Goal: Task Accomplishment & Management: Manage account settings

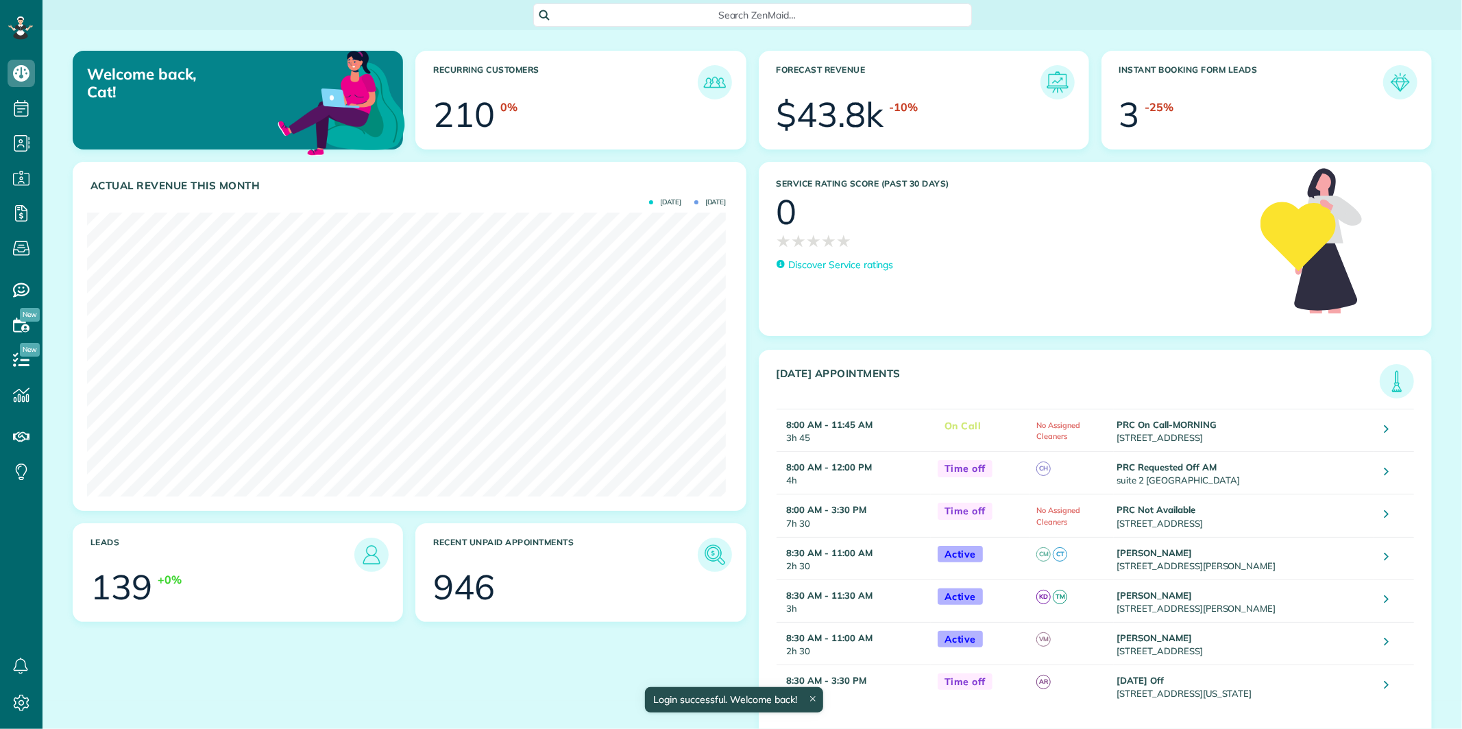
scroll to position [283, 639]
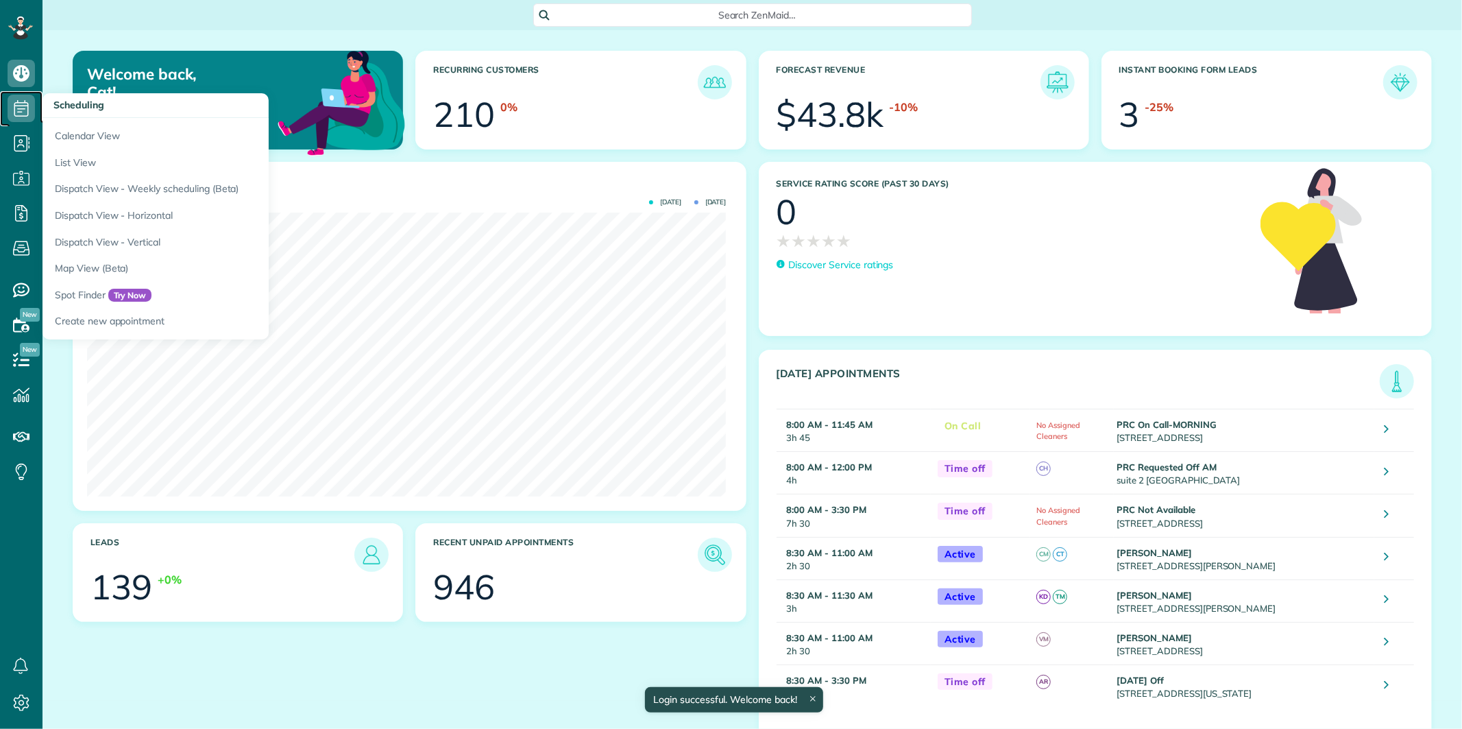
click at [19, 106] on icon at bounding box center [21, 108] width 27 height 27
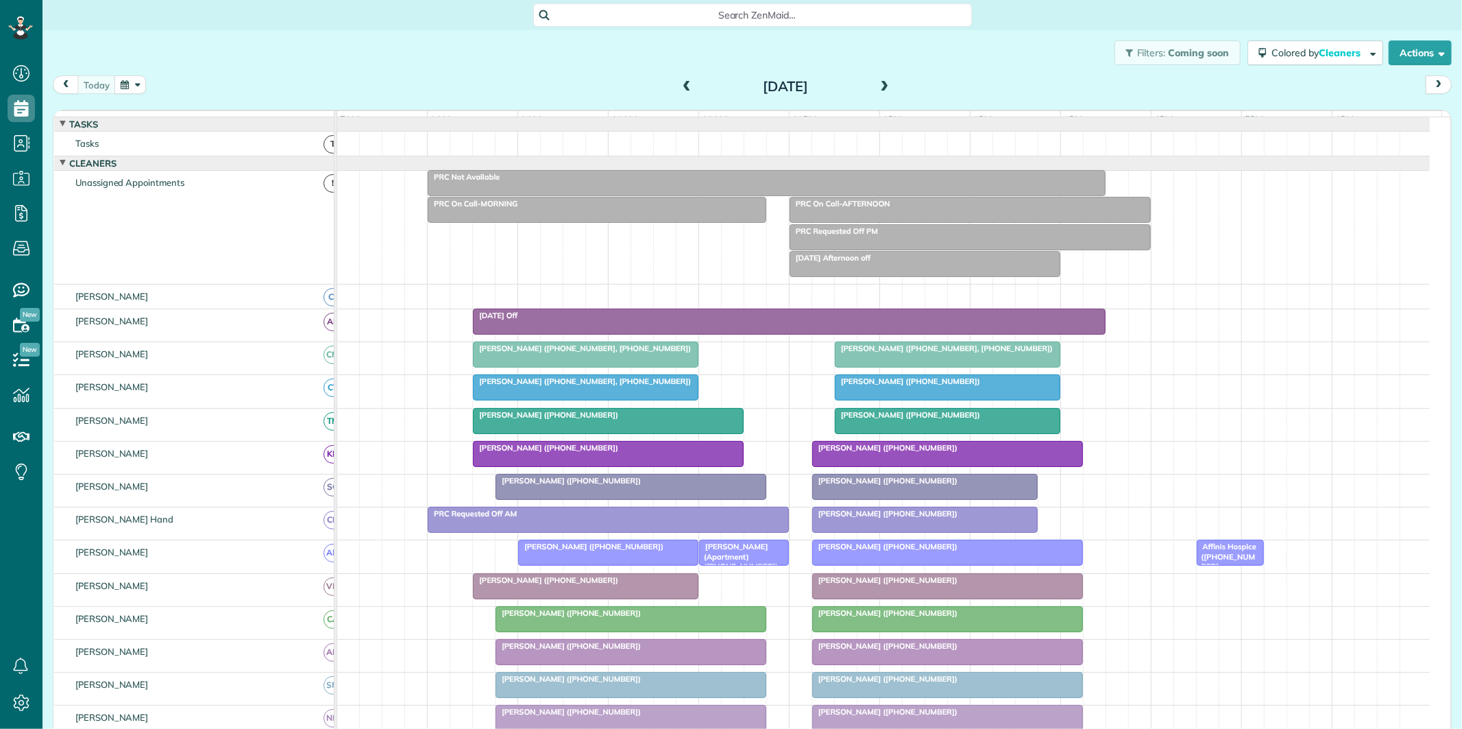
scroll to position [5, 5]
click at [129, 82] on button "button" at bounding box center [130, 84] width 32 height 19
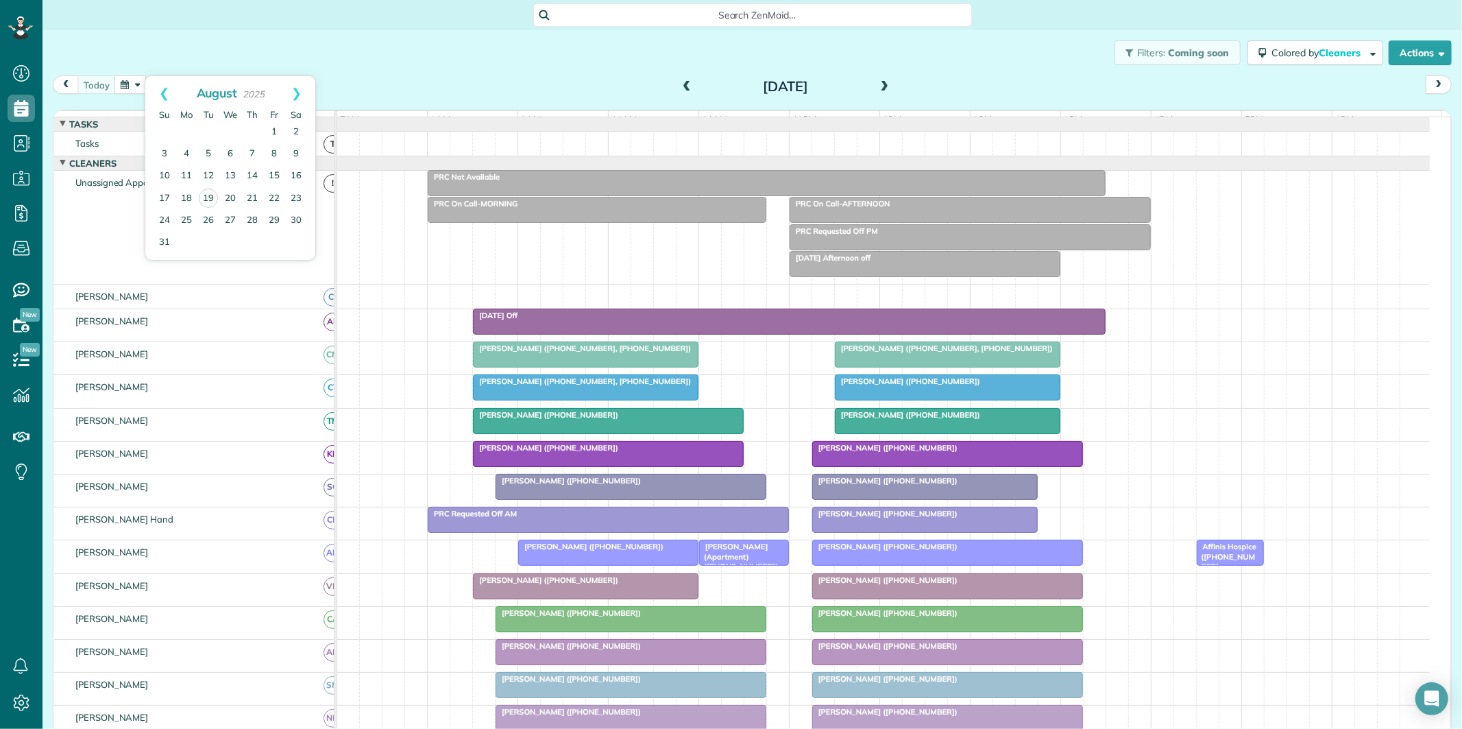
click at [422, 60] on div "Filters: Coming soon Colored by Cleaners Color by Cleaner Color by Team Color b…" at bounding box center [752, 52] width 1420 height 45
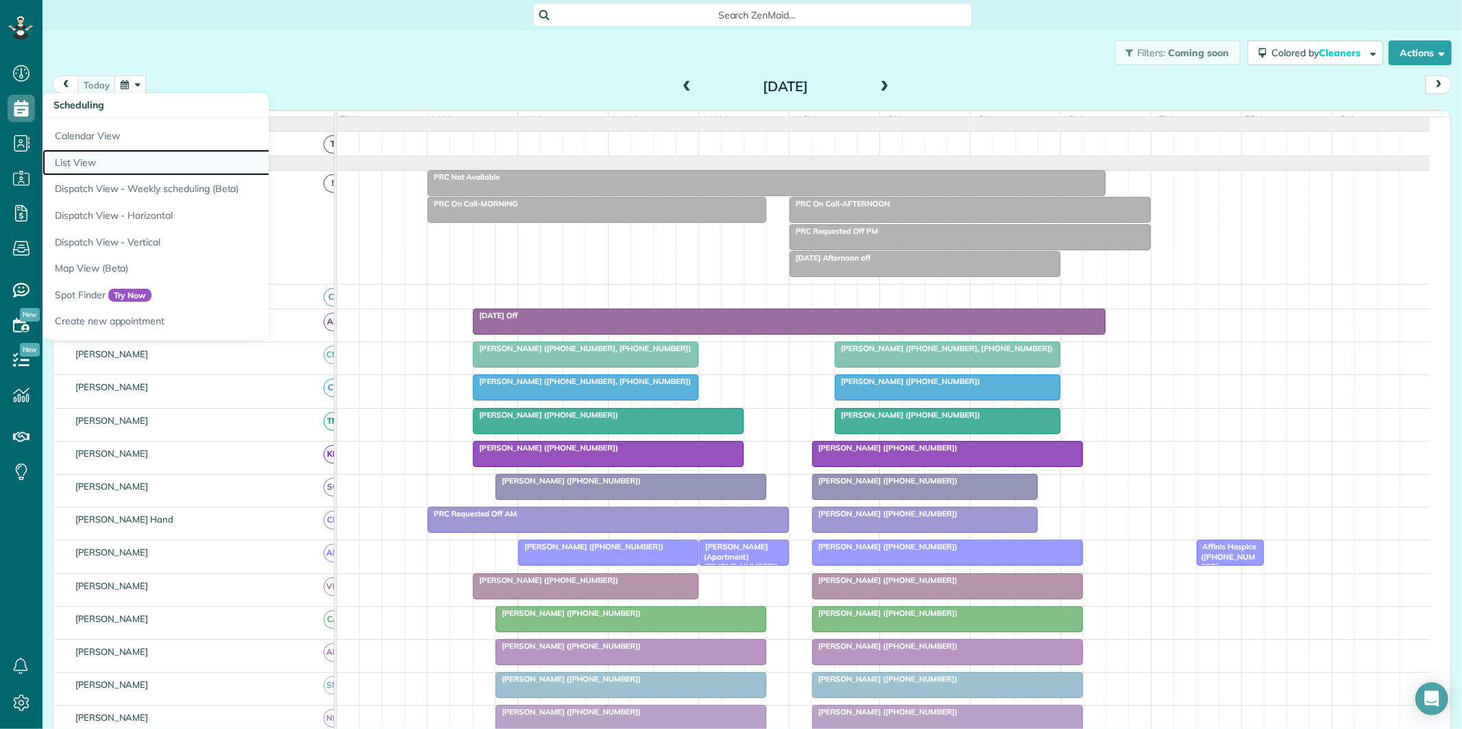
click at [76, 158] on link "List View" at bounding box center [213, 162] width 343 height 27
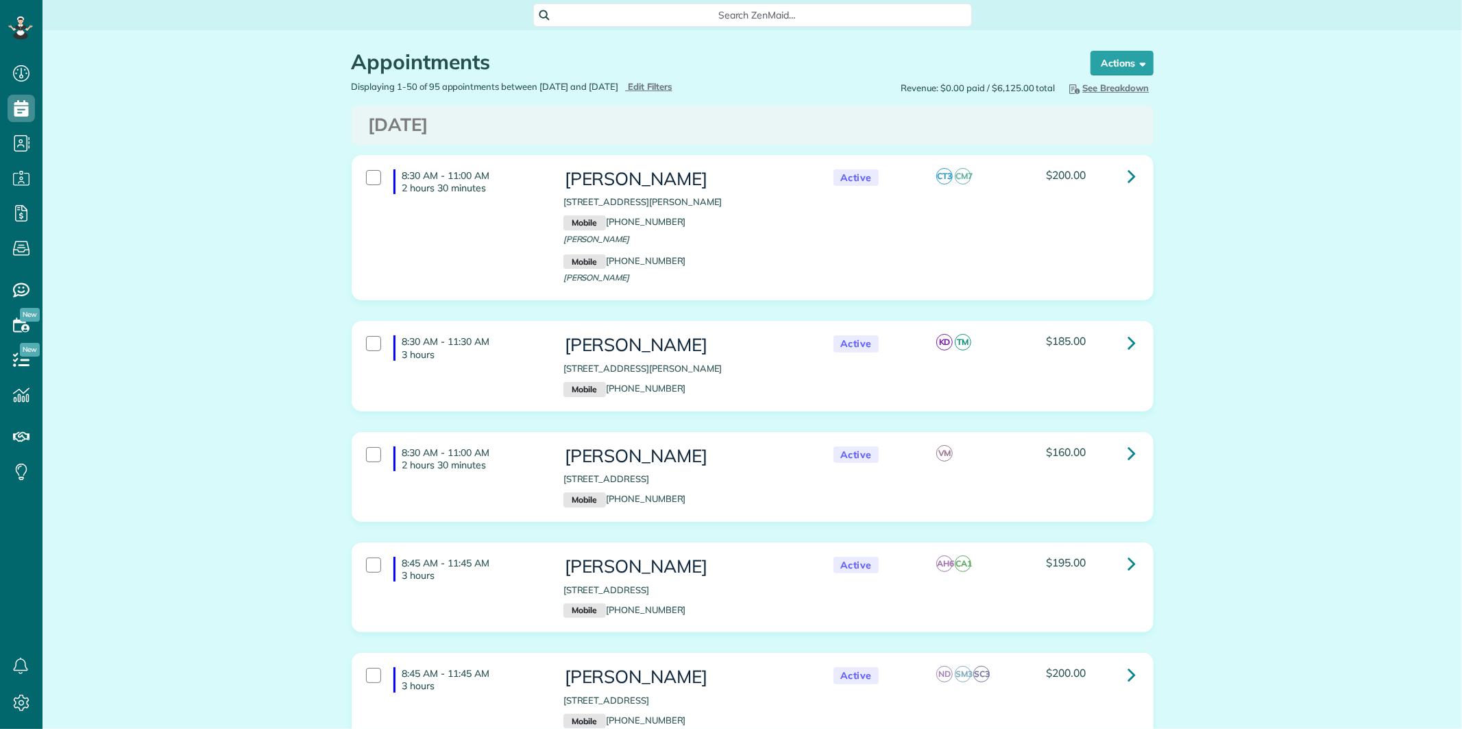
scroll to position [5, 5]
click at [1119, 82] on span "See Breakdown" at bounding box center [1108, 87] width 83 height 11
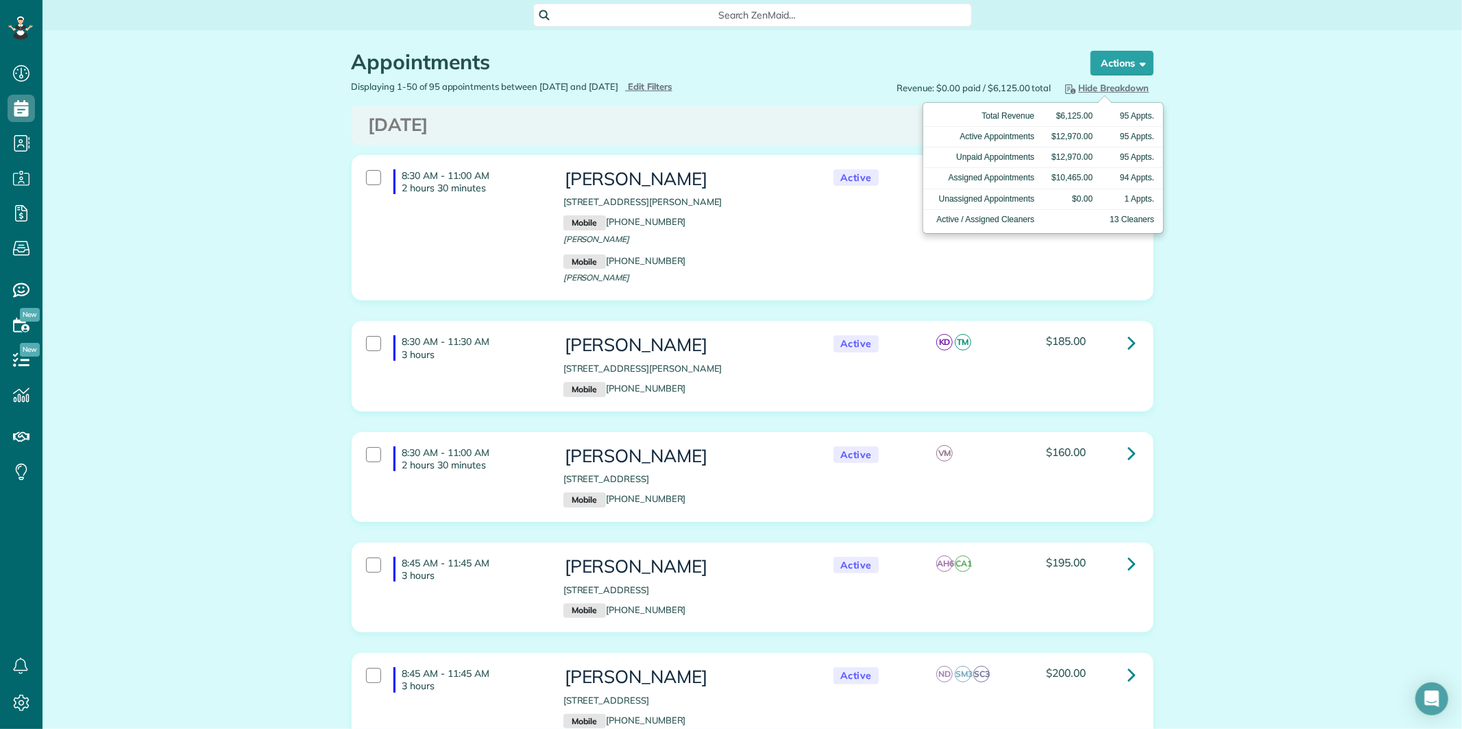
click at [1119, 82] on span "Hide Breakdown" at bounding box center [1105, 87] width 87 height 11
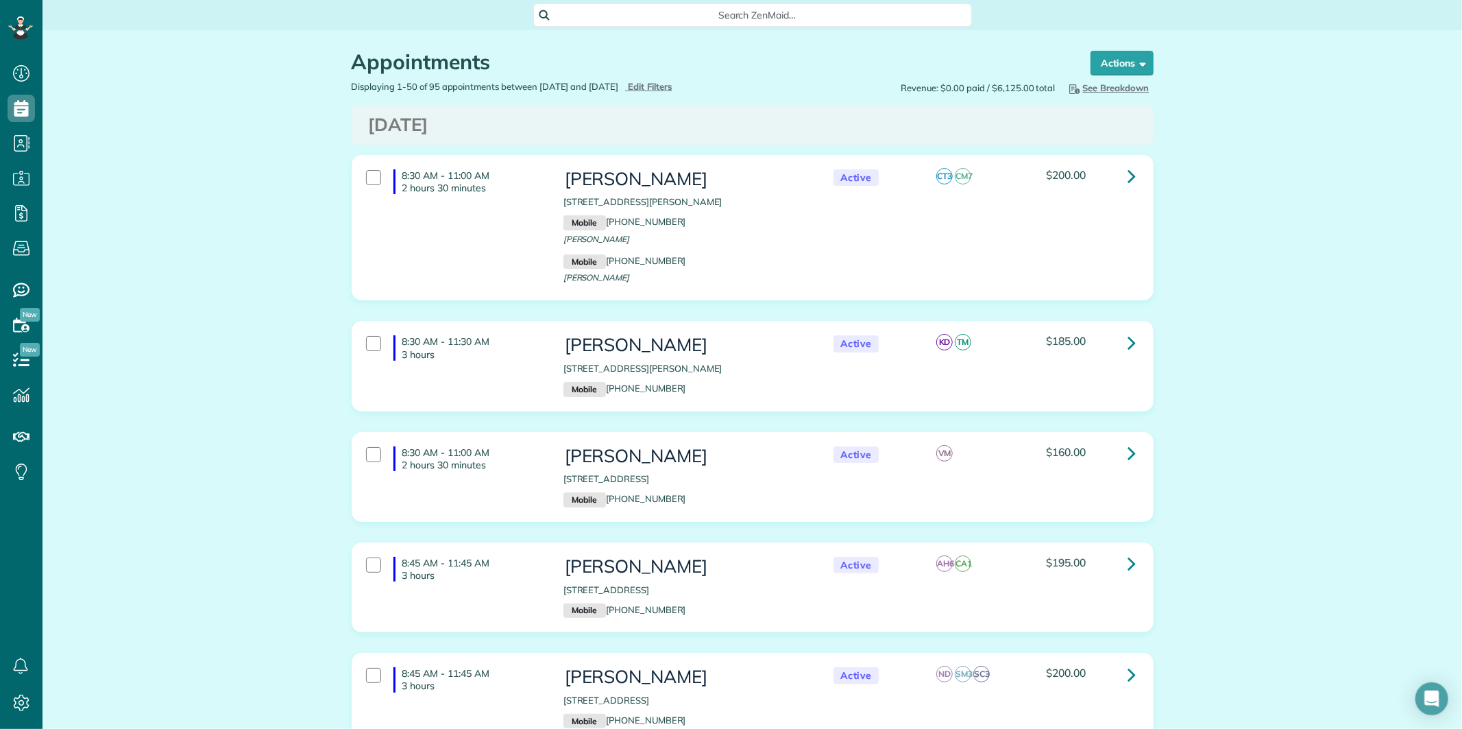
click at [1114, 86] on span "See Breakdown" at bounding box center [1108, 87] width 83 height 11
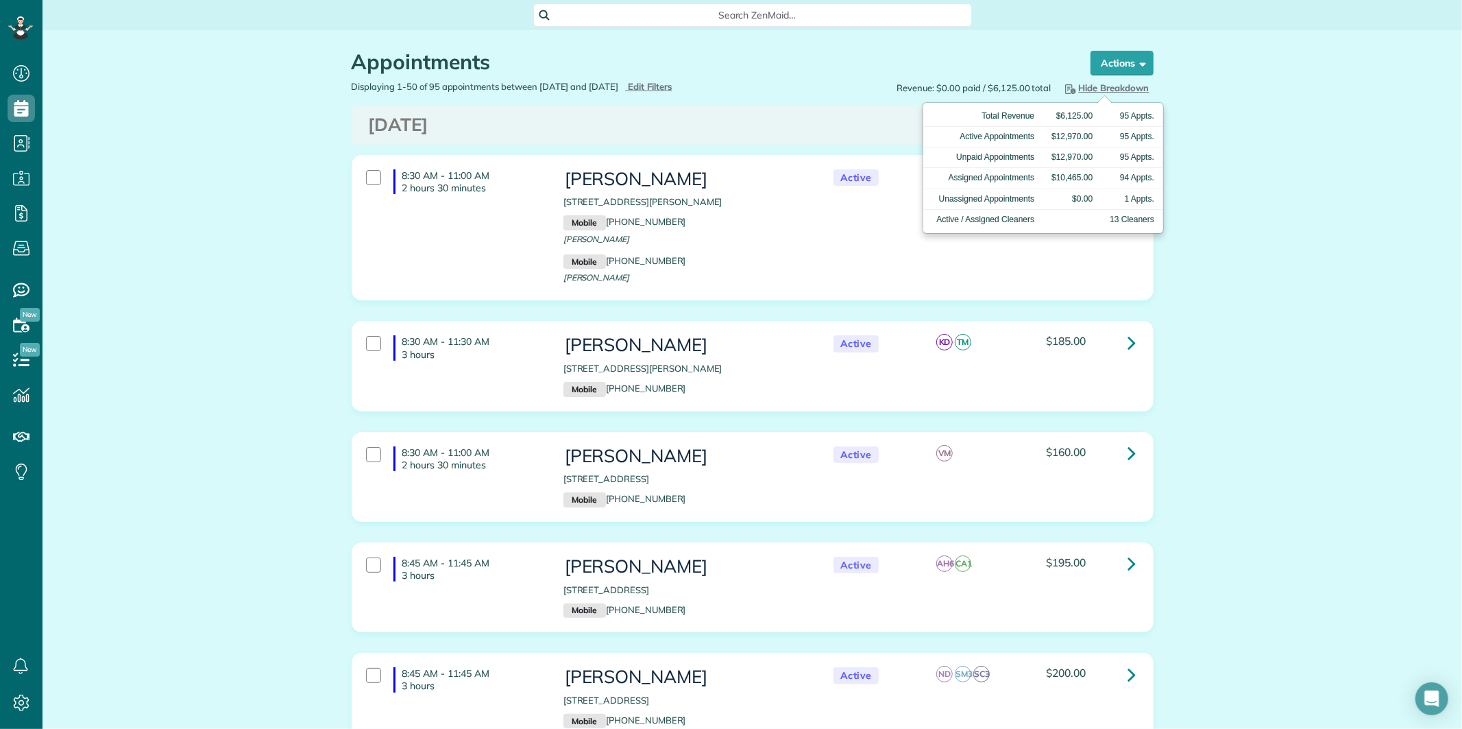
click at [1114, 86] on span "Hide Breakdown" at bounding box center [1105, 87] width 87 height 11
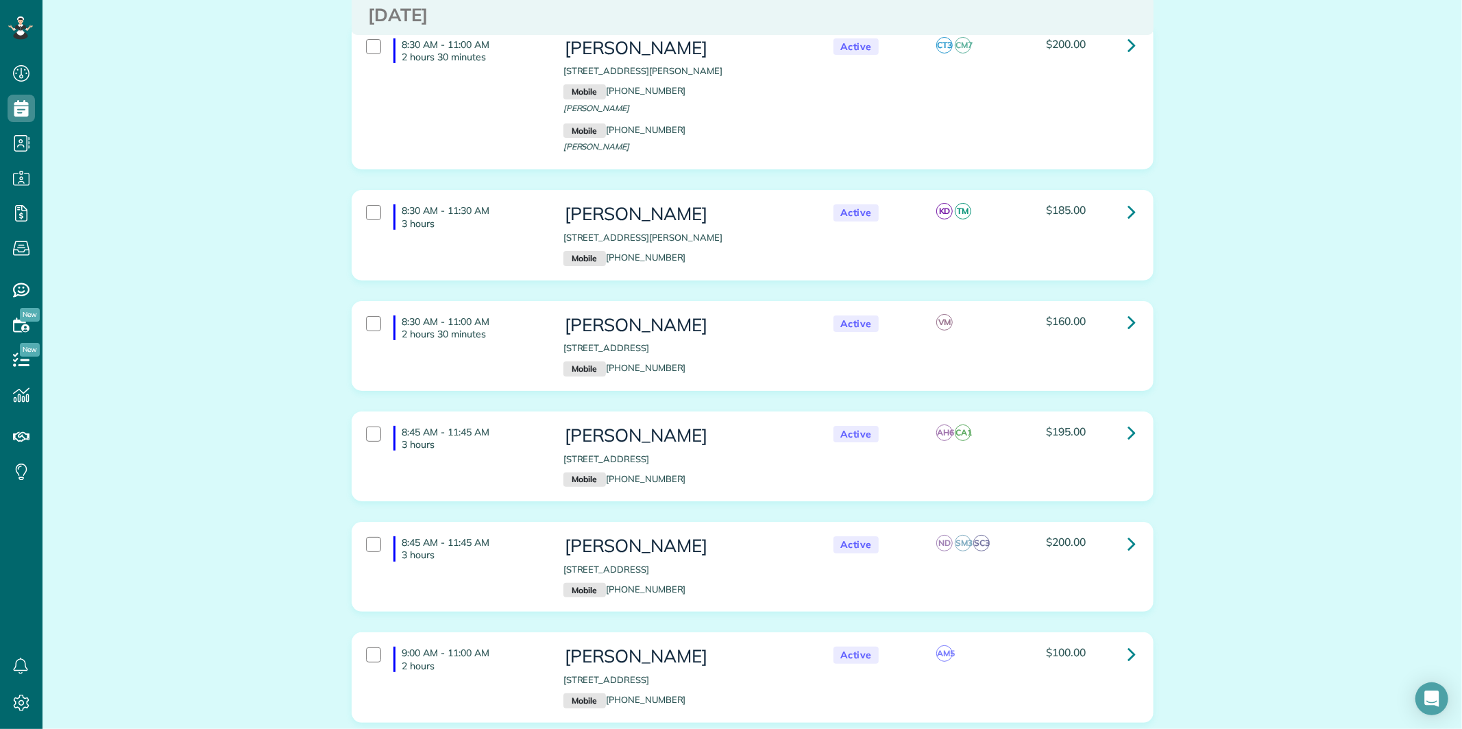
scroll to position [0, 0]
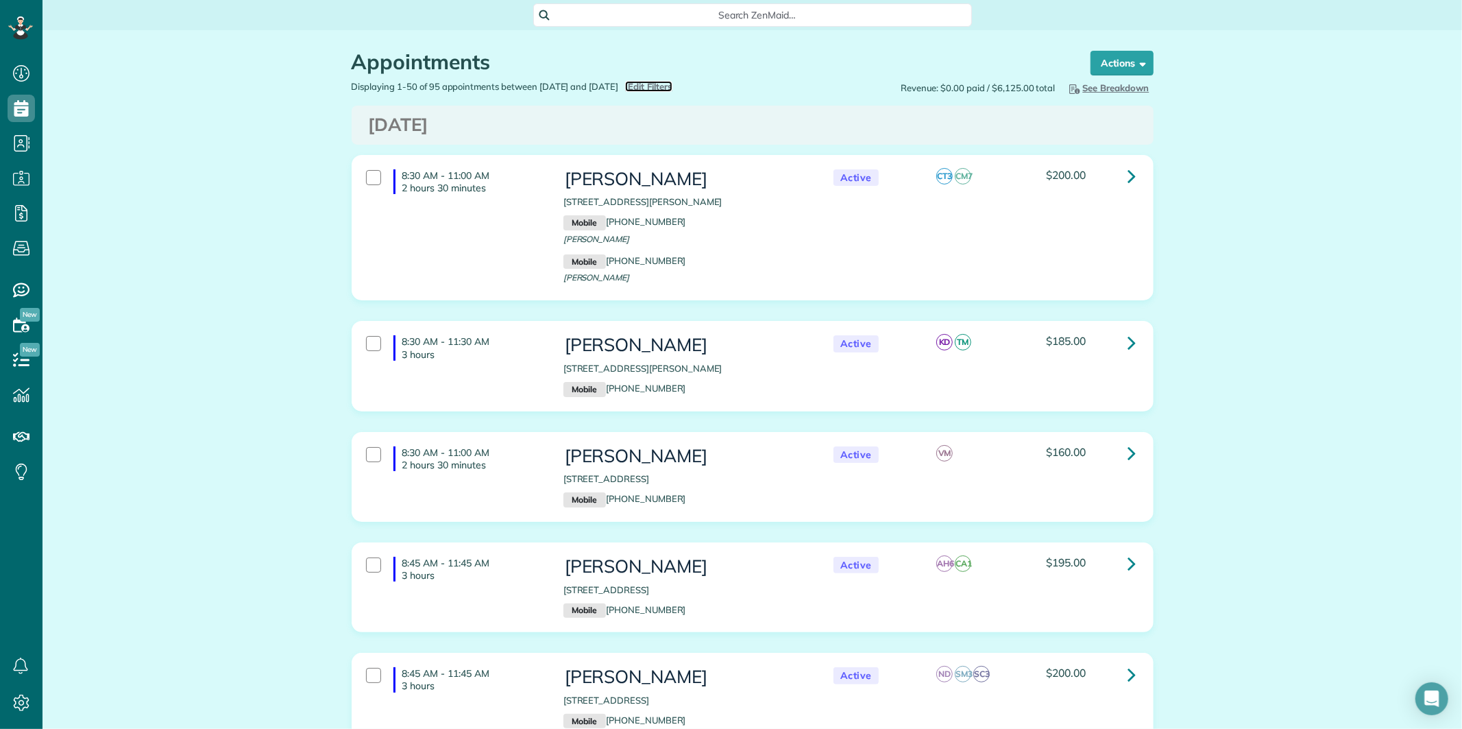
click at [672, 85] on span "Edit Filters" at bounding box center [650, 86] width 45 height 11
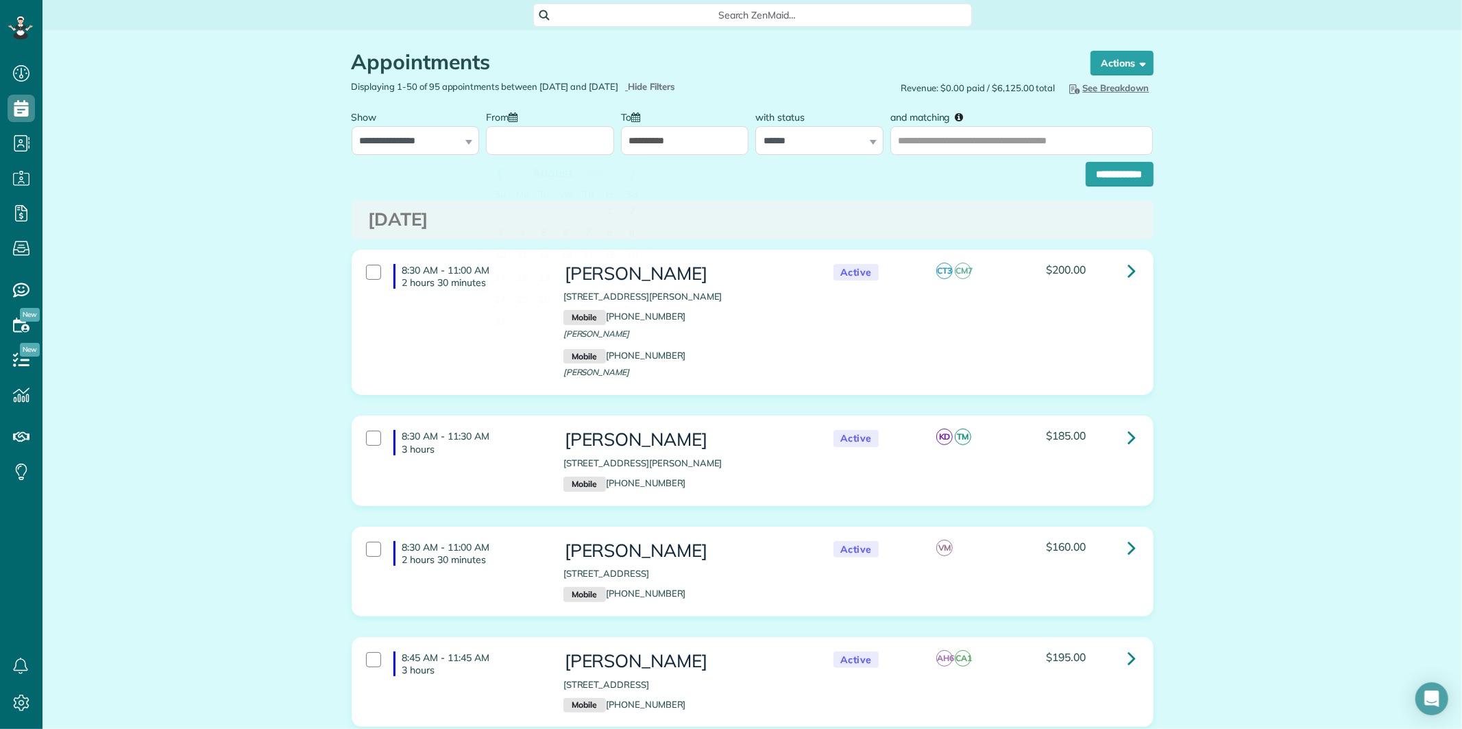
click at [564, 145] on input "From" at bounding box center [550, 140] width 128 height 29
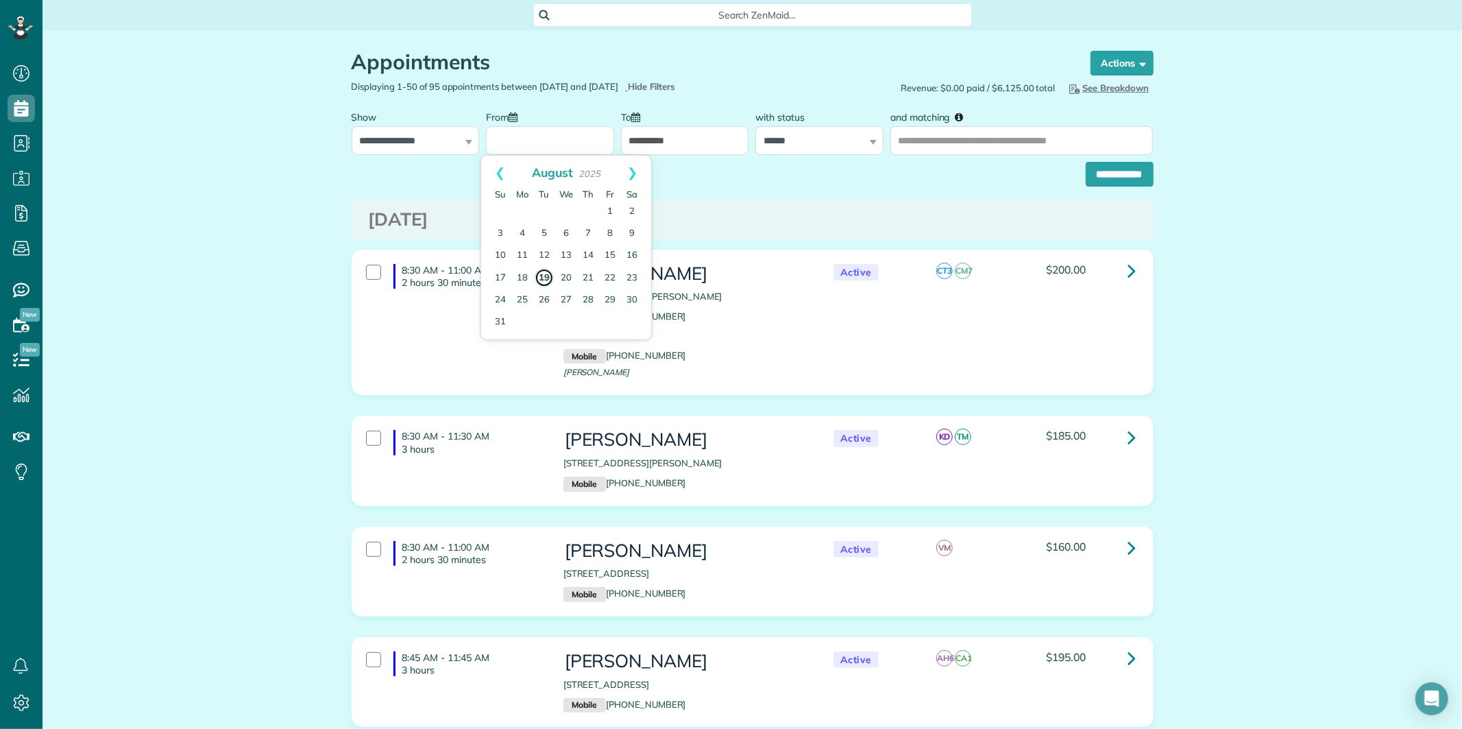
click at [538, 276] on link "19" at bounding box center [544, 277] width 19 height 19
type input "**********"
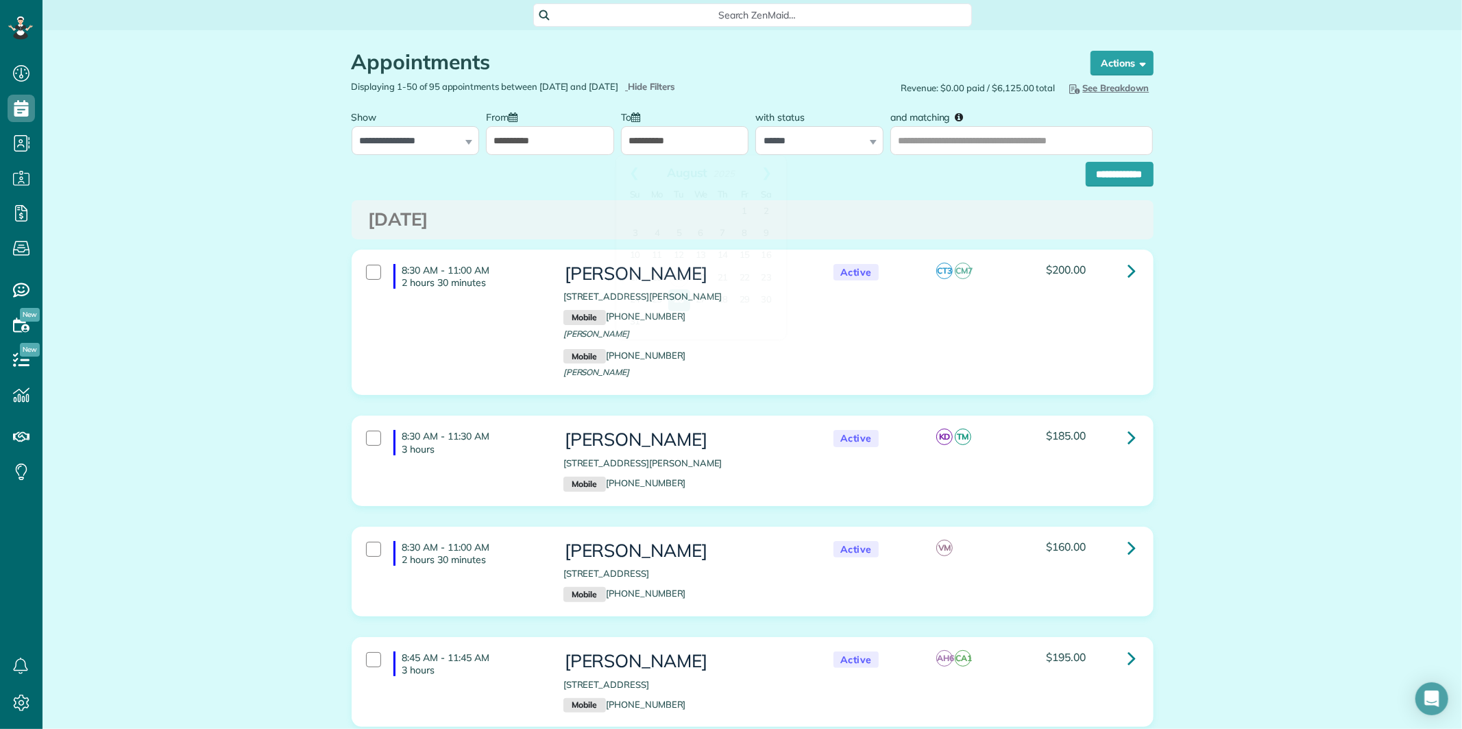
click at [682, 136] on input "**********" at bounding box center [685, 140] width 128 height 29
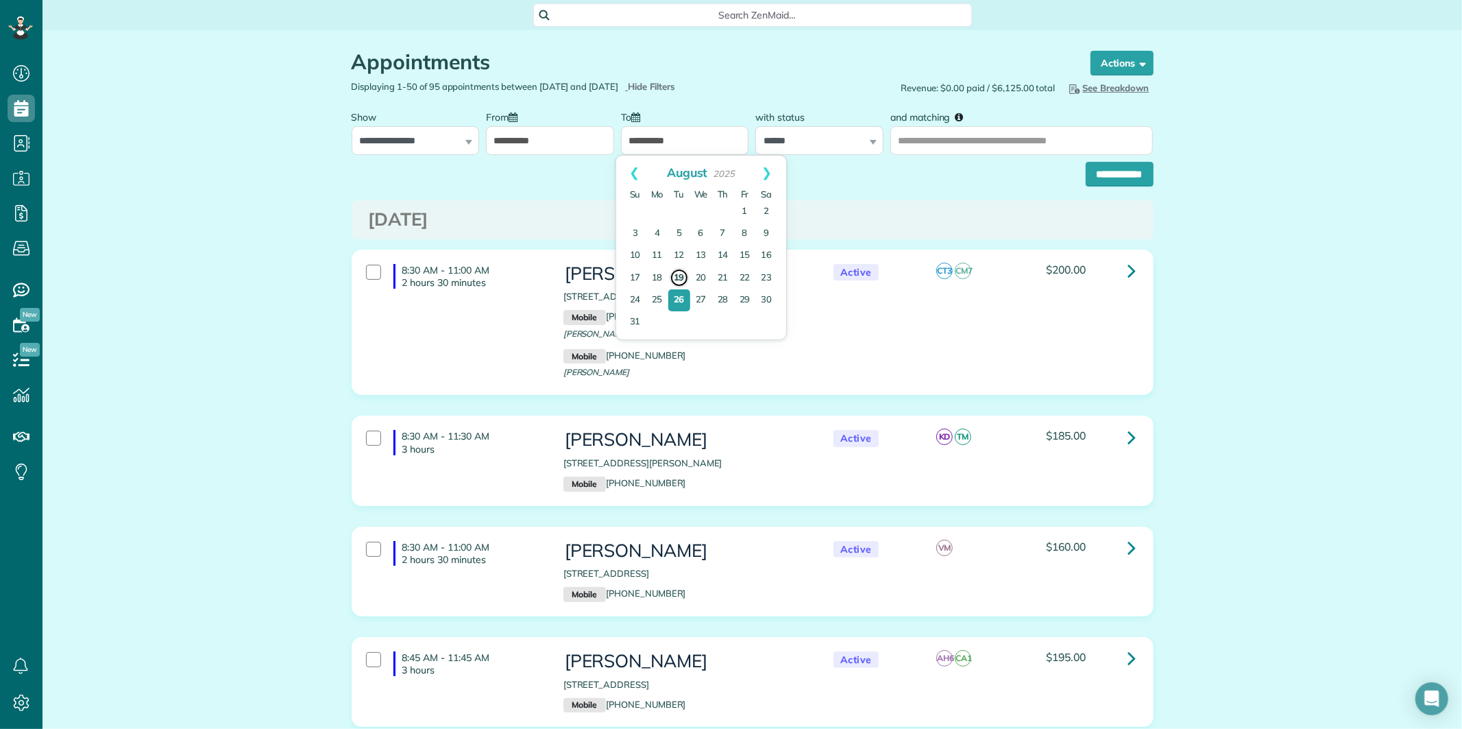
click at [674, 274] on link "19" at bounding box center [679, 277] width 19 height 19
type input "**********"
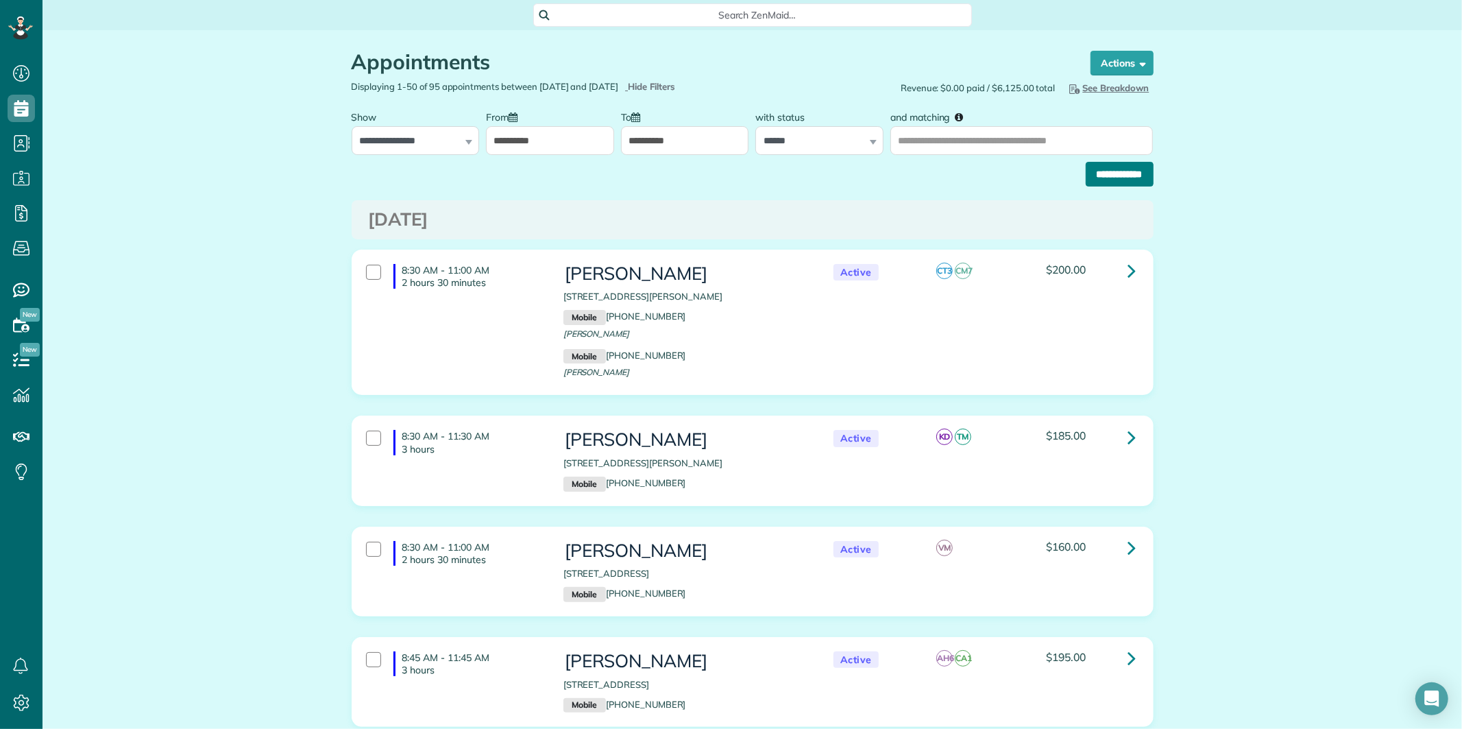
click at [1129, 176] on input "**********" at bounding box center [1120, 174] width 68 height 25
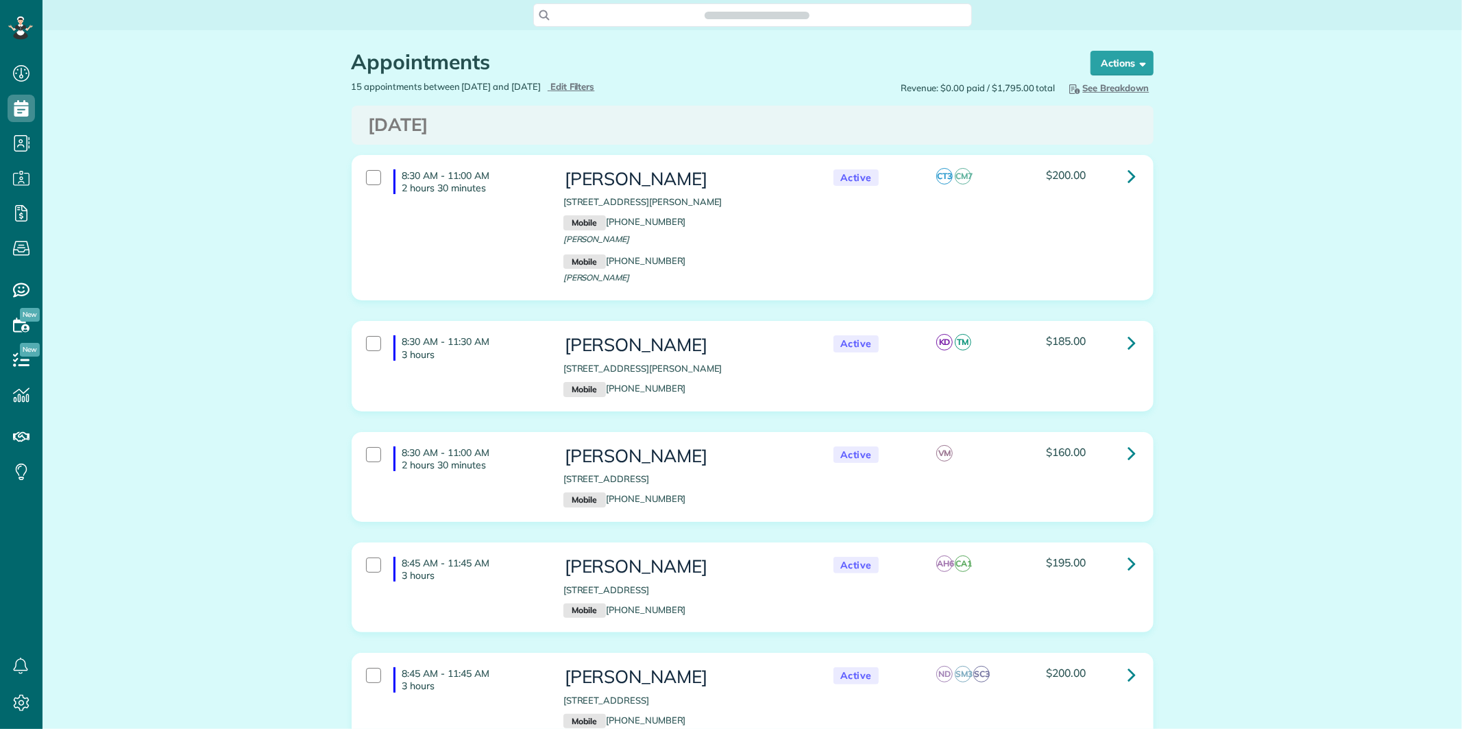
scroll to position [5, 5]
click at [1125, 81] on button "Hide Breakdown See Breakdown" at bounding box center [1107, 87] width 91 height 15
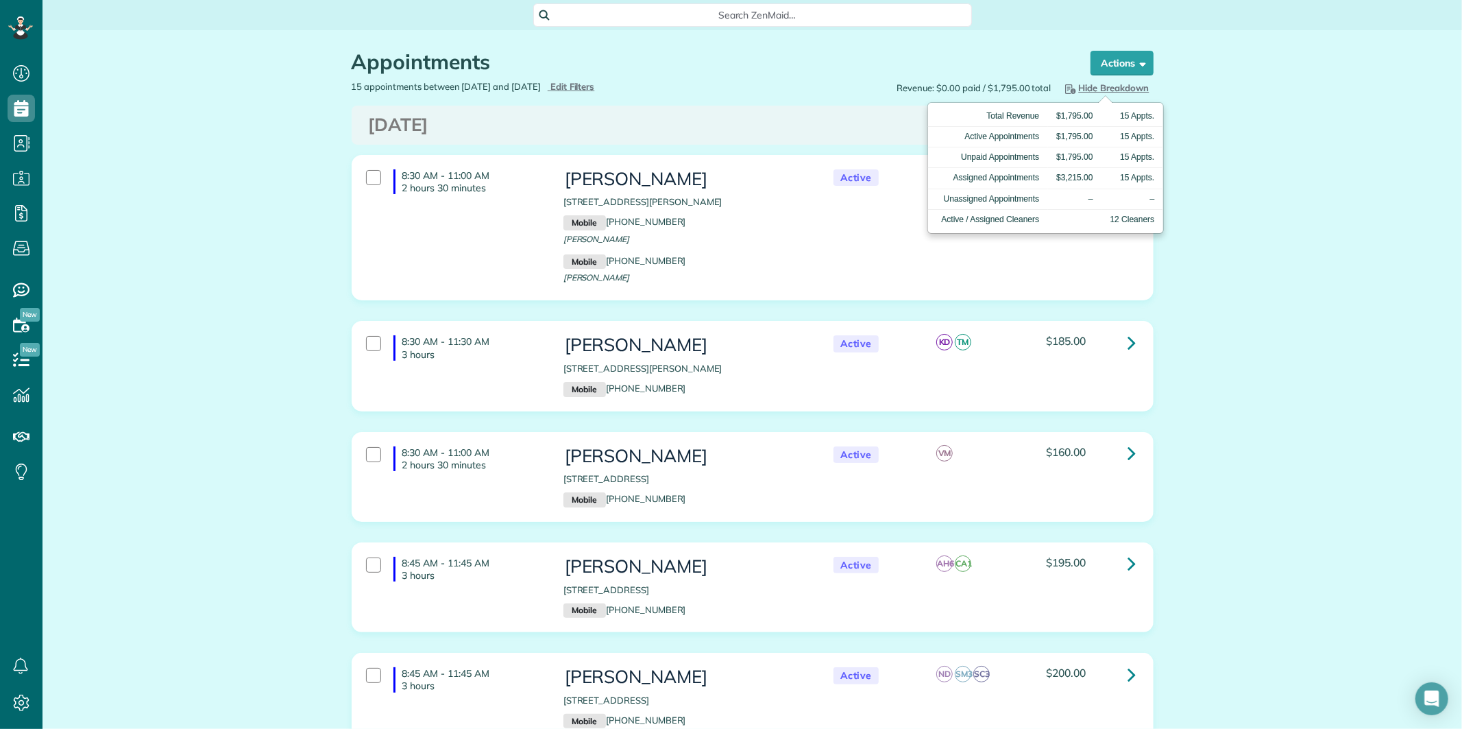
click at [1094, 83] on span "Hide Breakdown" at bounding box center [1105, 87] width 87 height 11
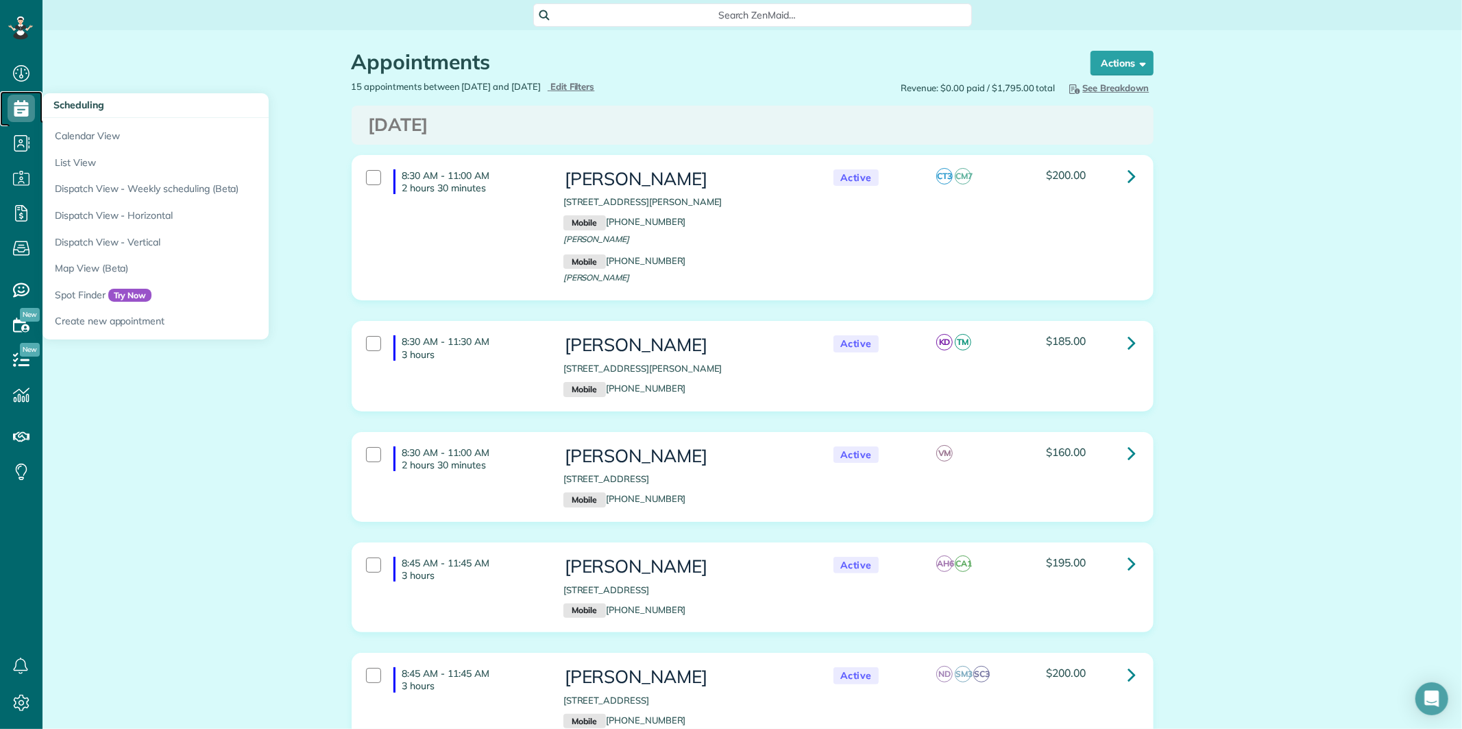
click at [14, 111] on icon at bounding box center [21, 108] width 27 height 27
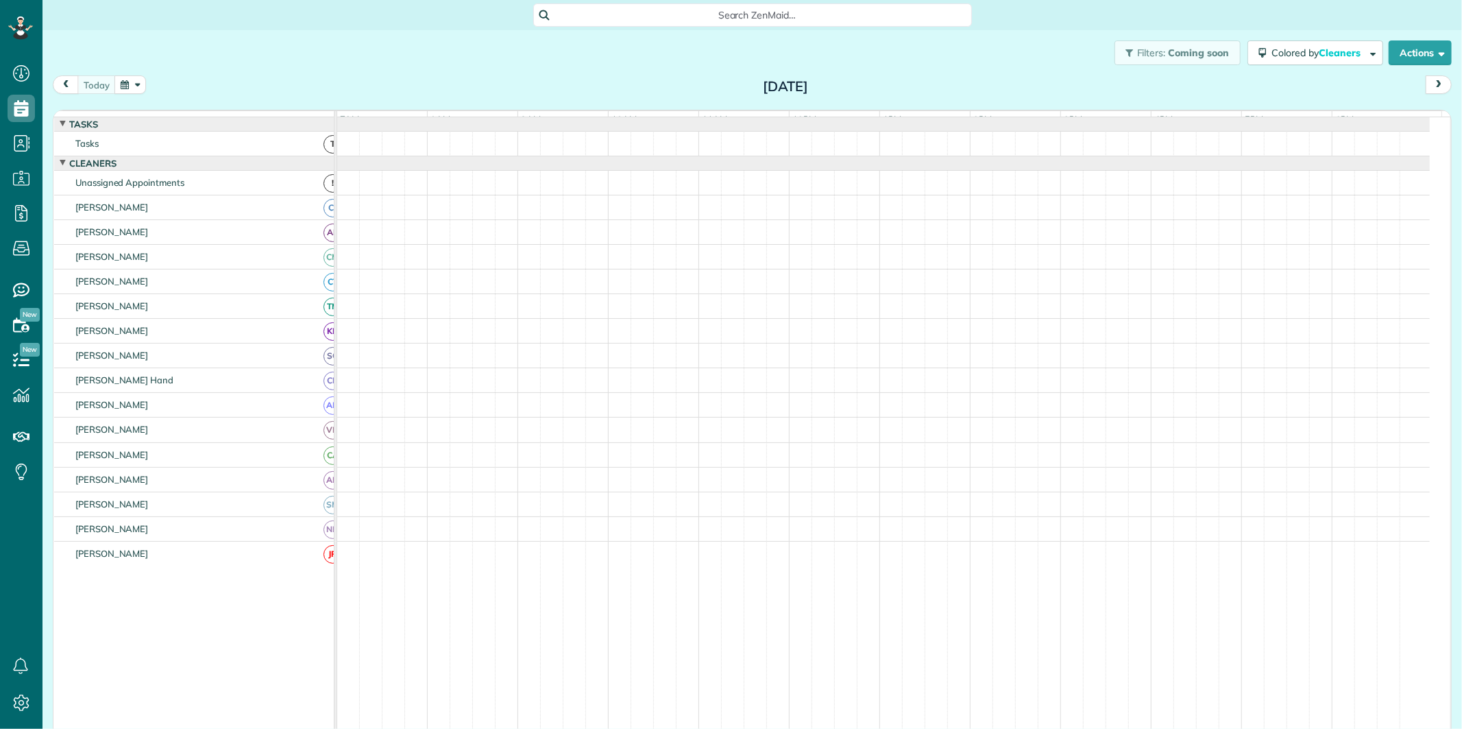
scroll to position [5, 5]
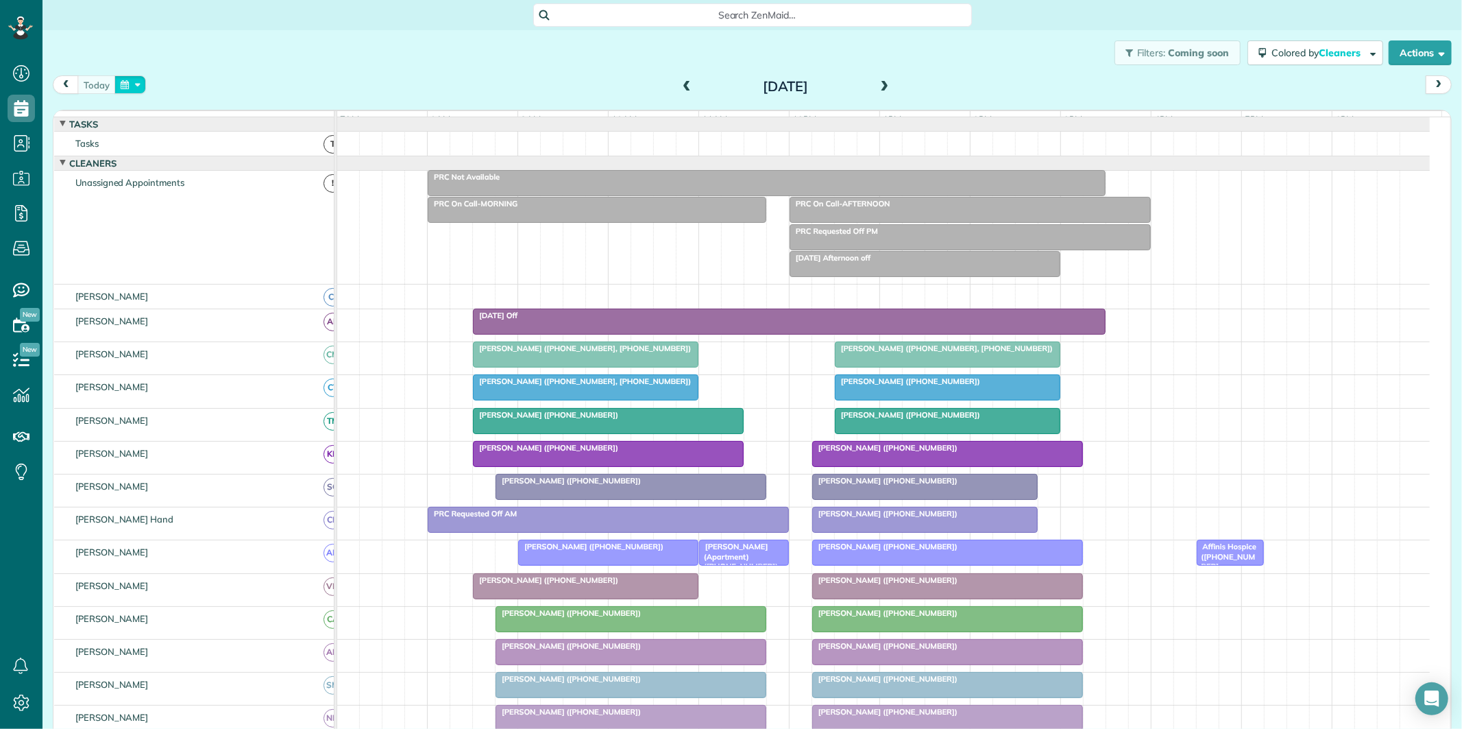
click at [132, 84] on button "button" at bounding box center [130, 84] width 32 height 19
click at [277, 192] on link "22" at bounding box center [274, 199] width 22 height 22
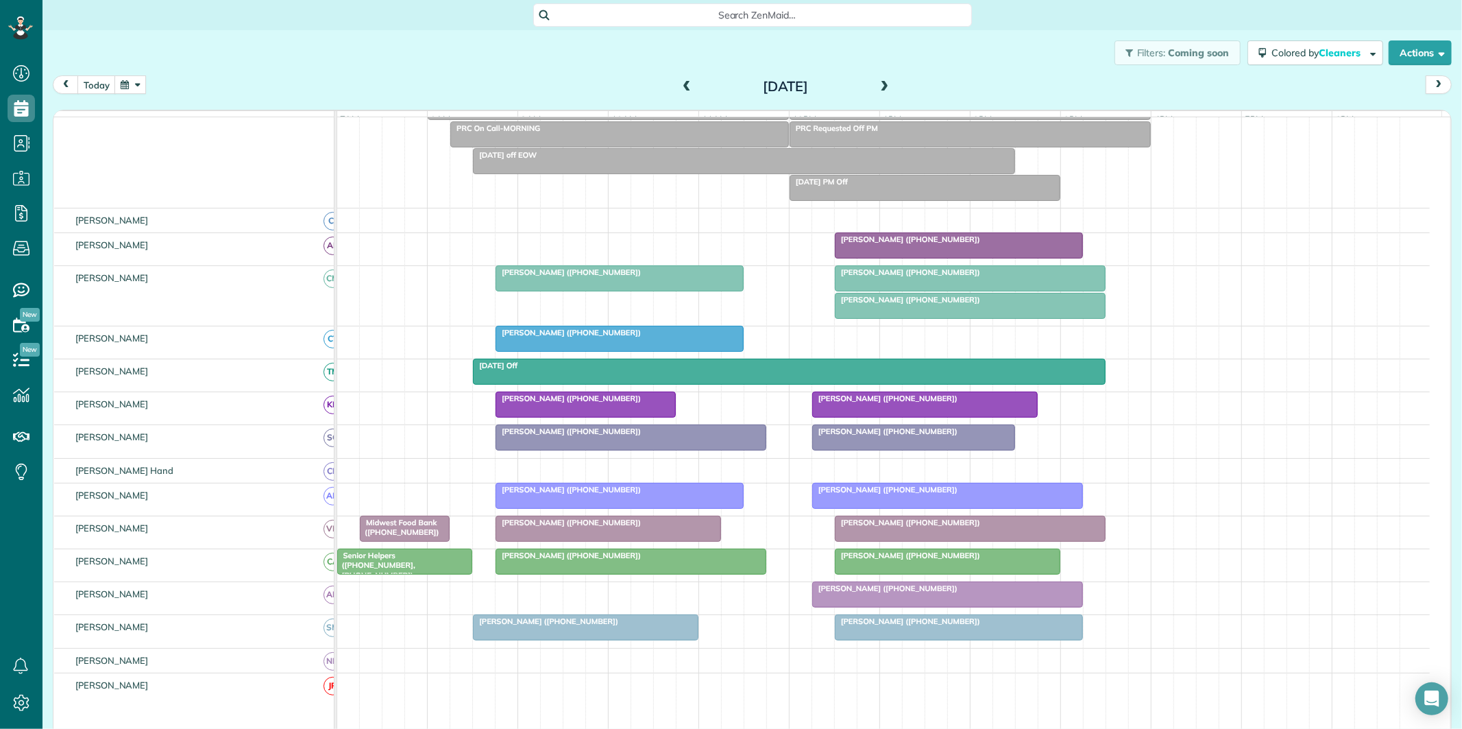
scroll to position [228, 0]
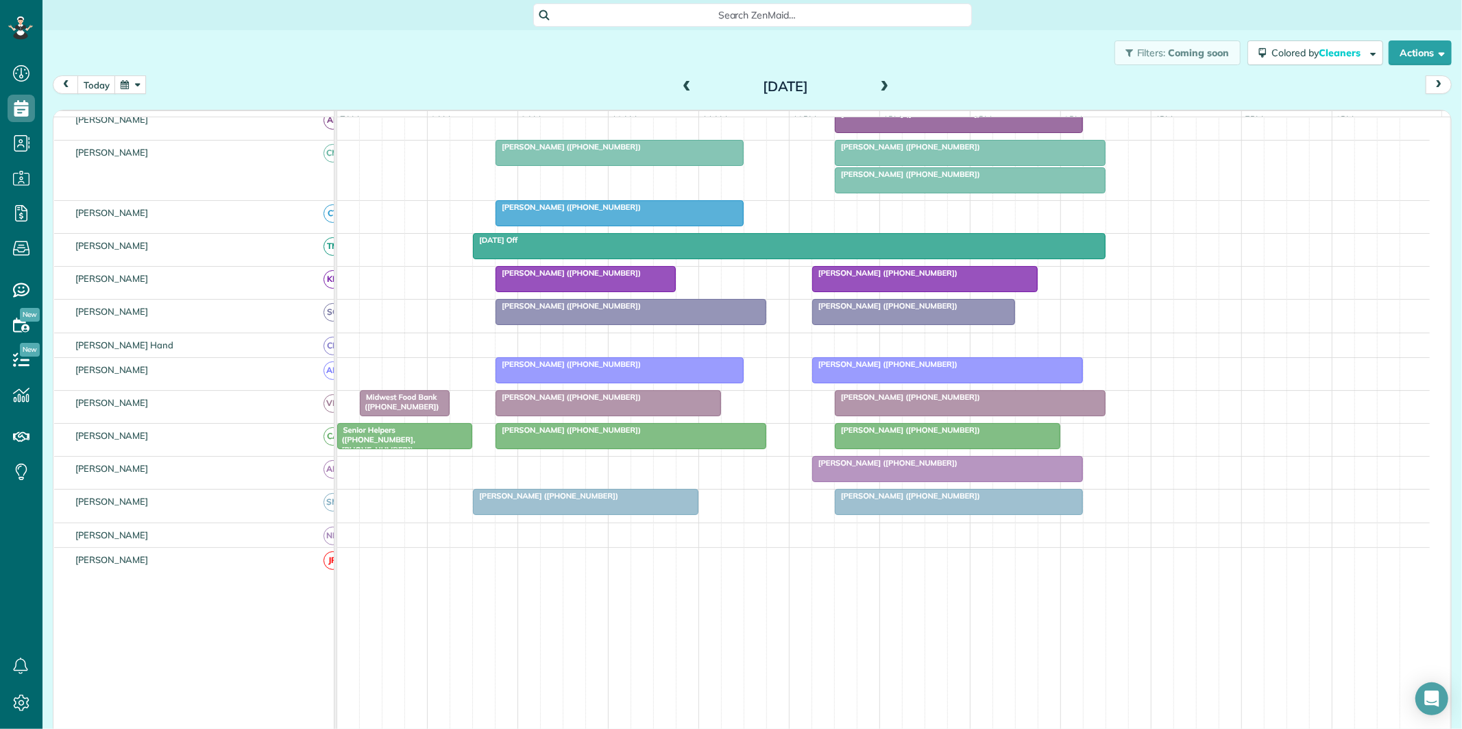
click at [905, 382] on div at bounding box center [947, 370] width 269 height 25
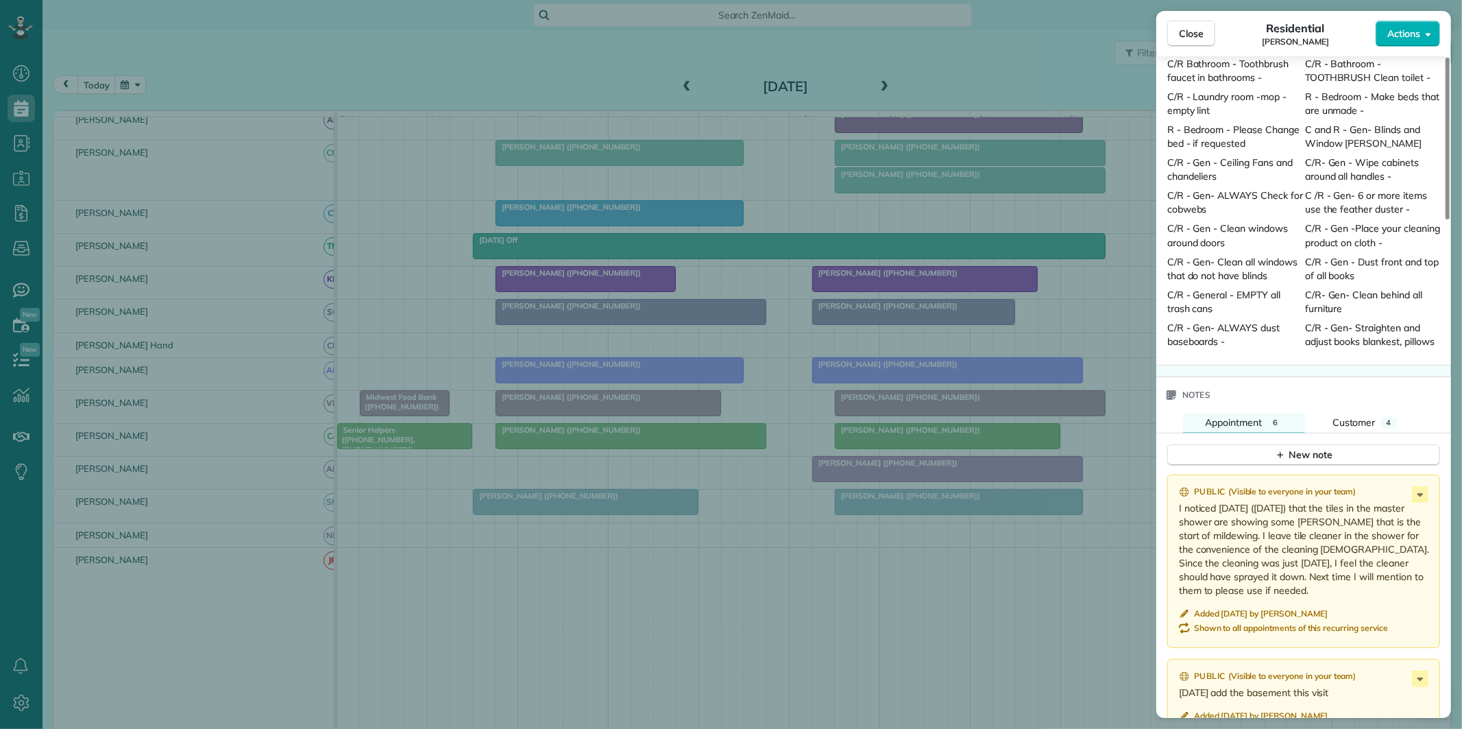
scroll to position [1383, 0]
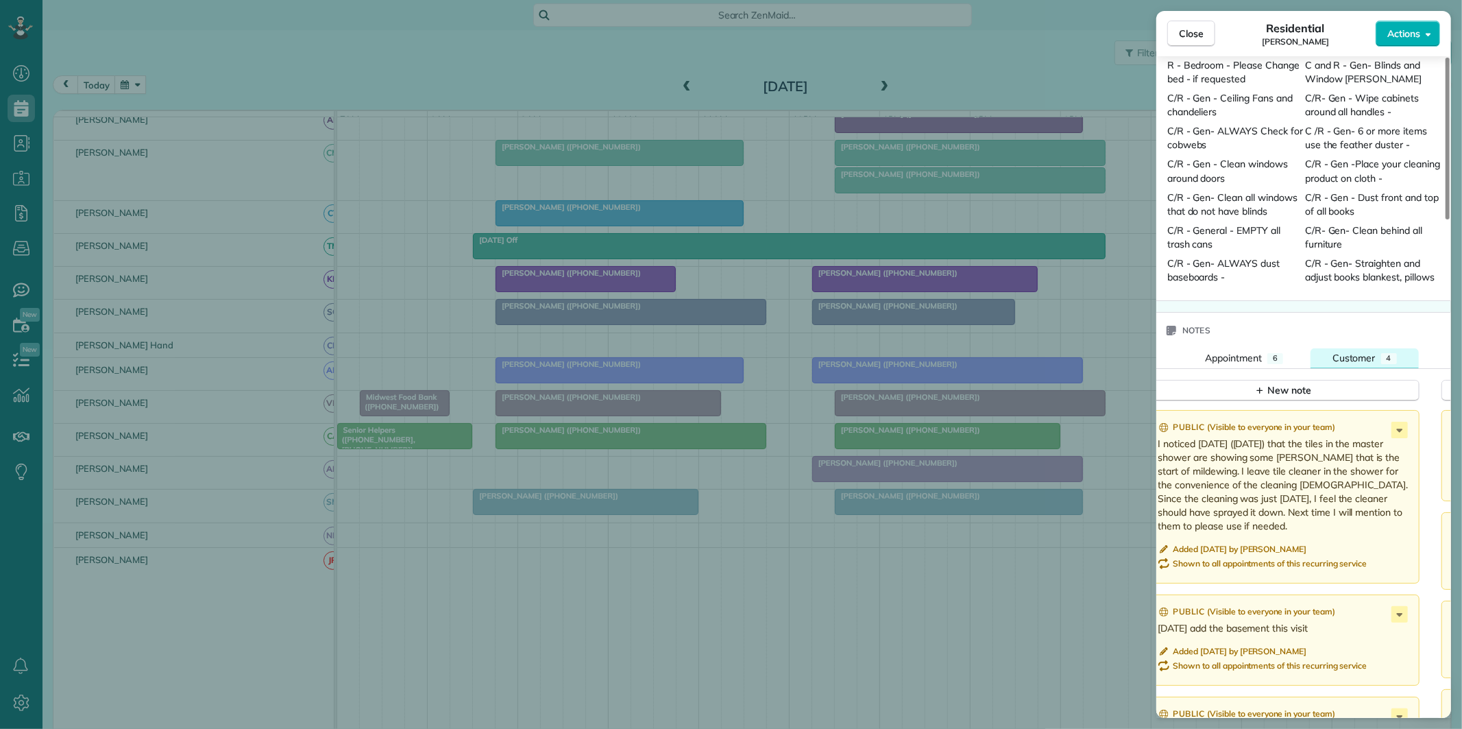
click at [1368, 355] on span "Customer" at bounding box center [1353, 358] width 43 height 12
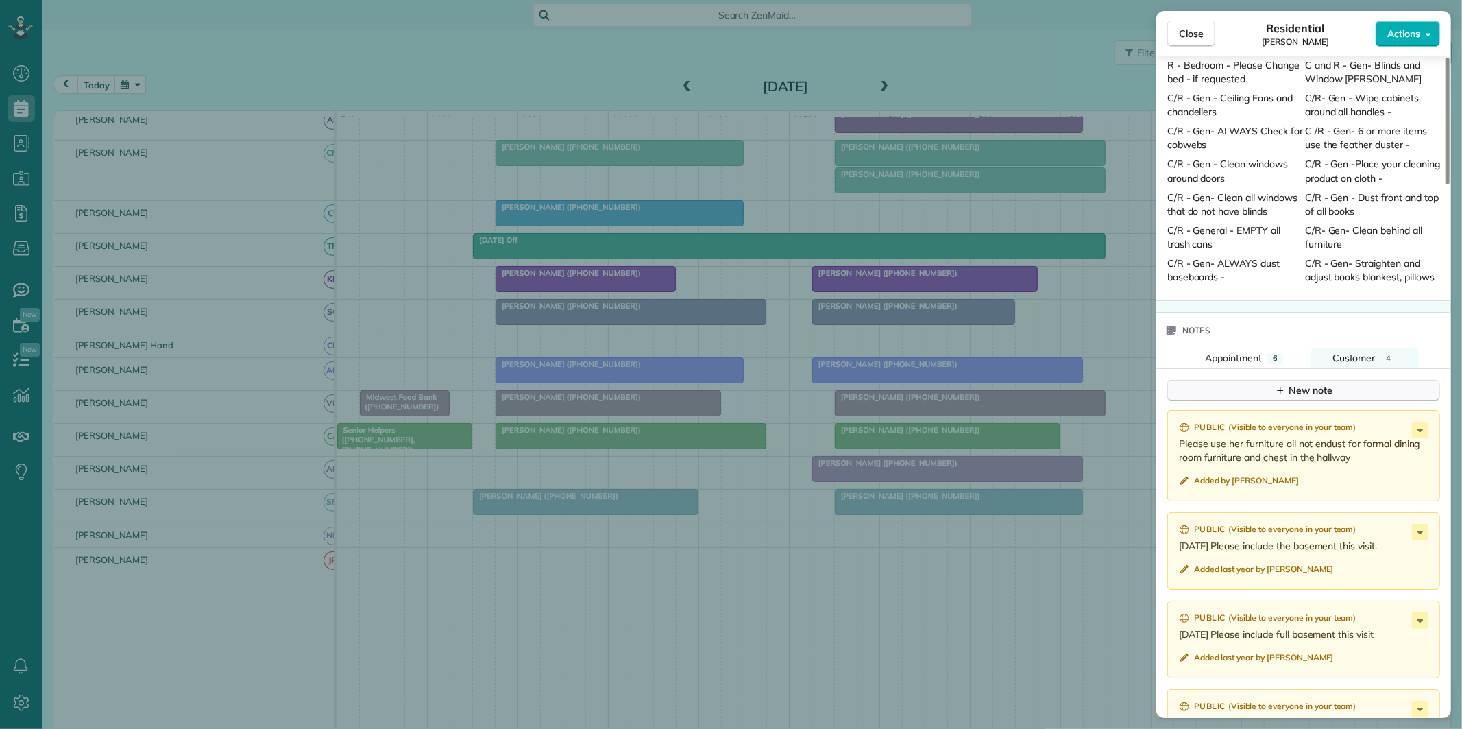
click at [1293, 393] on div "New note" at bounding box center [1304, 390] width 58 height 14
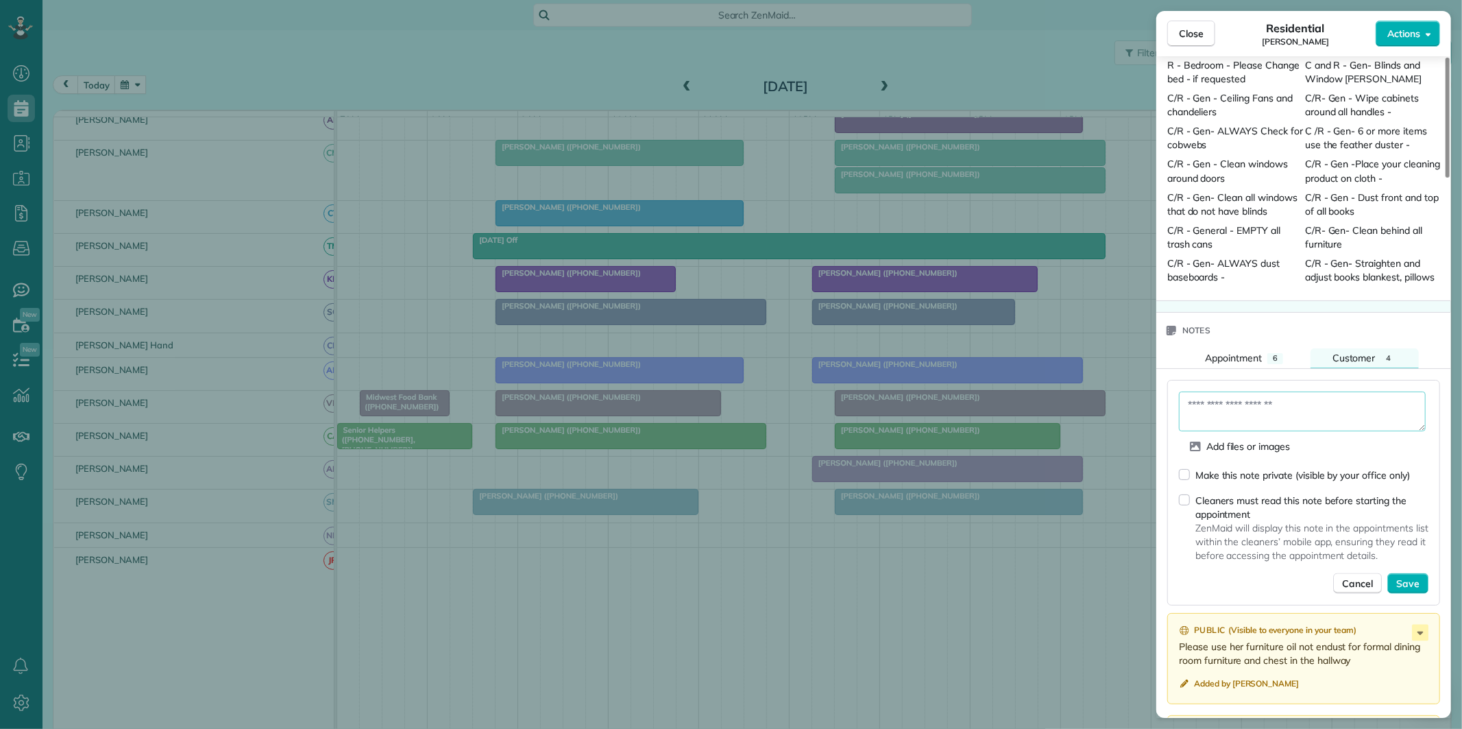
click at [1254, 403] on textarea at bounding box center [1302, 411] width 247 height 40
type textarea "**********"
click at [1414, 584] on span "Save" at bounding box center [1407, 583] width 23 height 14
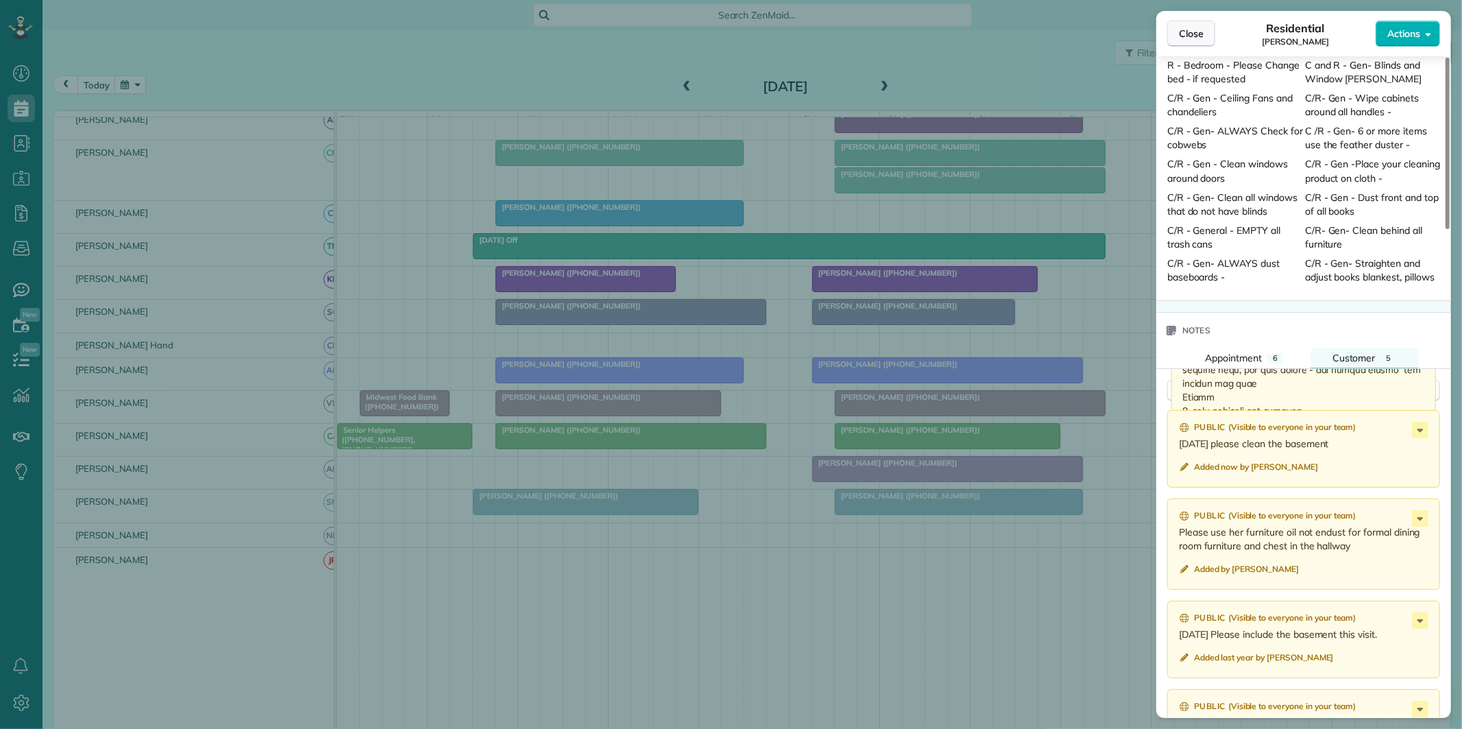
click at [1197, 36] on span "Close" at bounding box center [1191, 34] width 25 height 14
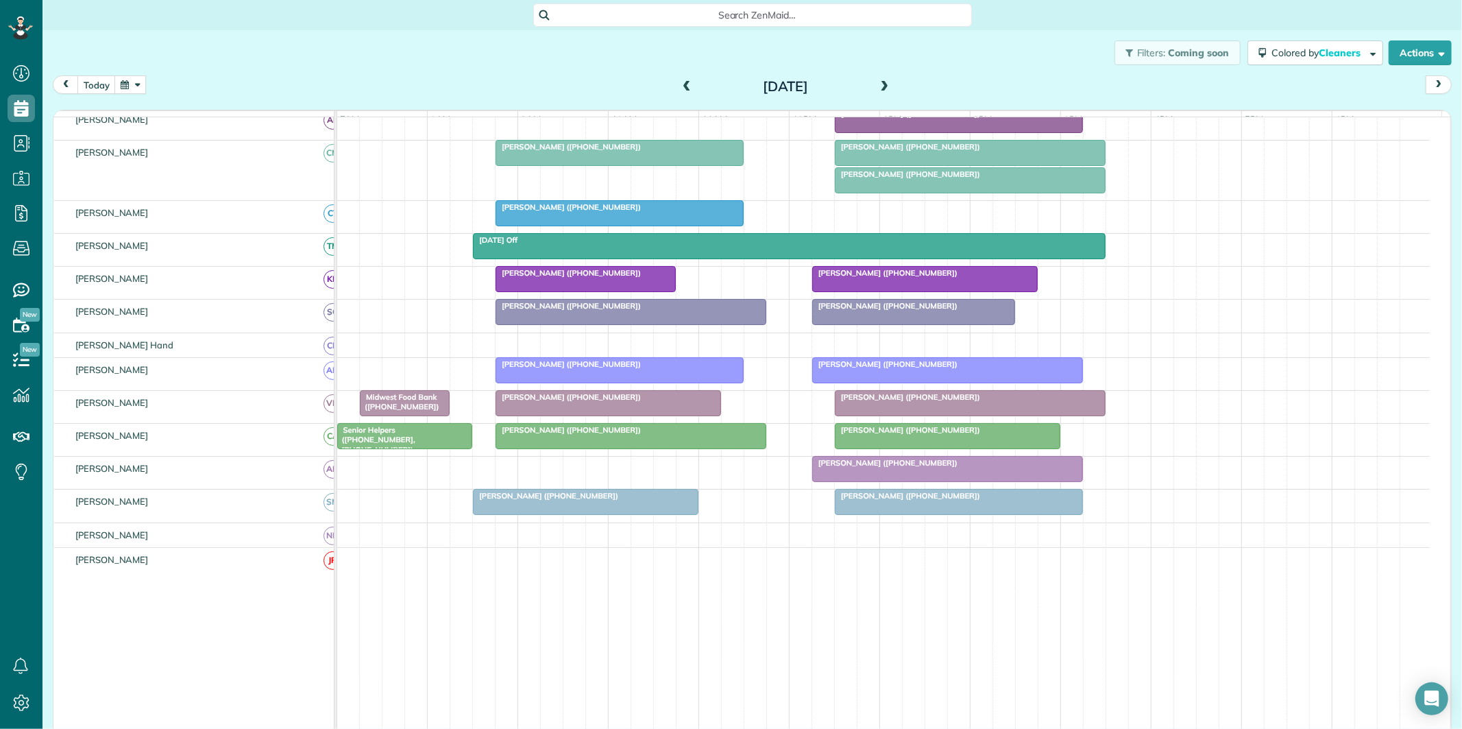
click at [139, 86] on button "button" at bounding box center [130, 84] width 32 height 19
click at [237, 217] on link "27" at bounding box center [230, 221] width 22 height 22
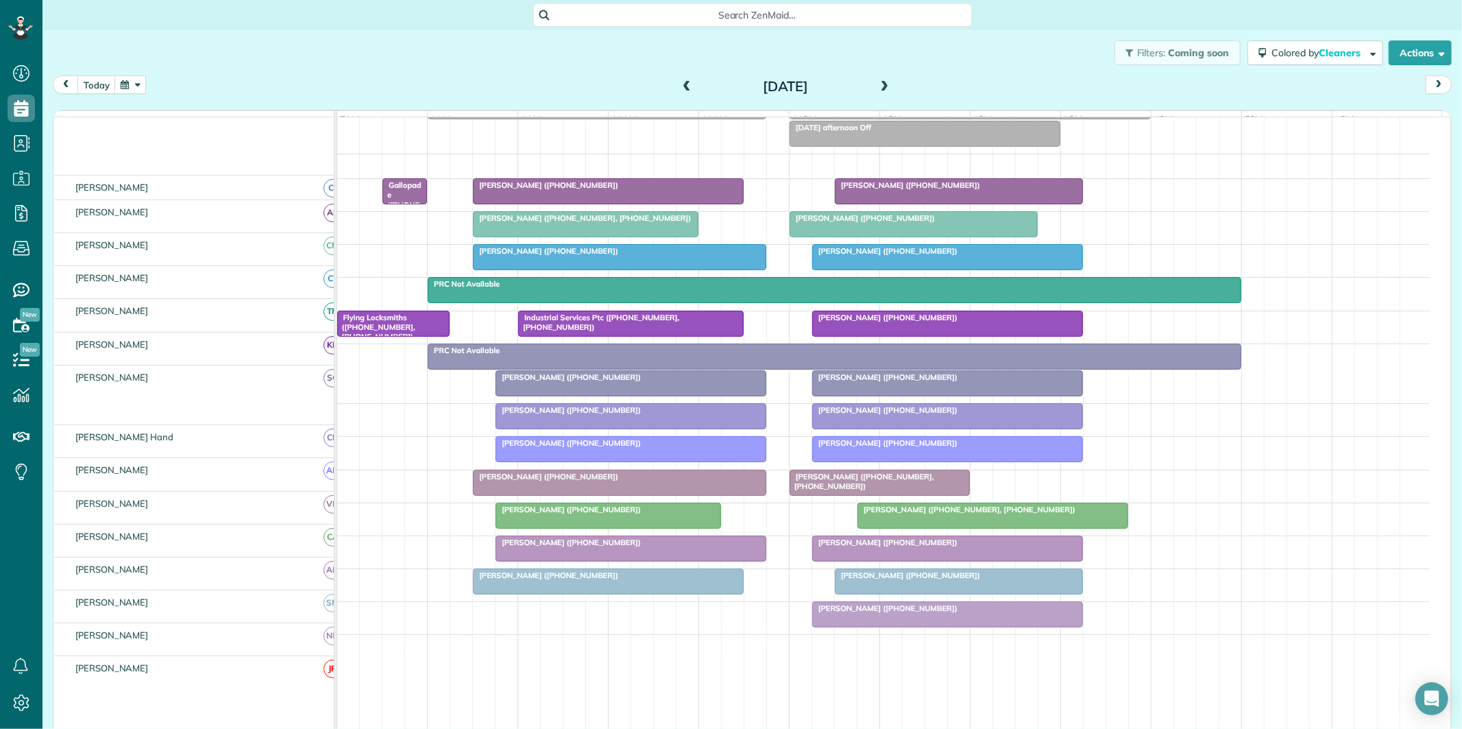
scroll to position [104, 0]
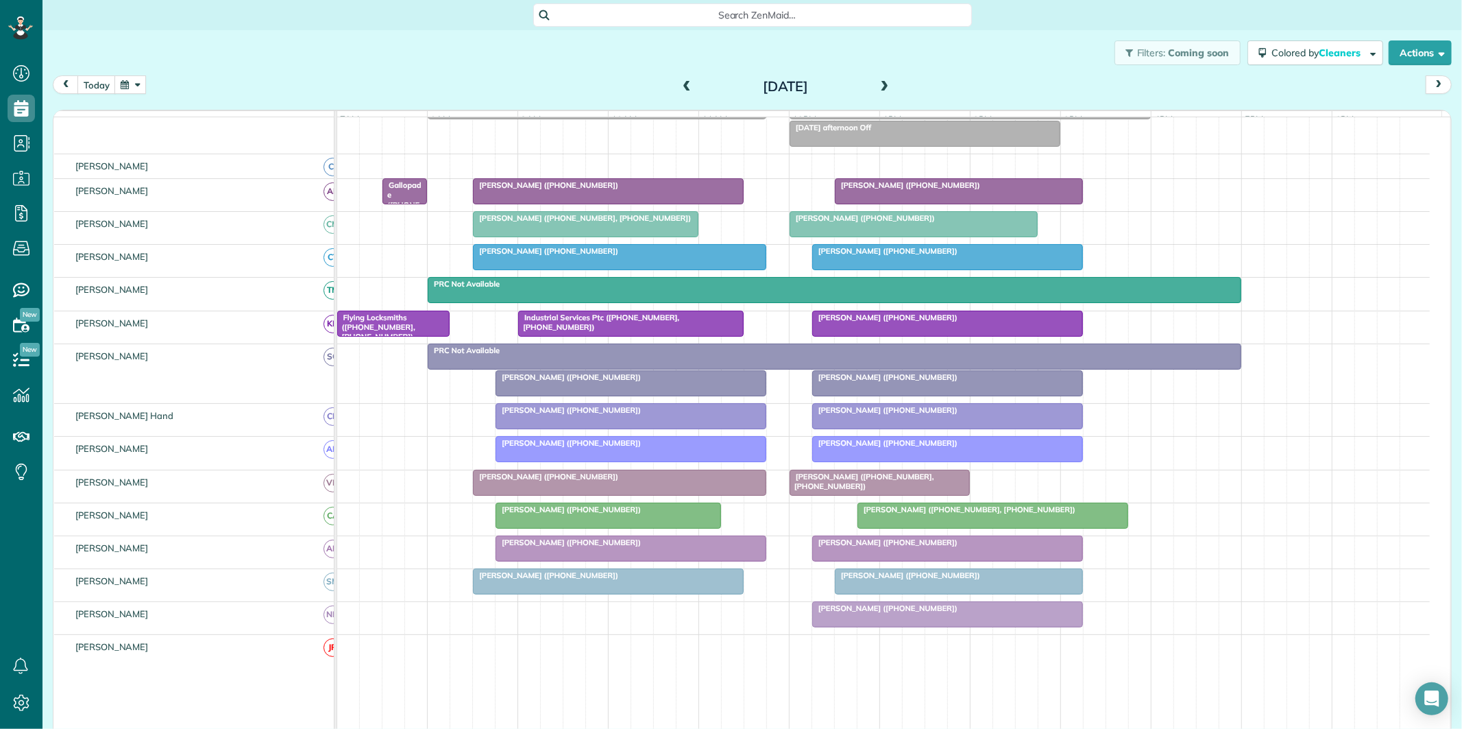
click at [566, 382] on span "Leslie Daily (+17703281240)" at bounding box center [568, 377] width 147 height 10
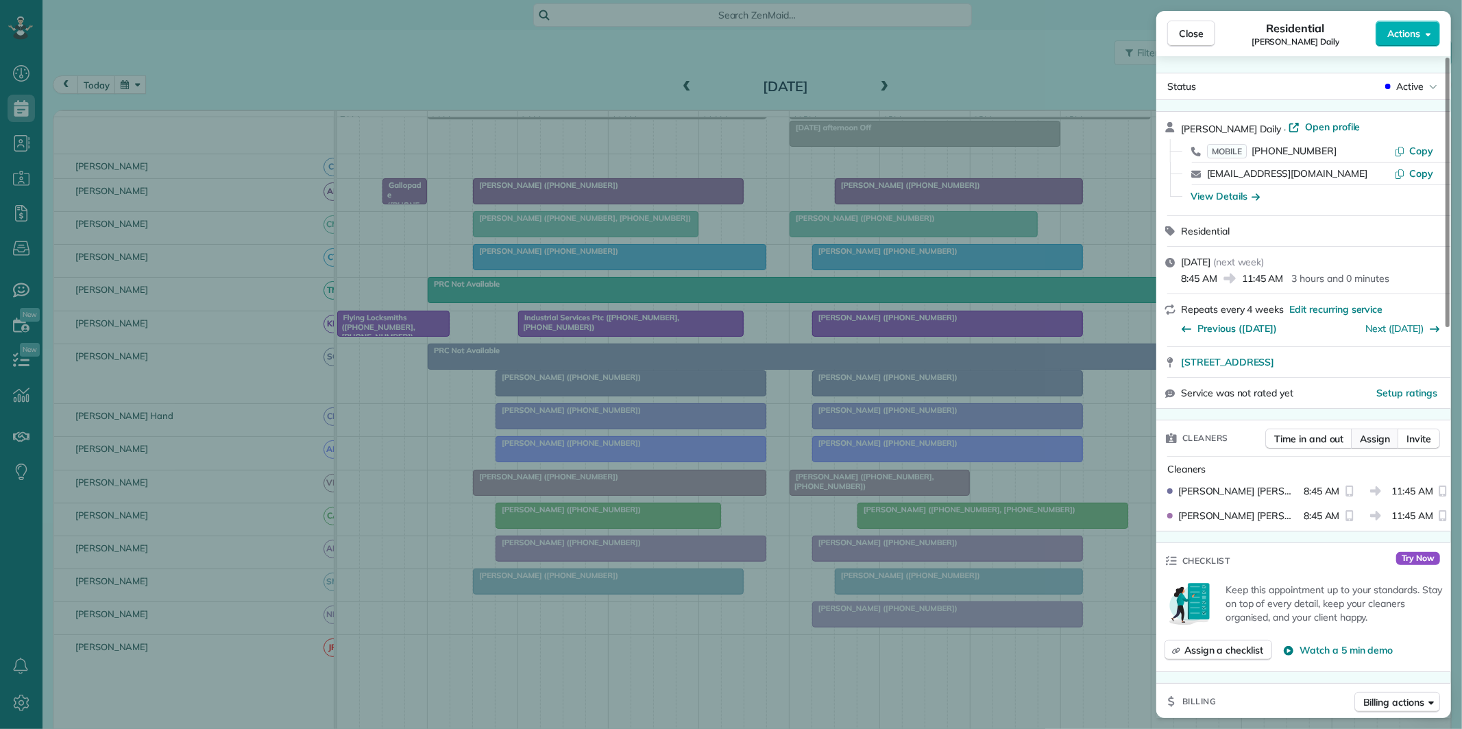
click at [1380, 439] on span "Assign" at bounding box center [1375, 439] width 30 height 14
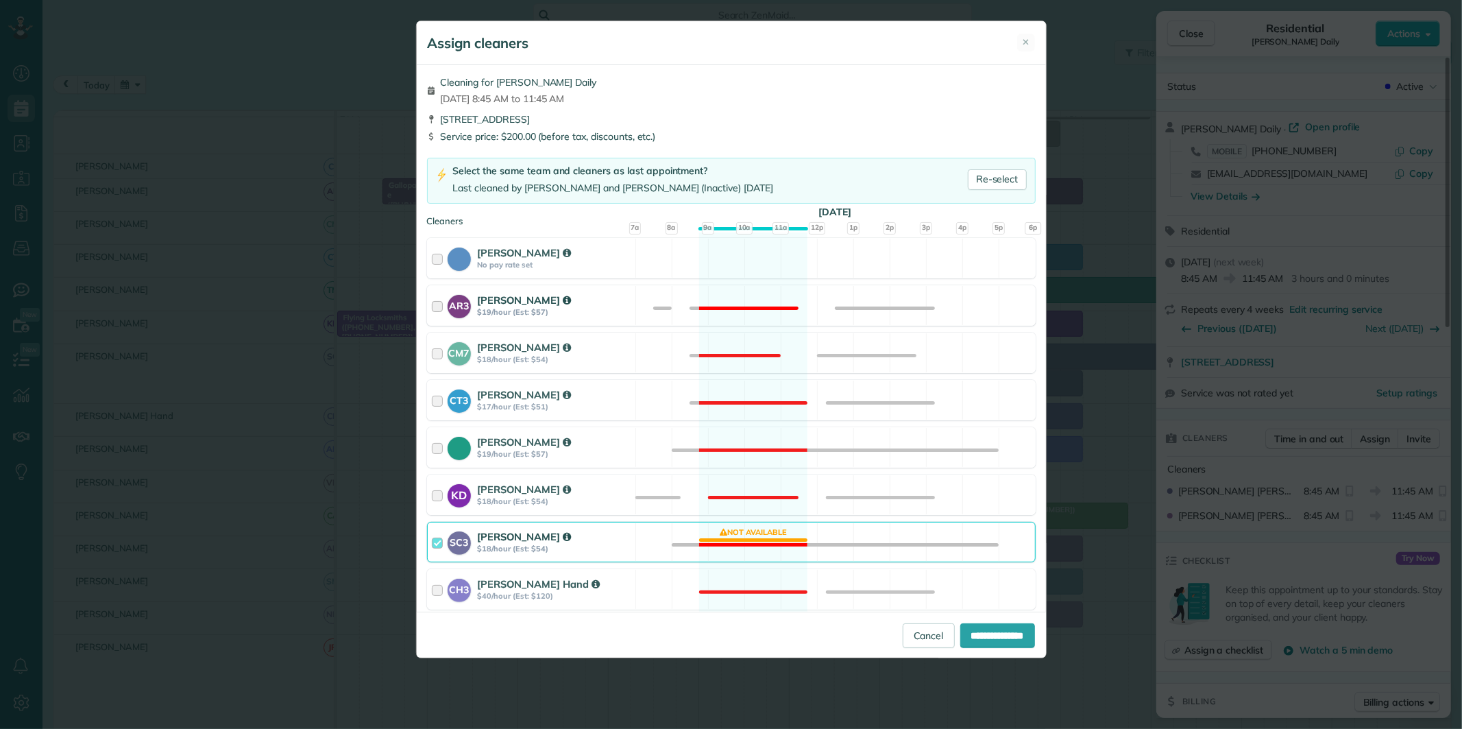
scroll to position [304, 0]
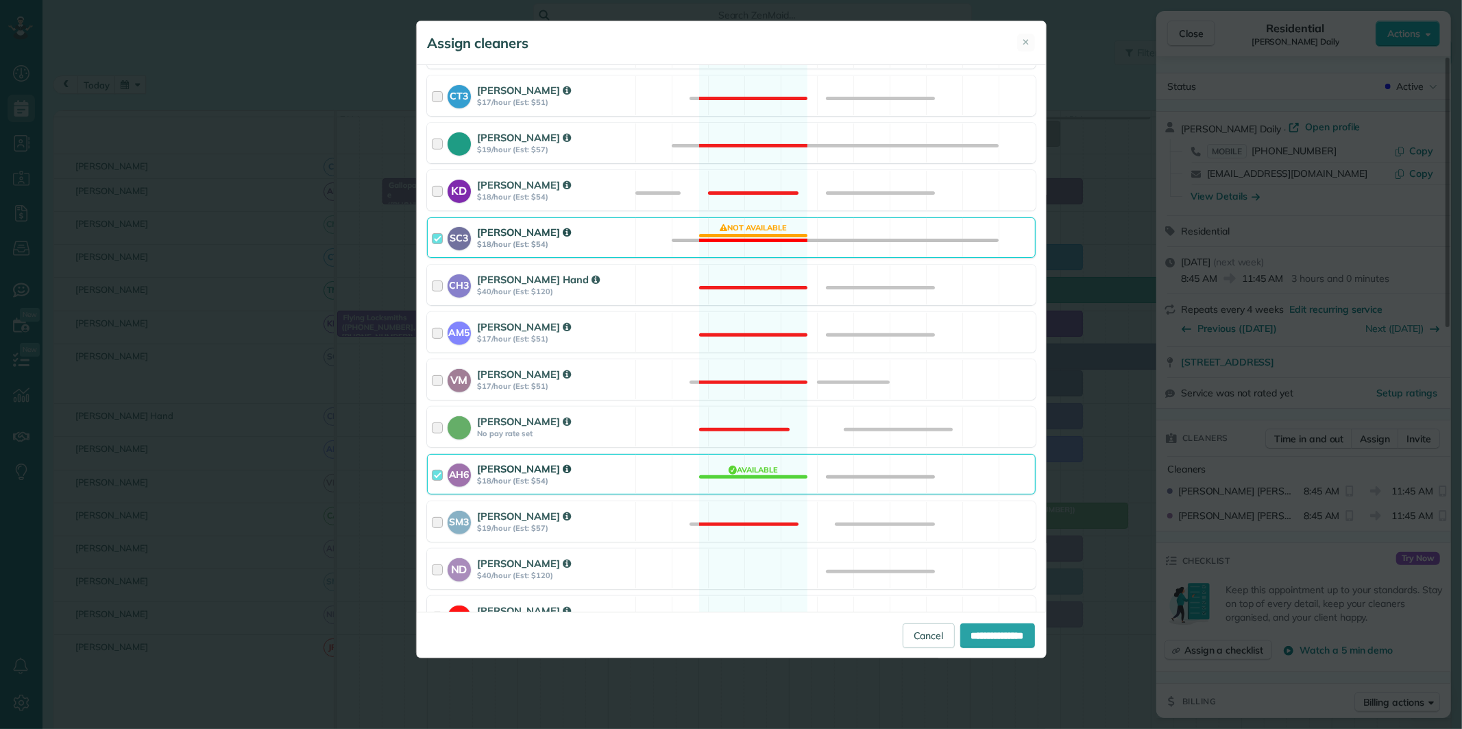
click at [766, 217] on div "SC3 Stephanie Cruz $18/hour (Est: $54) Not available" at bounding box center [731, 237] width 609 height 40
click at [742, 564] on div "ND Nathalie Duverna $40/hour (Est: $120) Available" at bounding box center [731, 568] width 609 height 40
click at [993, 633] on input "**********" at bounding box center [997, 635] width 75 height 25
type input "**********"
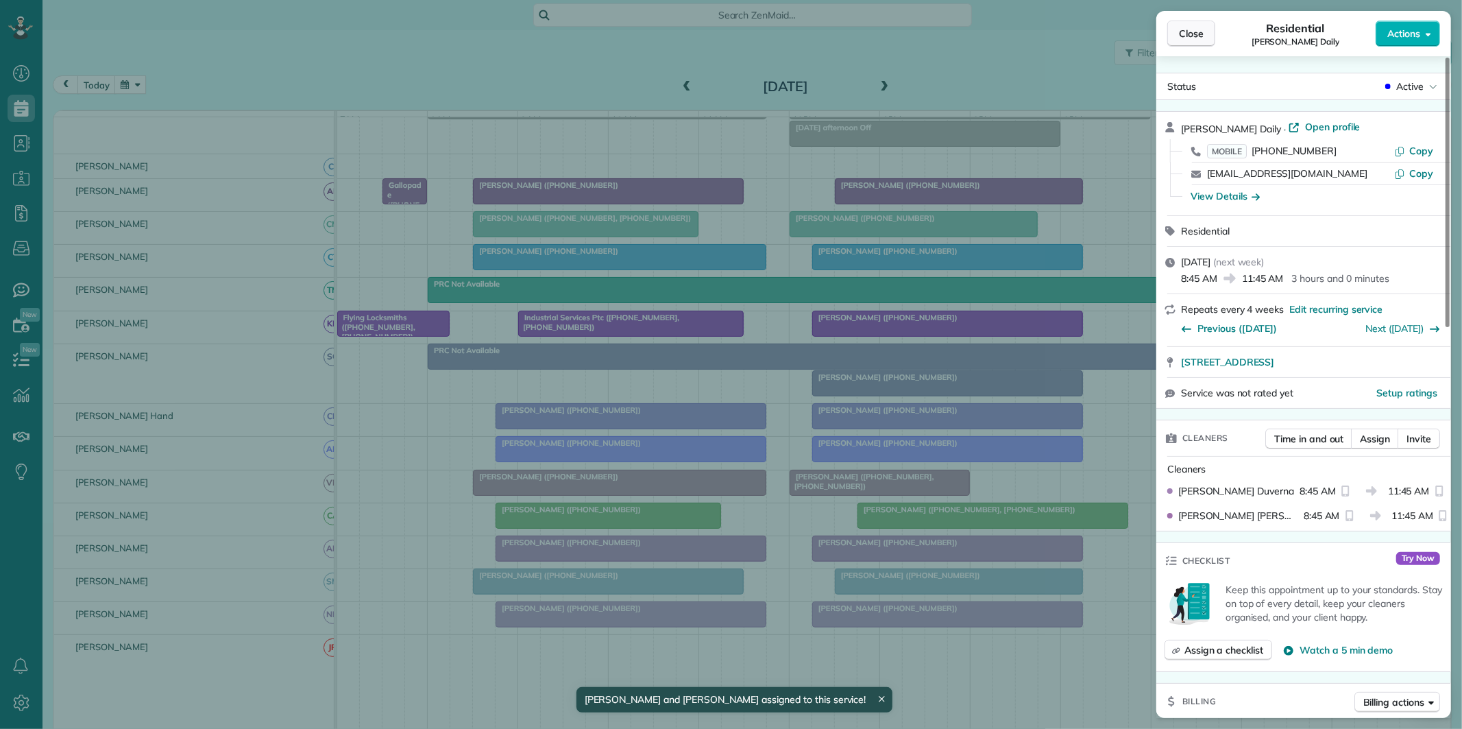
click at [1197, 35] on span "Close" at bounding box center [1191, 34] width 25 height 14
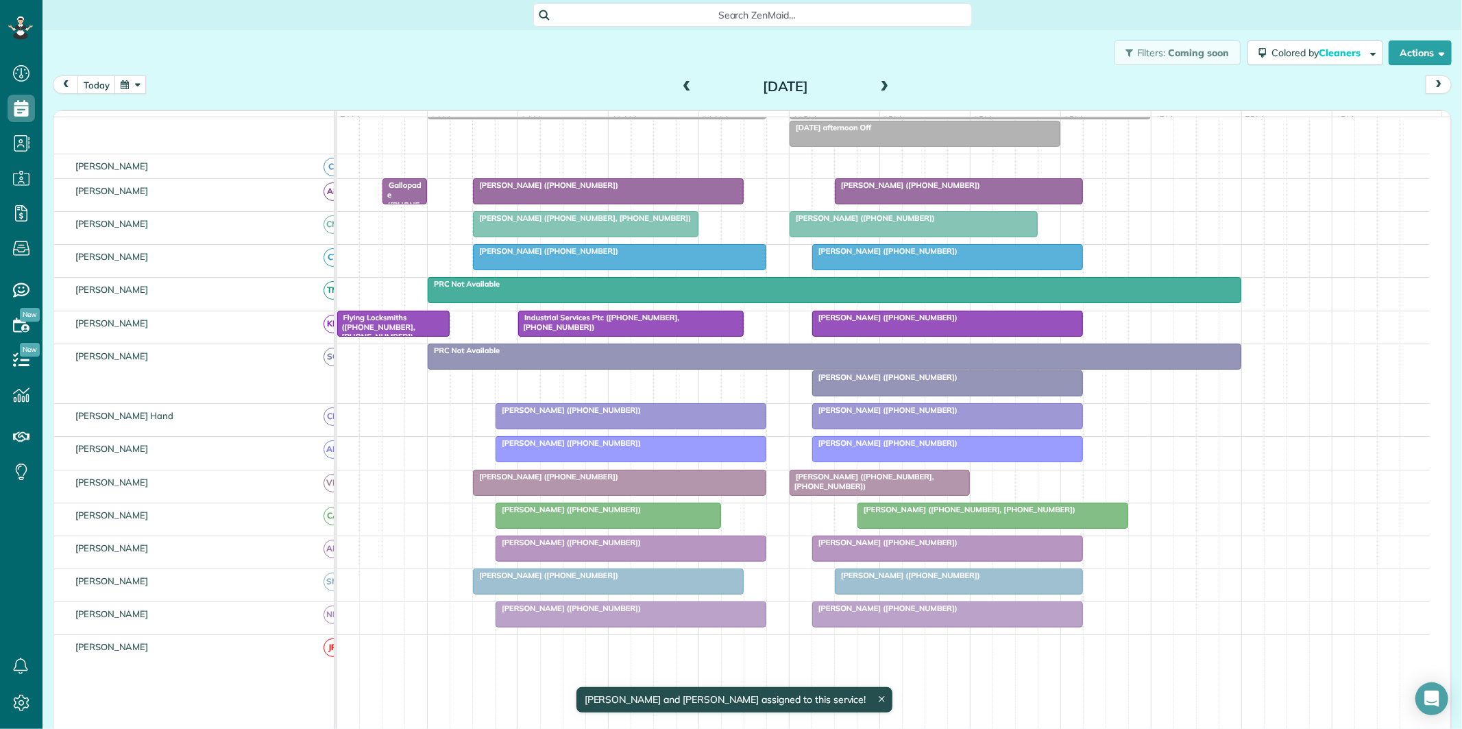
click at [682, 84] on span at bounding box center [686, 87] width 15 height 12
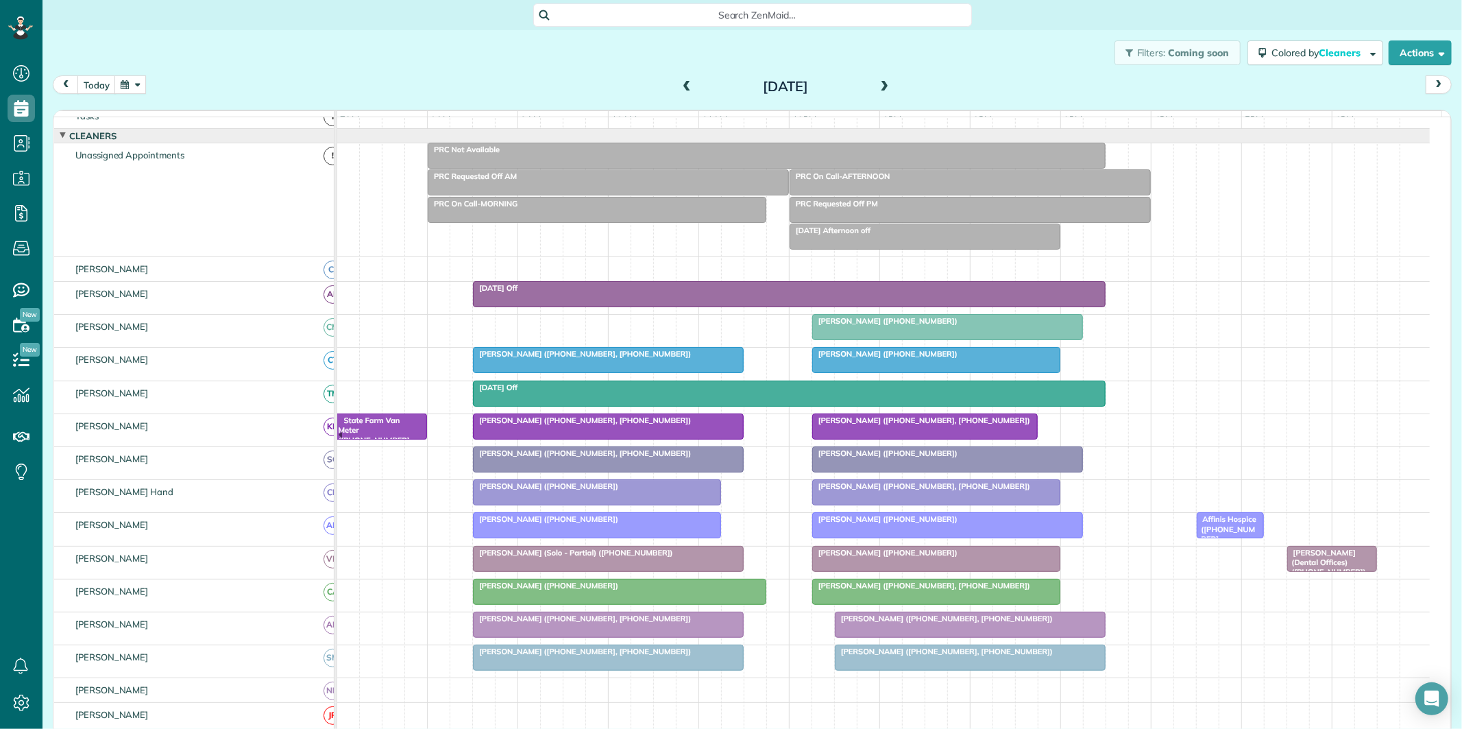
click at [682, 84] on span at bounding box center [686, 87] width 15 height 12
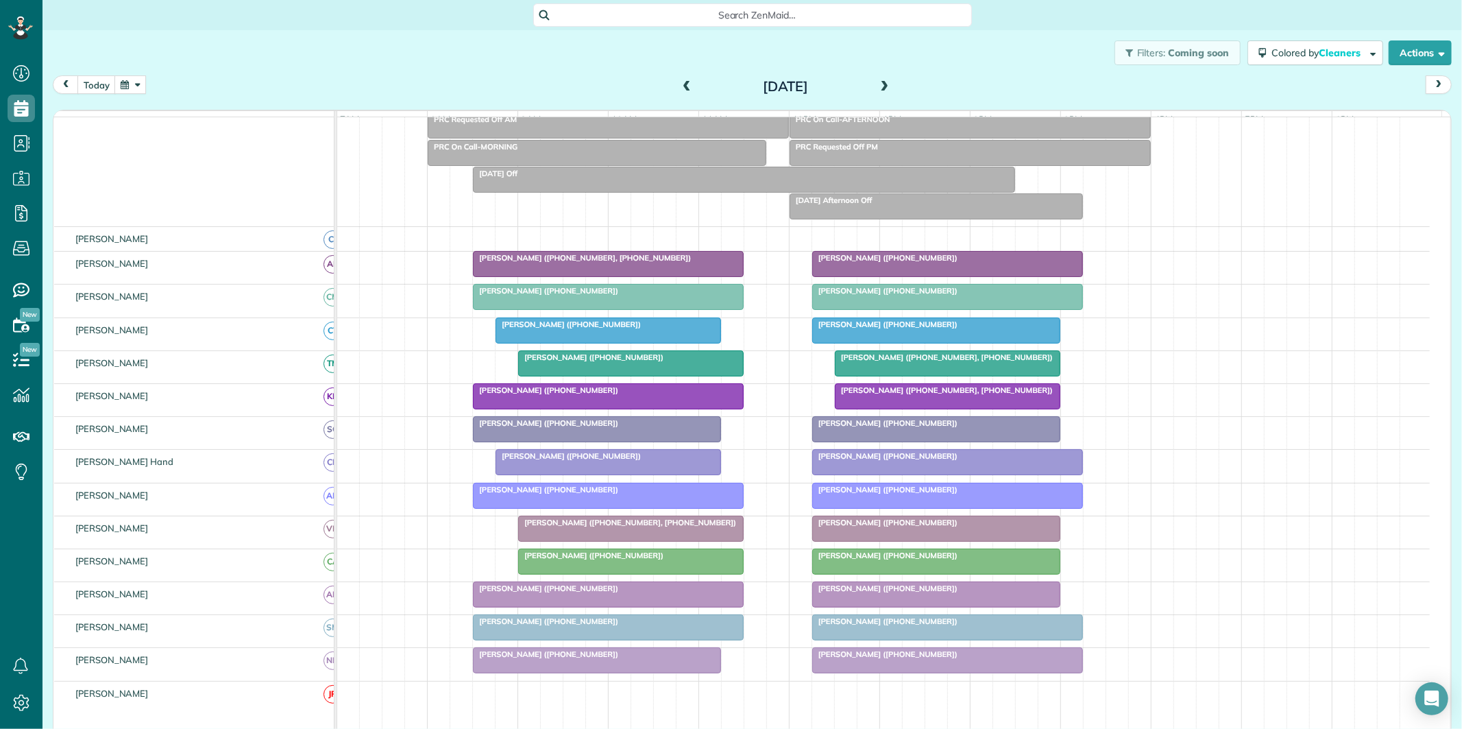
scroll to position [180, 0]
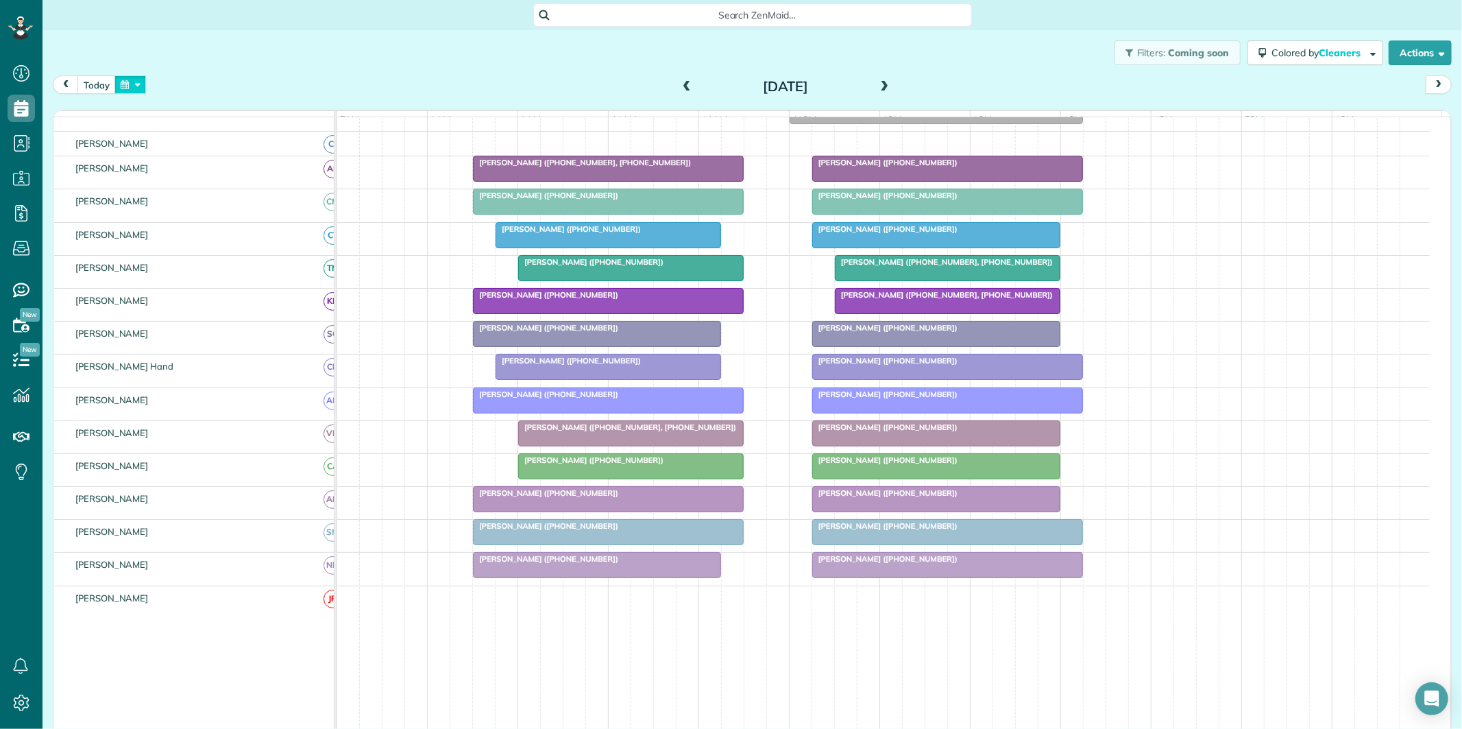
click at [126, 80] on button "button" at bounding box center [130, 84] width 32 height 19
click at [278, 217] on link "29" at bounding box center [274, 221] width 22 height 22
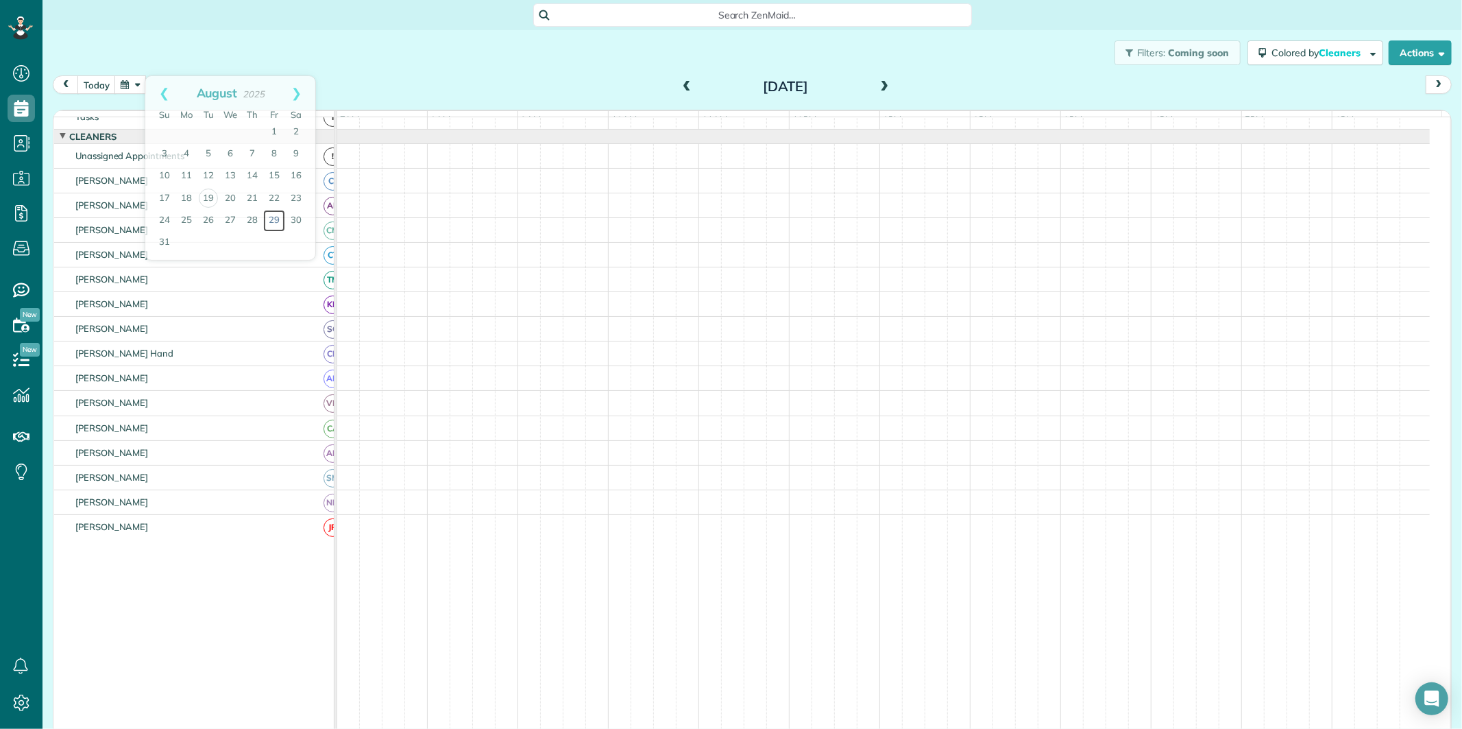
scroll to position [27, 0]
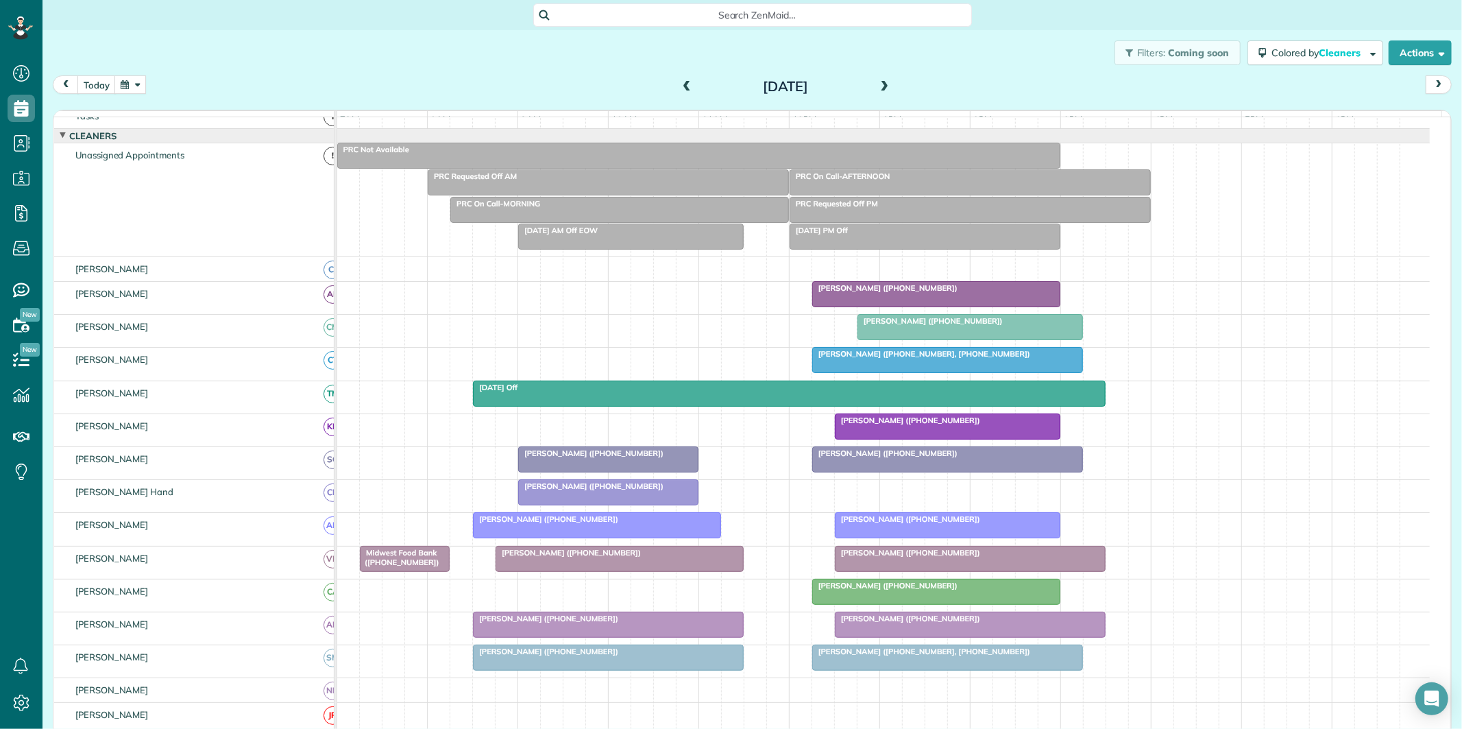
click at [137, 83] on button "button" at bounding box center [130, 84] width 32 height 19
click at [297, 93] on link "Next" at bounding box center [297, 93] width 38 height 34
click at [184, 130] on link "1" at bounding box center [186, 132] width 22 height 22
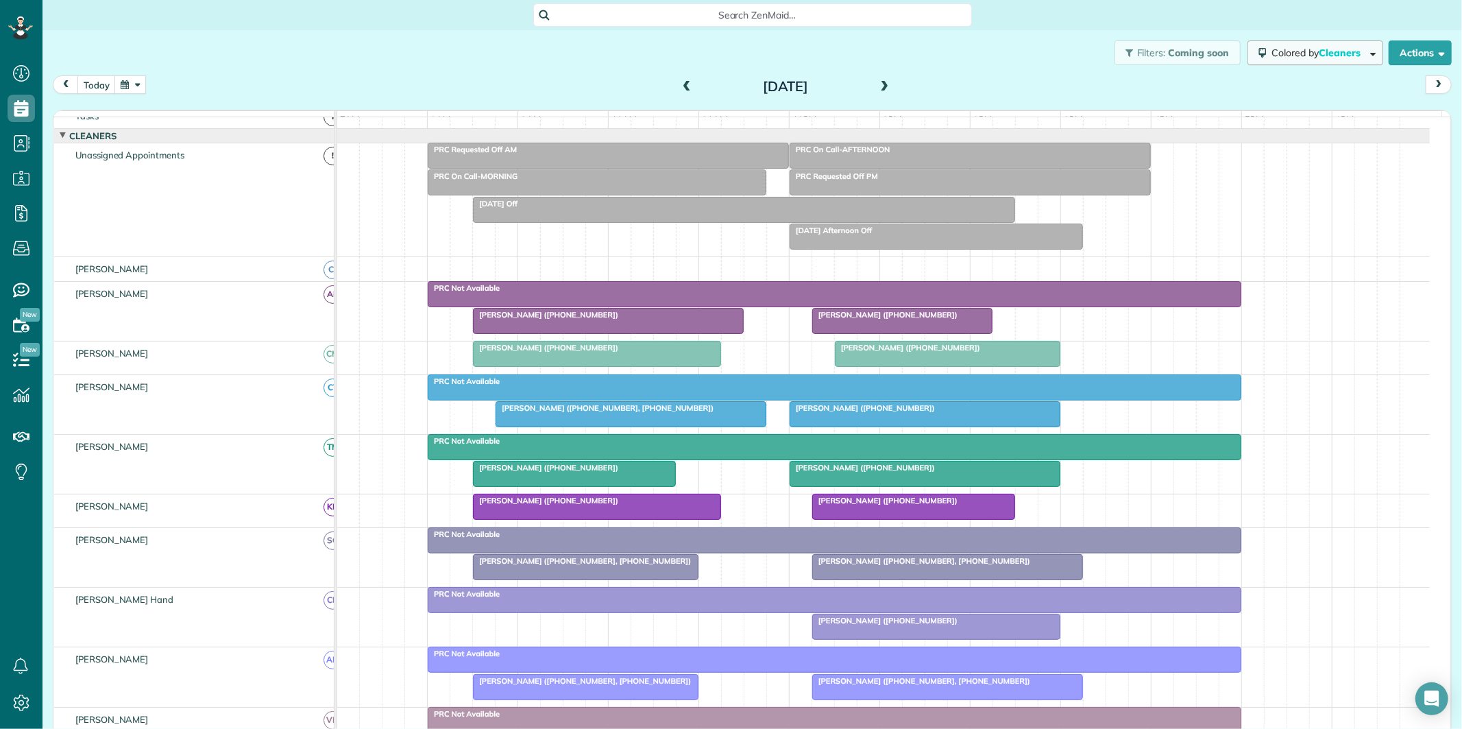
click at [1277, 53] on span "Colored by Cleaners" at bounding box center [1318, 53] width 94 height 12
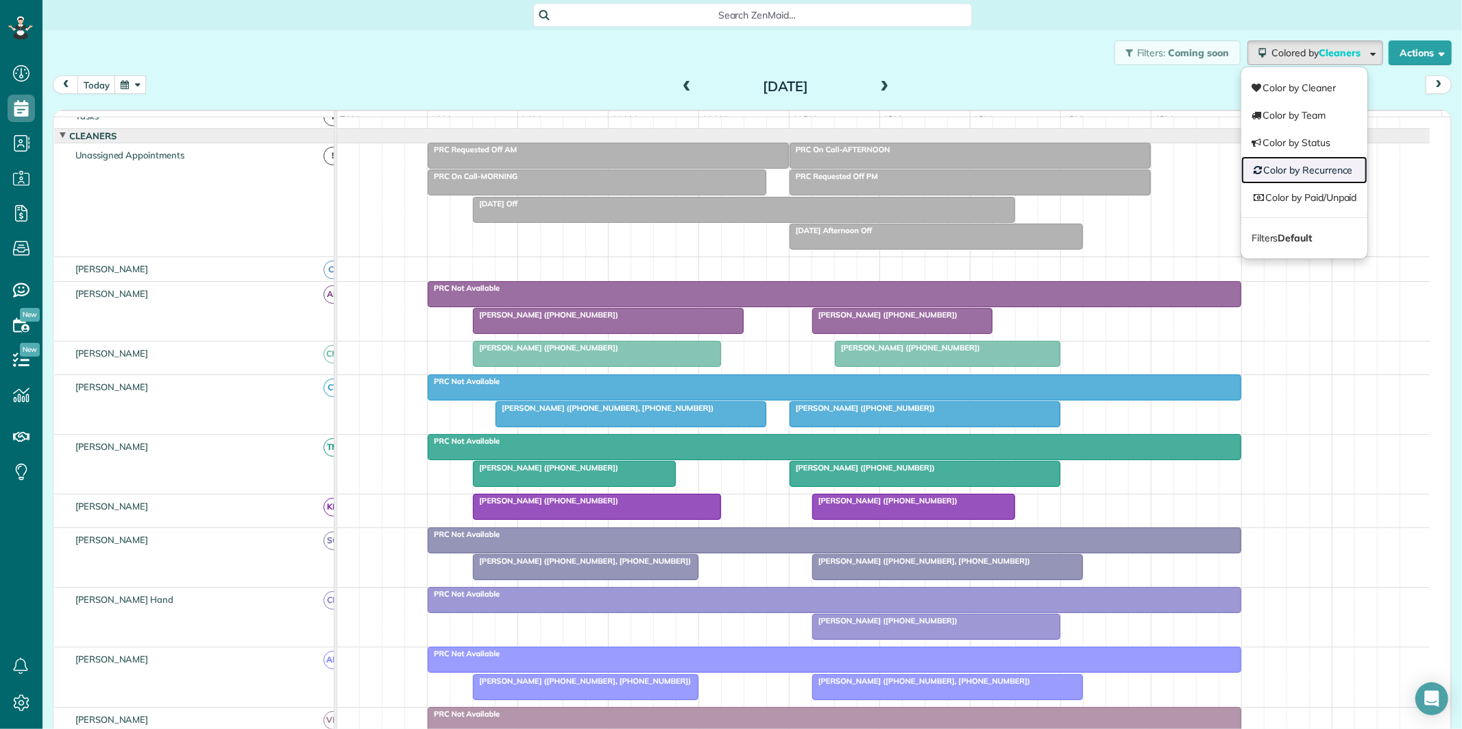
click at [1293, 173] on link "Color by Recurrence" at bounding box center [1304, 169] width 126 height 27
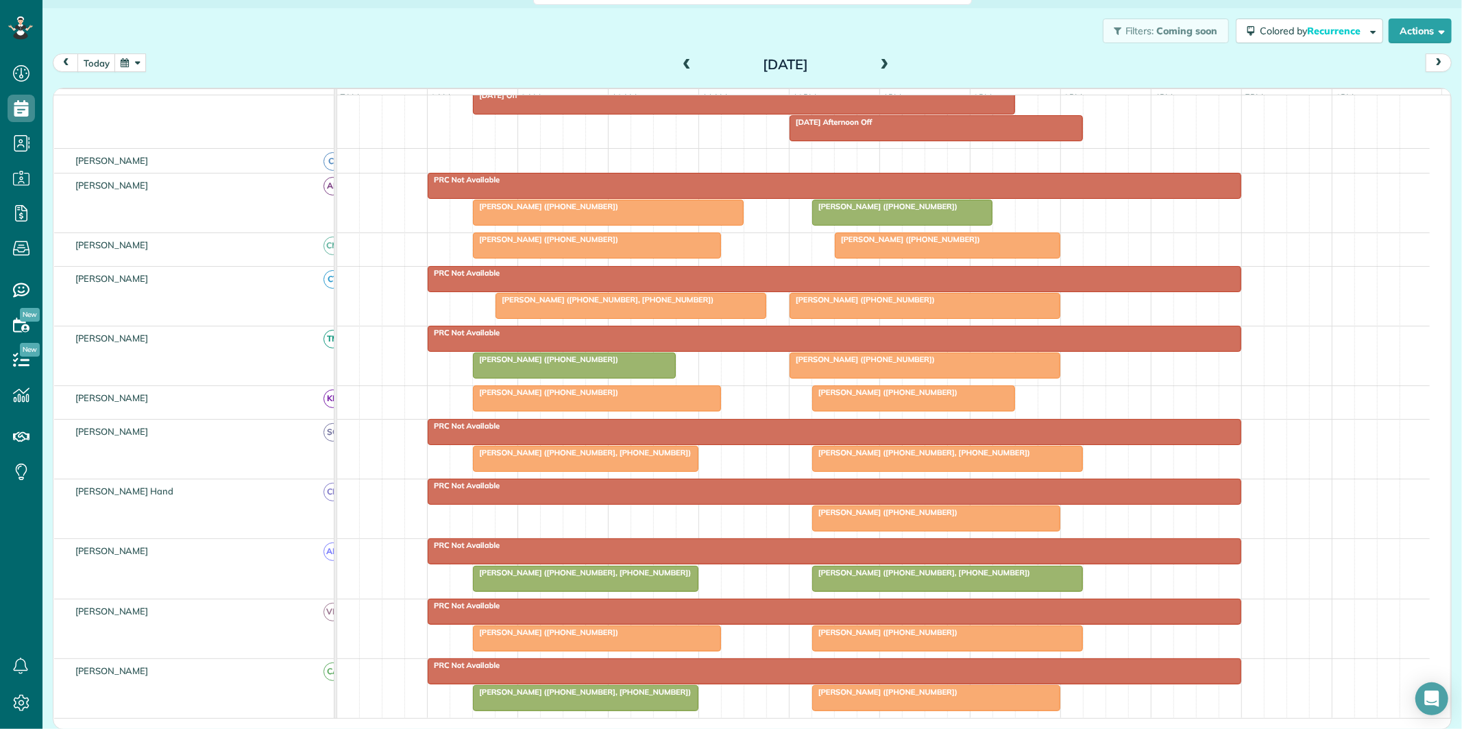
scroll to position [180, 0]
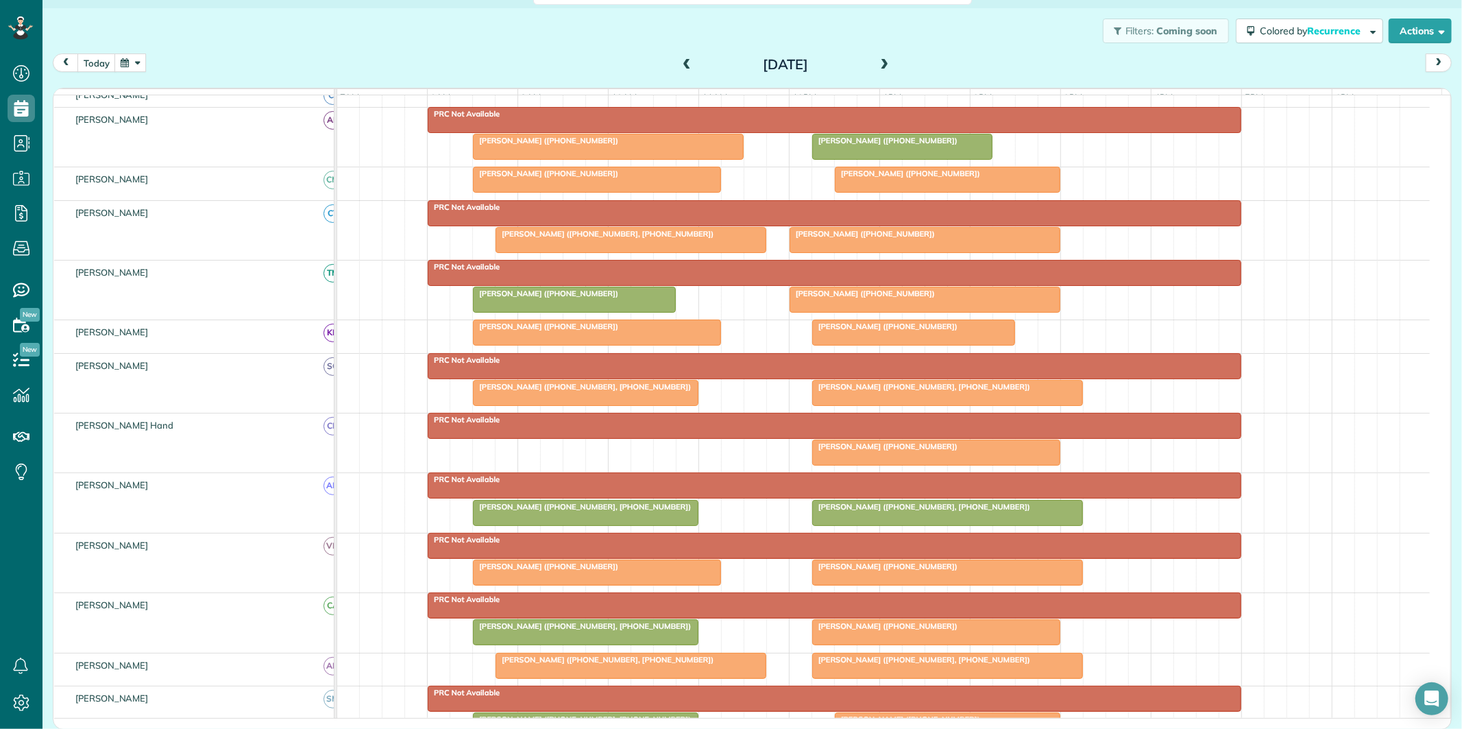
click at [134, 59] on button "button" at bounding box center [130, 62] width 32 height 19
click at [275, 175] on link "22" at bounding box center [274, 176] width 22 height 22
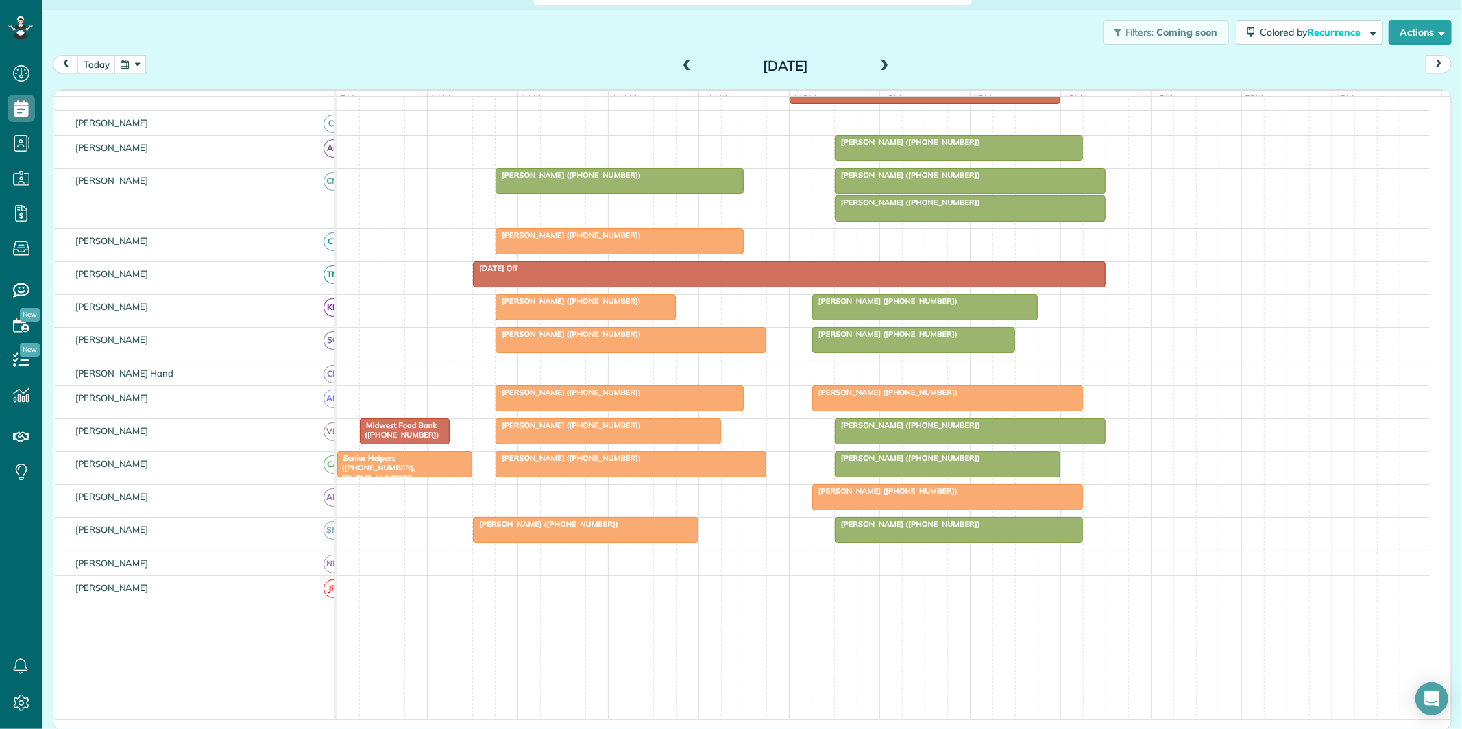
click at [913, 411] on div at bounding box center [947, 398] width 269 height 25
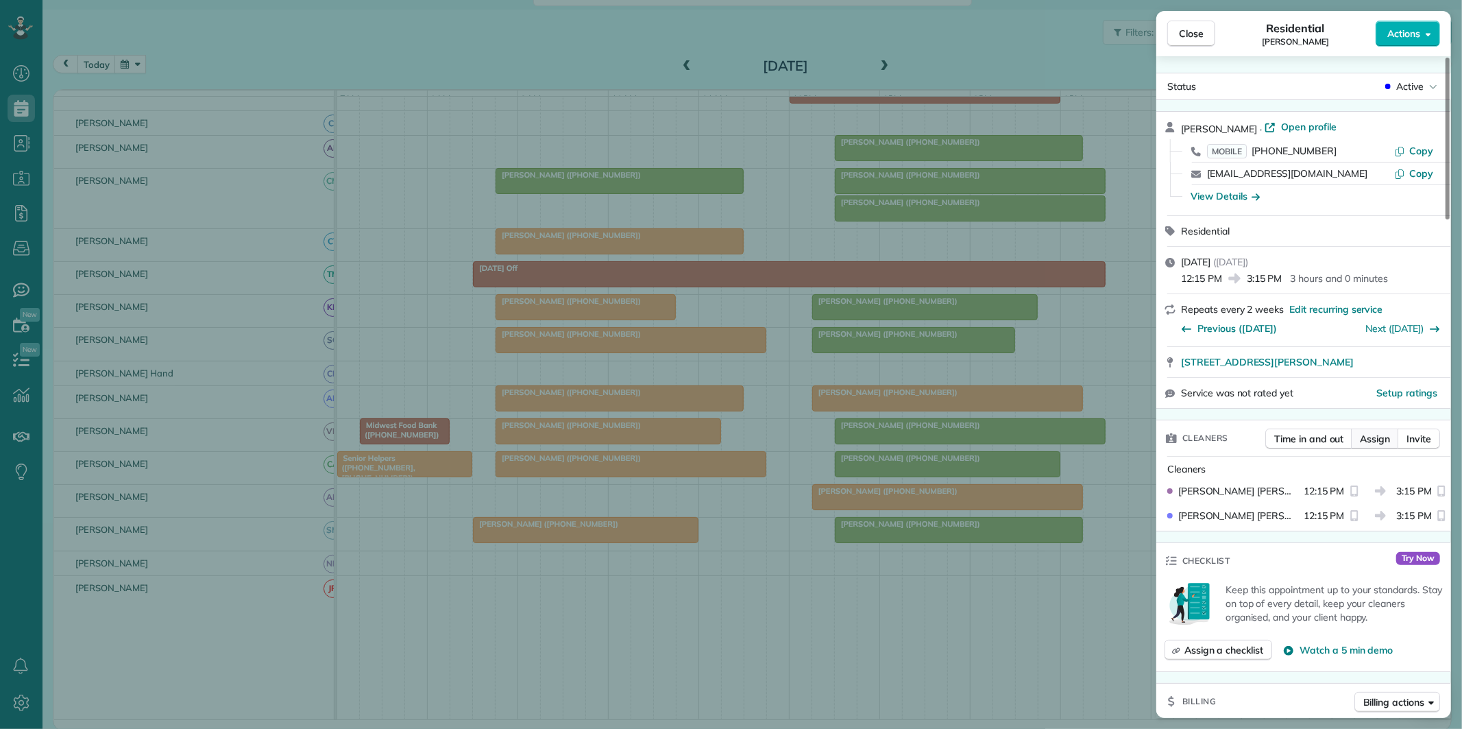
click at [1372, 439] on span "Assign" at bounding box center [1375, 439] width 30 height 14
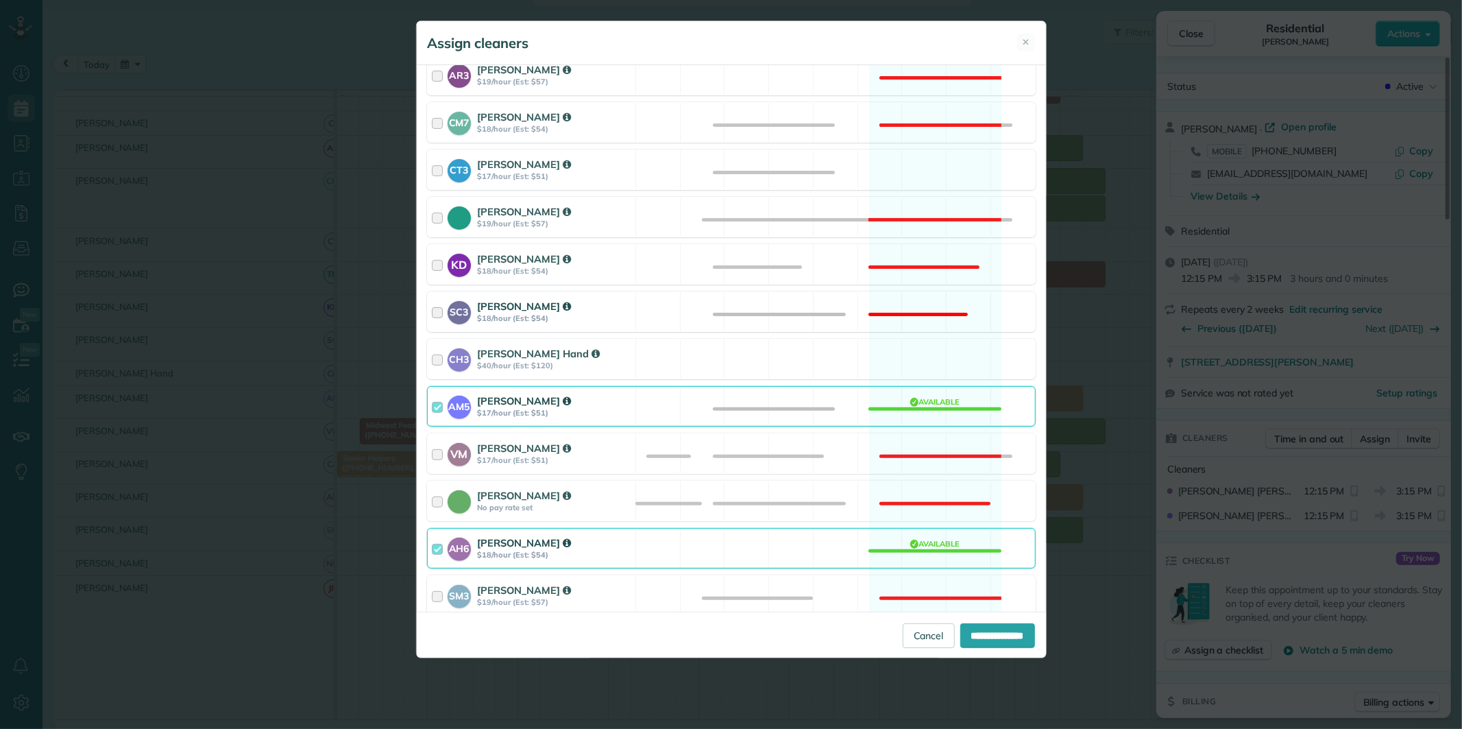
scroll to position [380, 0]
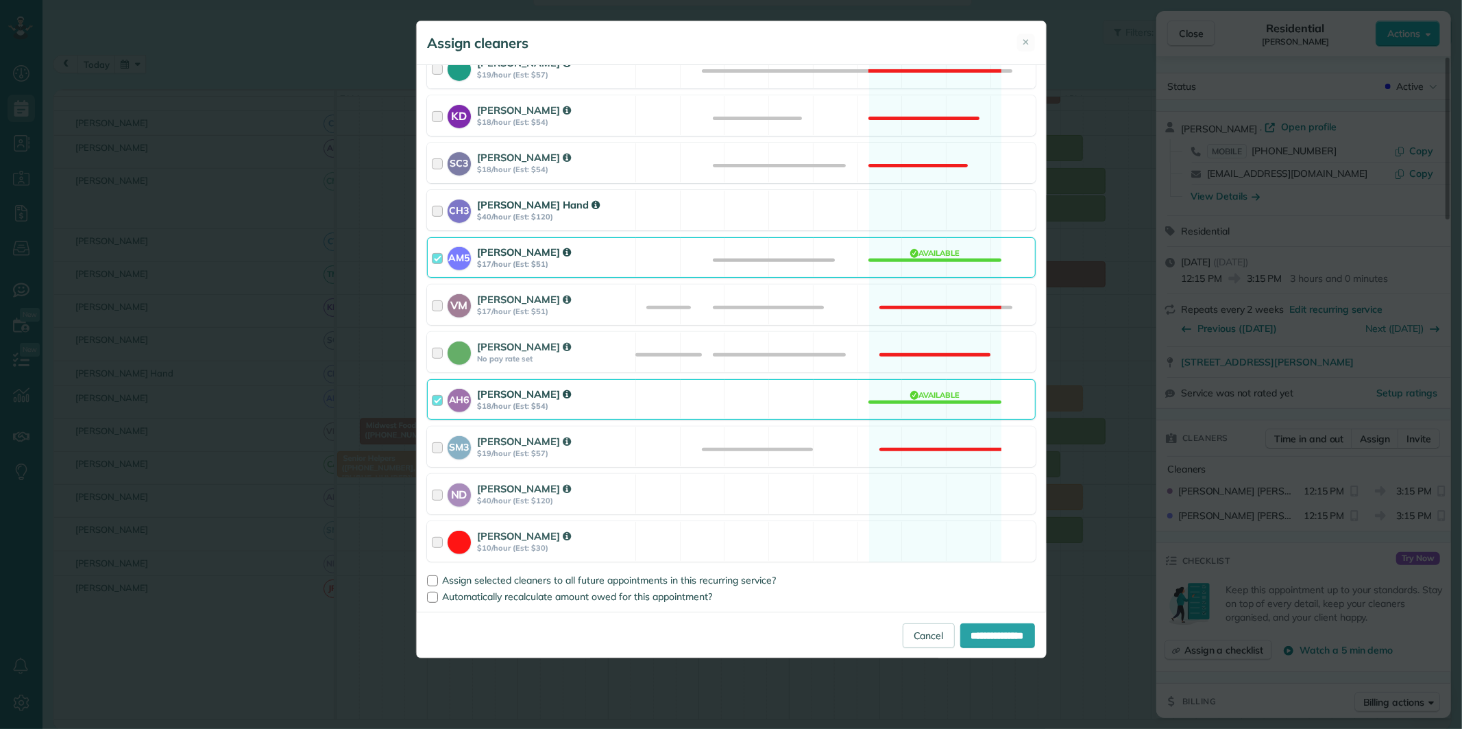
click at [940, 209] on div "CH3 Cortney Hand $40/hour (Est: $120) Available" at bounding box center [731, 210] width 609 height 40
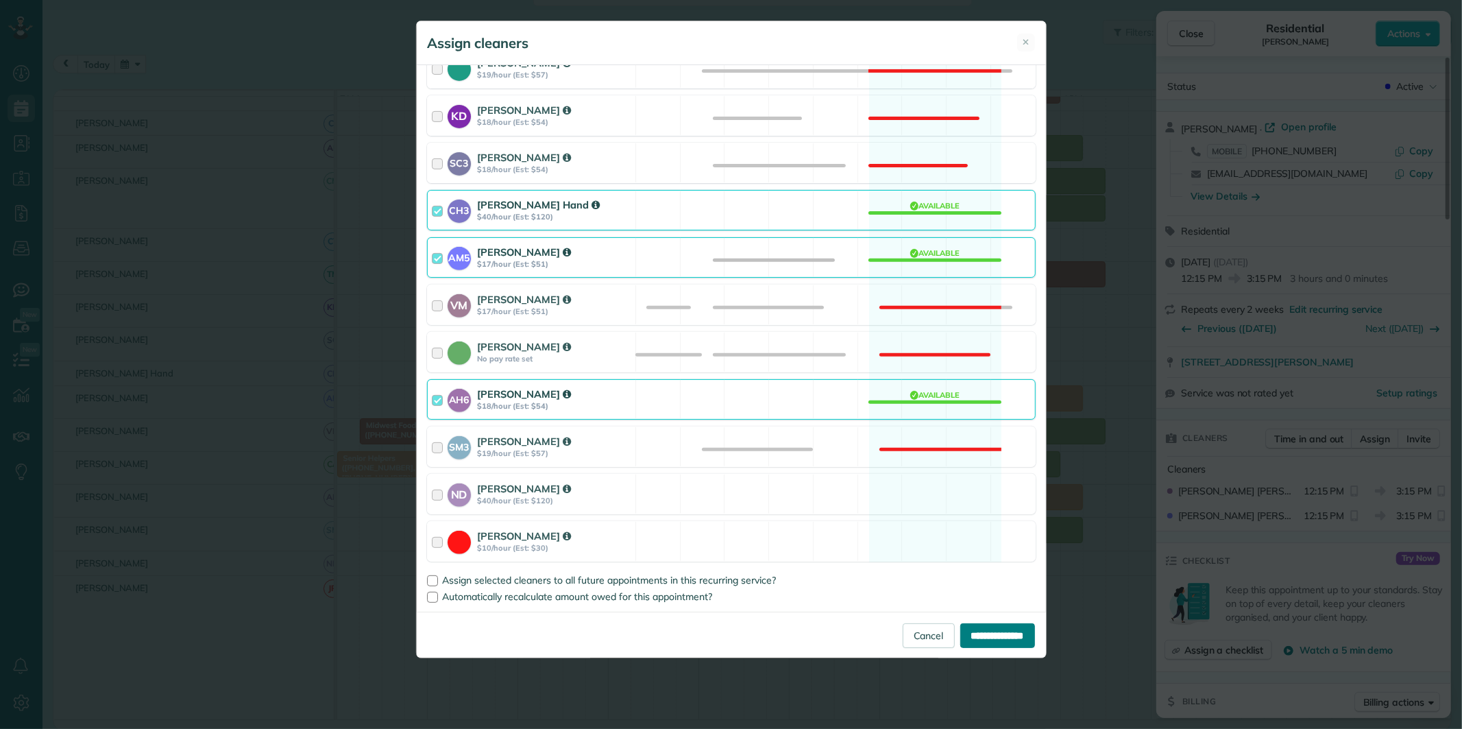
click at [979, 640] on input "**********" at bounding box center [997, 635] width 75 height 25
type input "**********"
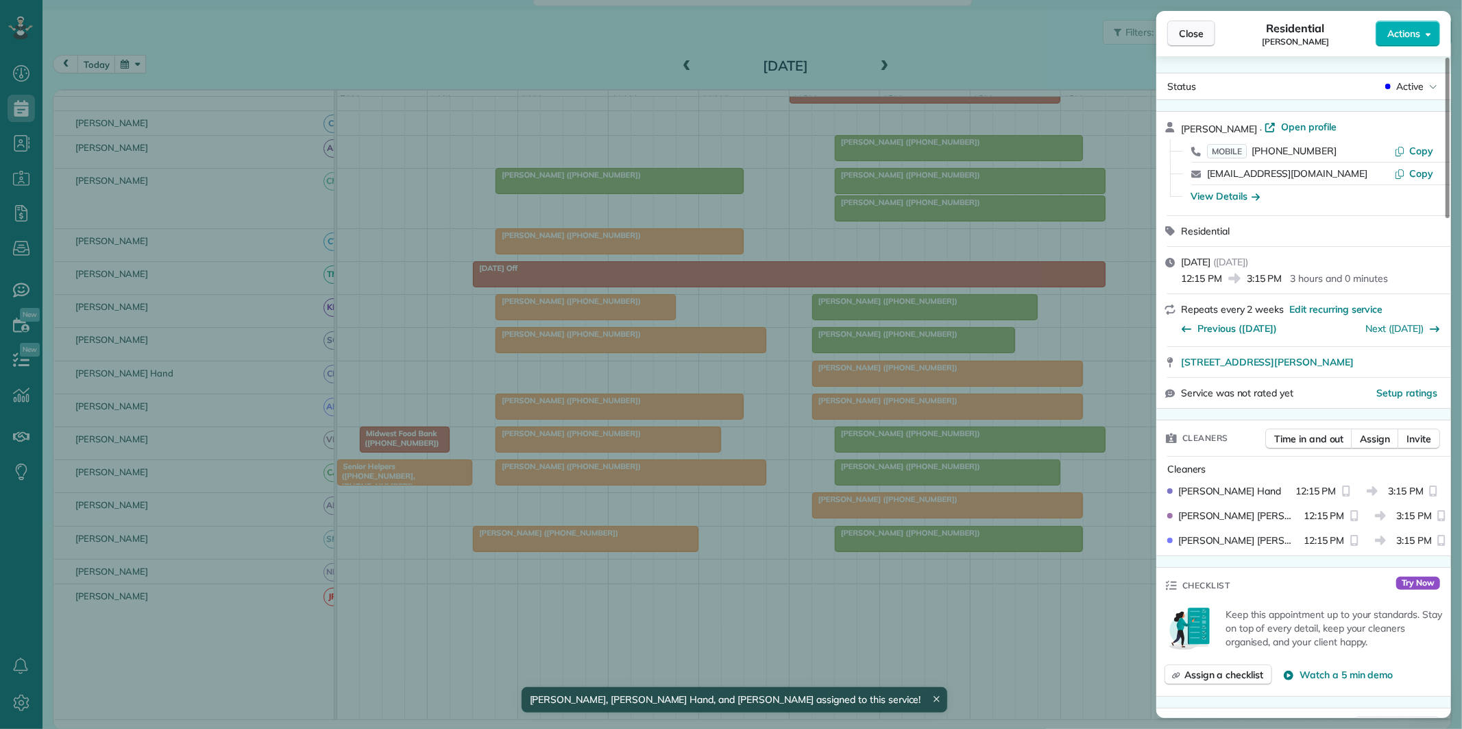
click at [1208, 40] on button "Close" at bounding box center [1191, 34] width 48 height 26
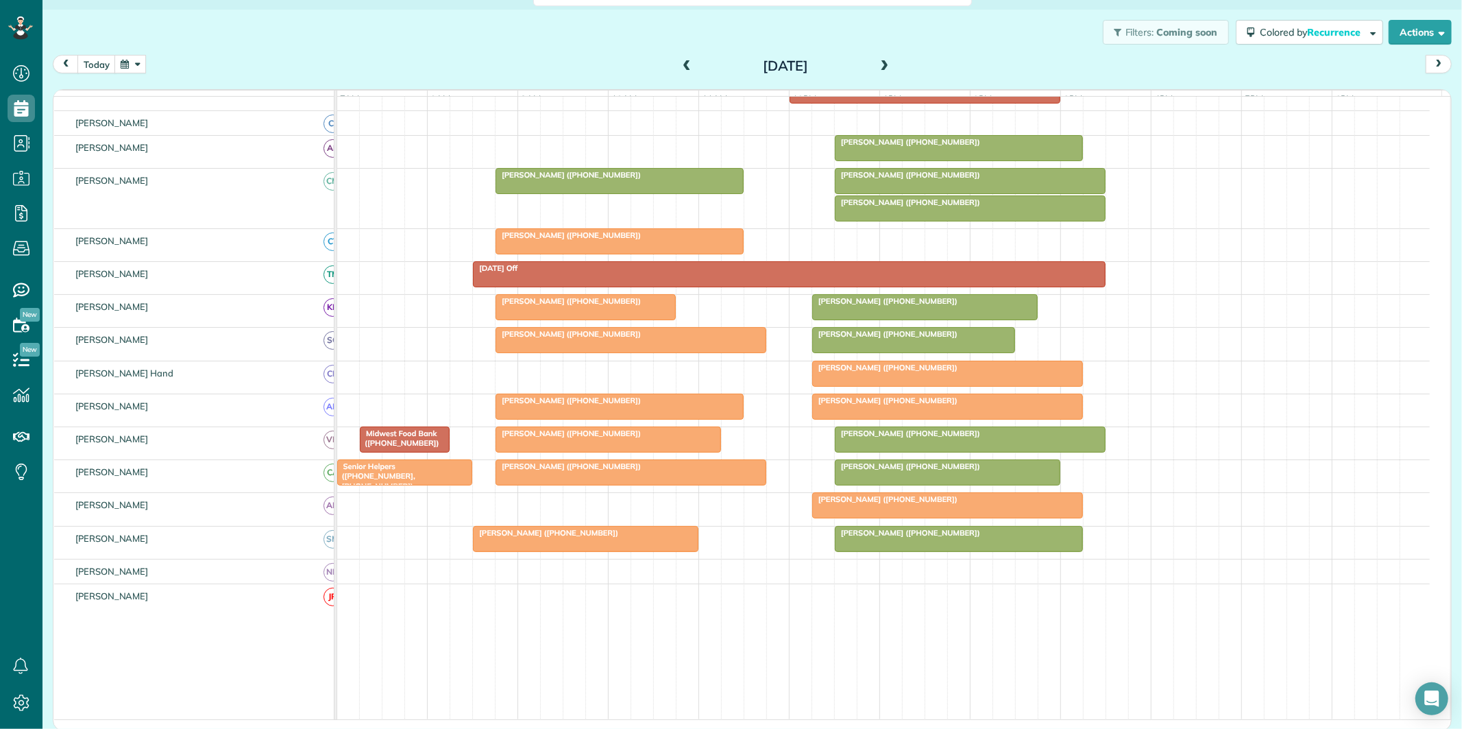
click at [126, 65] on button "button" at bounding box center [130, 64] width 32 height 19
click at [295, 69] on link "Next" at bounding box center [297, 73] width 38 height 34
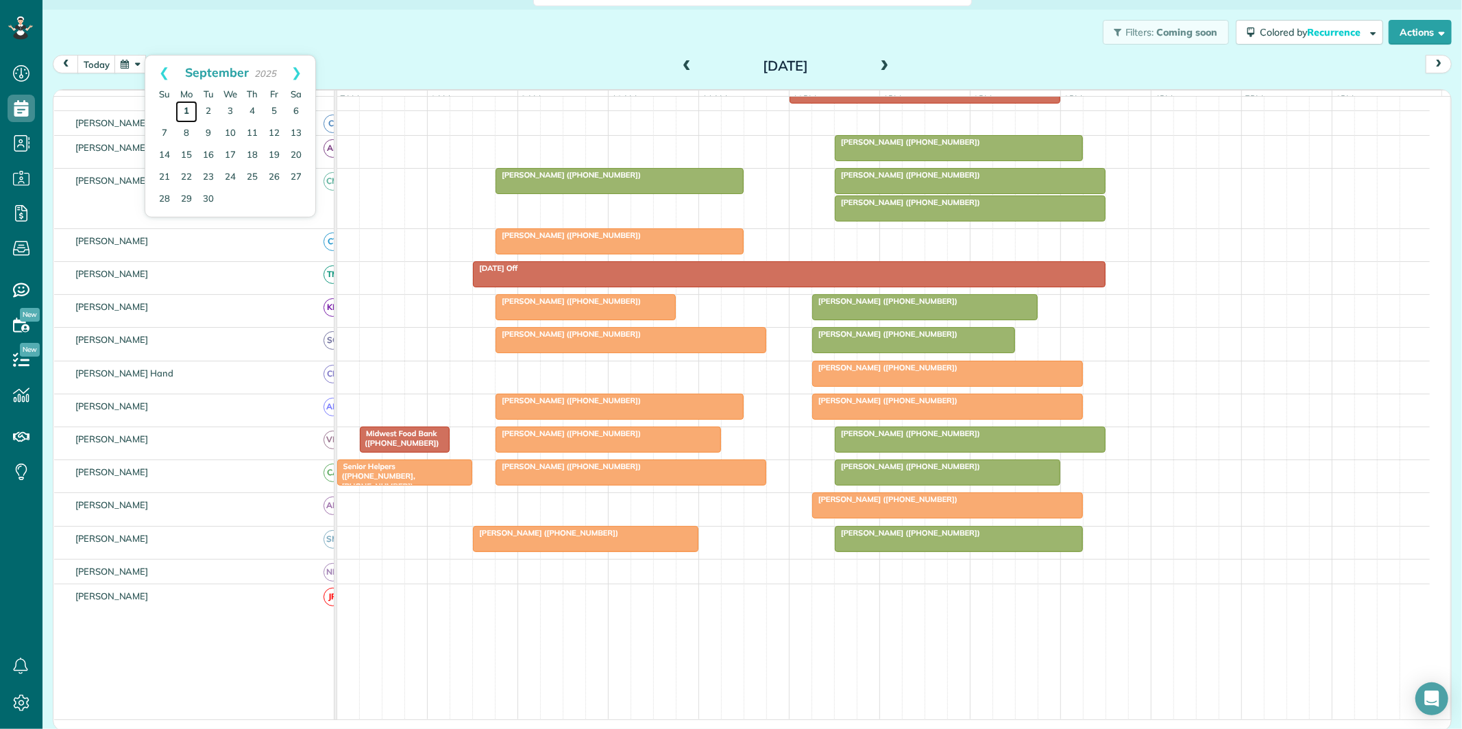
click at [183, 106] on link "1" at bounding box center [186, 112] width 22 height 22
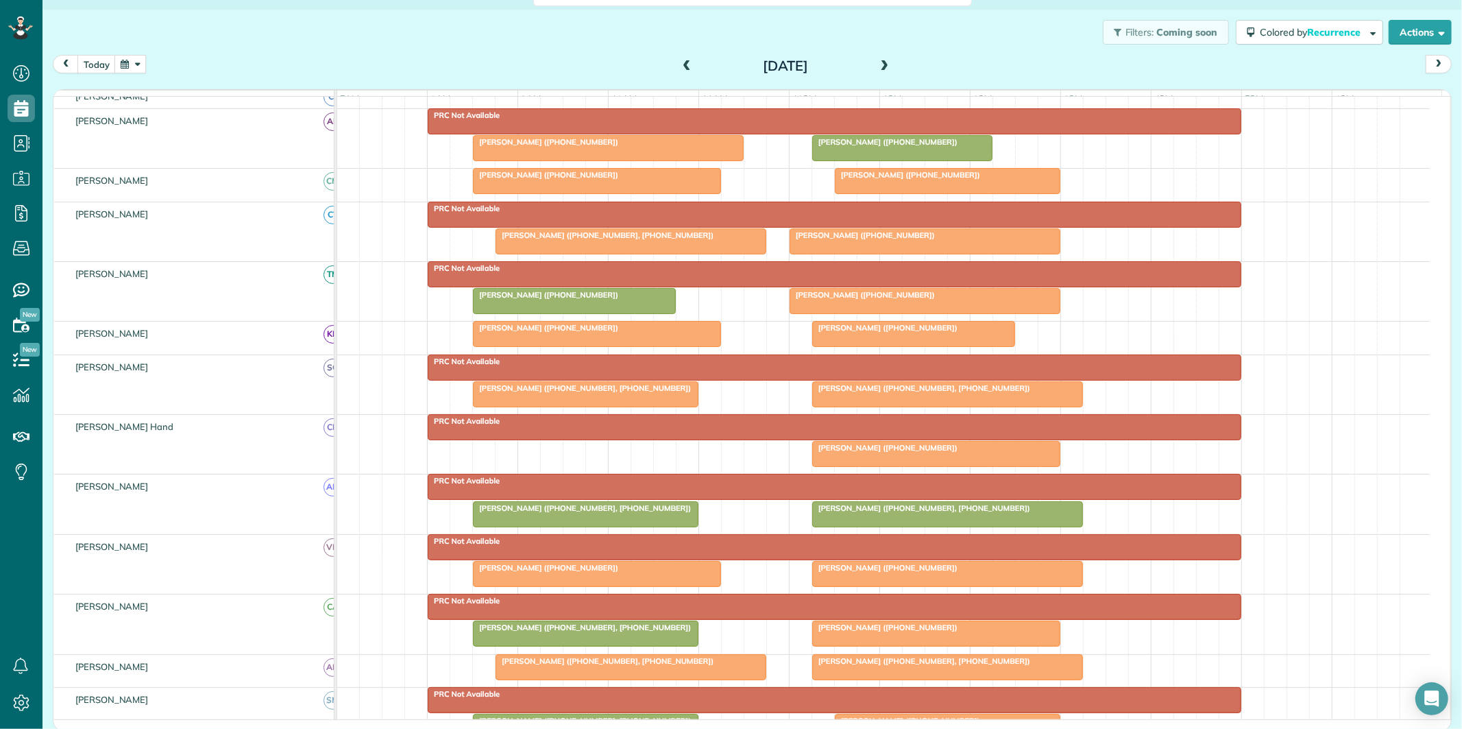
scroll to position [256, 0]
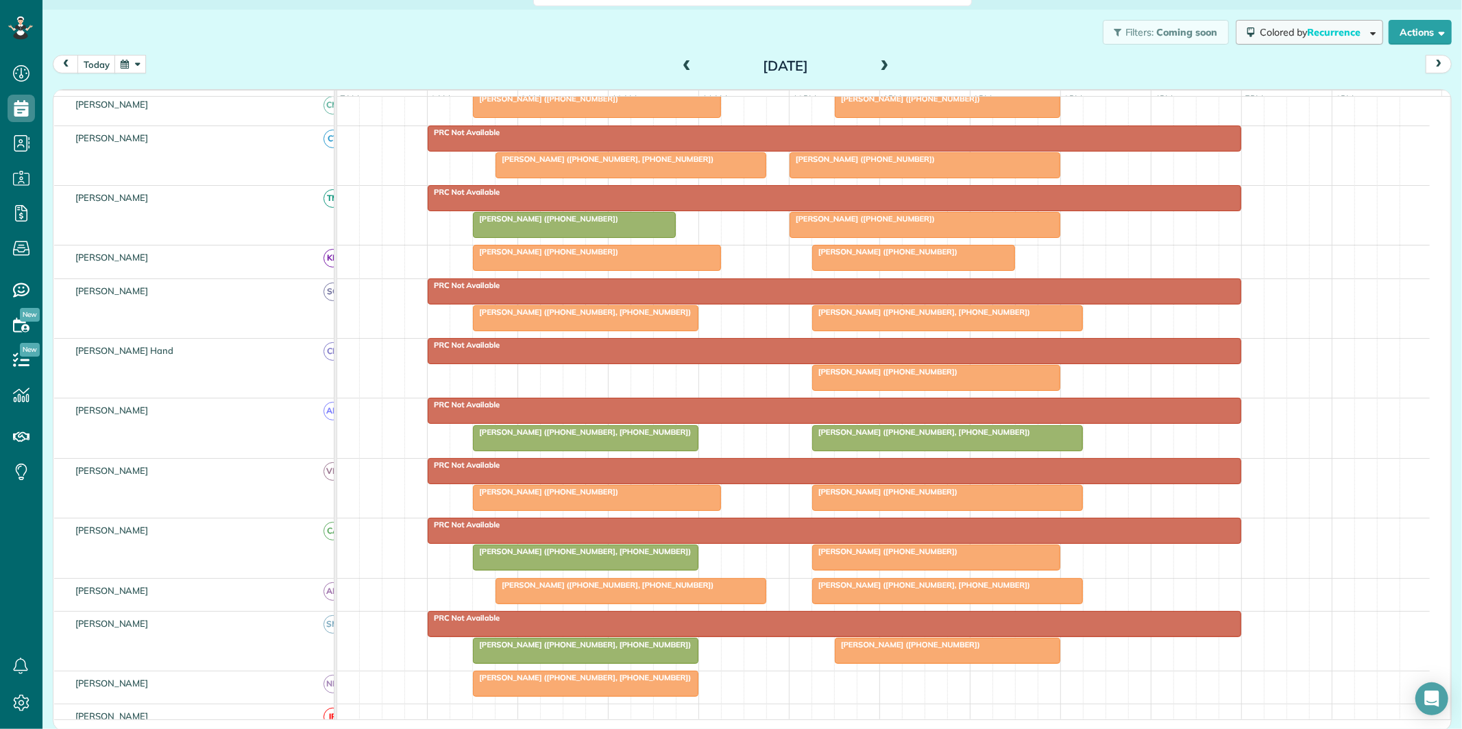
click at [1307, 28] on span "Recurrence" at bounding box center [1335, 32] width 56 height 12
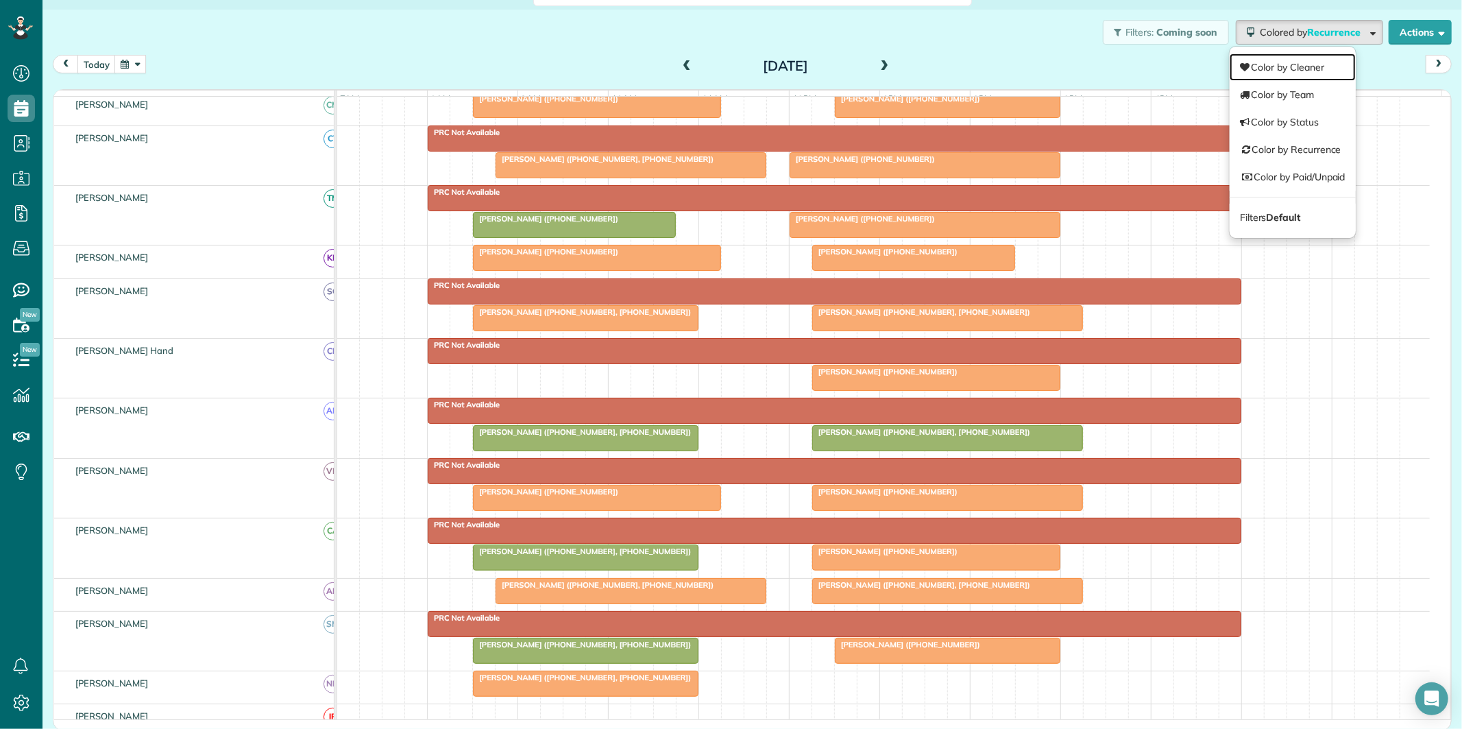
click at [1243, 59] on link "Color by Cleaner" at bounding box center [1293, 66] width 126 height 27
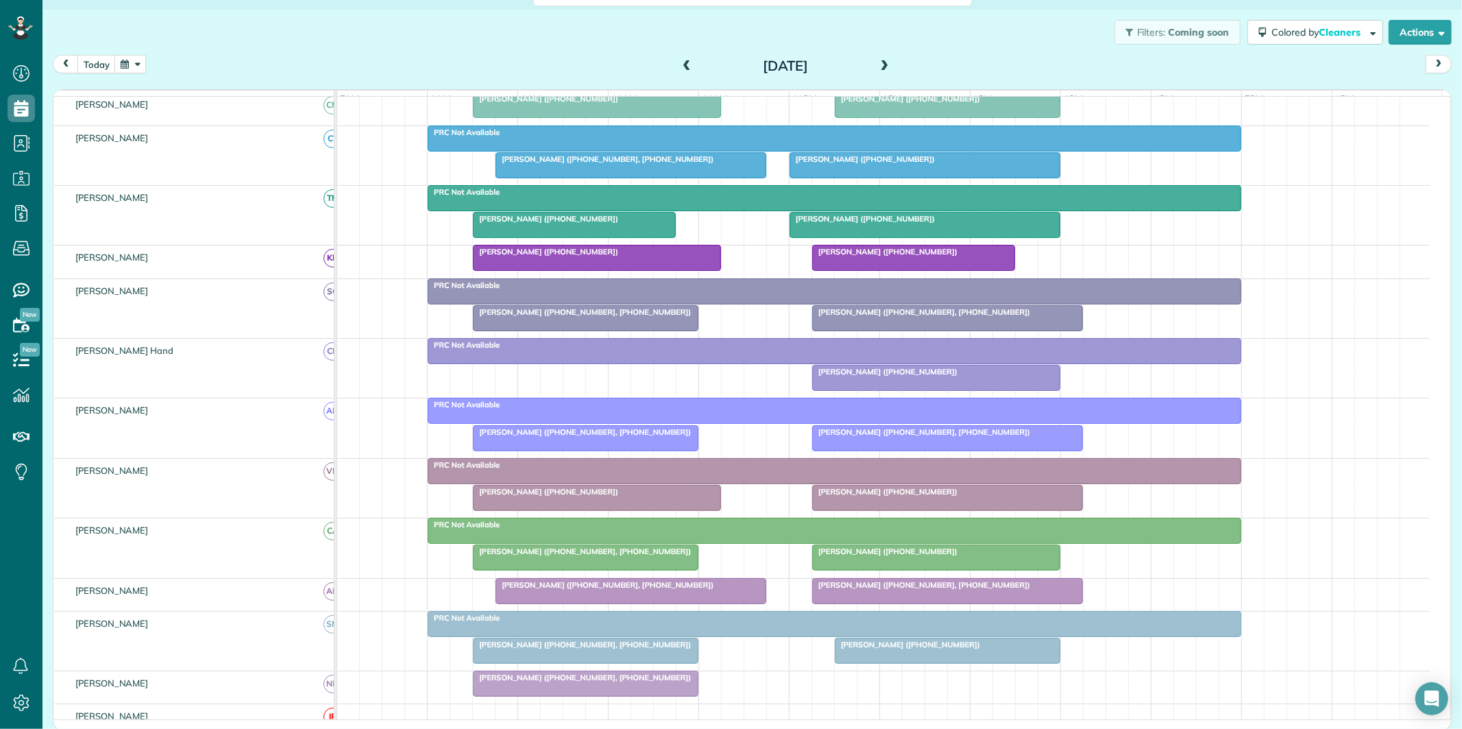
click at [882, 64] on span at bounding box center [884, 66] width 15 height 12
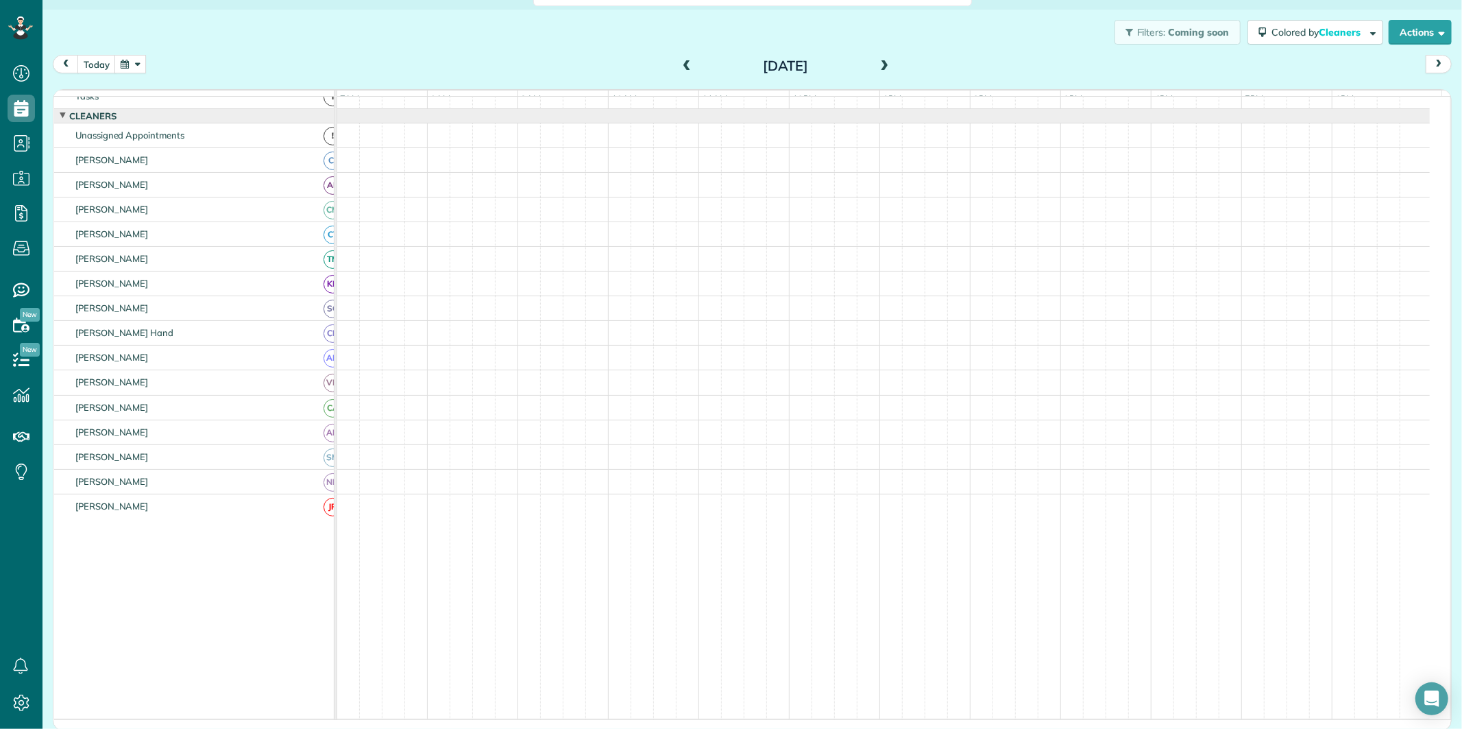
scroll to position [27, 0]
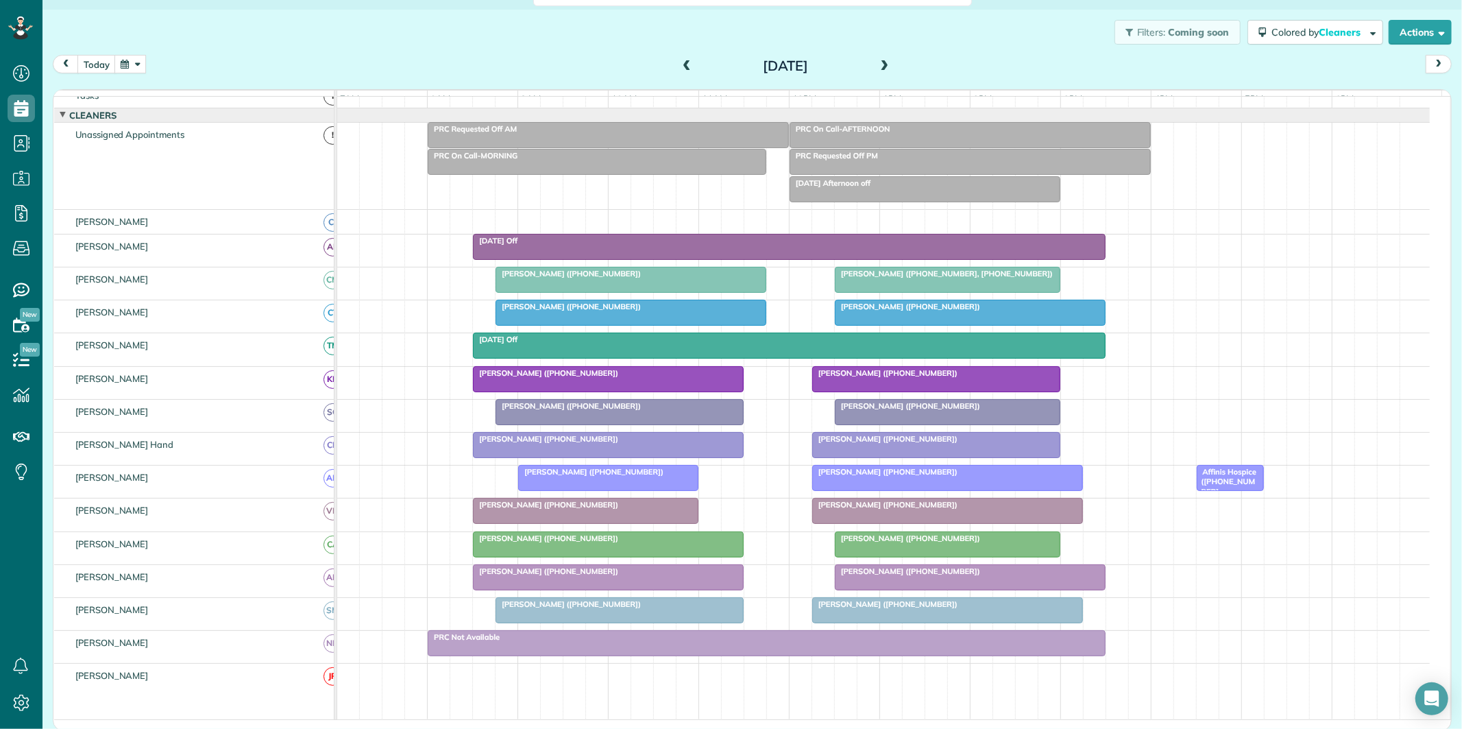
click at [882, 64] on span at bounding box center [884, 66] width 15 height 12
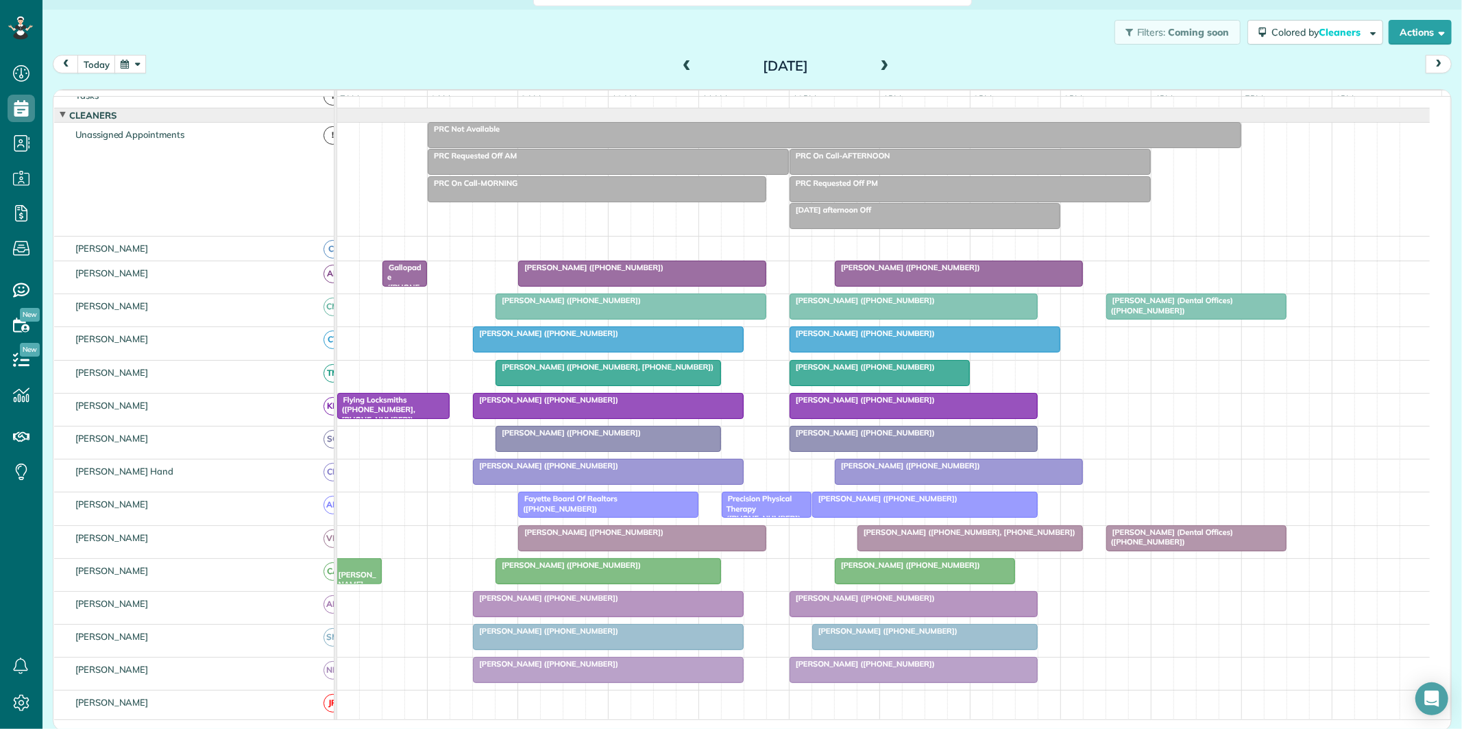
click at [882, 64] on span at bounding box center [884, 66] width 15 height 12
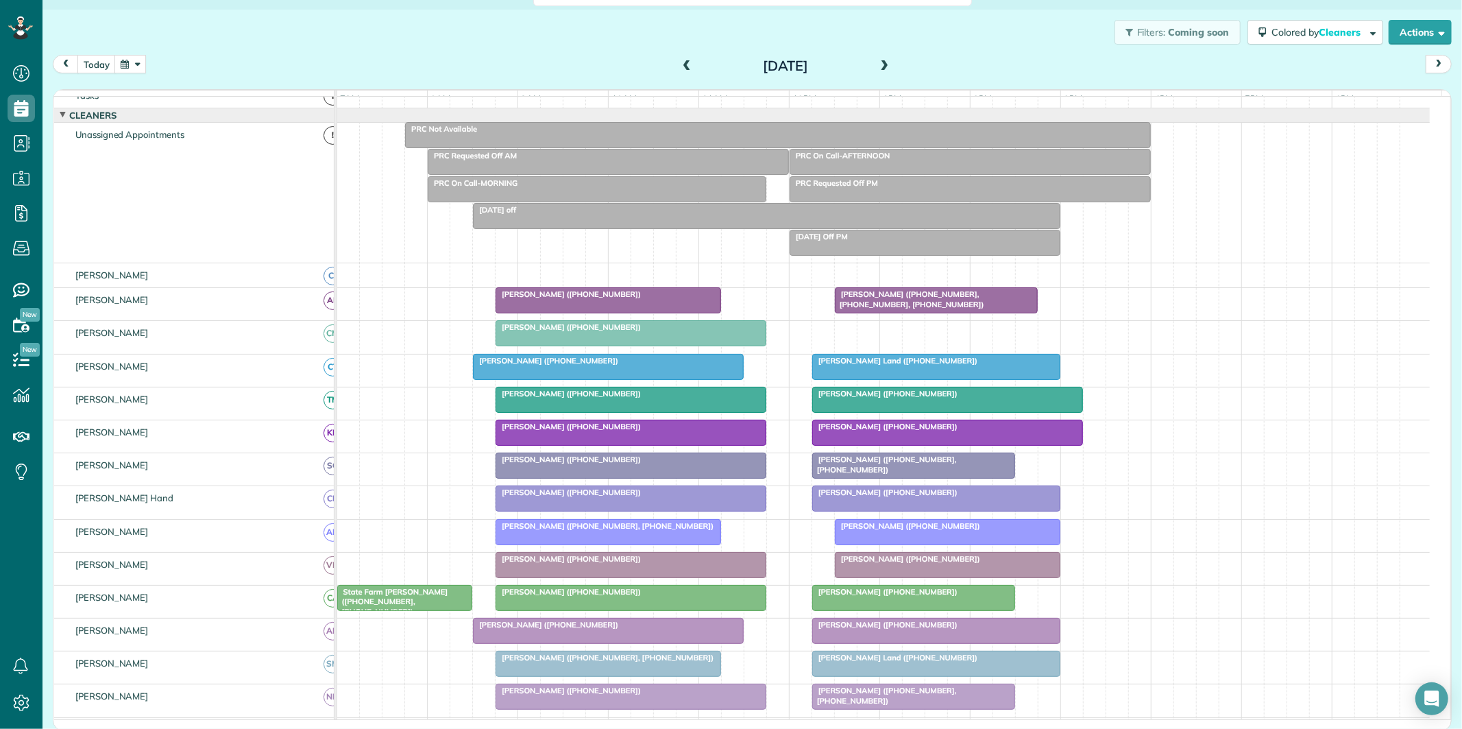
click at [882, 64] on span at bounding box center [884, 66] width 15 height 12
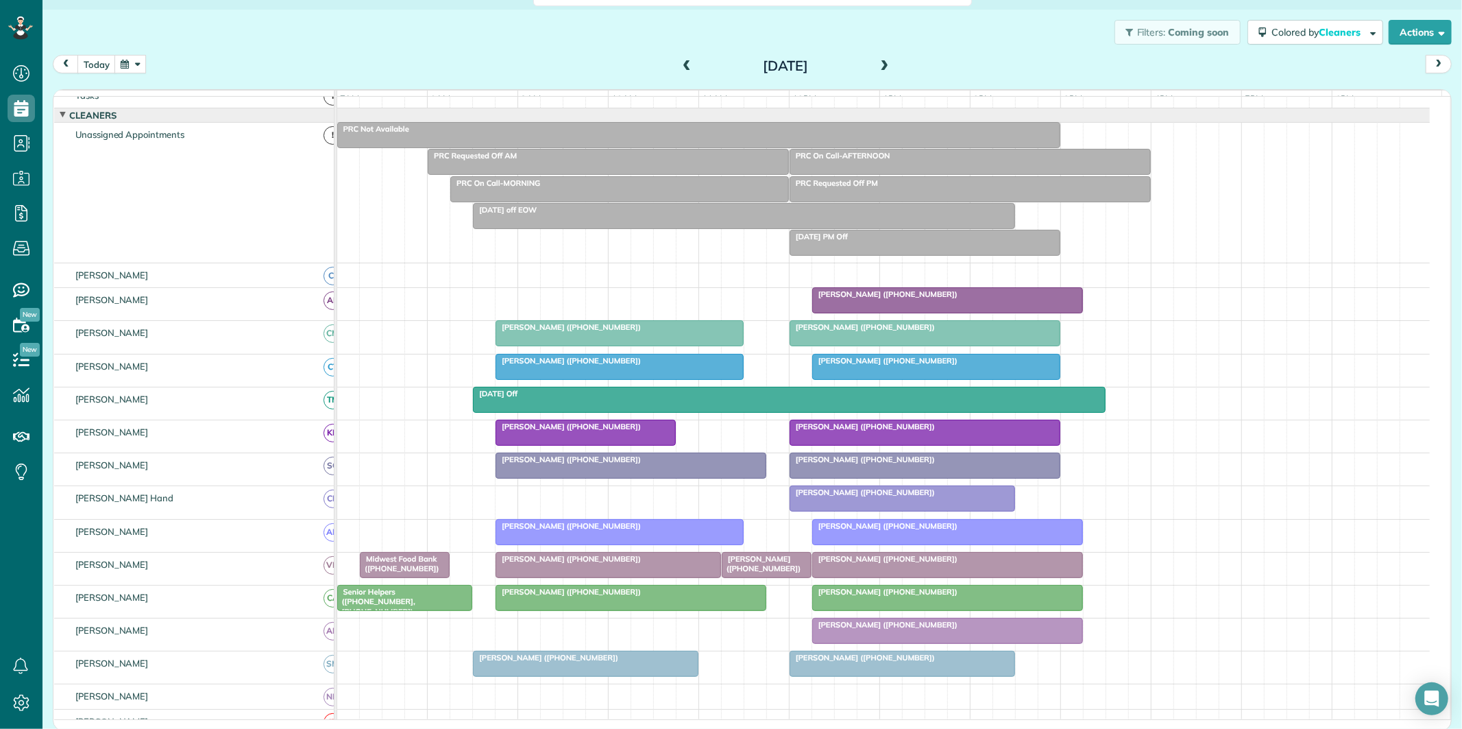
click at [135, 62] on button "button" at bounding box center [130, 64] width 32 height 19
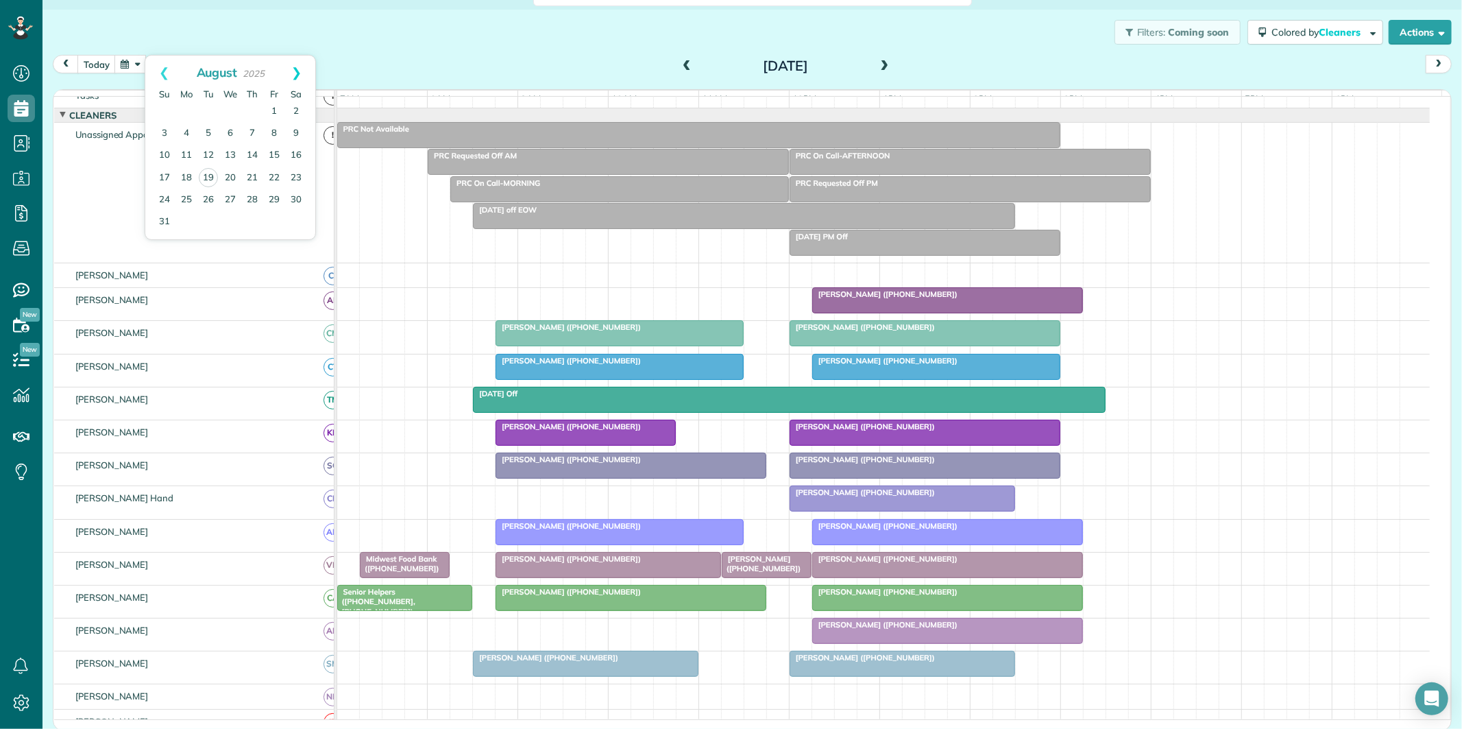
click at [297, 69] on link "Next" at bounding box center [297, 73] width 38 height 34
click at [182, 107] on link "1" at bounding box center [186, 112] width 22 height 22
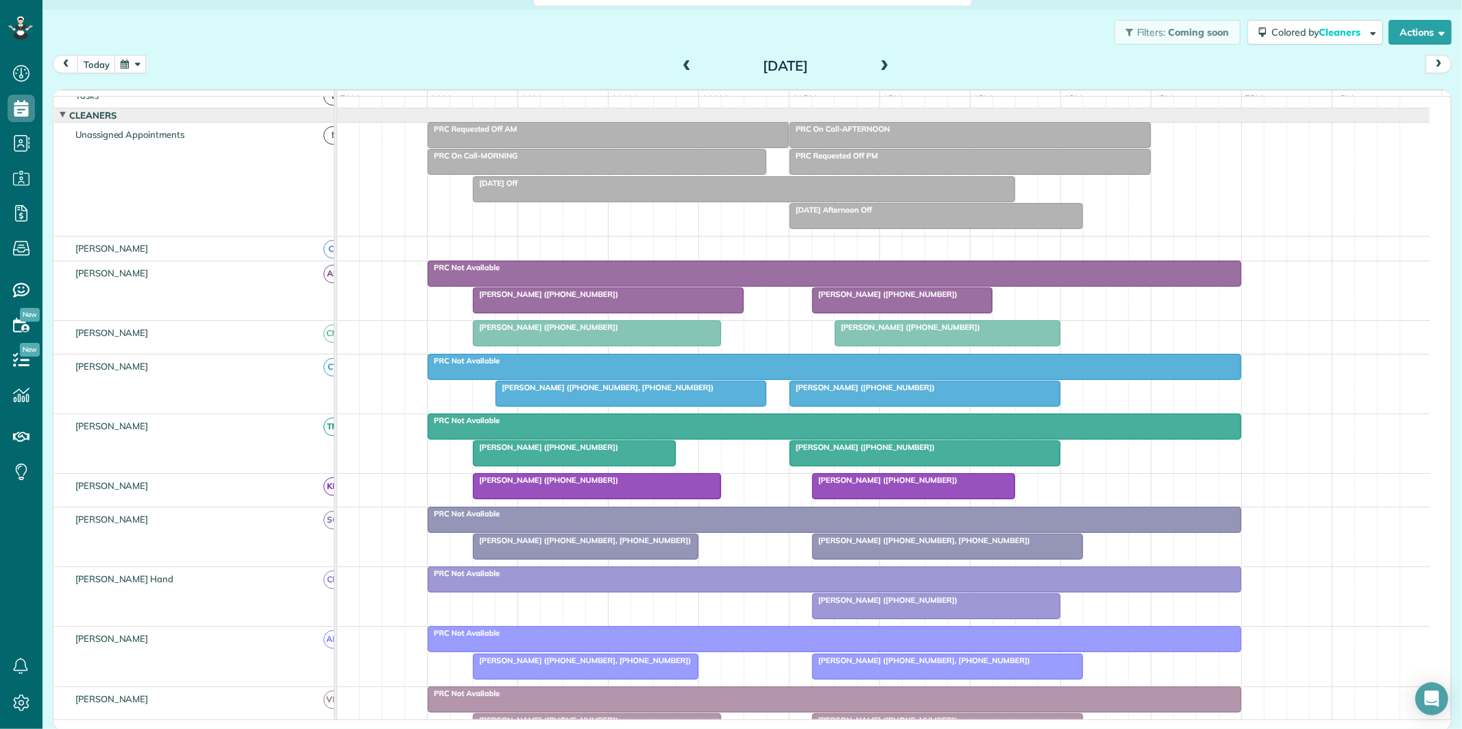
scroll to position [180, 0]
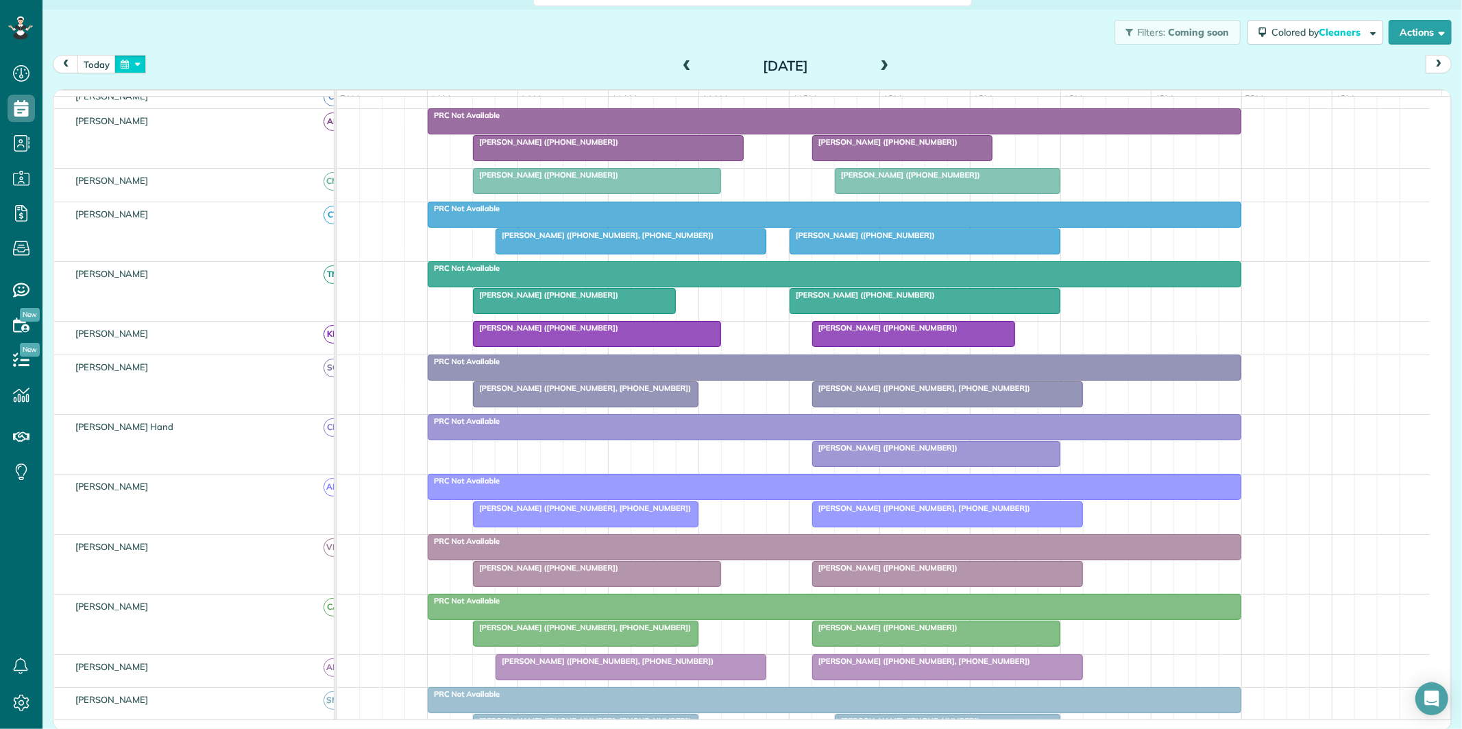
click at [136, 64] on button "button" at bounding box center [130, 64] width 32 height 19
click at [272, 199] on link "29" at bounding box center [274, 200] width 22 height 22
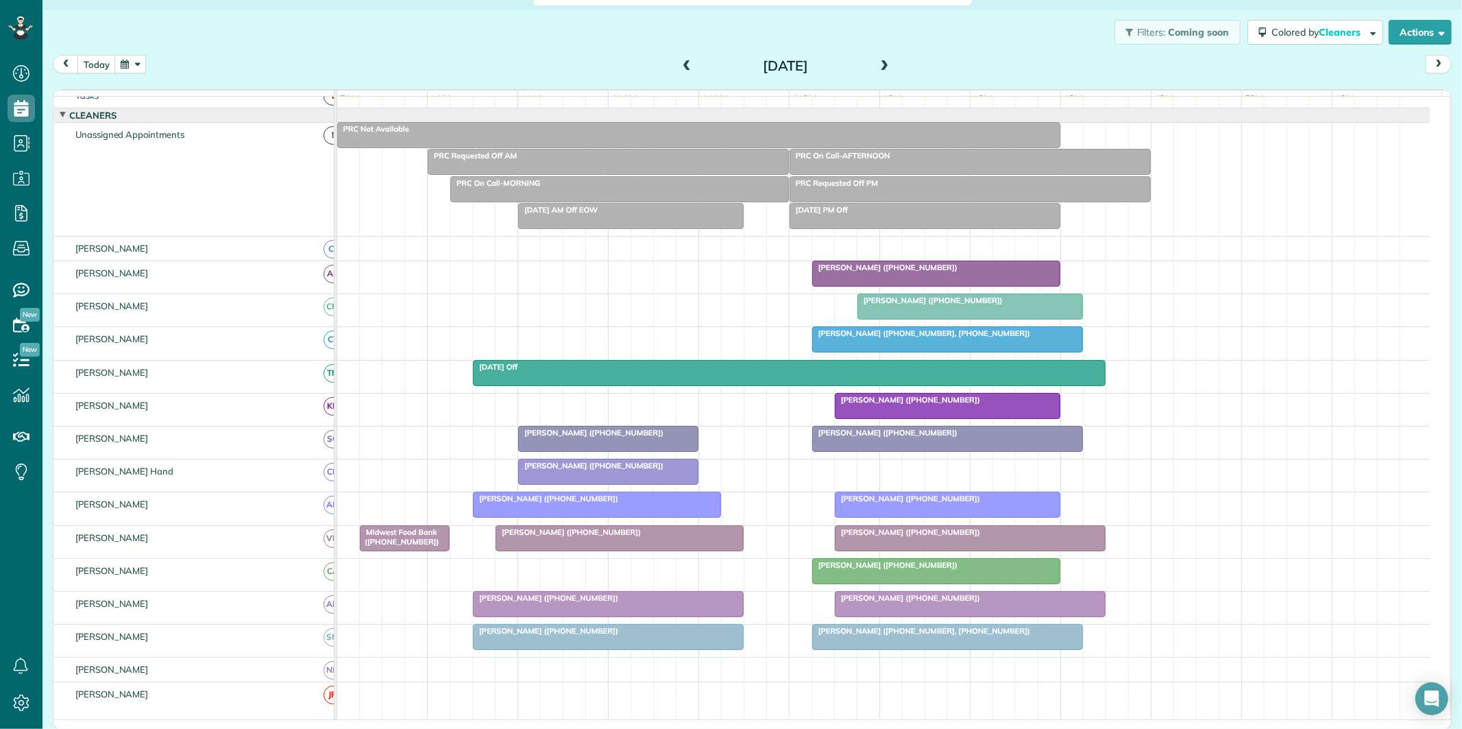
click at [138, 64] on button "button" at bounding box center [130, 64] width 32 height 19
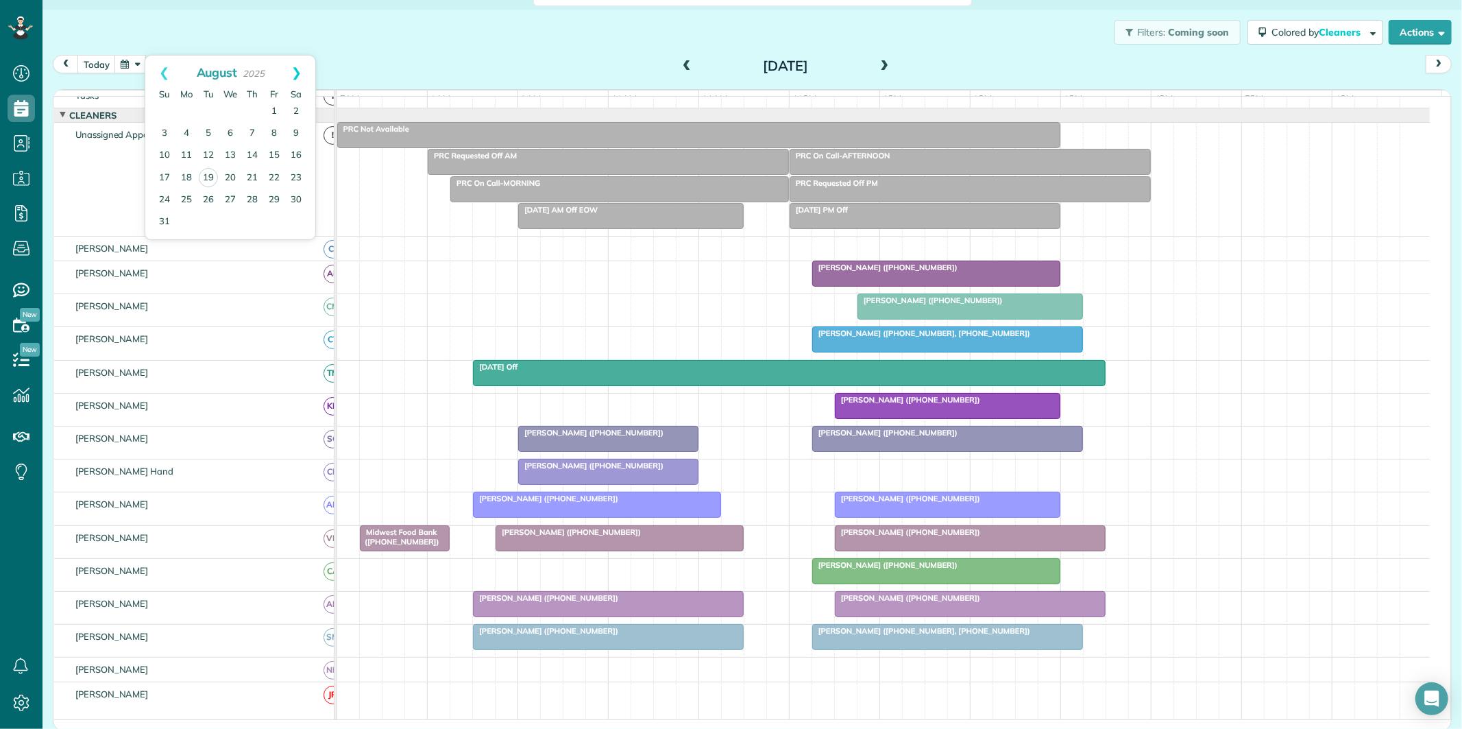
click at [293, 70] on link "Next" at bounding box center [297, 73] width 38 height 34
click at [182, 108] on link "1" at bounding box center [186, 112] width 22 height 22
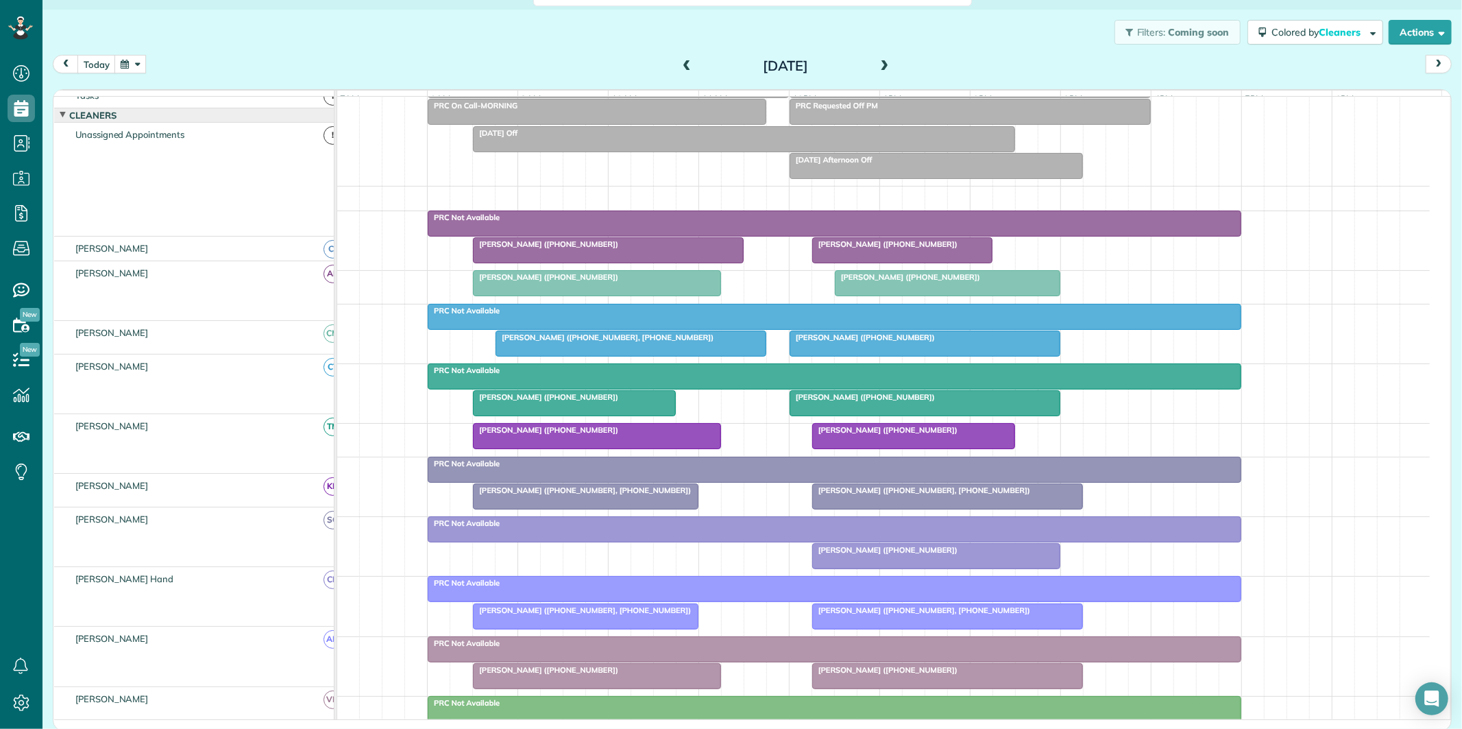
scroll to position [104, 0]
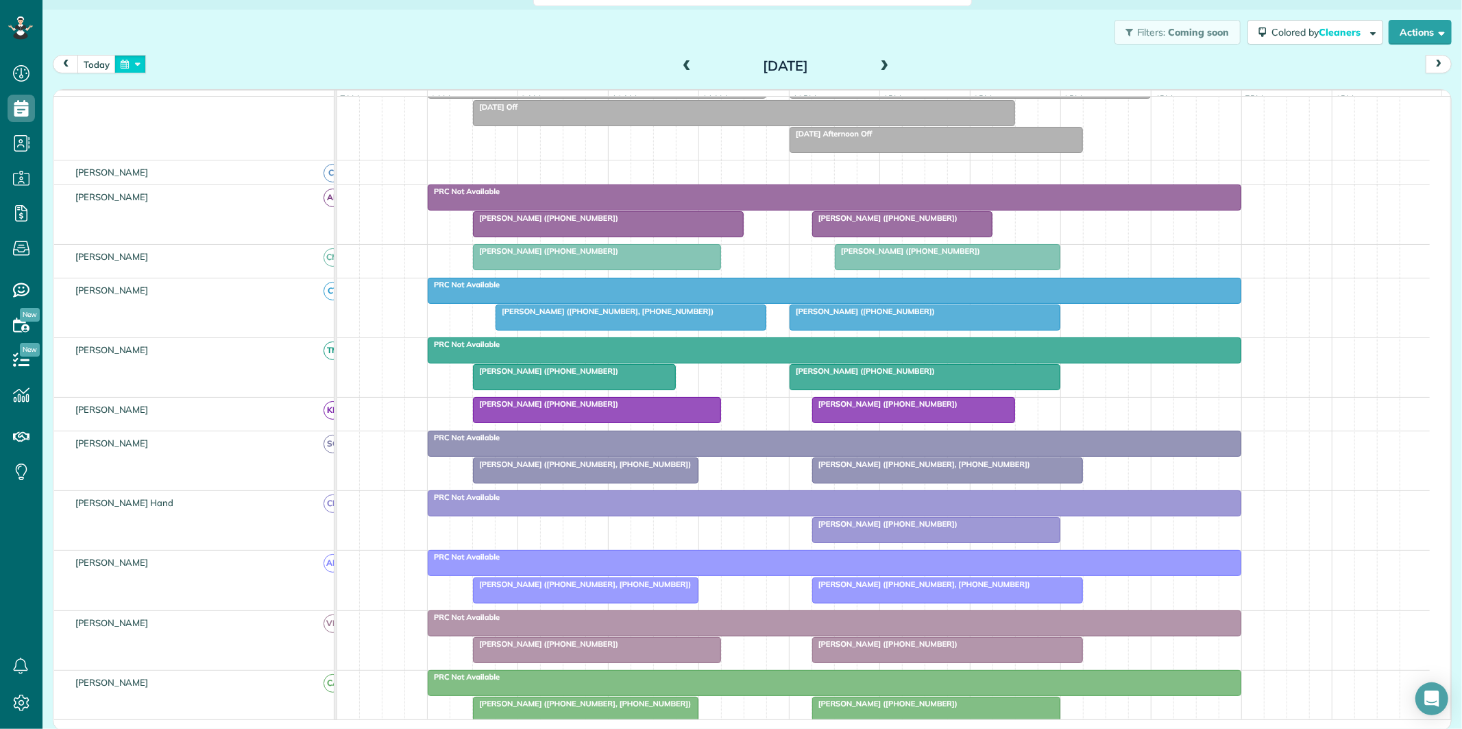
click at [145, 60] on button "button" at bounding box center [130, 64] width 32 height 19
click at [289, 71] on link "Next" at bounding box center [297, 73] width 38 height 34
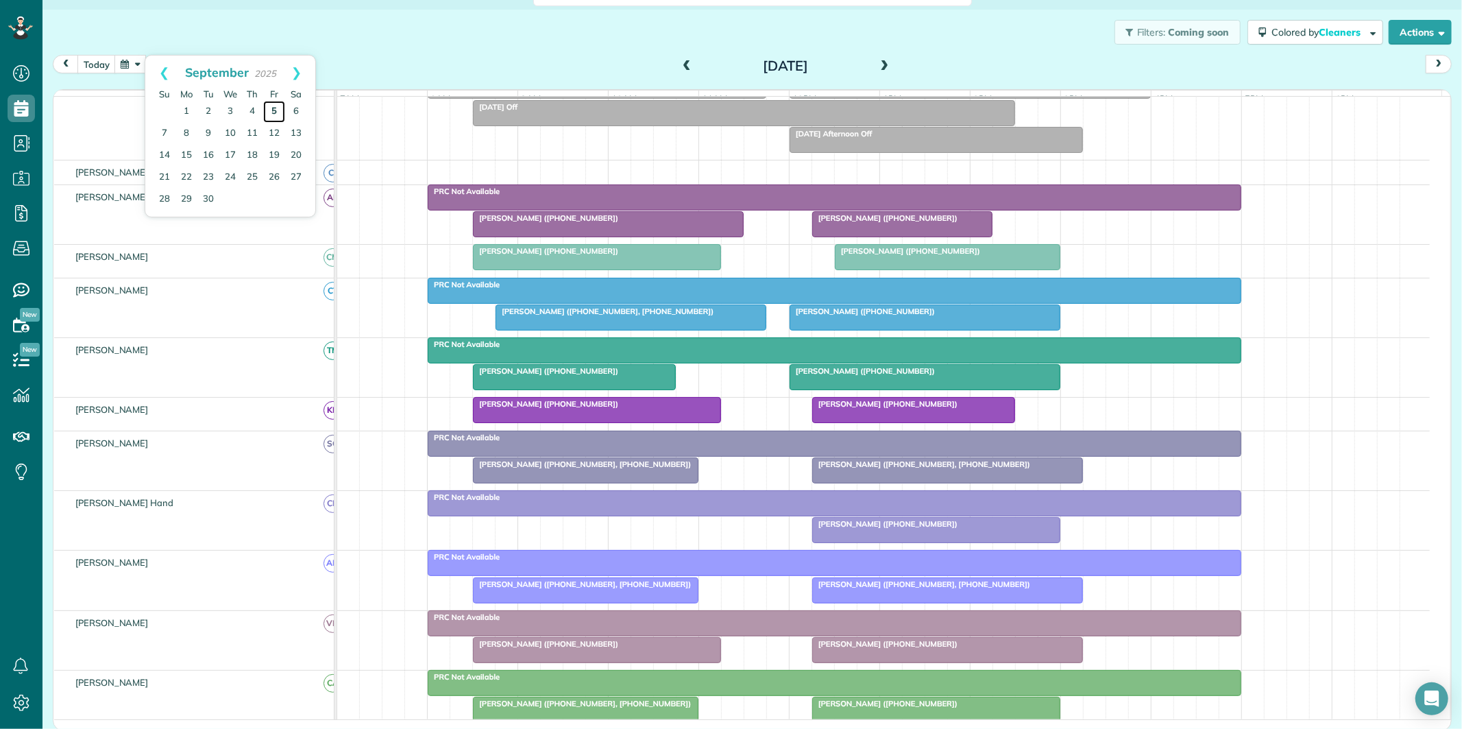
click at [276, 105] on link "5" at bounding box center [274, 112] width 22 height 22
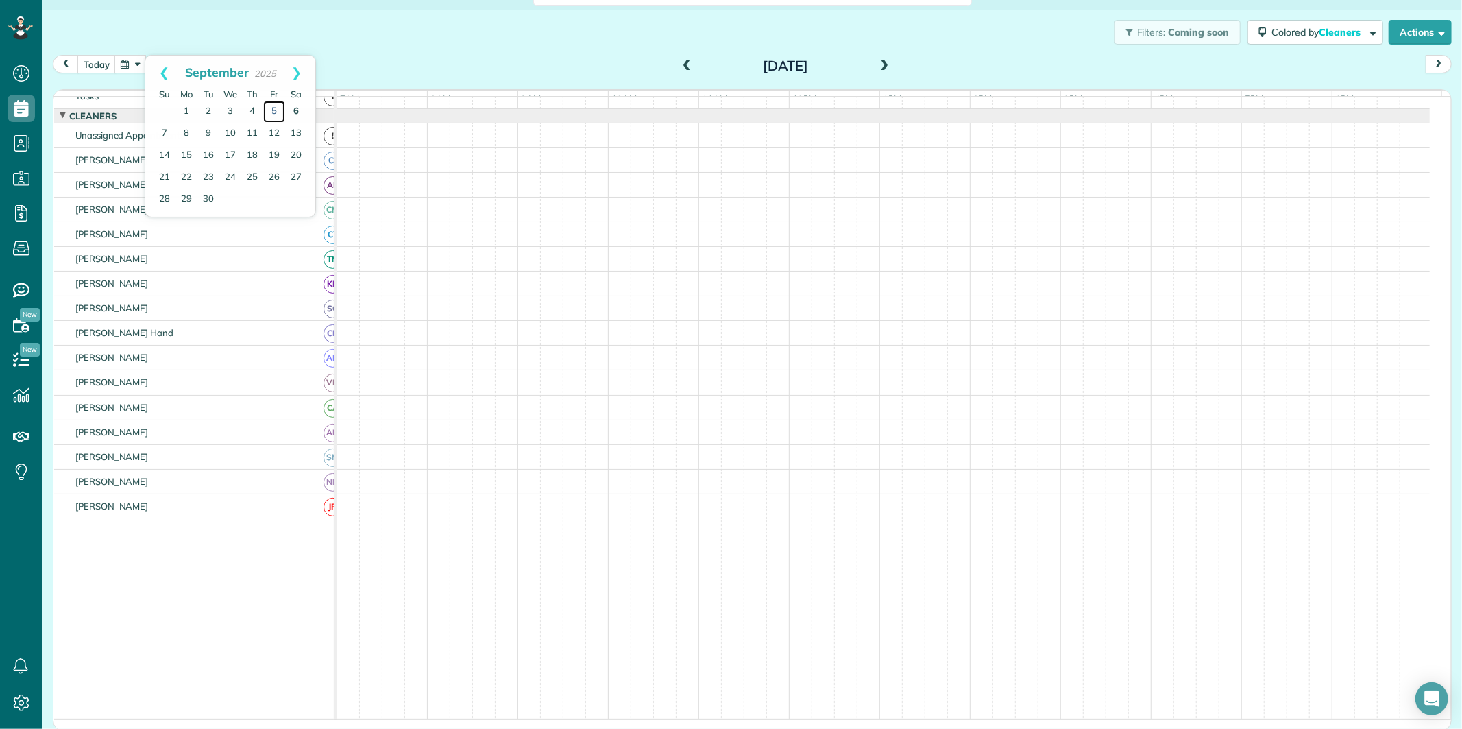
scroll to position [14, 0]
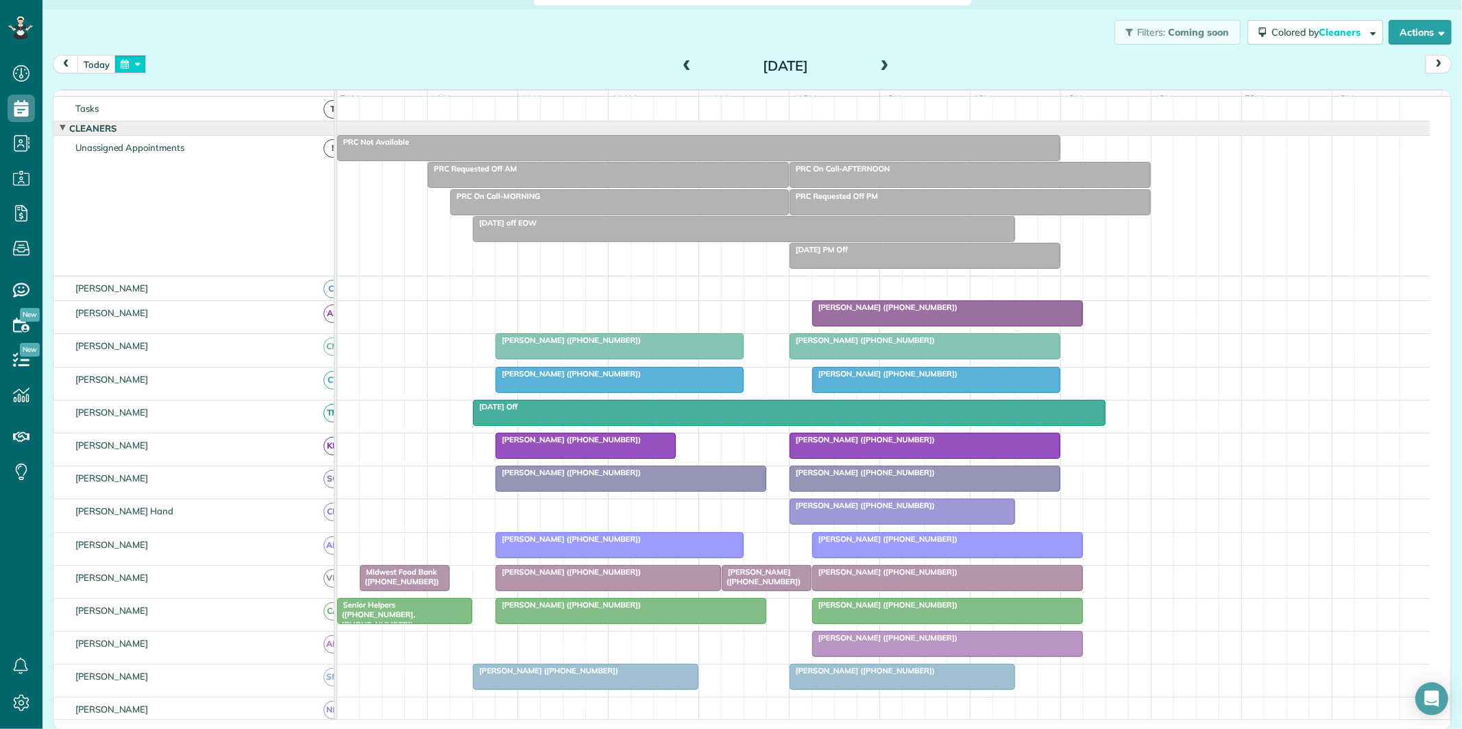
click at [139, 60] on button "button" at bounding box center [130, 64] width 32 height 19
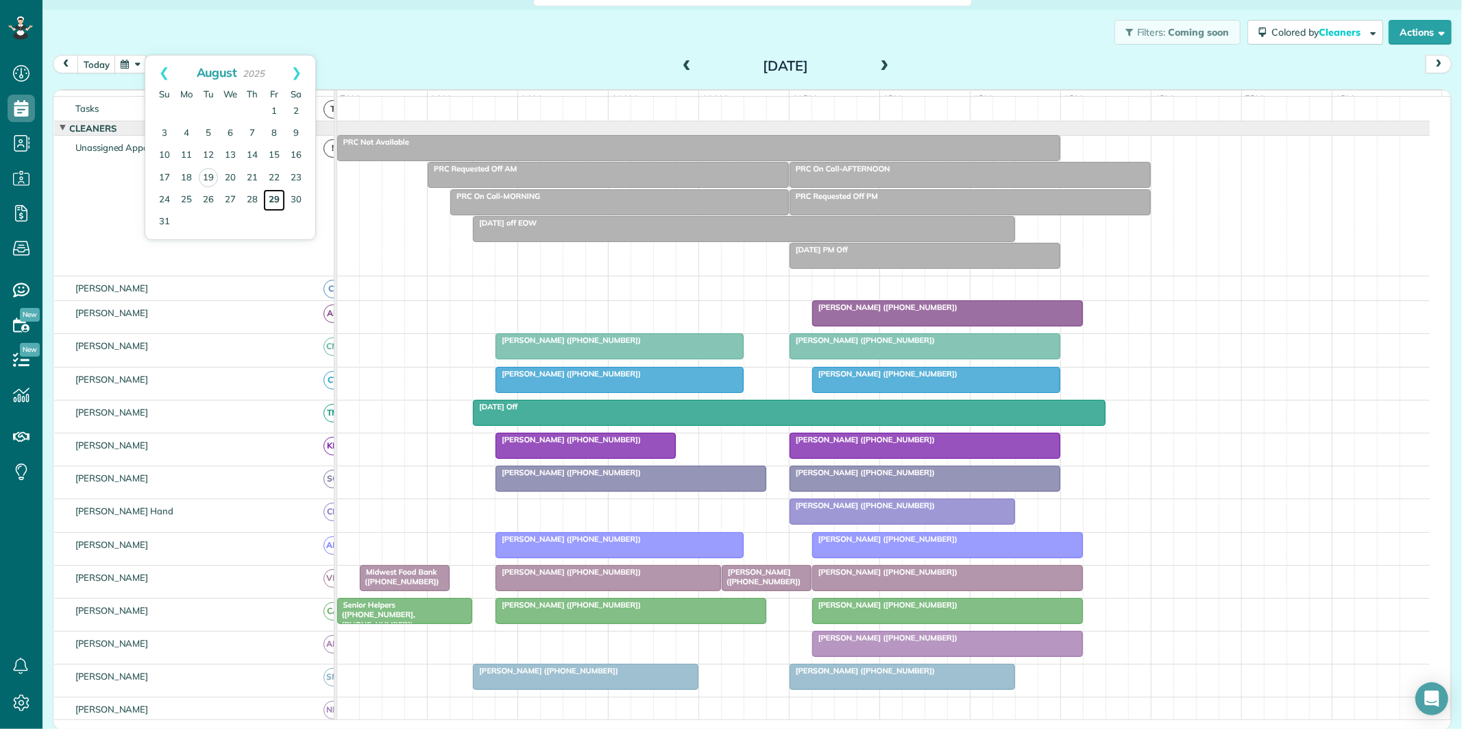
click at [271, 193] on link "29" at bounding box center [274, 200] width 22 height 22
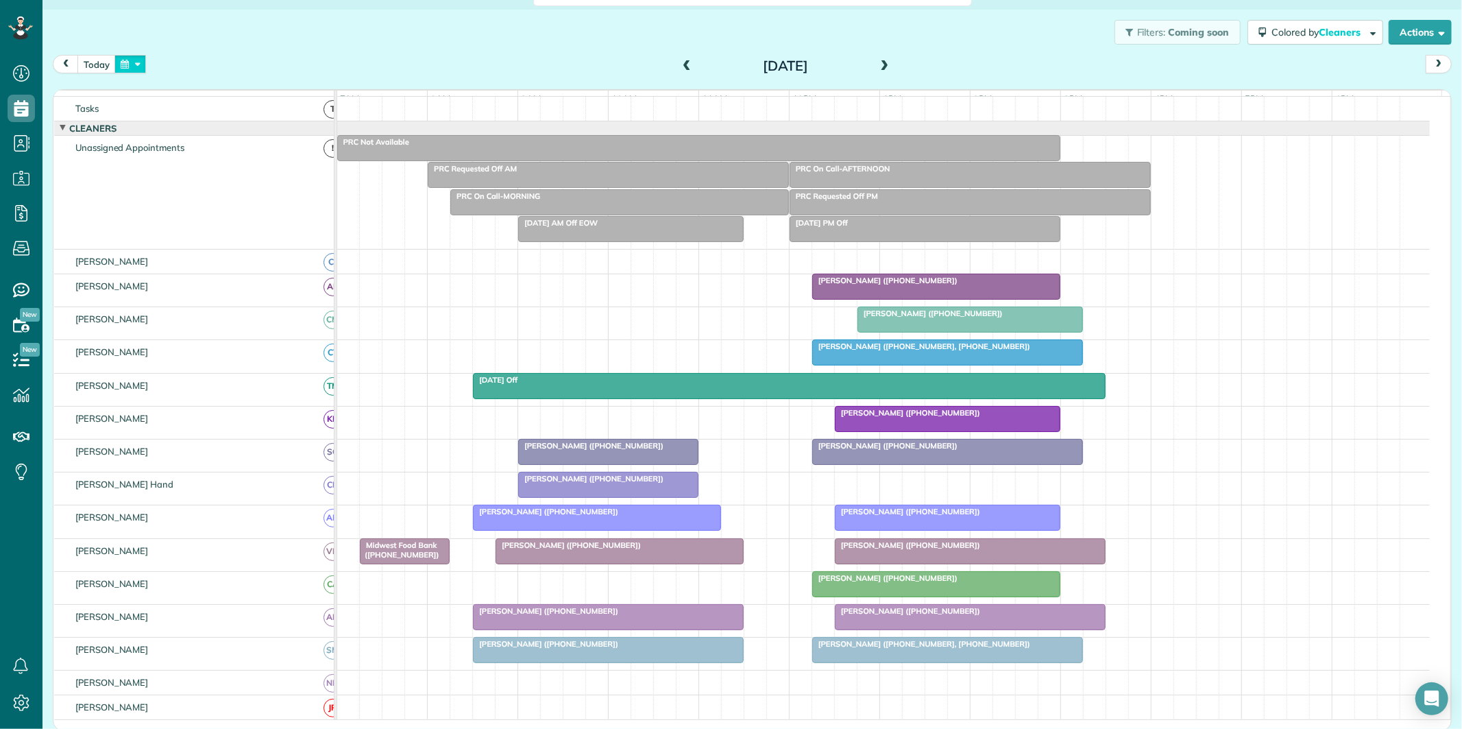
click at [125, 60] on button "button" at bounding box center [130, 64] width 32 height 19
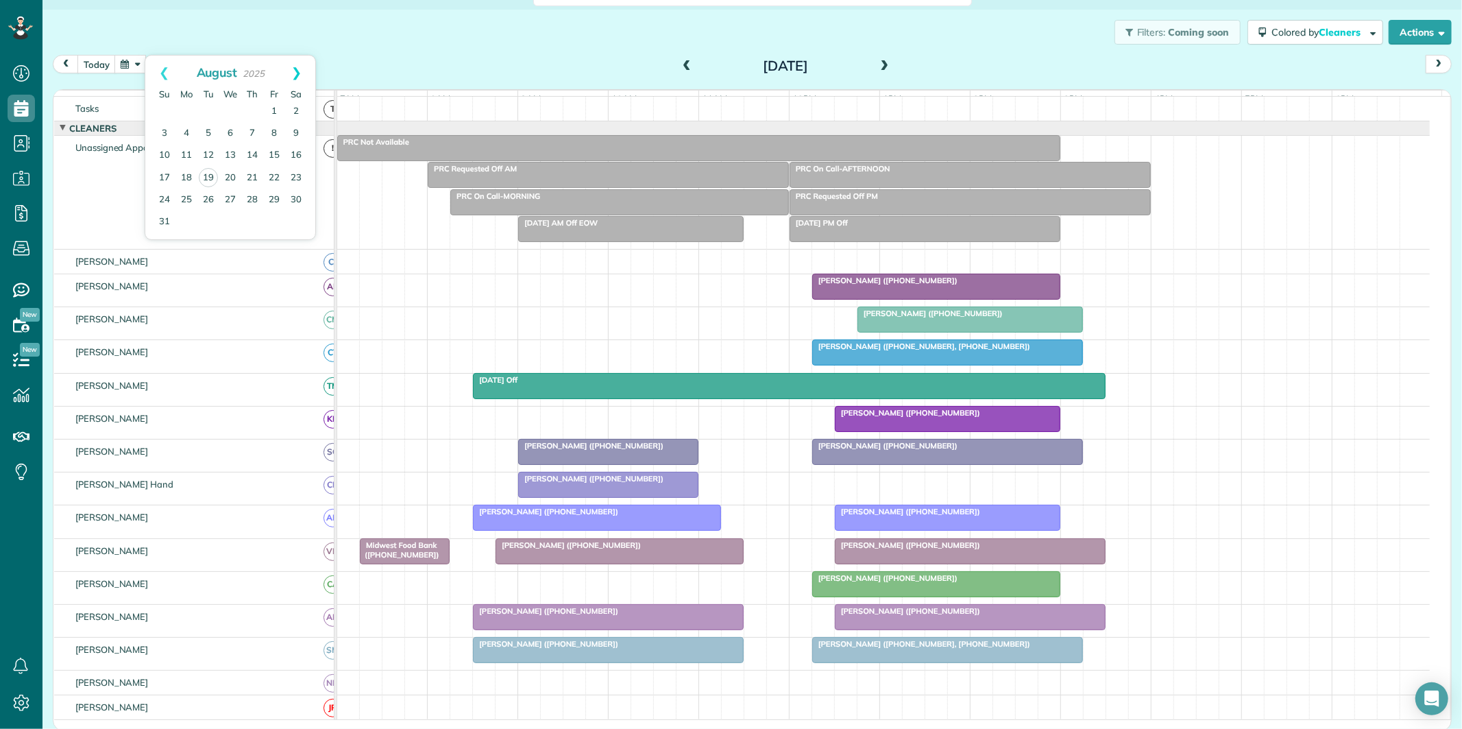
click at [297, 71] on link "Next" at bounding box center [297, 73] width 38 height 34
click at [270, 111] on link "5" at bounding box center [274, 112] width 22 height 22
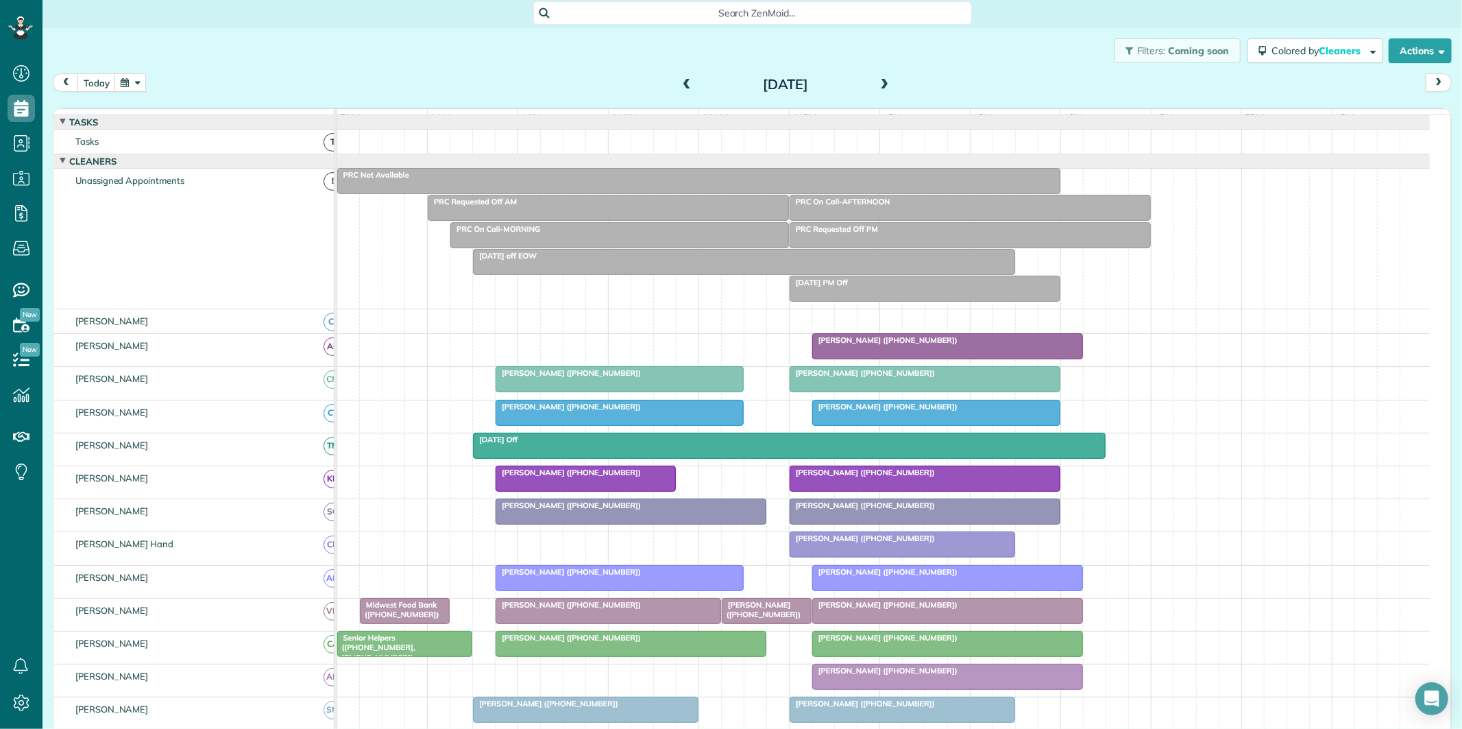
scroll to position [0, 0]
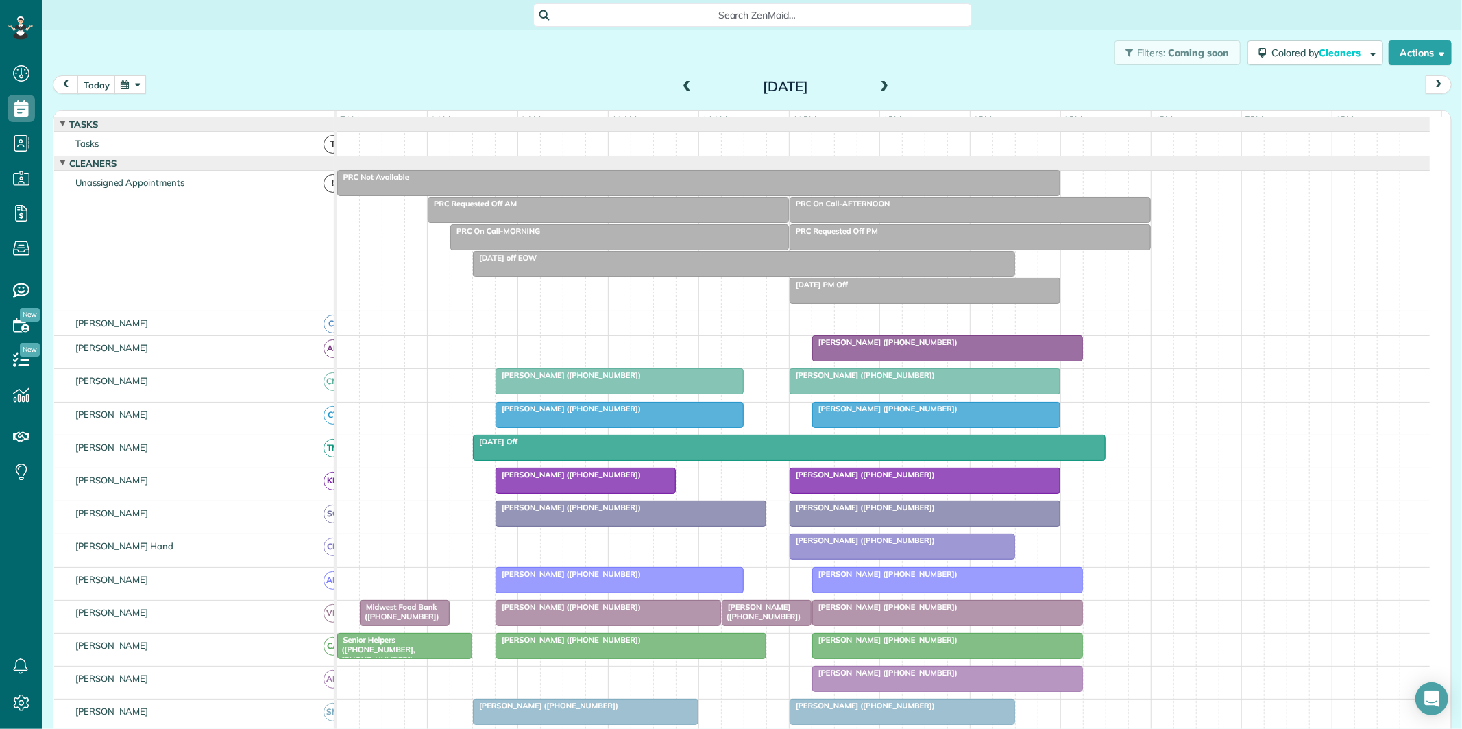
click at [670, 12] on span "Search ZenMaid…" at bounding box center [757, 15] width 417 height 14
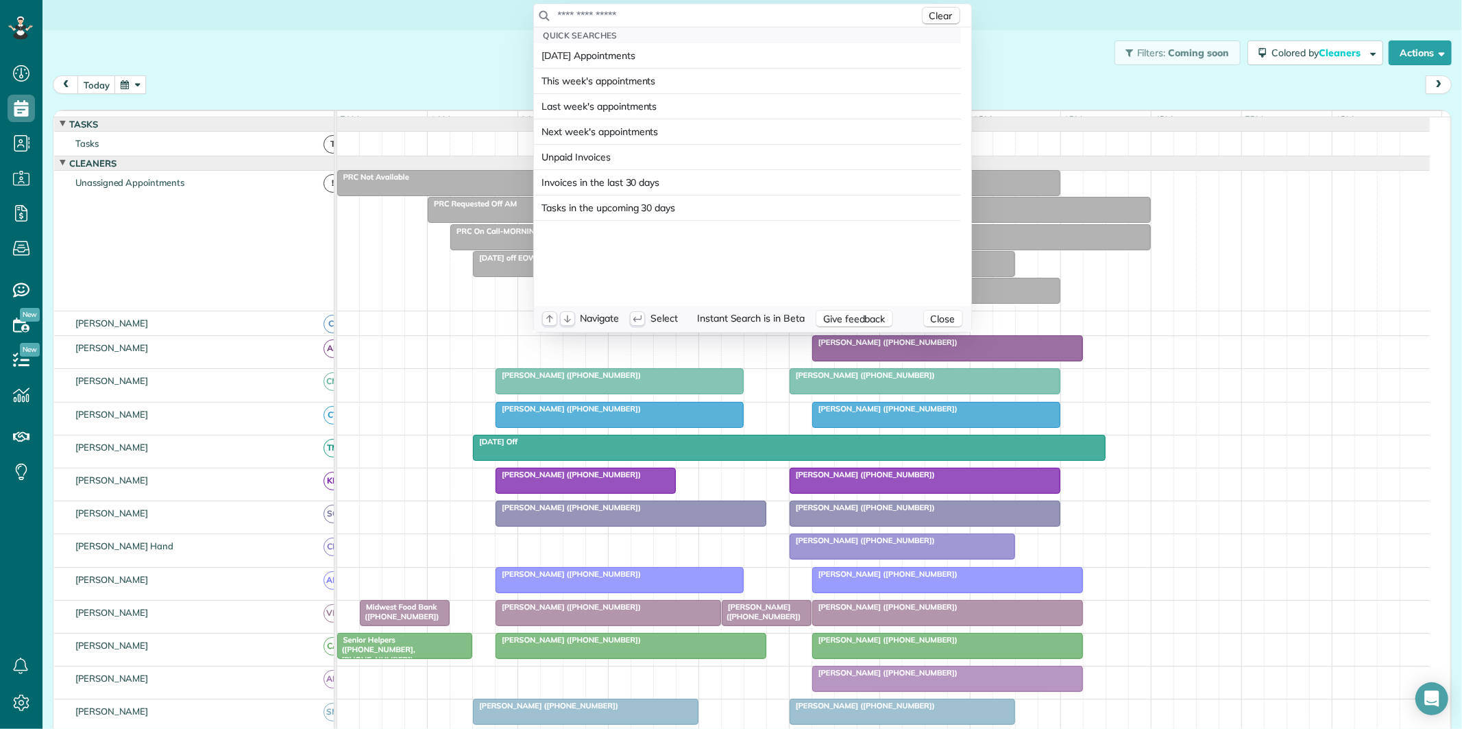
click at [670, 12] on input "text" at bounding box center [738, 15] width 362 height 14
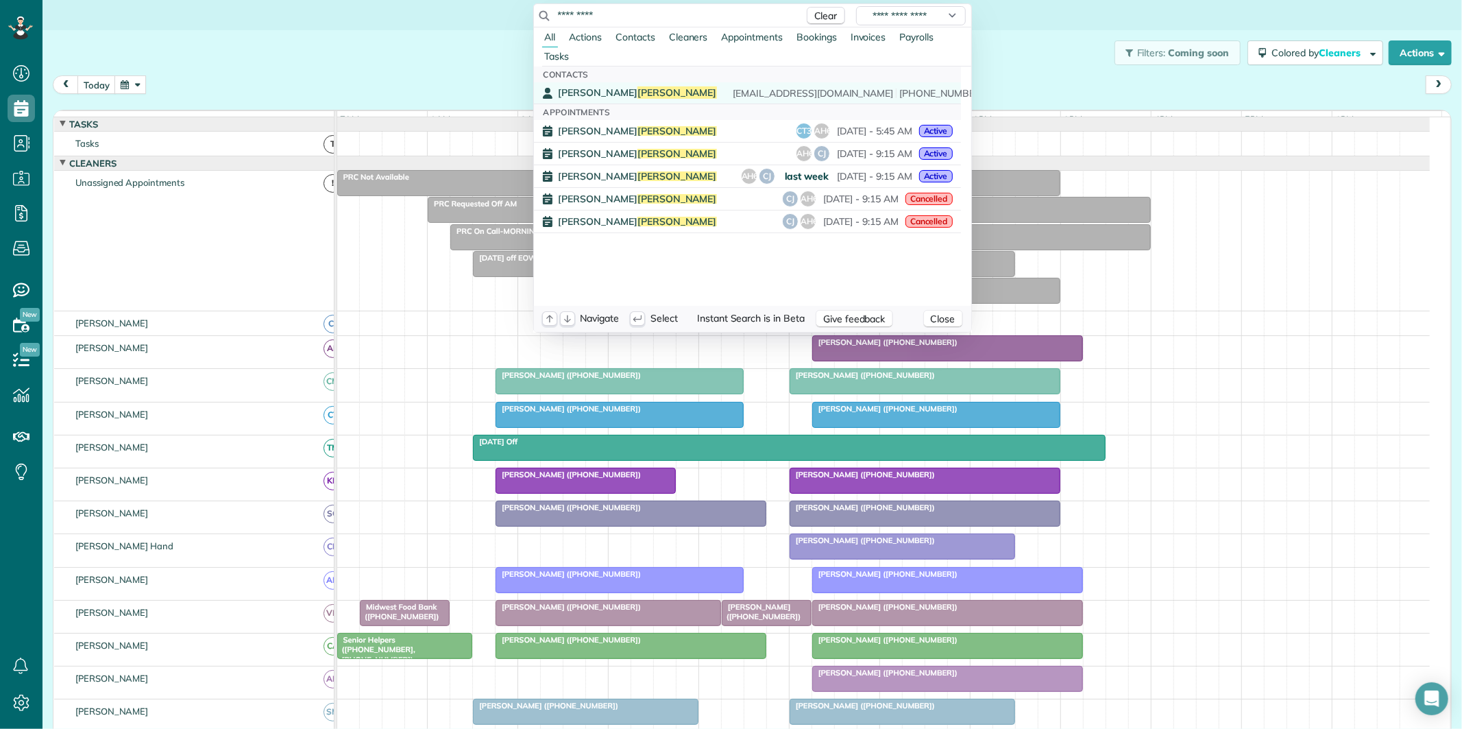
type input "*********"
click at [637, 90] on span "Darnowski" at bounding box center [677, 92] width 80 height 12
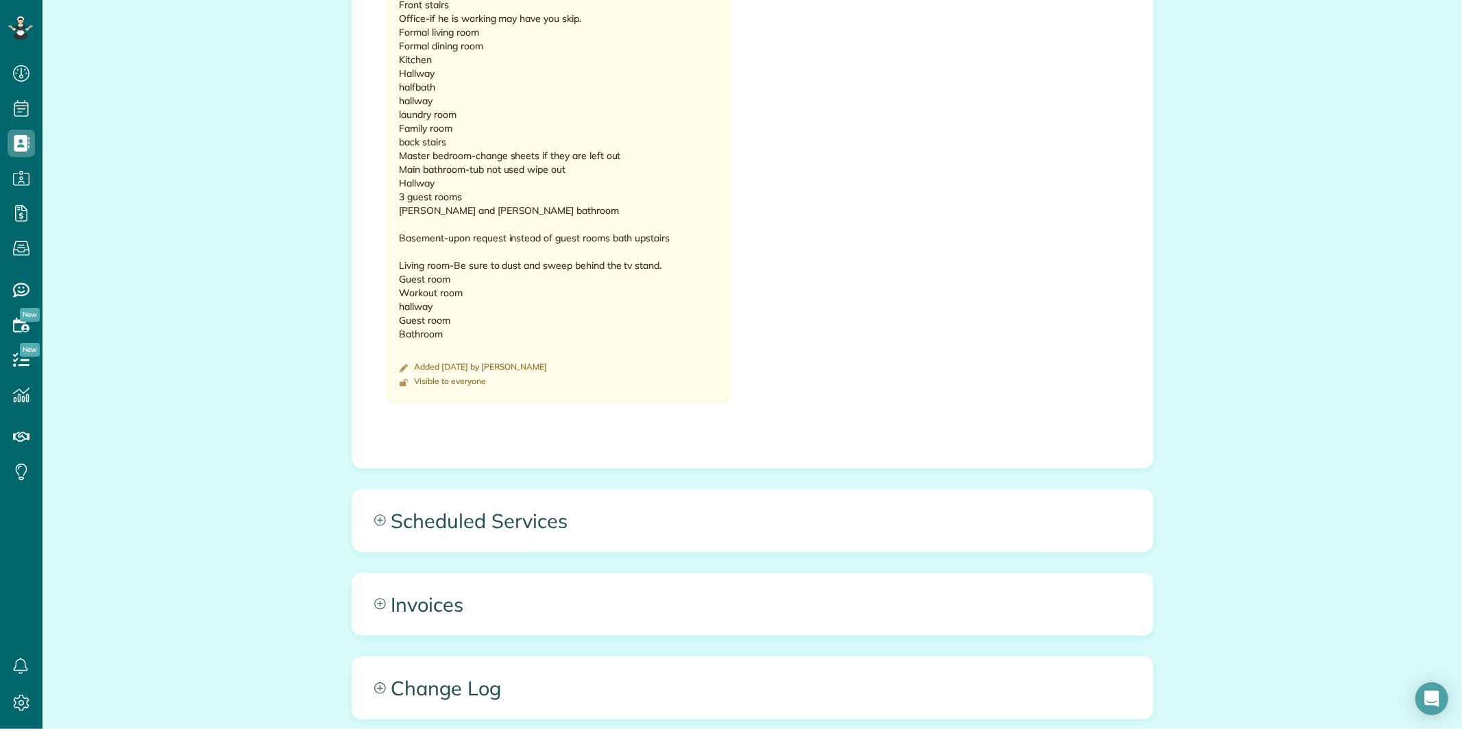
scroll to position [1198, 0]
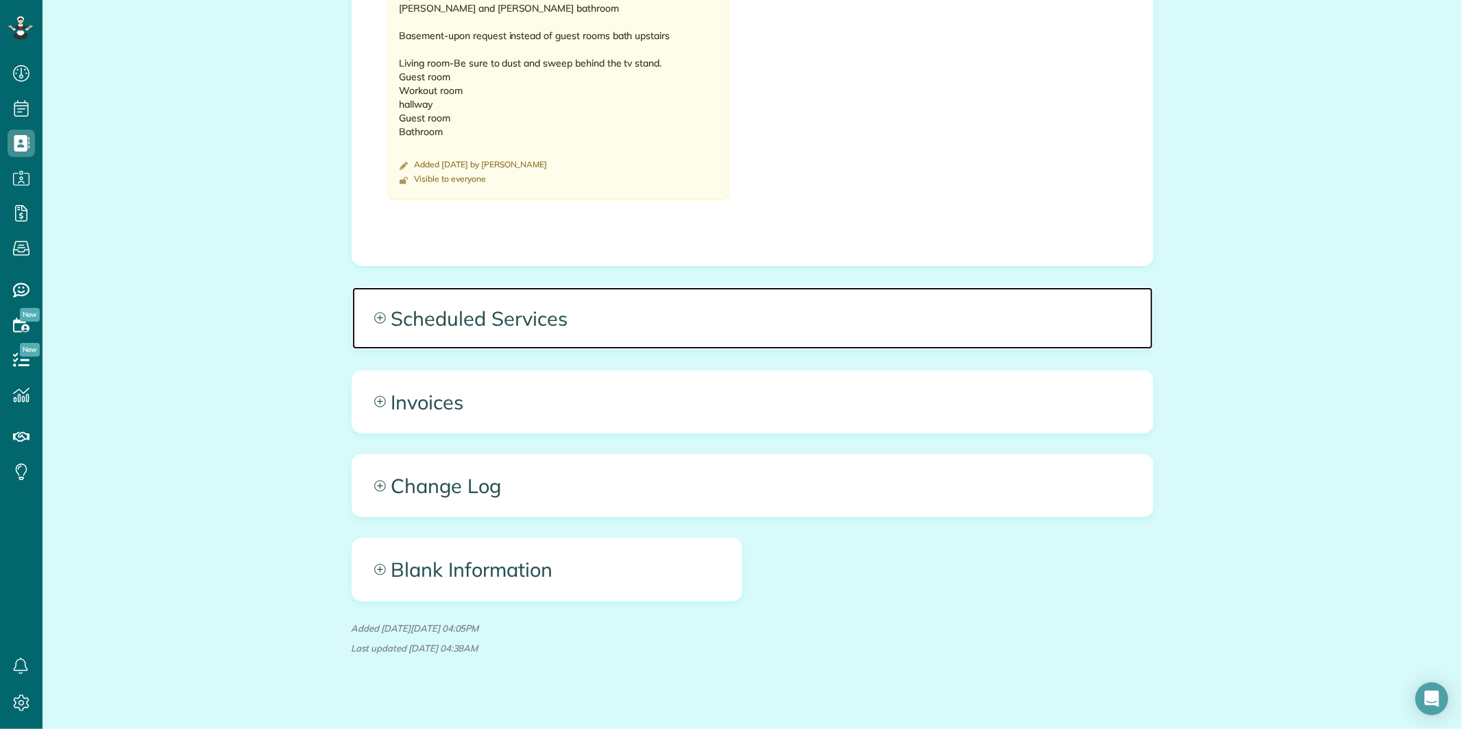
click at [366, 300] on span "Scheduled Services" at bounding box center [752, 318] width 801 height 62
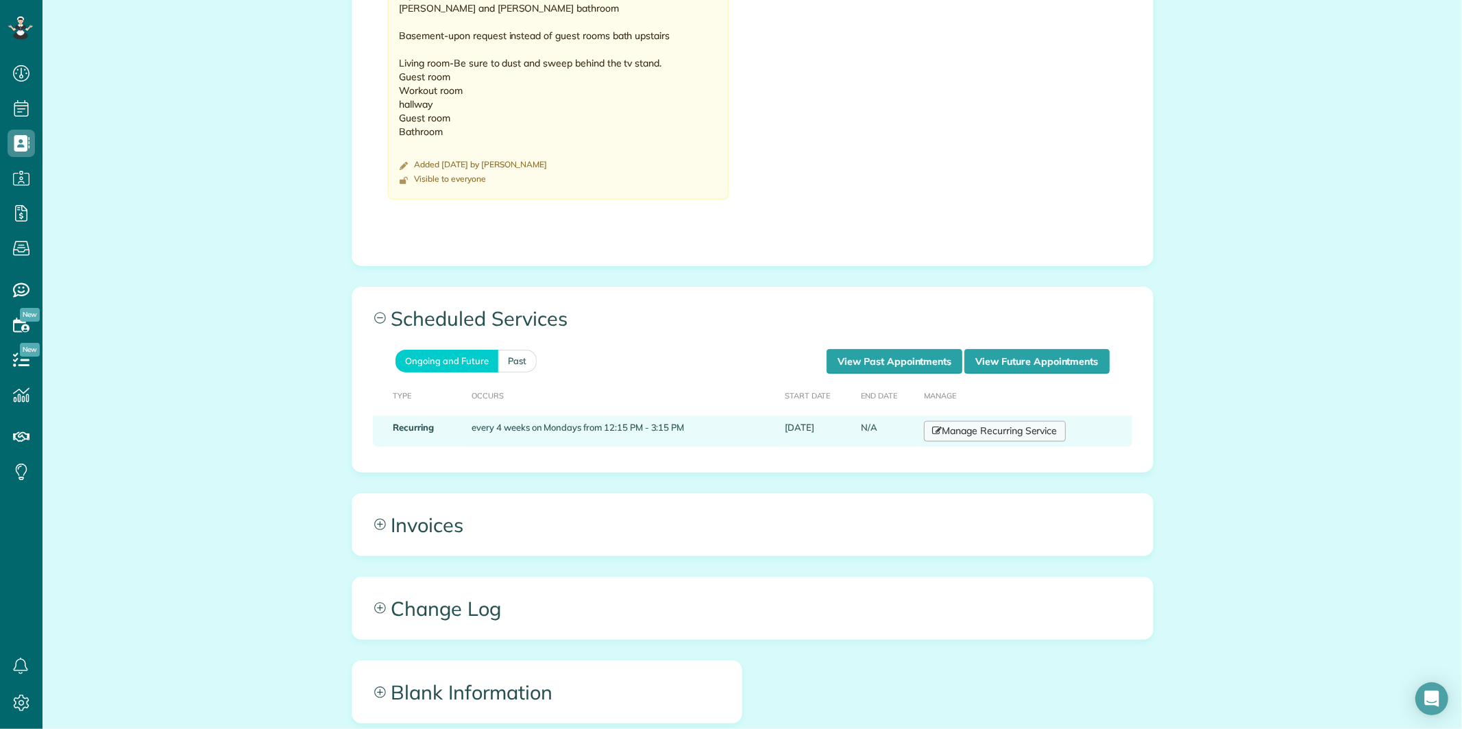
click at [997, 422] on link "Manage Recurring Service" at bounding box center [994, 431] width 141 height 21
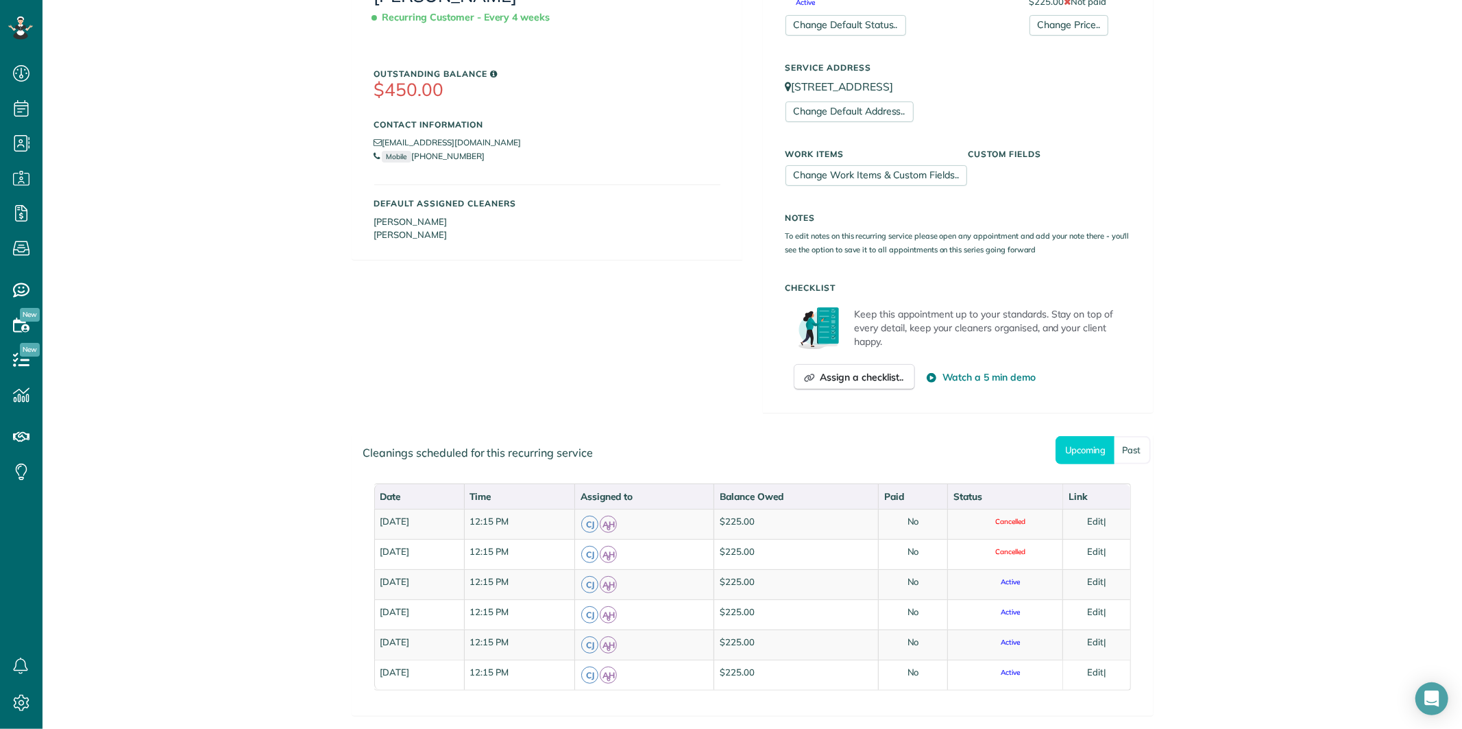
scroll to position [304, 0]
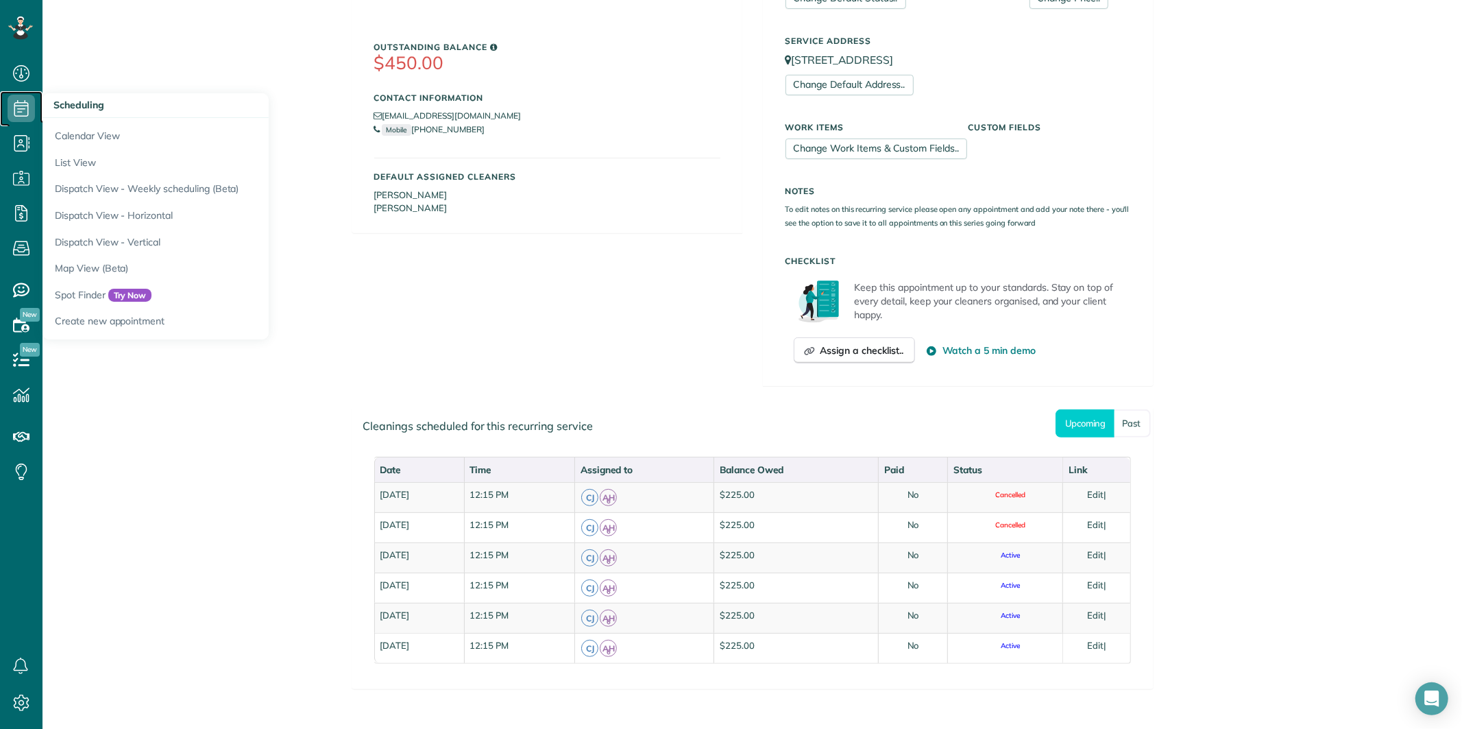
click at [17, 105] on icon at bounding box center [21, 108] width 27 height 27
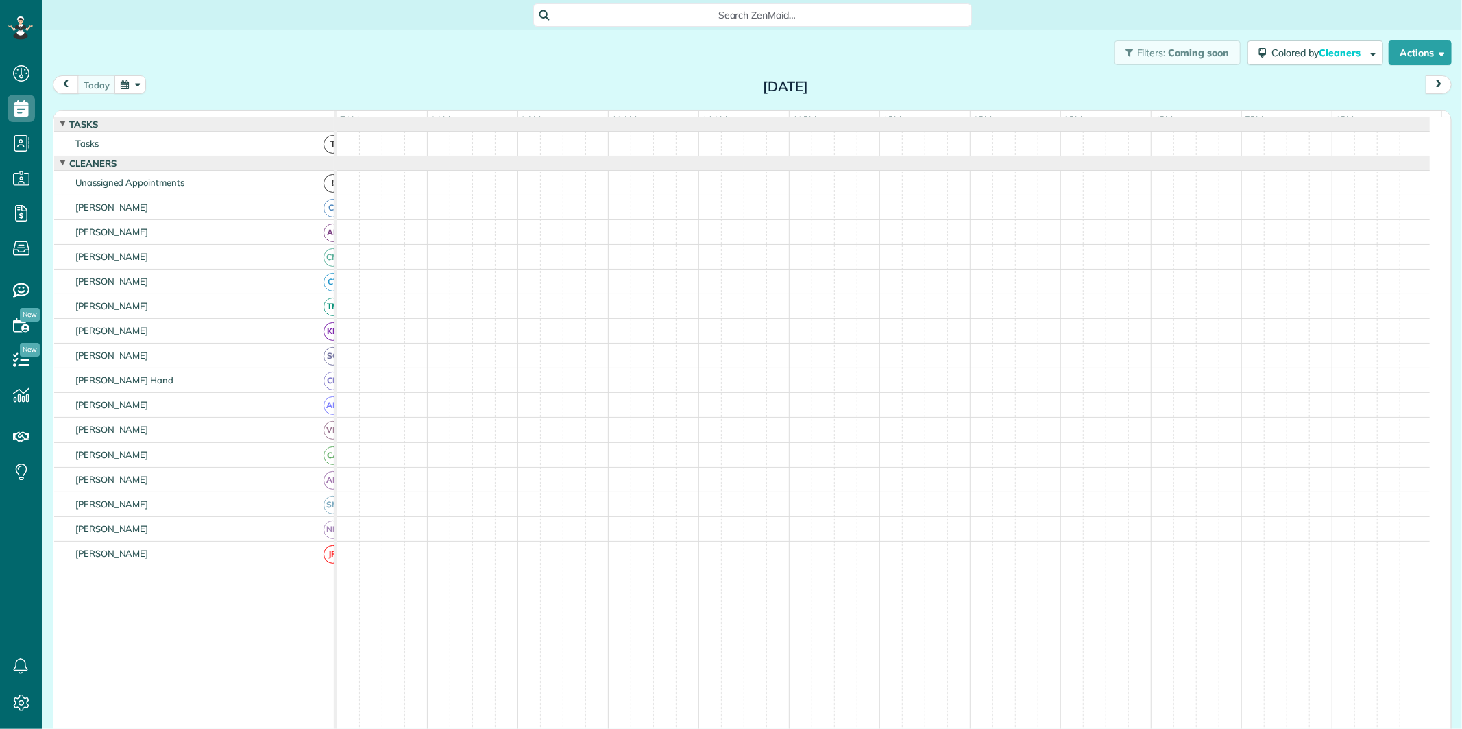
scroll to position [5, 5]
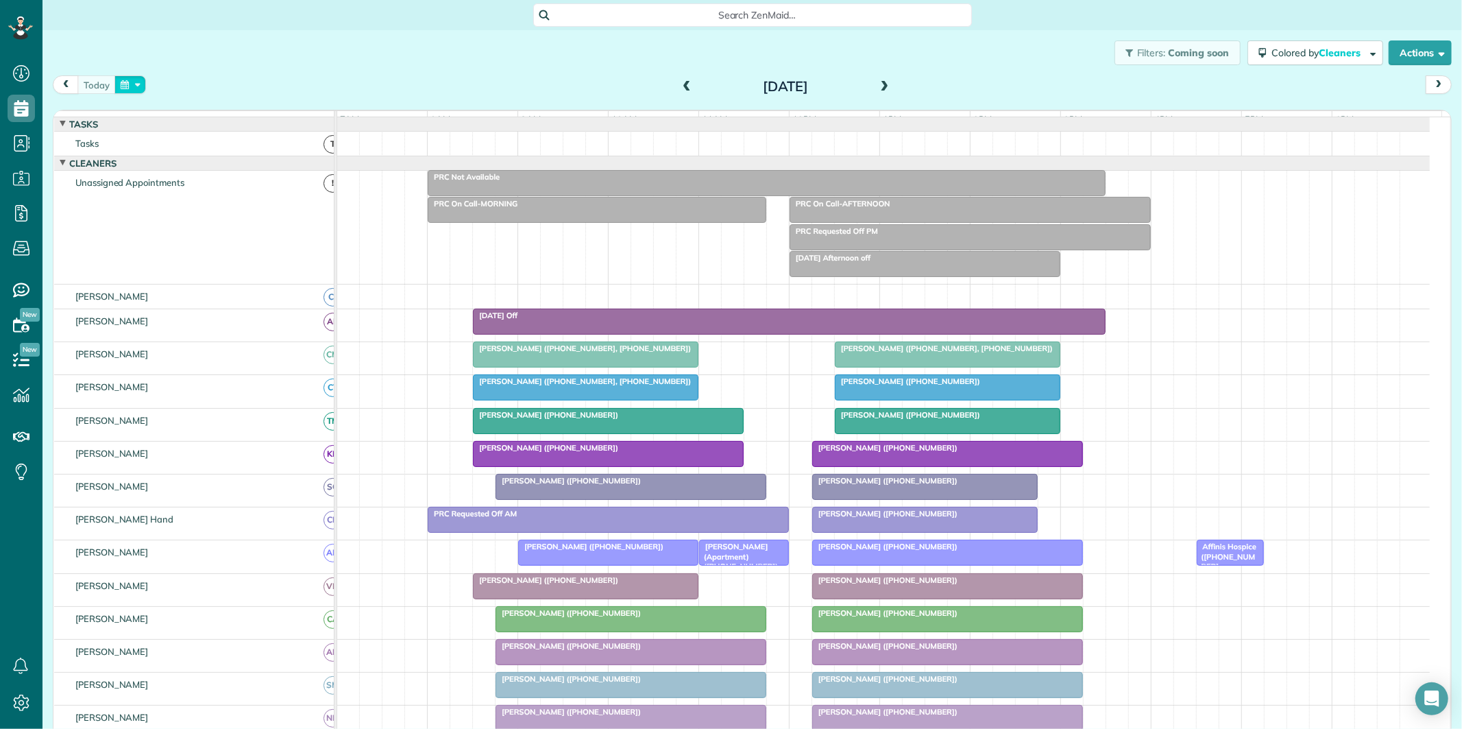
click at [132, 80] on button "button" at bounding box center [130, 84] width 32 height 19
click at [270, 213] on link "29" at bounding box center [274, 221] width 22 height 22
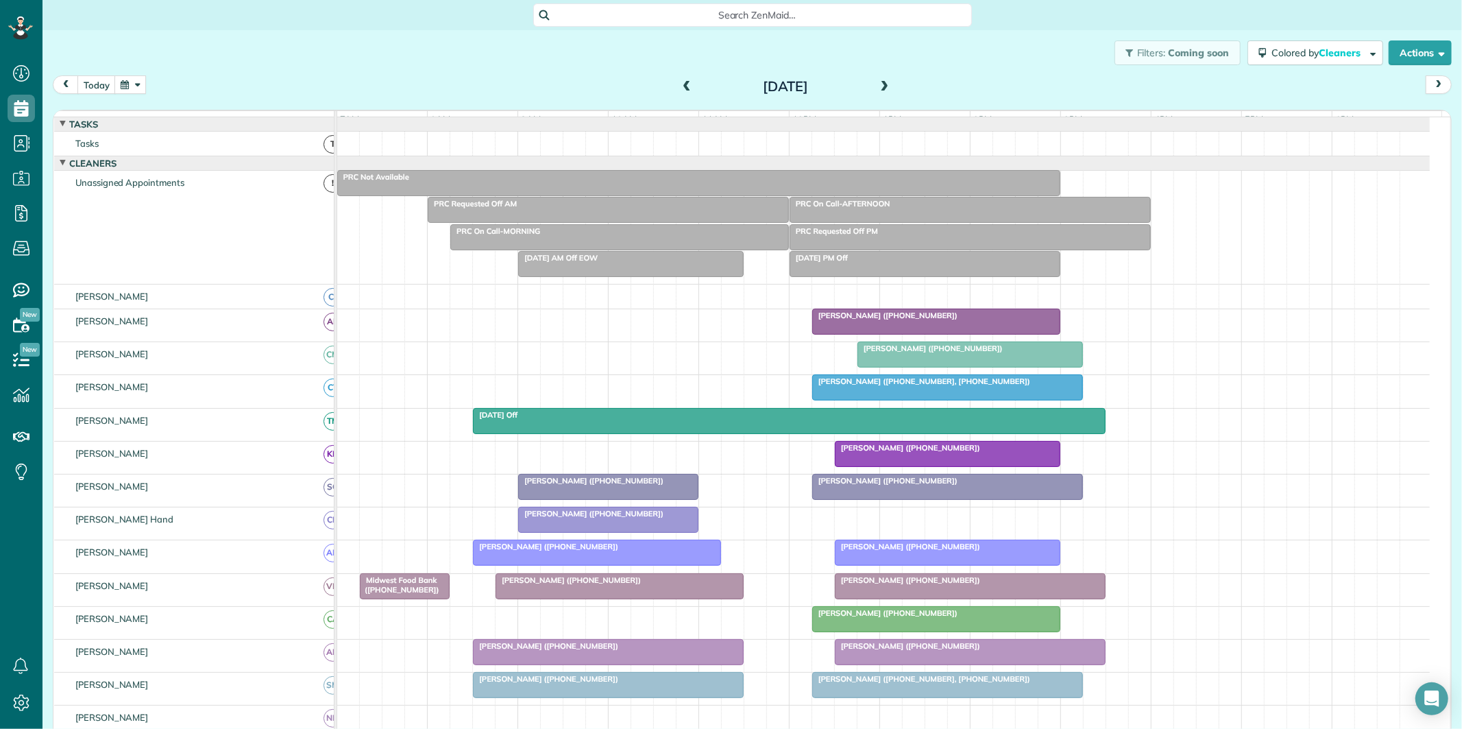
click at [680, 83] on span at bounding box center [686, 87] width 15 height 12
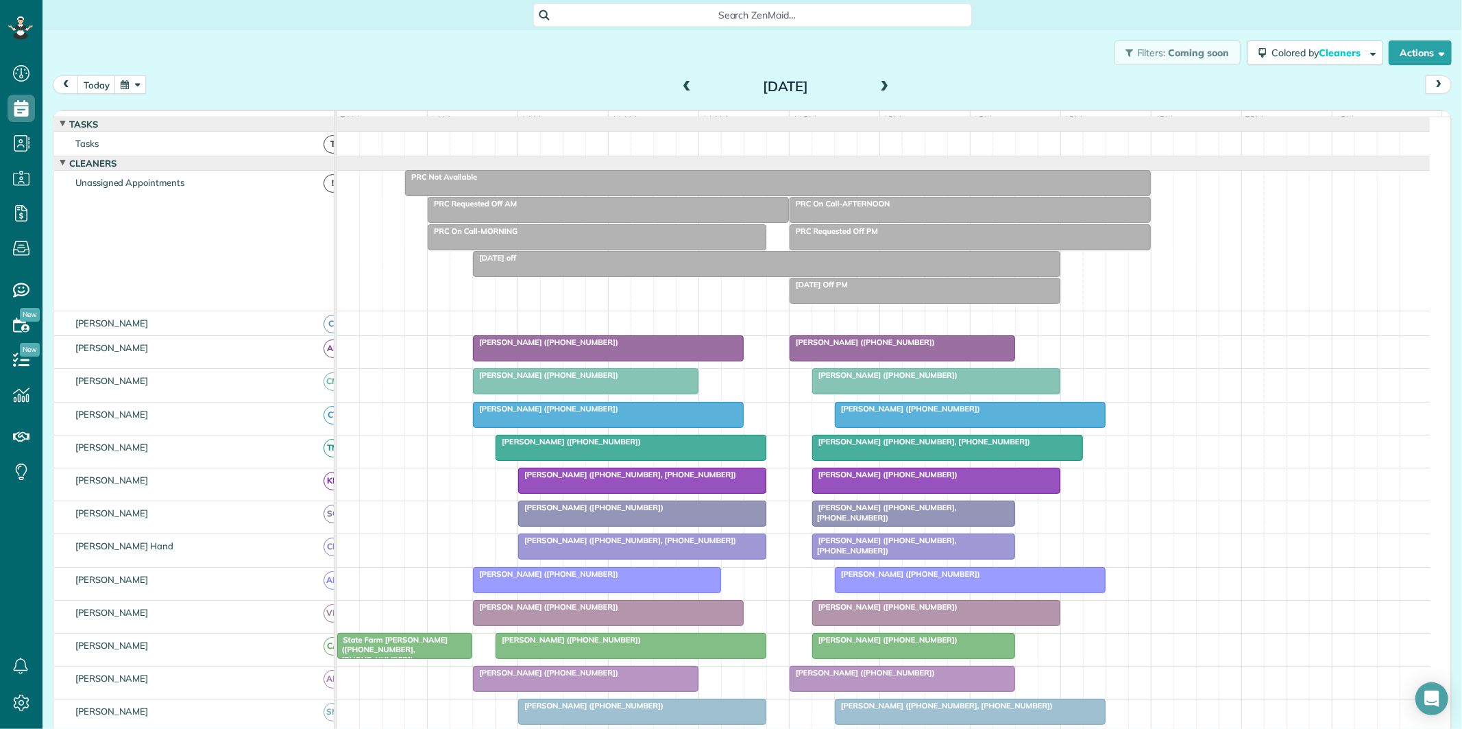
scroll to position [152, 0]
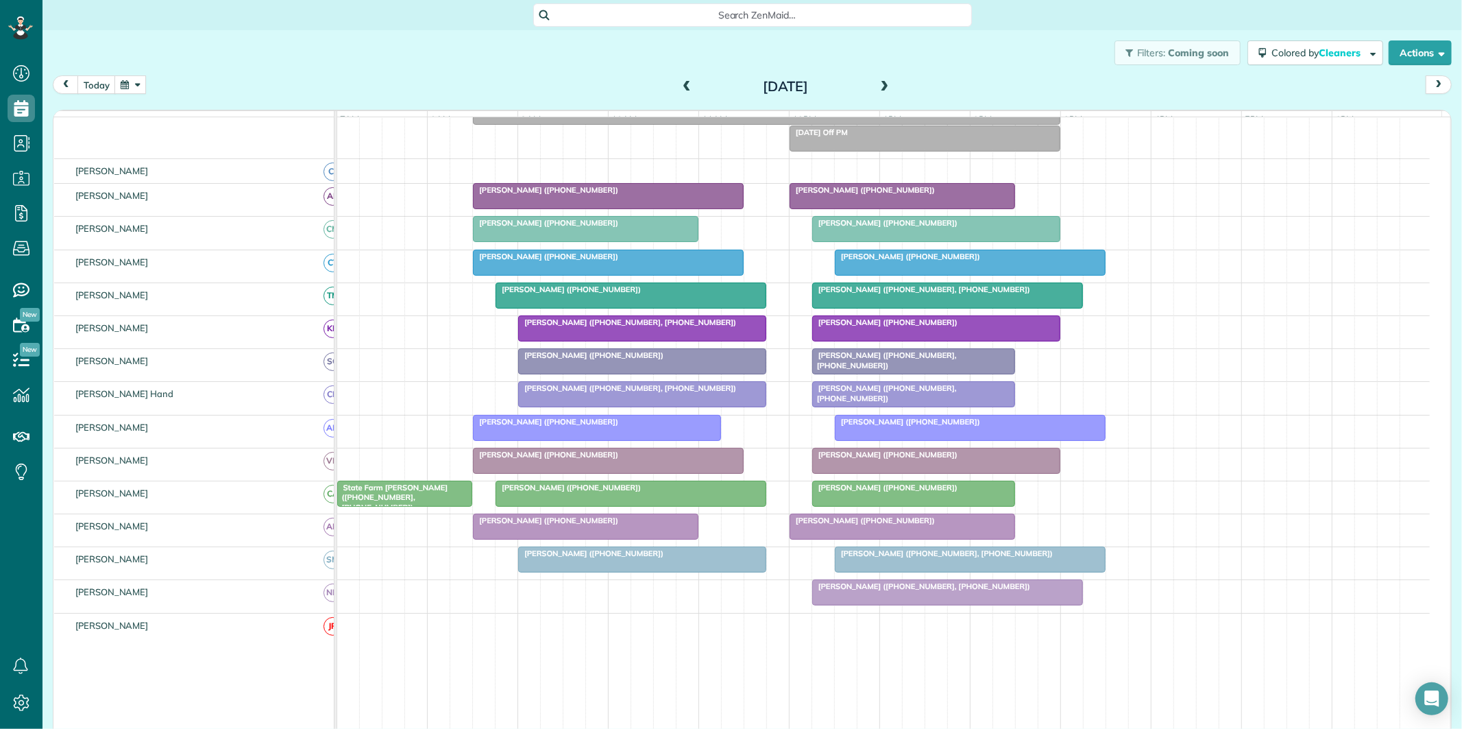
click at [685, 77] on span at bounding box center [686, 87] width 15 height 21
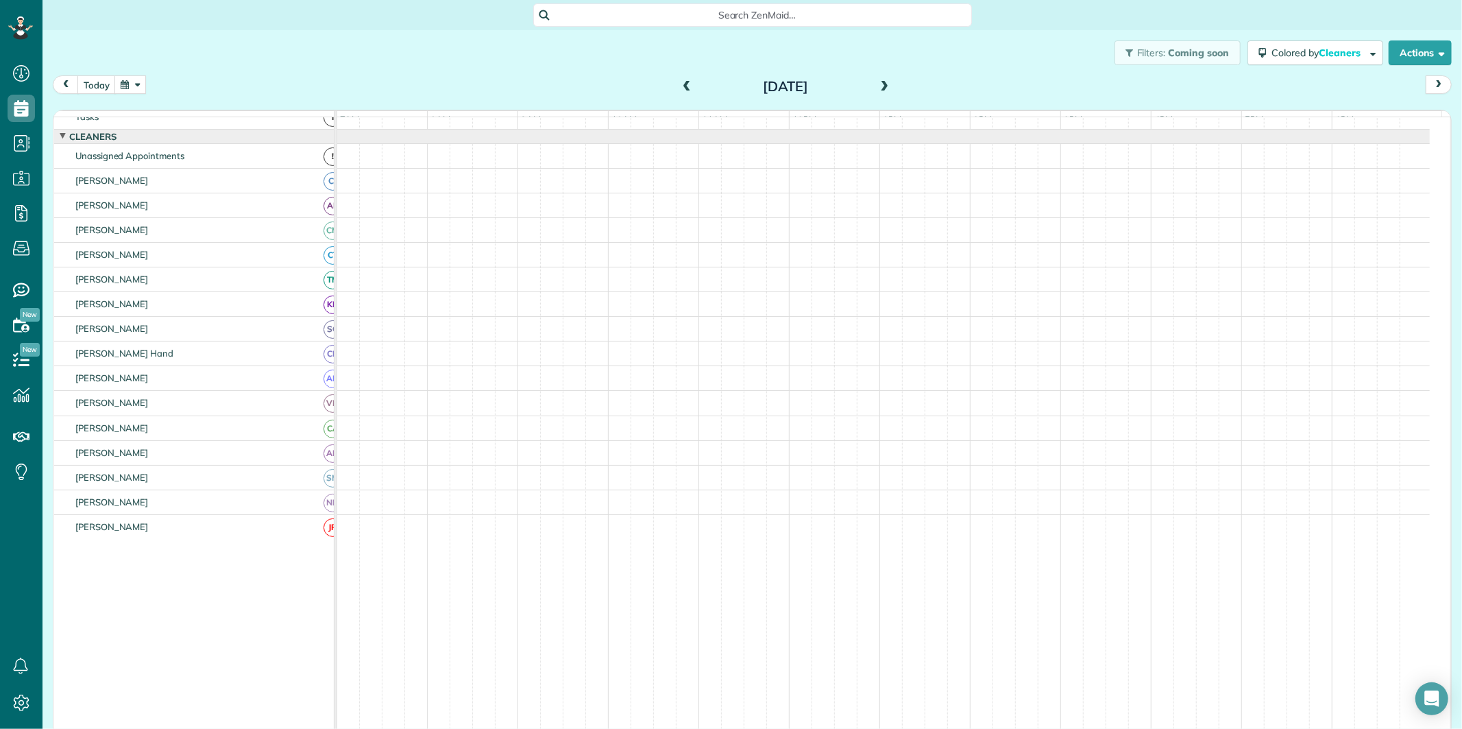
scroll to position [27, 0]
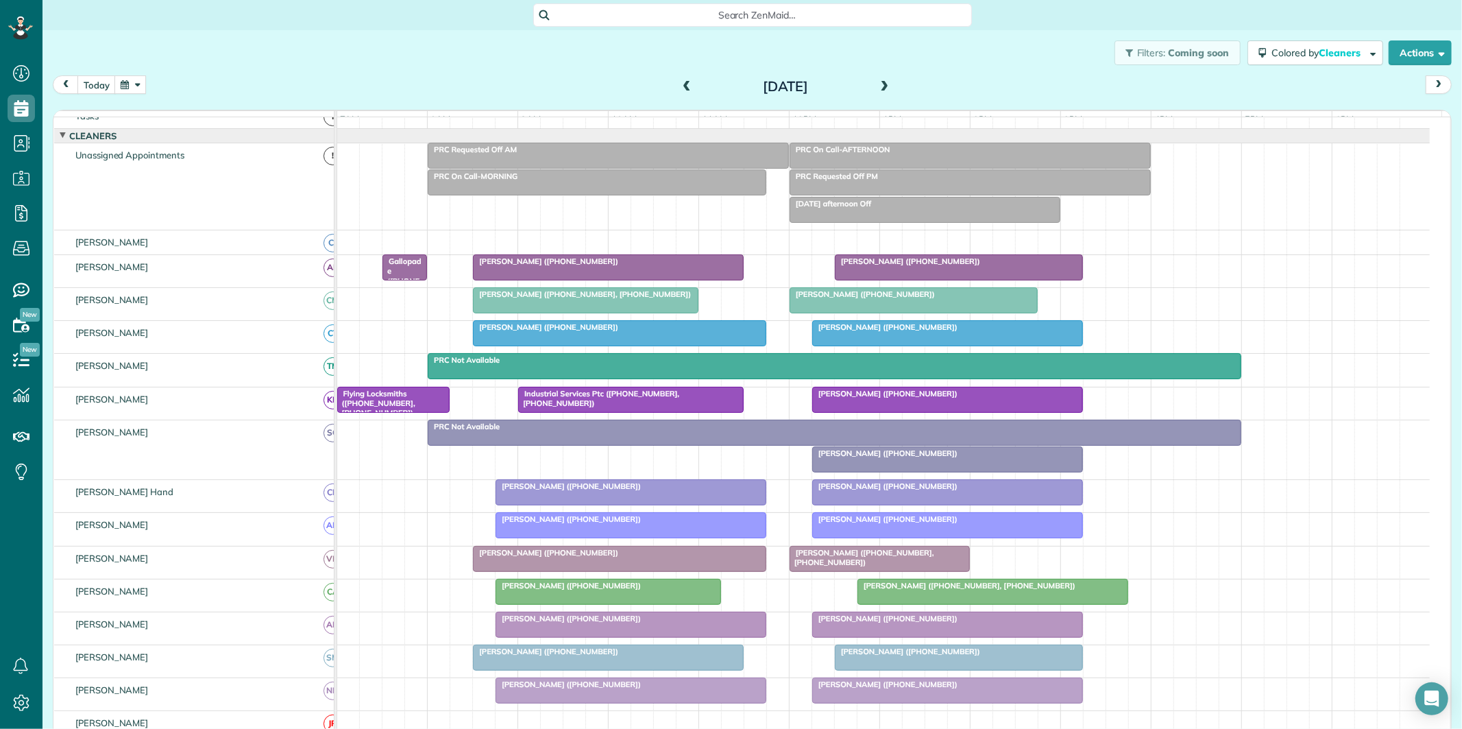
click at [679, 83] on span at bounding box center [686, 87] width 15 height 12
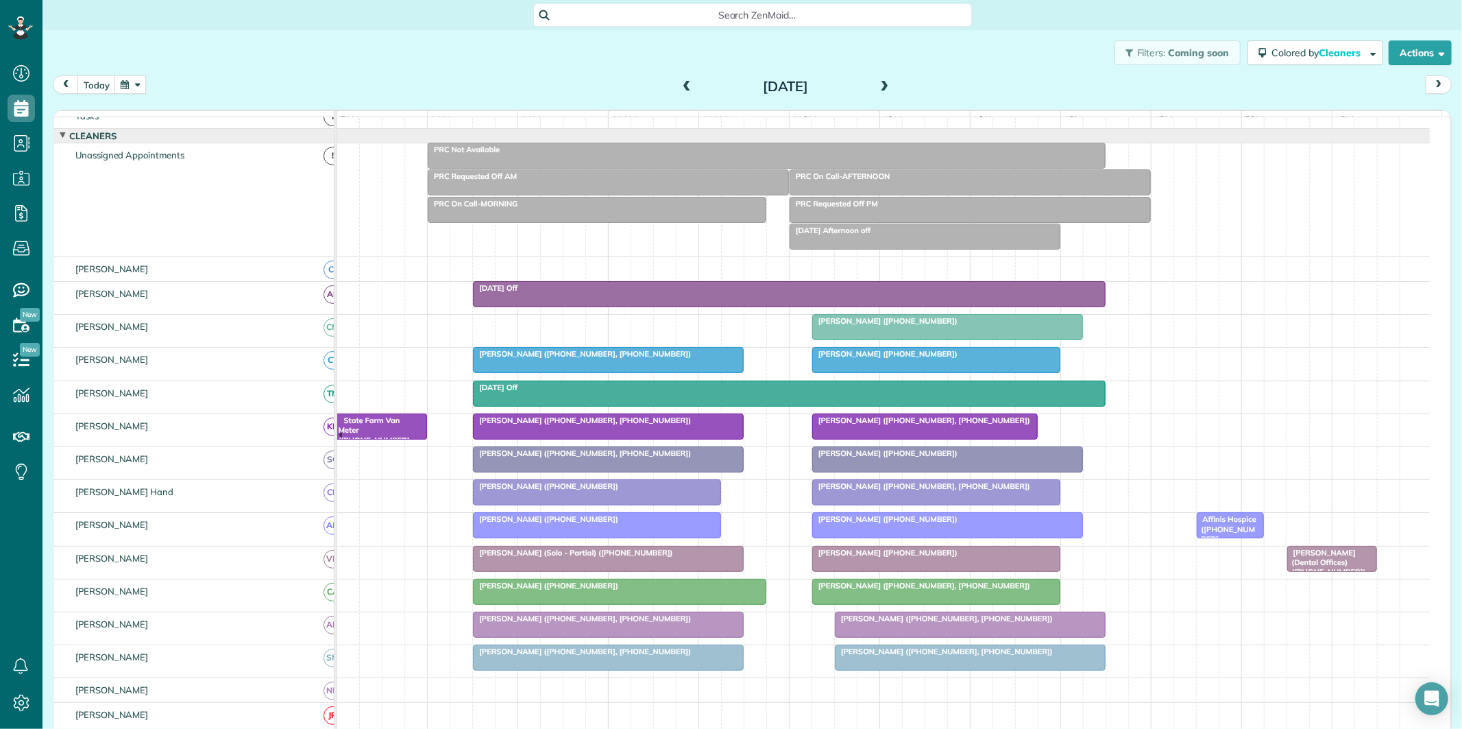
click at [679, 83] on span at bounding box center [686, 87] width 15 height 12
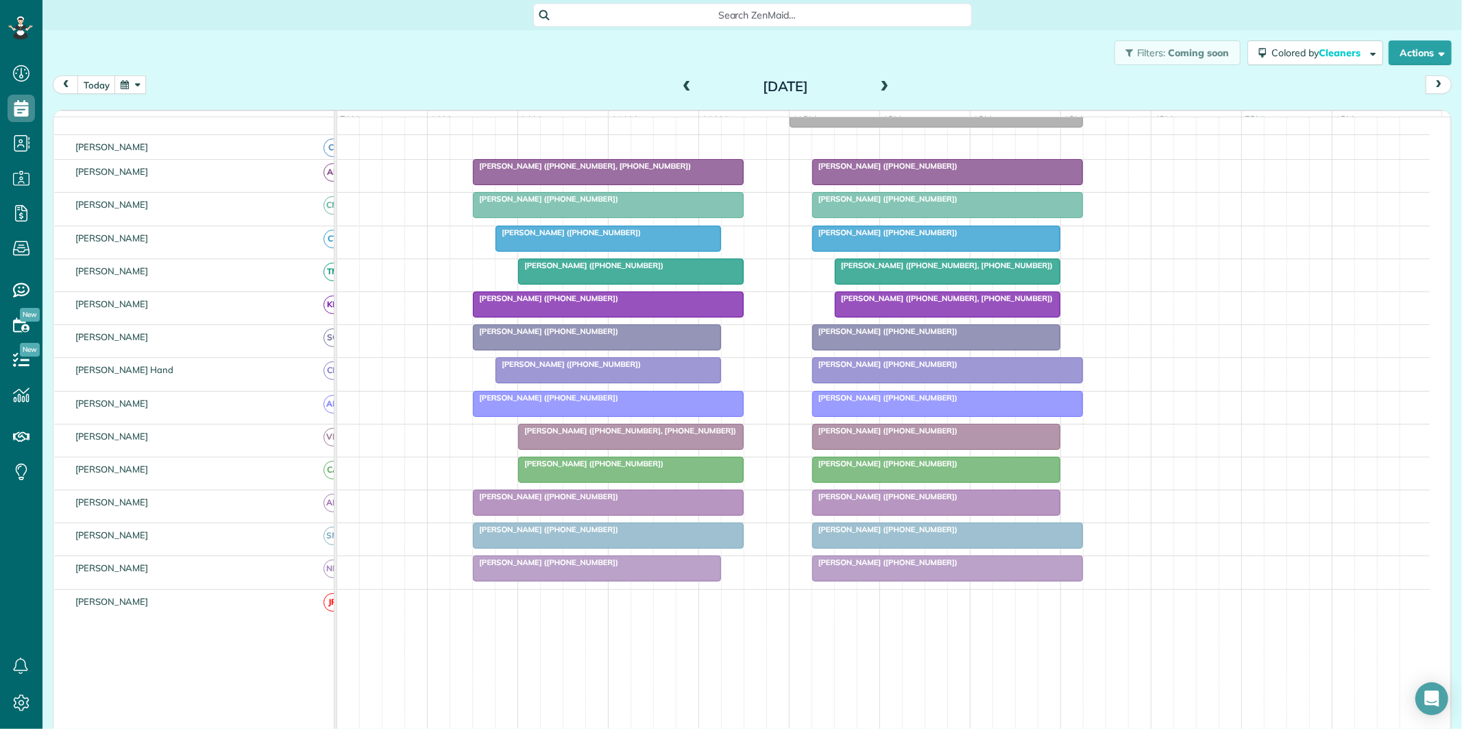
scroll to position [180, 0]
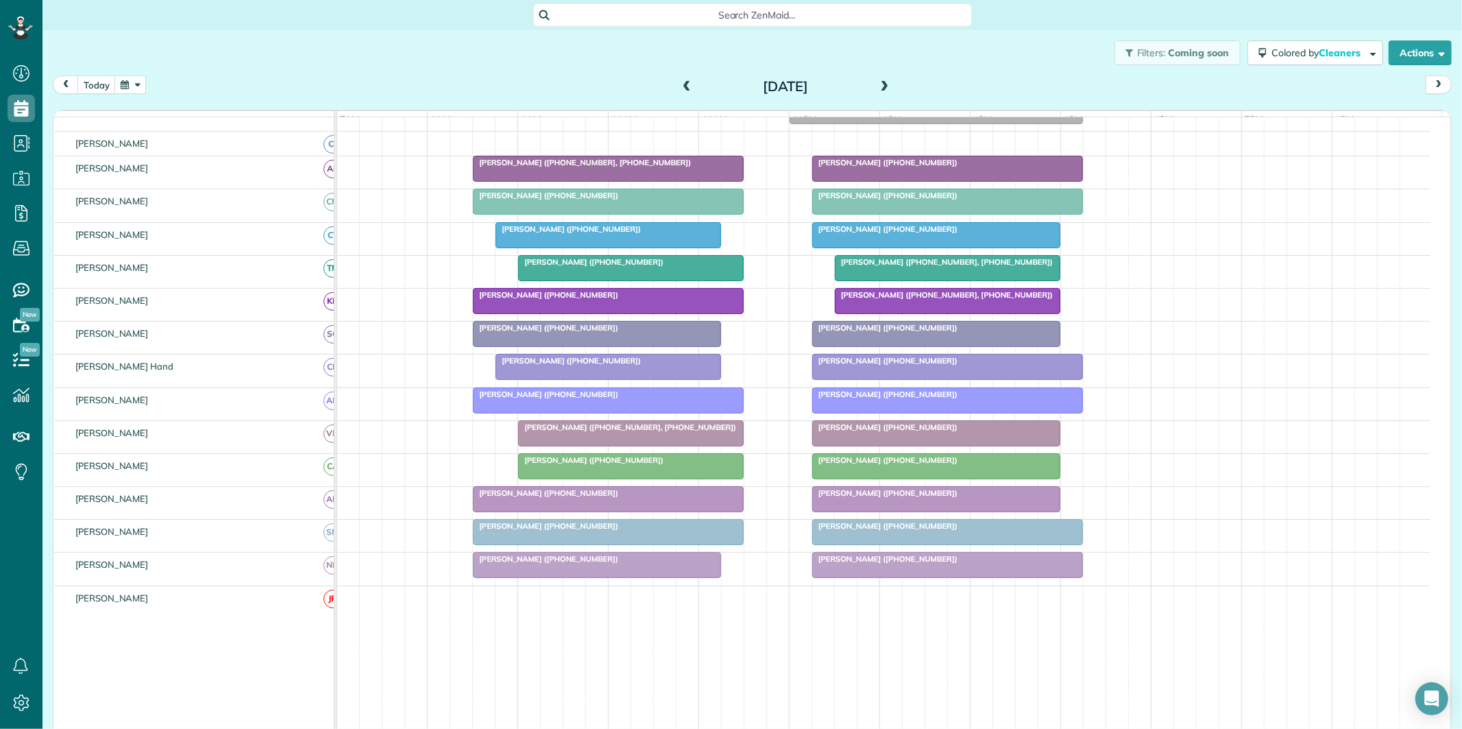
click at [129, 82] on button "button" at bounding box center [130, 84] width 32 height 19
click at [297, 92] on link "Next" at bounding box center [297, 93] width 38 height 34
click at [207, 129] on link "2" at bounding box center [208, 132] width 22 height 22
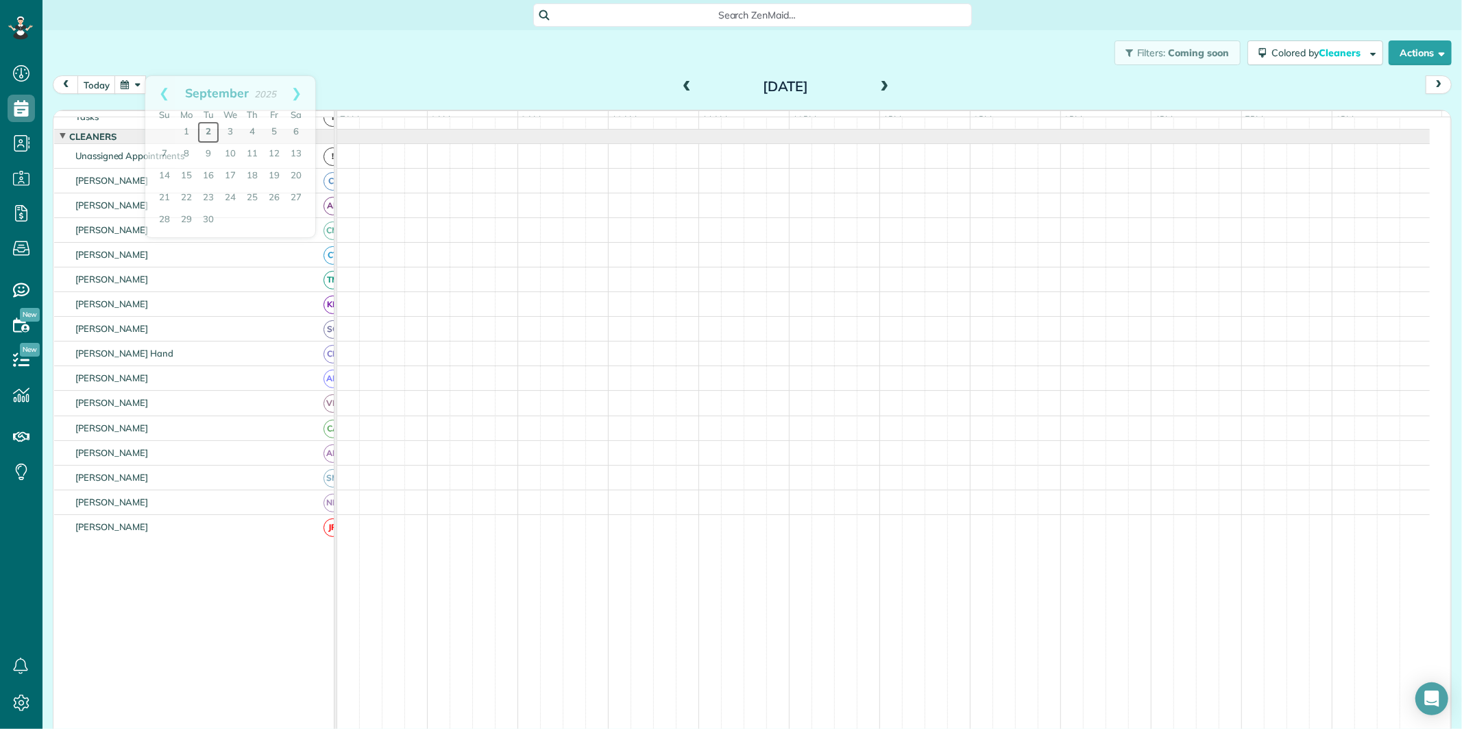
scroll to position [27, 0]
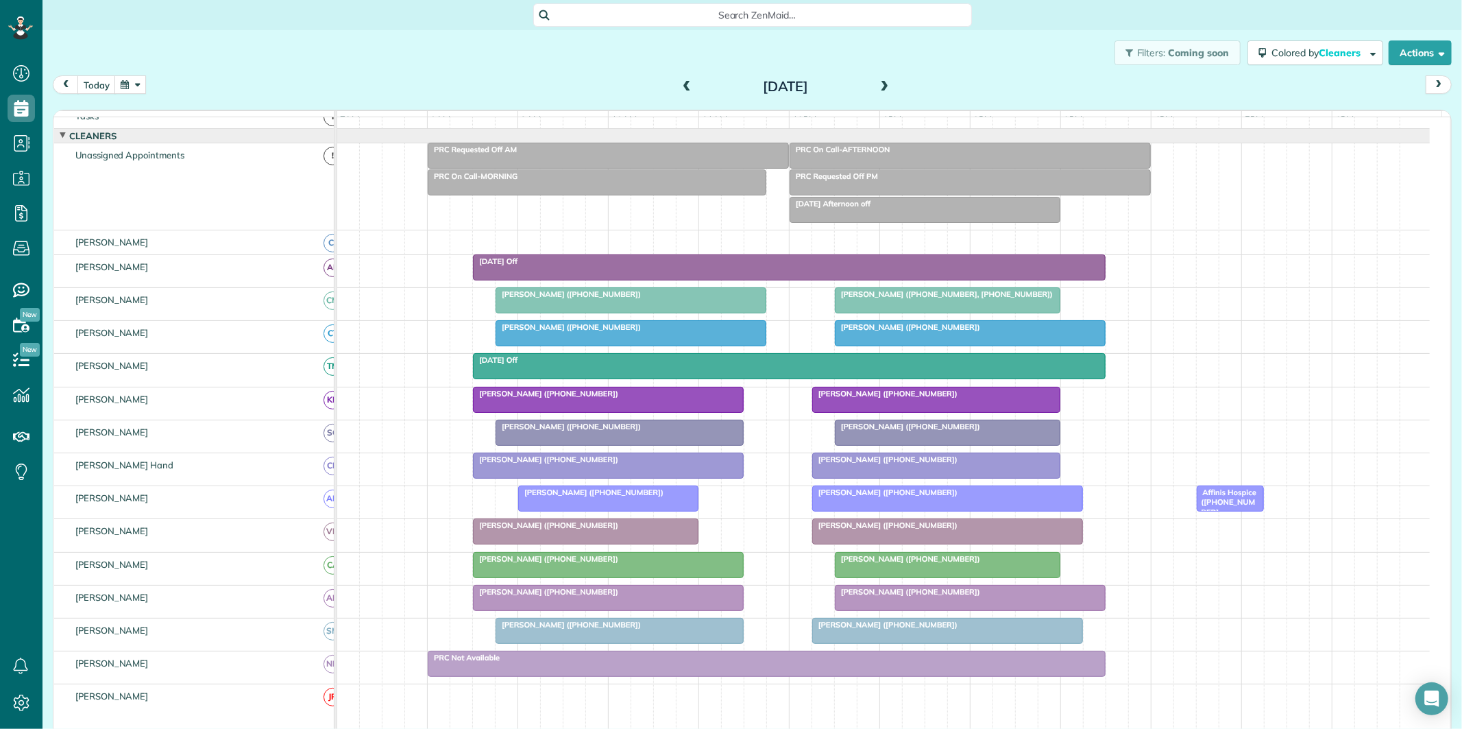
click at [877, 85] on span at bounding box center [884, 87] width 15 height 12
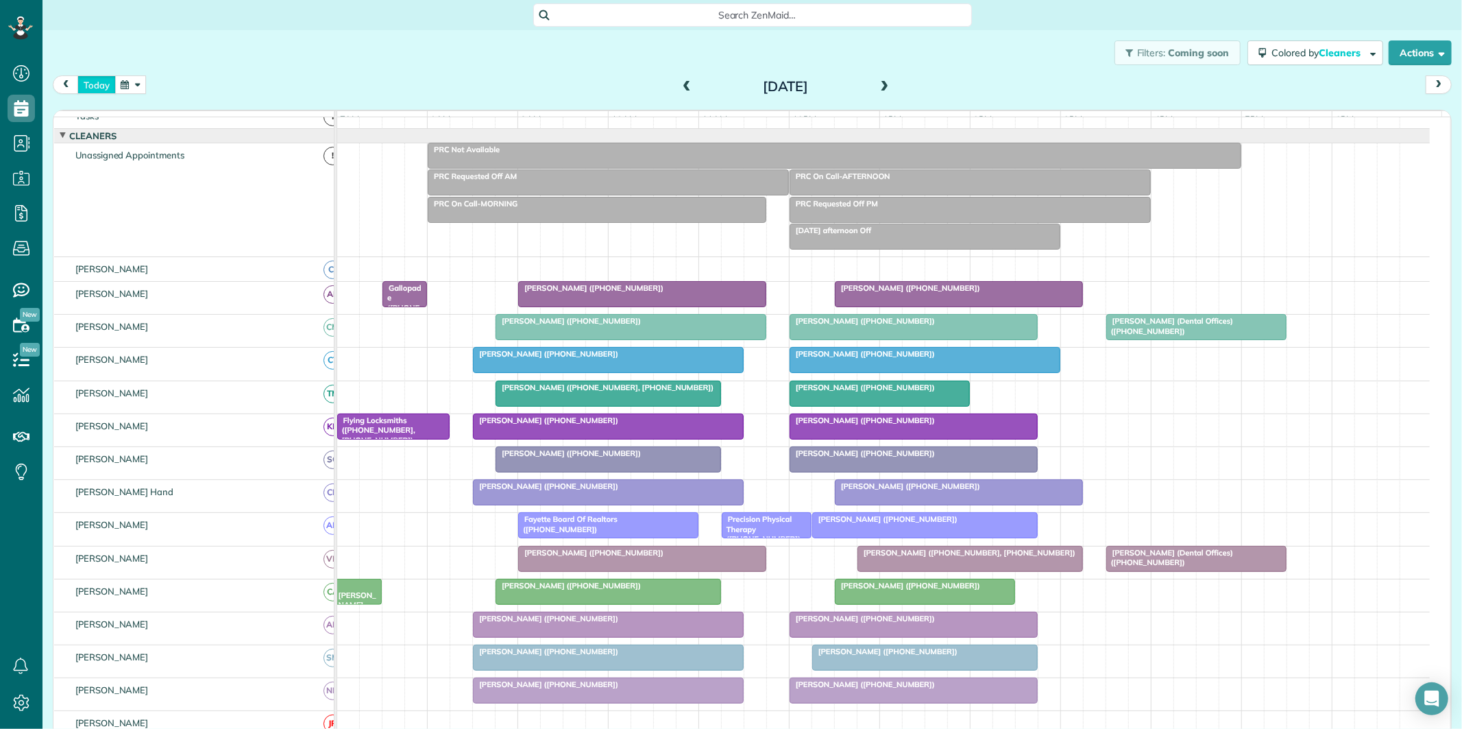
click at [97, 84] on button "today" at bounding box center [96, 84] width 38 height 19
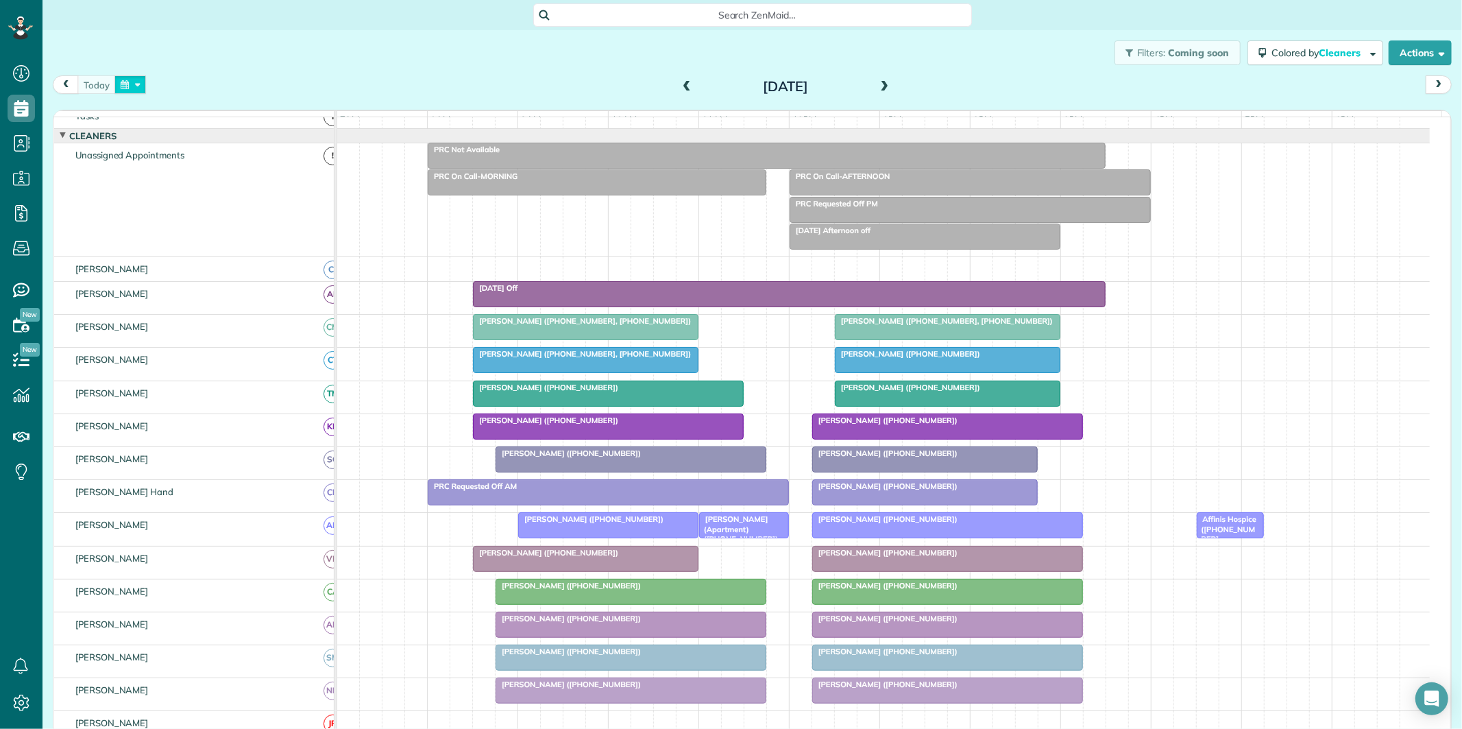
click at [133, 89] on button "button" at bounding box center [130, 84] width 32 height 19
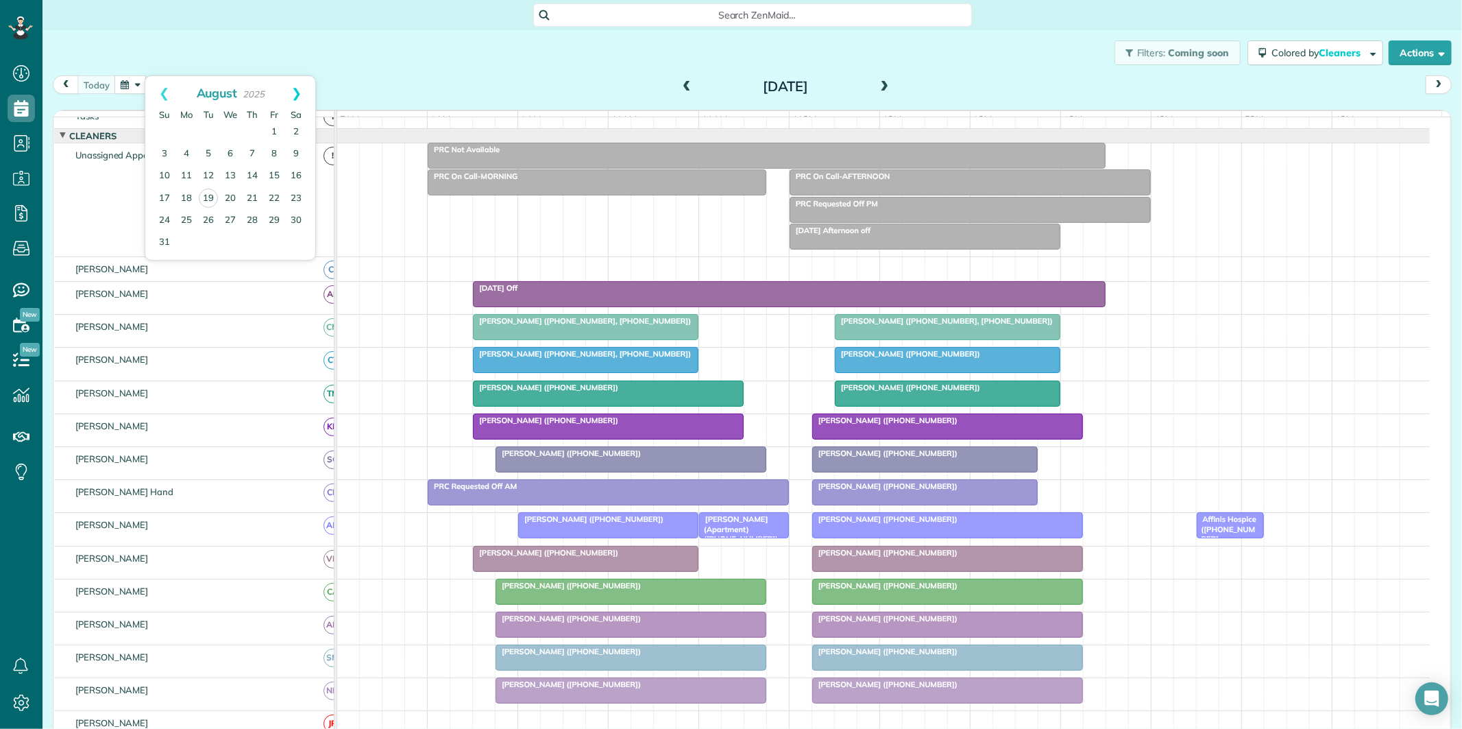
click at [300, 88] on link "Next" at bounding box center [297, 93] width 38 height 34
click at [187, 127] on link "1" at bounding box center [186, 132] width 22 height 22
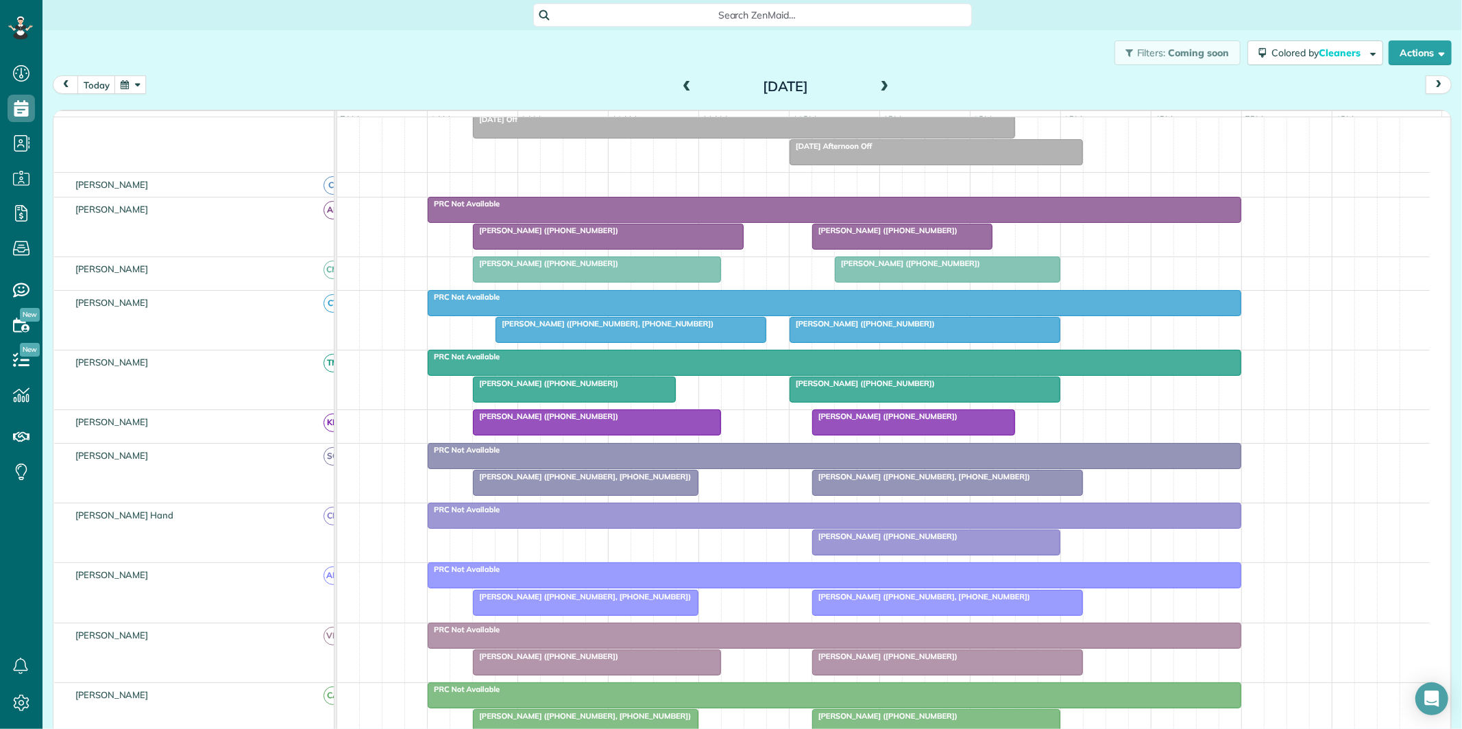
scroll to position [256, 0]
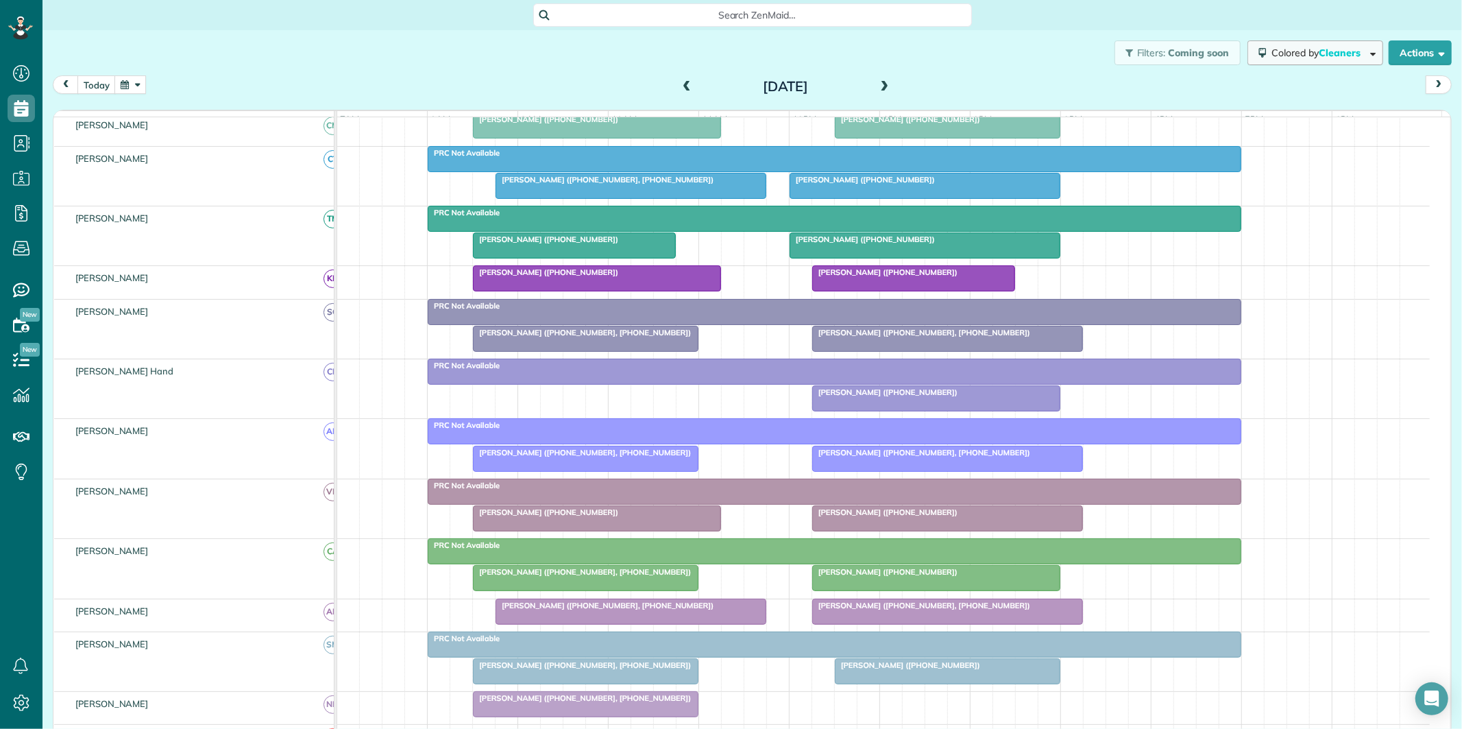
click at [1295, 57] on span "Colored by Cleaners" at bounding box center [1318, 53] width 94 height 12
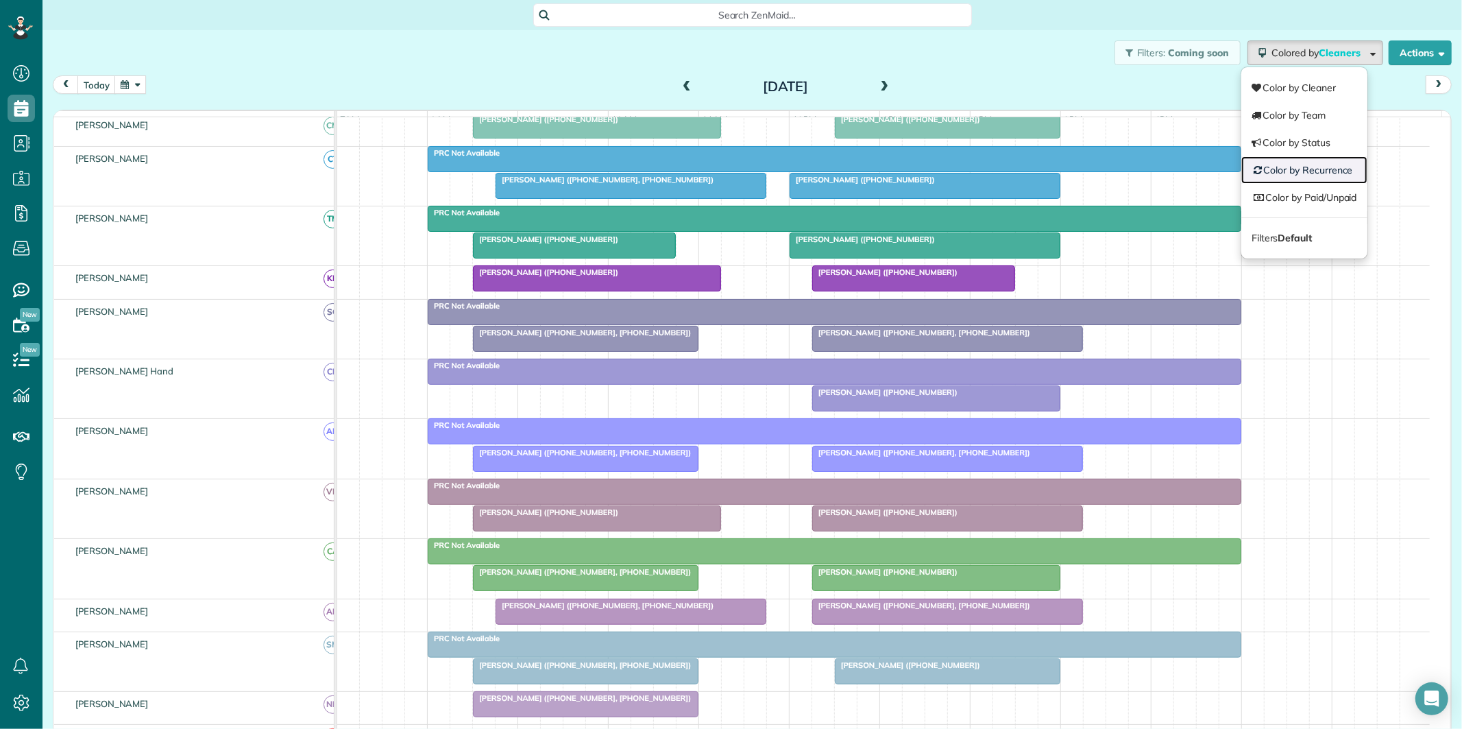
click at [1270, 166] on link "Color by Recurrence" at bounding box center [1304, 169] width 126 height 27
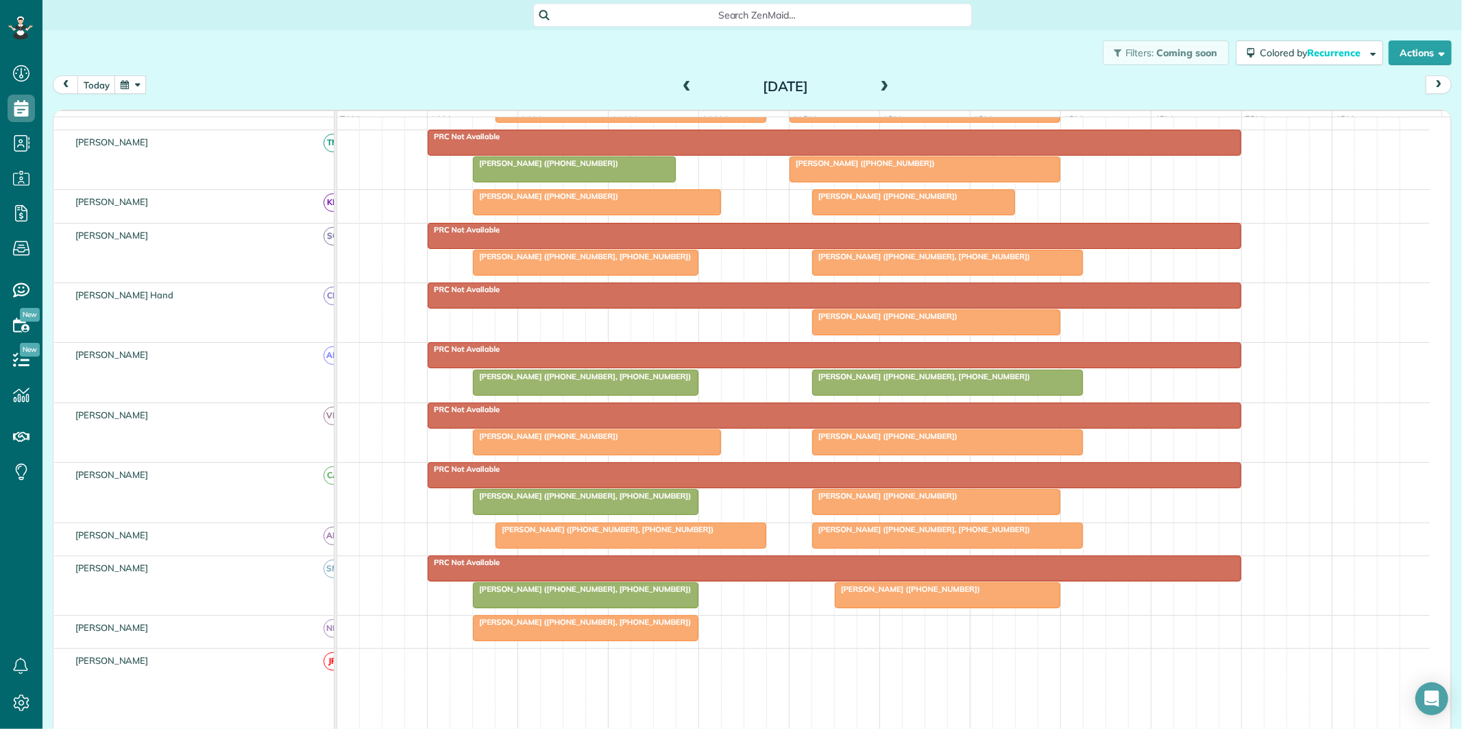
scroll to position [256, 0]
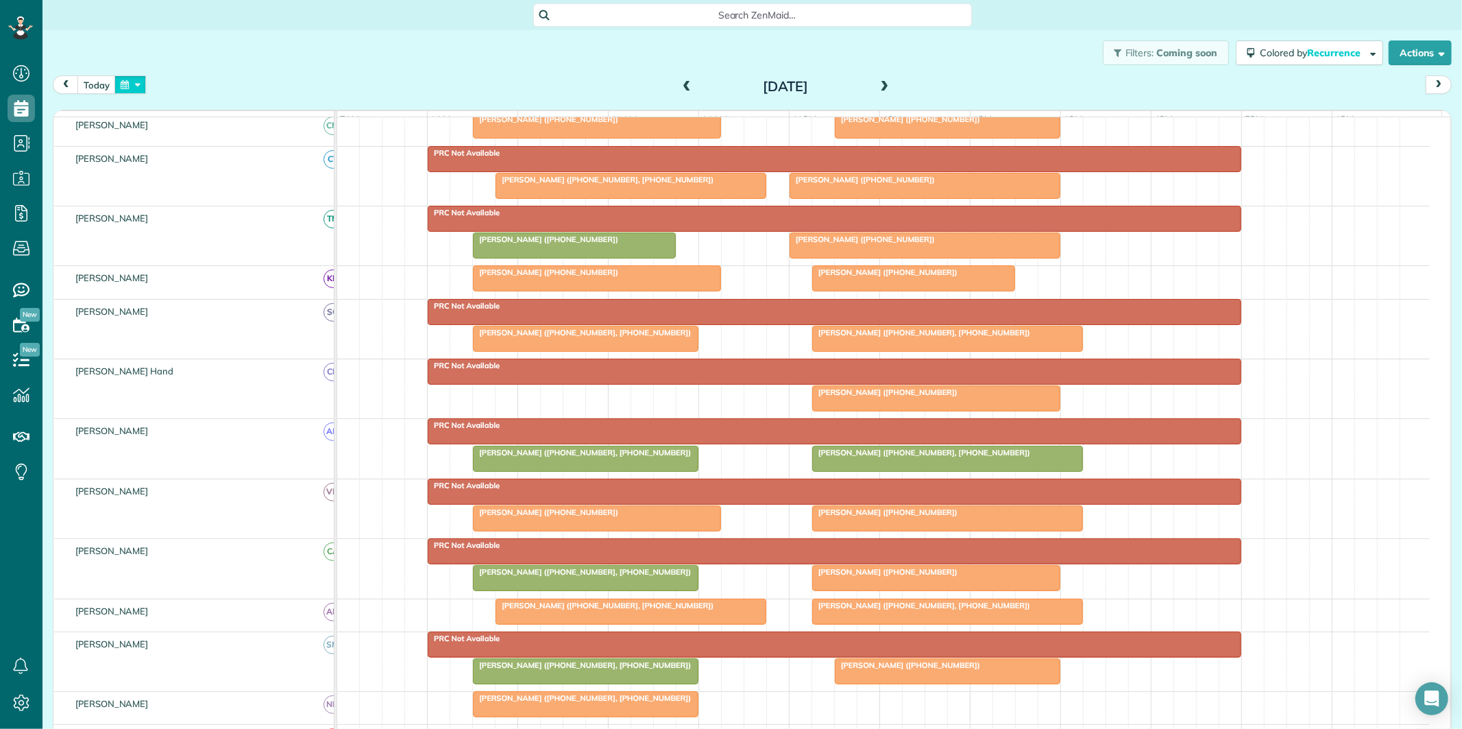
click at [127, 80] on button "button" at bounding box center [130, 84] width 32 height 19
click at [276, 216] on link "29" at bounding box center [274, 221] width 22 height 22
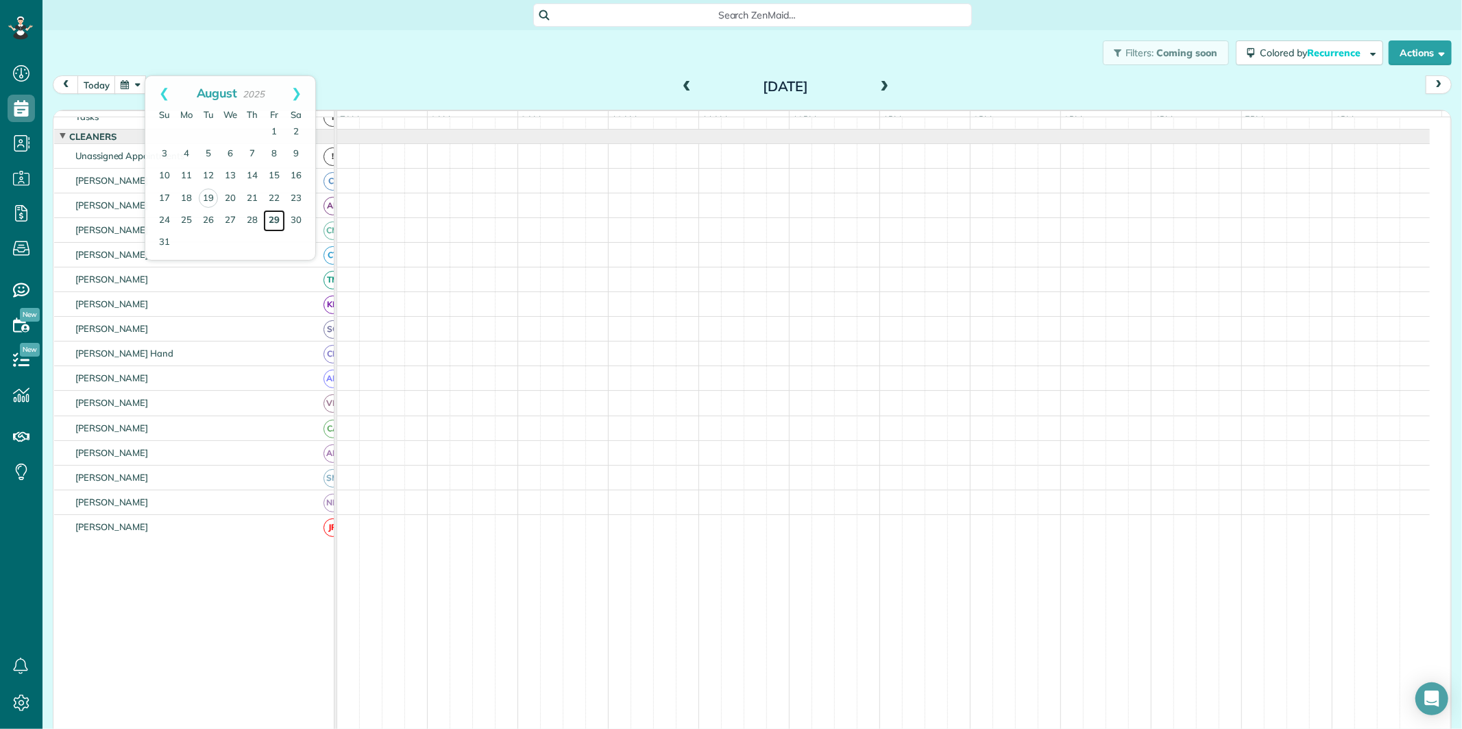
scroll to position [27, 0]
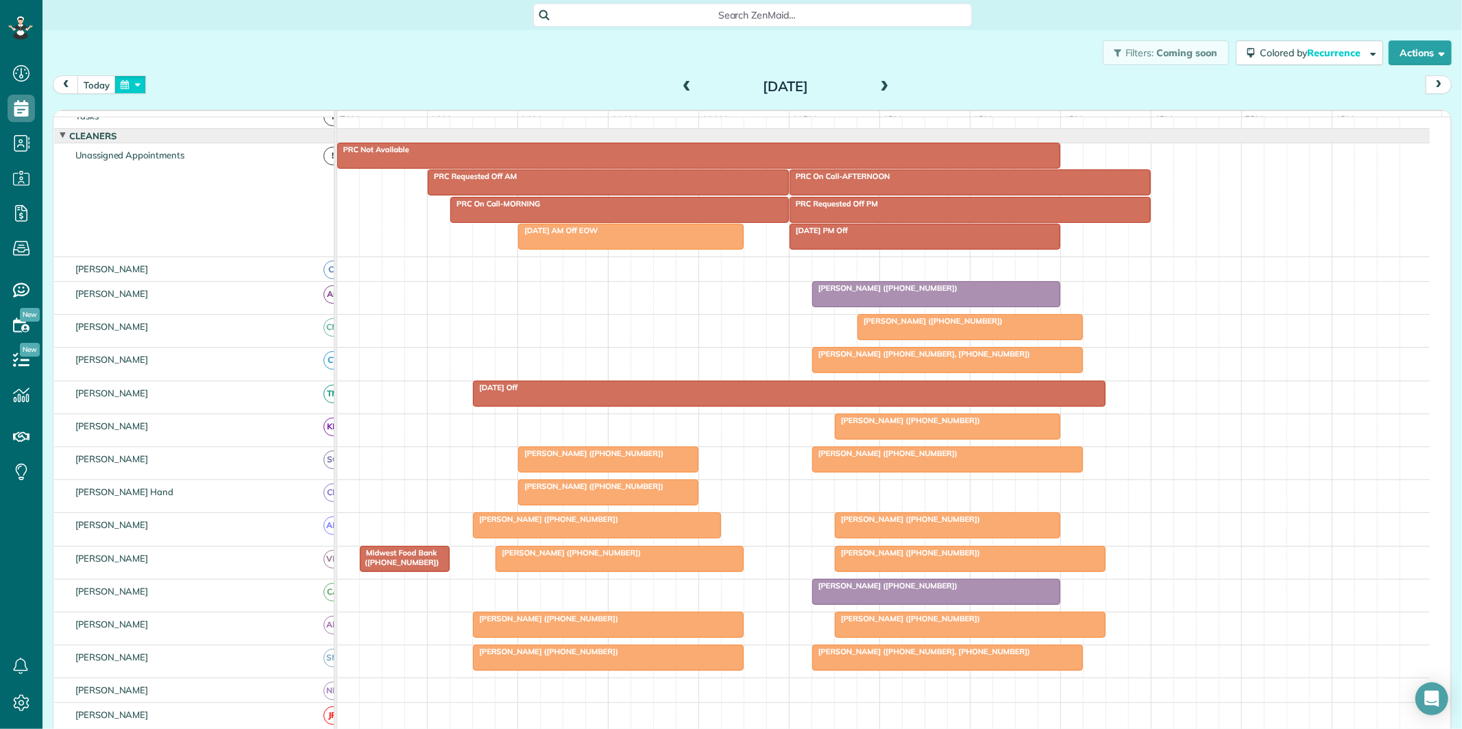
click at [131, 77] on button "button" at bounding box center [130, 84] width 32 height 19
click at [563, 65] on div "Filters: Coming soon Colored by Recurrence Color by Cleaner Color by Team Color…" at bounding box center [752, 52] width 1420 height 45
click at [1320, 59] on button "Colored by Recurrence" at bounding box center [1309, 52] width 147 height 25
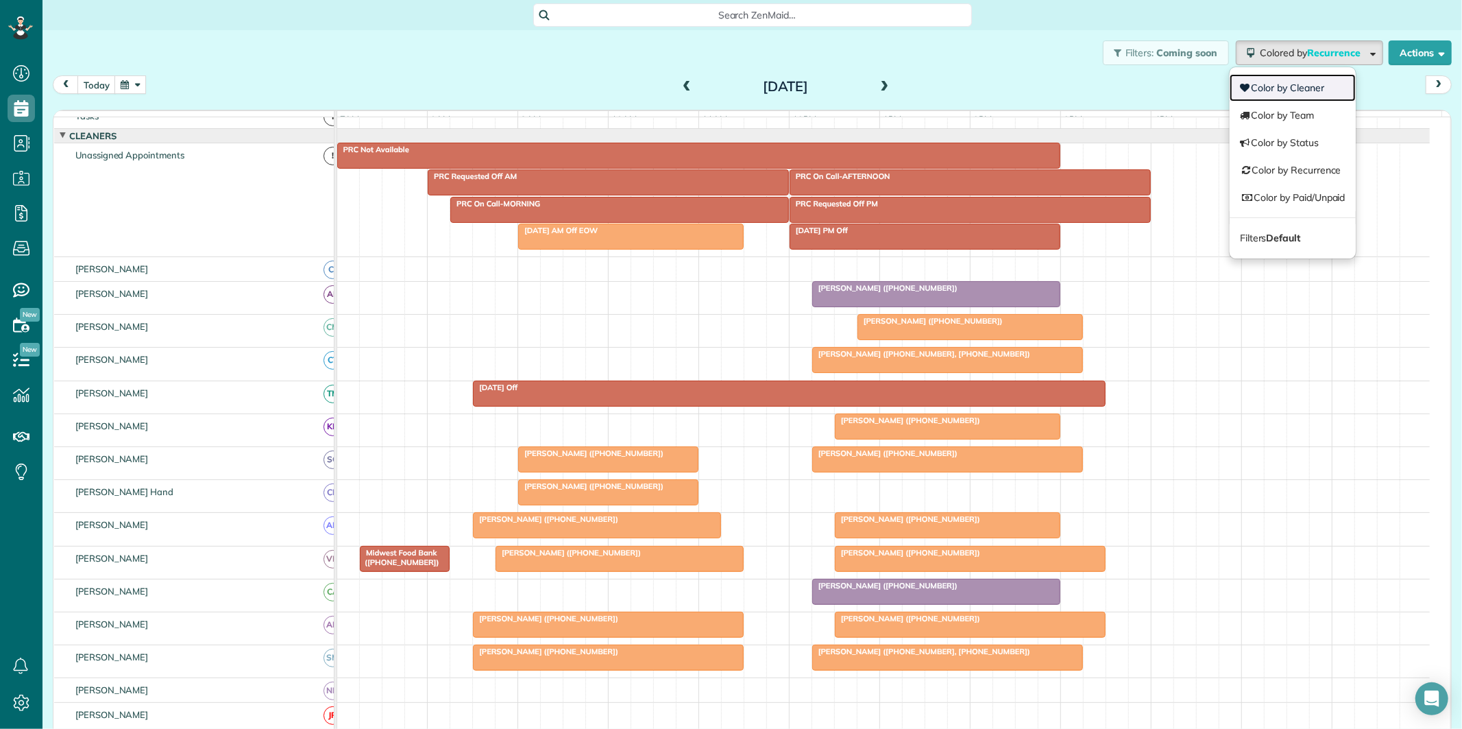
click at [1286, 85] on link "Color by Cleaner" at bounding box center [1293, 87] width 126 height 27
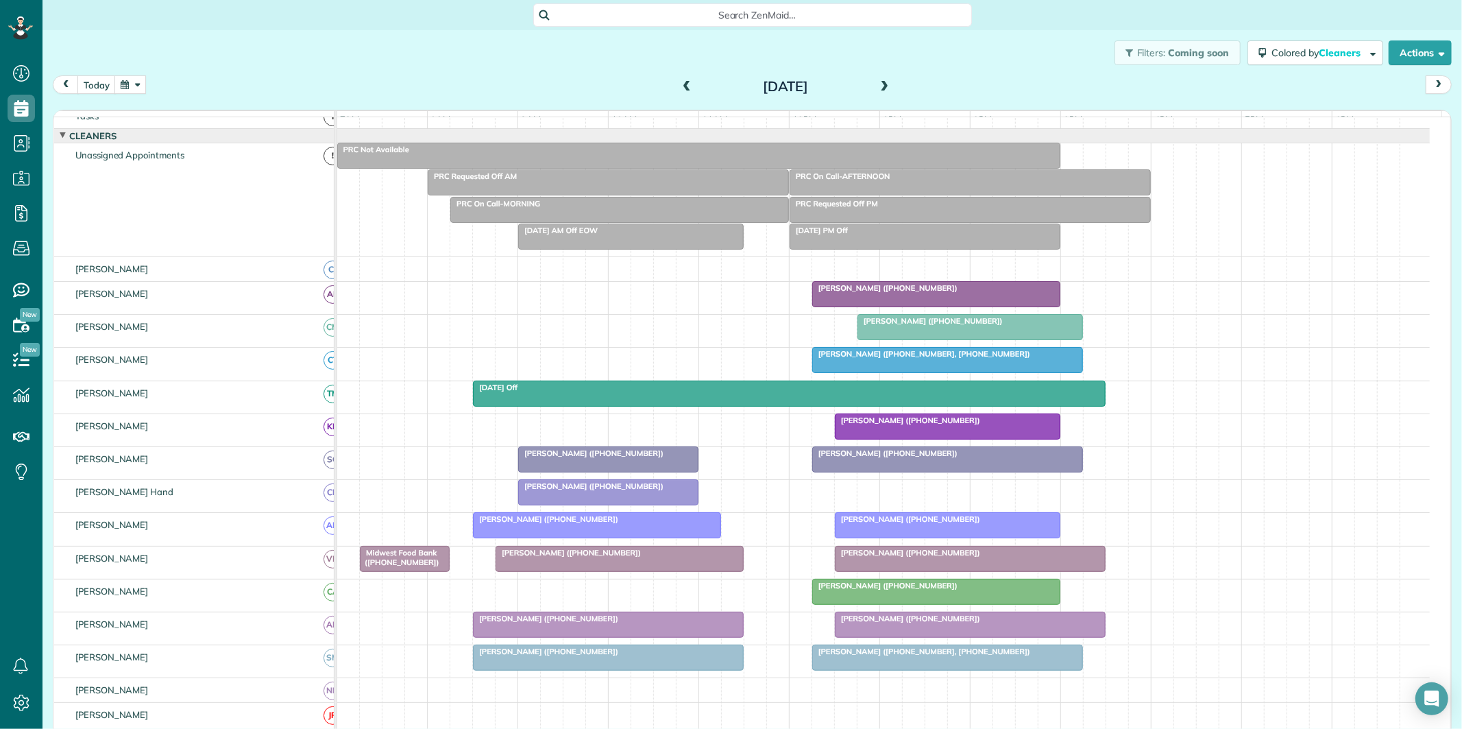
click at [138, 80] on button "button" at bounding box center [130, 84] width 32 height 19
click at [300, 90] on link "Next" at bounding box center [297, 93] width 38 height 34
click at [206, 134] on link "2" at bounding box center [208, 132] width 22 height 22
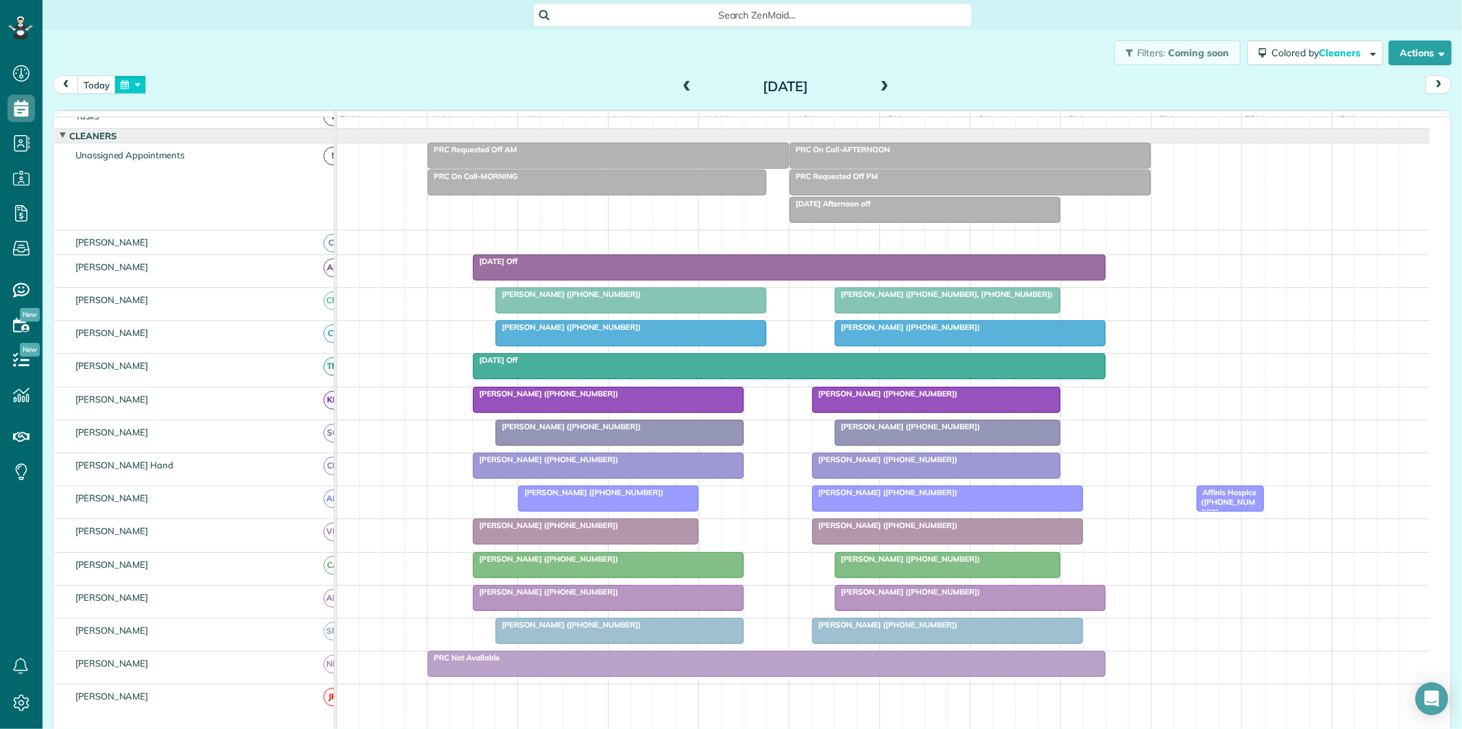
click at [136, 84] on button "button" at bounding box center [130, 84] width 32 height 19
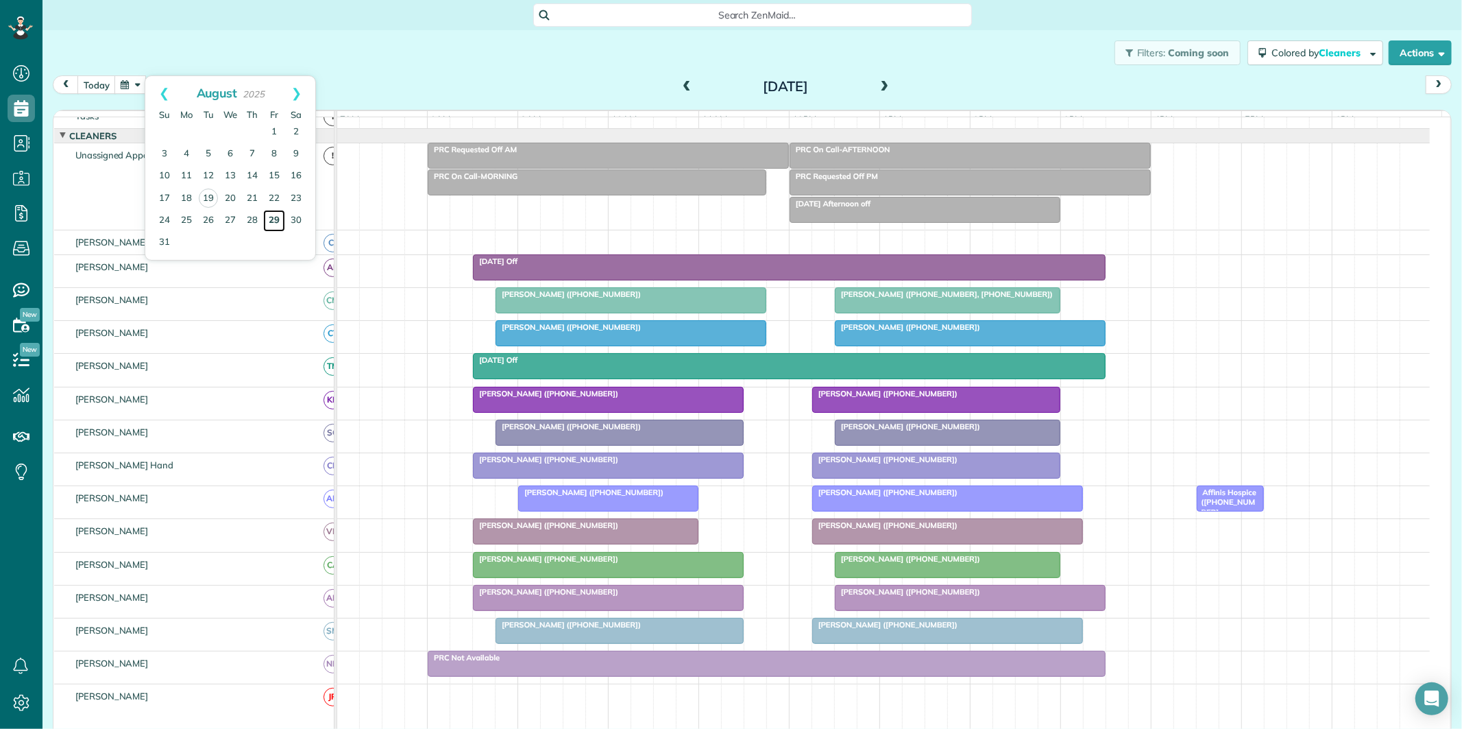
click at [275, 215] on link "29" at bounding box center [274, 221] width 22 height 22
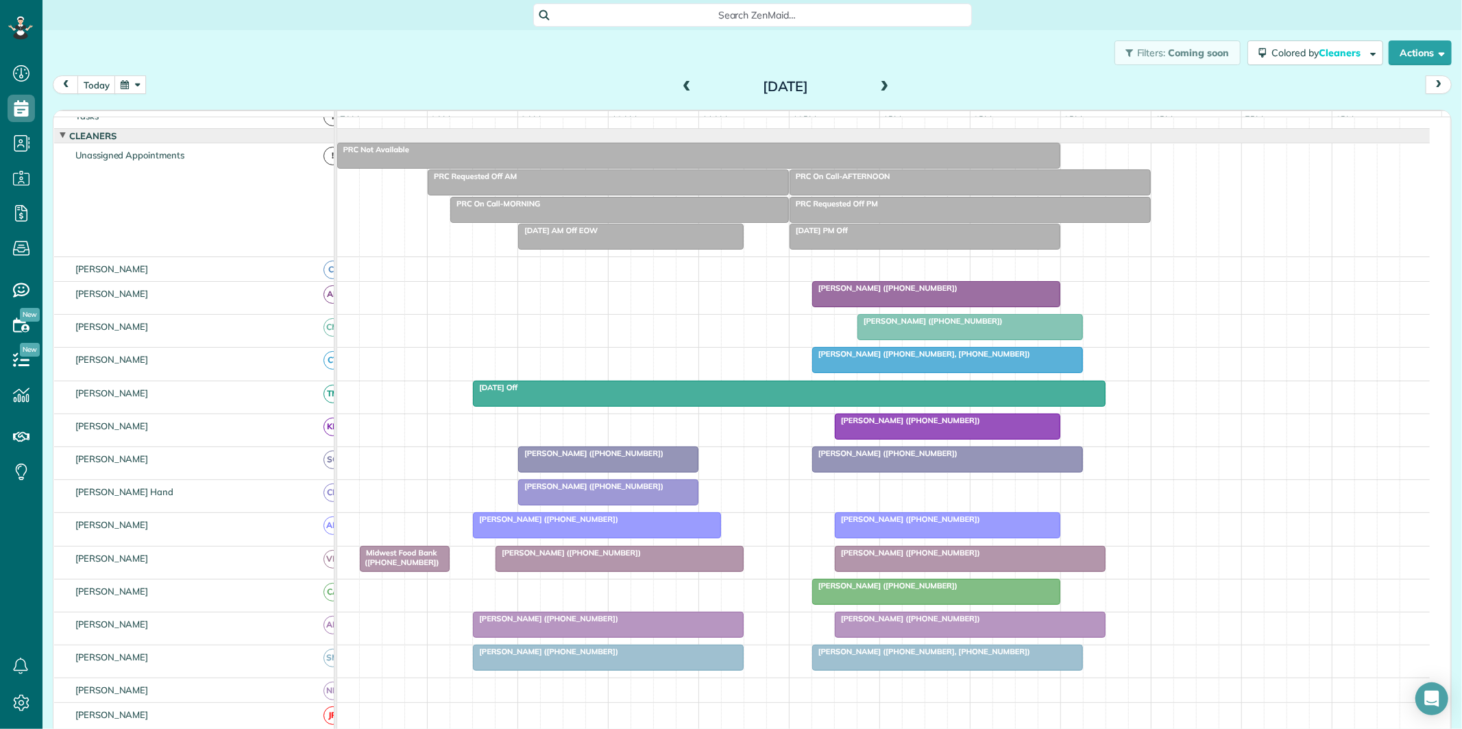
click at [121, 84] on button "button" at bounding box center [130, 84] width 32 height 19
click at [299, 88] on link "Next" at bounding box center [297, 93] width 38 height 34
click at [186, 131] on link "1" at bounding box center [186, 132] width 22 height 22
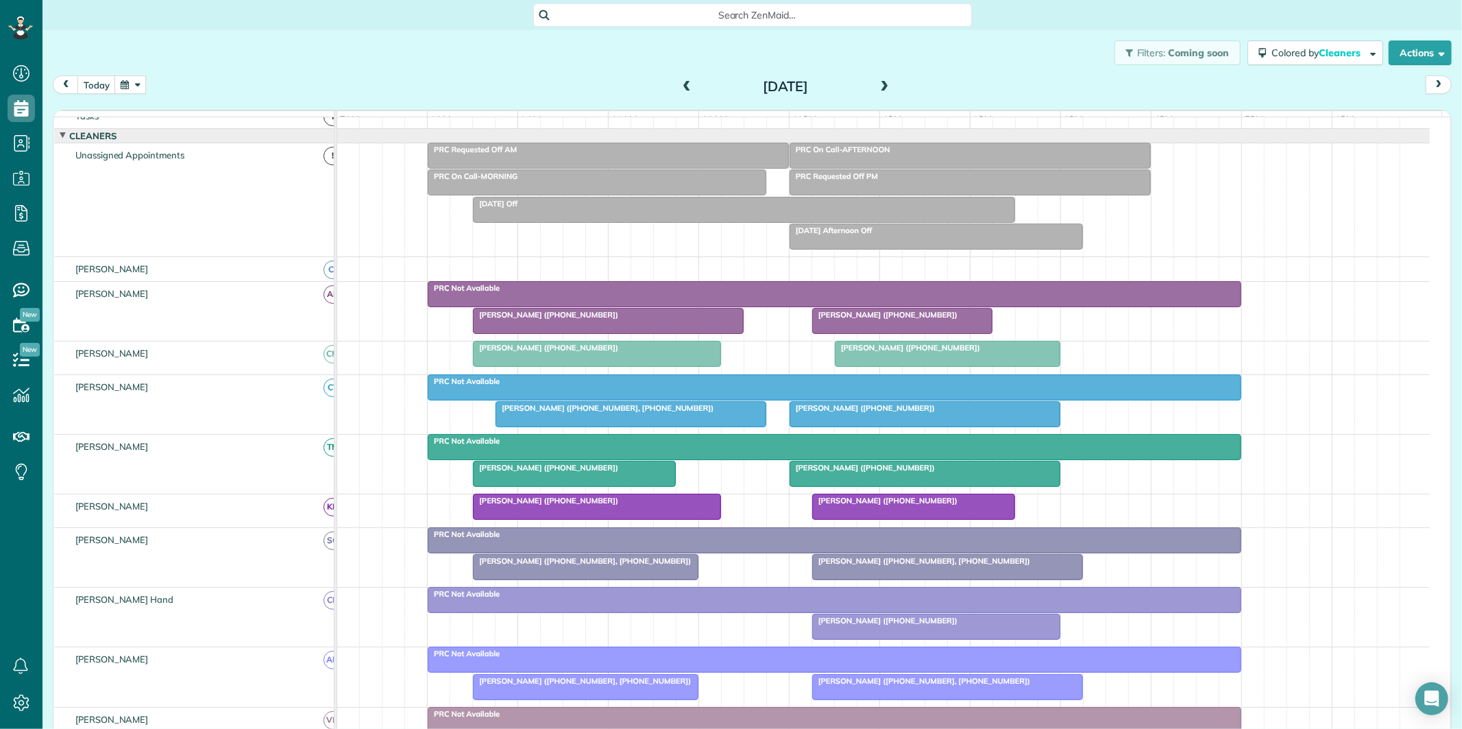
scroll to position [104, 0]
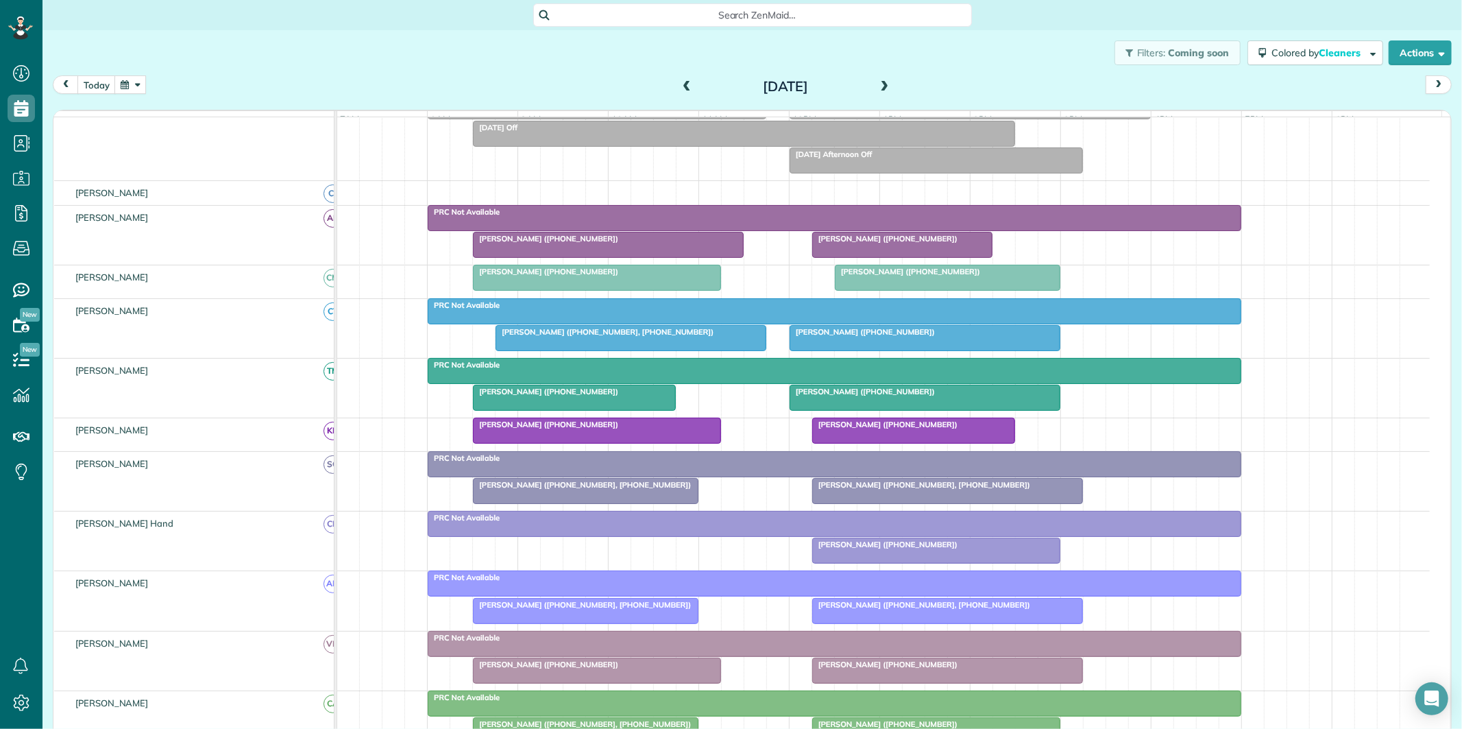
click at [881, 79] on span at bounding box center [884, 87] width 15 height 21
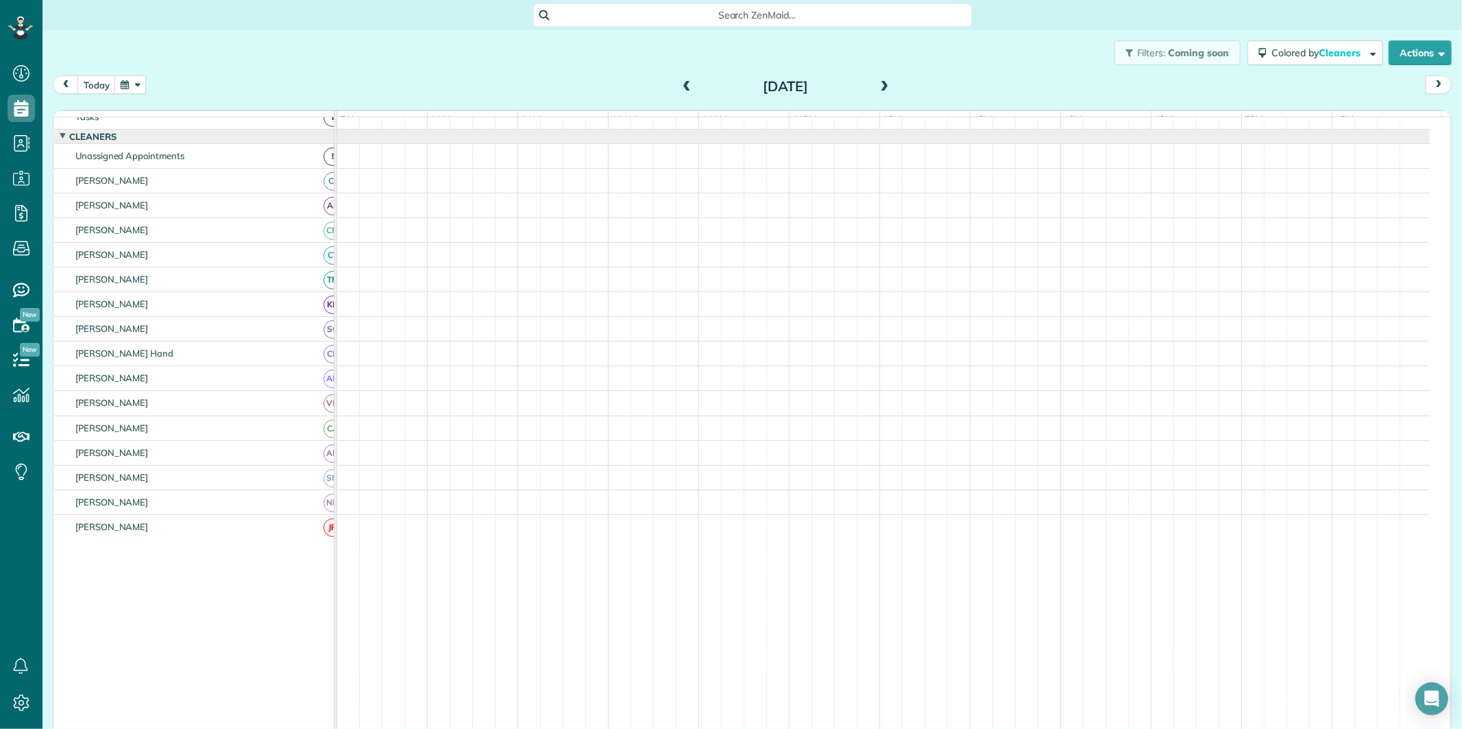
scroll to position [14, 0]
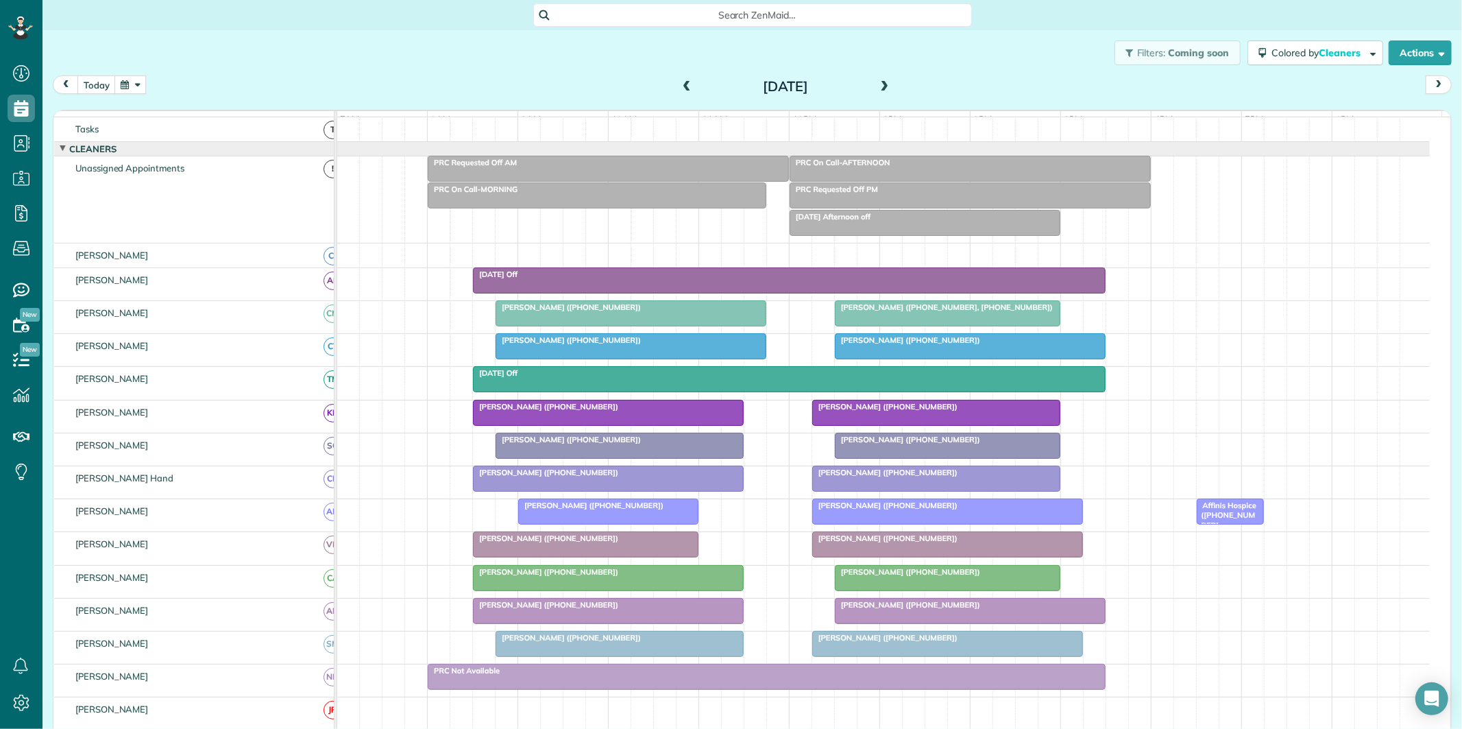
click at [679, 86] on span at bounding box center [686, 87] width 15 height 12
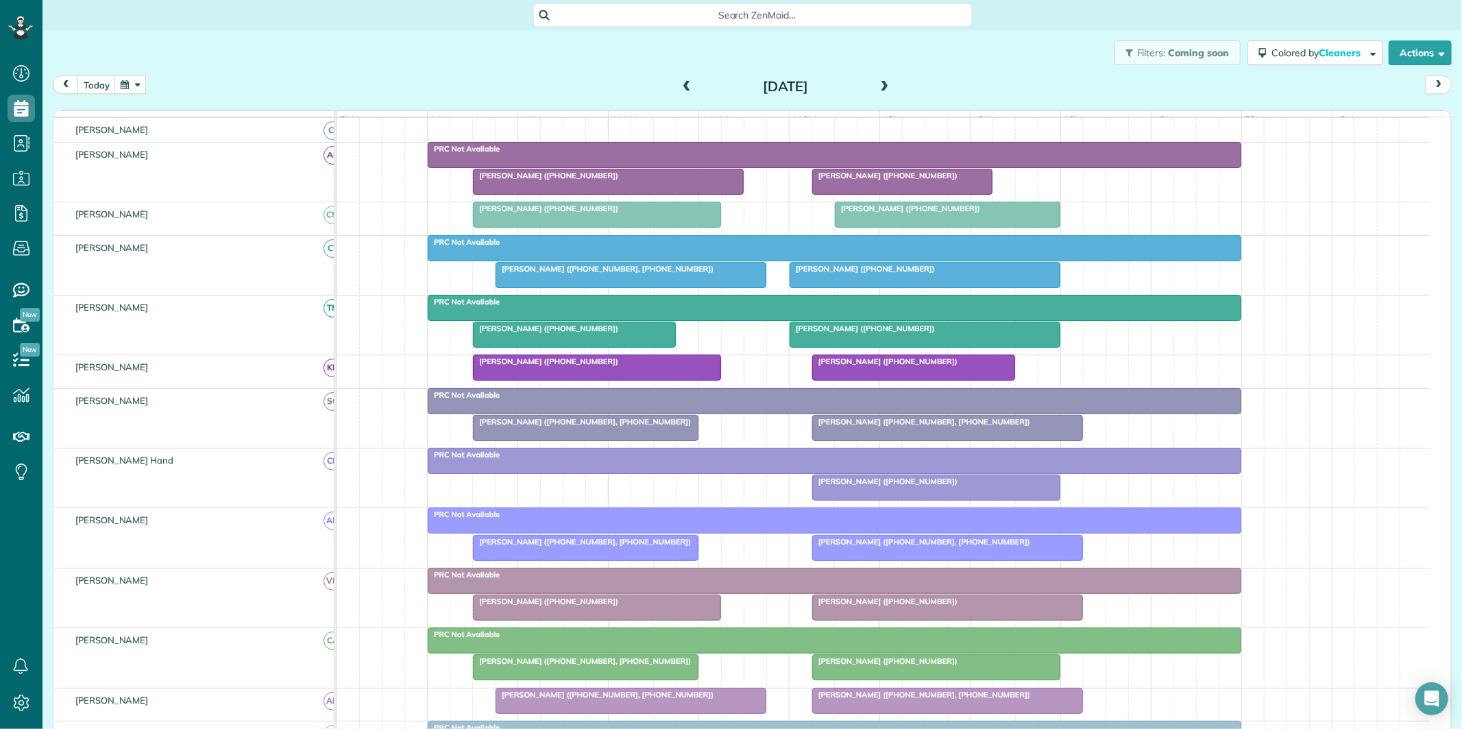
scroll to position [243, 0]
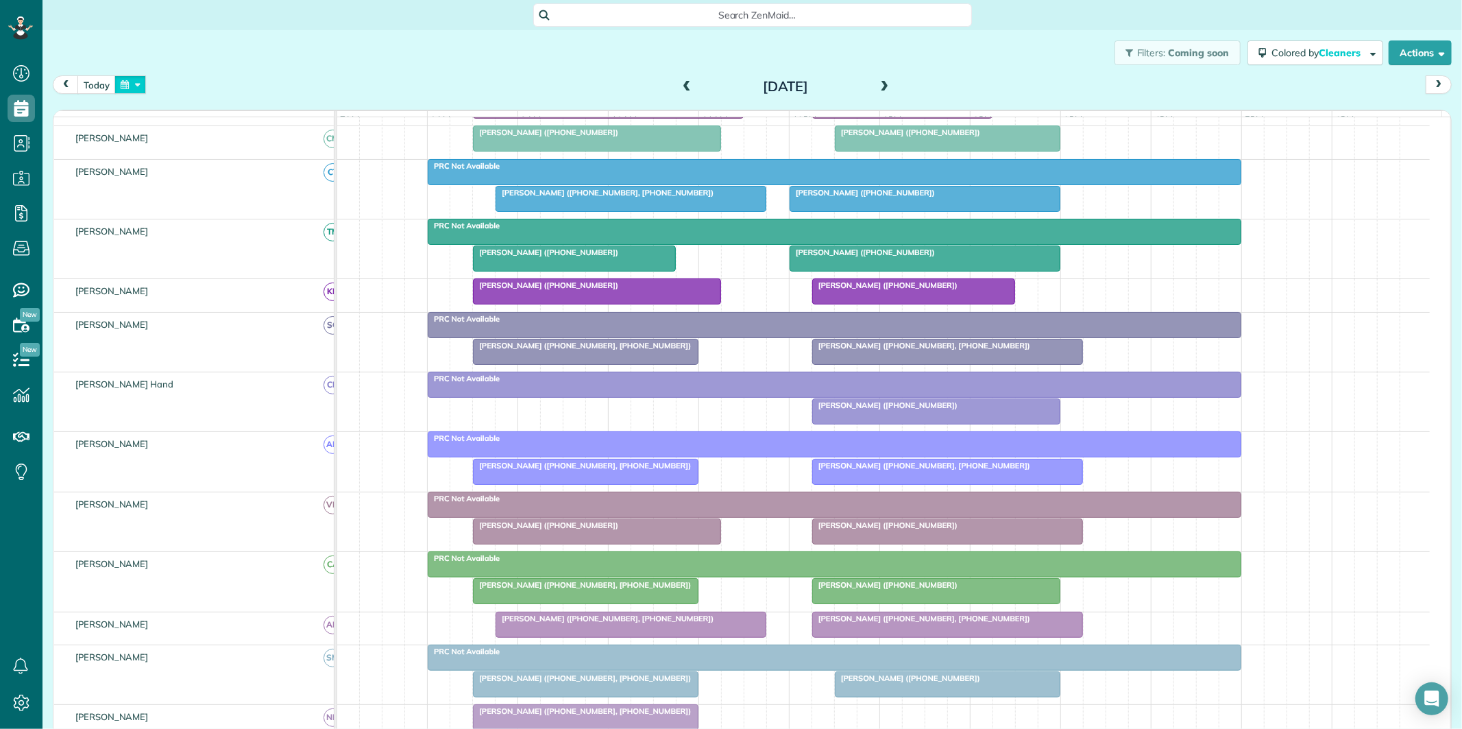
click at [126, 84] on button "button" at bounding box center [130, 84] width 32 height 19
click at [231, 196] on link "20" at bounding box center [230, 199] width 22 height 22
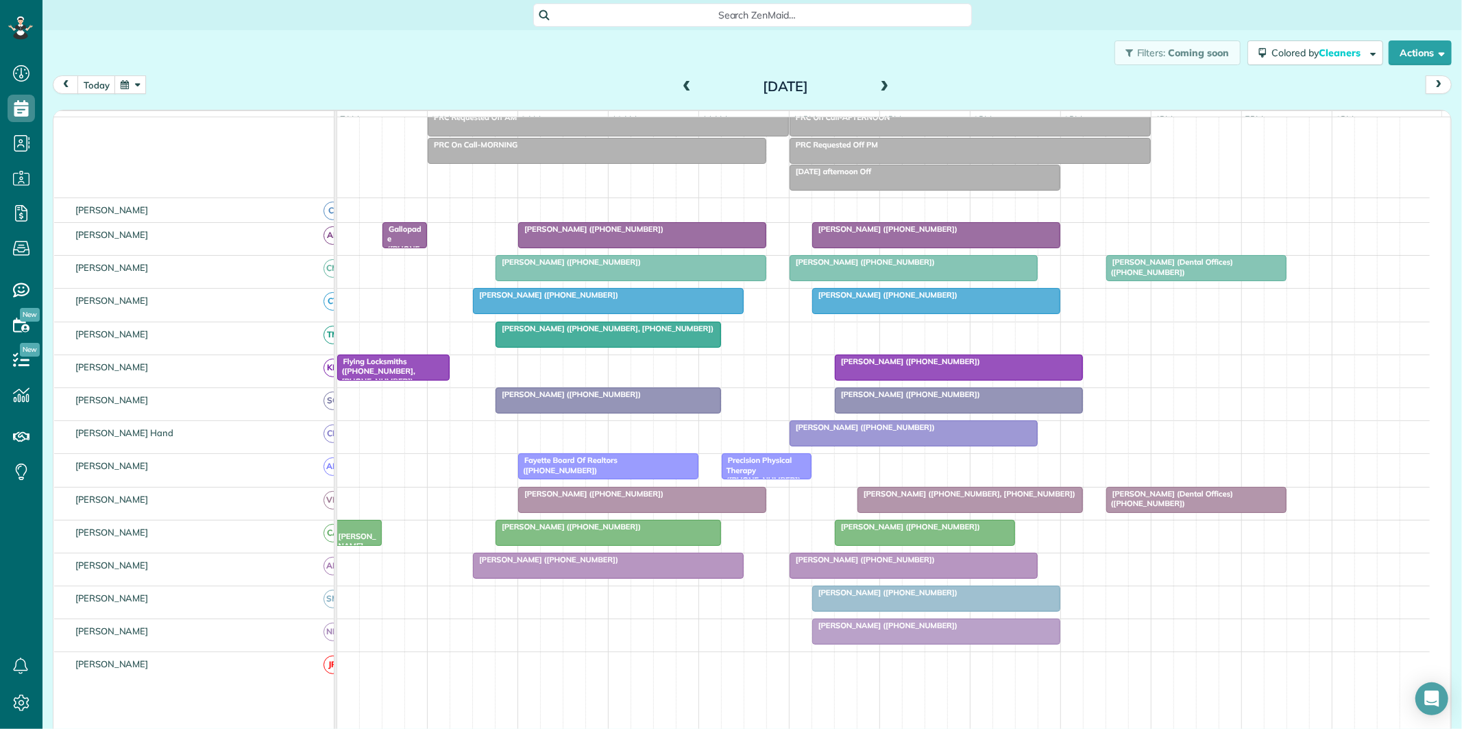
scroll to position [104, 0]
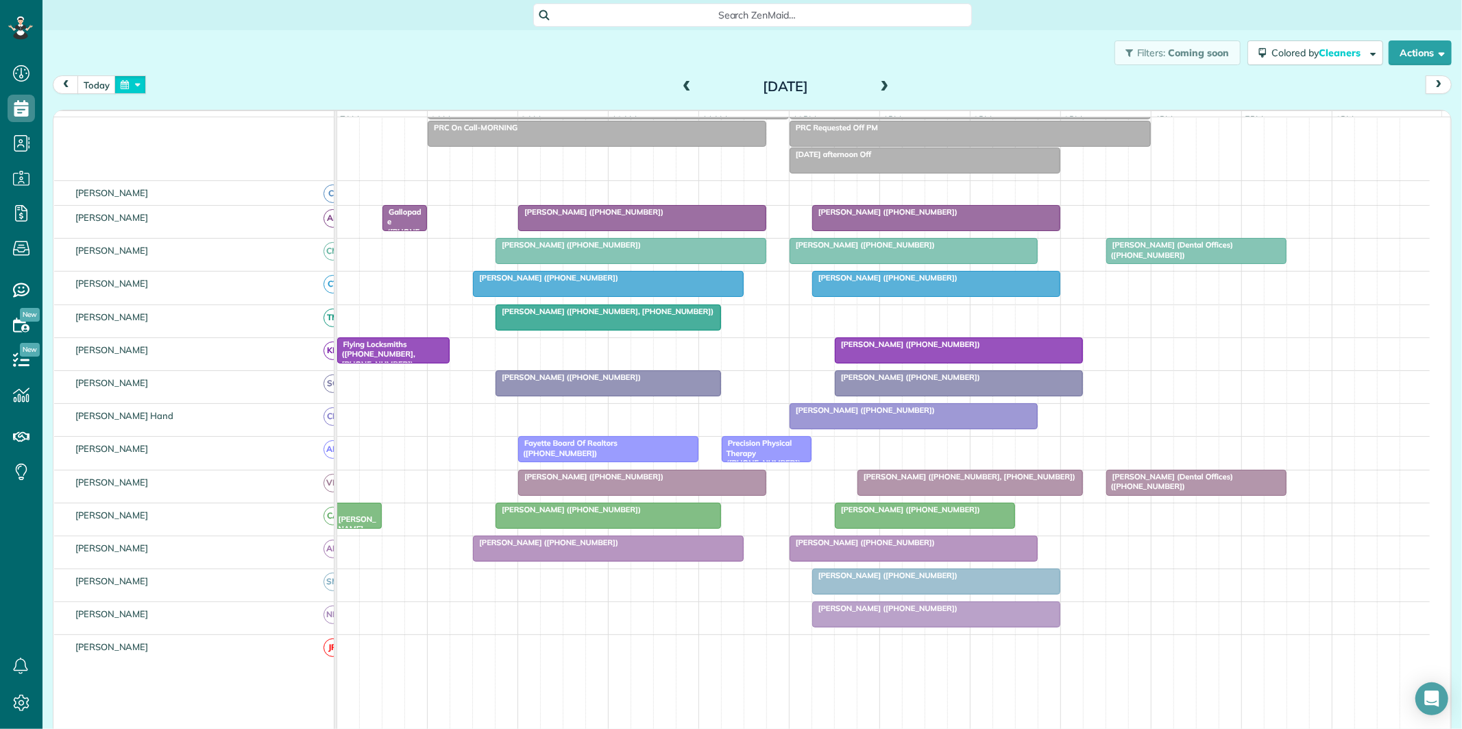
click at [136, 85] on button "button" at bounding box center [130, 84] width 32 height 19
click at [302, 86] on link "Next" at bounding box center [297, 93] width 38 height 34
click at [188, 127] on link "1" at bounding box center [186, 132] width 22 height 22
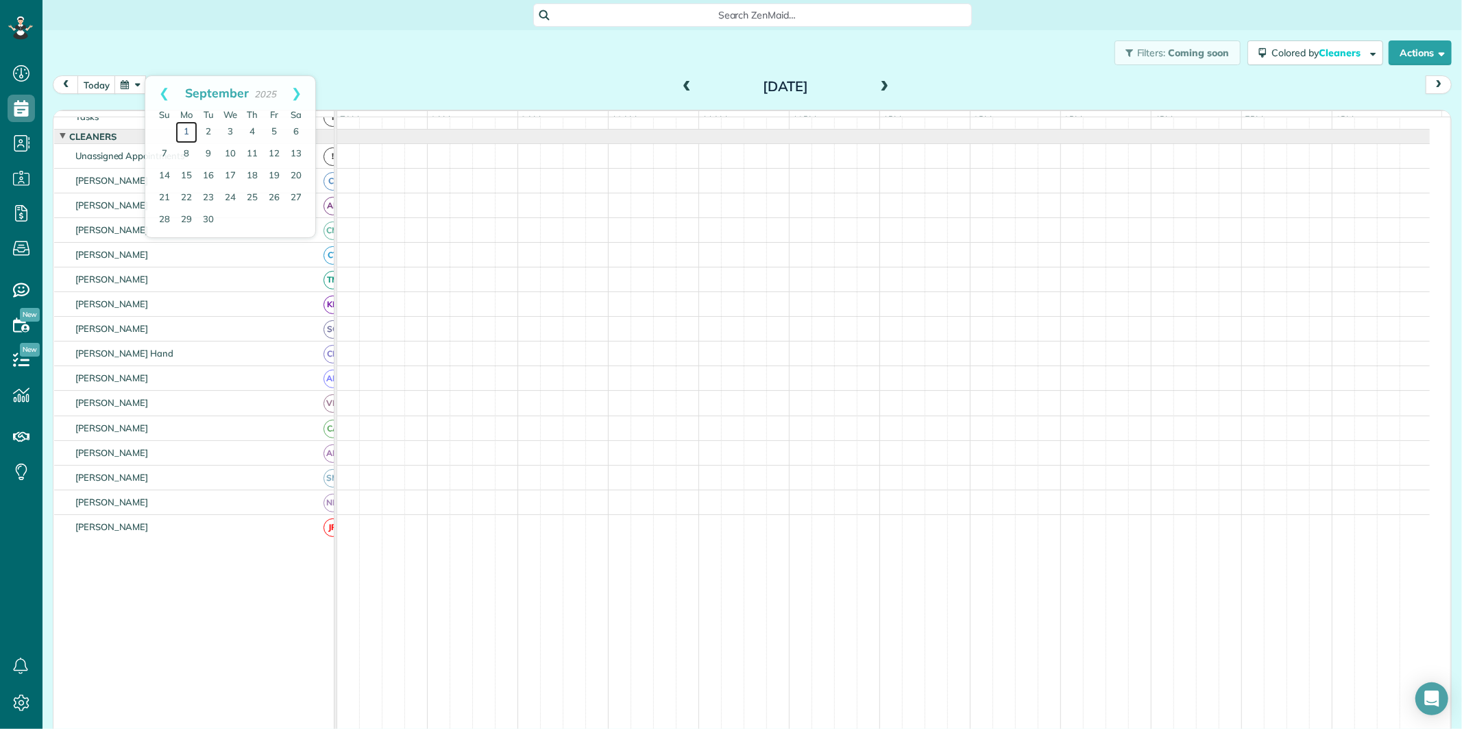
scroll to position [14, 0]
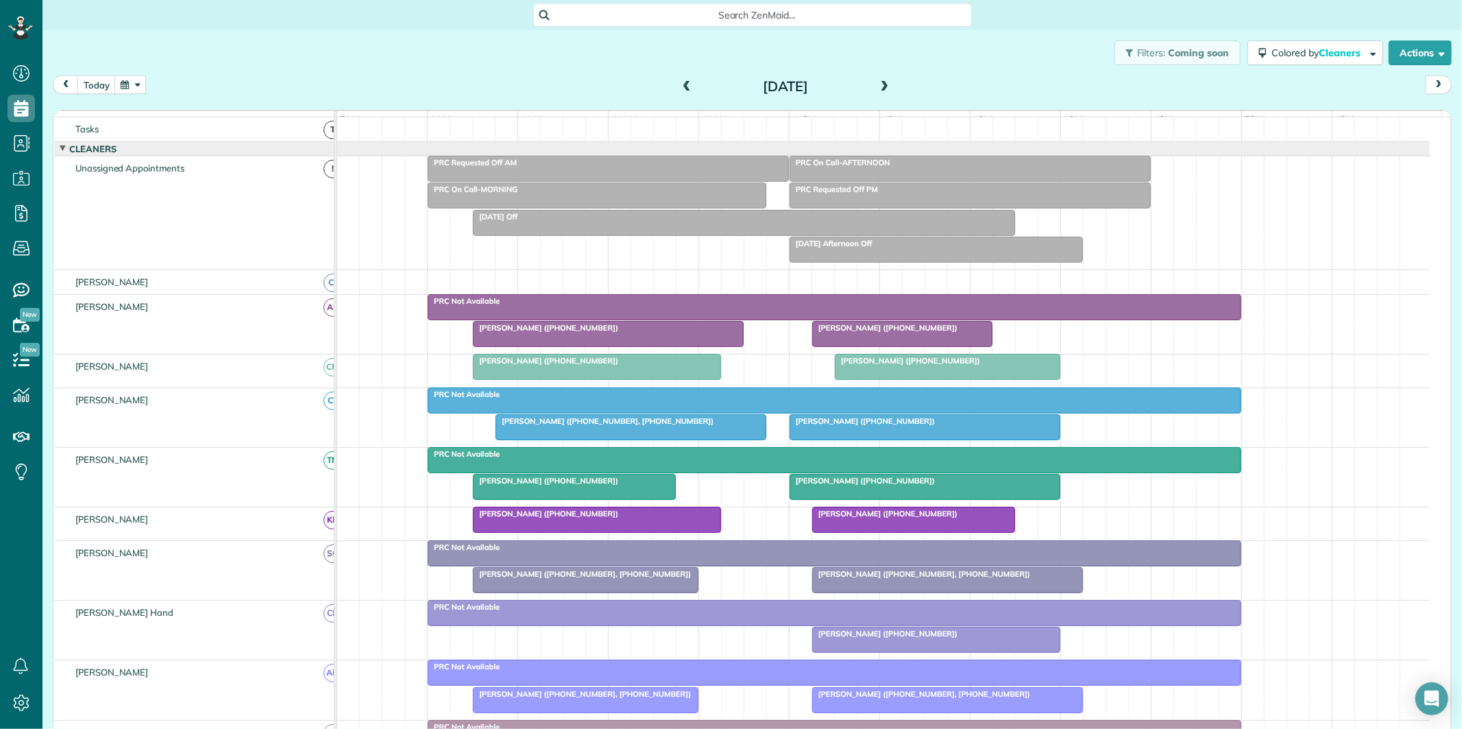
click at [133, 84] on button "button" at bounding box center [130, 84] width 32 height 19
click at [343, 52] on div "Filters: Coming soon Colored by Cleaners Color by Cleaner Color by Team Color b…" at bounding box center [752, 52] width 1420 height 45
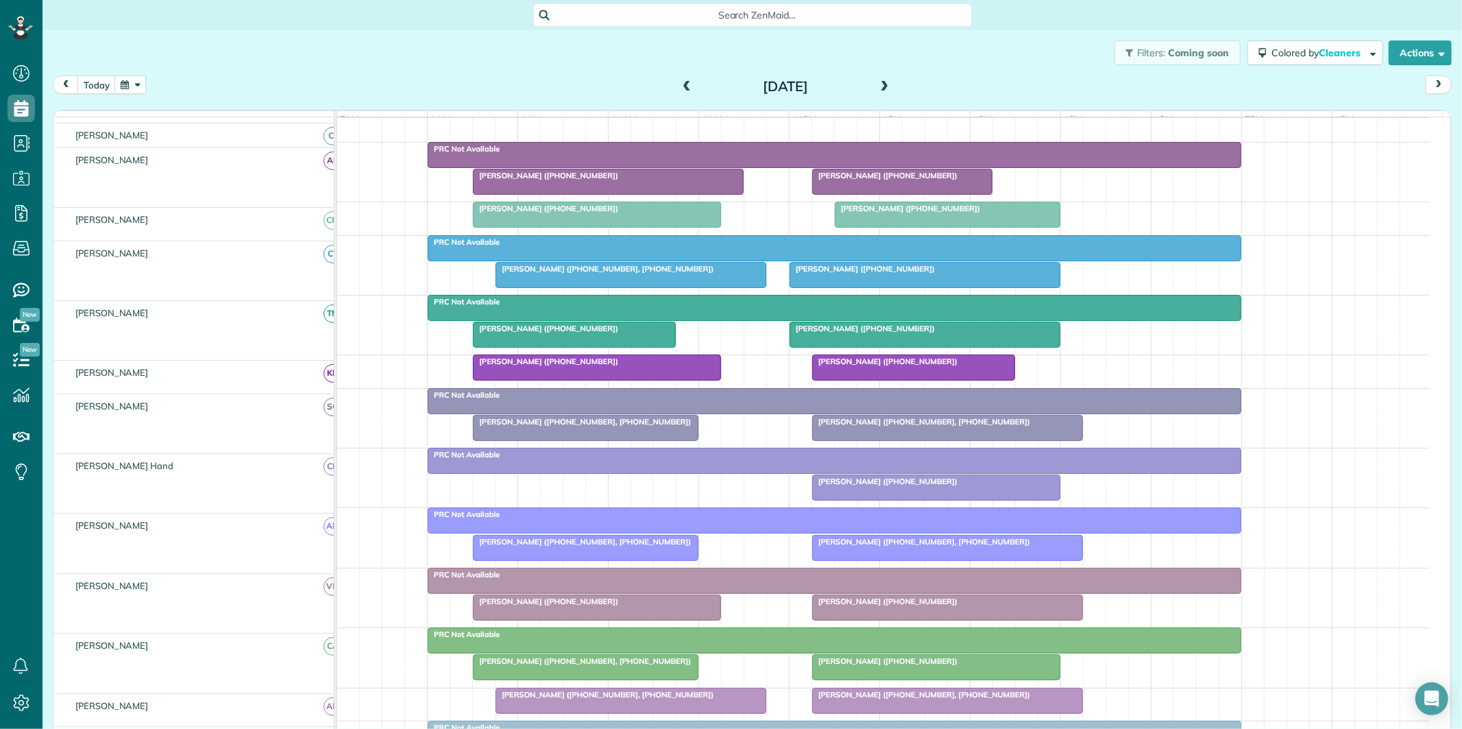
scroll to position [167, 0]
click at [883, 81] on span at bounding box center [884, 87] width 15 height 12
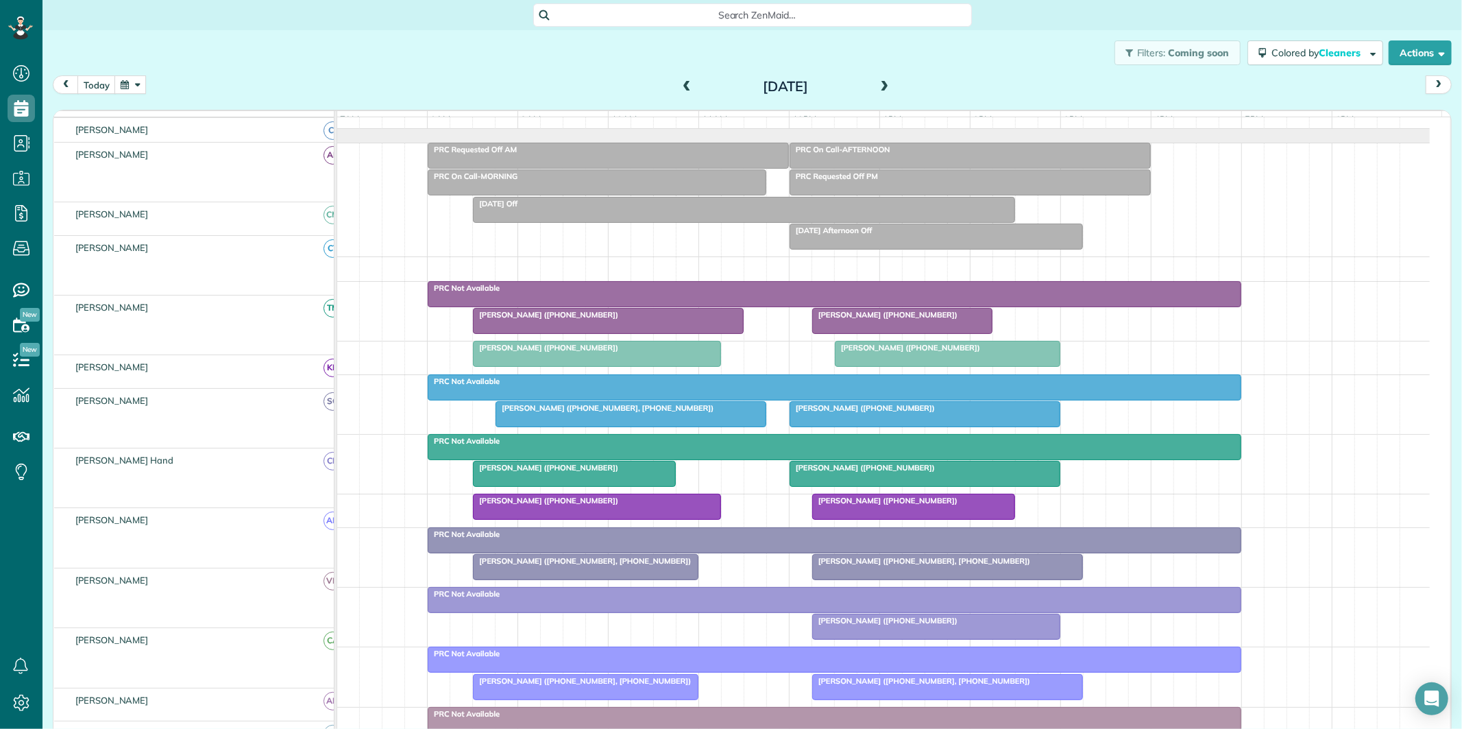
scroll to position [27, 0]
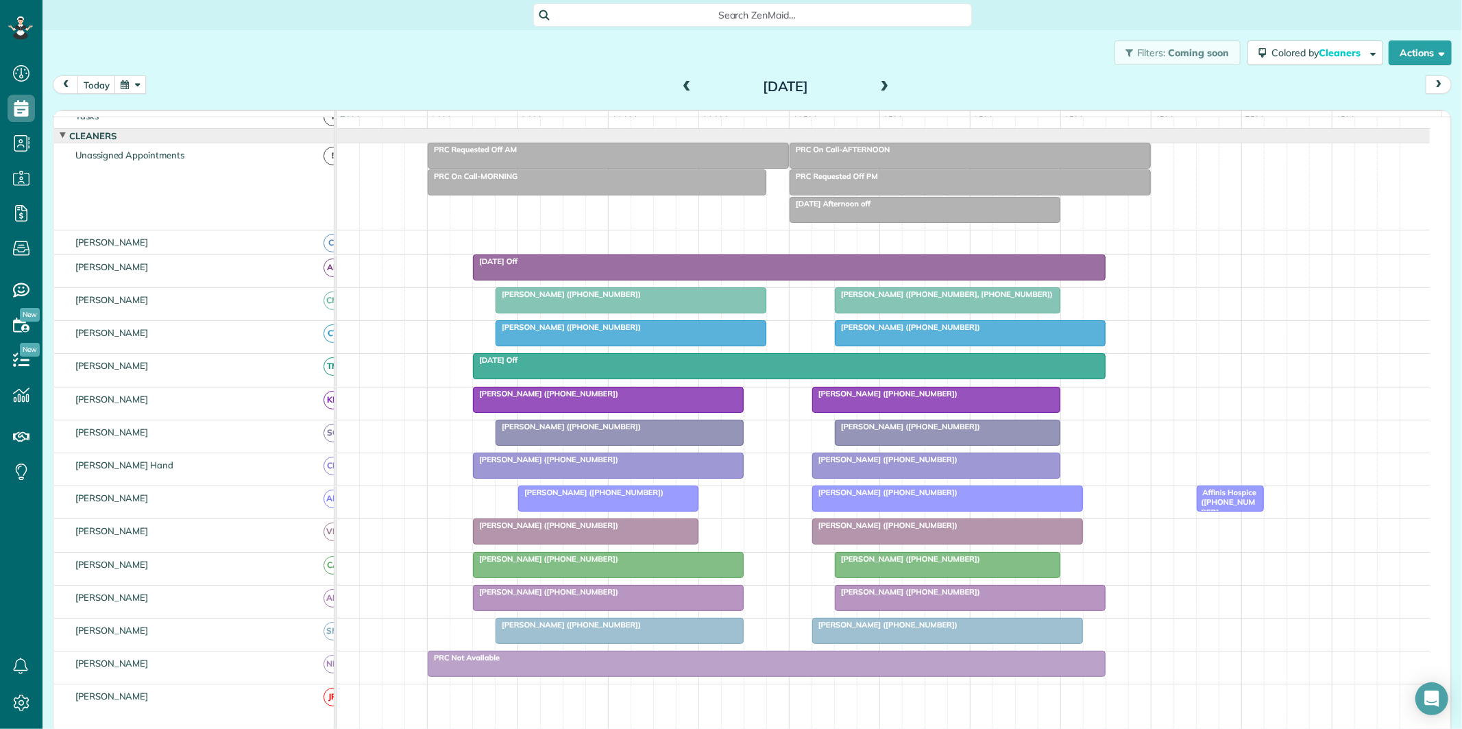
click at [841, 378] on div at bounding box center [789, 366] width 631 height 25
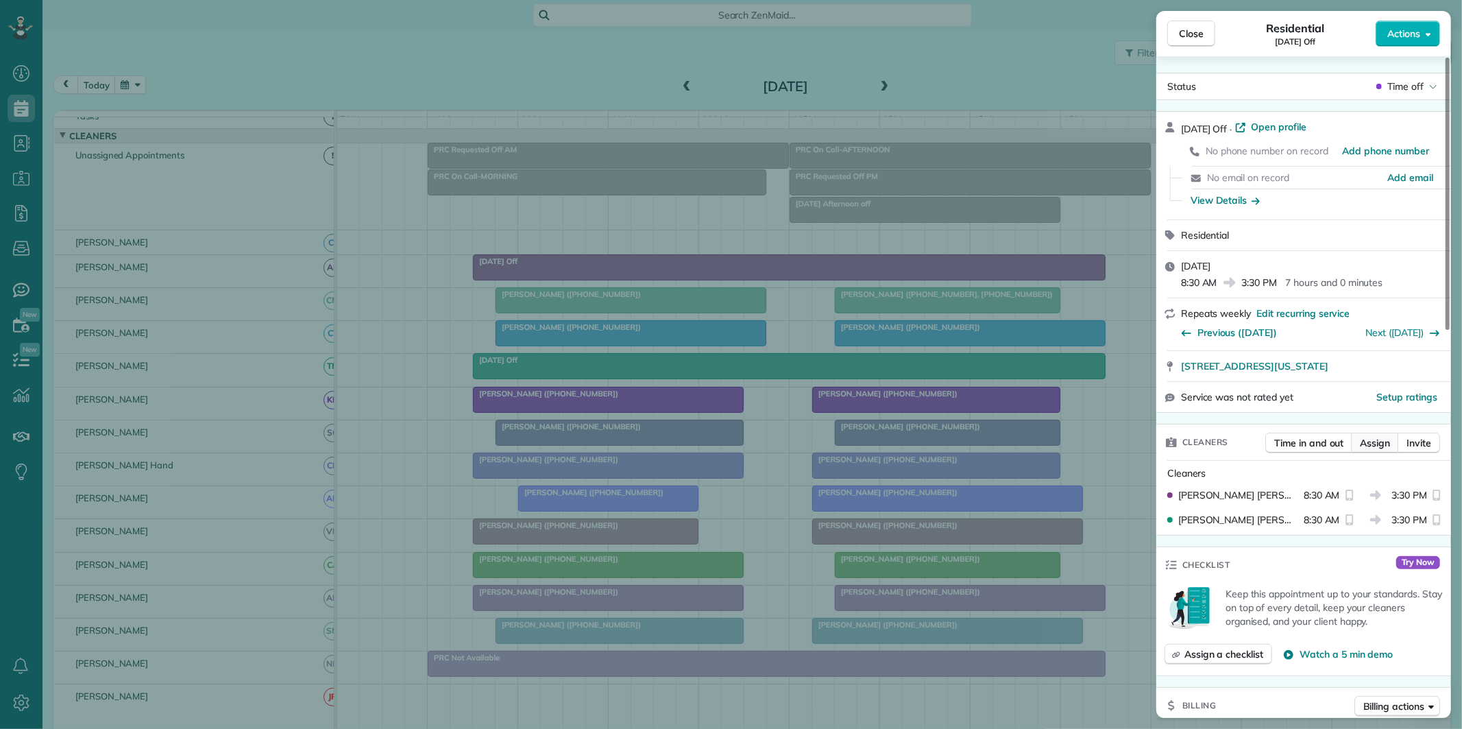
click at [1380, 442] on span "Assign" at bounding box center [1375, 443] width 30 height 14
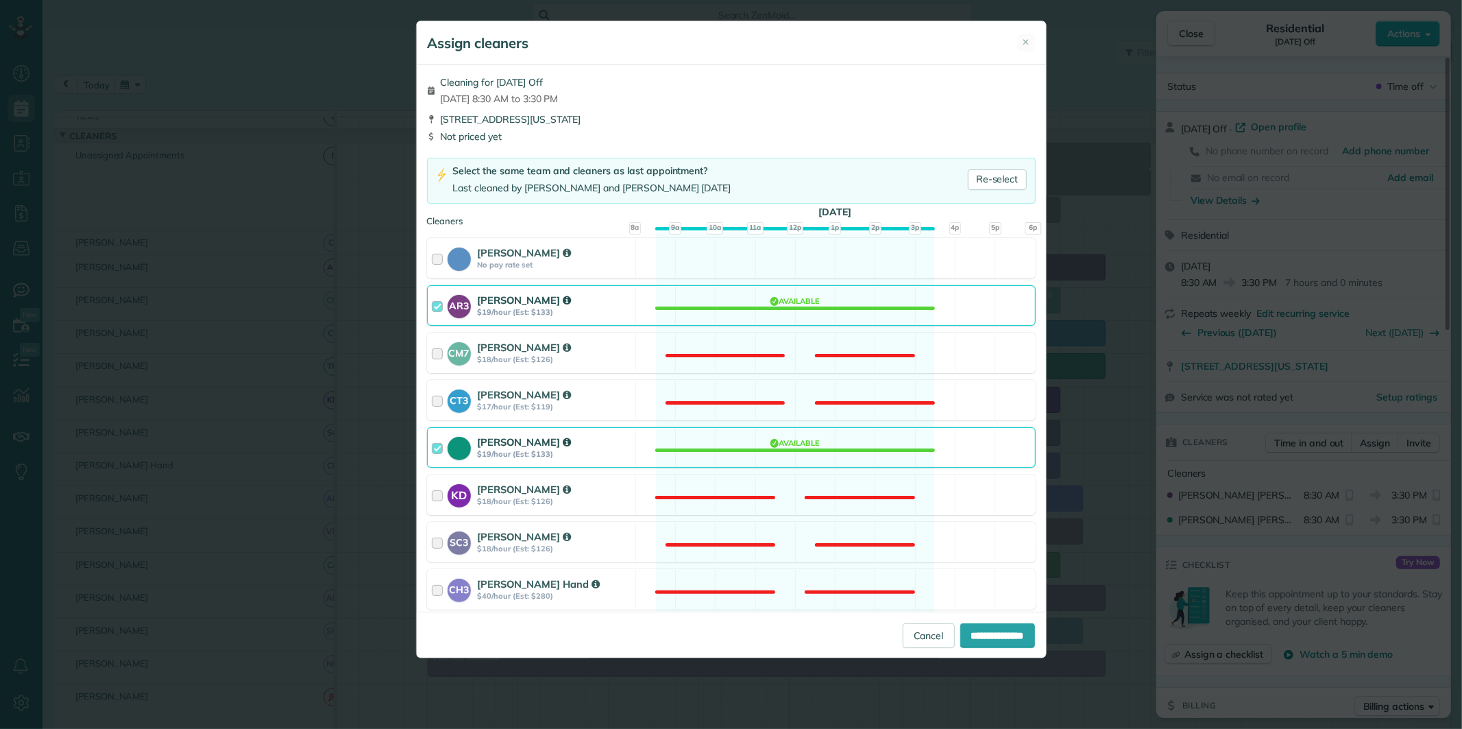
click at [812, 446] on div "Tamara Mitchell $19/hour (Est: $133) Available" at bounding box center [731, 447] width 609 height 40
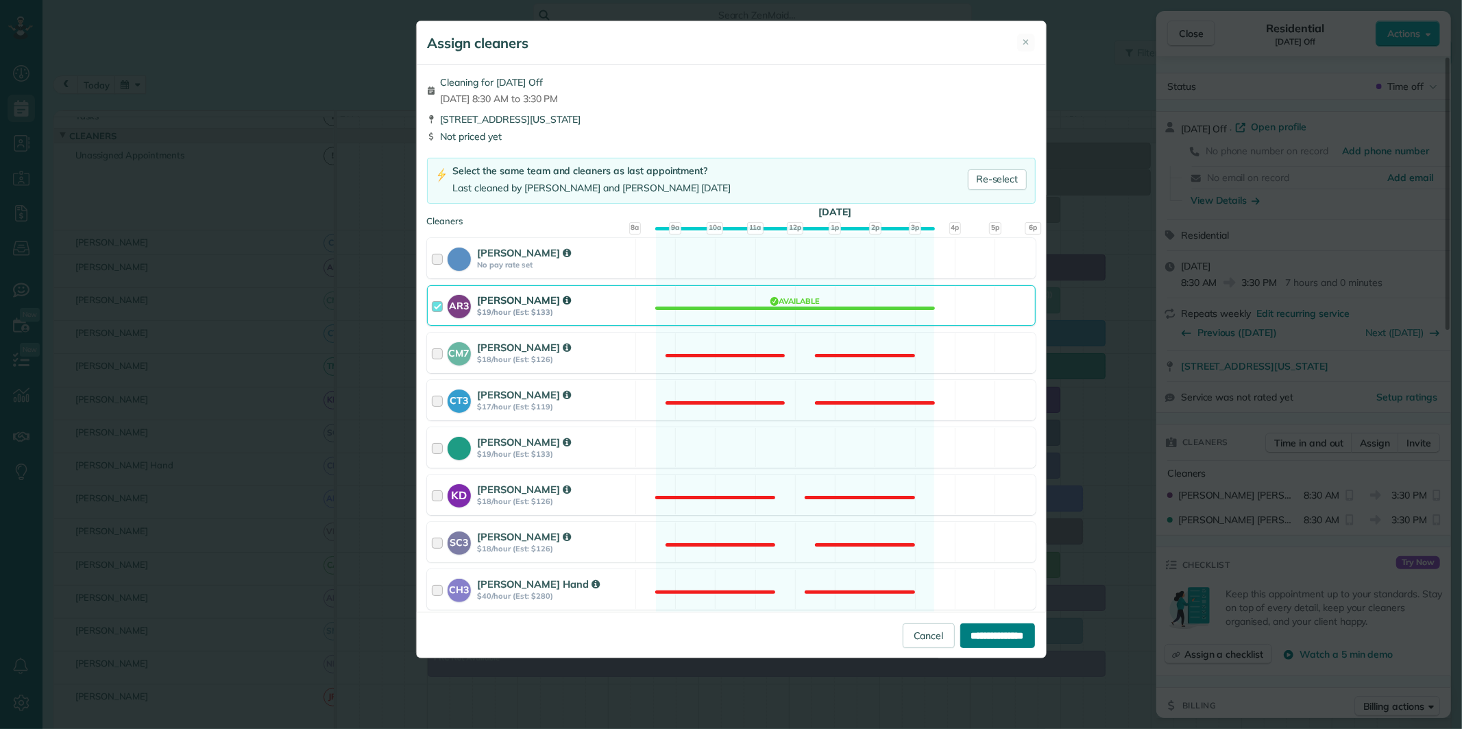
click at [988, 639] on input "**********" at bounding box center [997, 635] width 75 height 25
type input "**********"
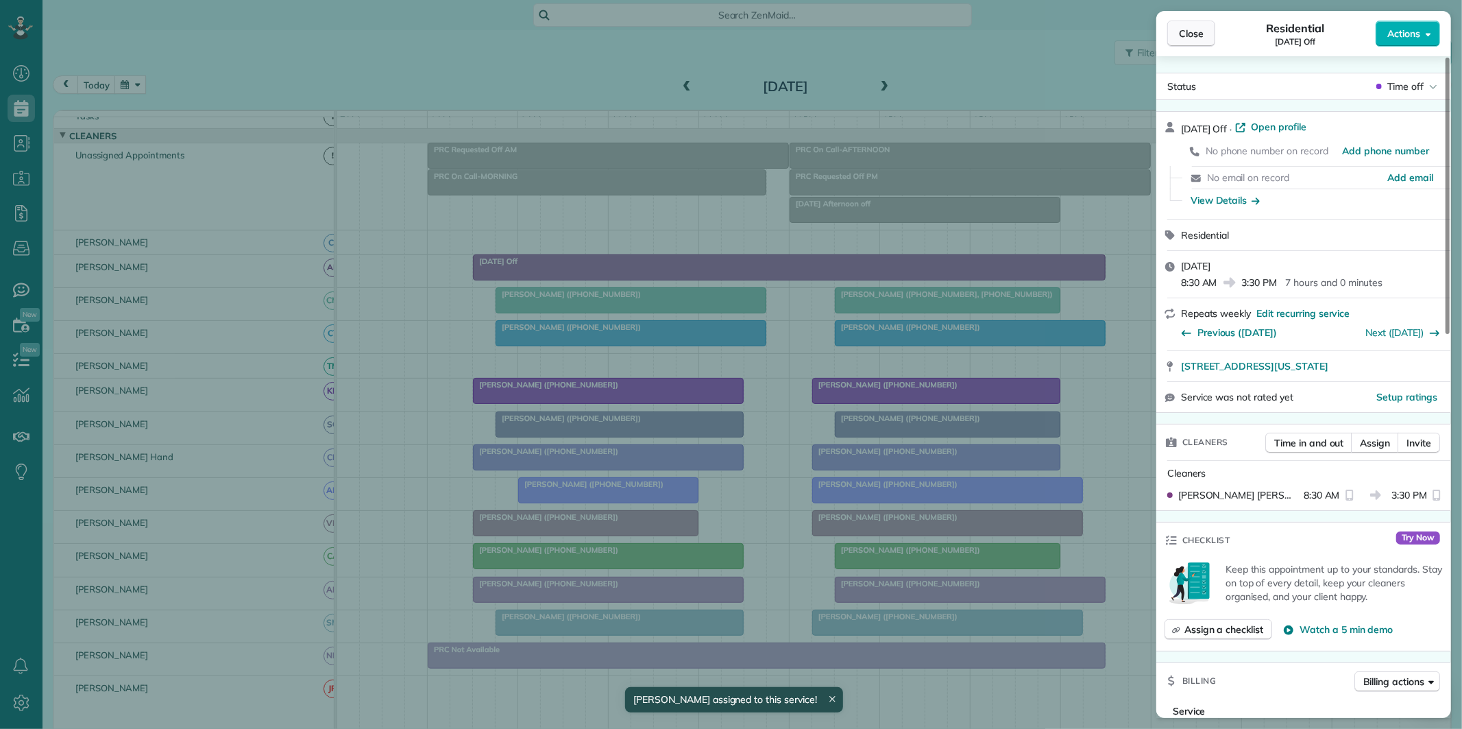
click at [1195, 27] on span "Close" at bounding box center [1191, 34] width 25 height 14
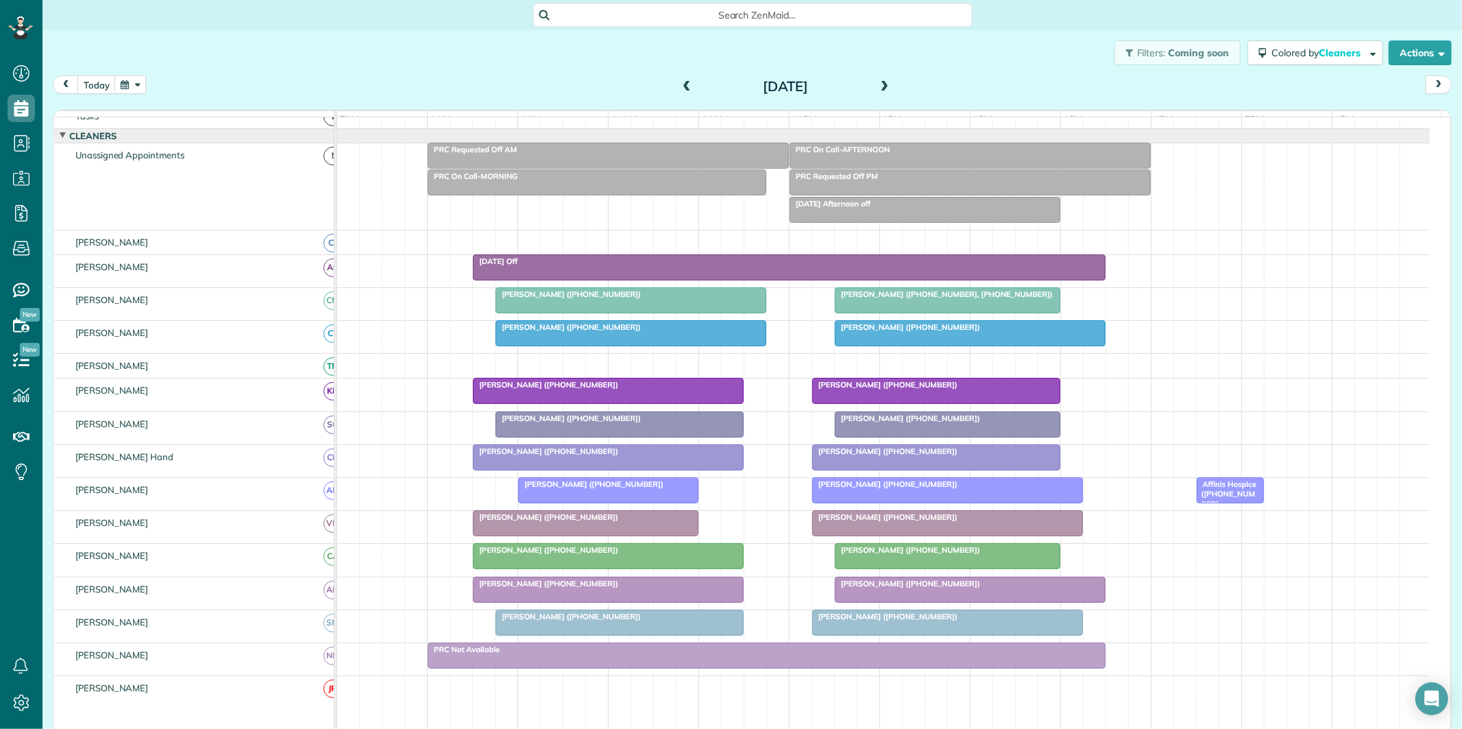
click at [683, 81] on span at bounding box center [686, 87] width 15 height 12
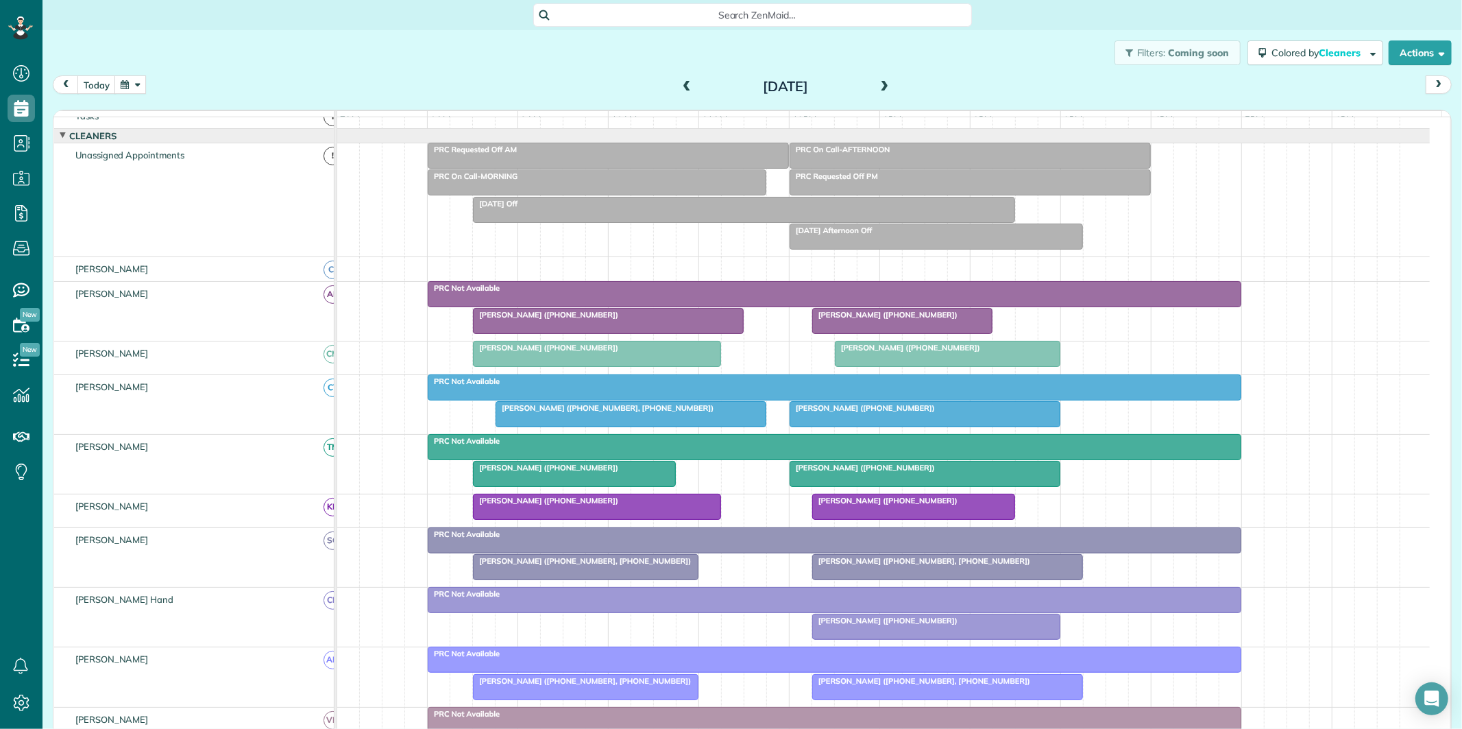
click at [914, 486] on div at bounding box center [924, 473] width 269 height 25
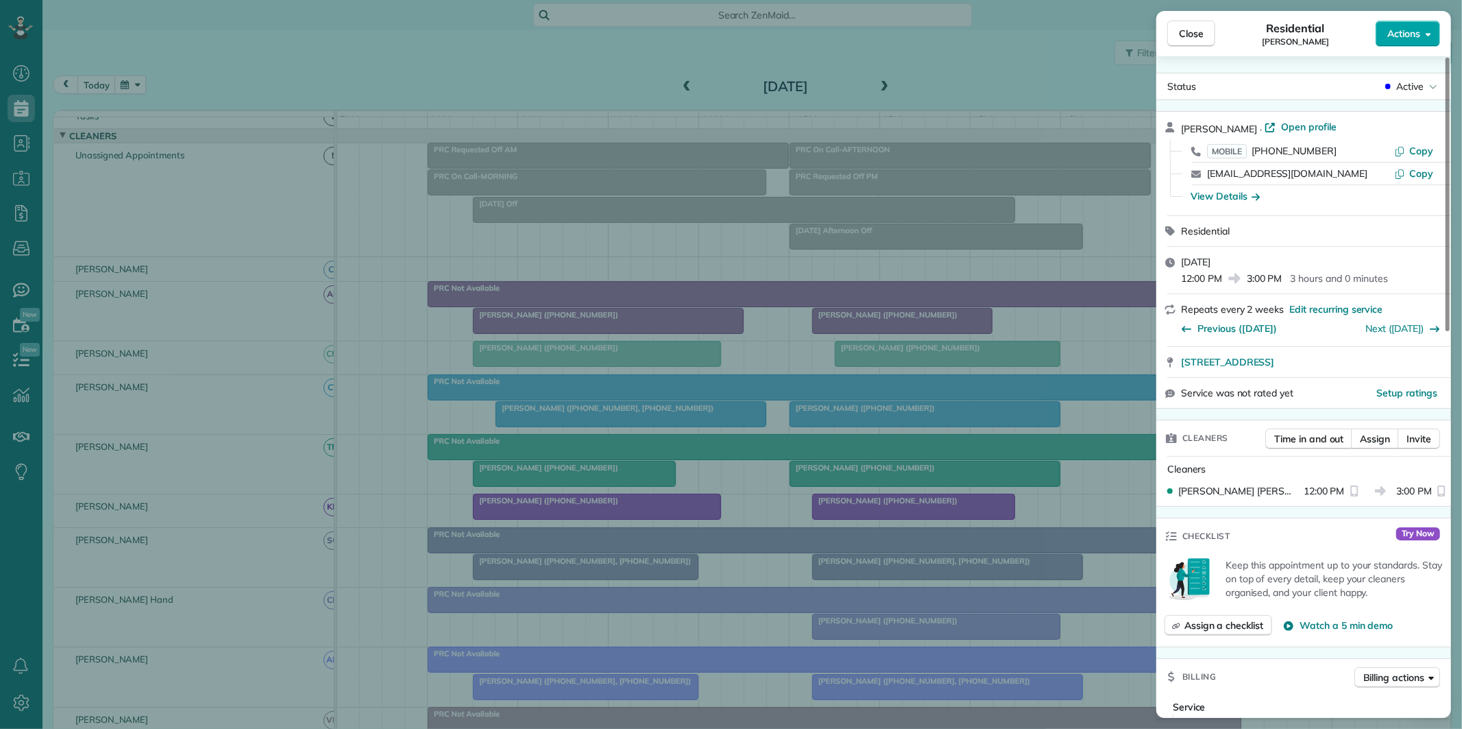
click at [1401, 29] on span "Actions" at bounding box center [1403, 34] width 33 height 14
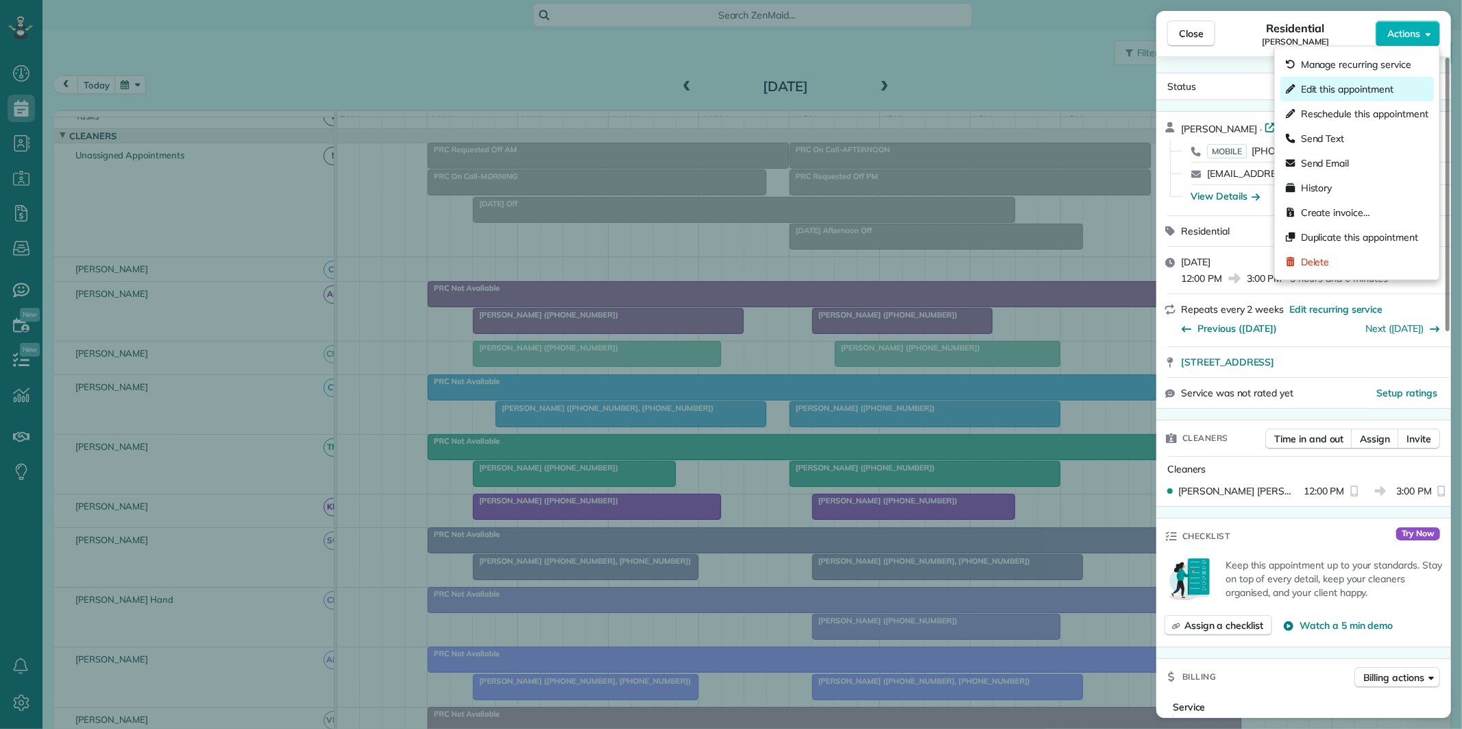
click at [1361, 82] on span "Edit this appointment" at bounding box center [1347, 89] width 93 height 14
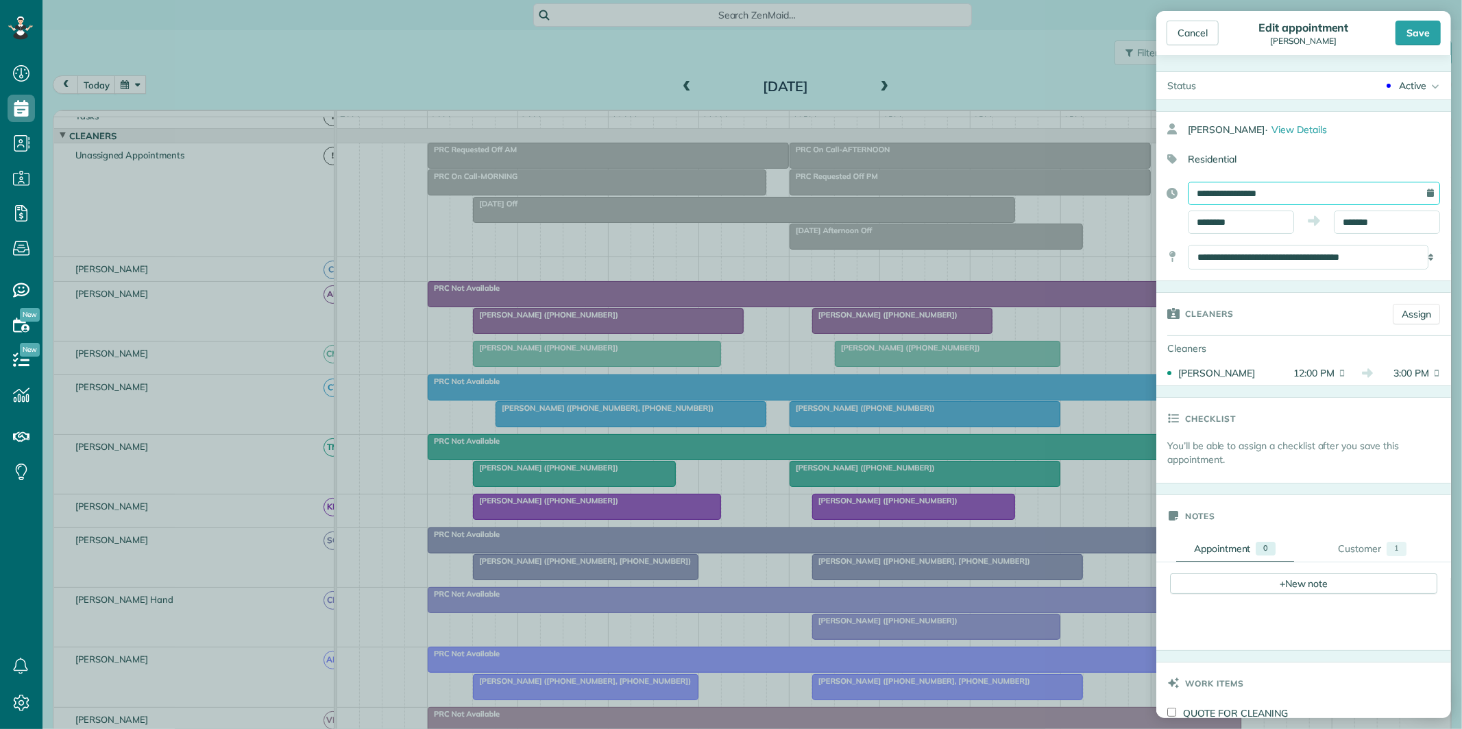
click at [1280, 193] on input "**********" at bounding box center [1314, 193] width 252 height 23
click at [1254, 257] on link "2" at bounding box center [1252, 262] width 22 height 22
type input "**********"
click at [1422, 31] on div "Save" at bounding box center [1418, 33] width 45 height 25
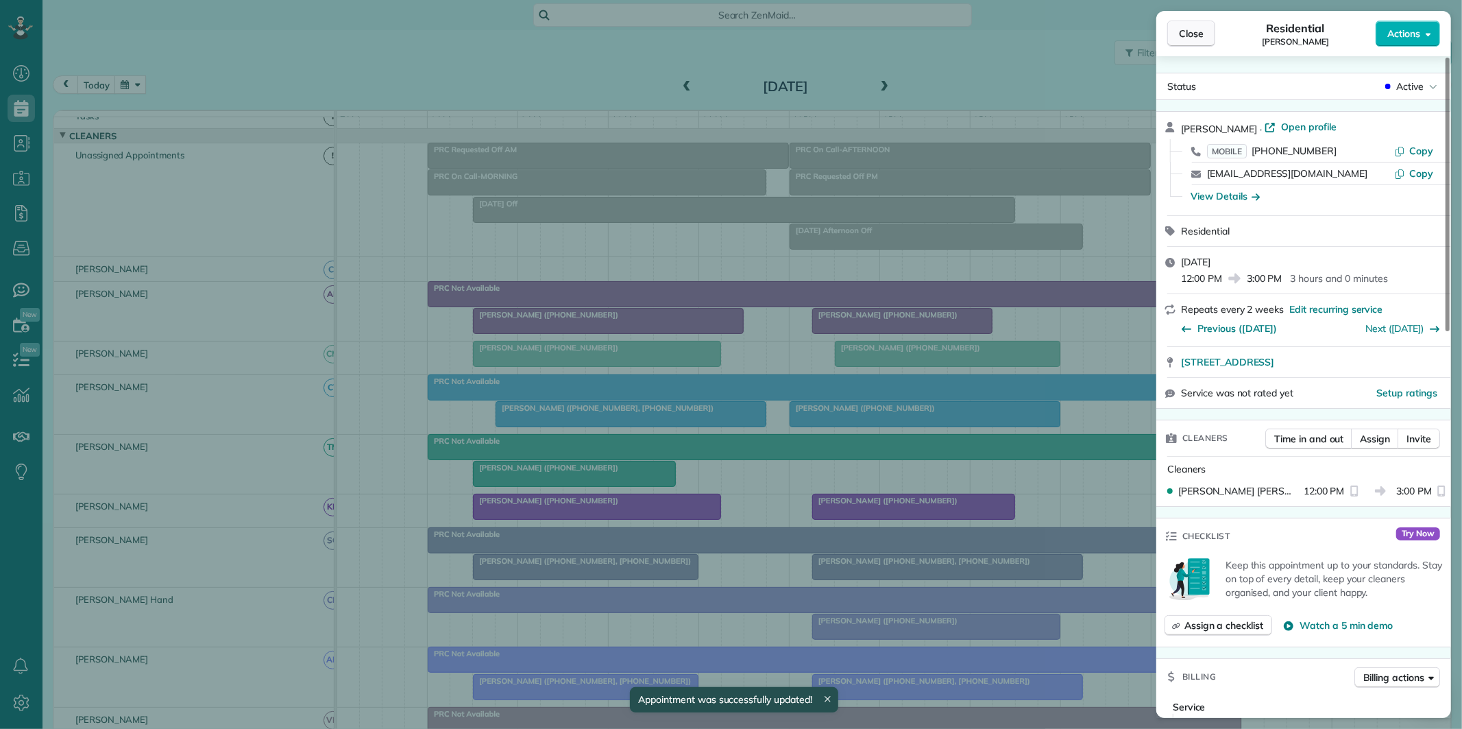
click at [1197, 36] on span "Close" at bounding box center [1191, 34] width 25 height 14
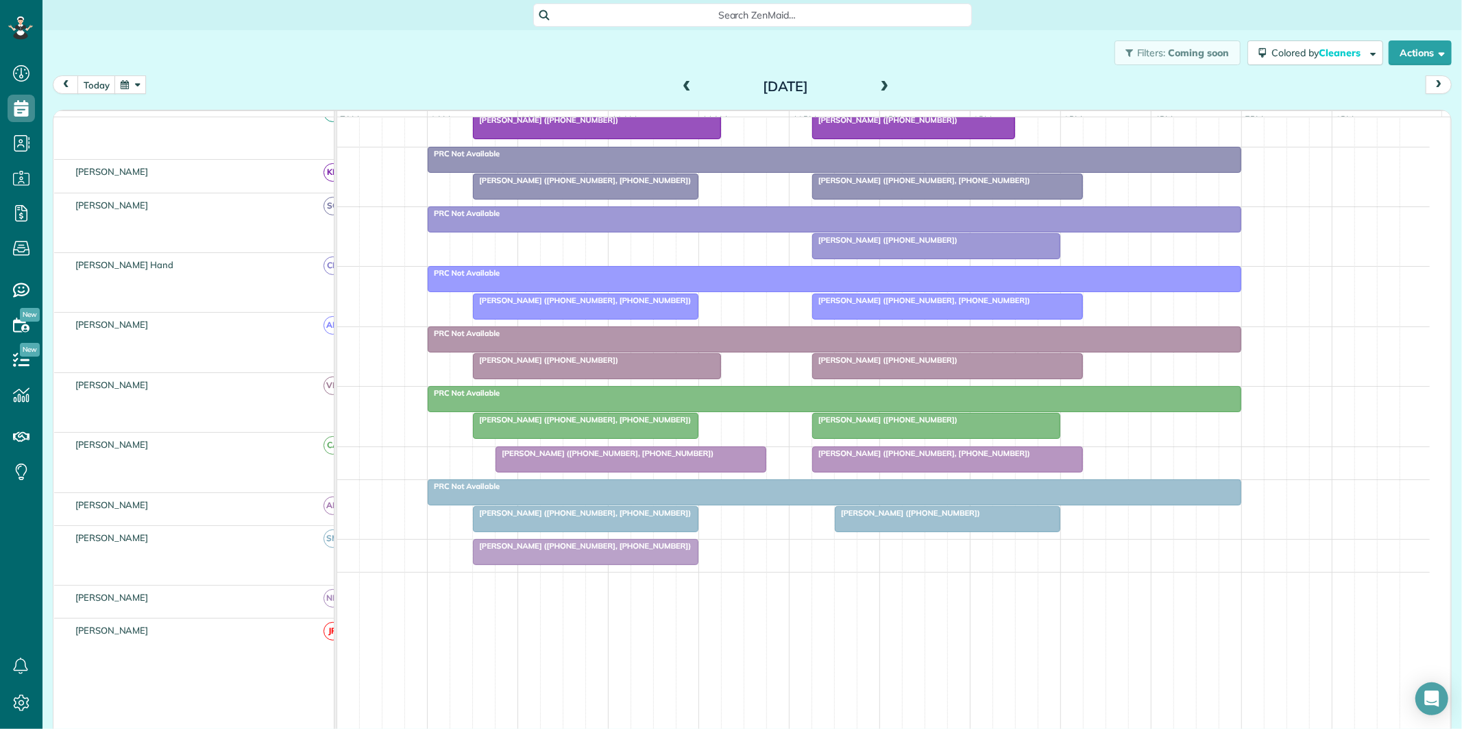
scroll to position [408, 0]
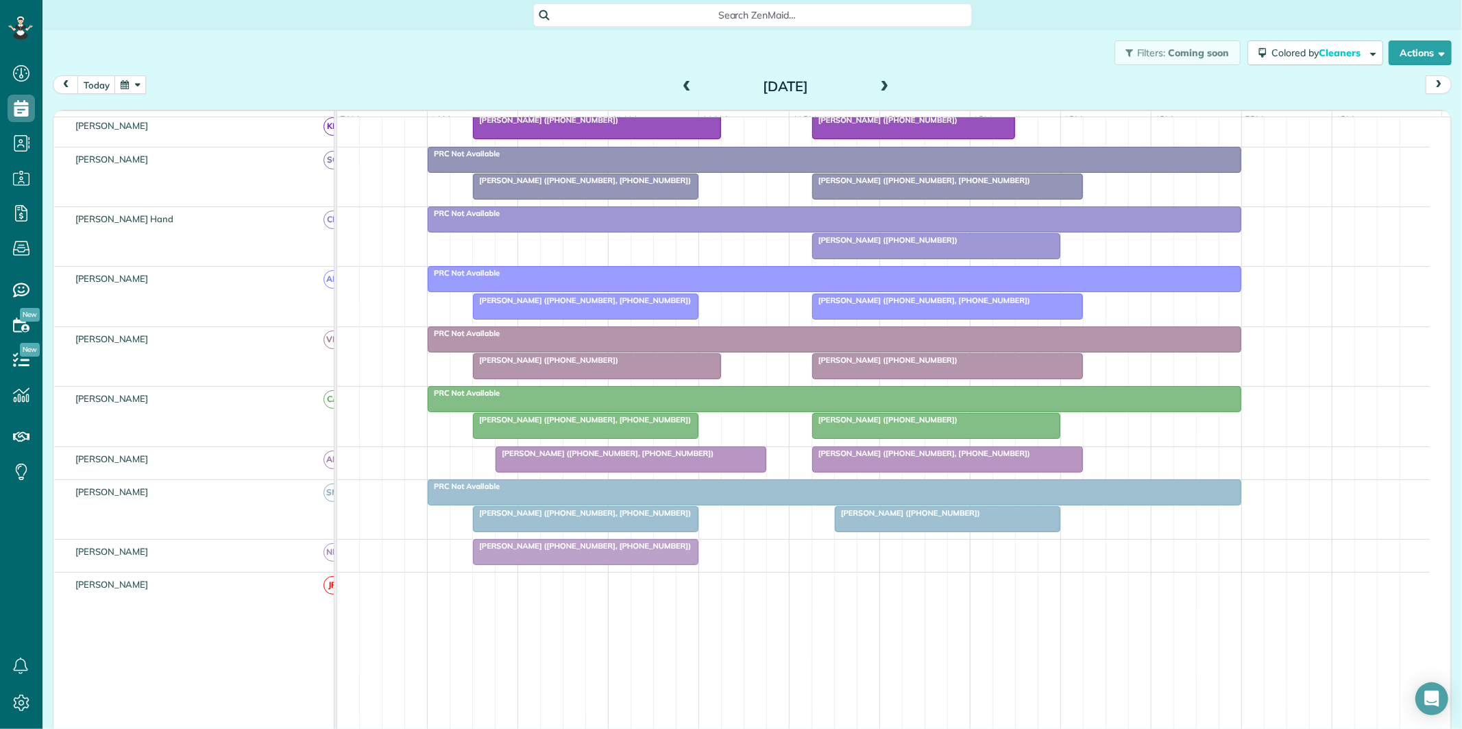
click at [764, 504] on div at bounding box center [834, 492] width 812 height 25
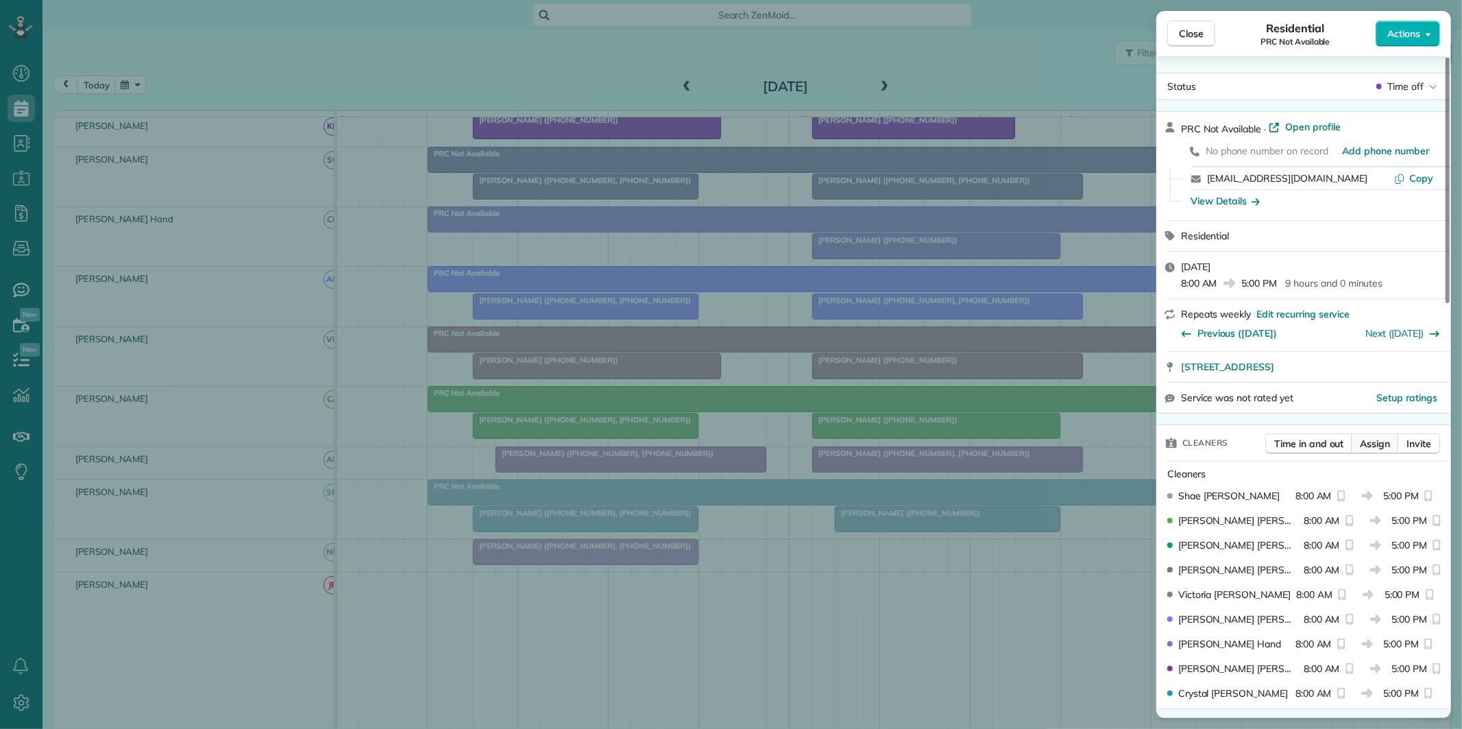
click at [1380, 443] on span "Assign" at bounding box center [1375, 444] width 30 height 14
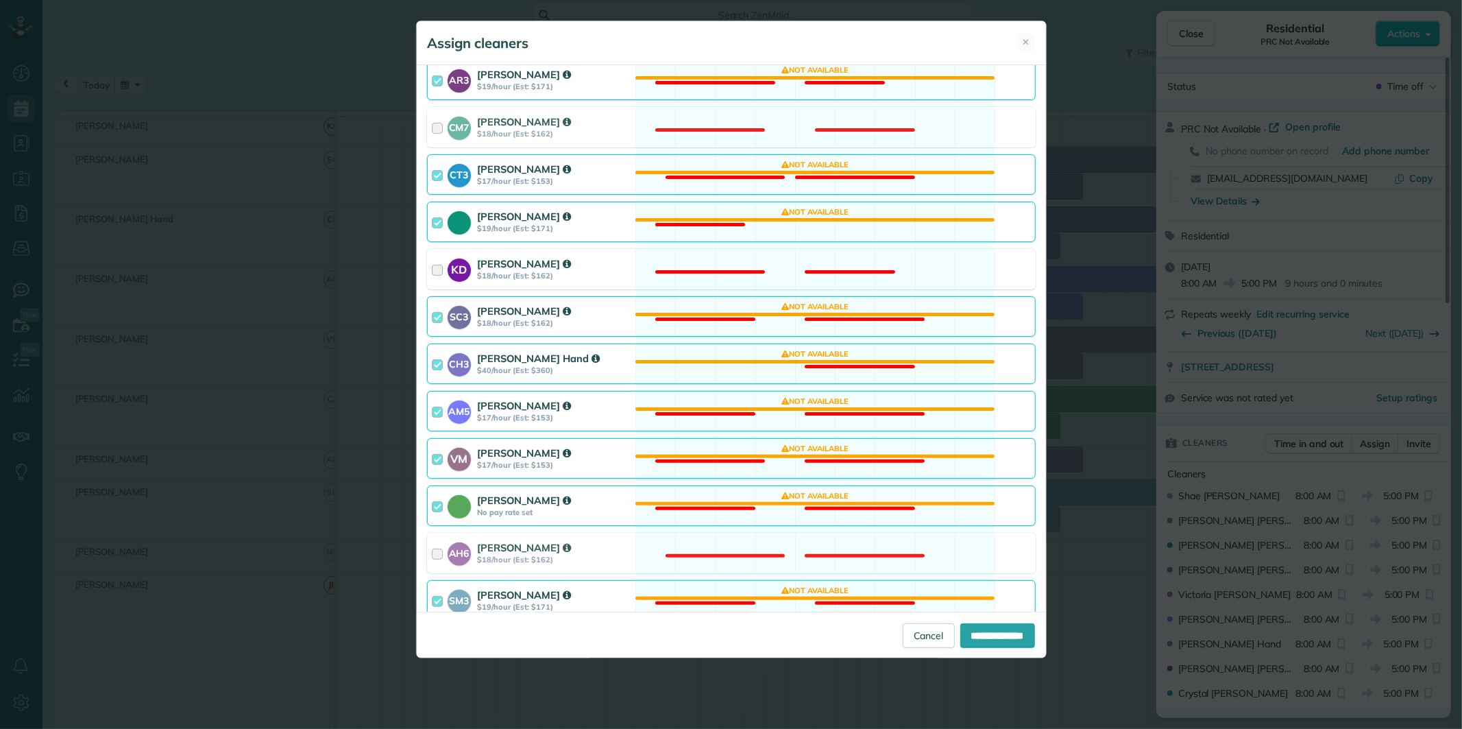
scroll to position [324, 0]
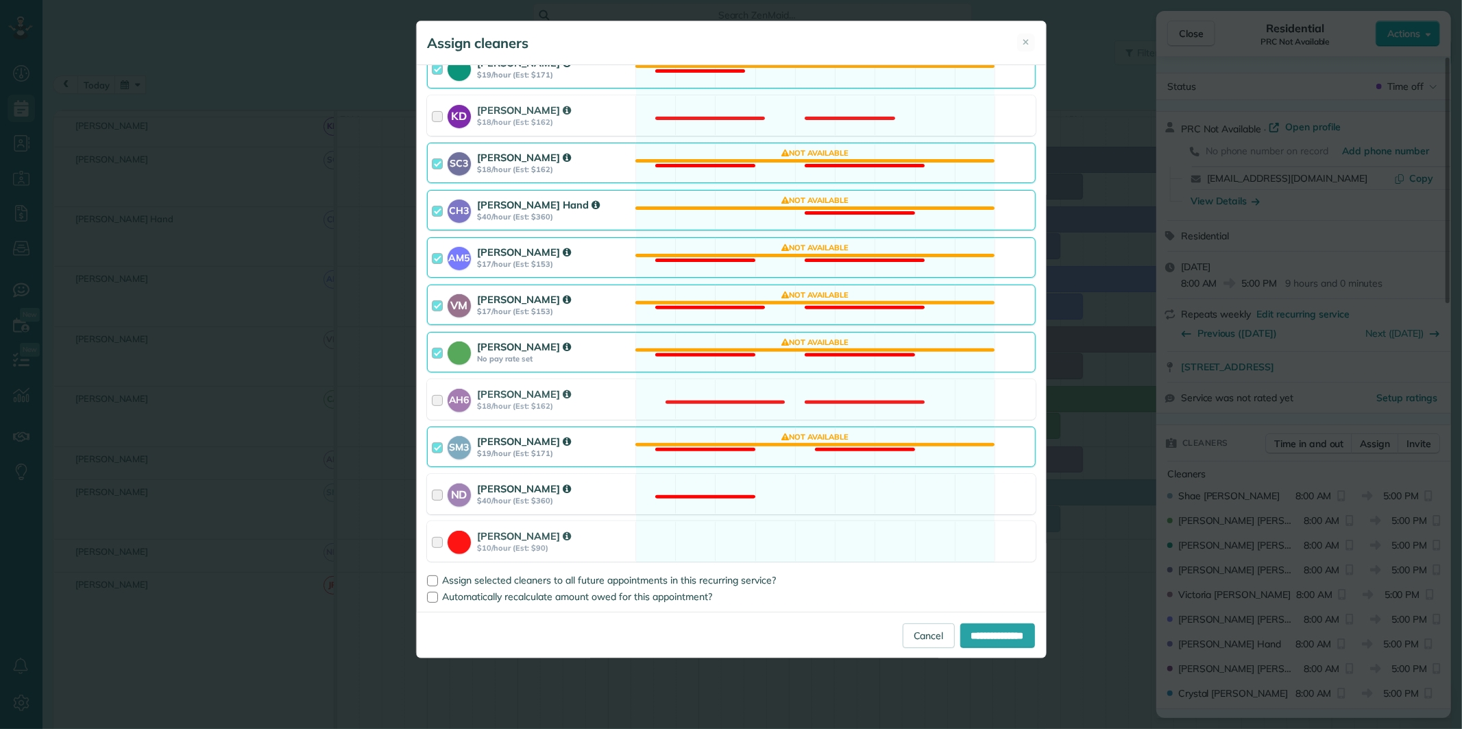
click at [797, 489] on div "ND Nathalie Duverna $40/hour (Est: $360) Not available" at bounding box center [731, 494] width 609 height 40
click at [999, 638] on input "**********" at bounding box center [997, 635] width 75 height 25
type input "**********"
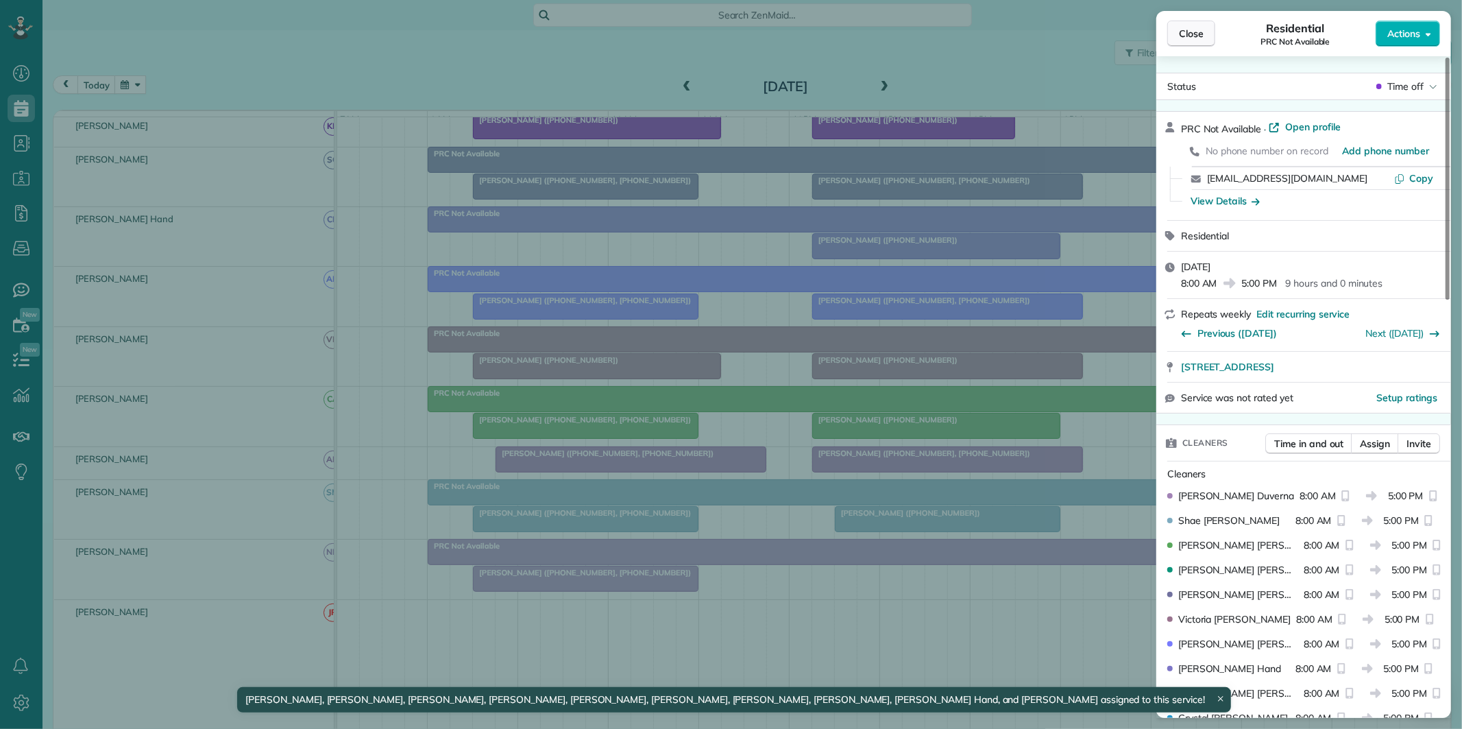
click at [1195, 36] on span "Close" at bounding box center [1191, 34] width 25 height 14
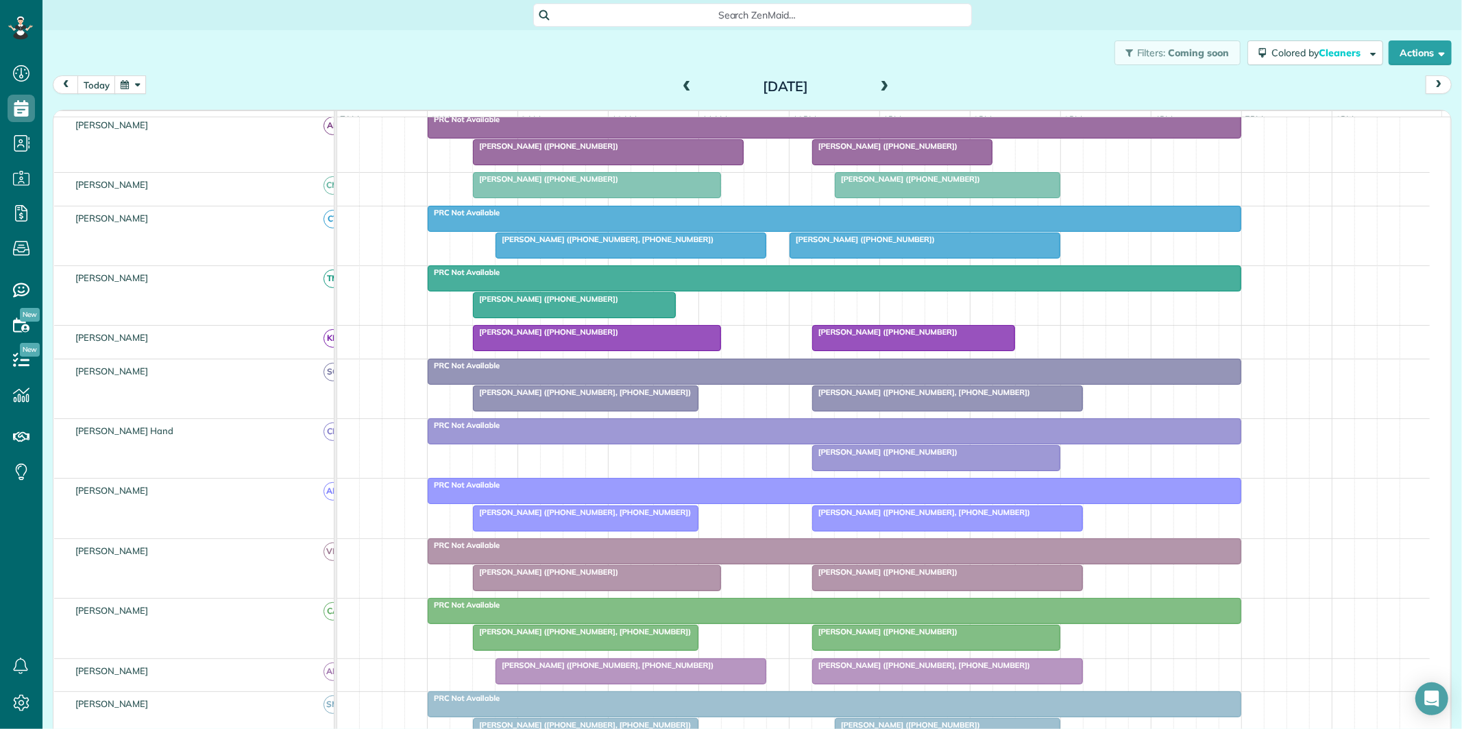
scroll to position [180, 0]
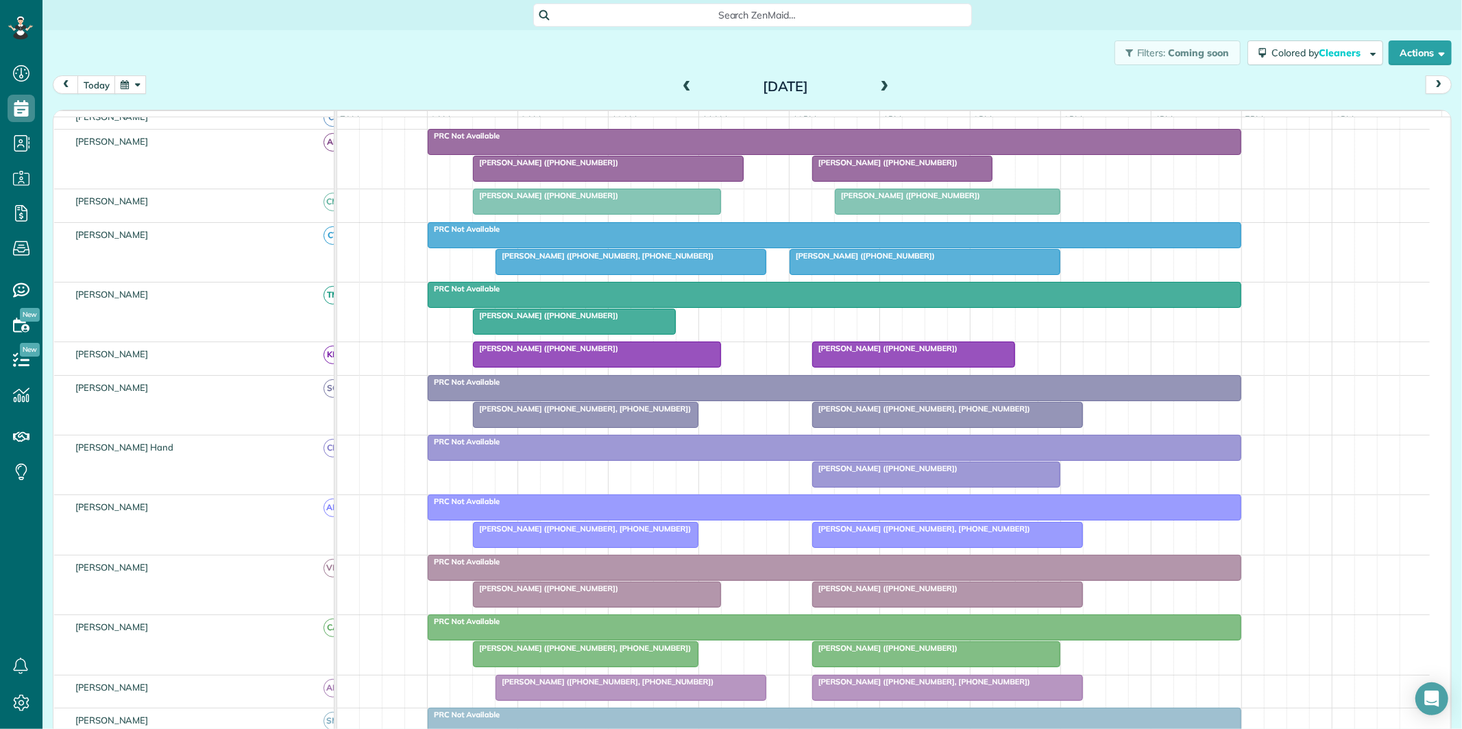
click at [583, 320] on span "Jon Donaldson (+17706899620)" at bounding box center [545, 316] width 147 height 10
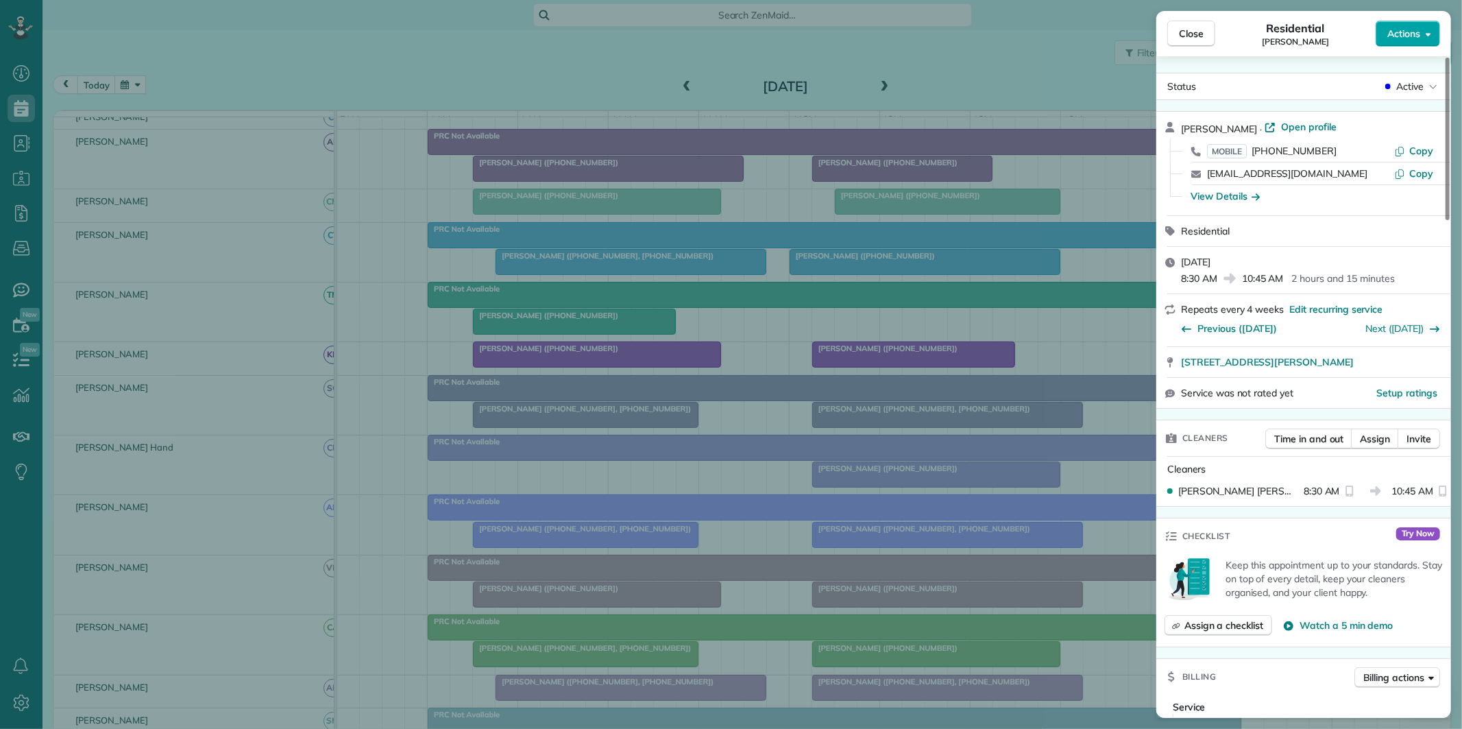
click at [1424, 36] on button "Actions" at bounding box center [1408, 34] width 64 height 26
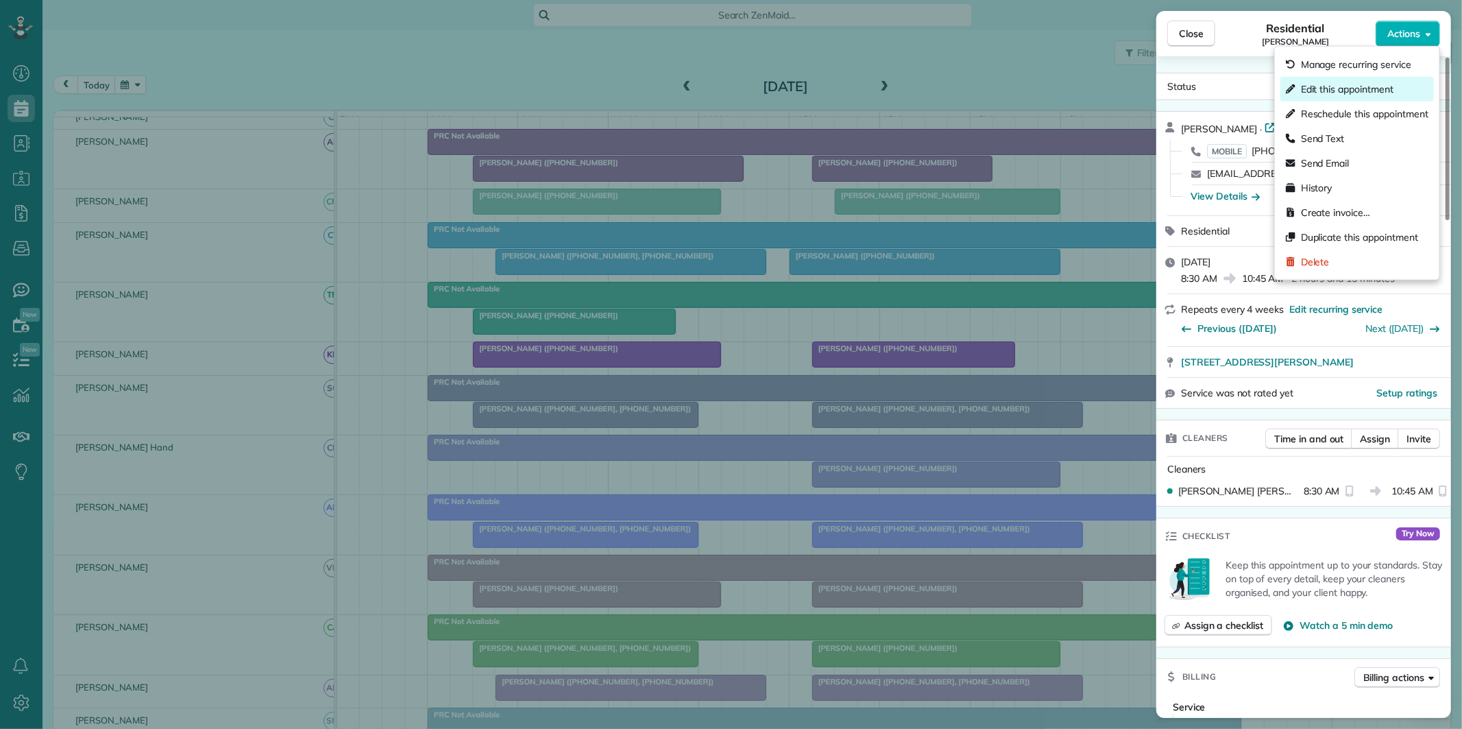
click at [1321, 97] on div "Edit this appointment" at bounding box center [1357, 89] width 154 height 25
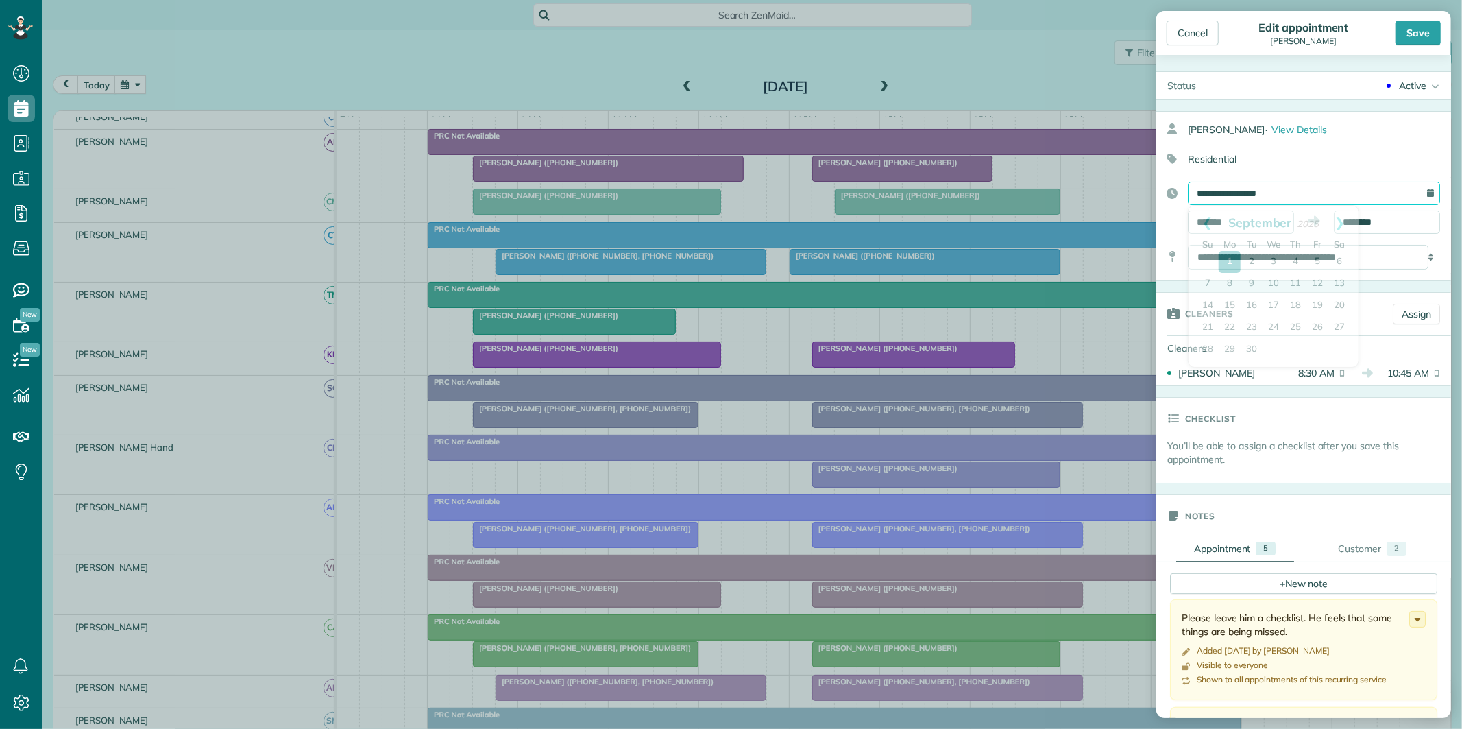
click at [1287, 188] on input "**********" at bounding box center [1314, 193] width 252 height 23
click at [1251, 258] on link "2" at bounding box center [1252, 262] width 22 height 22
type input "**********"
click at [1414, 27] on div "Save" at bounding box center [1418, 33] width 45 height 25
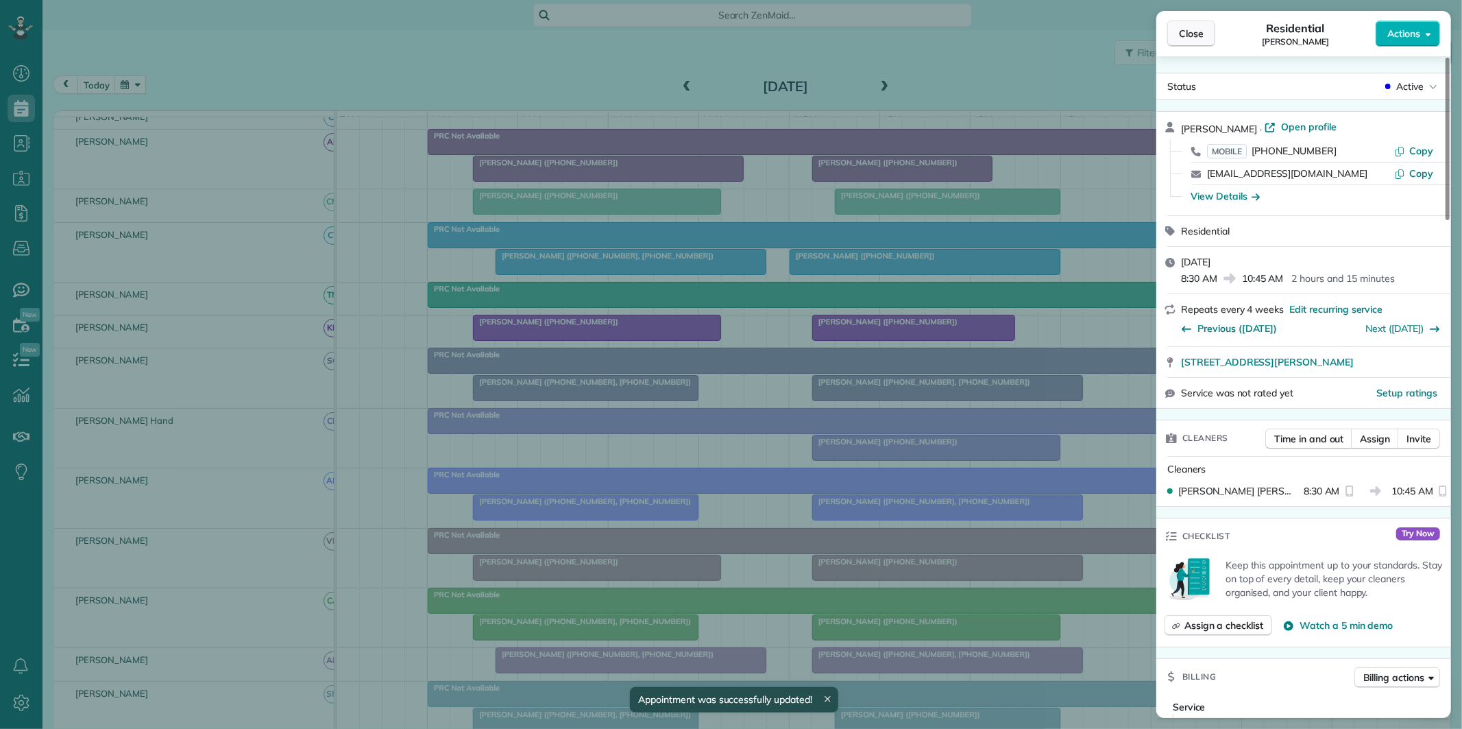
click at [1188, 29] on span "Close" at bounding box center [1191, 34] width 25 height 14
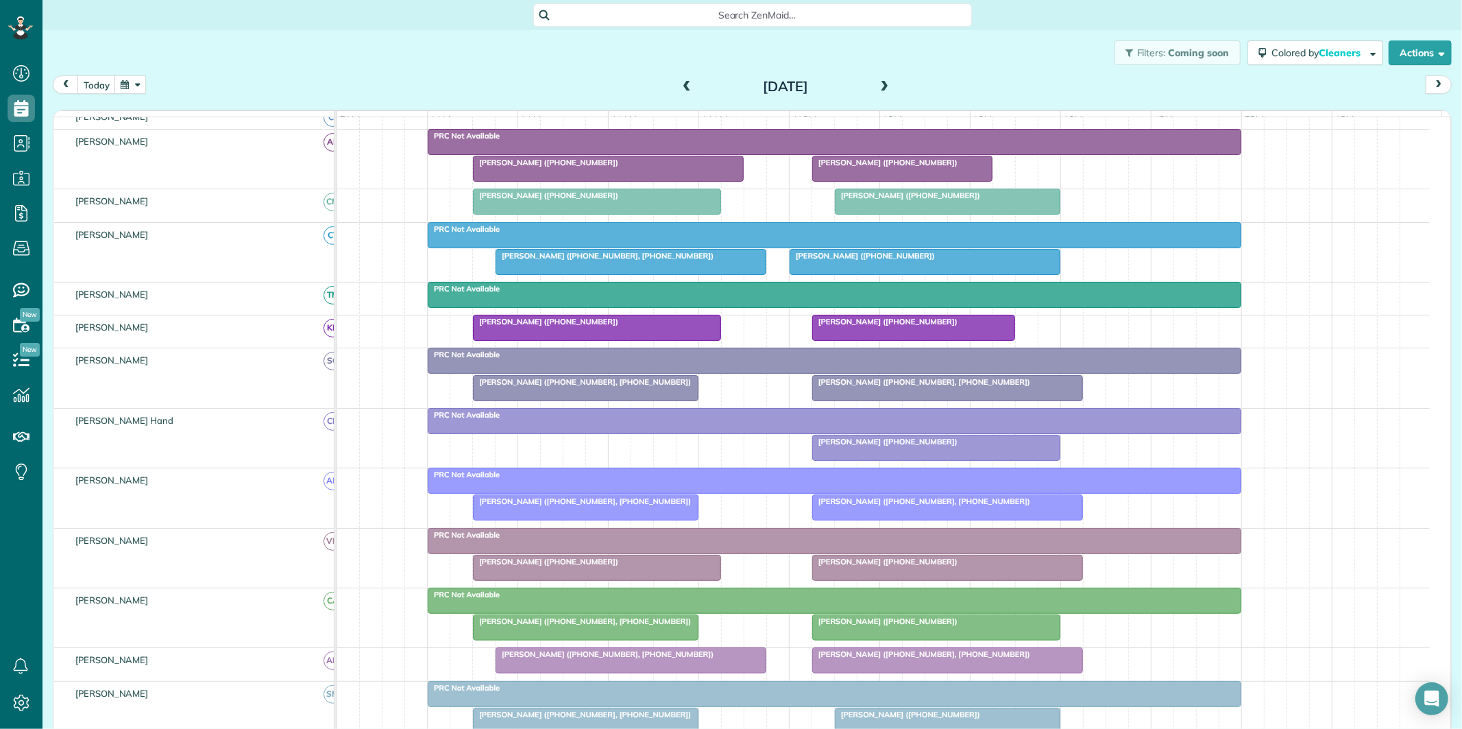
click at [122, 84] on button "button" at bounding box center [130, 84] width 32 height 19
click at [233, 194] on link "20" at bounding box center [230, 199] width 22 height 22
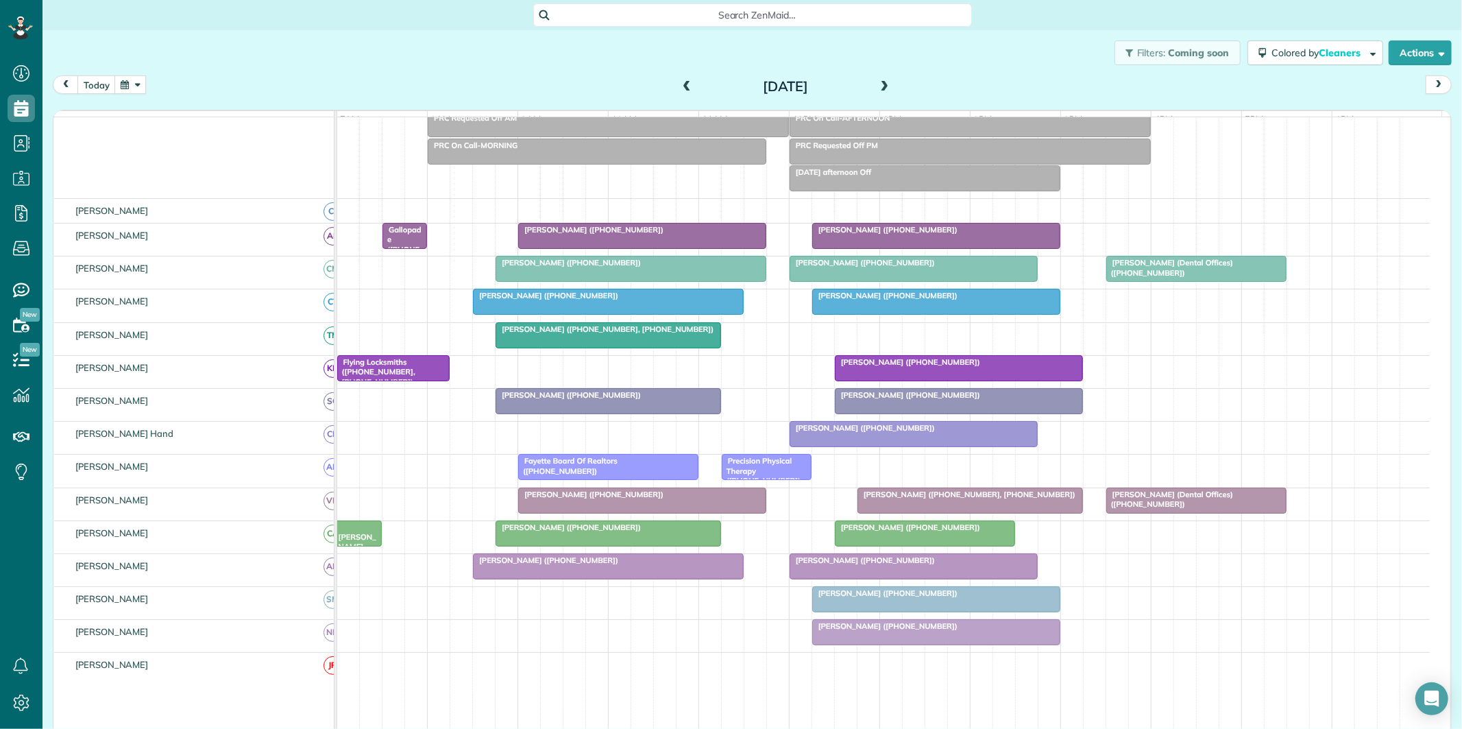
scroll to position [104, 0]
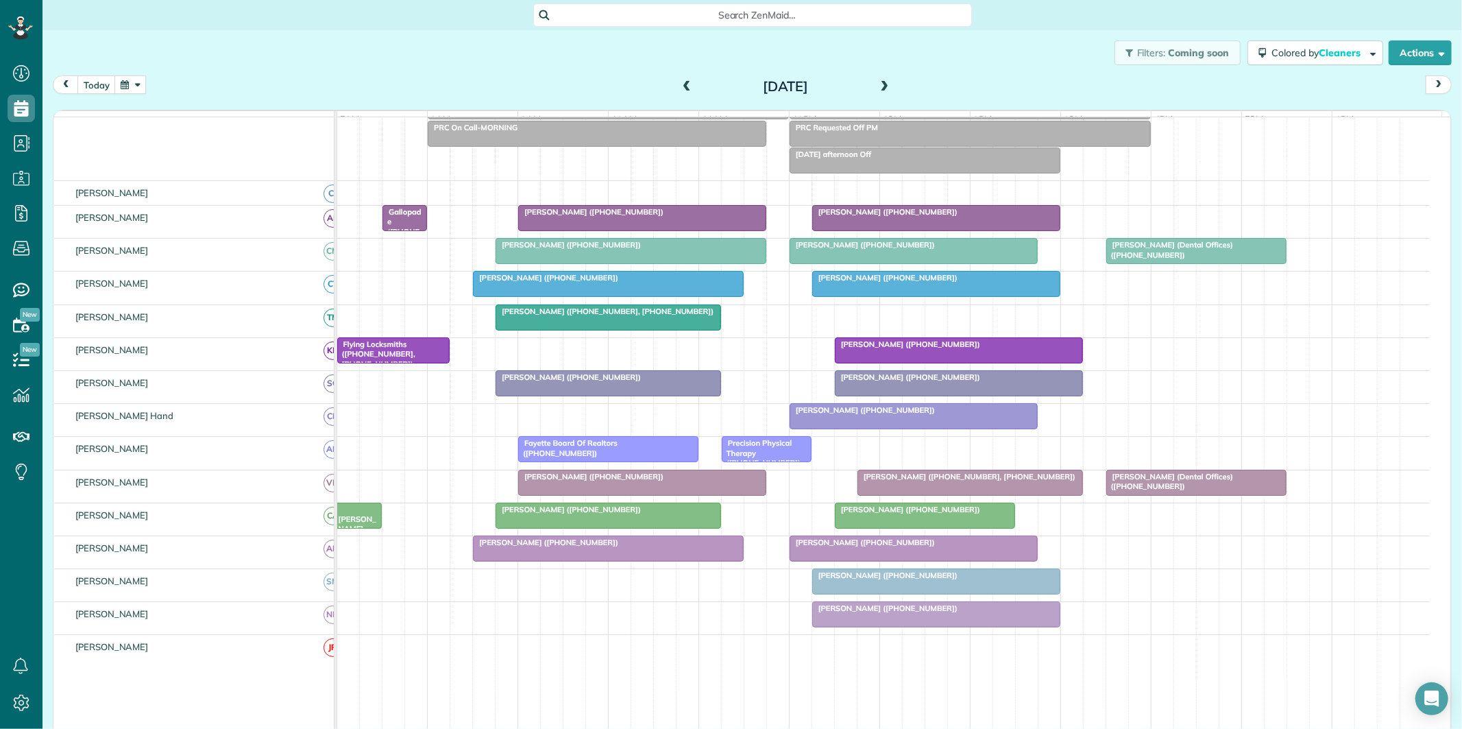
click at [881, 82] on span at bounding box center [884, 87] width 15 height 12
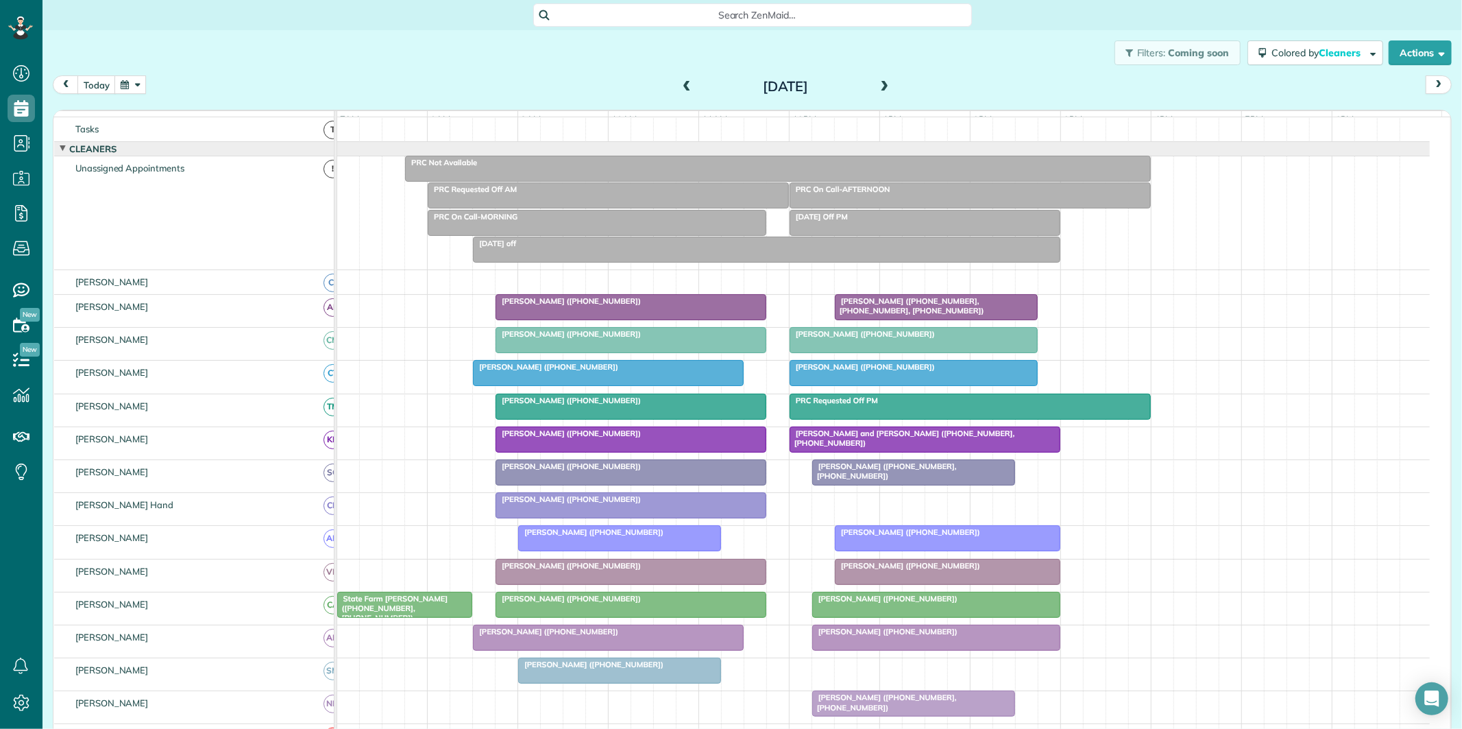
scroll to position [90, 0]
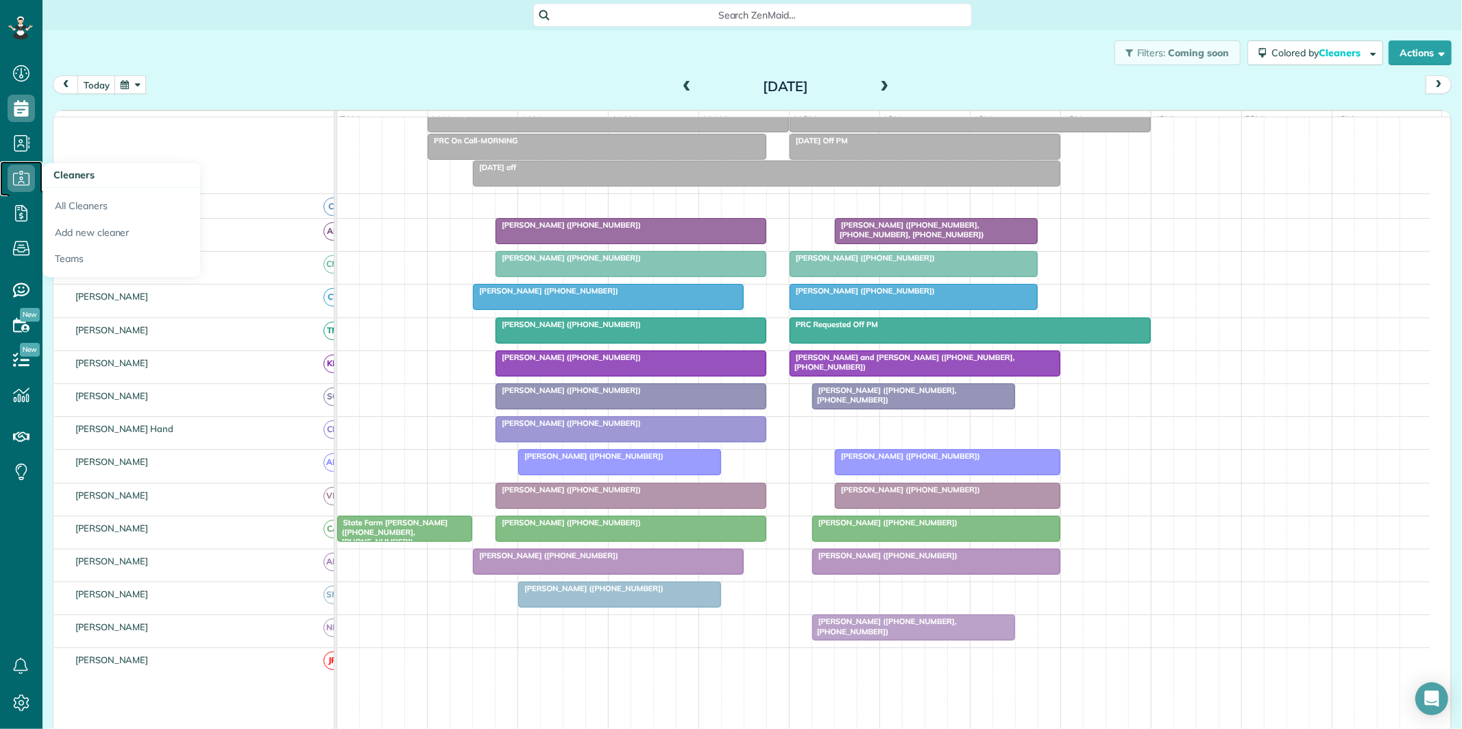
click at [21, 185] on use at bounding box center [21, 178] width 16 height 14
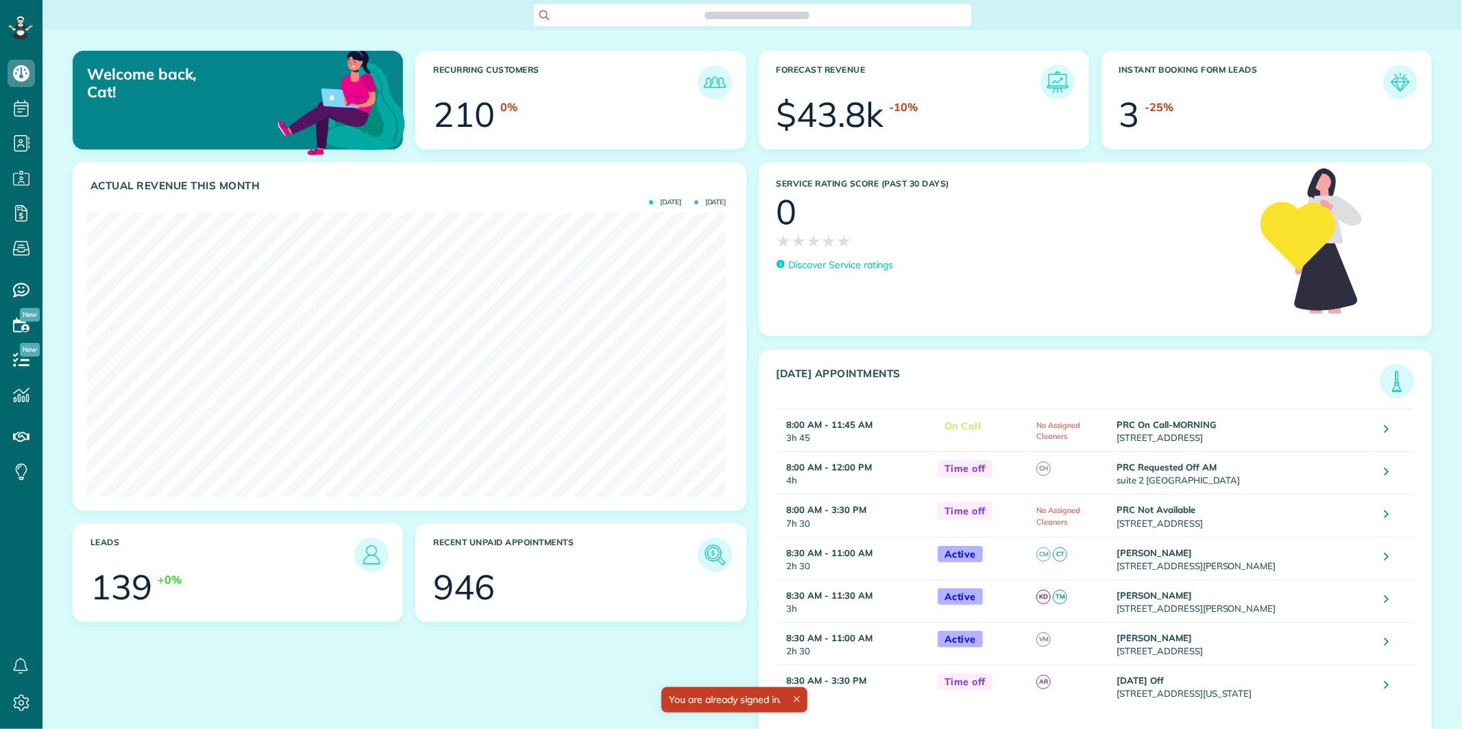
scroll to position [283, 639]
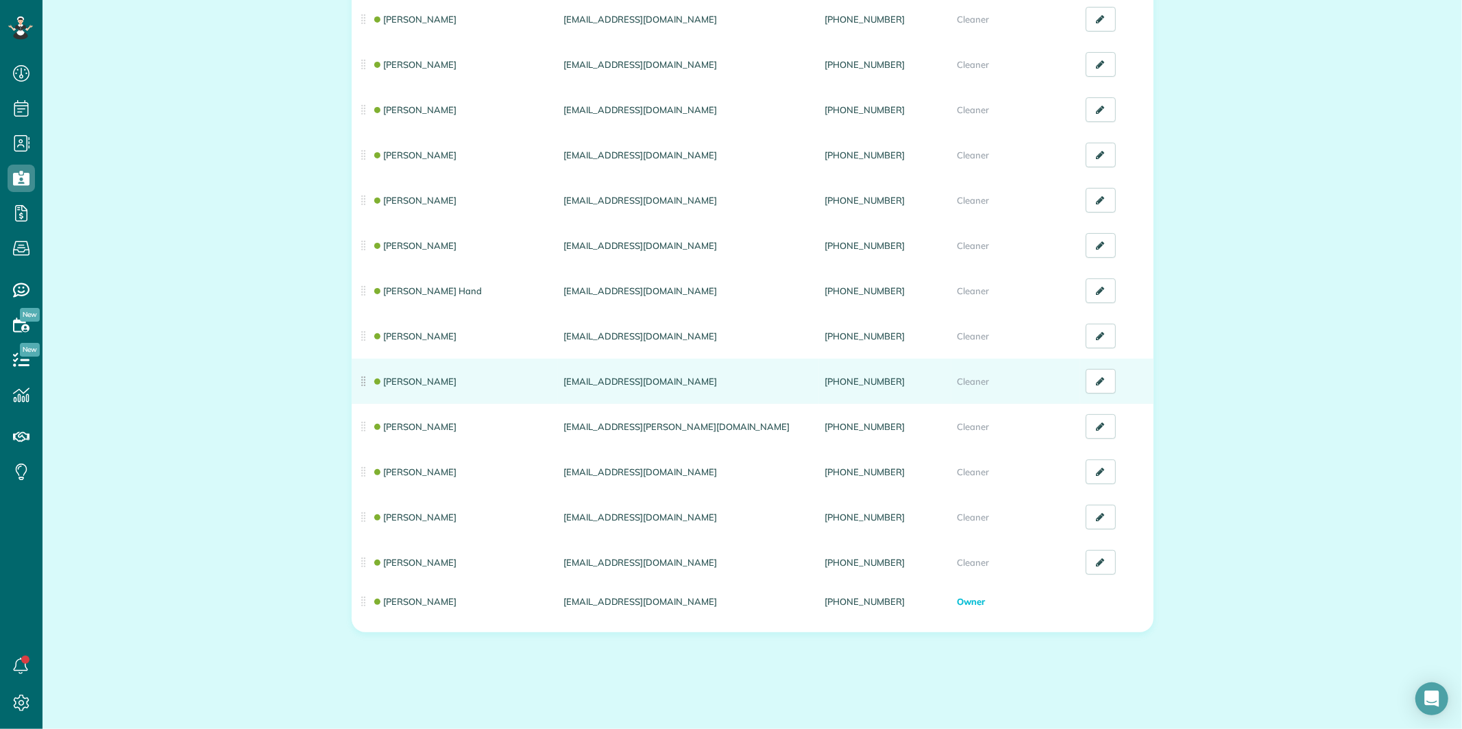
scroll to position [236, 0]
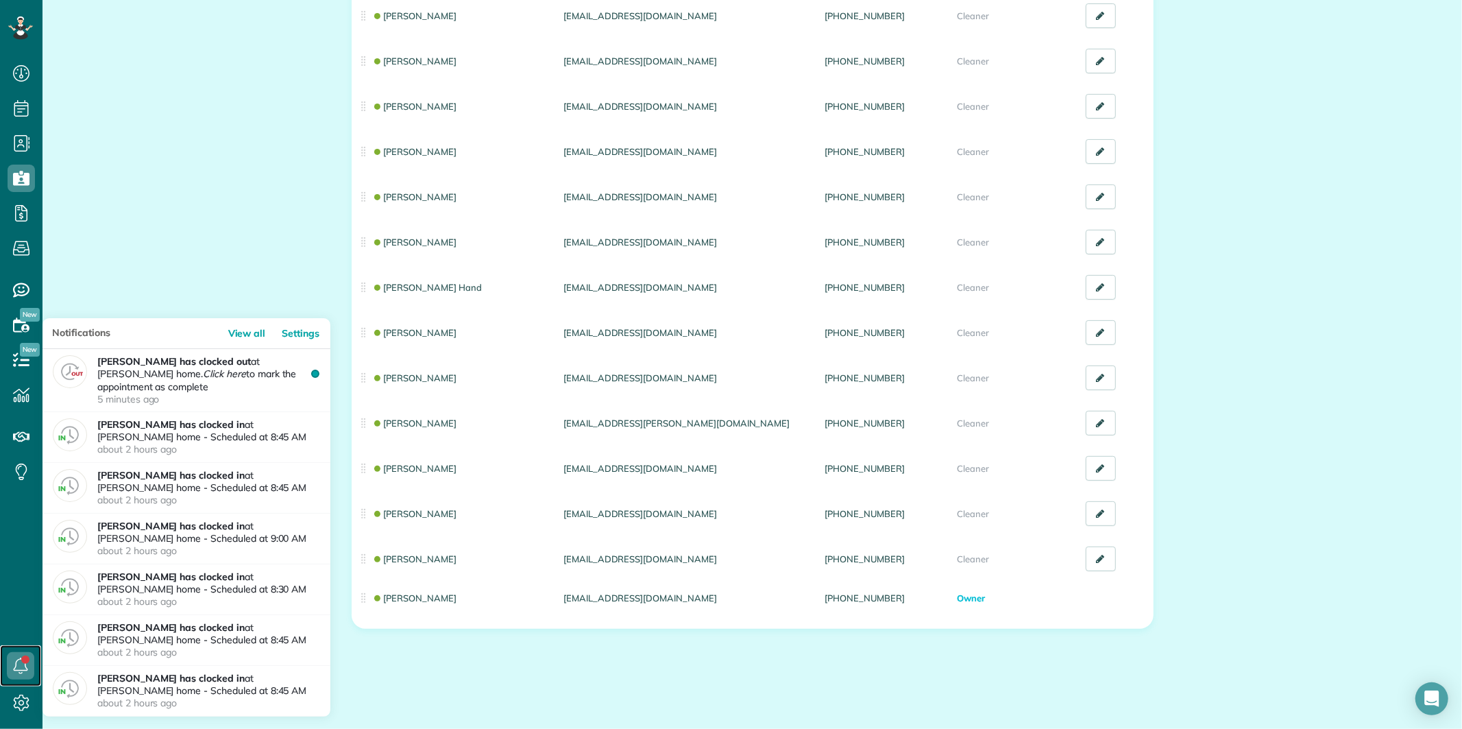
click at [18, 658] on icon at bounding box center [20, 665] width 27 height 27
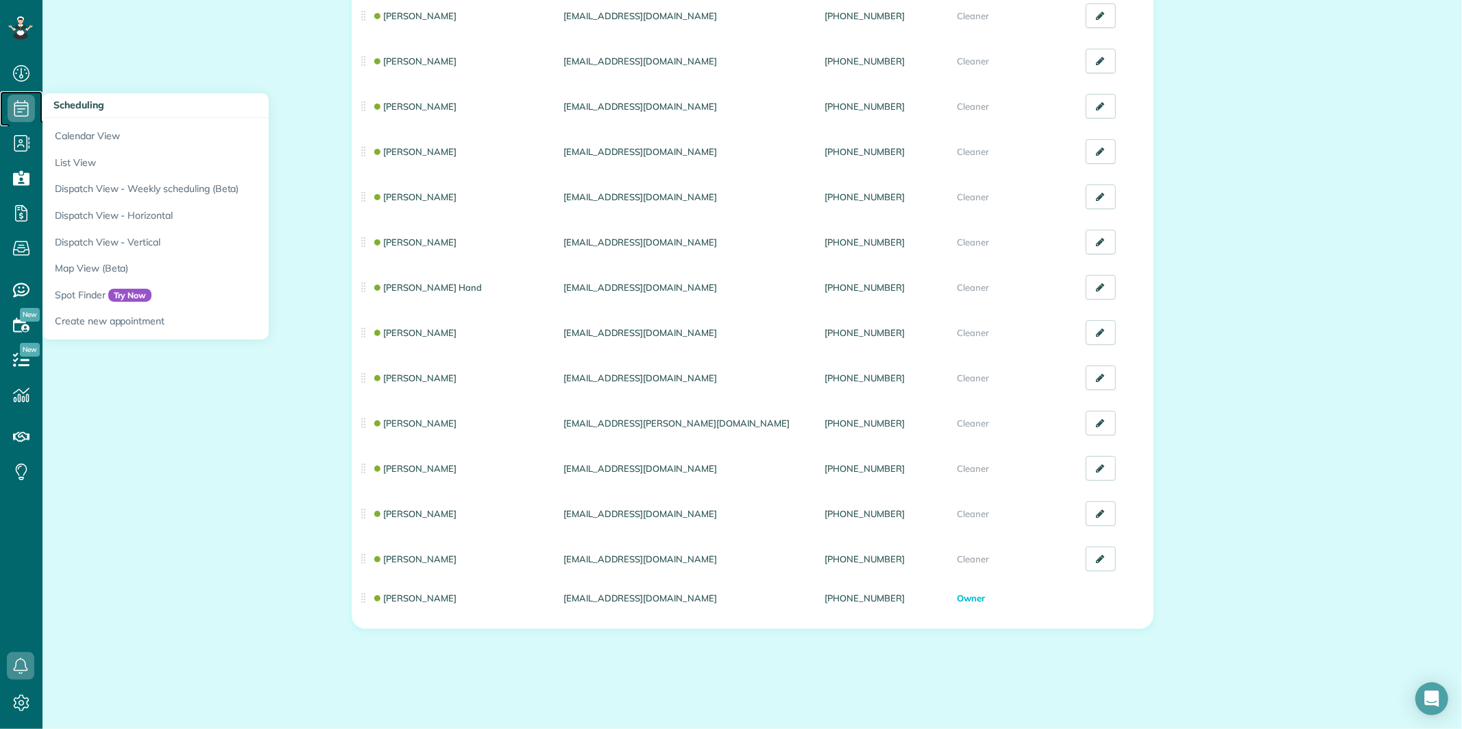
click at [16, 111] on icon at bounding box center [21, 108] width 27 height 27
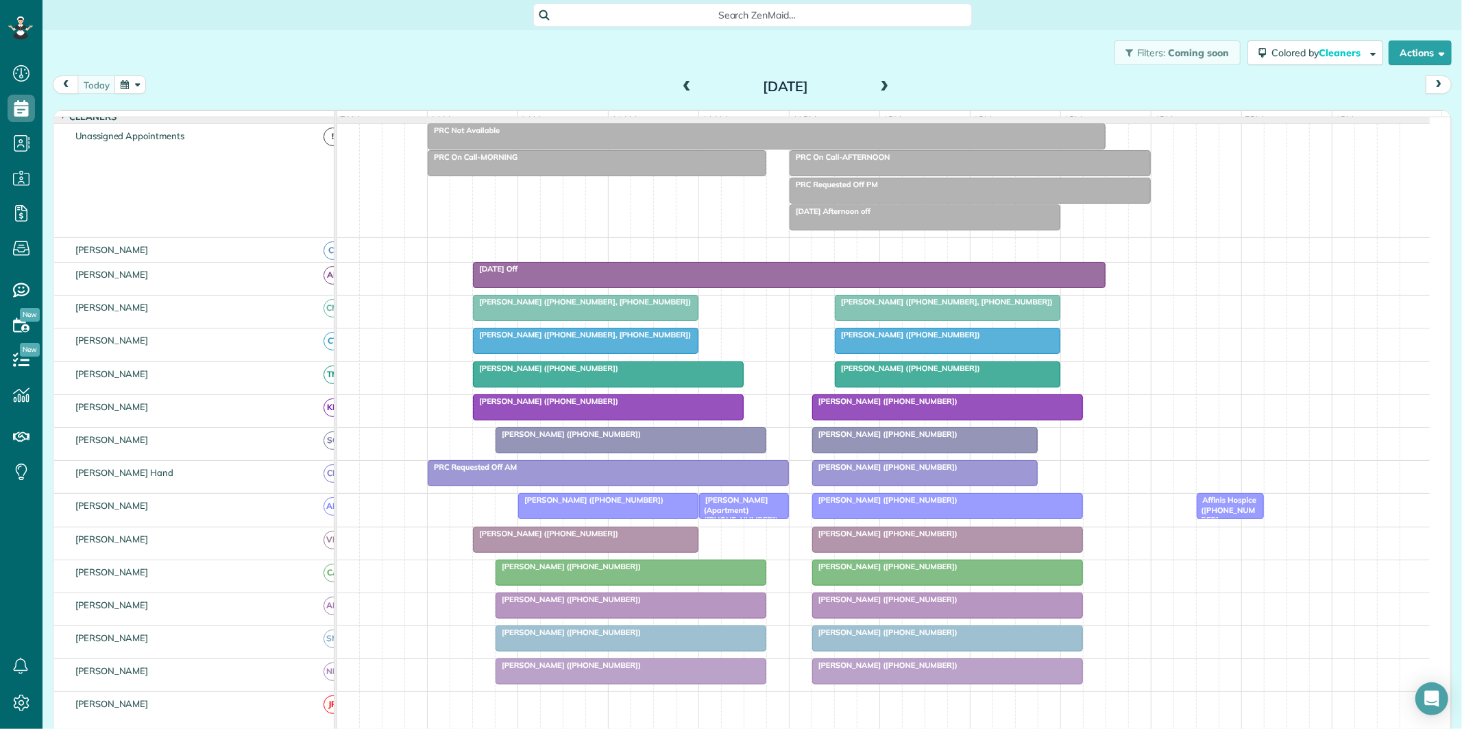
scroll to position [76, 0]
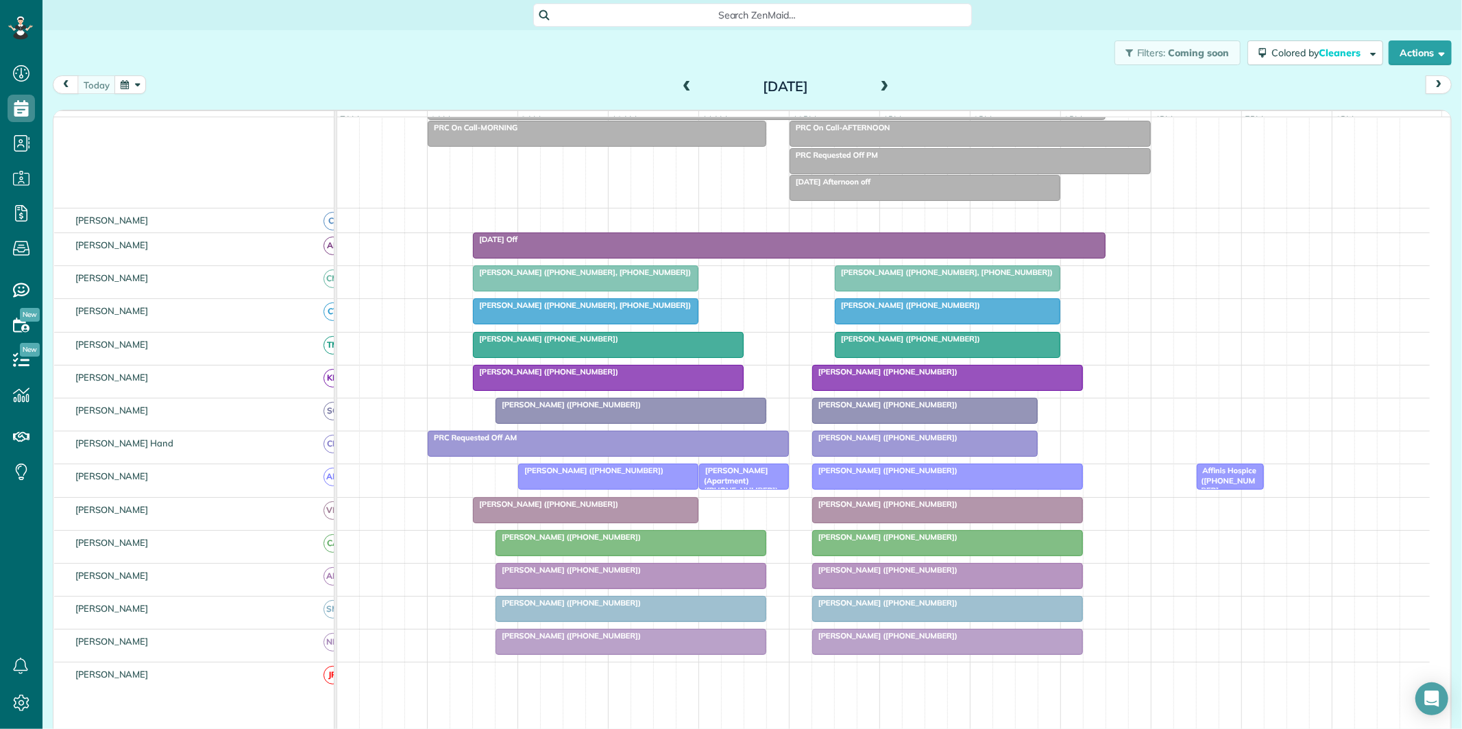
click at [877, 81] on span at bounding box center [884, 87] width 15 height 12
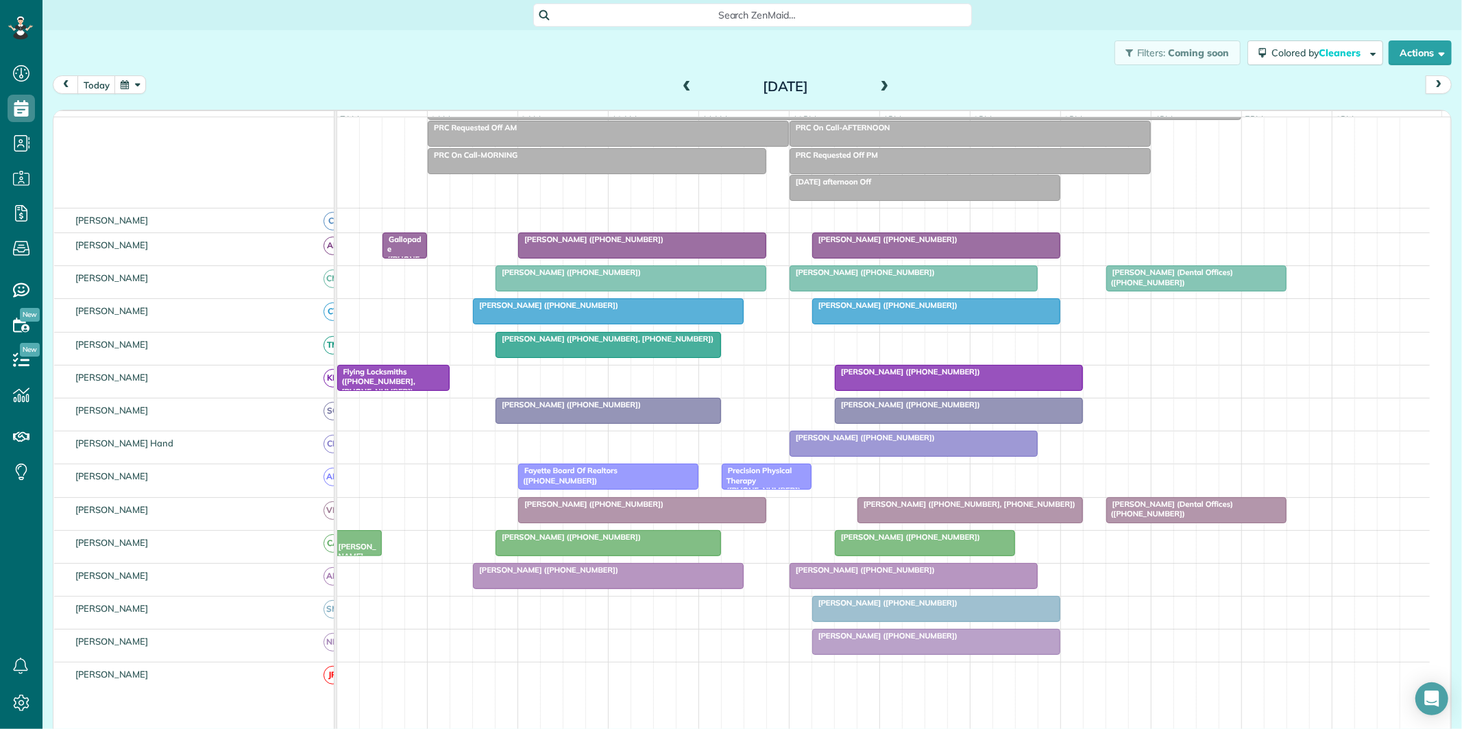
click at [126, 81] on button "button" at bounding box center [130, 84] width 32 height 19
click at [188, 169] on link "11" at bounding box center [186, 176] width 22 height 22
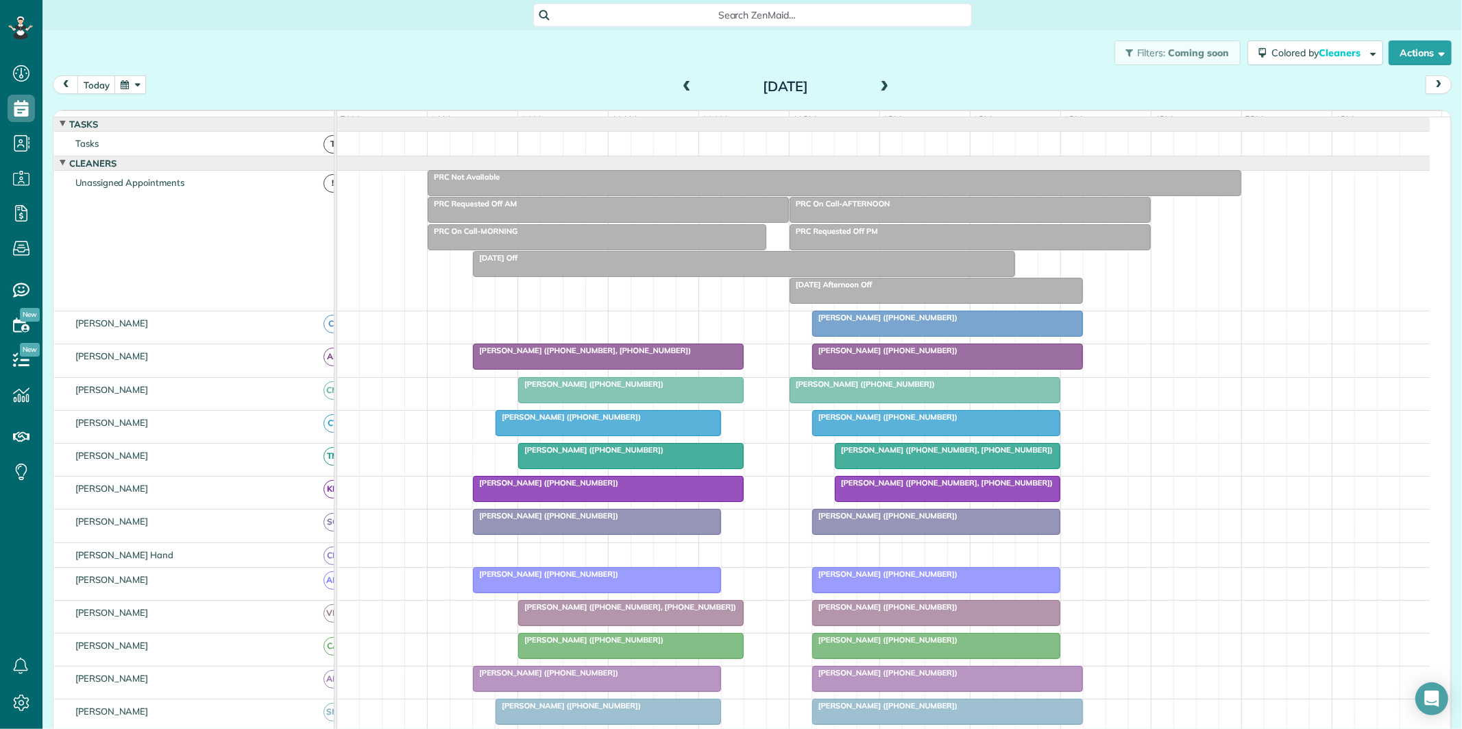
click at [627, 520] on div "Jake Marullo (+19107578319)" at bounding box center [597, 516] width 240 height 10
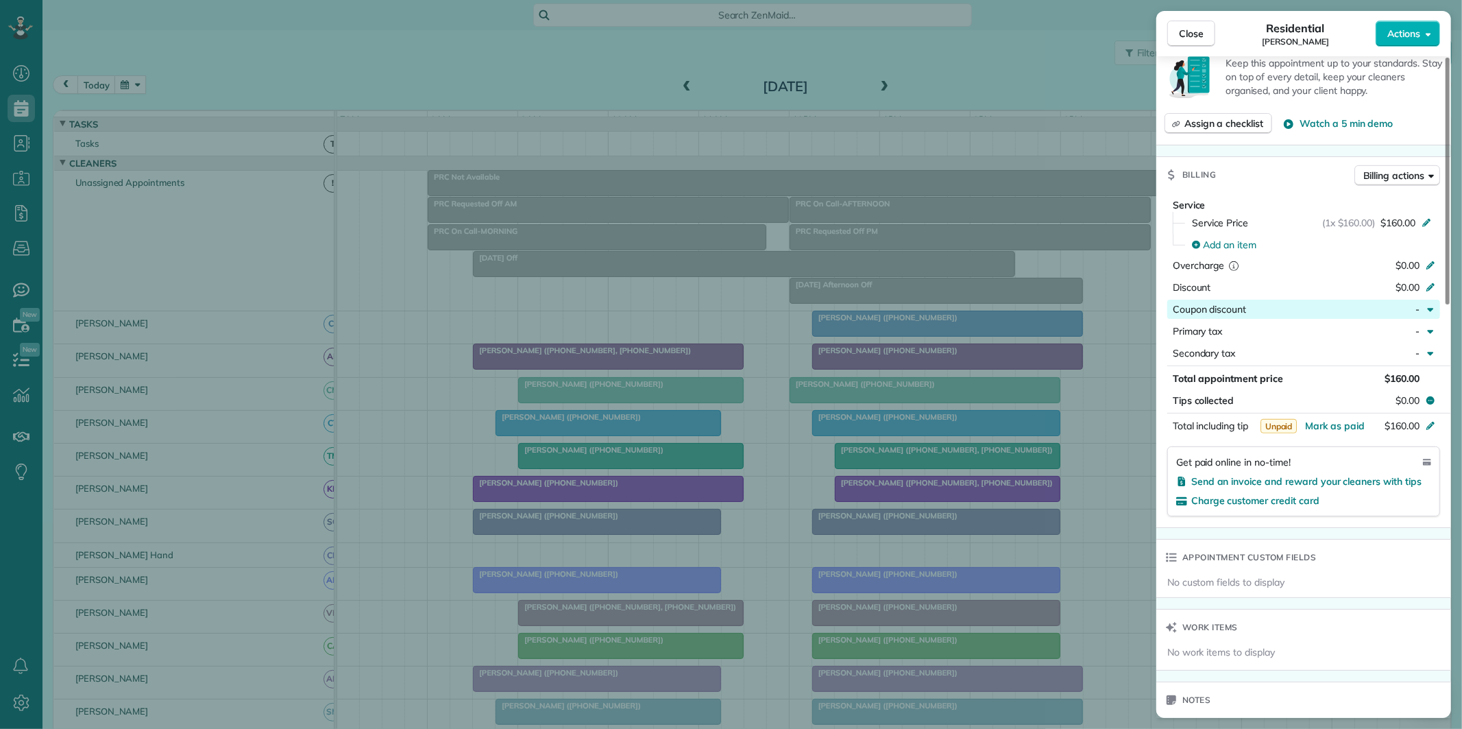
scroll to position [533, 0]
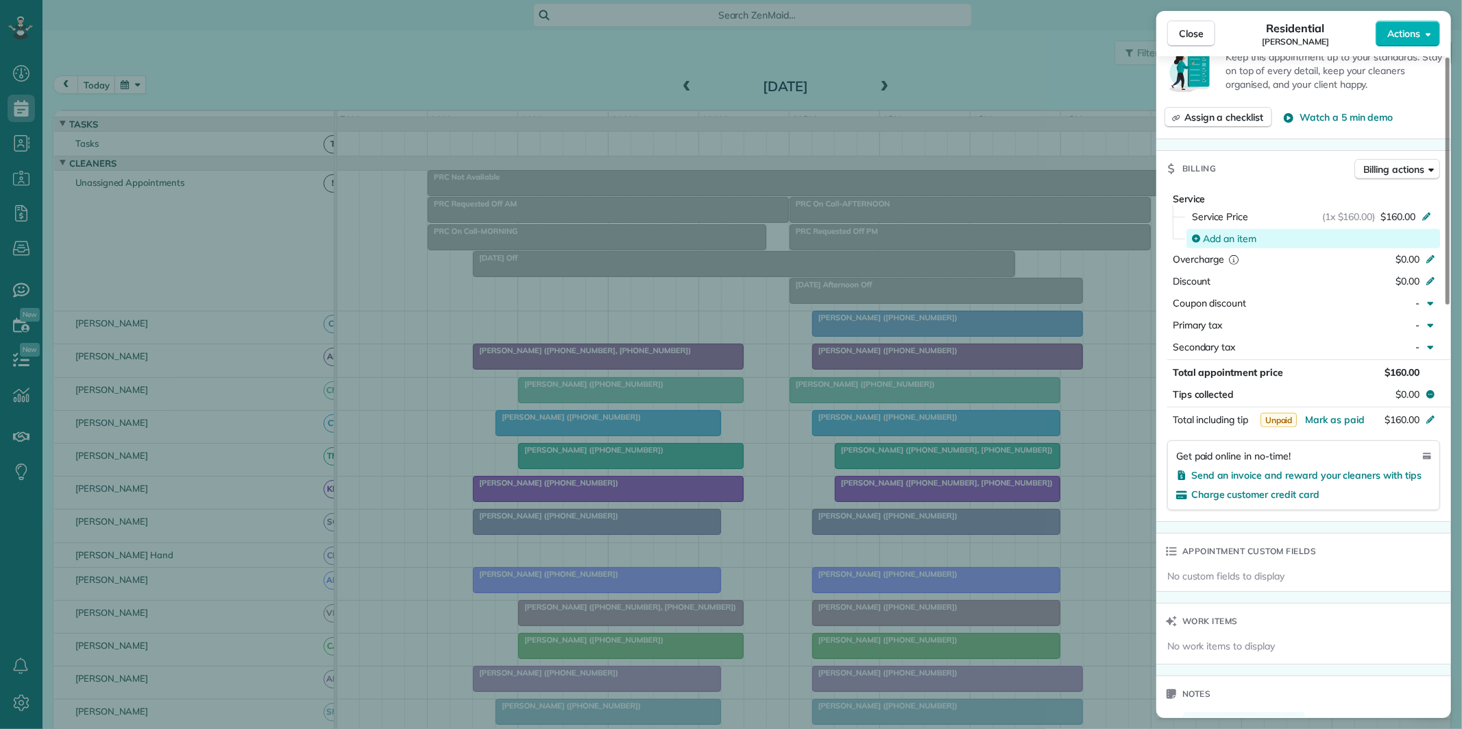
click at [1214, 243] on span "Add an item" at bounding box center [1229, 239] width 53 height 14
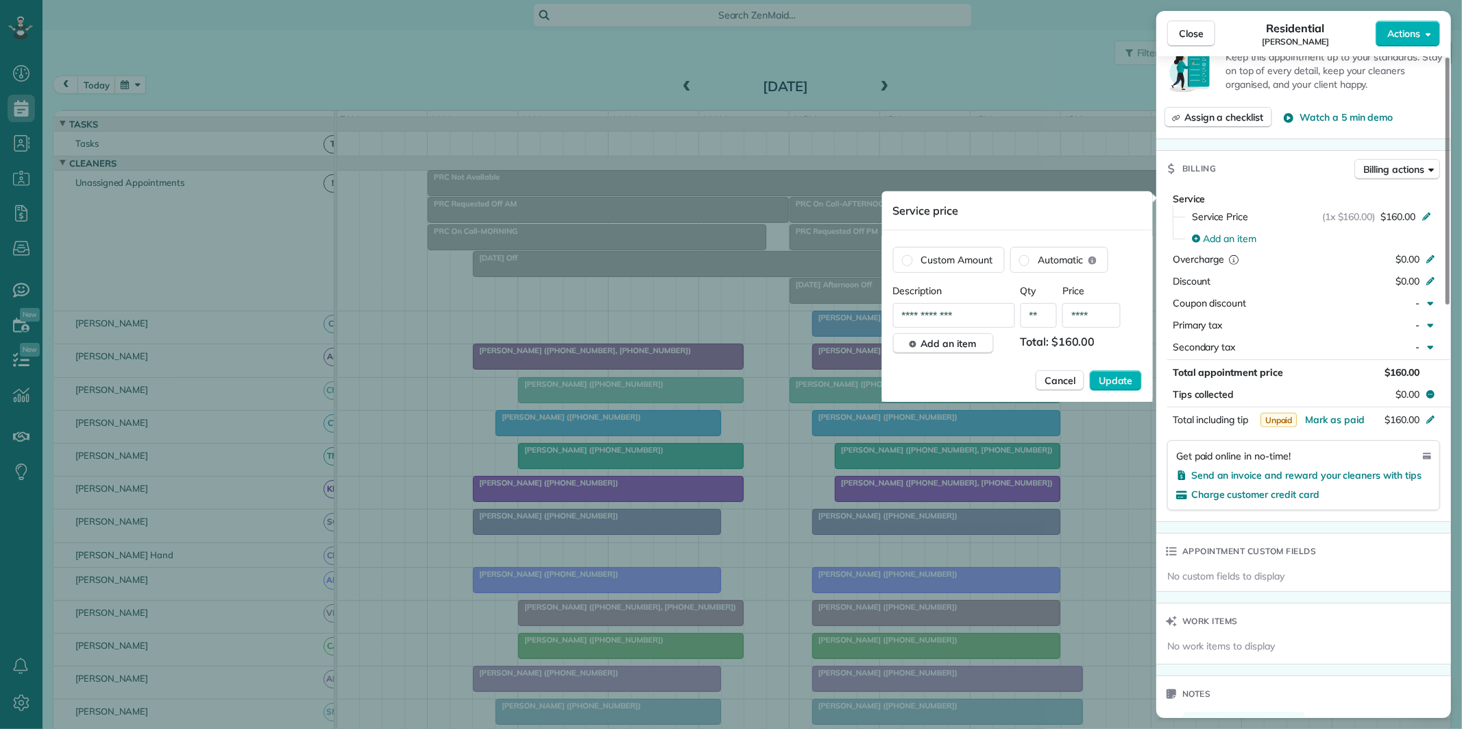
click at [966, 315] on input "**********" at bounding box center [954, 315] width 122 height 25
drag, startPoint x: 965, startPoint y: 315, endPoint x: 875, endPoint y: 311, distance: 90.6
click at [875, 0] on div "Close Residential Jake Marullo Actions Status Active Jake Marullo · Open profil…" at bounding box center [731, 0] width 1462 height 0
drag, startPoint x: 961, startPoint y: 311, endPoint x: 896, endPoint y: 311, distance: 65.1
click at [896, 311] on input "**********" at bounding box center [954, 315] width 122 height 25
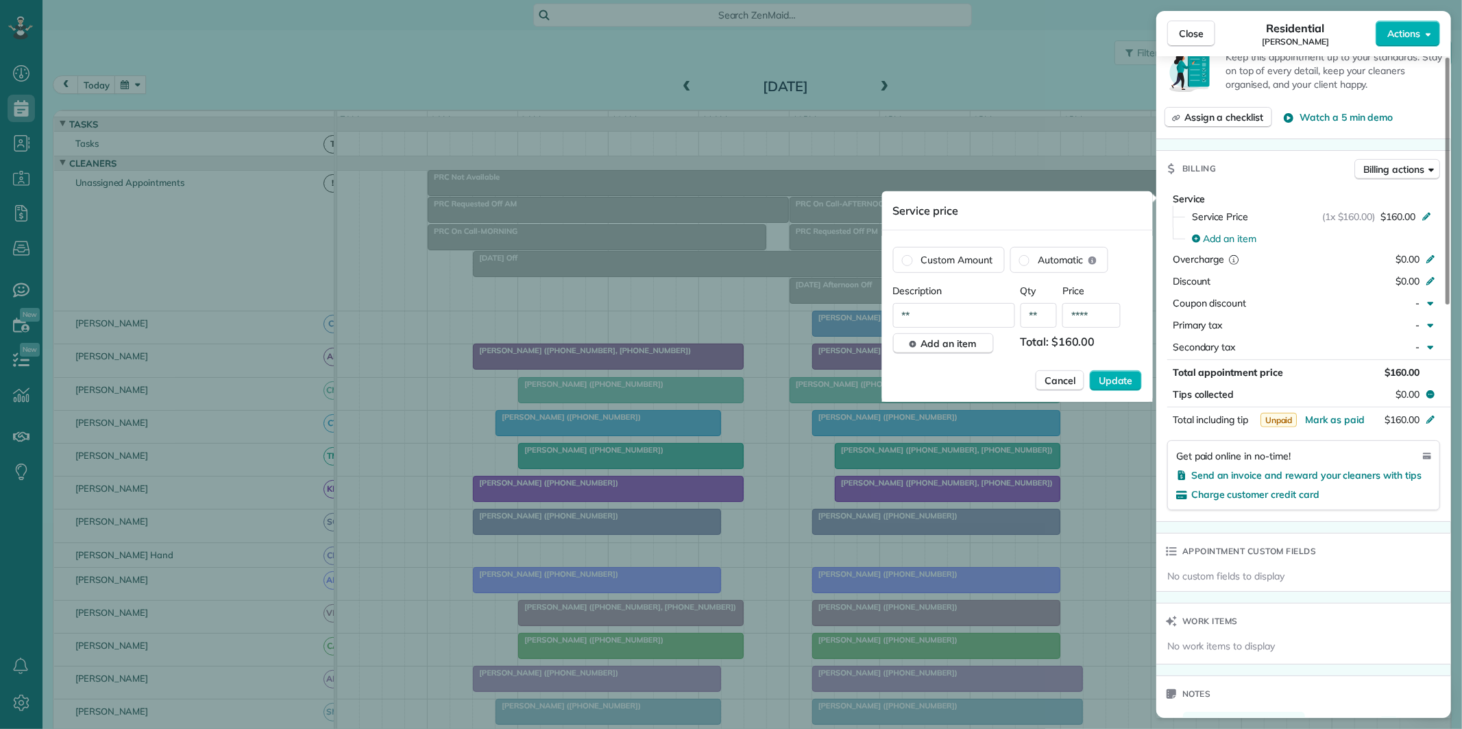
type input "*"
click at [908, 315] on input "**********" at bounding box center [954, 315] width 122 height 25
click at [987, 305] on input "********" at bounding box center [954, 315] width 122 height 25
type input "**********"
click at [1122, 382] on span "Update" at bounding box center [1116, 381] width 34 height 14
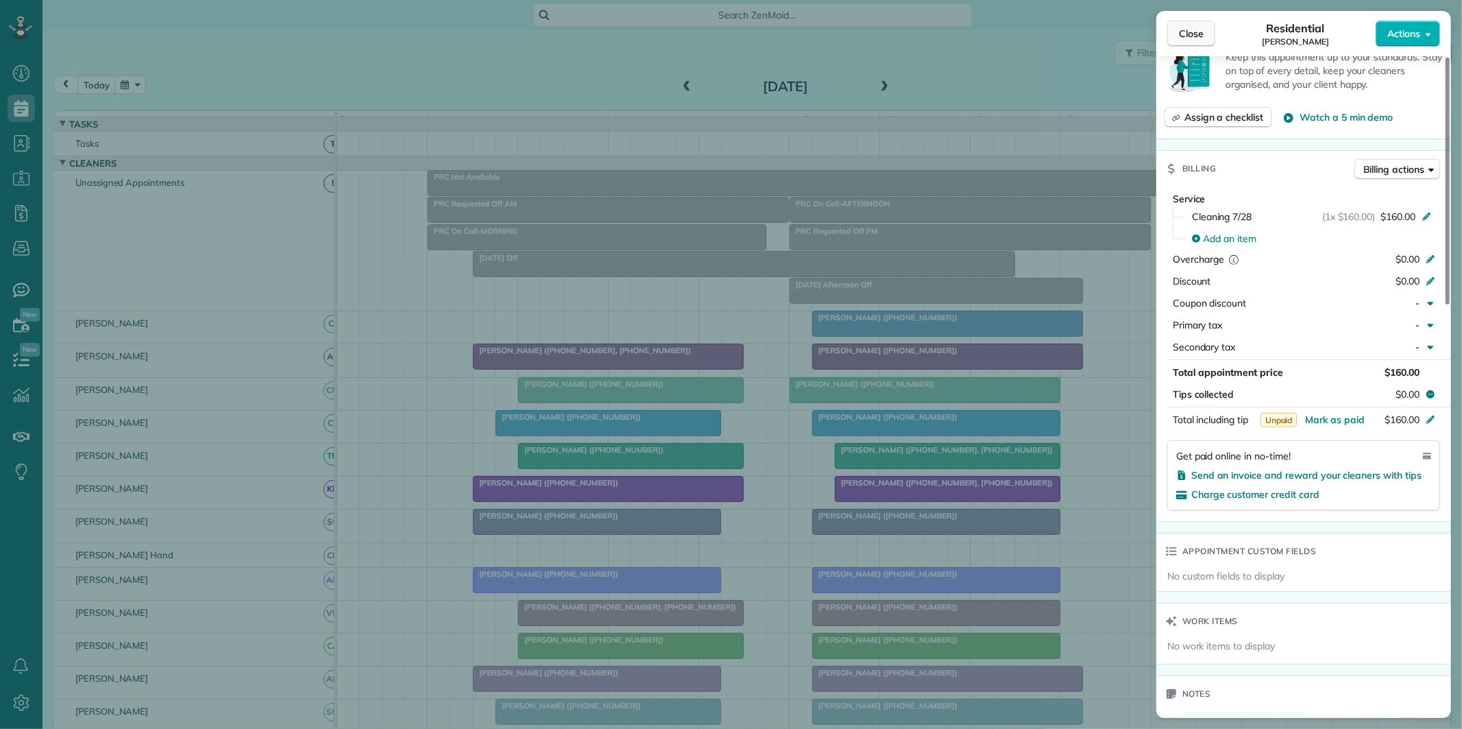
click at [1193, 32] on span "Close" at bounding box center [1191, 34] width 25 height 14
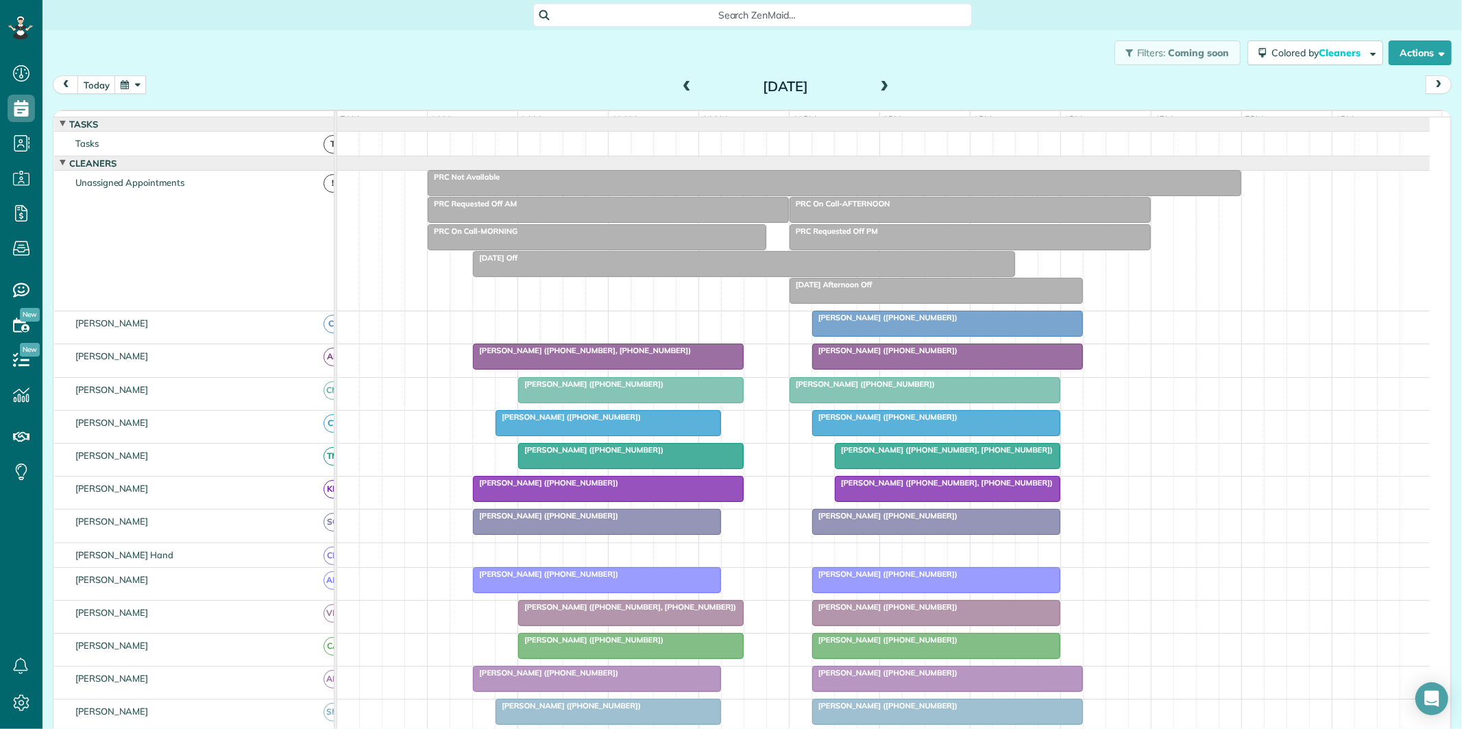
click at [588, 534] on div at bounding box center [597, 521] width 247 height 25
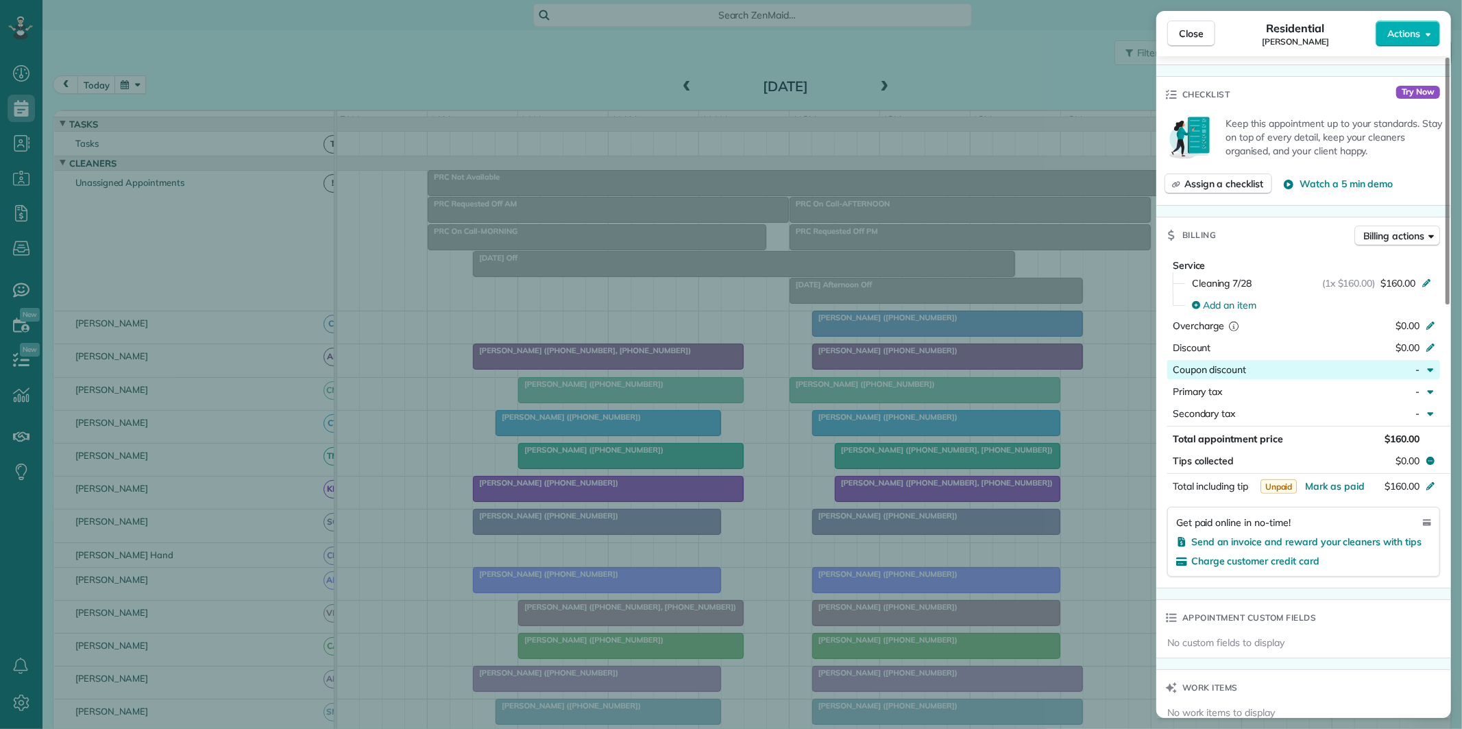
scroll to position [460, 0]
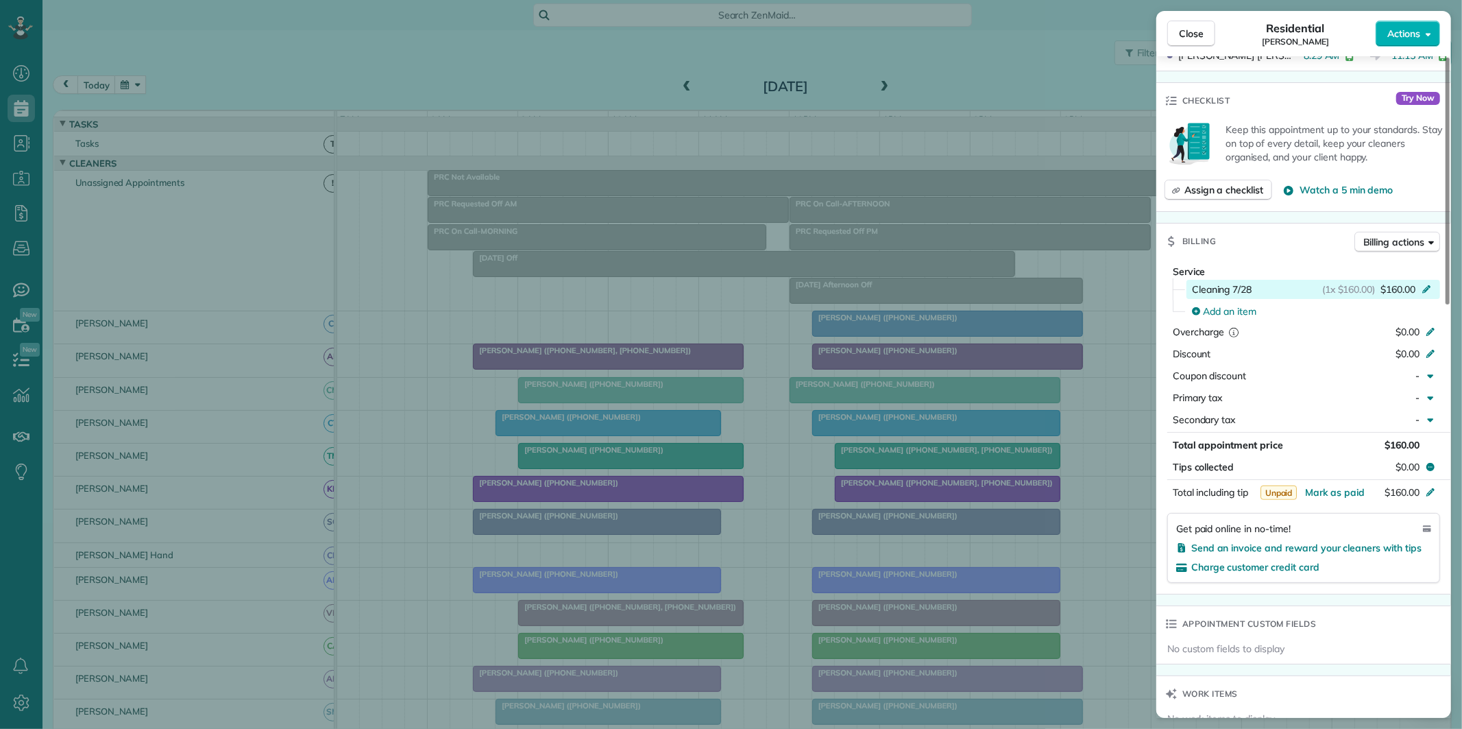
click at [1426, 287] on icon at bounding box center [1426, 287] width 11 height 11
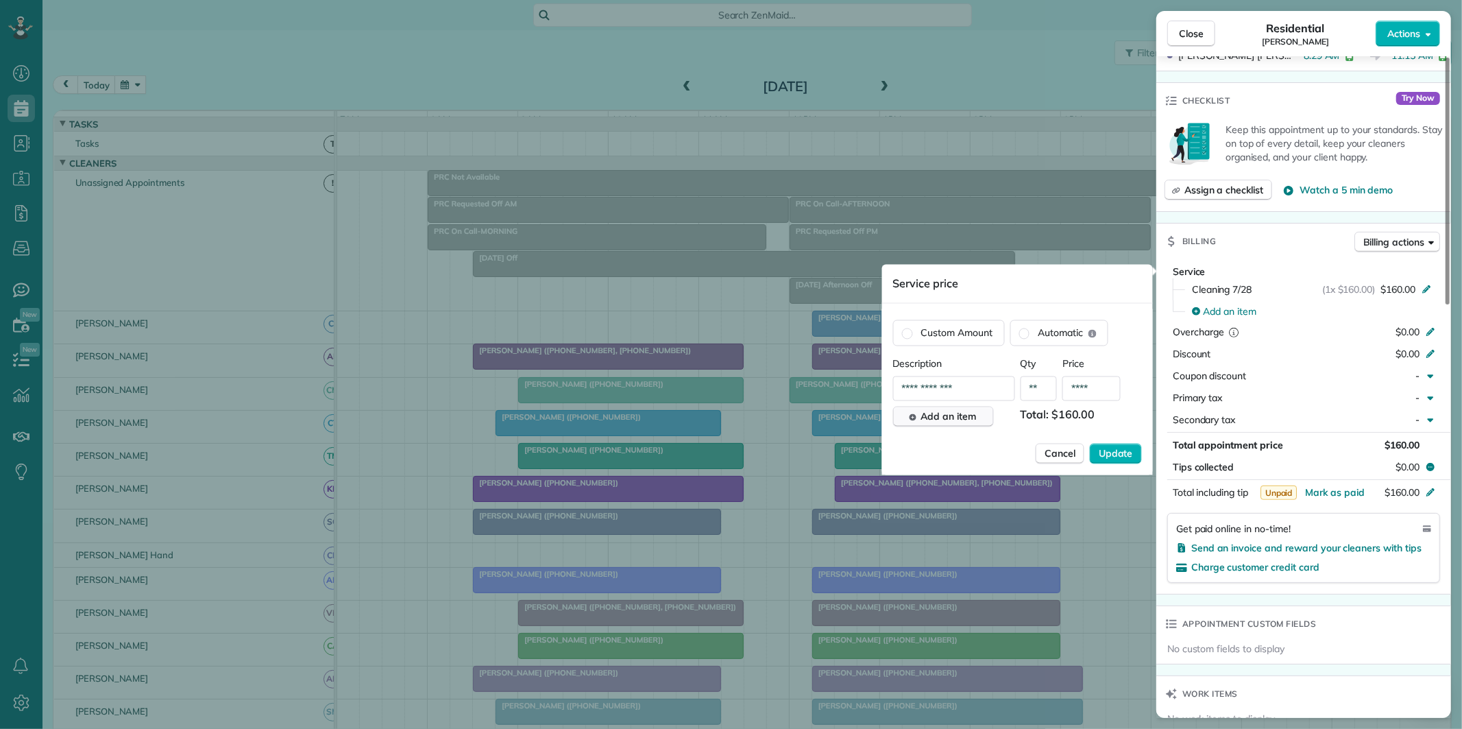
click at [924, 421] on span "Add an item" at bounding box center [949, 417] width 56 height 14
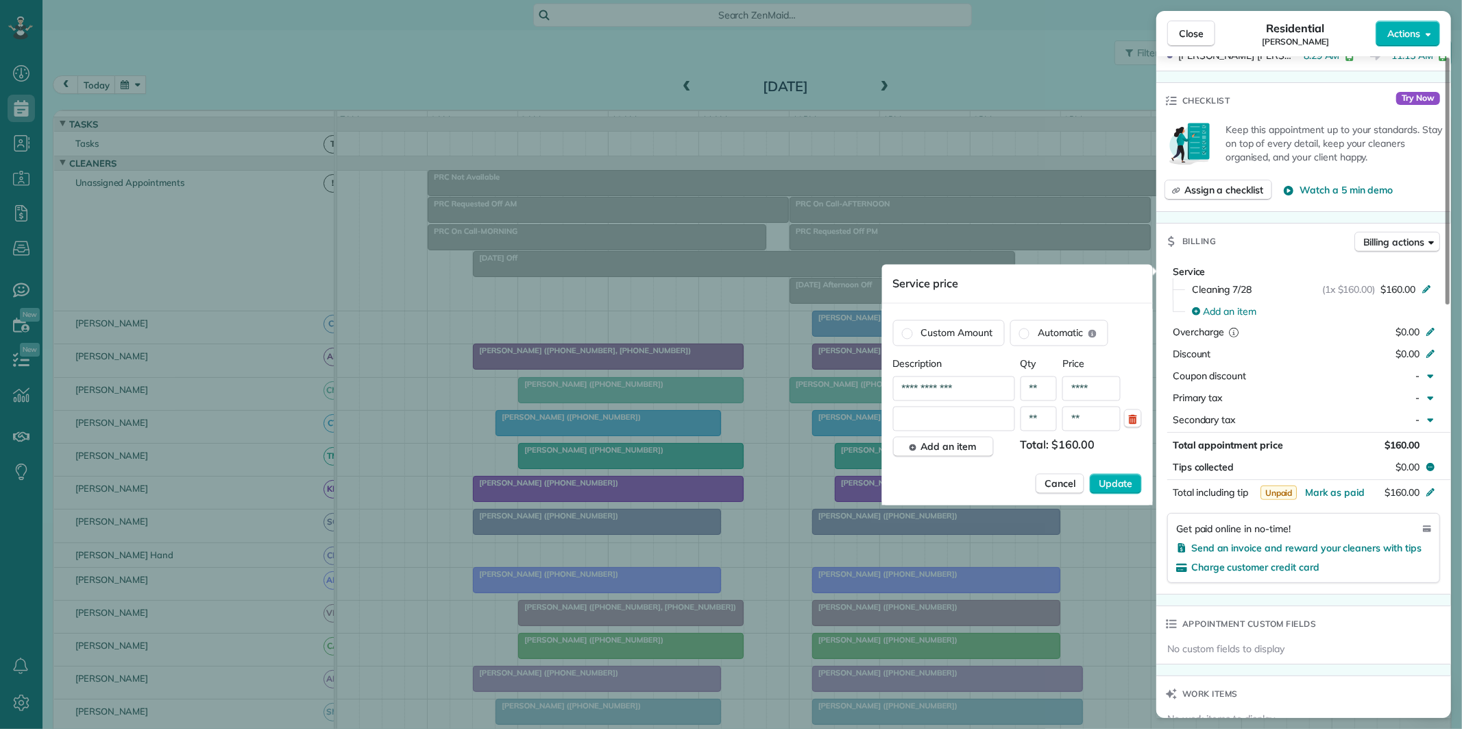
drag, startPoint x: 969, startPoint y: 385, endPoint x: 901, endPoint y: 393, distance: 69.0
click at [901, 393] on input "**********" at bounding box center [954, 388] width 122 height 25
click at [945, 422] on input "text" at bounding box center [954, 418] width 122 height 25
drag, startPoint x: 945, startPoint y: 422, endPoint x: 918, endPoint y: 415, distance: 26.9
type input "**********"
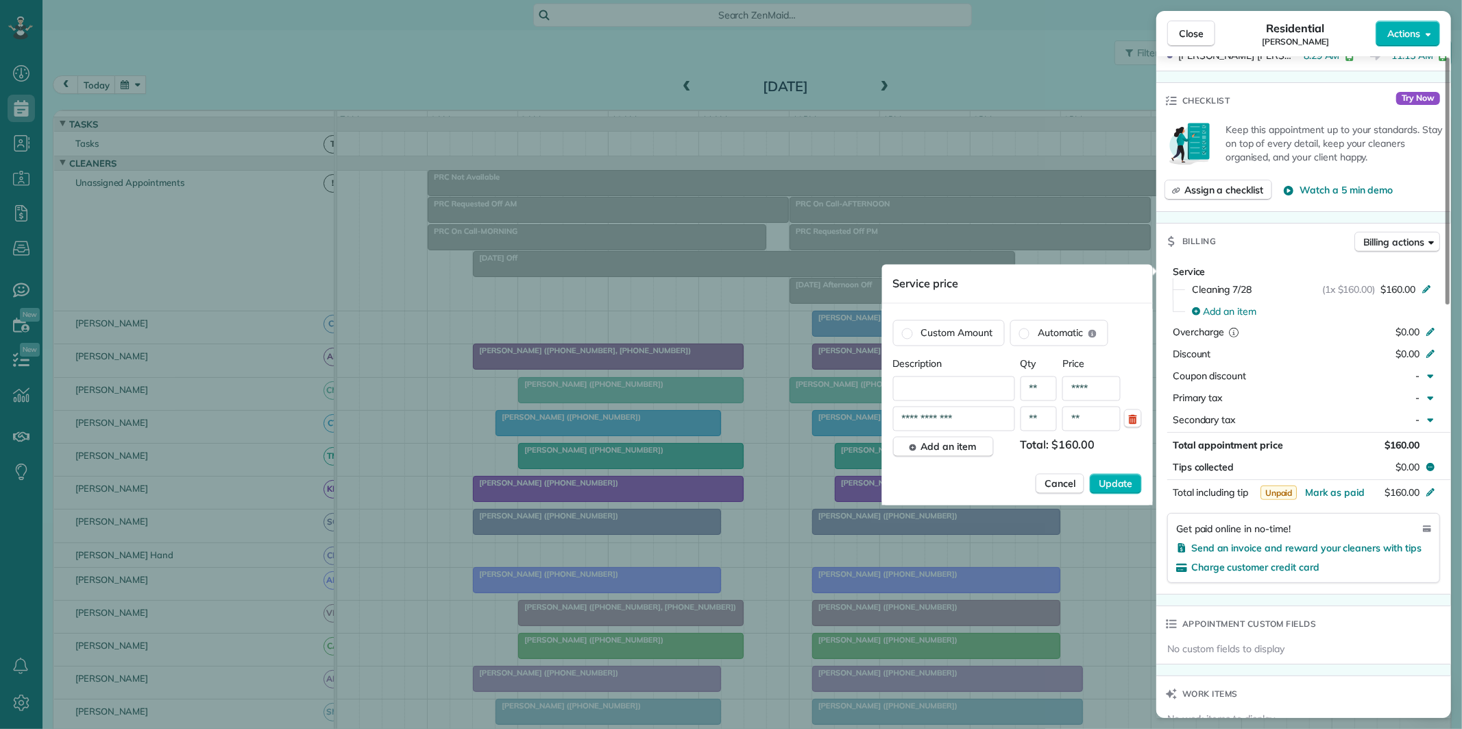
click at [1083, 422] on input "**" at bounding box center [1091, 418] width 58 height 25
type input "****"
click at [939, 384] on input "text" at bounding box center [954, 388] width 122 height 25
type input "**********"
click at [1124, 487] on span "Update" at bounding box center [1116, 484] width 34 height 14
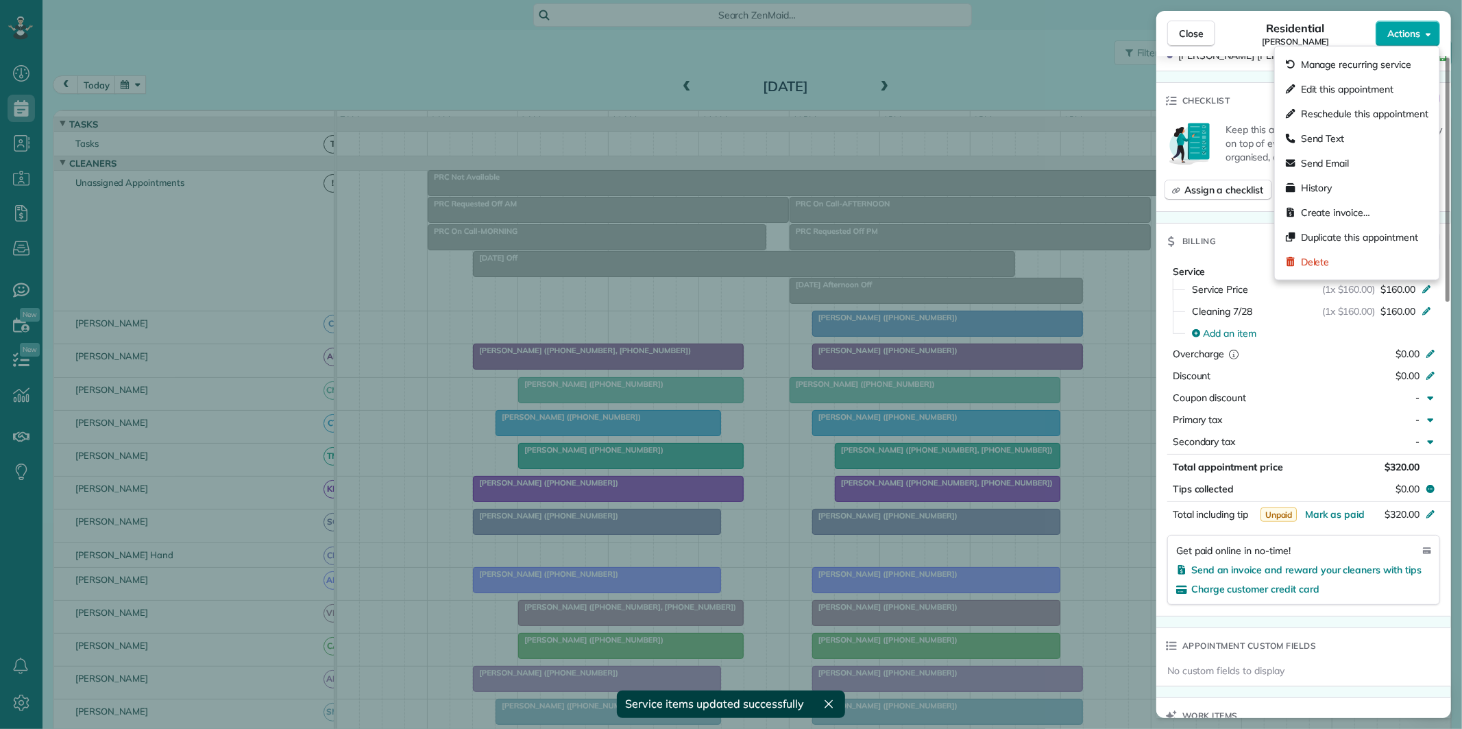
click at [1415, 38] on span "Actions" at bounding box center [1403, 34] width 33 height 14
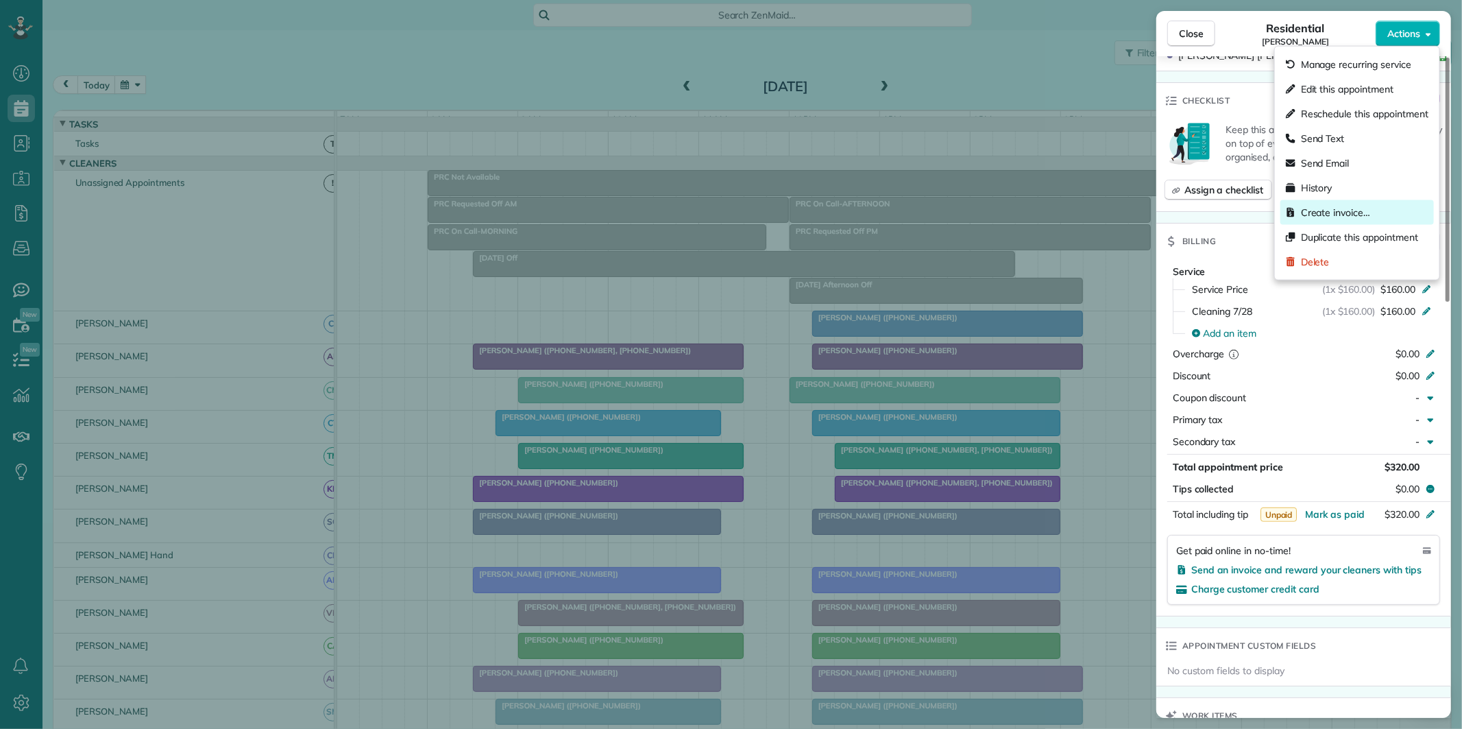
click at [1328, 210] on span "Create invoice…" at bounding box center [1335, 213] width 69 height 14
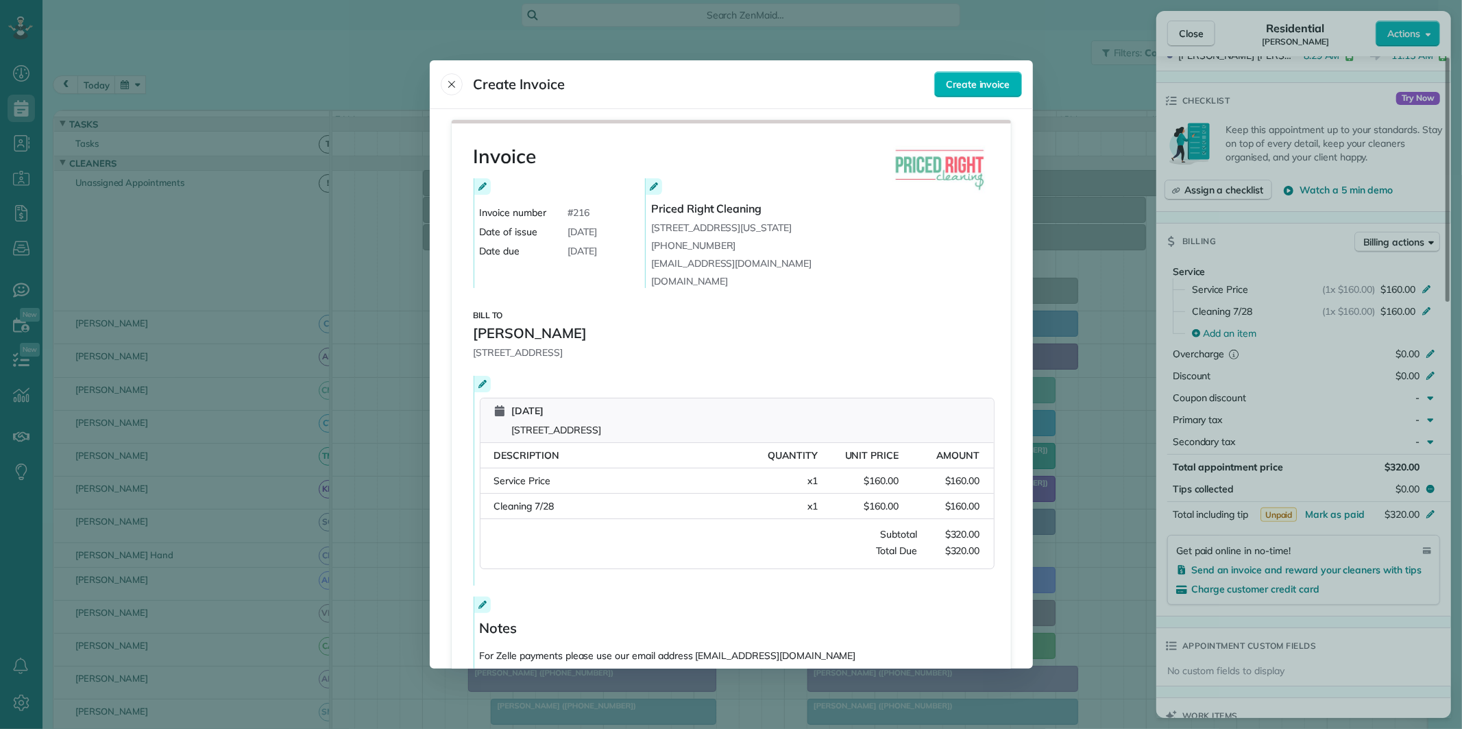
scroll to position [128, 0]
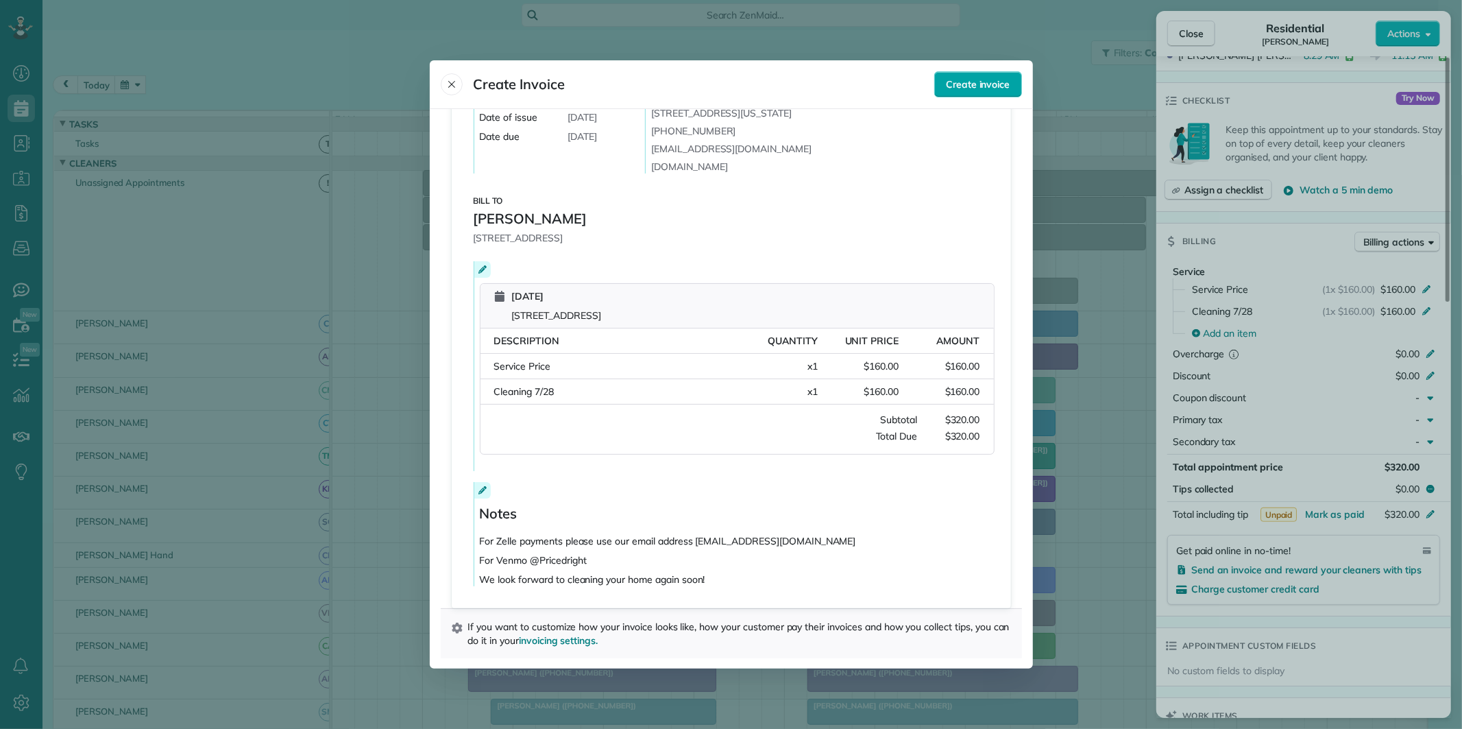
click at [976, 87] on span "Create invoice" at bounding box center [978, 84] width 64 height 14
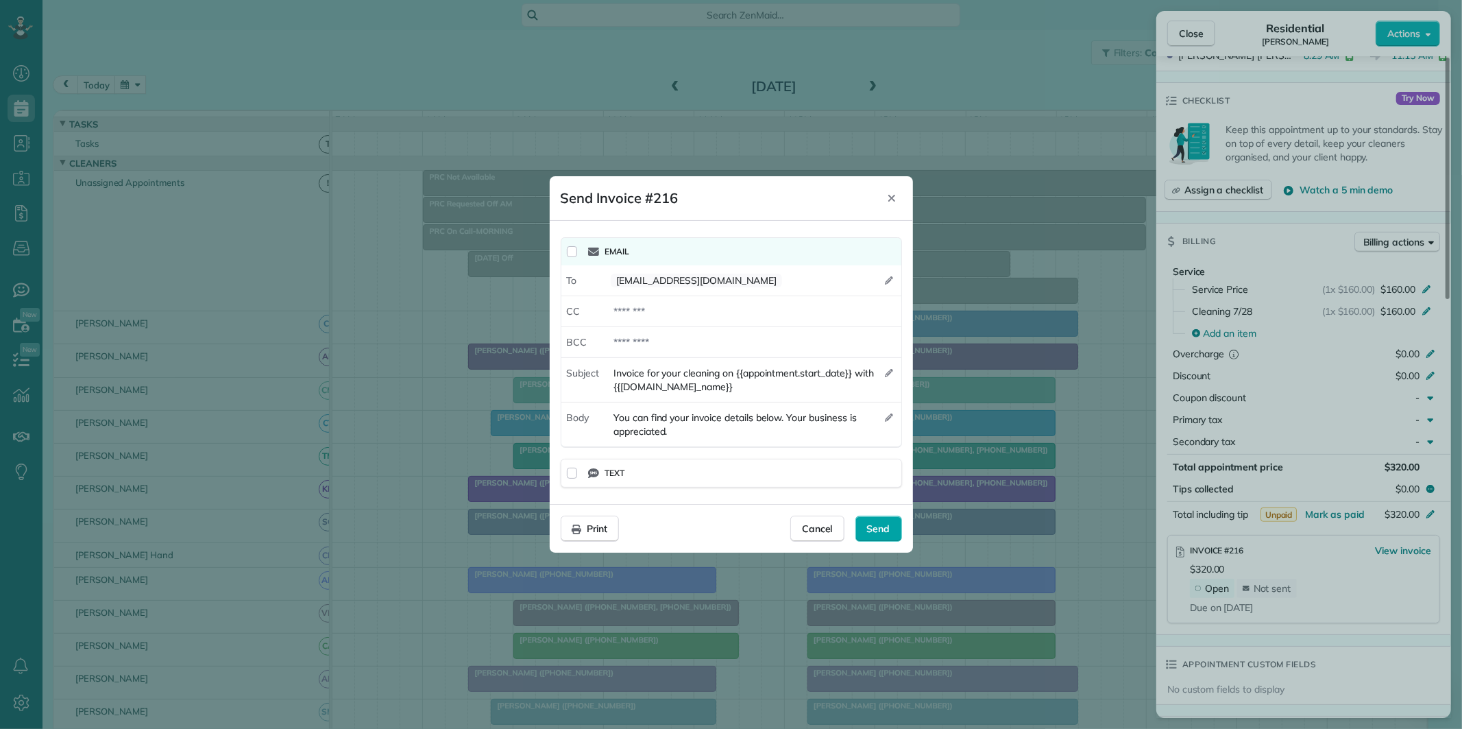
click at [886, 530] on span "Send" at bounding box center [878, 529] width 23 height 14
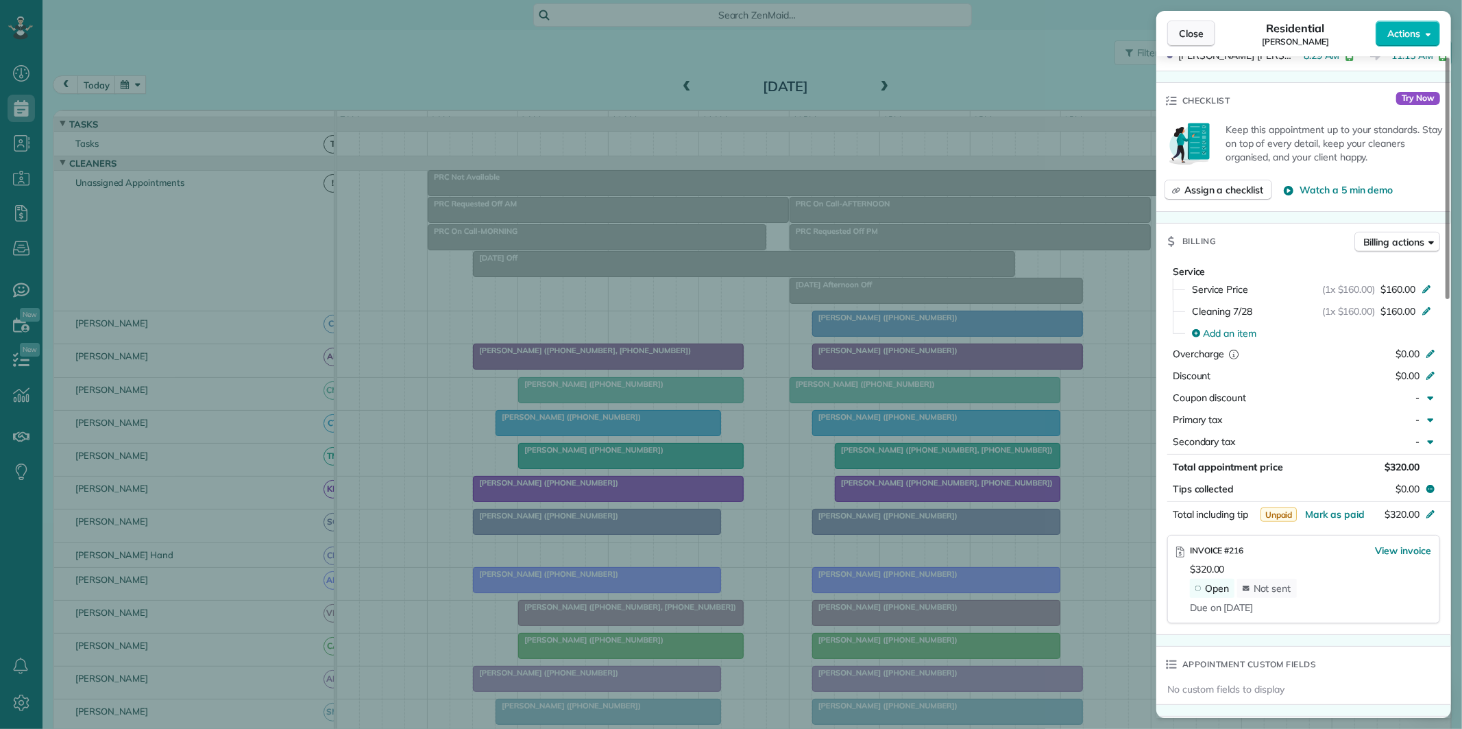
click at [1189, 36] on span "Close" at bounding box center [1191, 34] width 25 height 14
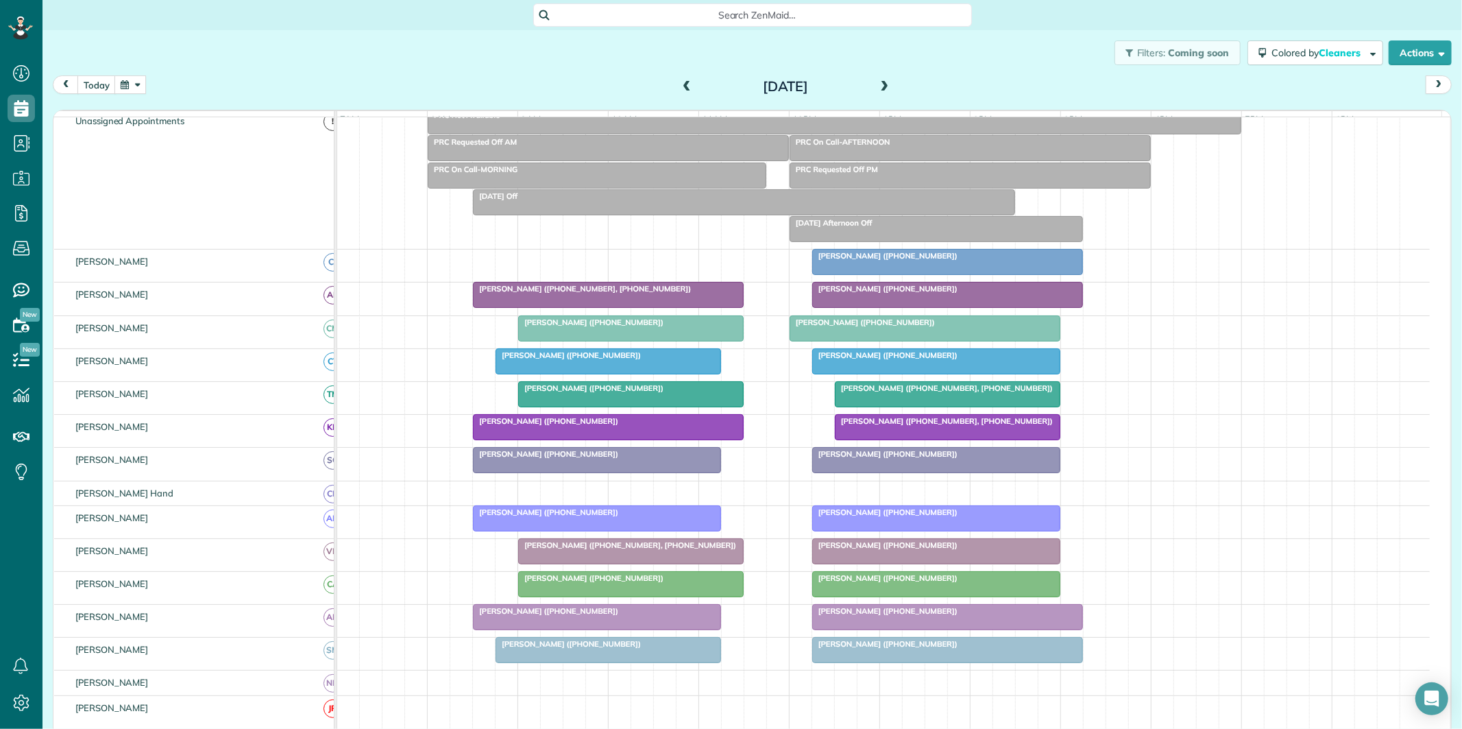
scroll to position [152, 0]
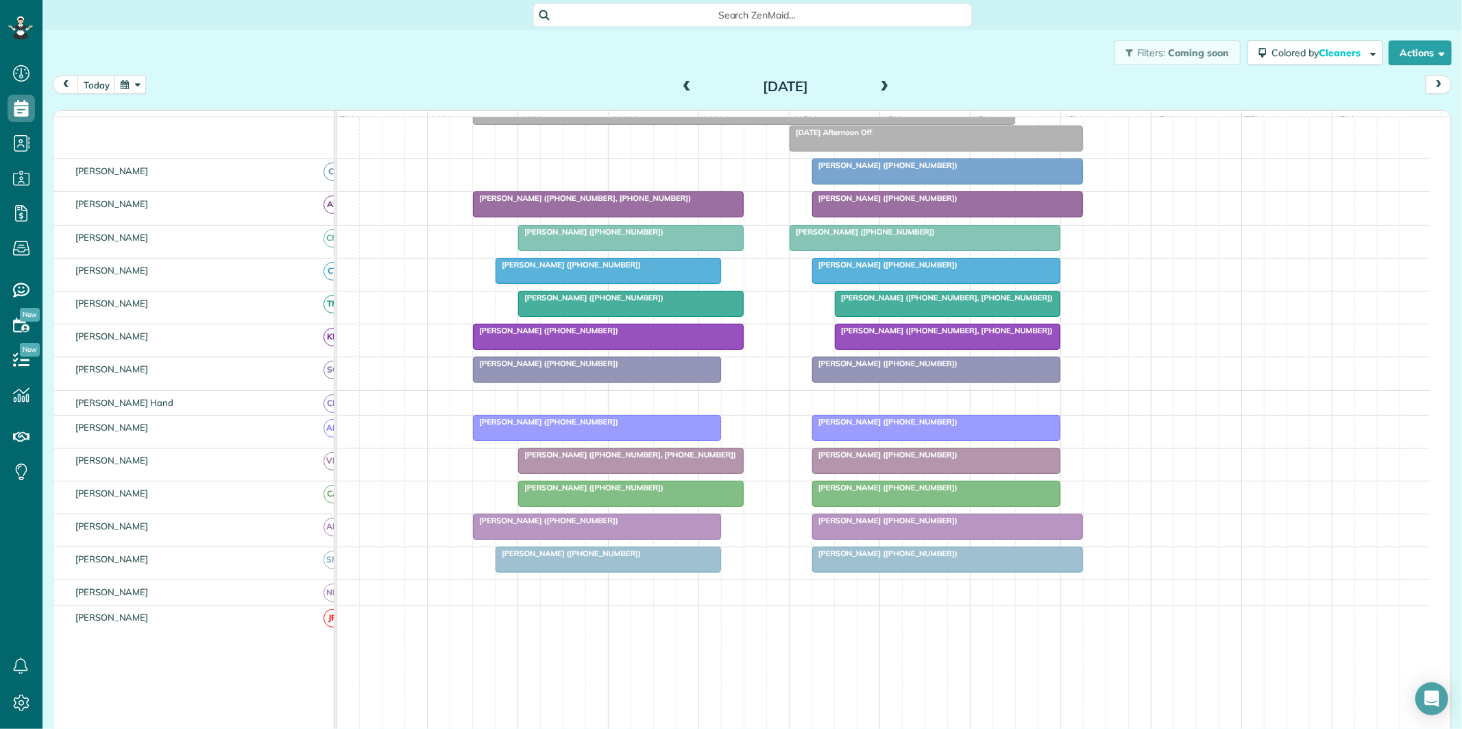
click at [627, 426] on div "Nathan Walczak (+15865302611)" at bounding box center [597, 422] width 240 height 10
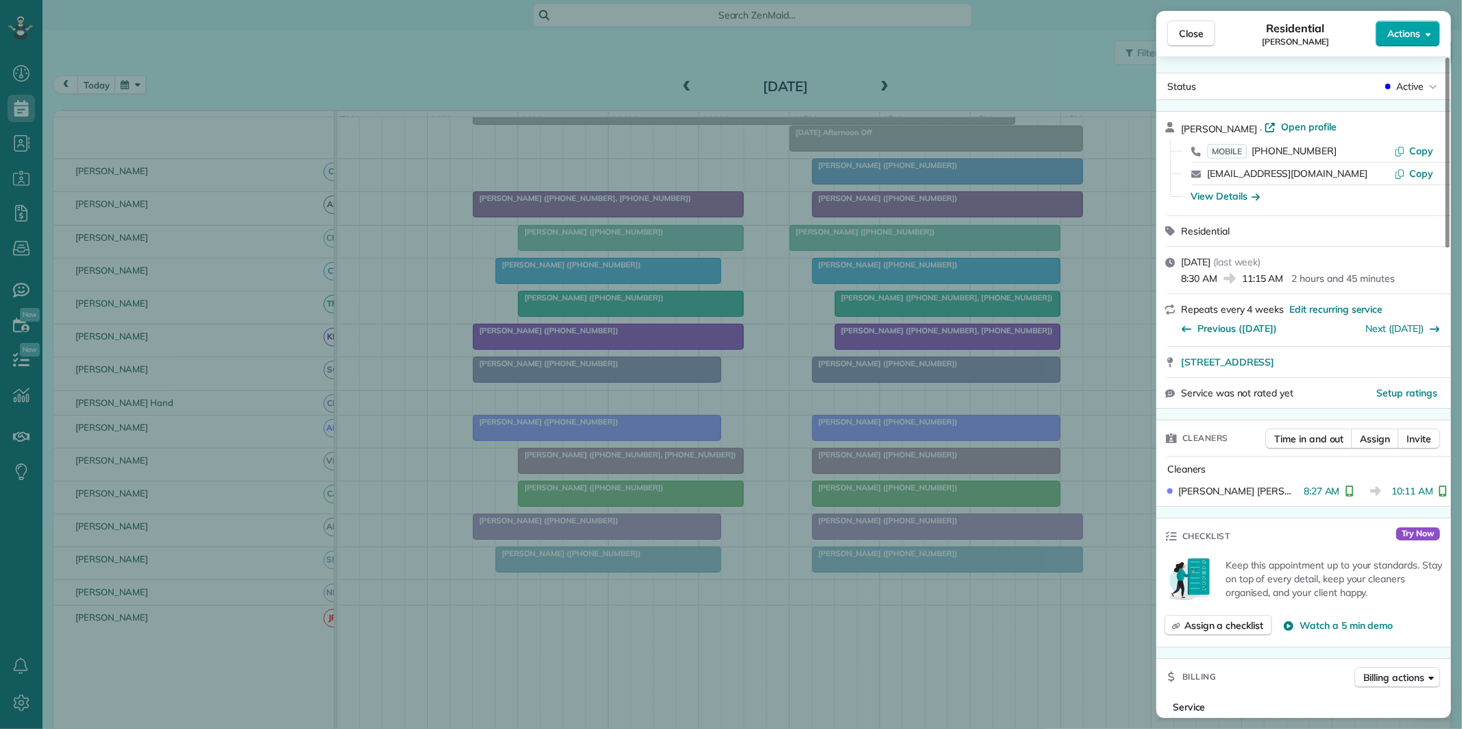
click at [1415, 30] on span "Actions" at bounding box center [1403, 34] width 33 height 14
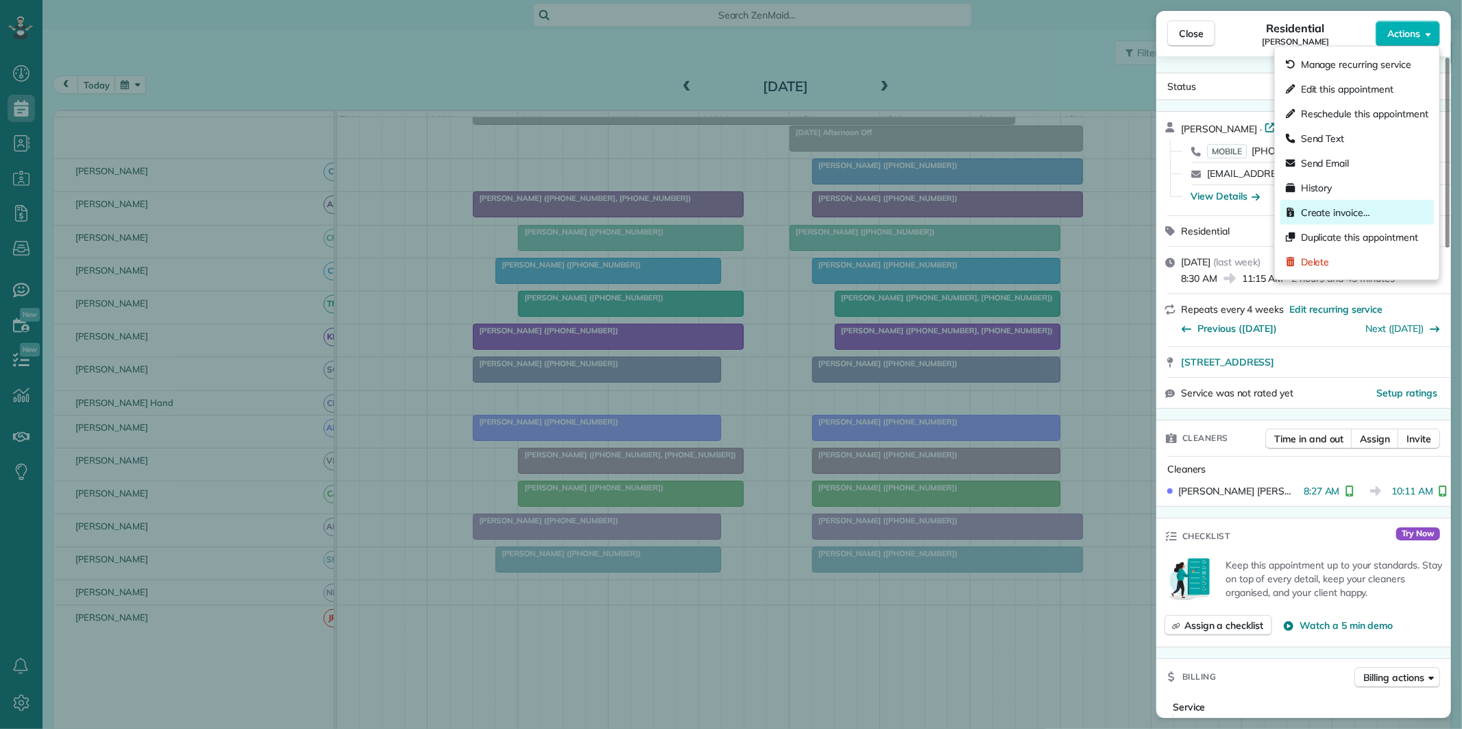
click at [1314, 210] on span "Create invoice…" at bounding box center [1335, 213] width 69 height 14
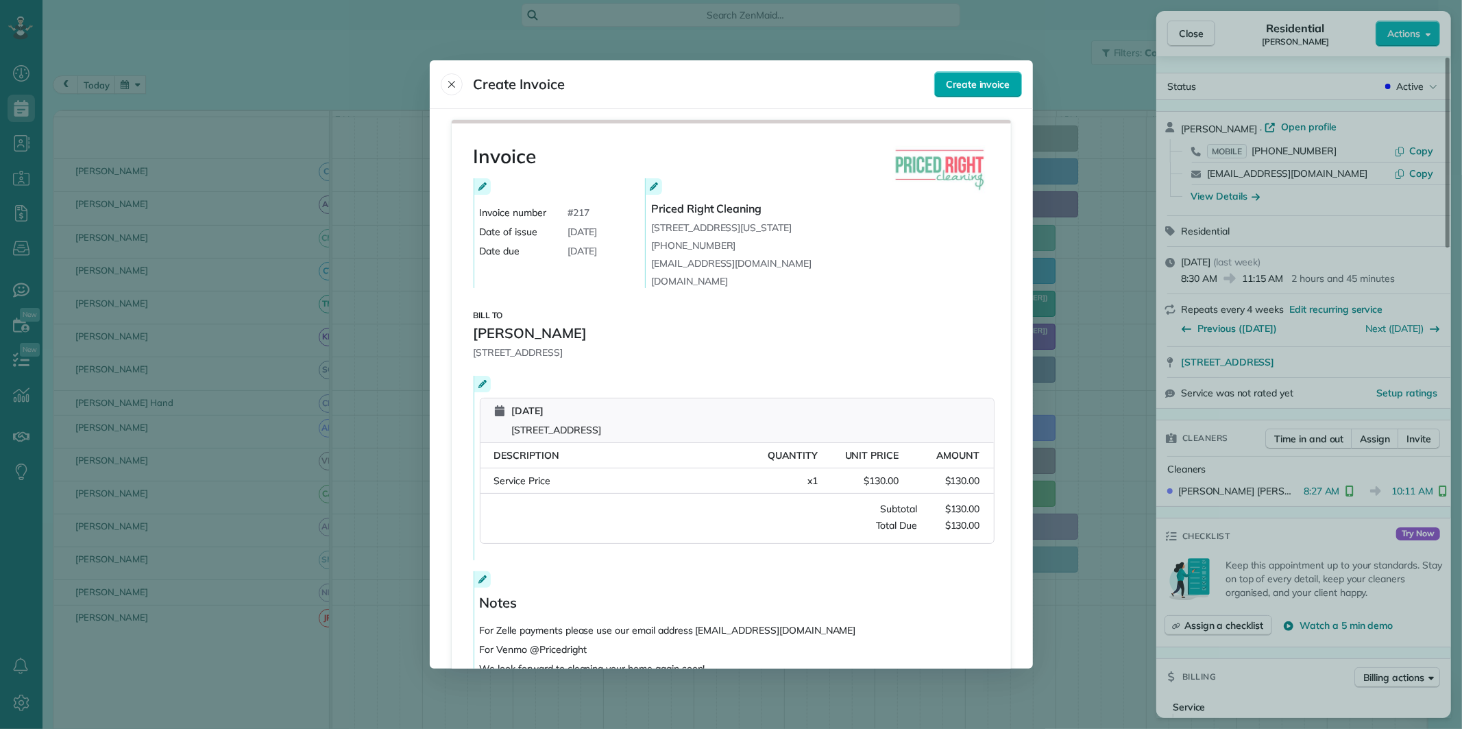
click at [979, 84] on span "Create invoice" at bounding box center [978, 84] width 64 height 14
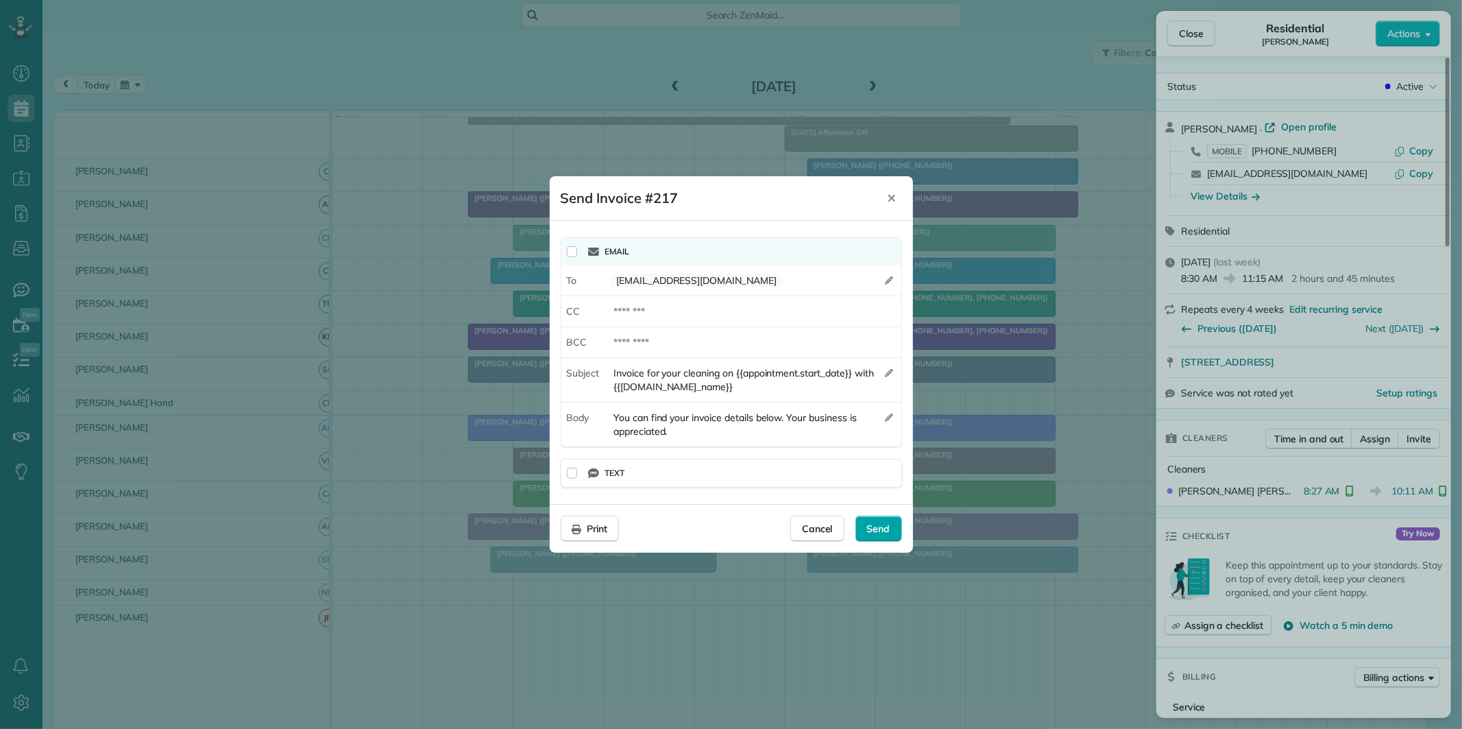
click at [879, 532] on span "Send" at bounding box center [878, 529] width 23 height 14
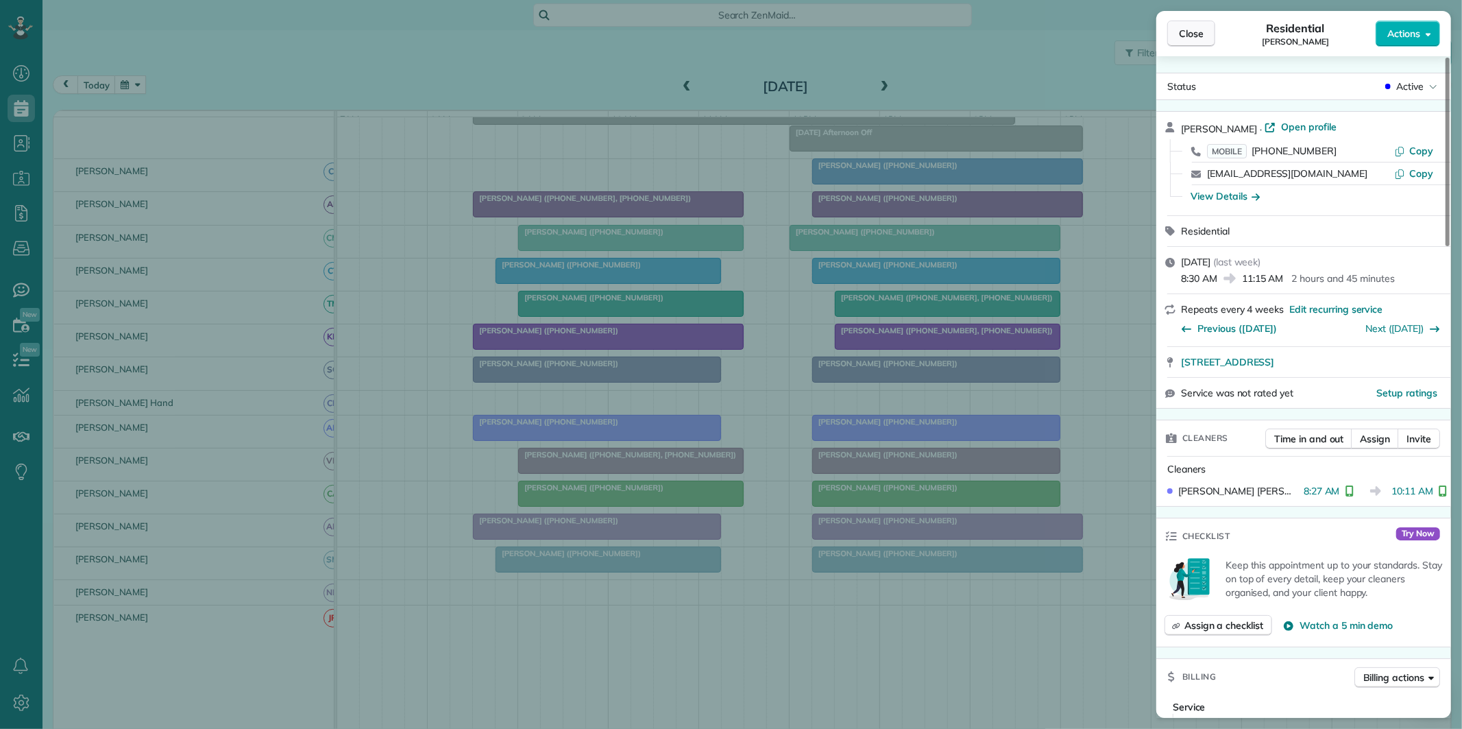
click at [1191, 35] on span "Close" at bounding box center [1191, 34] width 25 height 14
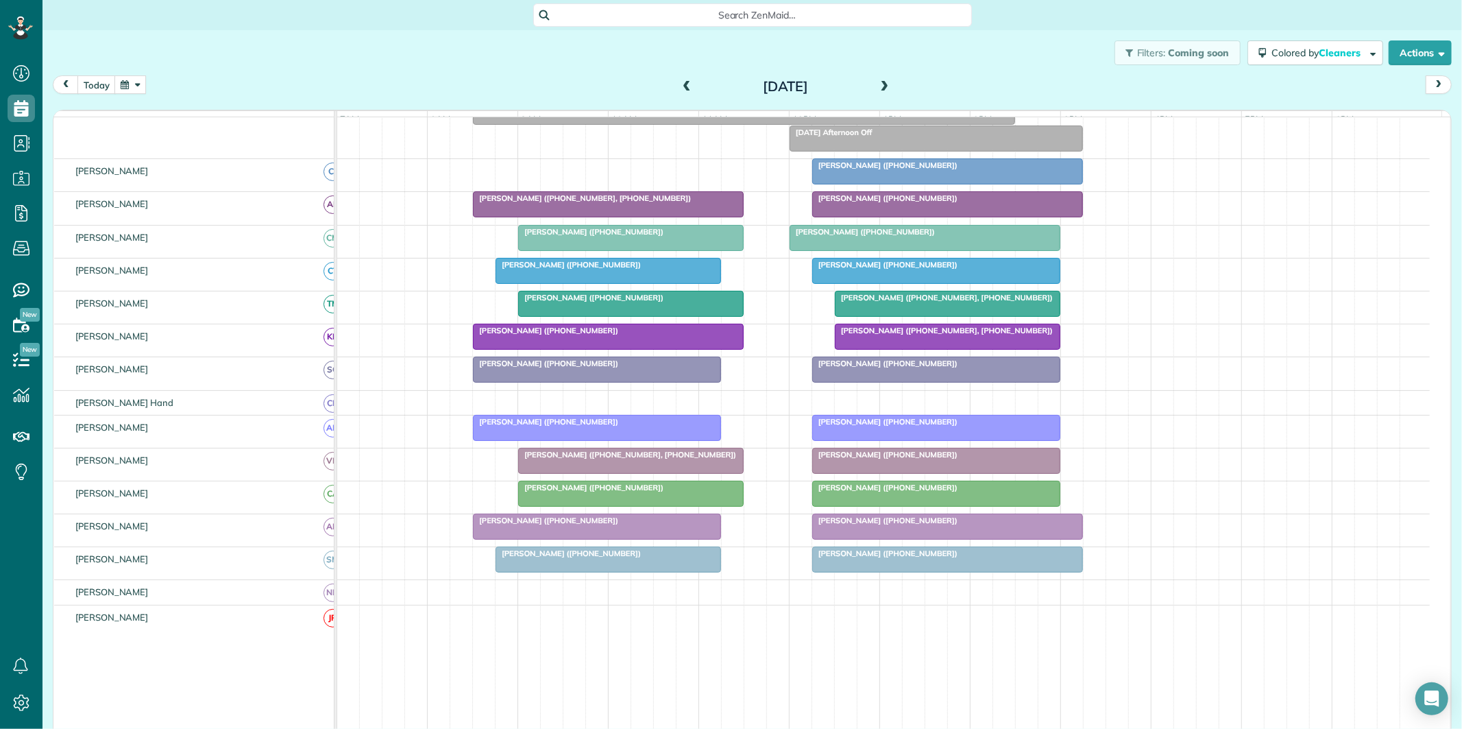
click at [131, 83] on button "button" at bounding box center [130, 84] width 32 height 19
click at [252, 193] on link "21" at bounding box center [252, 199] width 22 height 22
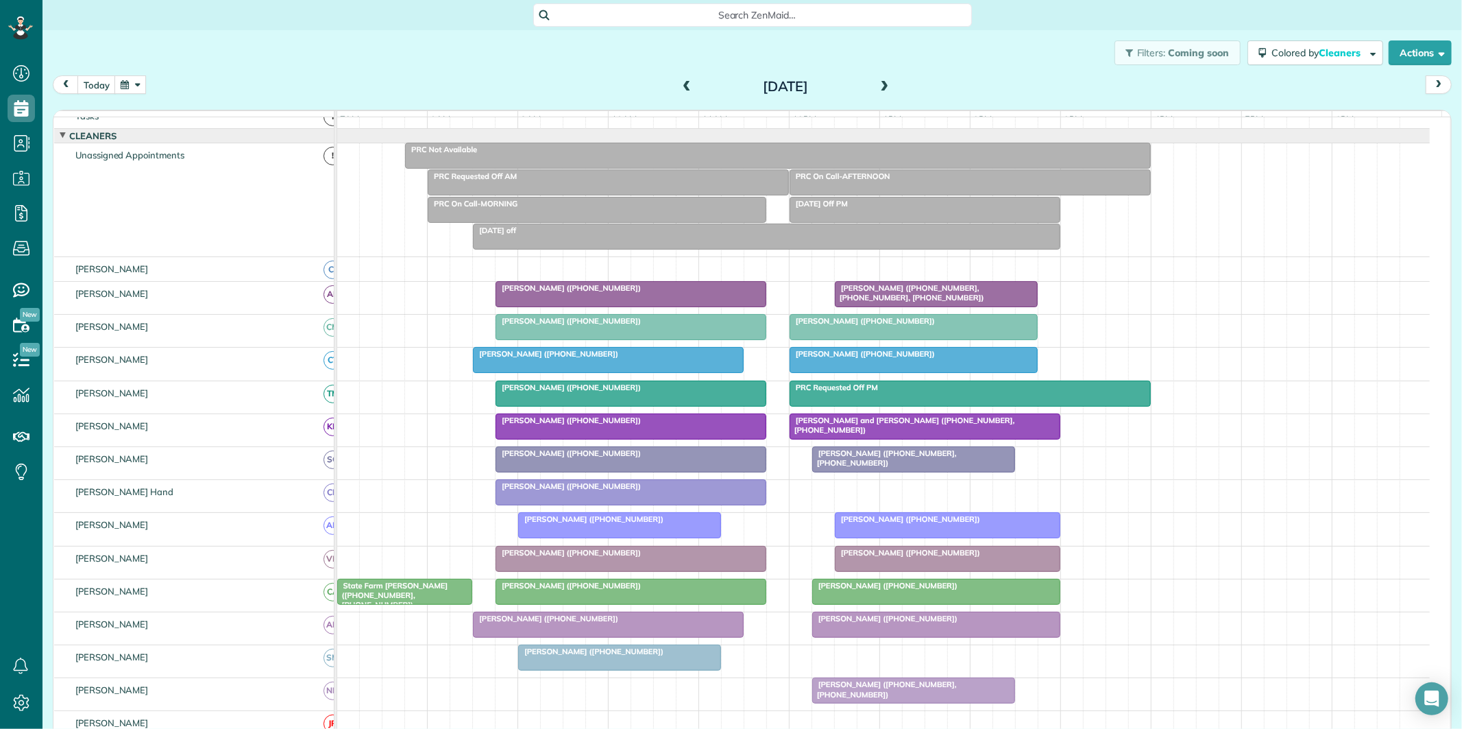
click at [131, 86] on button "button" at bounding box center [130, 84] width 32 height 19
click at [254, 172] on link "14" at bounding box center [252, 176] width 22 height 22
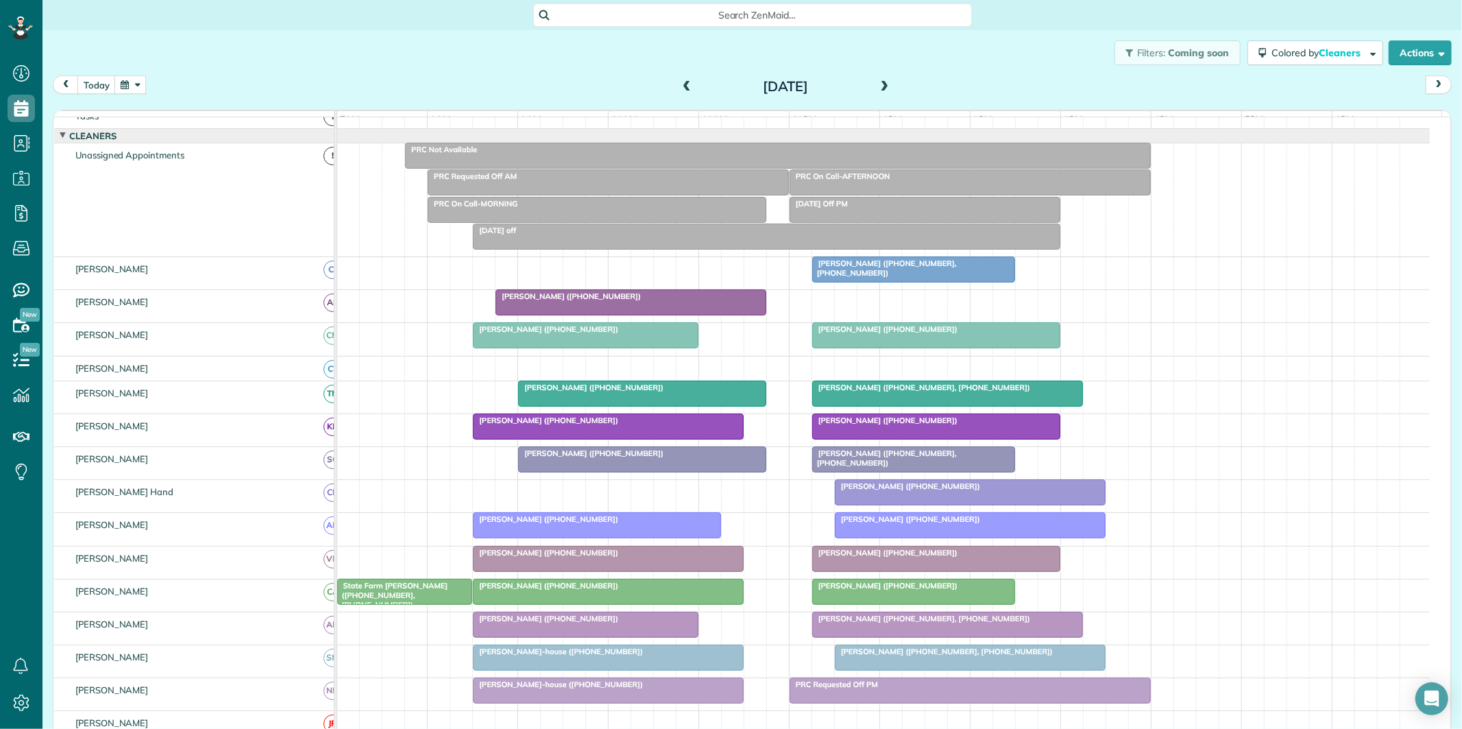
click at [931, 277] on span "[PERSON_NAME] ([PHONE_NUMBER], [PHONE_NUMBER])" at bounding box center [884, 267] width 145 height 19
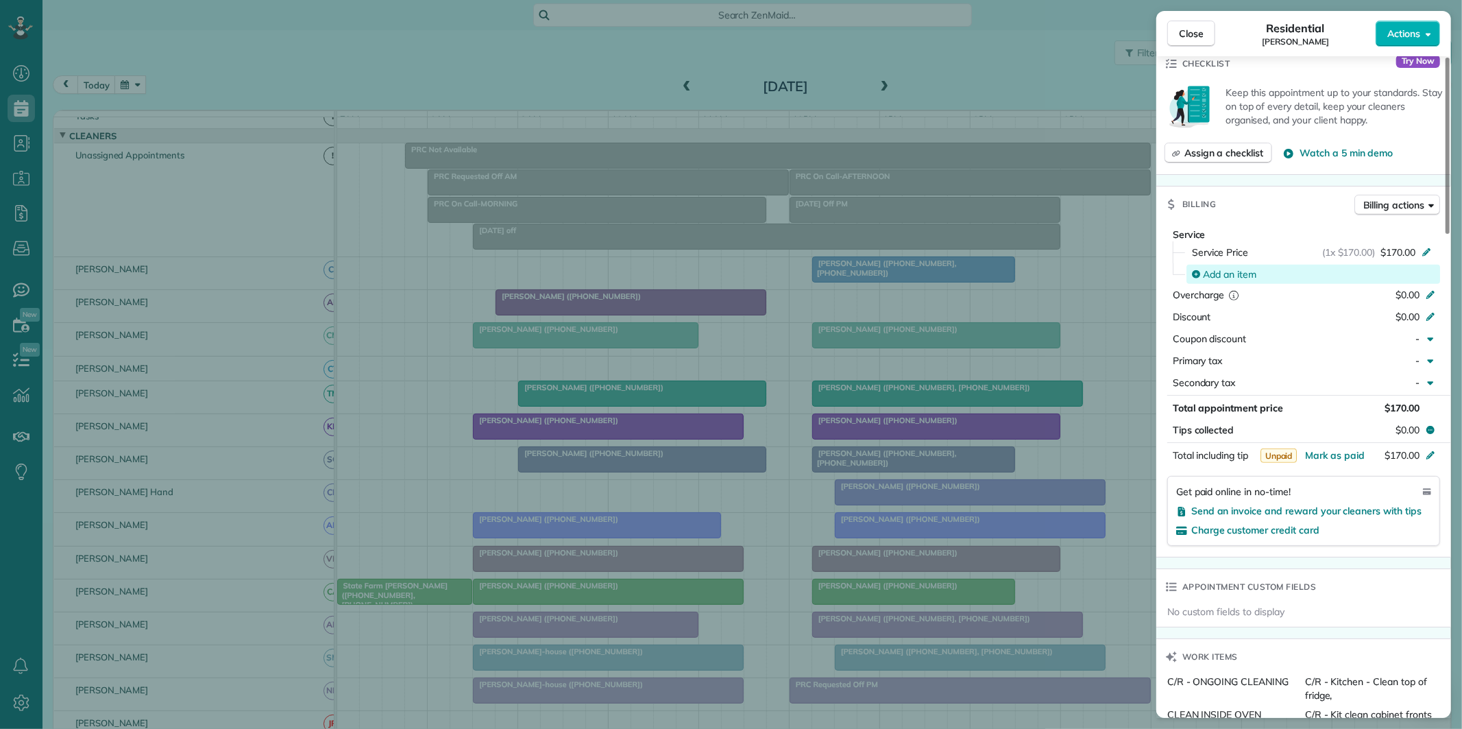
scroll to position [533, 0]
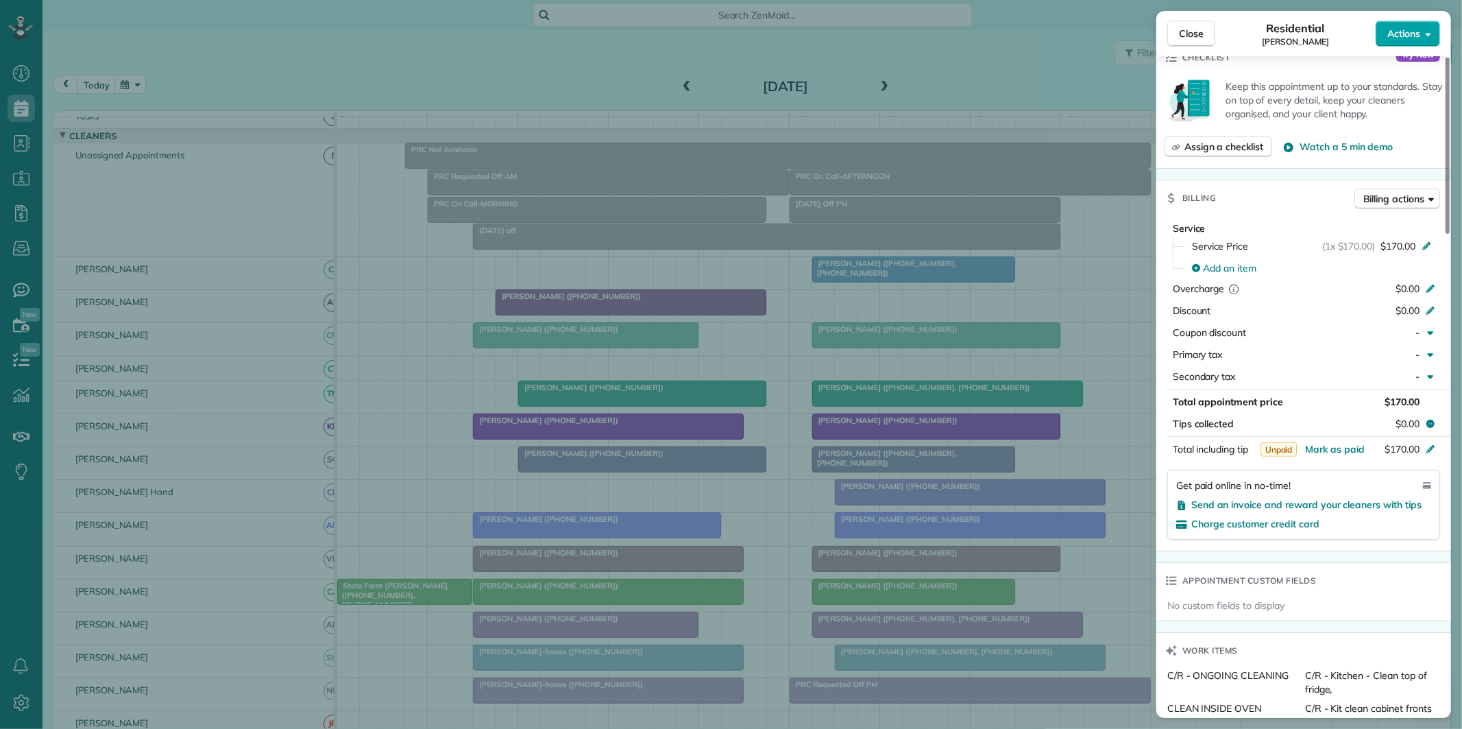
click at [1409, 33] on span "Actions" at bounding box center [1403, 34] width 33 height 14
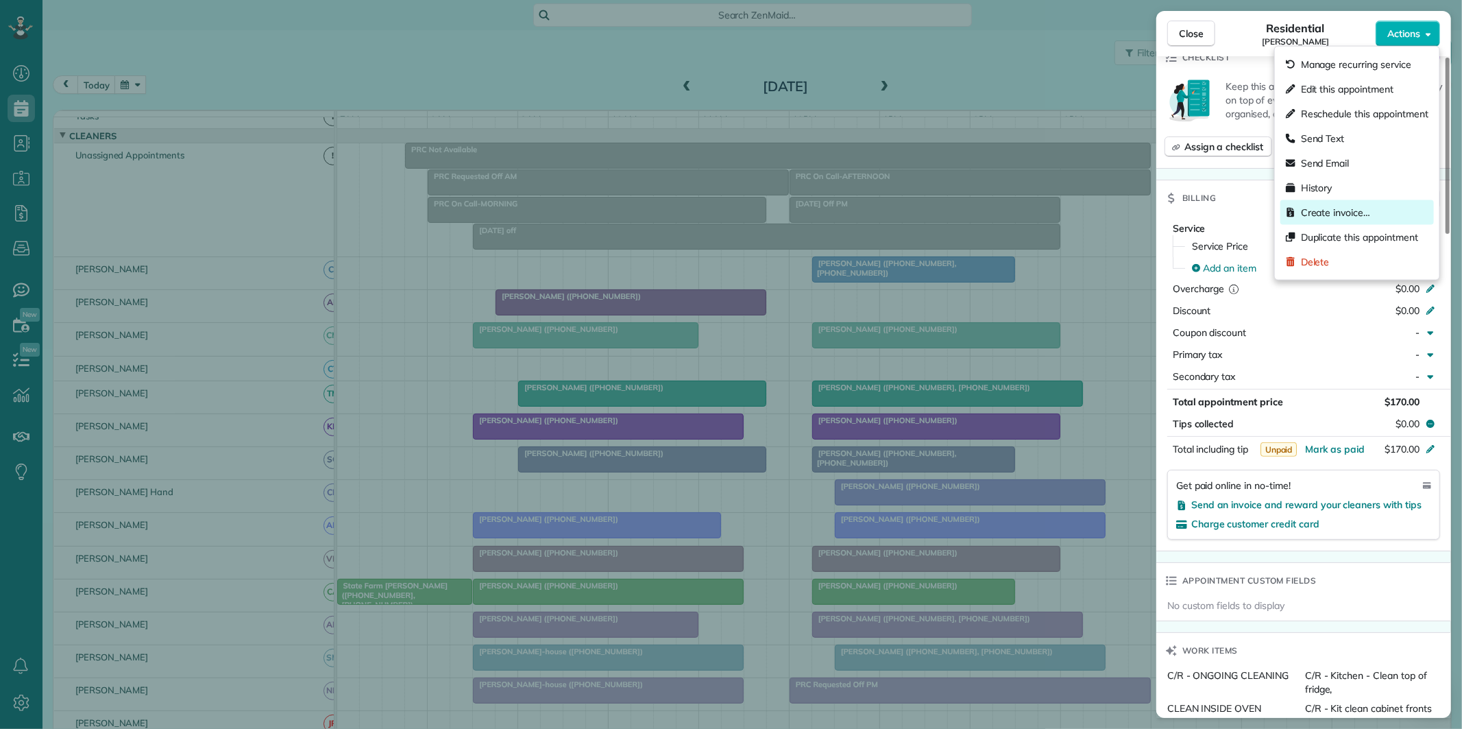
click at [1332, 210] on span "Create invoice…" at bounding box center [1335, 213] width 69 height 14
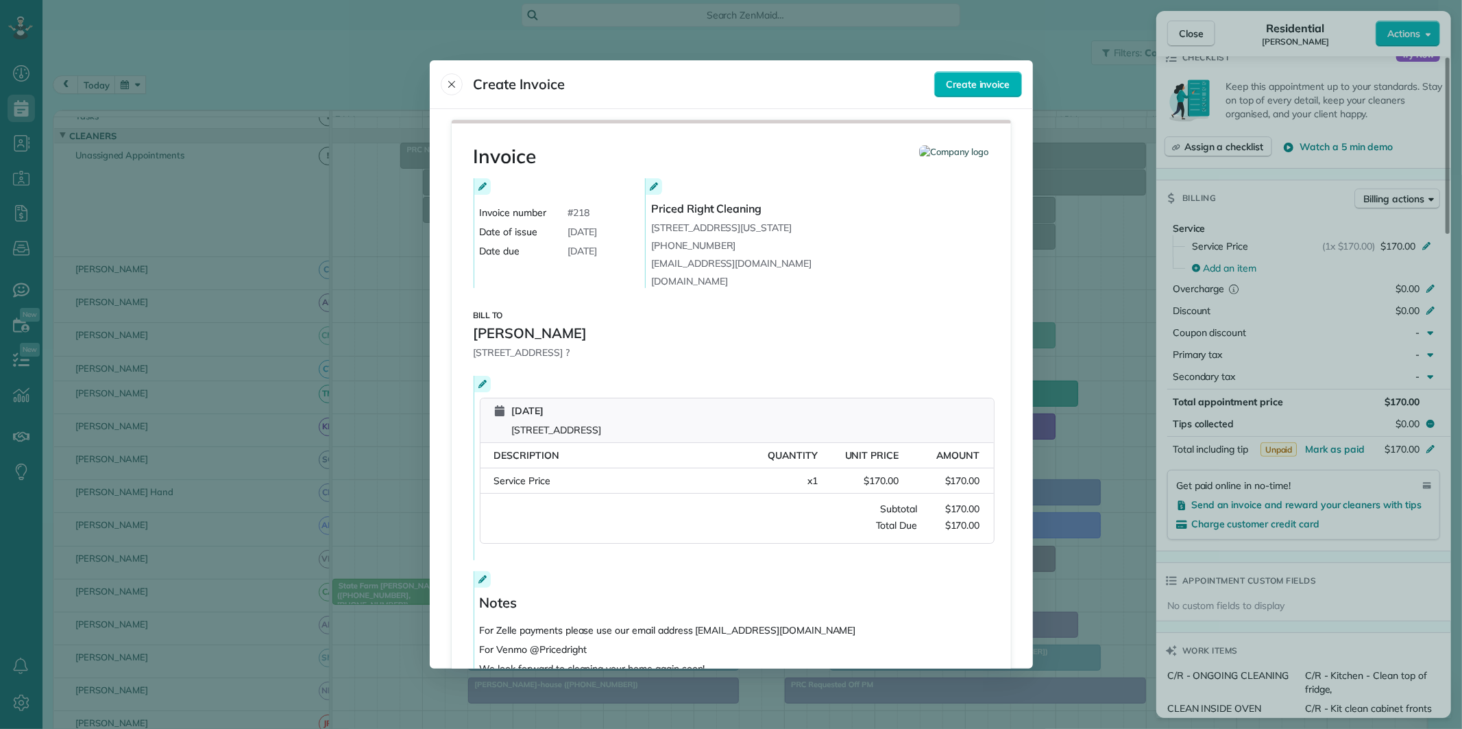
scroll to position [104, 0]
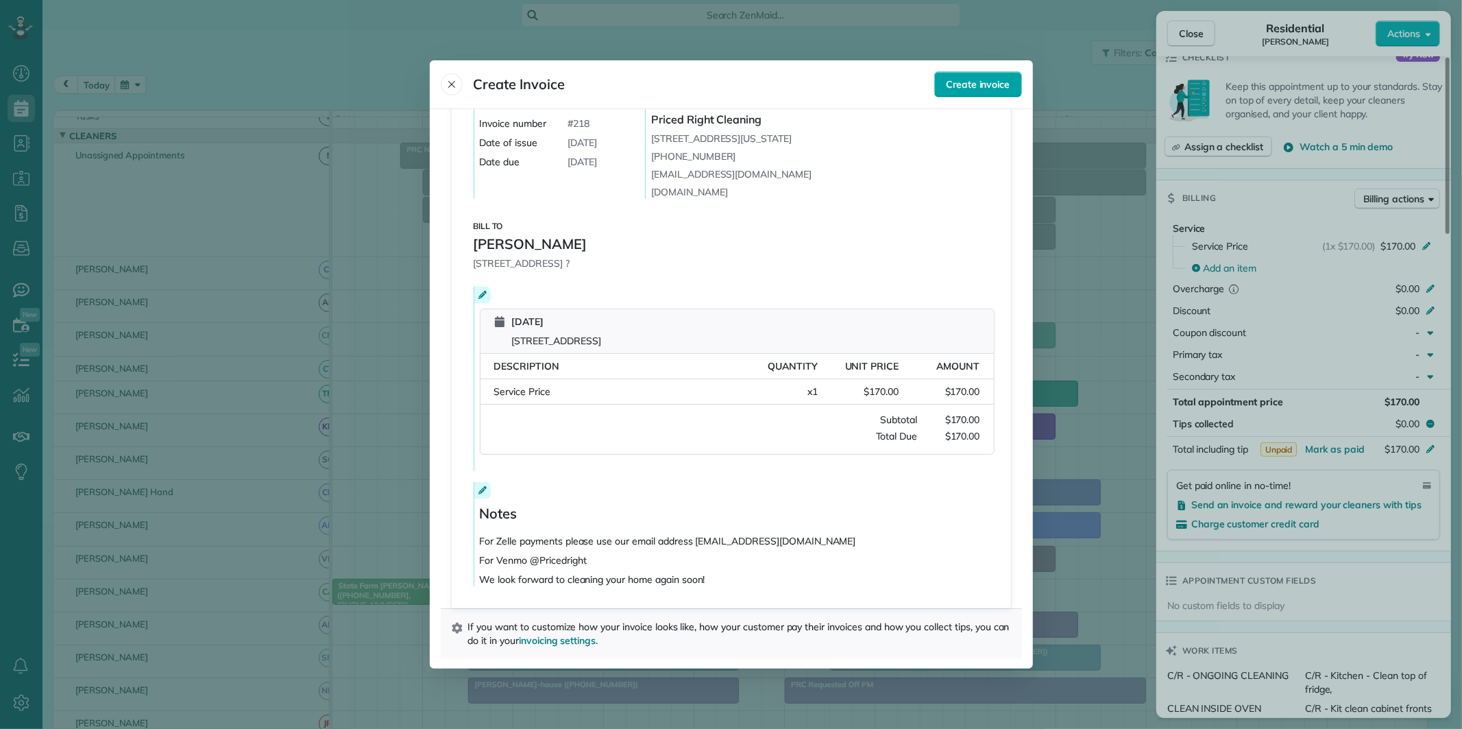
click at [971, 87] on span "Create invoice" at bounding box center [978, 84] width 64 height 14
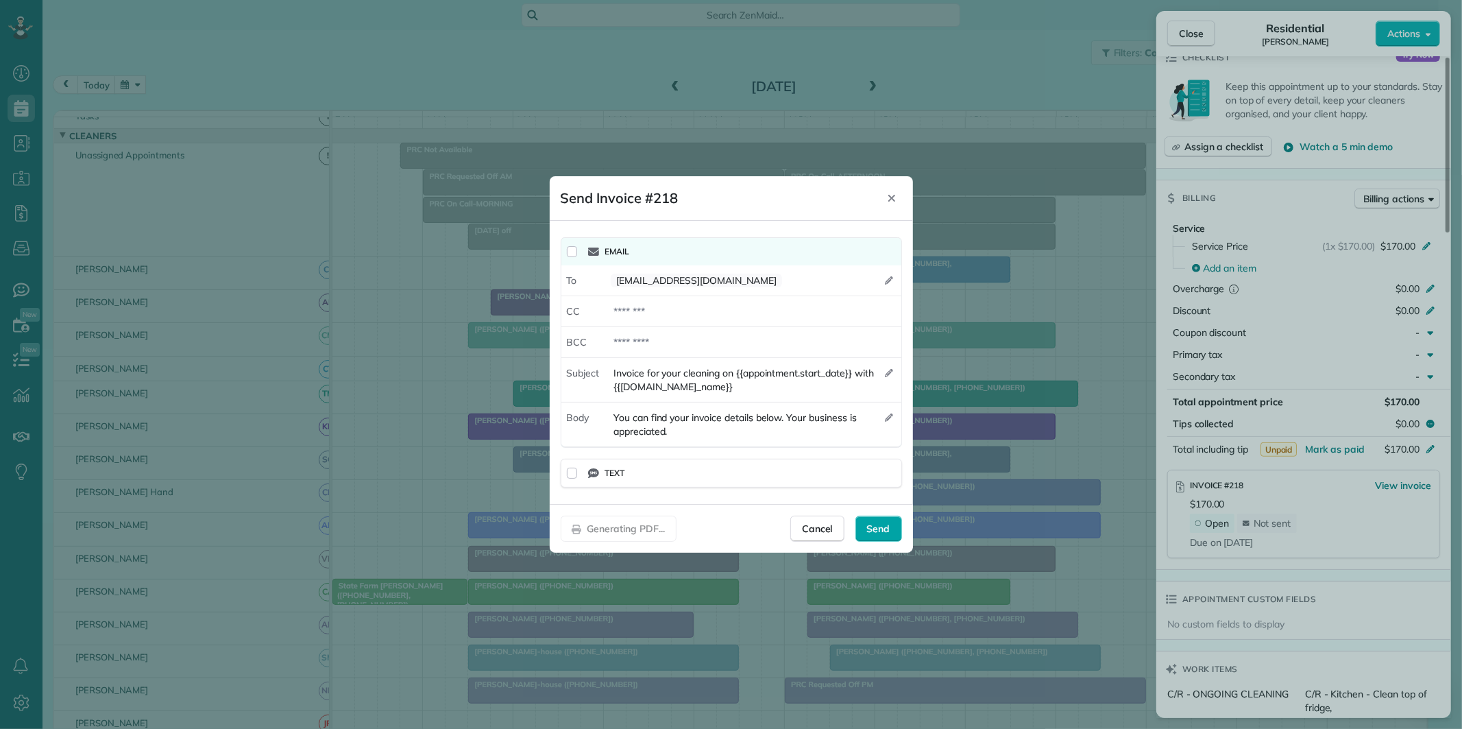
click at [882, 529] on span "Send" at bounding box center [878, 529] width 23 height 14
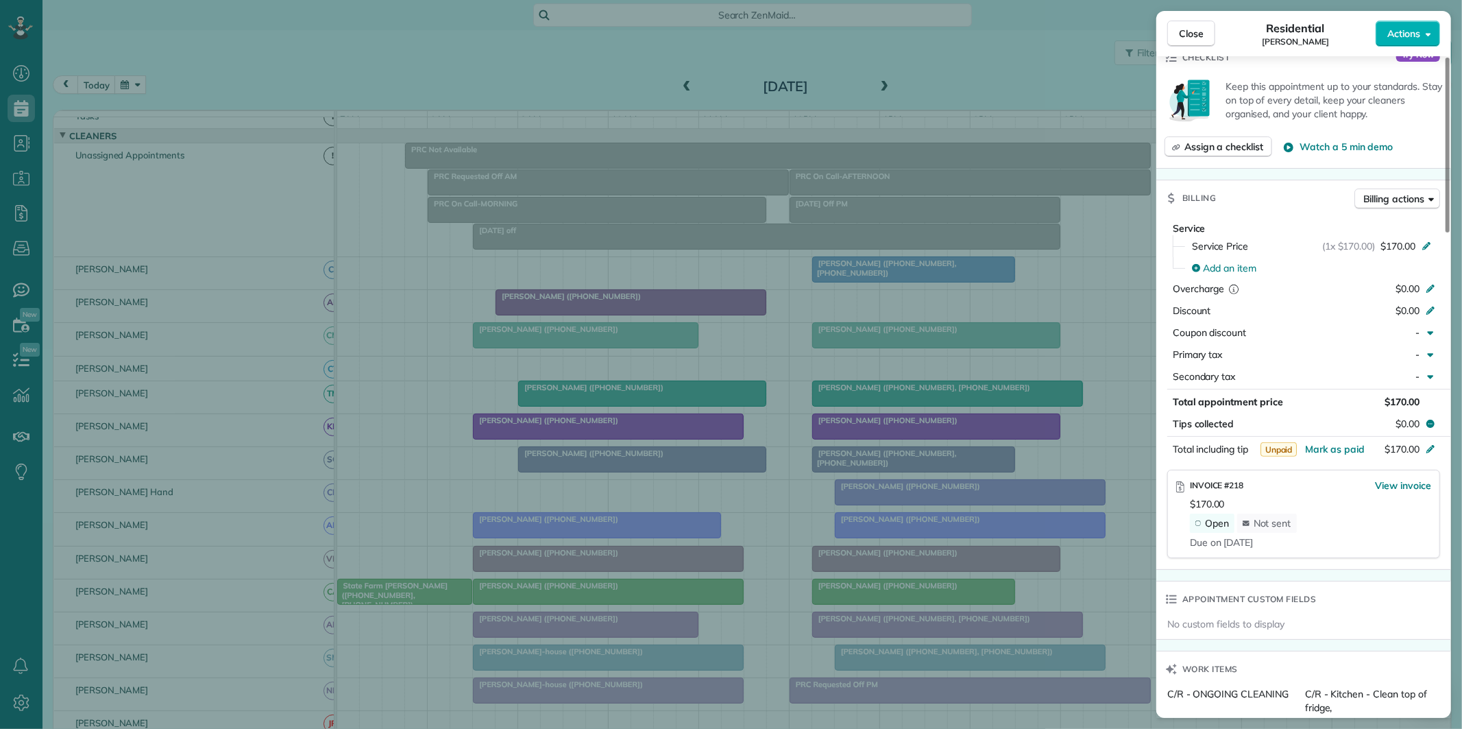
scroll to position [0, 0]
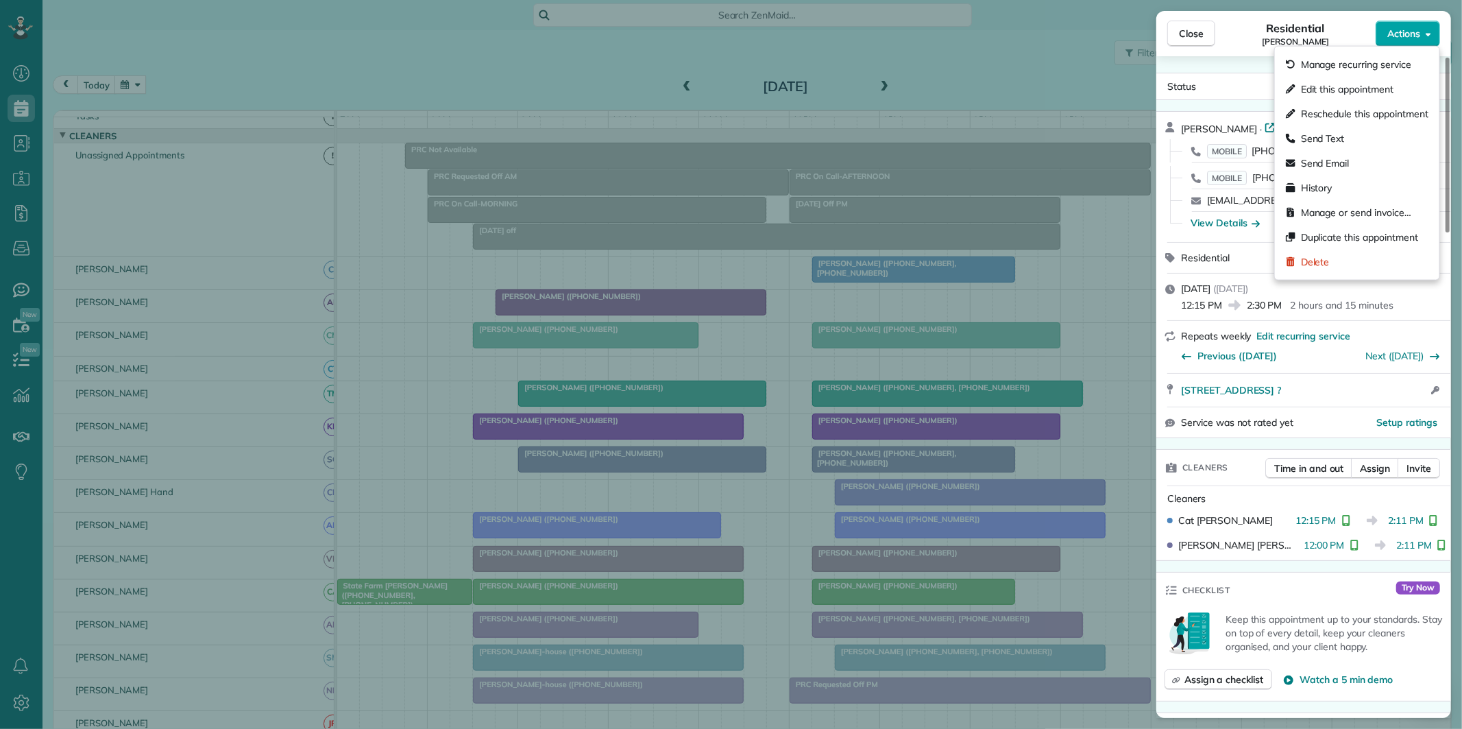
click at [1401, 36] on span "Actions" at bounding box center [1403, 34] width 33 height 14
click at [1187, 29] on span "Close" at bounding box center [1191, 34] width 25 height 14
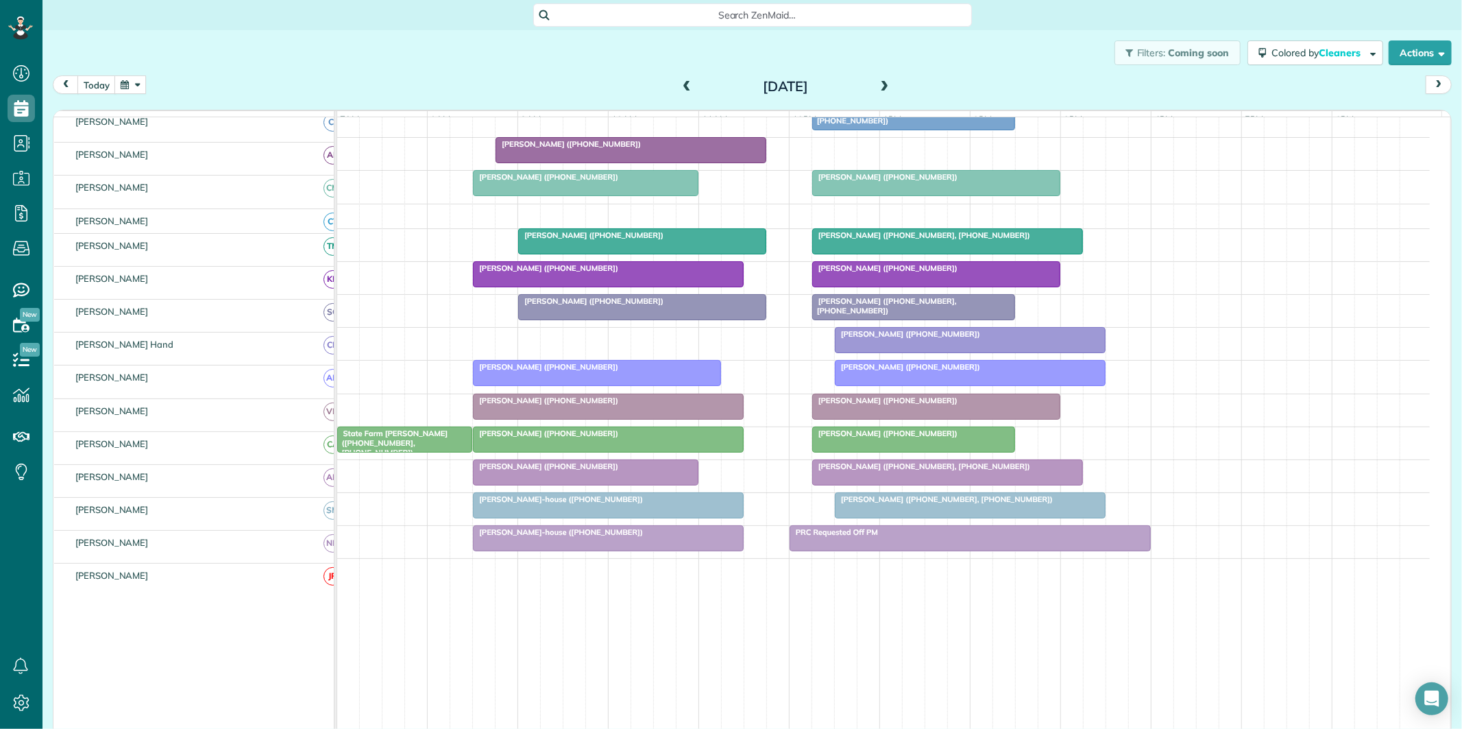
scroll to position [180, 0]
click at [877, 79] on span at bounding box center [884, 87] width 15 height 21
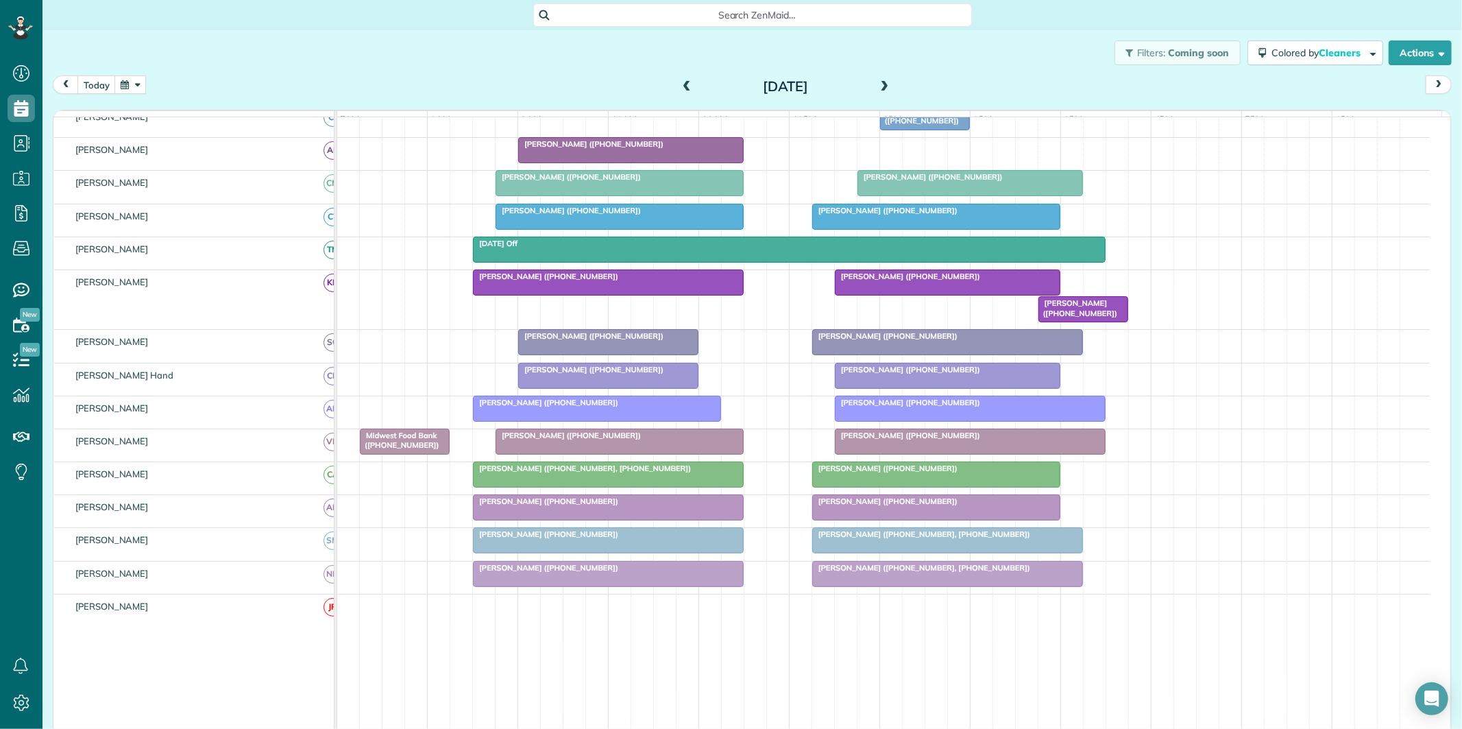
click at [936, 539] on span "[PERSON_NAME] ([PHONE_NUMBER], [PHONE_NUMBER])" at bounding box center [921, 534] width 219 height 10
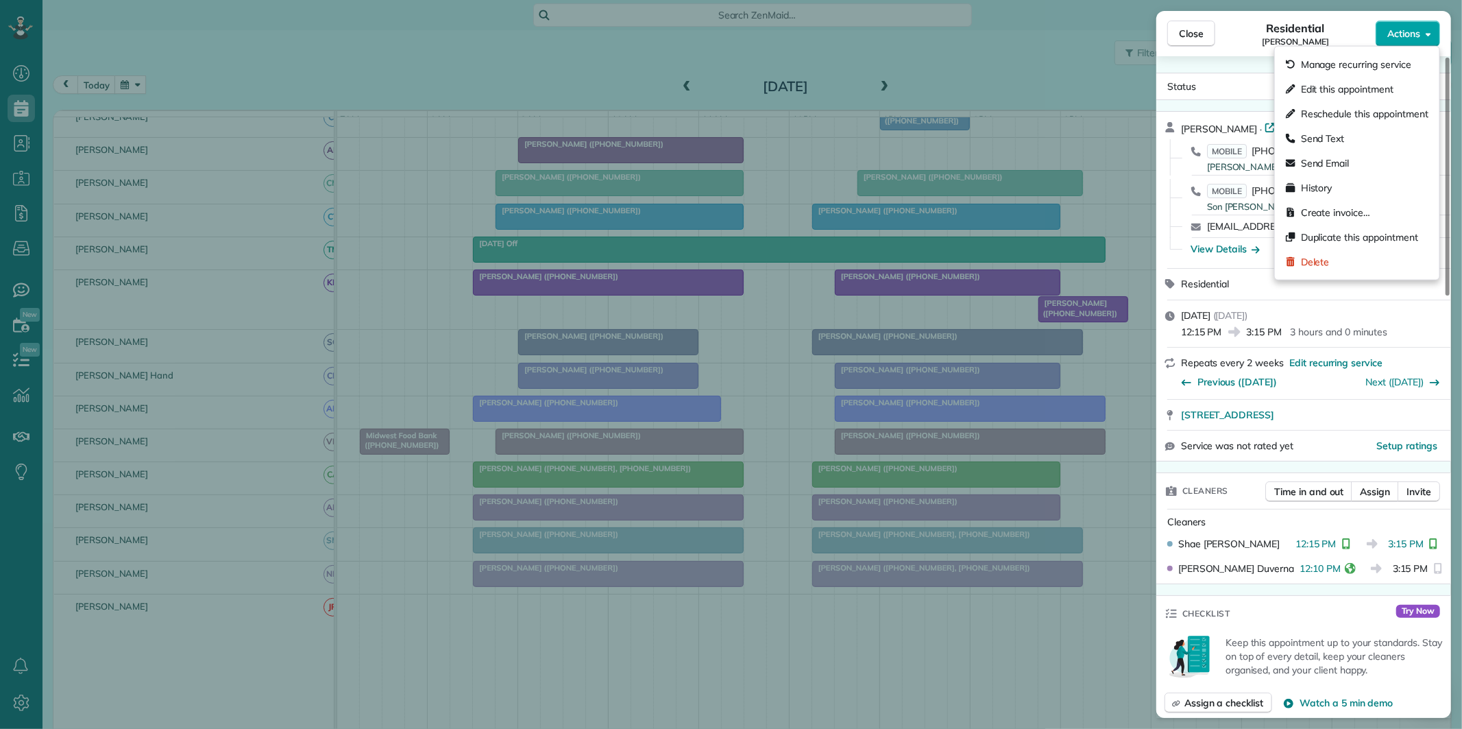
click at [1408, 32] on span "Actions" at bounding box center [1403, 34] width 33 height 14
click at [1328, 207] on span "Create invoice…" at bounding box center [1335, 213] width 69 height 14
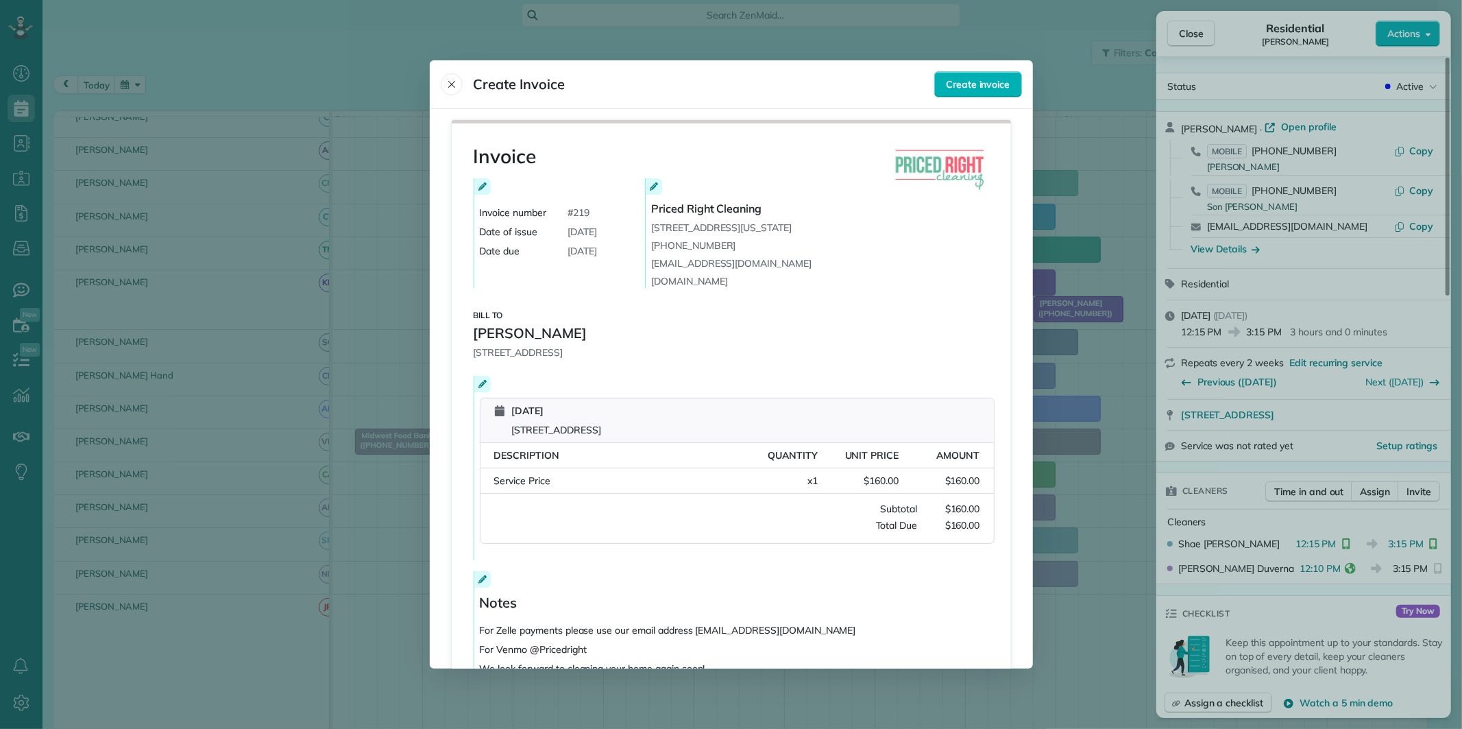
scroll to position [104, 0]
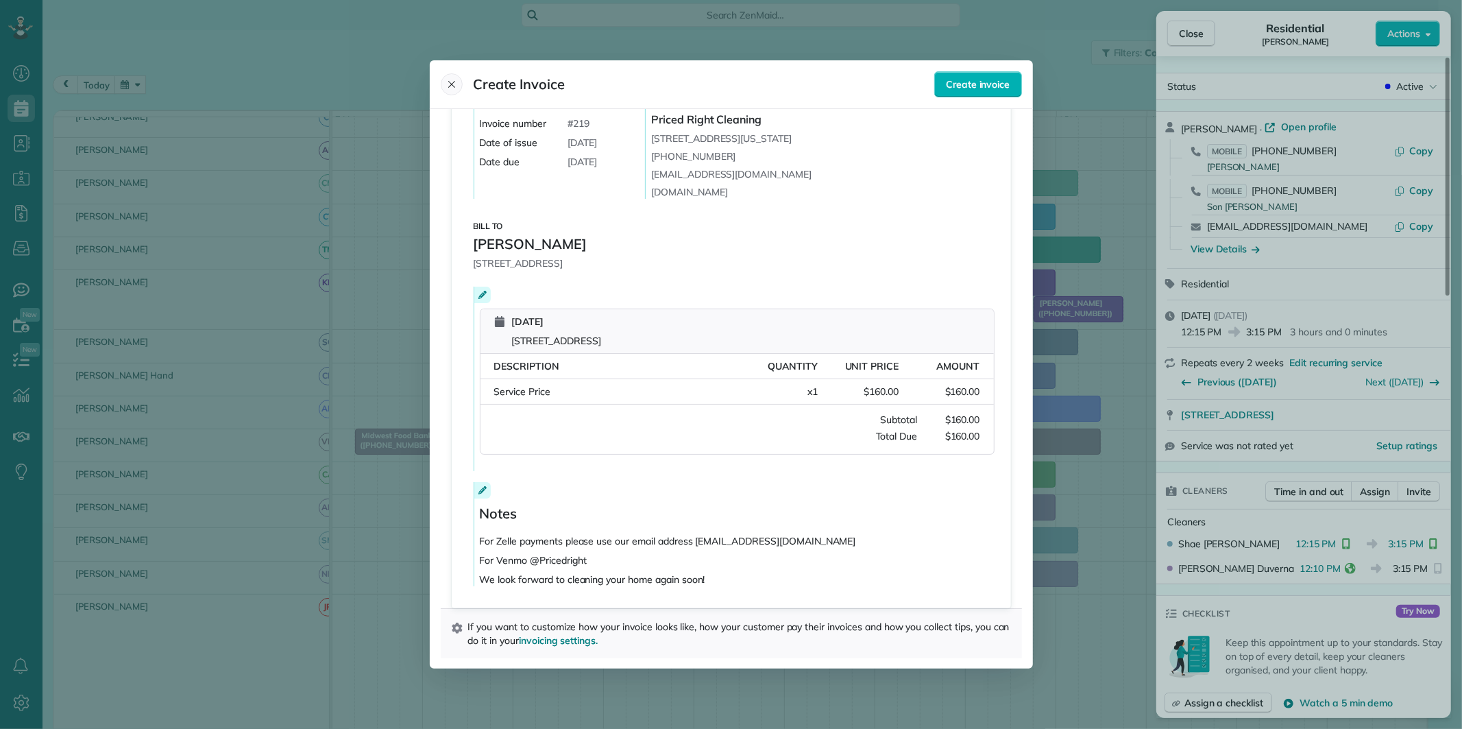
click at [450, 84] on icon "Close" at bounding box center [451, 84] width 7 height 7
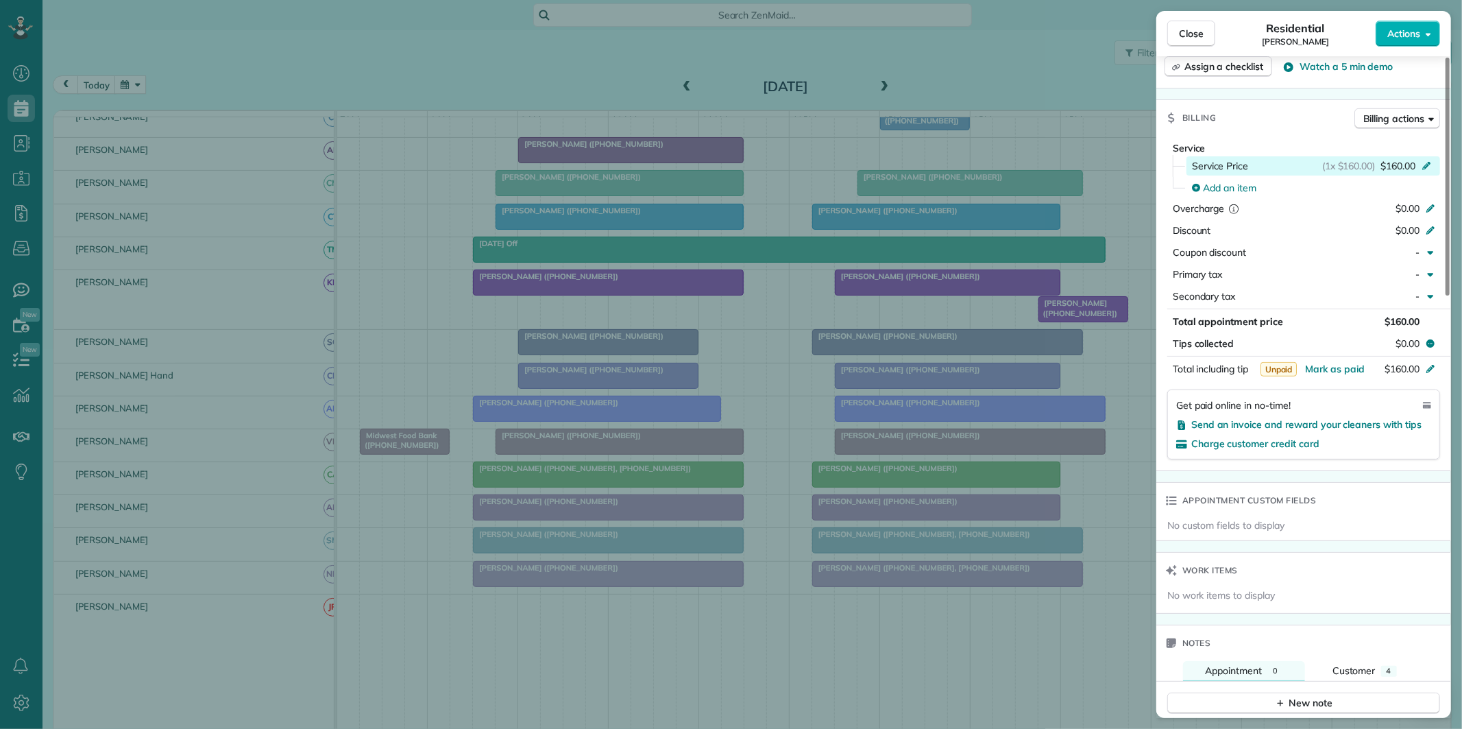
scroll to position [609, 0]
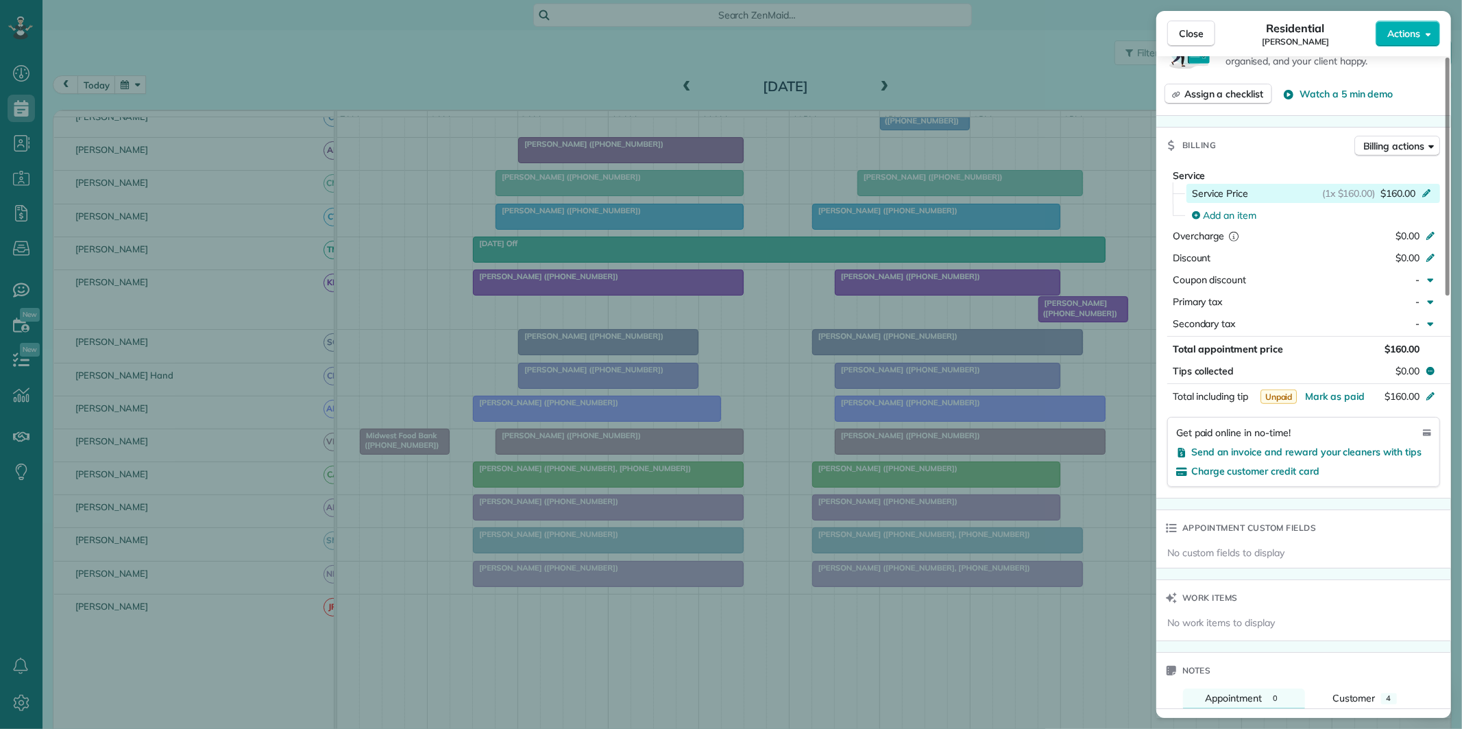
click at [1427, 188] on icon at bounding box center [1426, 191] width 11 height 11
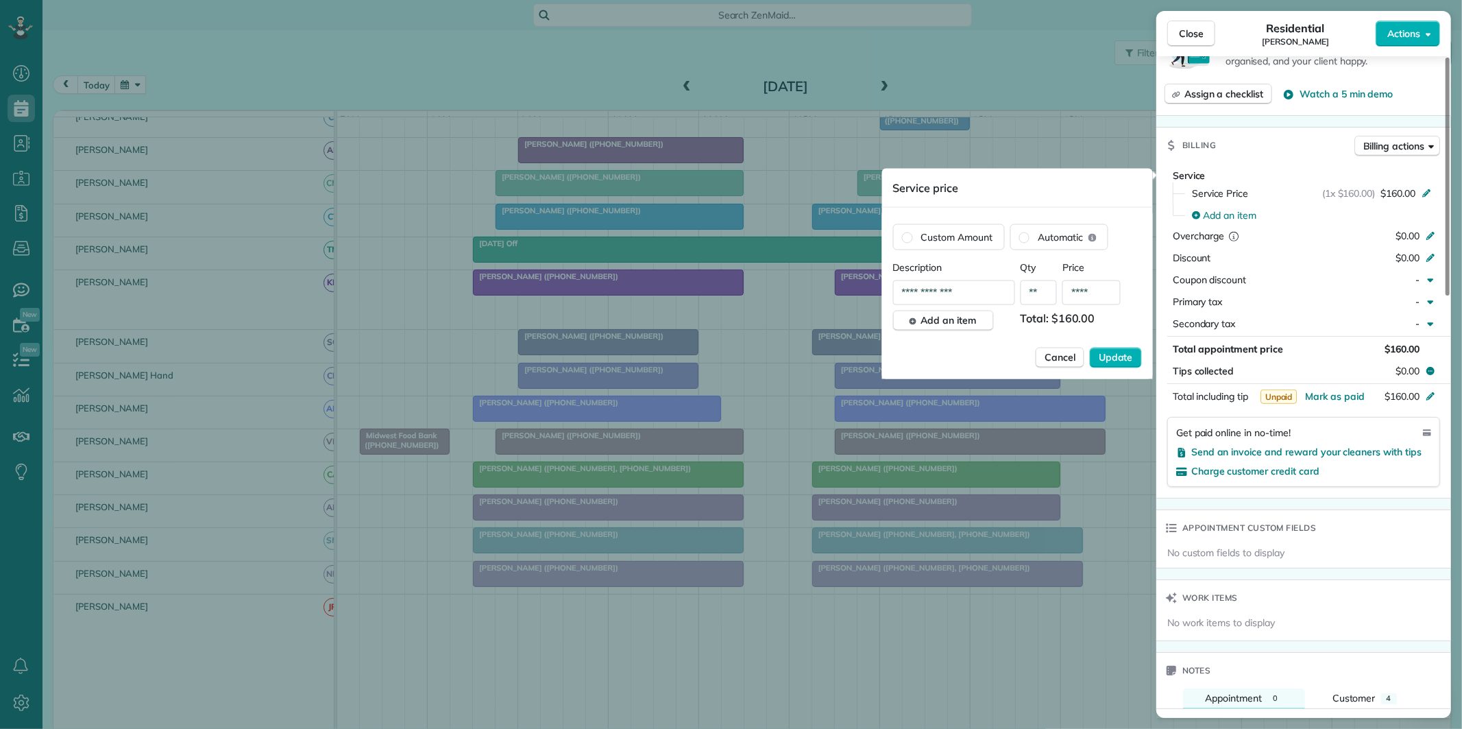
click at [1101, 293] on input "****" at bounding box center [1091, 292] width 58 height 25
click at [1099, 293] on input "****" at bounding box center [1091, 292] width 58 height 25
type input "****"
click at [1116, 361] on span "Update" at bounding box center [1116, 358] width 34 height 14
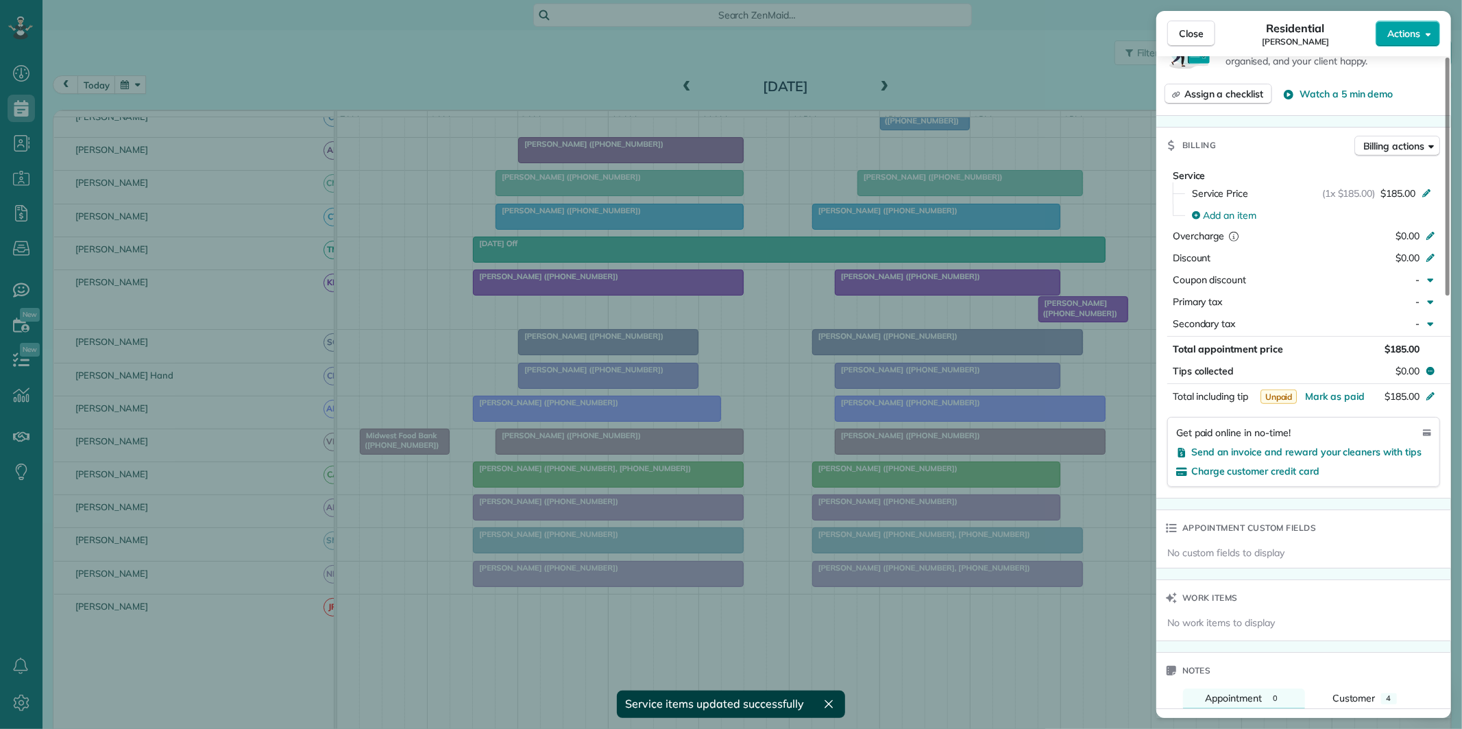
click at [1417, 37] on span "Actions" at bounding box center [1403, 34] width 33 height 14
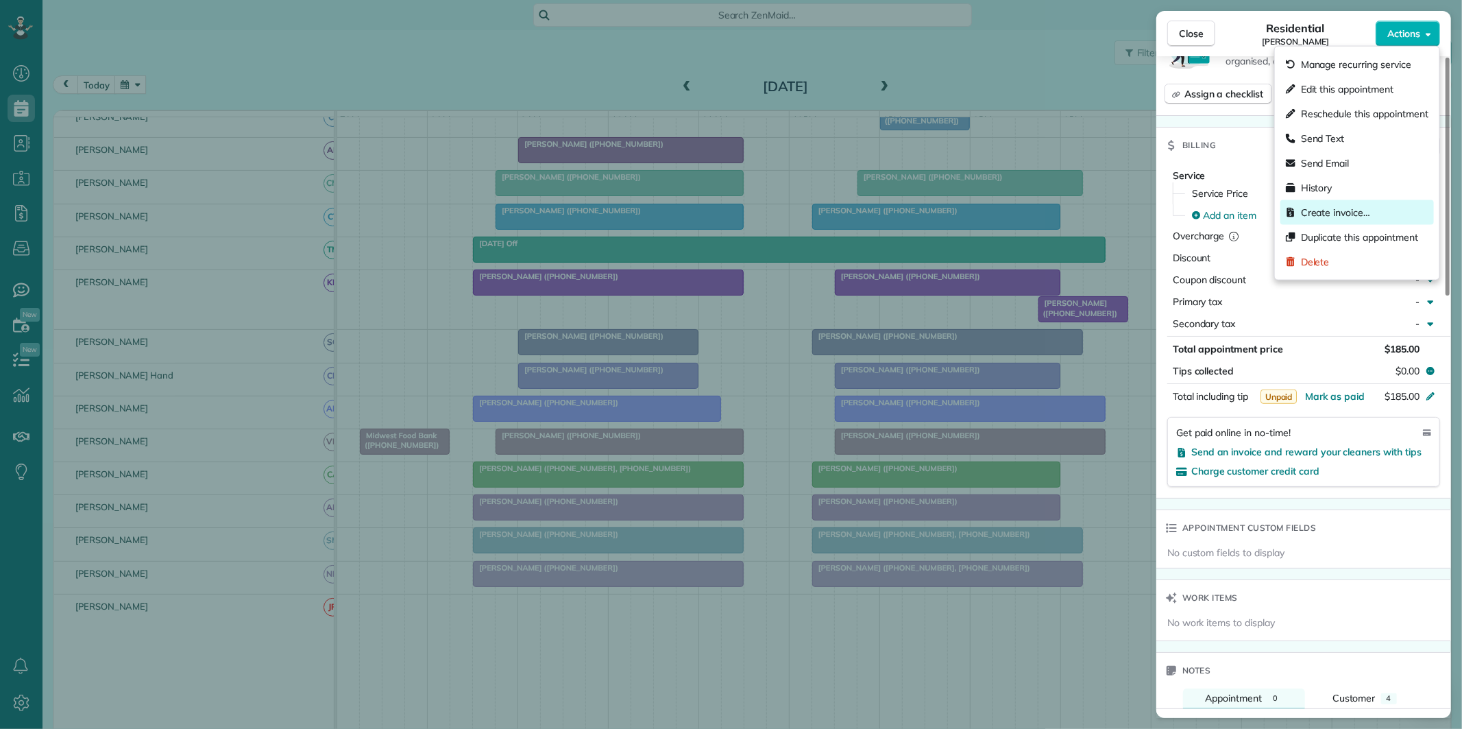
click at [1330, 209] on span "Create invoice…" at bounding box center [1335, 213] width 69 height 14
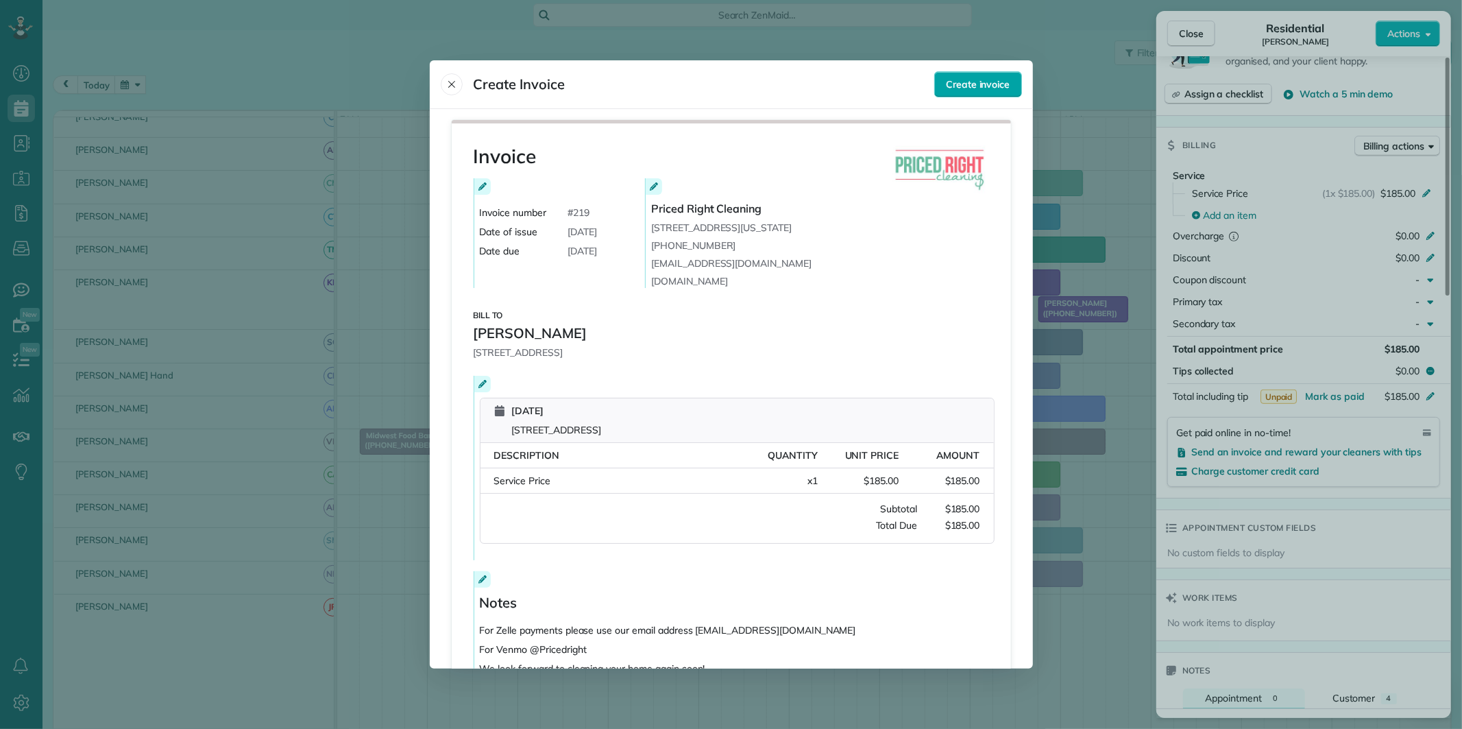
click at [970, 82] on span "Create invoice" at bounding box center [978, 84] width 64 height 14
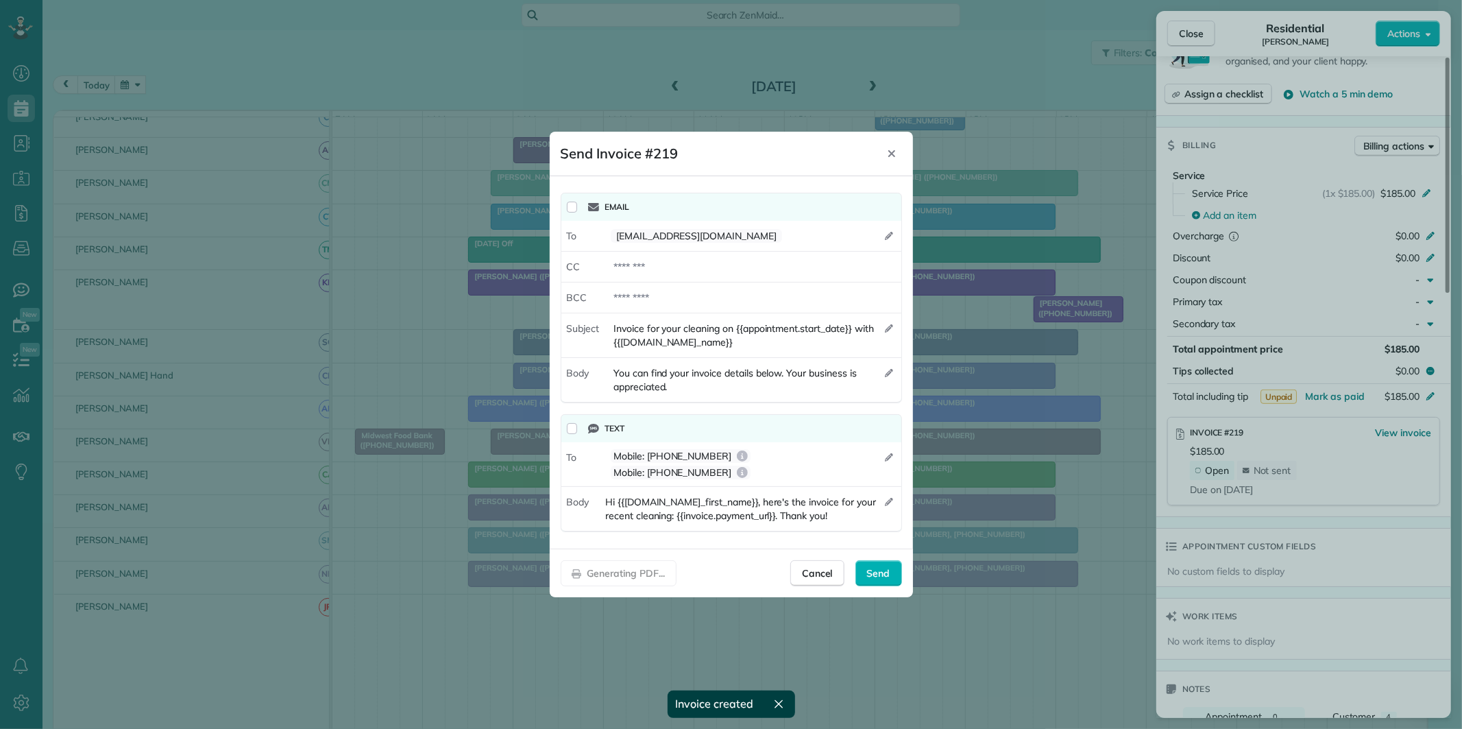
click at [565, 435] on div "Text" at bounding box center [731, 428] width 340 height 27
click at [889, 566] on span "Send" at bounding box center [878, 573] width 23 height 14
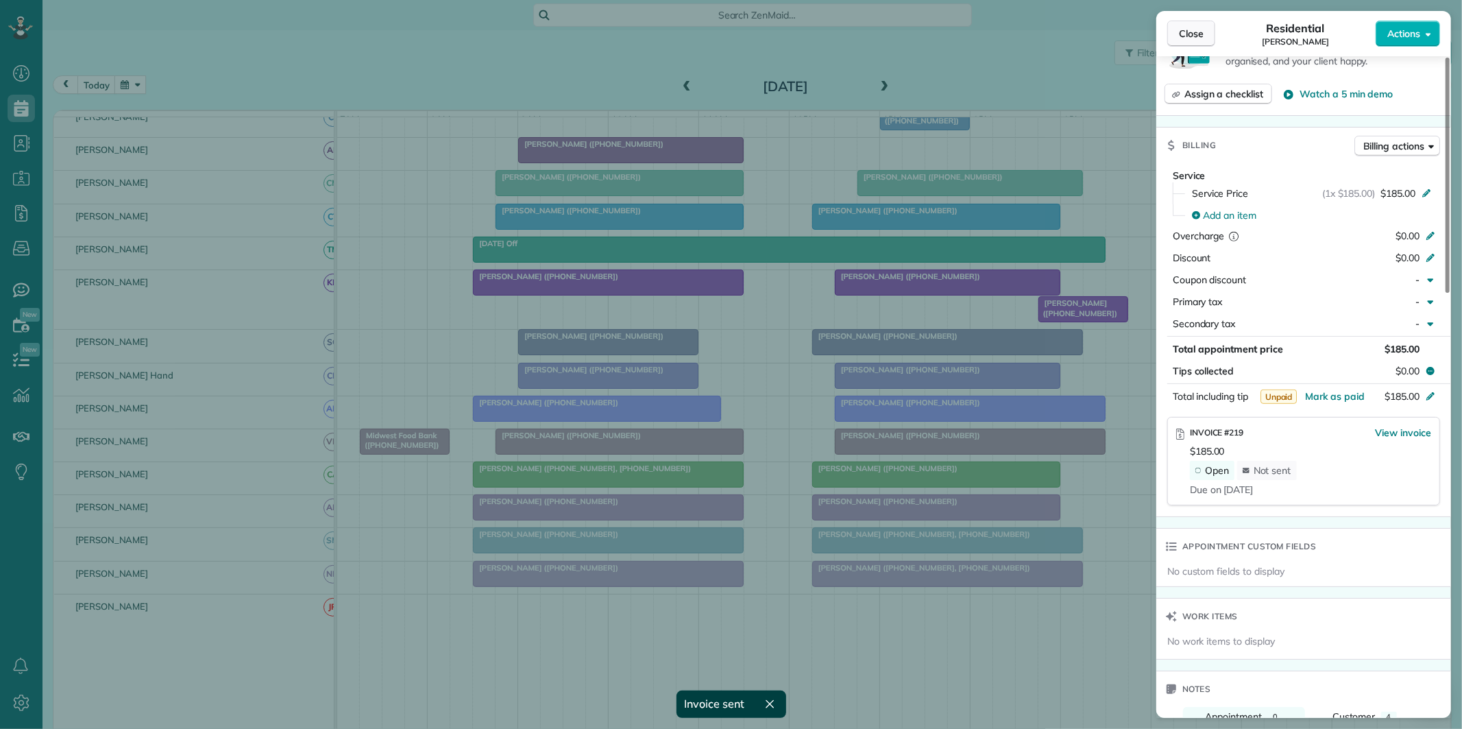
click at [1195, 27] on span "Close" at bounding box center [1191, 34] width 25 height 14
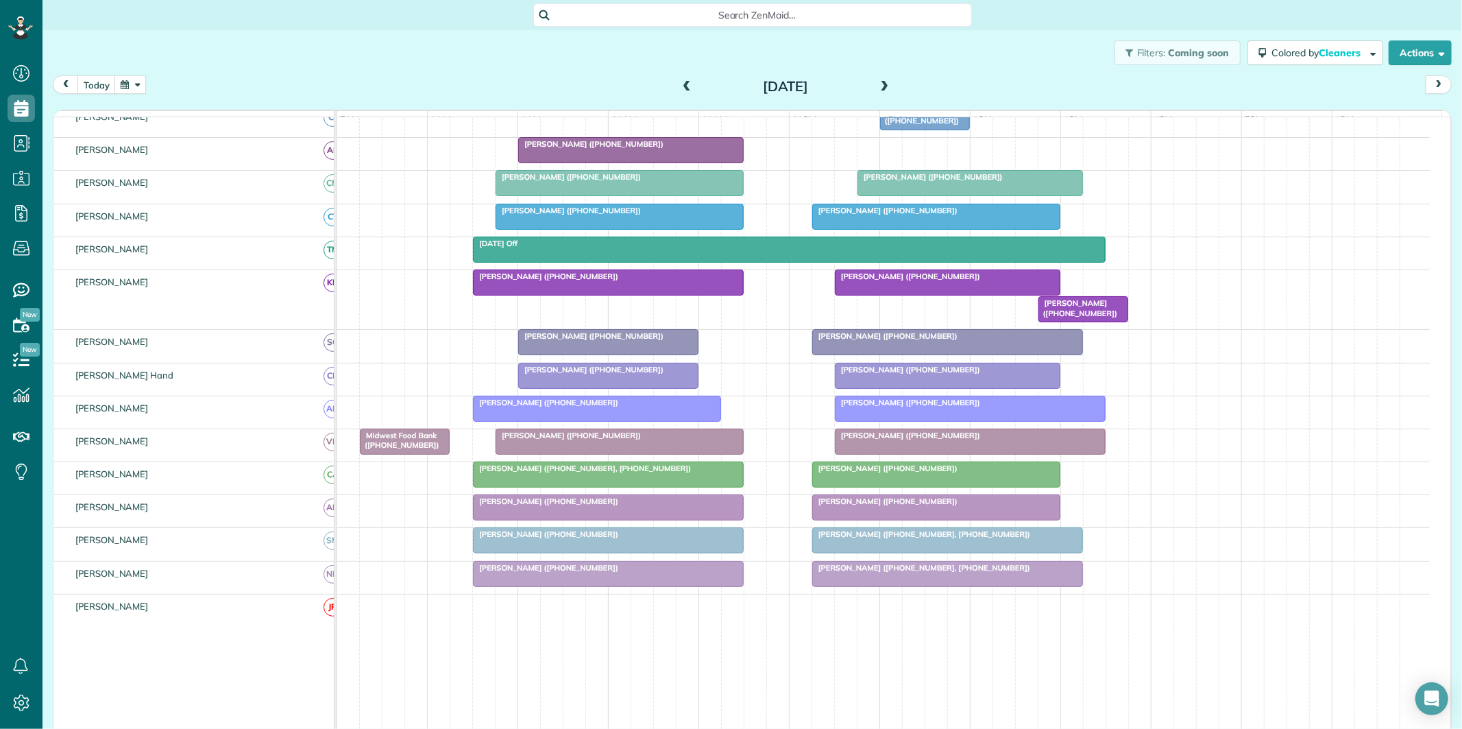
click at [908, 354] on div at bounding box center [947, 342] width 269 height 25
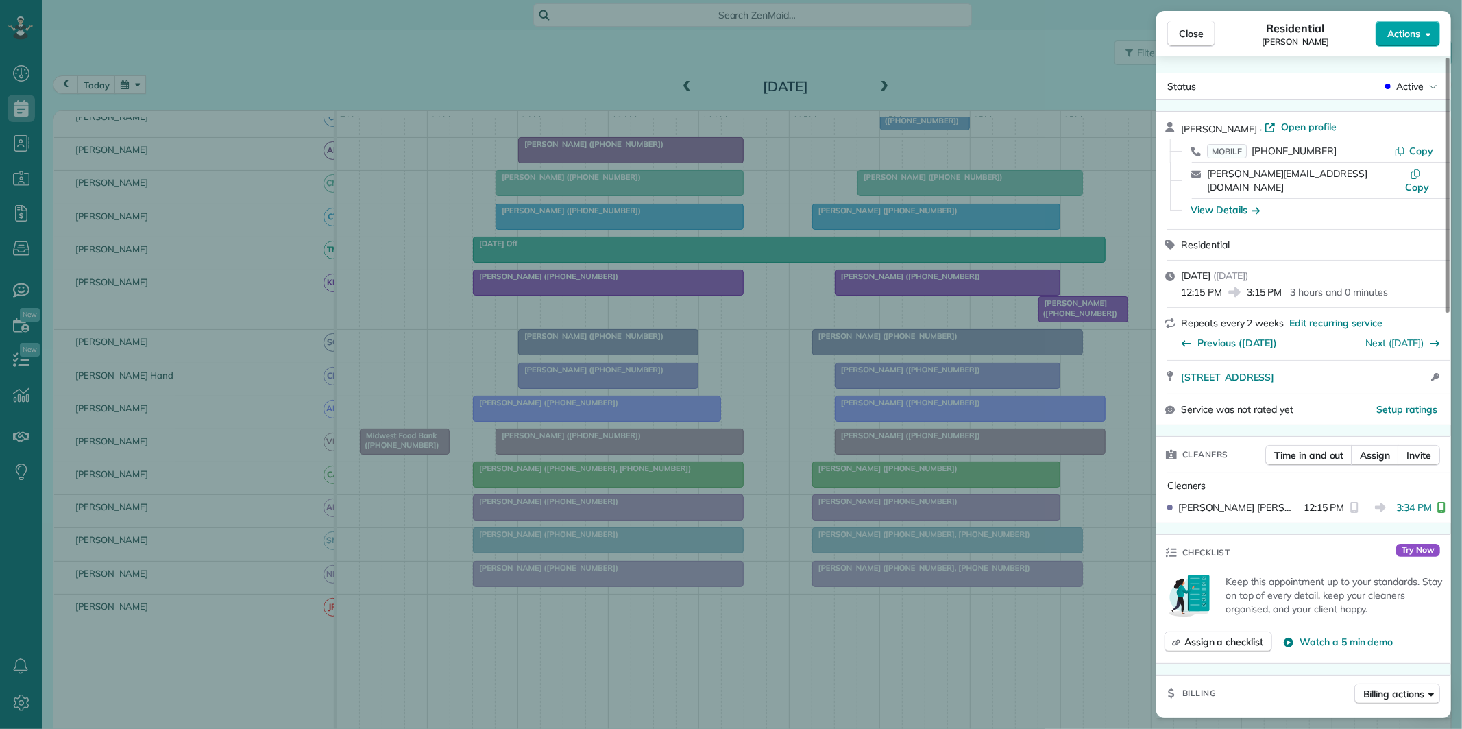
click at [1413, 24] on button "Actions" at bounding box center [1408, 34] width 64 height 26
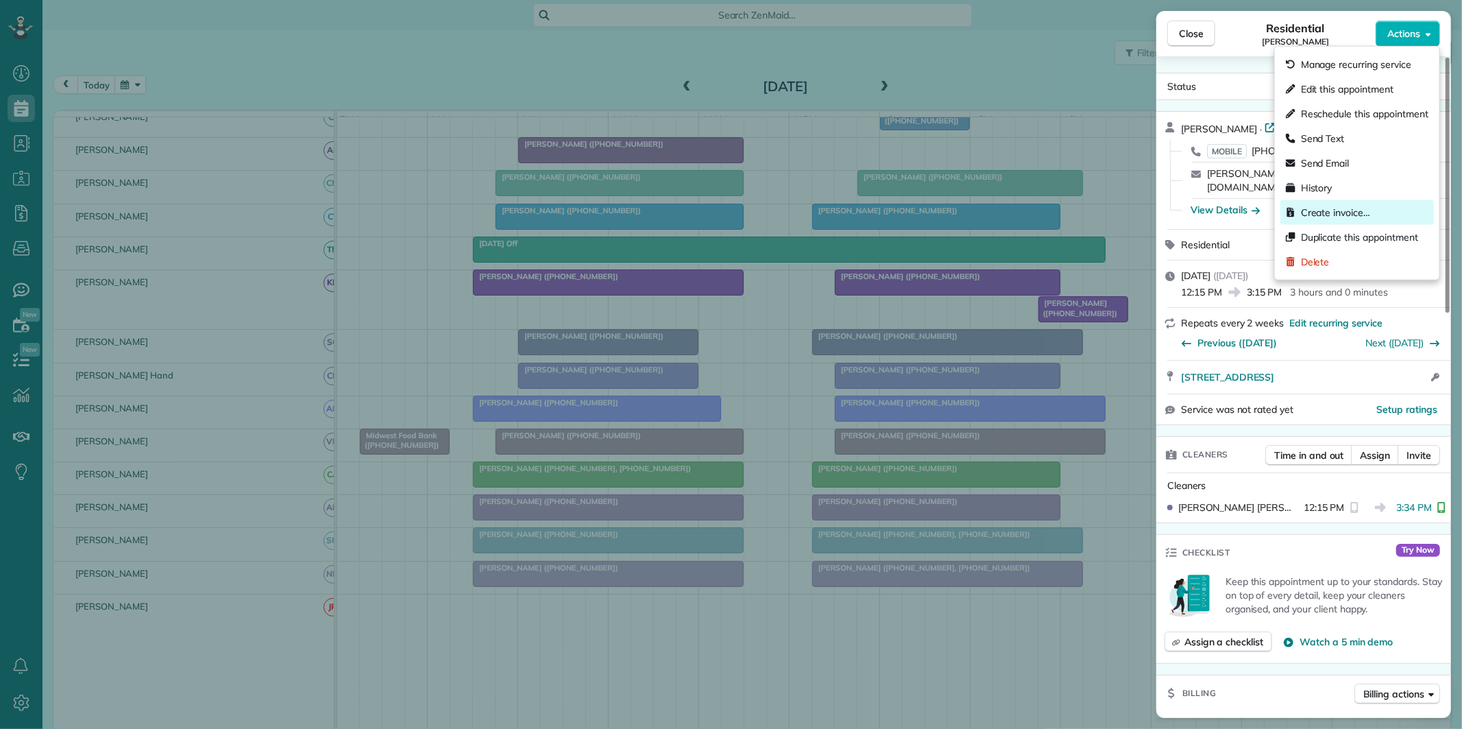
click at [1339, 210] on span "Create invoice…" at bounding box center [1335, 213] width 69 height 14
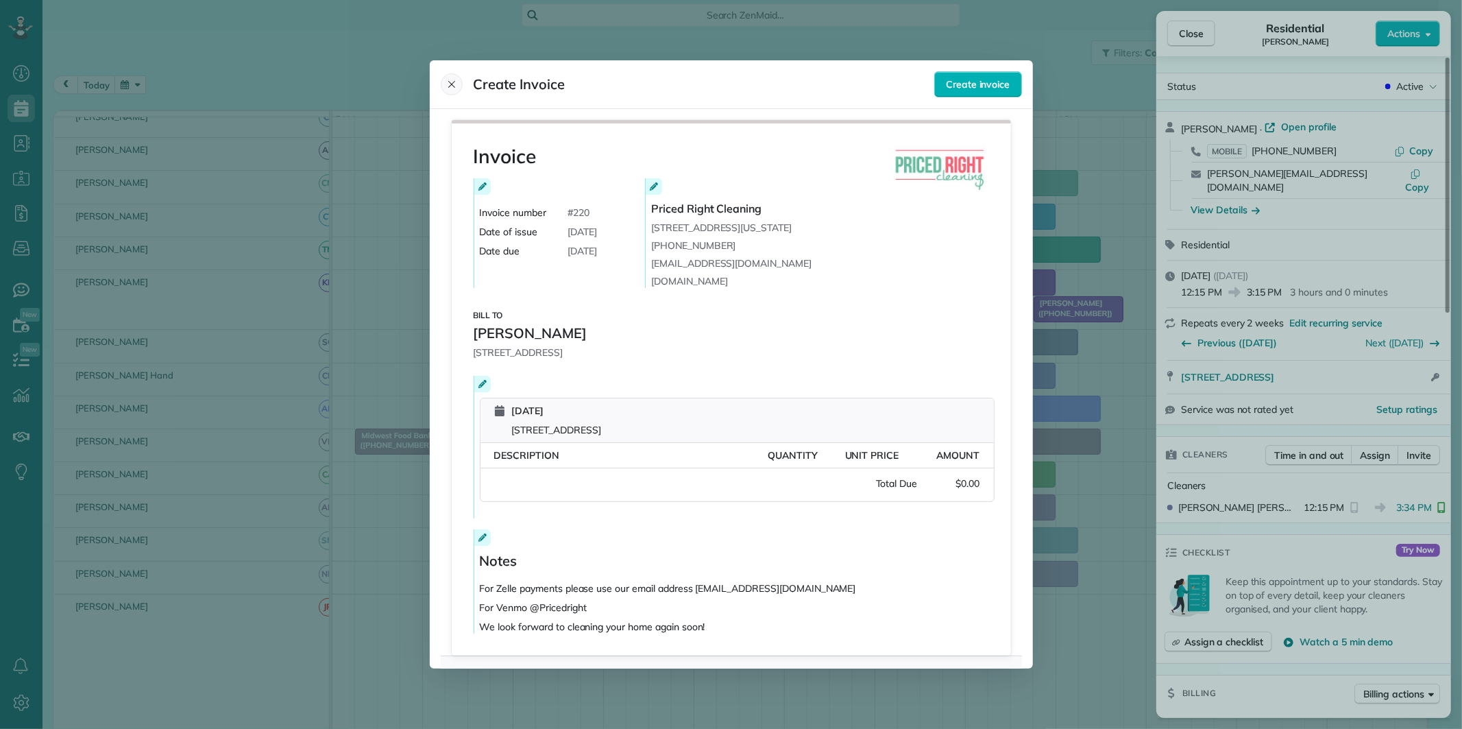
click at [450, 83] on icon "Close" at bounding box center [451, 84] width 11 height 11
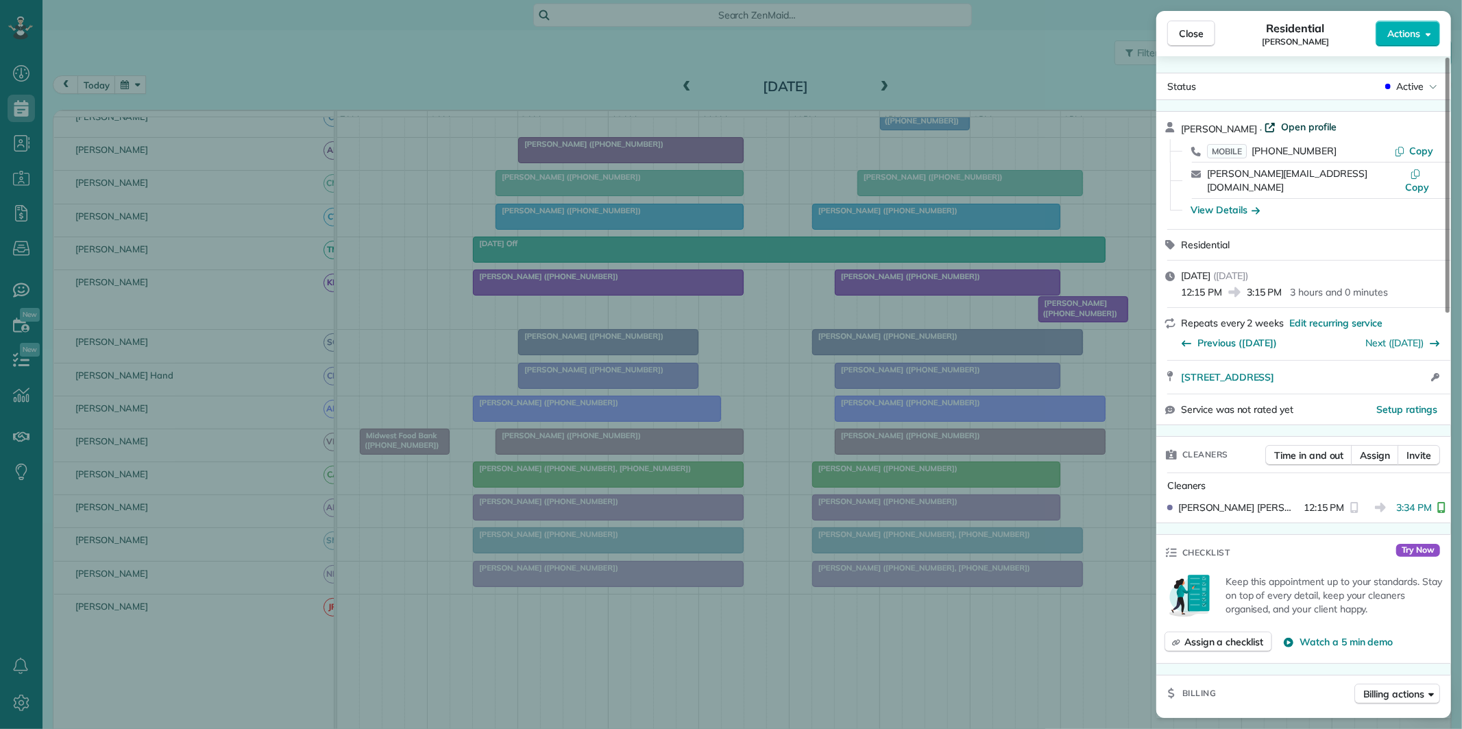
click at [1287, 123] on span "Open profile" at bounding box center [1309, 127] width 56 height 14
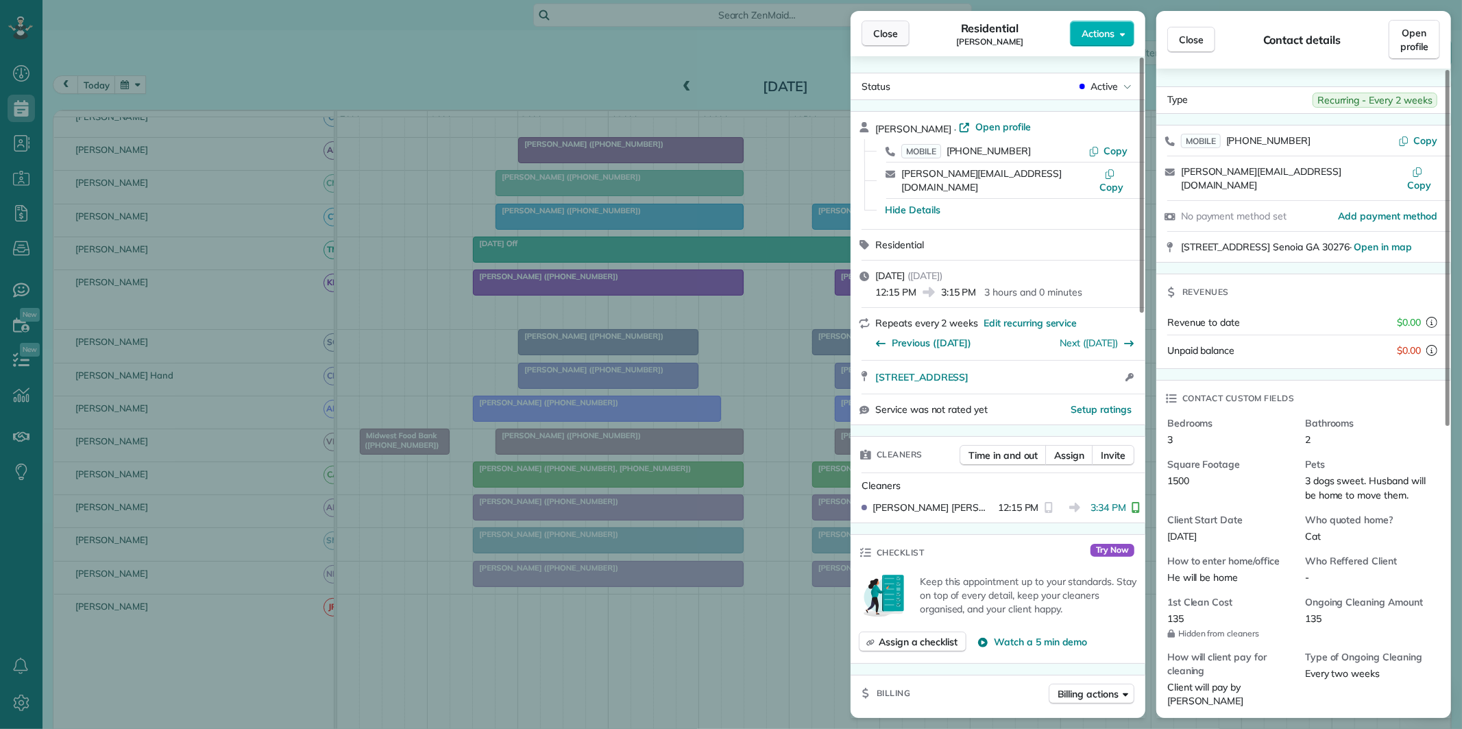
click at [887, 39] on span "Close" at bounding box center [885, 34] width 25 height 14
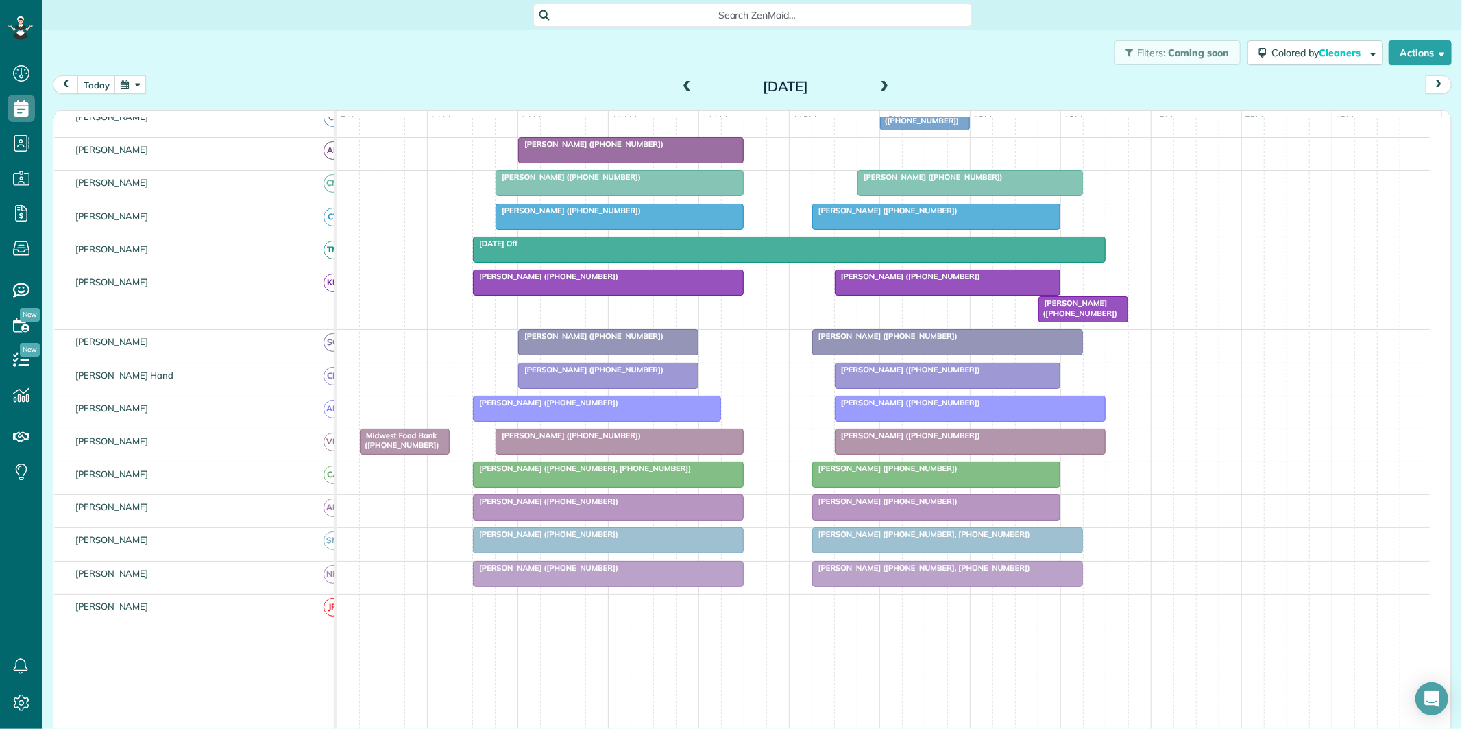
click at [943, 341] on div "Dori Phillips (+14048893000)" at bounding box center [947, 336] width 263 height 10
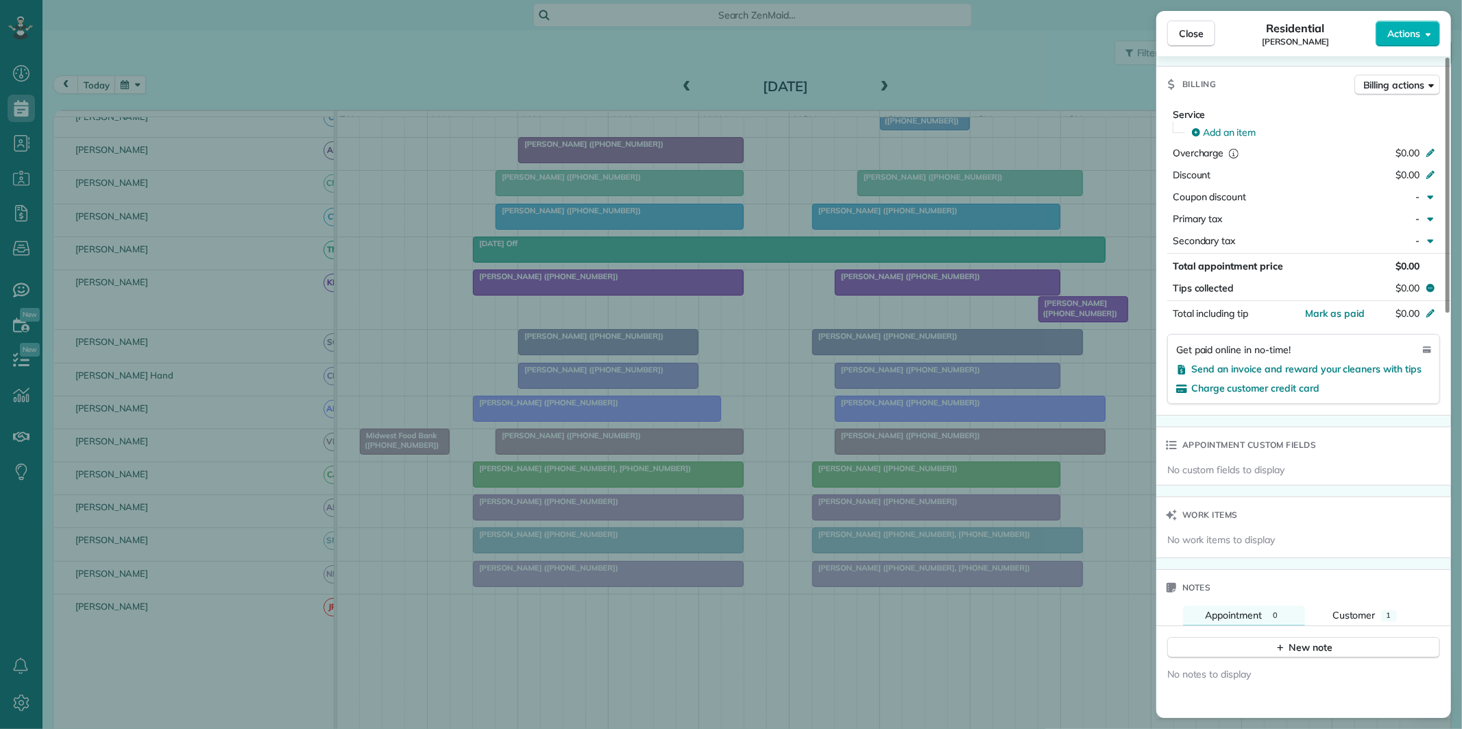
scroll to position [533, 0]
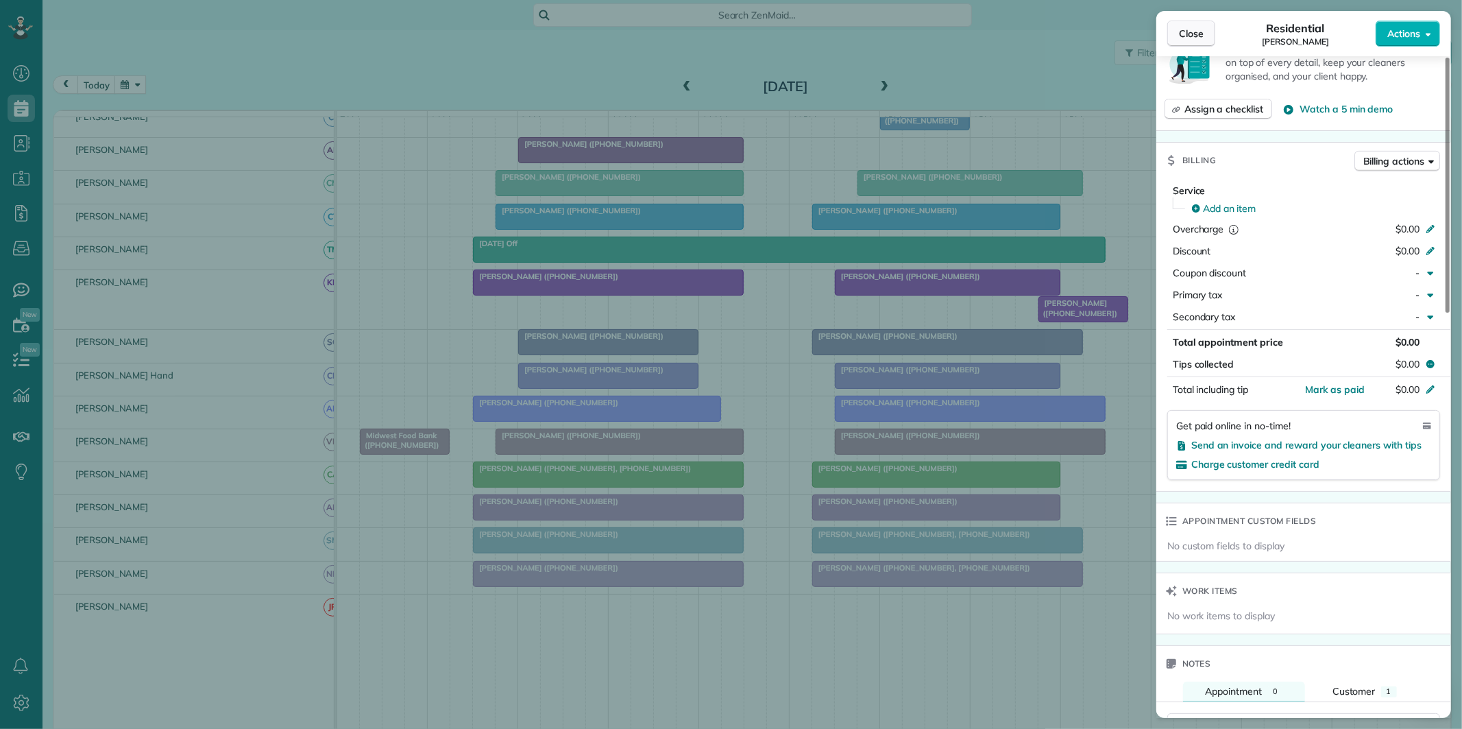
click at [1188, 30] on span "Close" at bounding box center [1191, 34] width 25 height 14
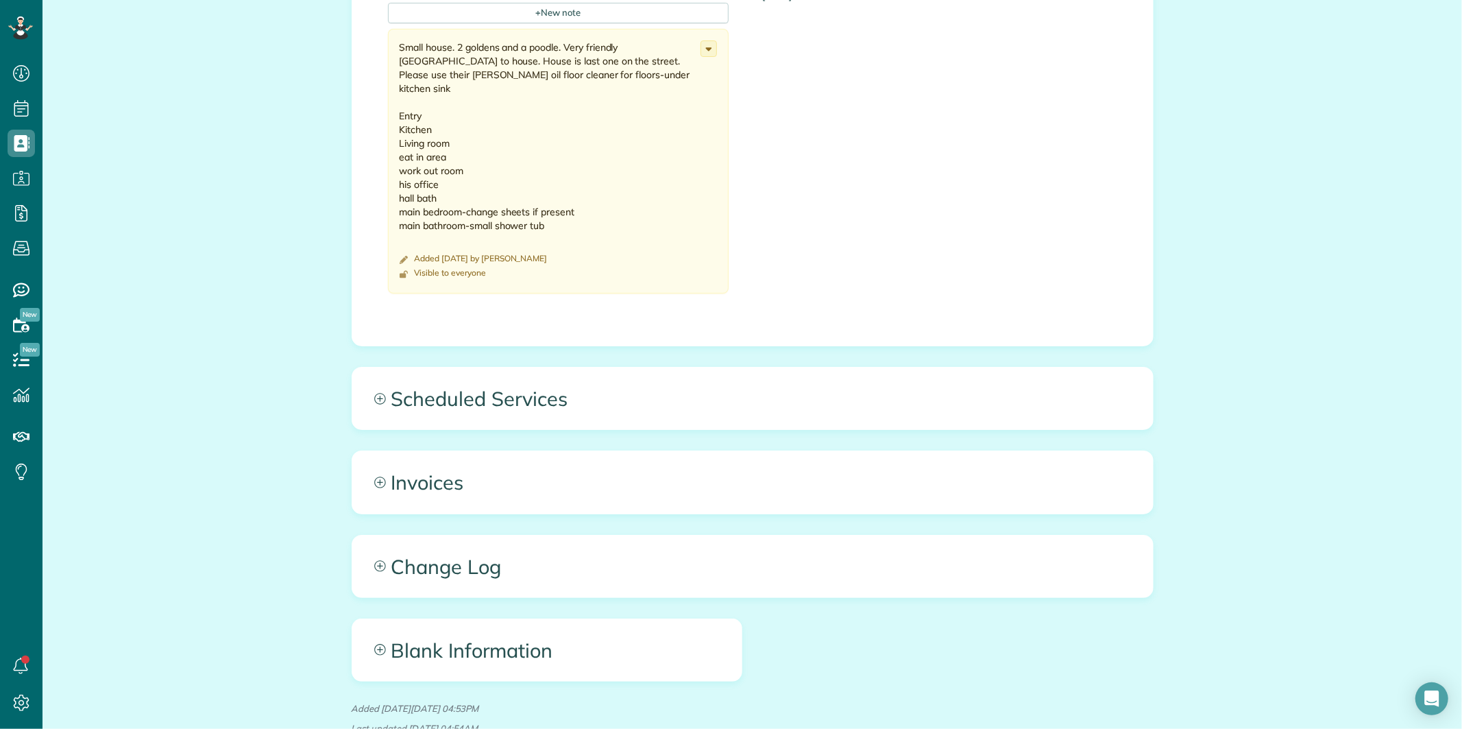
scroll to position [1204, 0]
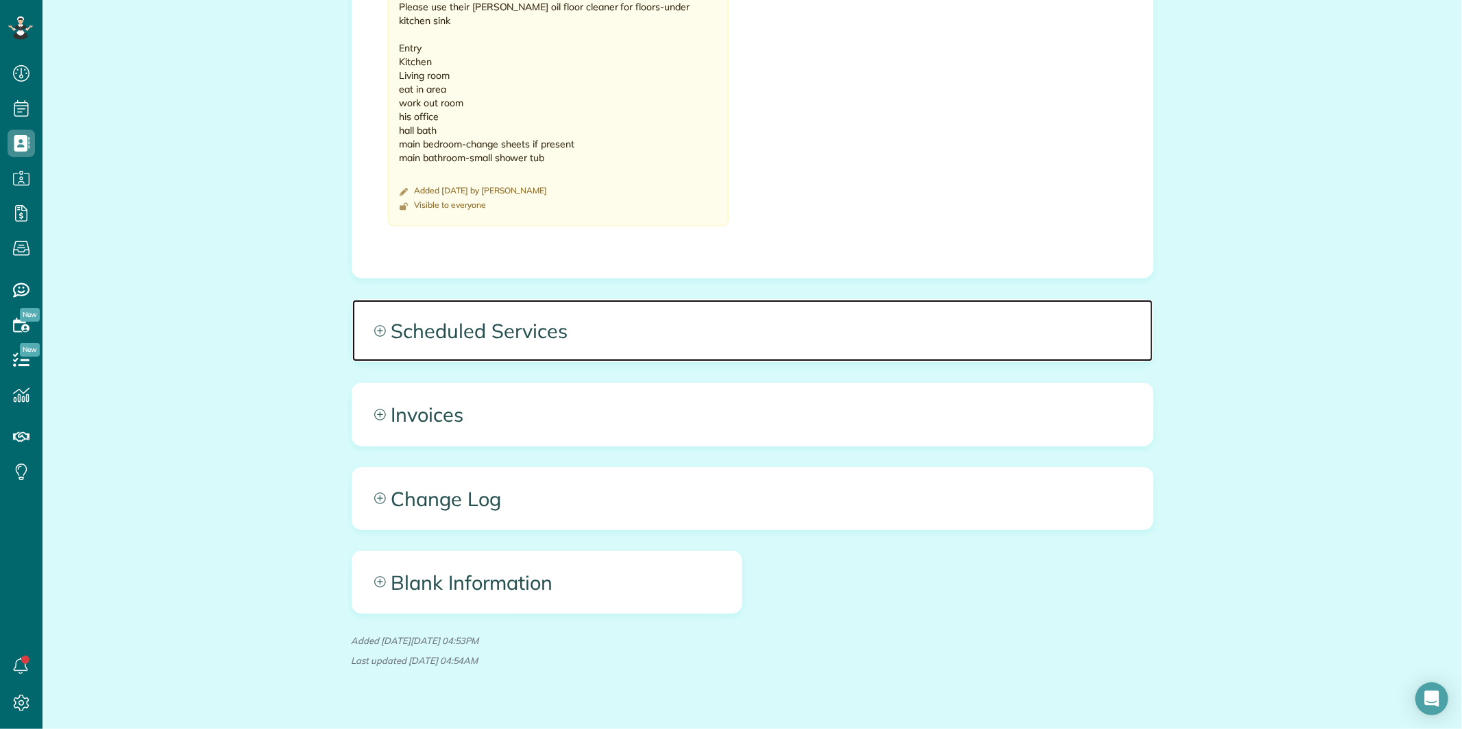
click at [378, 325] on icon at bounding box center [379, 330] width 11 height 11
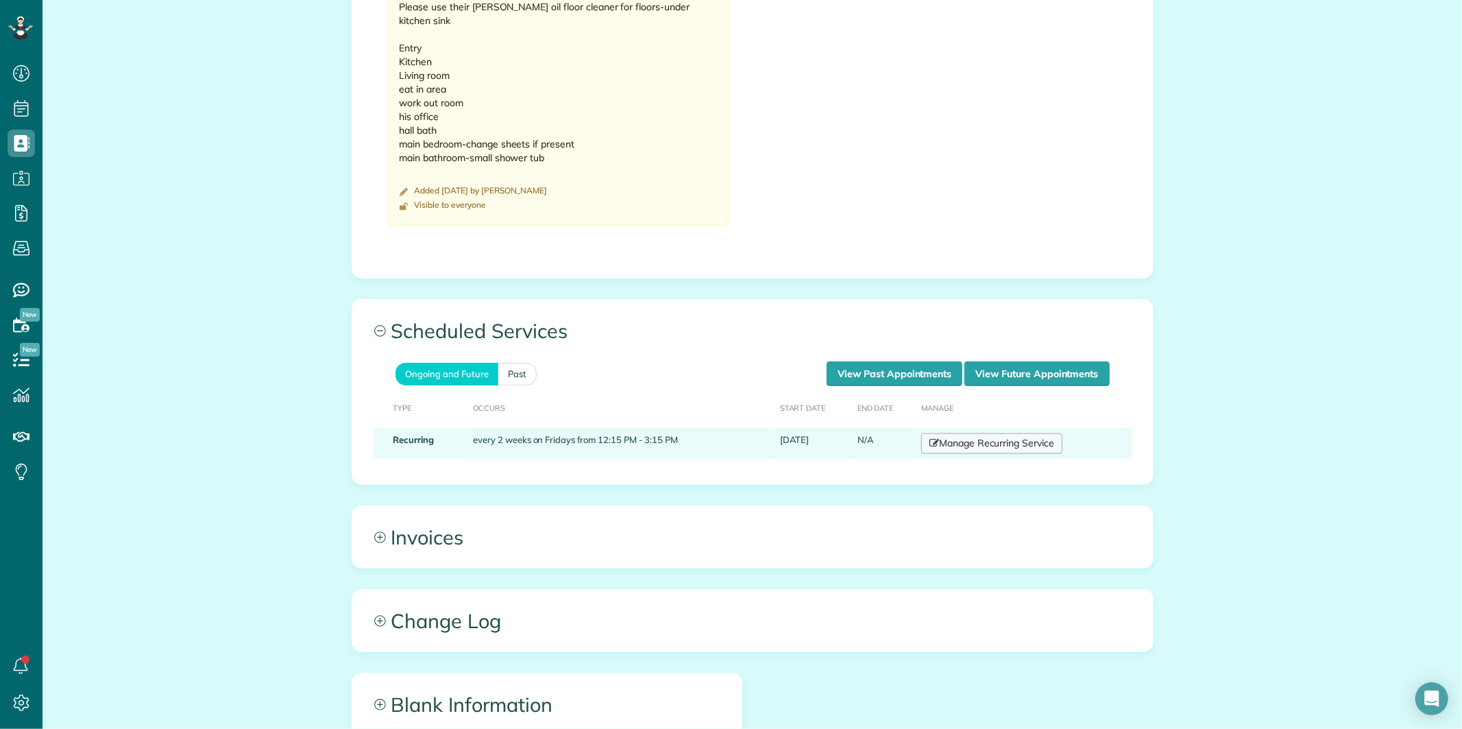
click at [983, 433] on link "Manage Recurring Service" at bounding box center [991, 443] width 141 height 21
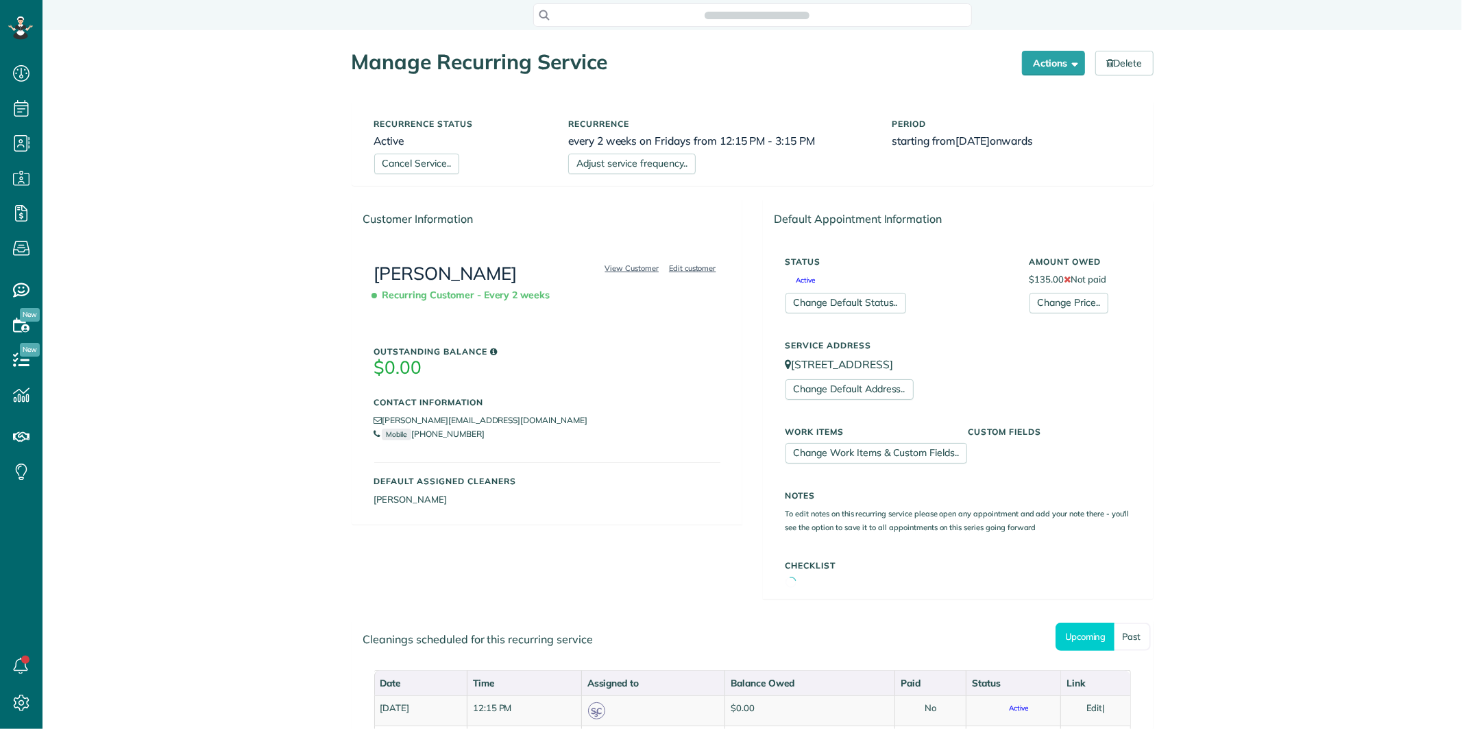
scroll to position [5, 5]
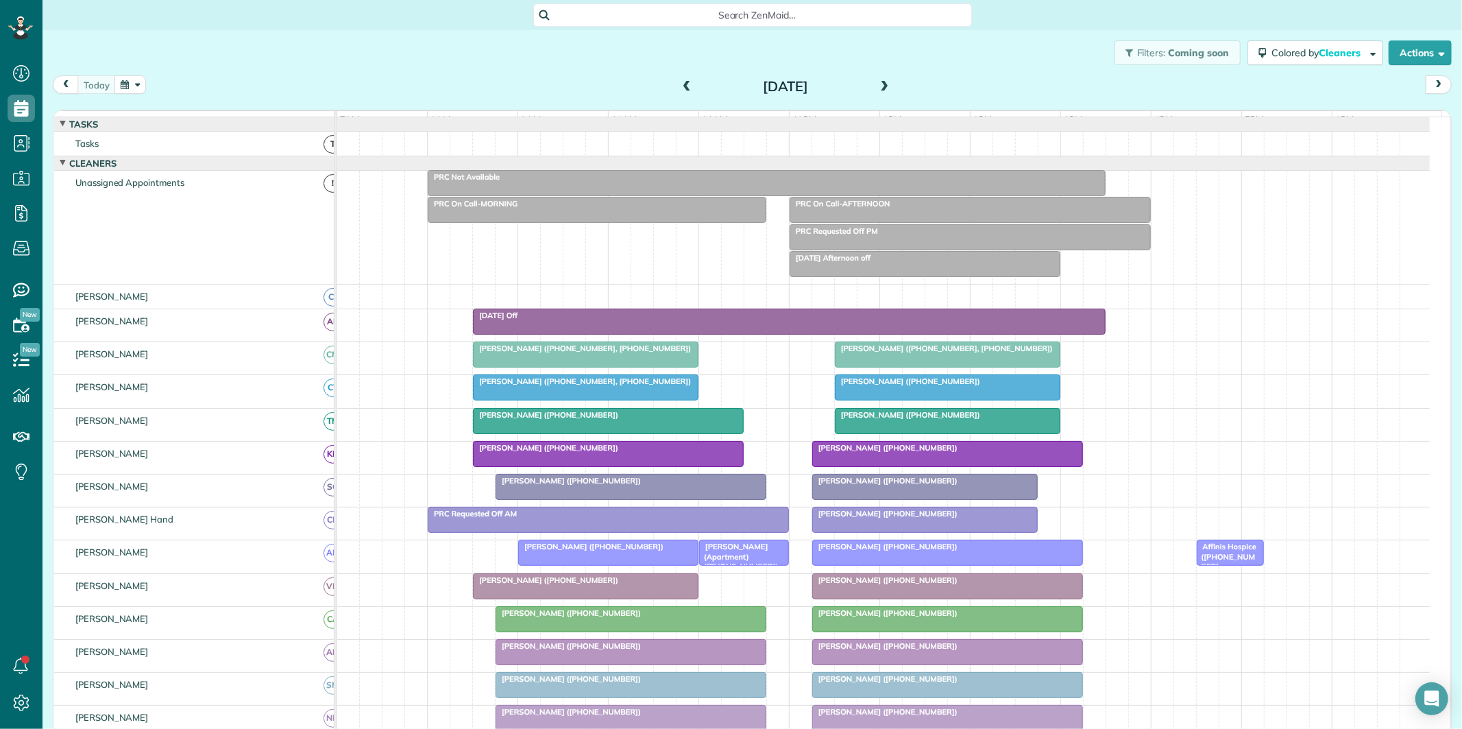
scroll to position [5, 5]
click at [131, 82] on button "button" at bounding box center [130, 84] width 32 height 19
click at [276, 170] on link "15" at bounding box center [274, 176] width 22 height 22
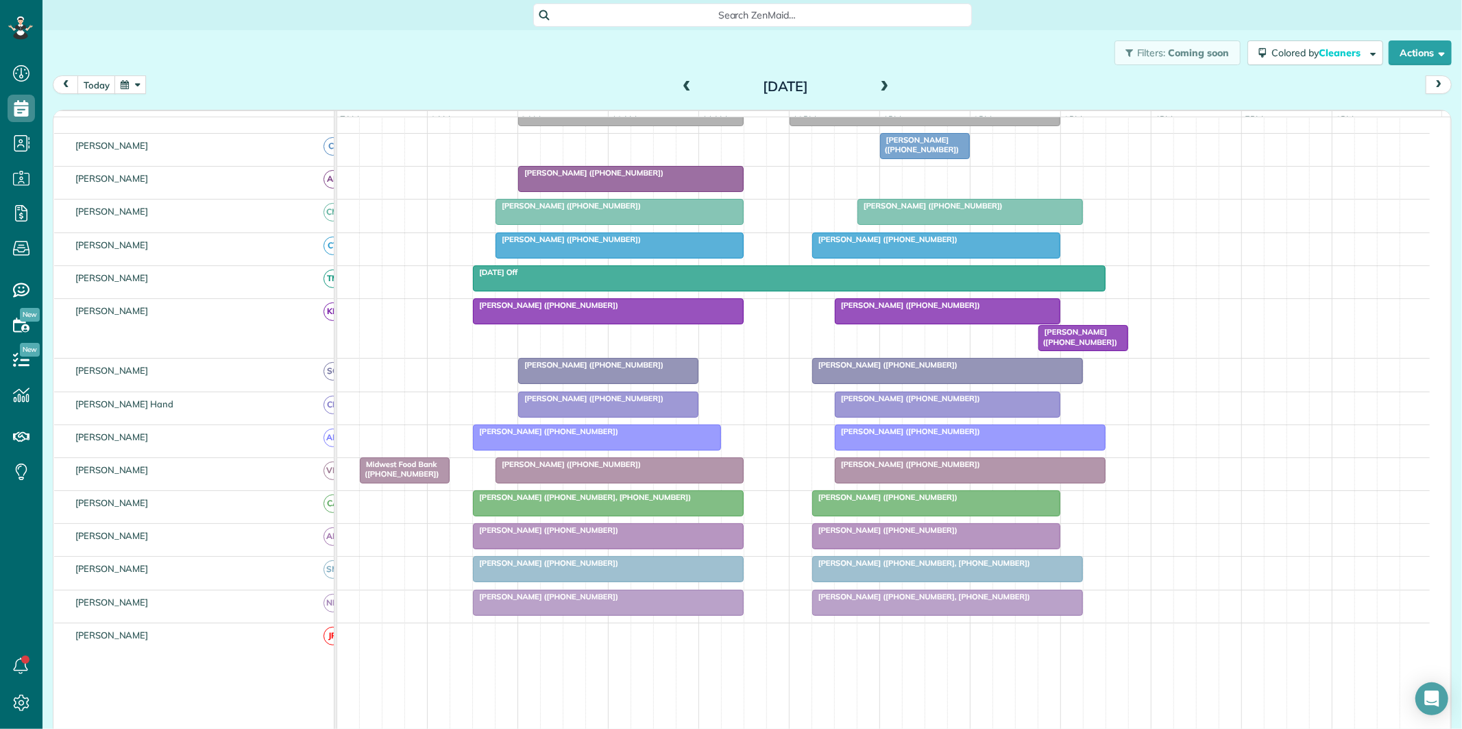
scroll to position [152, 0]
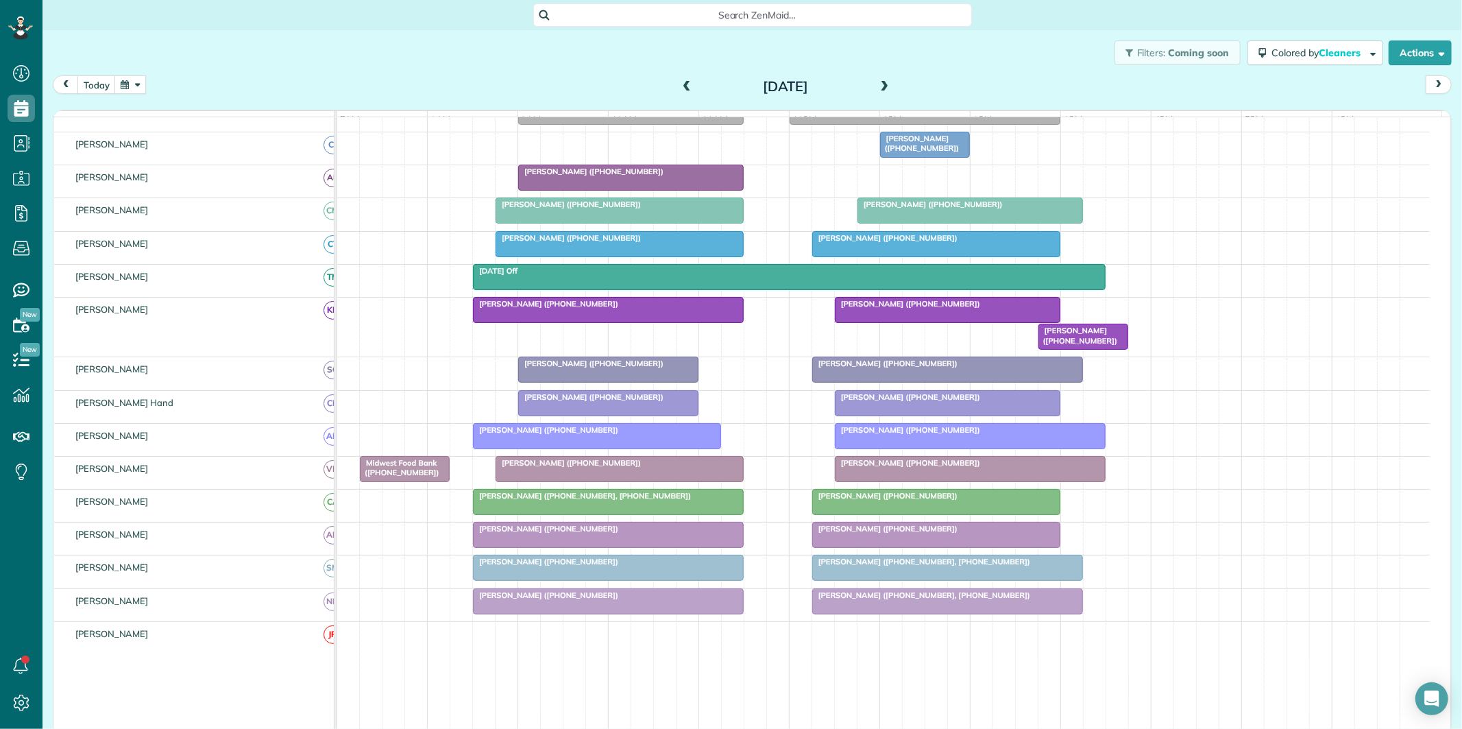
click at [964, 368] on div "[PERSON_NAME] ([PHONE_NUMBER])" at bounding box center [947, 363] width 263 height 10
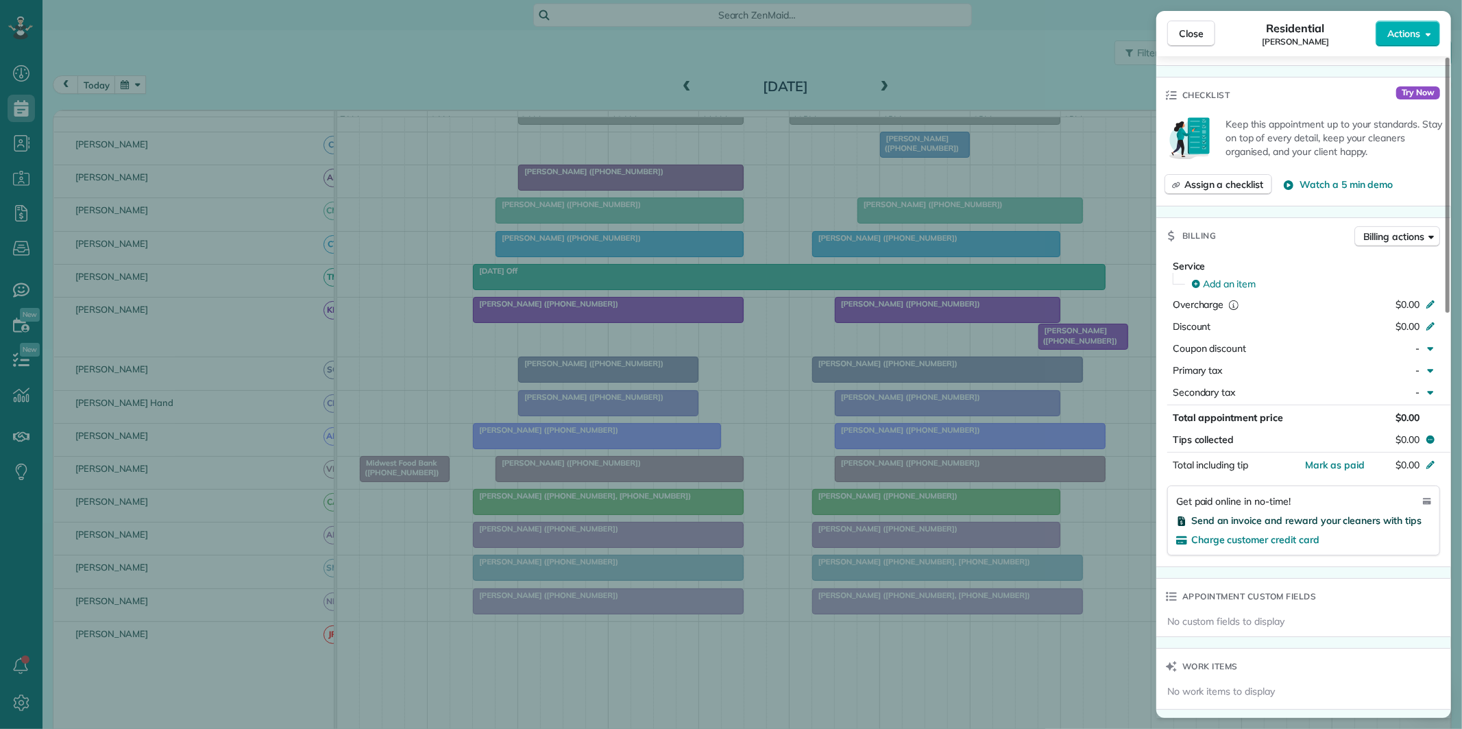
scroll to position [456, 0]
click at [1237, 278] on span "Add an item" at bounding box center [1229, 285] width 53 height 14
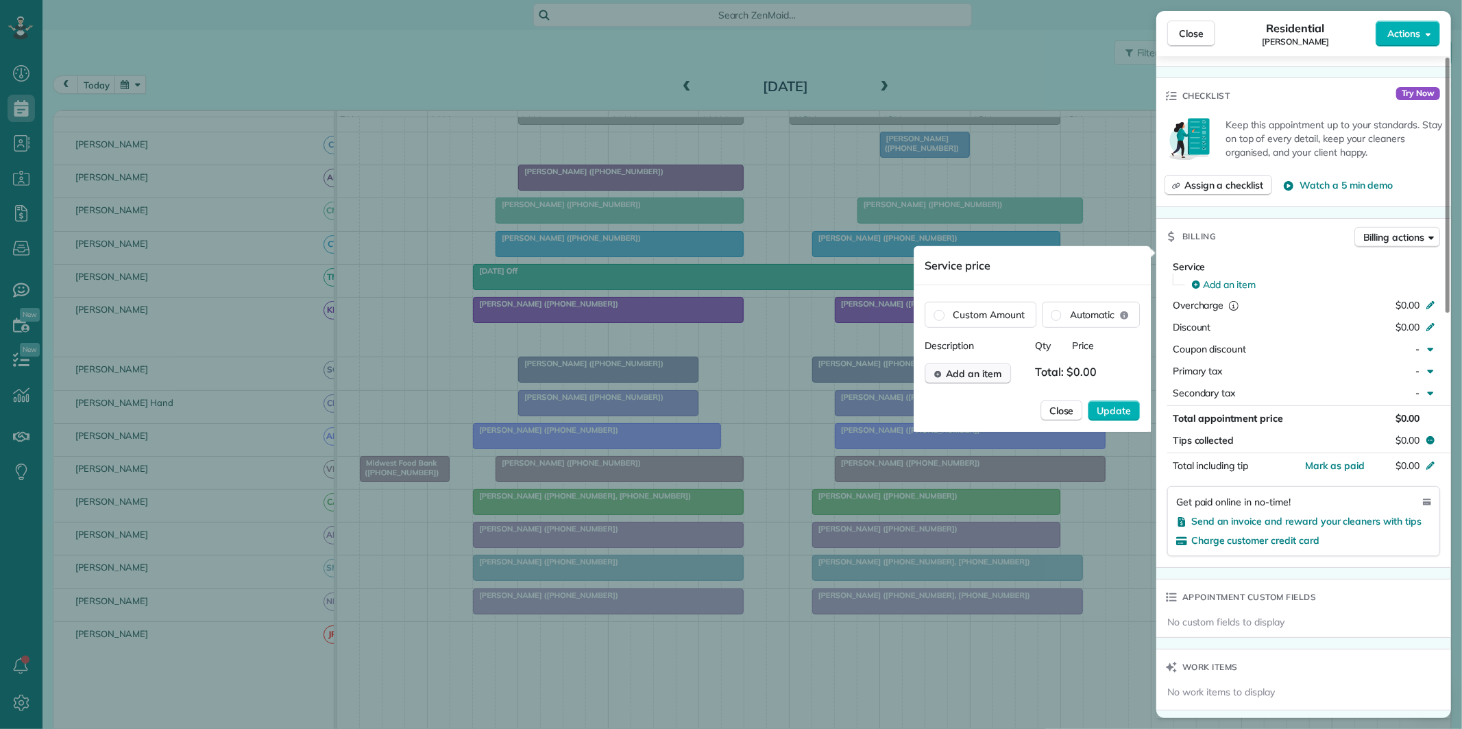
click at [958, 374] on span "Add an item" at bounding box center [974, 374] width 56 height 14
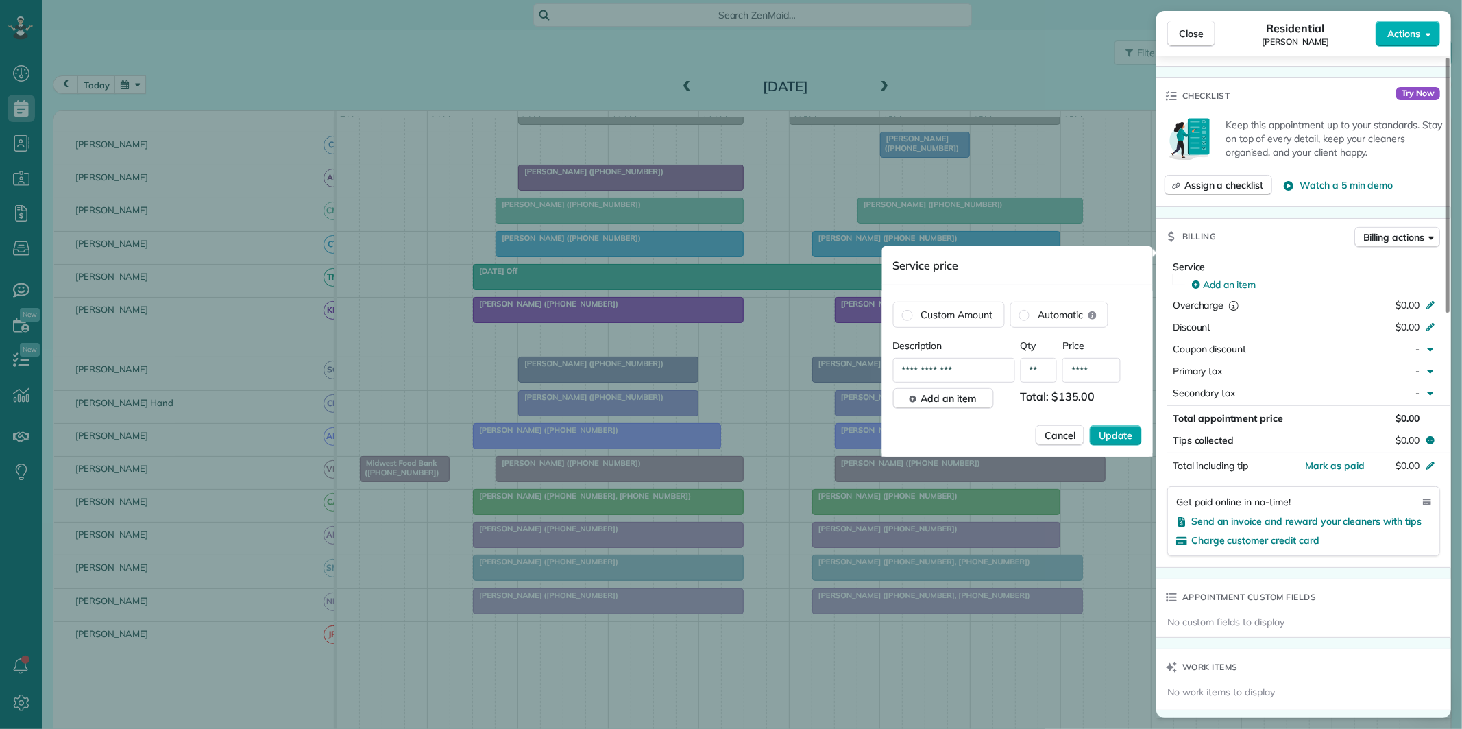
type input "****"
click at [1122, 434] on span "Update" at bounding box center [1116, 435] width 34 height 14
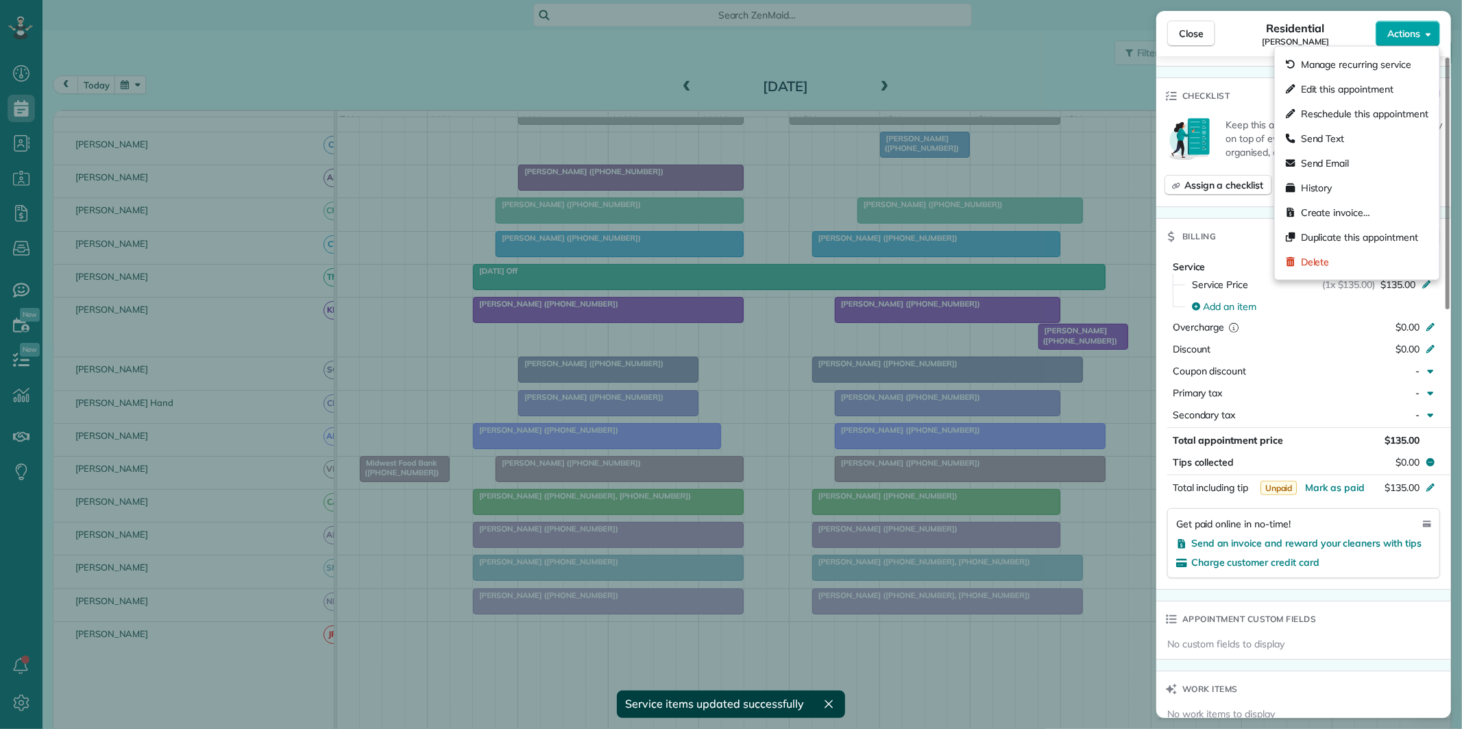
click at [1412, 34] on span "Actions" at bounding box center [1403, 34] width 33 height 14
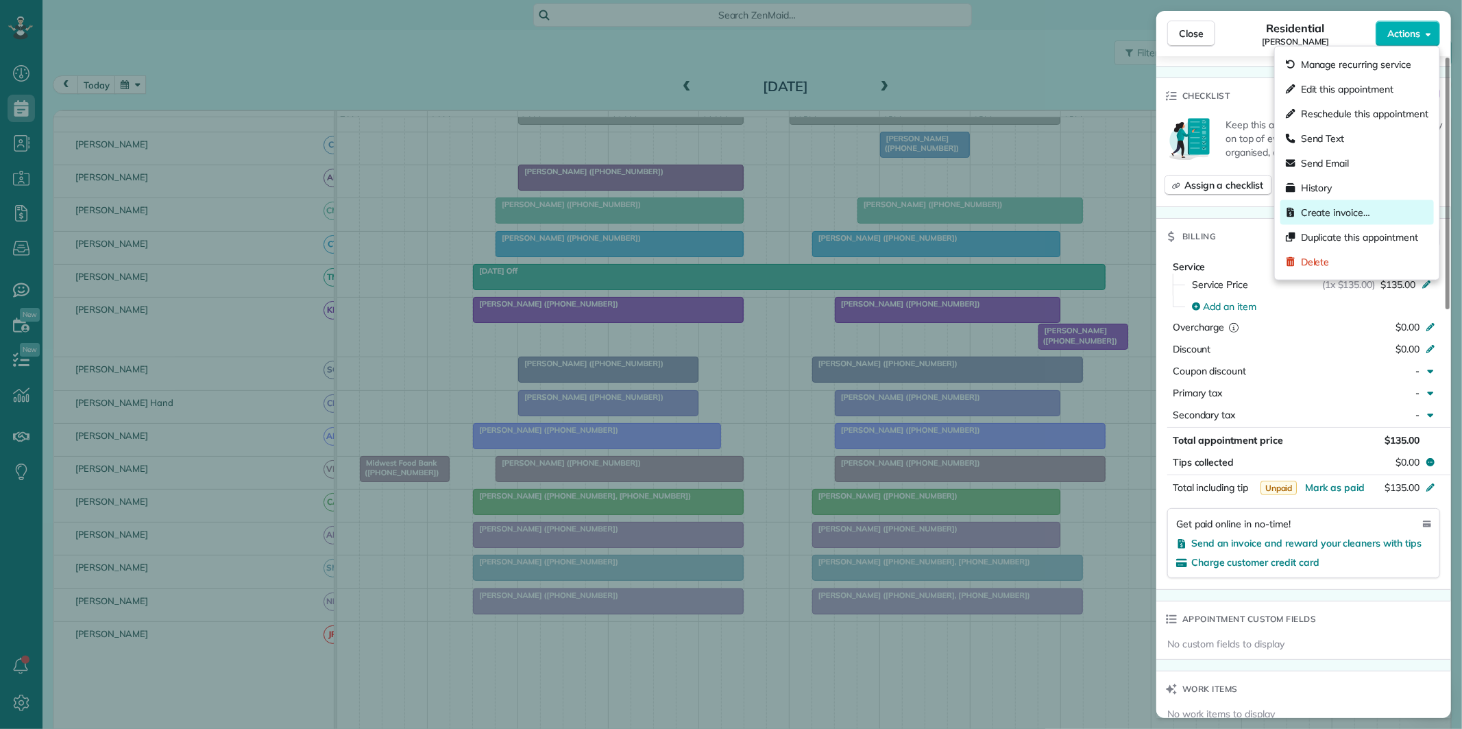
click at [1341, 212] on span "Create invoice…" at bounding box center [1335, 213] width 69 height 14
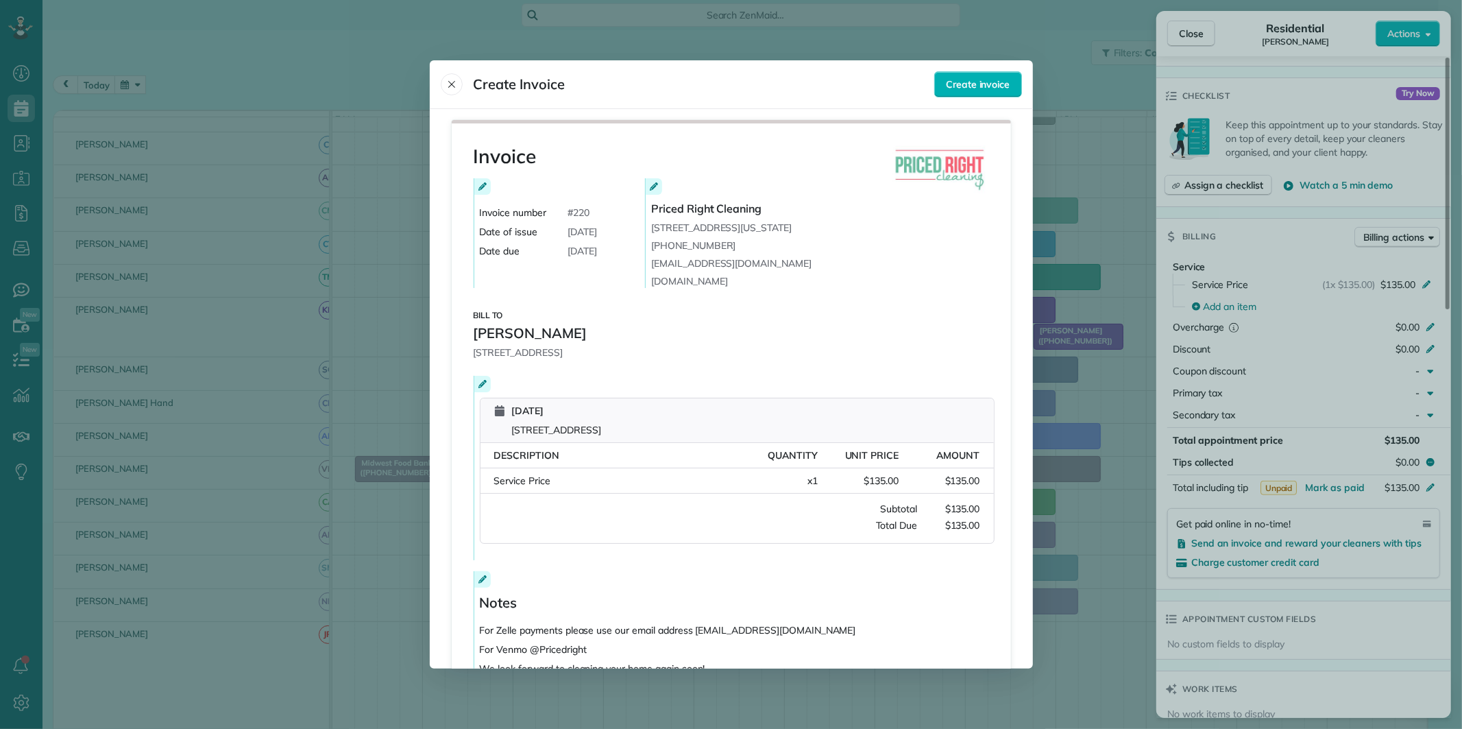
scroll to position [104, 0]
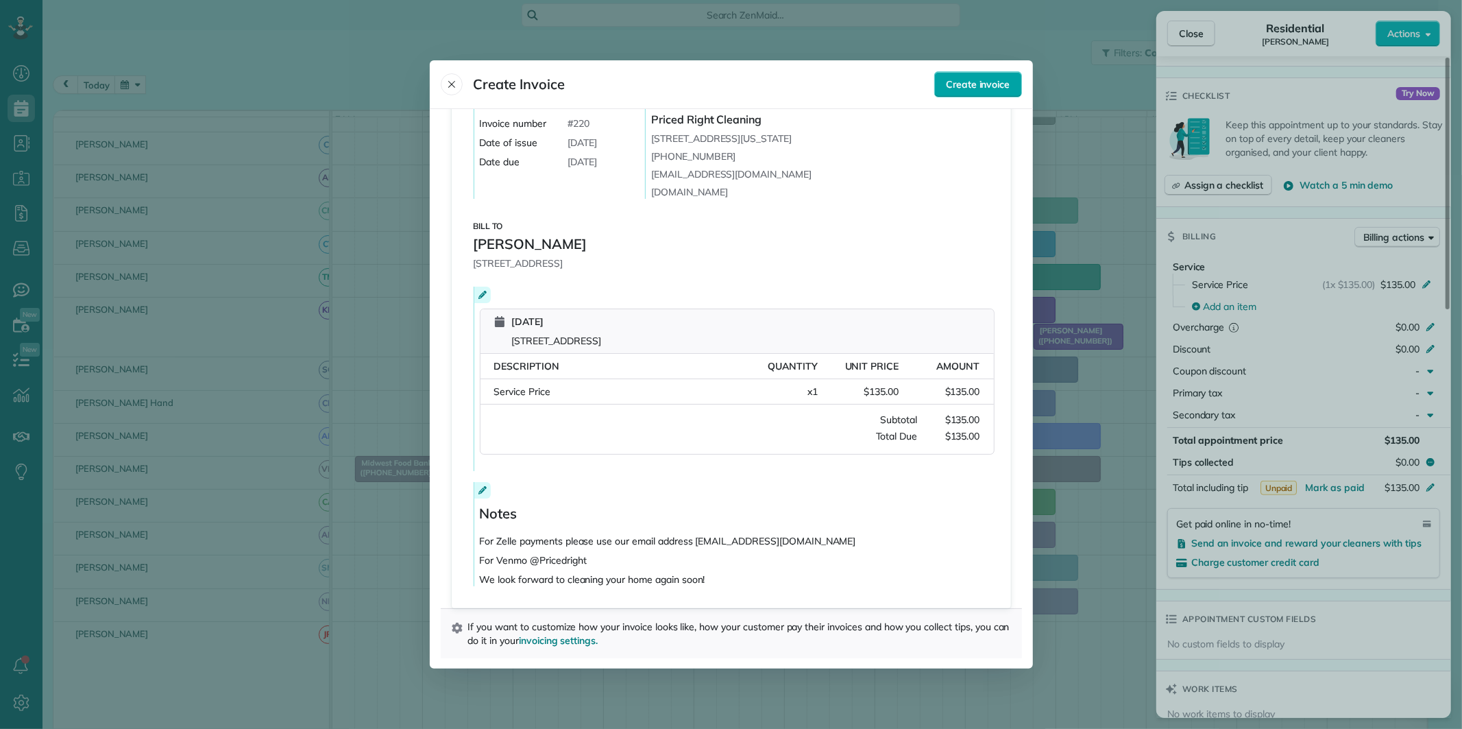
click at [990, 75] on button "Create invoice" at bounding box center [977, 84] width 87 height 26
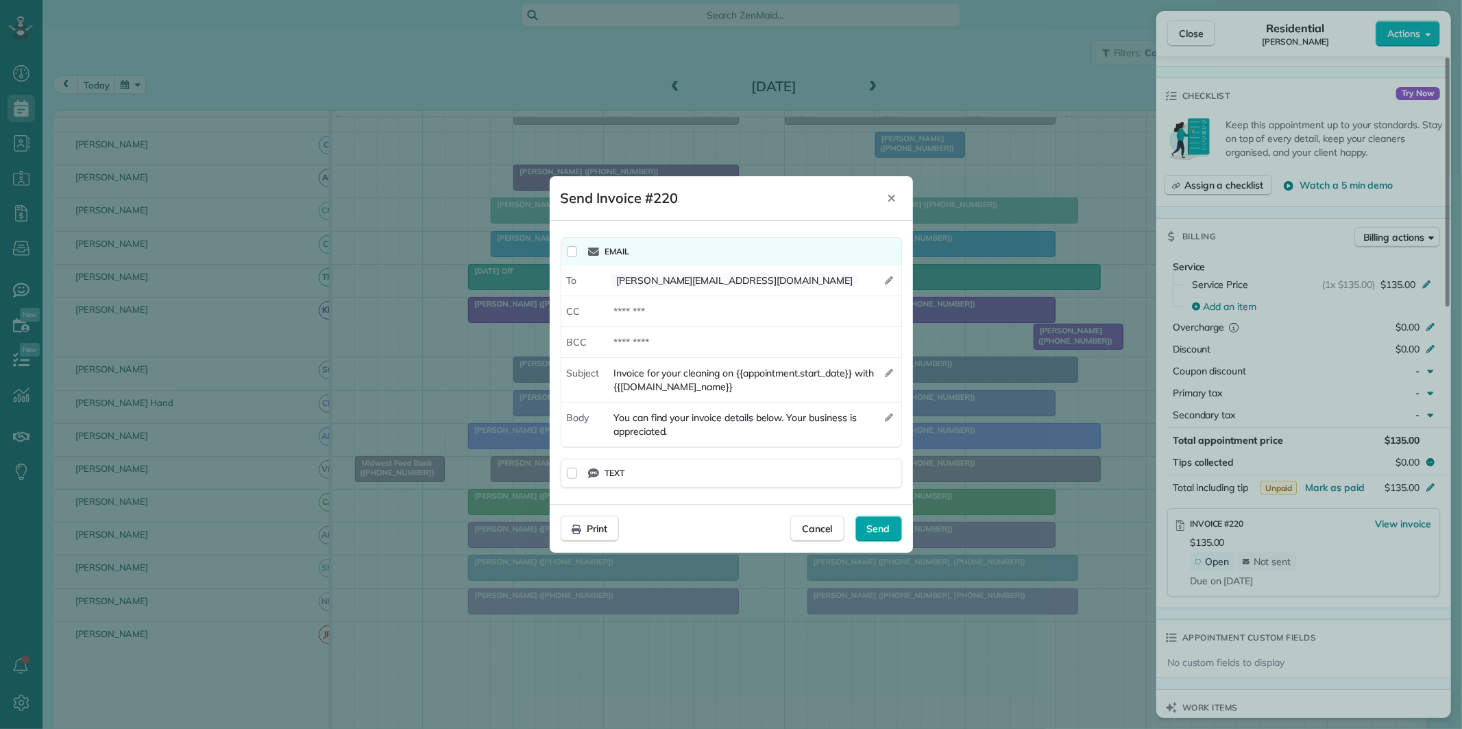
click at [868, 526] on span "Send" at bounding box center [878, 529] width 23 height 14
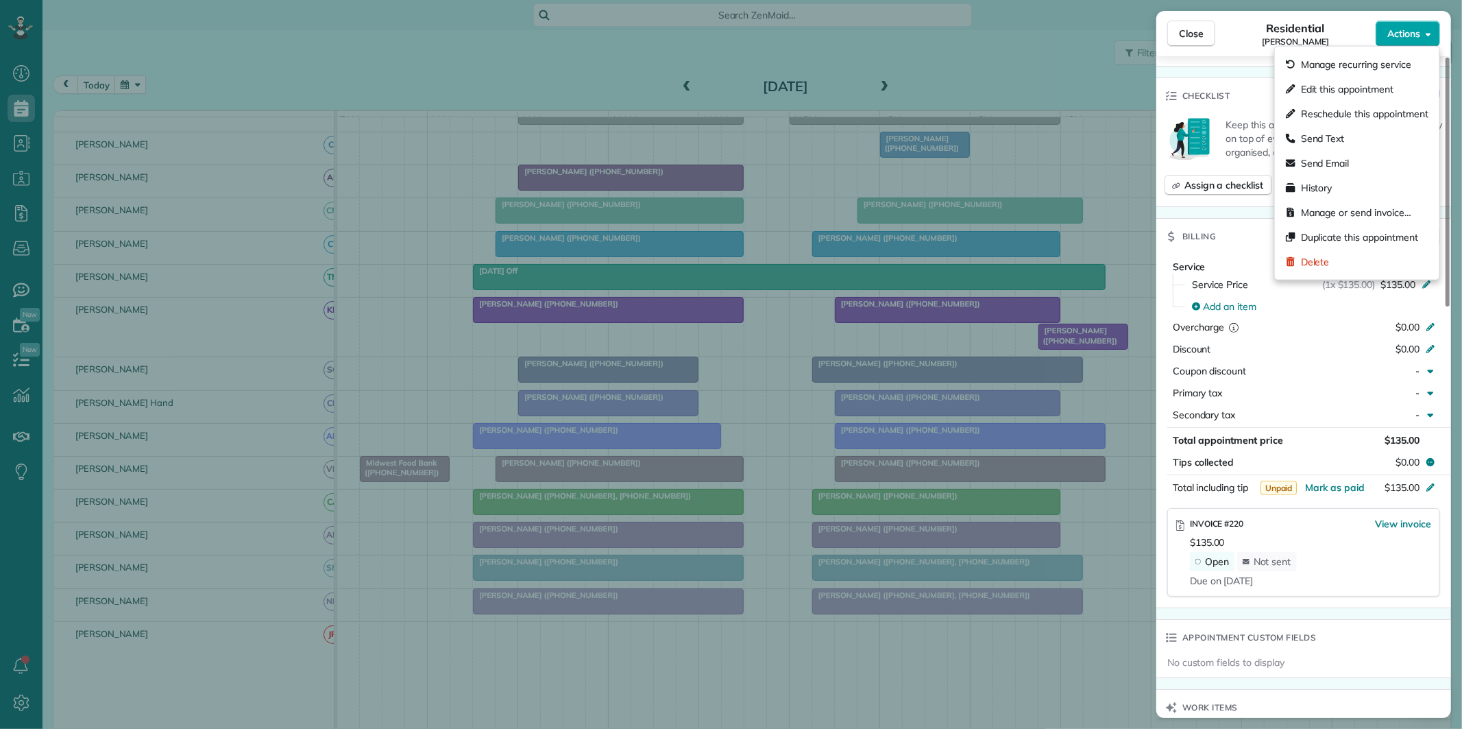
click at [1421, 27] on button "Actions" at bounding box center [1408, 34] width 64 height 26
click at [1195, 30] on span "Close" at bounding box center [1191, 34] width 25 height 14
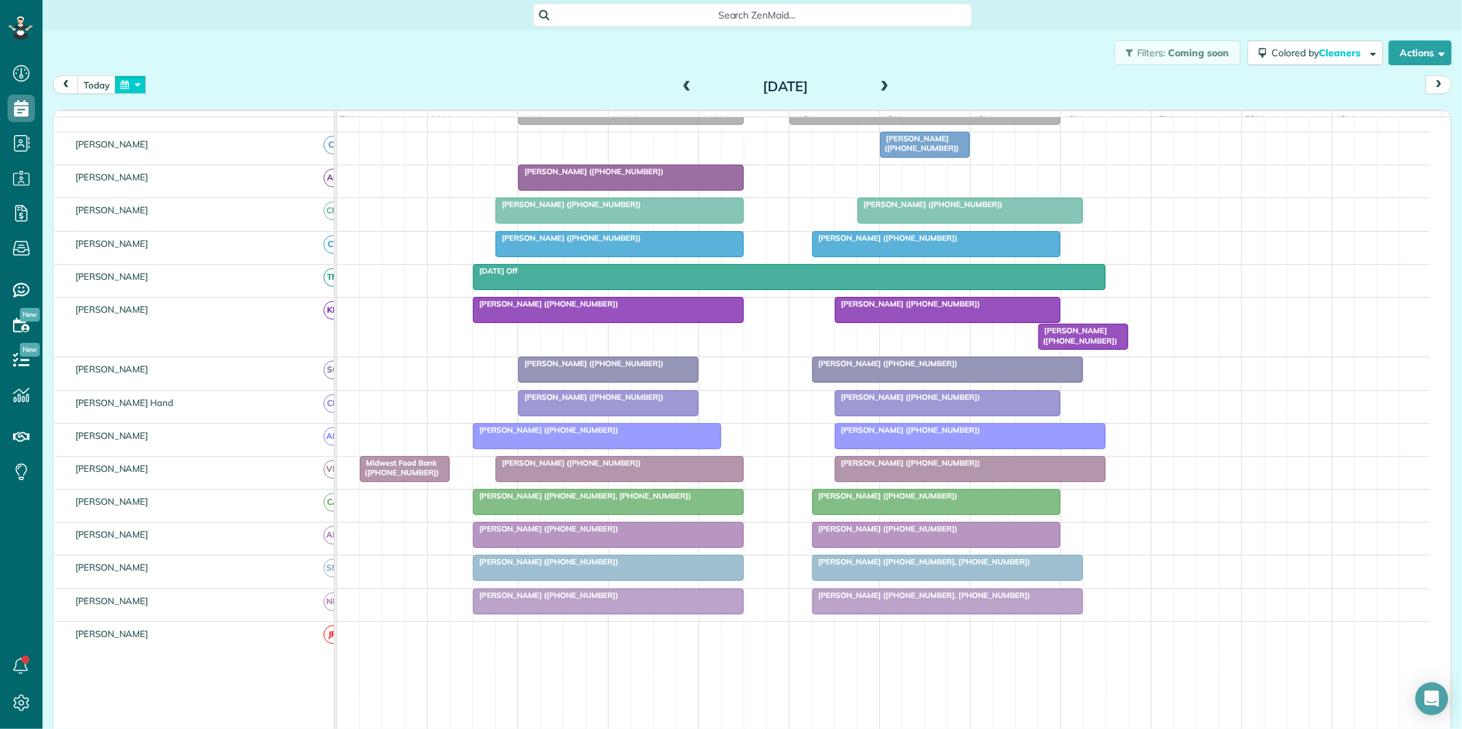
click at [138, 84] on button "button" at bounding box center [130, 84] width 32 height 19
click at [159, 88] on link "Prev" at bounding box center [164, 93] width 38 height 34
click at [274, 196] on link "25" at bounding box center [274, 198] width 22 height 22
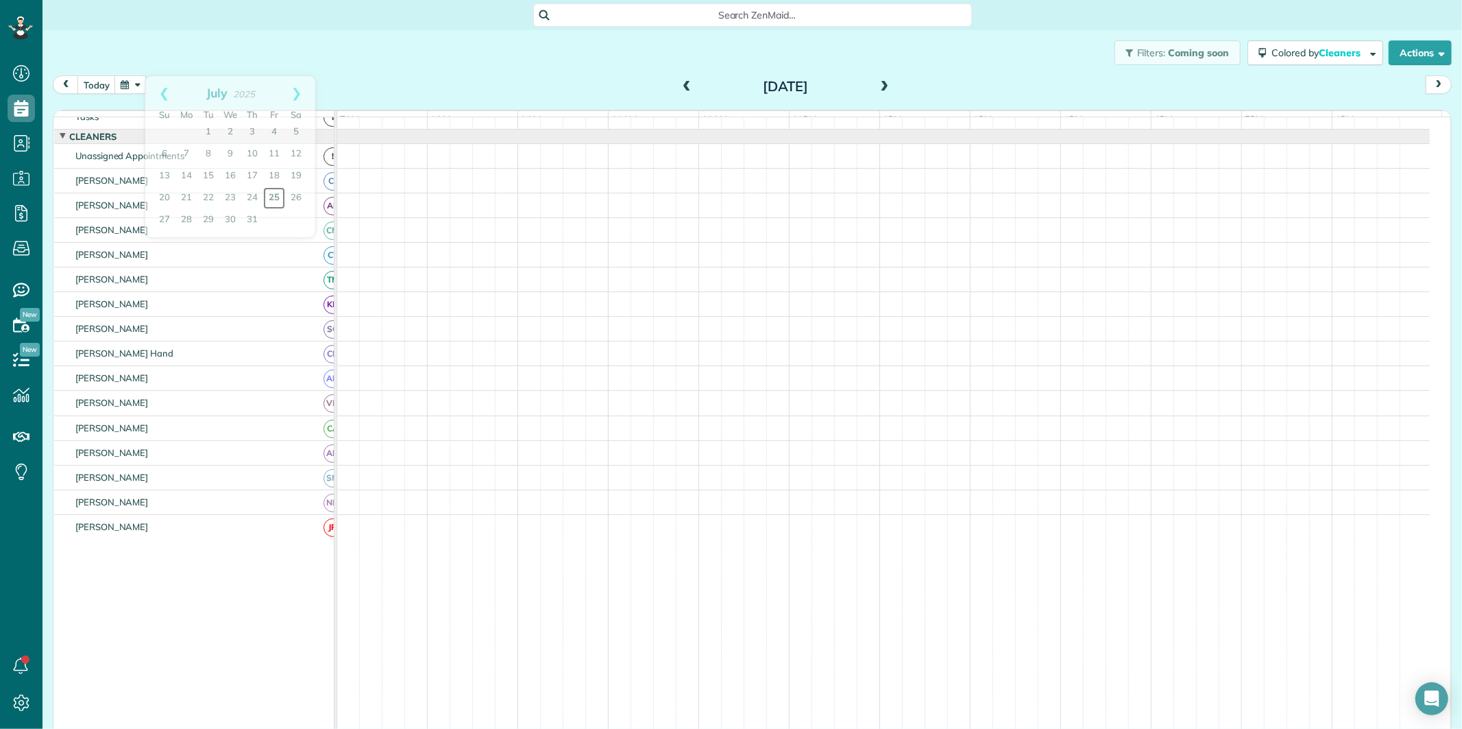
scroll to position [27, 0]
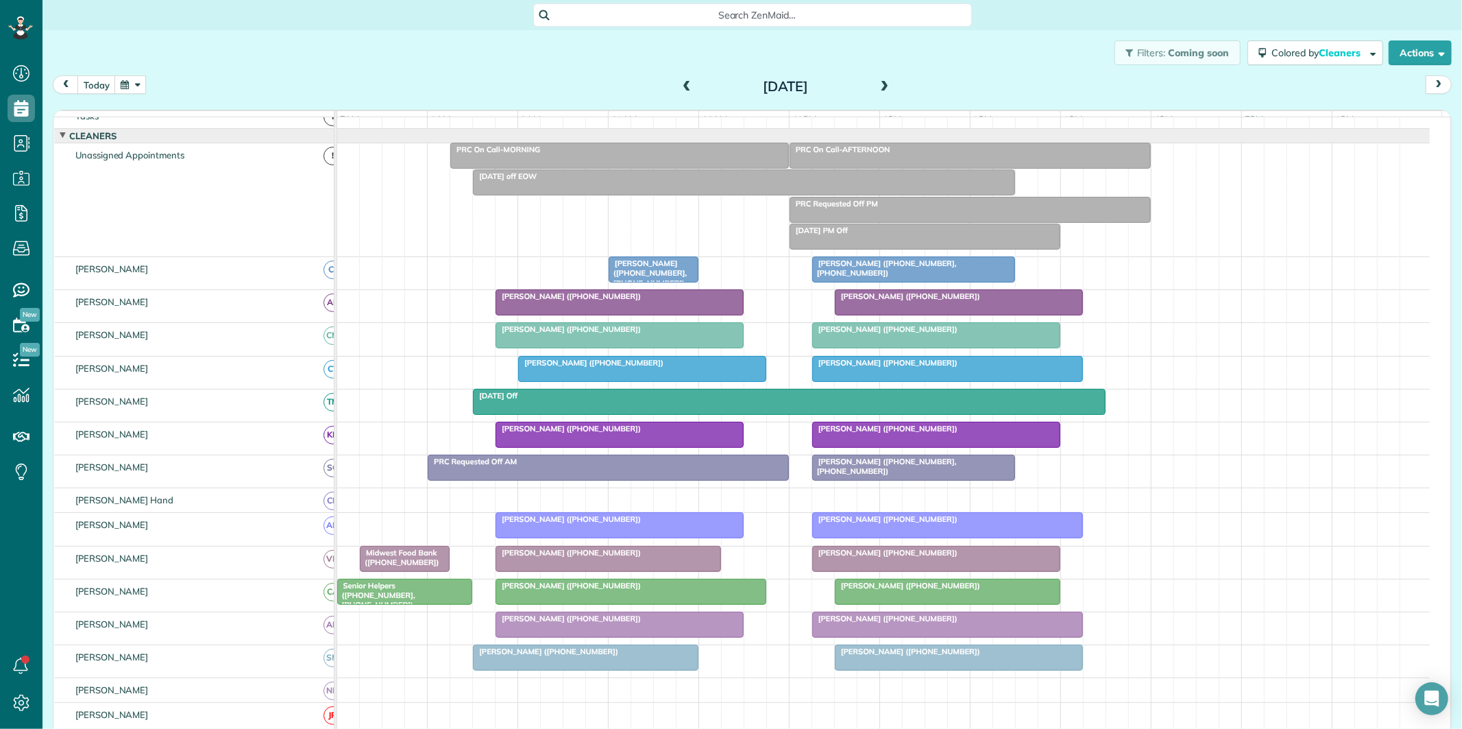
click at [897, 279] on link "[PERSON_NAME] ([PHONE_NUMBER], [PHONE_NUMBER])" at bounding box center [913, 269] width 203 height 26
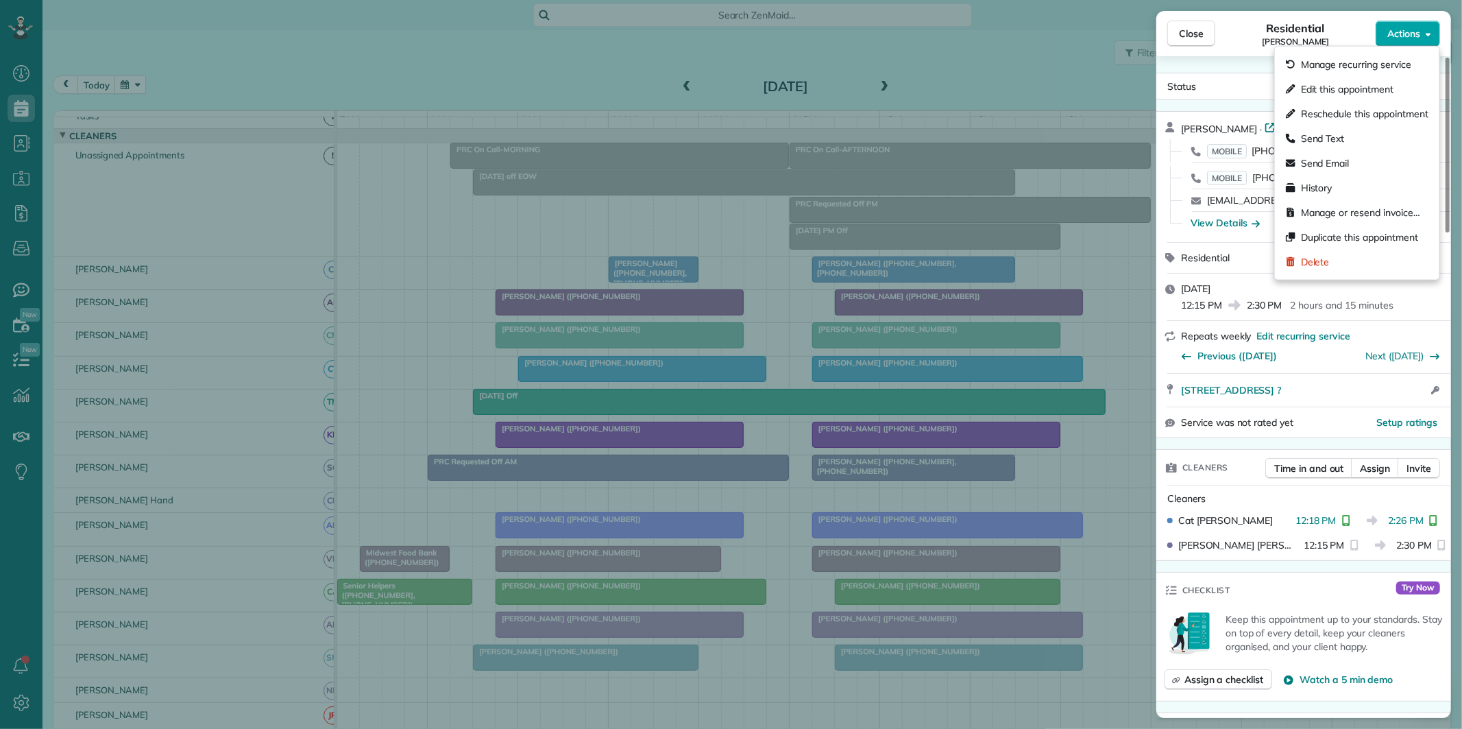
click at [1423, 29] on button "Actions" at bounding box center [1408, 34] width 64 height 26
click at [1339, 210] on span "Manage or resend invoice…" at bounding box center [1360, 213] width 119 height 14
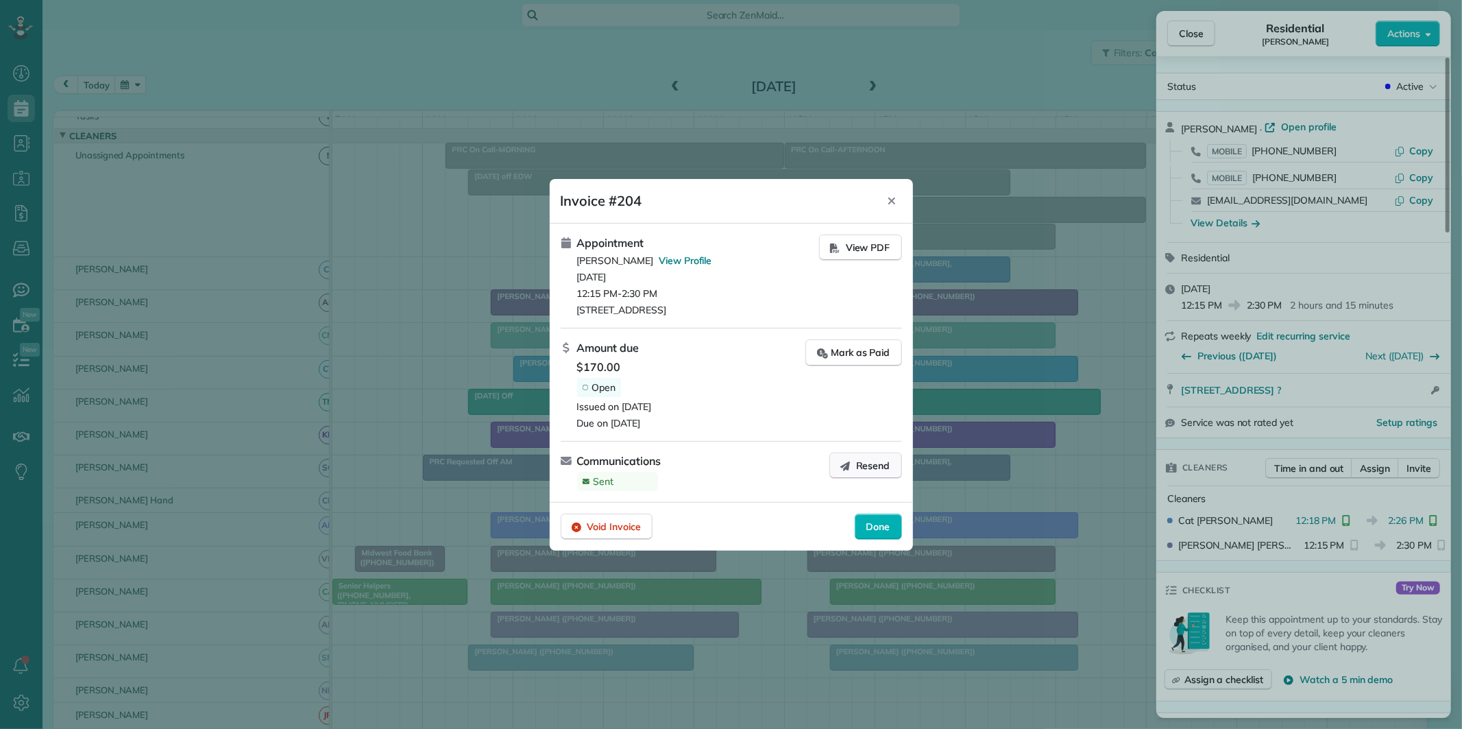
click at [874, 471] on span "Resend" at bounding box center [873, 466] width 34 height 14
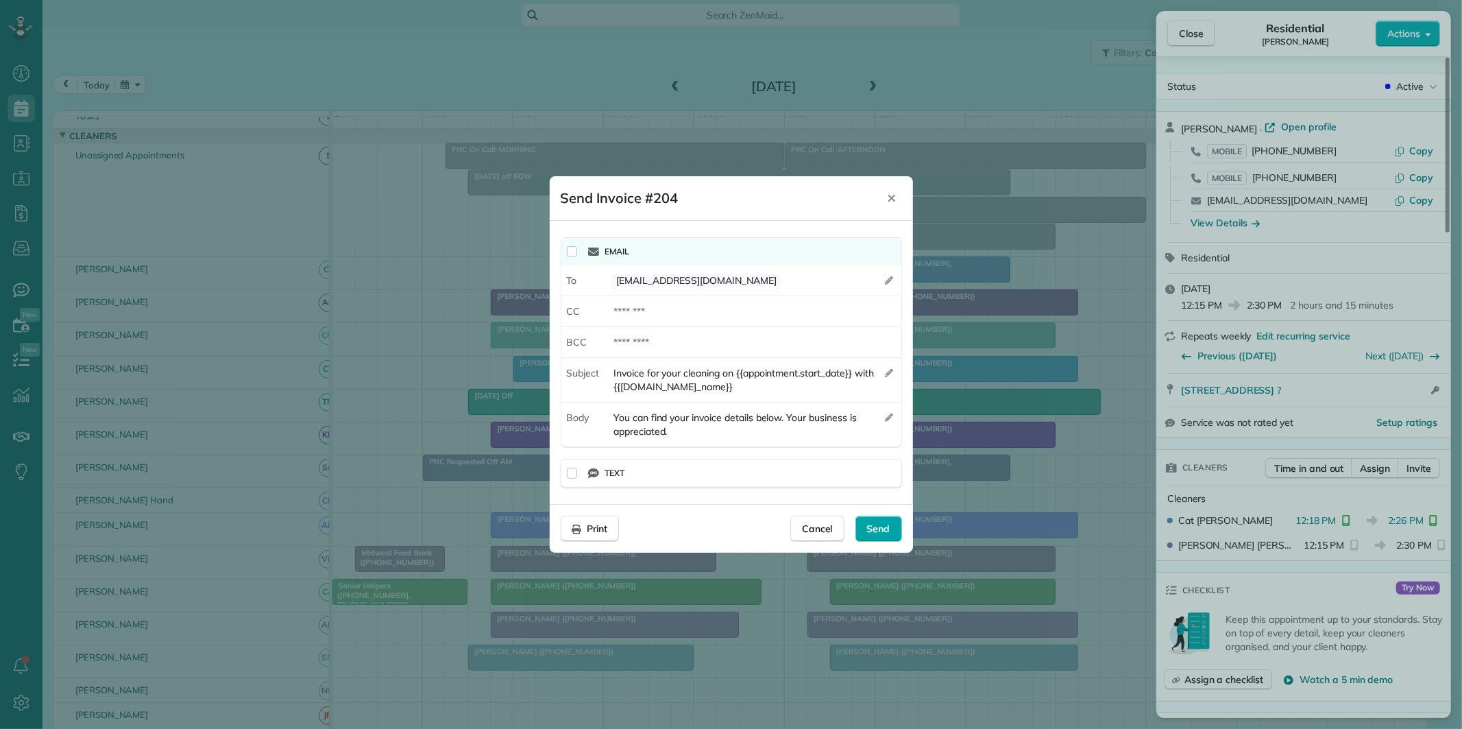
click at [885, 522] on span "Send" at bounding box center [878, 529] width 23 height 14
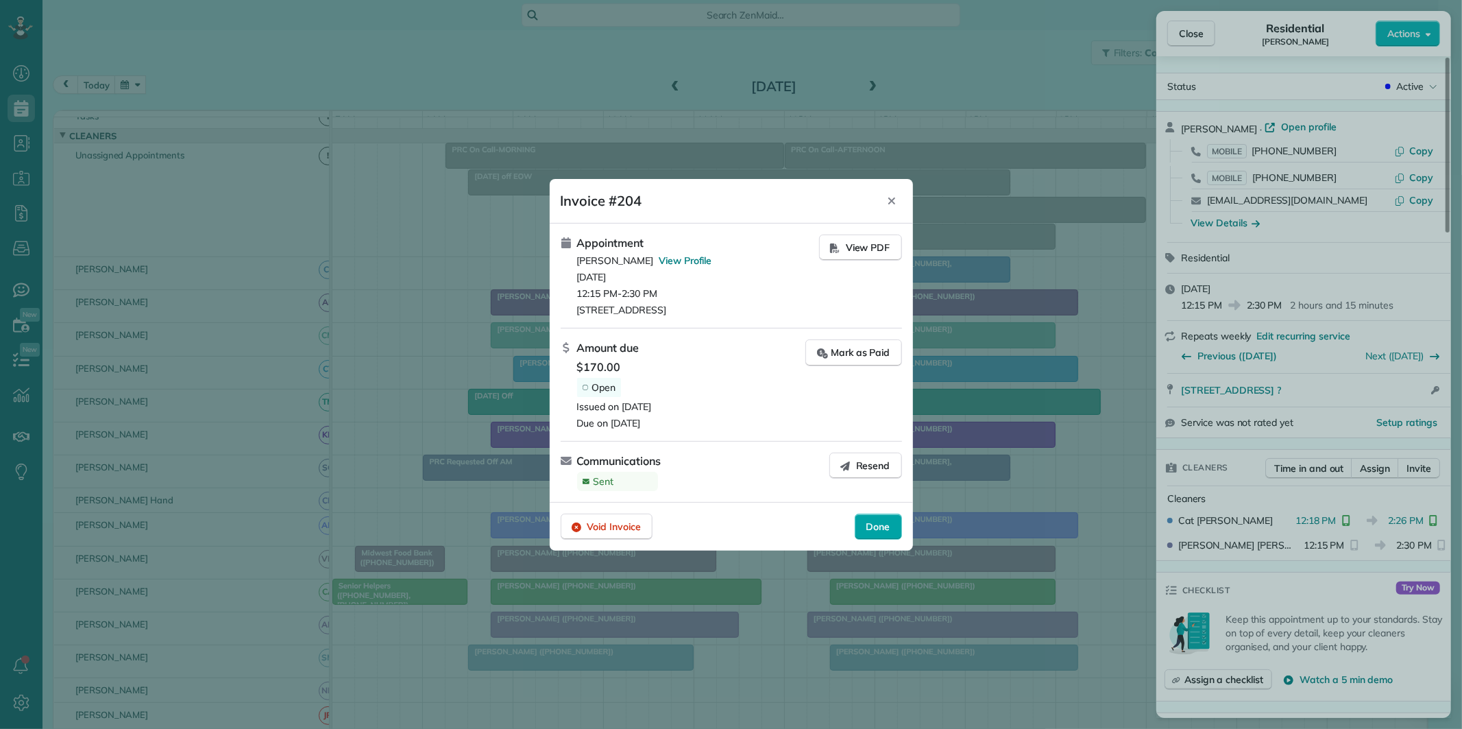
click at [878, 525] on span "Done" at bounding box center [878, 527] width 24 height 14
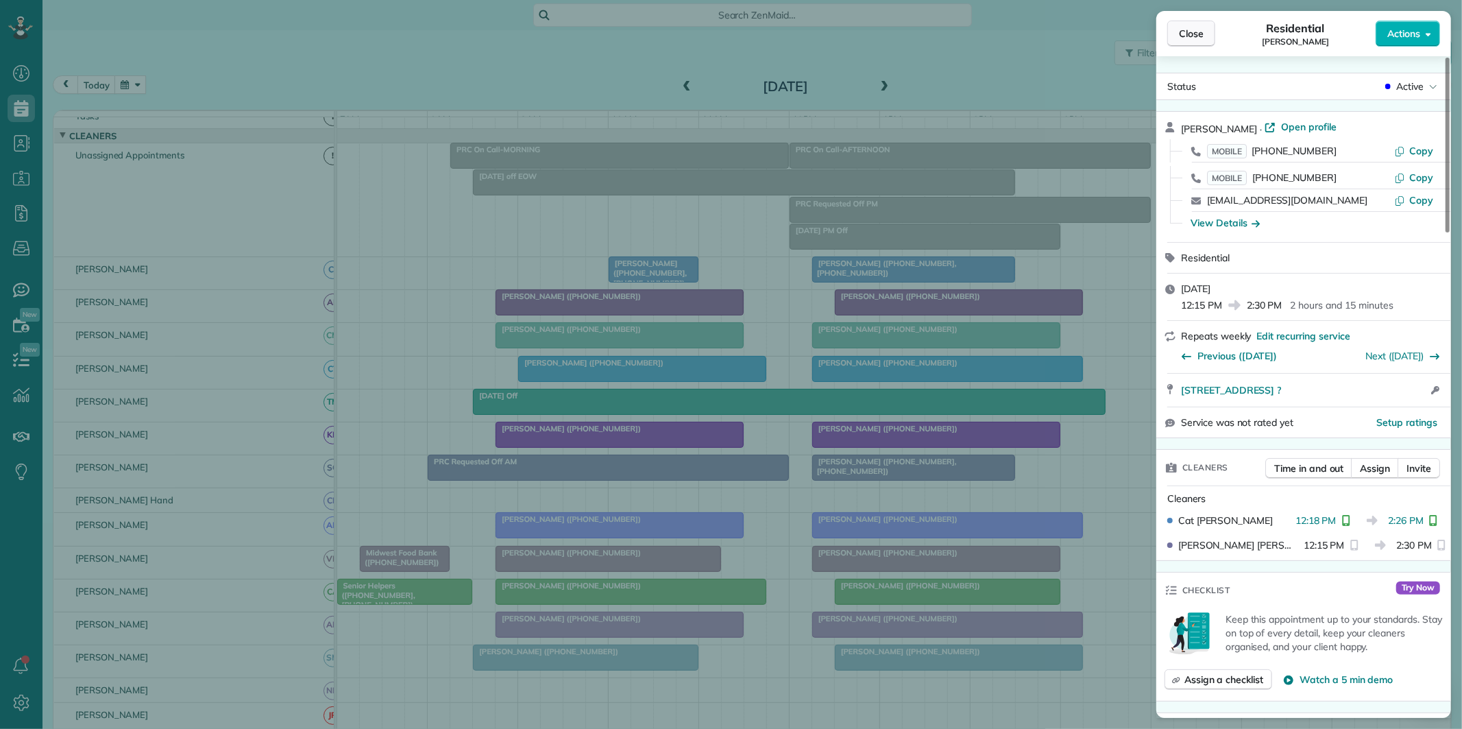
click at [1181, 28] on span "Close" at bounding box center [1191, 34] width 25 height 14
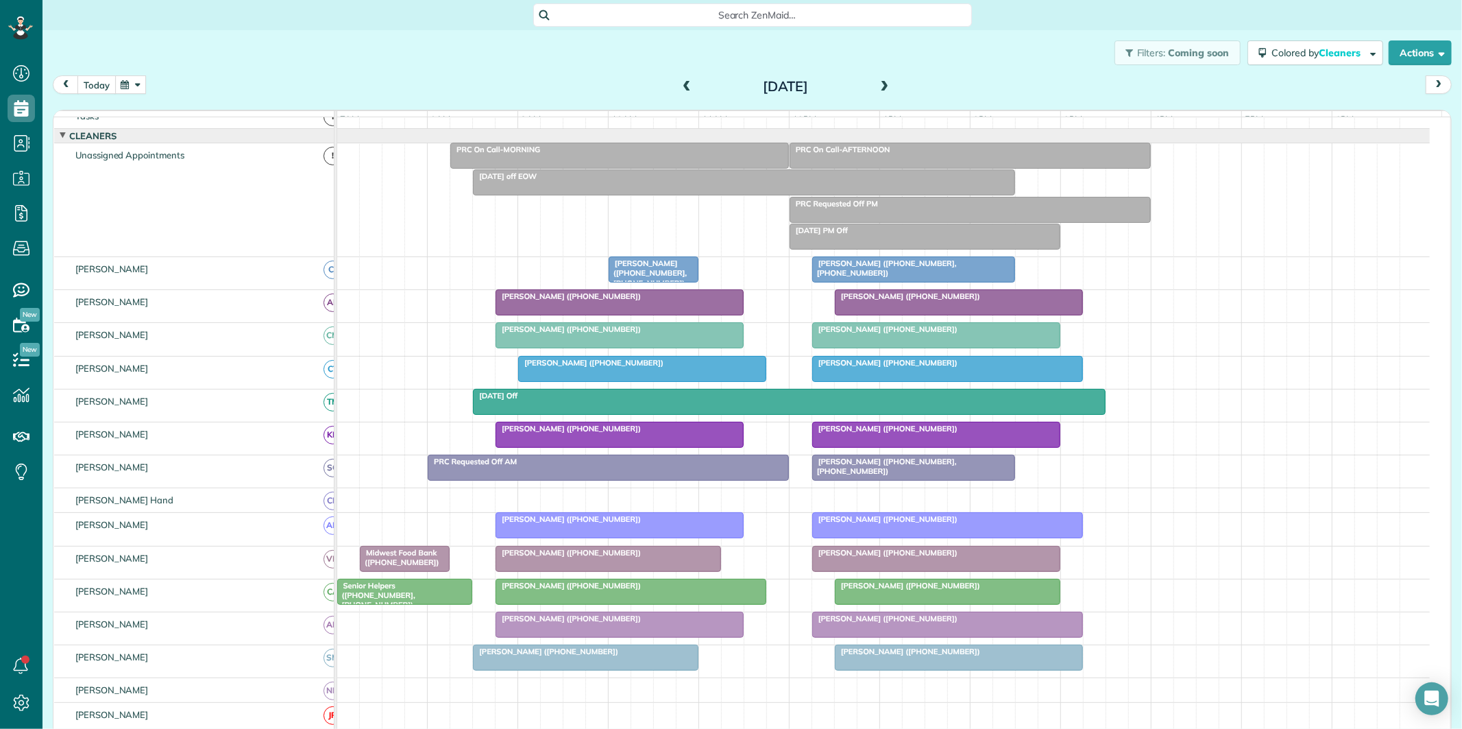
click at [89, 82] on button "today" at bounding box center [96, 84] width 38 height 19
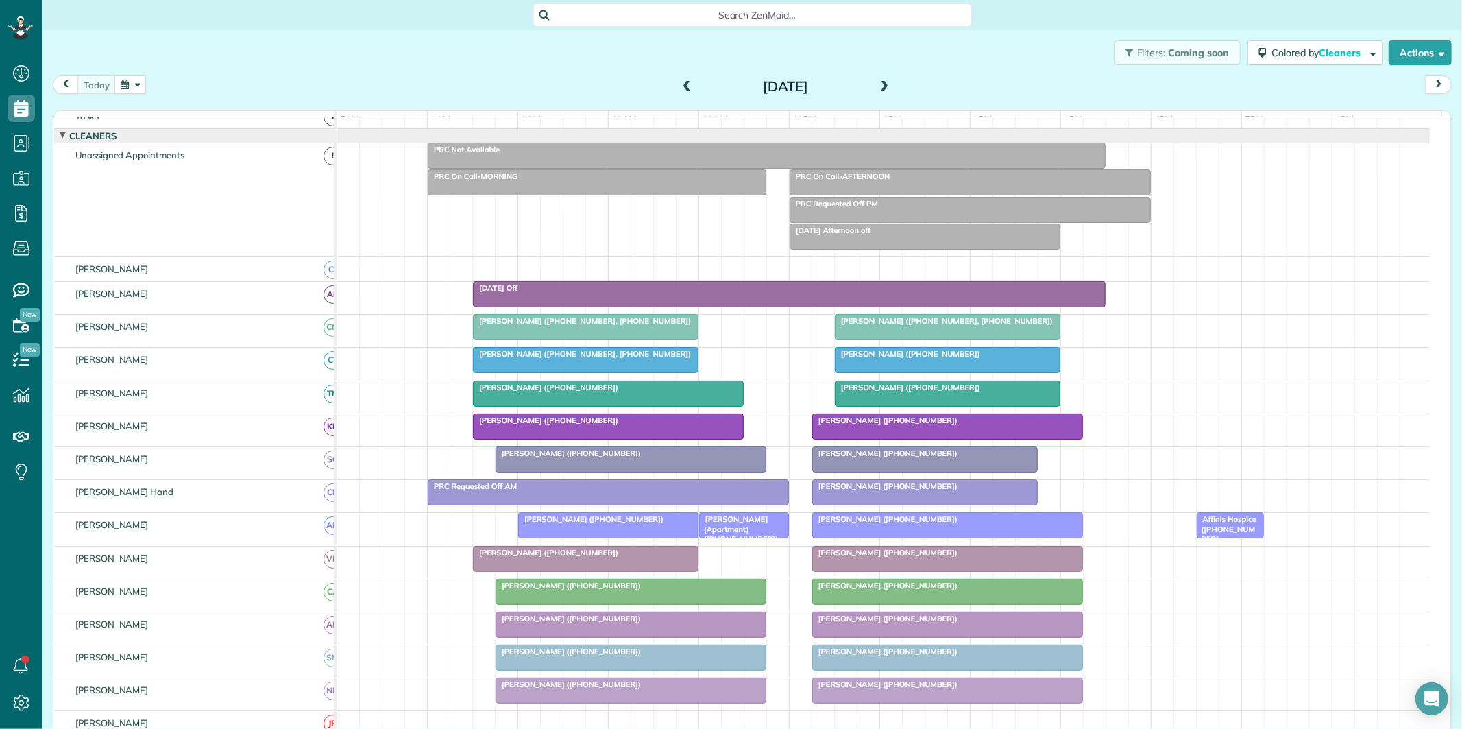
click at [877, 80] on span at bounding box center [884, 87] width 15 height 21
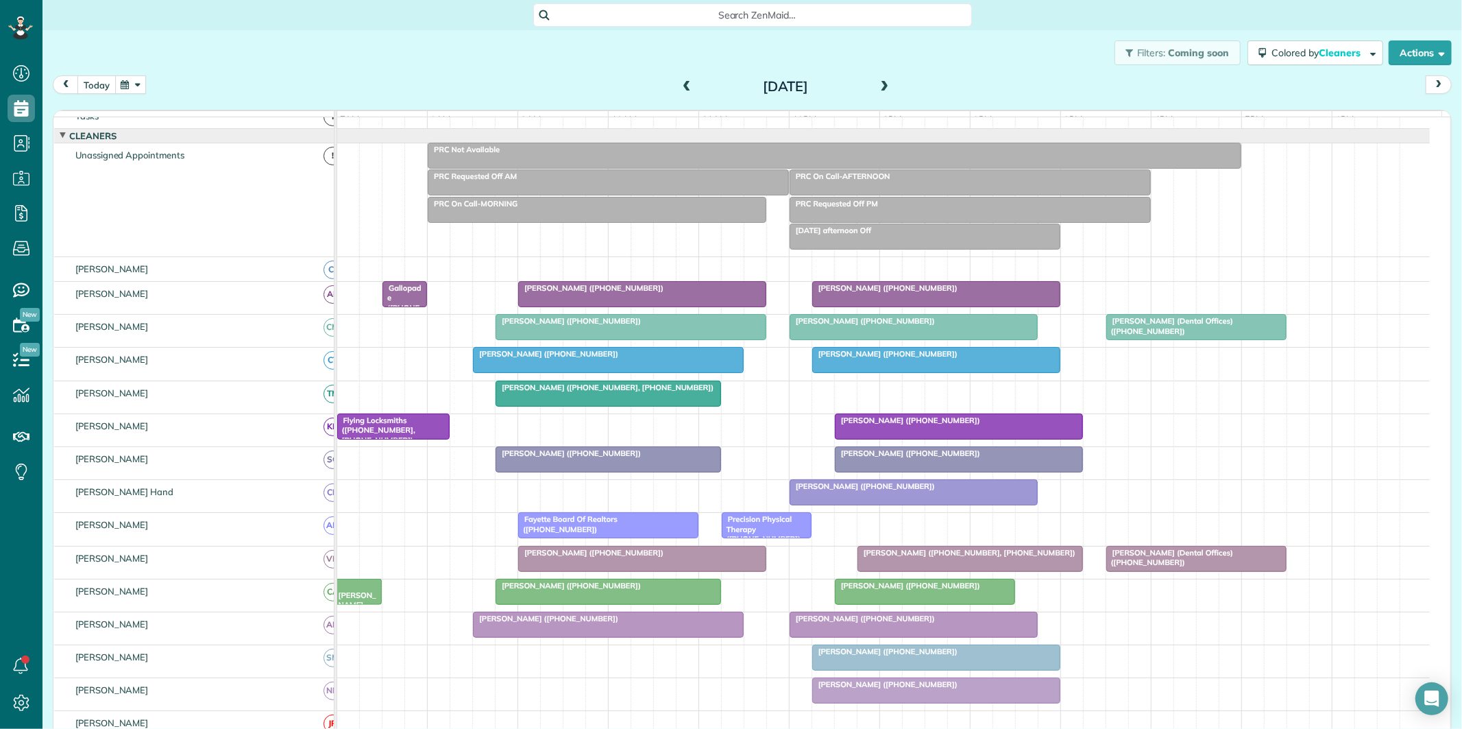
click at [96, 86] on button "today" at bounding box center [96, 84] width 38 height 19
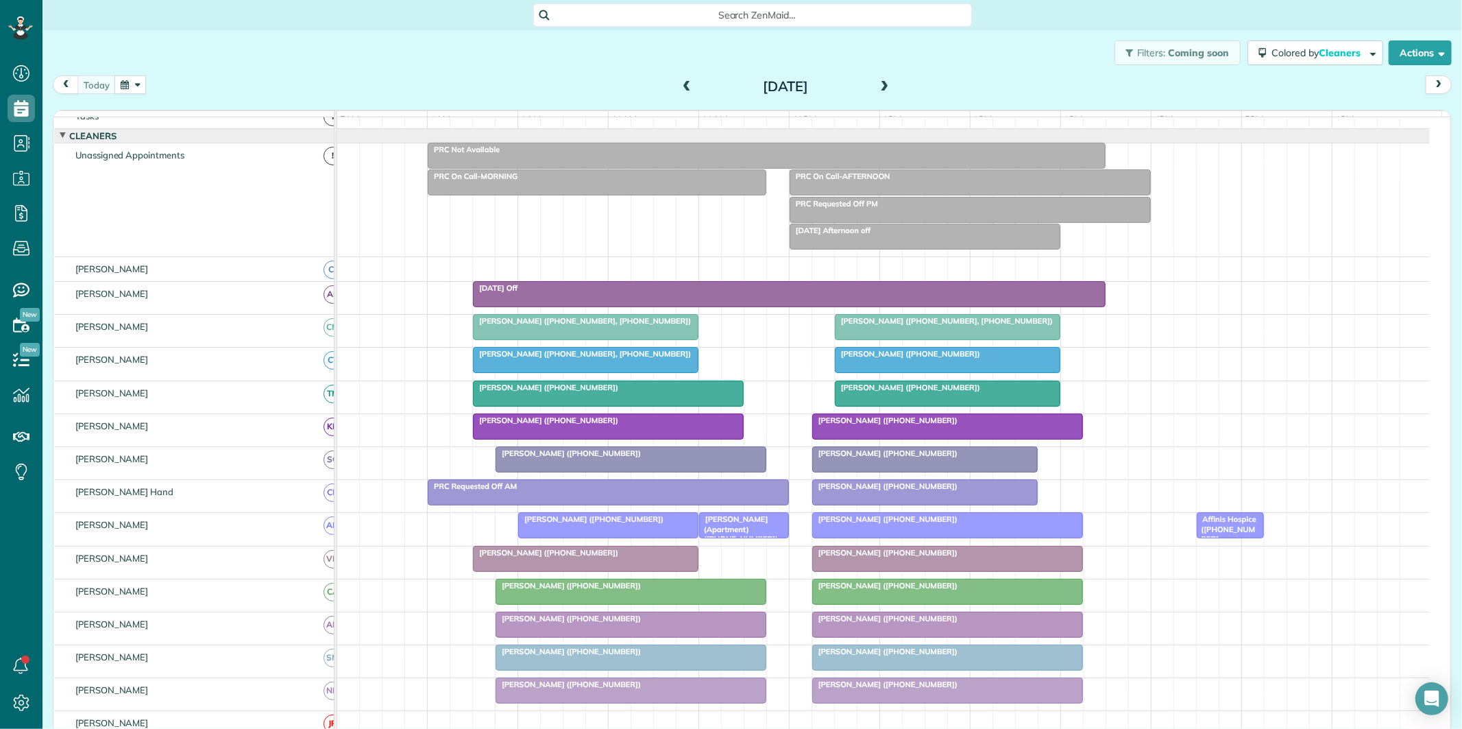
click at [879, 79] on span at bounding box center [884, 87] width 15 height 21
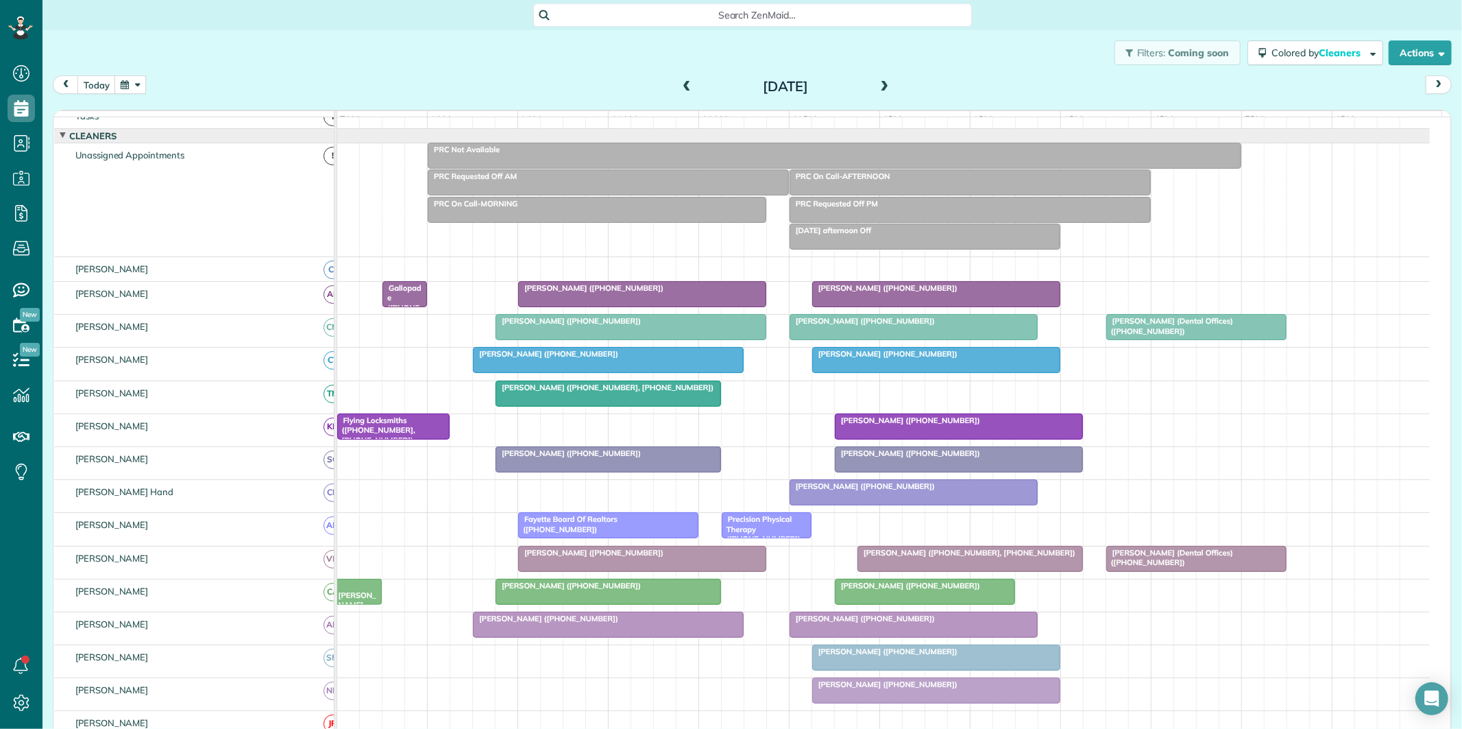
click at [878, 81] on span at bounding box center [884, 87] width 15 height 12
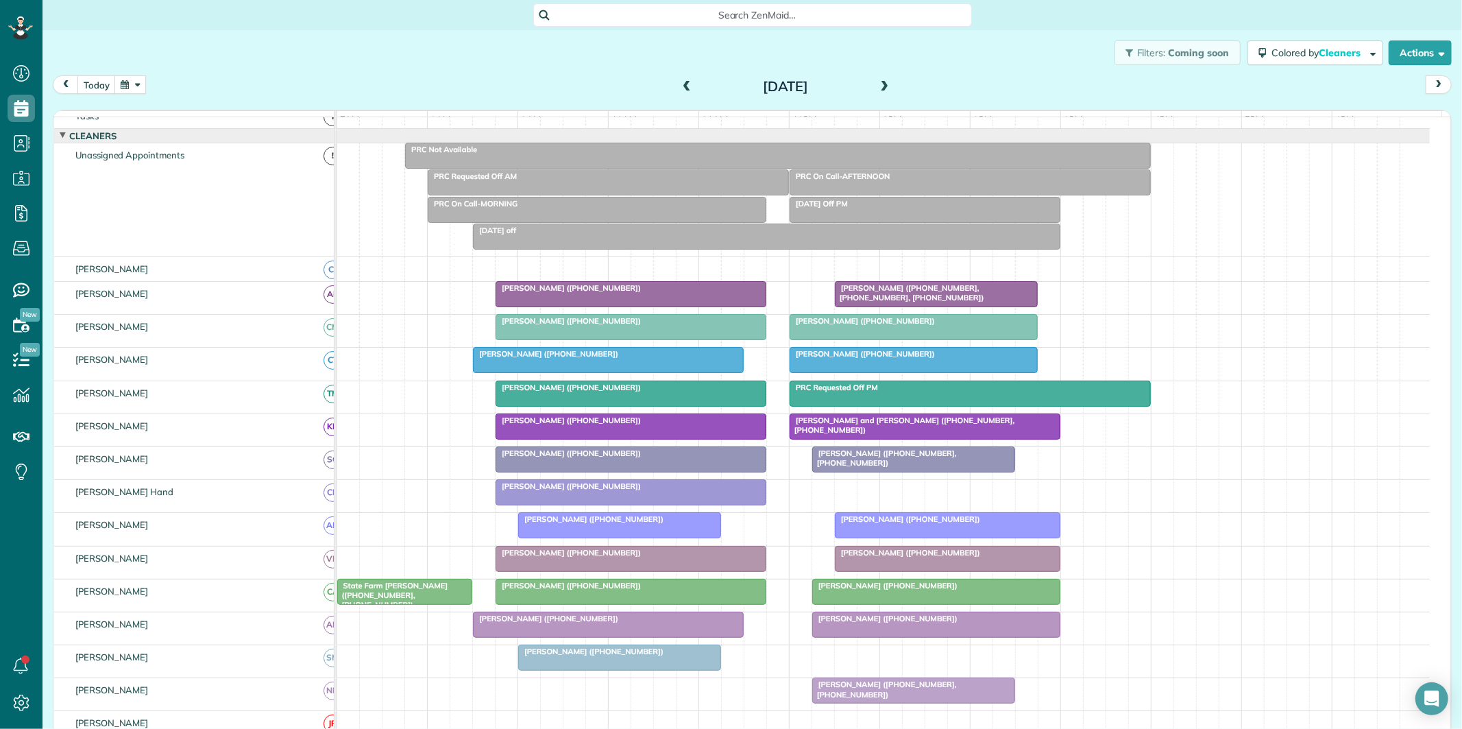
scroll to position [104, 0]
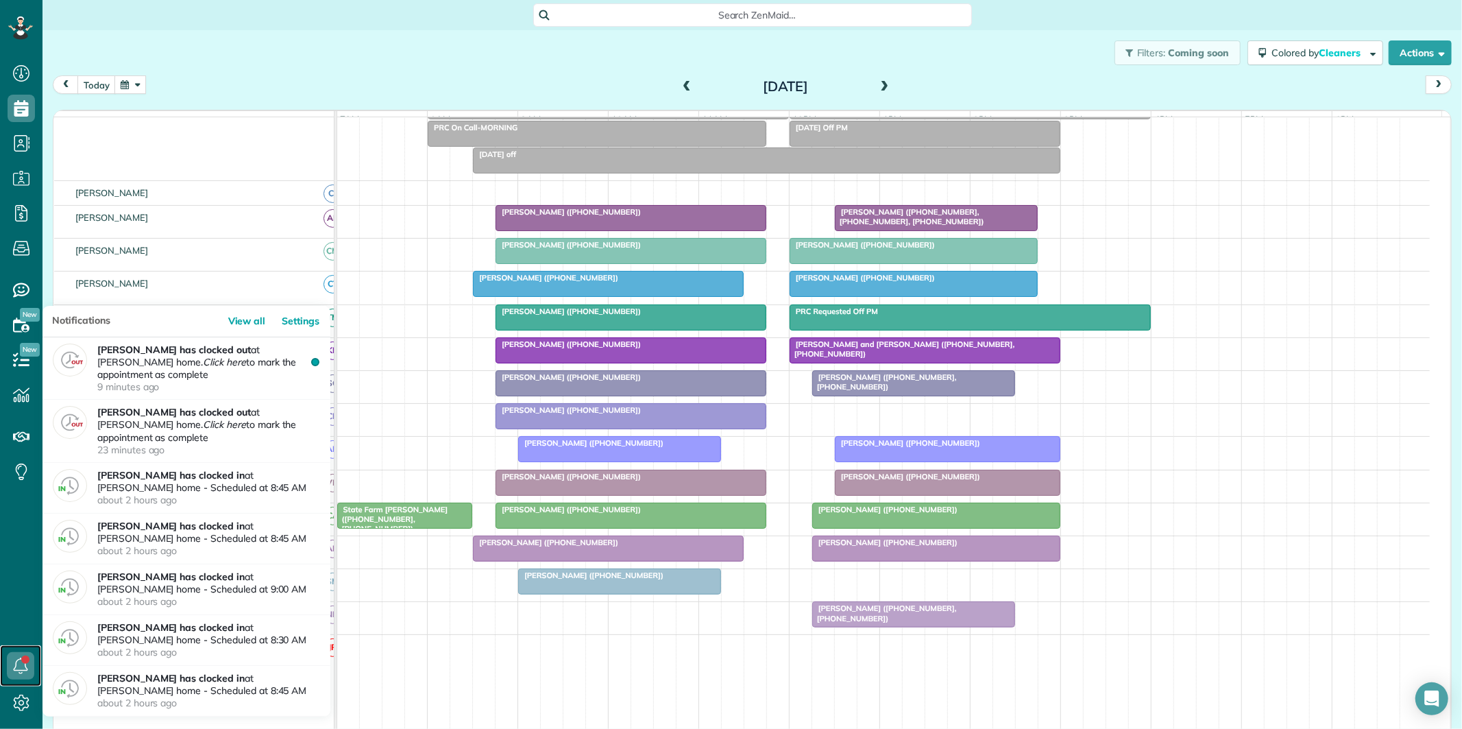
click at [16, 665] on icon at bounding box center [20, 665] width 27 height 27
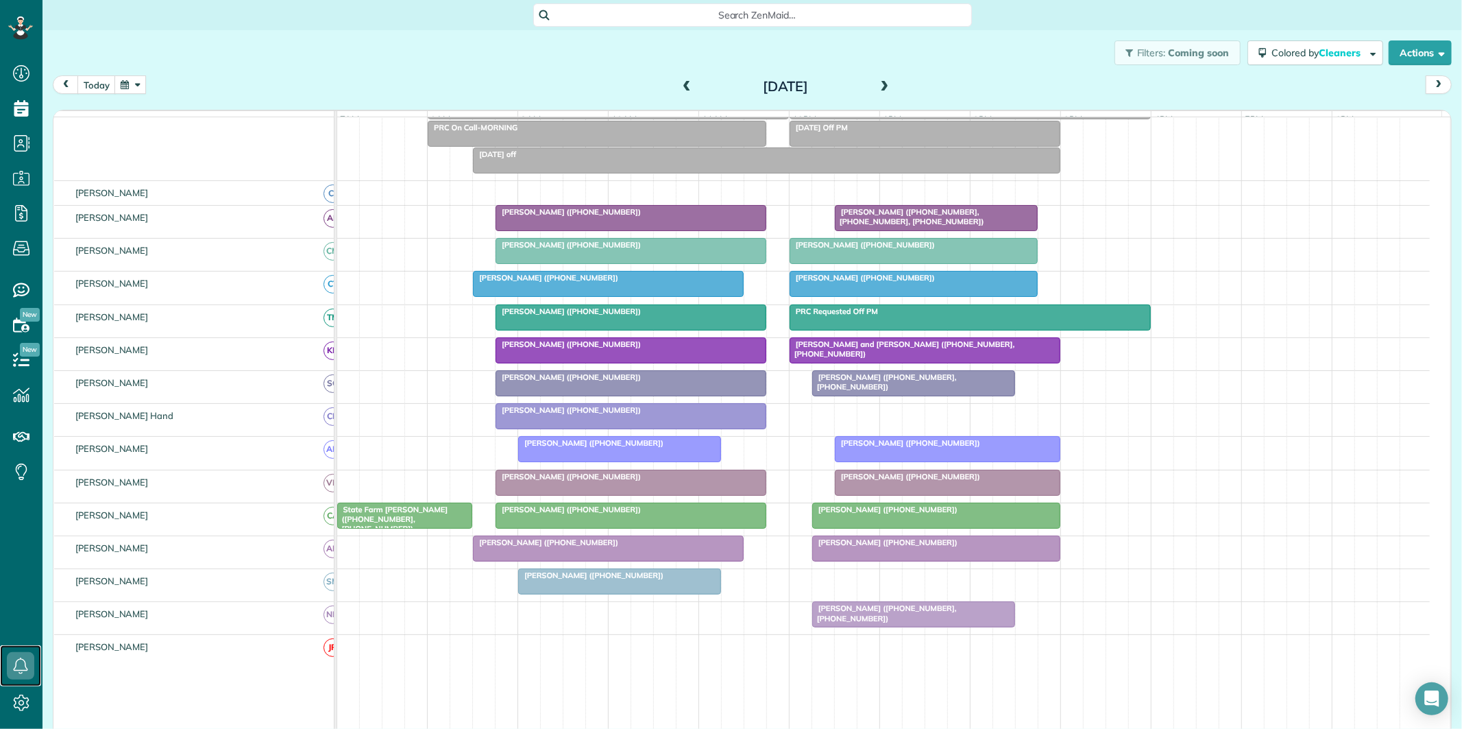
click at [607, 580] on span "[PERSON_NAME] ([PHONE_NUMBER])" at bounding box center [591, 575] width 147 height 10
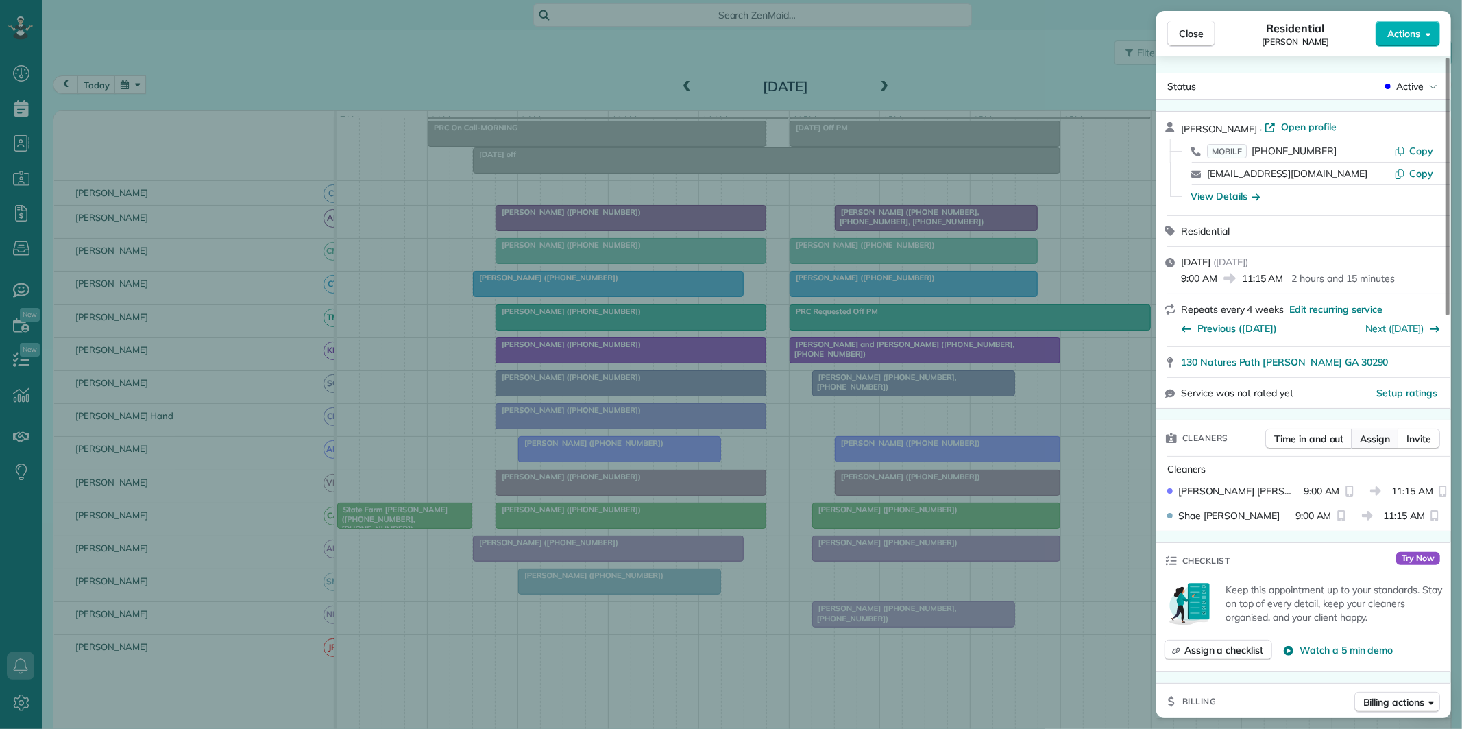
click at [1372, 439] on span "Assign" at bounding box center [1375, 439] width 30 height 14
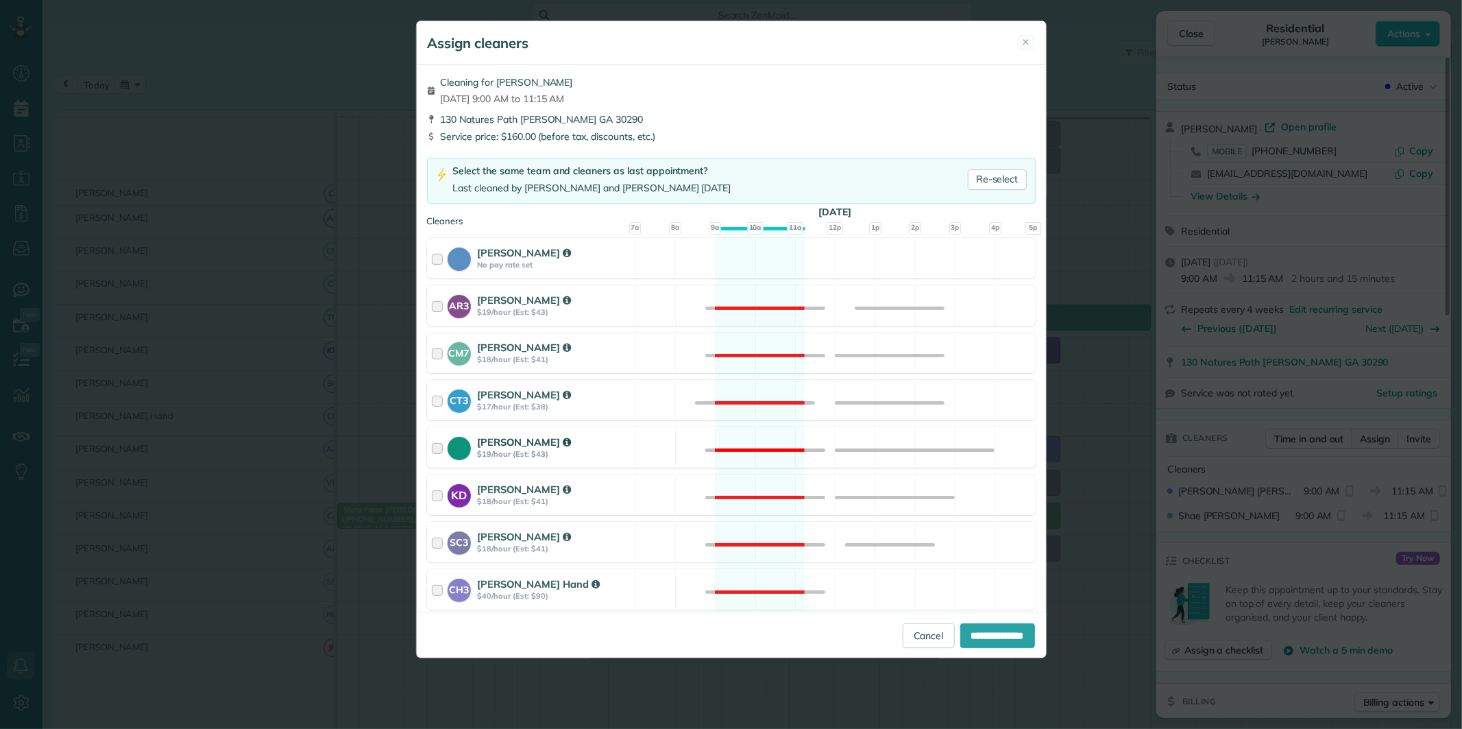
click at [759, 434] on div "[PERSON_NAME] $19/hour (Est: $43) Not available" at bounding box center [731, 447] width 609 height 40
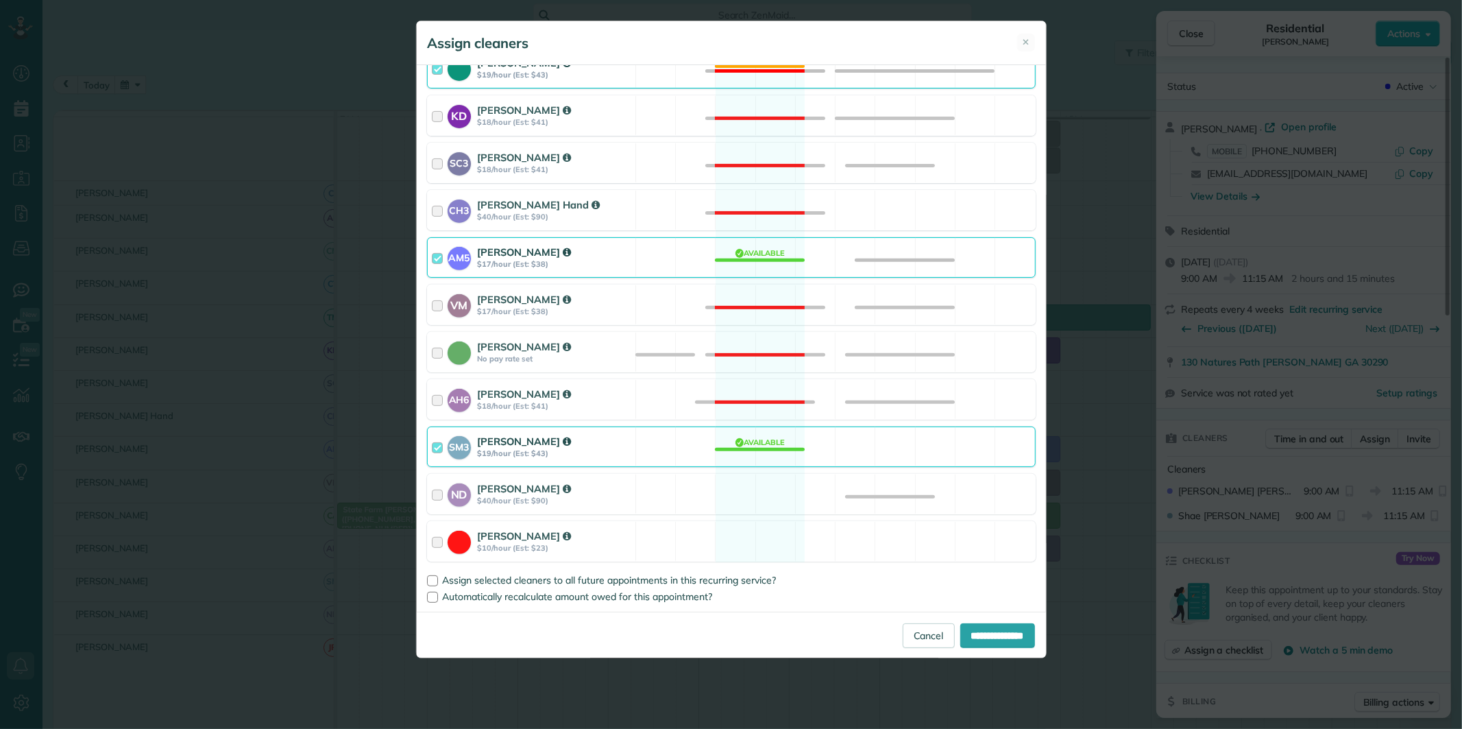
scroll to position [380, 0]
click at [770, 430] on div "SM3 [PERSON_NAME] $19/hour (Est: $43) Available" at bounding box center [731, 446] width 609 height 40
click at [990, 631] on input "**********" at bounding box center [997, 635] width 75 height 25
type input "**********"
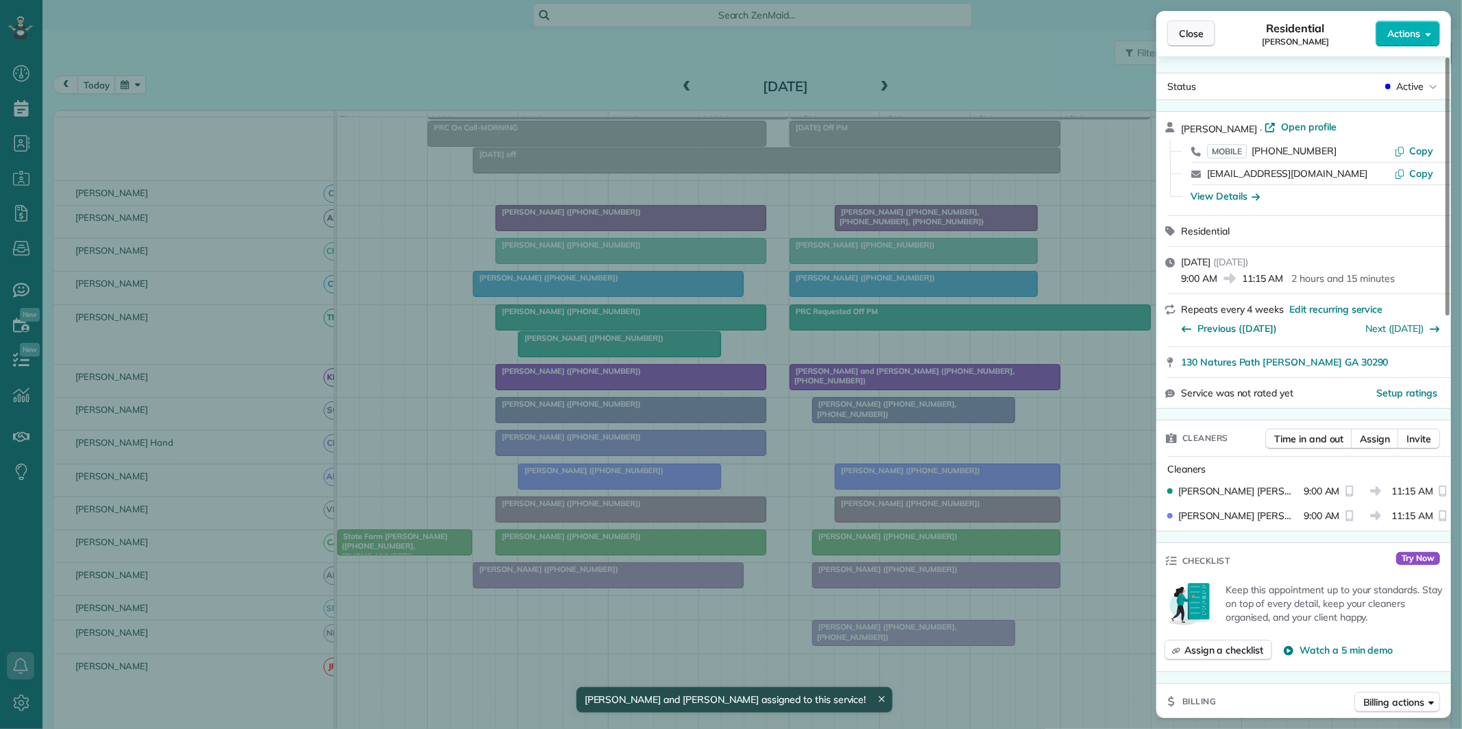
click at [1207, 31] on button "Close" at bounding box center [1191, 34] width 48 height 26
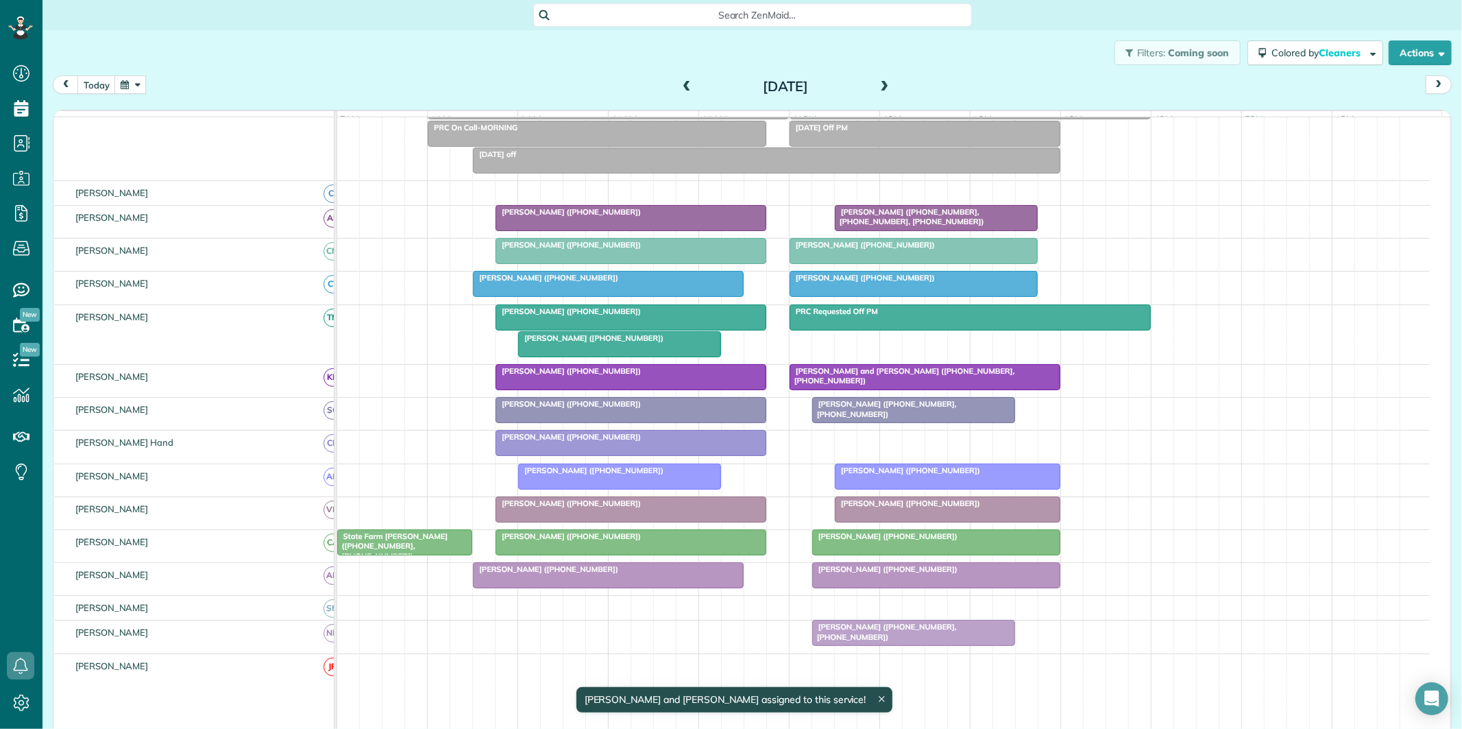
click at [618, 316] on div "[PERSON_NAME] ([PHONE_NUMBER])" at bounding box center [631, 311] width 263 height 10
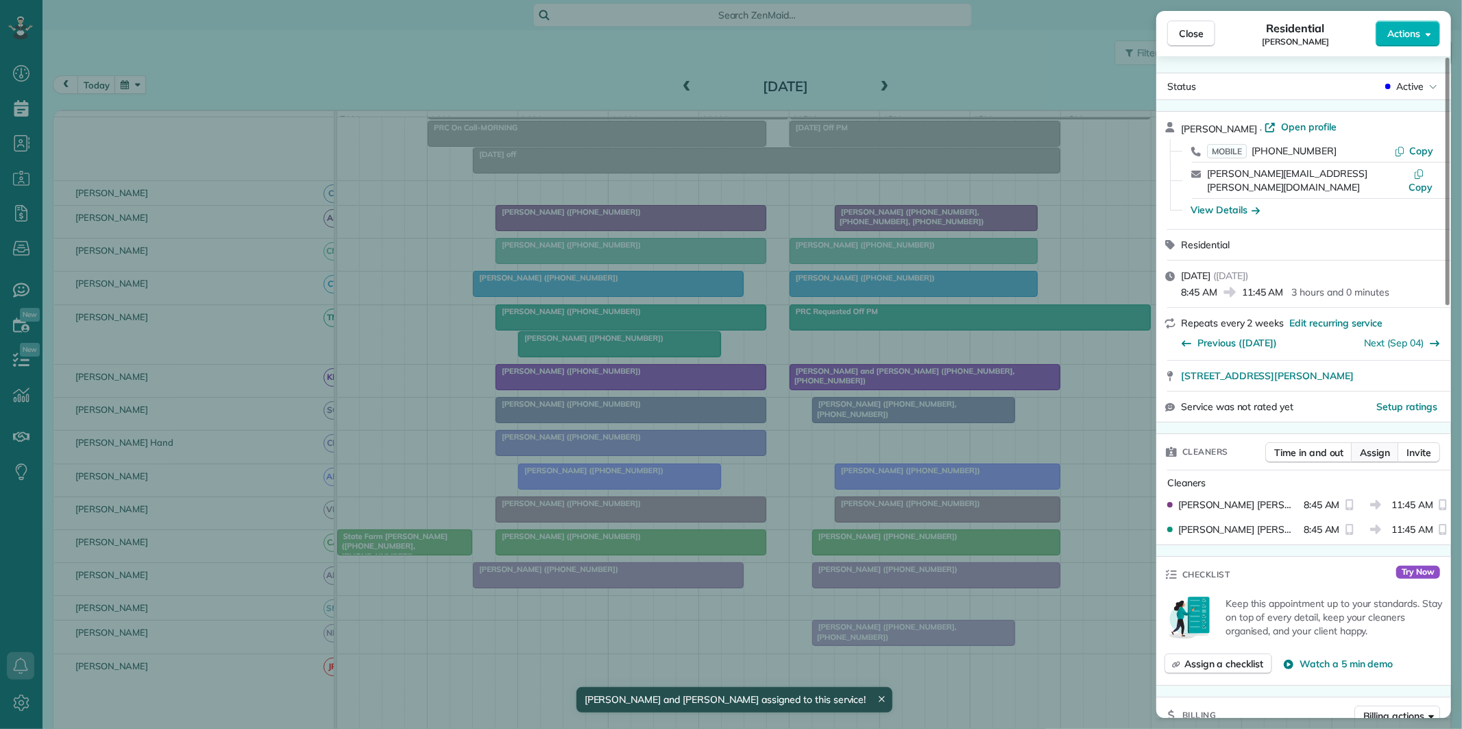
click at [1374, 446] on span "Assign" at bounding box center [1375, 453] width 30 height 14
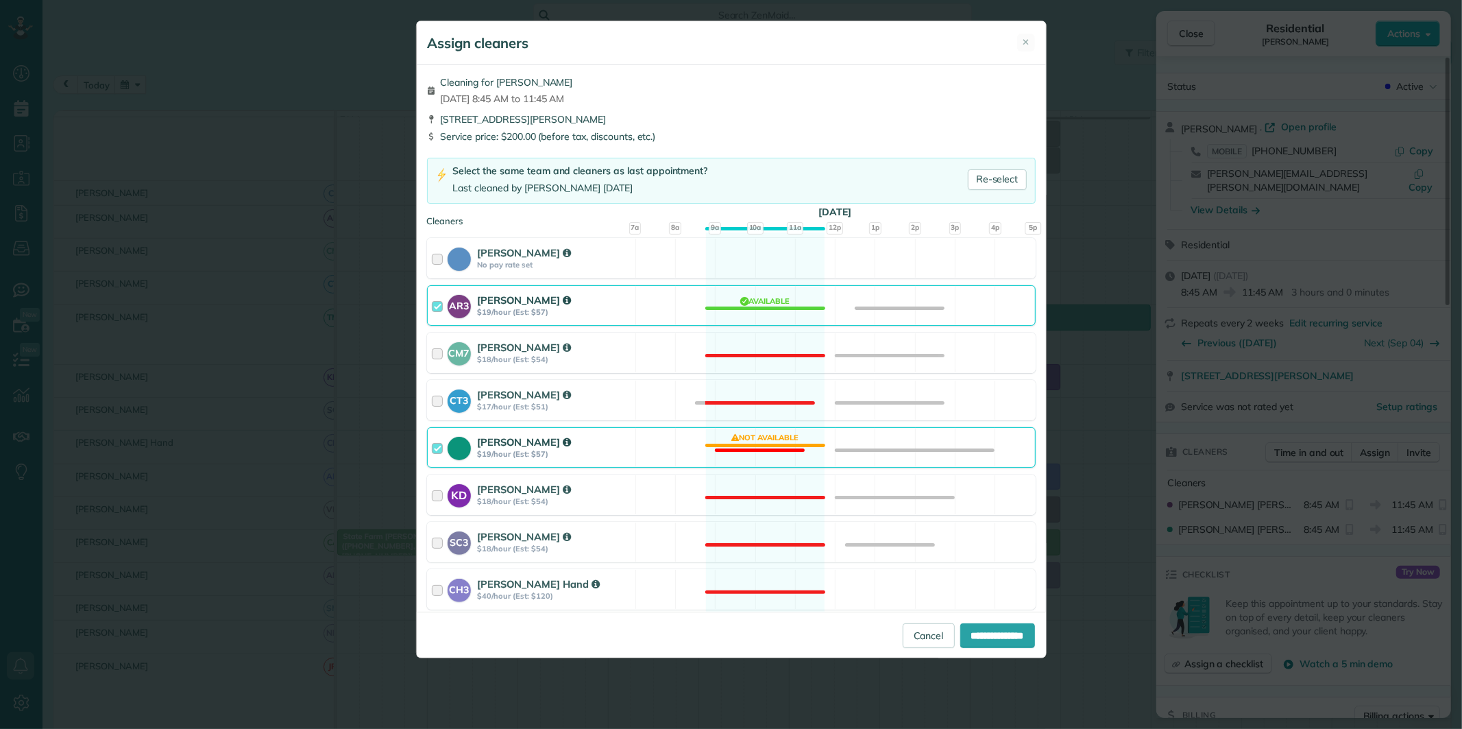
click at [764, 439] on div "[PERSON_NAME] $19/hour (Est: $57) Not available" at bounding box center [731, 447] width 609 height 40
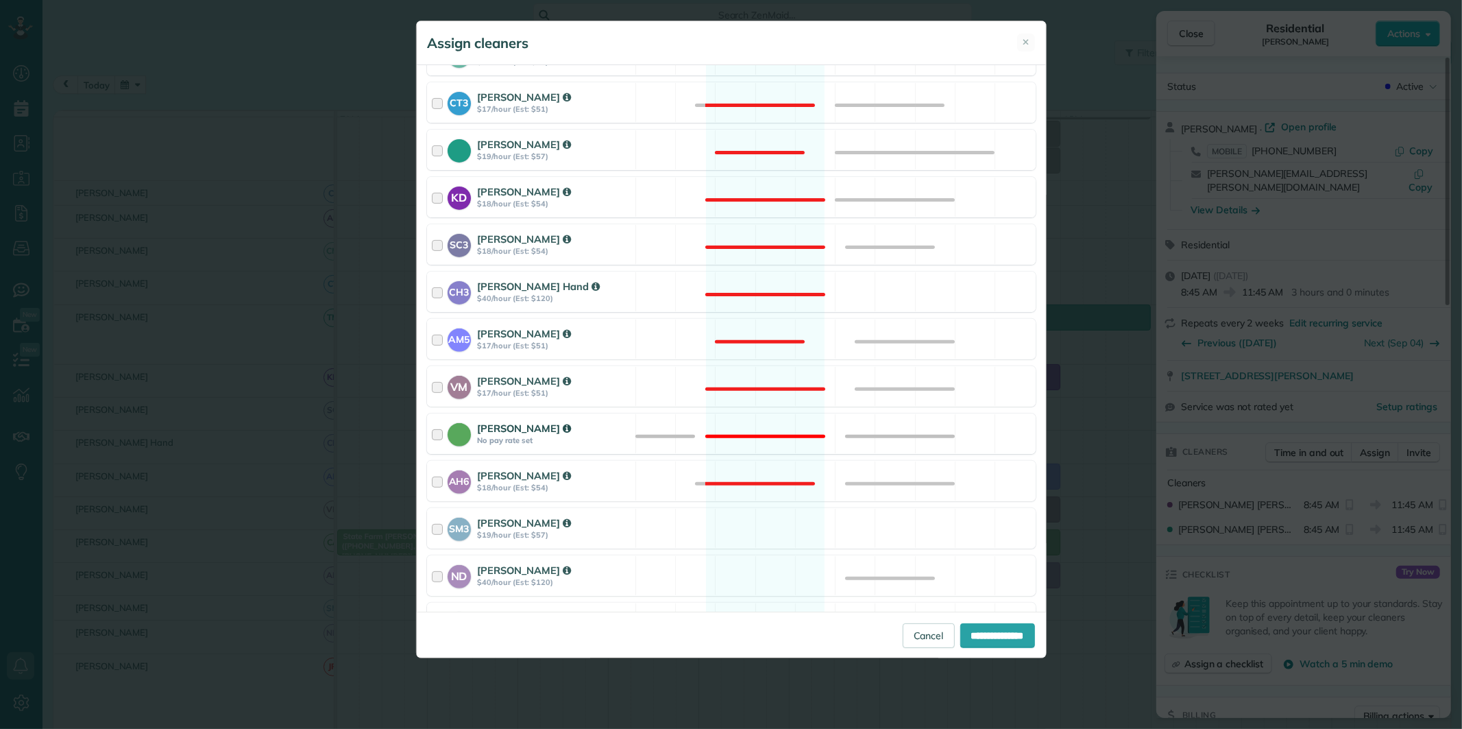
scroll to position [304, 0]
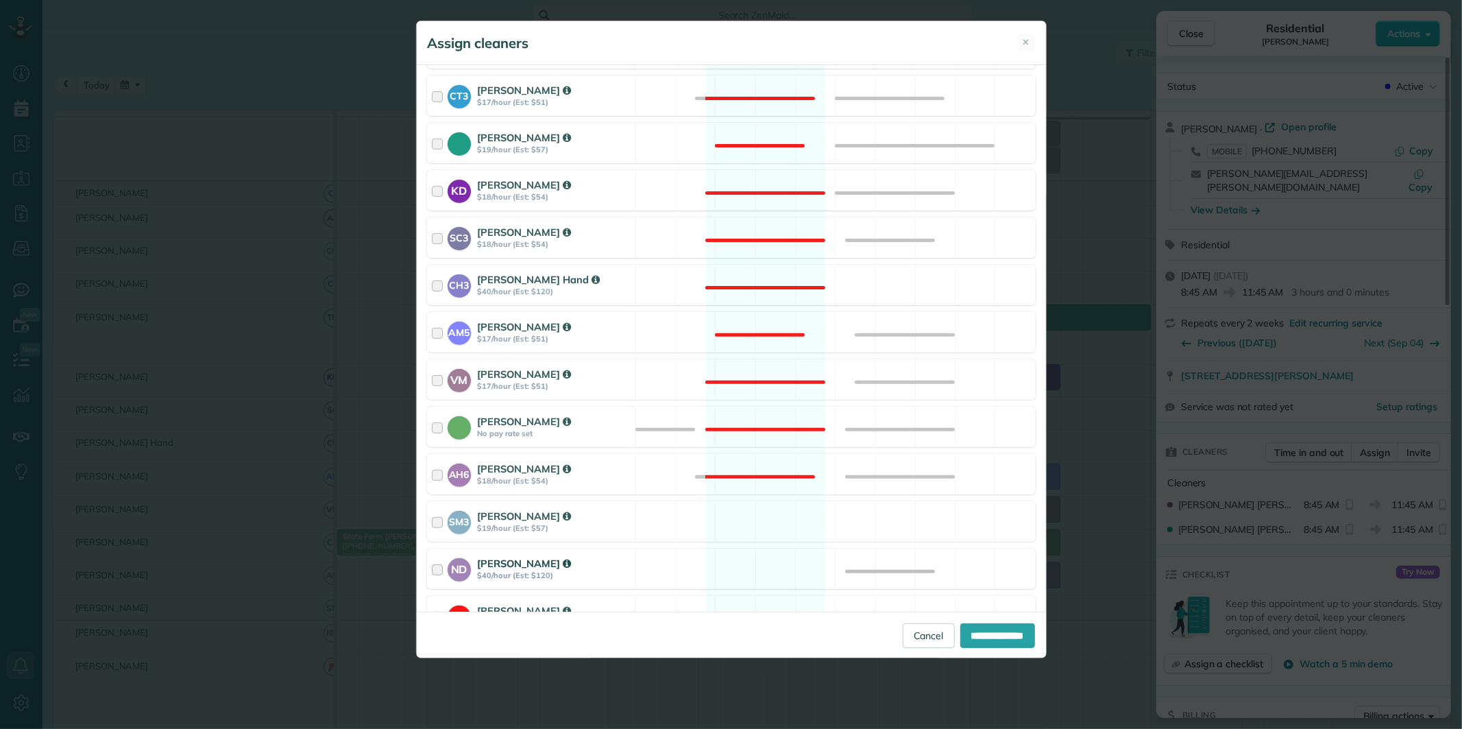
drag, startPoint x: 749, startPoint y: 522, endPoint x: 751, endPoint y: 560, distance: 38.4
click at [749, 522] on div "SM3 [PERSON_NAME] $19/hour (Est: $57) Available" at bounding box center [731, 521] width 609 height 40
click at [751, 565] on div "ND [PERSON_NAME] $40/hour (Est: $120) Available" at bounding box center [731, 568] width 609 height 40
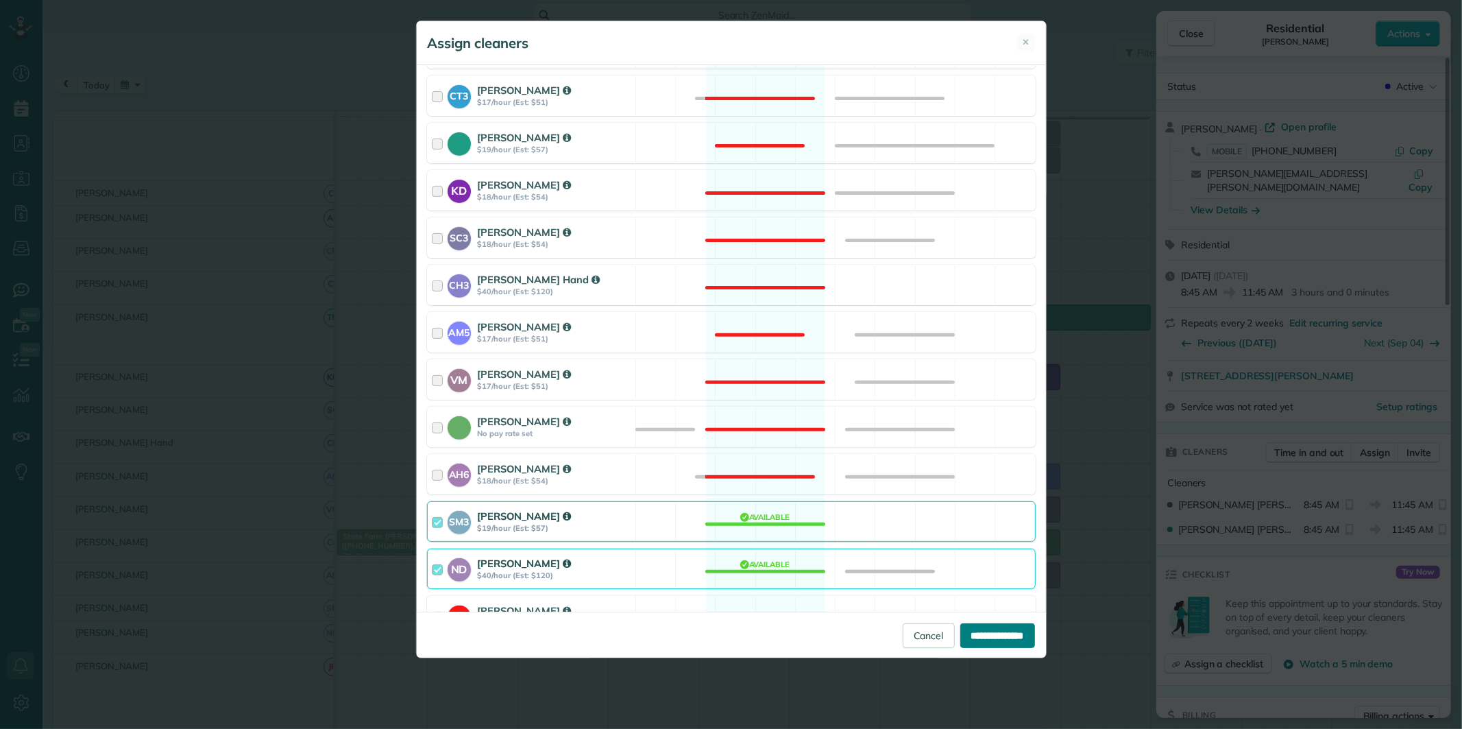
click at [996, 637] on input "**********" at bounding box center [997, 635] width 75 height 25
type input "**********"
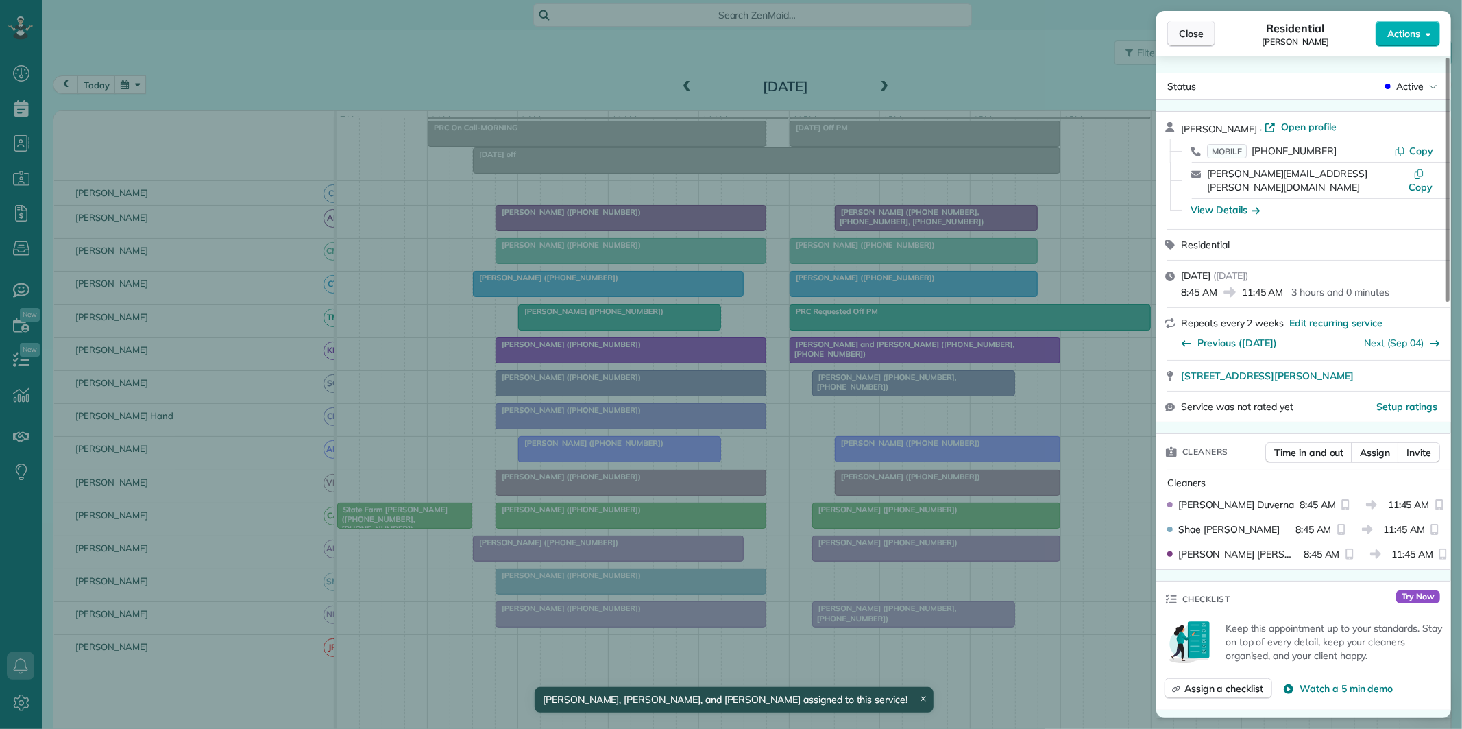
click at [1195, 32] on span "Close" at bounding box center [1191, 34] width 25 height 14
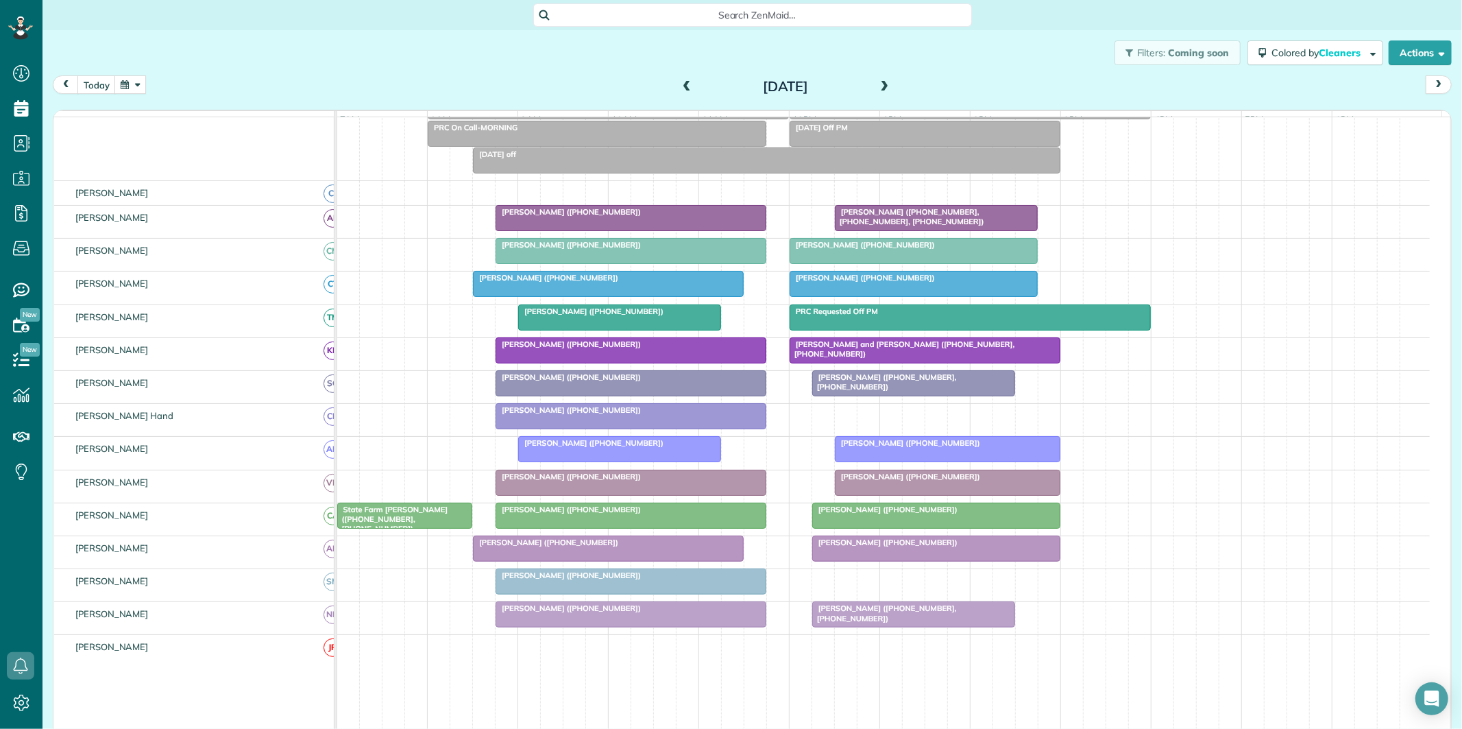
click at [681, 85] on span at bounding box center [686, 87] width 15 height 12
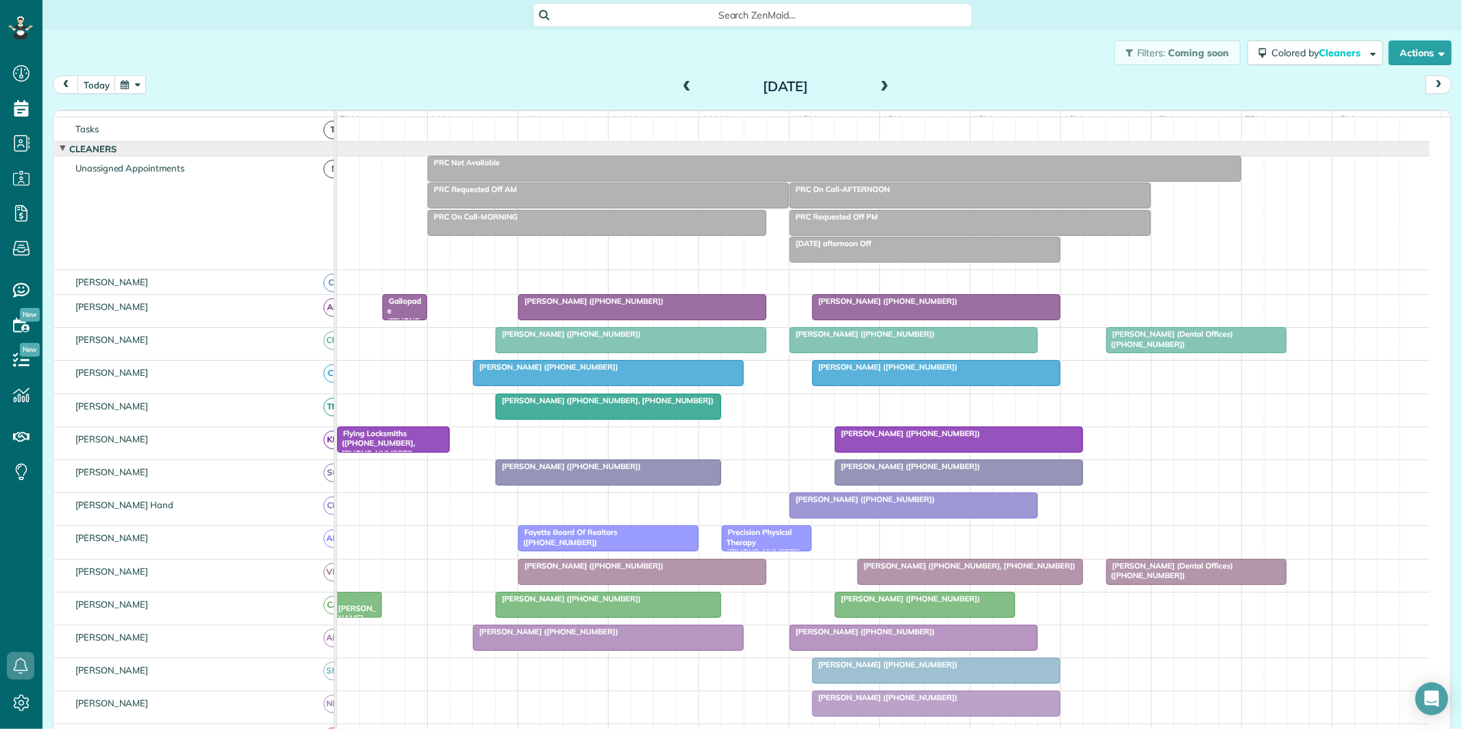
scroll to position [90, 0]
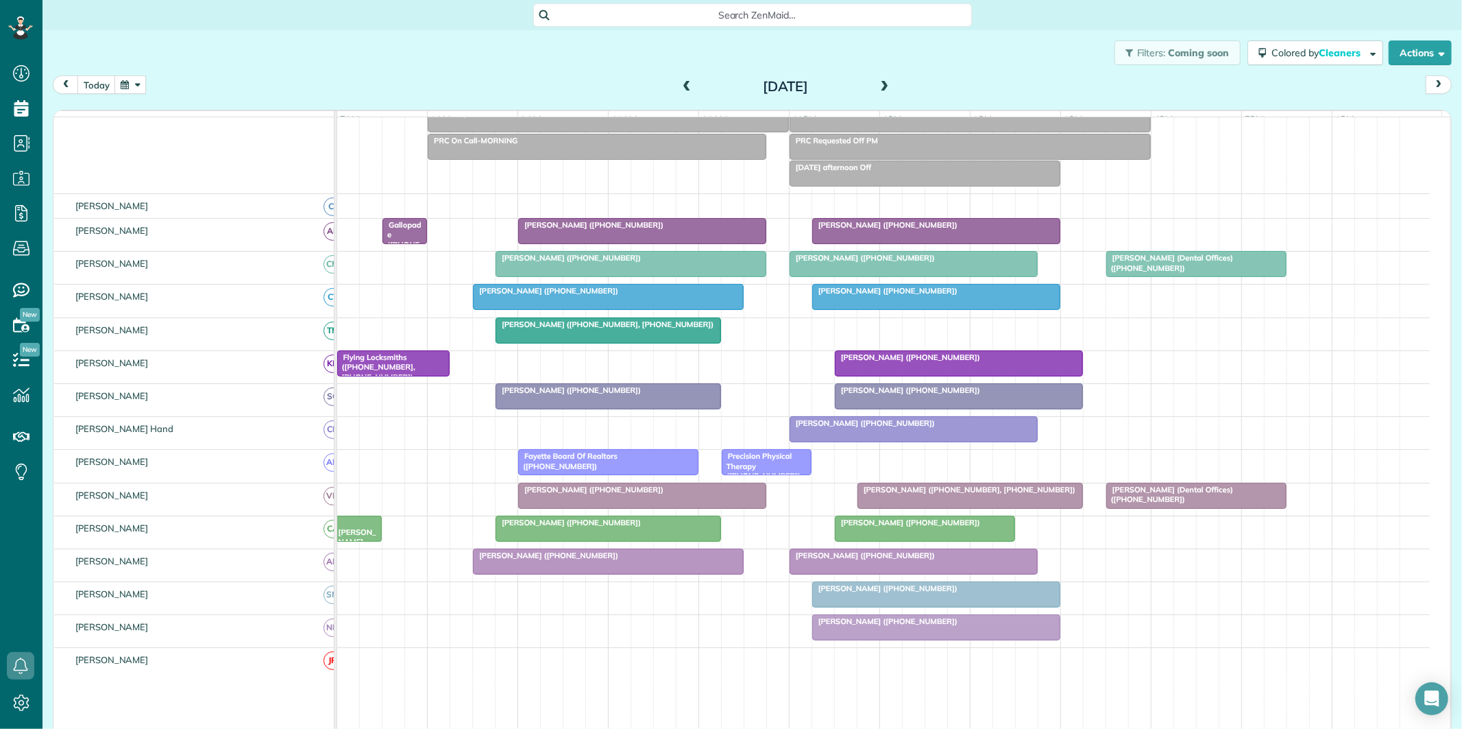
click at [648, 395] on div "Avery Dingler (+14049046386)" at bounding box center [608, 390] width 217 height 10
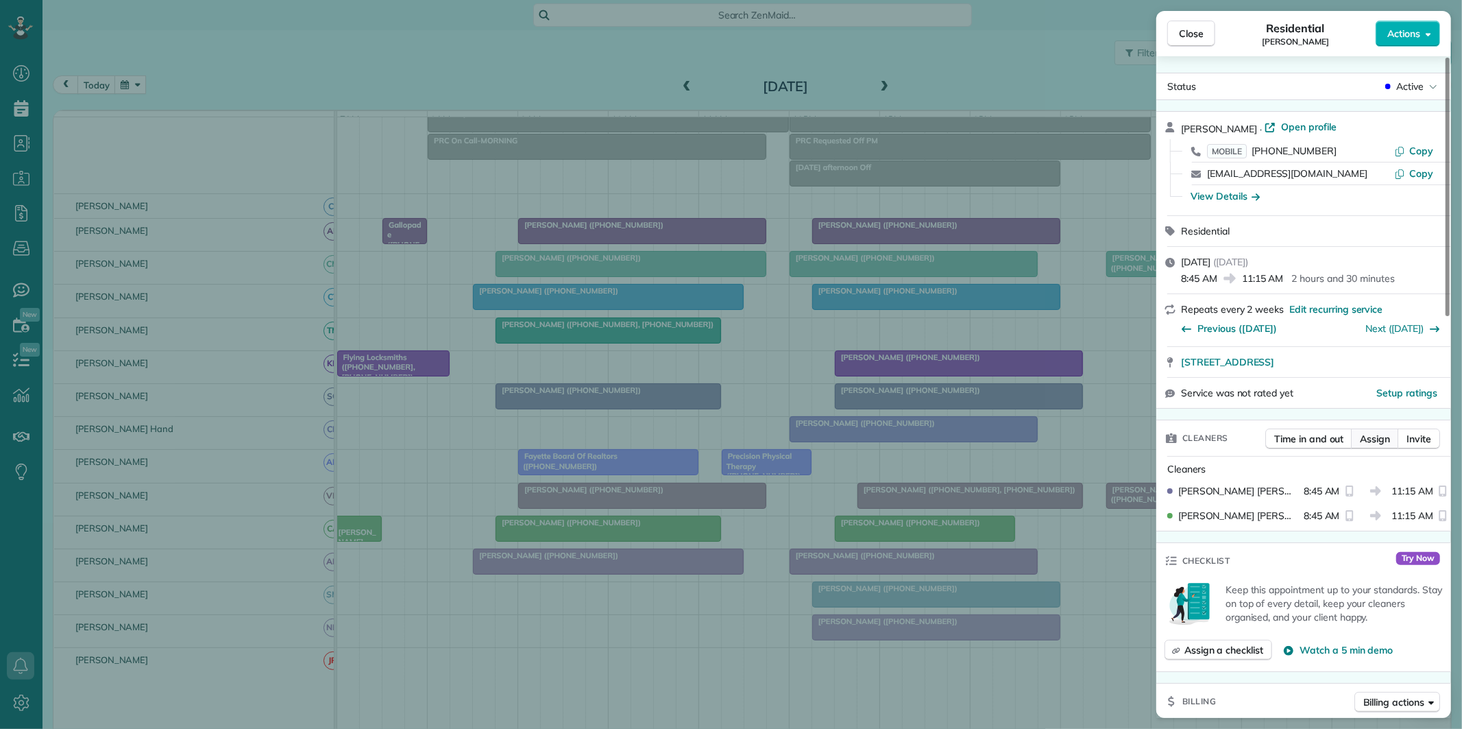
click at [1388, 436] on span "Assign" at bounding box center [1375, 439] width 30 height 14
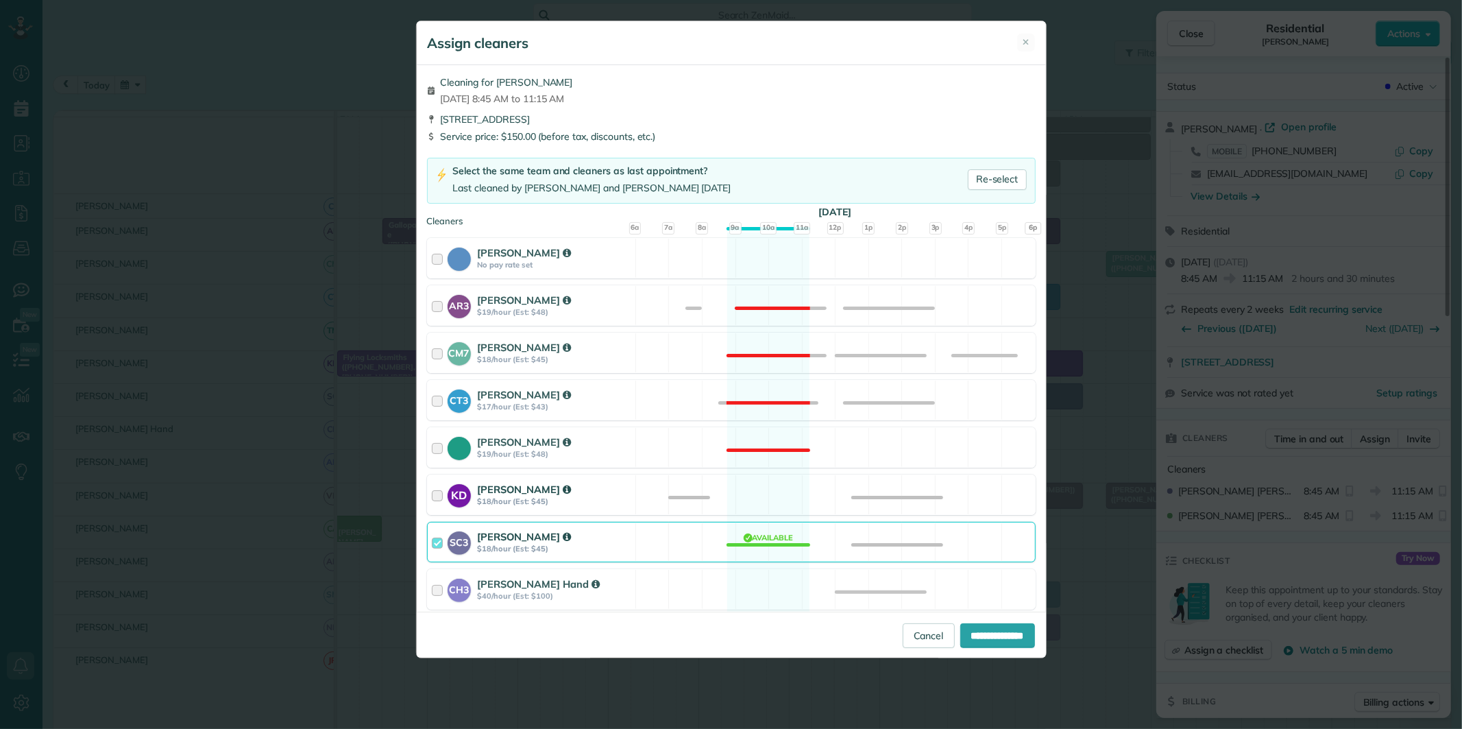
click at [777, 495] on div "KD Katerina Doane $18/hour (Est: $45) Available" at bounding box center [731, 494] width 609 height 40
click at [777, 541] on div "SC3 Stephanie Cruz $18/hour (Est: $45) Available" at bounding box center [731, 542] width 609 height 40
click at [974, 635] on input "**********" at bounding box center [997, 635] width 75 height 25
type input "**********"
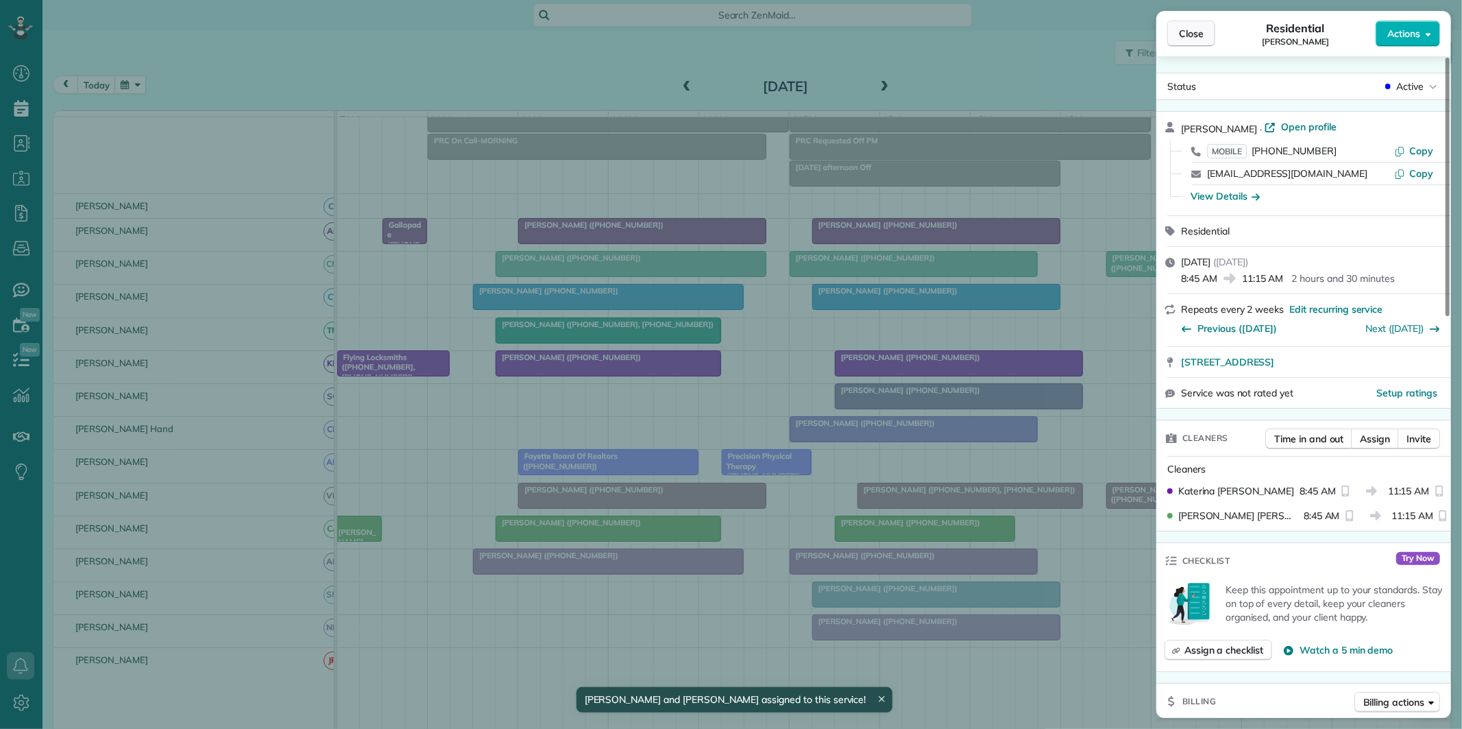
click at [1202, 29] on span "Close" at bounding box center [1191, 34] width 25 height 14
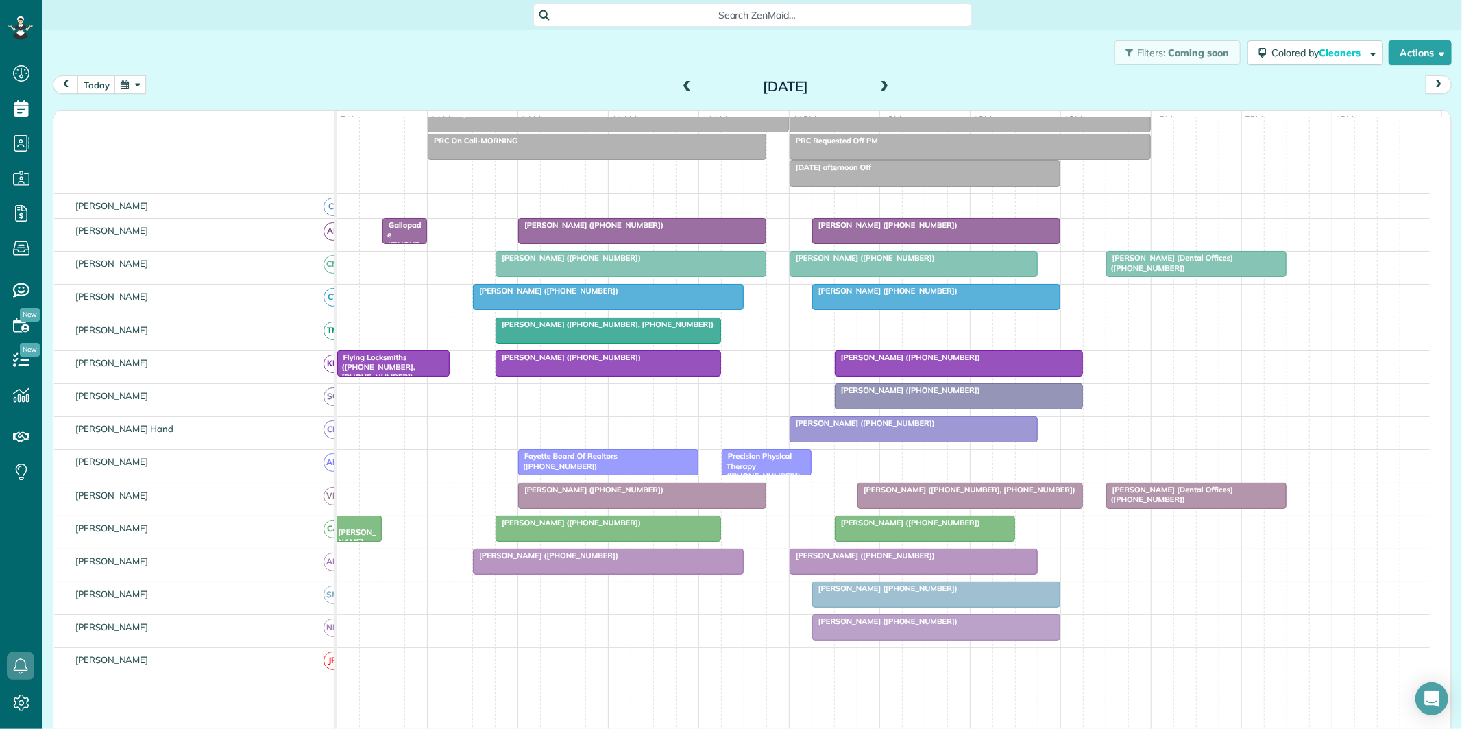
click at [683, 79] on span at bounding box center [686, 87] width 15 height 21
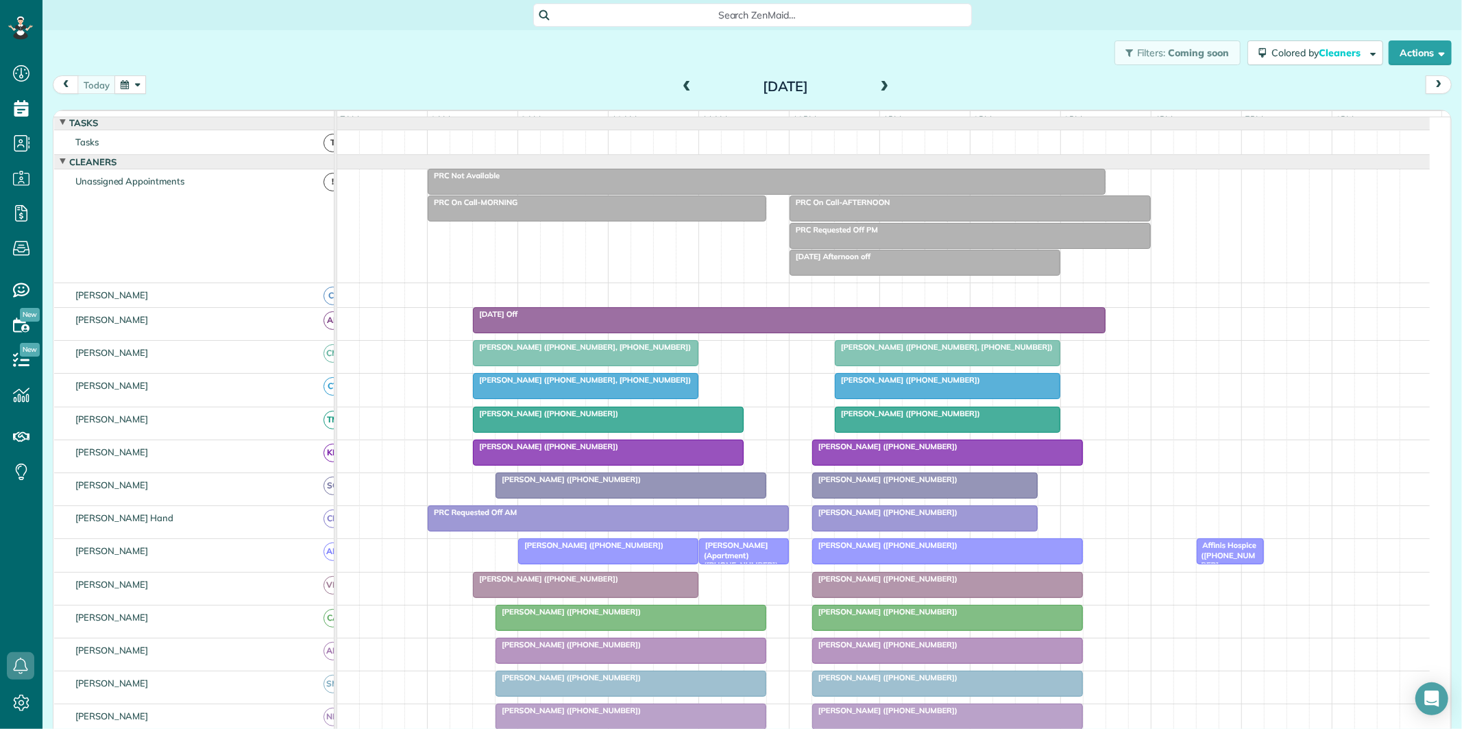
scroll to position [154, 0]
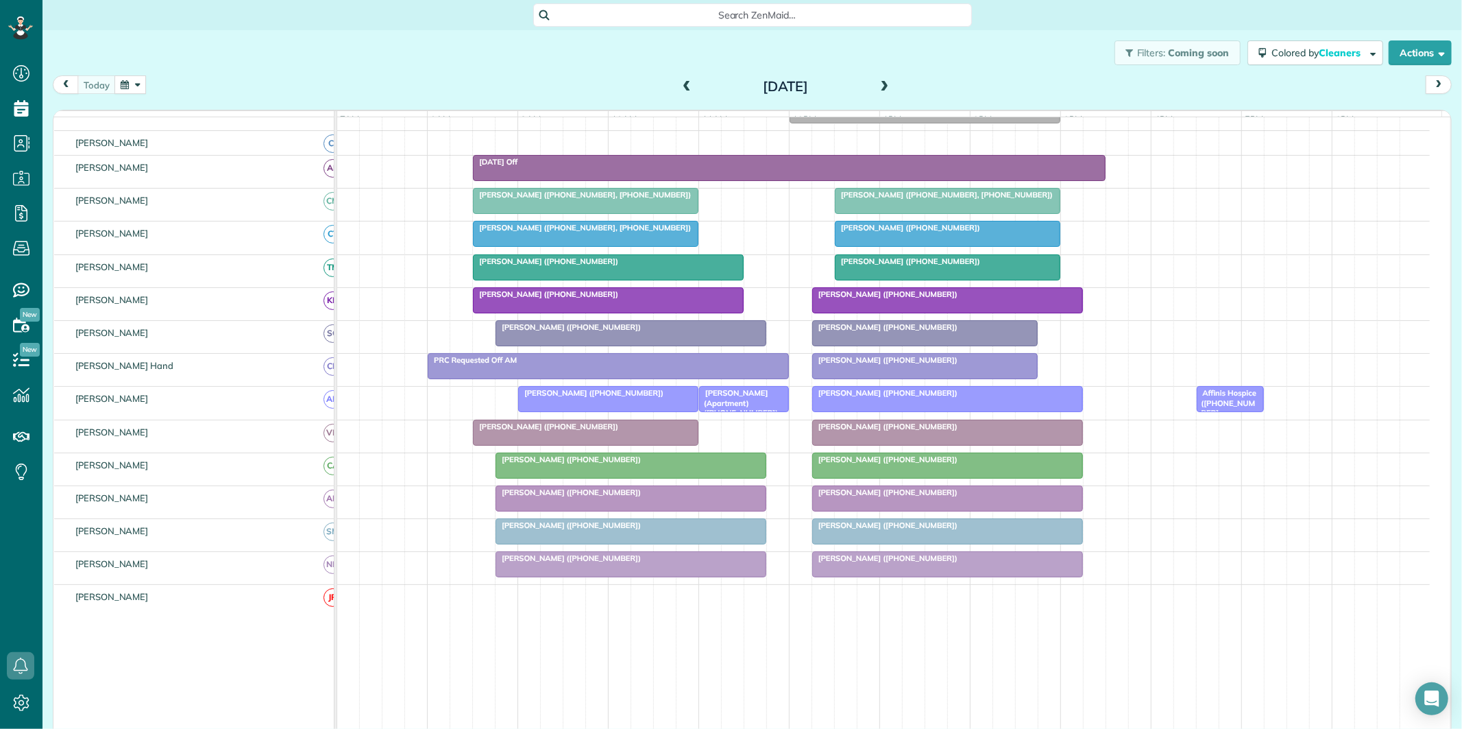
click at [882, 83] on span at bounding box center [884, 87] width 15 height 12
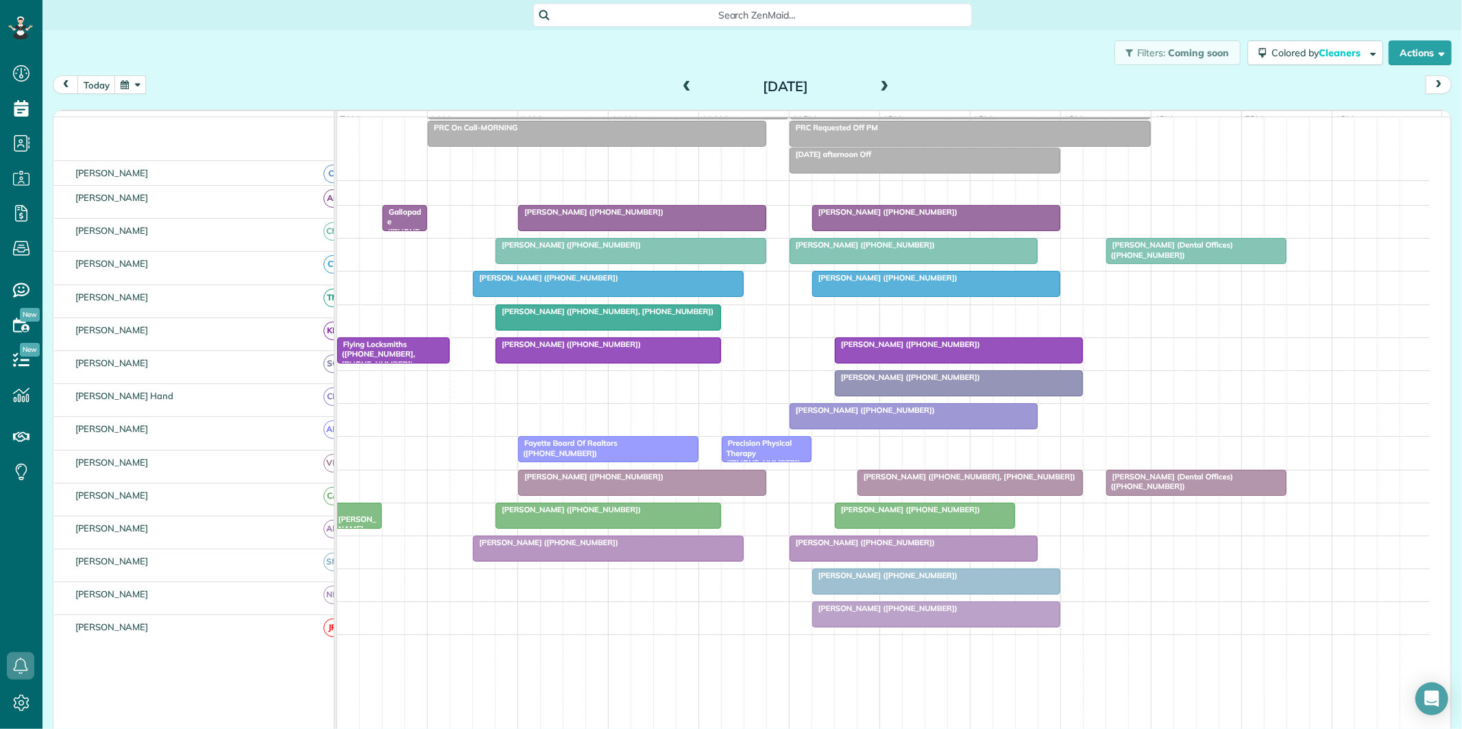
scroll to position [104, 0]
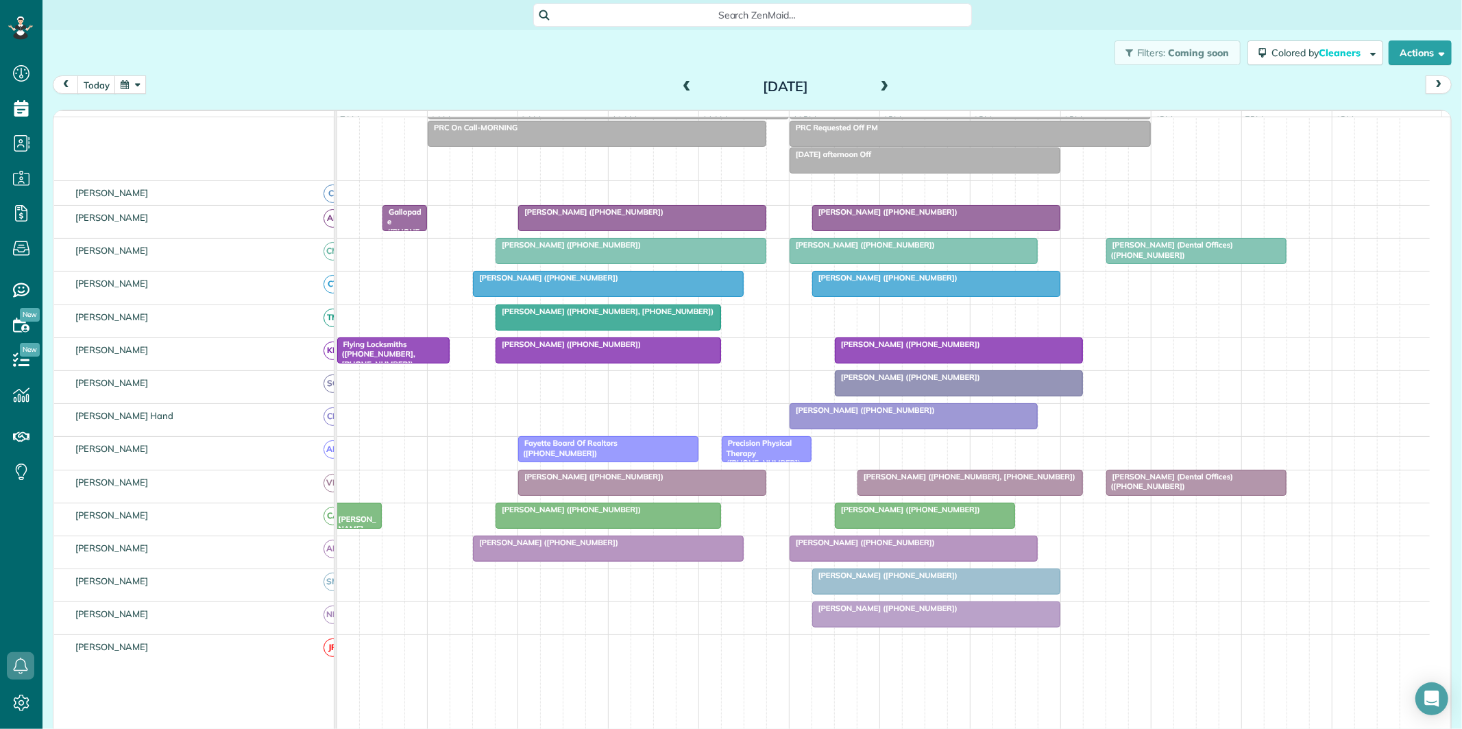
click at [877, 77] on span at bounding box center [884, 87] width 15 height 21
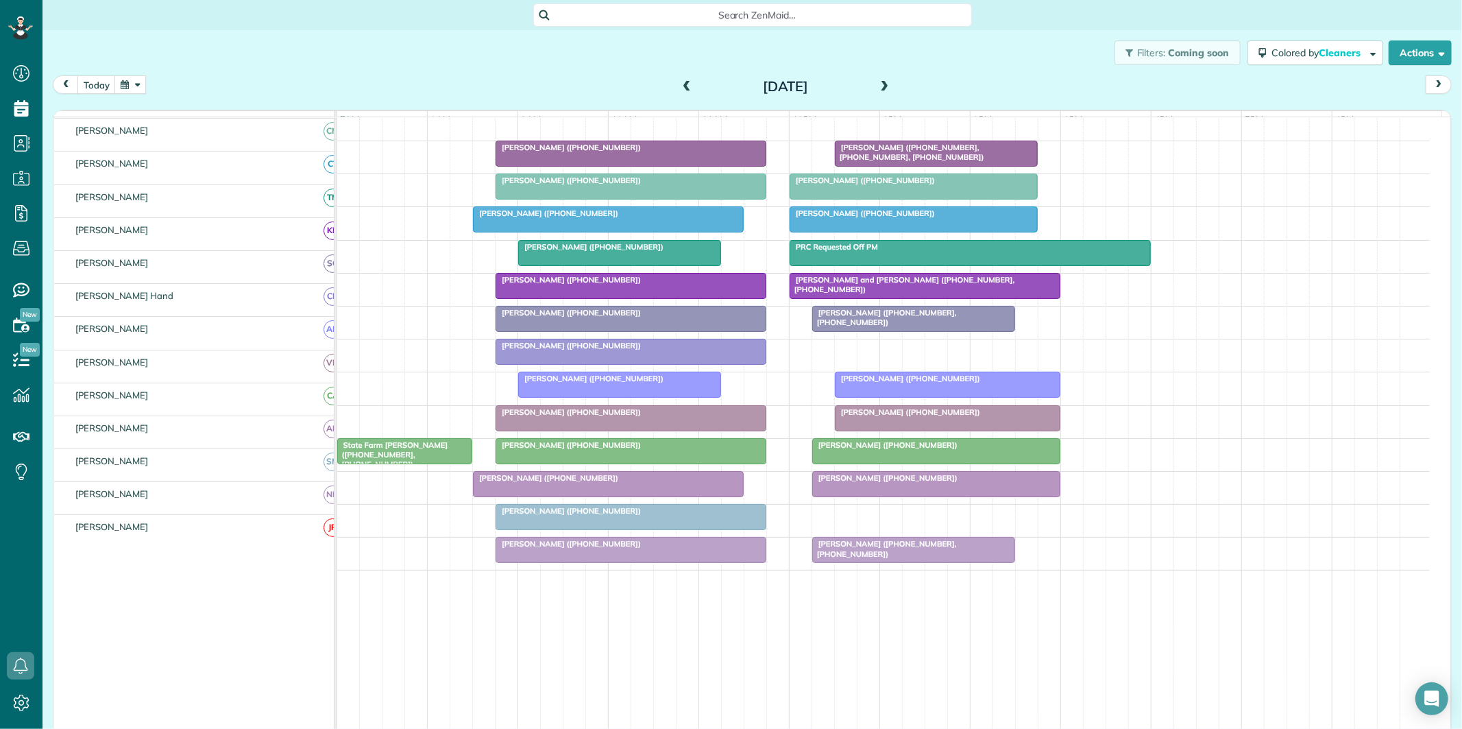
scroll to position [148, 0]
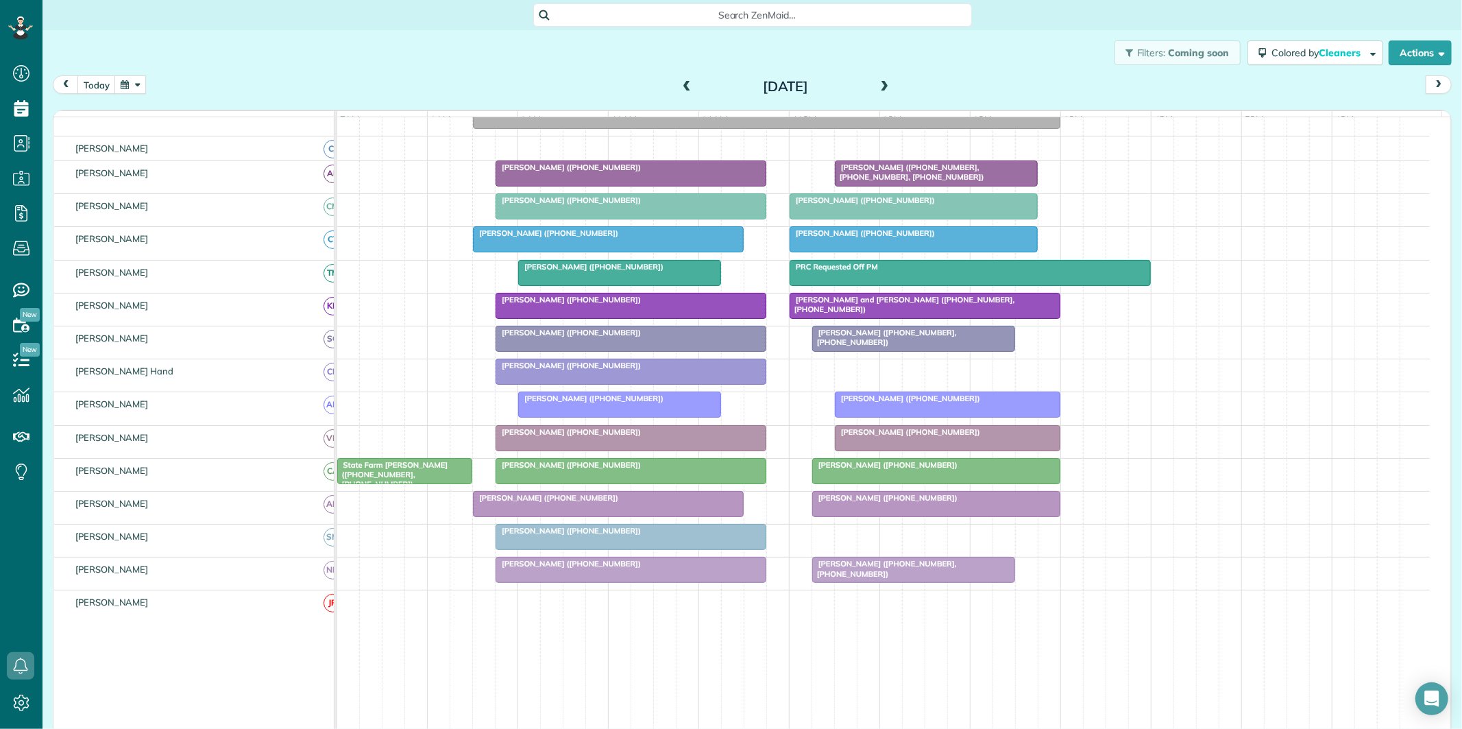
click at [879, 83] on span at bounding box center [884, 87] width 15 height 12
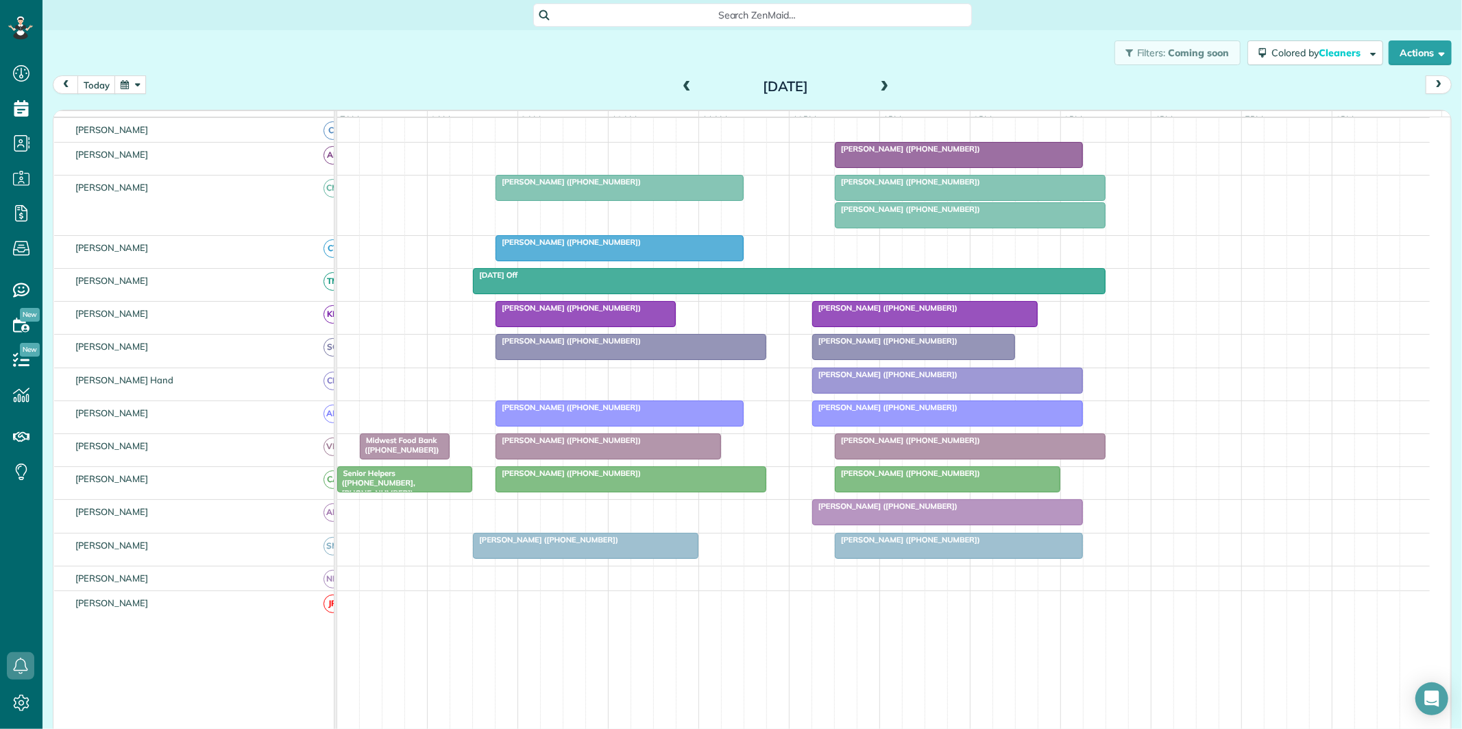
scroll to position [104, 0]
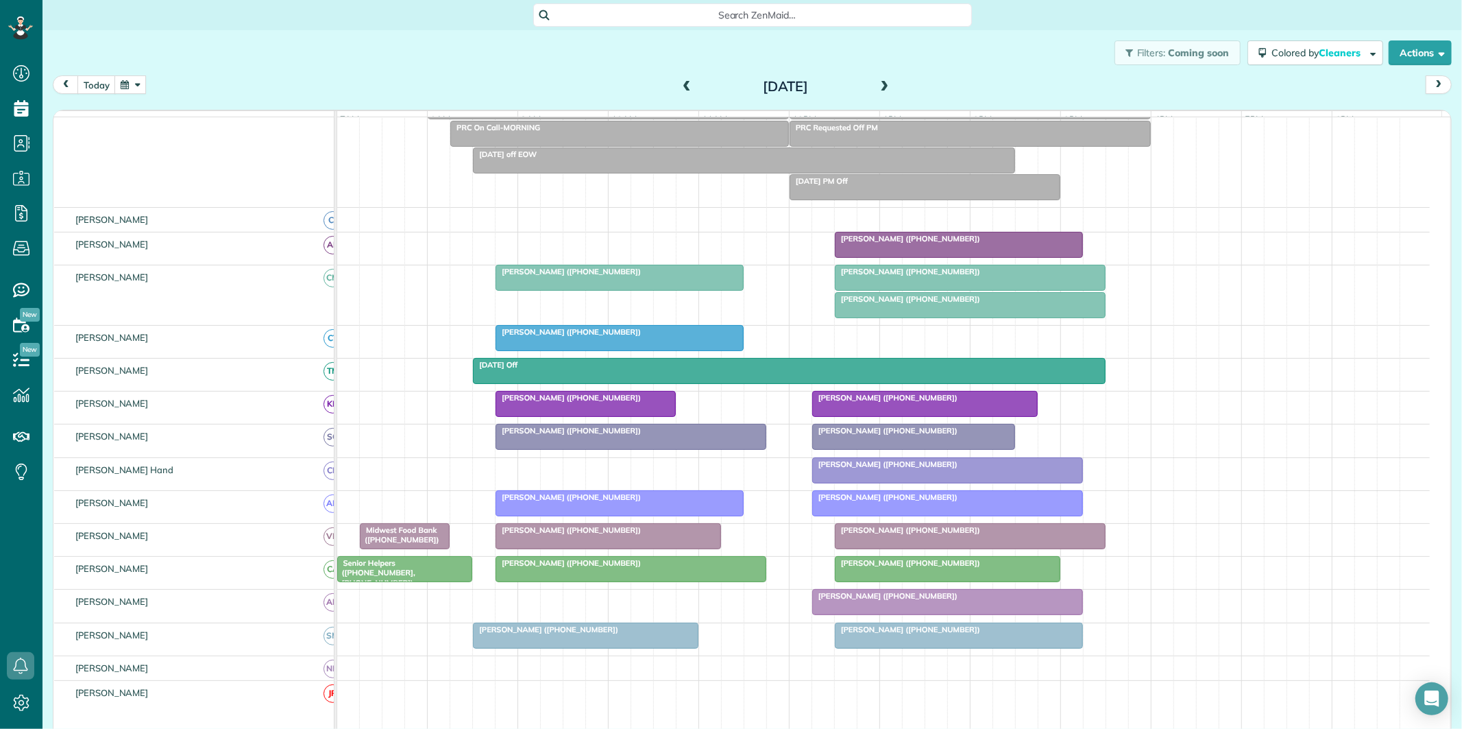
click at [955, 276] on div "Julie Butler (+16787700929)" at bounding box center [970, 272] width 263 height 10
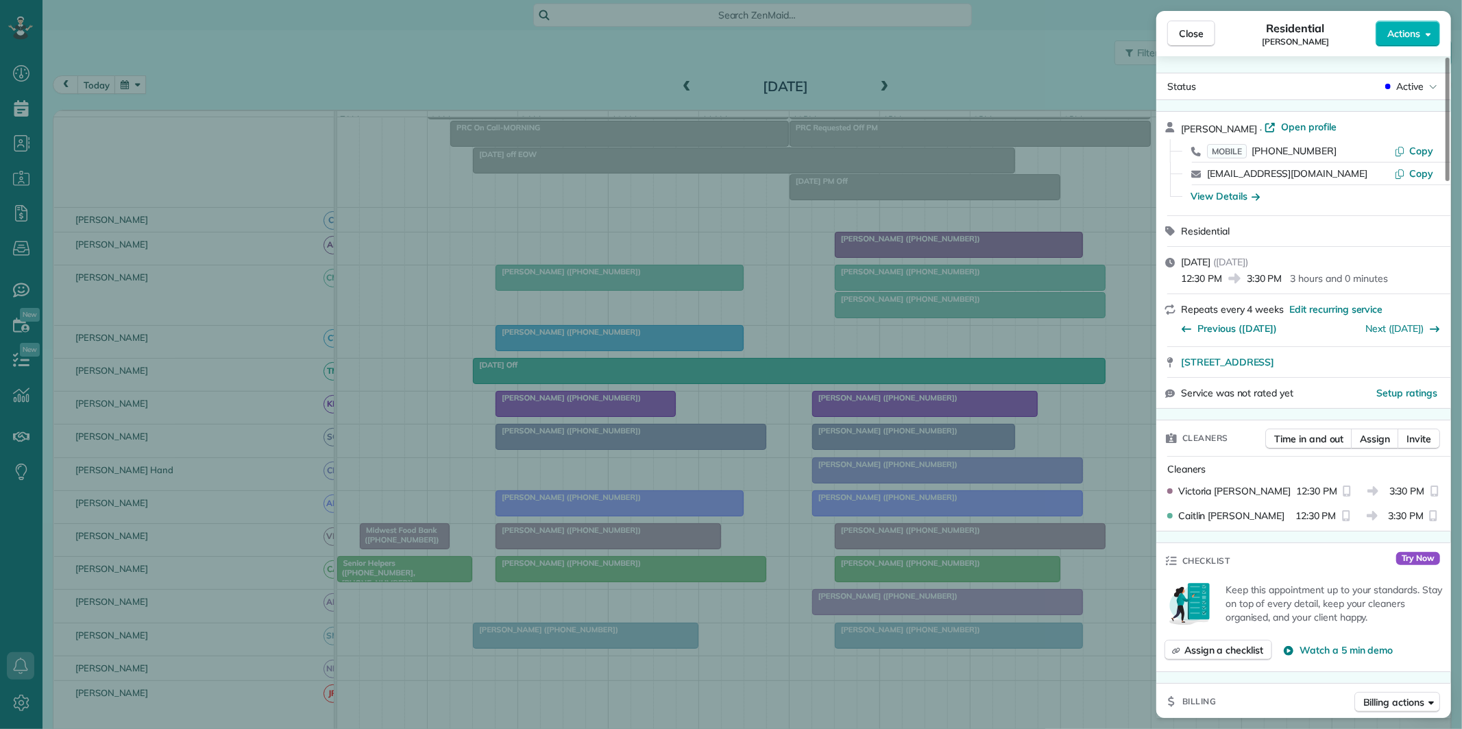
scroll to position [81, 0]
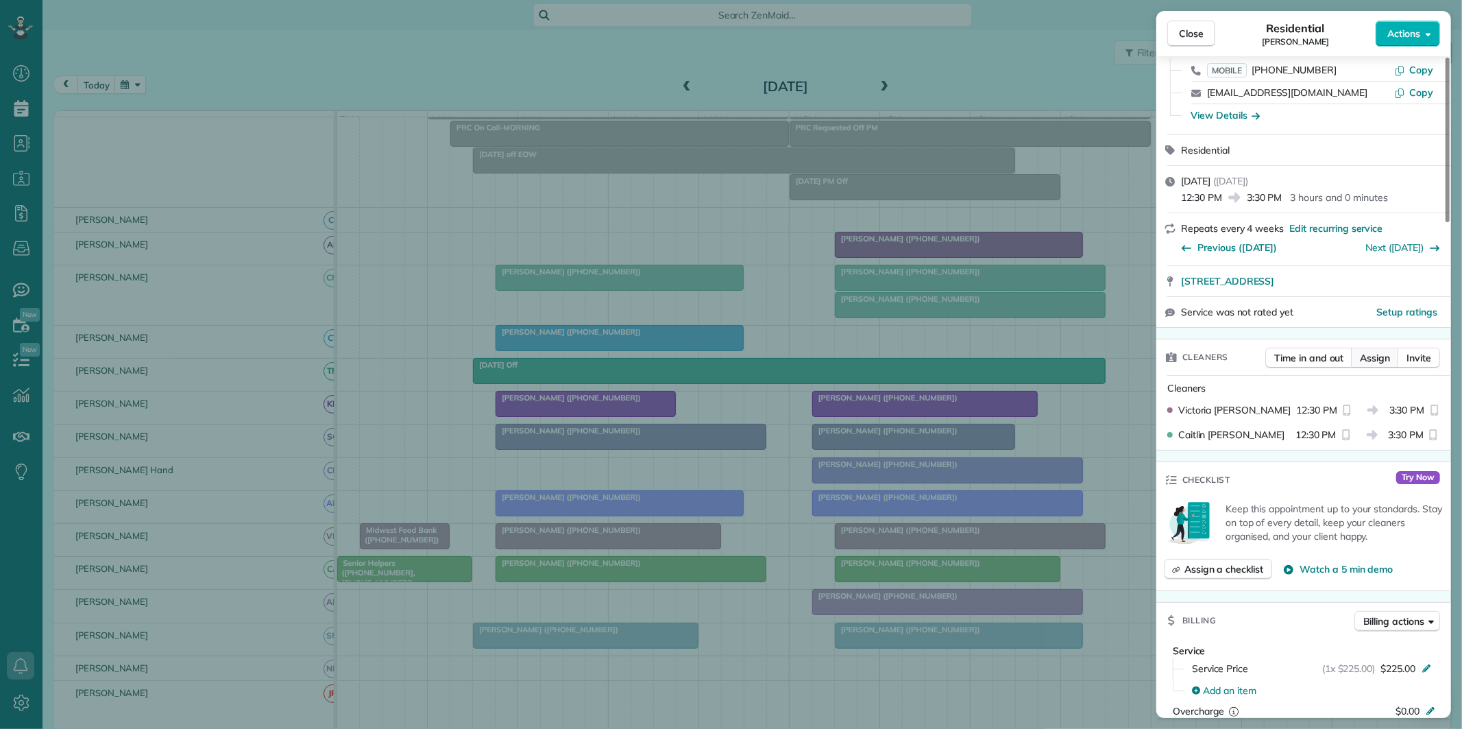
click at [1382, 352] on span "Assign" at bounding box center [1375, 358] width 30 height 14
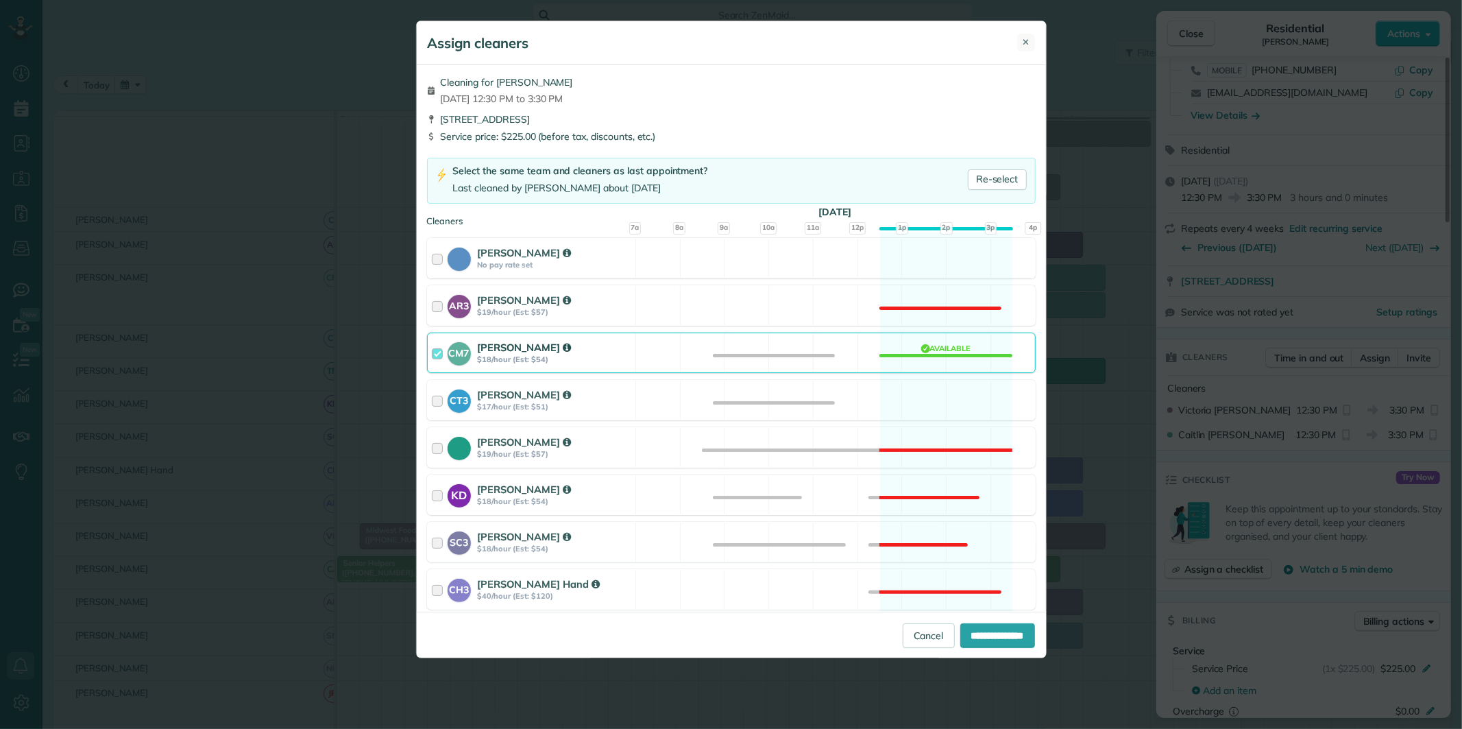
click at [1029, 41] on span "✕" at bounding box center [1027, 42] width 8 height 13
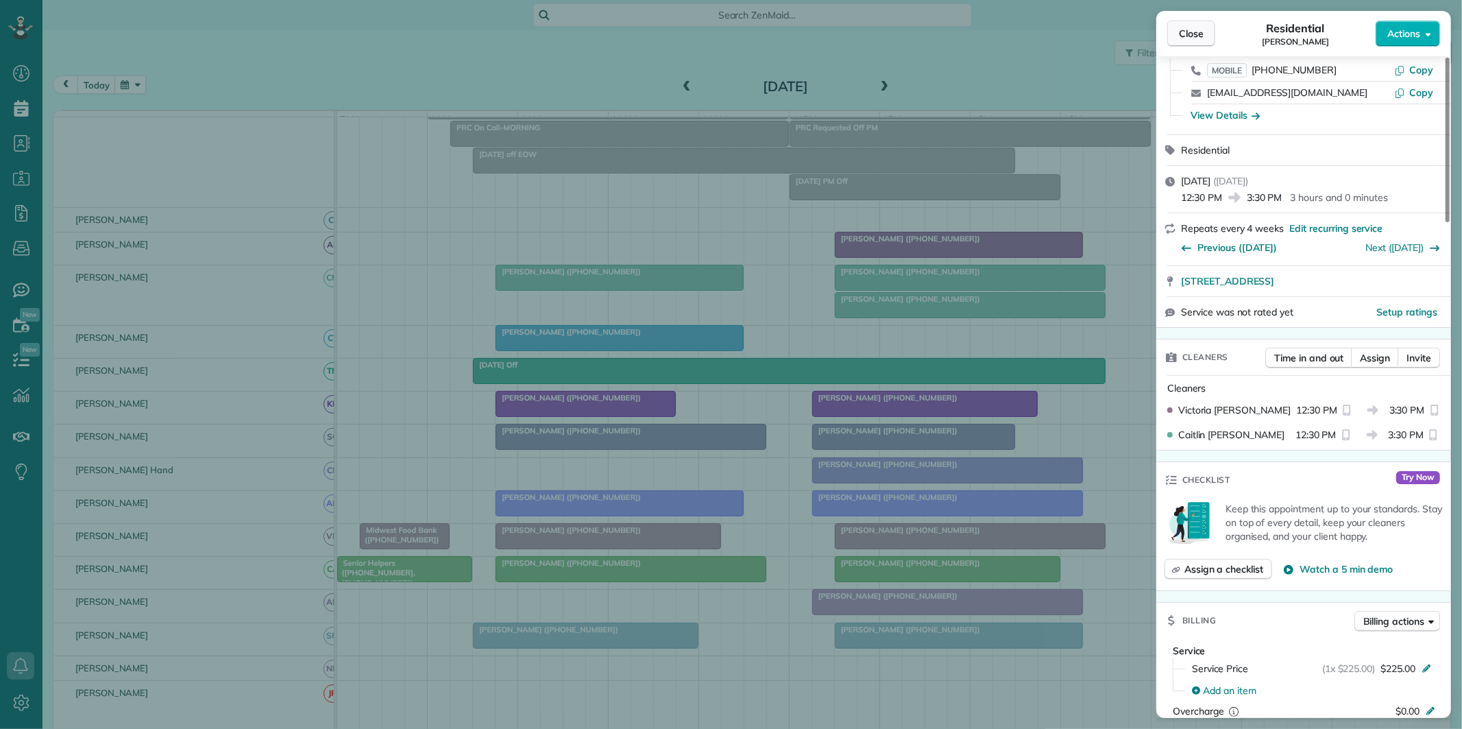
click at [1195, 32] on span "Close" at bounding box center [1191, 34] width 25 height 14
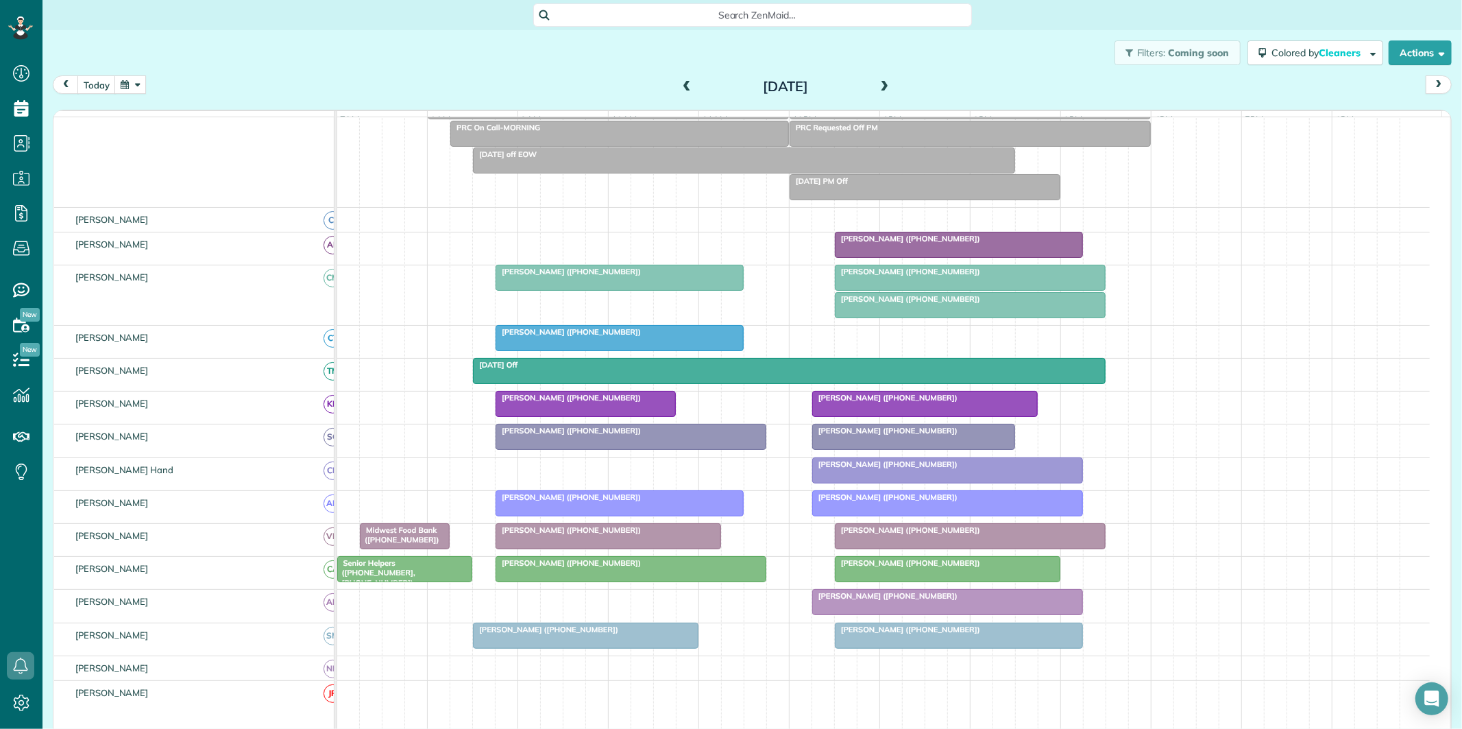
click at [1341, 324] on div "Julie Butler (+16787700929) Tracy Rowell (+14047025683) Julie Jordan (+16789771…" at bounding box center [883, 294] width 1093 height 59
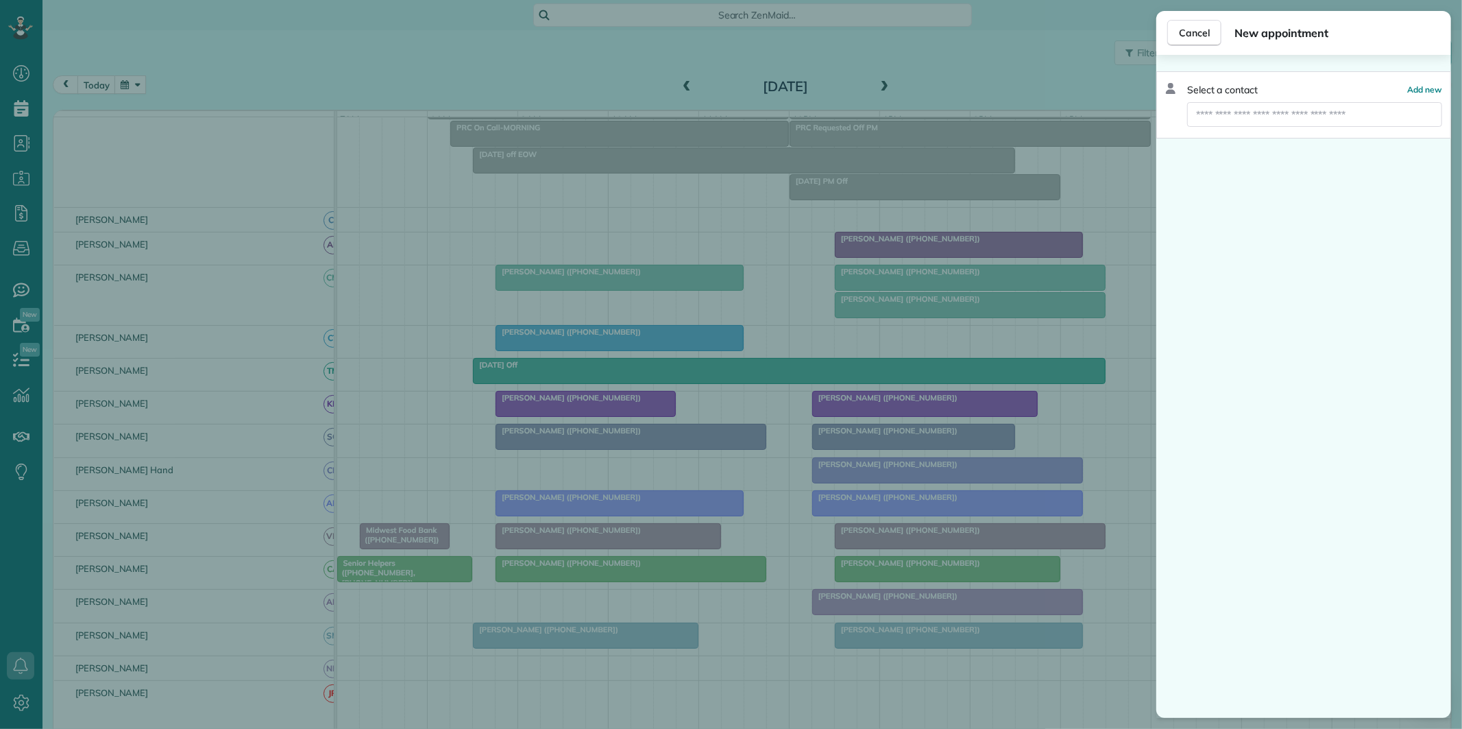
drag, startPoint x: 639, startPoint y: 51, endPoint x: 718, endPoint y: 39, distance: 79.7
click at [661, 44] on div "Cancel New appointment Select a contact Add new" at bounding box center [731, 364] width 1462 height 729
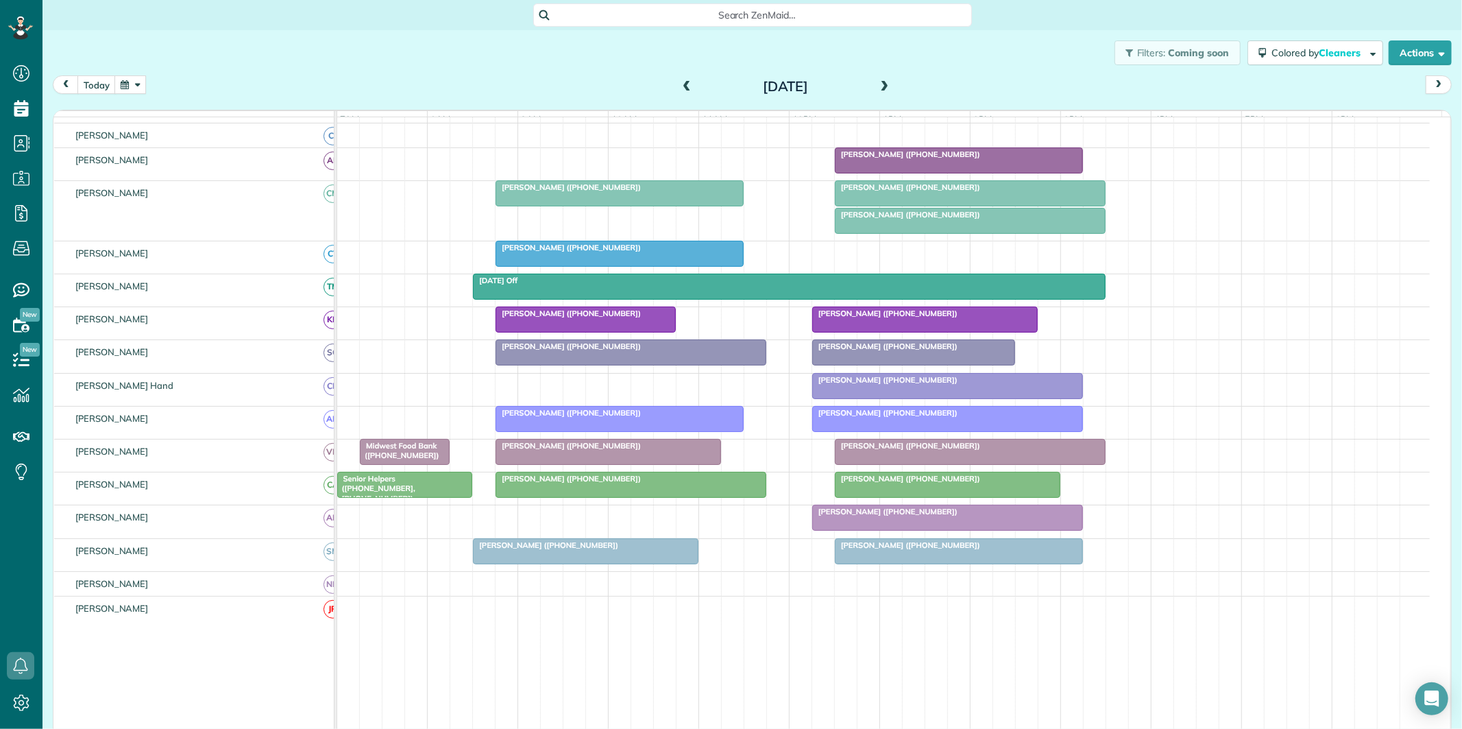
scroll to position [256, 0]
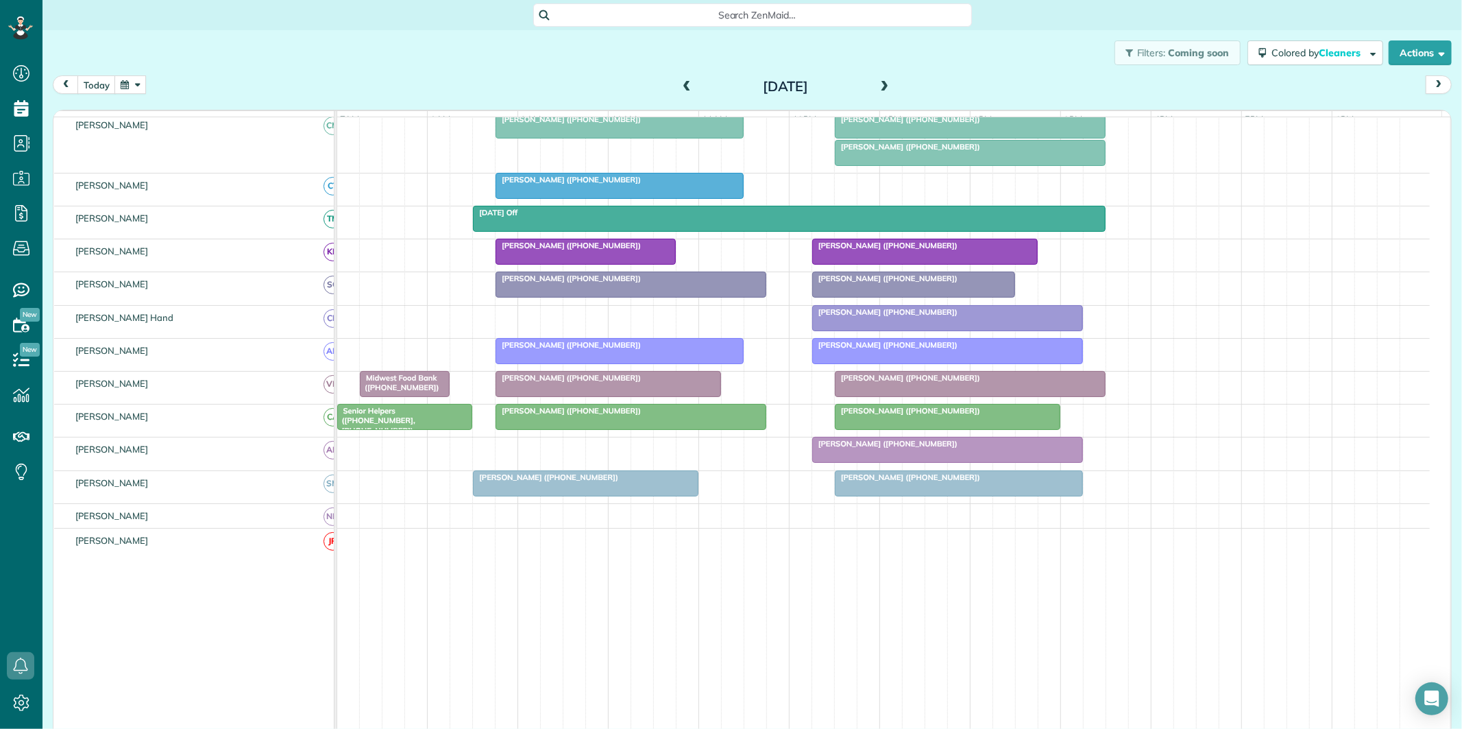
click at [676, 80] on div "Friday Aug 22, 2025" at bounding box center [785, 86] width 219 height 22
click at [682, 83] on span at bounding box center [686, 87] width 15 height 12
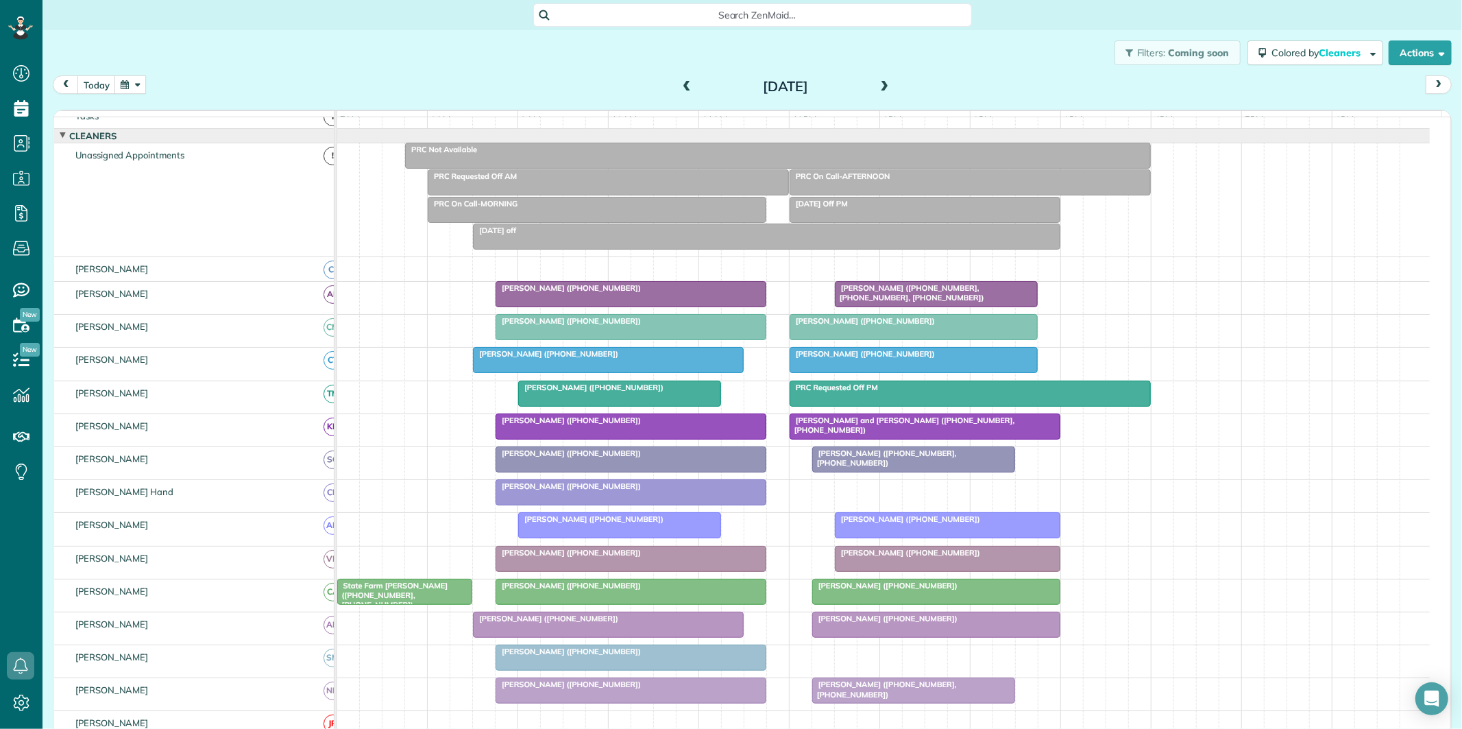
click at [494, 57] on div "Filters: Coming soon Colored by Cleaners Color by Cleaner Color by Team Color b…" at bounding box center [752, 52] width 1420 height 45
click at [458, 63] on div "Filters: Coming soon Colored by Cleaners Color by Cleaner Color by Team Color b…" at bounding box center [752, 52] width 1420 height 45
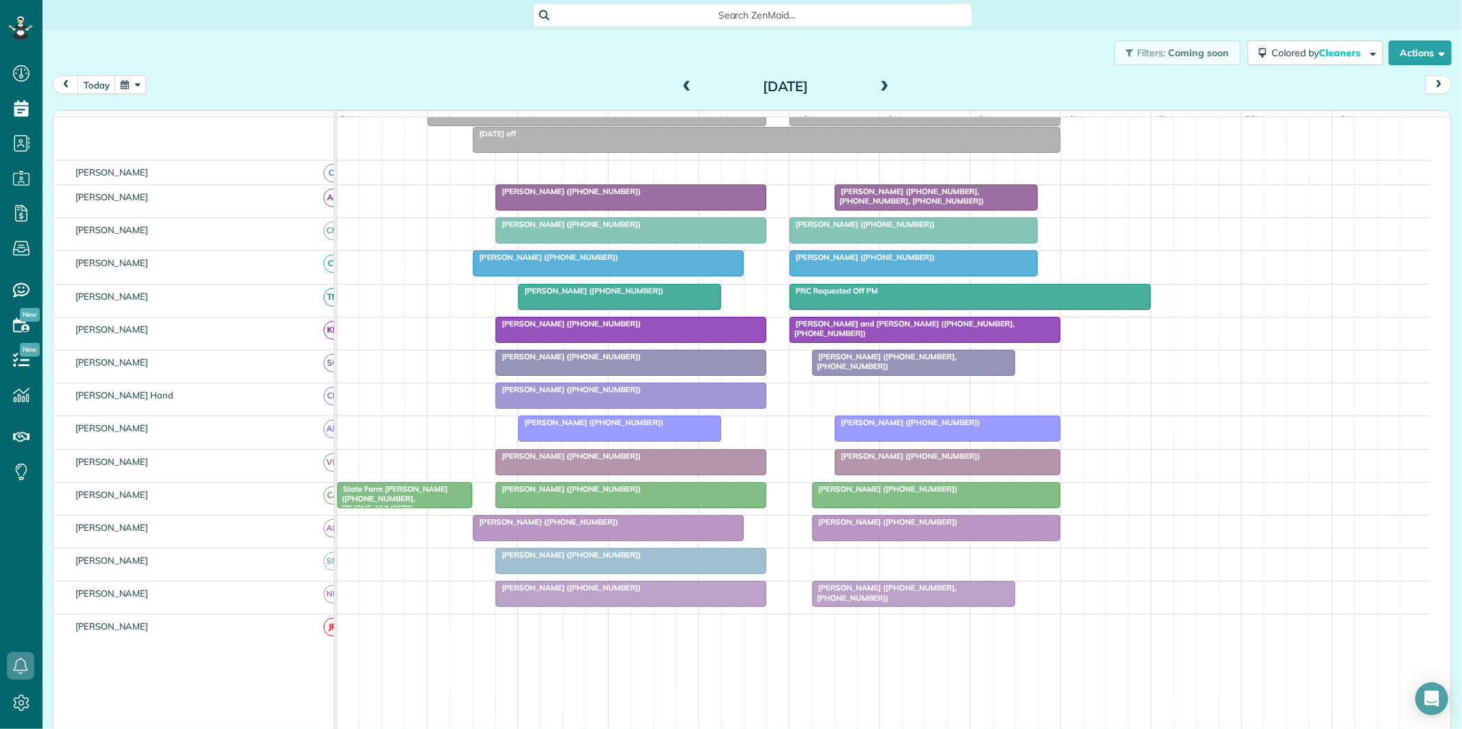
scroll to position [104, 0]
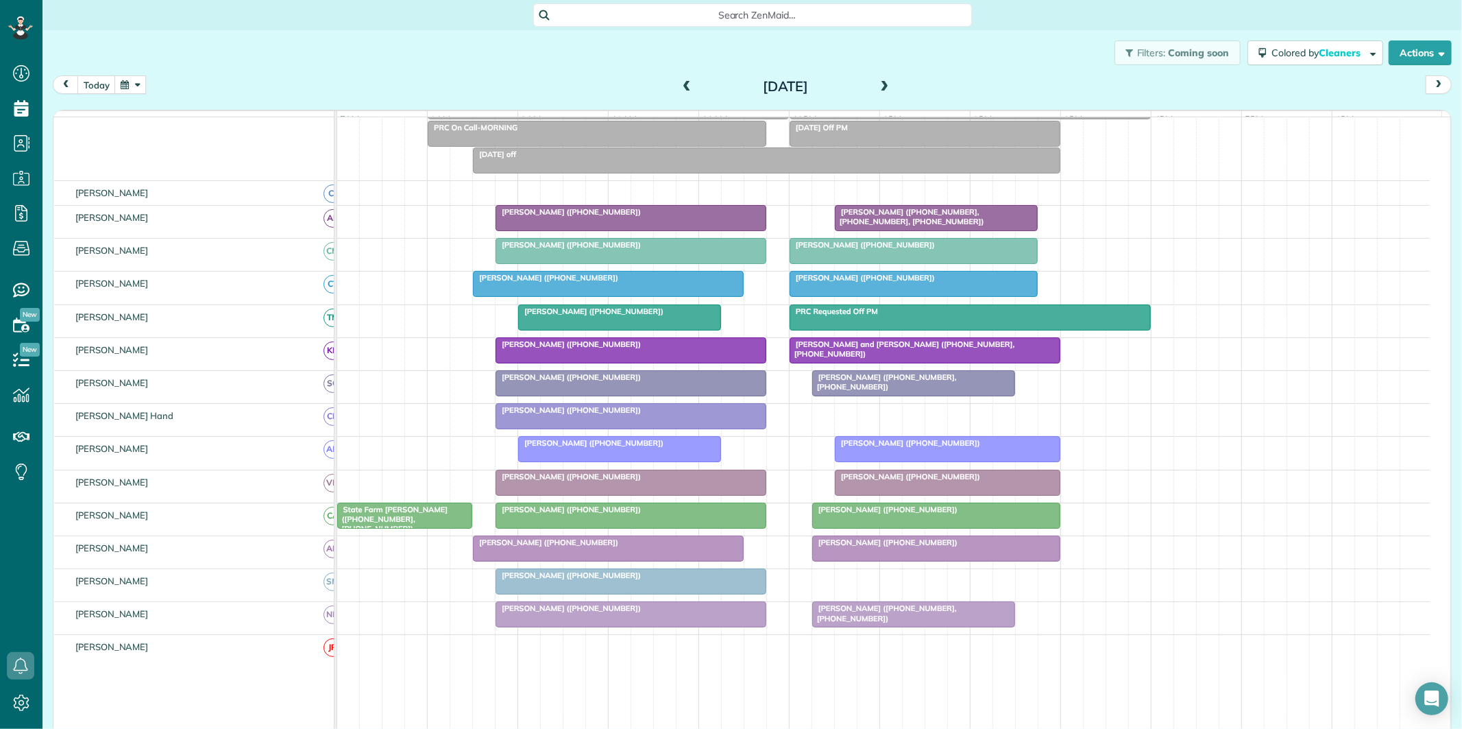
click at [679, 88] on span at bounding box center [686, 87] width 15 height 12
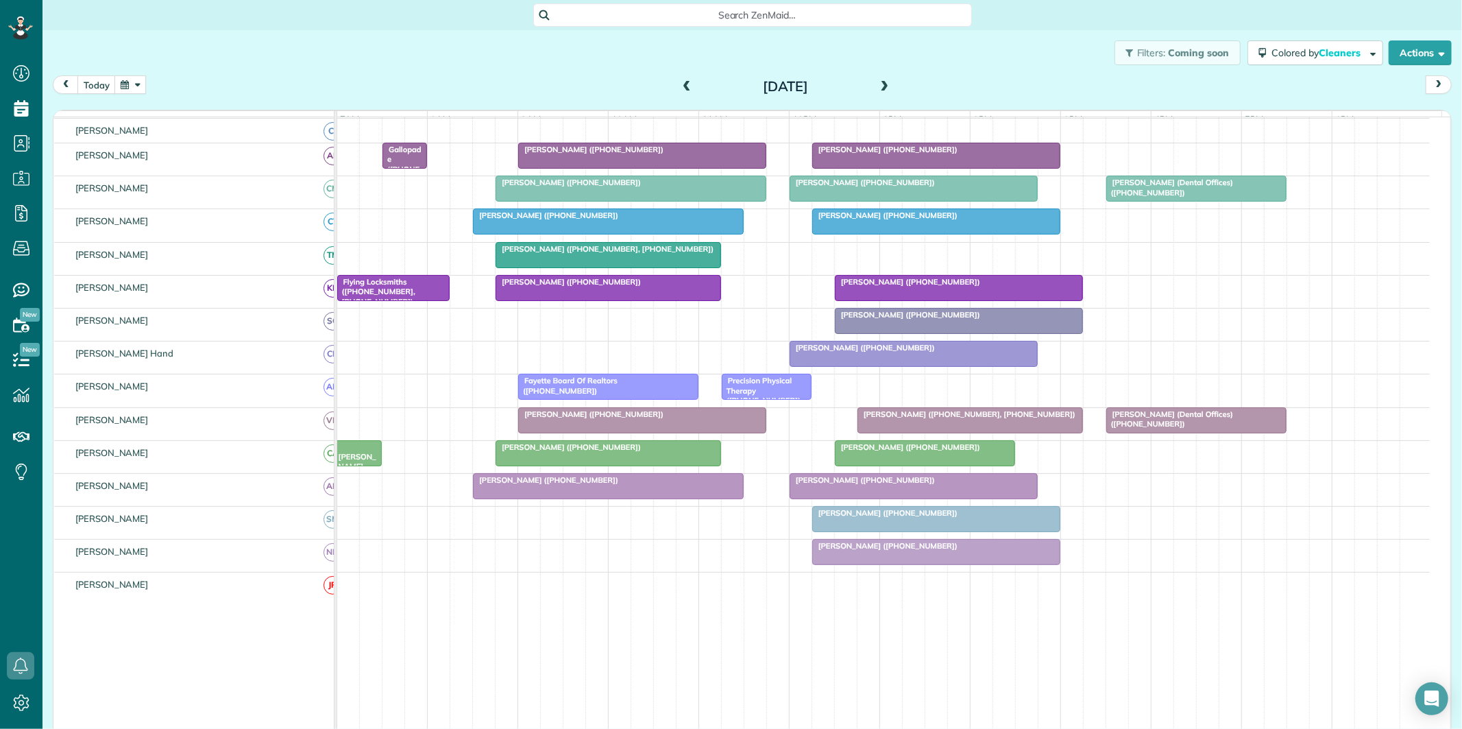
scroll to position [167, 0]
click at [879, 83] on span at bounding box center [884, 87] width 15 height 12
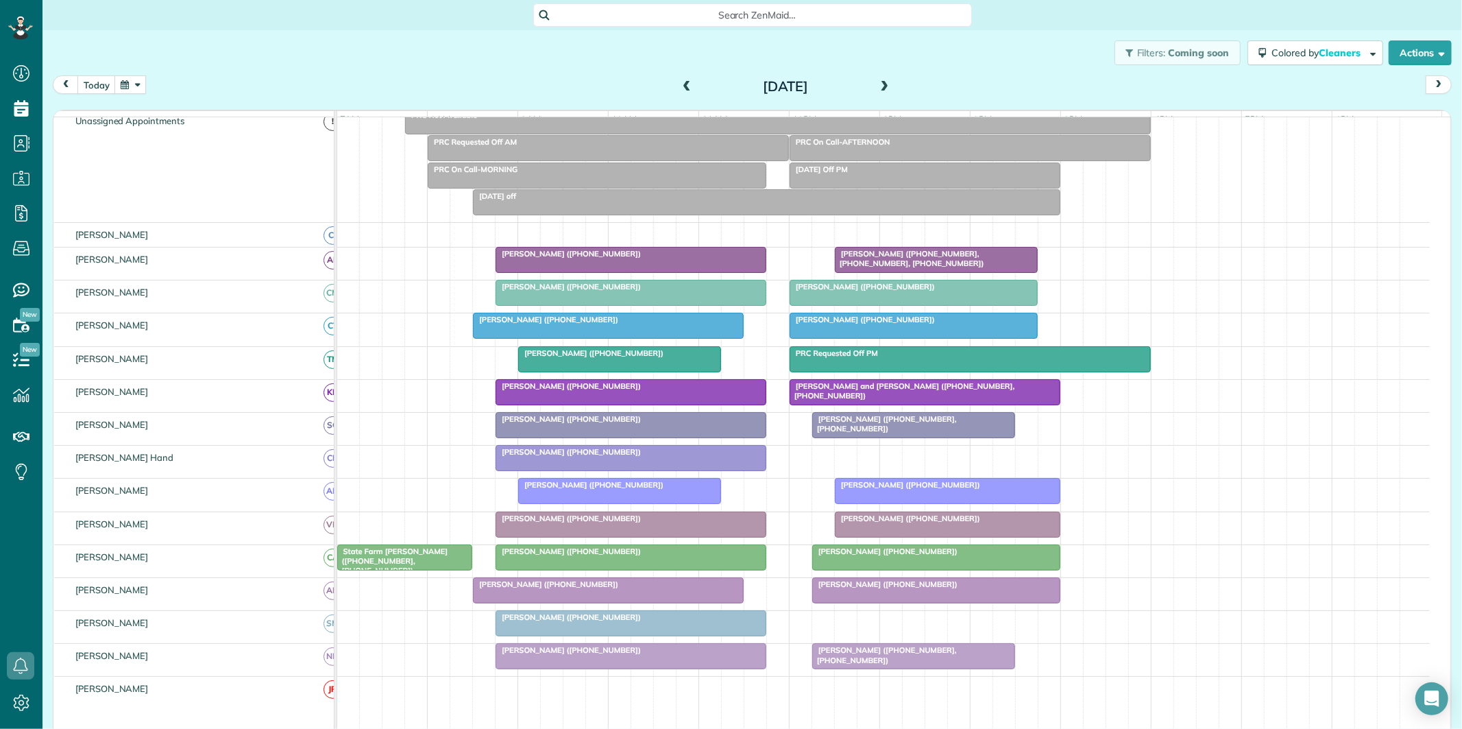
scroll to position [0, 0]
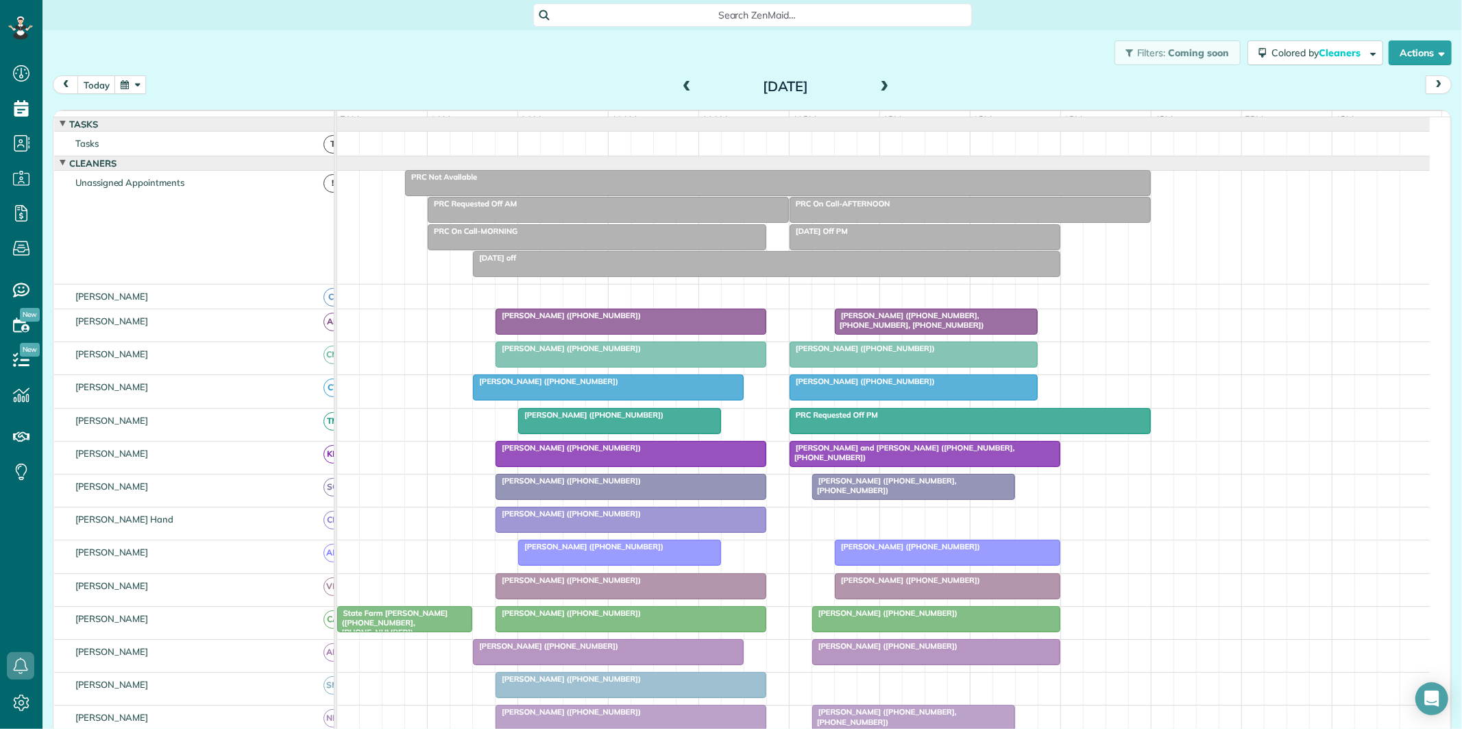
click at [679, 82] on span at bounding box center [686, 87] width 15 height 12
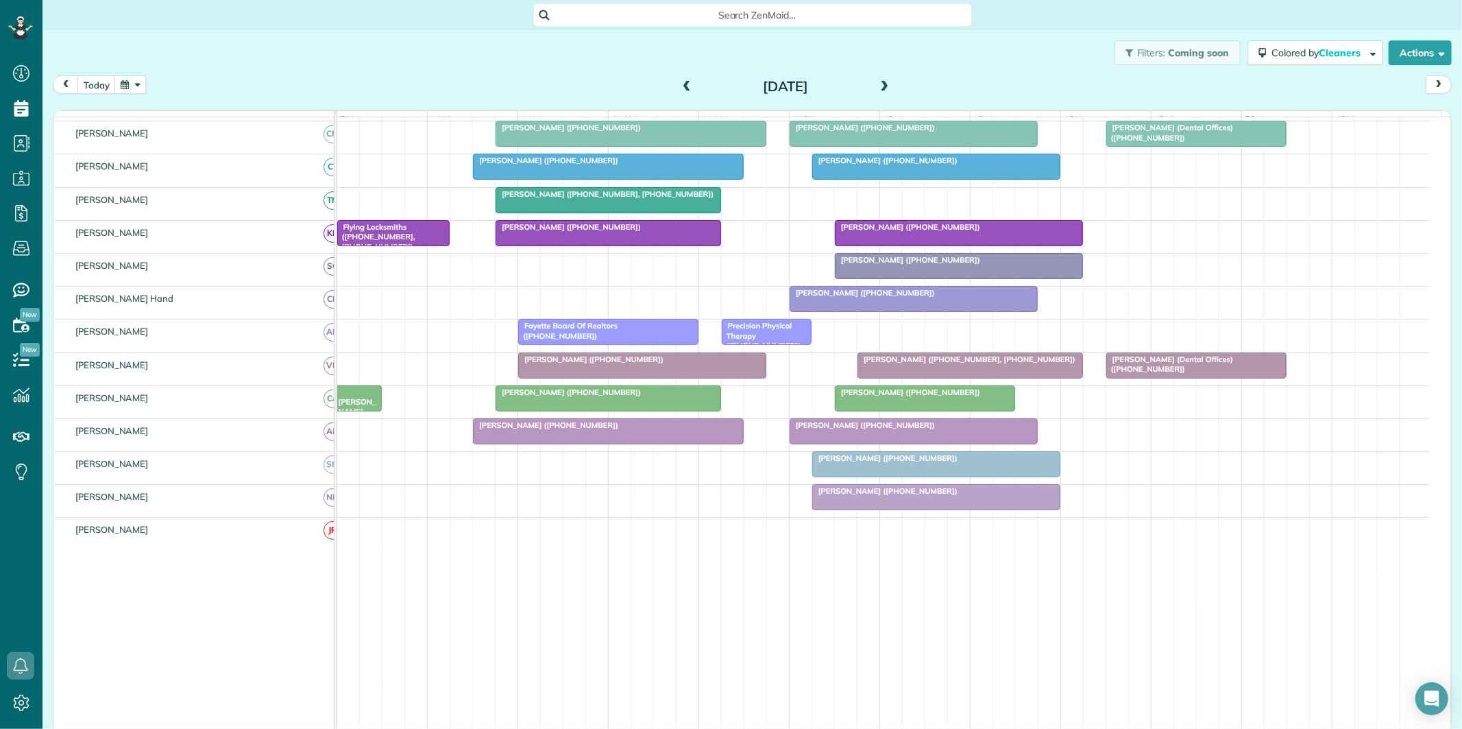
scroll to position [224, 0]
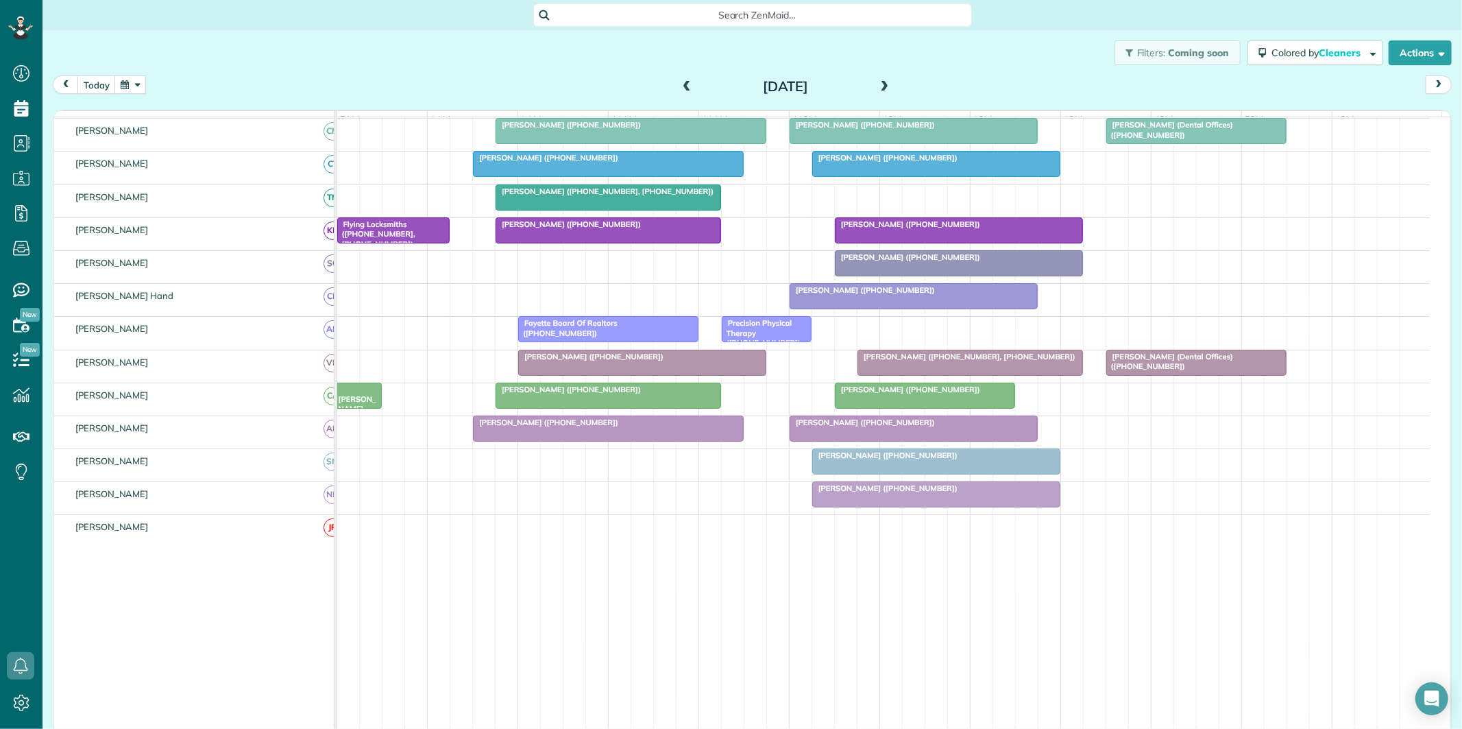
click at [877, 84] on span at bounding box center [884, 87] width 15 height 12
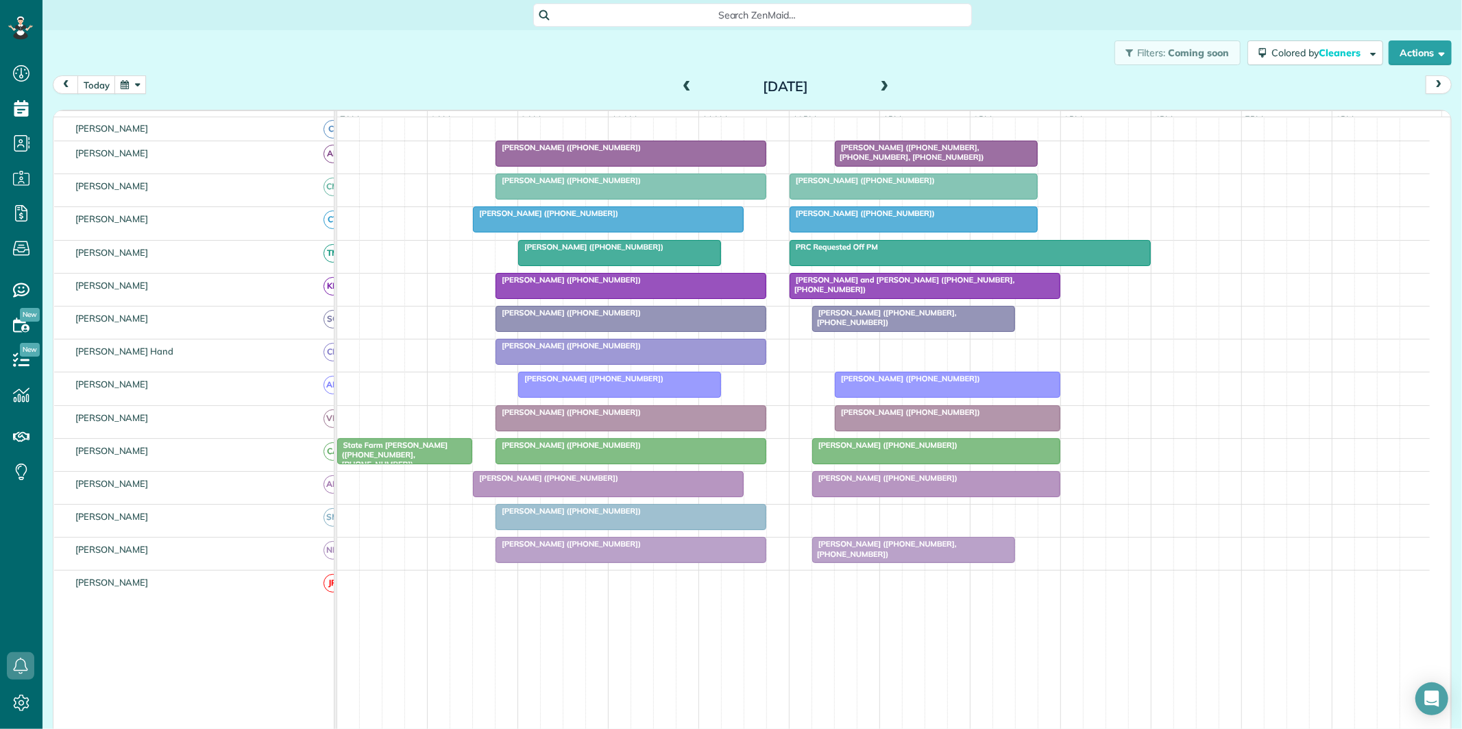
scroll to position [180, 0]
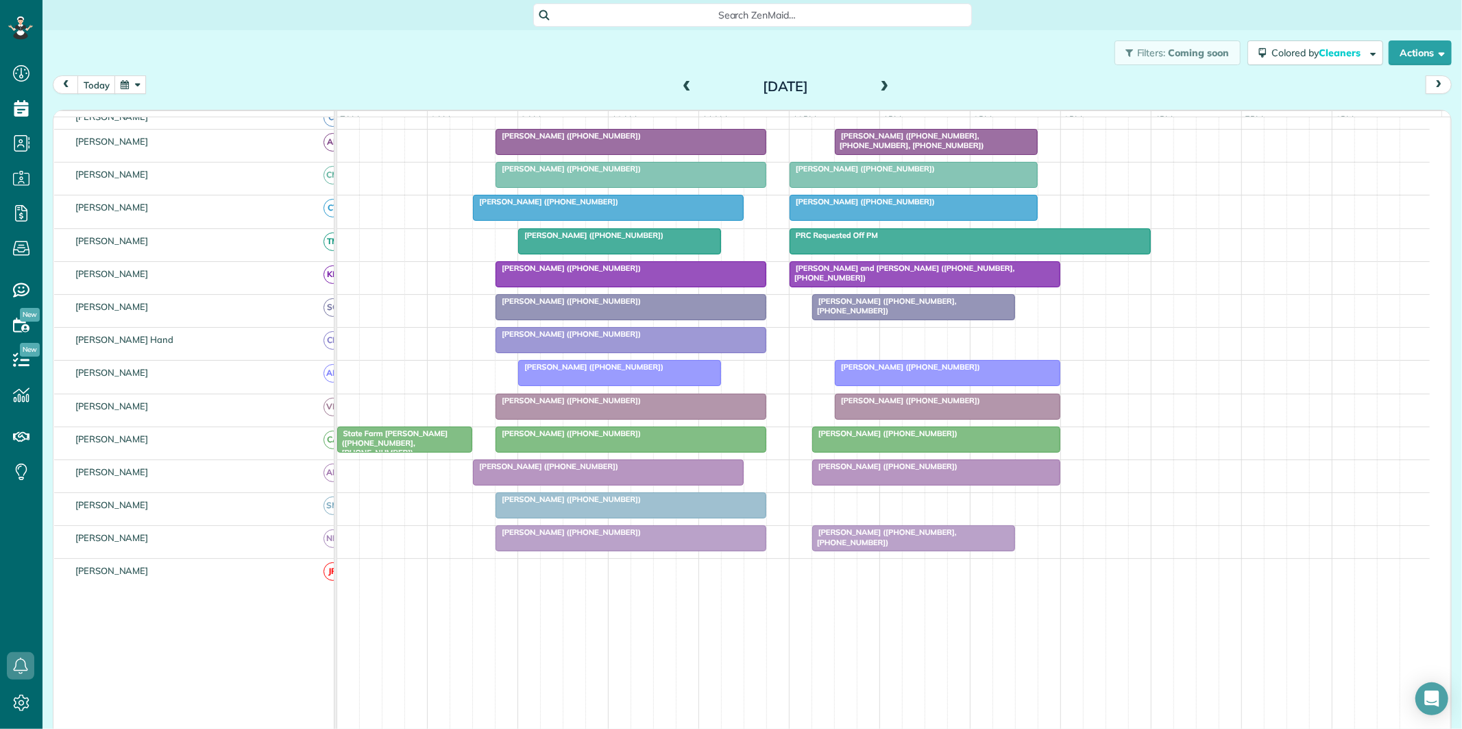
click at [907, 546] on span "[PERSON_NAME] ([PHONE_NUMBER], [PHONE_NUMBER])" at bounding box center [884, 536] width 145 height 19
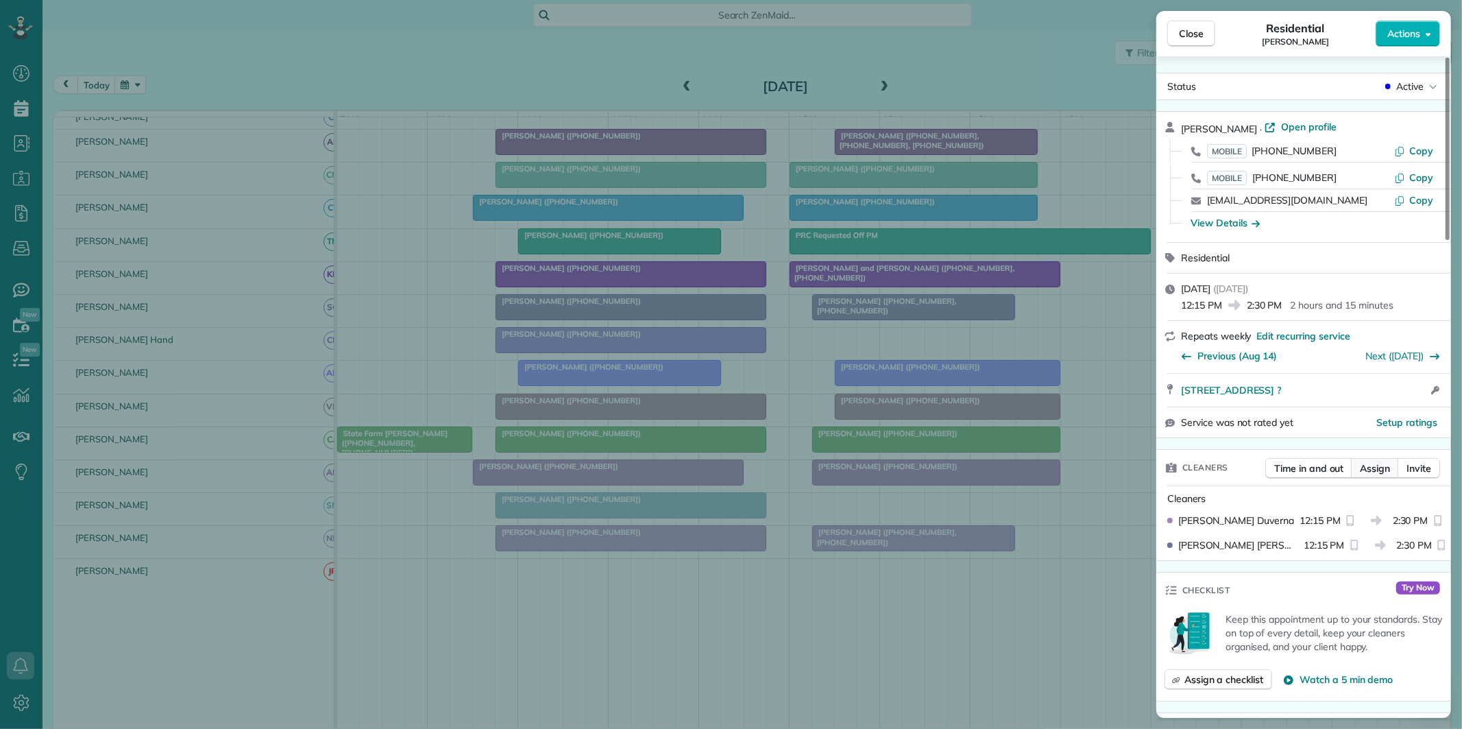
click at [1378, 471] on span "Assign" at bounding box center [1375, 468] width 30 height 14
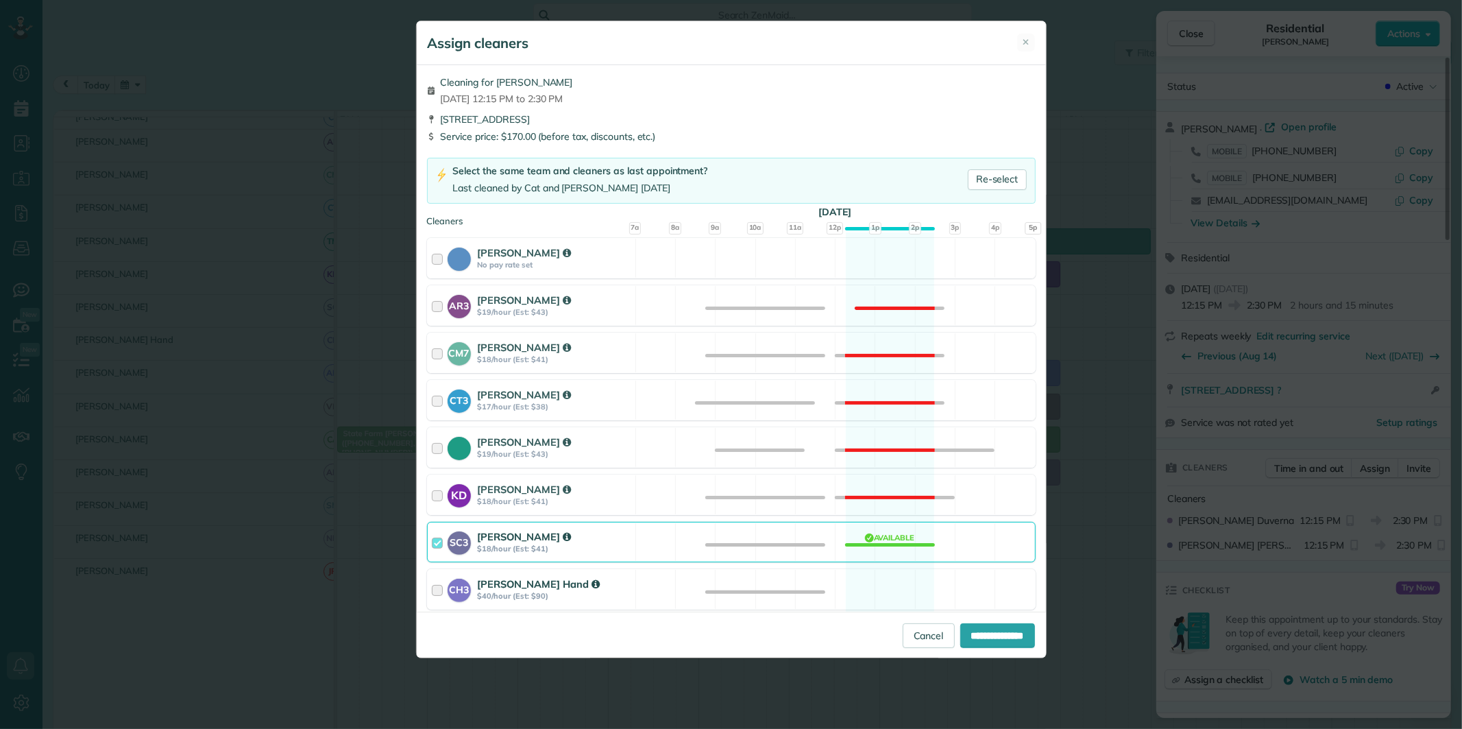
click at [884, 588] on div "CH3 Cortney Hand $40/hour (Est: $90) Available" at bounding box center [731, 589] width 609 height 40
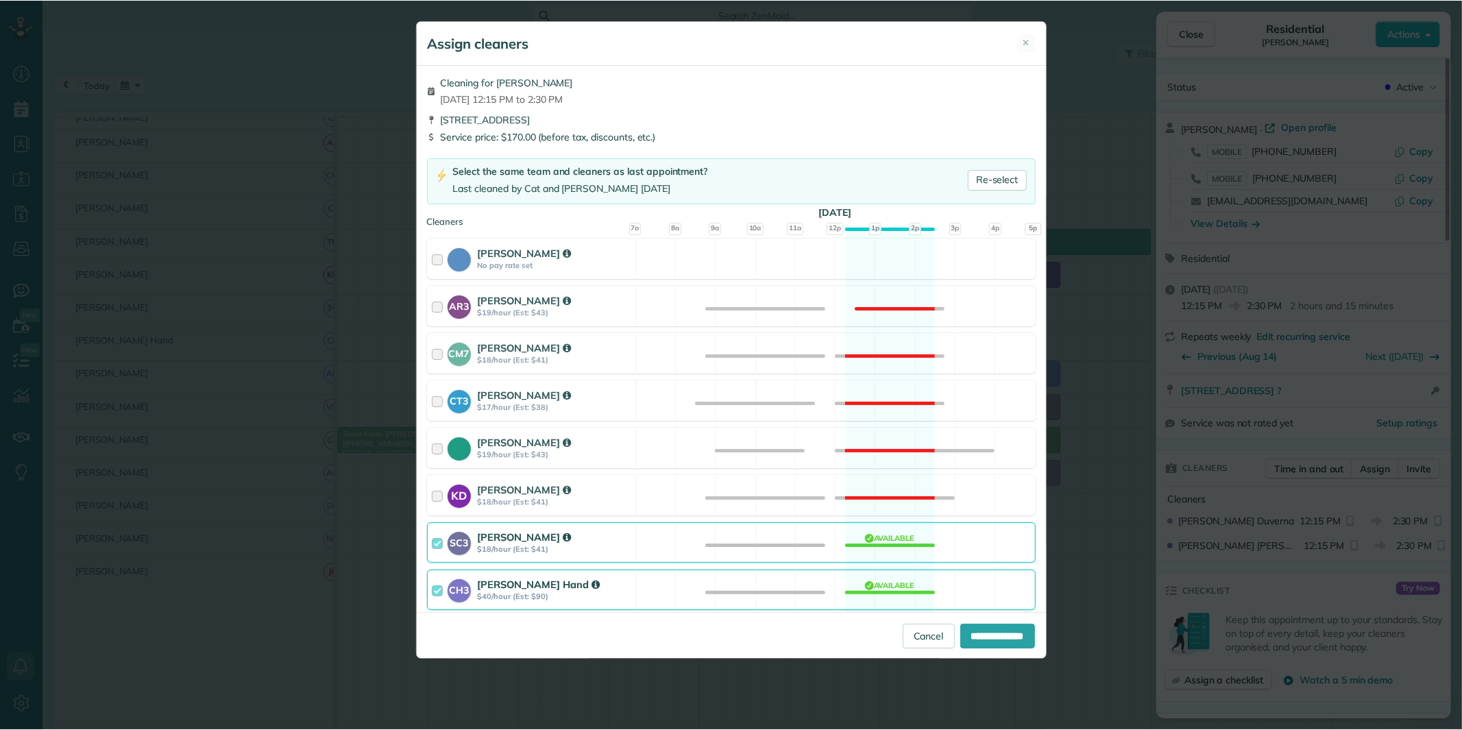
scroll to position [380, 0]
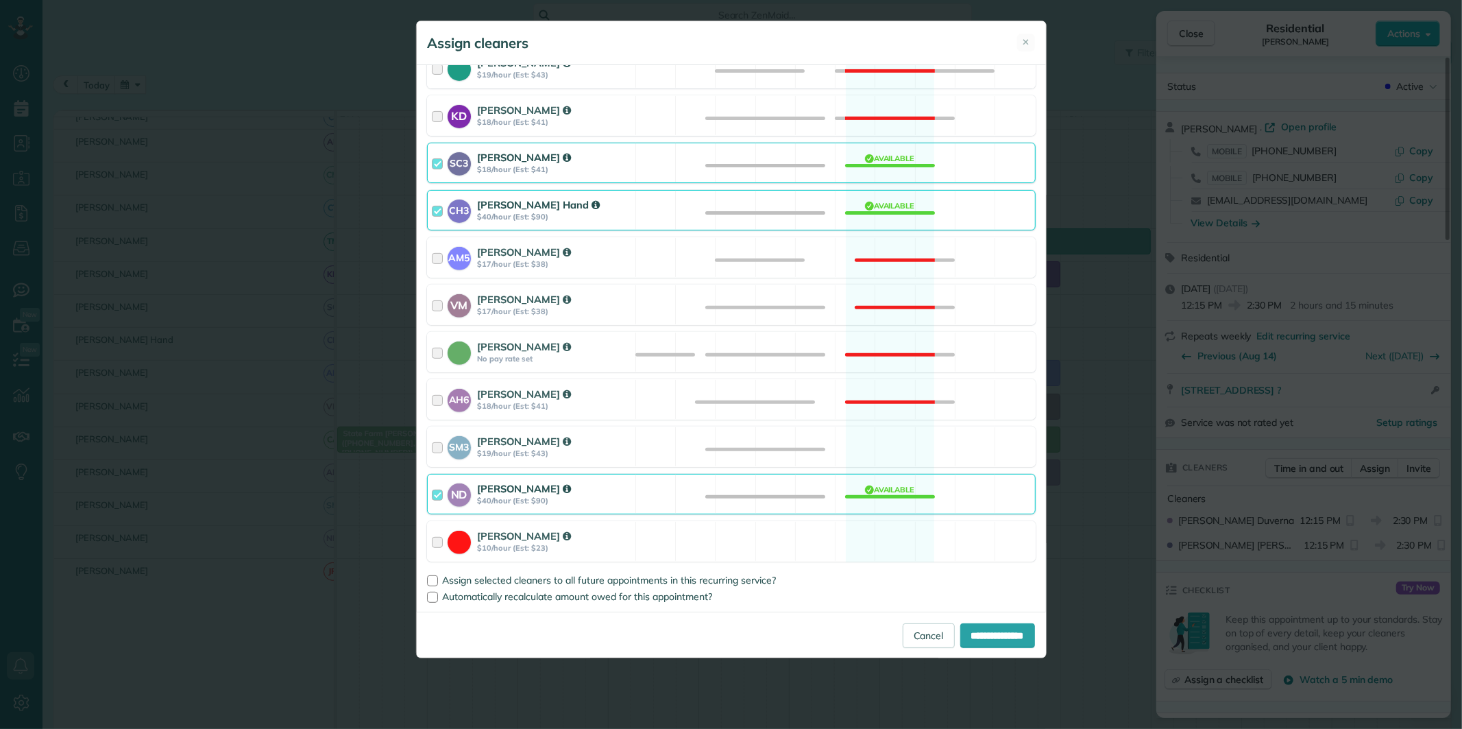
click at [879, 496] on div "ND Nathalie Duverna $40/hour (Est: $90) Available" at bounding box center [731, 494] width 609 height 40
click at [982, 641] on input "**********" at bounding box center [997, 635] width 75 height 25
type input "**********"
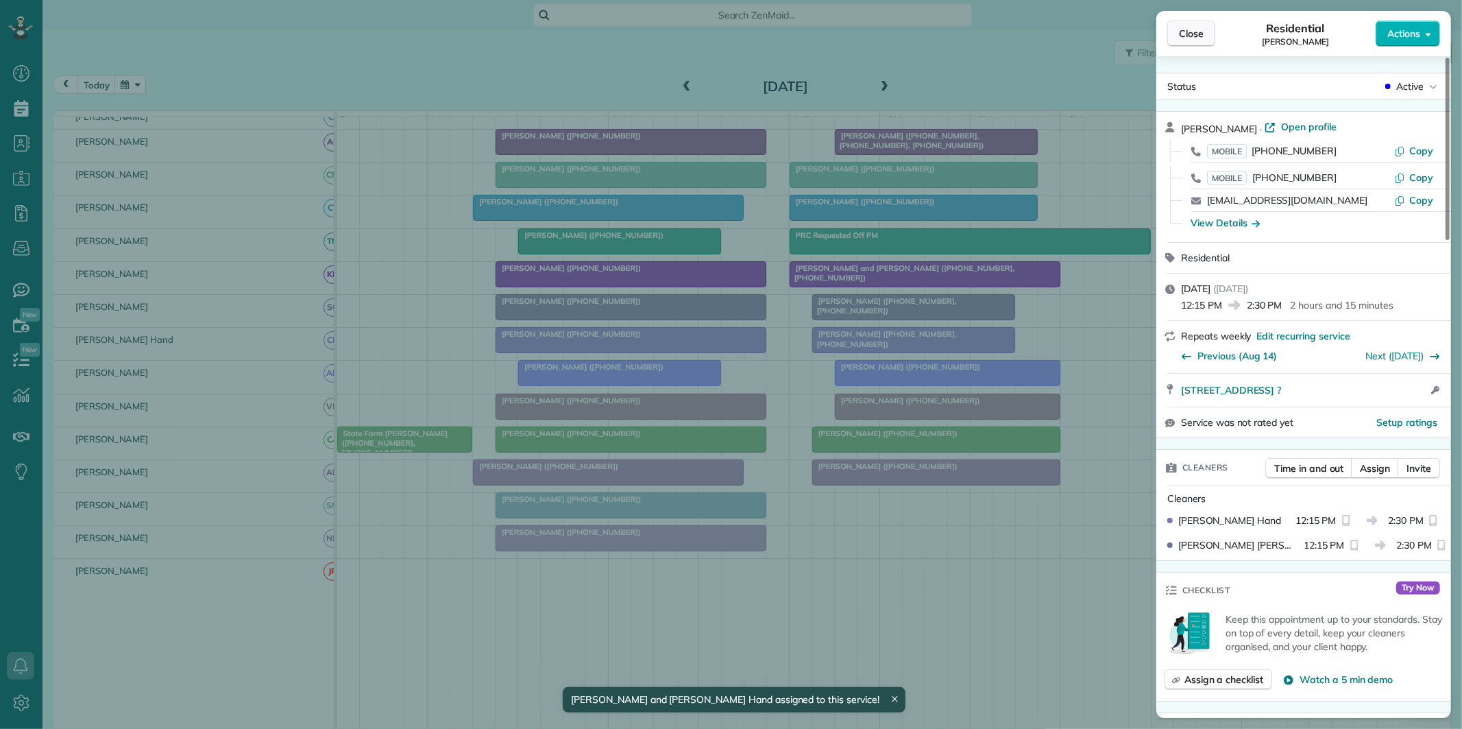
click at [1195, 32] on span "Close" at bounding box center [1191, 34] width 25 height 14
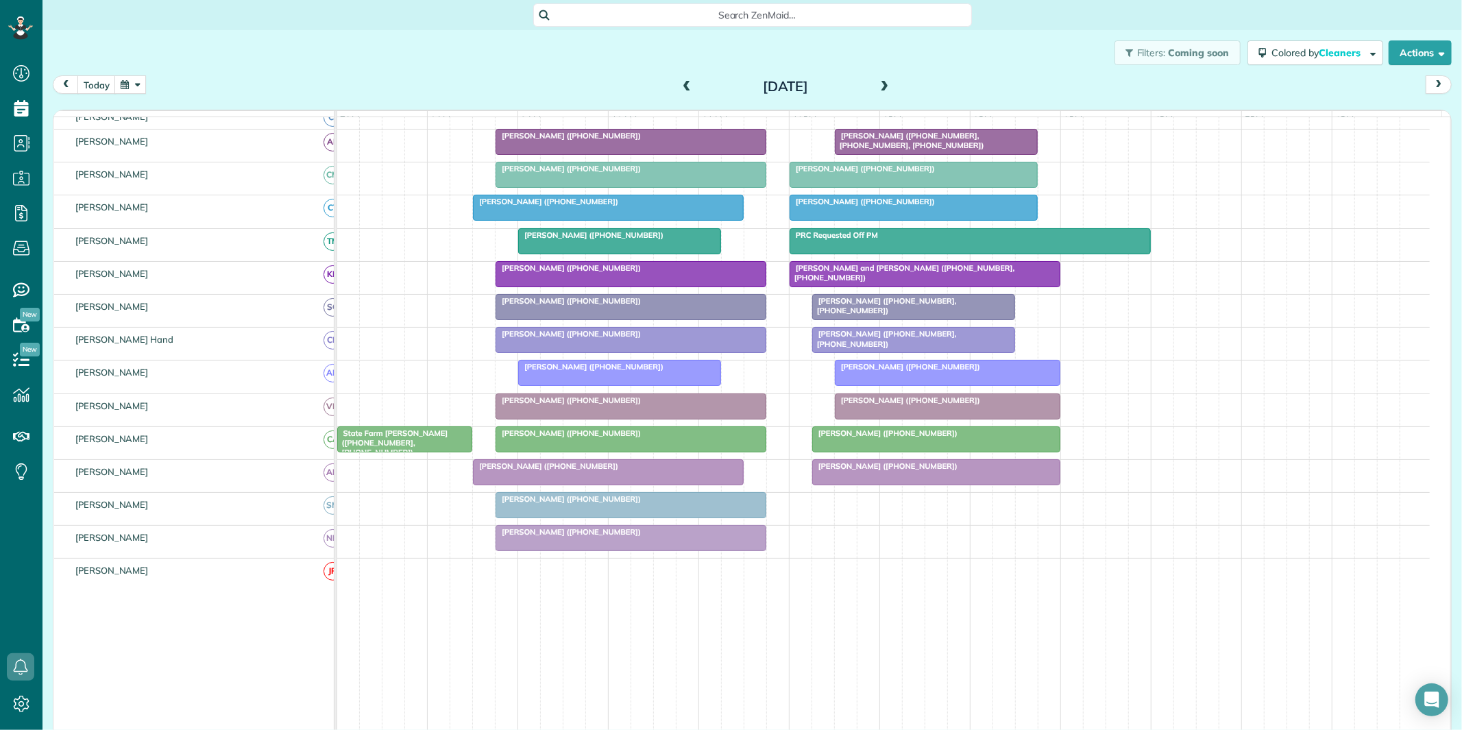
scroll to position [730, 42]
click at [877, 84] on span at bounding box center [884, 87] width 15 height 12
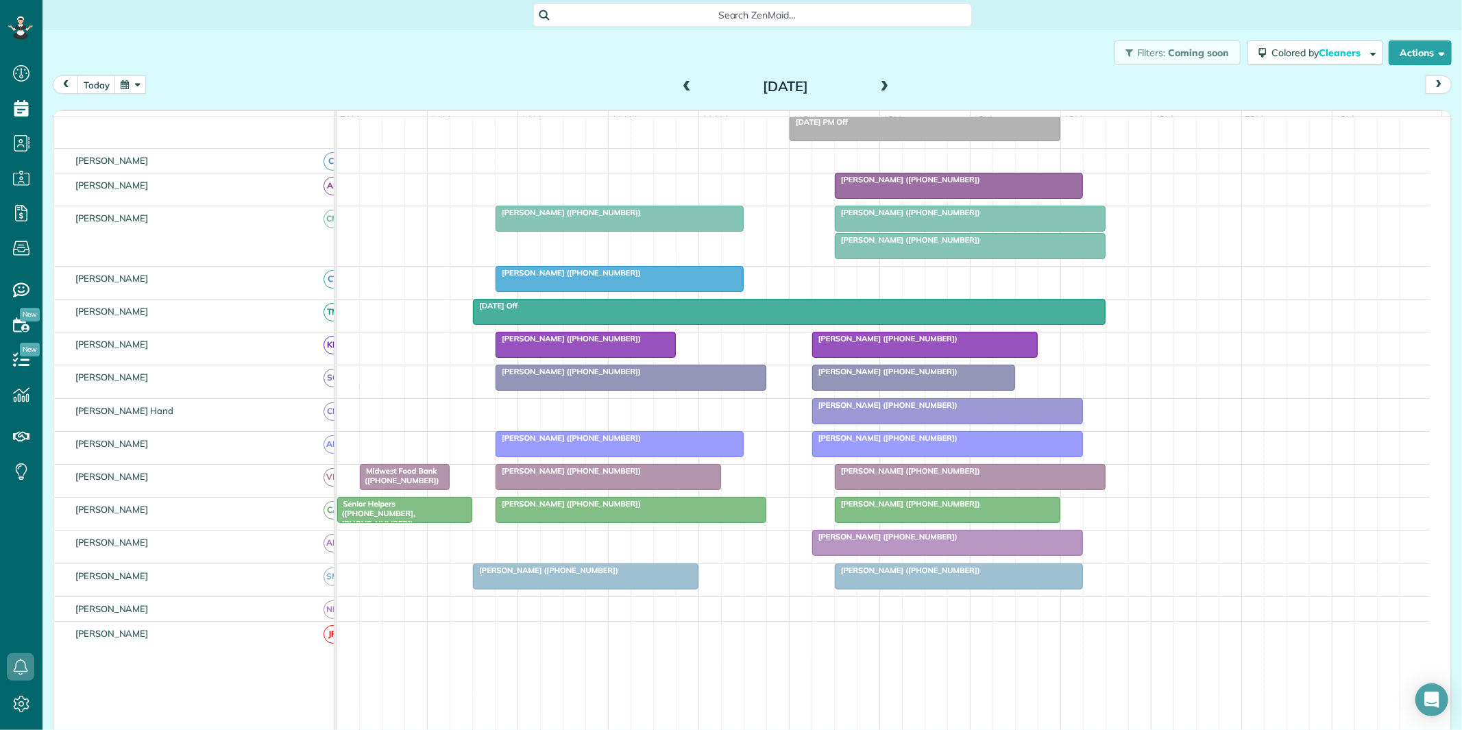
scroll to position [178, 0]
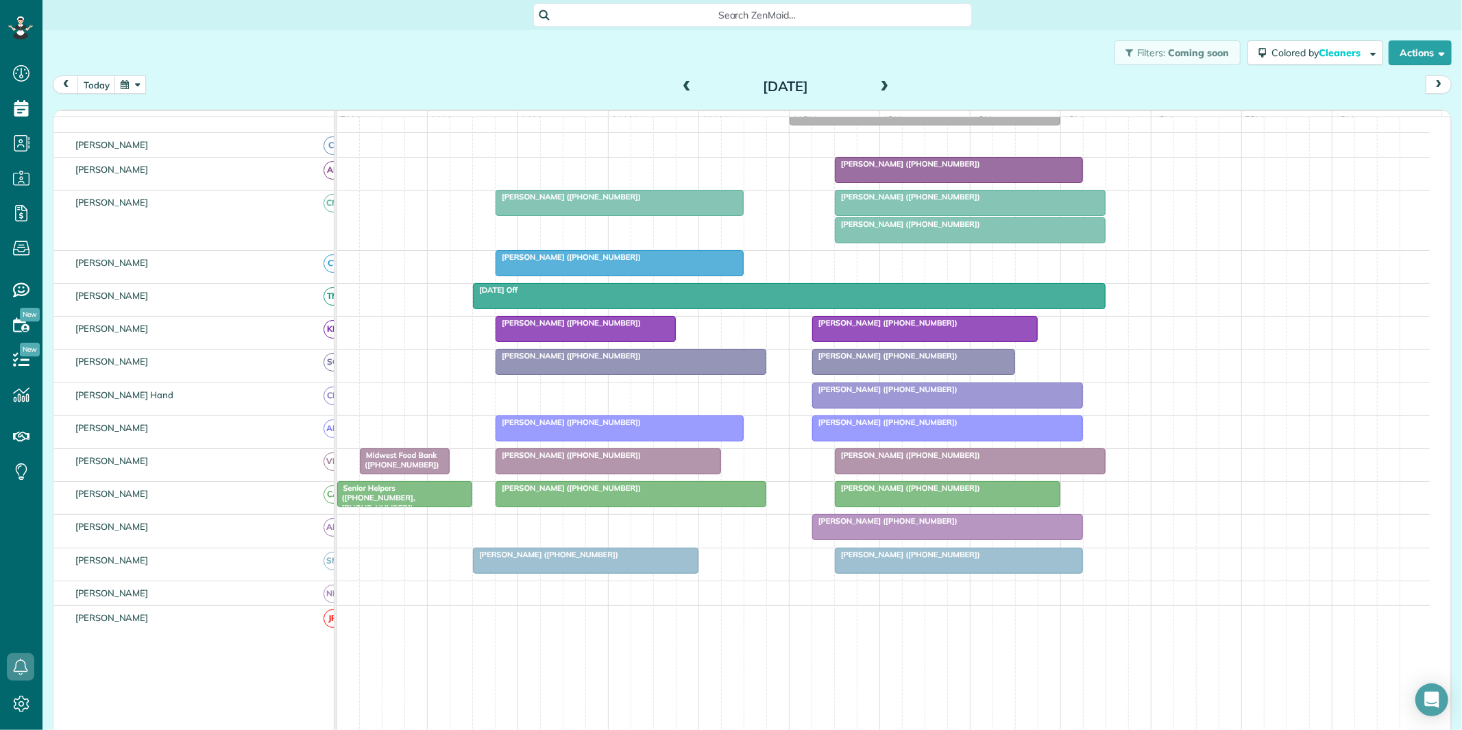
click at [680, 80] on span at bounding box center [686, 87] width 15 height 21
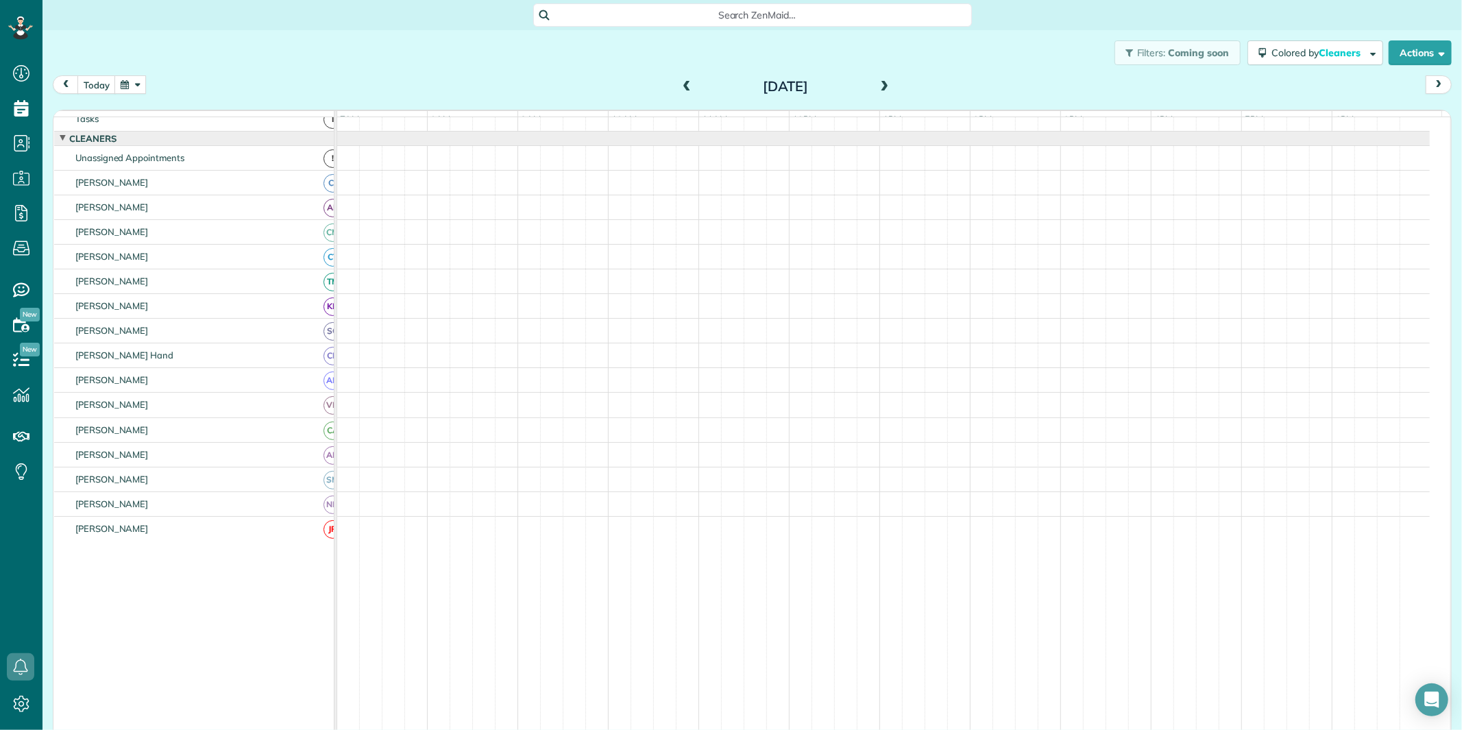
scroll to position [25, 0]
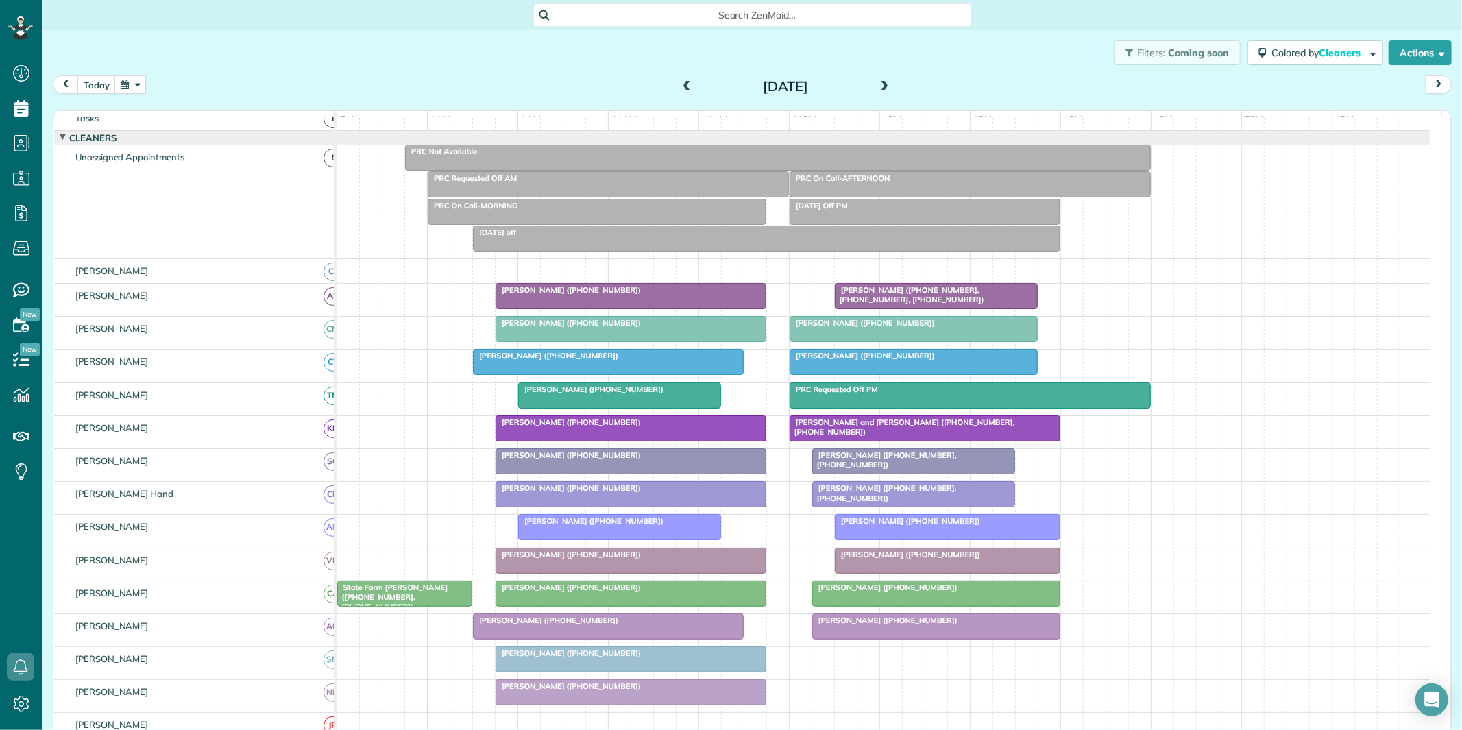
click at [682, 83] on span at bounding box center [686, 87] width 15 height 12
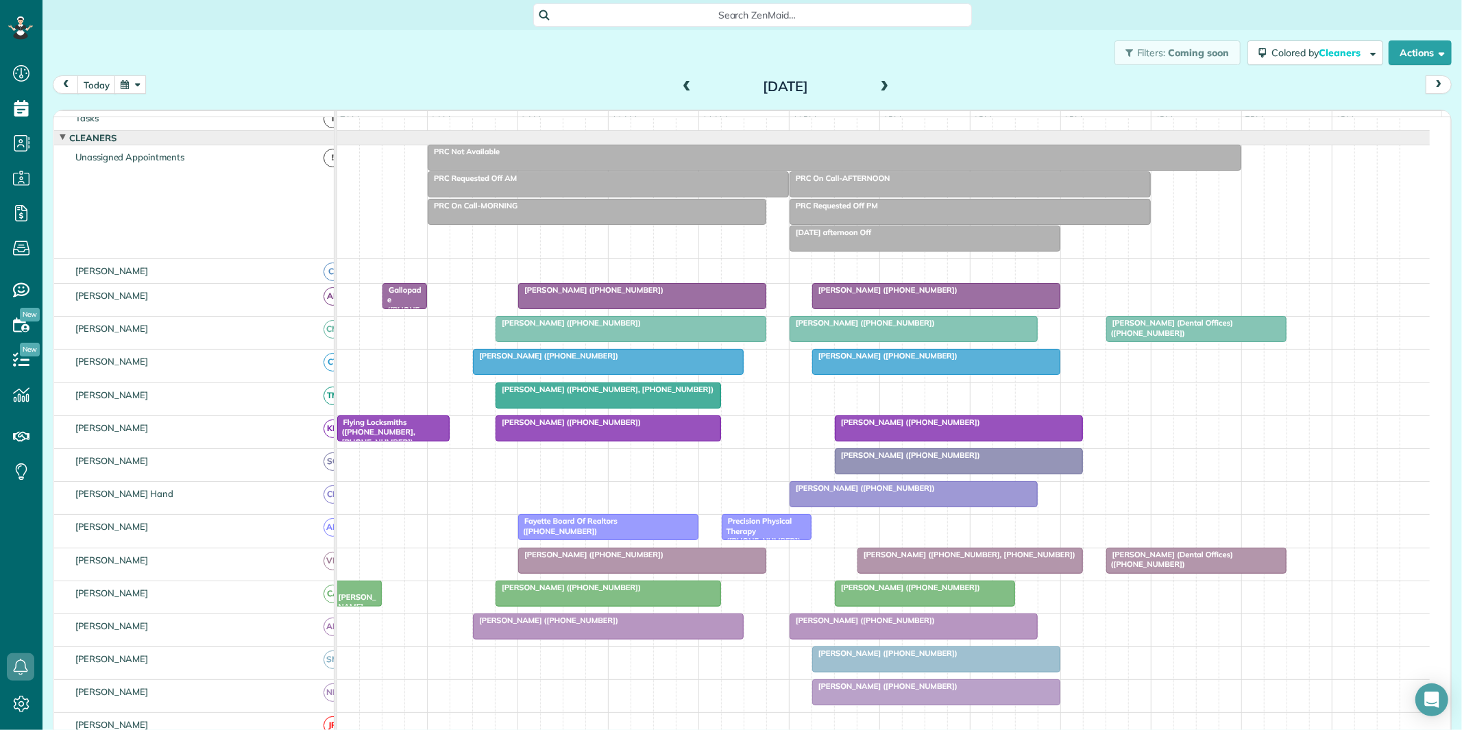
scroll to position [178, 0]
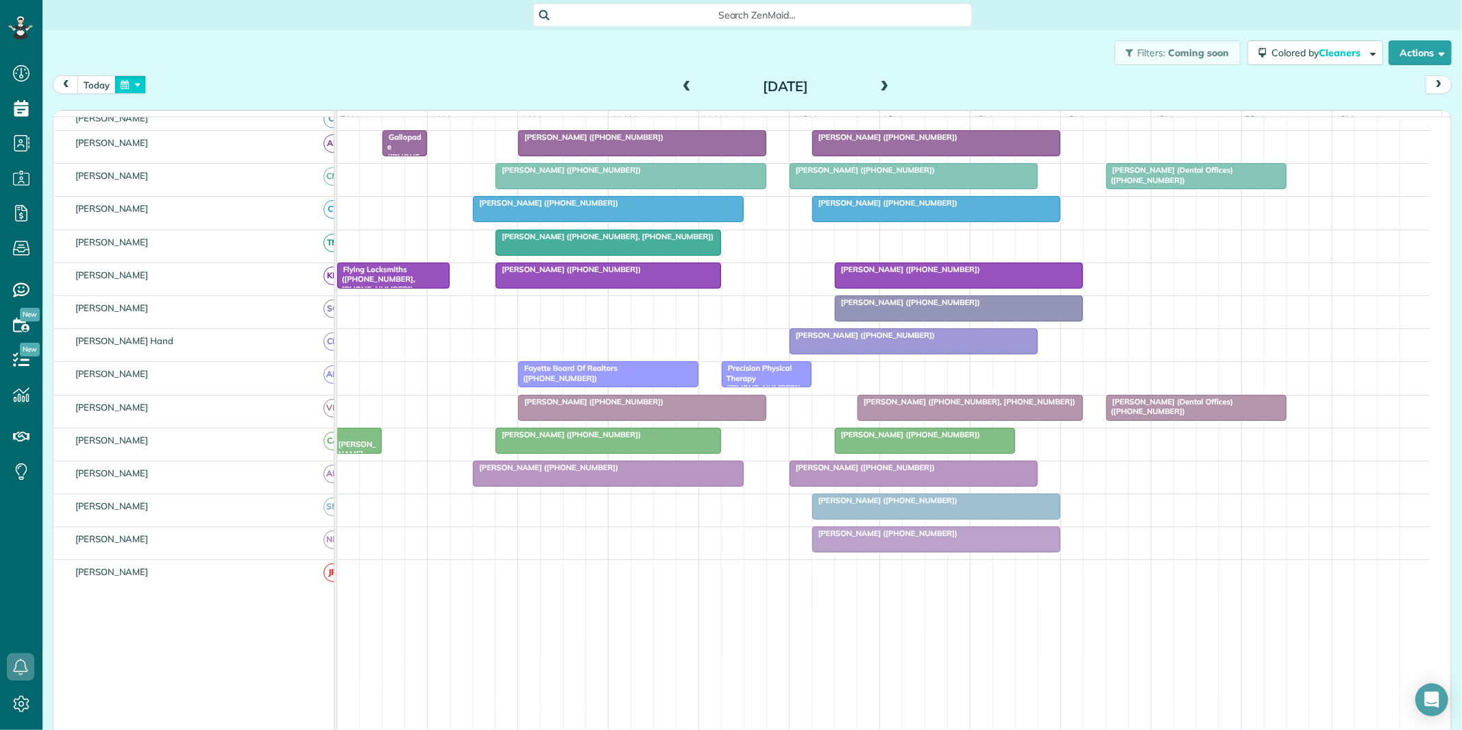
click at [127, 84] on button "button" at bounding box center [130, 84] width 32 height 19
click at [226, 191] on link "20" at bounding box center [230, 199] width 22 height 22
click at [131, 84] on button "button" at bounding box center [130, 84] width 32 height 19
click at [234, 175] on link "13" at bounding box center [230, 176] width 22 height 22
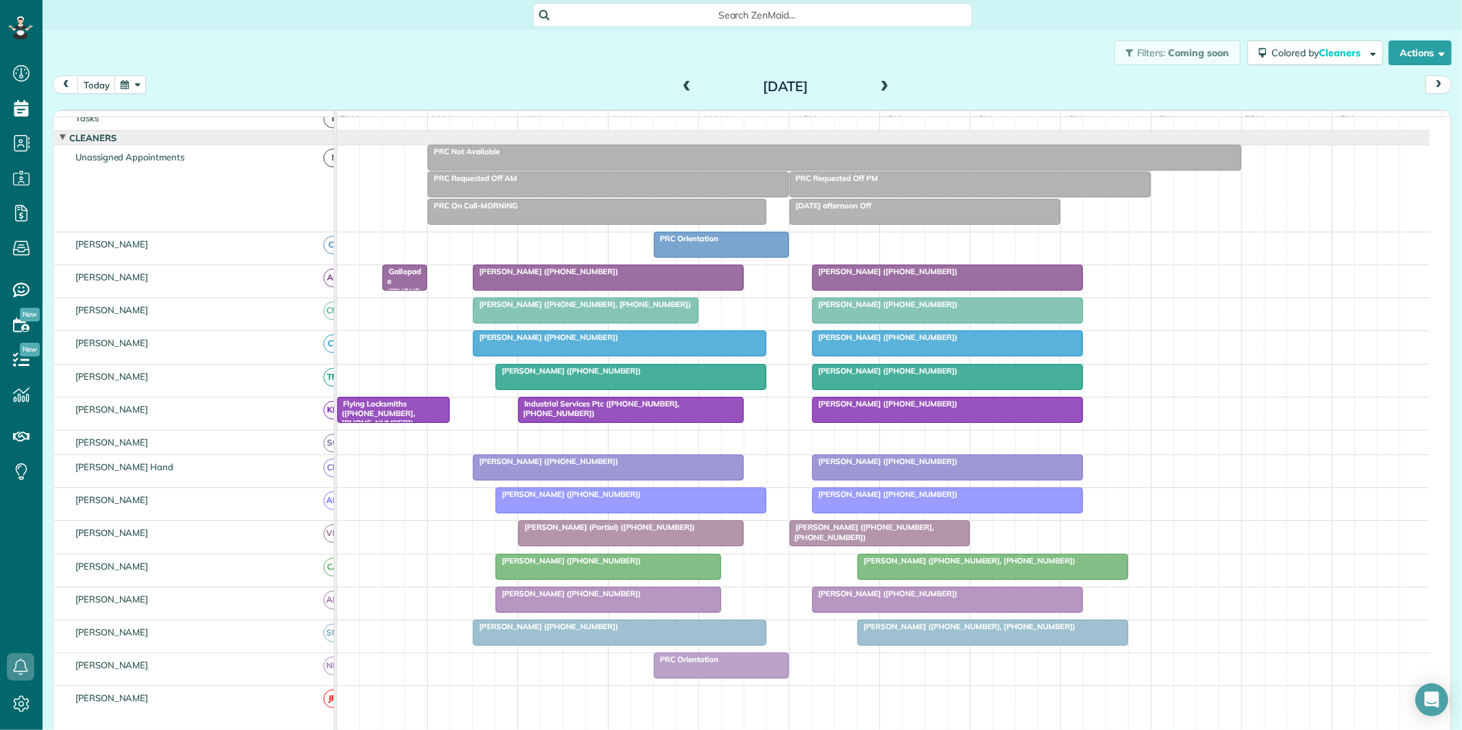
click at [879, 84] on span at bounding box center [884, 87] width 15 height 12
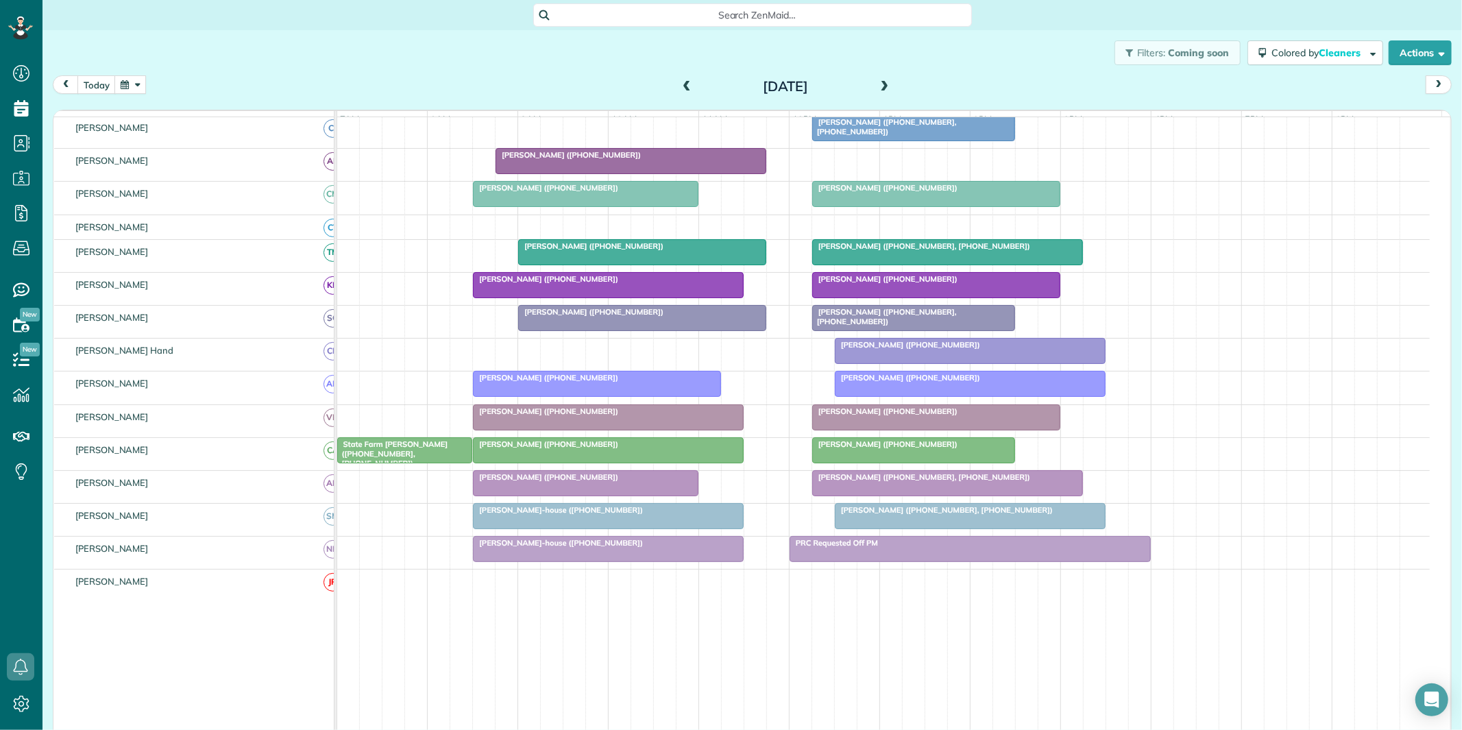
scroll to position [178, 0]
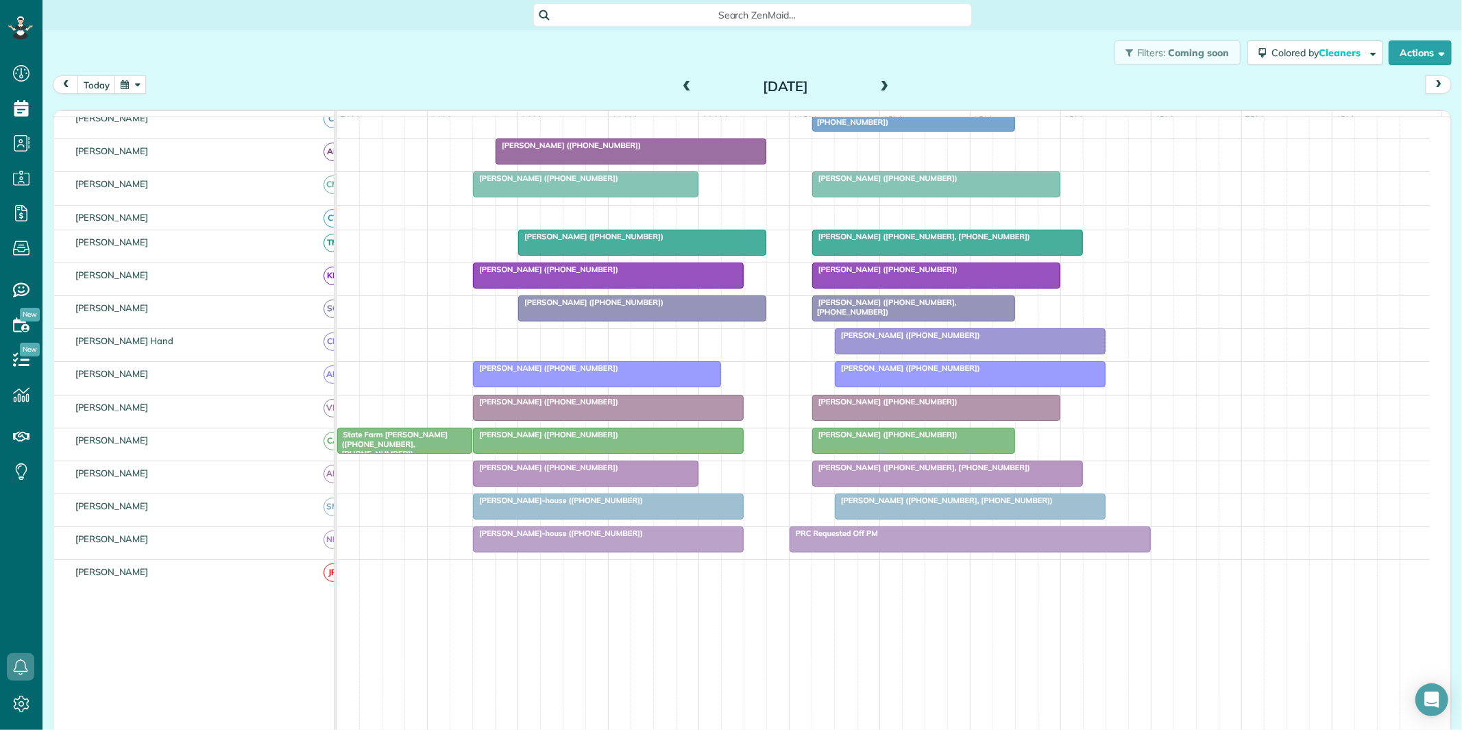
click at [880, 81] on span at bounding box center [884, 87] width 15 height 12
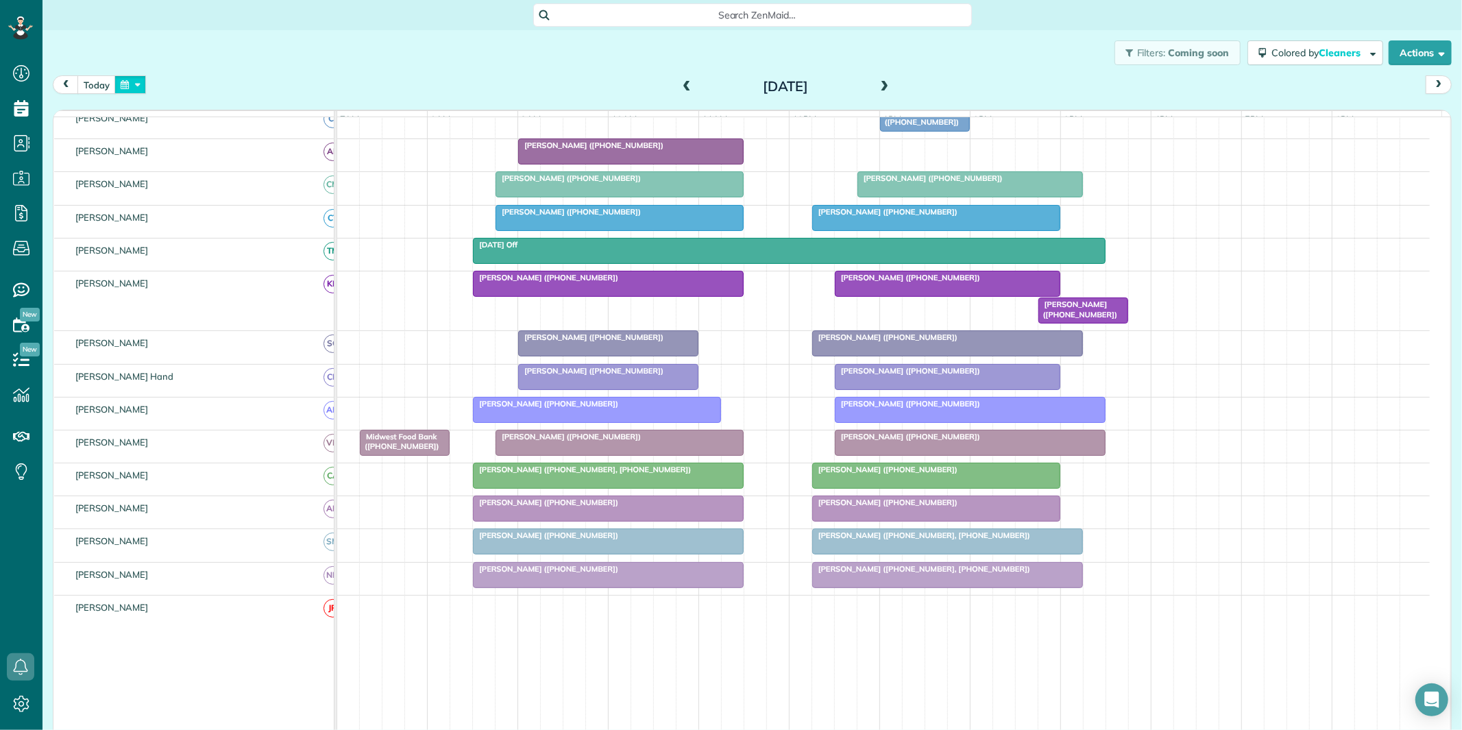
click at [135, 84] on button "button" at bounding box center [130, 84] width 32 height 19
click at [190, 214] on link "25" at bounding box center [186, 221] width 22 height 22
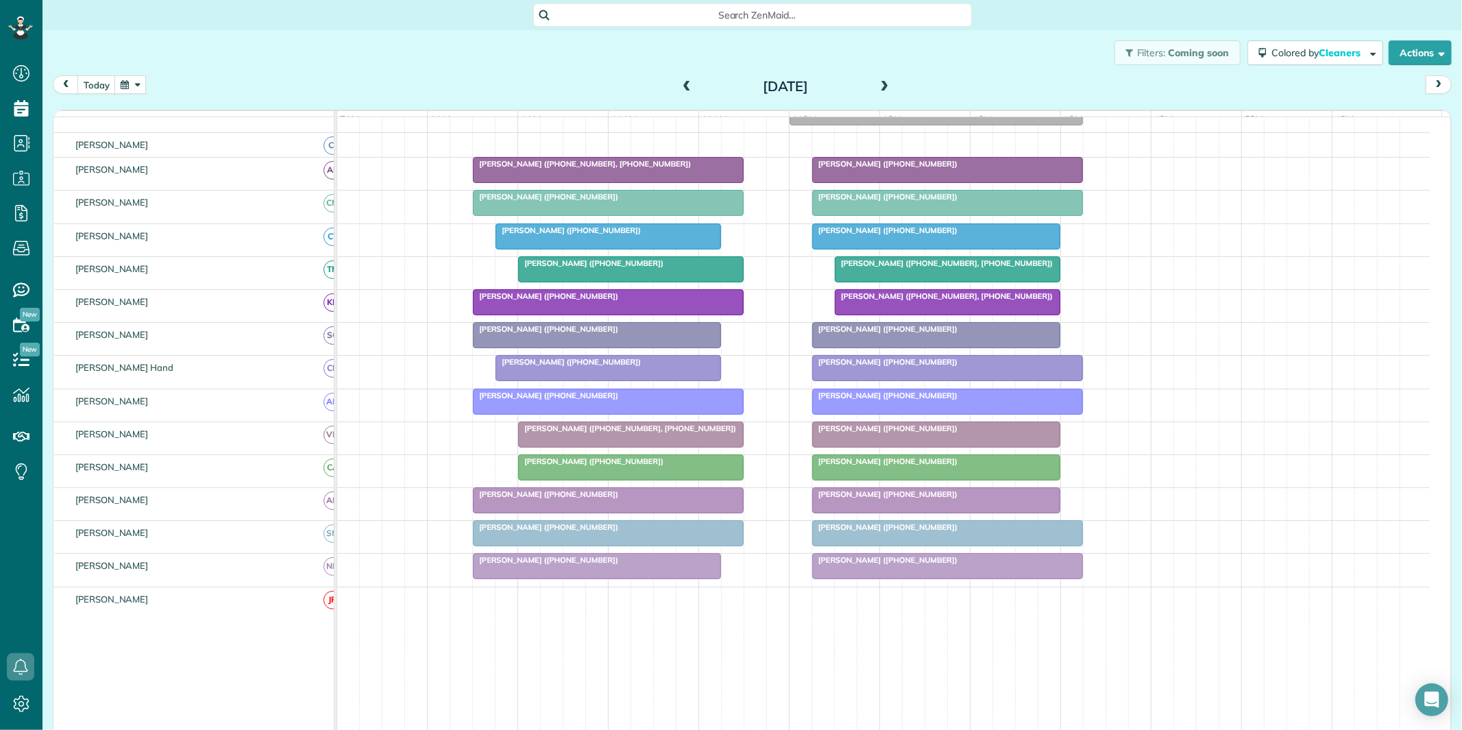
click at [132, 90] on button "button" at bounding box center [130, 84] width 32 height 19
click at [188, 192] on link "18" at bounding box center [186, 199] width 22 height 22
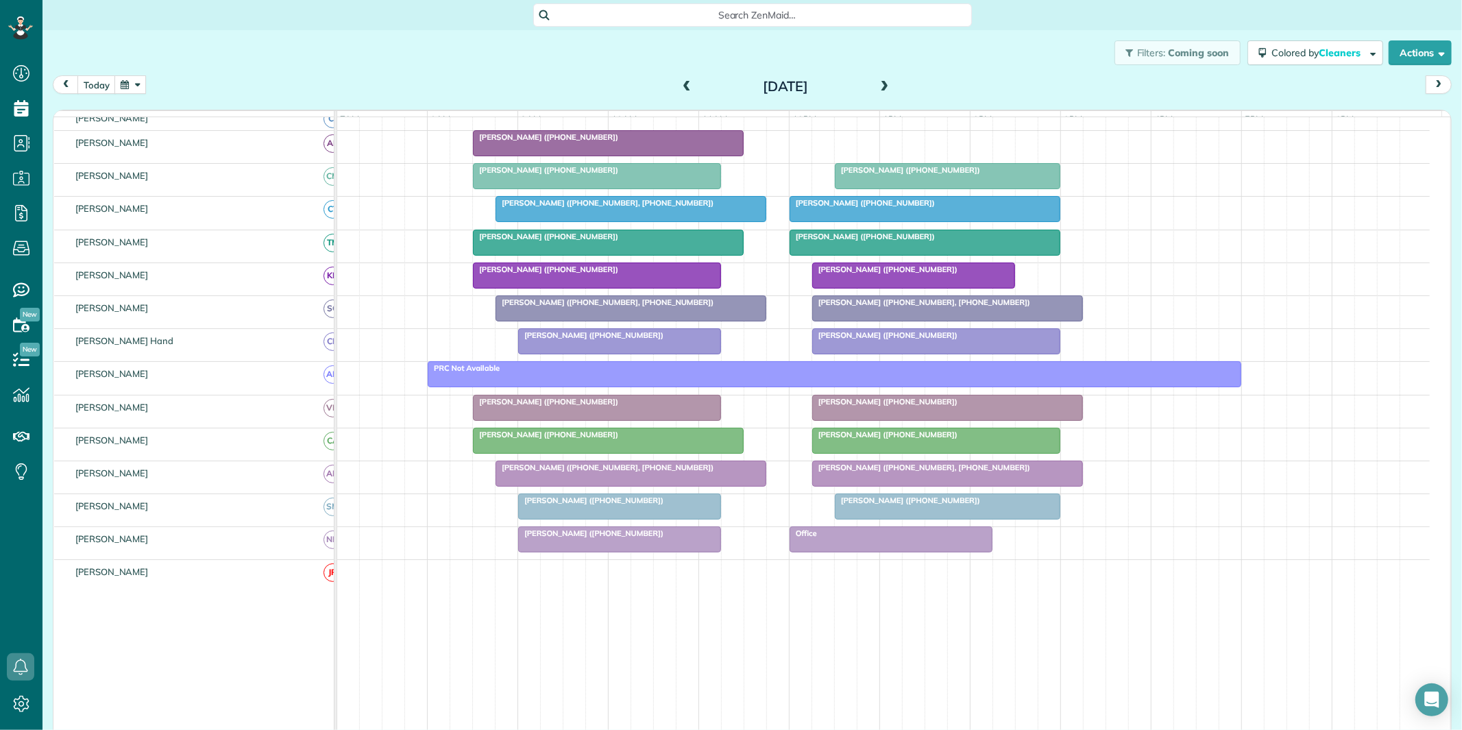
click at [880, 82] on span at bounding box center [884, 87] width 15 height 12
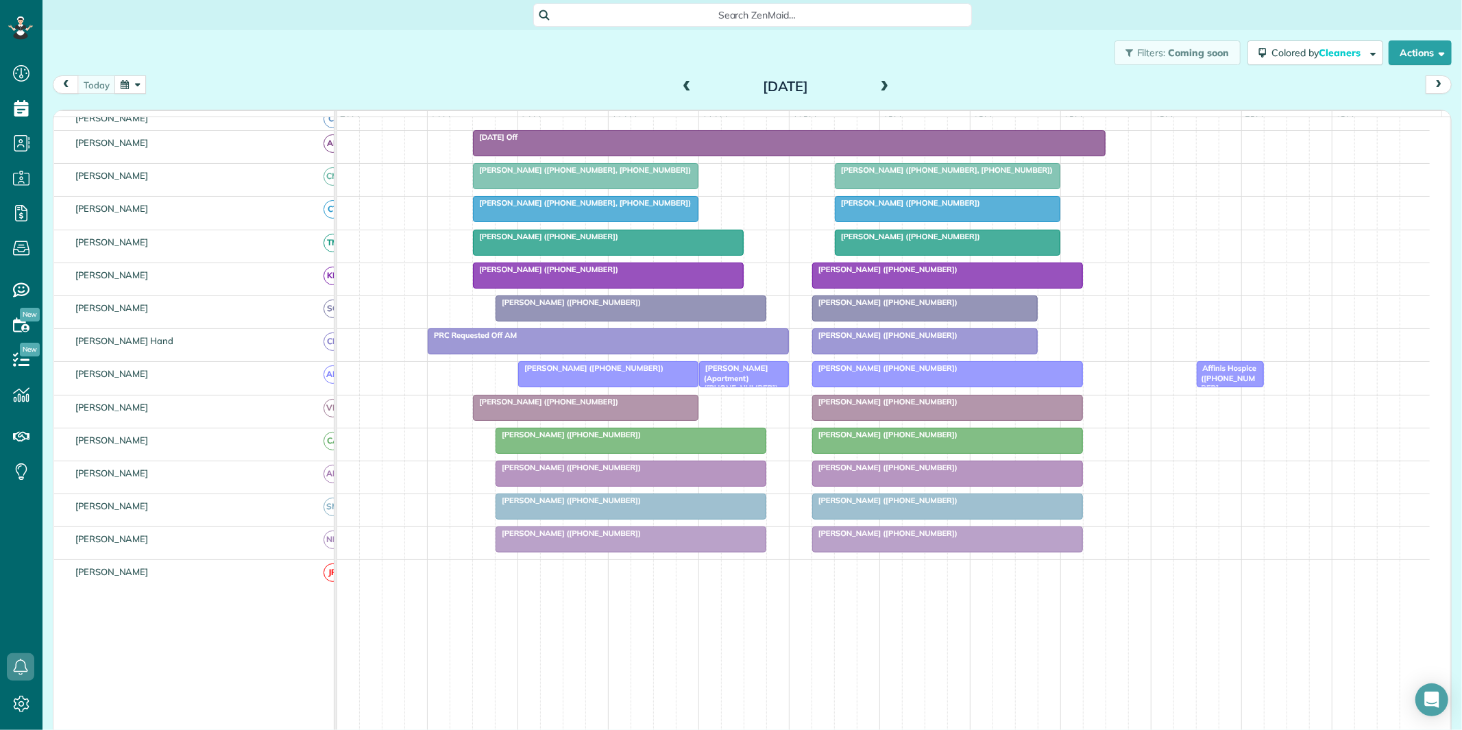
click at [881, 84] on span at bounding box center [884, 87] width 15 height 12
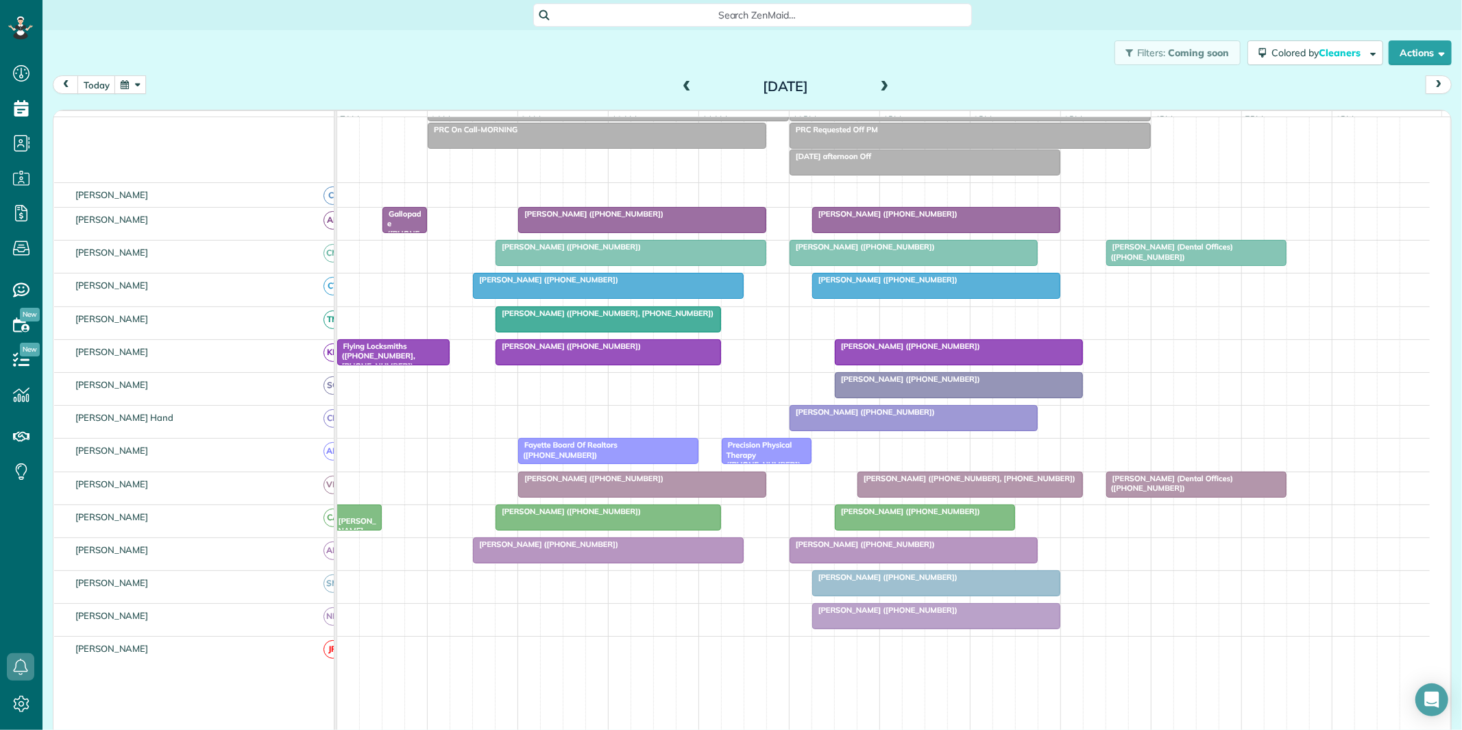
drag, startPoint x: 877, startPoint y: 81, endPoint x: 866, endPoint y: 88, distance: 12.9
click at [877, 83] on span at bounding box center [884, 87] width 15 height 12
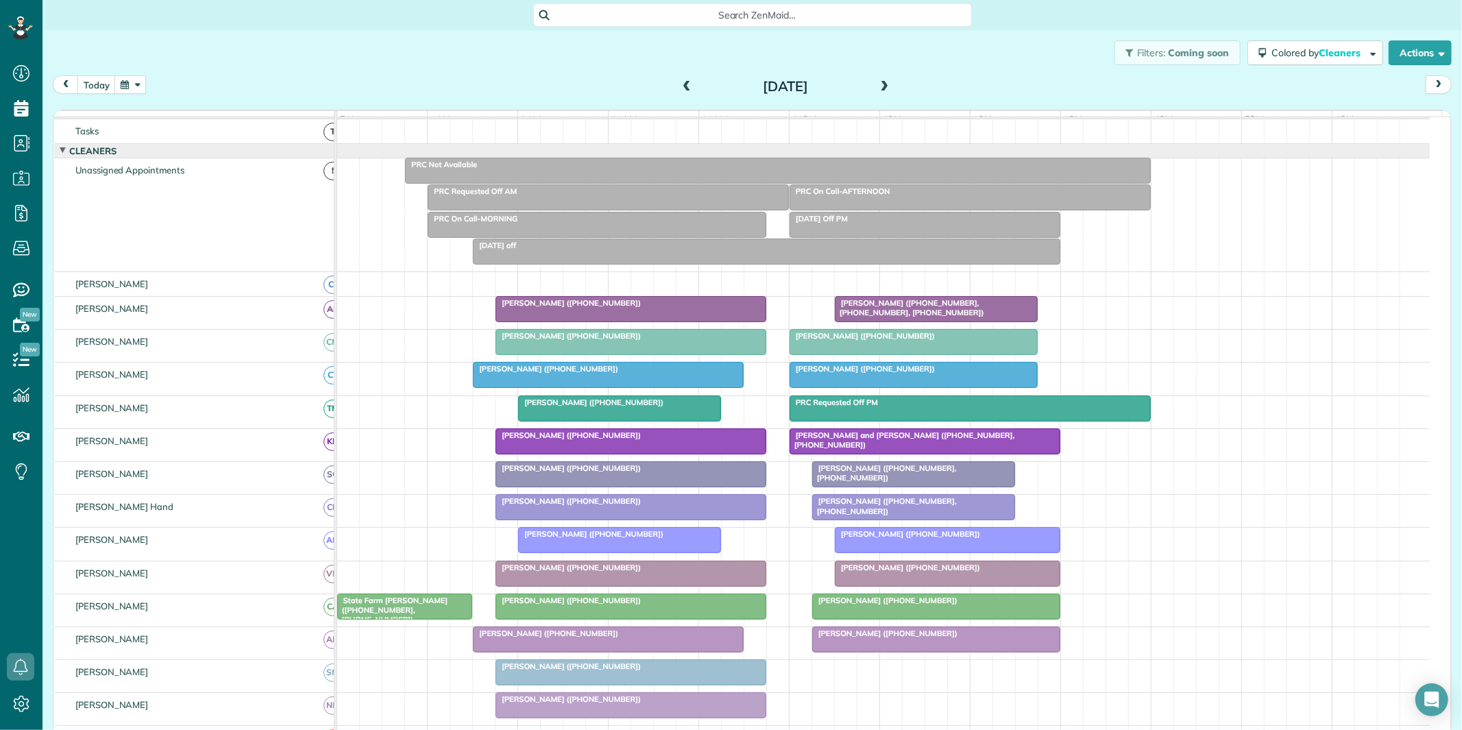
click at [879, 81] on span at bounding box center [884, 87] width 15 height 12
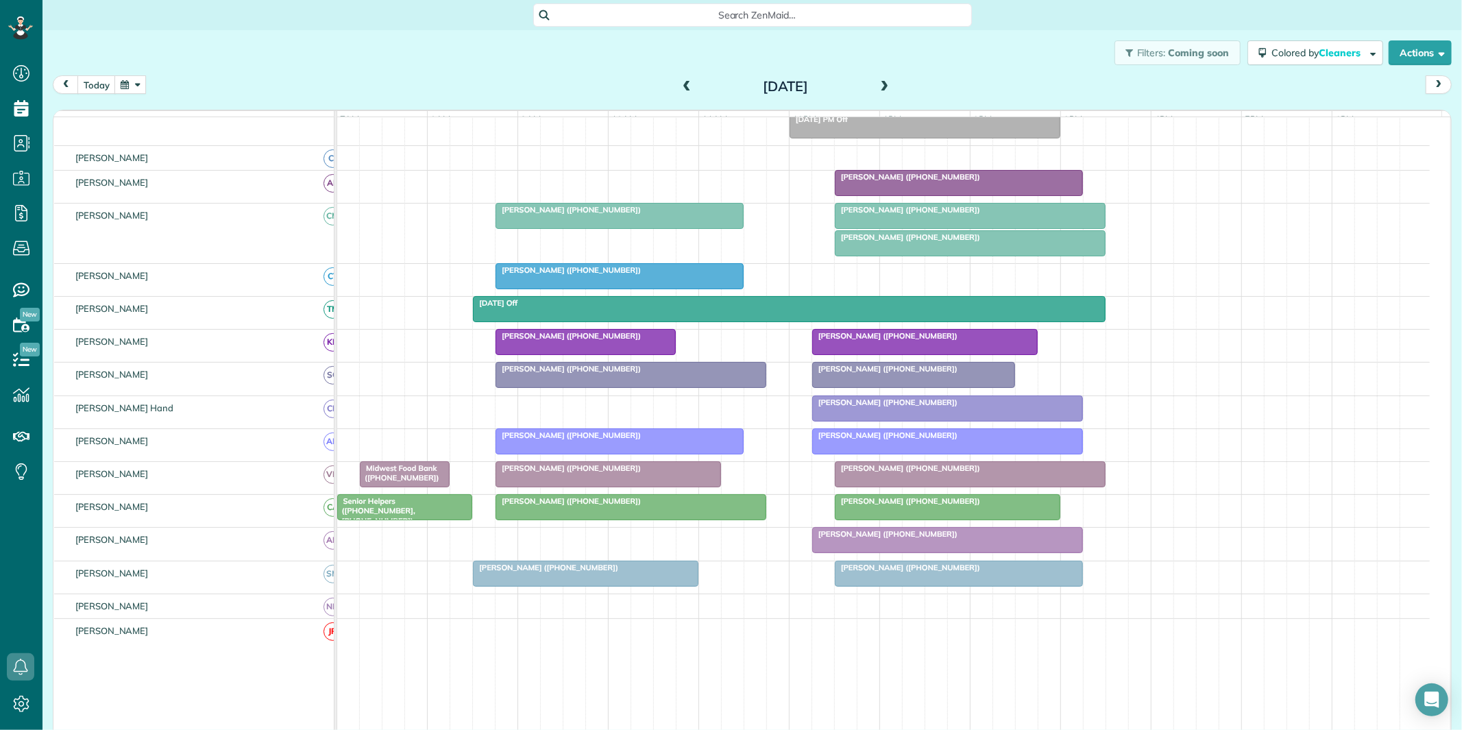
click at [127, 84] on button "button" at bounding box center [130, 84] width 32 height 19
click at [276, 216] on link "29" at bounding box center [274, 221] width 22 height 22
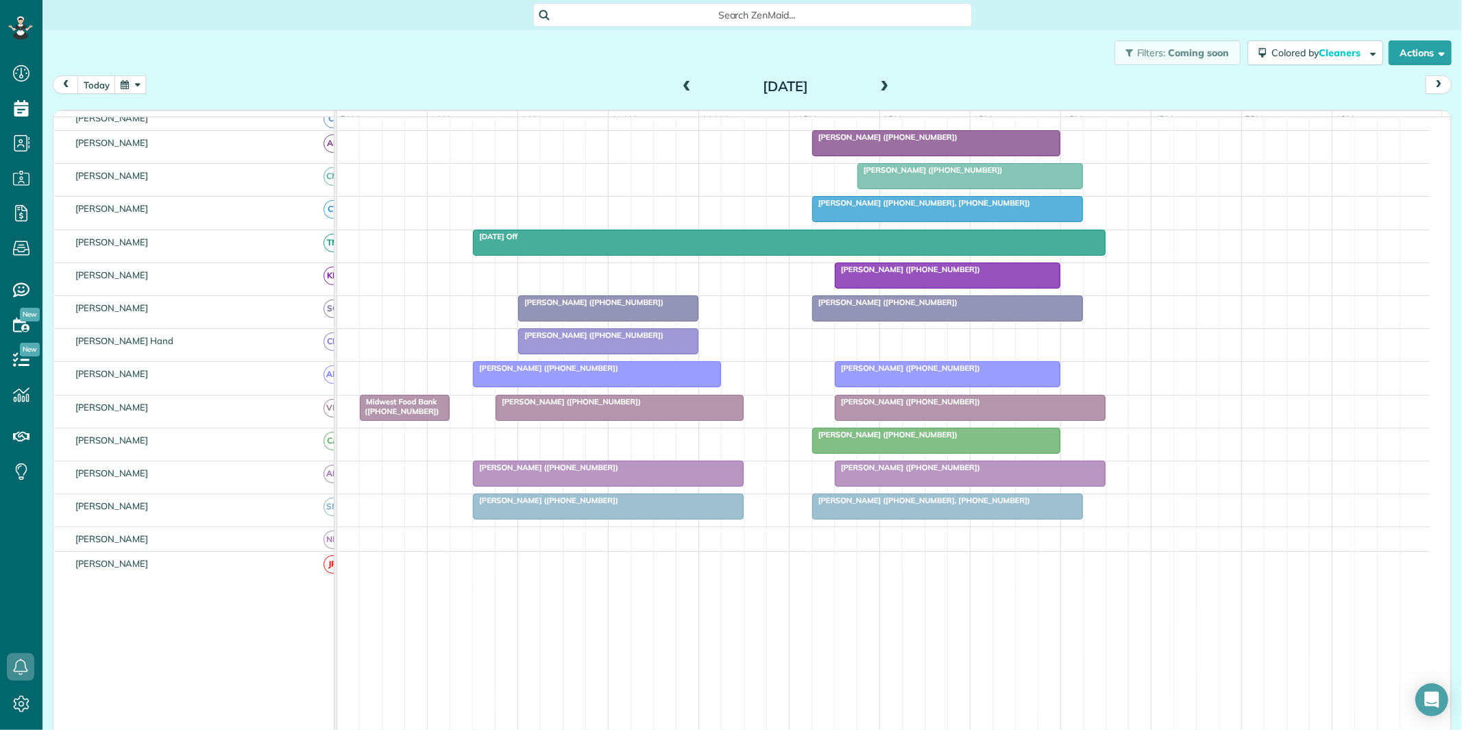
scroll to position [101, 0]
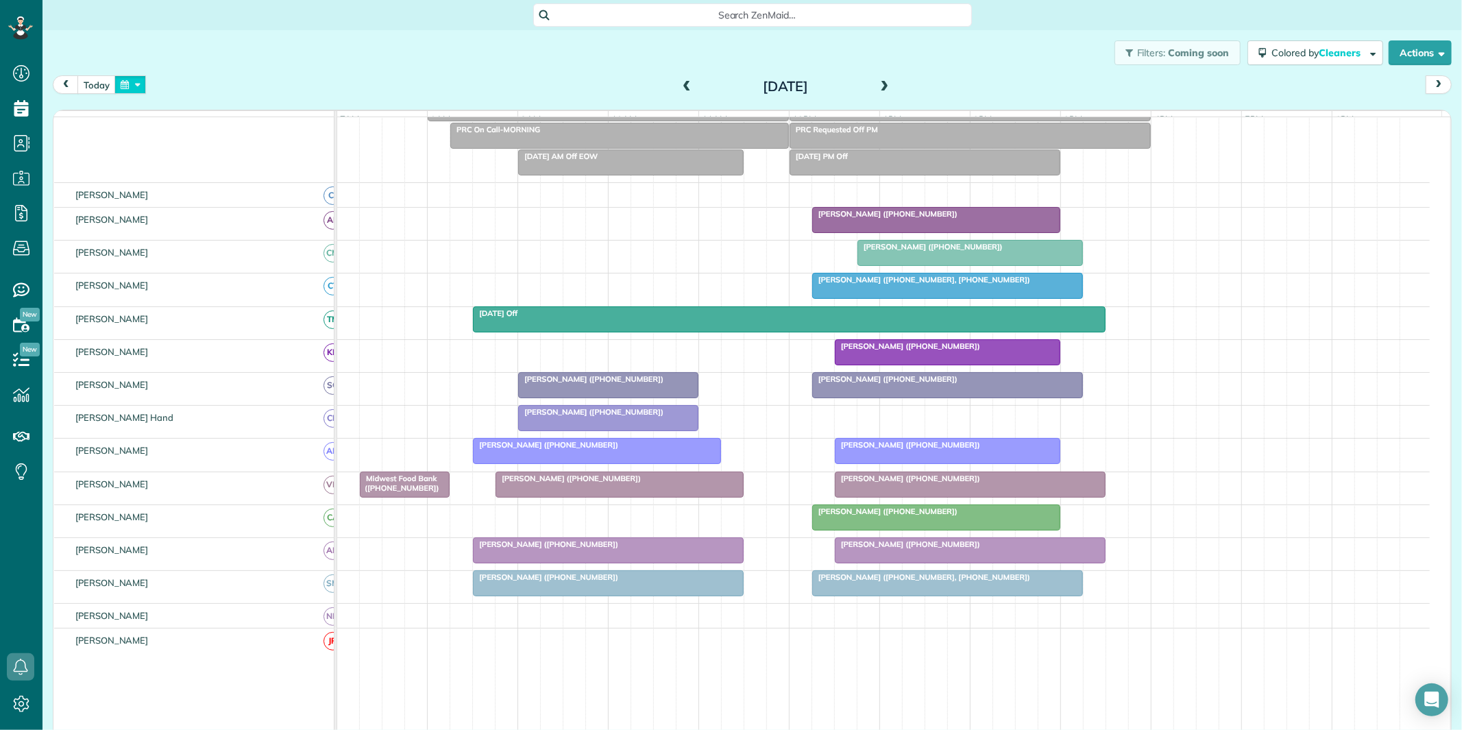
click at [132, 84] on button "button" at bounding box center [130, 84] width 32 height 19
click at [296, 86] on link "Next" at bounding box center [297, 93] width 38 height 34
click at [184, 132] on link "1" at bounding box center [186, 132] width 22 height 22
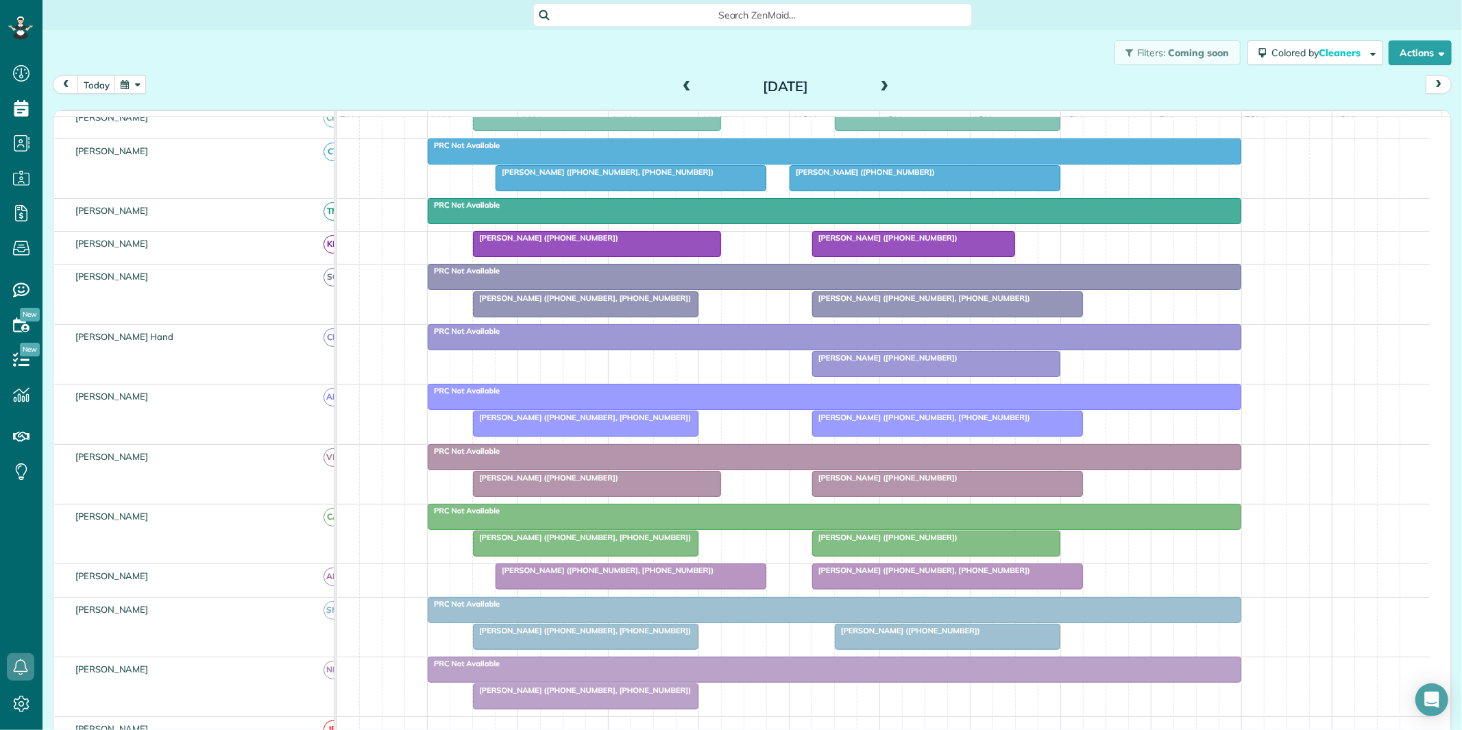
scroll to position [241, 0]
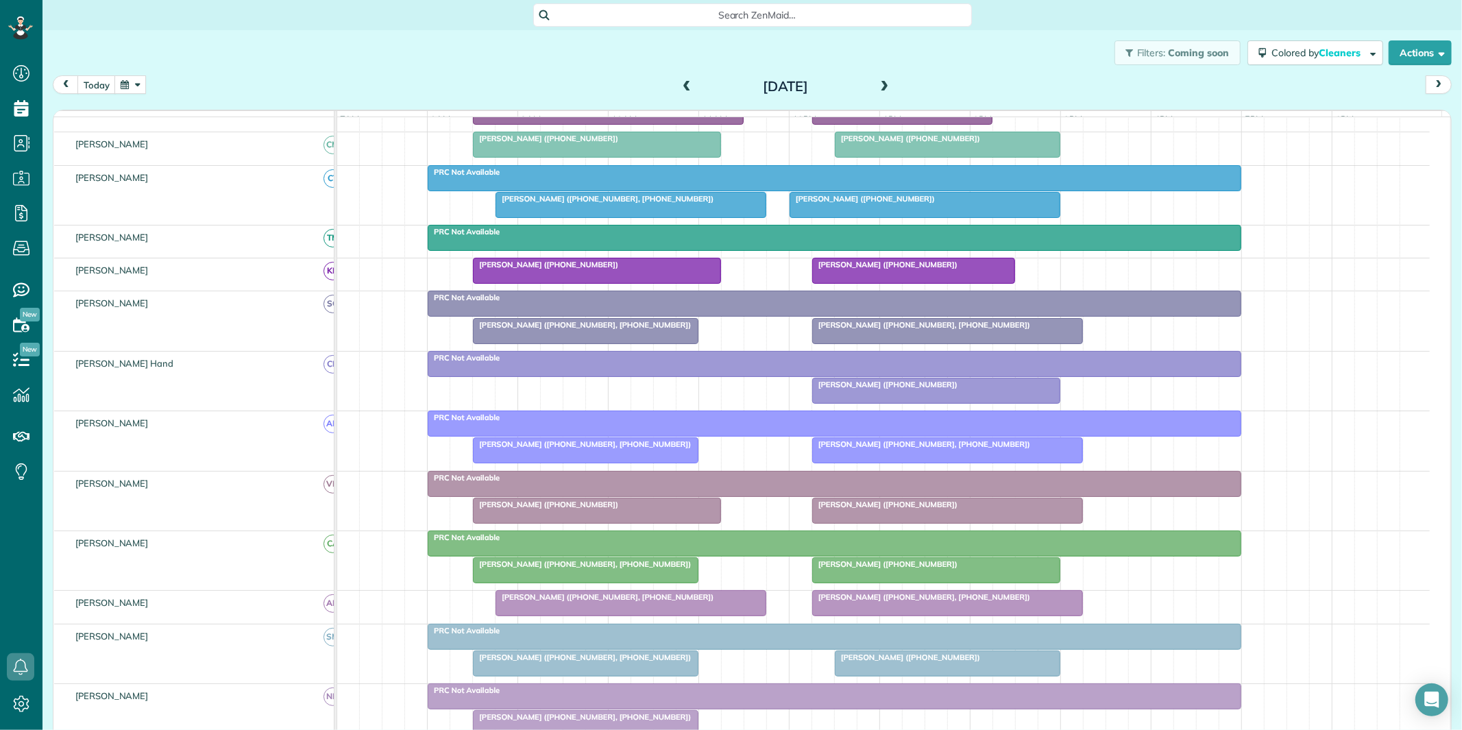
click at [125, 84] on button "button" at bounding box center [130, 84] width 32 height 19
click at [271, 189] on link "22" at bounding box center [274, 199] width 22 height 22
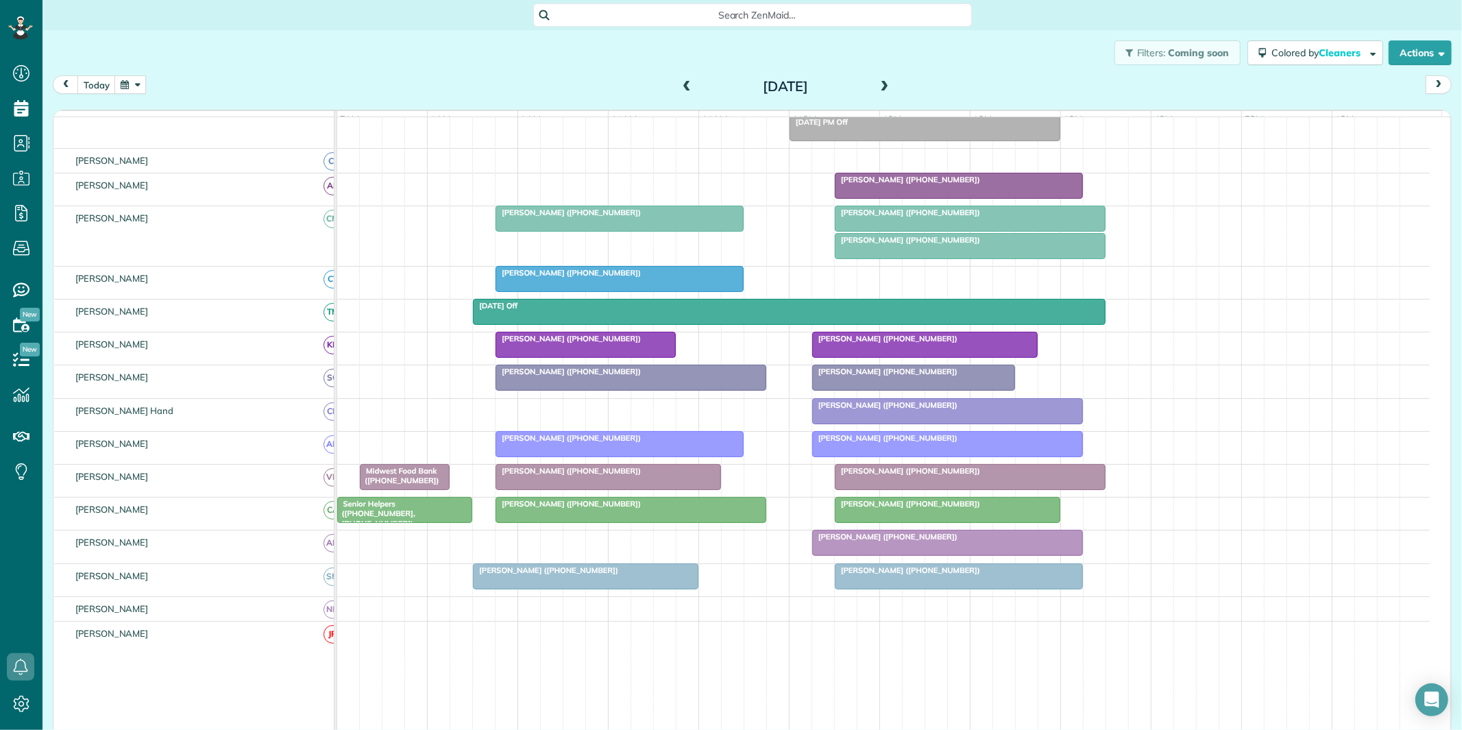
scroll to position [178, 0]
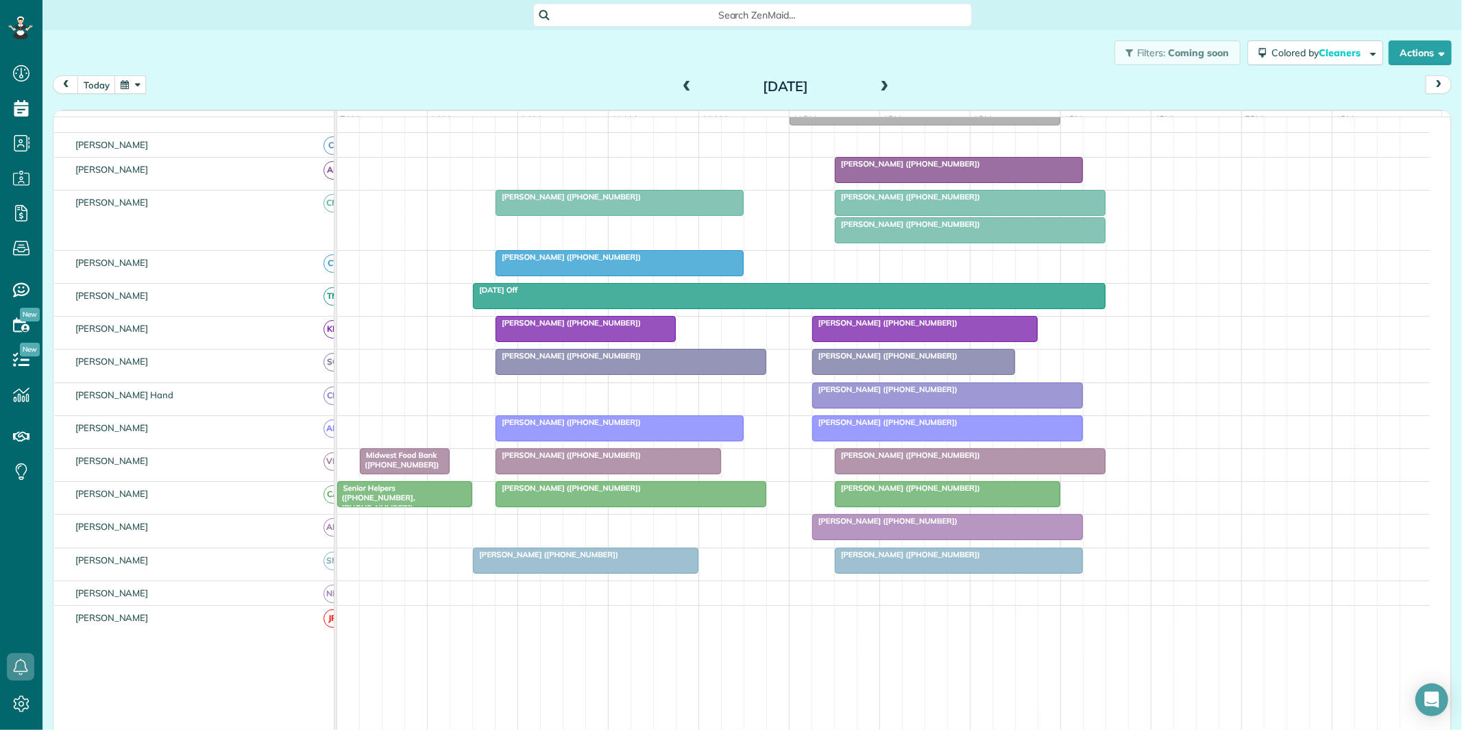
click at [917, 374] on div at bounding box center [914, 362] width 202 height 25
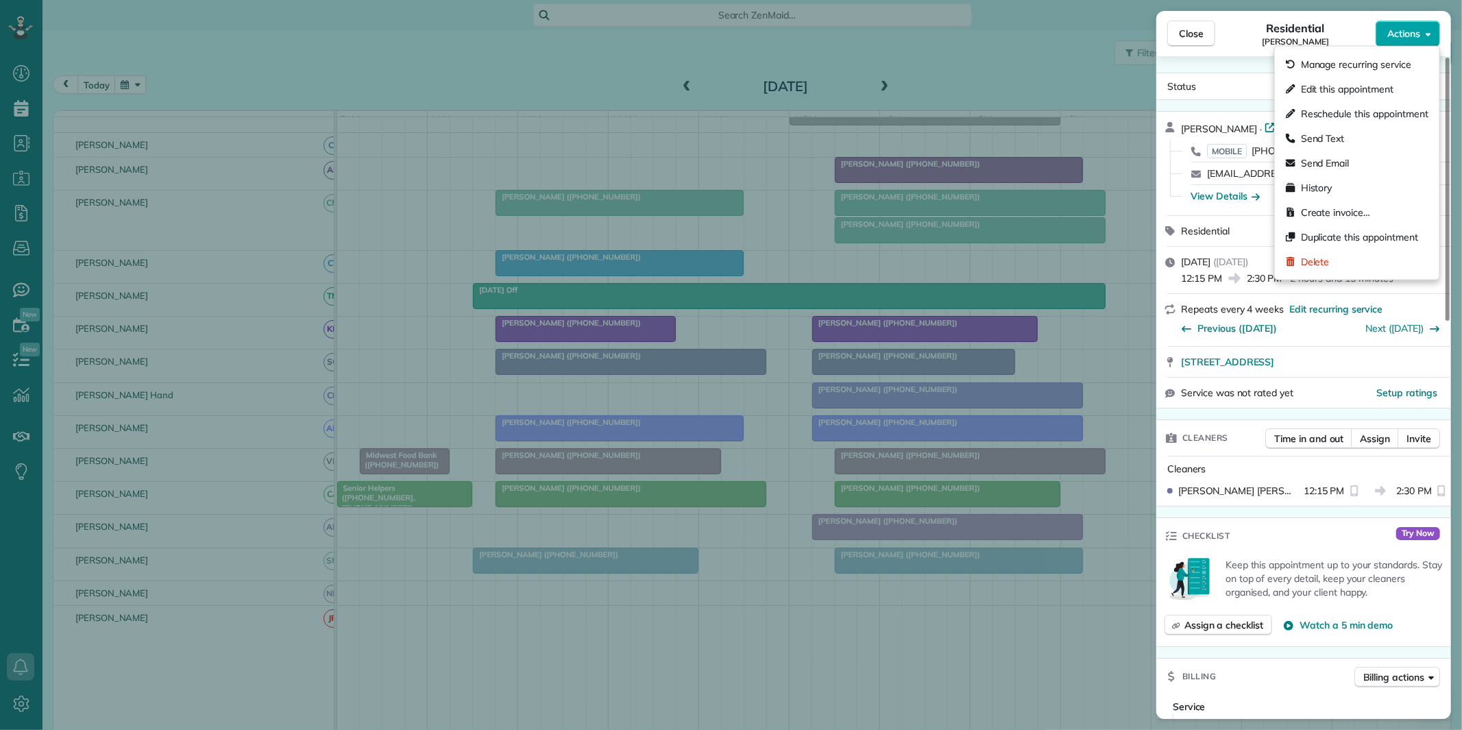
click at [1408, 25] on button "Actions" at bounding box center [1408, 34] width 64 height 26
click at [1351, 87] on span "Edit this appointment" at bounding box center [1347, 89] width 93 height 14
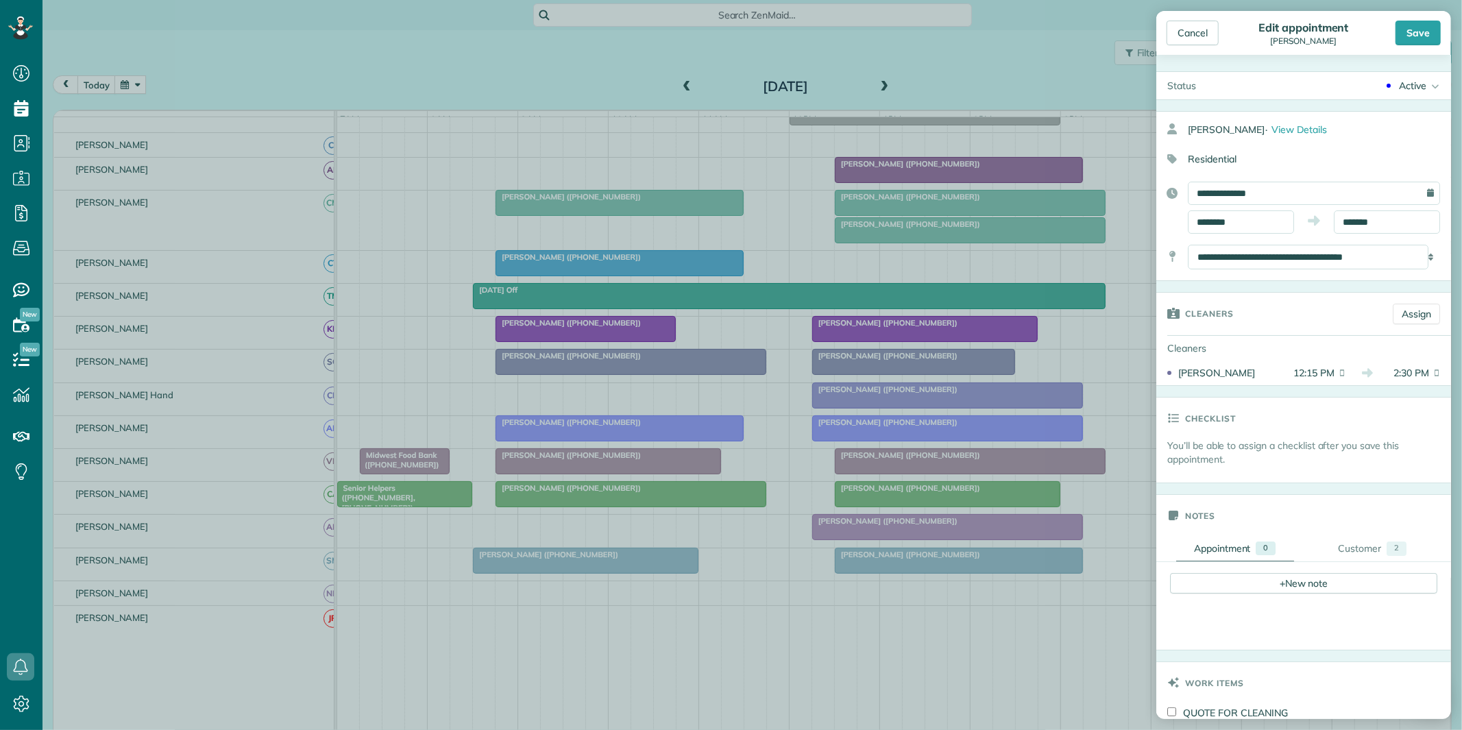
click at [1407, 82] on div "Active" at bounding box center [1412, 86] width 27 height 14
click at [1395, 219] on div "Cancelled" at bounding box center [1414, 224] width 43 height 10
click at [1413, 33] on div "Save" at bounding box center [1418, 33] width 45 height 25
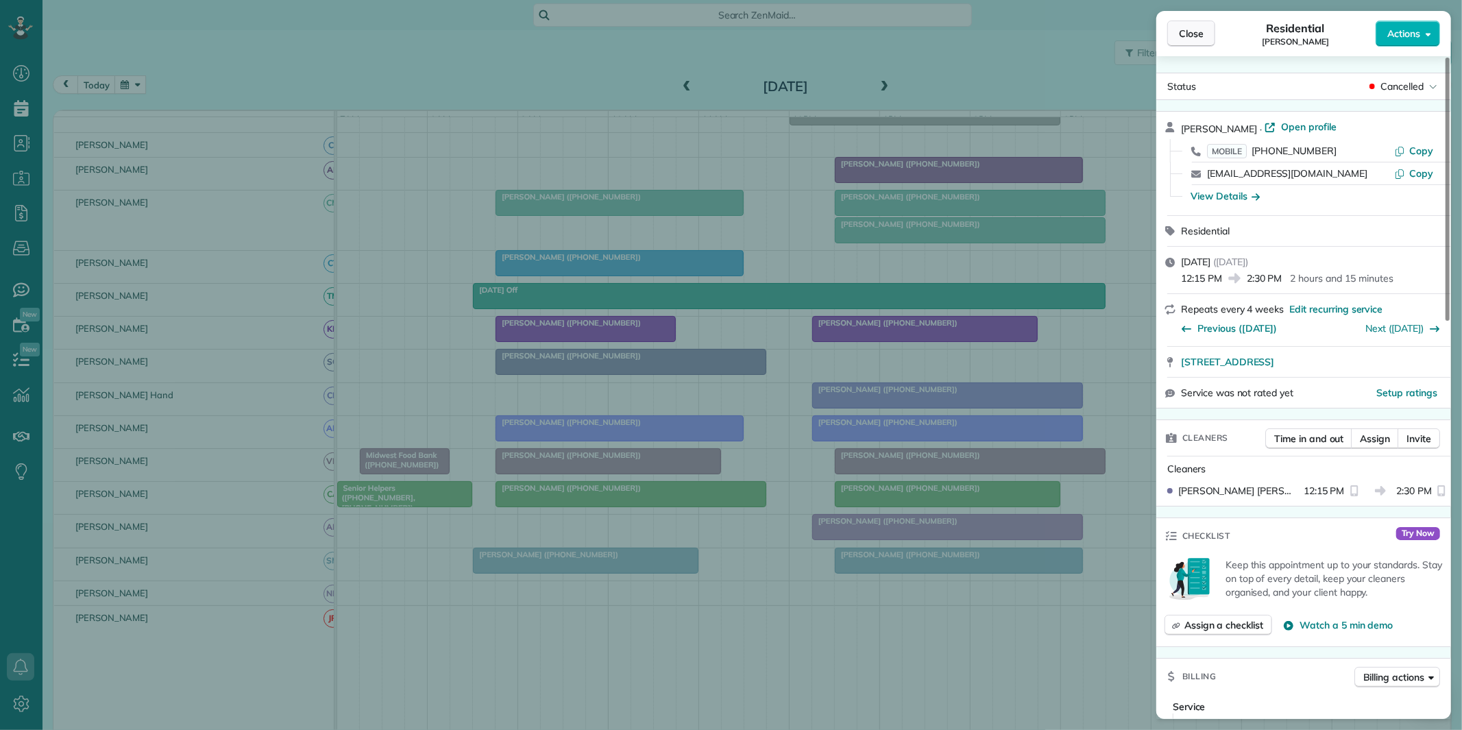
click at [1204, 24] on button "Close" at bounding box center [1191, 34] width 48 height 26
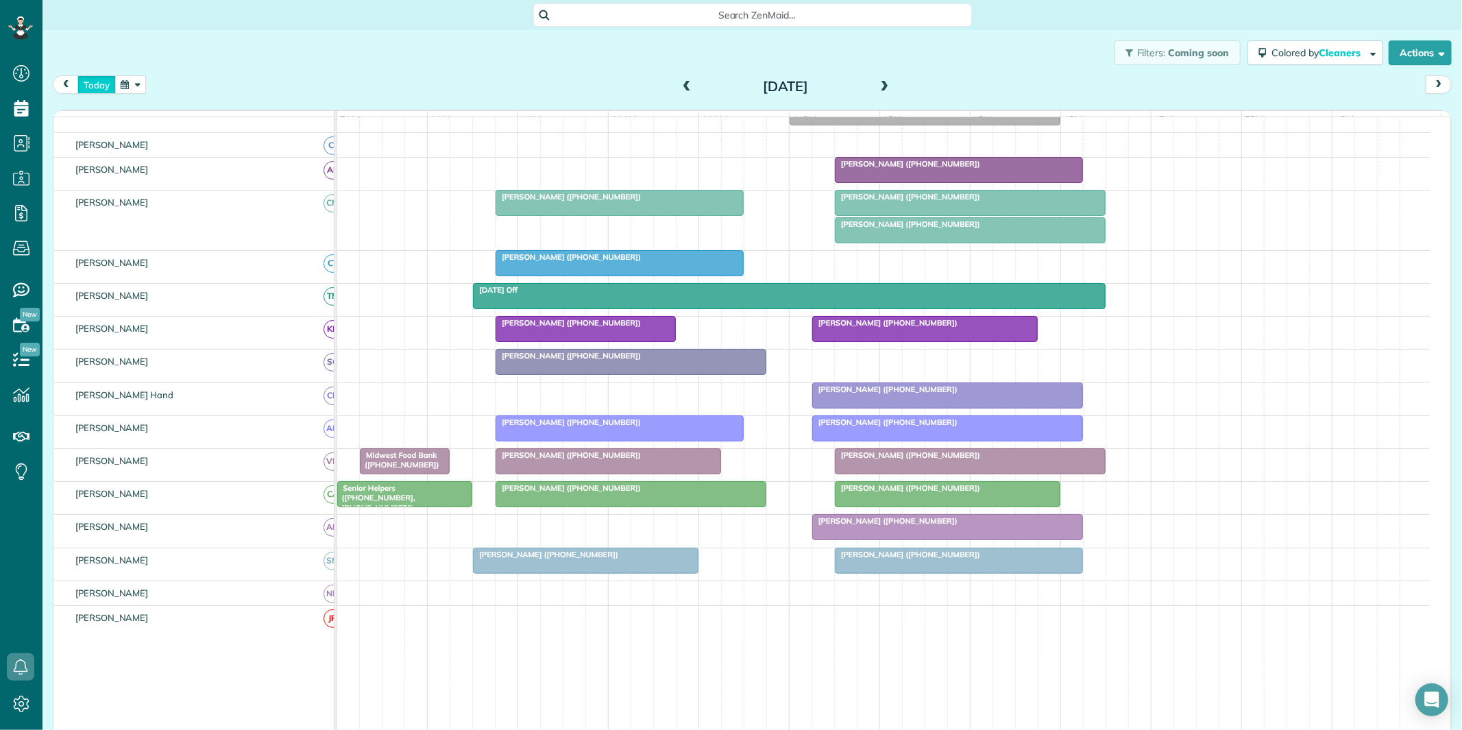
click at [97, 81] on button "today" at bounding box center [96, 84] width 38 height 19
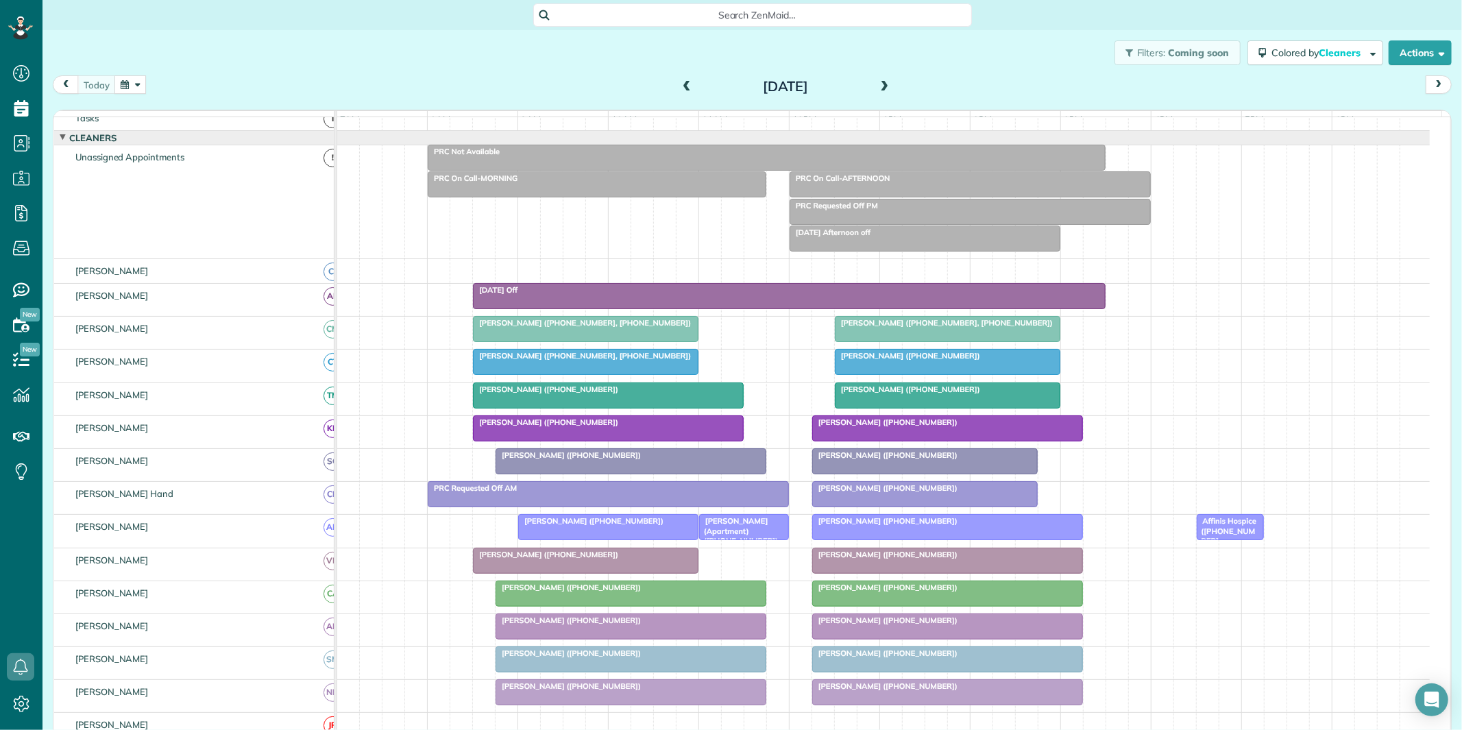
click at [878, 83] on span at bounding box center [884, 87] width 15 height 12
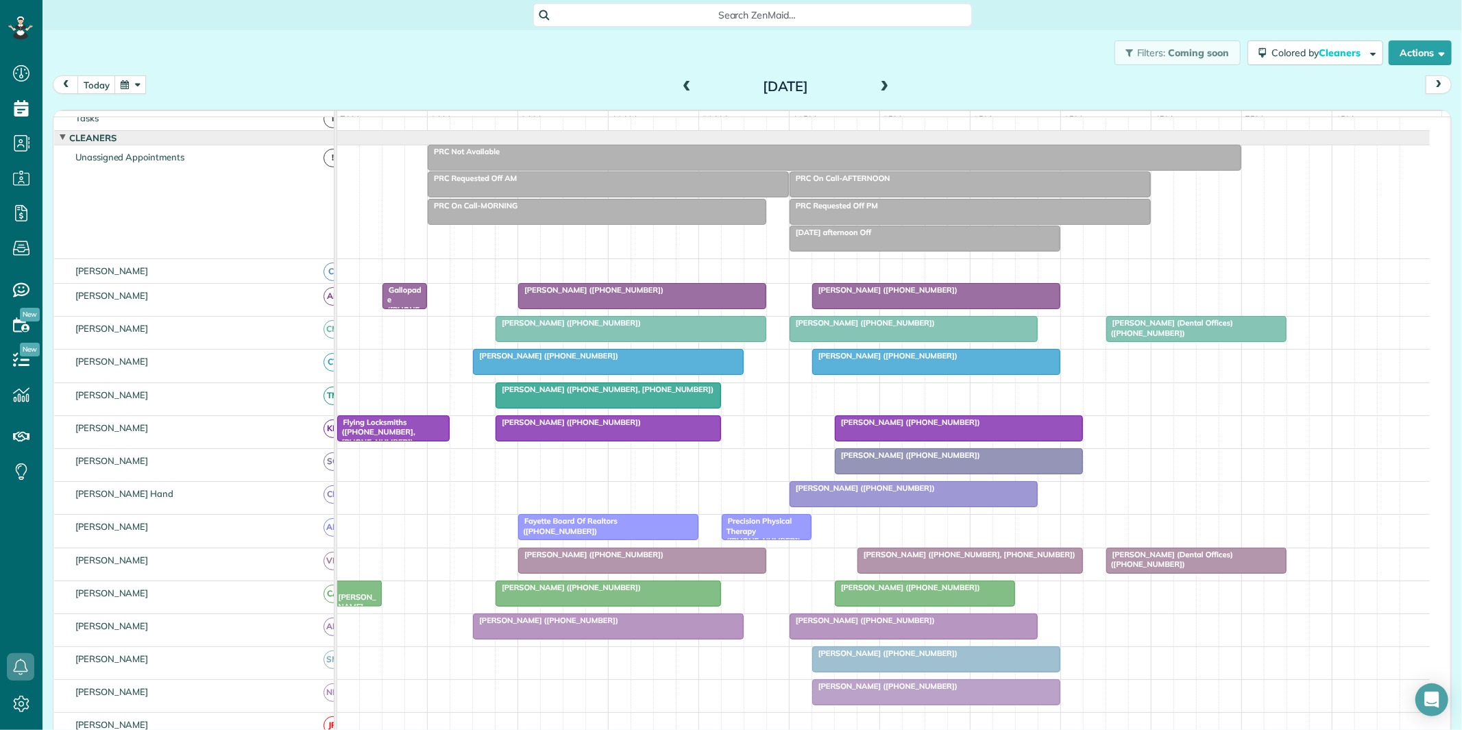
click at [878, 83] on span at bounding box center [884, 87] width 15 height 12
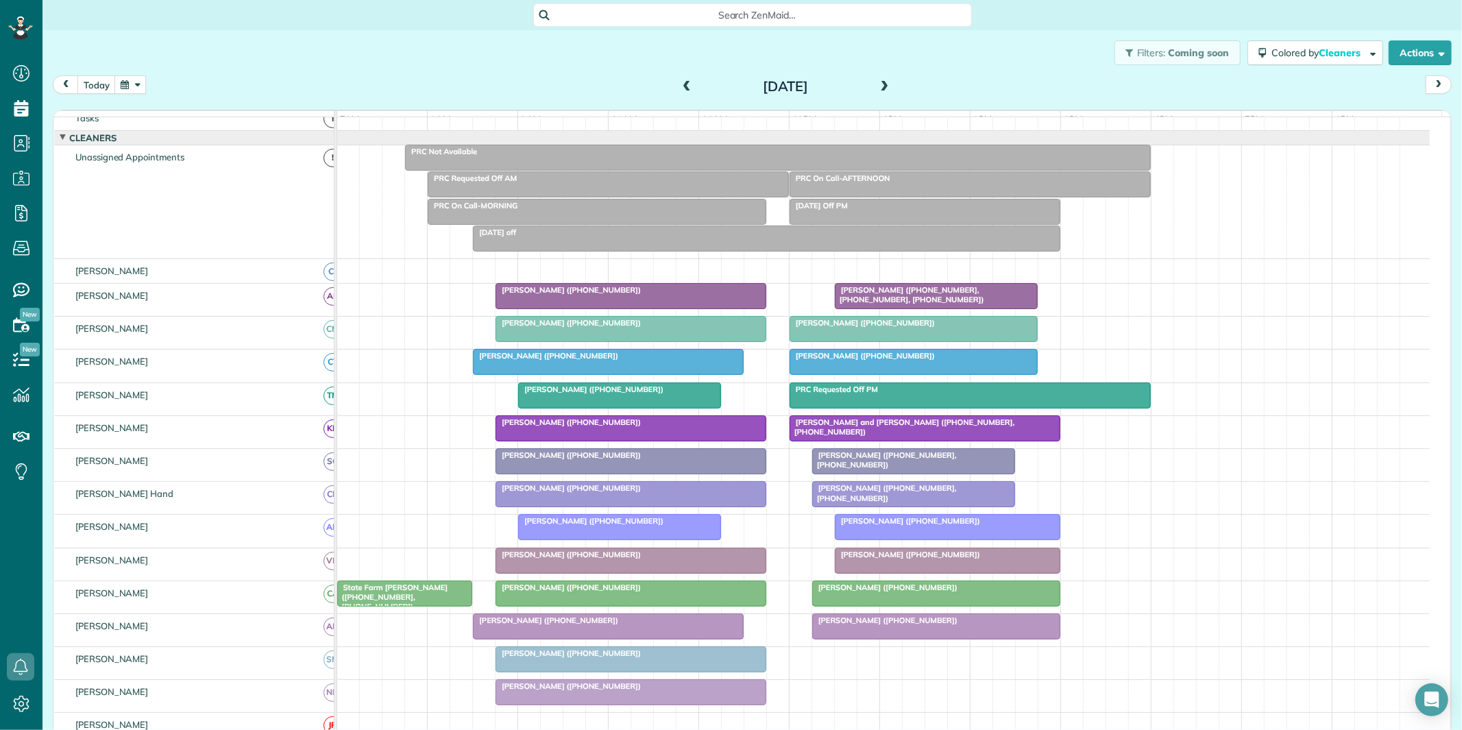
click at [881, 79] on span at bounding box center [884, 87] width 15 height 21
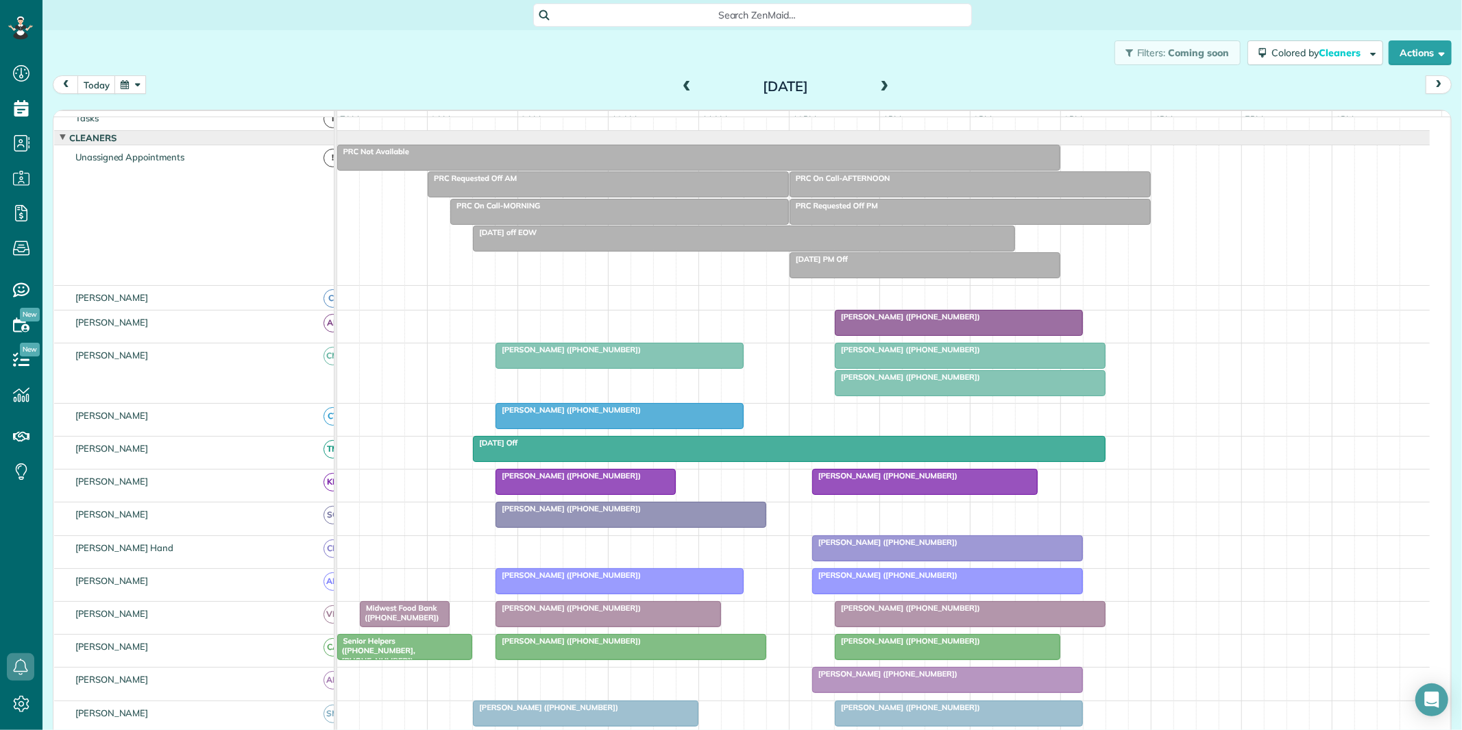
click at [679, 87] on span at bounding box center [686, 87] width 15 height 12
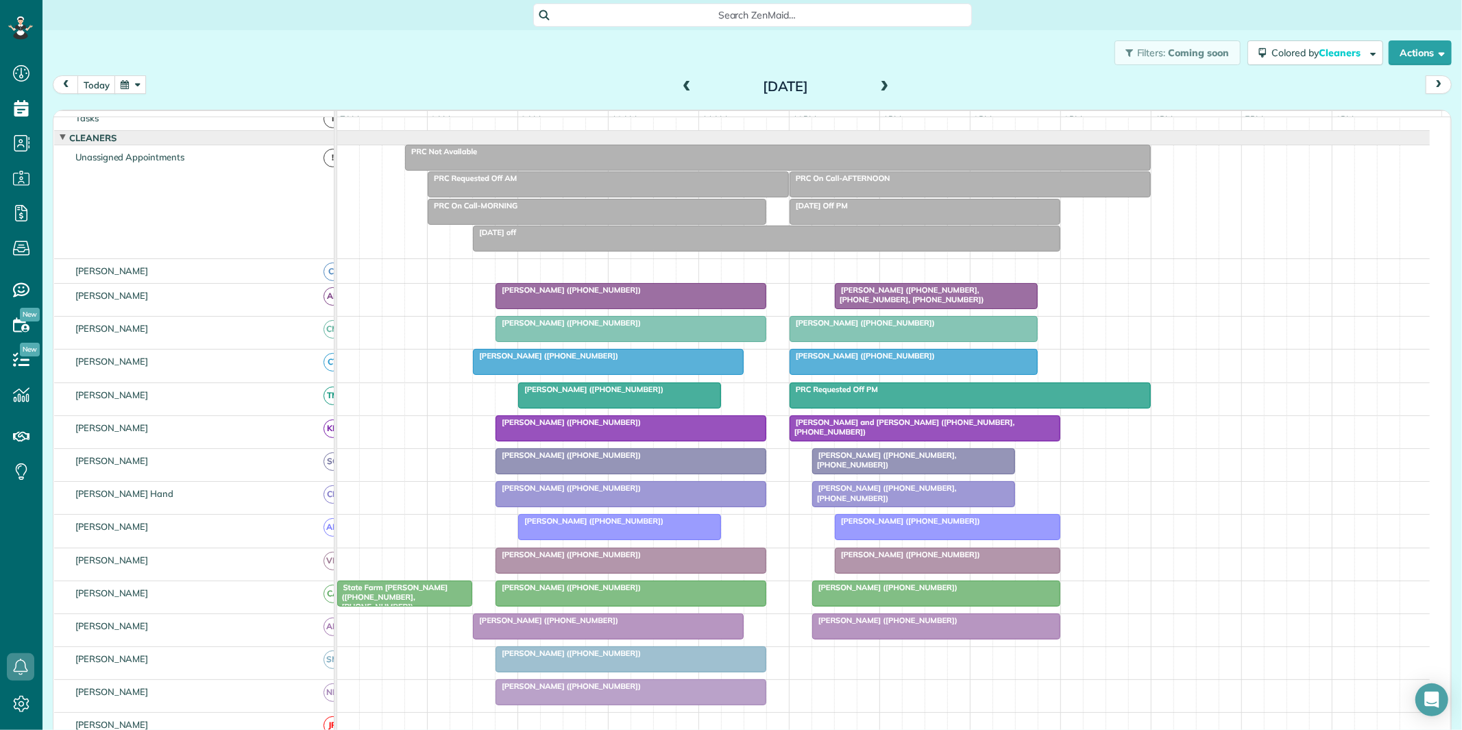
click at [878, 84] on span at bounding box center [884, 87] width 15 height 12
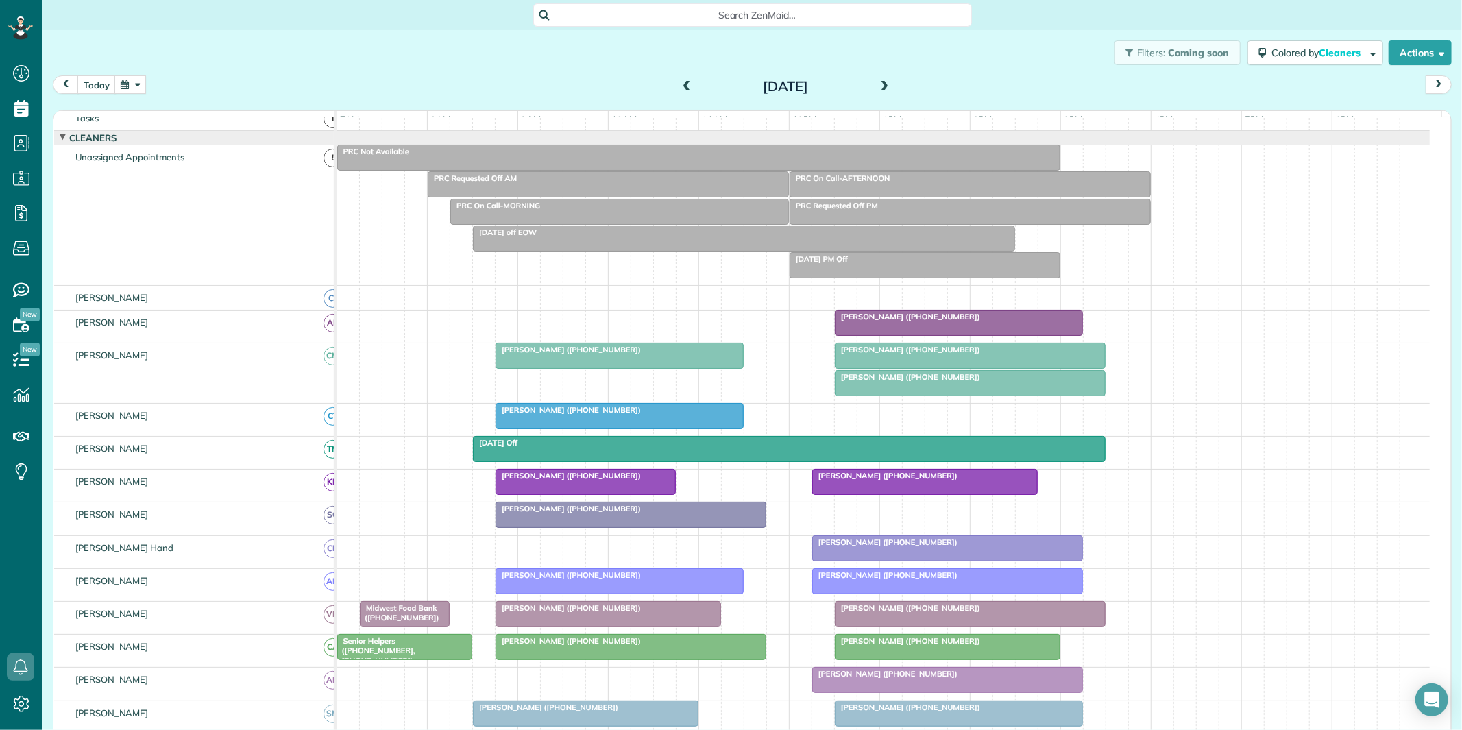
click at [135, 84] on button "button" at bounding box center [130, 84] width 32 height 19
click at [254, 217] on link "28" at bounding box center [252, 221] width 22 height 22
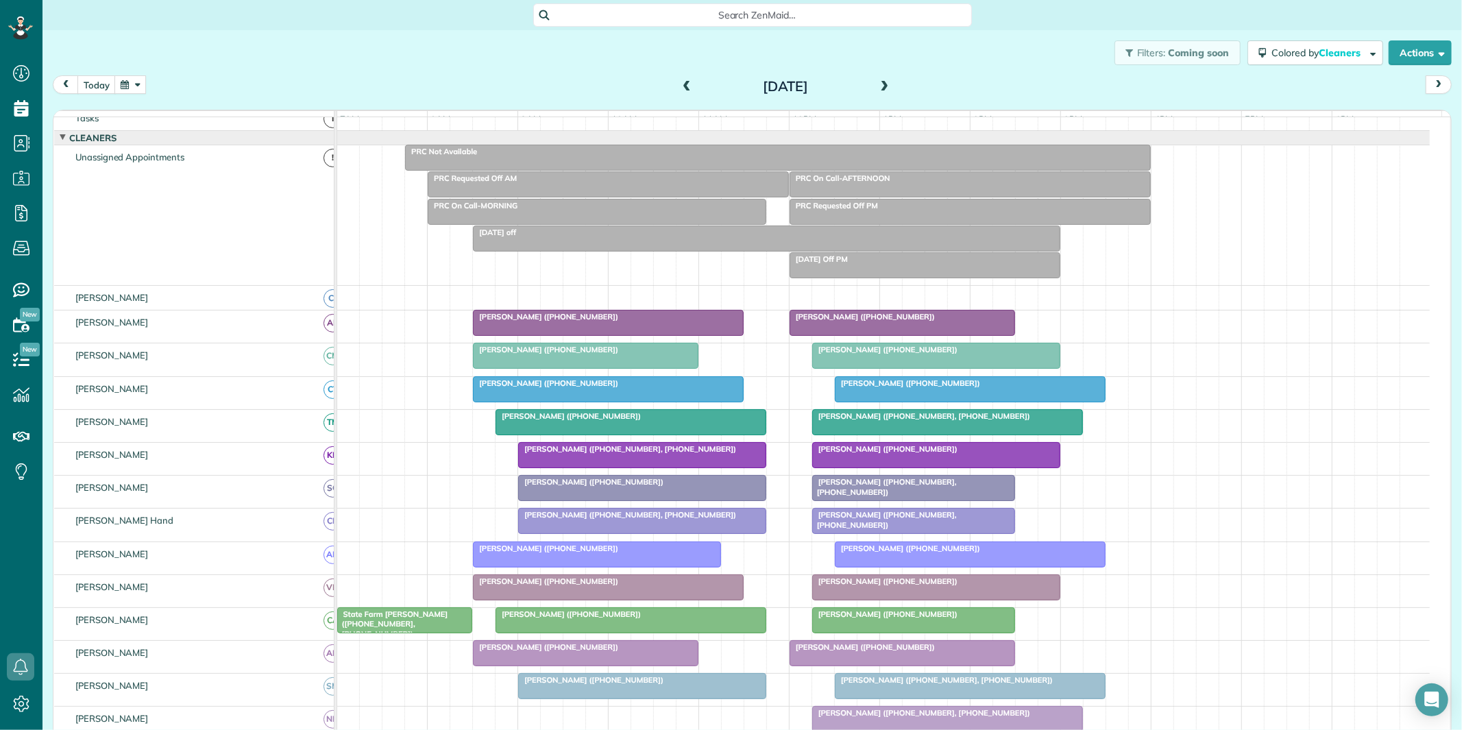
click at [877, 81] on span at bounding box center [884, 87] width 15 height 12
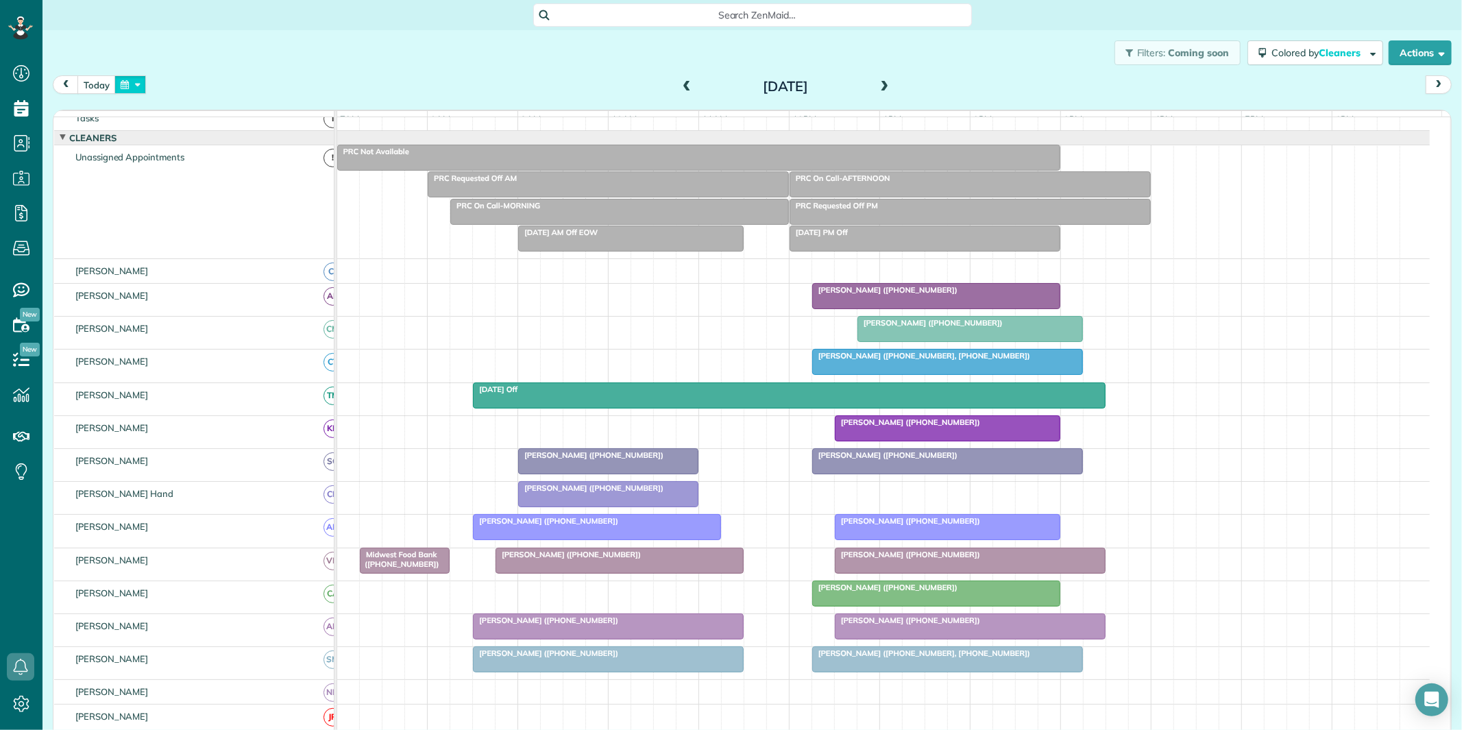
click at [138, 82] on button "button" at bounding box center [130, 84] width 32 height 19
click at [231, 195] on link "20" at bounding box center [230, 199] width 22 height 22
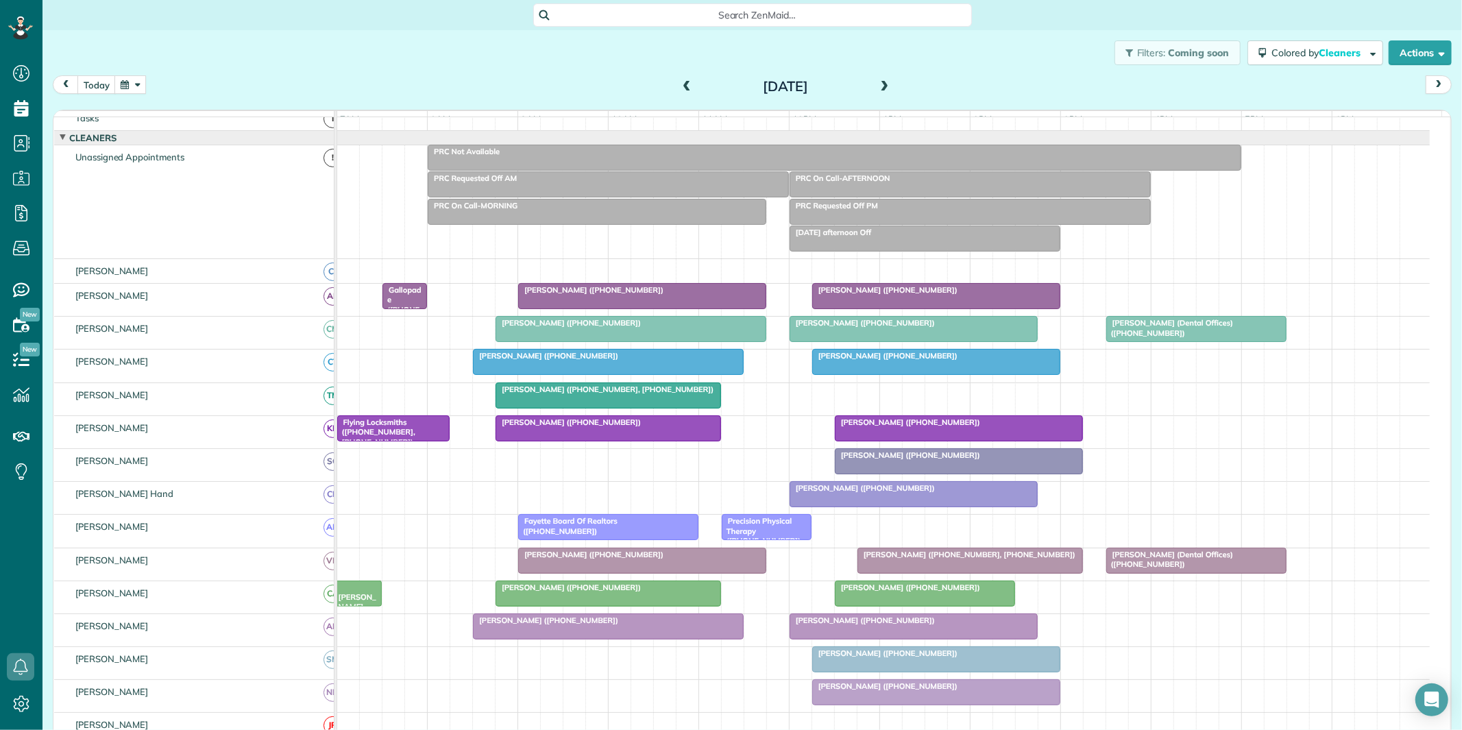
click at [882, 81] on span at bounding box center [884, 87] width 15 height 12
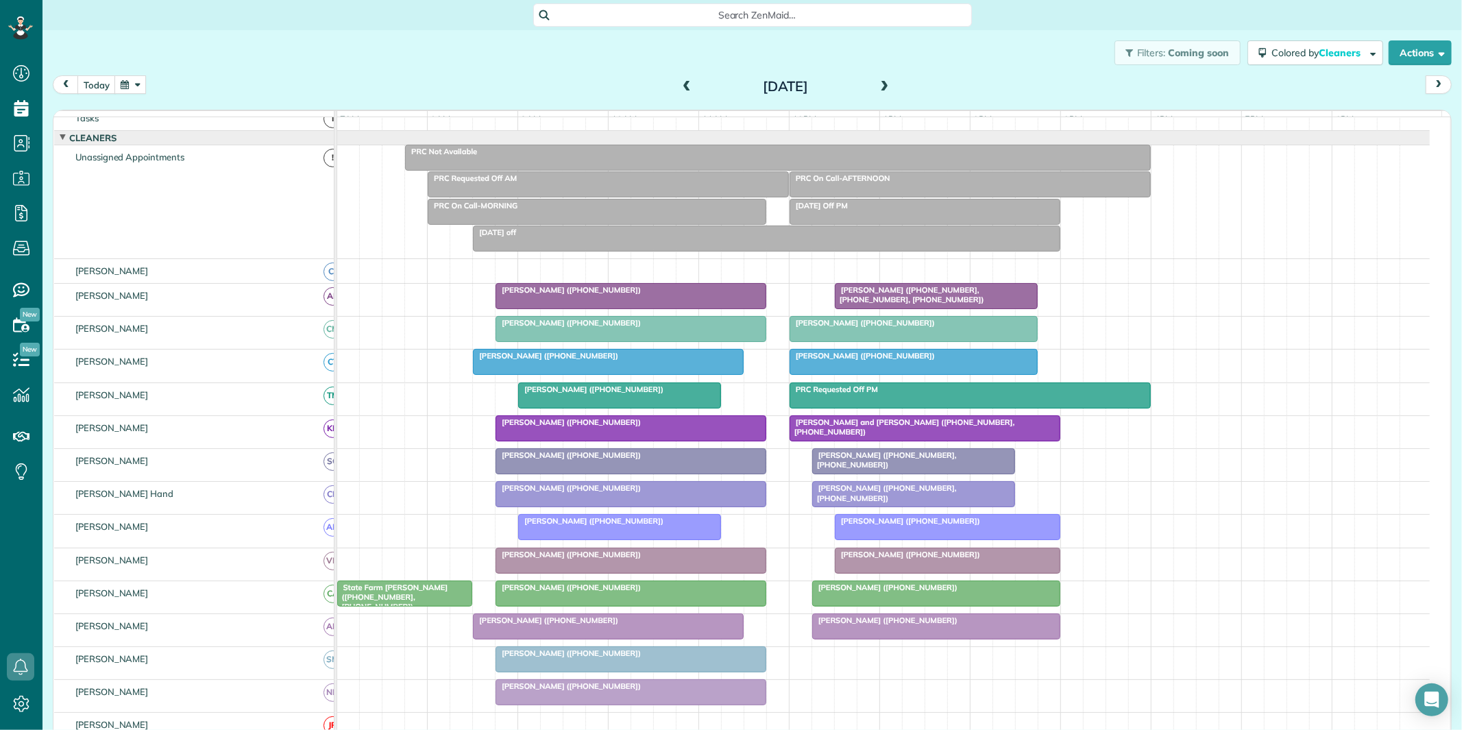
click at [882, 81] on span at bounding box center [884, 87] width 15 height 12
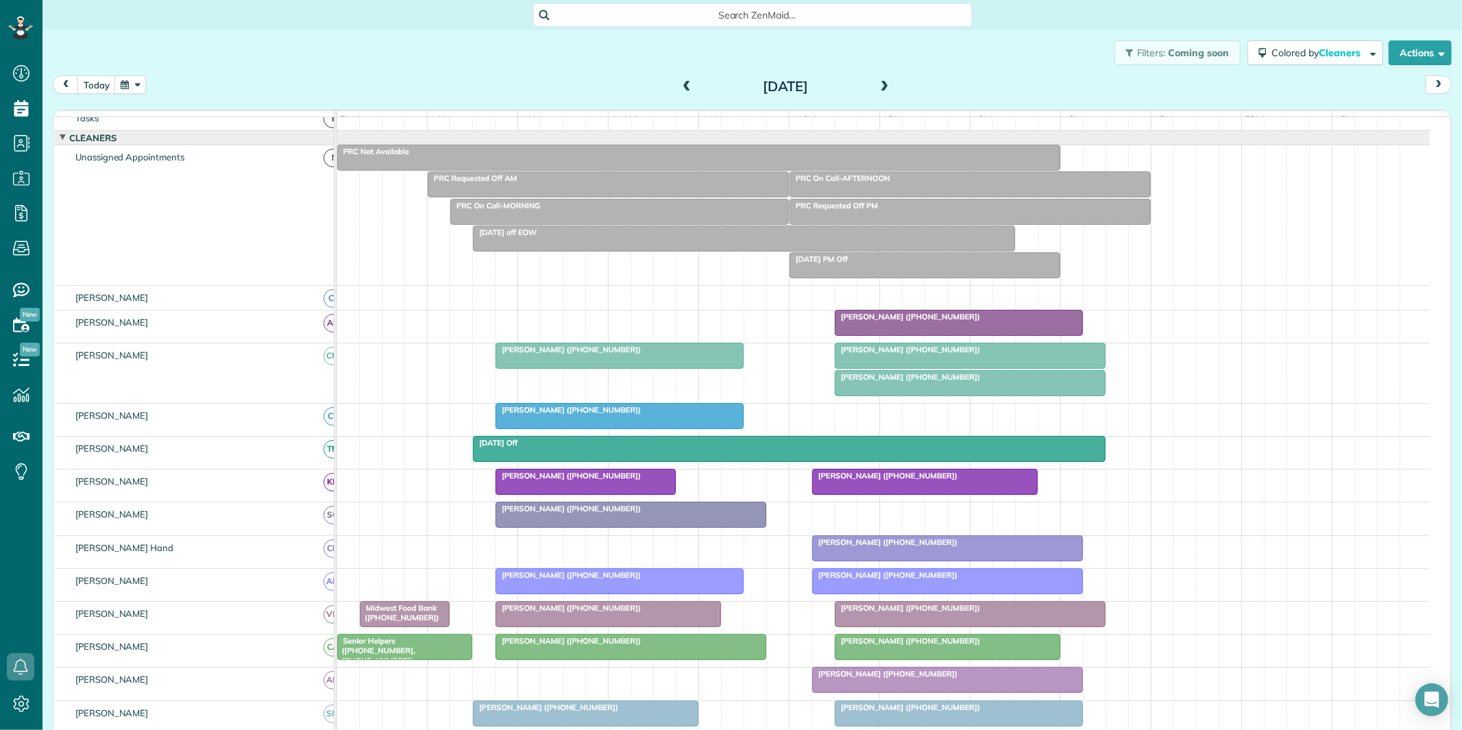
click at [683, 83] on span at bounding box center [686, 87] width 15 height 12
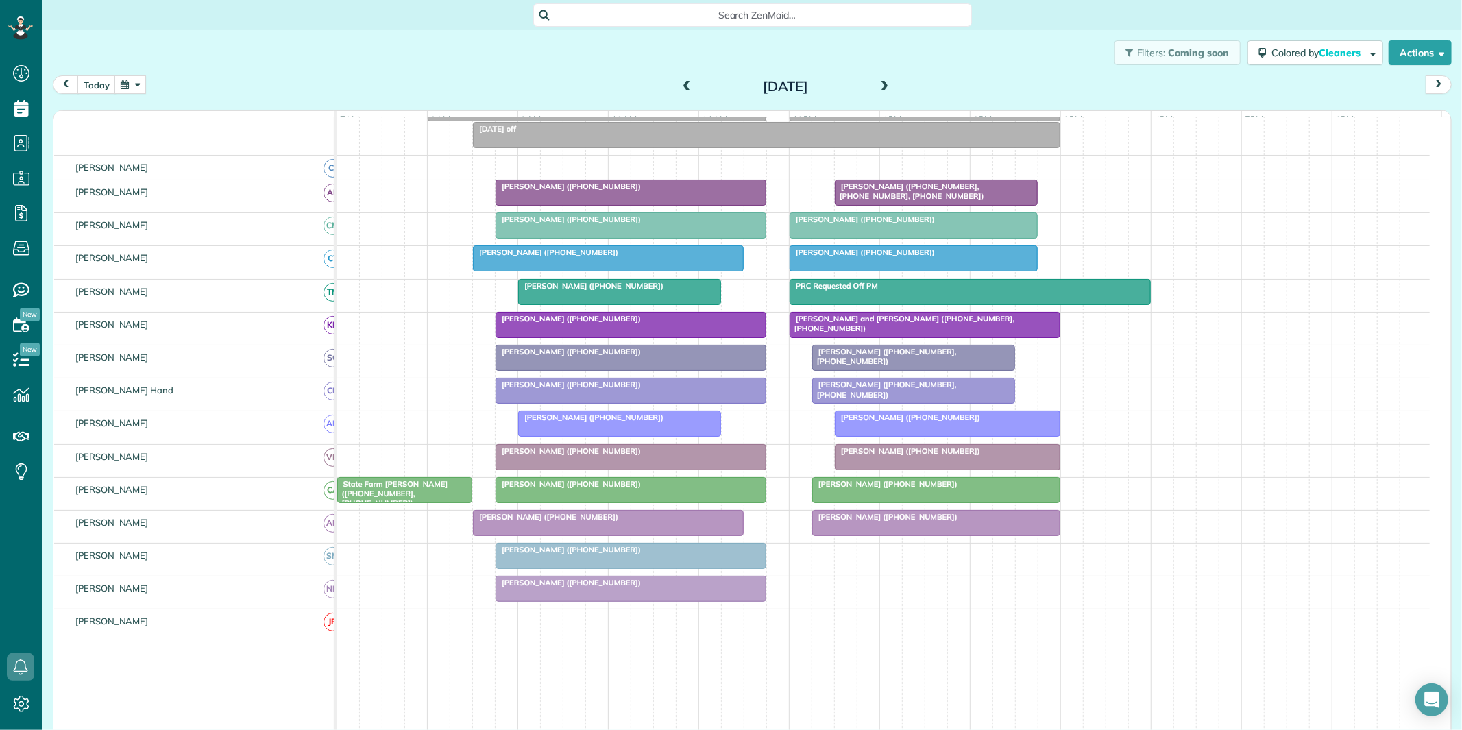
scroll to position [0, 0]
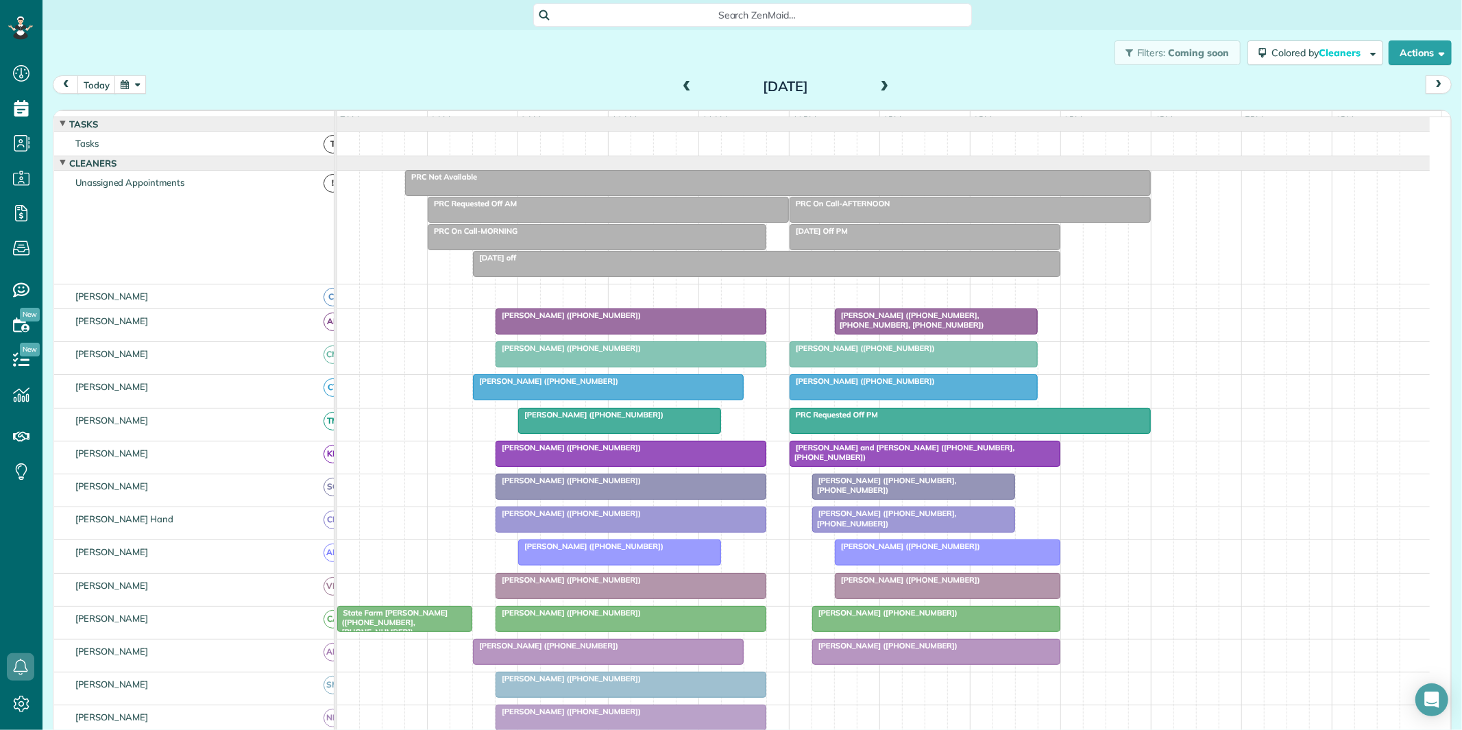
click at [680, 77] on span at bounding box center [686, 87] width 15 height 21
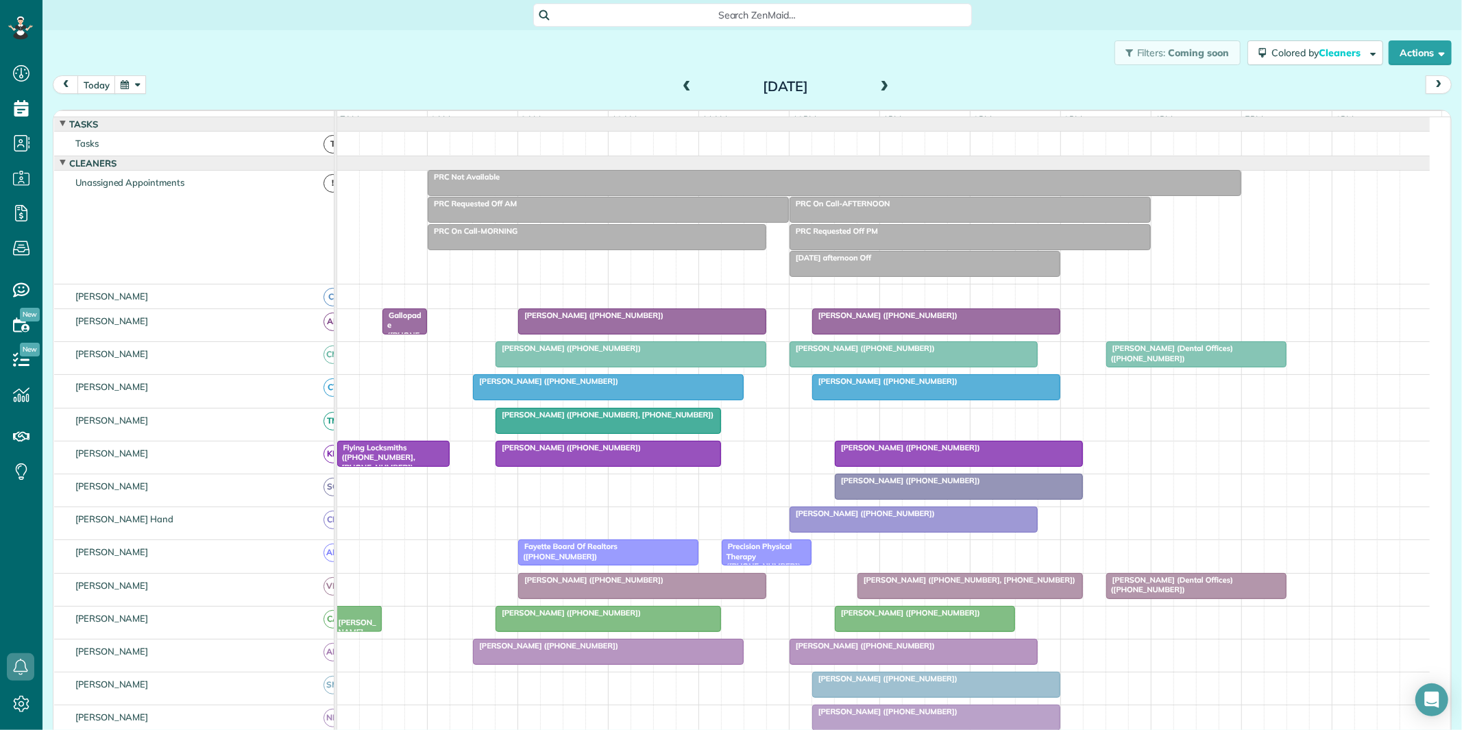
click at [879, 80] on span at bounding box center [884, 87] width 15 height 21
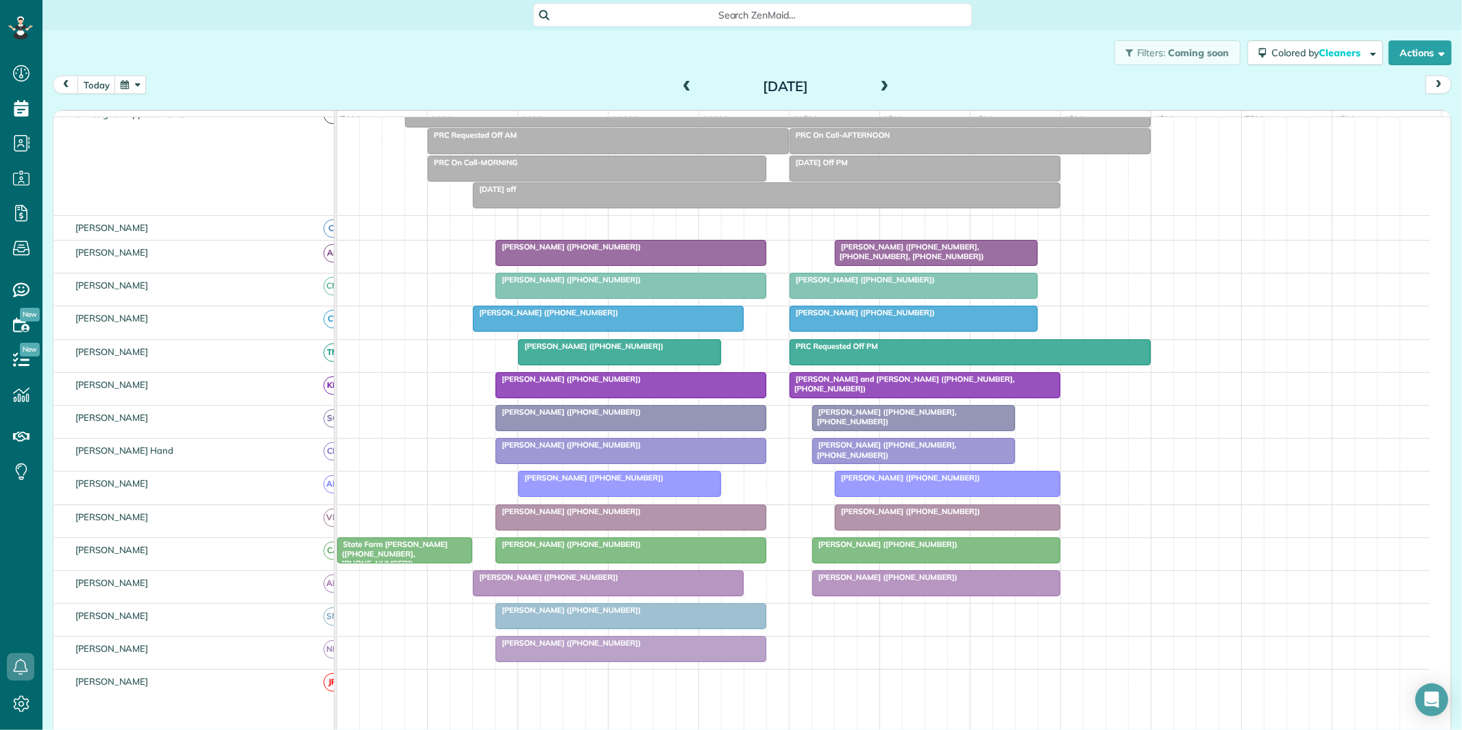
scroll to position [152, 0]
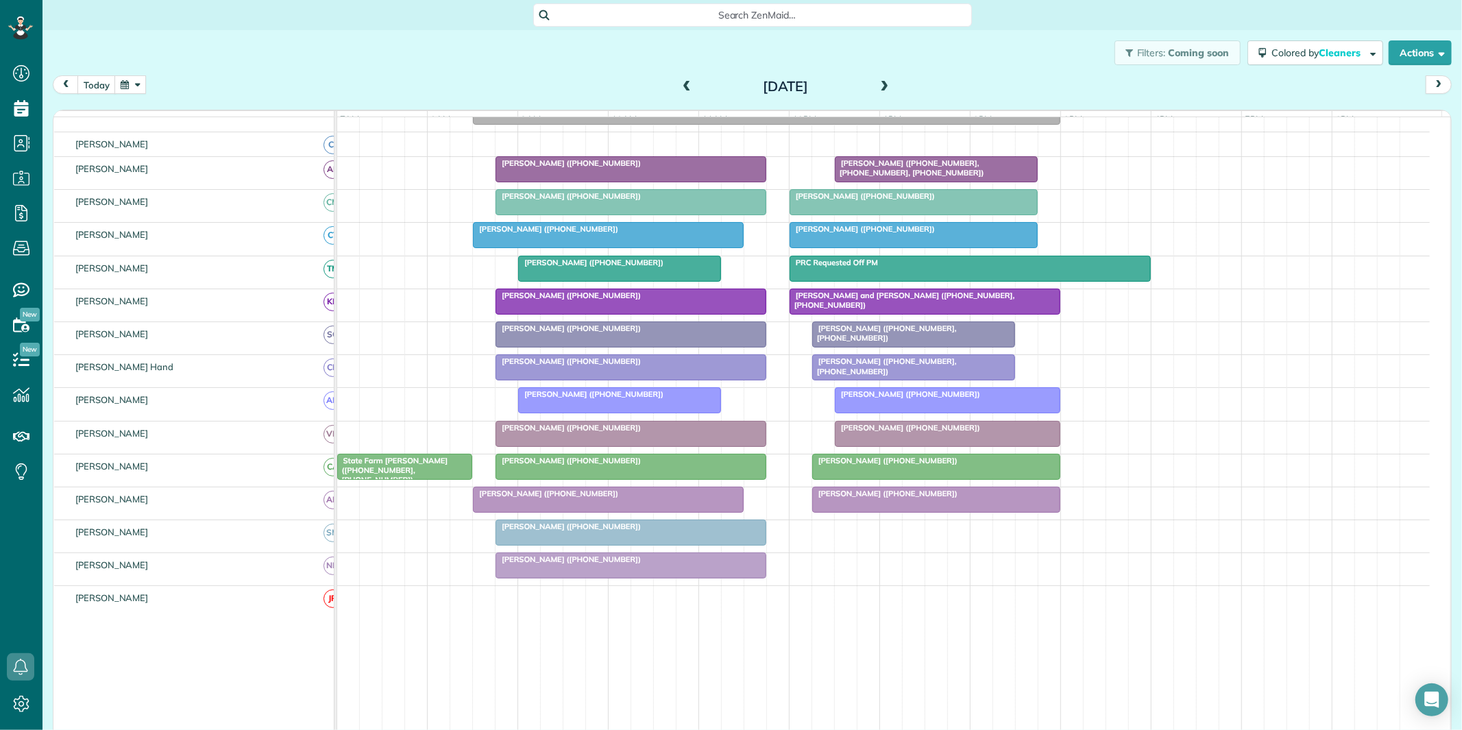
click at [881, 81] on span at bounding box center [884, 87] width 15 height 12
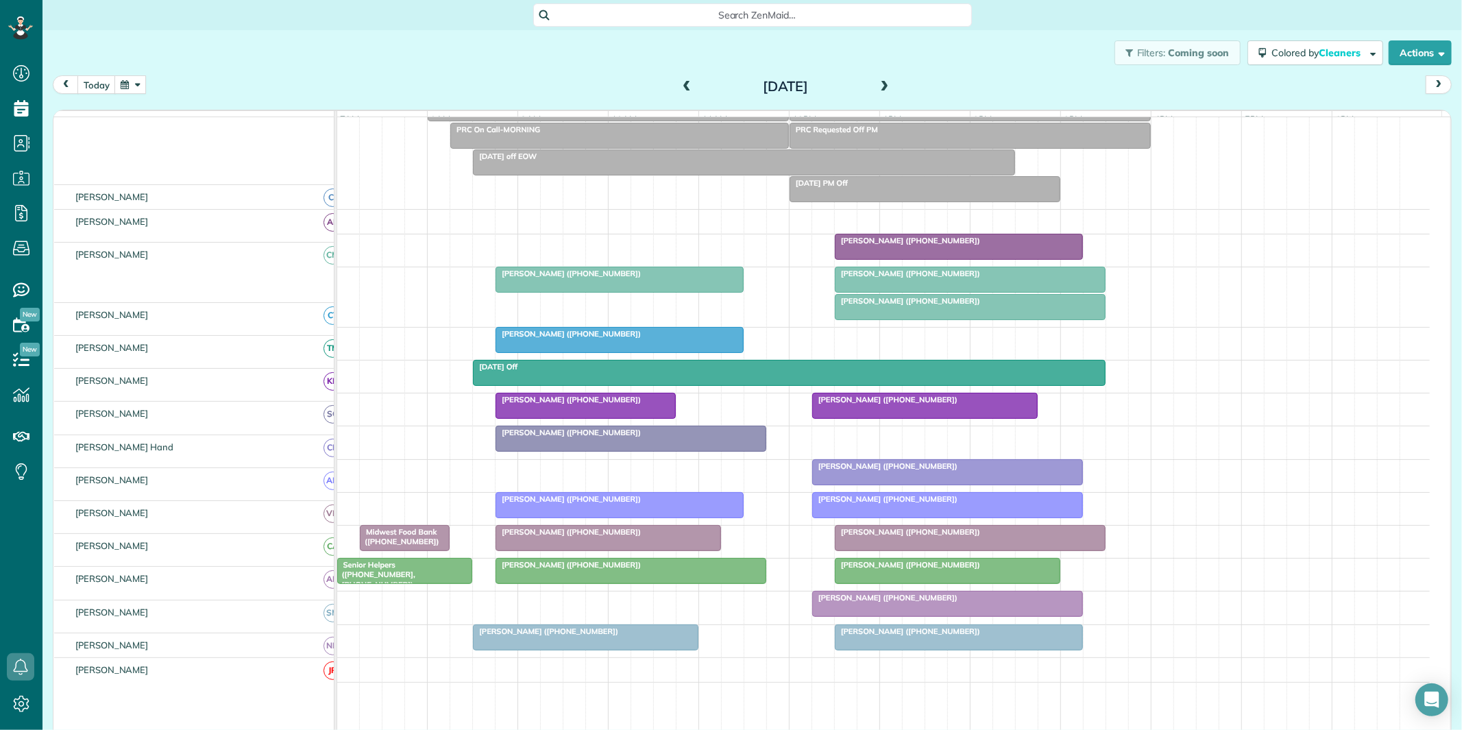
scroll to position [101, 0]
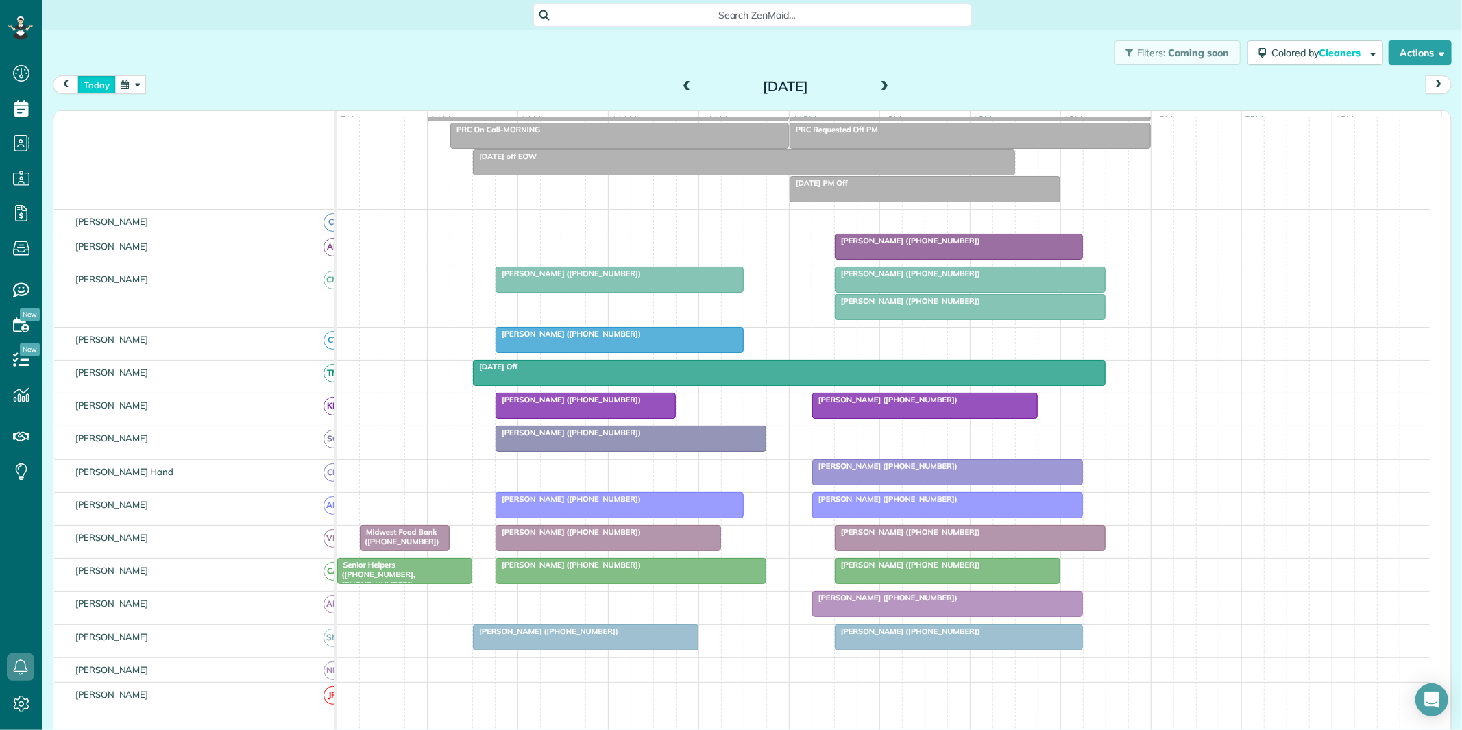
click at [94, 86] on button "today" at bounding box center [96, 84] width 38 height 19
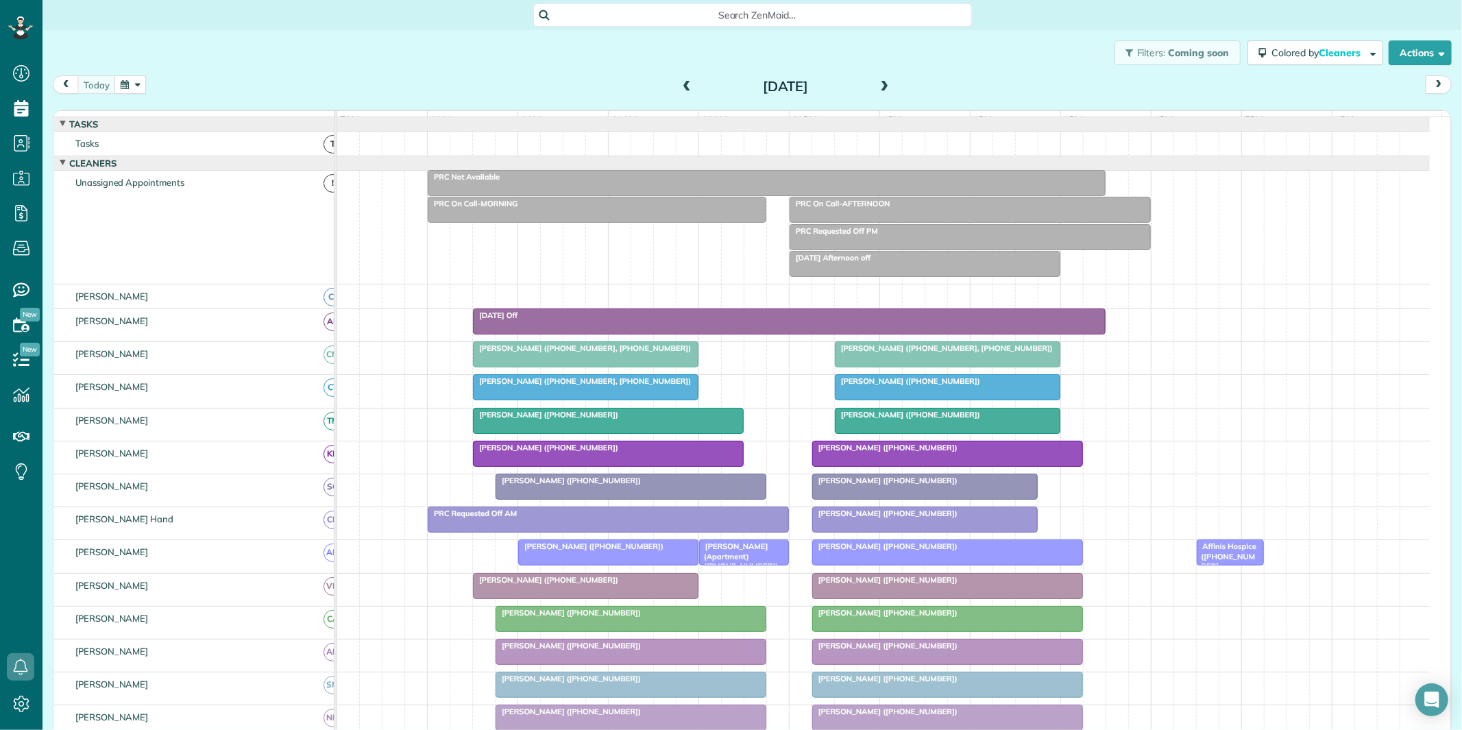
click at [122, 89] on button "button" at bounding box center [130, 84] width 32 height 19
click at [251, 195] on link "21" at bounding box center [252, 199] width 22 height 22
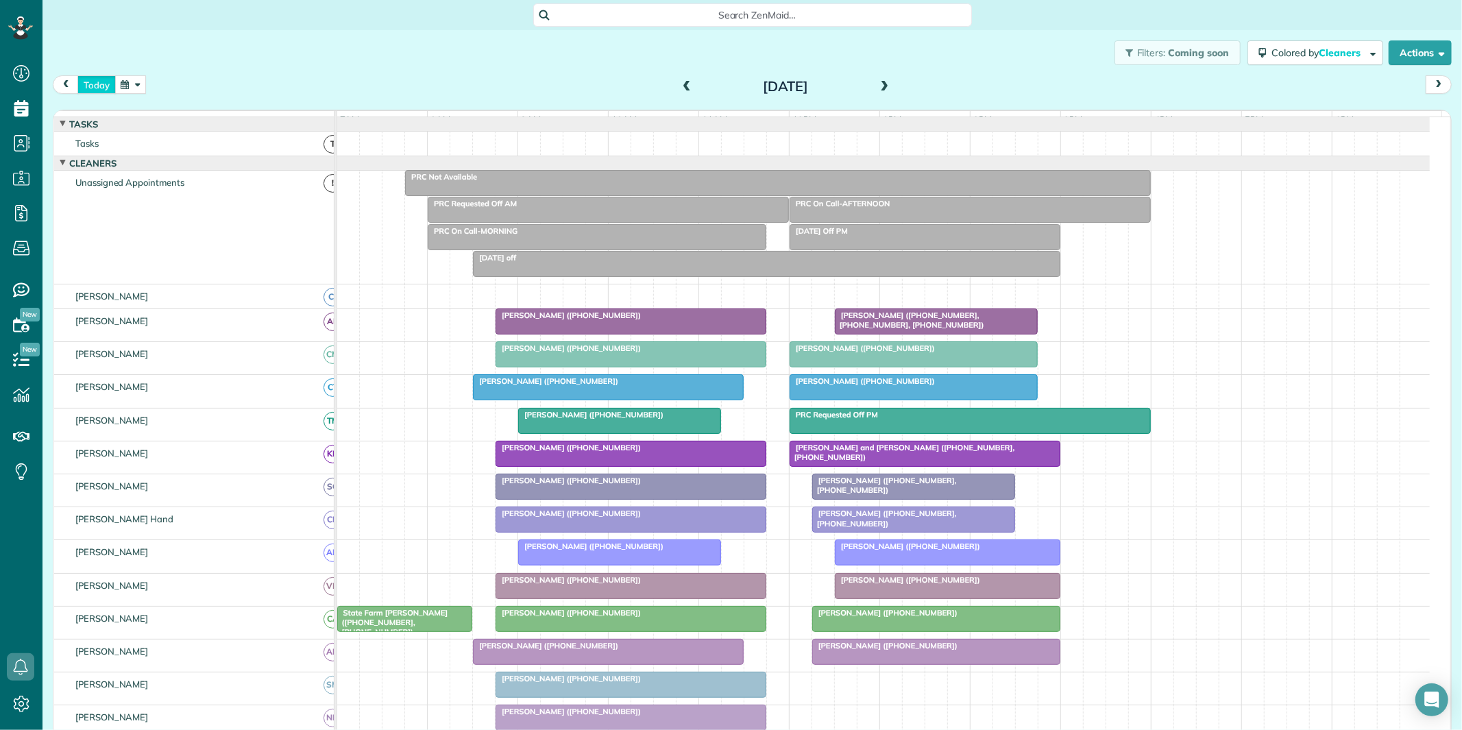
click at [101, 84] on button "today" at bounding box center [96, 84] width 38 height 19
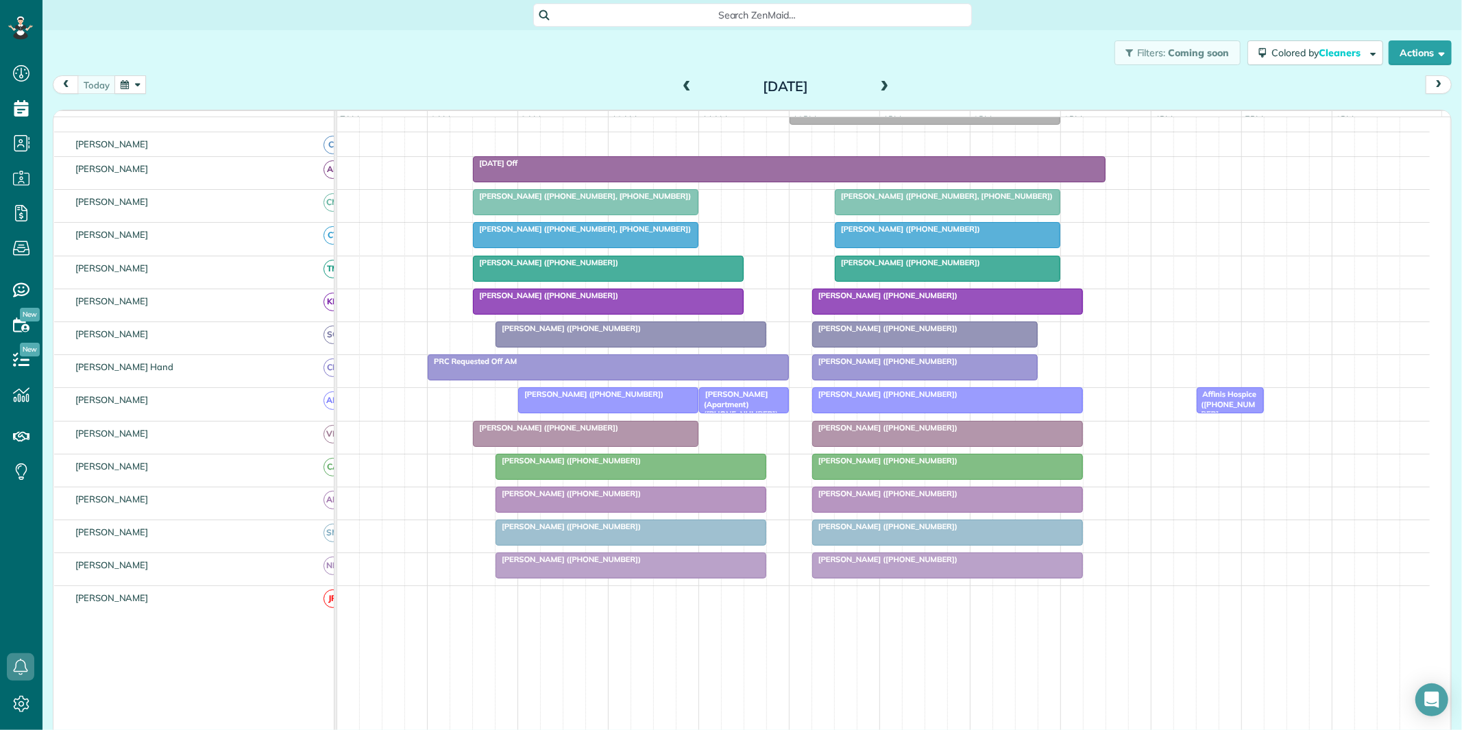
scroll to position [76, 0]
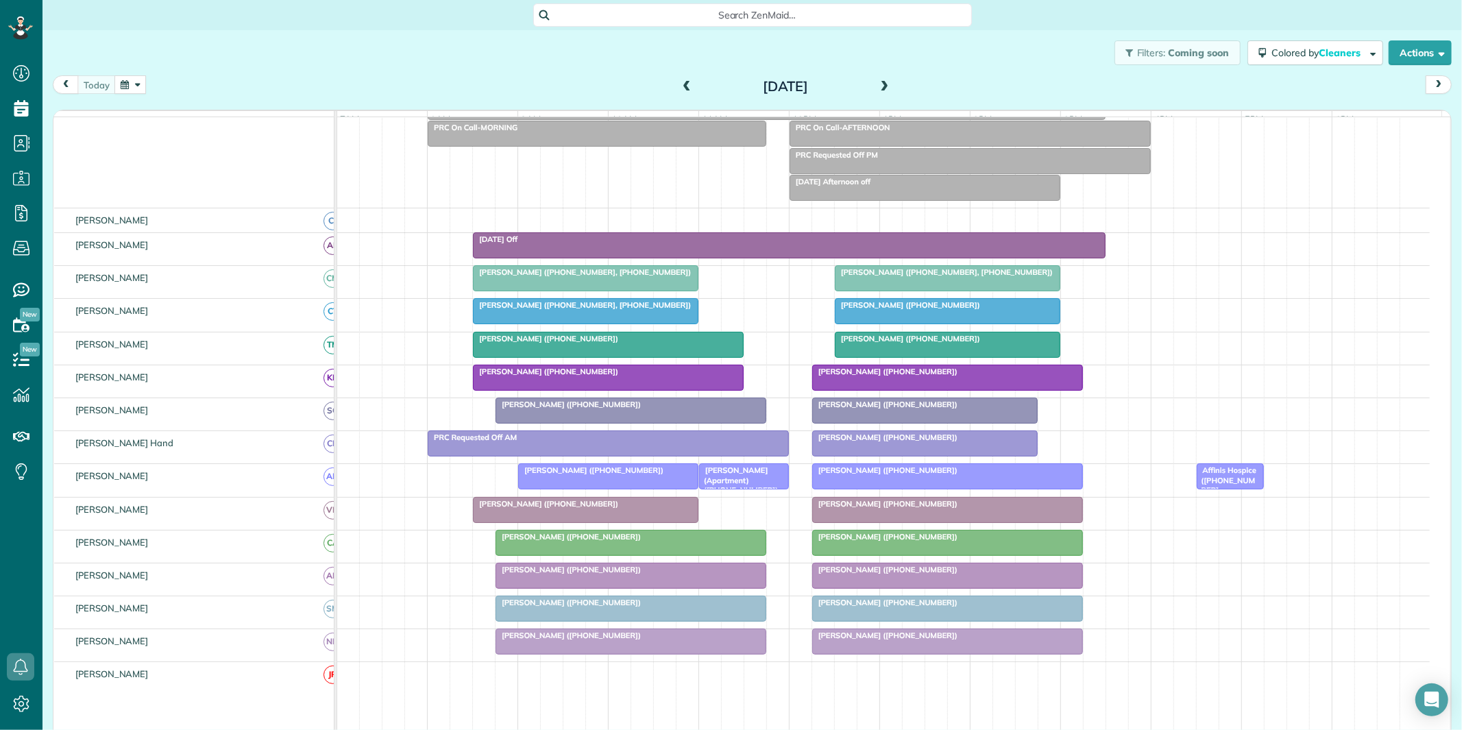
click at [137, 84] on button "button" at bounding box center [130, 84] width 32 height 19
click at [209, 215] on link "26" at bounding box center [208, 221] width 22 height 22
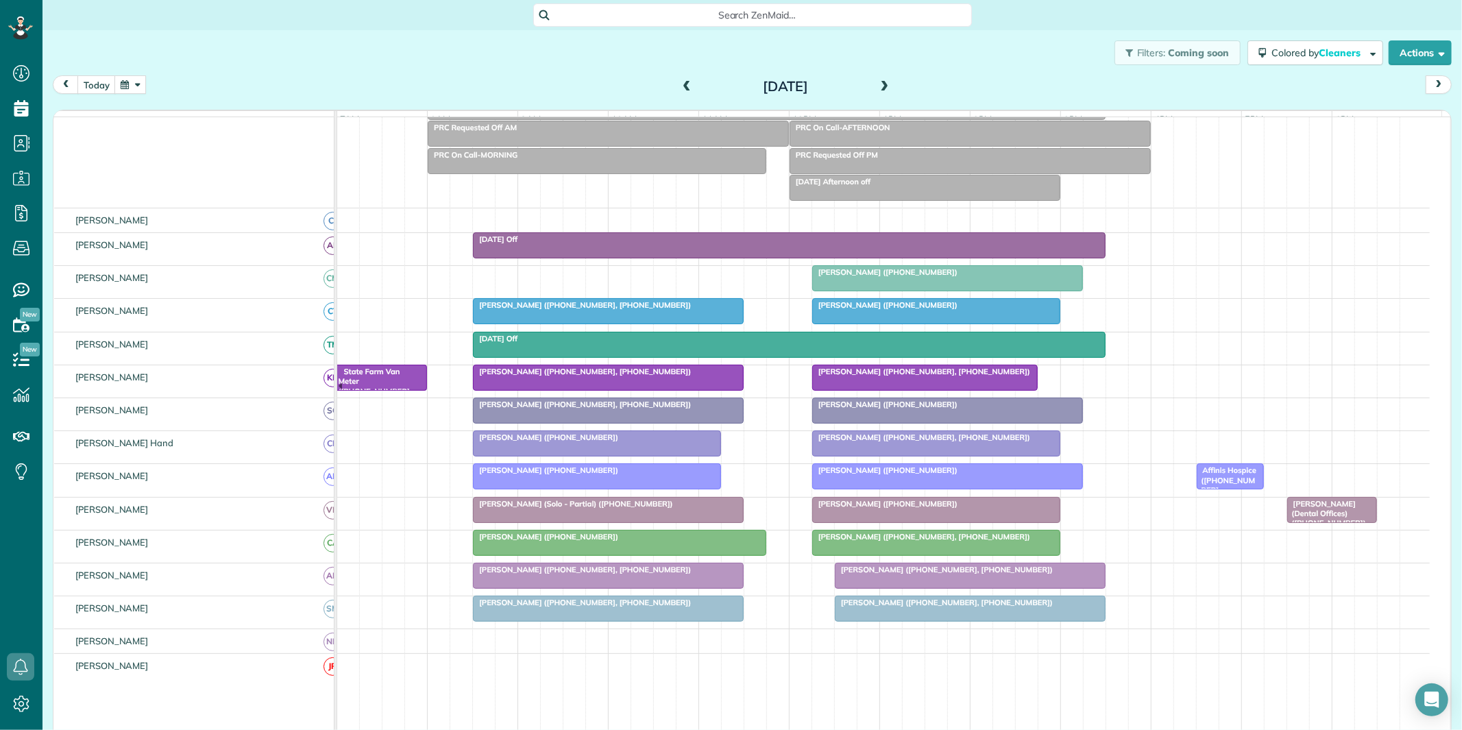
click at [683, 85] on span at bounding box center [686, 87] width 15 height 12
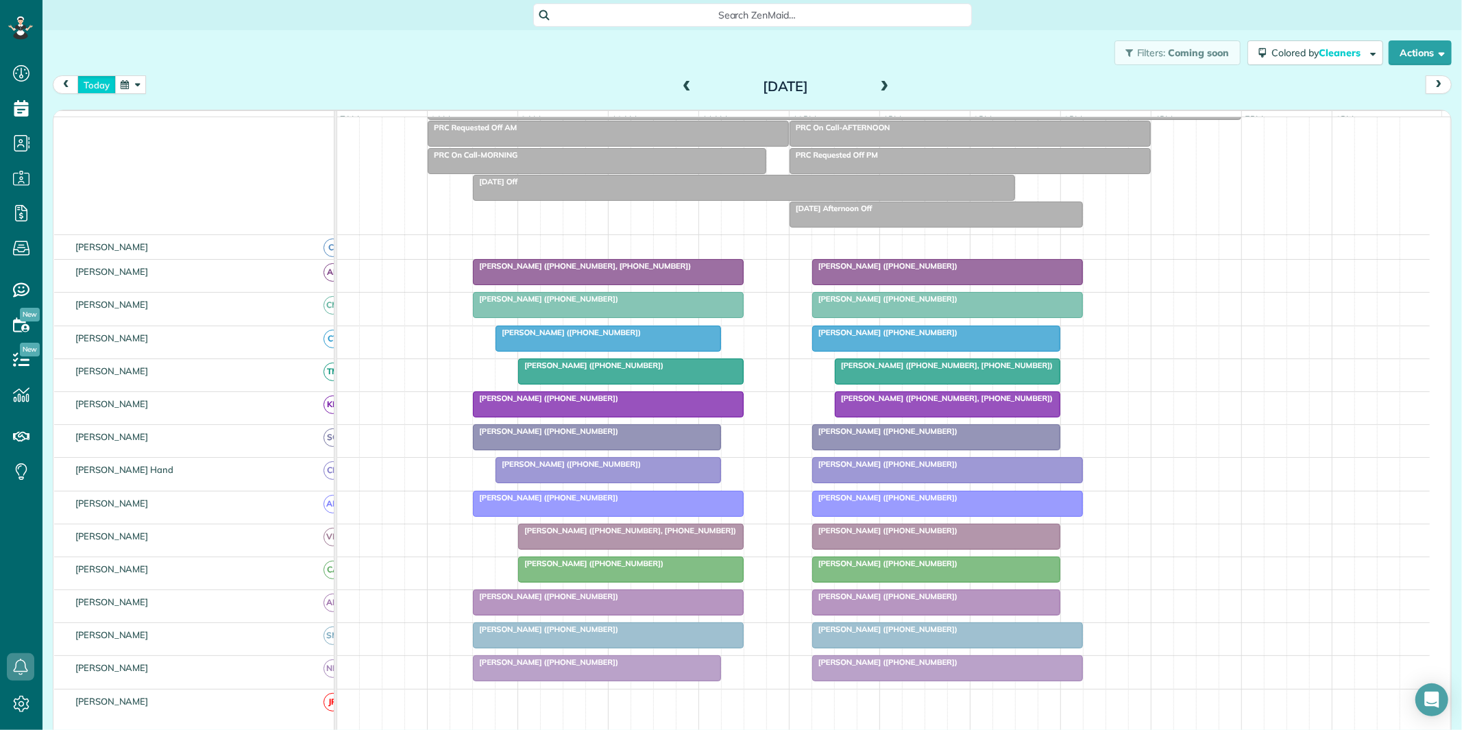
click at [99, 82] on button "today" at bounding box center [96, 84] width 38 height 19
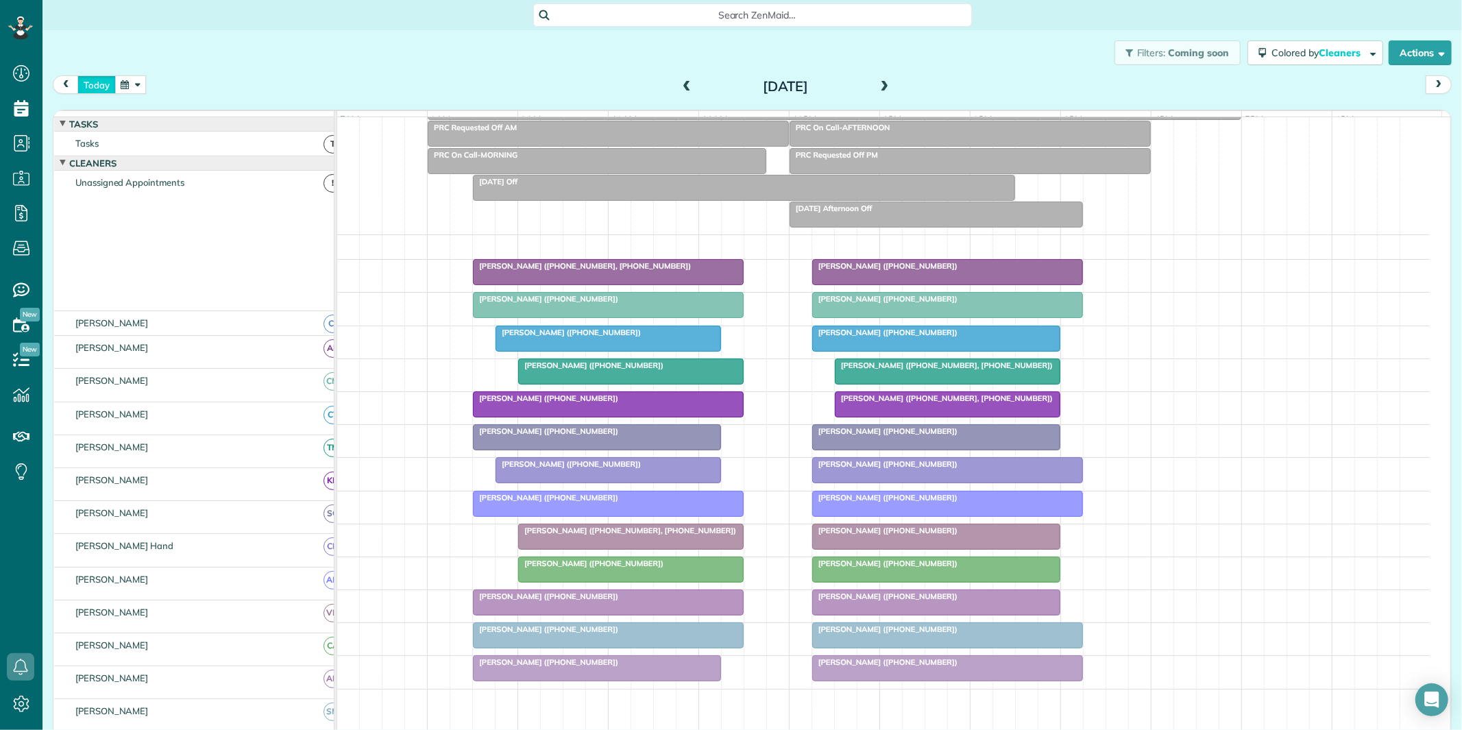
scroll to position [0, 0]
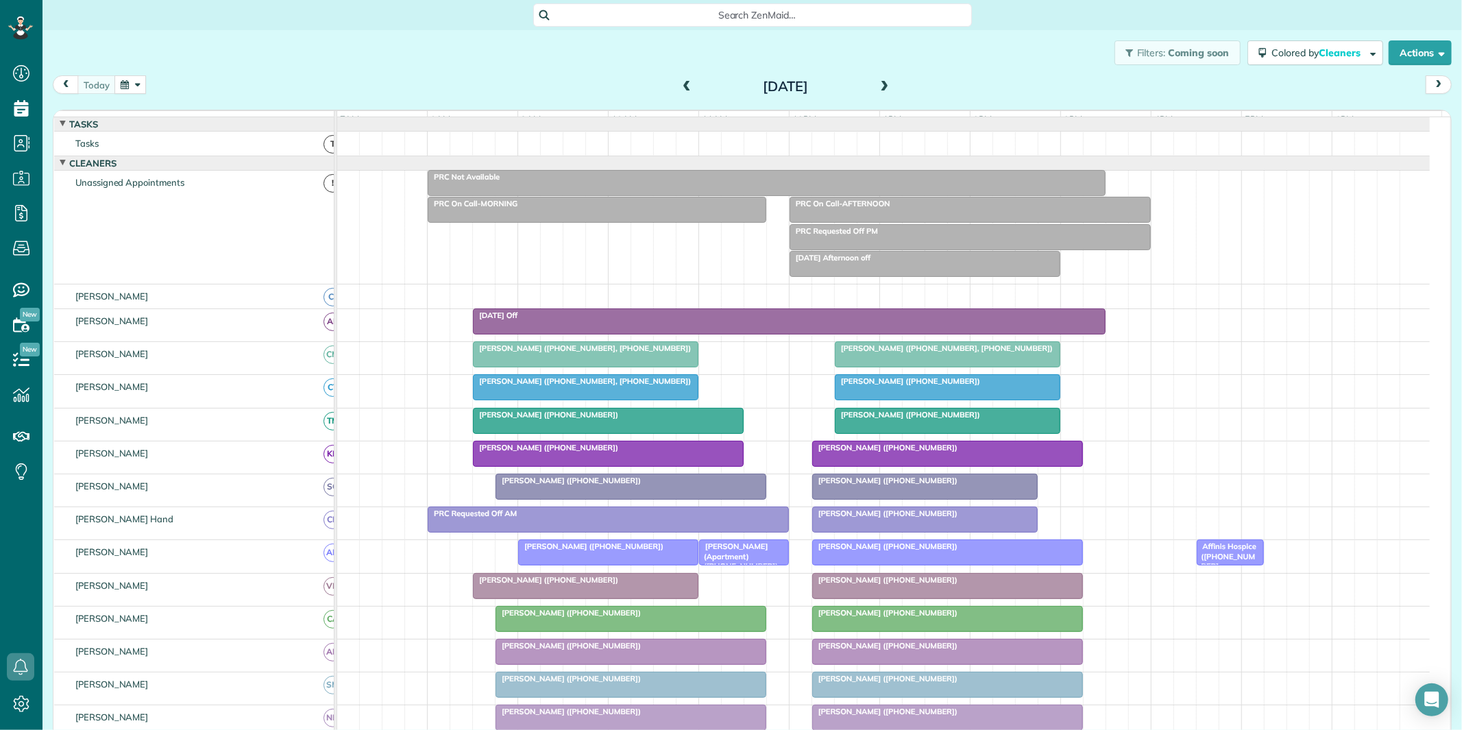
click at [576, 353] on span "[PERSON_NAME] ([PHONE_NUMBER], [PHONE_NUMBER])" at bounding box center [581, 348] width 219 height 10
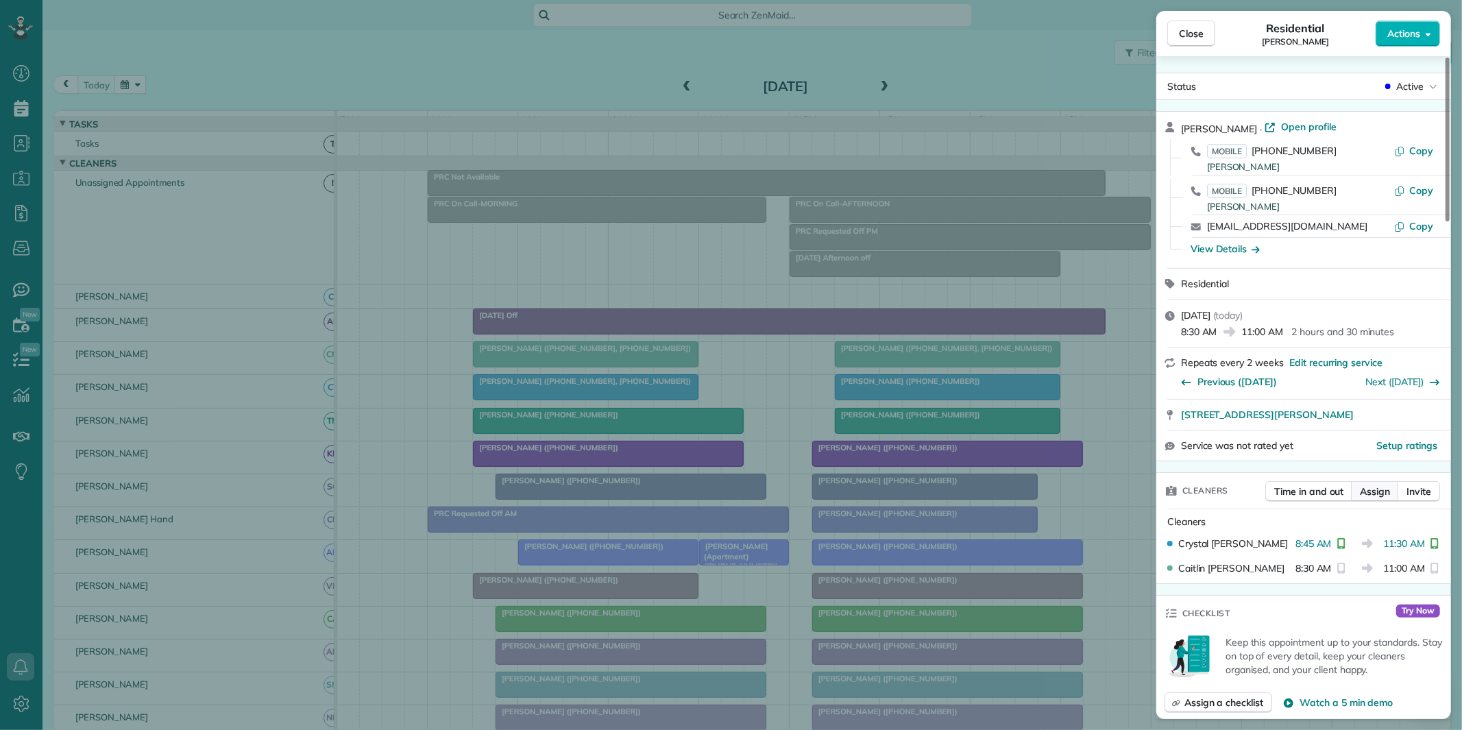
click at [1374, 491] on span "Assign" at bounding box center [1375, 492] width 30 height 14
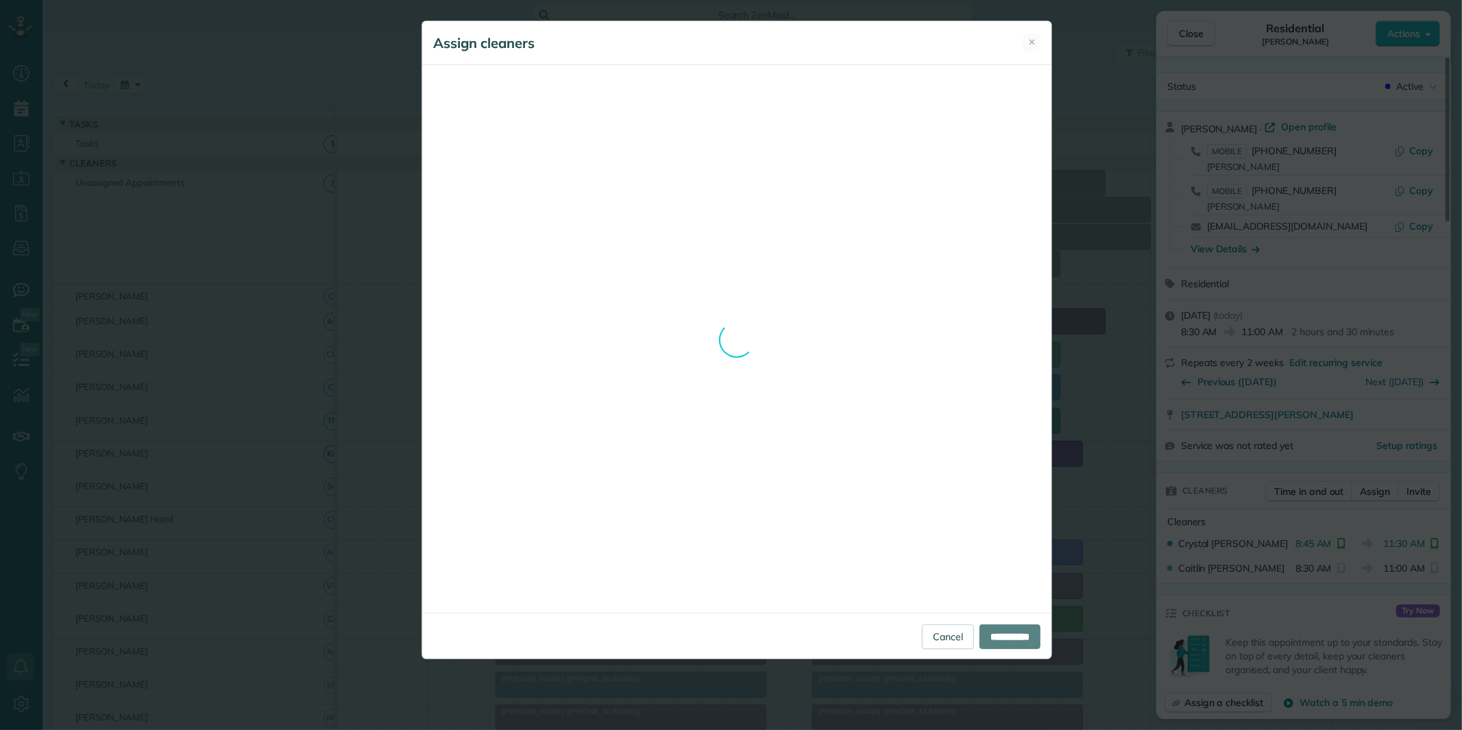
scroll to position [380, 0]
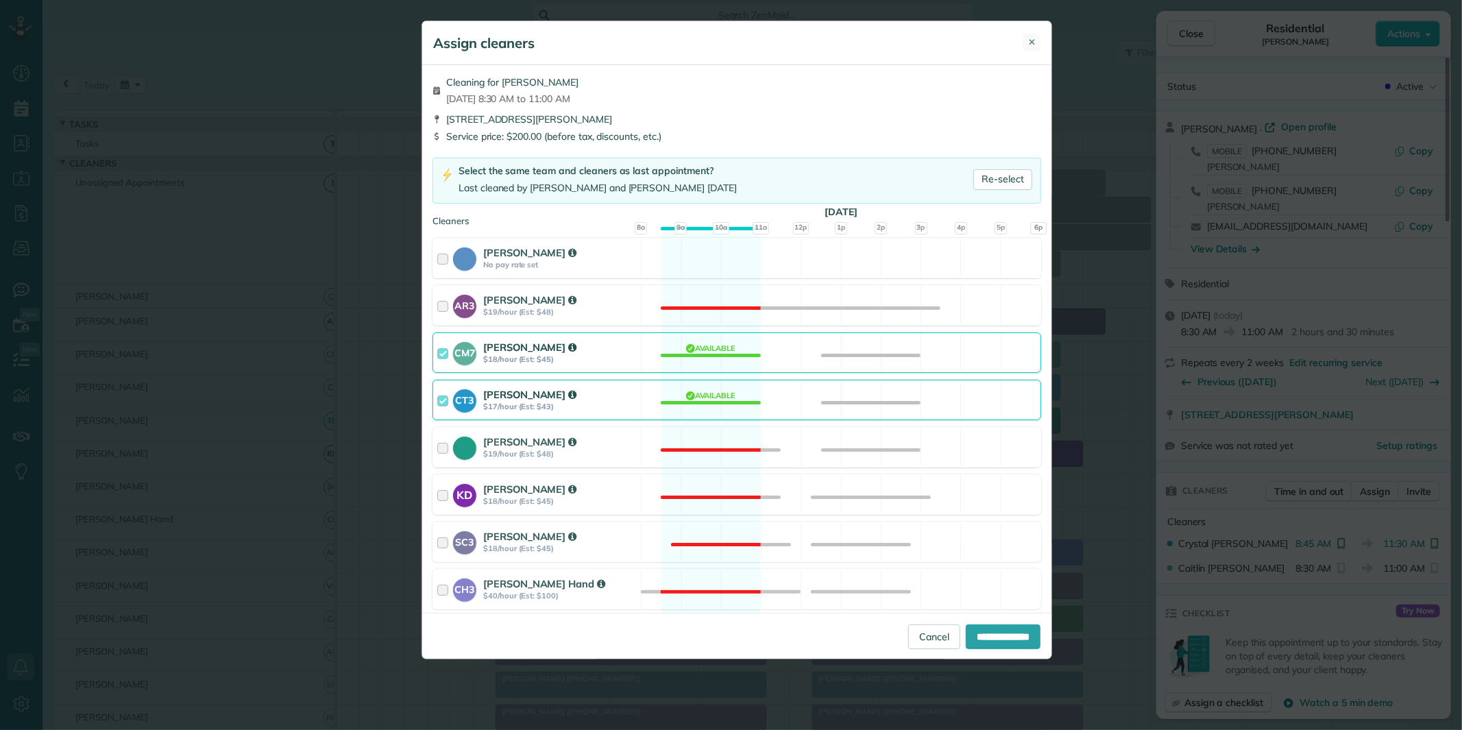
click at [1033, 44] on span "✕" at bounding box center [1032, 42] width 8 height 13
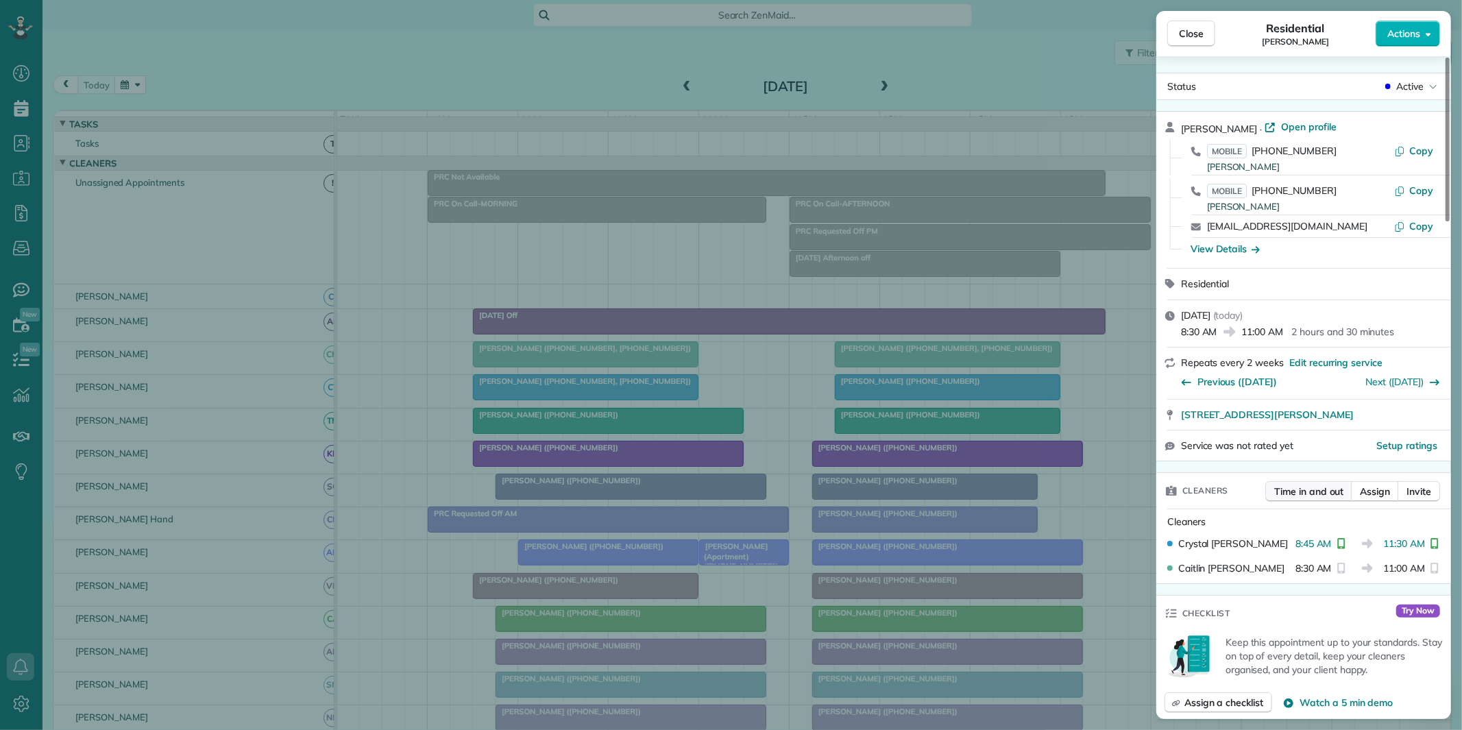
click at [1313, 490] on span "Time in and out" at bounding box center [1308, 492] width 69 height 14
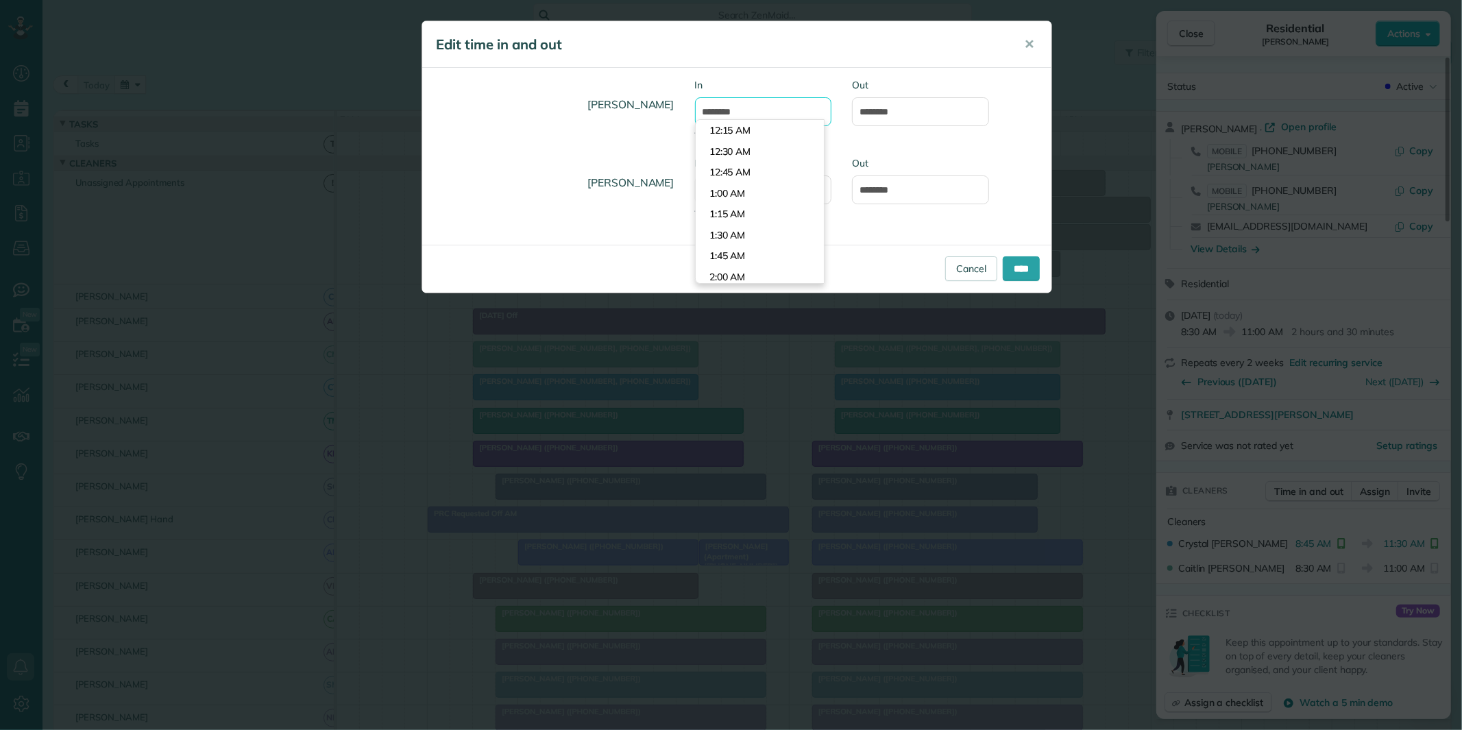
click at [739, 110] on input "*******" at bounding box center [763, 111] width 137 height 29
type input "*******"
click at [737, 151] on body "Dashboard Scheduling Calendar View List View Dispatch View - Weekly scheduling …" at bounding box center [731, 365] width 1462 height 730
click at [916, 112] on input "********" at bounding box center [920, 111] width 137 height 29
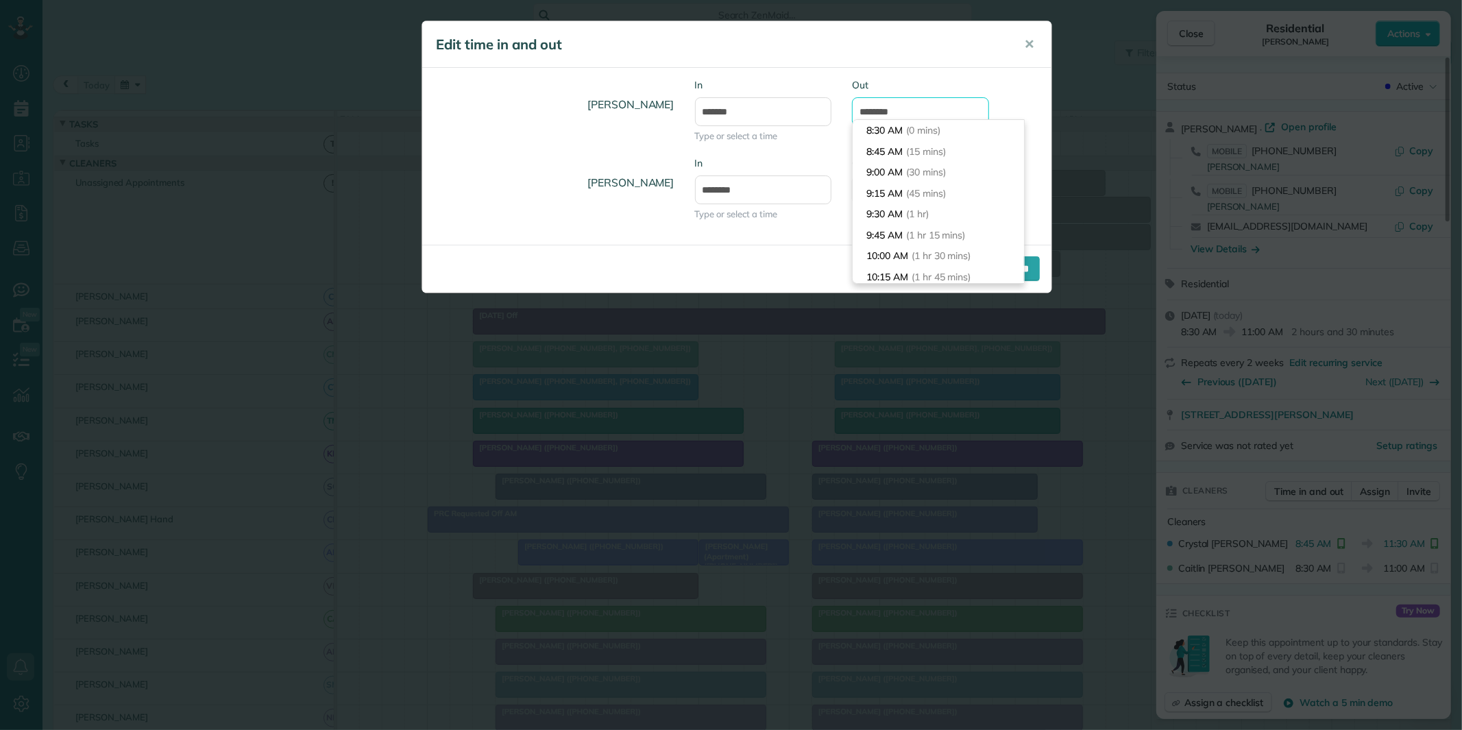
scroll to position [130, 0]
type input "********"
click at [887, 254] on li "11:30 AM (3 hrs)" at bounding box center [938, 251] width 171 height 21
click at [1024, 273] on input "****" at bounding box center [1021, 268] width 37 height 25
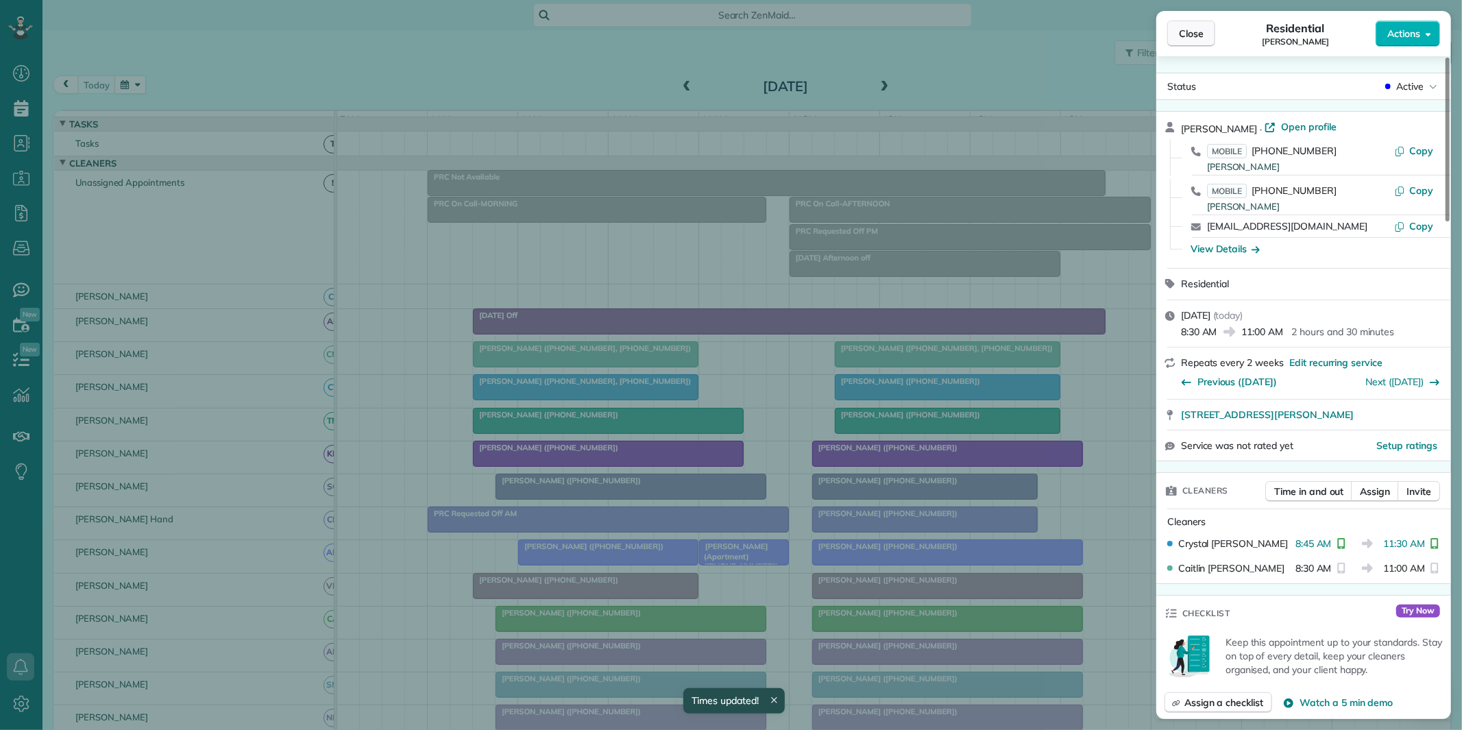
click at [1203, 30] on span "Close" at bounding box center [1191, 34] width 25 height 14
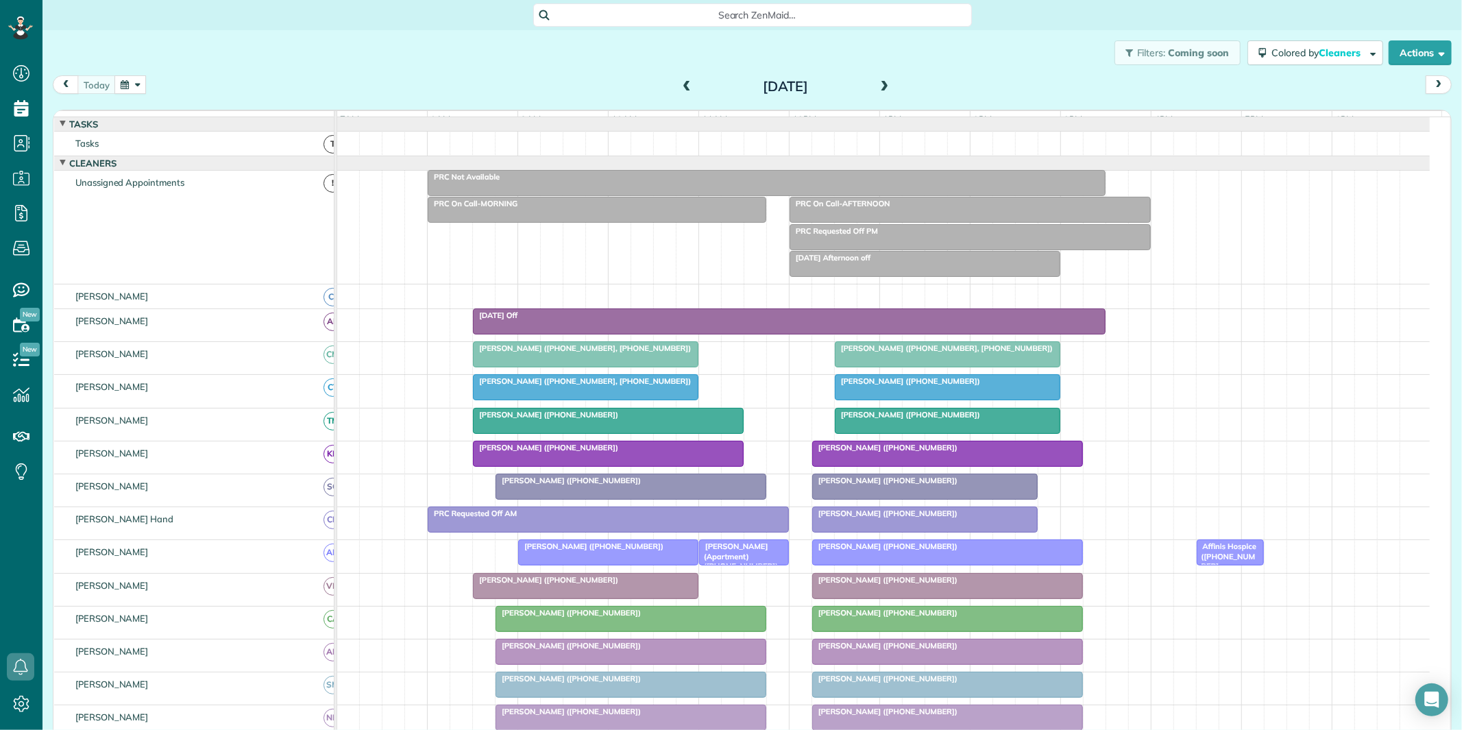
click at [877, 86] on span at bounding box center [884, 87] width 15 height 12
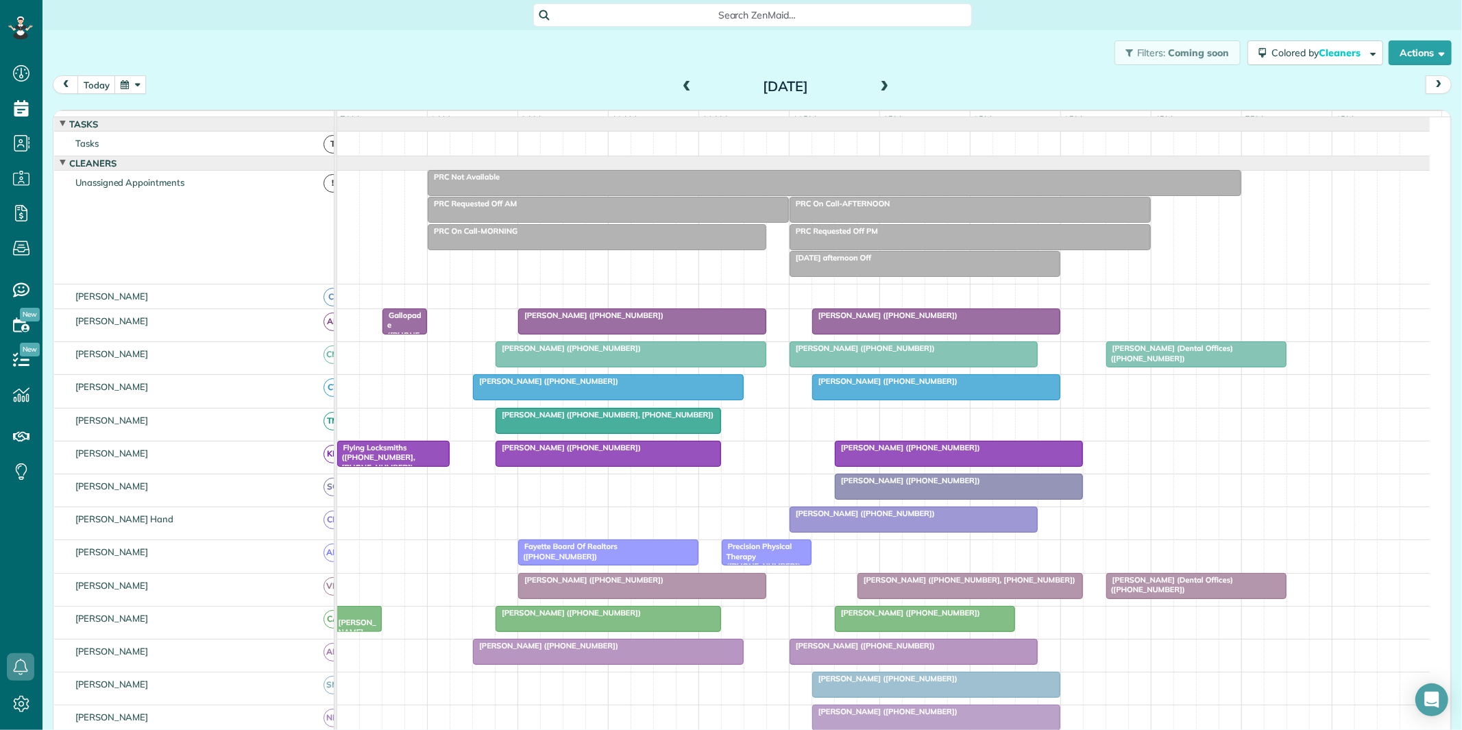
click at [769, 182] on div "PRC Not Available" at bounding box center [834, 177] width 805 height 10
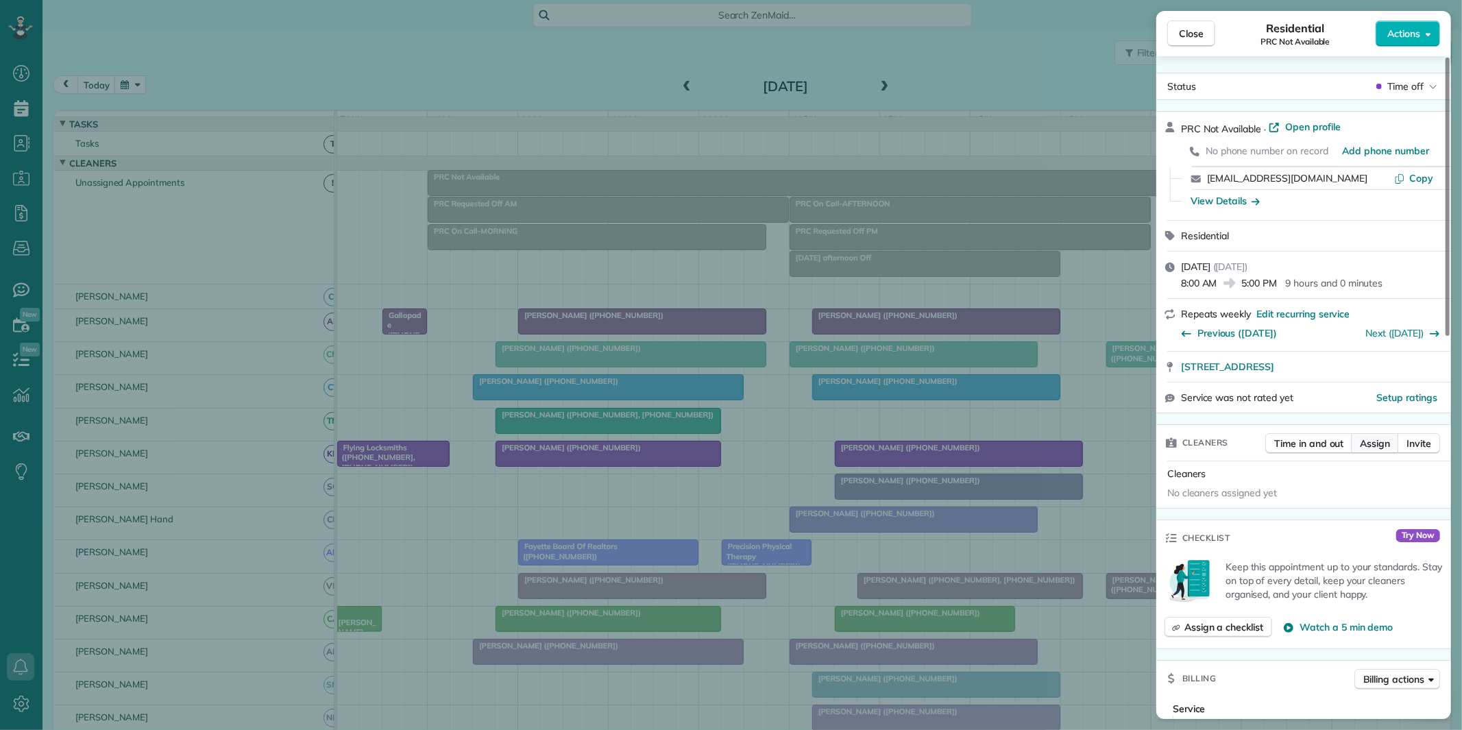
click at [1388, 443] on span "Assign" at bounding box center [1375, 444] width 30 height 14
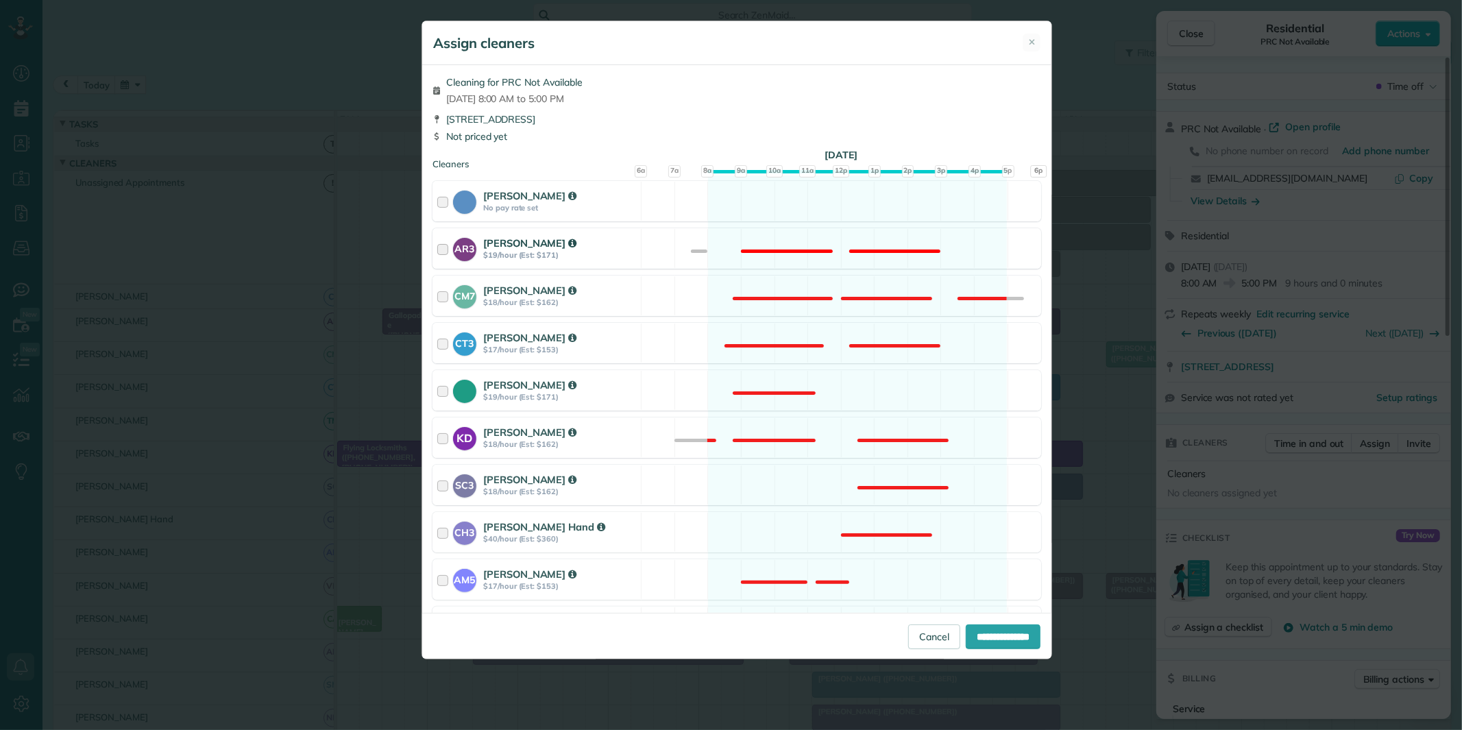
click at [833, 234] on div "AR3 Amy Reid $19/hour (Est: $171) Not available" at bounding box center [737, 248] width 609 height 40
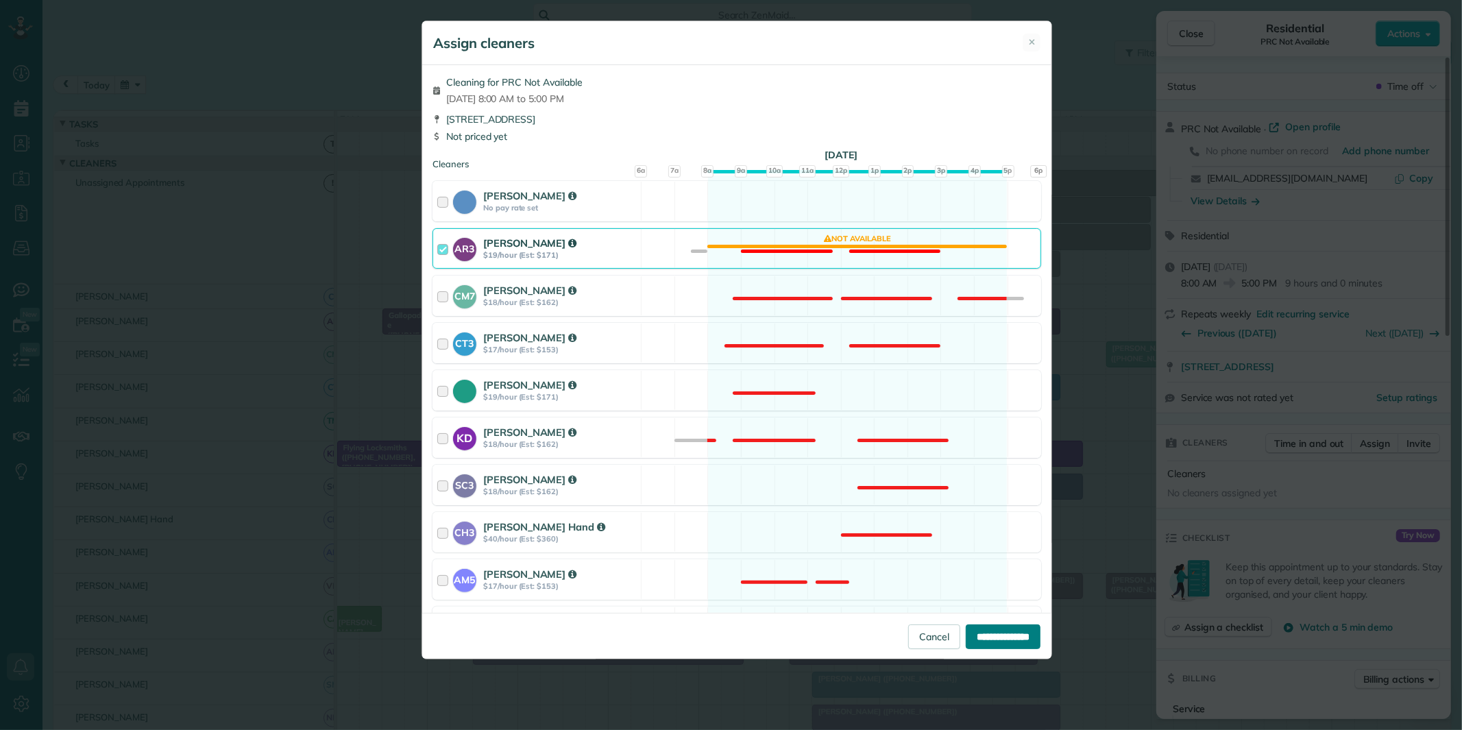
click at [993, 640] on input "**********" at bounding box center [1003, 636] width 75 height 25
type input "**********"
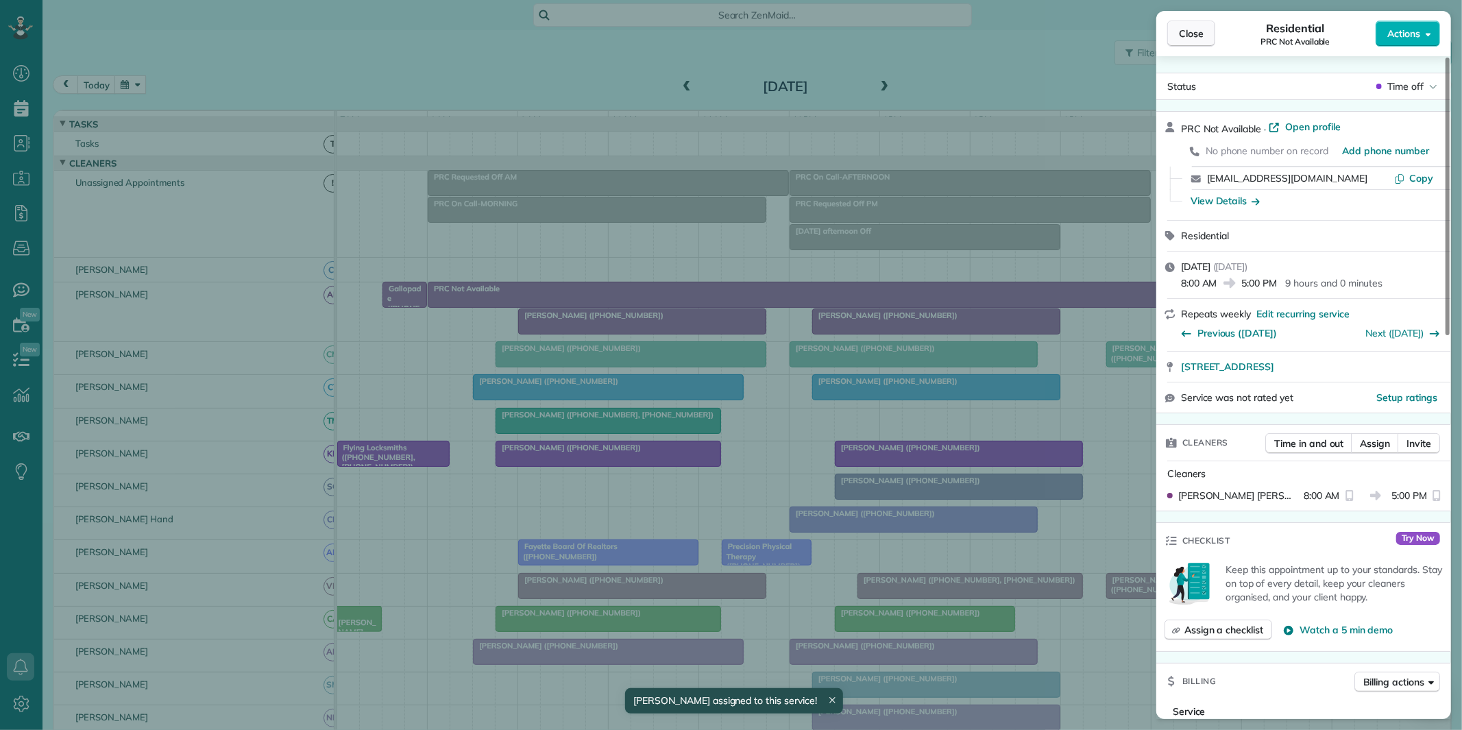
click at [1193, 31] on span "Close" at bounding box center [1191, 34] width 25 height 14
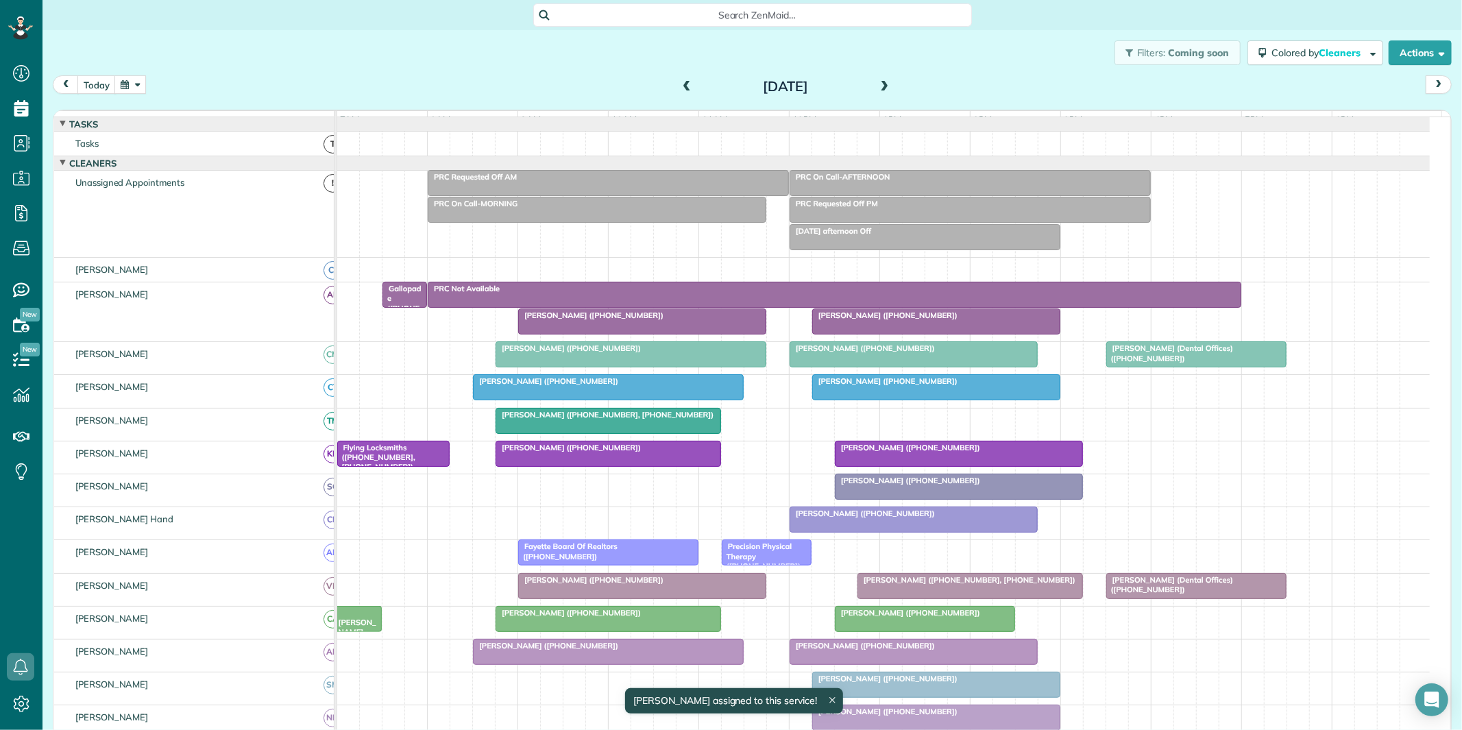
click at [880, 80] on span at bounding box center [884, 87] width 15 height 21
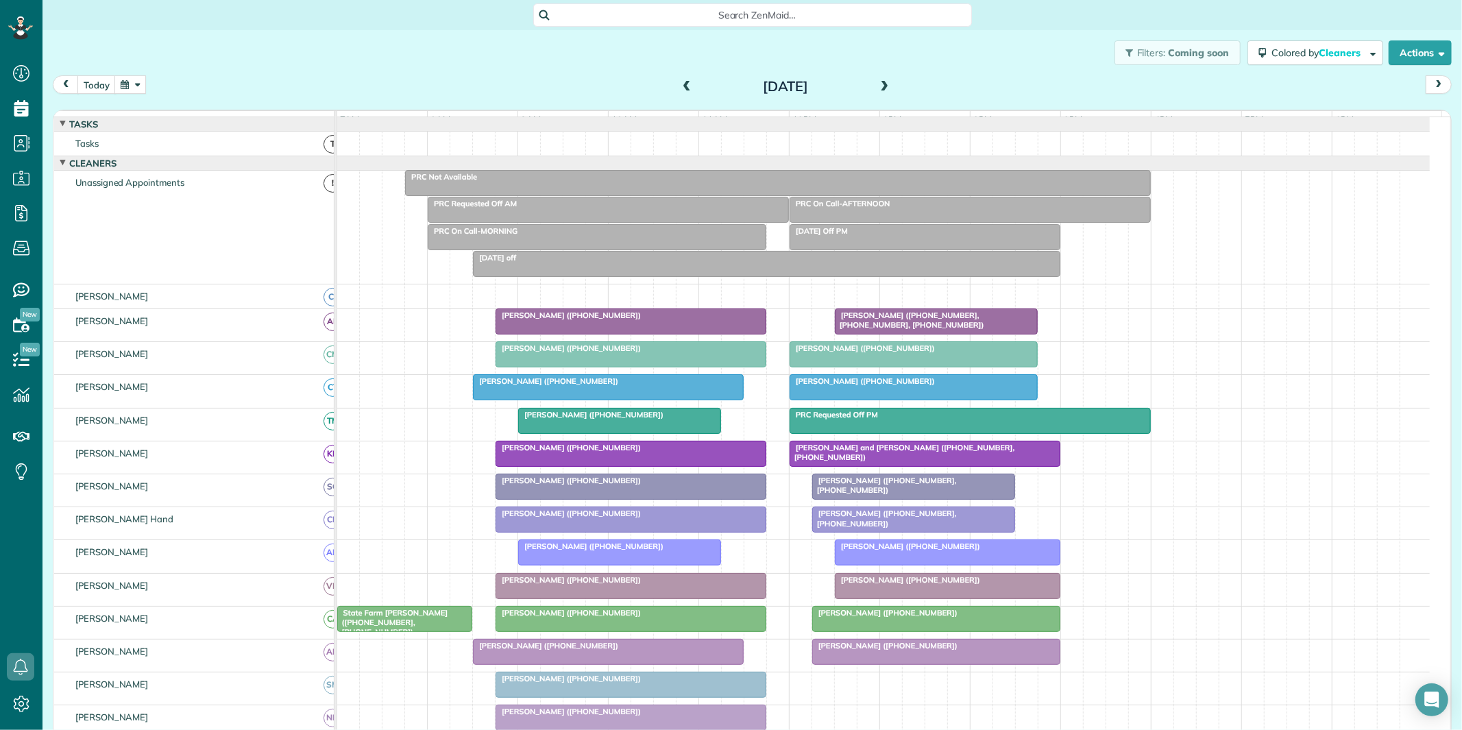
click at [748, 182] on div "PRC Not Available" at bounding box center [778, 177] width 738 height 10
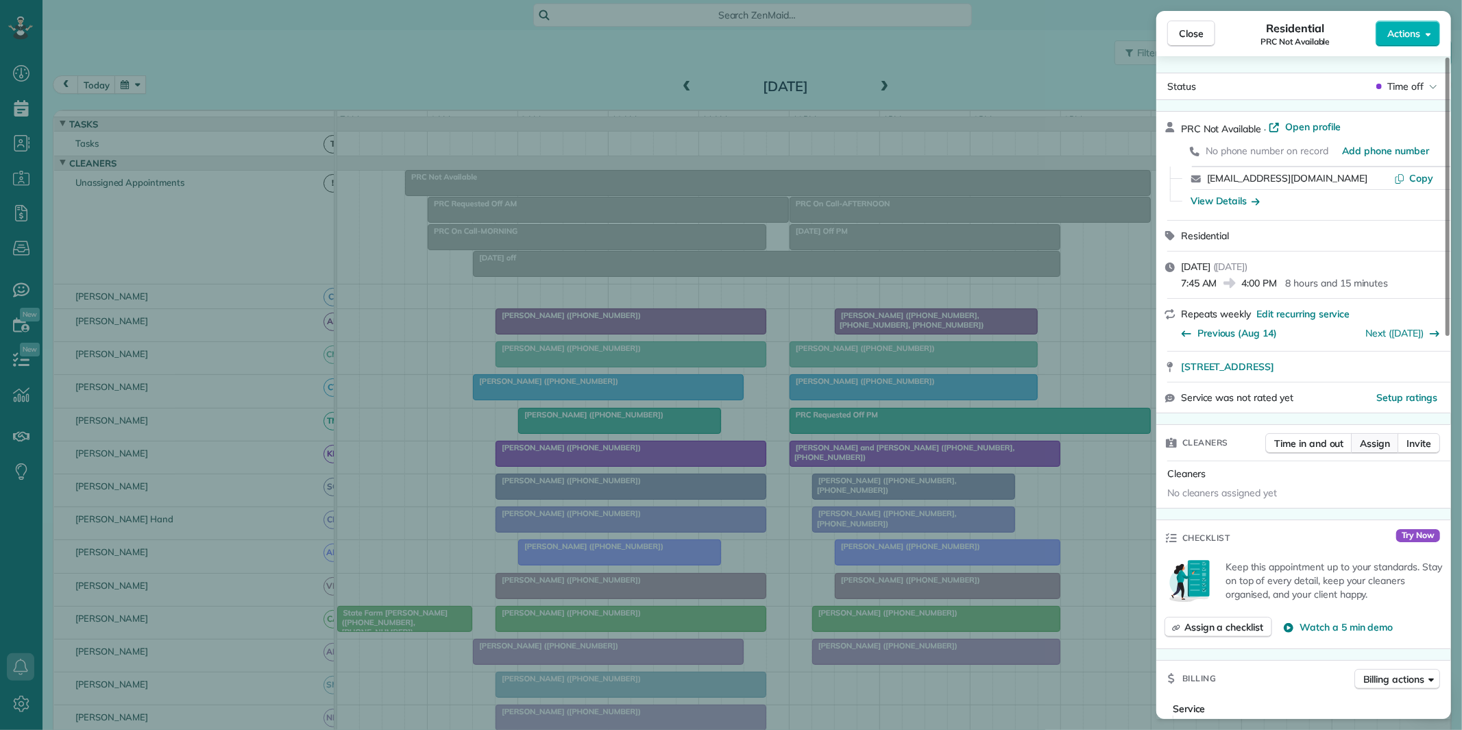
click at [1378, 439] on span "Assign" at bounding box center [1375, 444] width 30 height 14
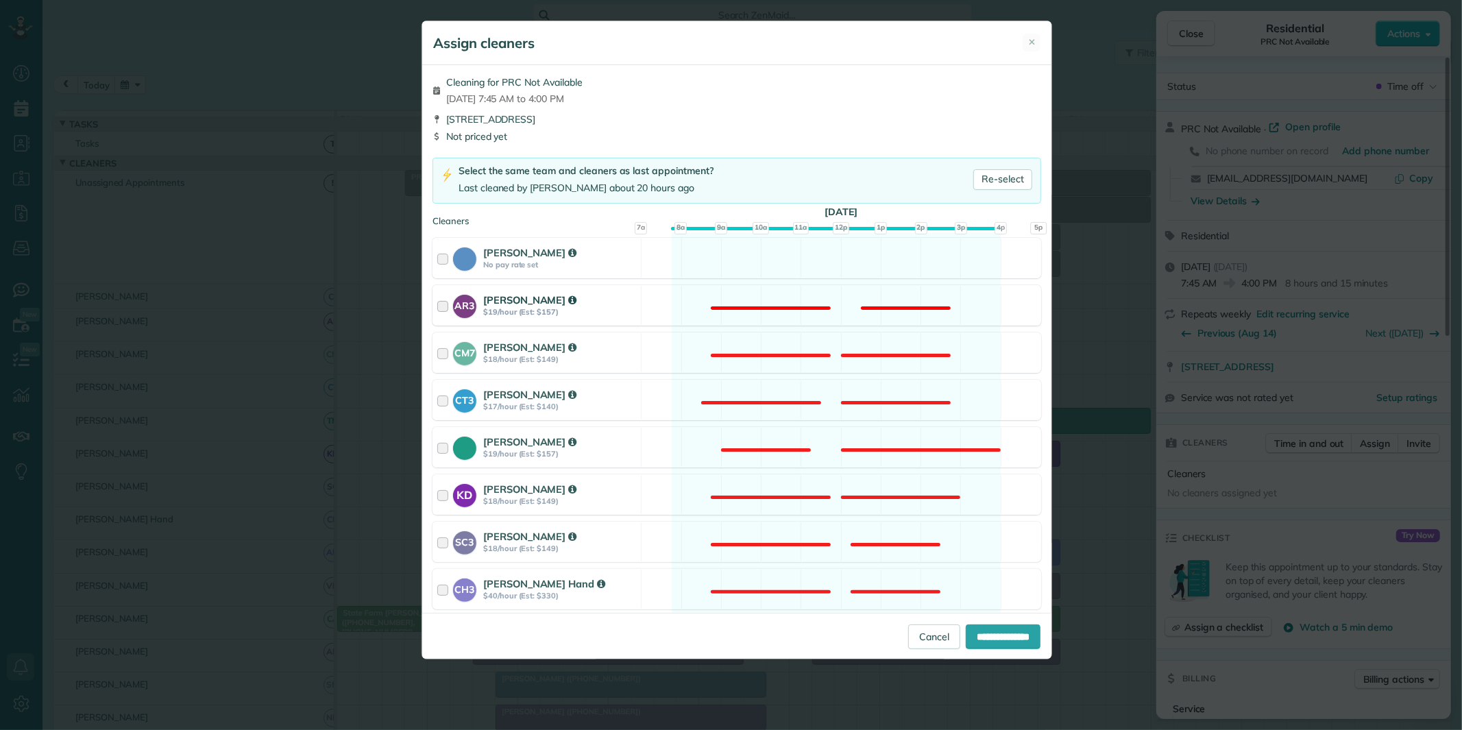
click at [812, 297] on div "AR3 Amy Reid $19/hour (Est: $157) Not available" at bounding box center [737, 305] width 609 height 40
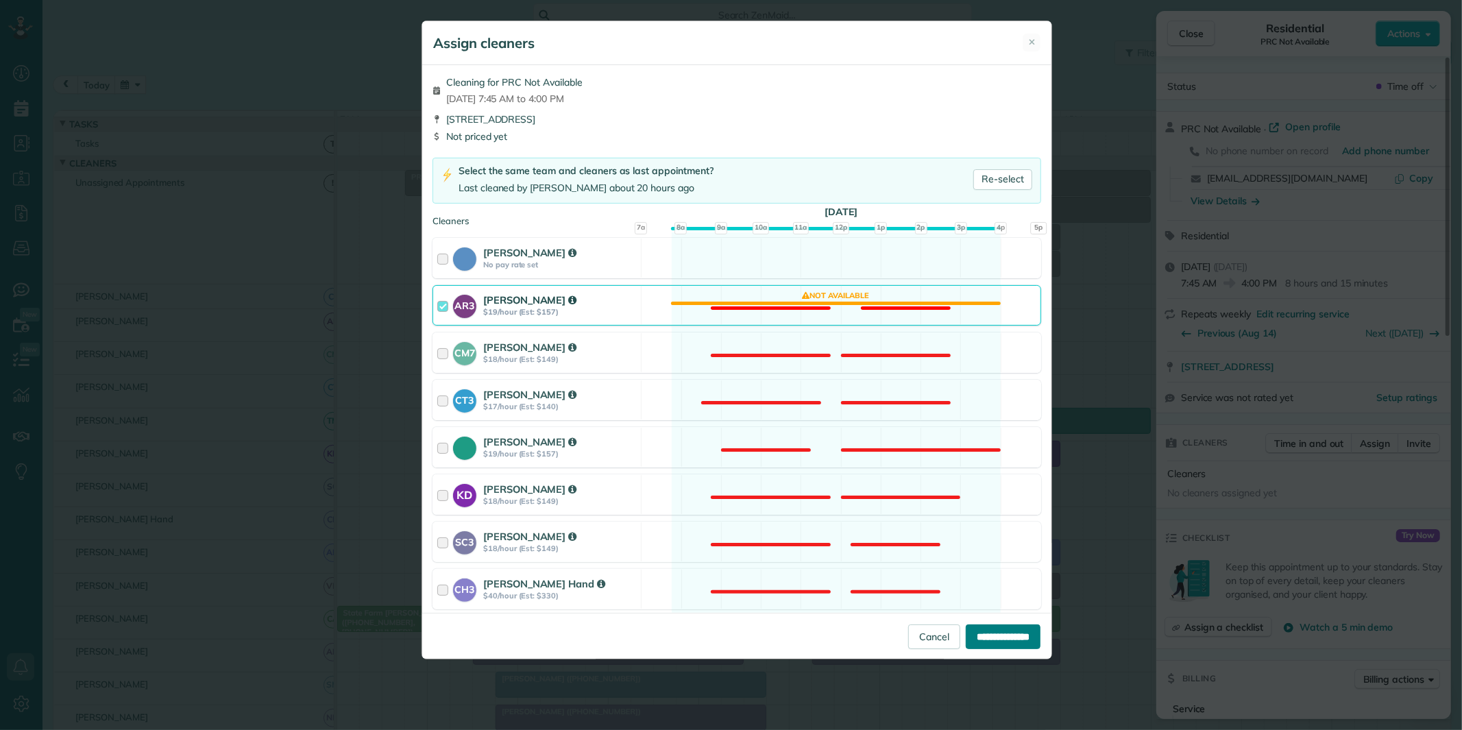
click at [994, 638] on input "**********" at bounding box center [1003, 636] width 75 height 25
type input "**********"
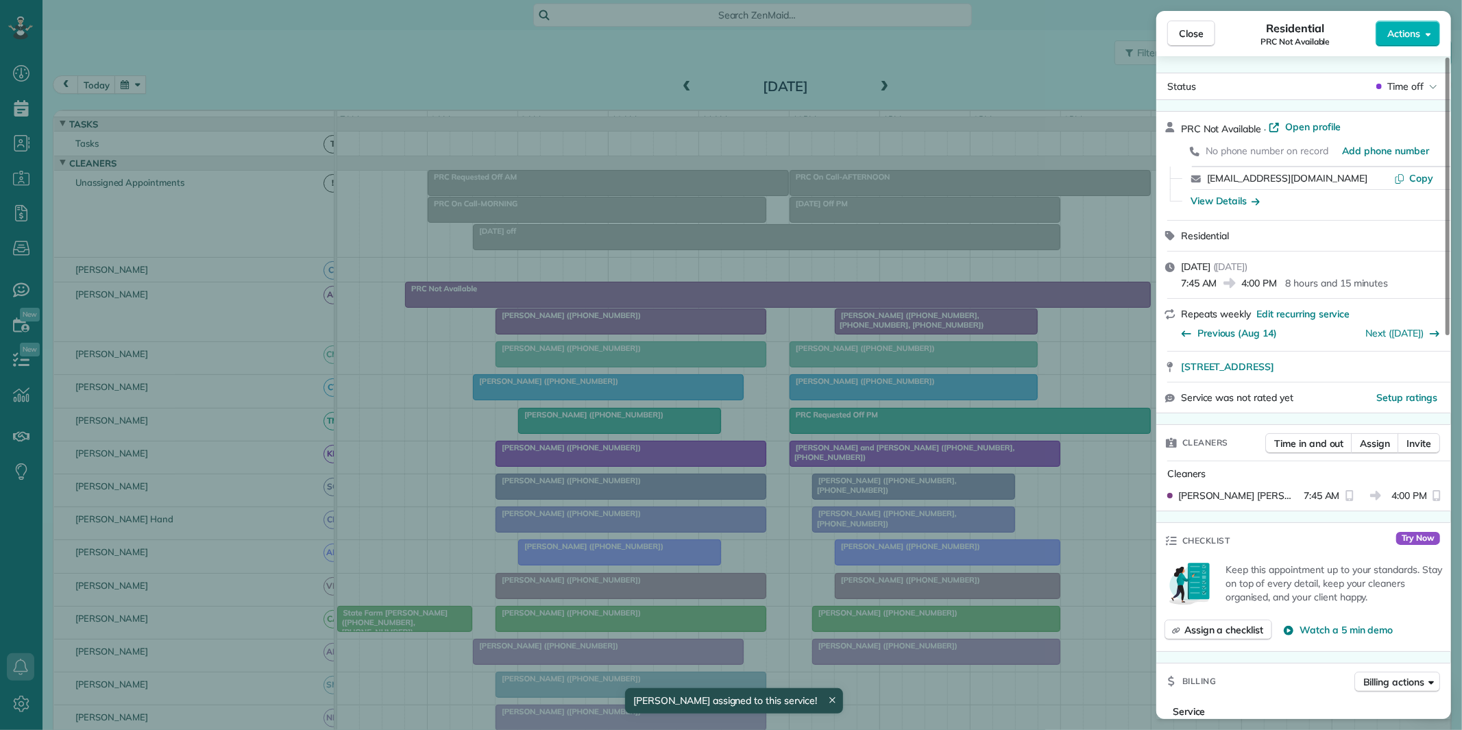
drag, startPoint x: 1197, startPoint y: 38, endPoint x: 1190, endPoint y: 48, distance: 11.8
click at [1197, 39] on span "Close" at bounding box center [1191, 34] width 25 height 14
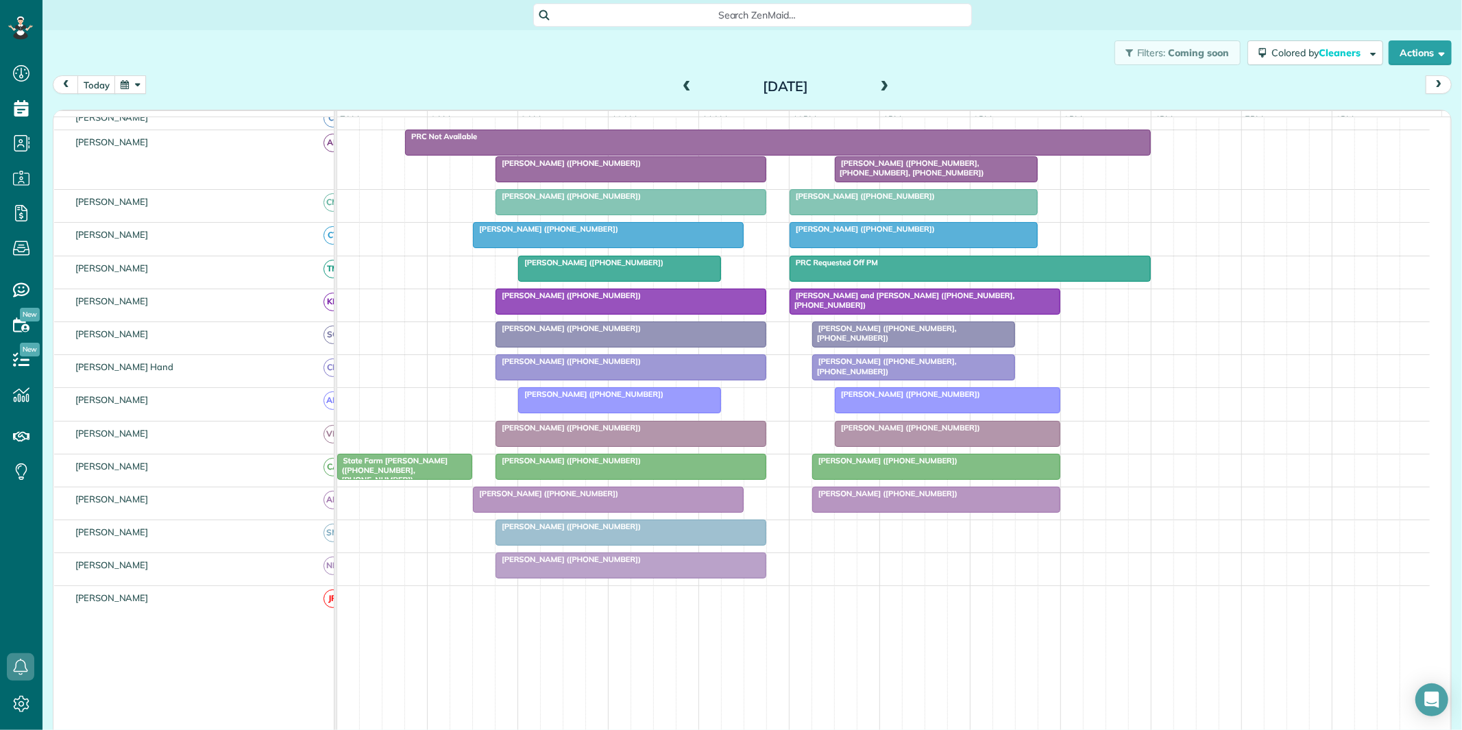
scroll to position [76, 0]
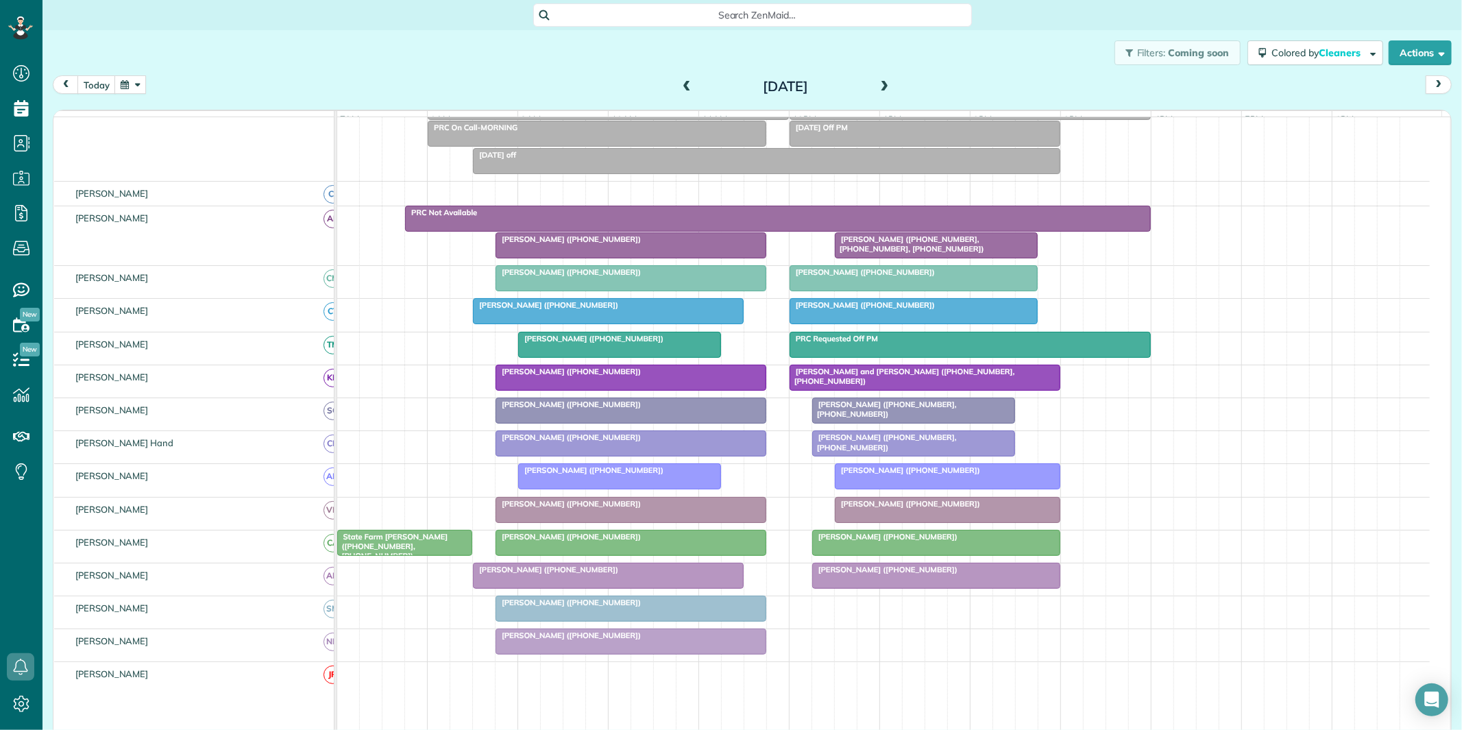
click at [635, 244] on div "[PERSON_NAME] ([PHONE_NUMBER])" at bounding box center [631, 239] width 263 height 10
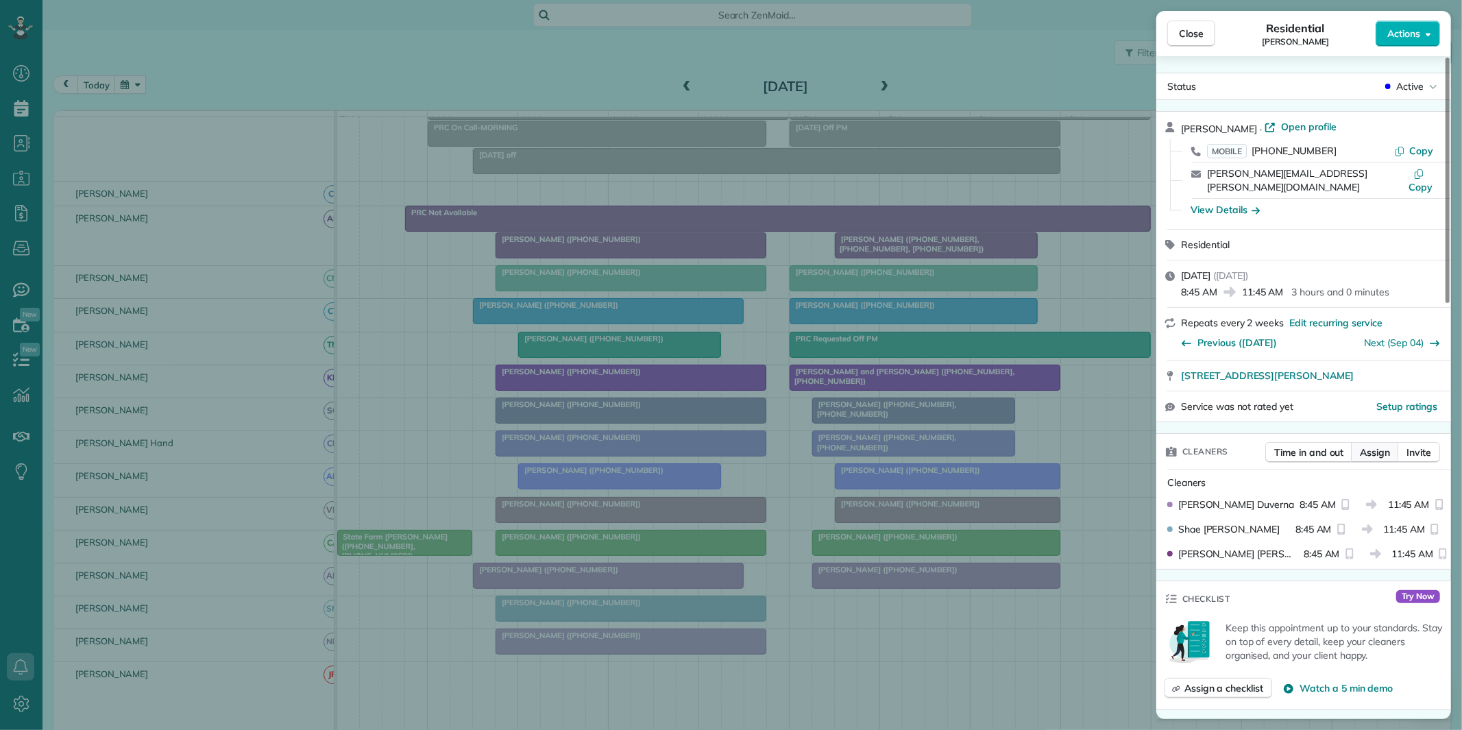
click at [1375, 446] on span "Assign" at bounding box center [1375, 453] width 30 height 14
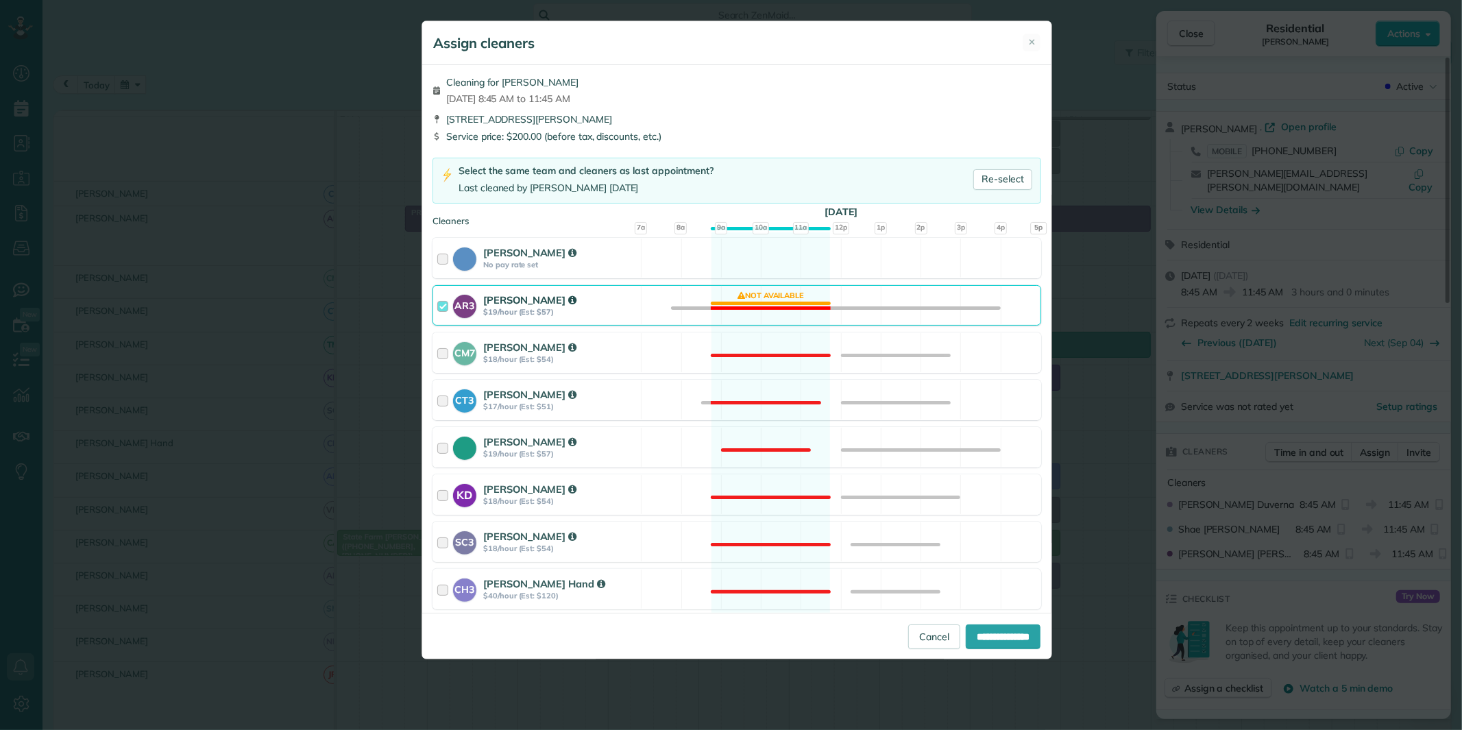
click at [768, 300] on div "AR3 Amy Reid $19/hour (Est: $57) Not available" at bounding box center [737, 305] width 609 height 40
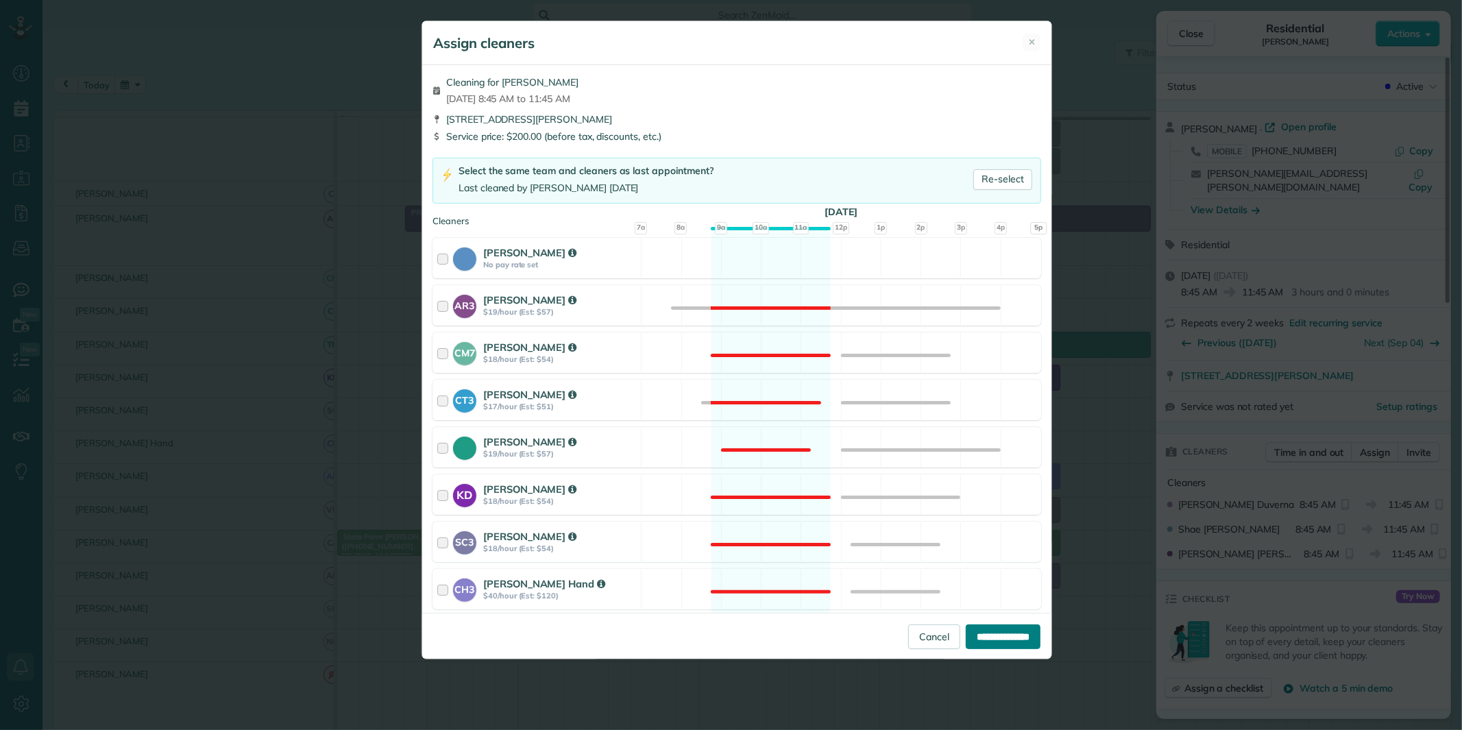
click at [1002, 642] on input "**********" at bounding box center [1003, 636] width 75 height 25
type input "**********"
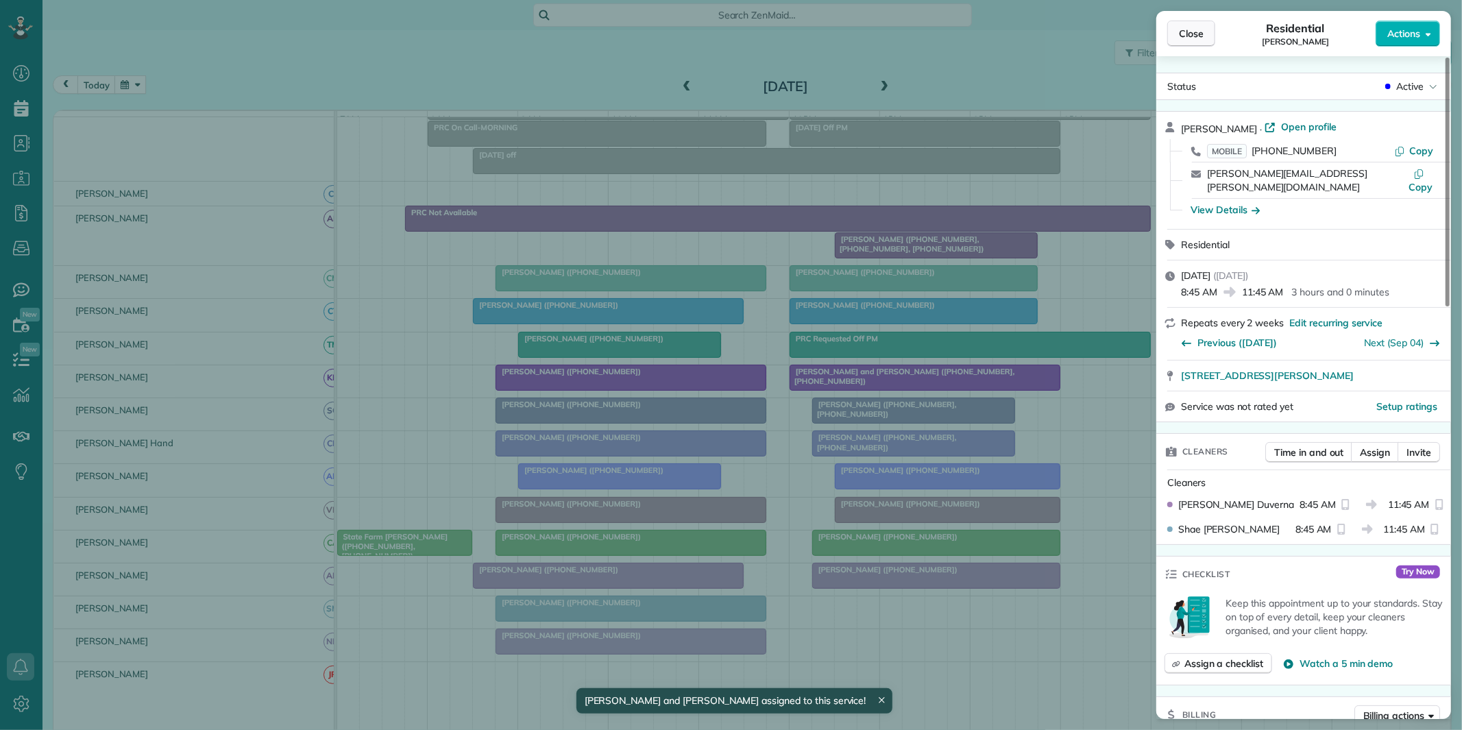
click at [1198, 33] on span "Close" at bounding box center [1191, 34] width 25 height 14
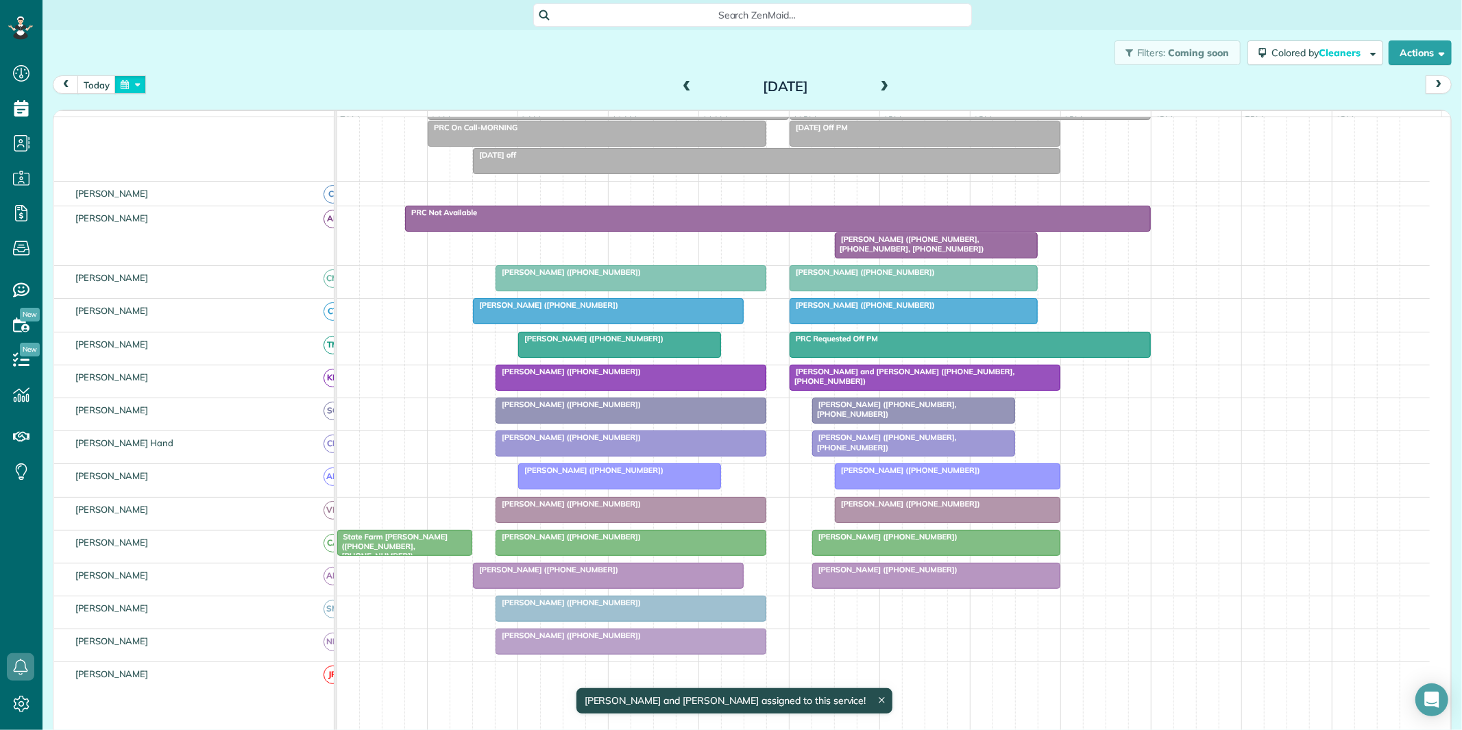
click at [139, 80] on button "button" at bounding box center [130, 84] width 32 height 19
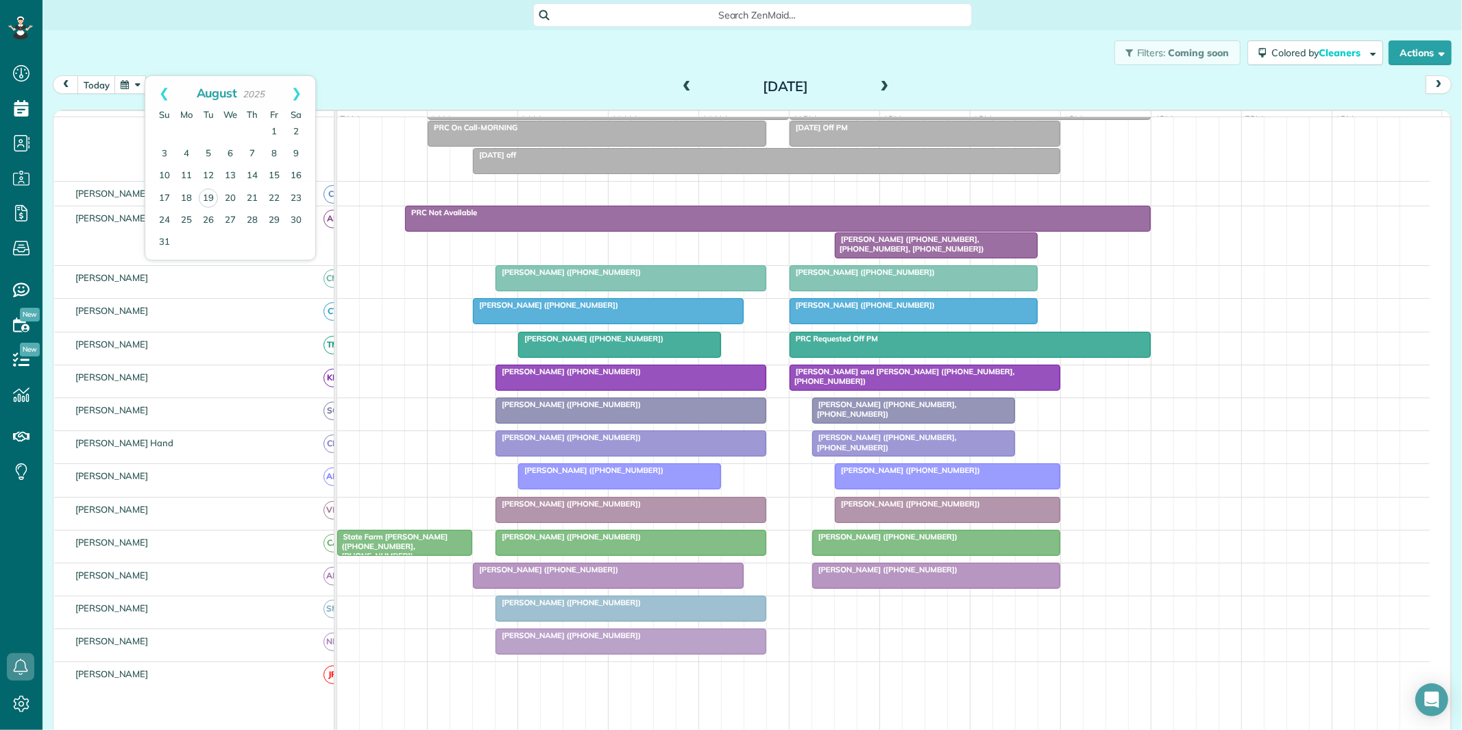
click at [560, 64] on div "Filters: Coming soon Colored by Cleaners Color by Cleaner Color by Team Color b…" at bounding box center [752, 52] width 1420 height 45
click at [682, 84] on span at bounding box center [686, 87] width 15 height 12
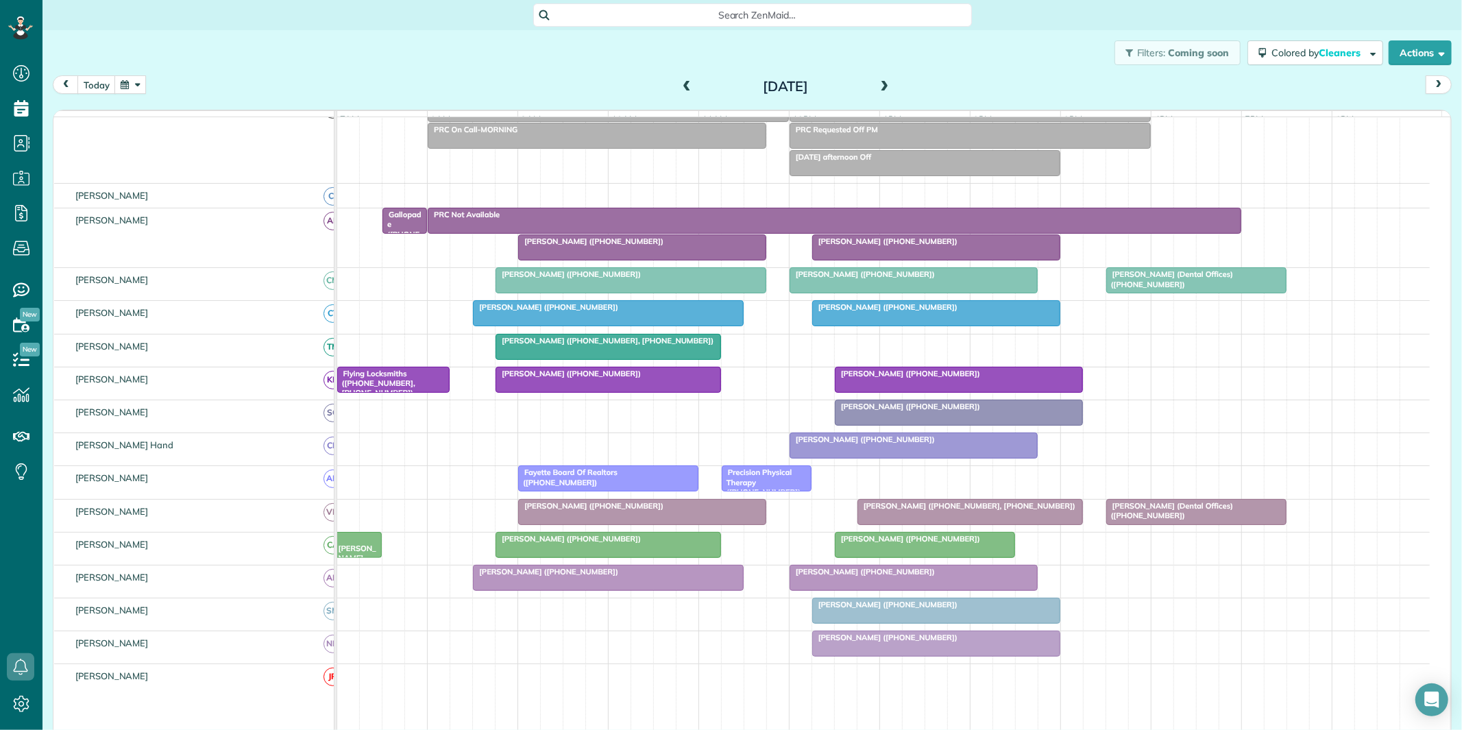
scroll to position [71, 0]
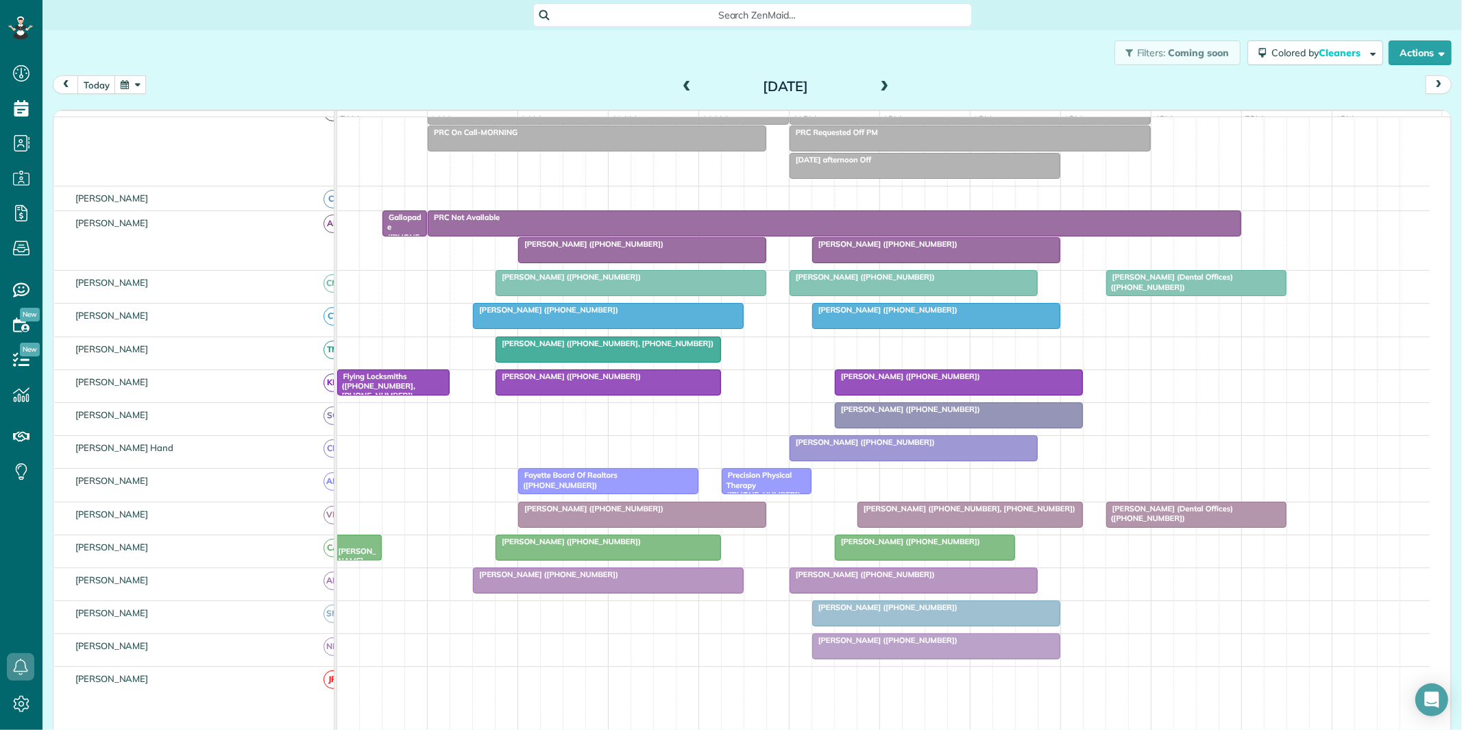
click at [610, 395] on div at bounding box center [608, 382] width 224 height 25
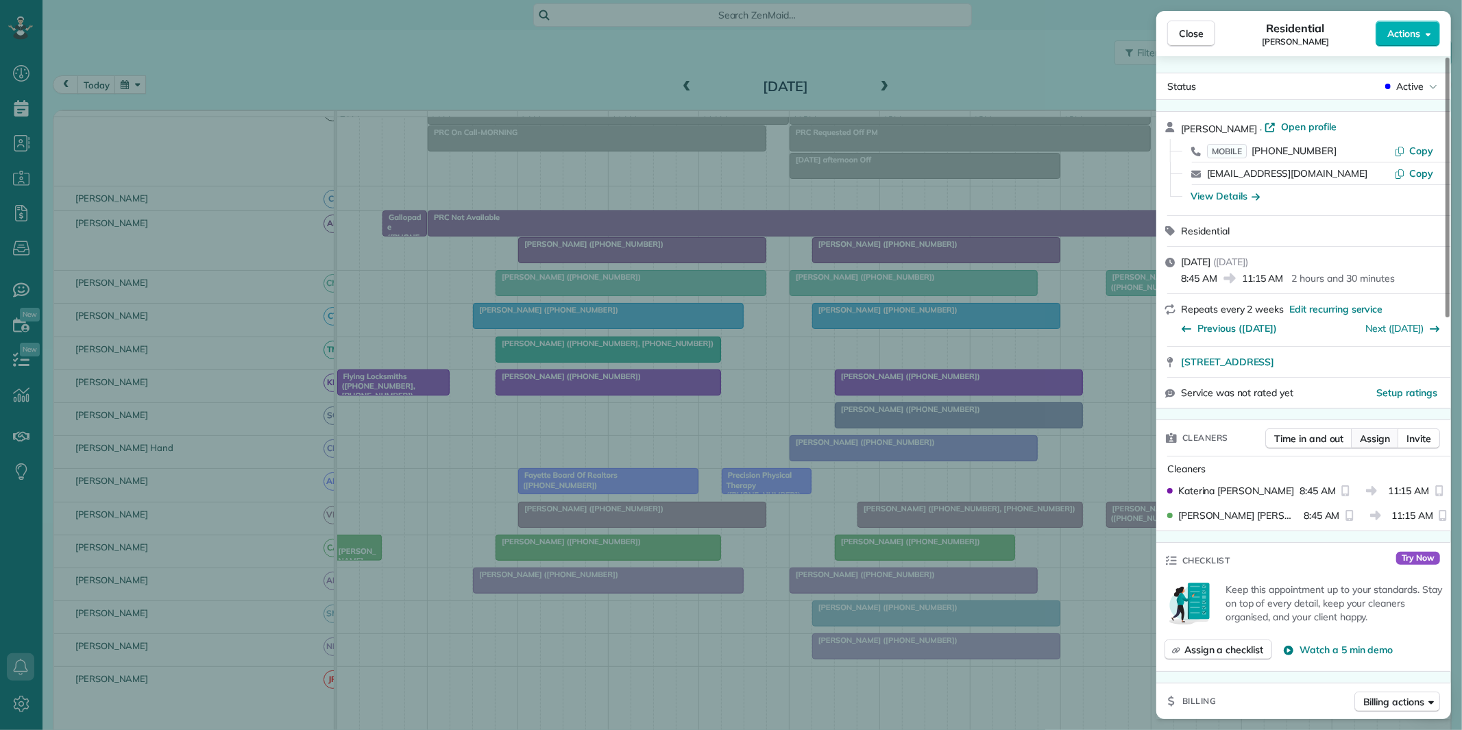
click at [1379, 441] on span "Assign" at bounding box center [1375, 439] width 30 height 14
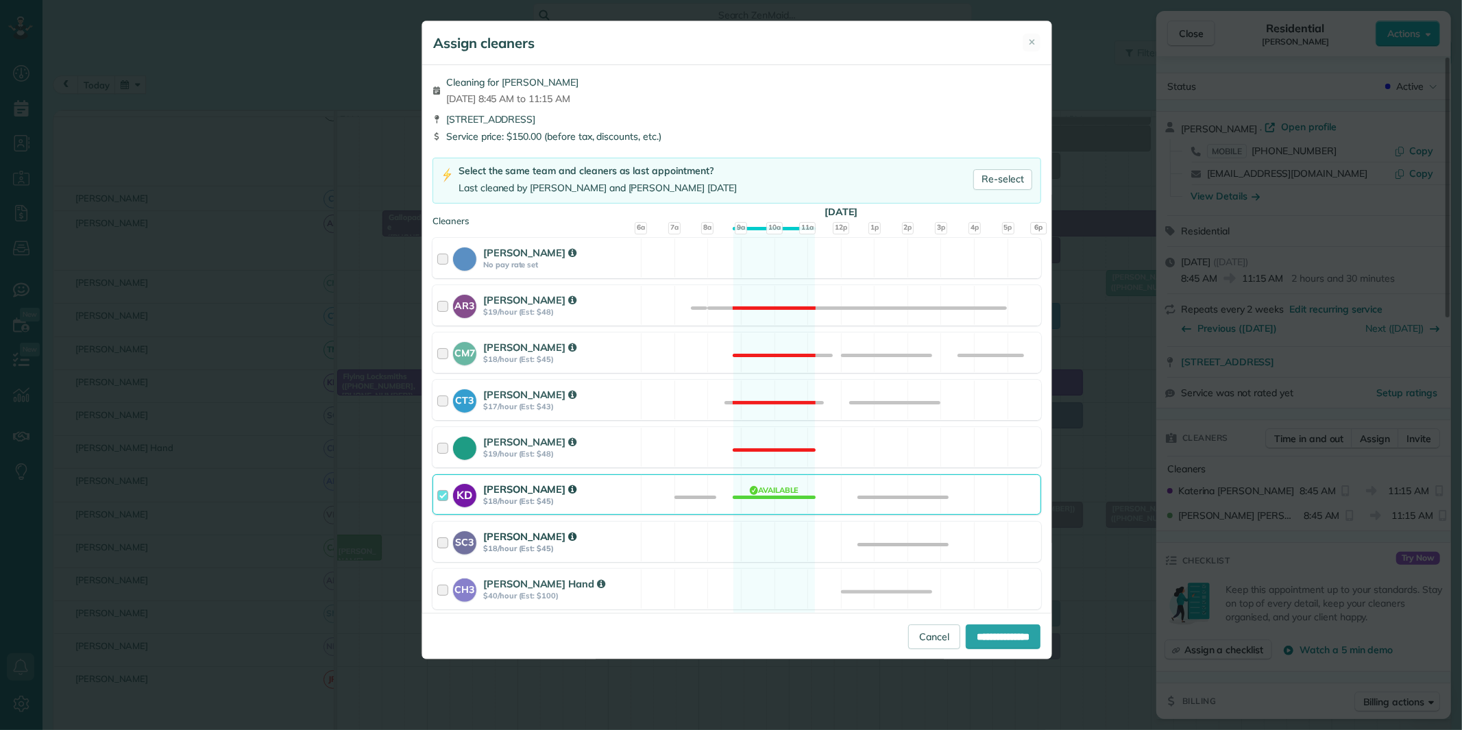
click at [769, 538] on div "SC3 Stephanie Cruz $18/hour (Est: $45) Available" at bounding box center [737, 542] width 609 height 40
click at [783, 487] on div "KD Katerina Doane $18/hour (Est: $45) Available" at bounding box center [737, 494] width 609 height 40
click at [1006, 637] on input "**********" at bounding box center [1003, 636] width 75 height 25
type input "**********"
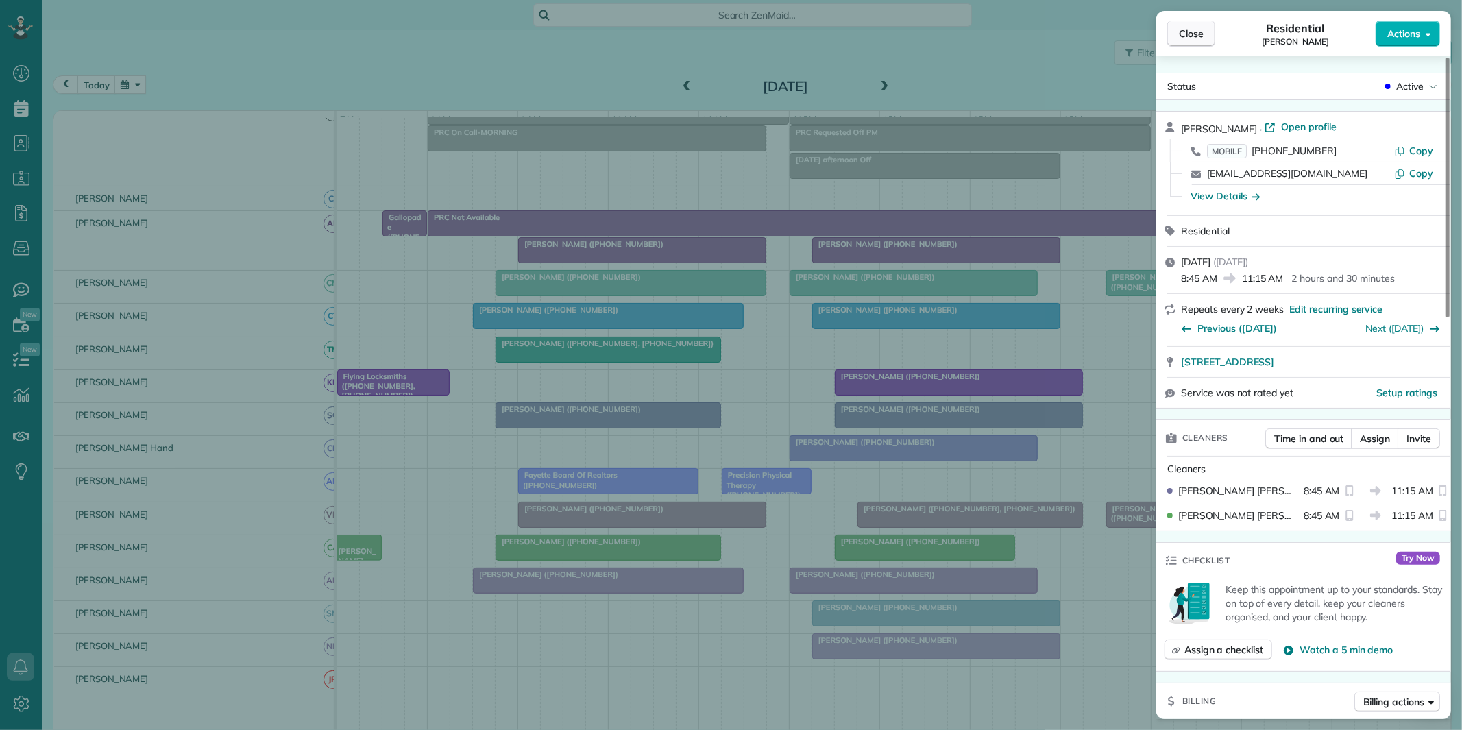
click at [1194, 43] on button "Close" at bounding box center [1191, 34] width 48 height 26
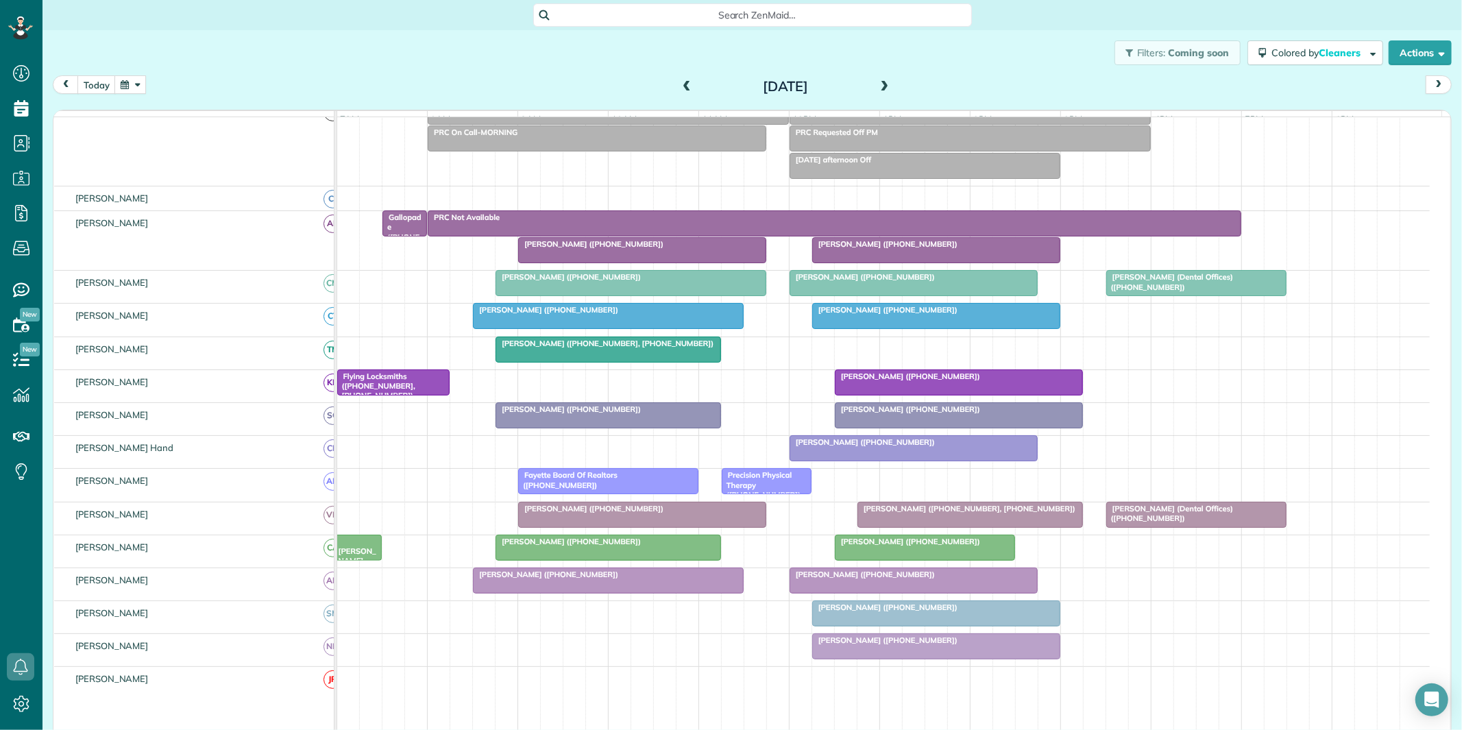
click at [914, 263] on div at bounding box center [936, 250] width 247 height 25
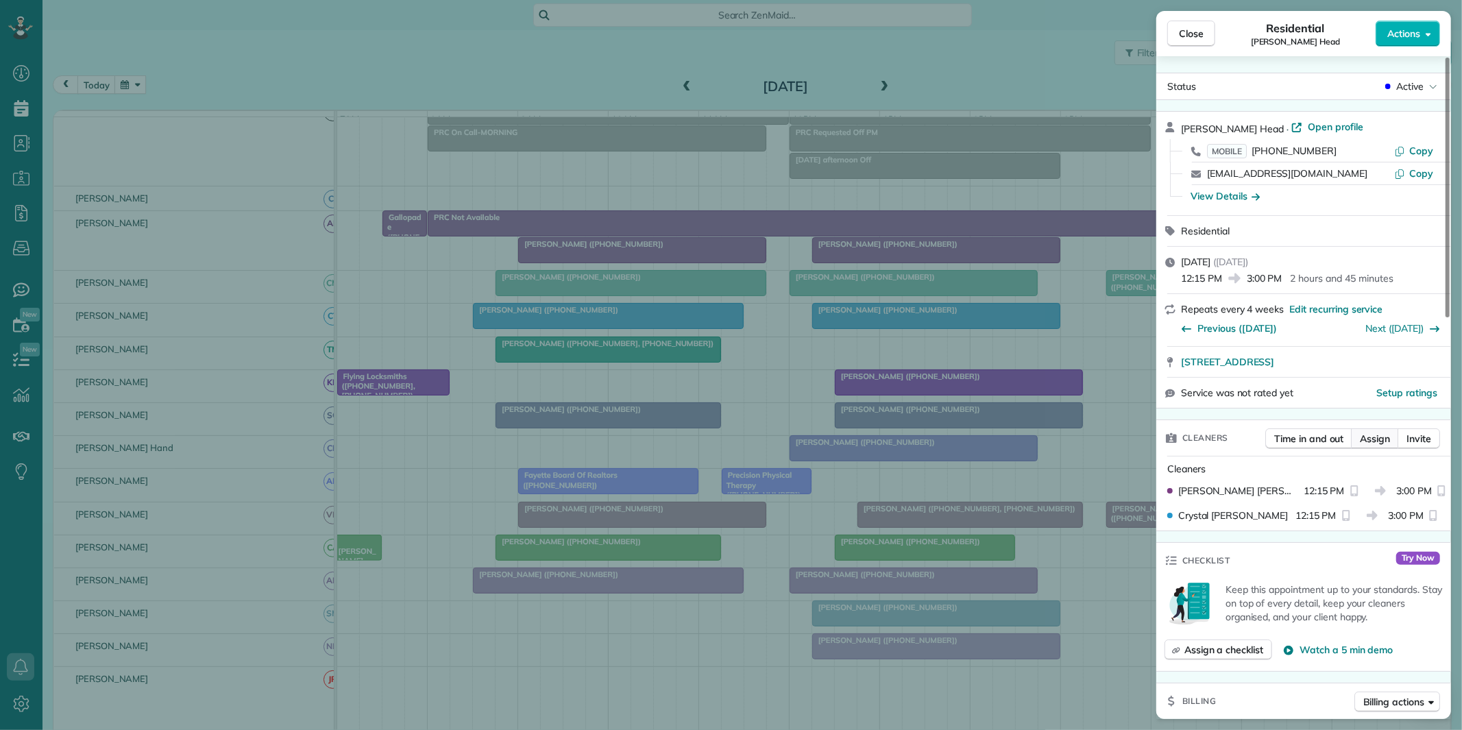
click at [1378, 441] on span "Assign" at bounding box center [1375, 439] width 30 height 14
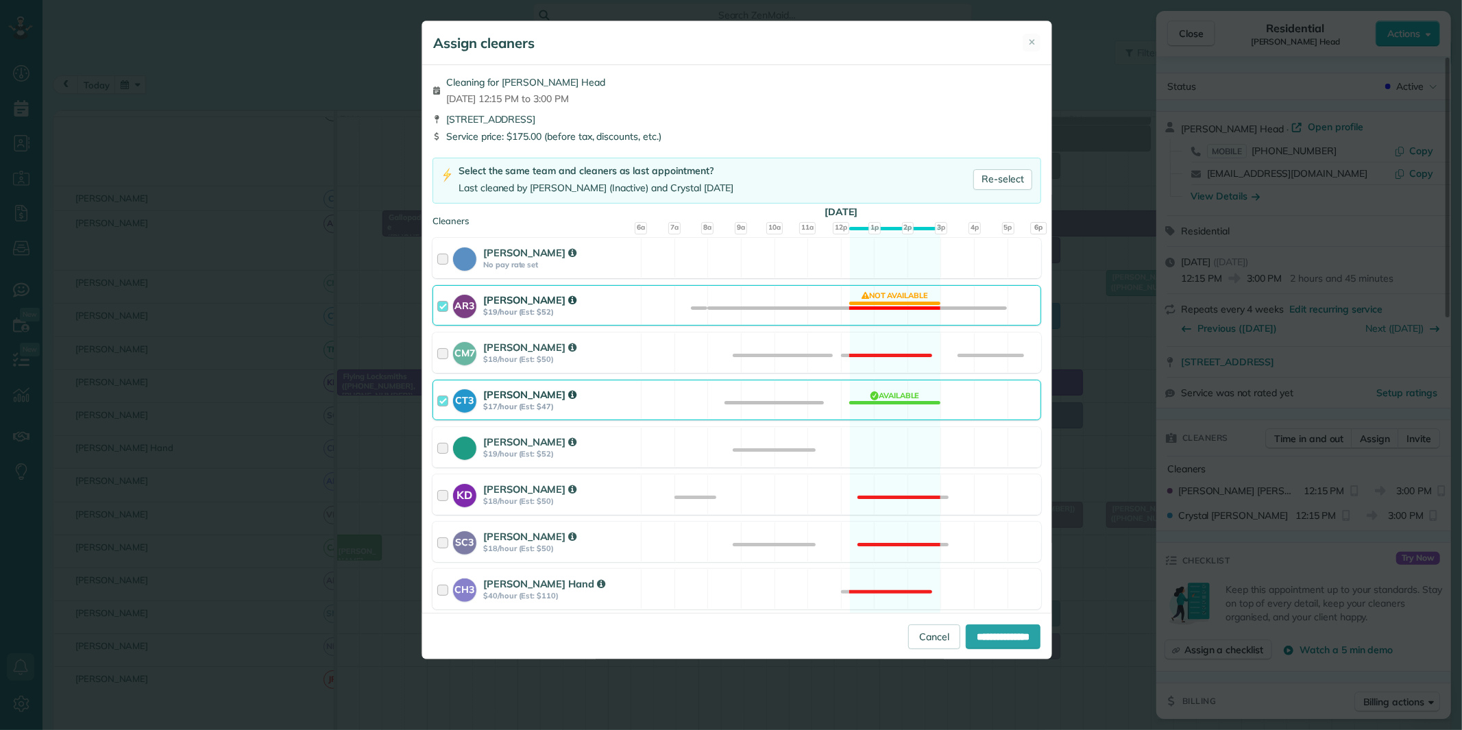
drag, startPoint x: 910, startPoint y: 437, endPoint x: 910, endPoint y: 409, distance: 27.4
click at [910, 437] on div "Tamara Mitchell $19/hour (Est: $52) Available" at bounding box center [737, 447] width 609 height 40
click at [900, 302] on div "AR3 Amy Reid $19/hour (Est: $52) Not available" at bounding box center [737, 305] width 609 height 40
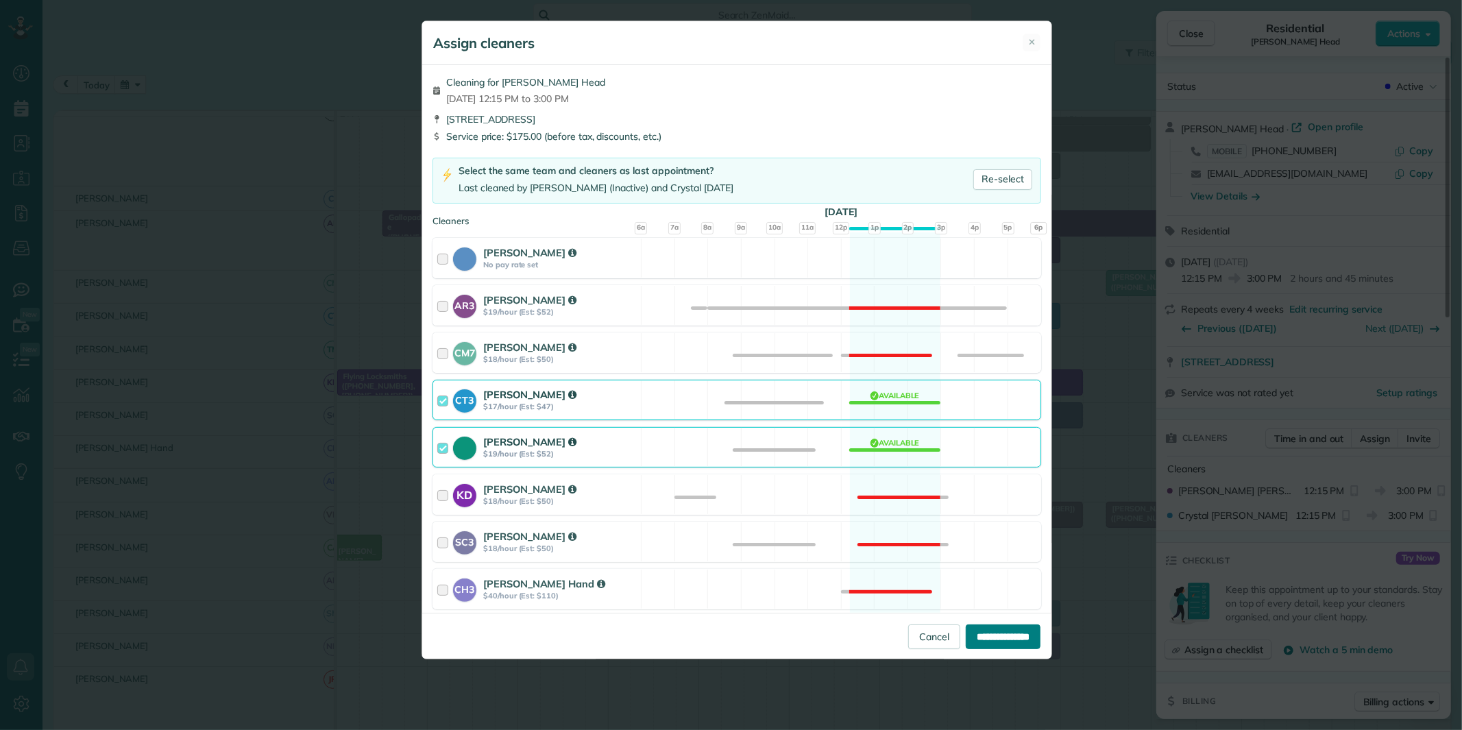
click at [989, 641] on input "**********" at bounding box center [1003, 636] width 75 height 25
type input "**********"
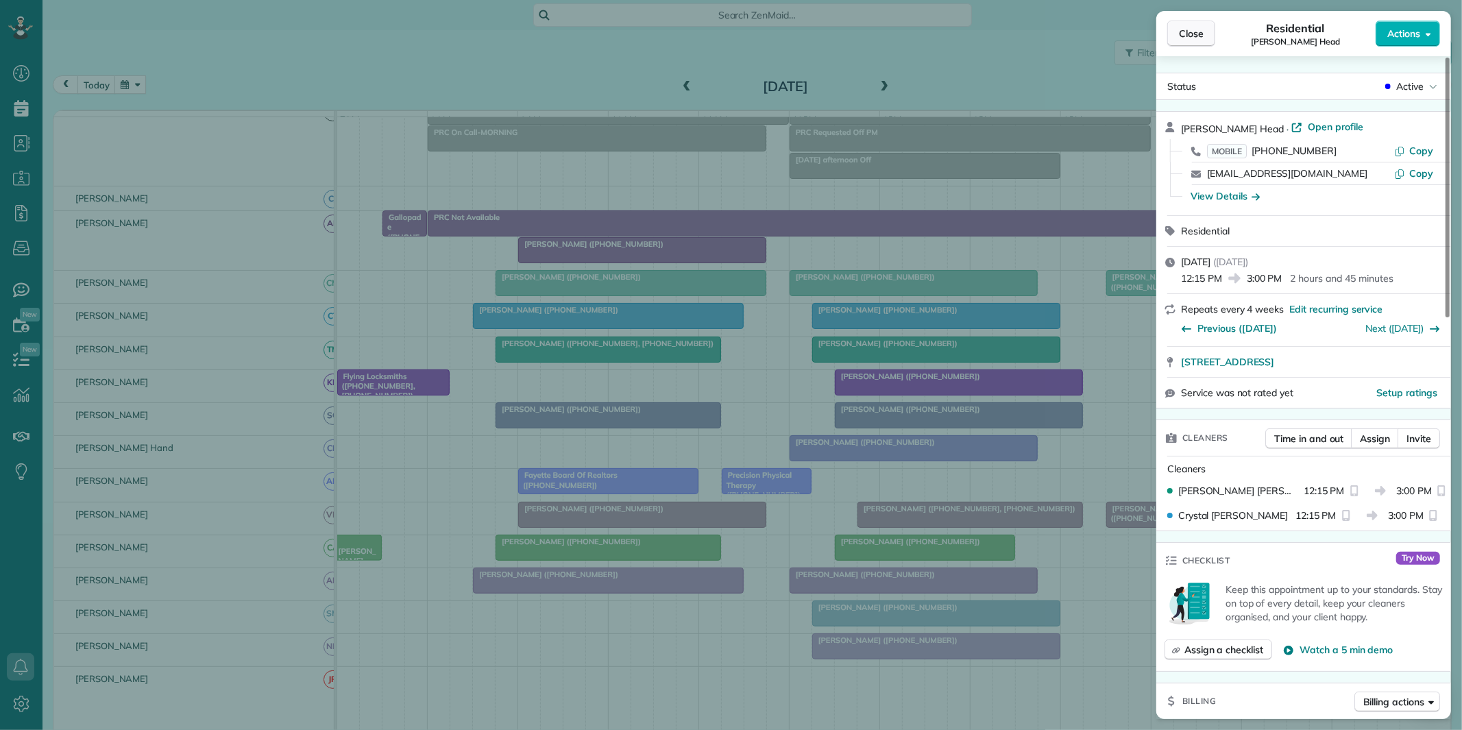
click at [1197, 35] on span "Close" at bounding box center [1191, 34] width 25 height 14
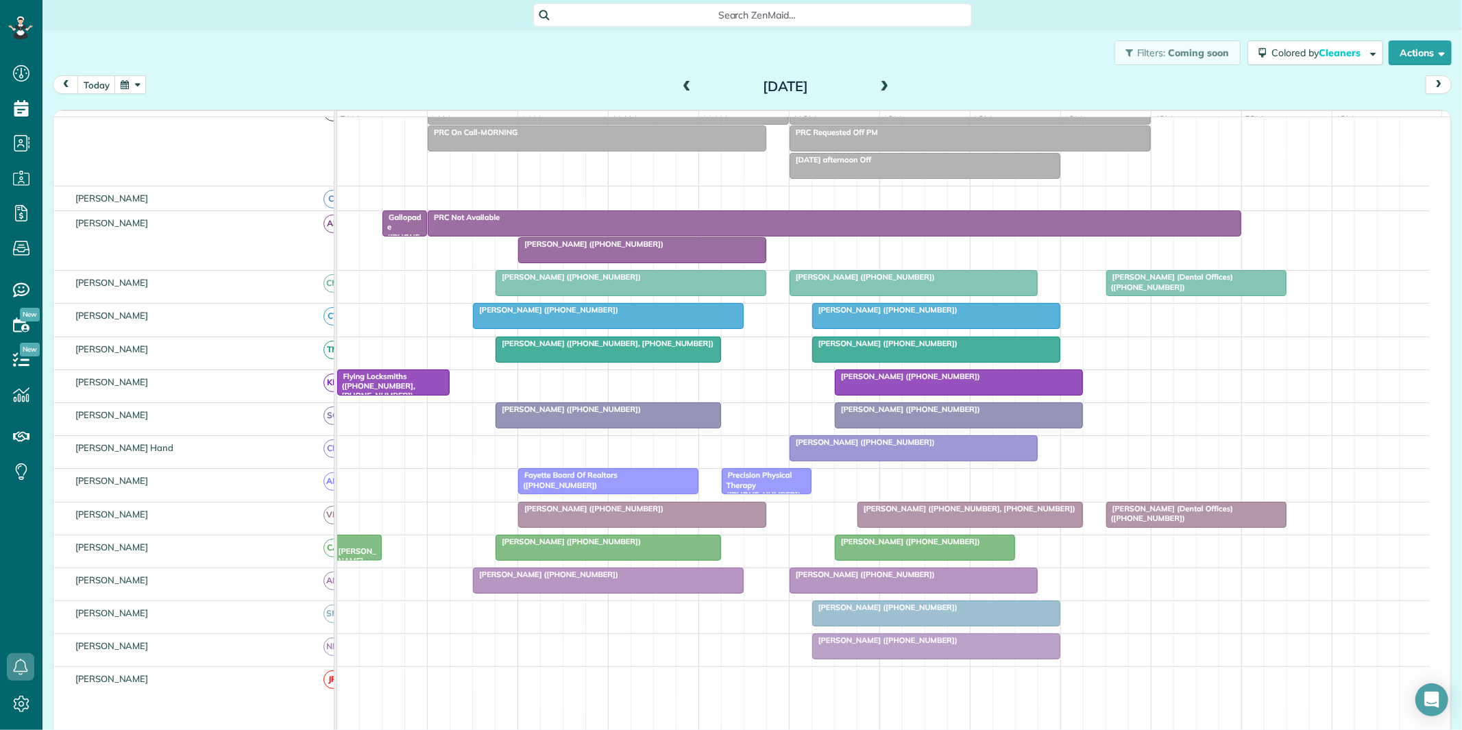
click at [624, 327] on div at bounding box center [608, 316] width 269 height 25
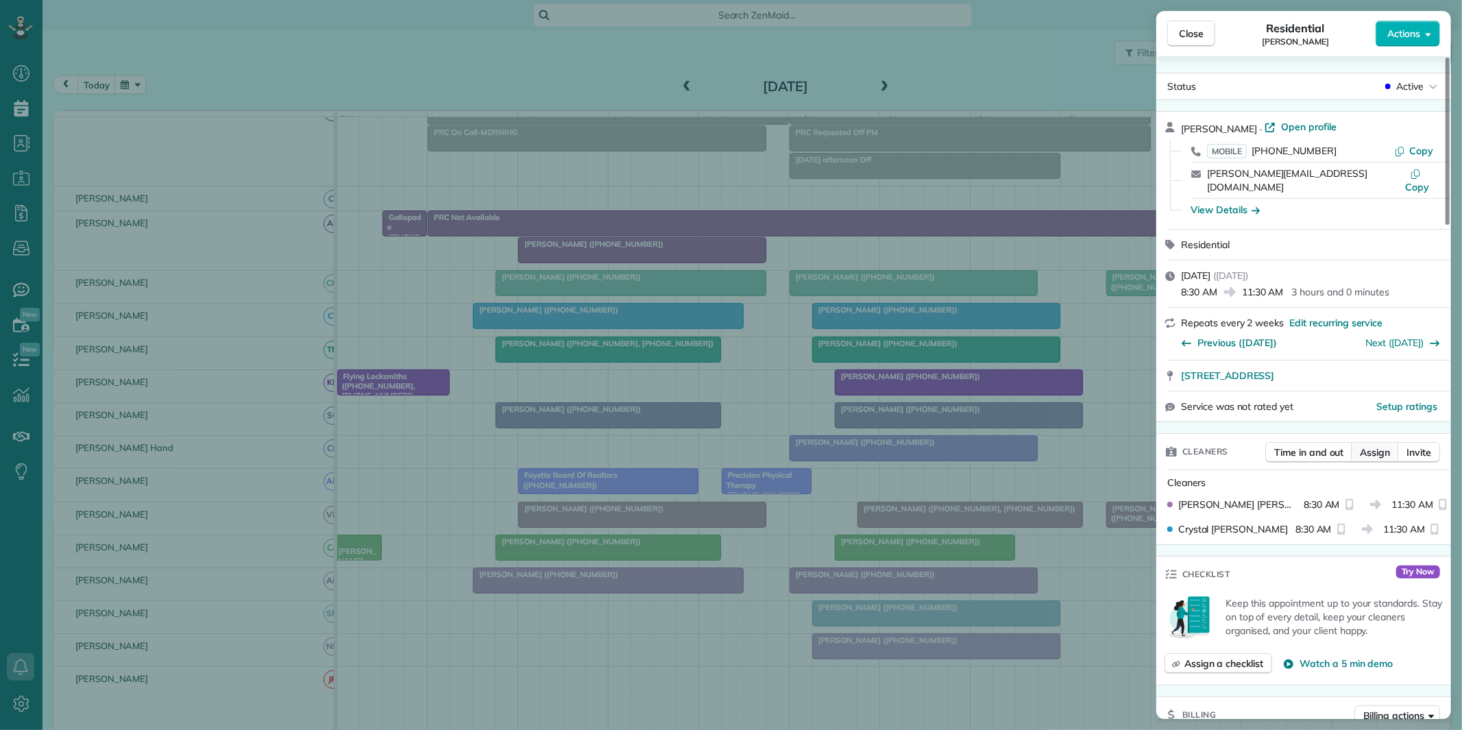
click at [1383, 446] on span "Assign" at bounding box center [1375, 453] width 30 height 14
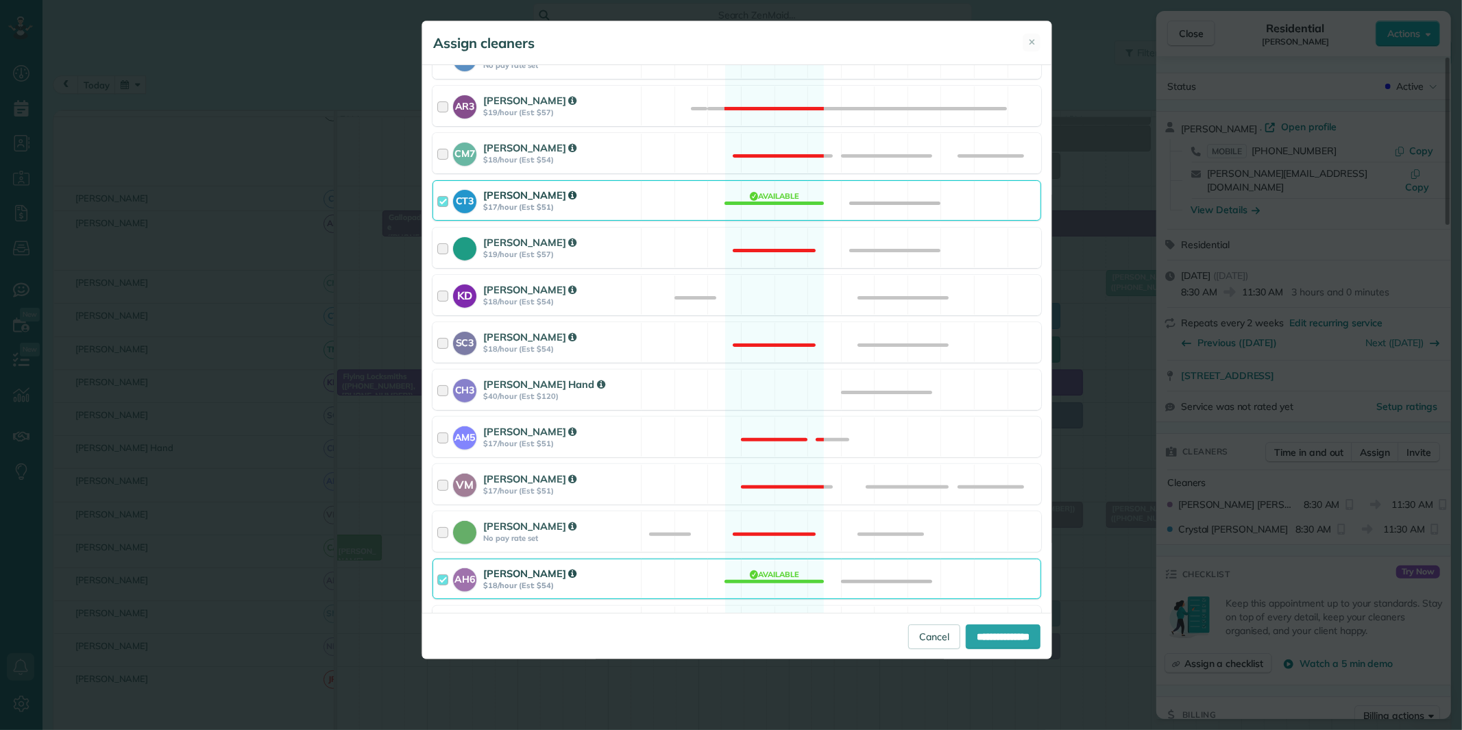
scroll to position [379, 0]
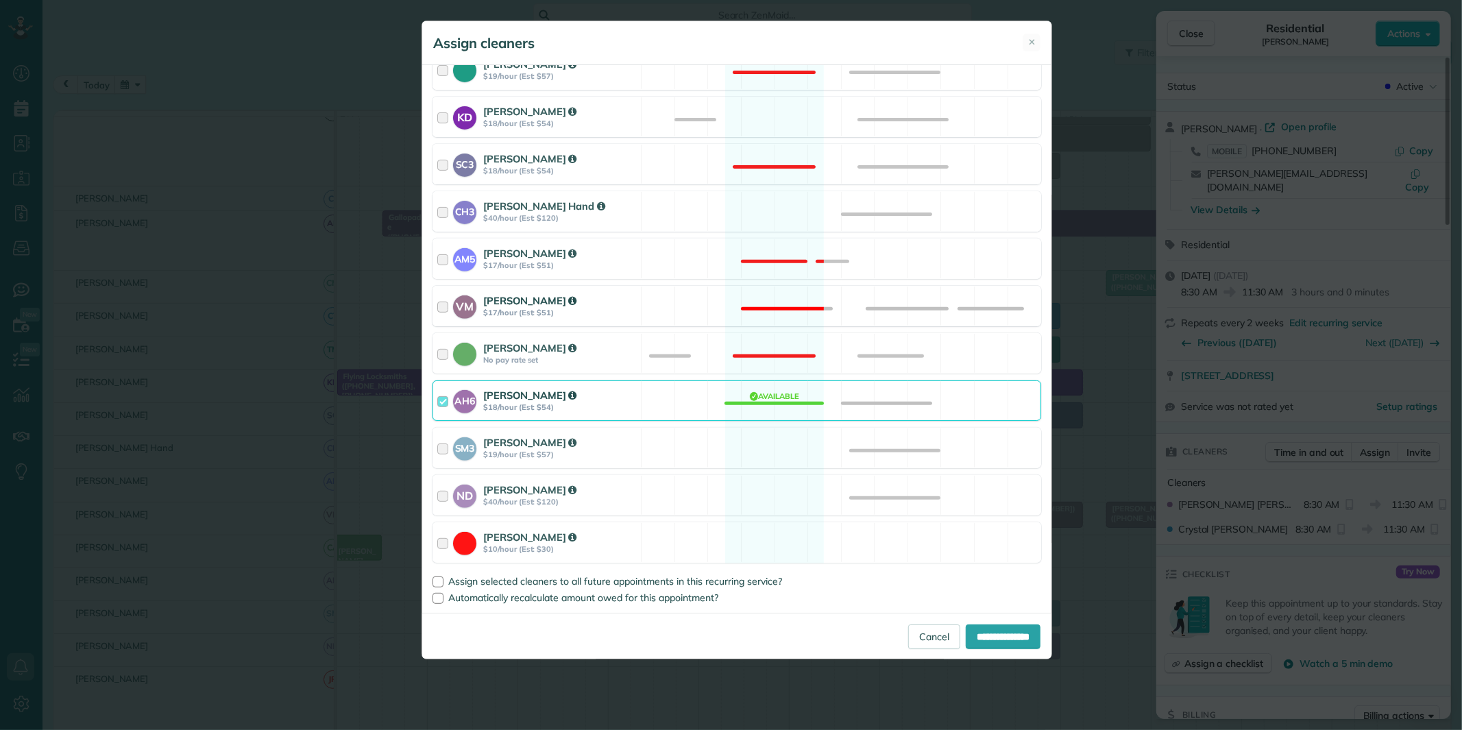
click at [782, 296] on div "VM Victoria Minix $17/hour (Est: $51) Not available" at bounding box center [737, 306] width 609 height 40
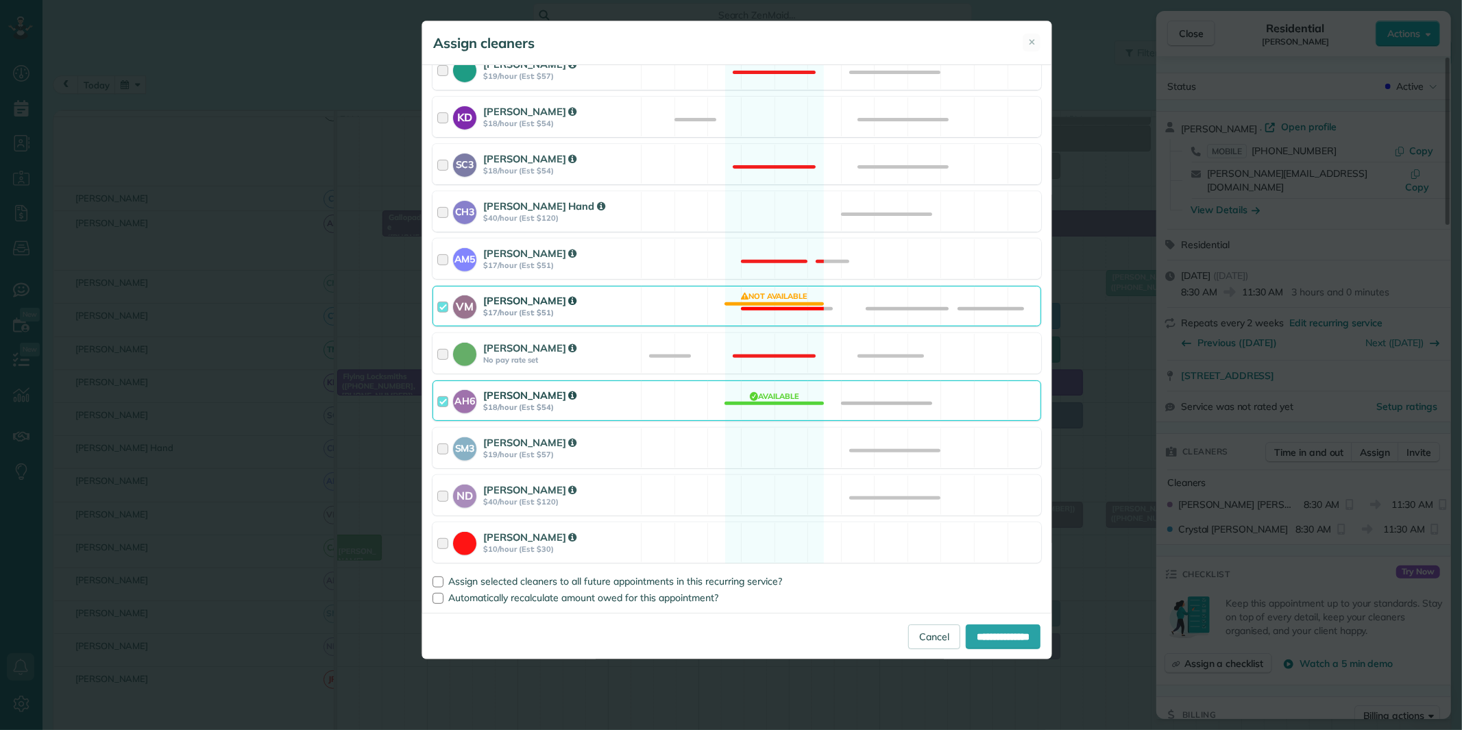
drag, startPoint x: 772, startPoint y: 394, endPoint x: 814, endPoint y: 441, distance: 62.6
click at [772, 394] on div "AH6 Ashley Hudson $18/hour (Est: $54) Available" at bounding box center [737, 400] width 609 height 40
click at [991, 625] on input "**********" at bounding box center [1003, 636] width 75 height 25
type input "**********"
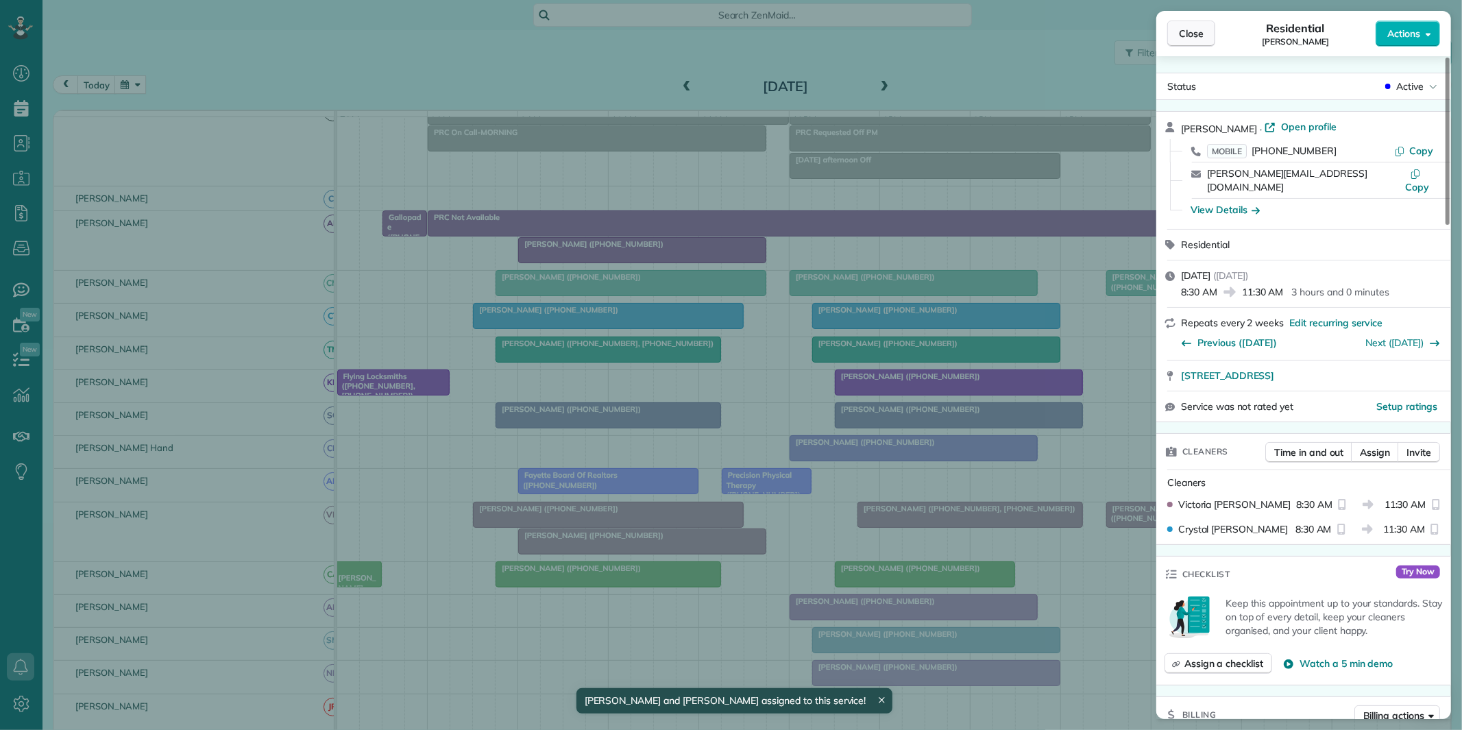
click at [1180, 32] on span "Close" at bounding box center [1191, 34] width 25 height 14
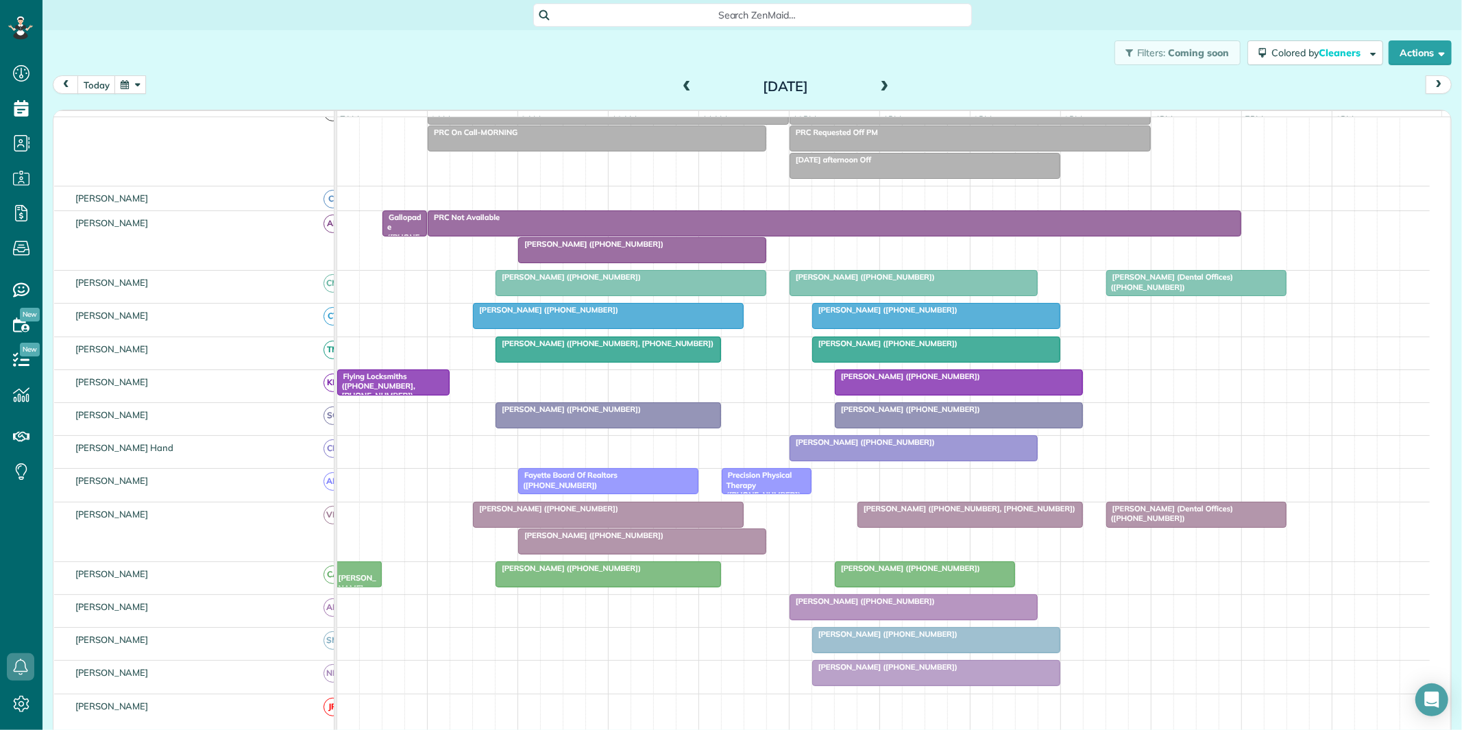
click at [625, 540] on div "[PERSON_NAME] ([PHONE_NUMBER])" at bounding box center [642, 536] width 240 height 10
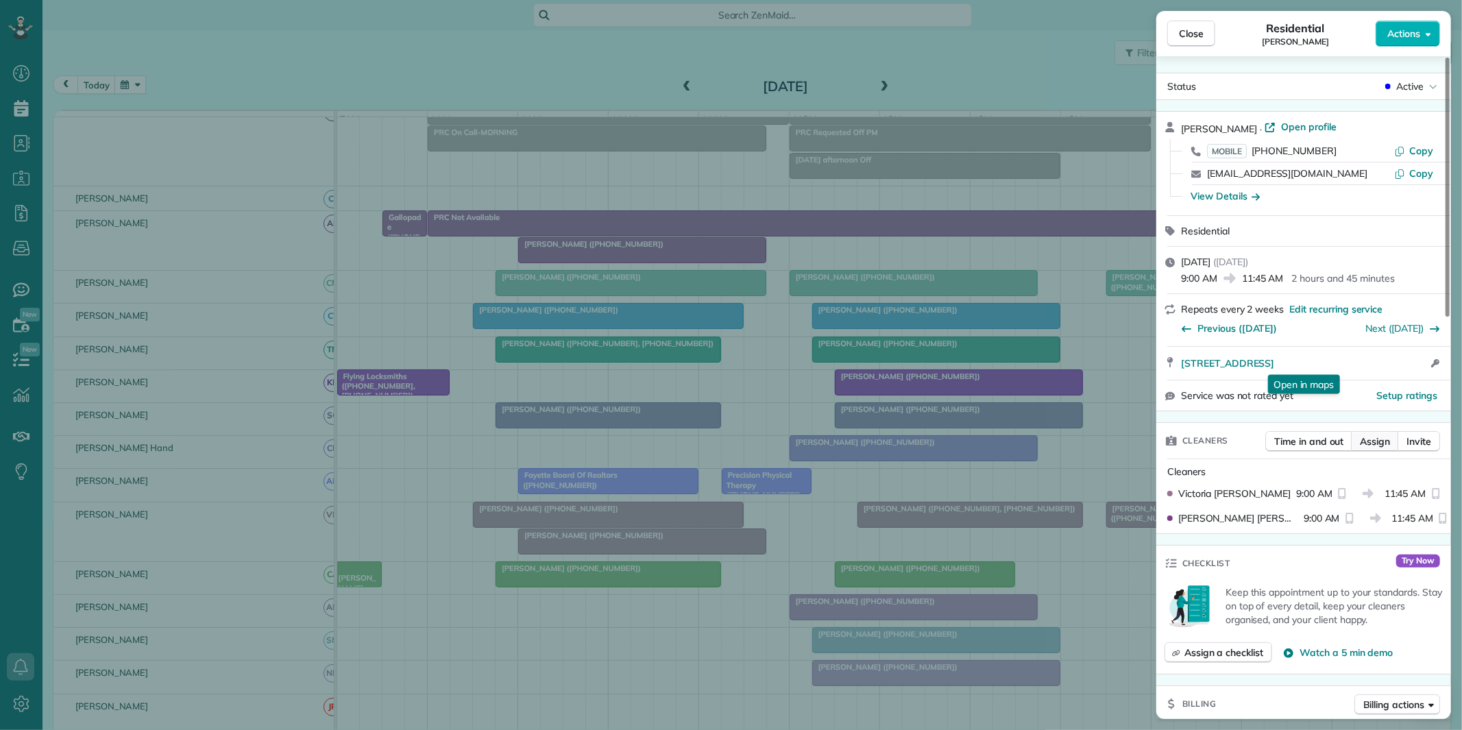
click at [1374, 443] on span "Assign" at bounding box center [1375, 442] width 30 height 14
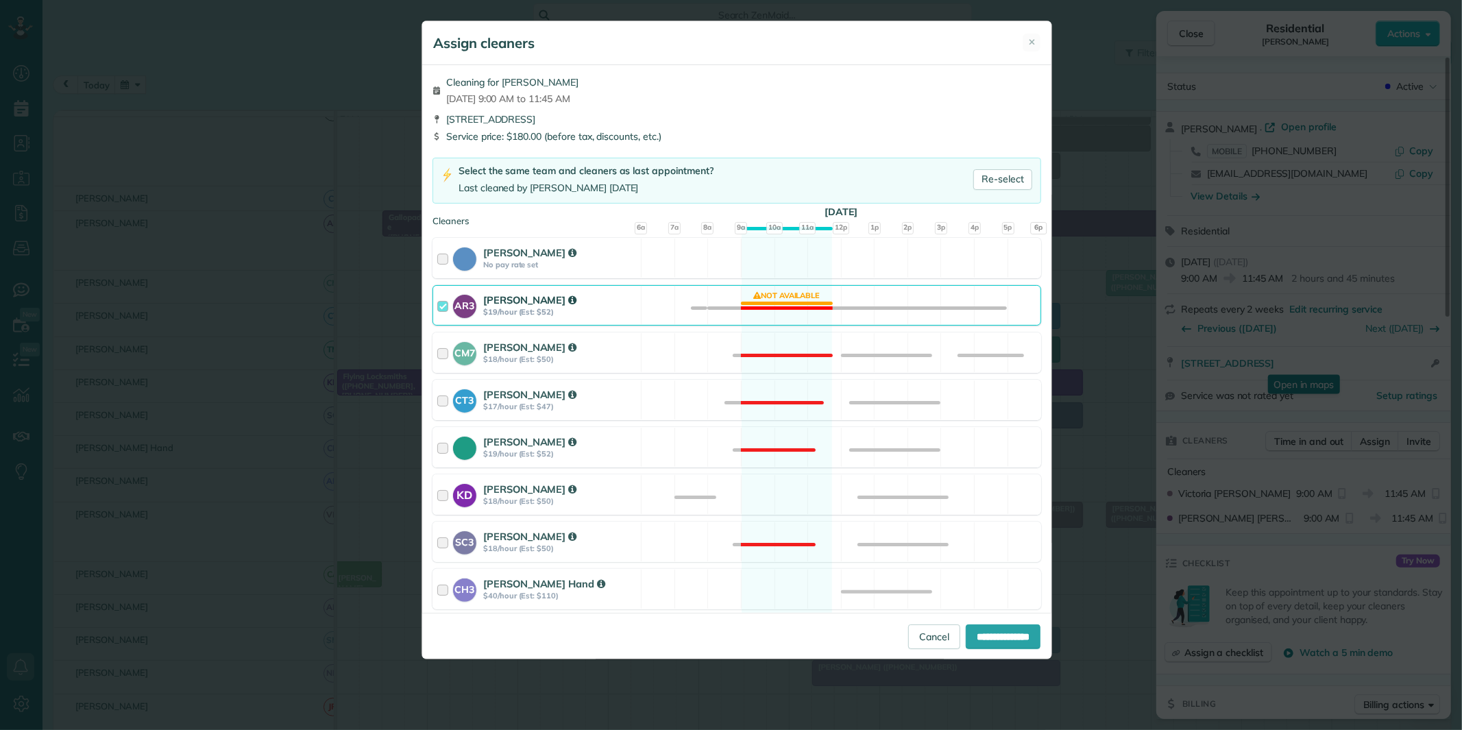
click at [775, 306] on div "AR3 Amy Reid $19/hour (Est: $52) Not available" at bounding box center [737, 305] width 609 height 40
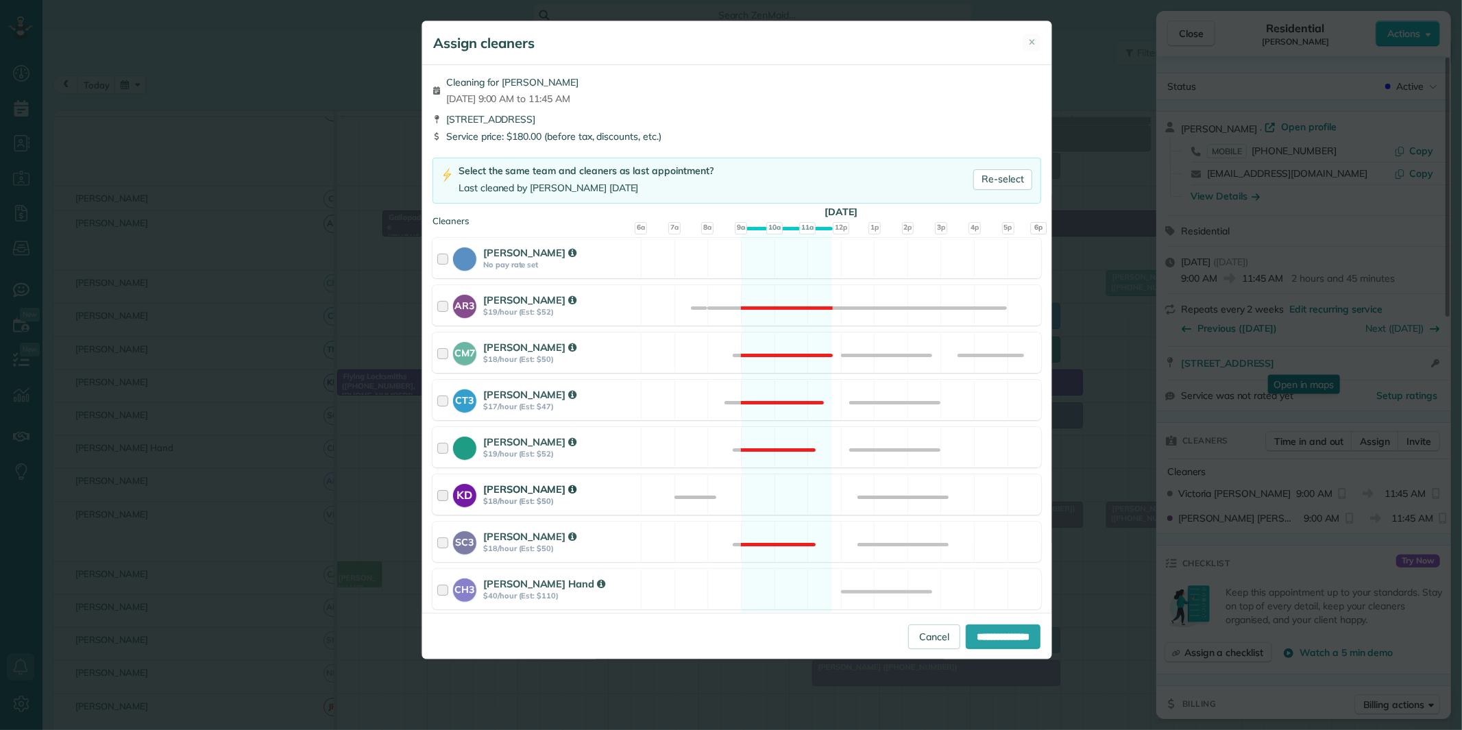
click at [770, 498] on div "KD Katerina Doane $18/hour (Est: $50) Available" at bounding box center [737, 494] width 609 height 40
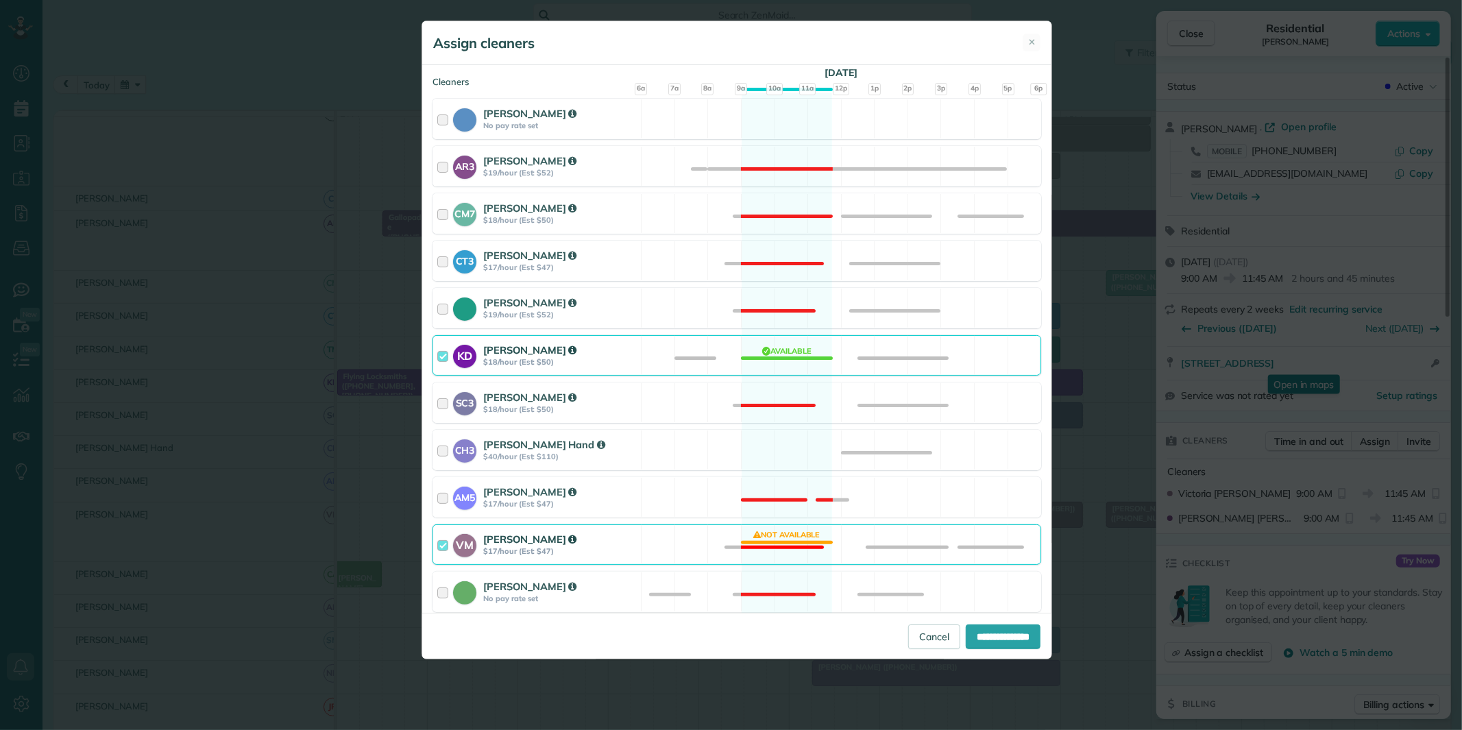
scroll to position [379, 0]
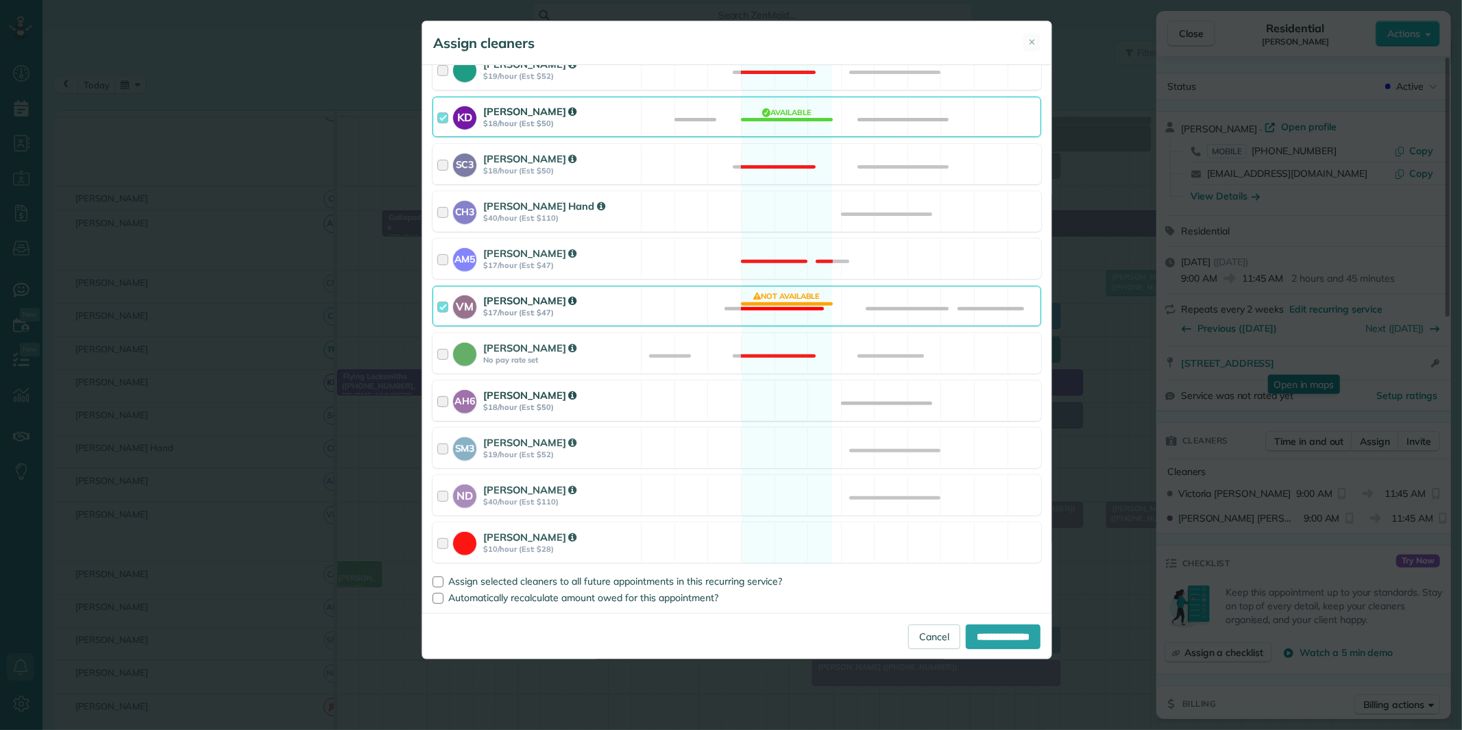
click at [783, 394] on div "AH6 Ashley Hudson $18/hour (Est: $50) Available" at bounding box center [737, 400] width 609 height 40
click at [786, 293] on div "VM Victoria Minix $17/hour (Est: $47) Not available" at bounding box center [737, 306] width 609 height 40
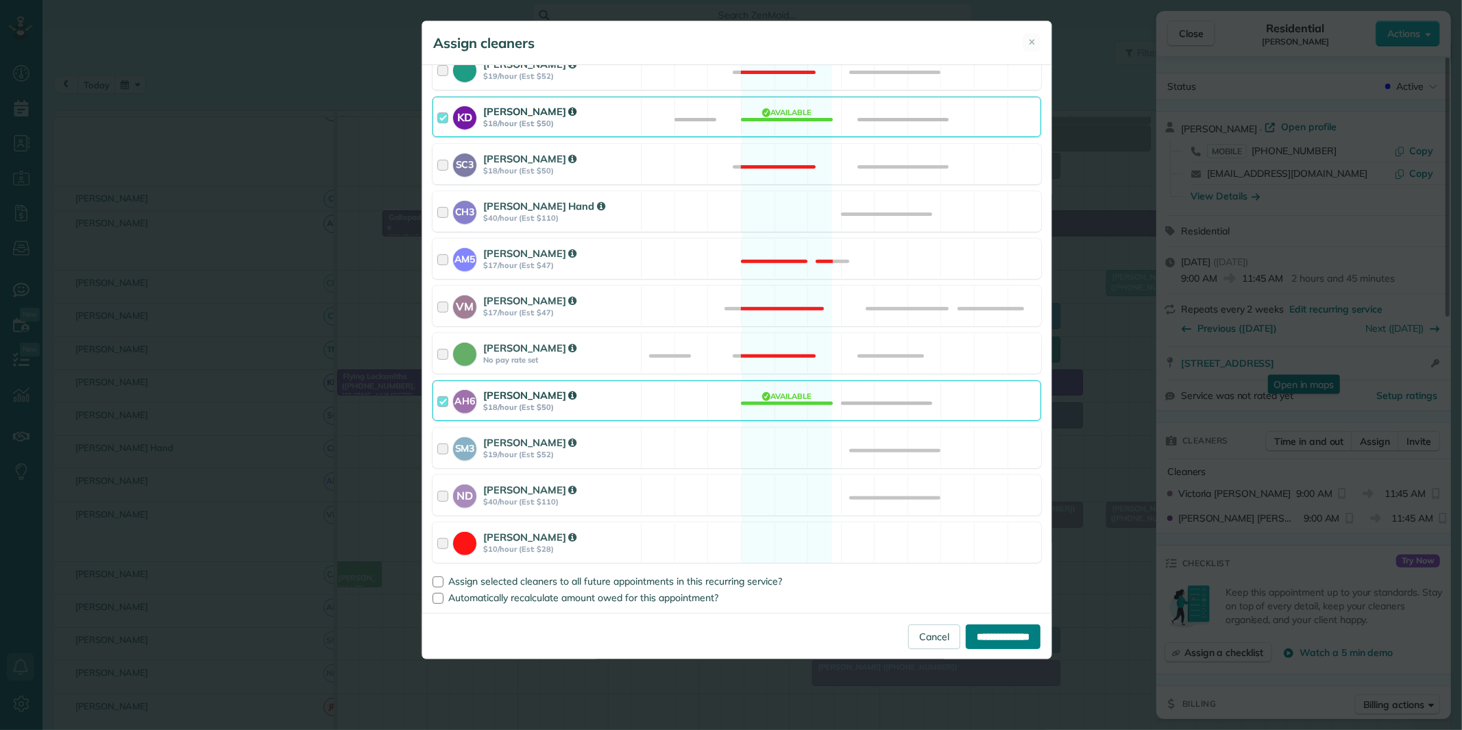
click at [993, 636] on input "**********" at bounding box center [1003, 636] width 75 height 25
type input "**********"
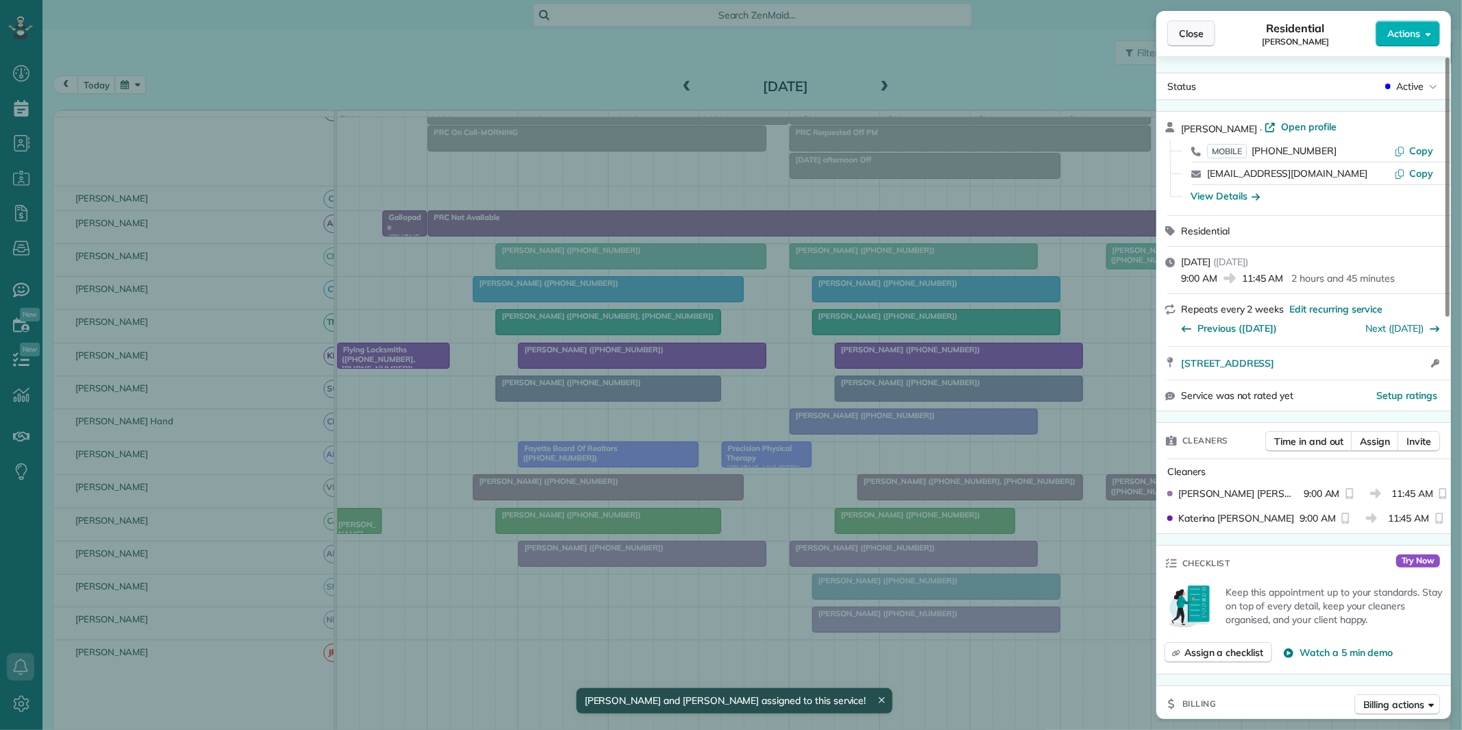
click at [1195, 42] on button "Close" at bounding box center [1191, 34] width 48 height 26
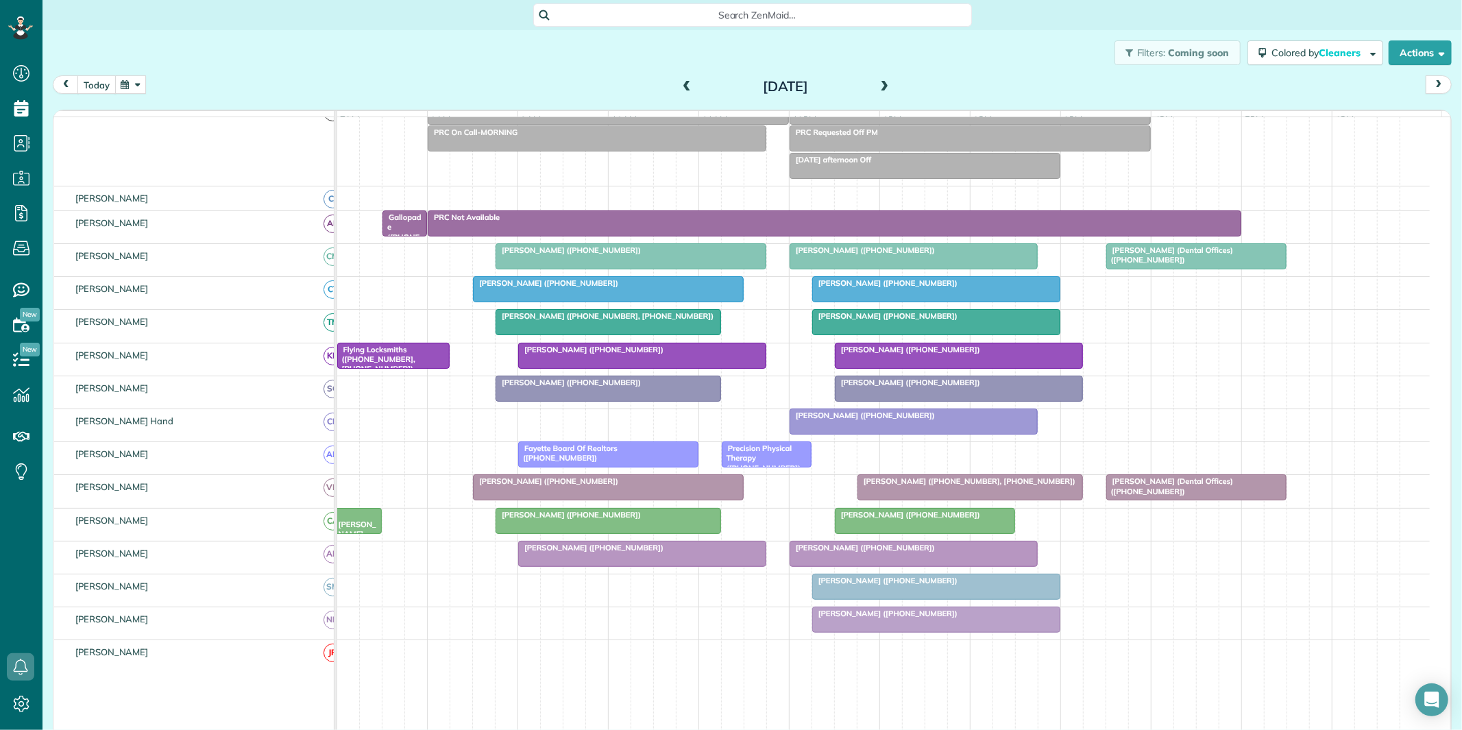
click at [93, 91] on button "today" at bounding box center [96, 84] width 38 height 19
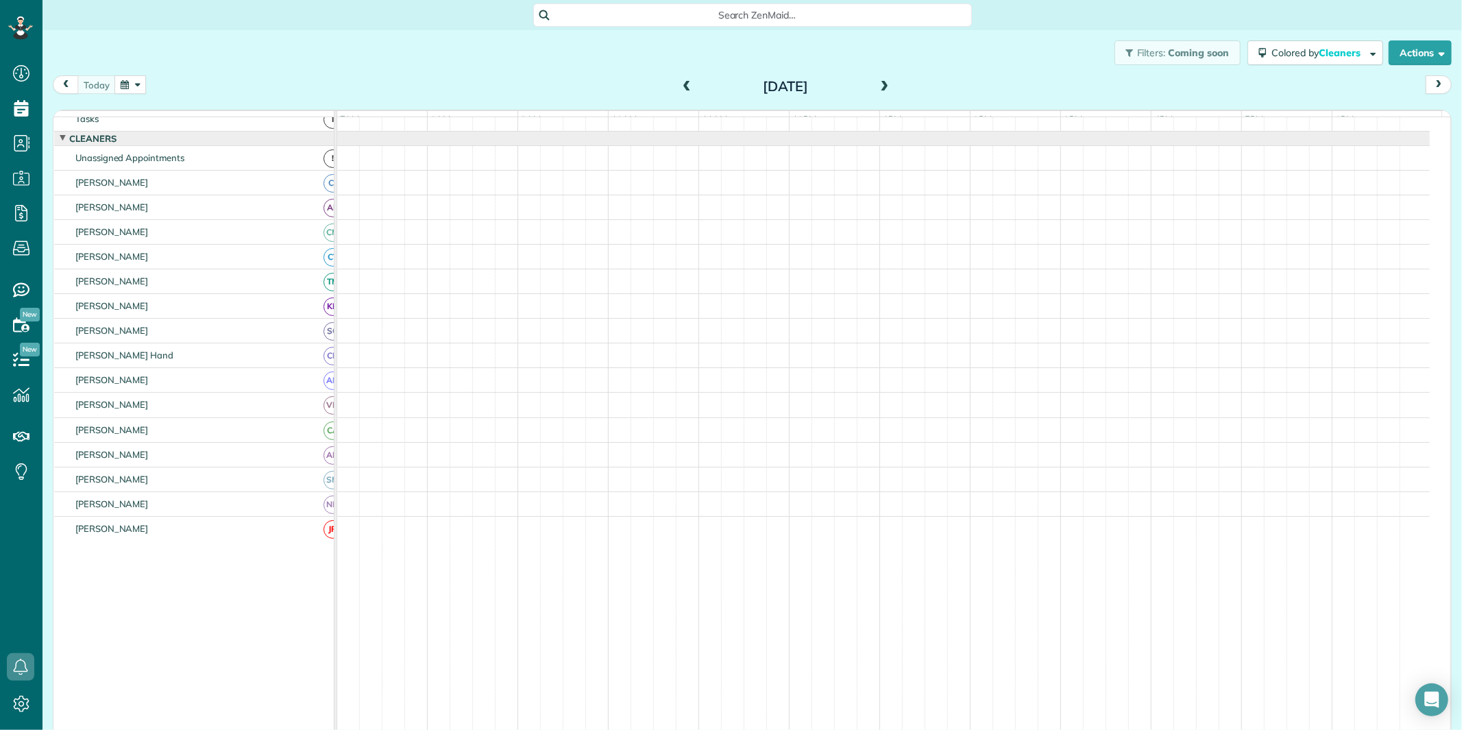
scroll to position [9, 0]
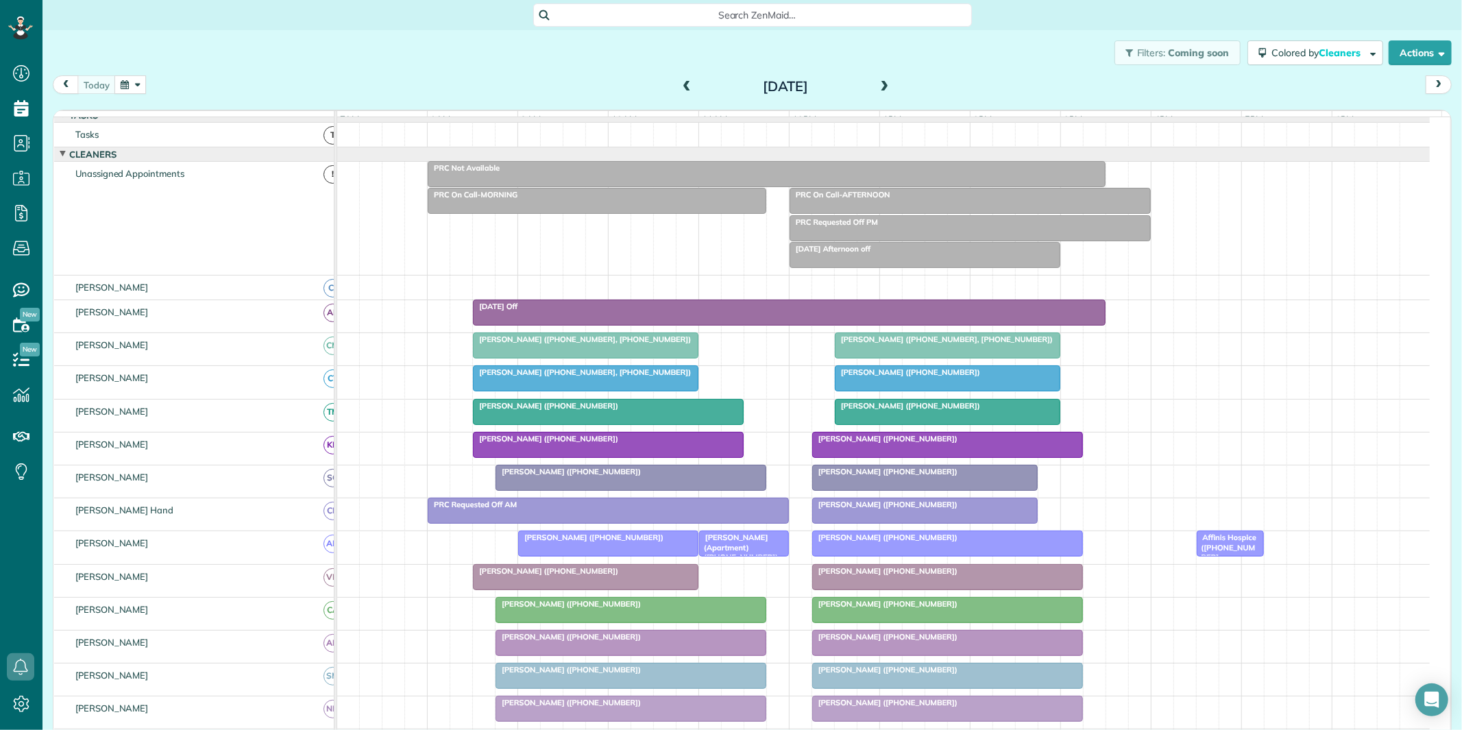
click at [737, 546] on span "[PERSON_NAME] (Apartment) ([PHONE_NUMBER])" at bounding box center [738, 547] width 80 height 29
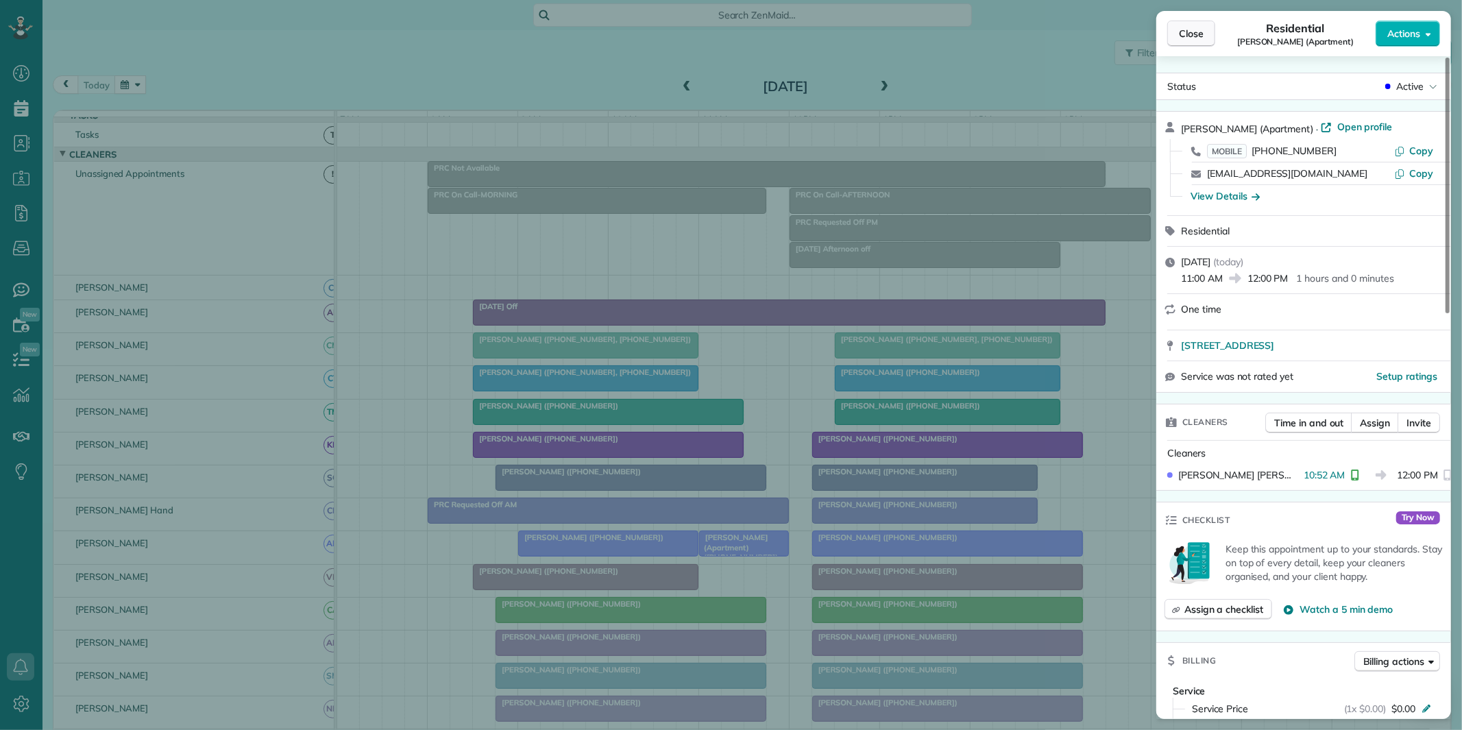
click at [1194, 31] on span "Close" at bounding box center [1191, 34] width 25 height 14
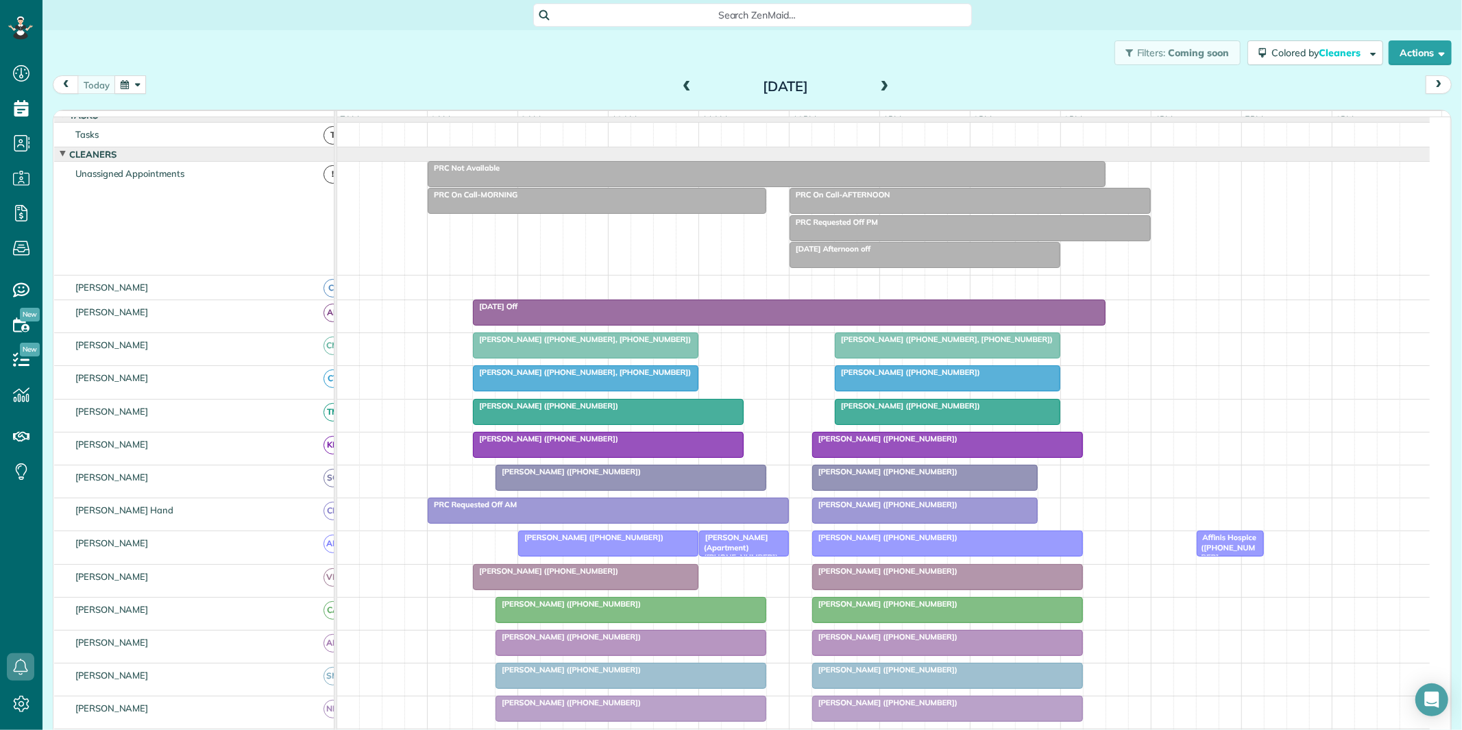
click at [877, 90] on span at bounding box center [884, 87] width 15 height 12
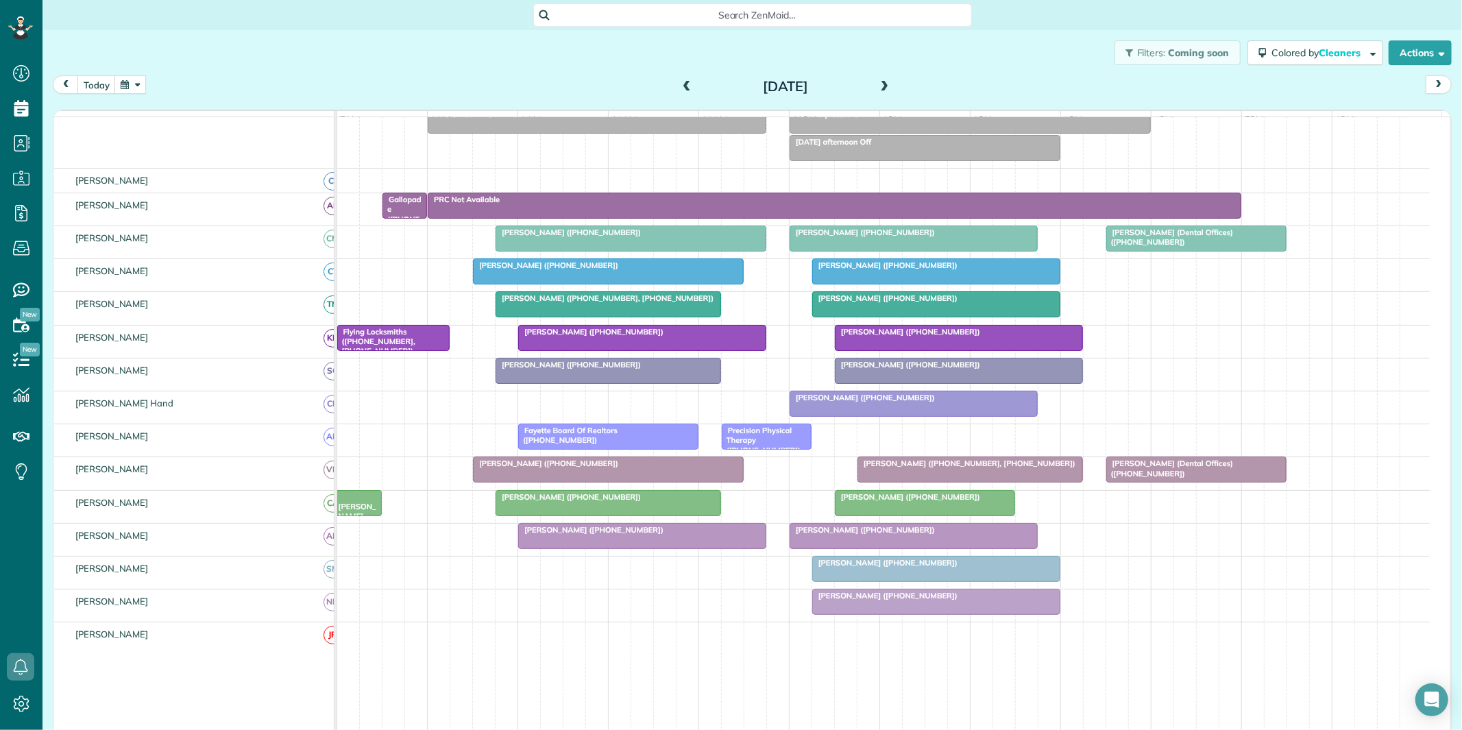
scroll to position [196, 0]
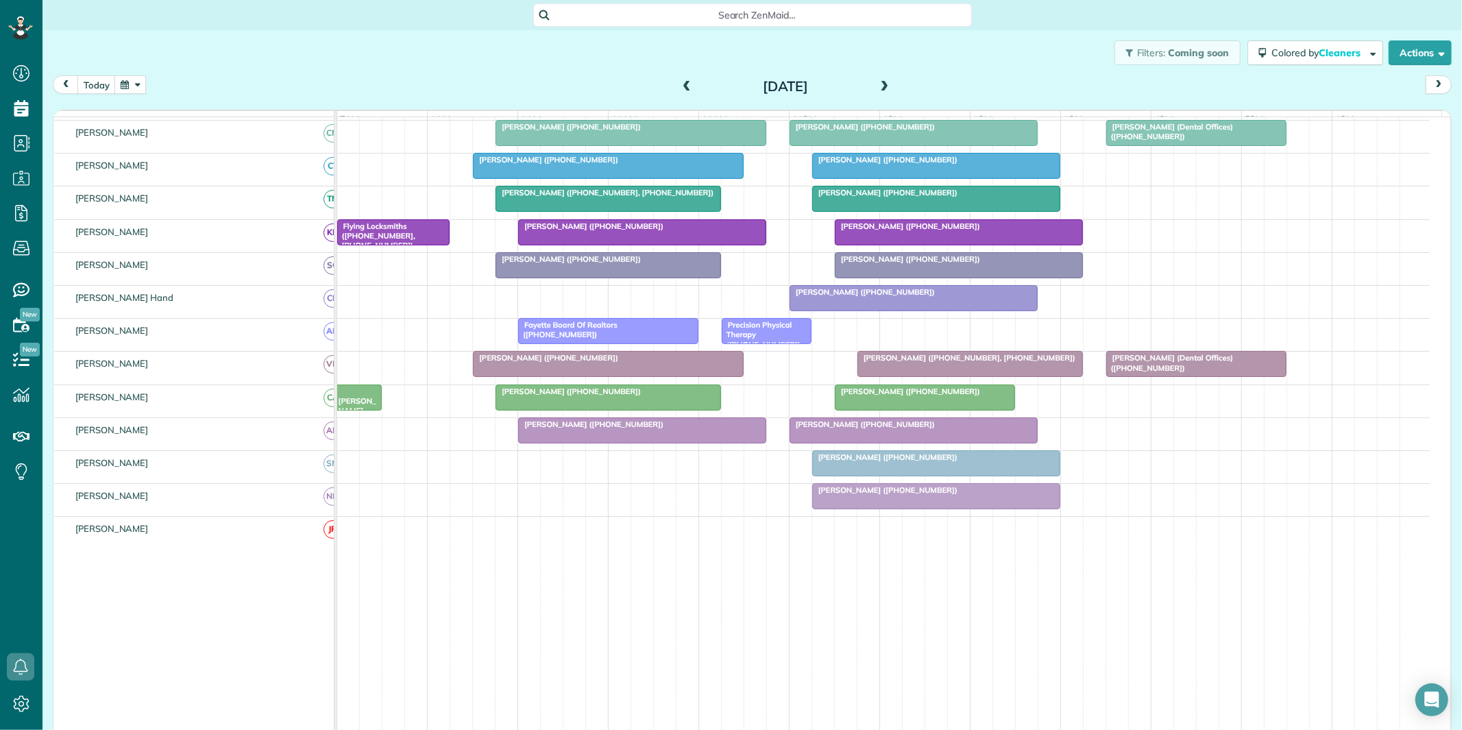
click at [880, 77] on span at bounding box center [884, 87] width 15 height 21
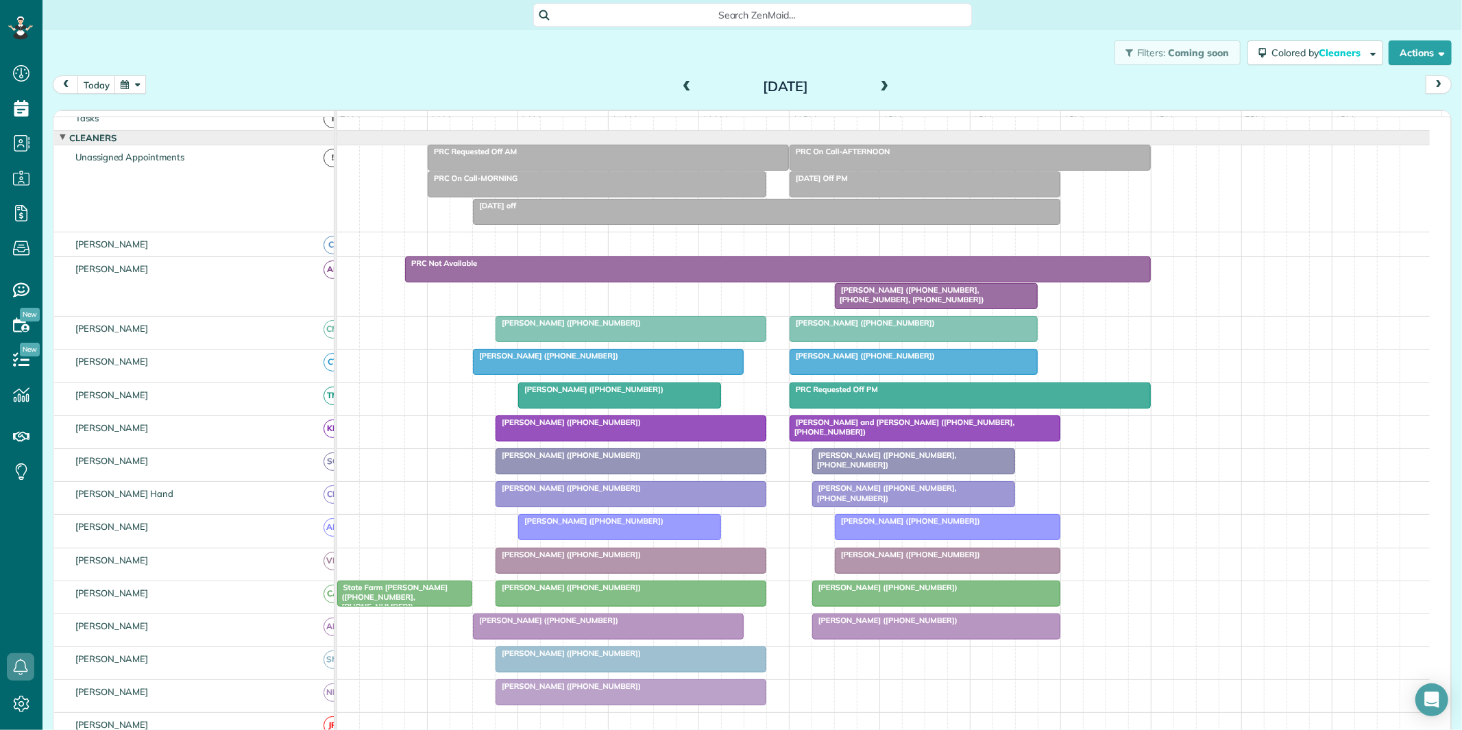
click at [880, 77] on span at bounding box center [884, 87] width 15 height 21
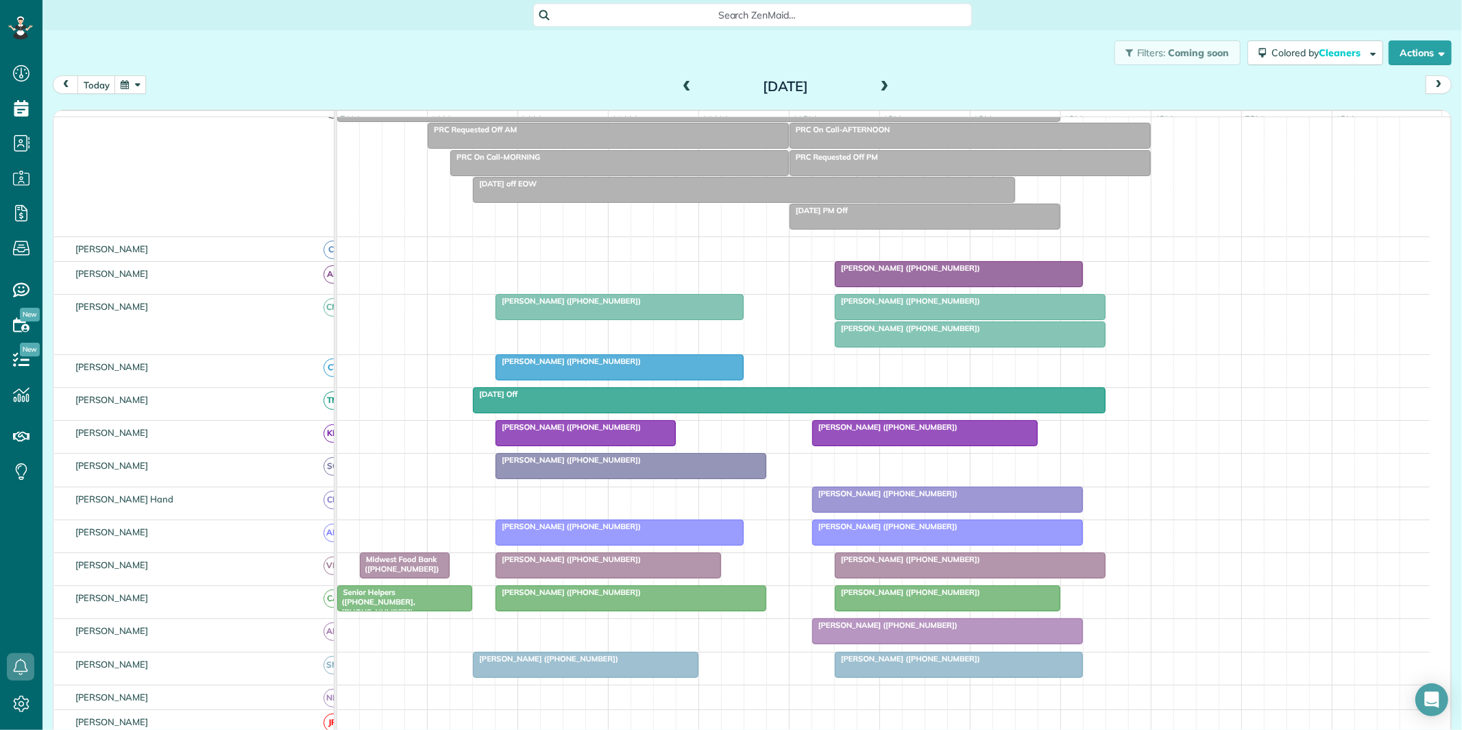
scroll to position [101, 0]
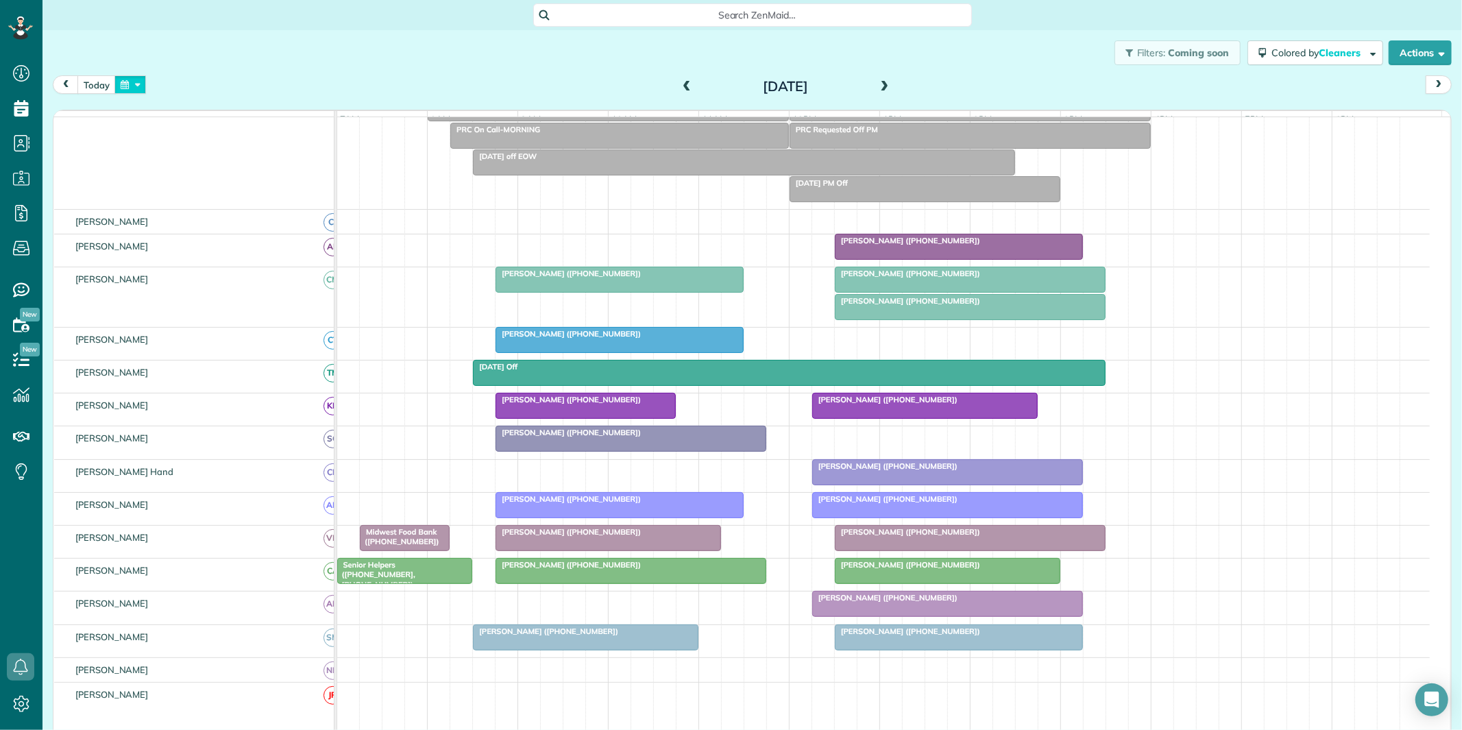
click at [139, 87] on button "button" at bounding box center [130, 84] width 32 height 19
click at [276, 217] on link "29" at bounding box center [274, 221] width 22 height 22
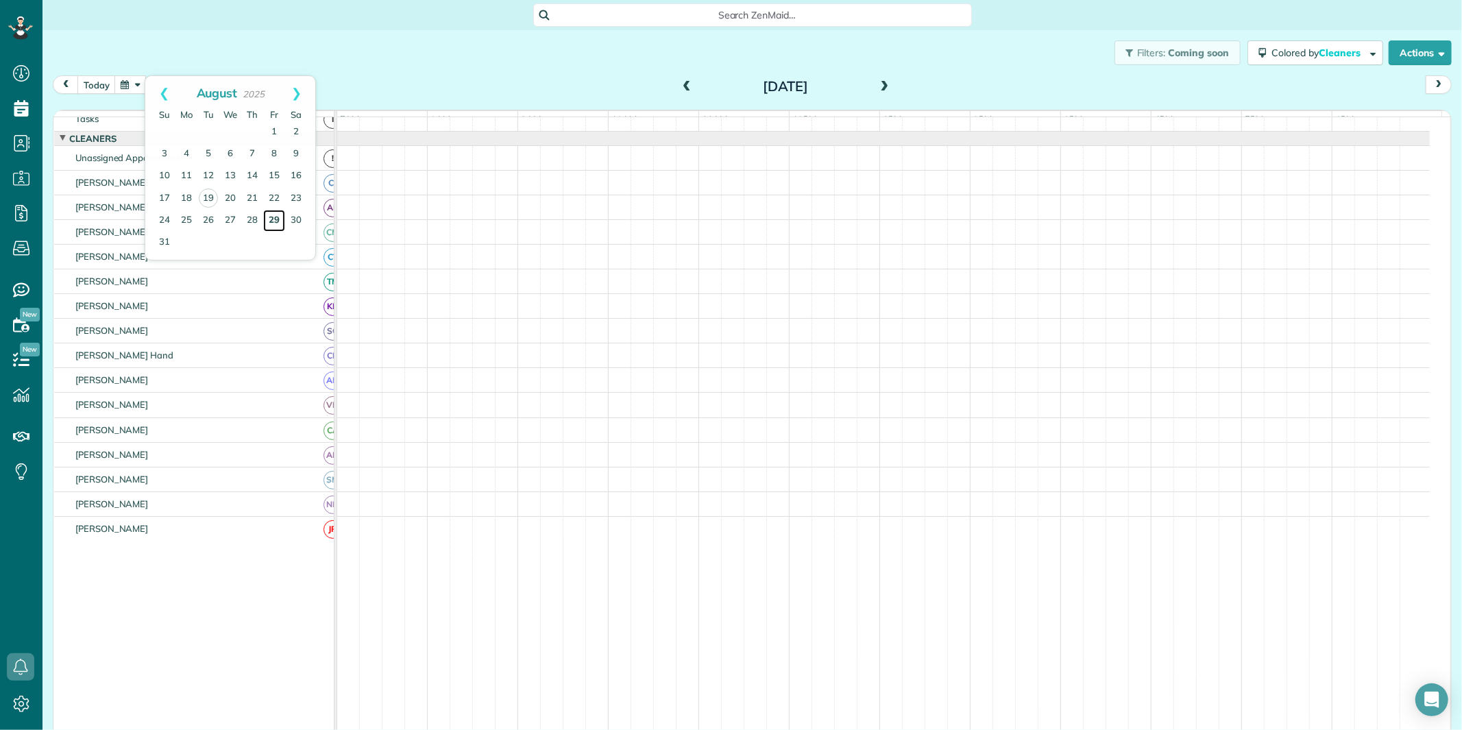
scroll to position [0, 0]
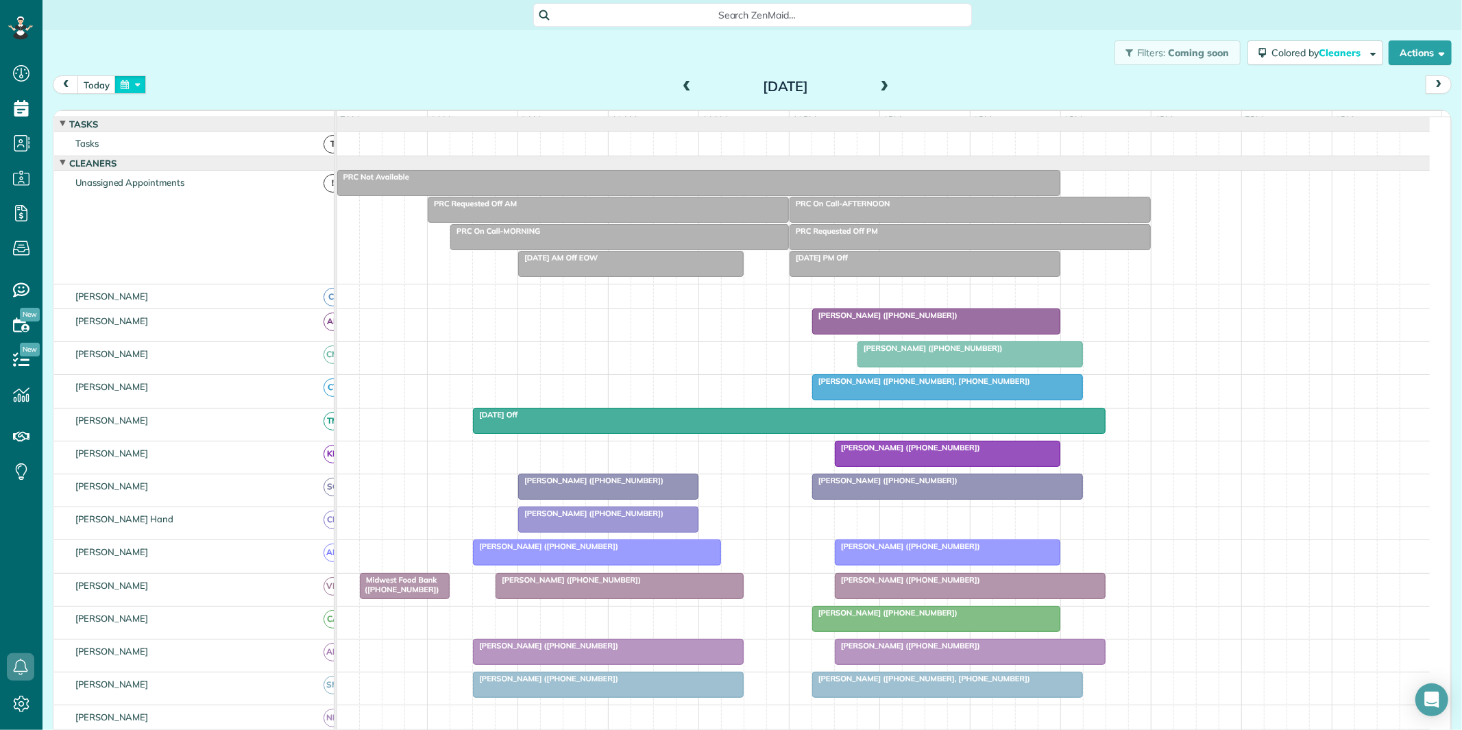
click at [132, 77] on button "button" at bounding box center [130, 84] width 32 height 19
click at [302, 88] on link "Next" at bounding box center [297, 93] width 38 height 34
click at [273, 193] on link "26" at bounding box center [274, 198] width 22 height 22
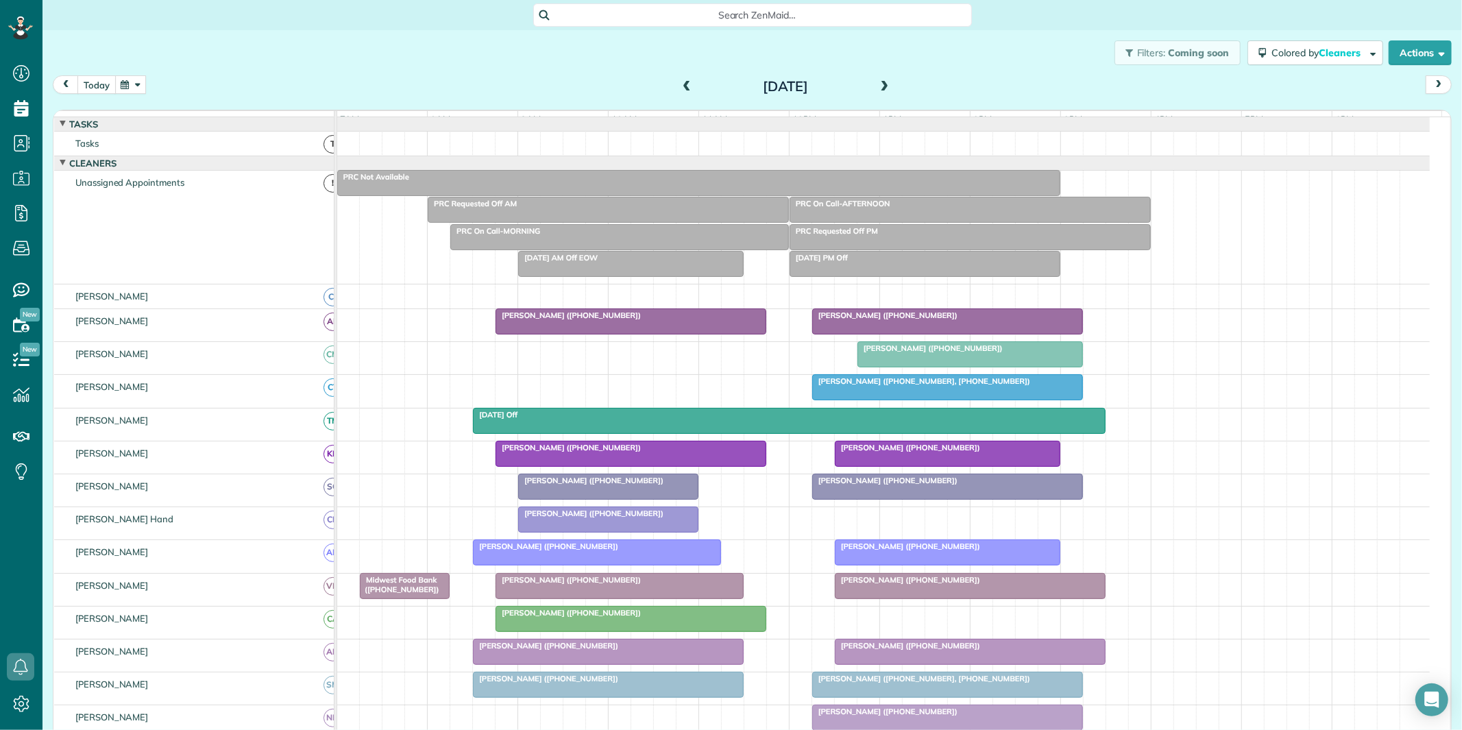
click at [85, 85] on button "today" at bounding box center [96, 84] width 38 height 19
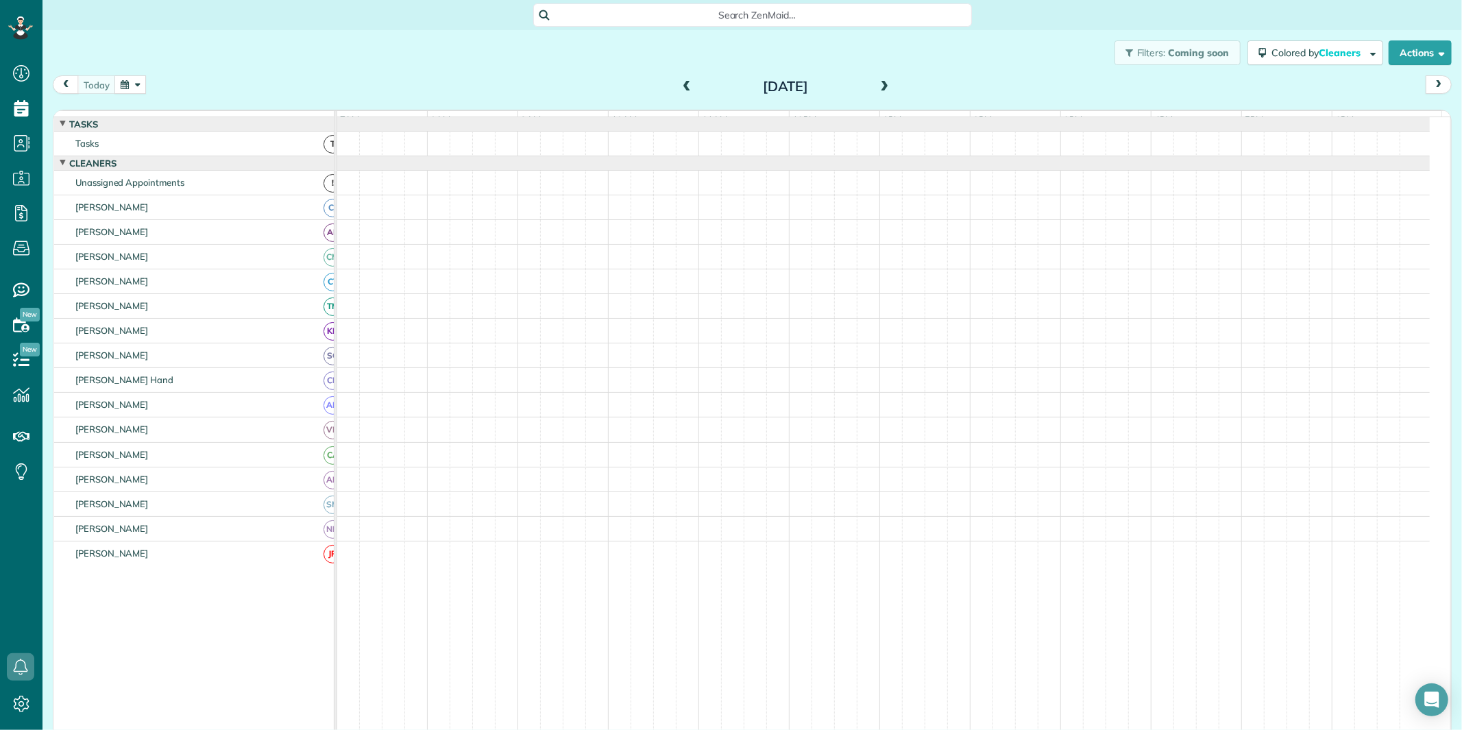
click at [134, 87] on button "button" at bounding box center [130, 84] width 32 height 19
click at [251, 196] on link "21" at bounding box center [252, 199] width 22 height 22
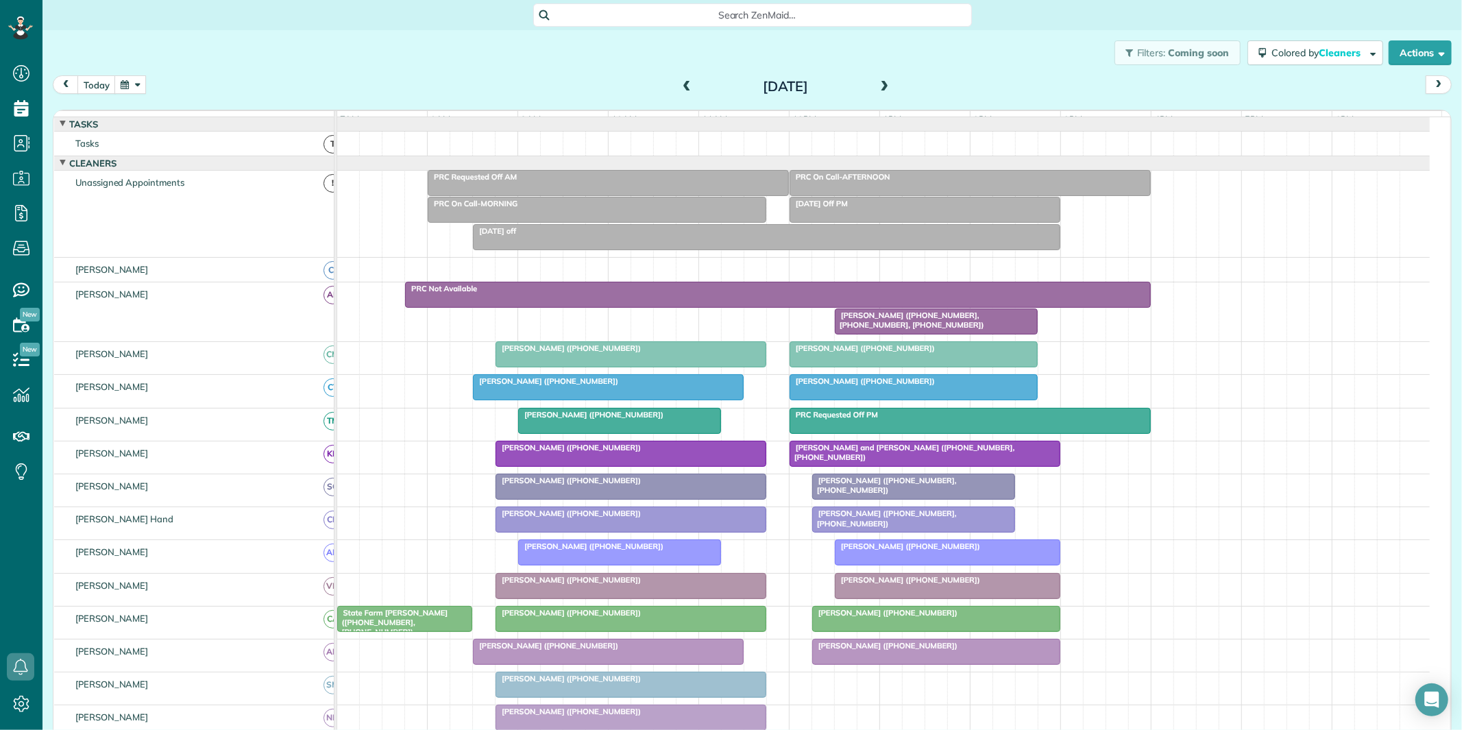
click at [916, 330] on div "Margaret Hopke (+15046107604, +14703890725, +17703022232)" at bounding box center [936, 321] width 195 height 20
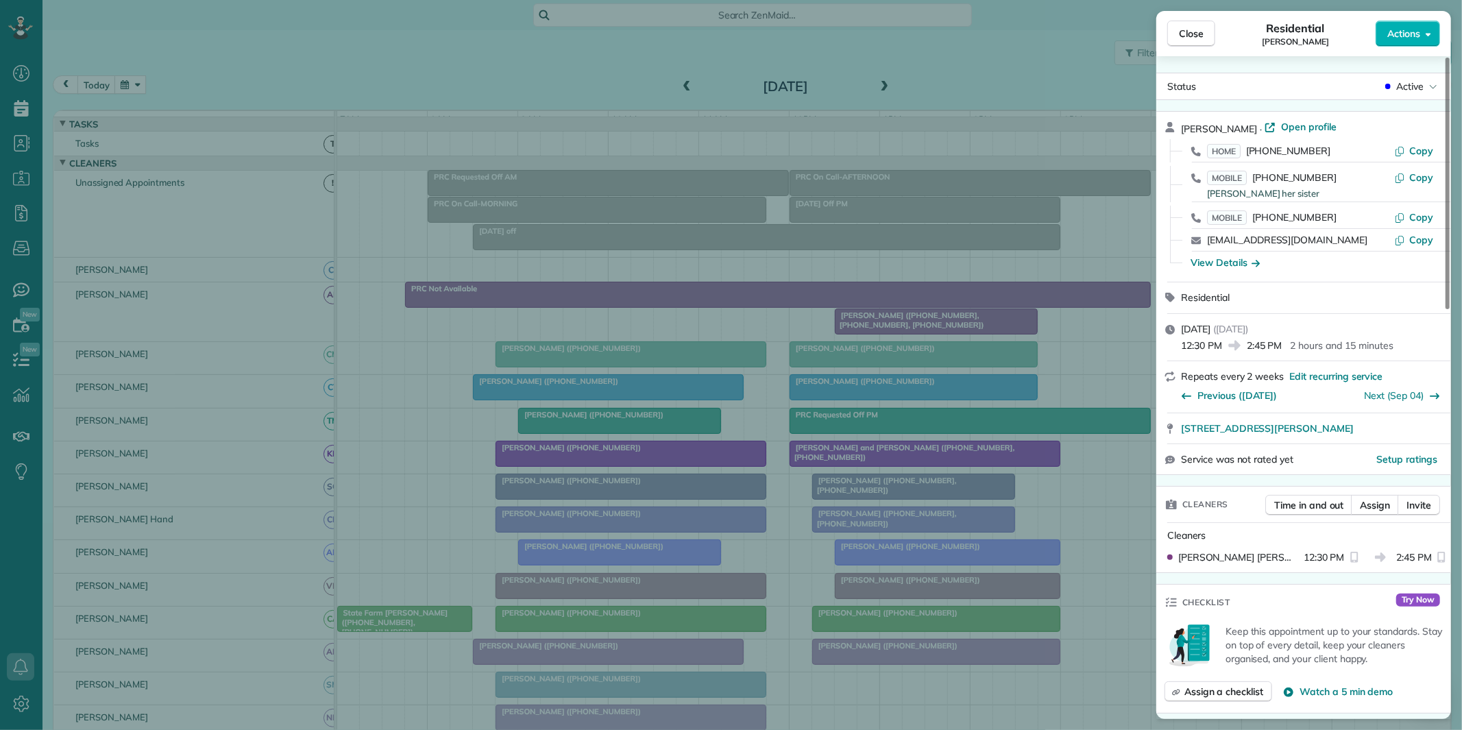
click at [1402, 19] on div "Close Residential Margaret Hopke Actions" at bounding box center [1303, 33] width 295 height 45
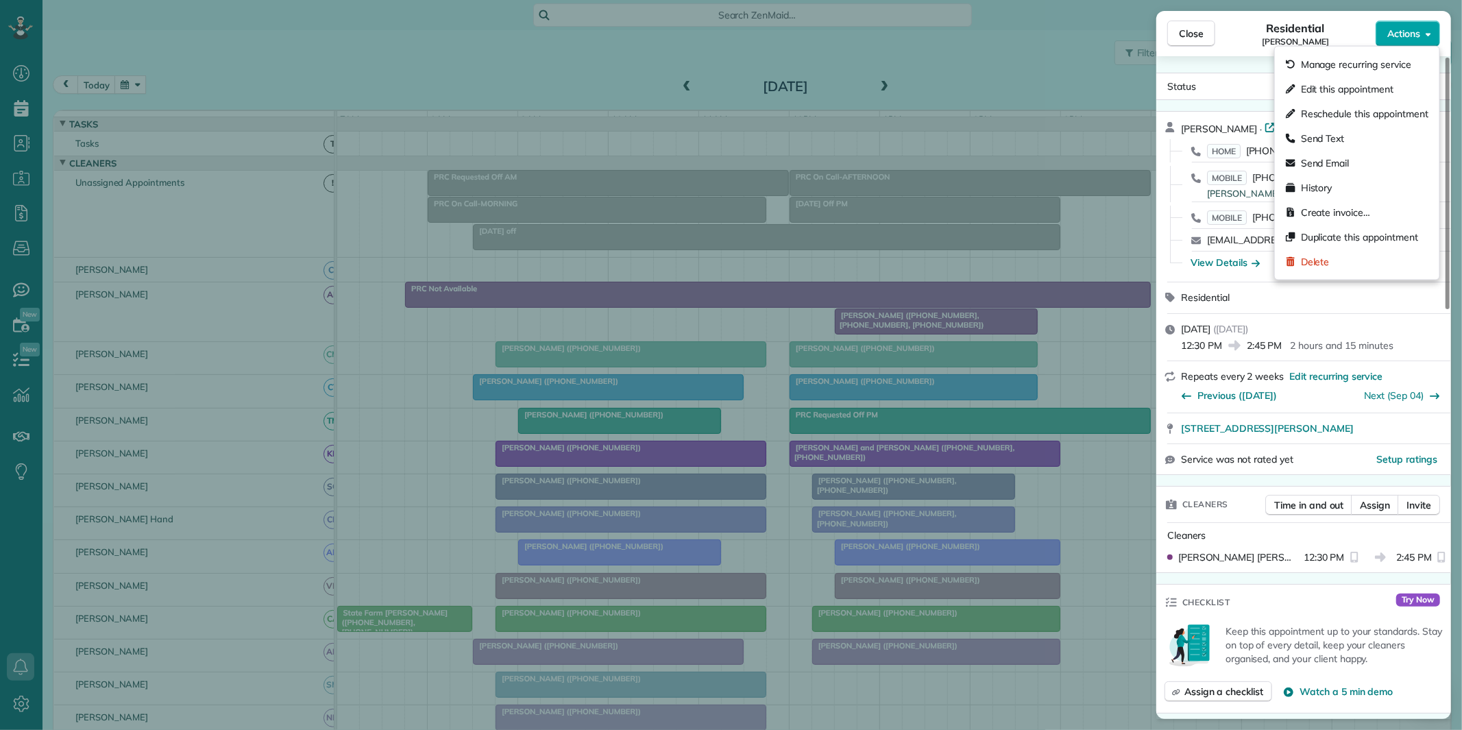
click at [1399, 31] on span "Actions" at bounding box center [1403, 34] width 33 height 14
click at [1325, 85] on span "Edit this appointment" at bounding box center [1347, 89] width 93 height 14
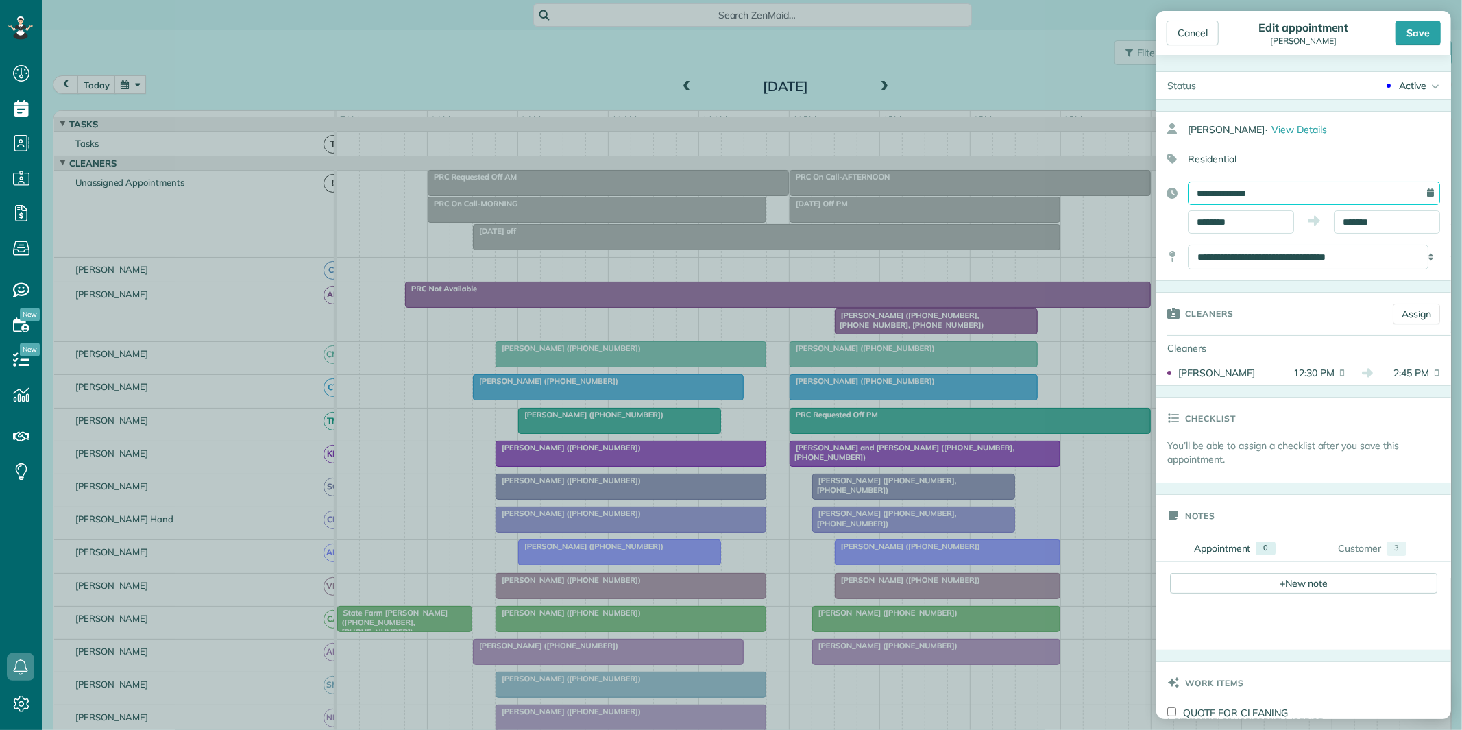
click at [1261, 195] on input "**********" at bounding box center [1314, 193] width 252 height 23
click at [1321, 324] on link "22" at bounding box center [1317, 328] width 22 height 22
type input "**********"
click at [1234, 221] on input "********" at bounding box center [1241, 221] width 106 height 23
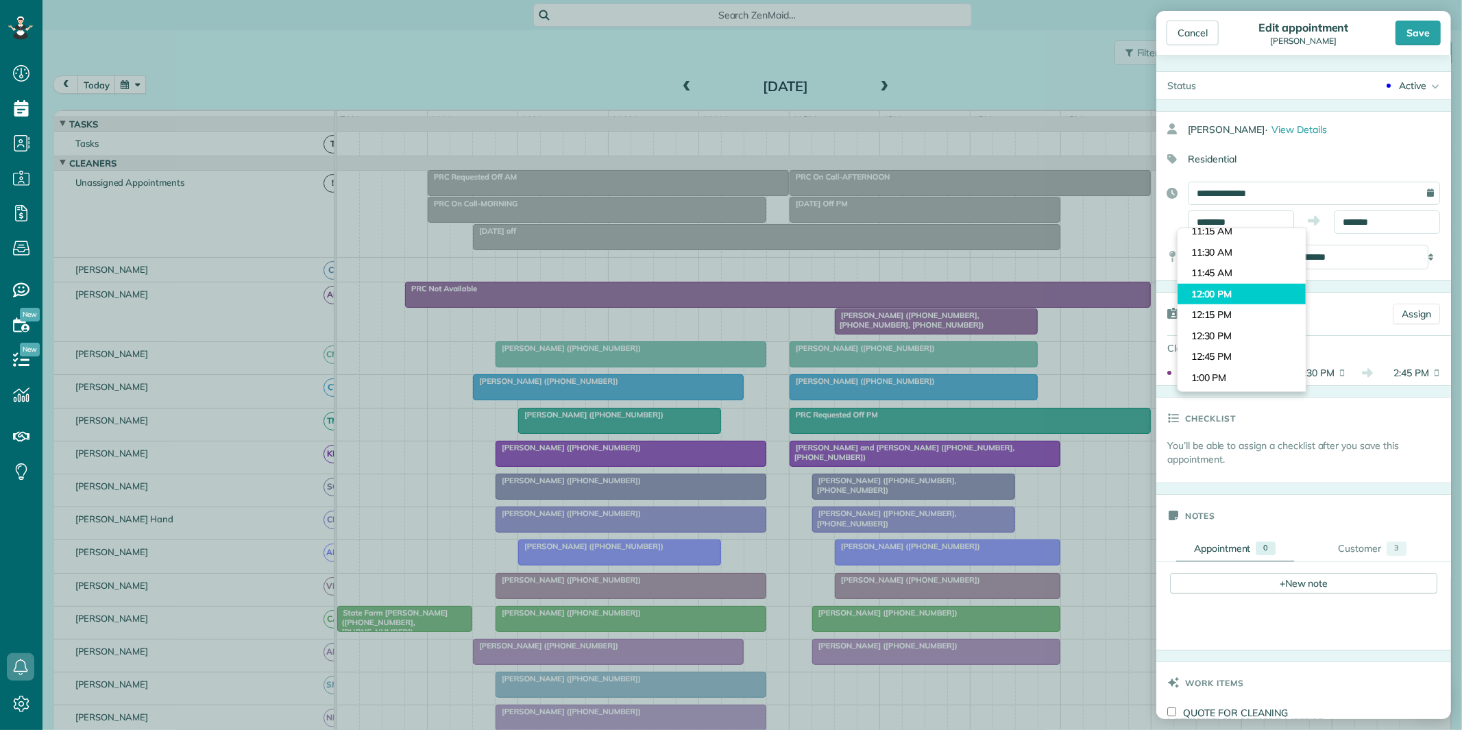
type input "********"
click at [1217, 289] on body "Dashboard Scheduling Calendar View List View Dispatch View - Weekly scheduling …" at bounding box center [731, 365] width 1462 height 730
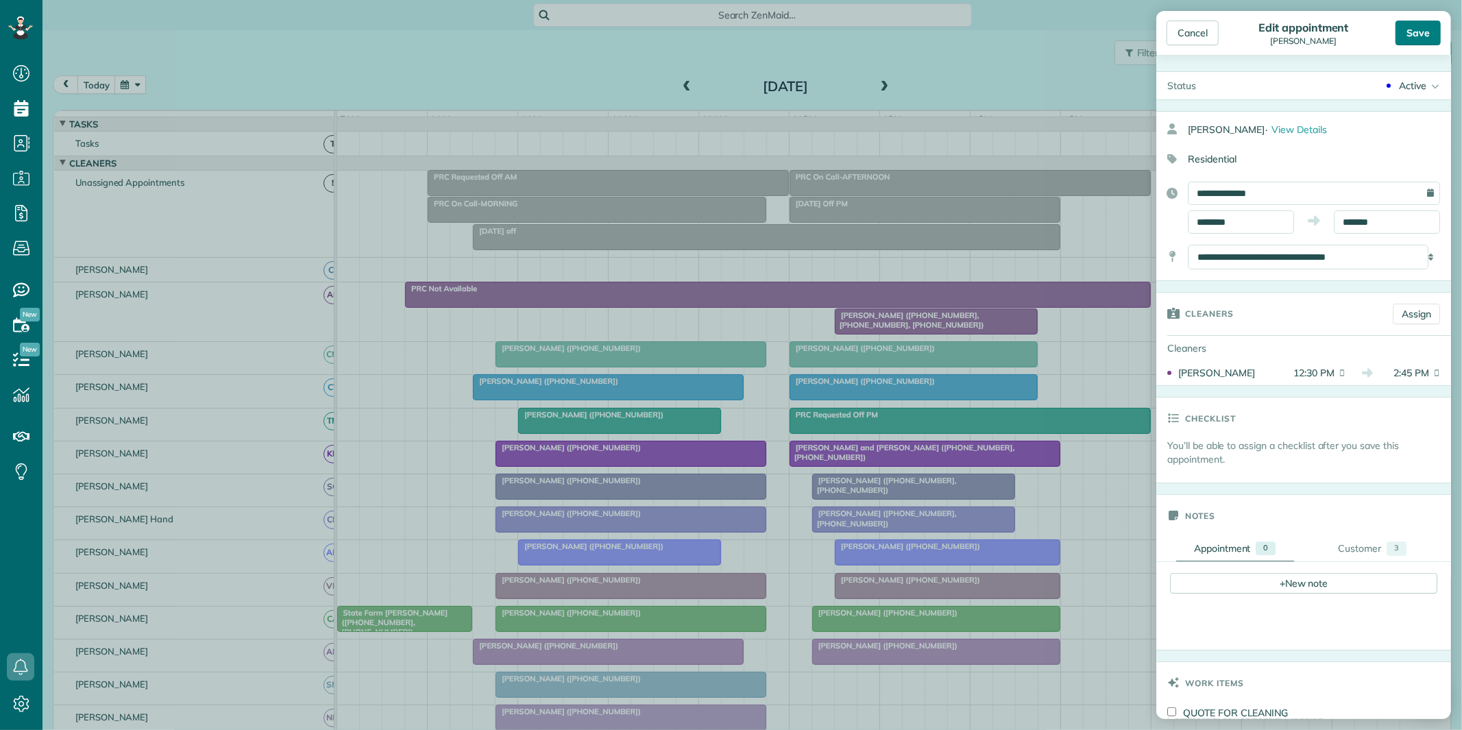
click at [1423, 37] on div "Save" at bounding box center [1418, 33] width 45 height 25
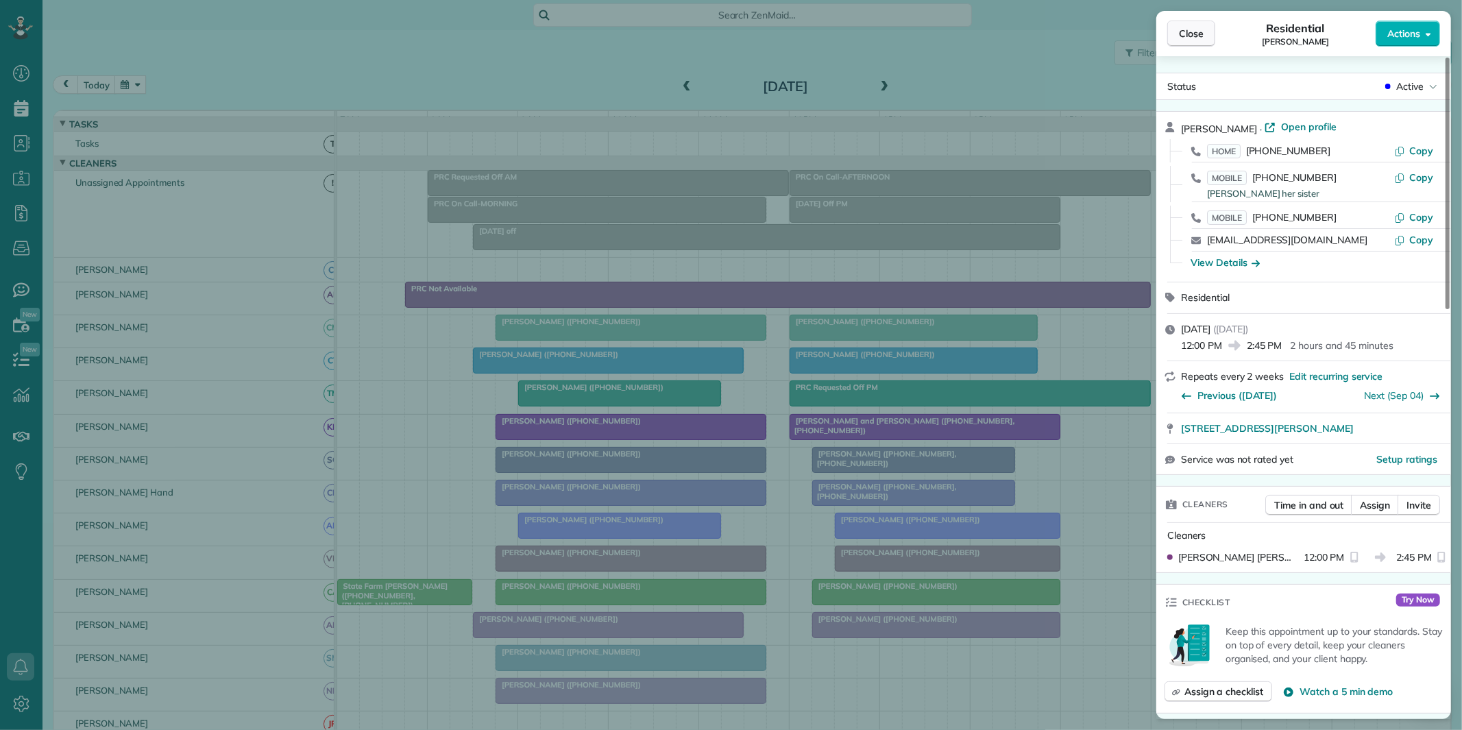
click at [1184, 42] on button "Close" at bounding box center [1191, 34] width 48 height 26
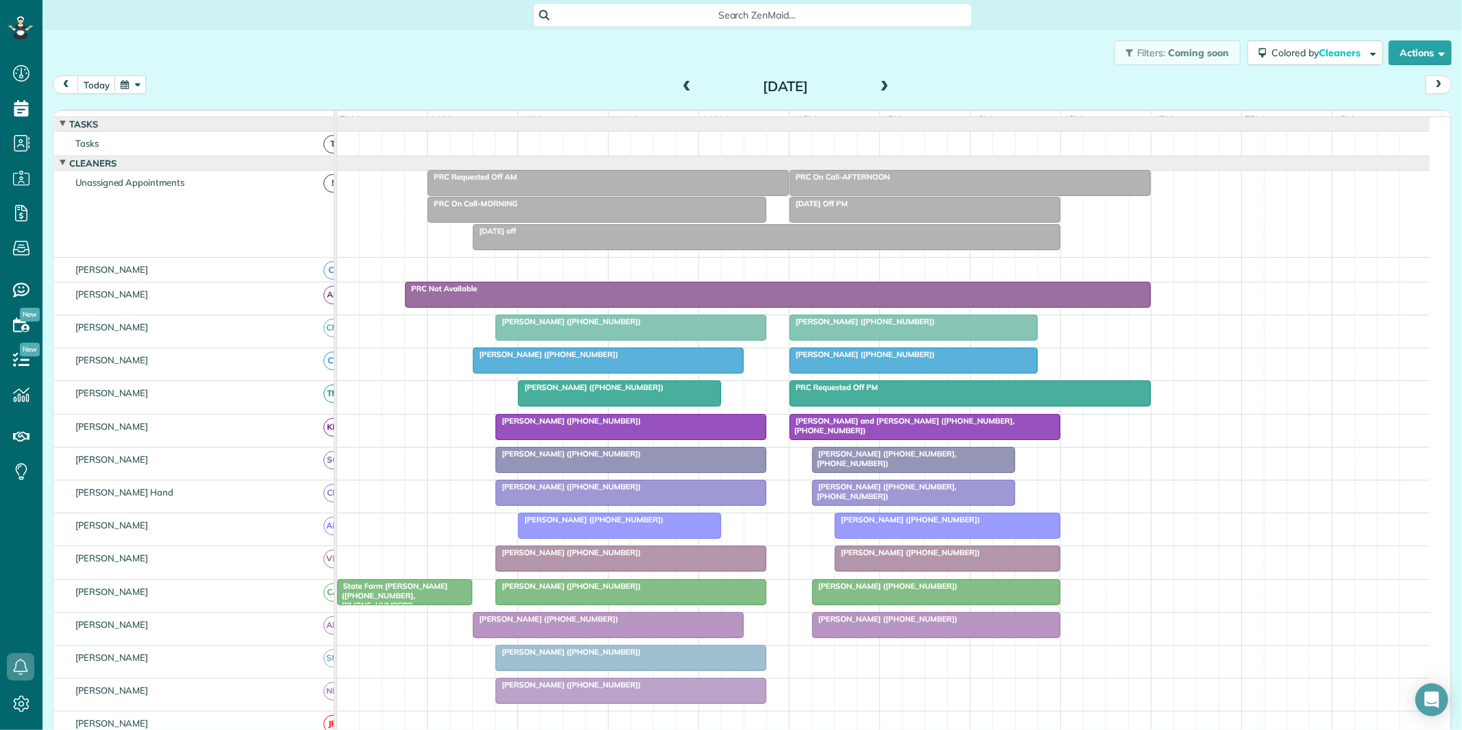
click at [881, 85] on span at bounding box center [884, 87] width 15 height 12
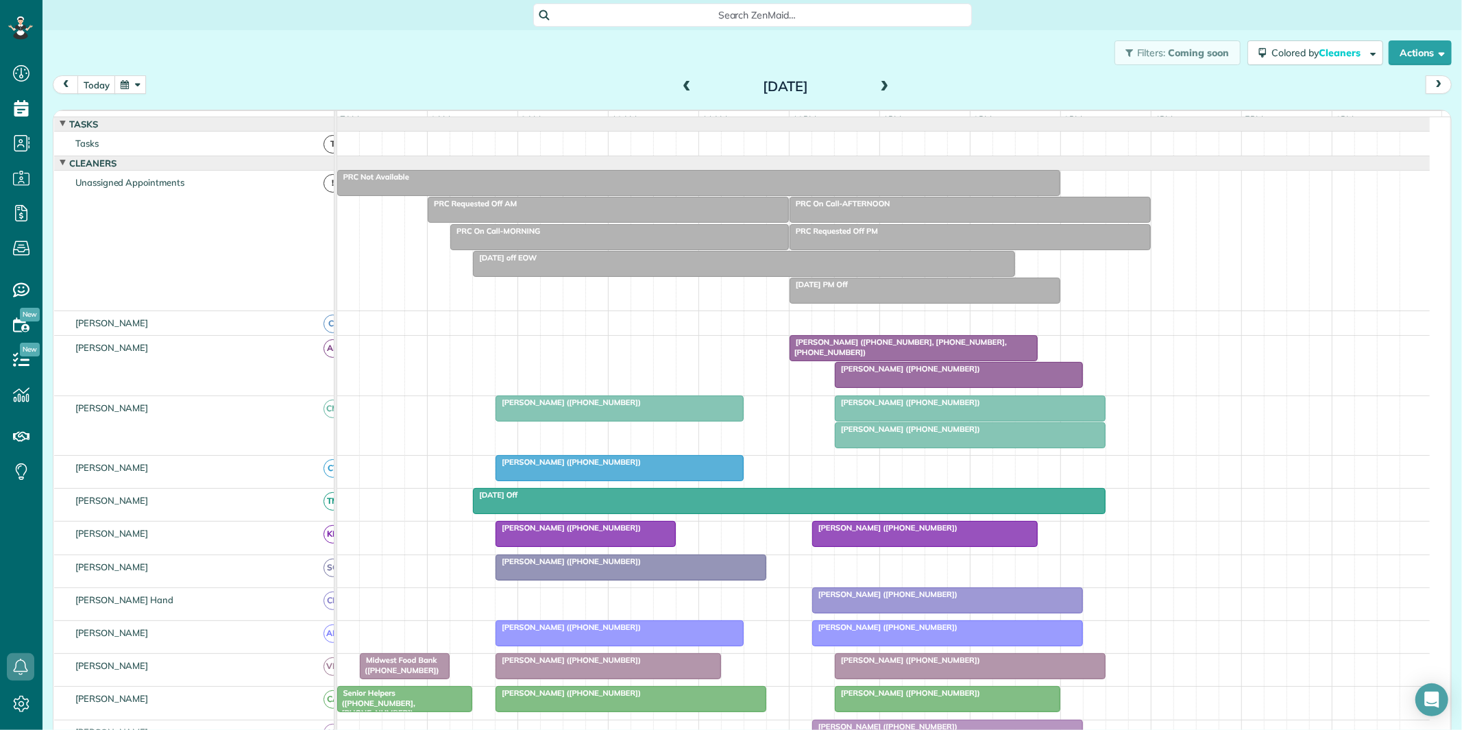
click at [929, 434] on span "Tracy Rowell (+14047025683)" at bounding box center [907, 429] width 147 height 10
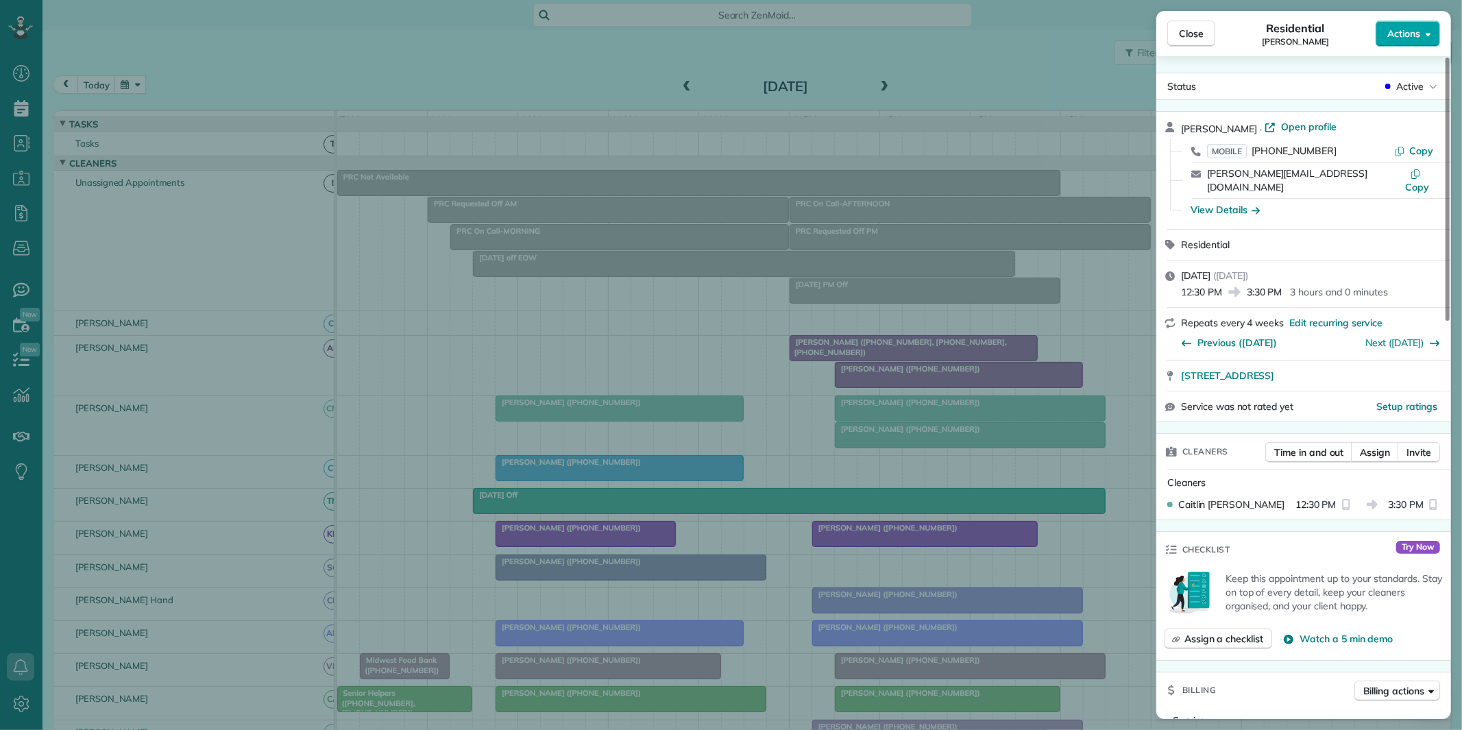
click at [1410, 28] on span "Actions" at bounding box center [1403, 34] width 33 height 14
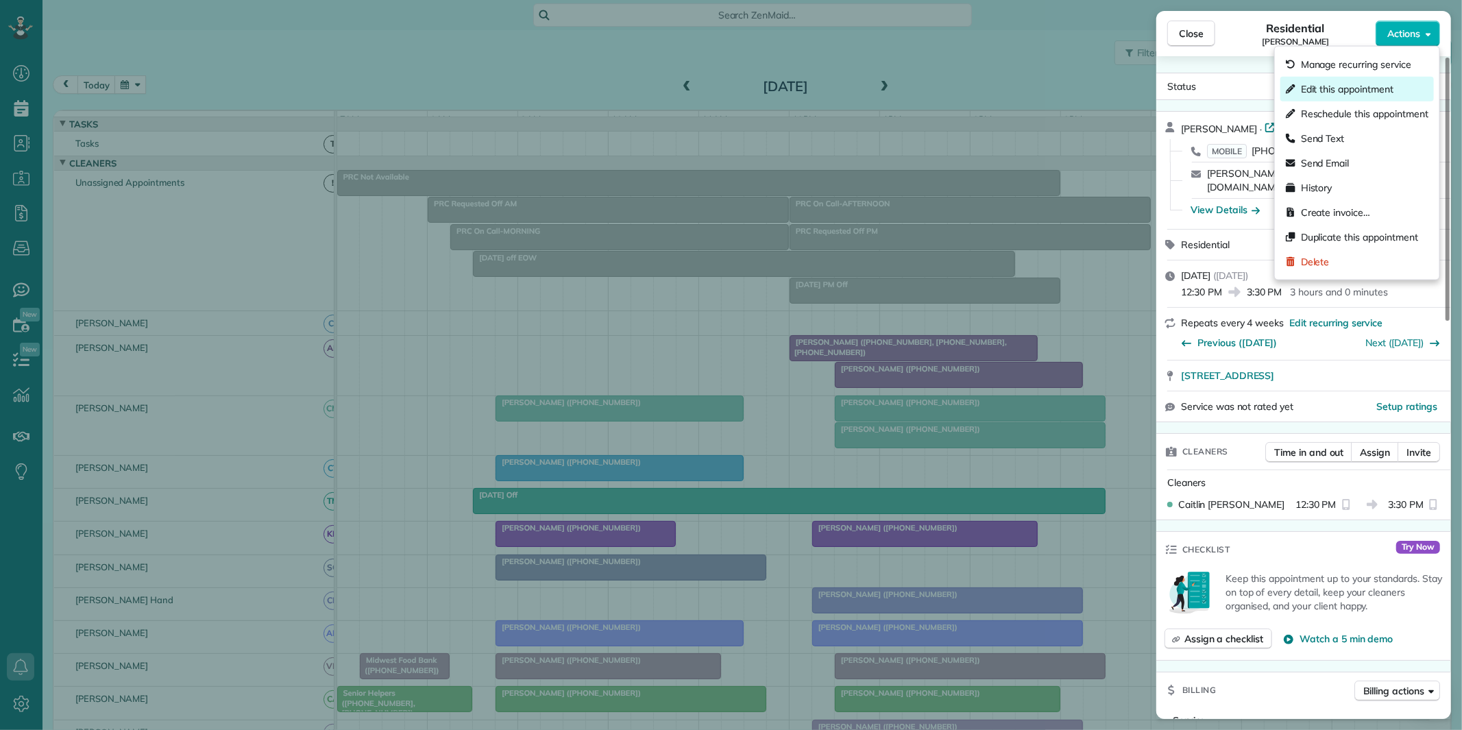
click at [1337, 89] on span "Edit this appointment" at bounding box center [1347, 89] width 93 height 14
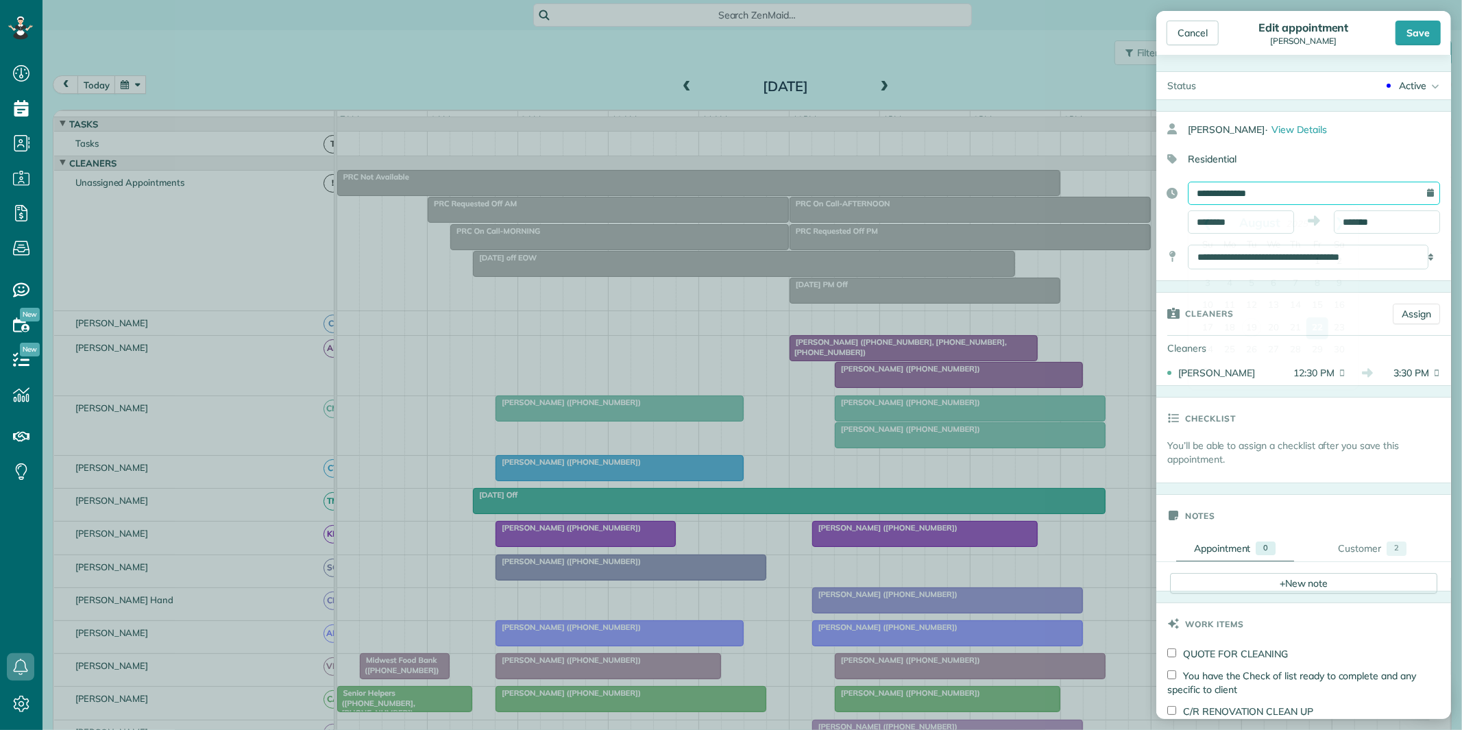
click at [1263, 193] on input "**********" at bounding box center [1314, 193] width 252 height 23
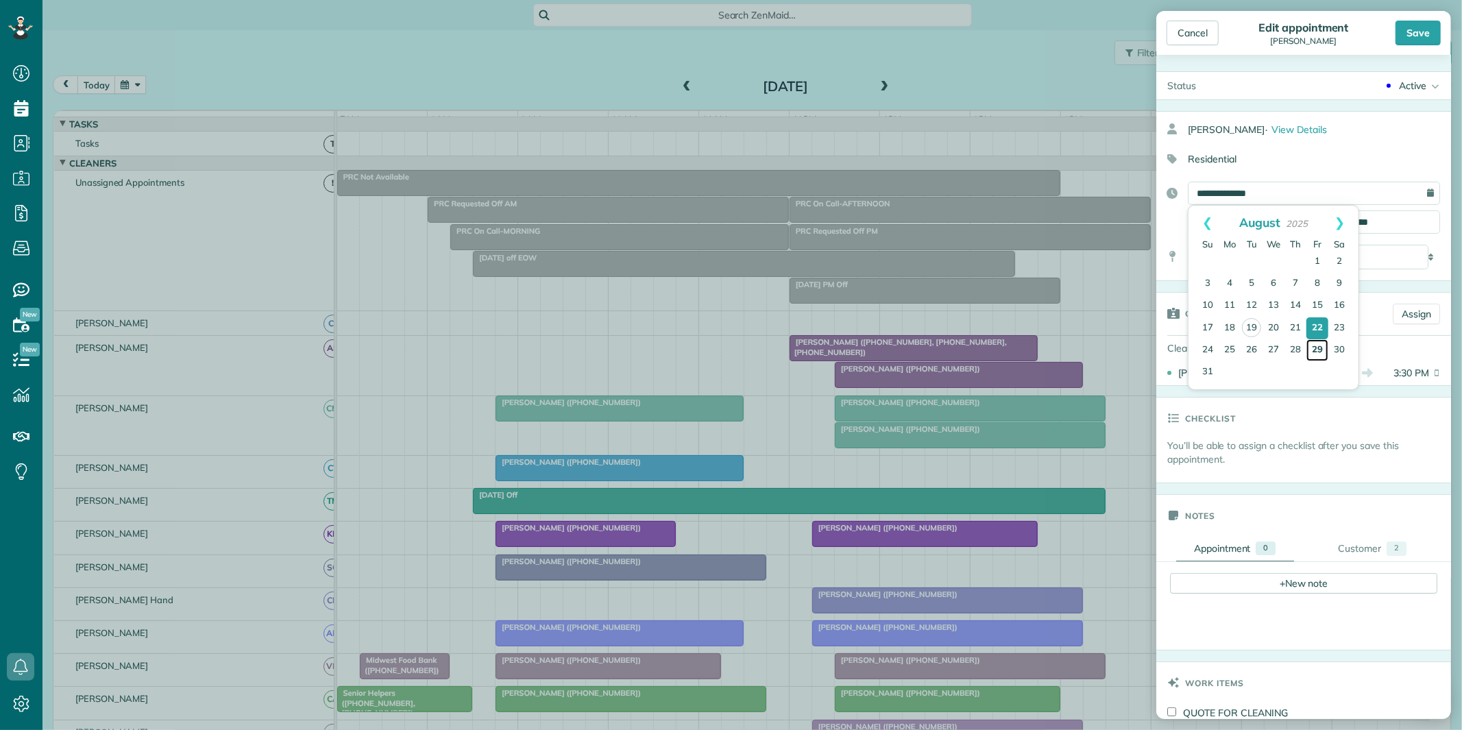
click at [1317, 346] on link "29" at bounding box center [1317, 350] width 22 height 22
type input "**********"
click at [1234, 215] on input "********" at bounding box center [1241, 221] width 106 height 23
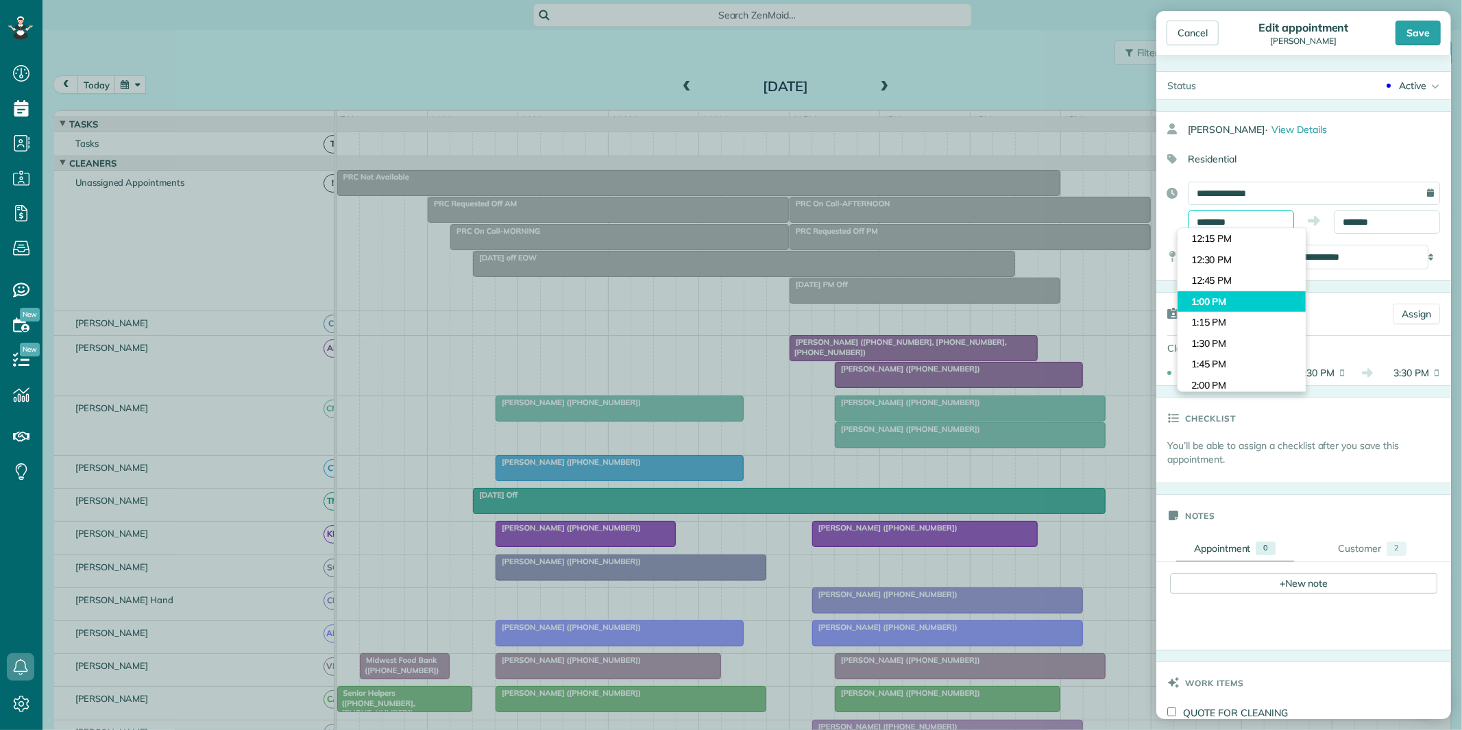
scroll to position [700, 0]
type input "*******"
drag, startPoint x: 1215, startPoint y: 250, endPoint x: 1355, endPoint y: 227, distance: 141.8
click at [1216, 250] on body "Dashboard Scheduling Calendar View List View Dispatch View - Weekly scheduling …" at bounding box center [731, 365] width 1462 height 730
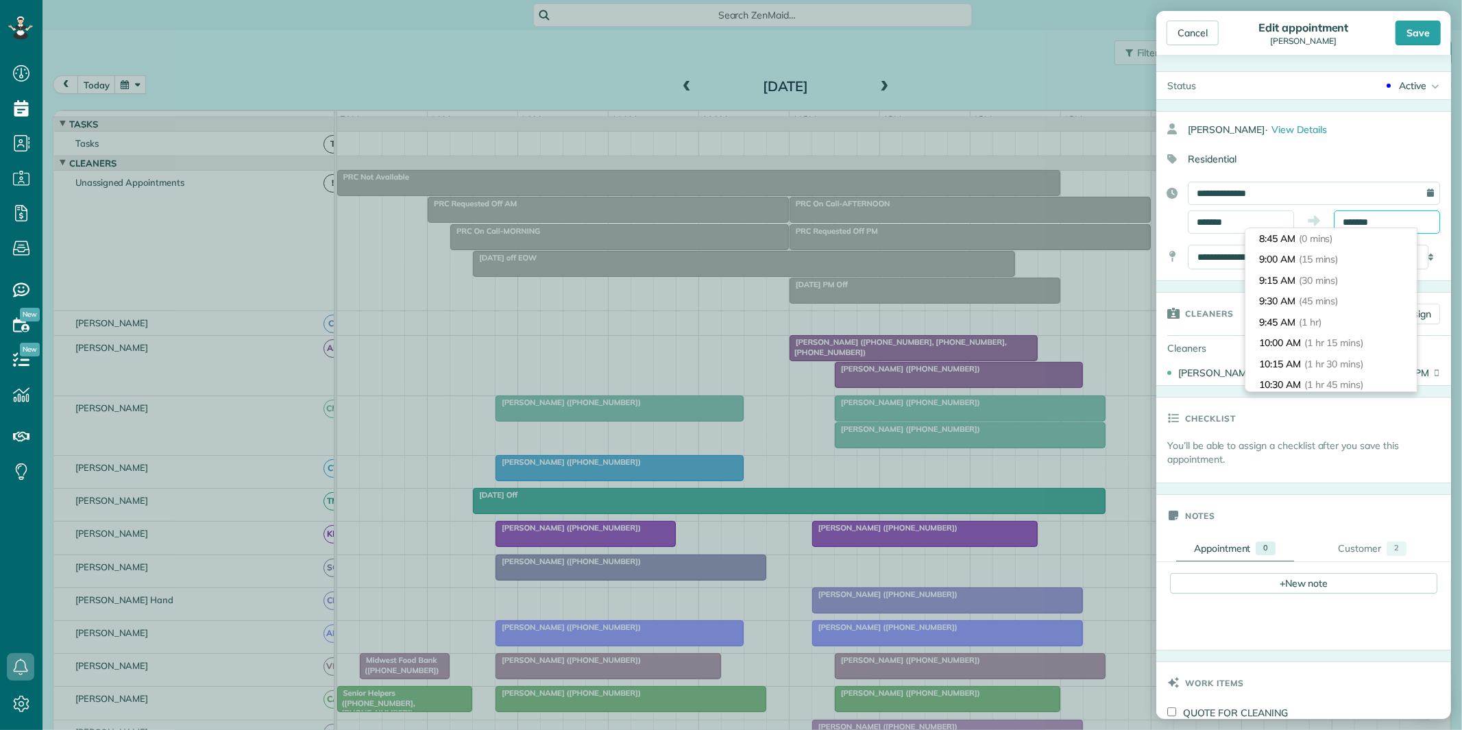
click at [1360, 223] on input "*******" at bounding box center [1387, 221] width 106 height 23
type input "********"
click at [1313, 252] on span "(3 hrs)" at bounding box center [1319, 251] width 29 height 12
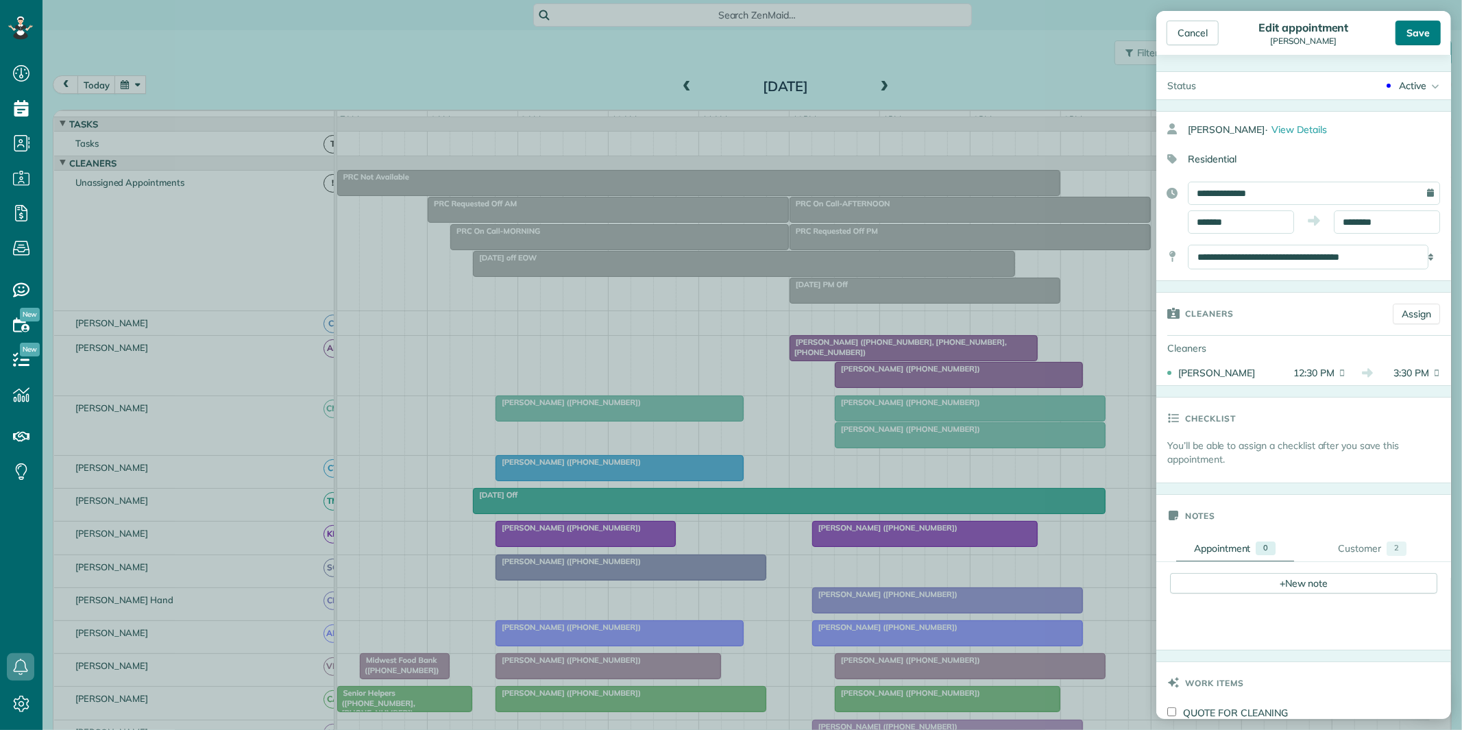
click at [1421, 28] on div "Save" at bounding box center [1418, 33] width 45 height 25
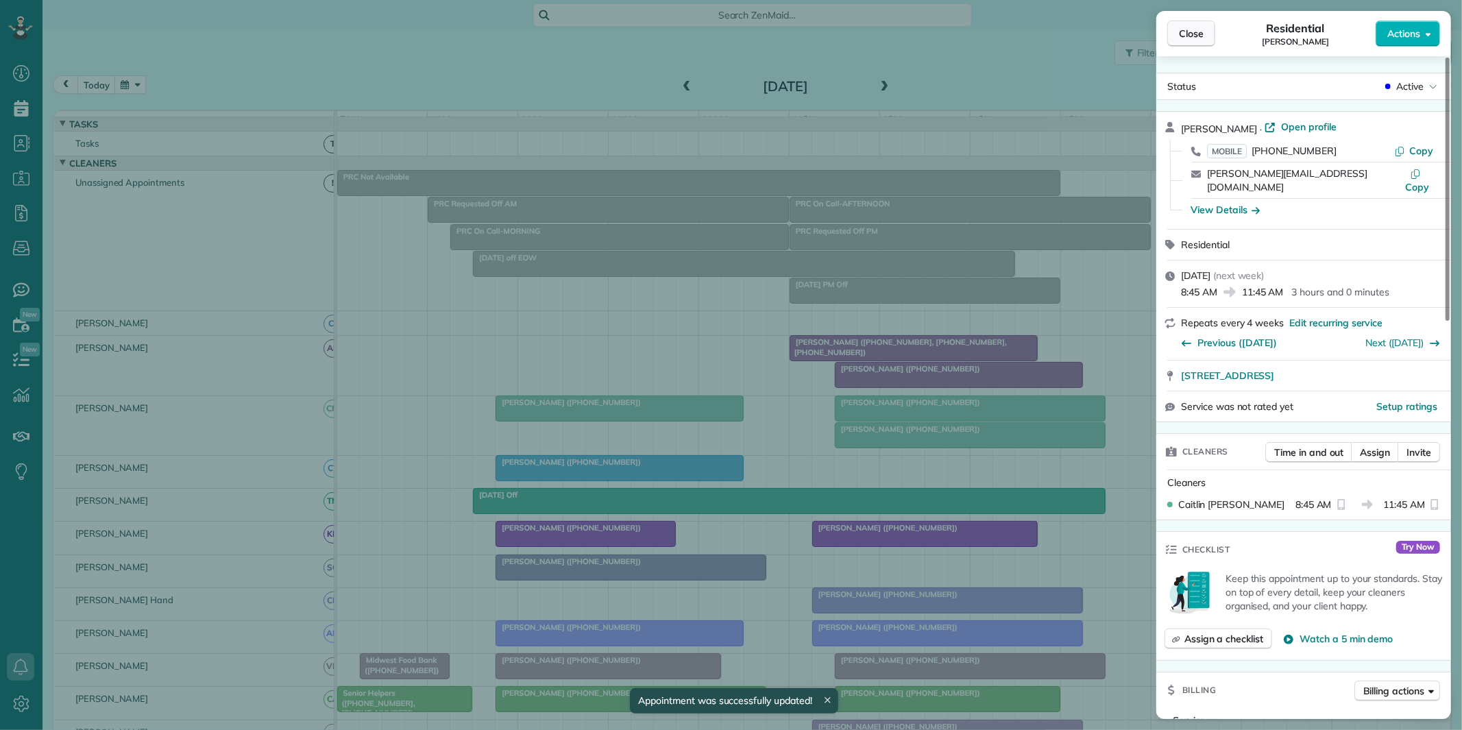
click at [1207, 32] on button "Close" at bounding box center [1191, 34] width 48 height 26
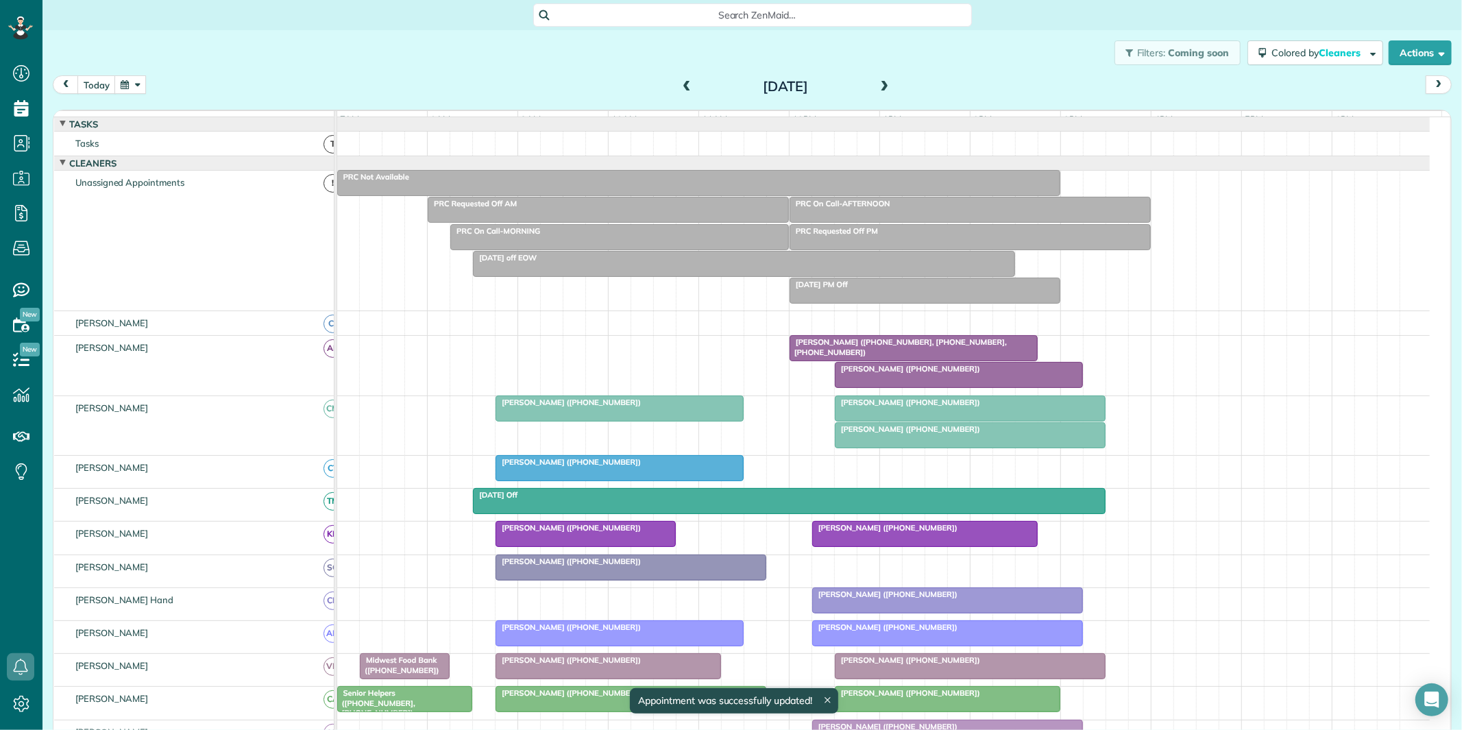
click at [127, 83] on button "button" at bounding box center [130, 84] width 32 height 19
click at [228, 194] on link "20" at bounding box center [230, 199] width 22 height 22
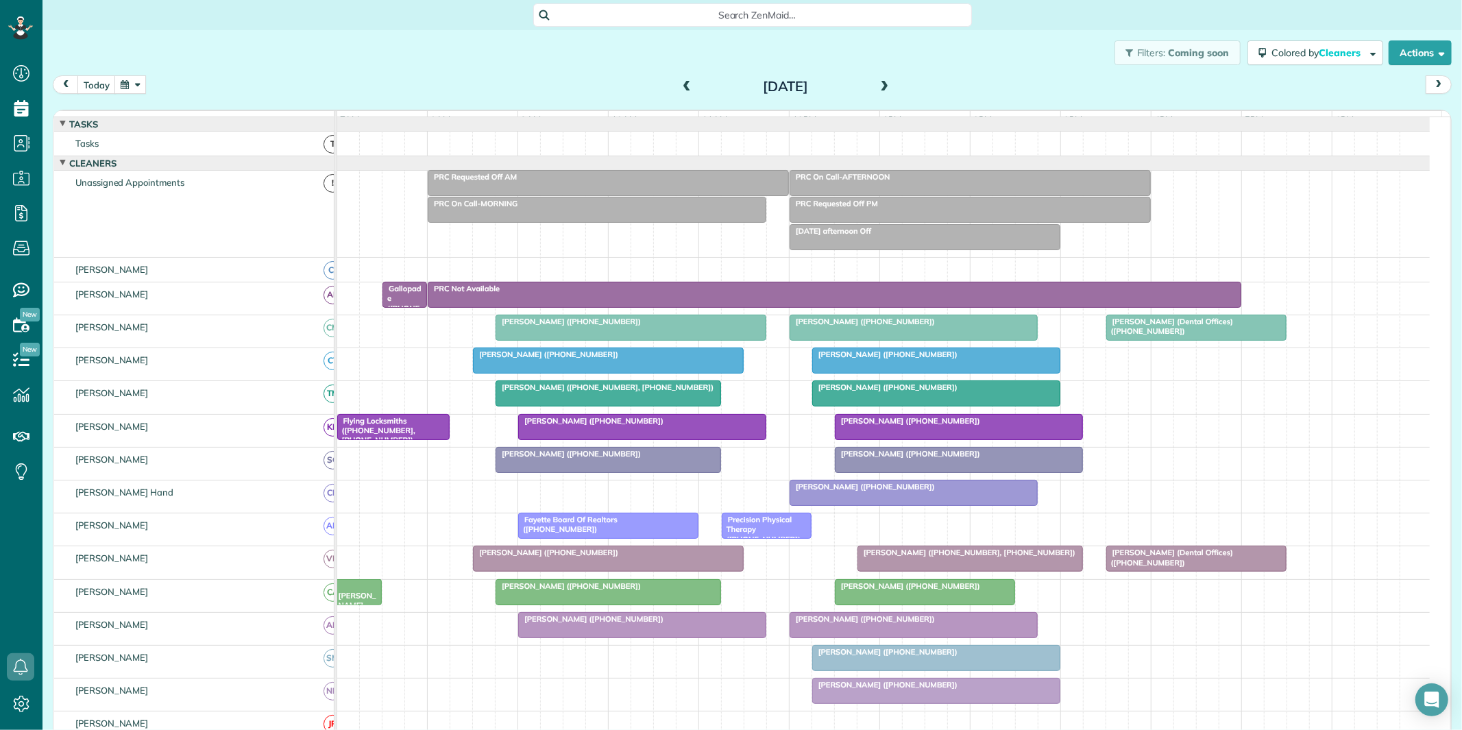
scroll to position [152, 0]
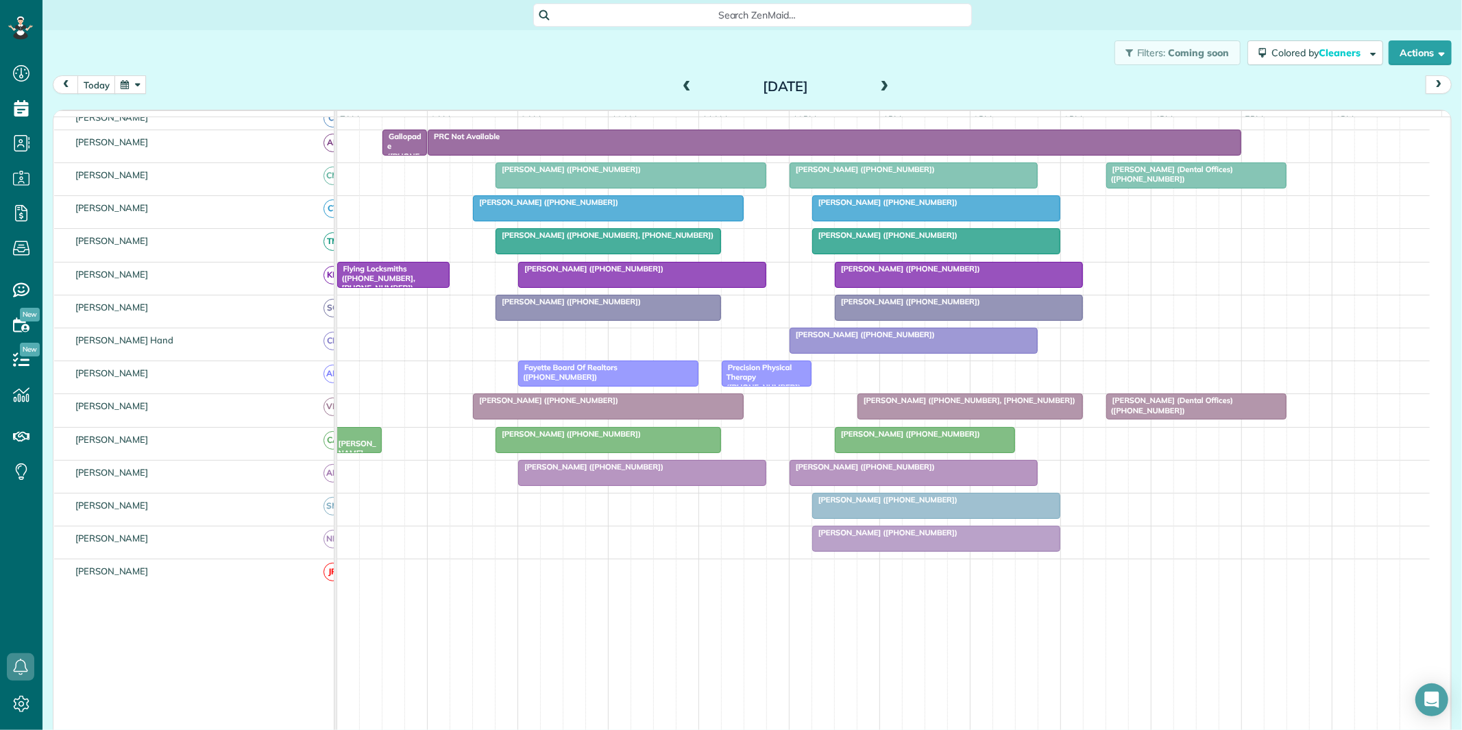
click at [882, 84] on span at bounding box center [884, 87] width 15 height 12
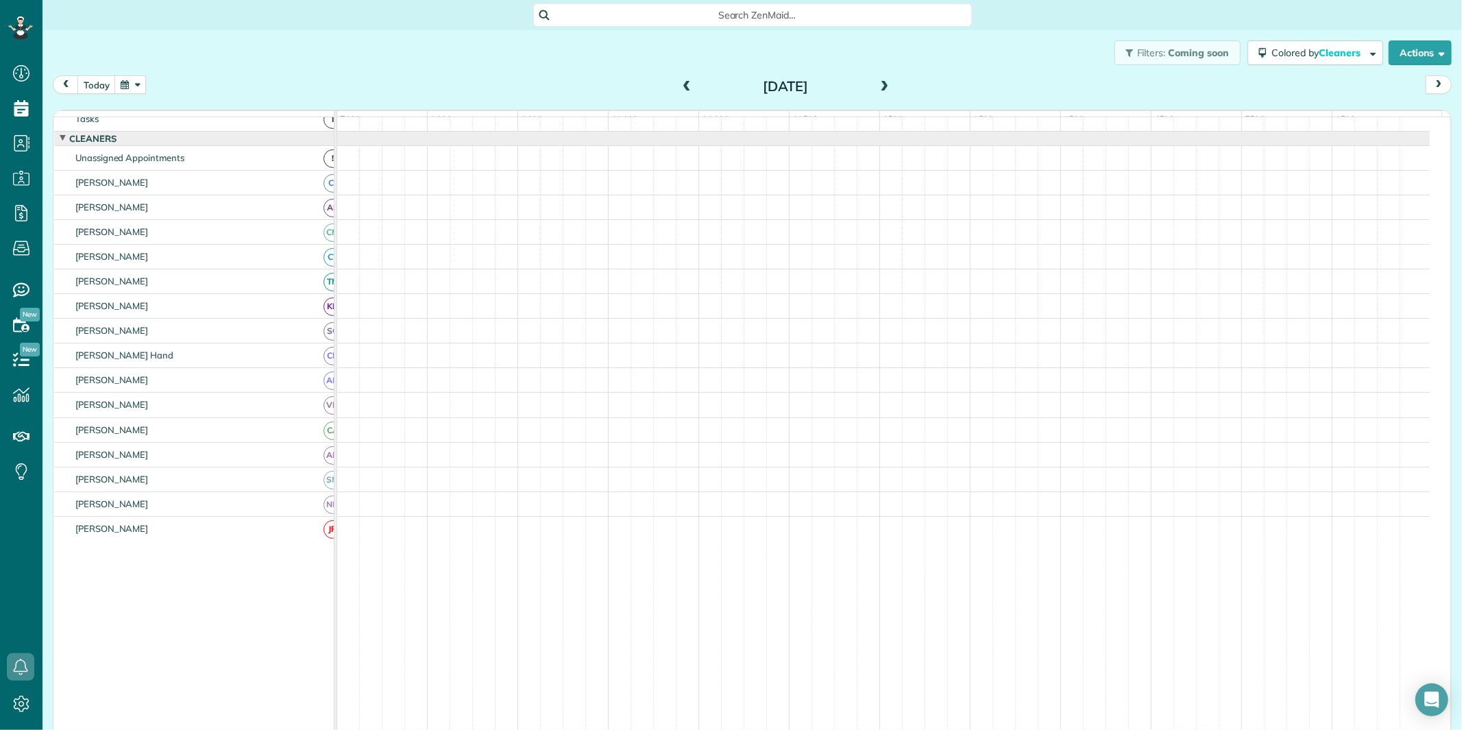
scroll to position [25, 0]
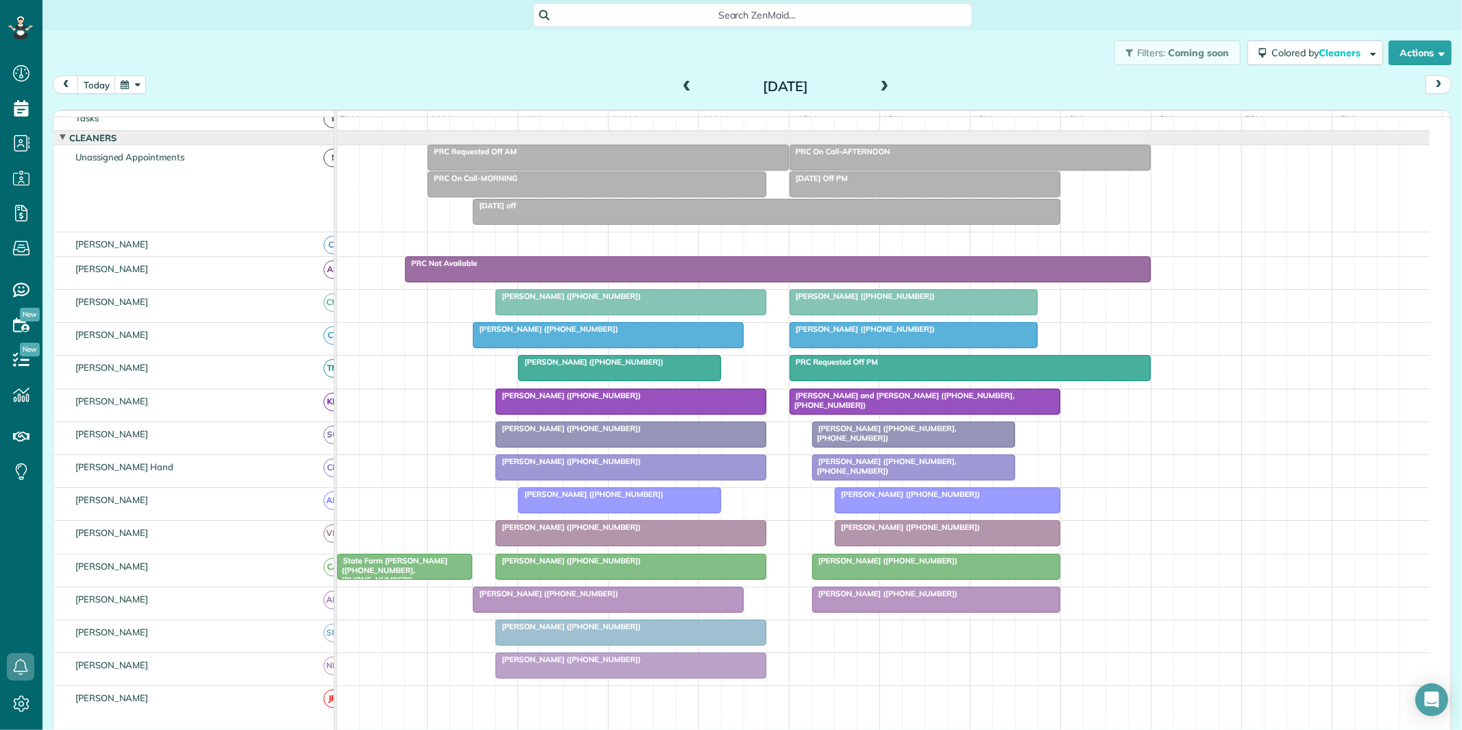
click at [683, 82] on span at bounding box center [686, 87] width 15 height 12
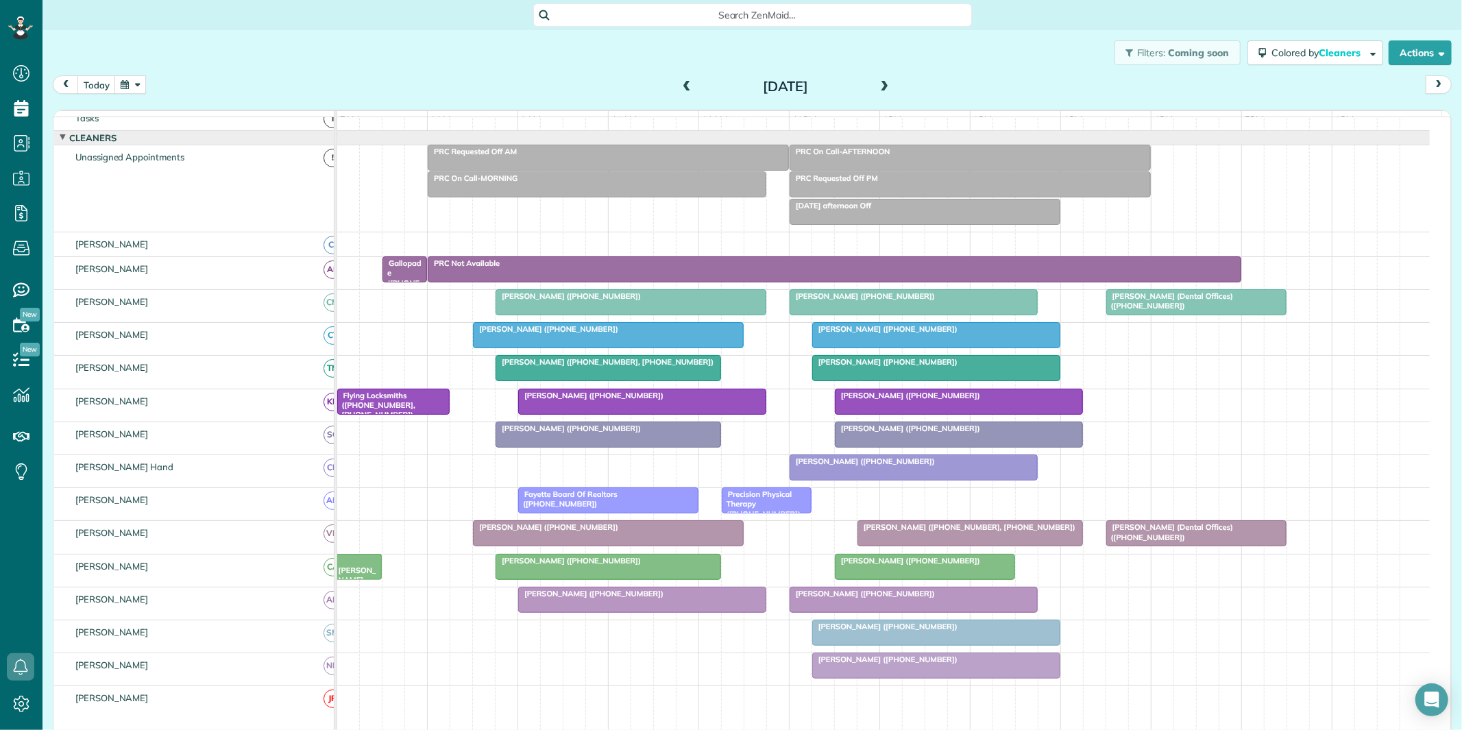
click at [907, 346] on div at bounding box center [936, 335] width 247 height 25
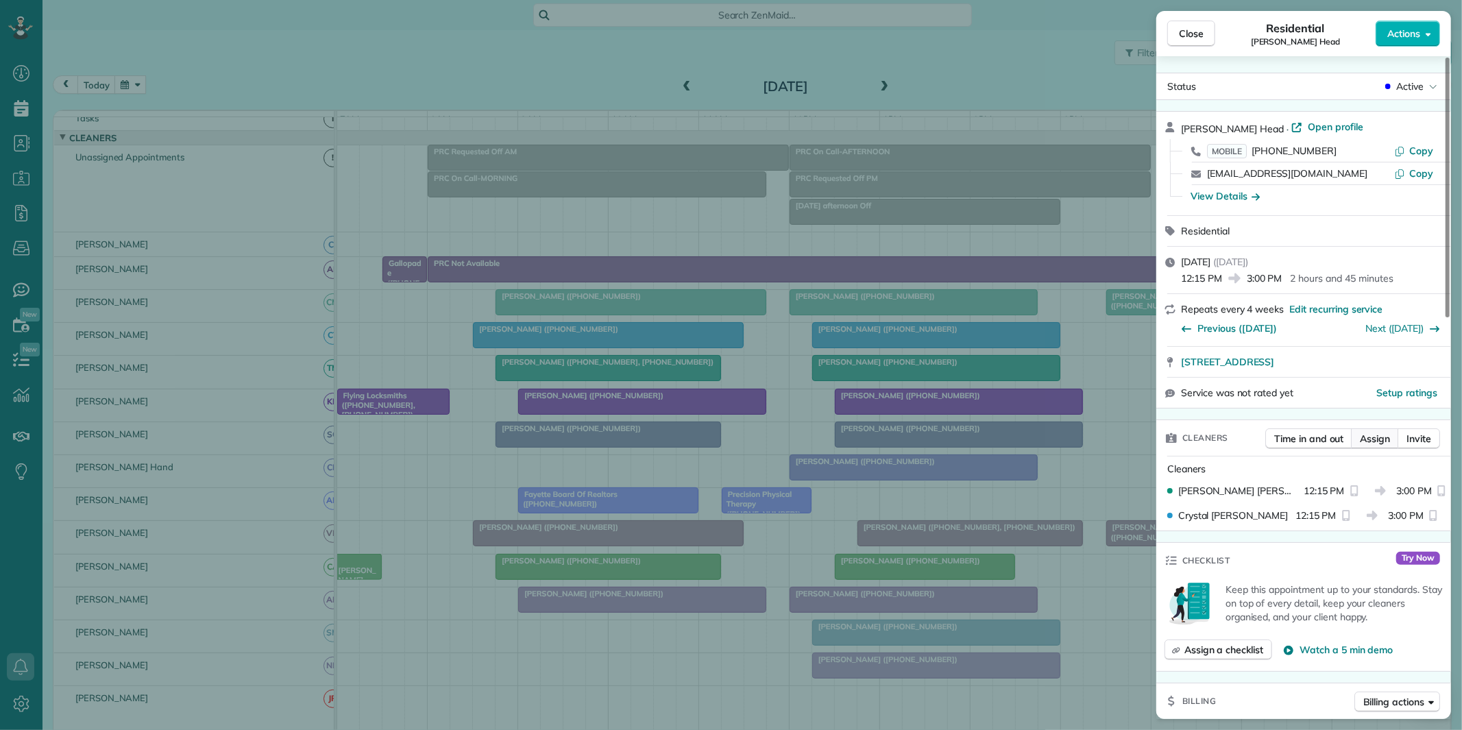
click at [1371, 437] on span "Assign" at bounding box center [1375, 439] width 30 height 14
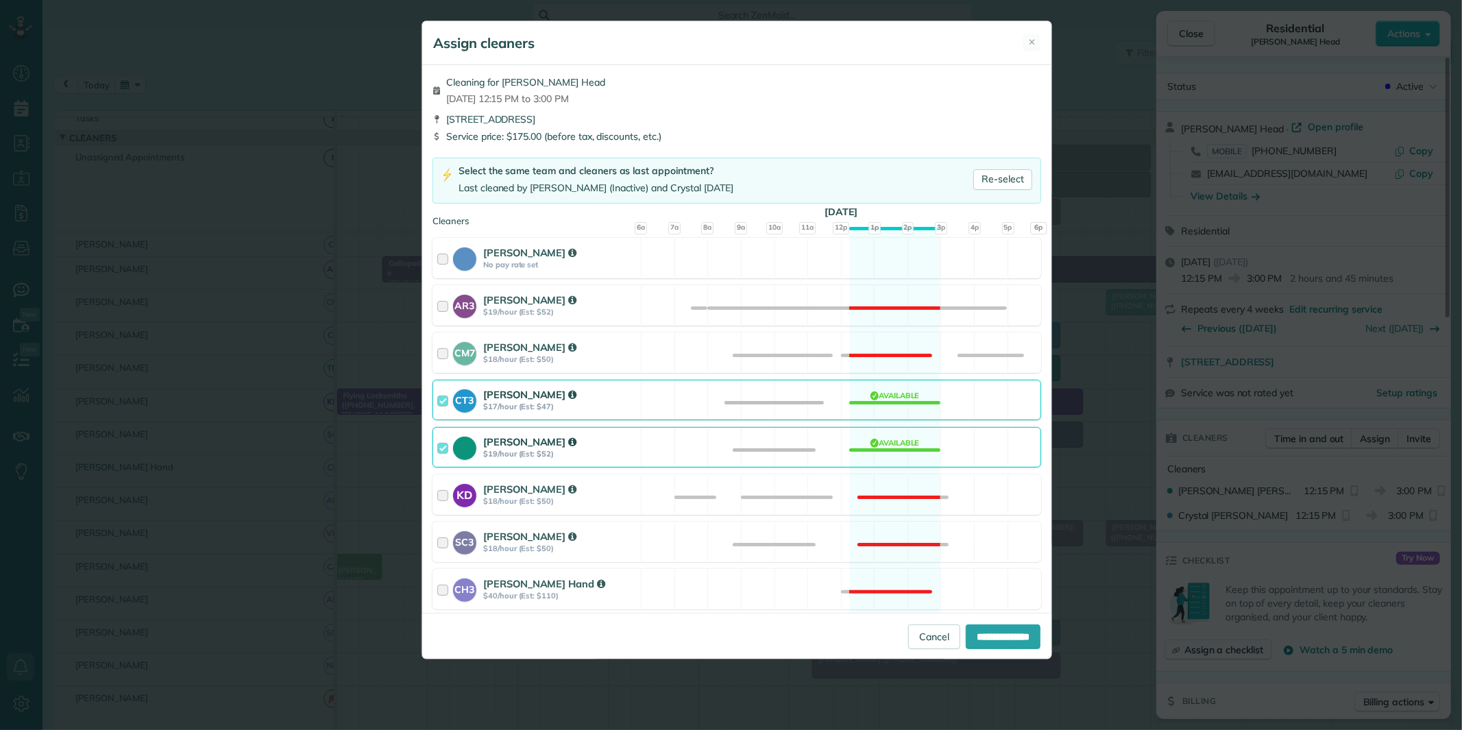
click at [875, 443] on div "Tamara Mitchell $19/hour (Est: $52) Available" at bounding box center [737, 447] width 609 height 40
click at [881, 489] on div "KD Katerina Doane $18/hour (Est: $50) Not available" at bounding box center [737, 494] width 609 height 40
click at [1008, 642] on input "**********" at bounding box center [1003, 636] width 75 height 25
type input "**********"
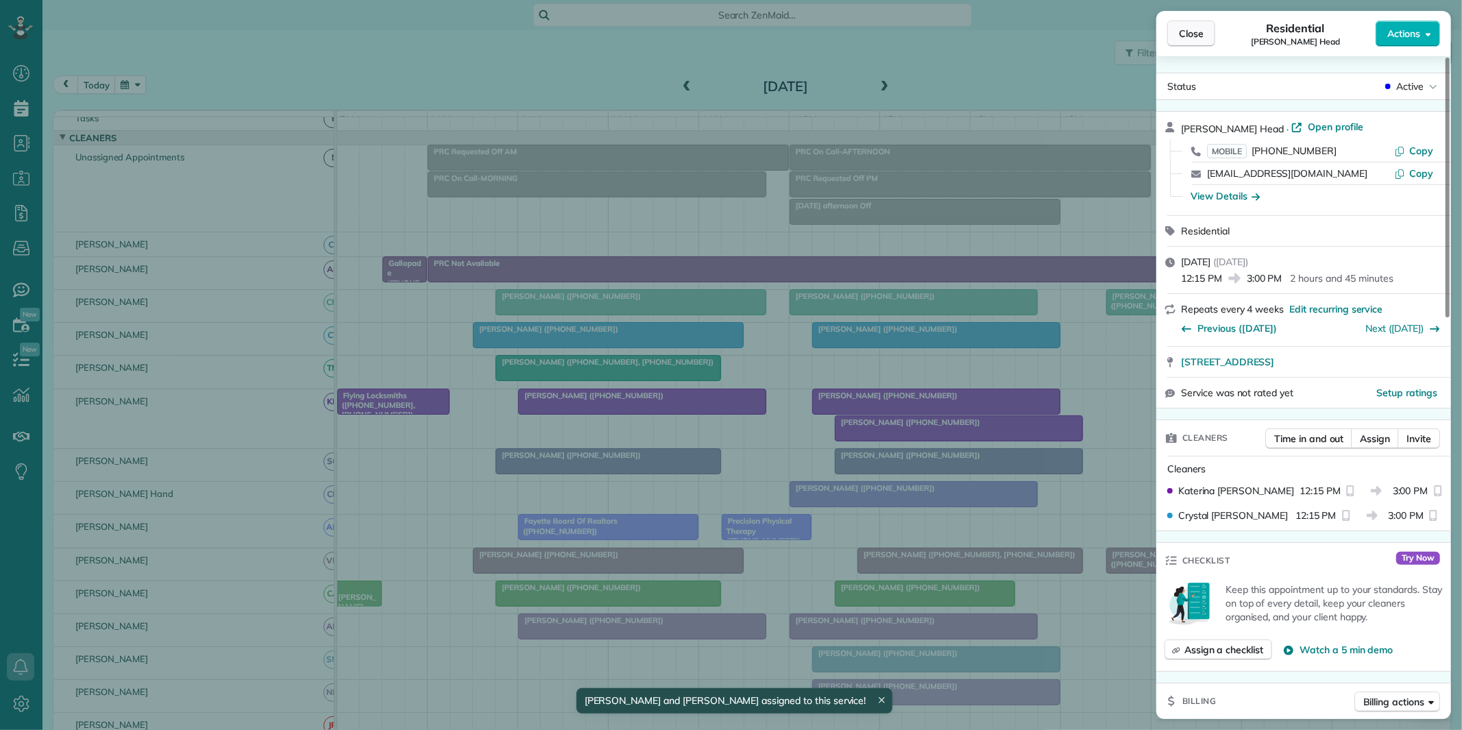
click at [1196, 34] on span "Close" at bounding box center [1191, 34] width 25 height 14
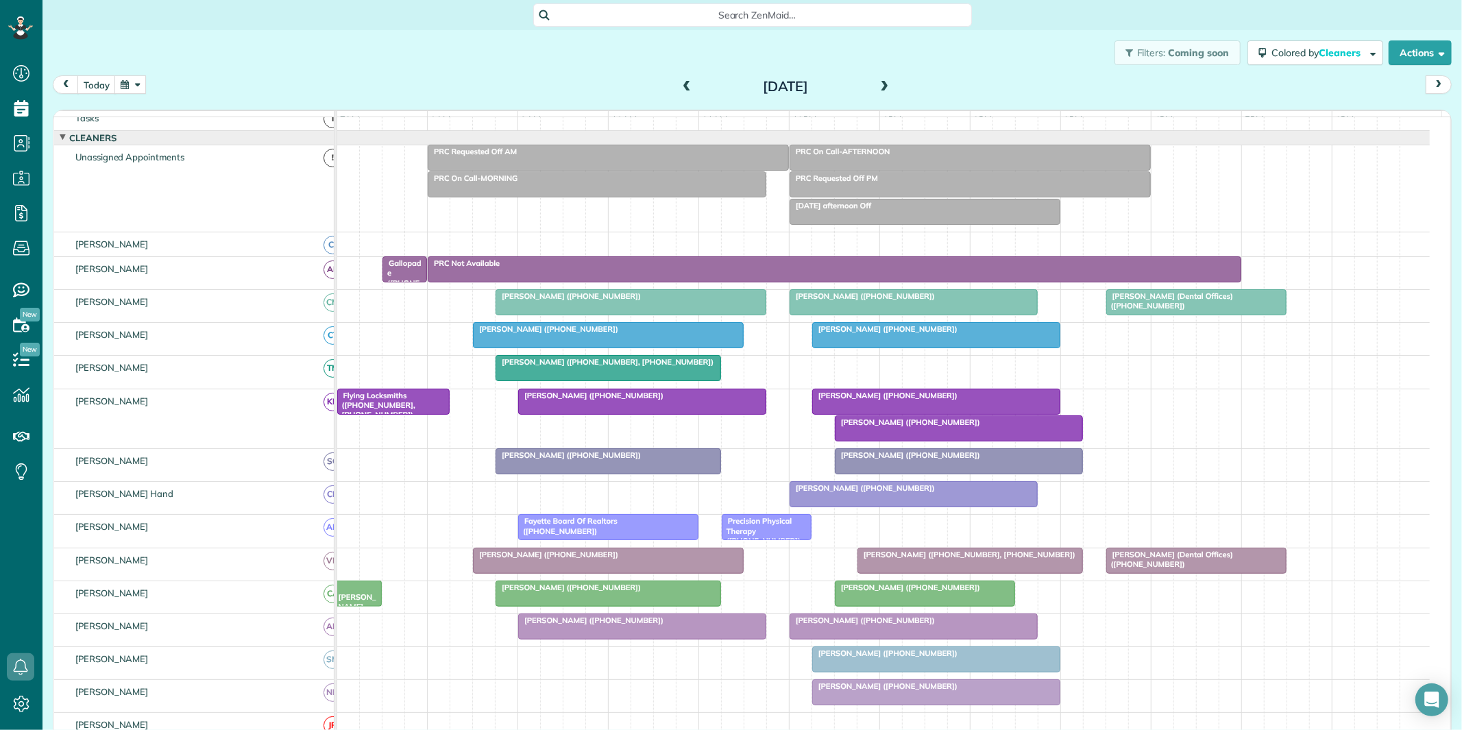
scroll to position [101, 0]
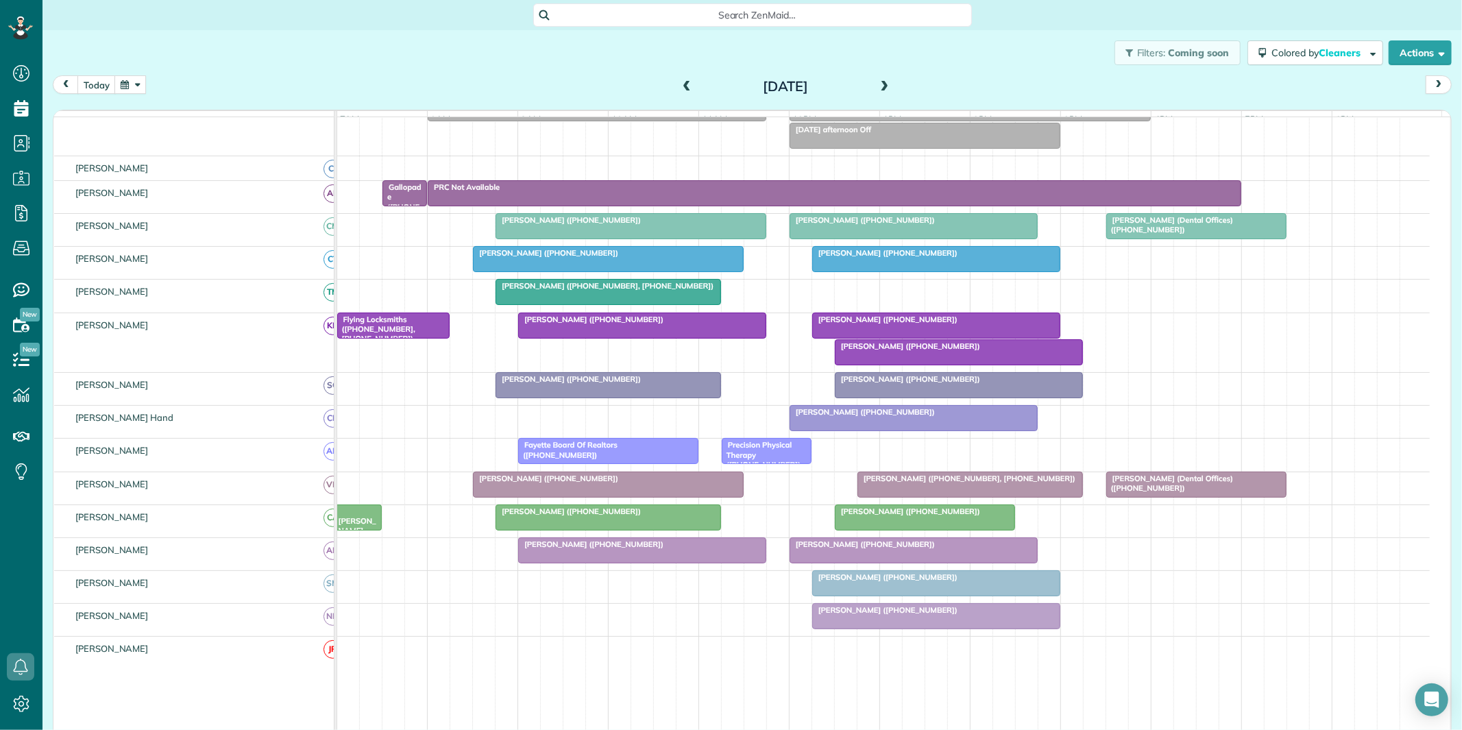
click at [916, 365] on div at bounding box center [959, 352] width 247 height 25
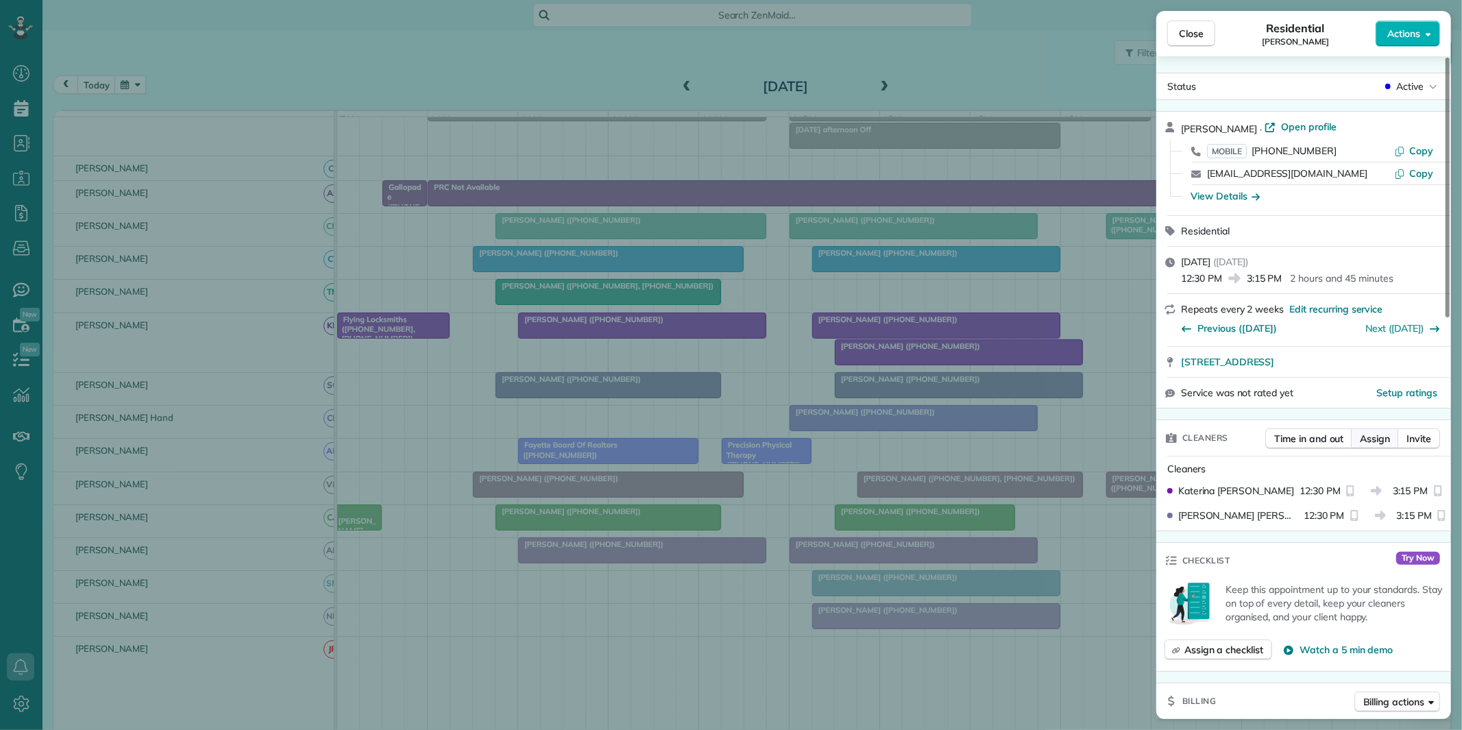
click at [1383, 434] on span "Assign" at bounding box center [1375, 439] width 30 height 14
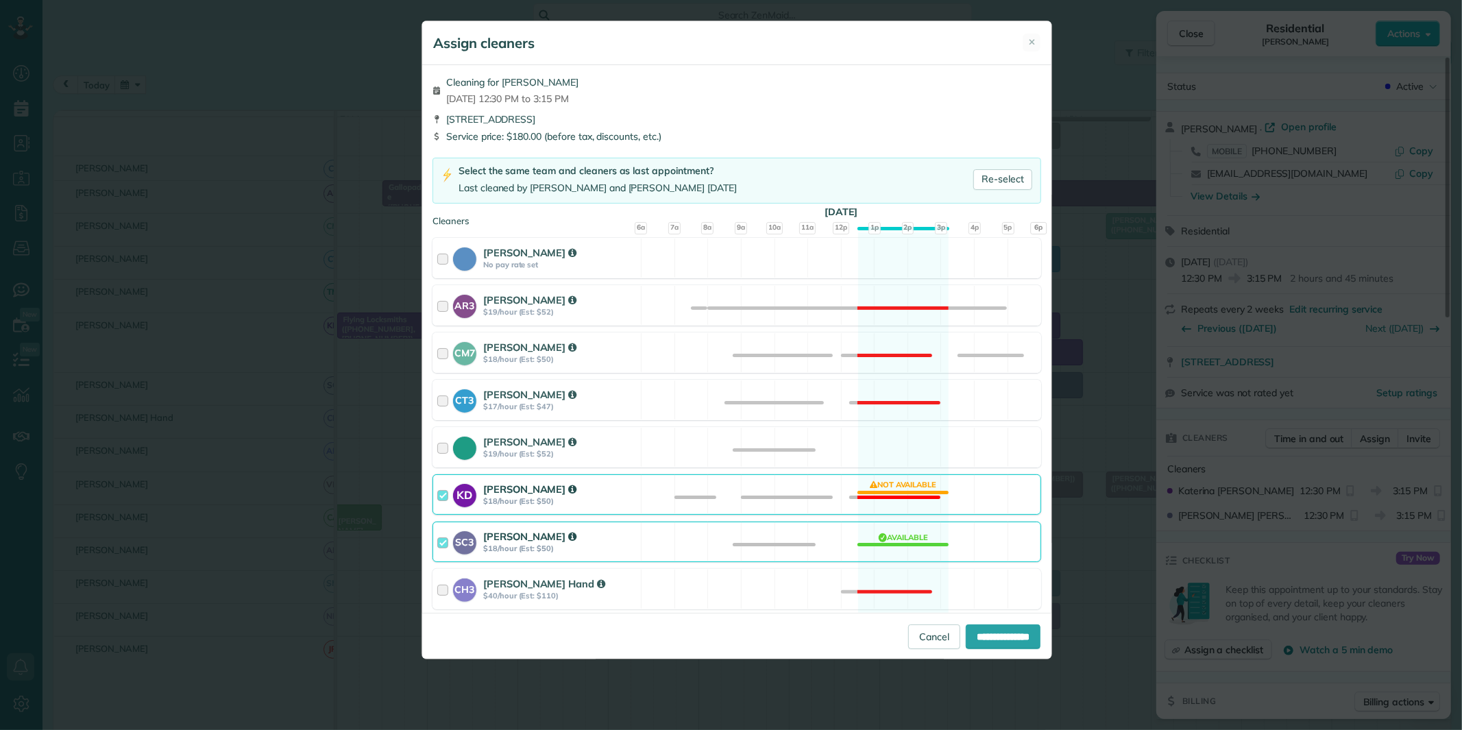
drag, startPoint x: 896, startPoint y: 454, endPoint x: 894, endPoint y: 492, distance: 38.4
click at [896, 454] on div "Tamara Mitchell $19/hour (Est: $52) Available" at bounding box center [737, 447] width 609 height 40
drag, startPoint x: 894, startPoint y: 494, endPoint x: 923, endPoint y: 532, distance: 48.0
click at [896, 496] on div "KD Katerina Doane $18/hour (Est: $50) Not available" at bounding box center [737, 494] width 609 height 40
click at [984, 632] on input "**********" at bounding box center [1003, 636] width 75 height 25
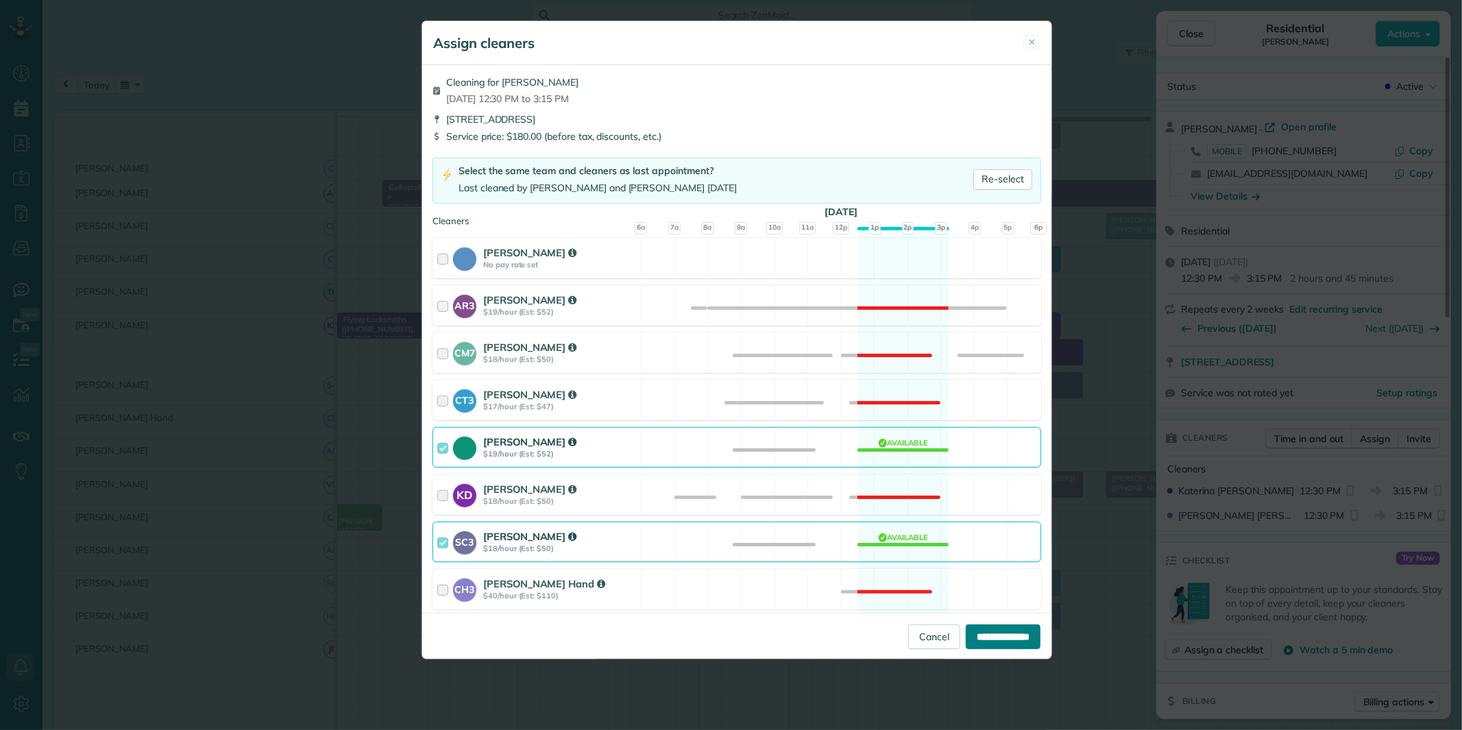
type input "**********"
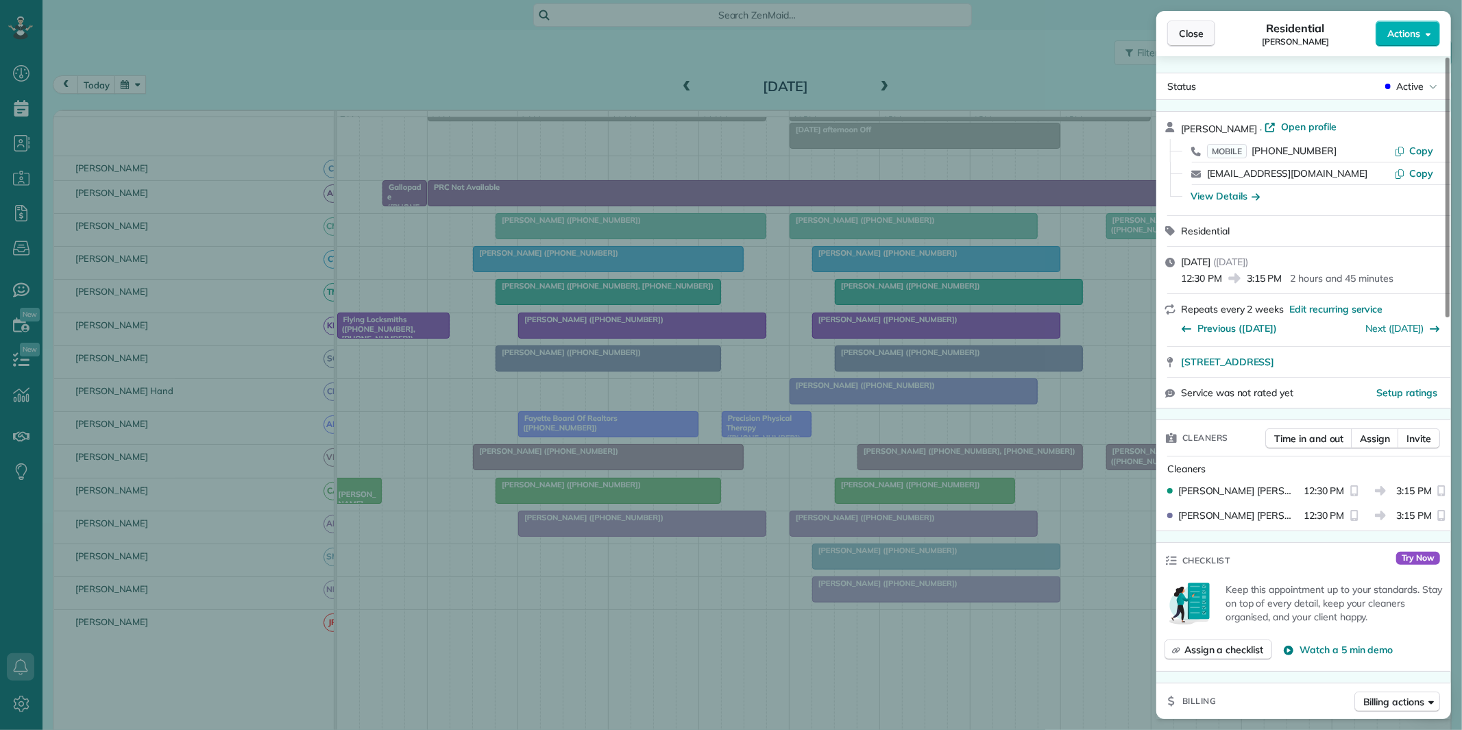
click at [1195, 27] on span "Close" at bounding box center [1191, 34] width 25 height 14
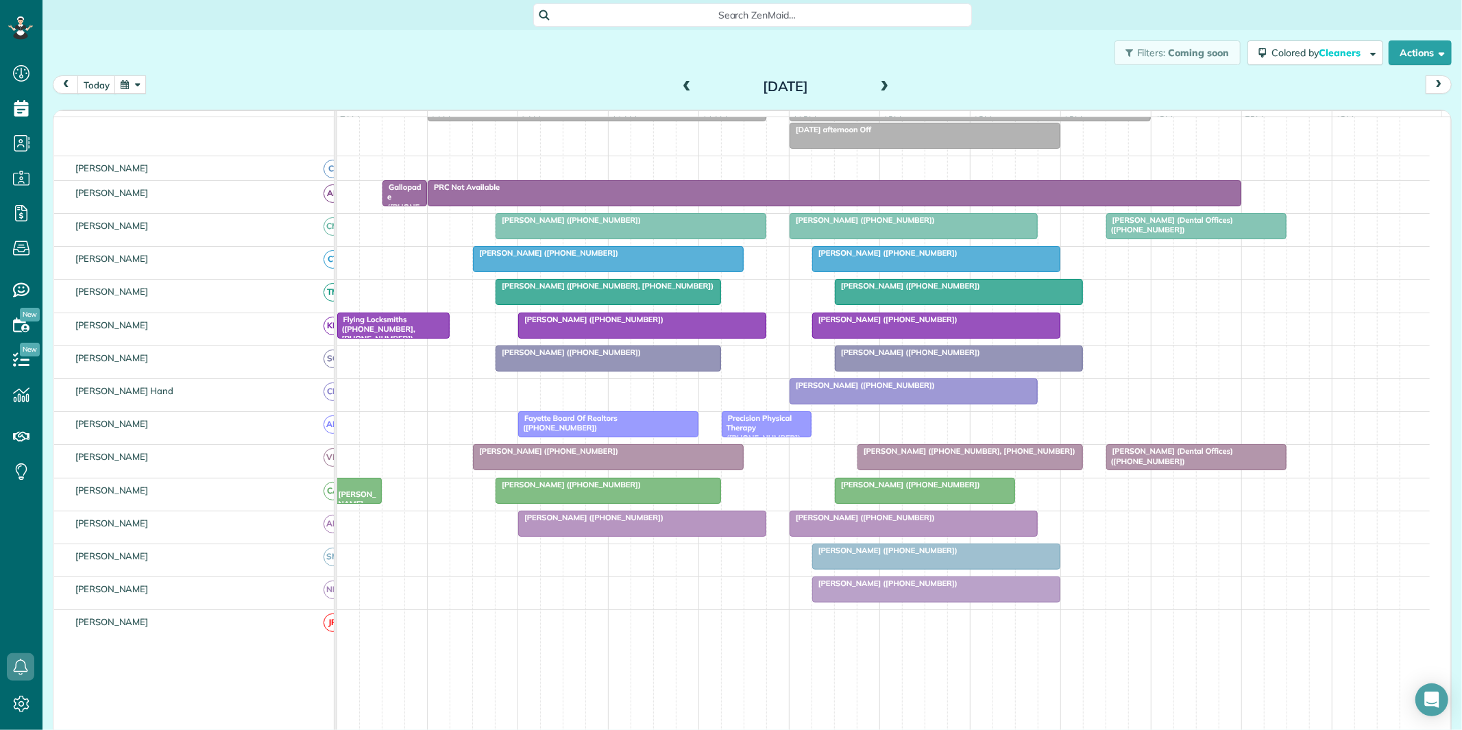
click at [881, 81] on span at bounding box center [884, 87] width 15 height 12
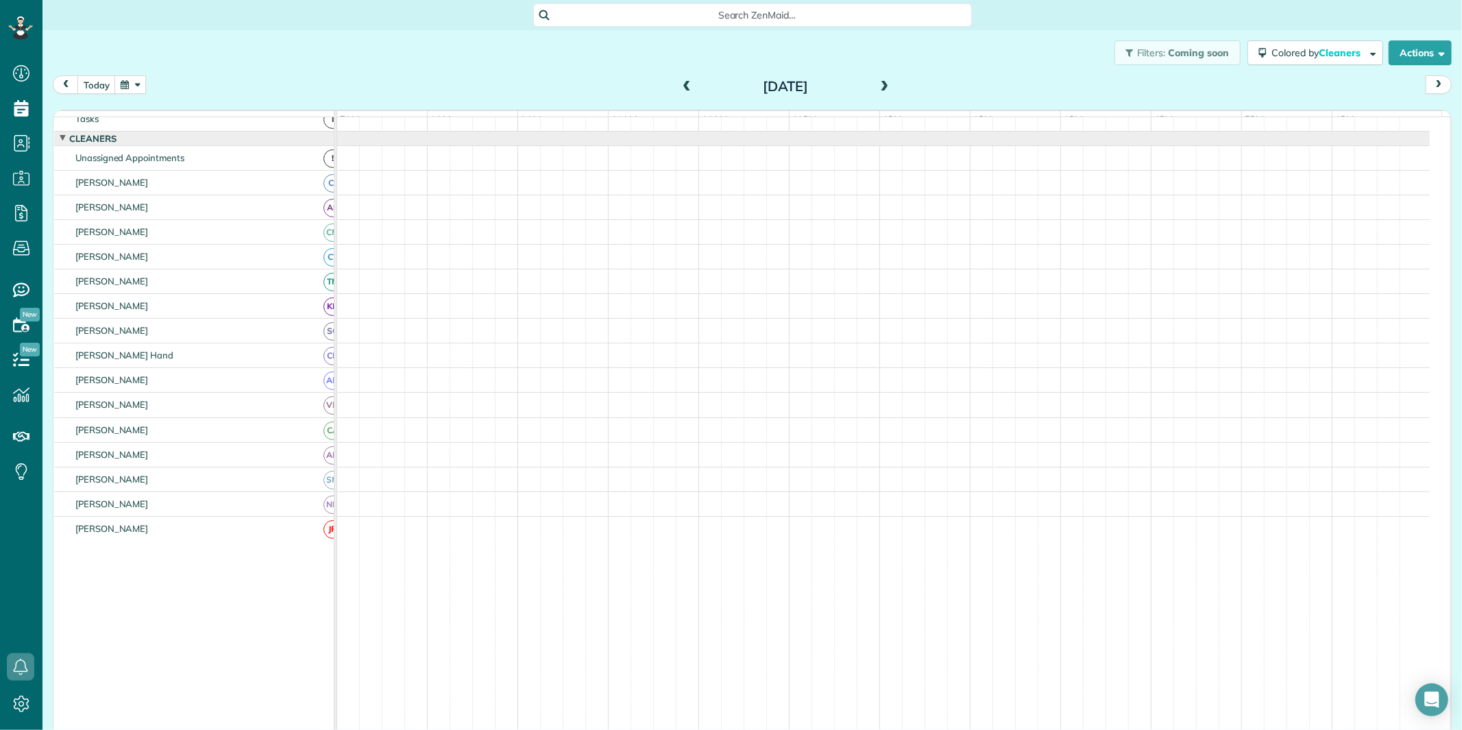
scroll to position [25, 0]
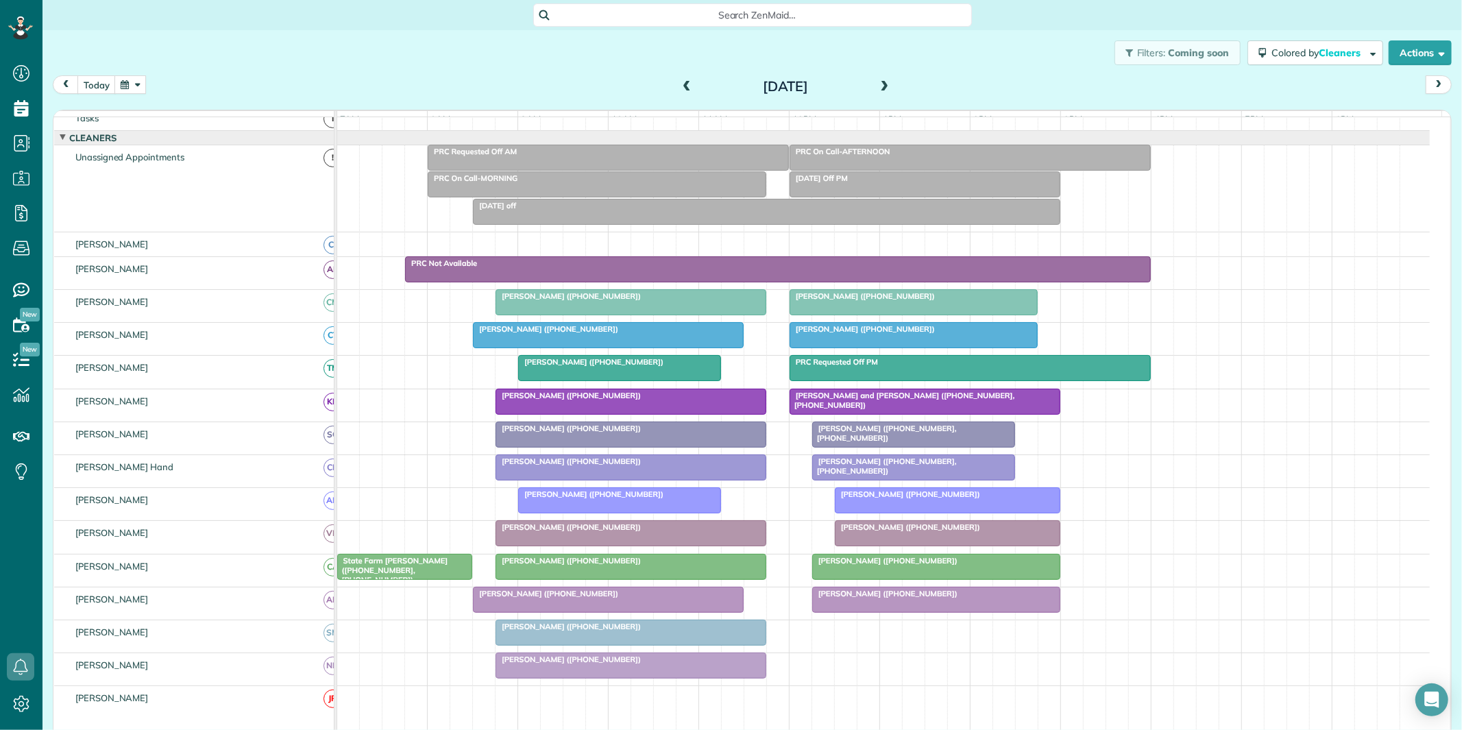
click at [879, 86] on span at bounding box center [884, 87] width 15 height 12
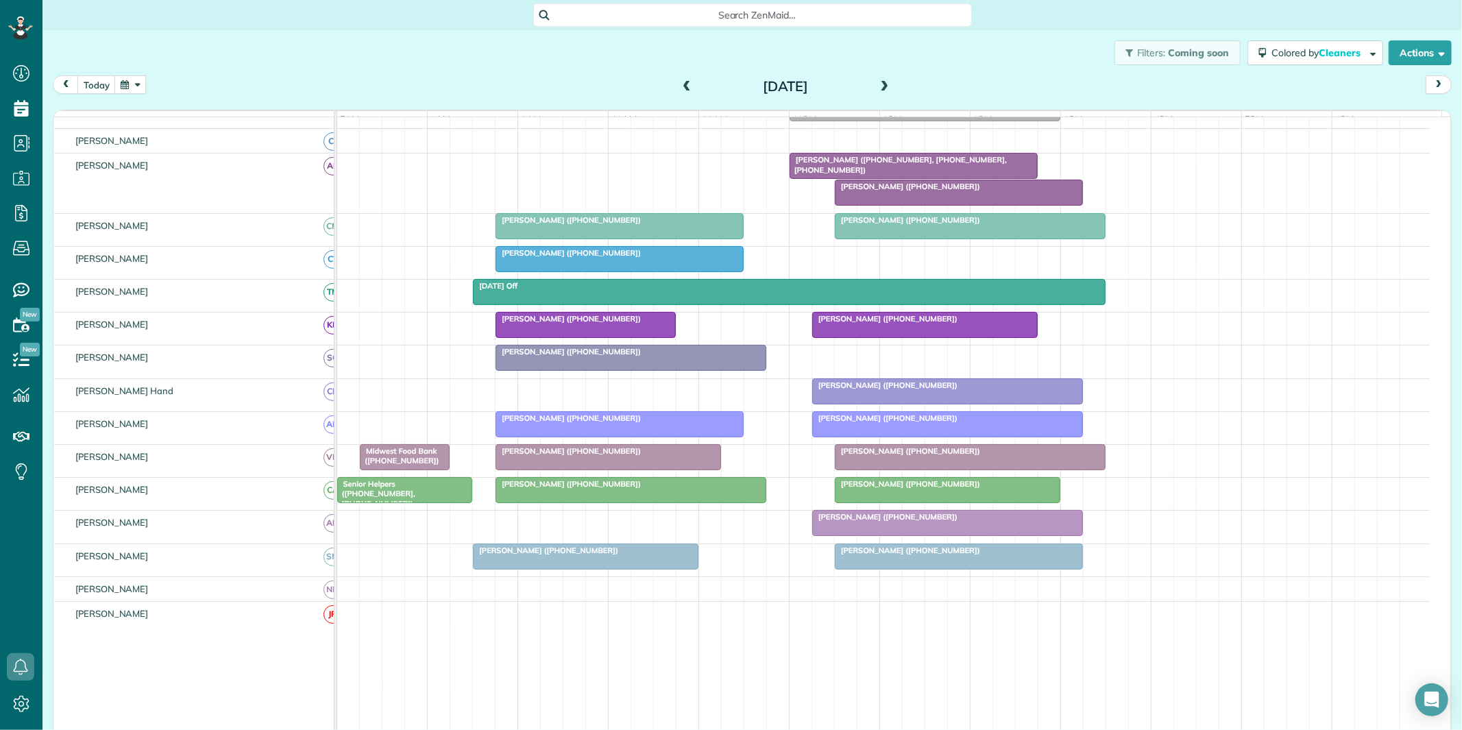
scroll to position [117, 0]
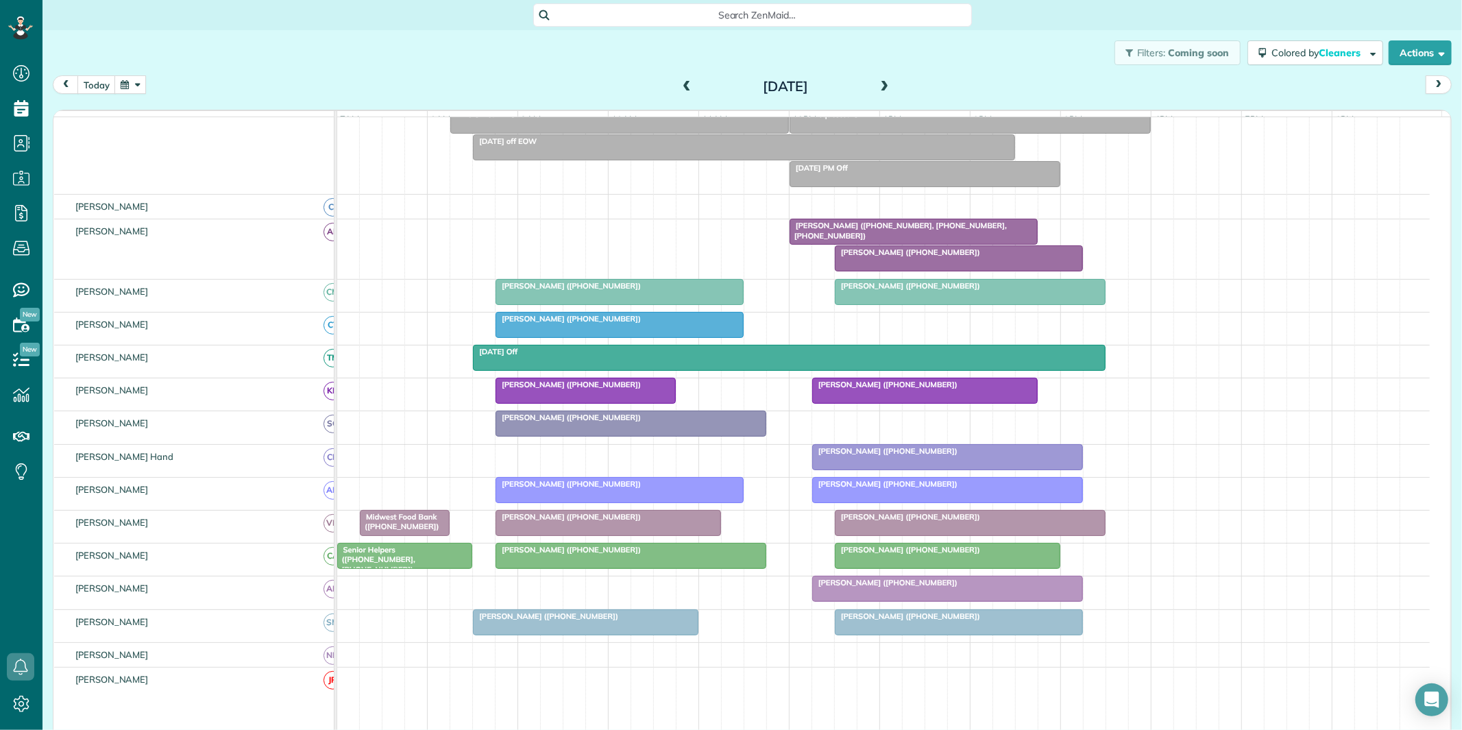
click at [927, 257] on span "Jimena Guerra (+14706818453)" at bounding box center [907, 252] width 147 height 10
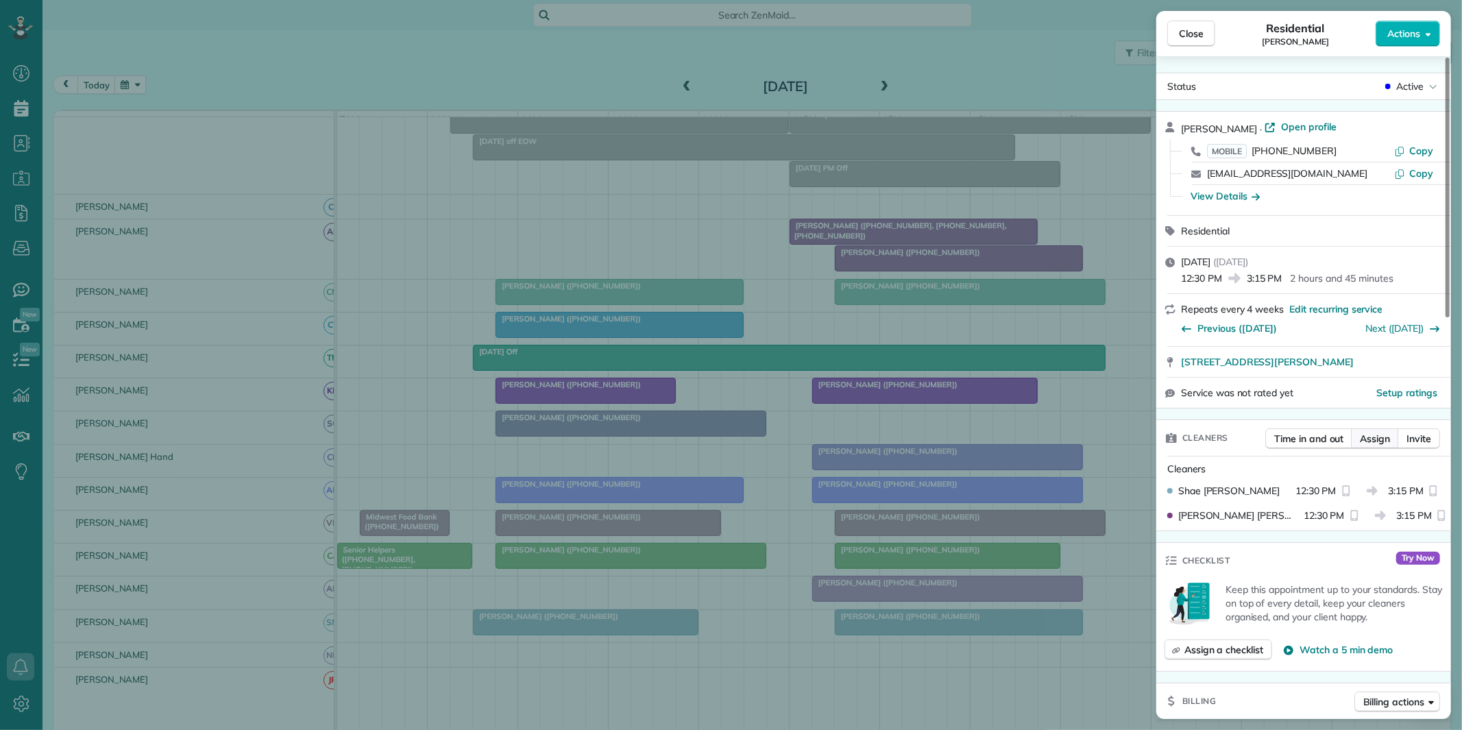
click at [1376, 443] on span "Assign" at bounding box center [1375, 439] width 30 height 14
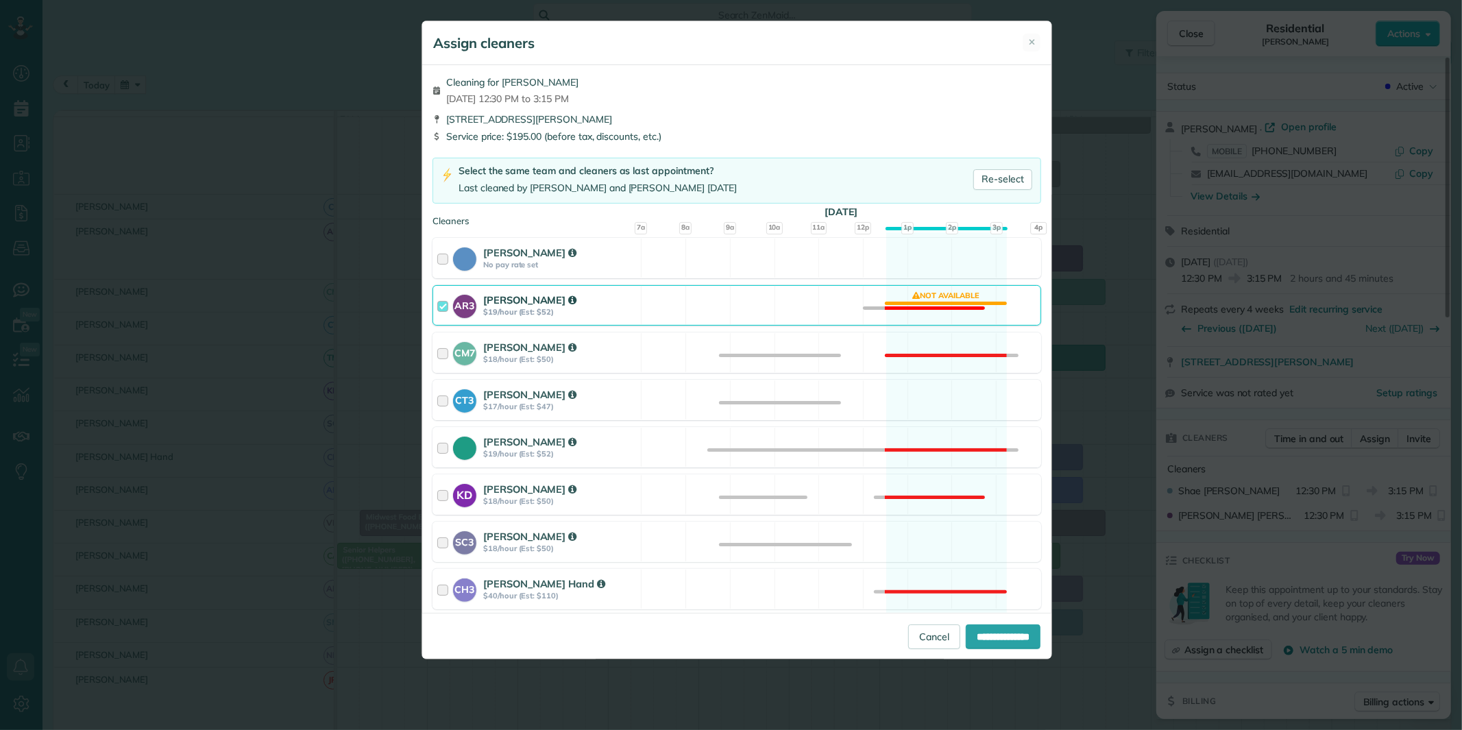
drag, startPoint x: 928, startPoint y: 388, endPoint x: 936, endPoint y: 374, distance: 16.2
click at [929, 388] on div "CT3 Crystal Todd $17/hour (Est: $47) Available" at bounding box center [737, 400] width 609 height 40
click at [943, 296] on div "AR3 Amy Reid $19/hour (Est: $52) Not available" at bounding box center [737, 305] width 609 height 40
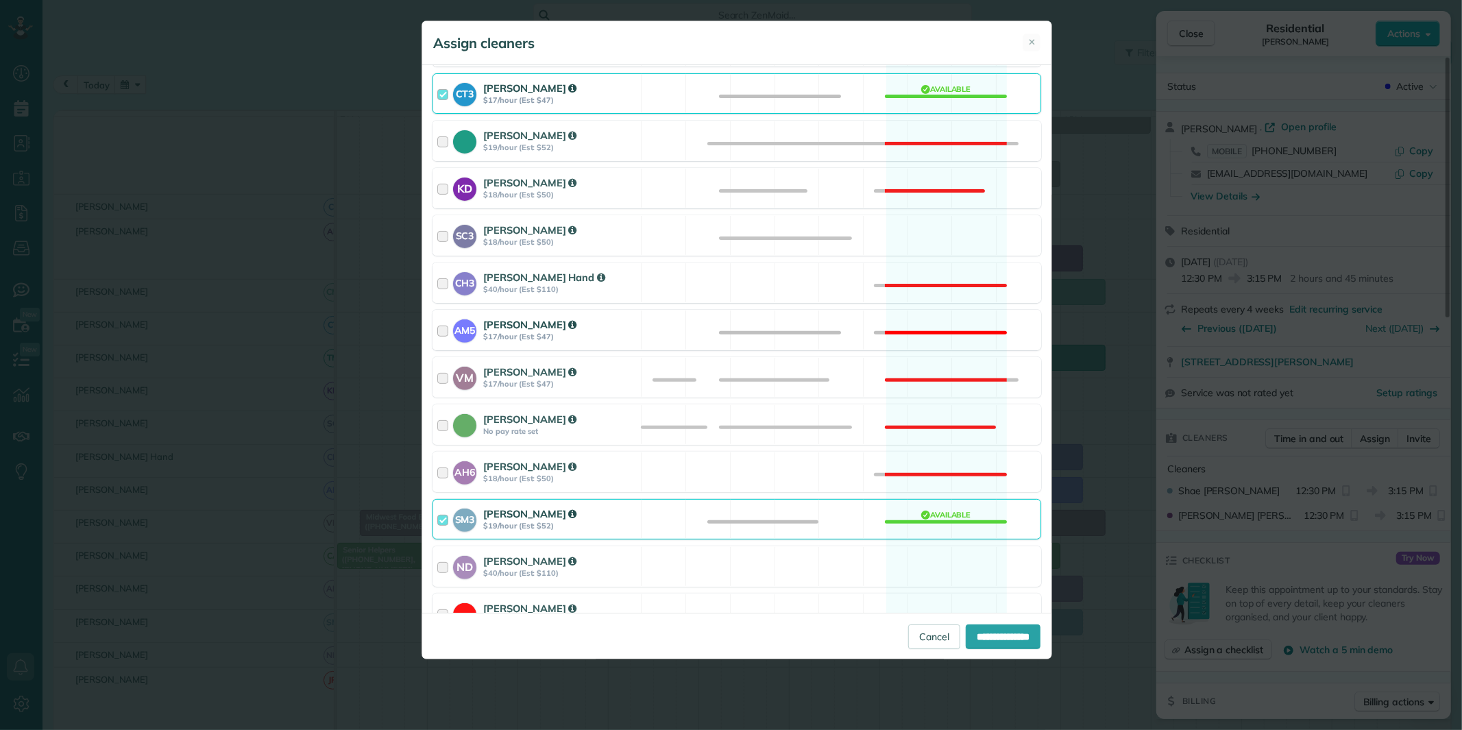
scroll to position [379, 0]
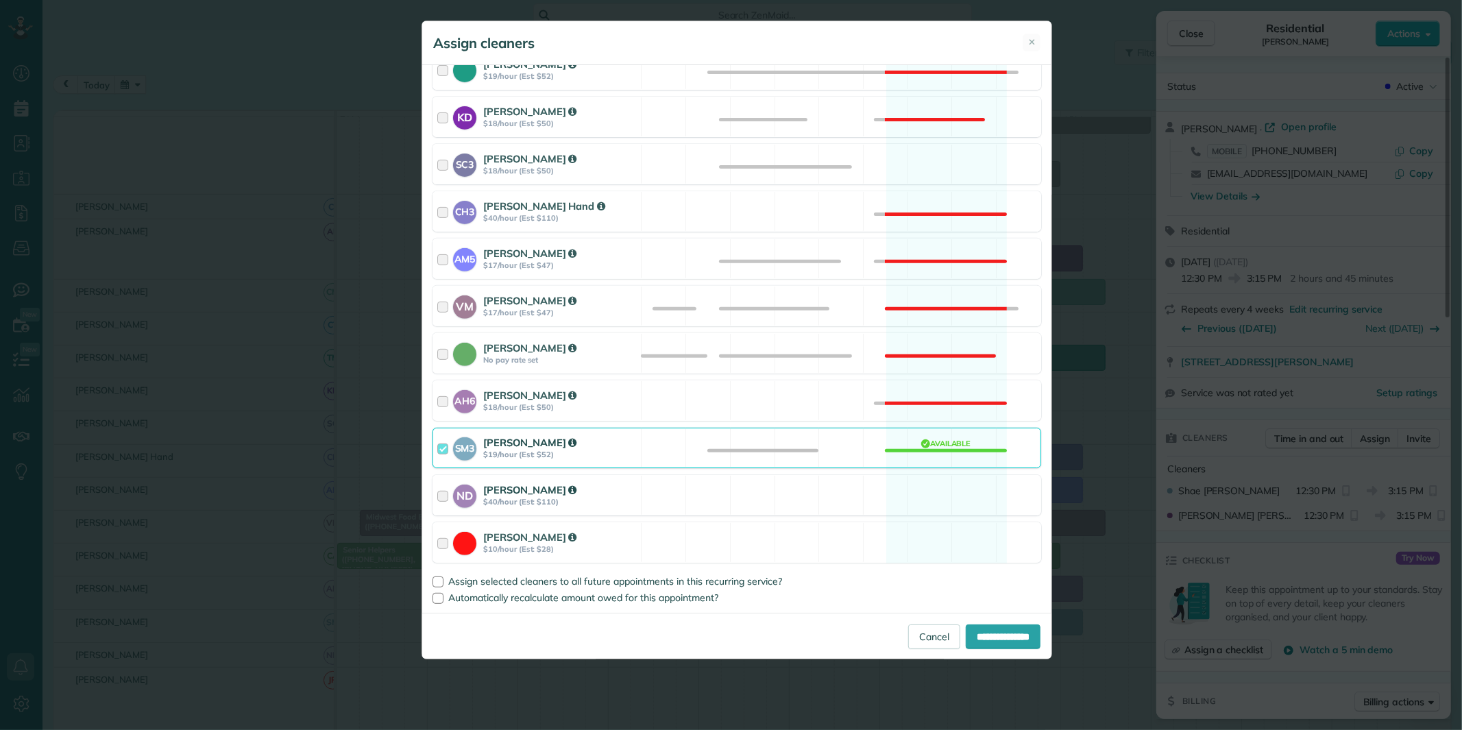
click at [934, 485] on div "ND Nathalie Duverna $40/hour (Est: $110) Available" at bounding box center [737, 495] width 609 height 40
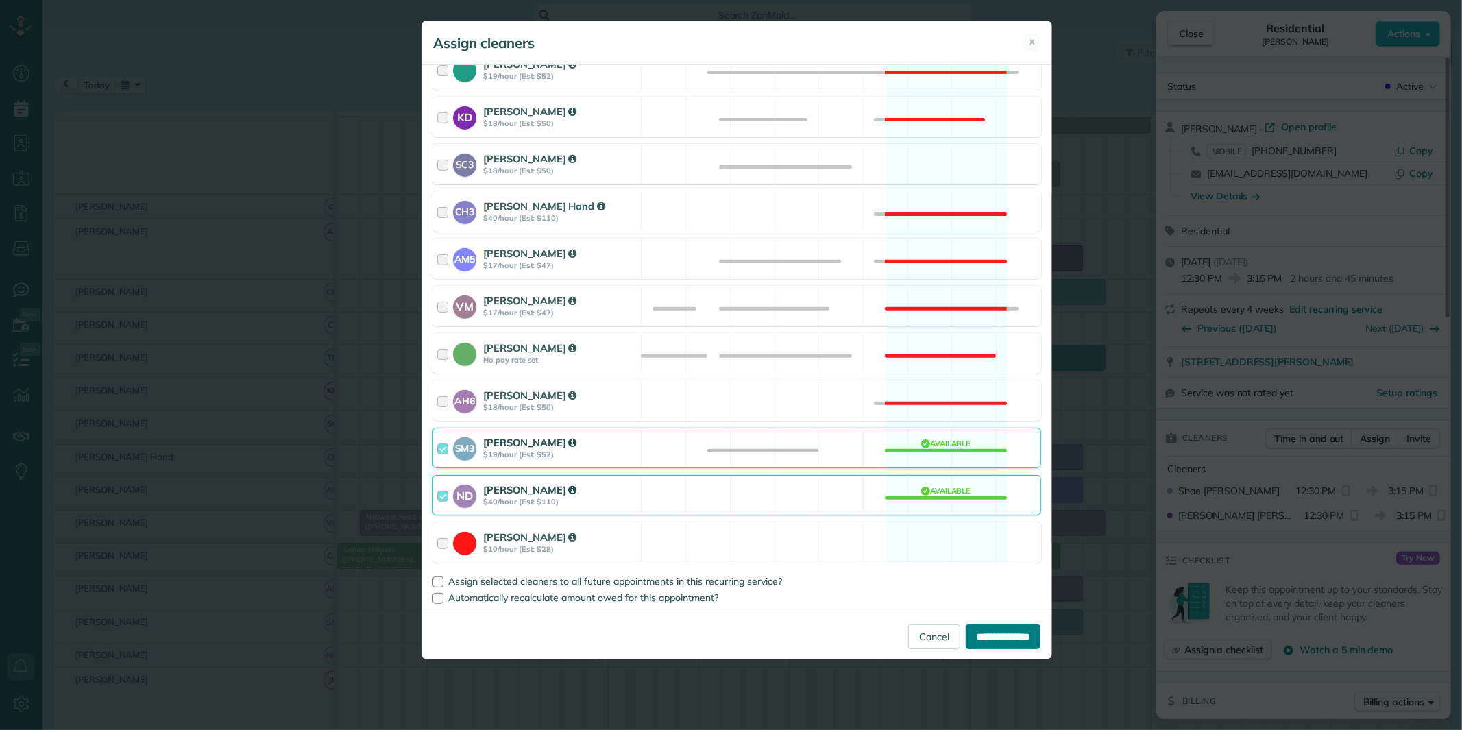
click at [1006, 646] on input "**********" at bounding box center [1003, 636] width 75 height 25
type input "**********"
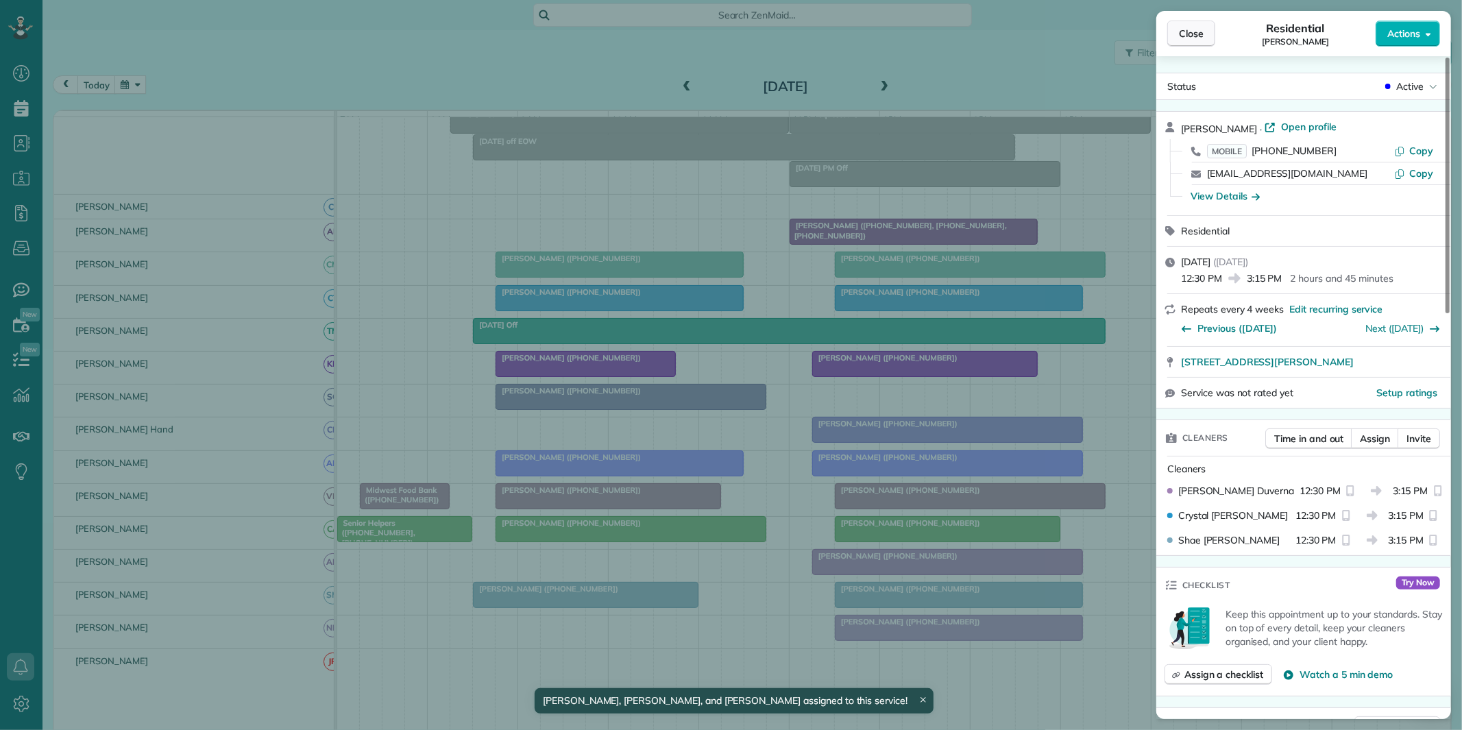
click at [1204, 31] on button "Close" at bounding box center [1191, 34] width 48 height 26
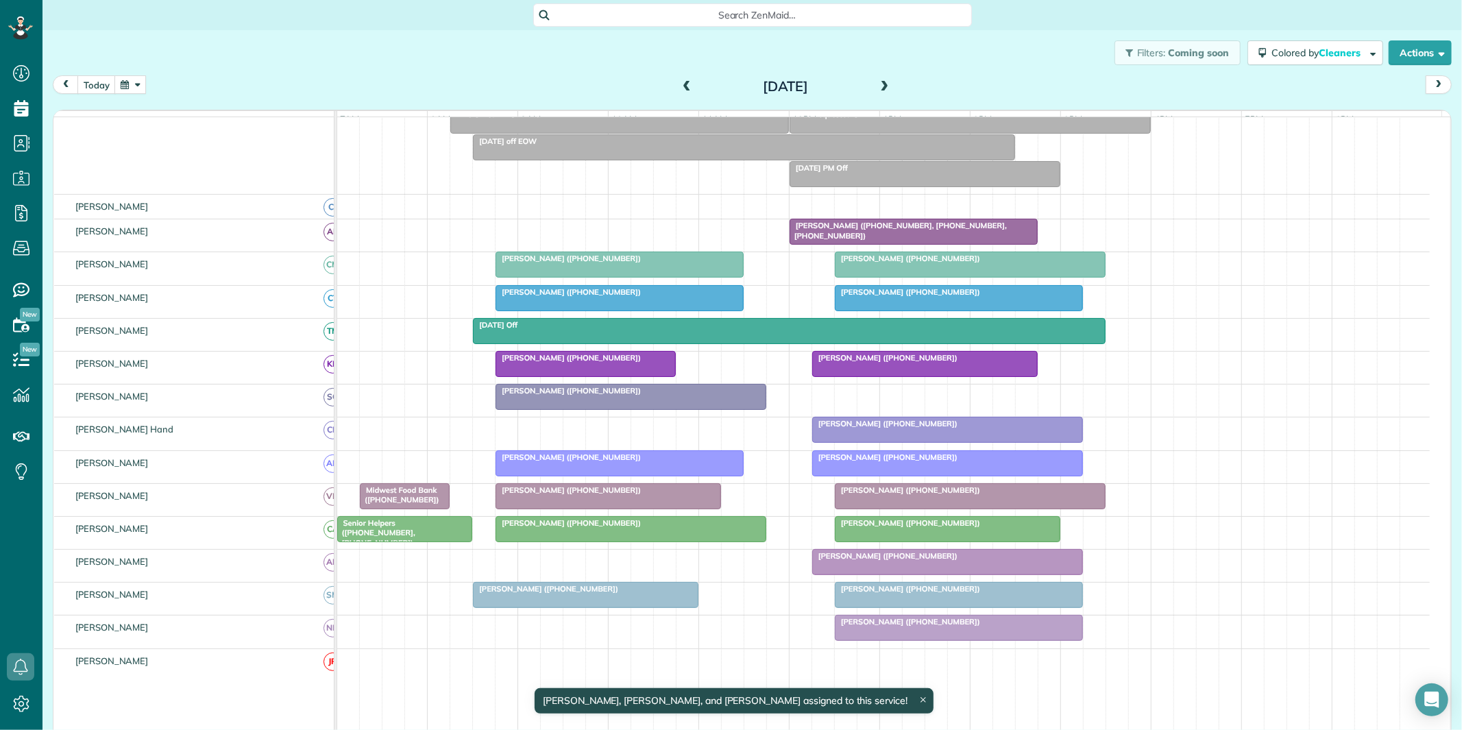
click at [552, 594] on span "Dennis Struble (+17707558045)" at bounding box center [545, 589] width 147 height 10
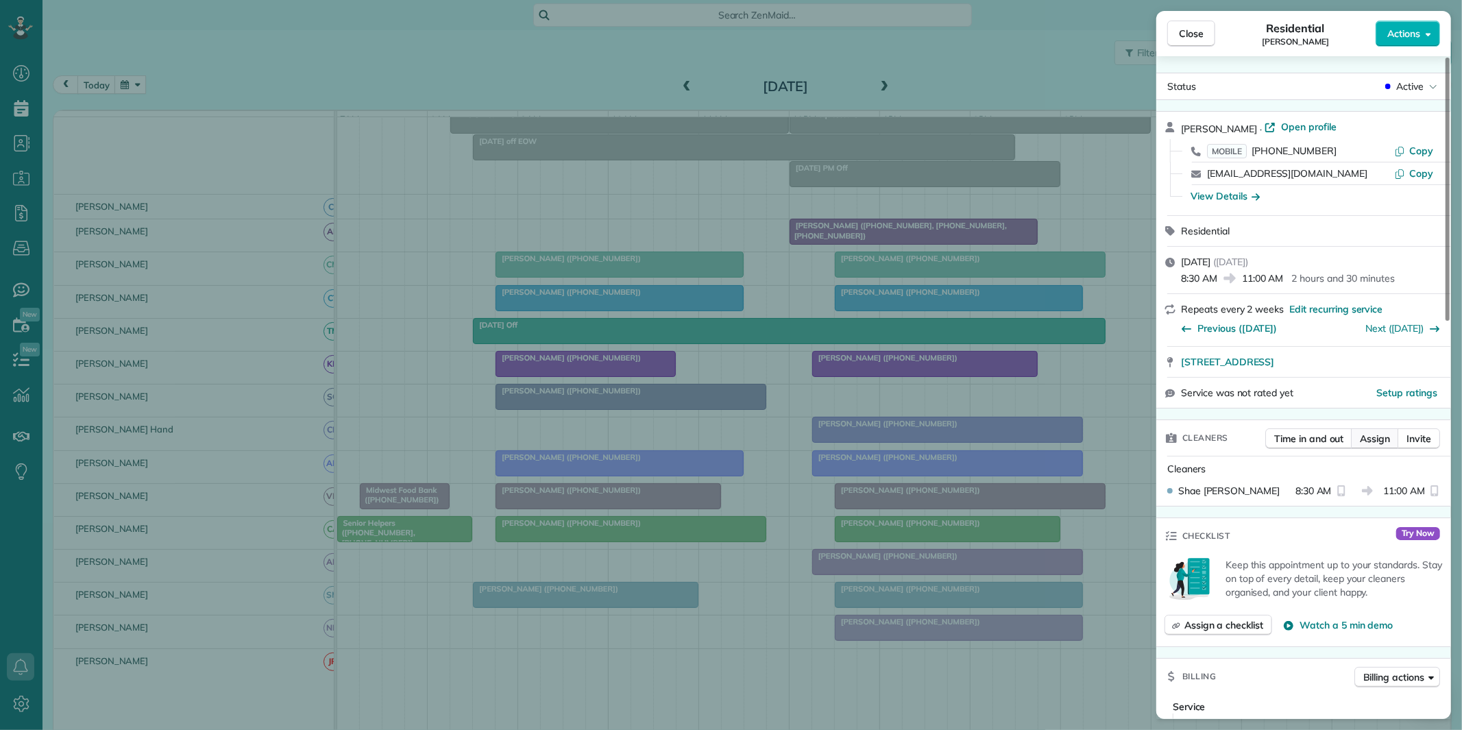
click at [1380, 435] on span "Assign" at bounding box center [1375, 439] width 30 height 14
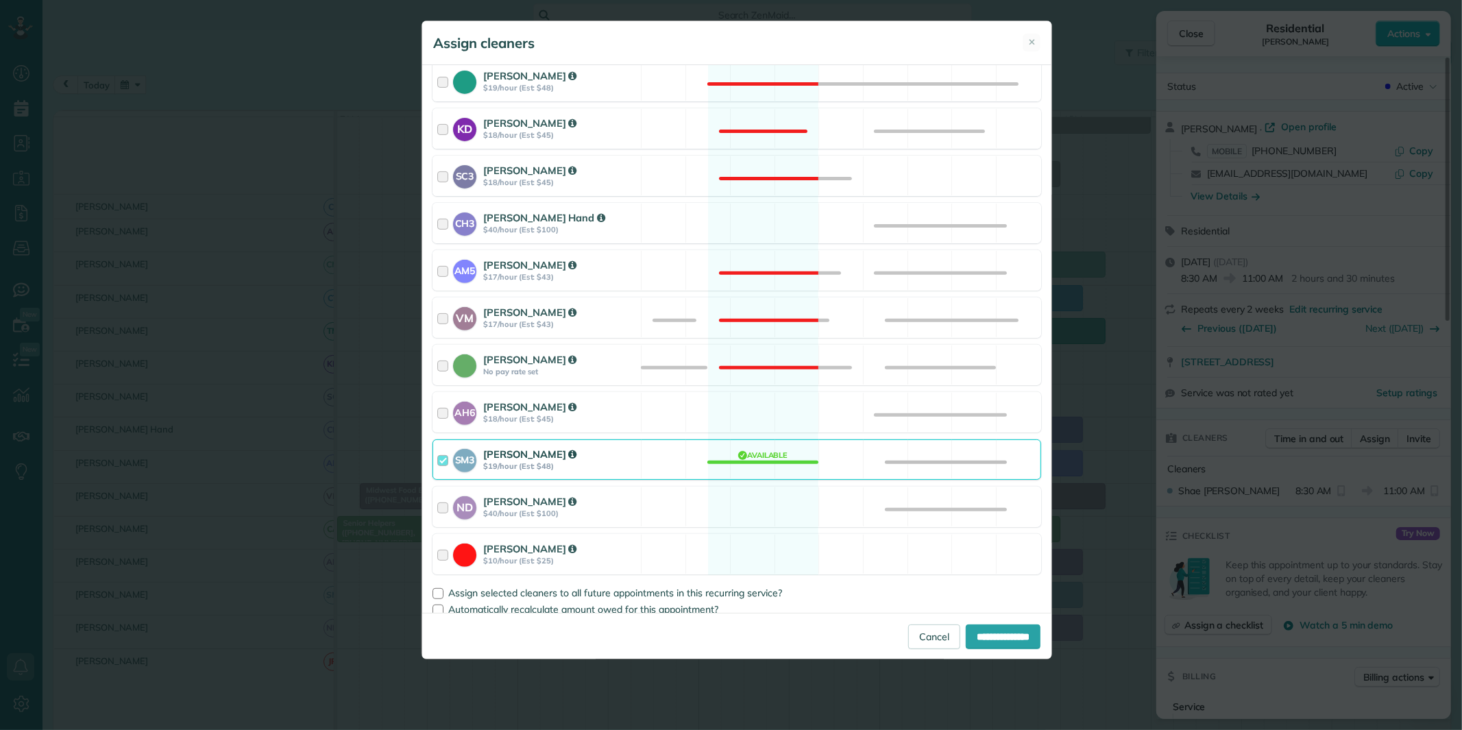
scroll to position [379, 0]
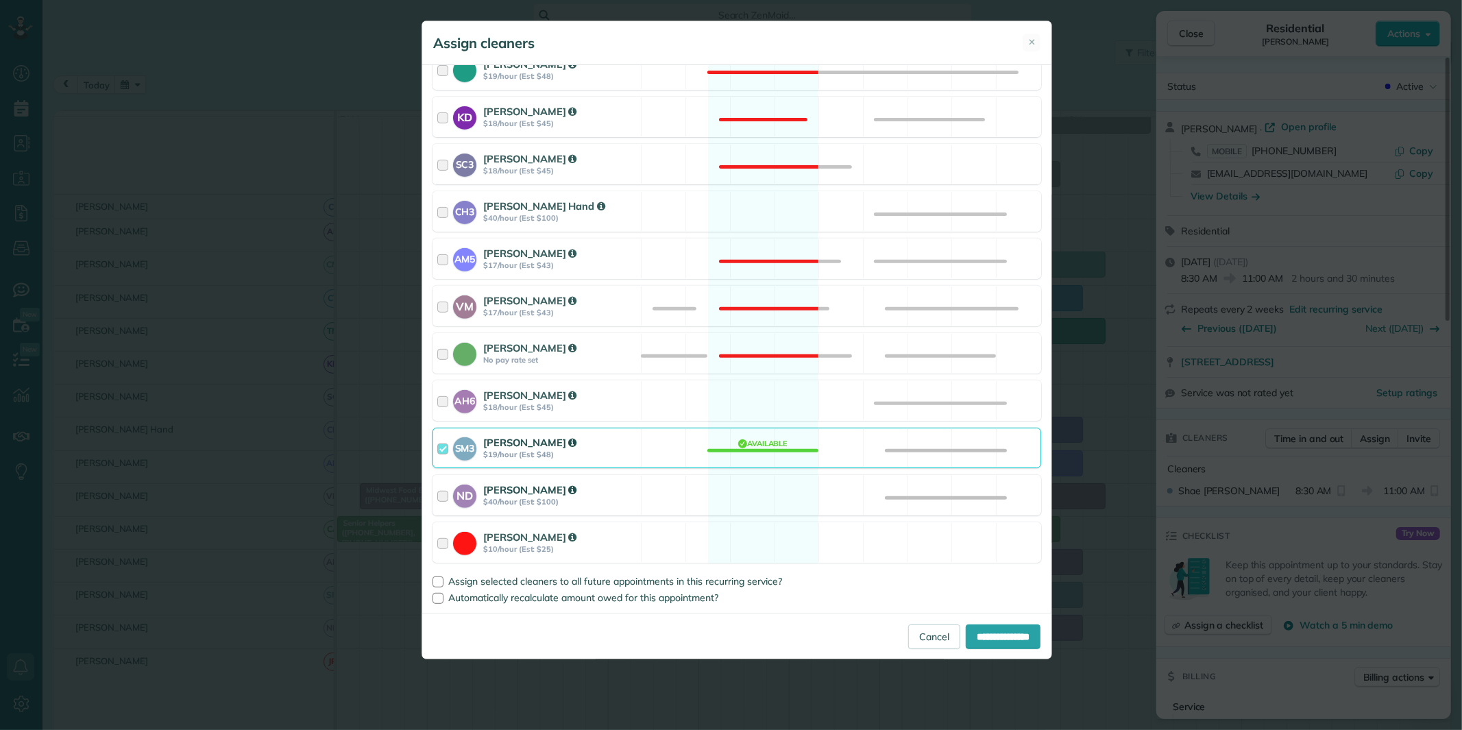
click at [764, 487] on div "ND Nathalie Duverna $40/hour (Est: $100) Available" at bounding box center [737, 495] width 609 height 40
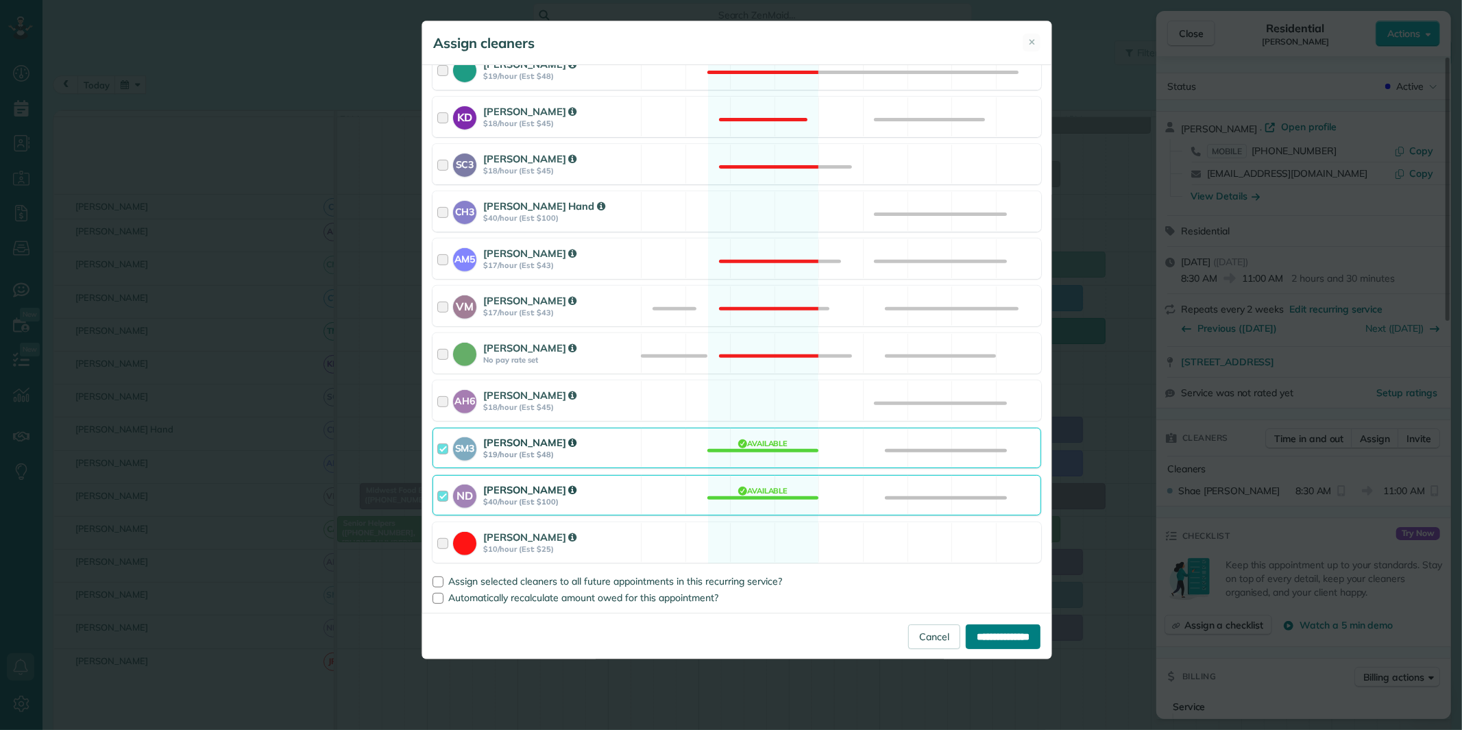
click at [999, 633] on input "**********" at bounding box center [1003, 636] width 75 height 25
type input "**********"
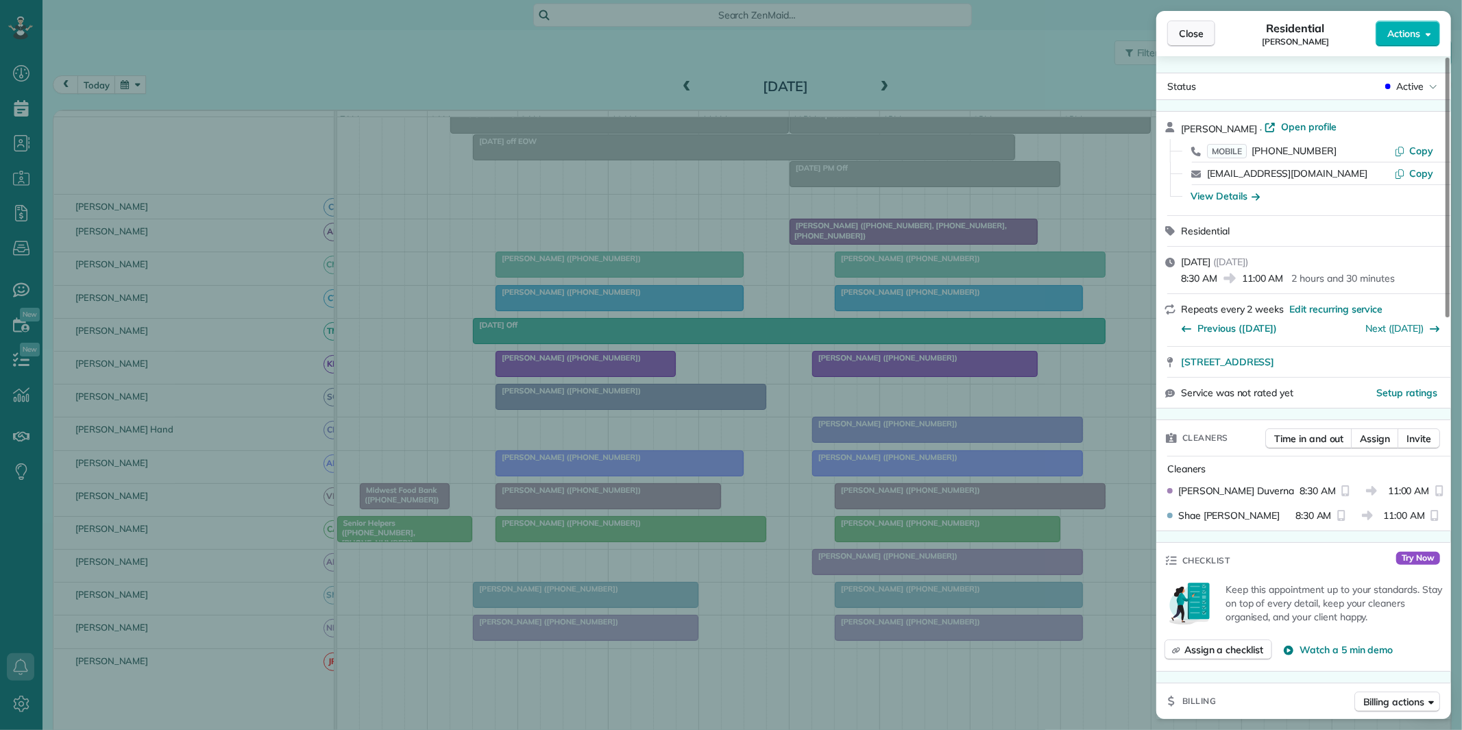
click at [1195, 38] on span "Close" at bounding box center [1191, 34] width 25 height 14
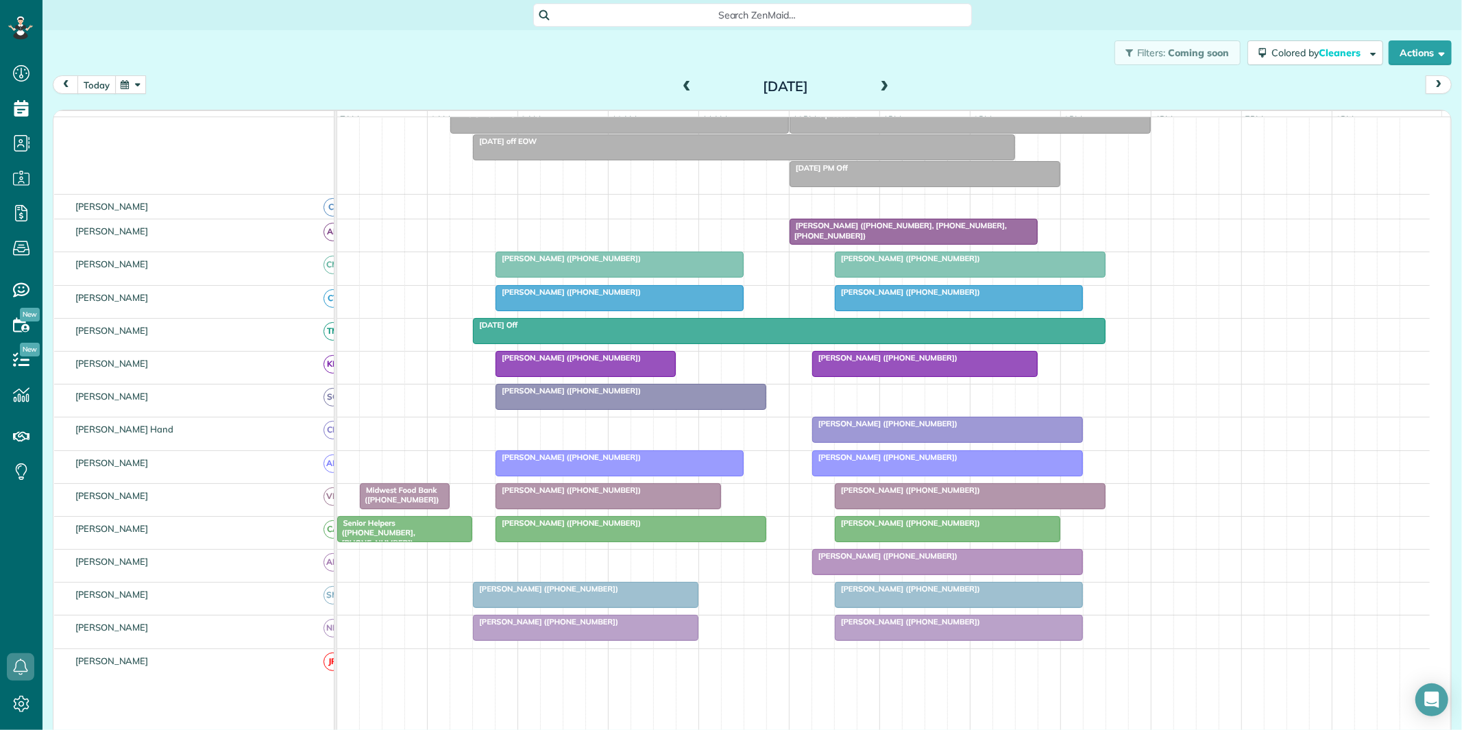
drag, startPoint x: 88, startPoint y: 85, endPoint x: 120, endPoint y: 82, distance: 32.3
click at [90, 85] on button "today" at bounding box center [96, 84] width 38 height 19
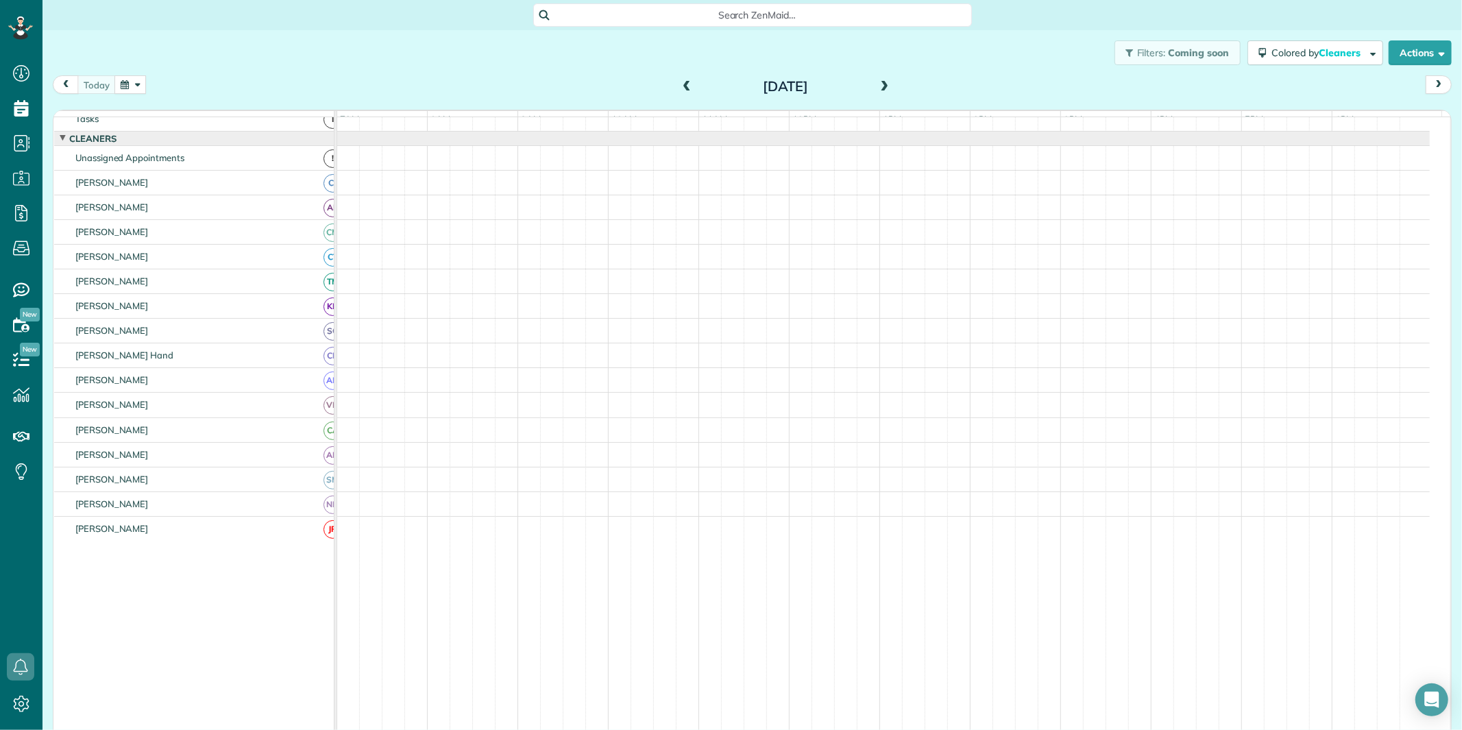
scroll to position [1, 0]
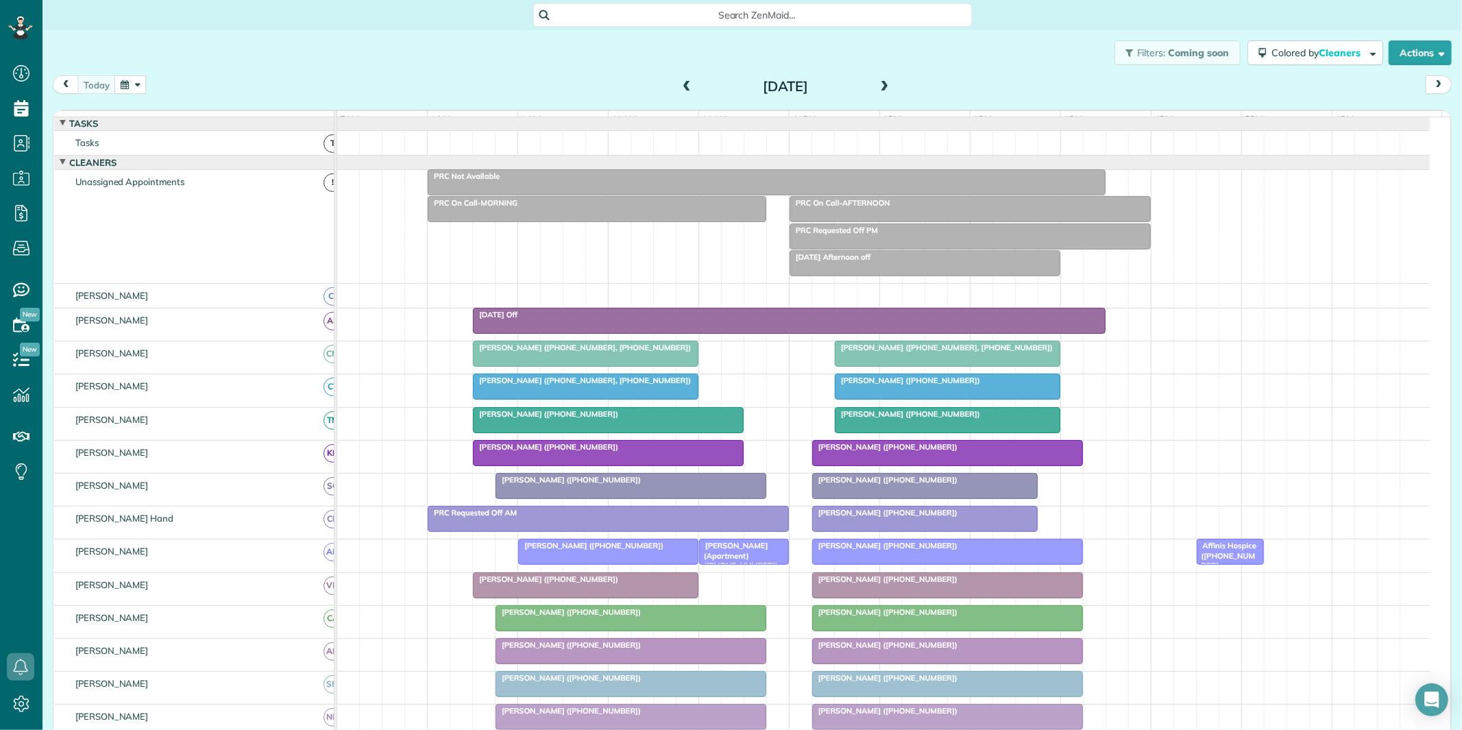
click at [881, 81] on span at bounding box center [884, 87] width 15 height 12
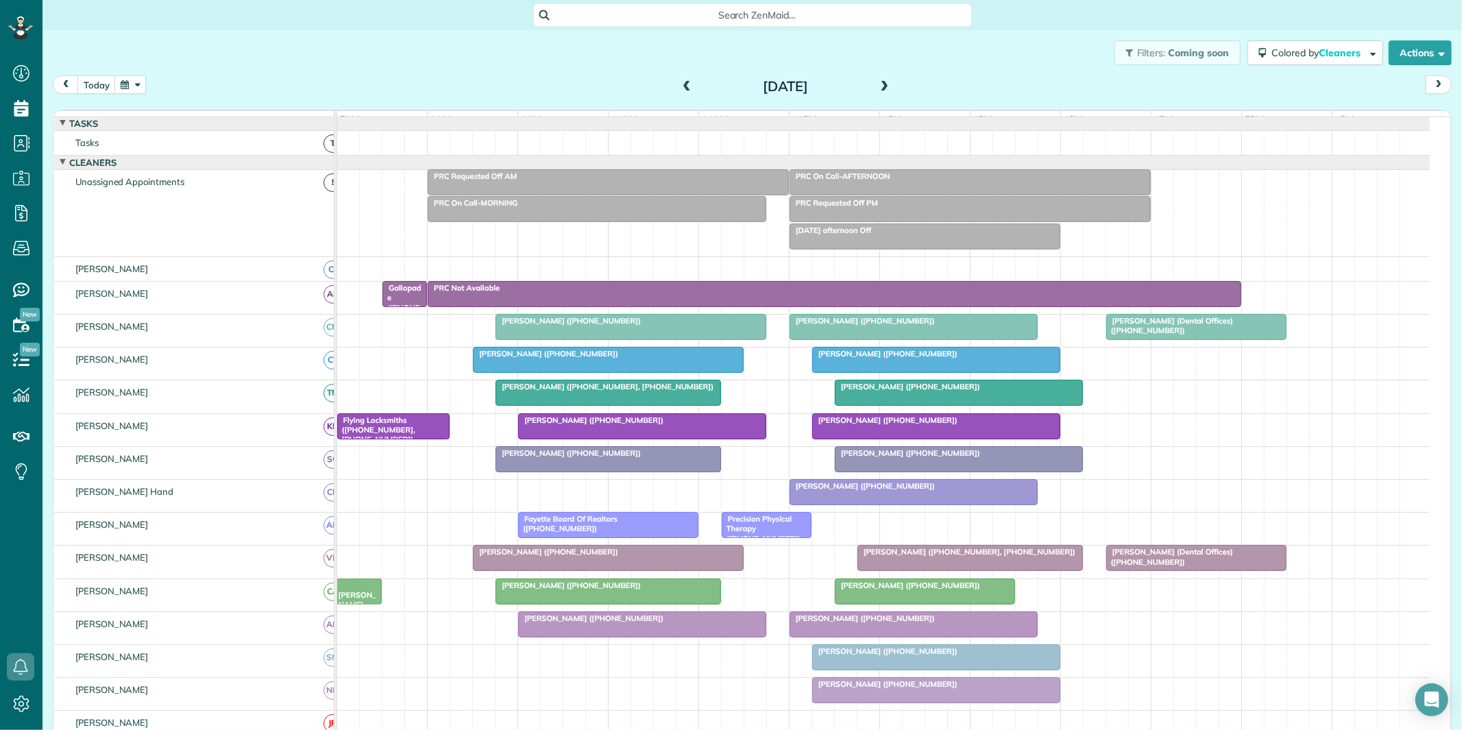
click at [407, 305] on div "Gallopade ([PHONE_NUMBER], [PHONE_NUMBER])" at bounding box center [405, 322] width 36 height 79
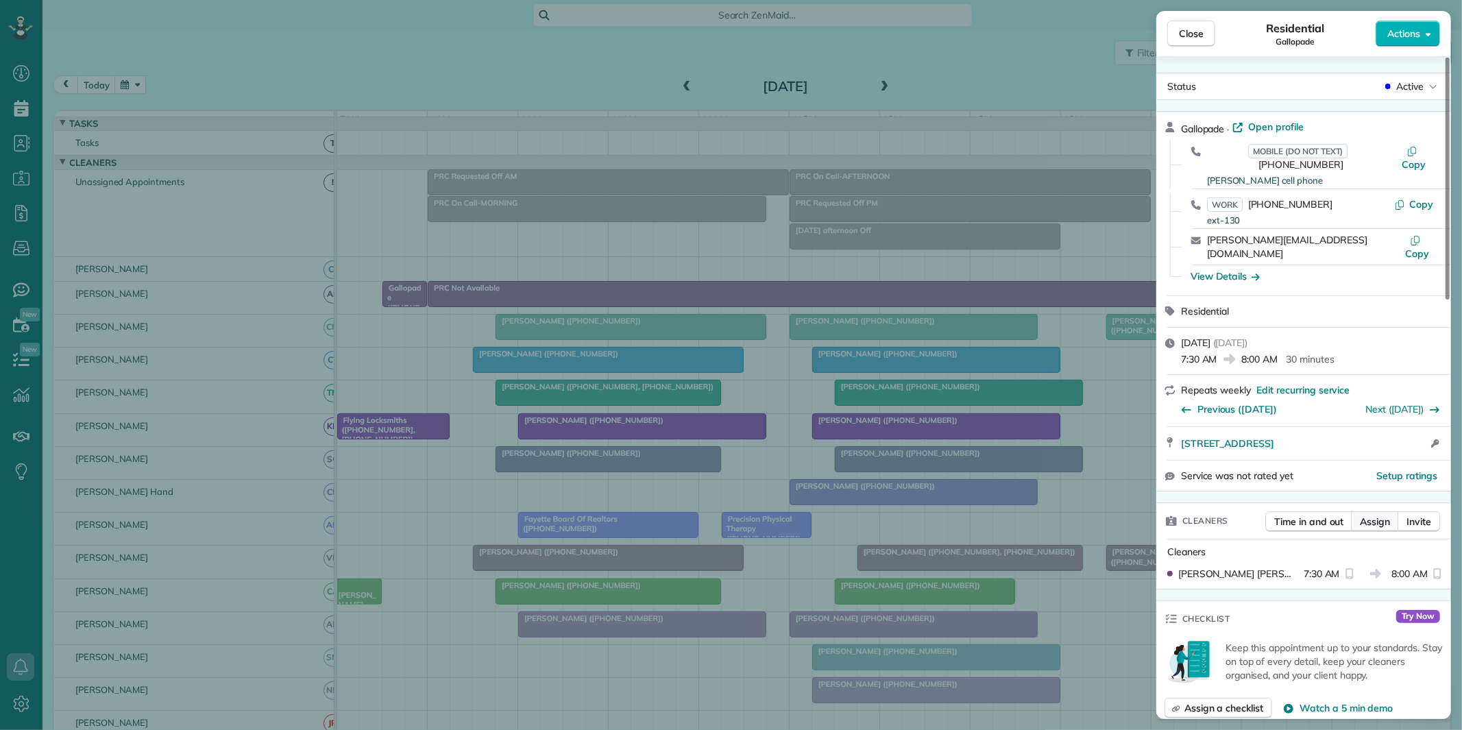
click at [1374, 515] on span "Assign" at bounding box center [1375, 522] width 30 height 14
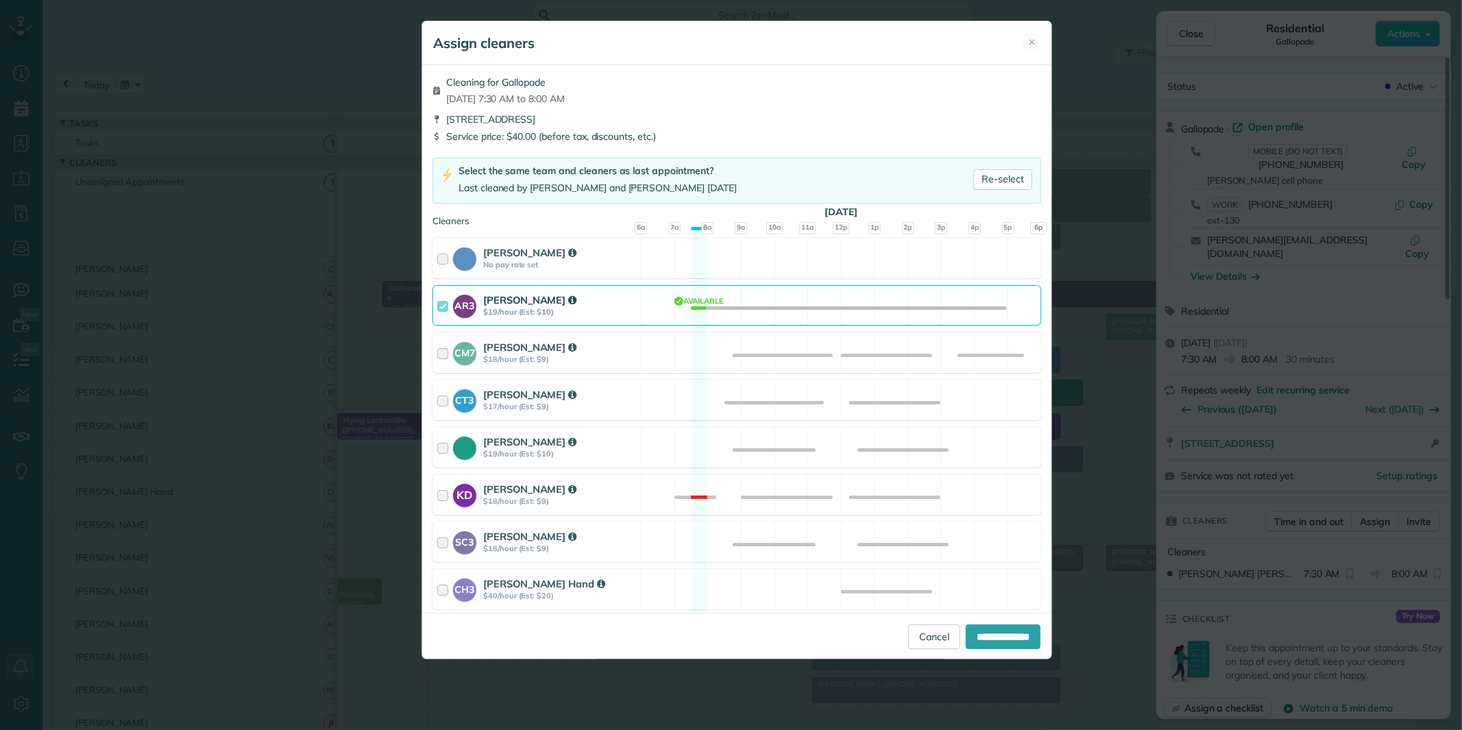
click at [696, 303] on div "AR3 Amy Reid $19/hour (Est: $10) Available" at bounding box center [737, 305] width 609 height 40
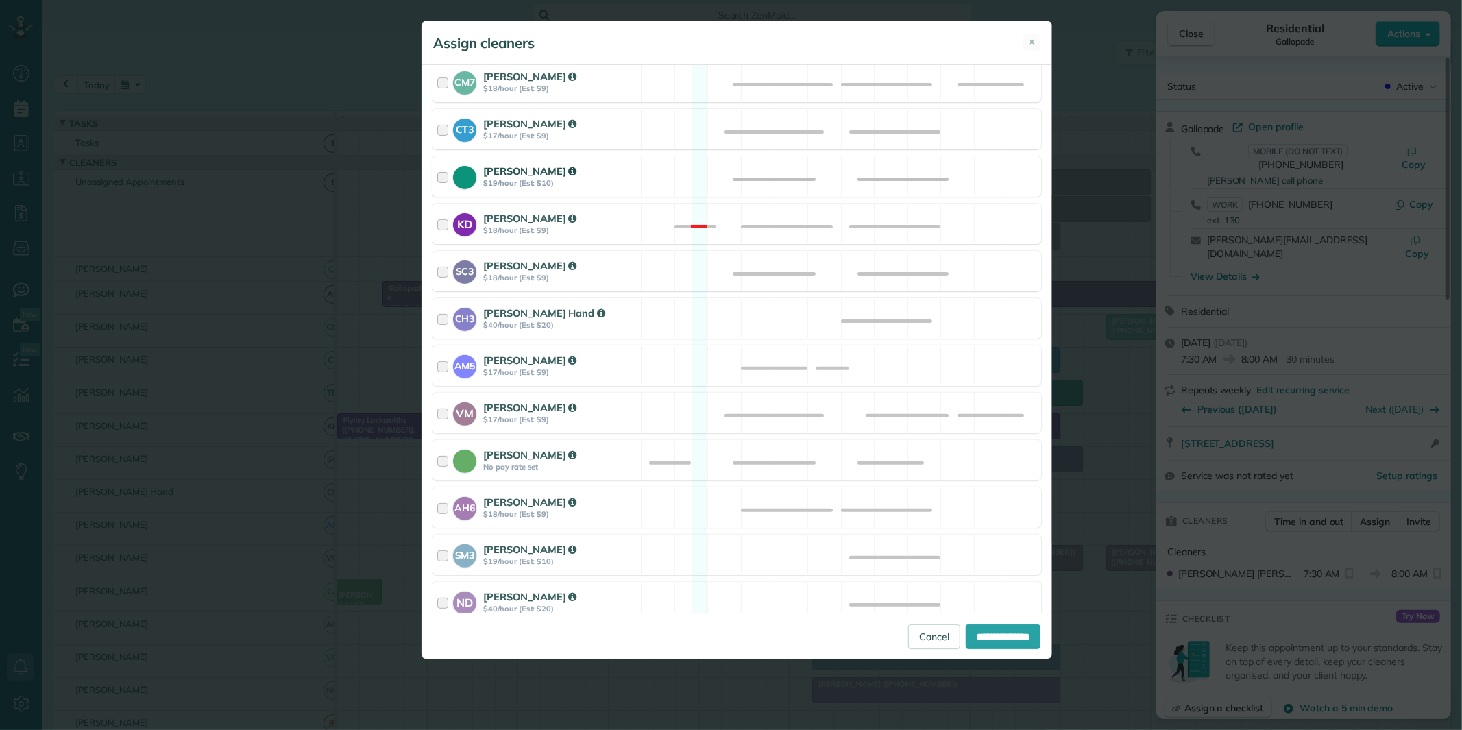
scroll to position [379, 0]
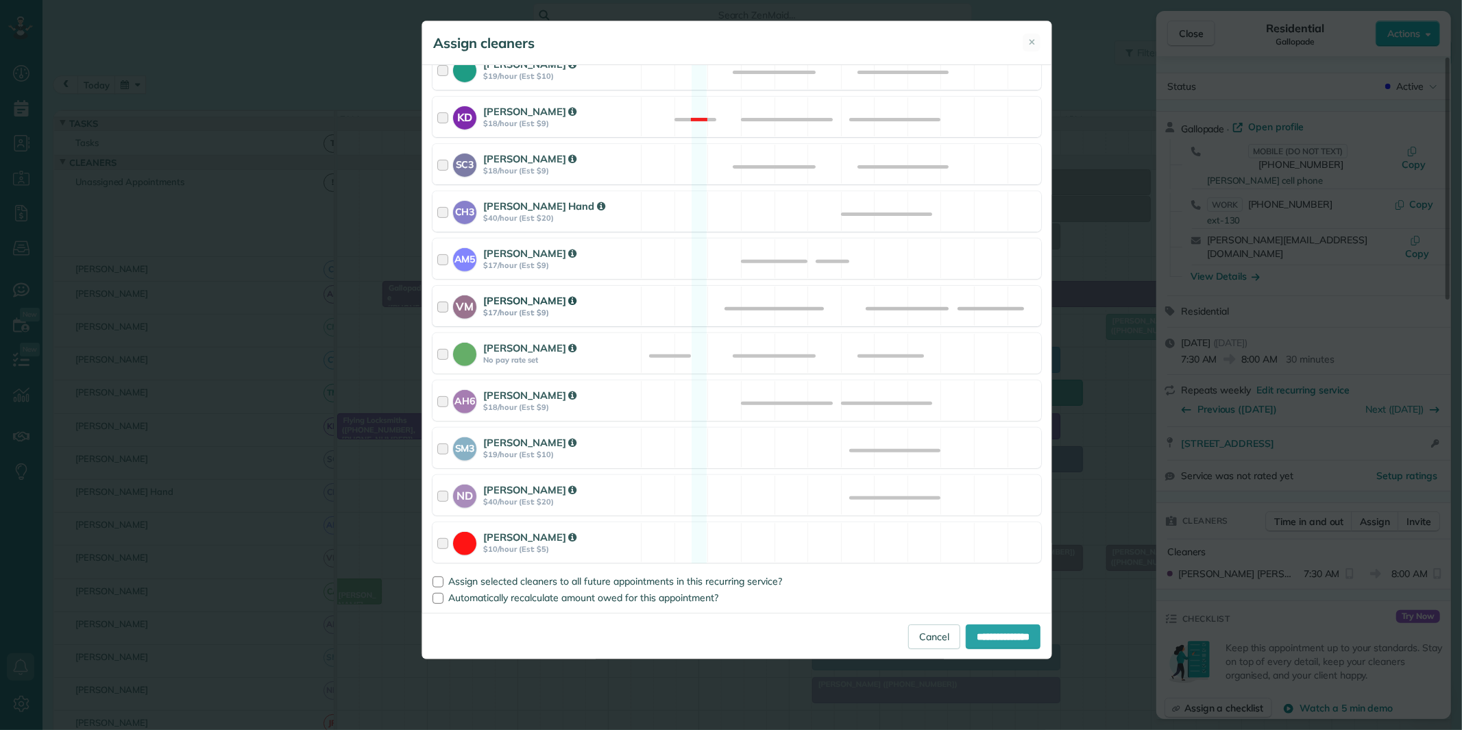
click at [694, 309] on div "VM Victoria Minix $17/hour (Est: $9) Available" at bounding box center [737, 306] width 609 height 40
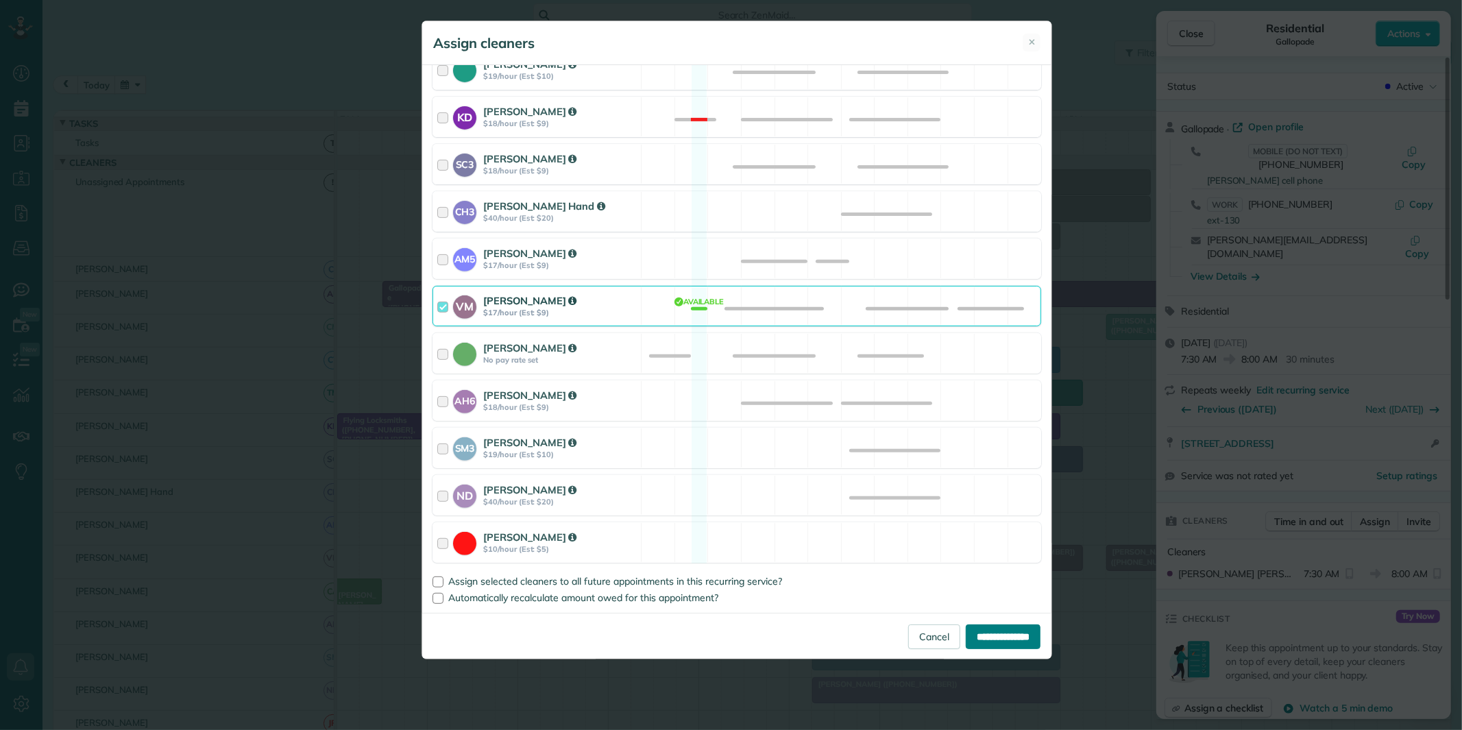
click at [999, 634] on input "**********" at bounding box center [1003, 636] width 75 height 25
type input "**********"
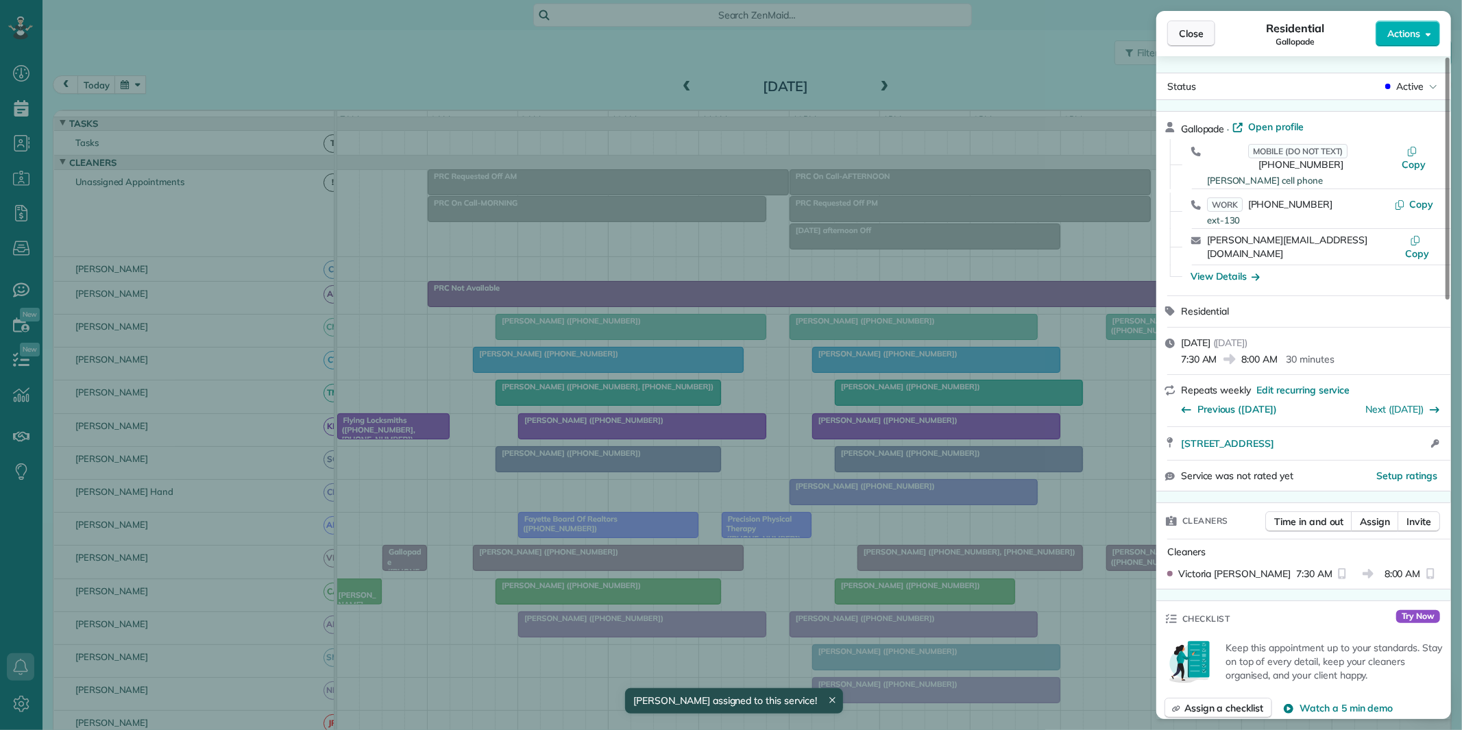
click at [1202, 29] on span "Close" at bounding box center [1191, 34] width 25 height 14
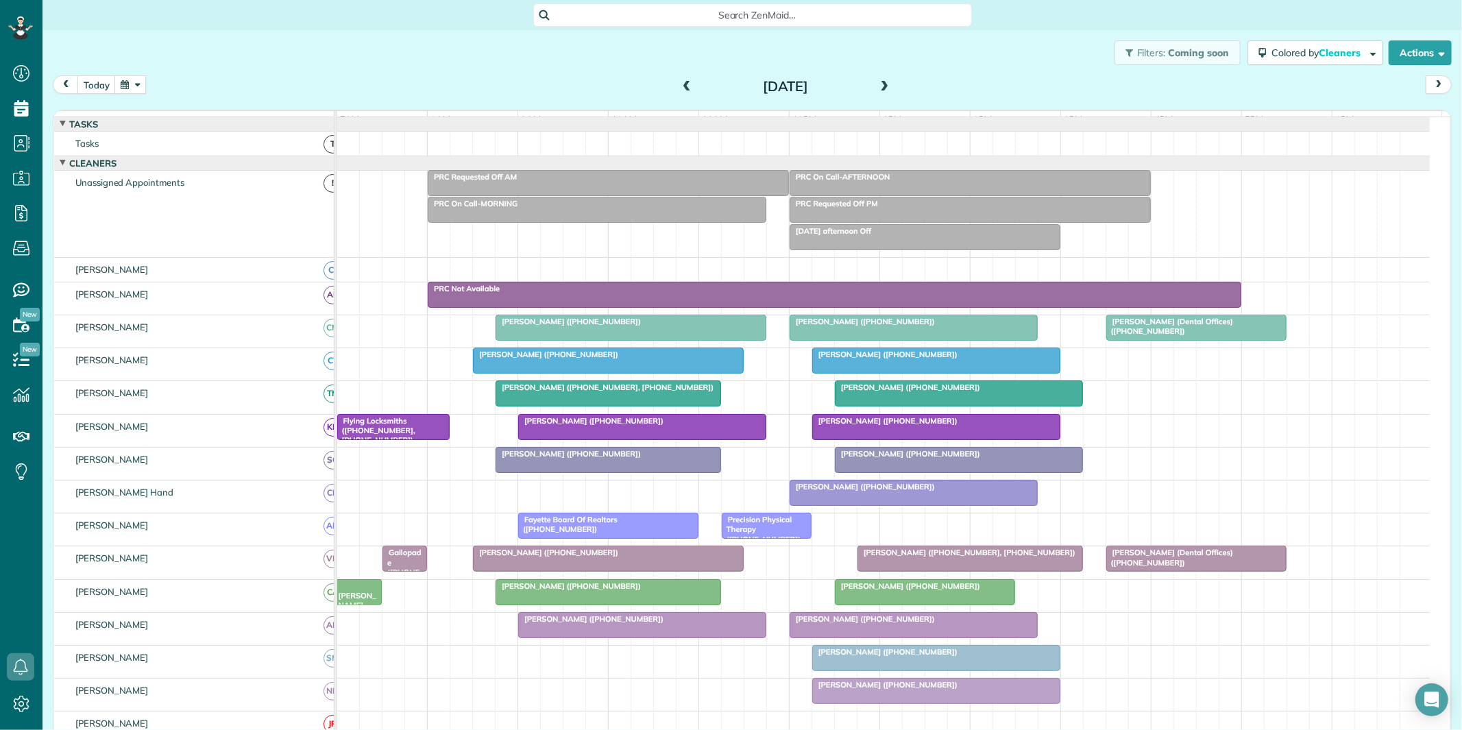
click at [742, 14] on span "Search ZenMaid…" at bounding box center [757, 15] width 417 height 14
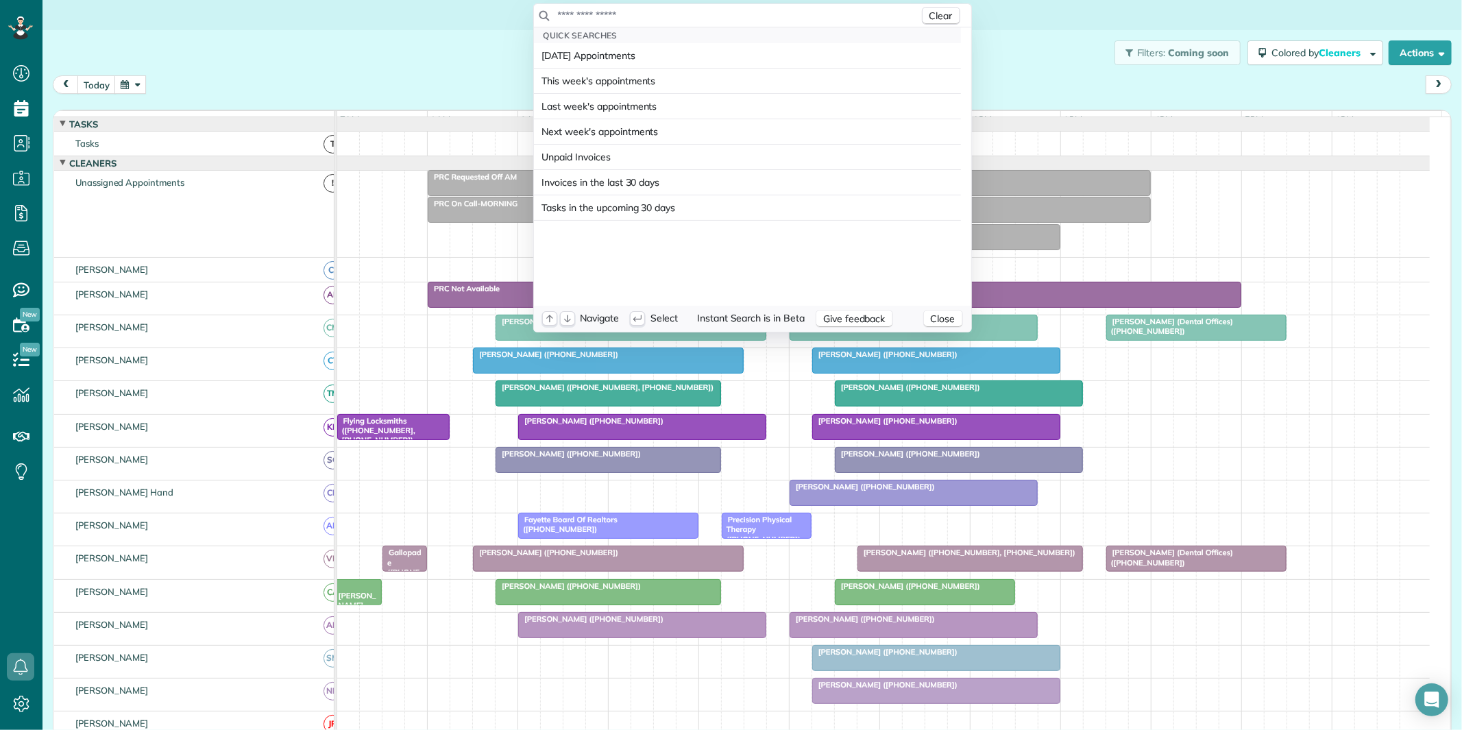
click at [721, 14] on input "text" at bounding box center [738, 15] width 362 height 14
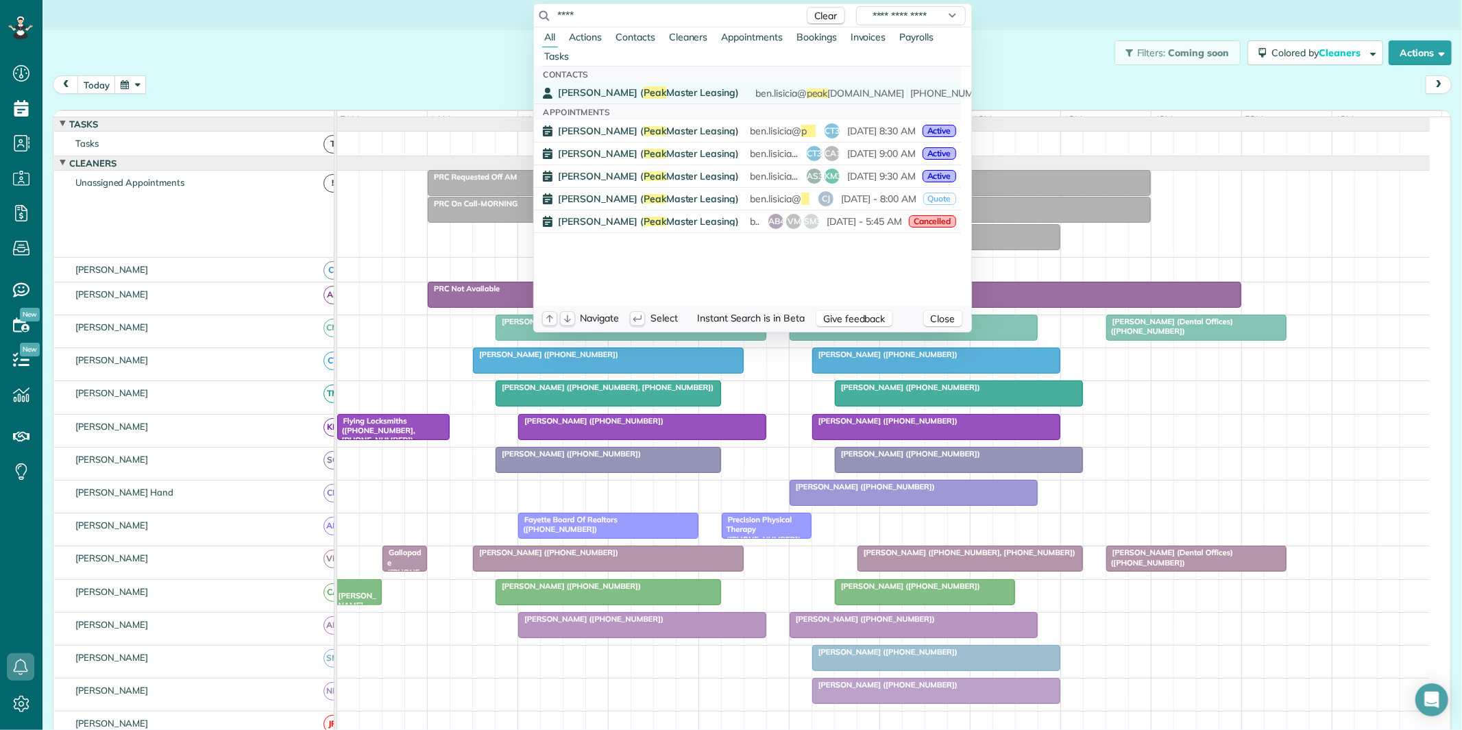
type input "****"
click at [657, 97] on span "Ben Lisicia ( Peak Master Leasing)" at bounding box center [649, 92] width 181 height 12
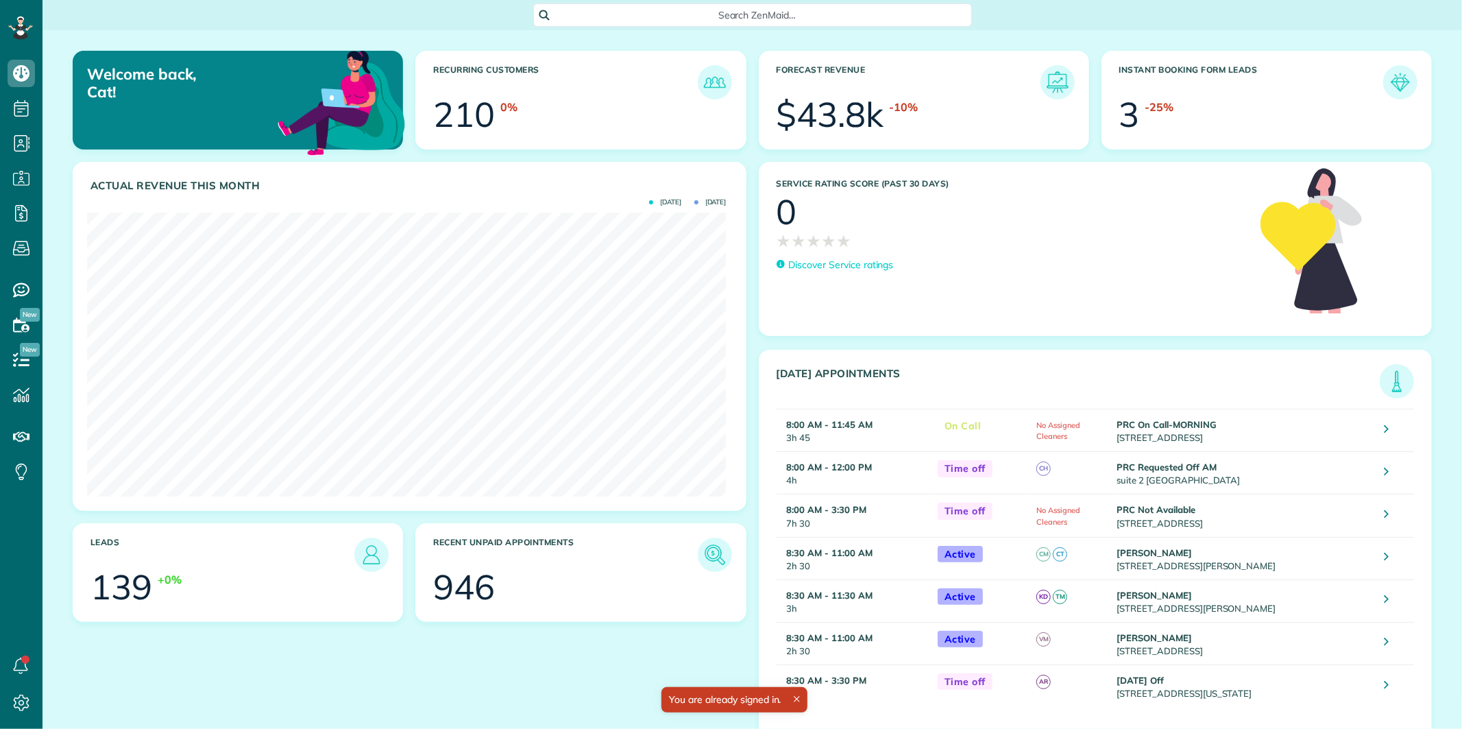
scroll to position [283, 639]
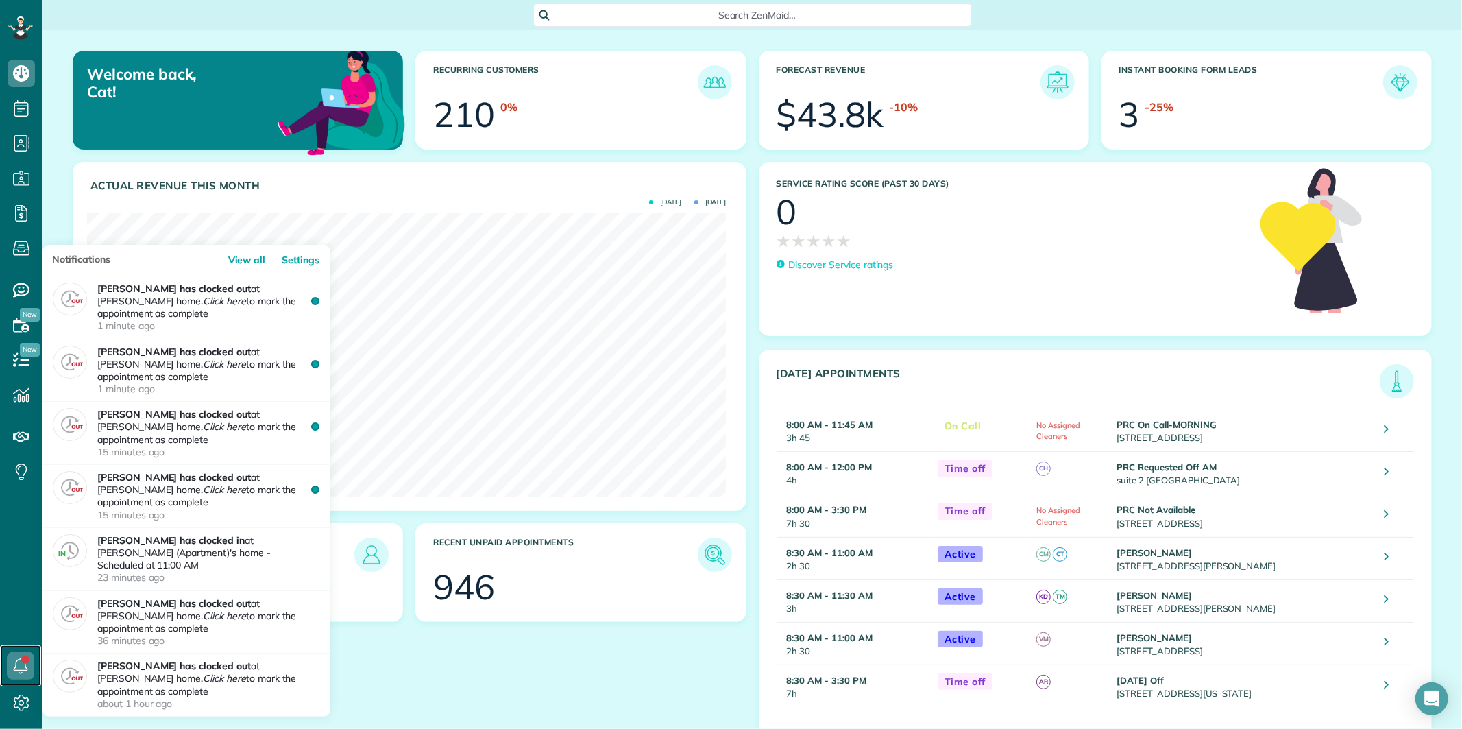
click at [22, 663] on icon at bounding box center [20, 665] width 27 height 27
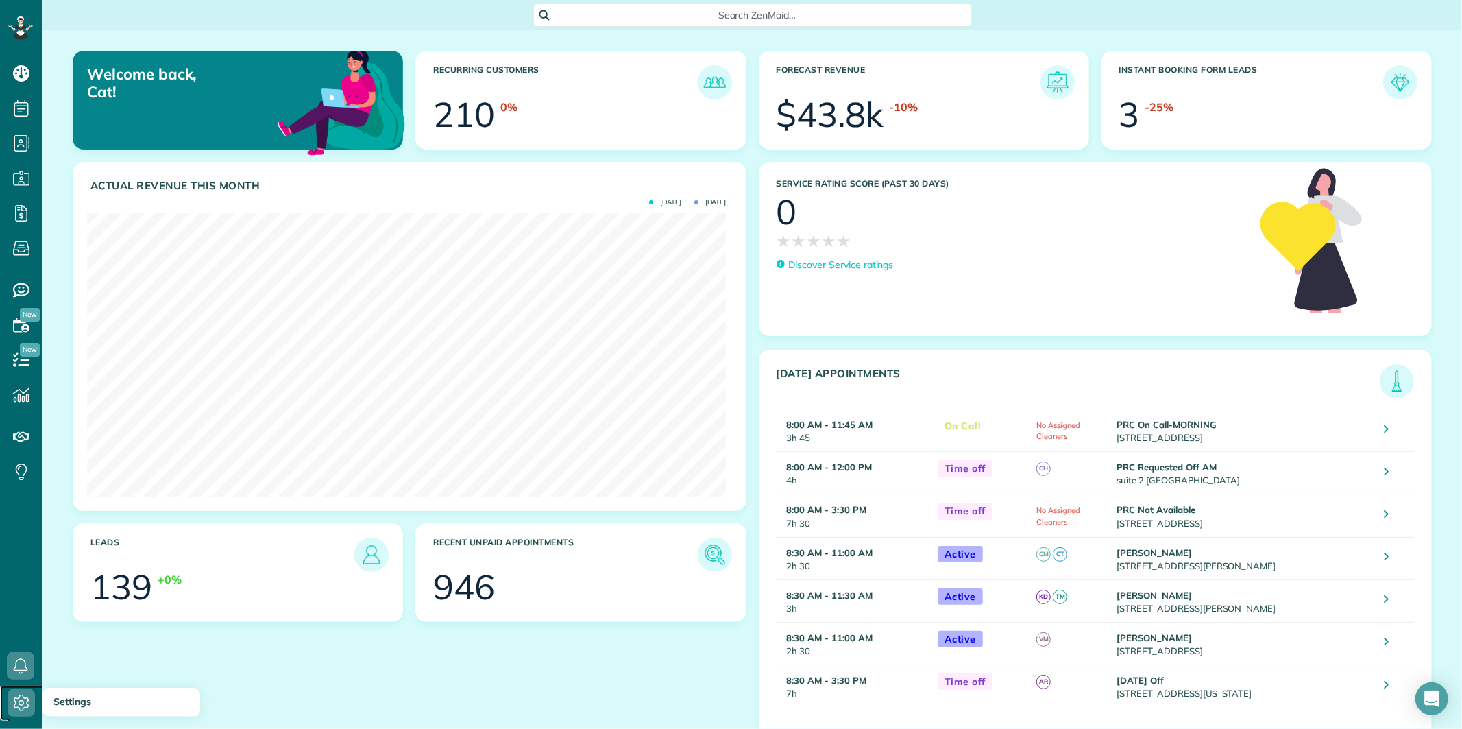
click at [25, 701] on icon at bounding box center [21, 702] width 27 height 27
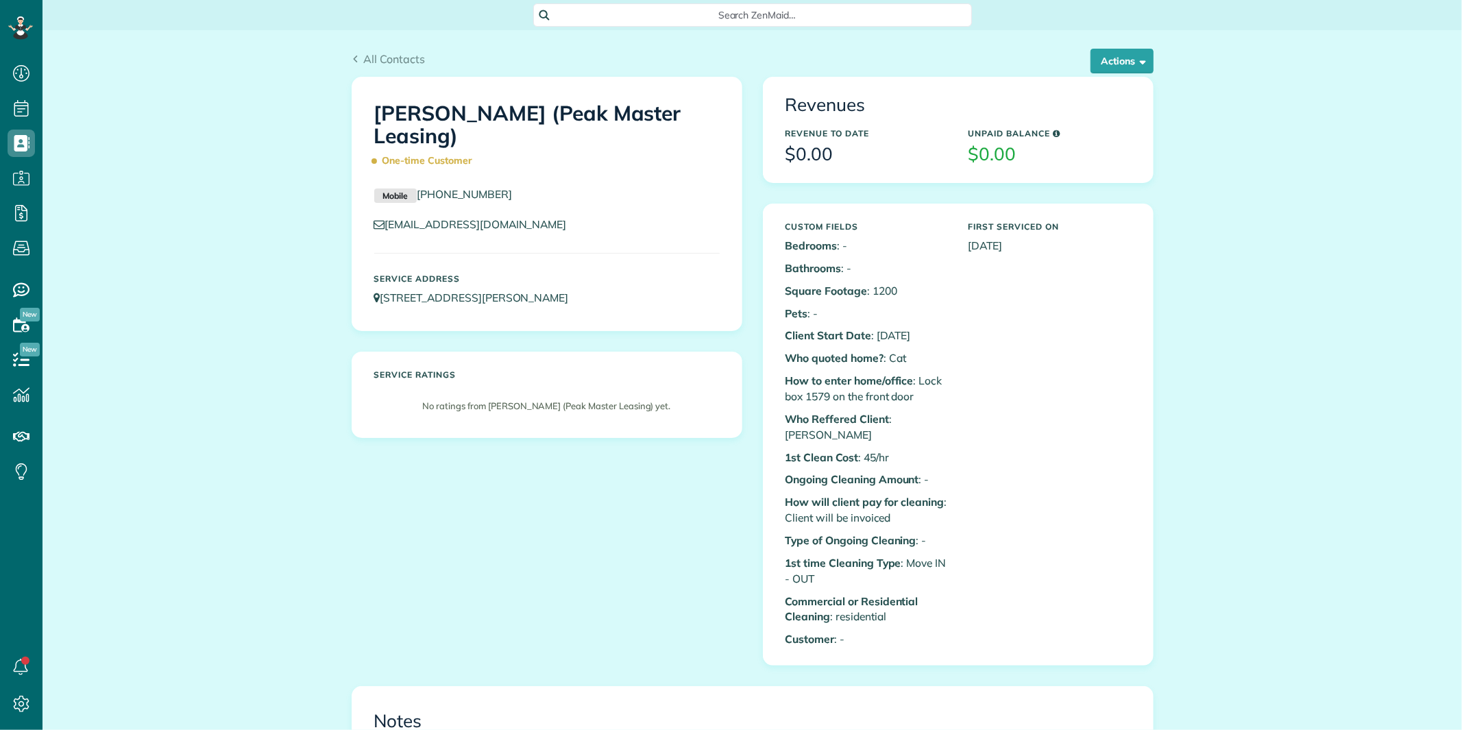
scroll to position [228, 0]
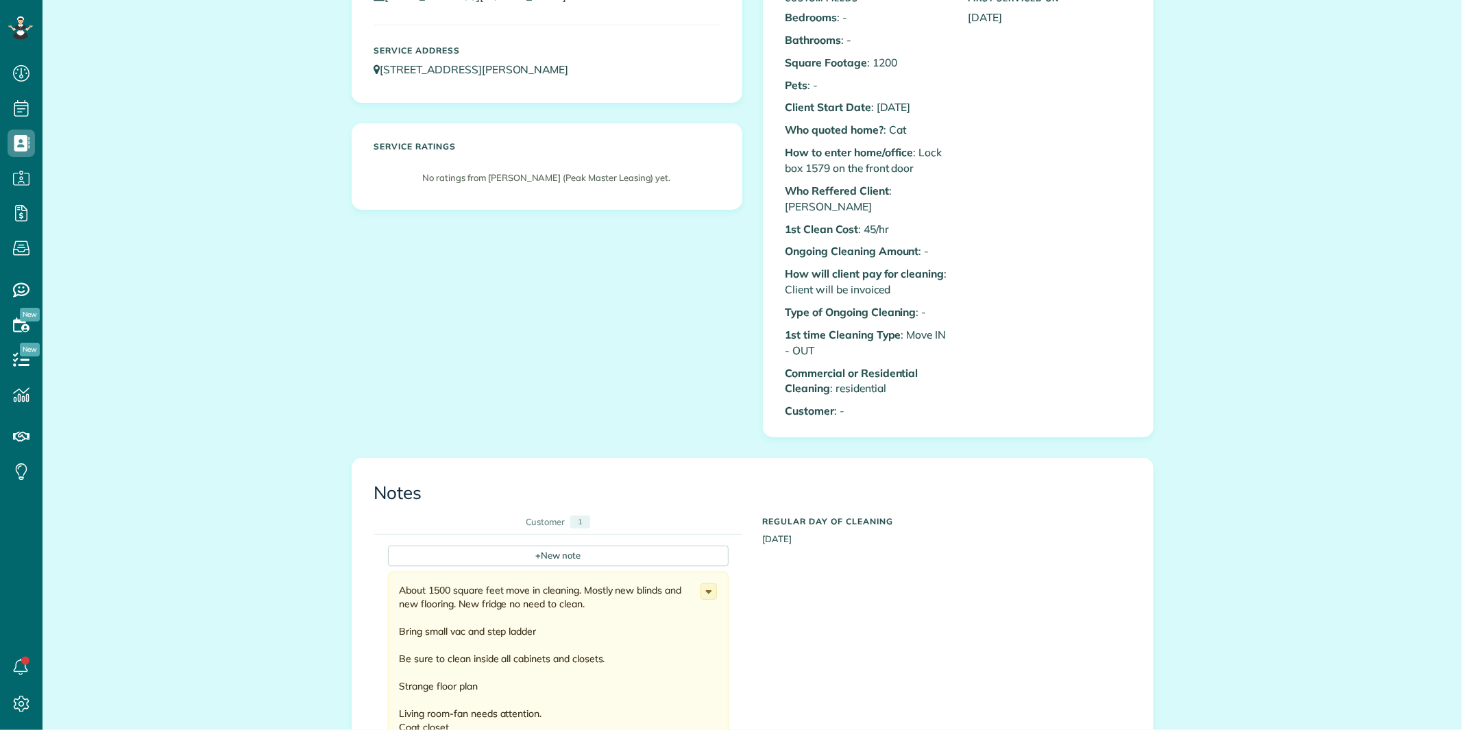
drag, startPoint x: 1019, startPoint y: 382, endPoint x: 482, endPoint y: 358, distance: 537.9
click at [482, 358] on div "[PERSON_NAME] (Peak Master Leasing) One-time Customer Mobile [PHONE_NUMBER] [EM…" at bounding box center [752, 153] width 823 height 609
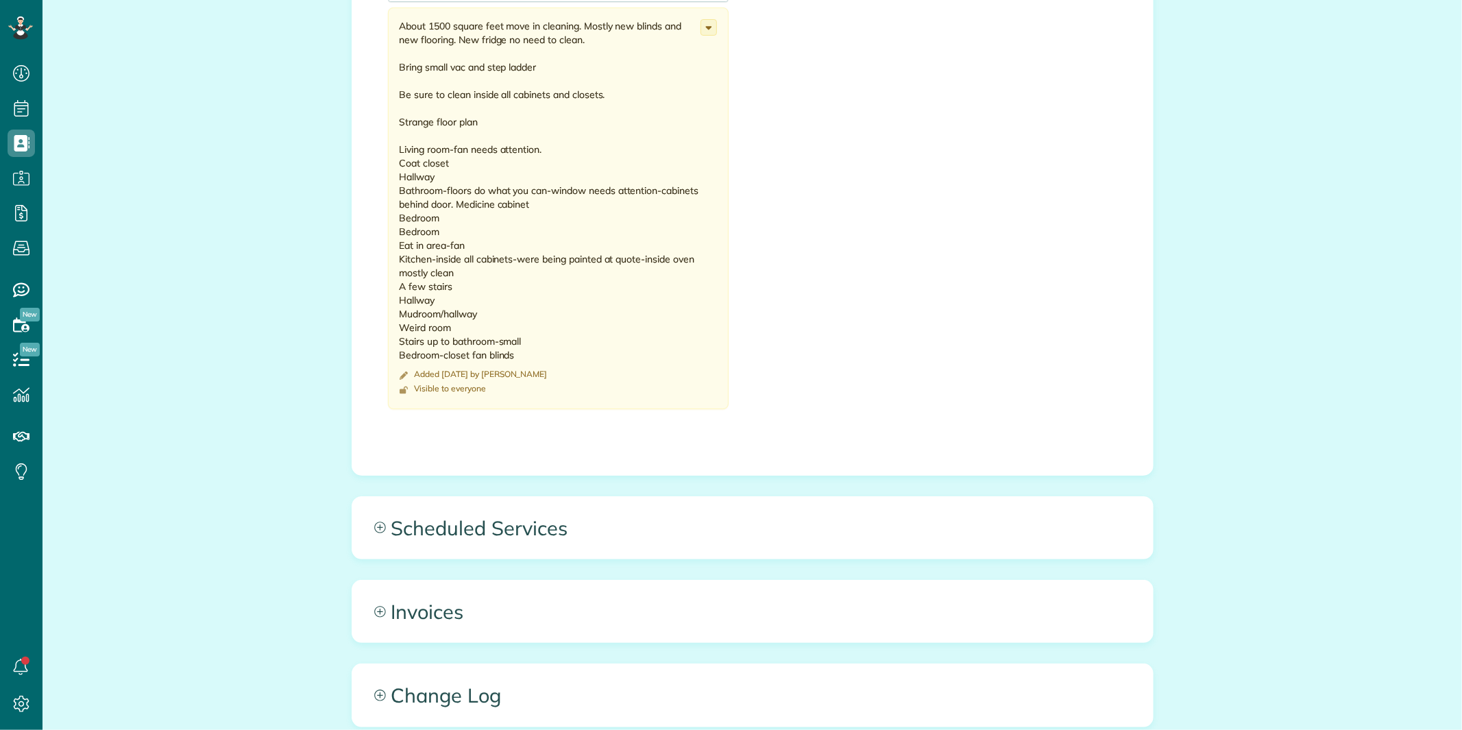
scroll to position [1016, 0]
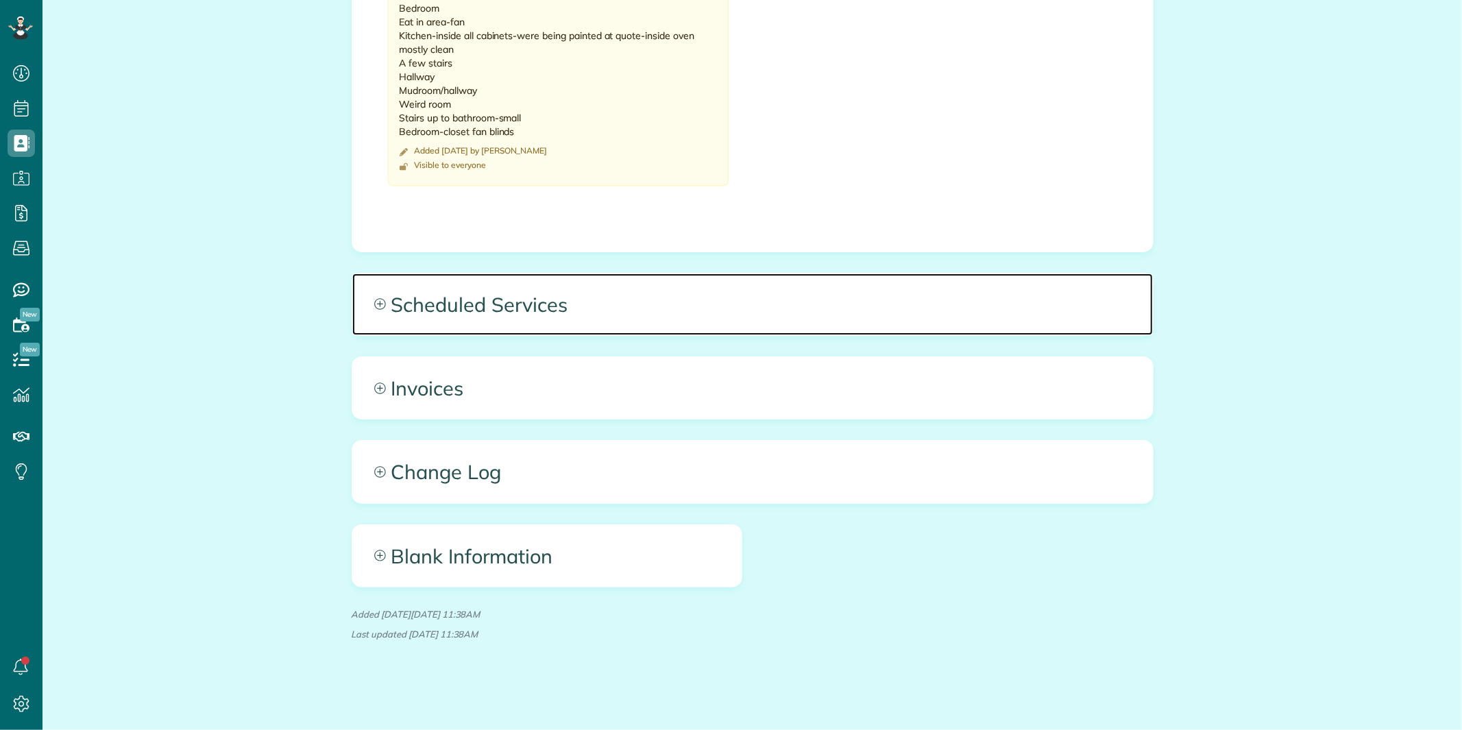
click at [374, 304] on icon at bounding box center [379, 304] width 11 height 11
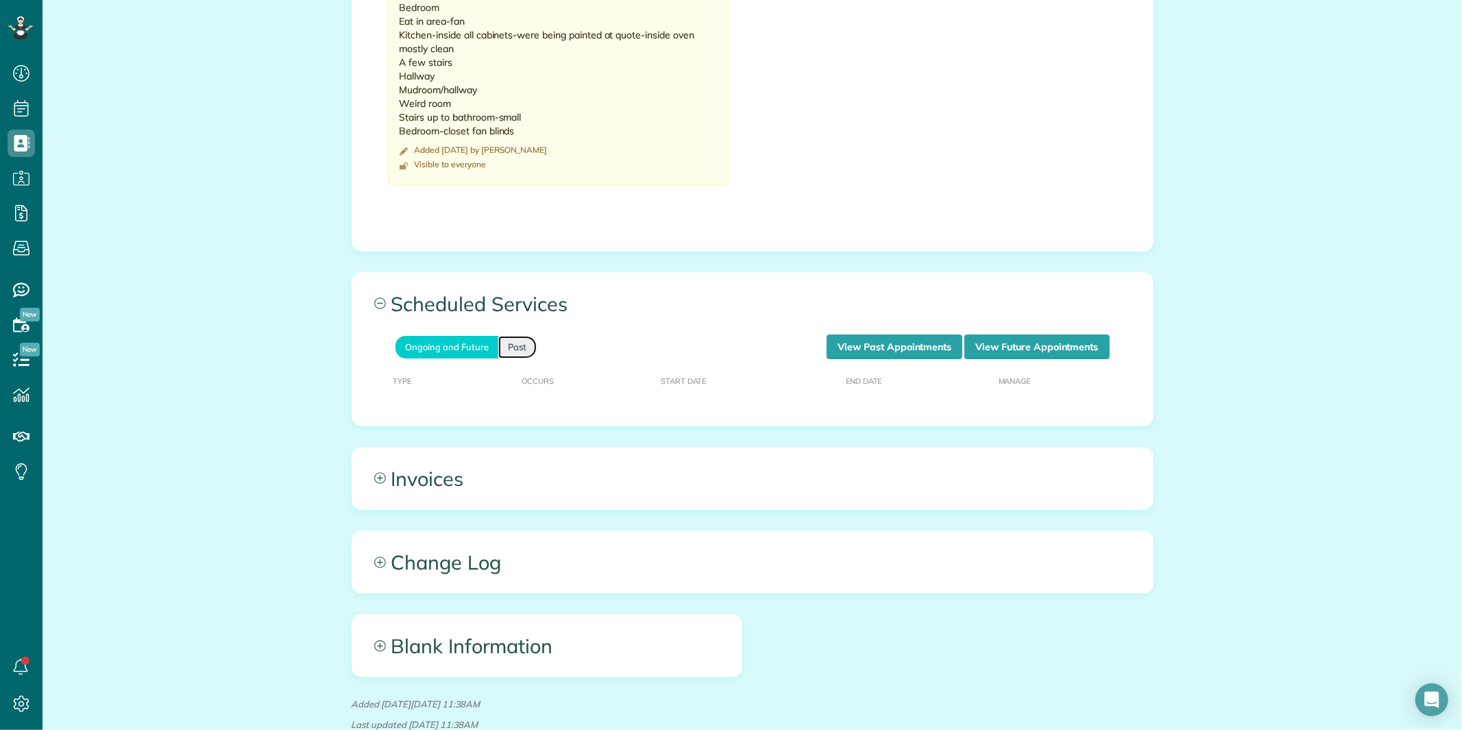
click at [520, 347] on link "Past" at bounding box center [517, 347] width 38 height 23
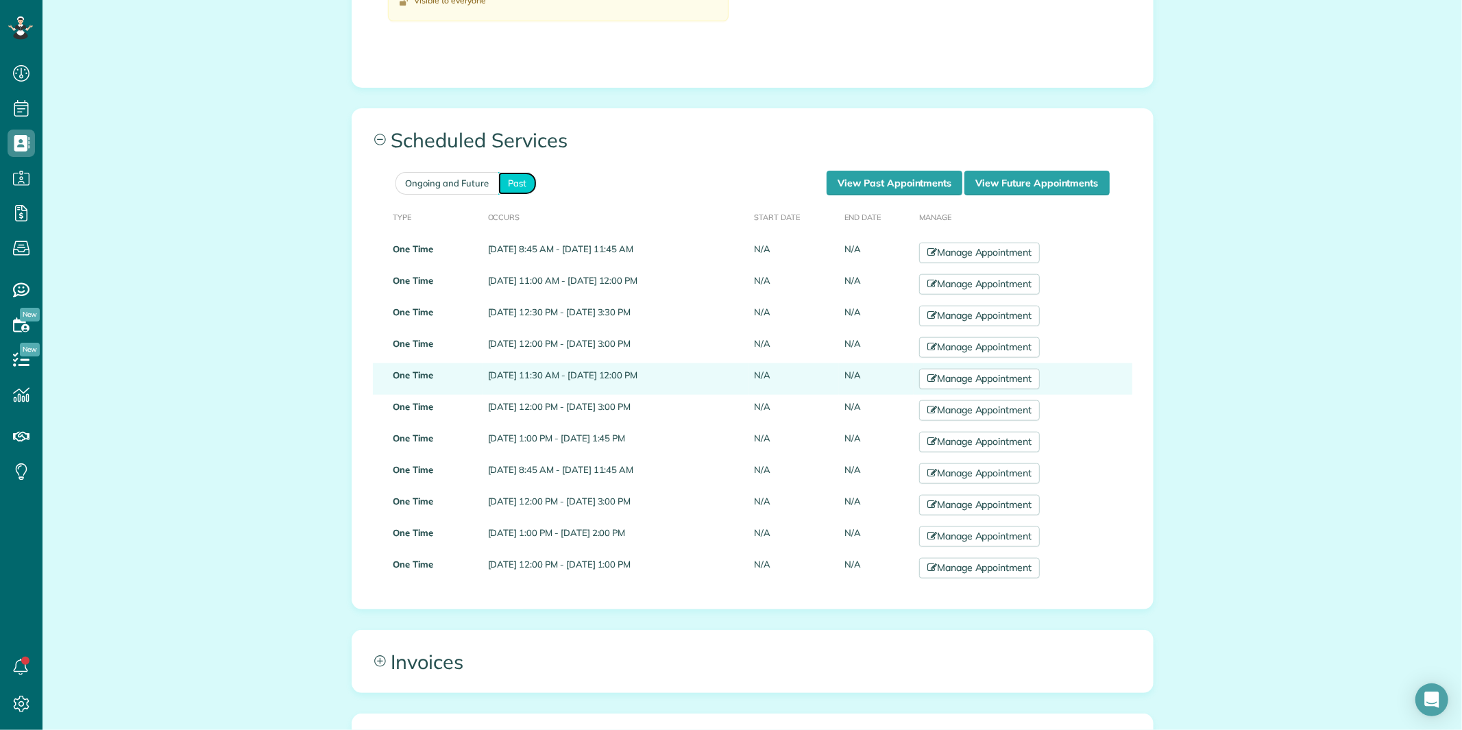
scroll to position [1245, 0]
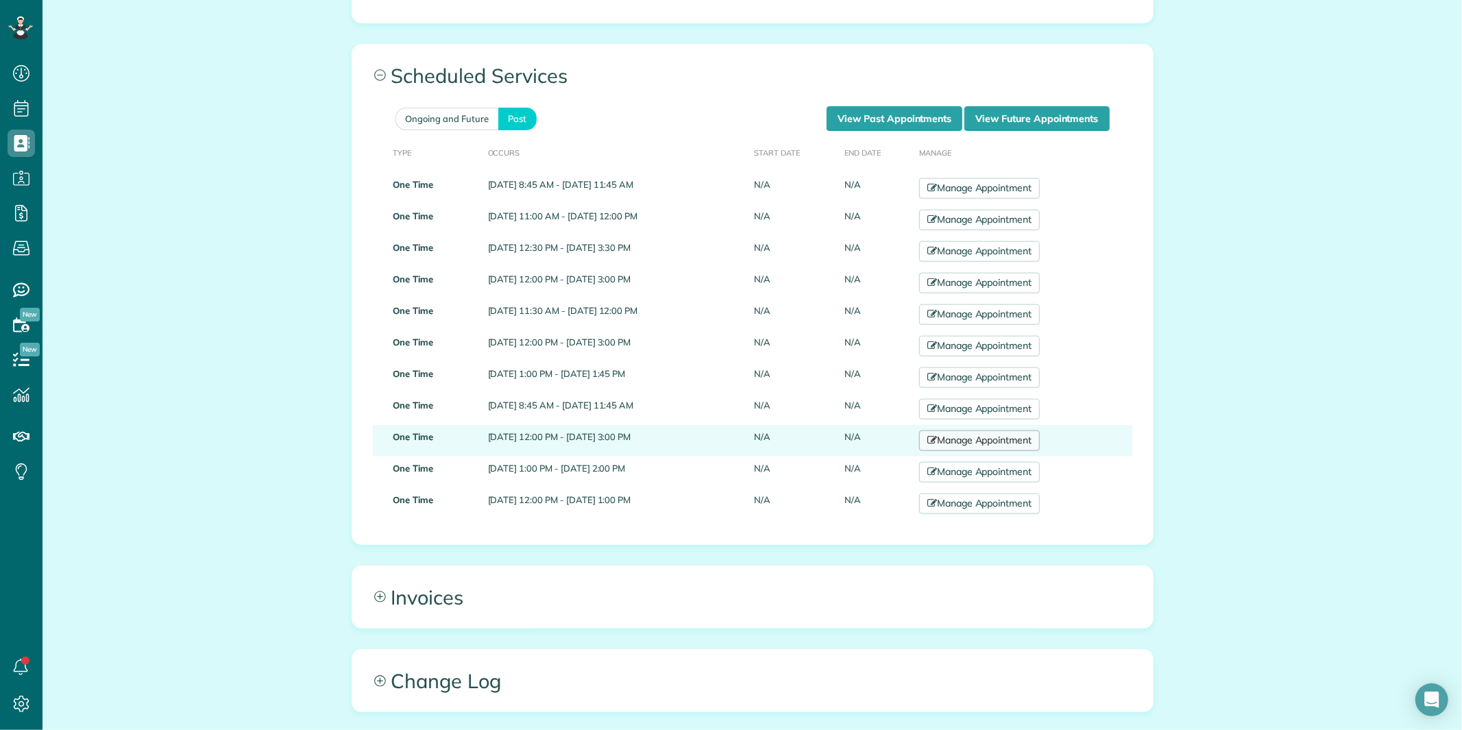
click at [1008, 443] on link "Manage Appointment" at bounding box center [979, 440] width 121 height 21
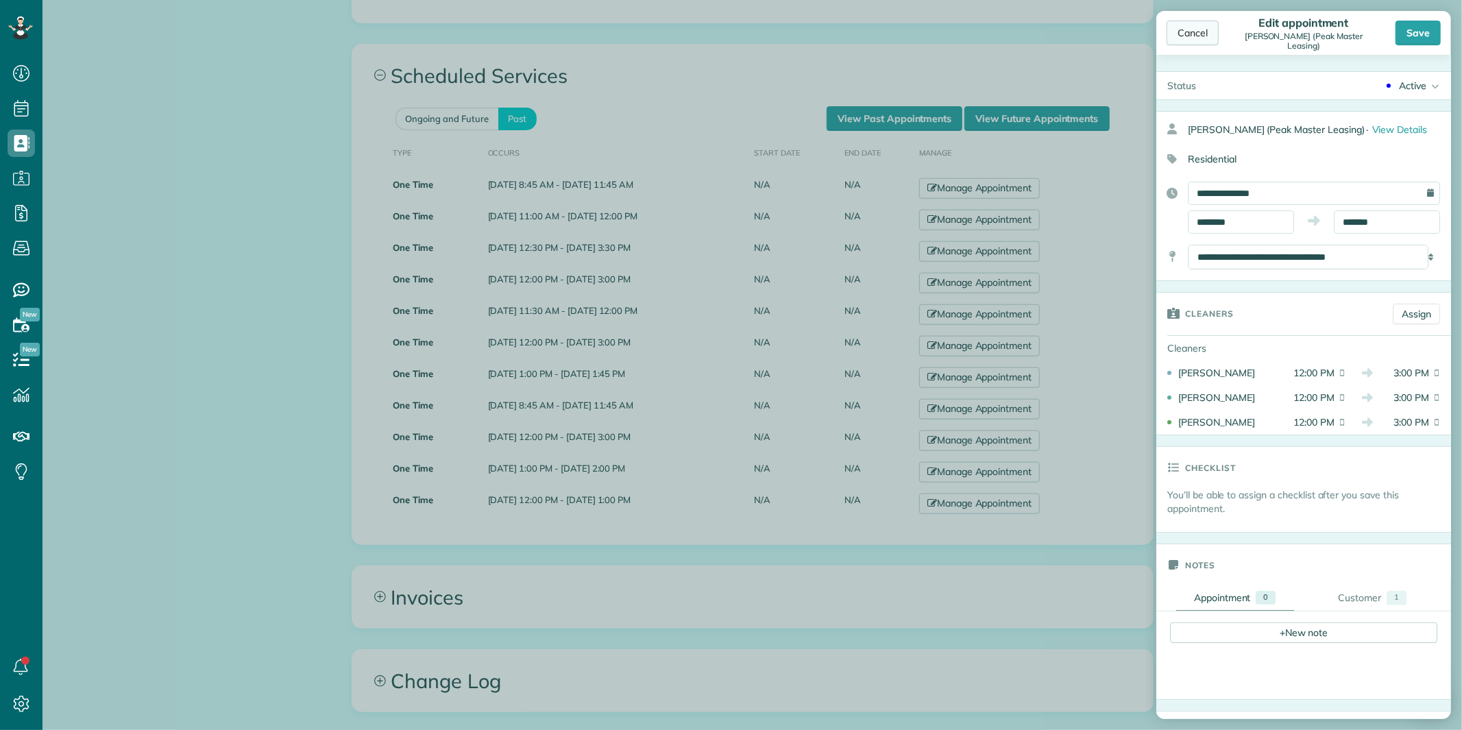
click at [1193, 32] on div "Cancel" at bounding box center [1193, 33] width 52 height 25
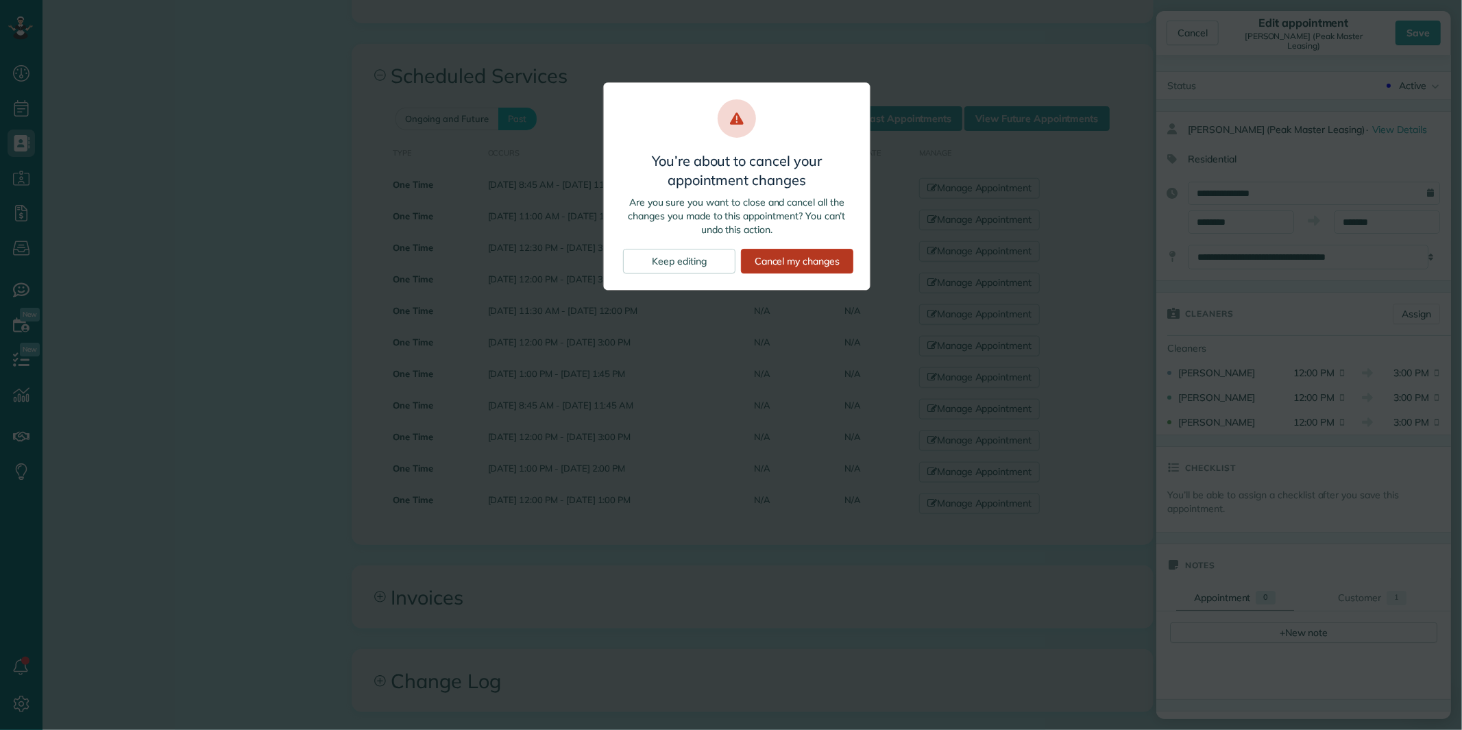
click at [812, 256] on div "Cancel my changes" at bounding box center [797, 261] width 112 height 25
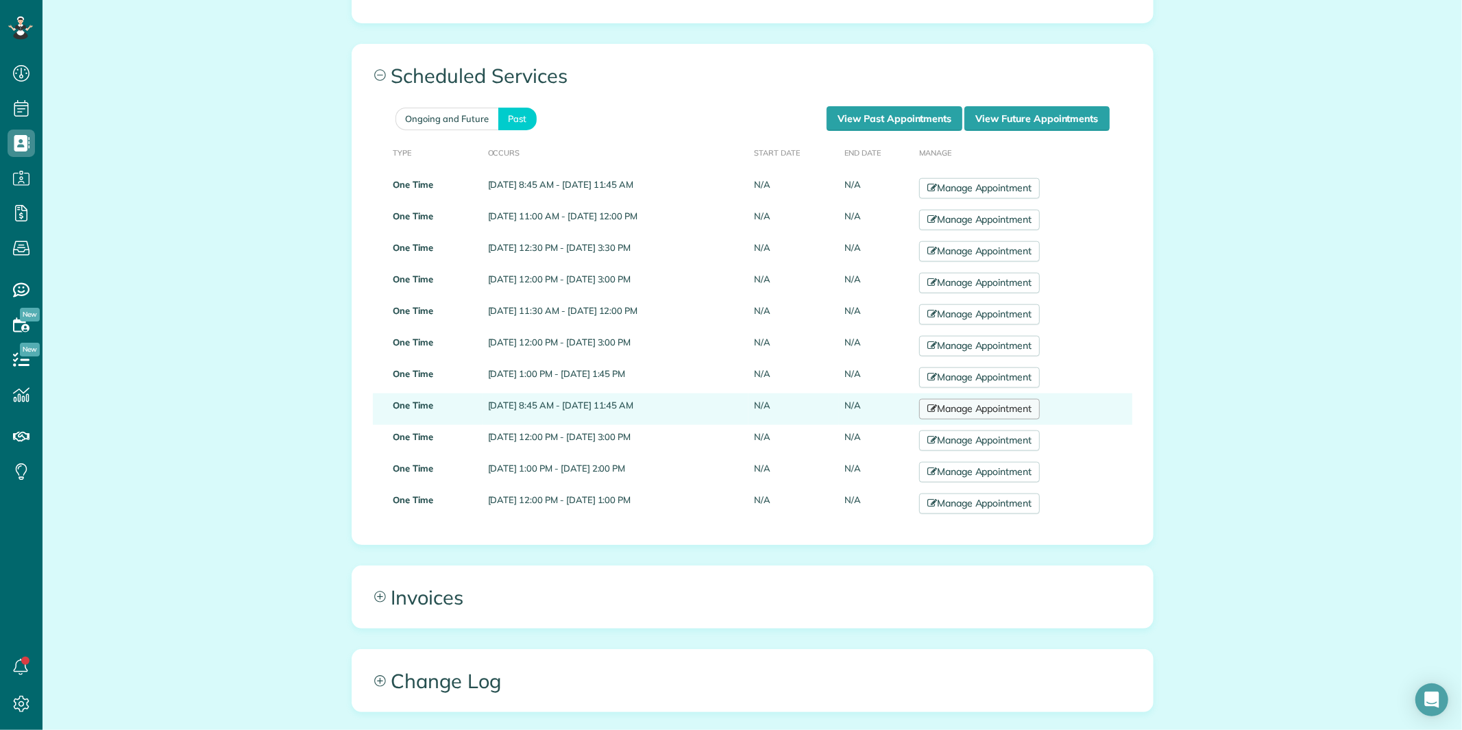
click at [999, 409] on link "Manage Appointment" at bounding box center [979, 409] width 121 height 21
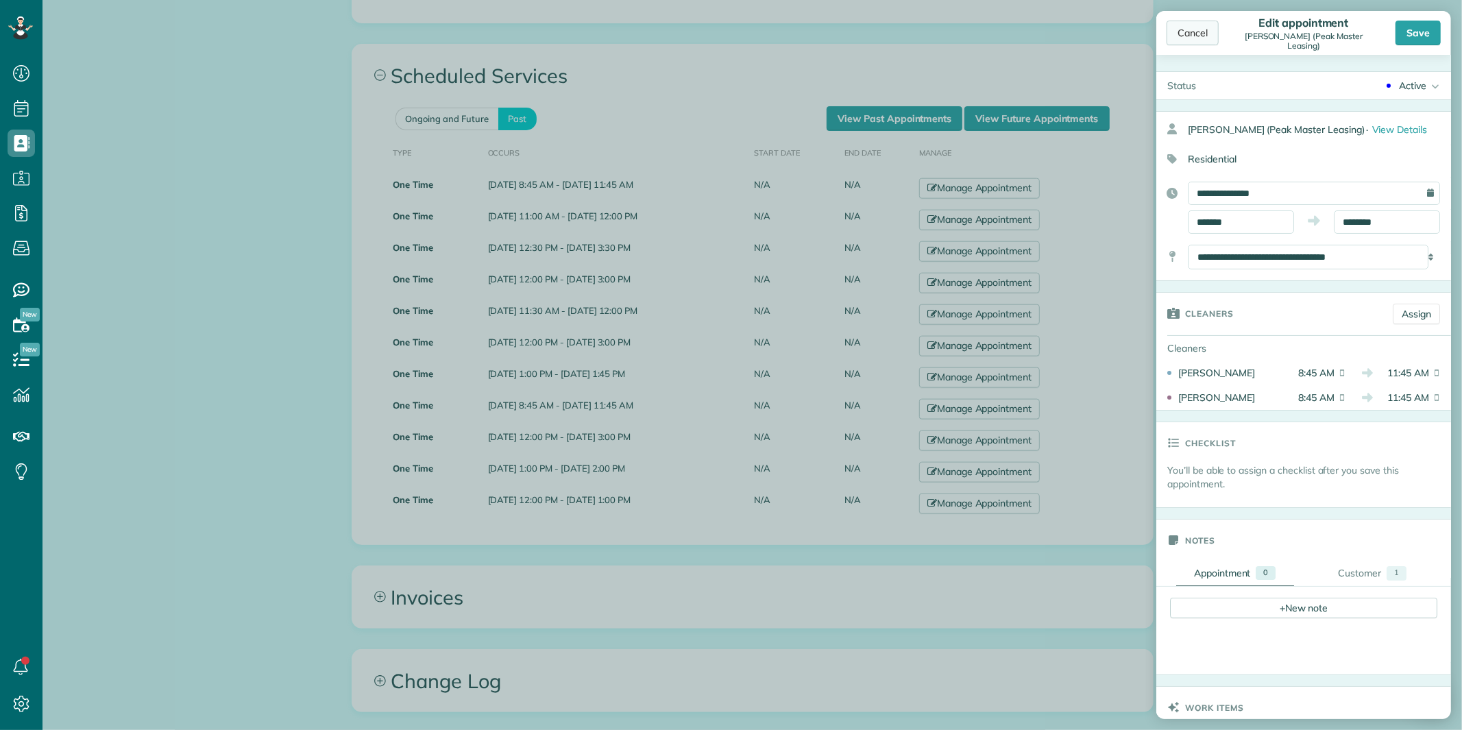
click at [1194, 32] on div "Cancel" at bounding box center [1193, 33] width 52 height 25
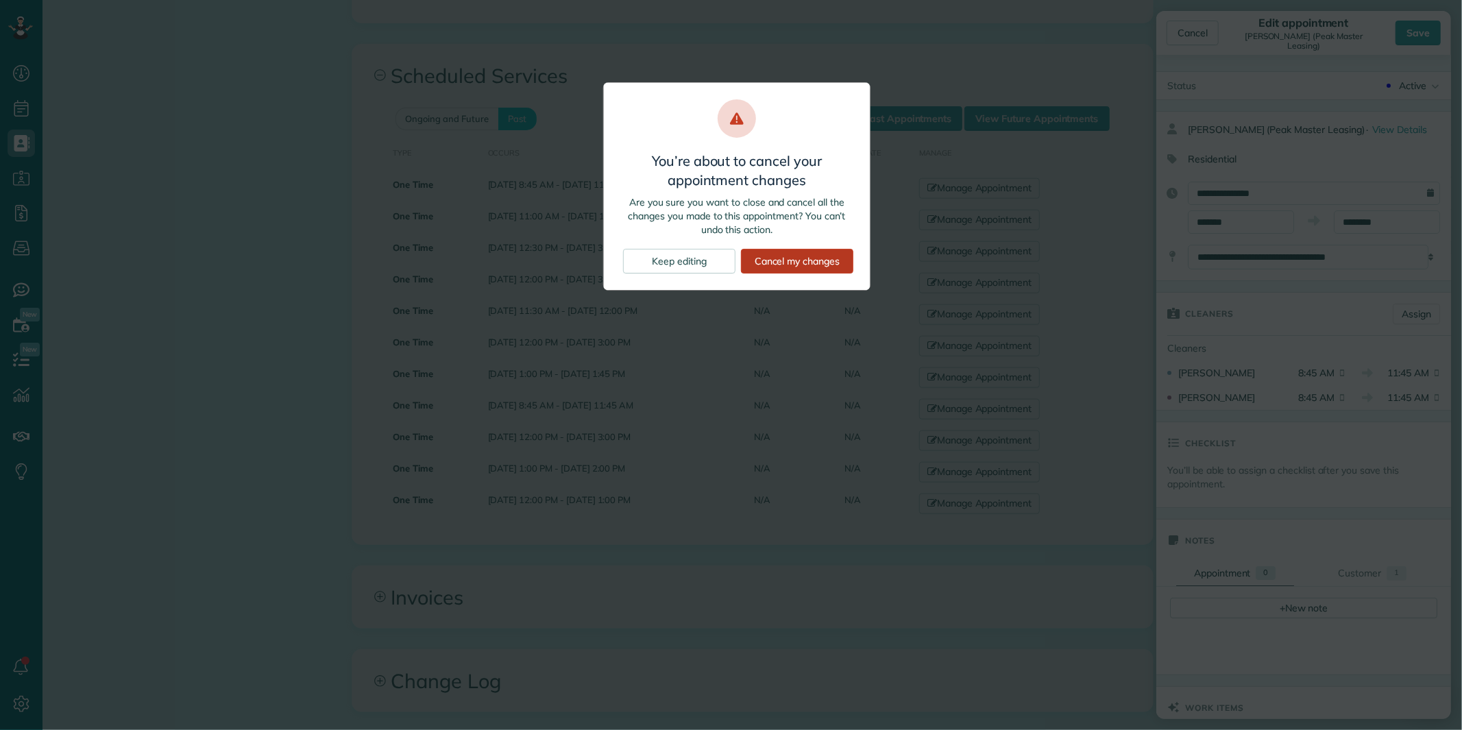
click at [810, 262] on div "Cancel my changes" at bounding box center [797, 261] width 112 height 25
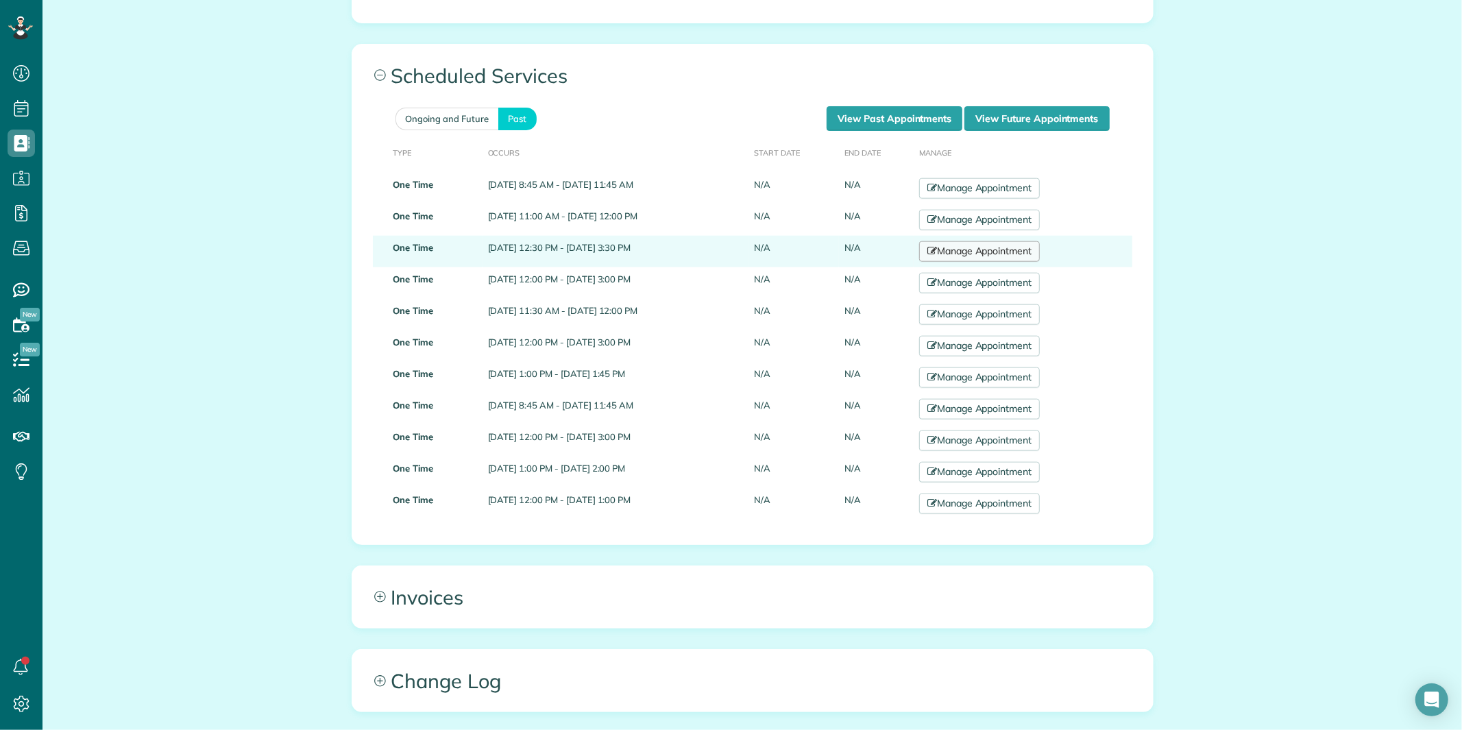
click at [1020, 249] on link "Manage Appointment" at bounding box center [979, 251] width 121 height 21
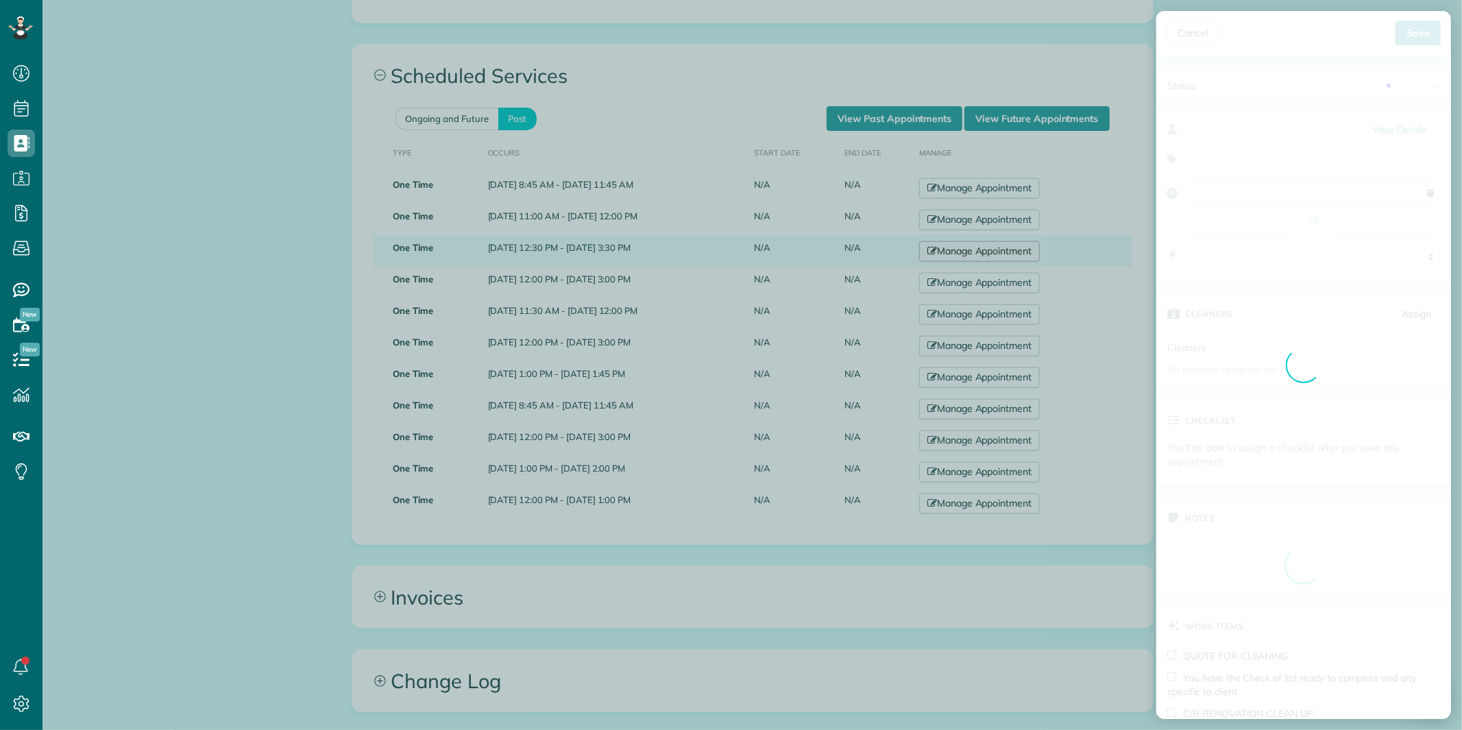
type input "**********"
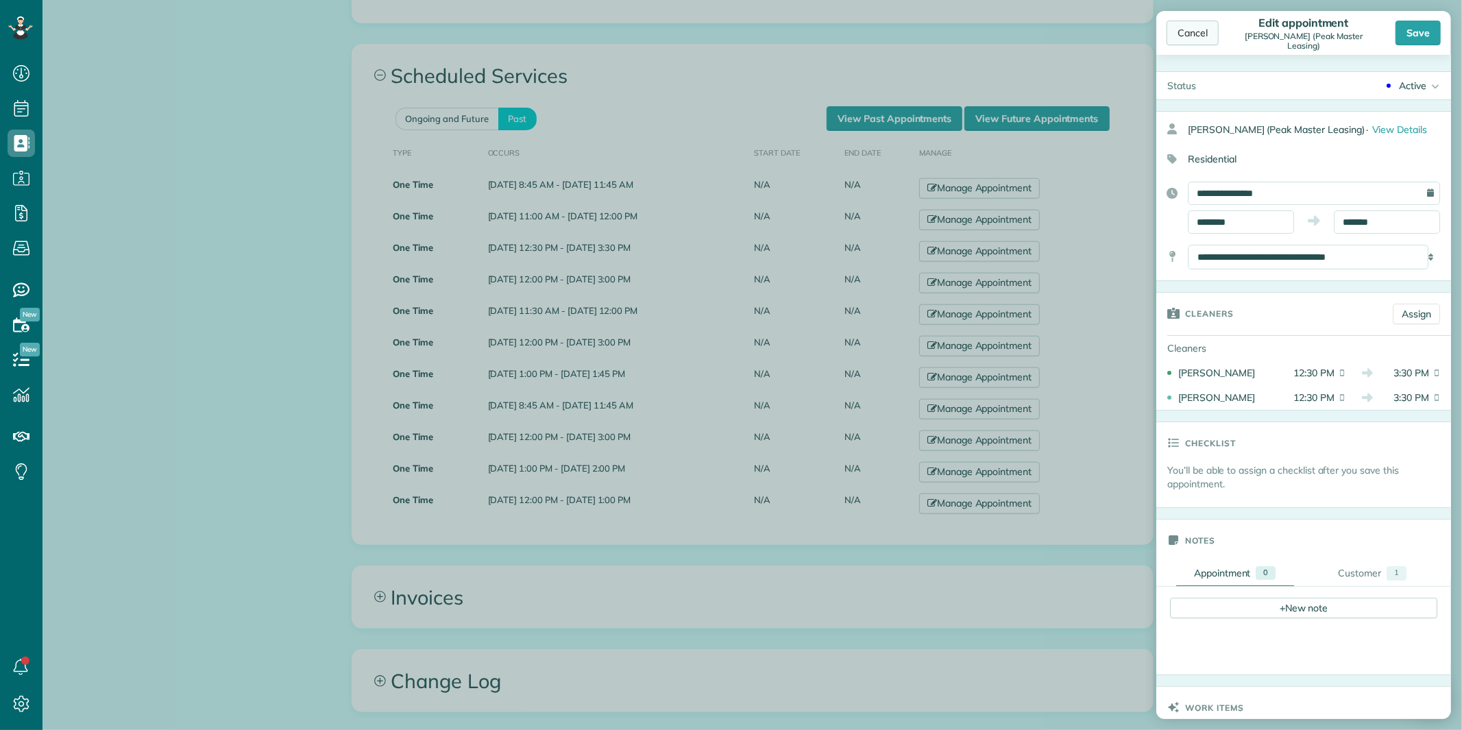
click at [1204, 29] on div "Cancel" at bounding box center [1193, 33] width 52 height 25
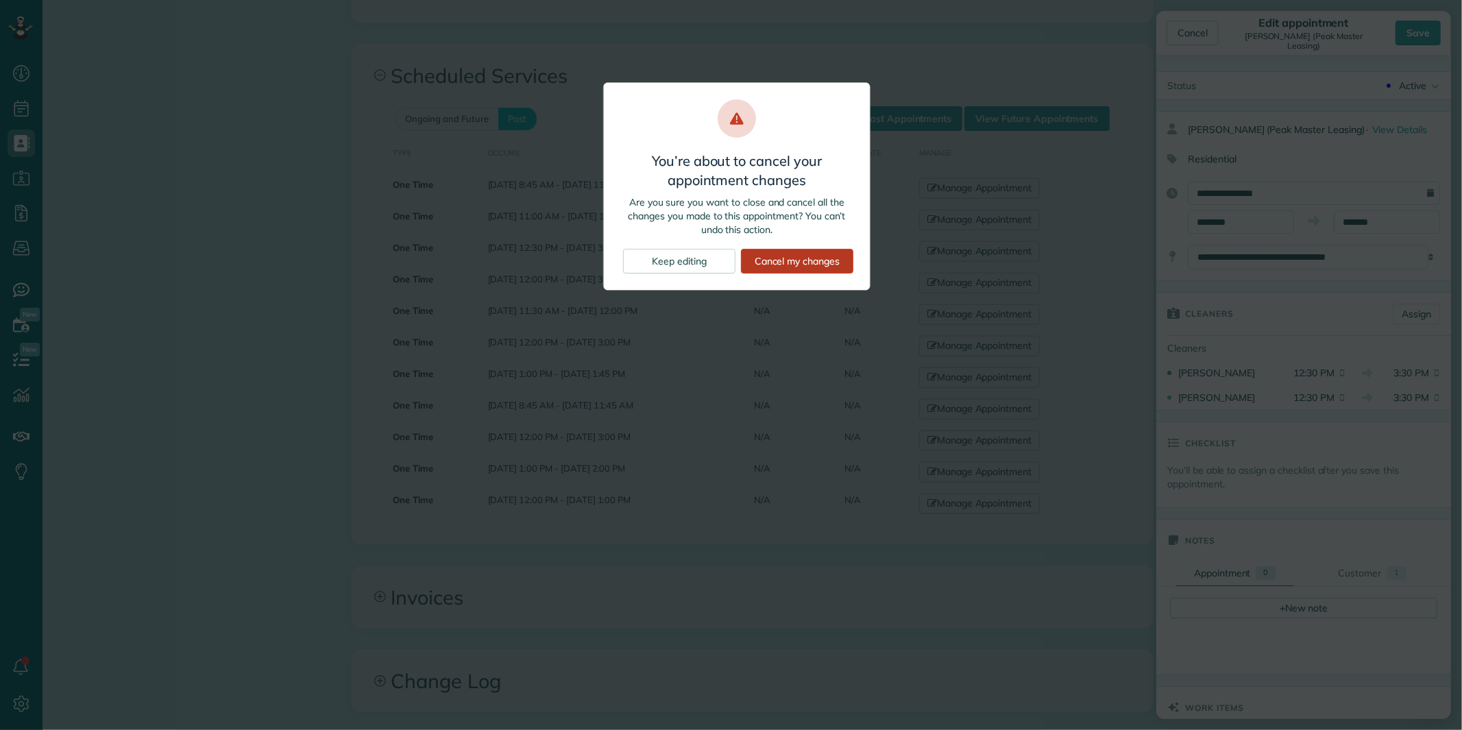
click at [798, 262] on div "Cancel my changes" at bounding box center [797, 261] width 112 height 25
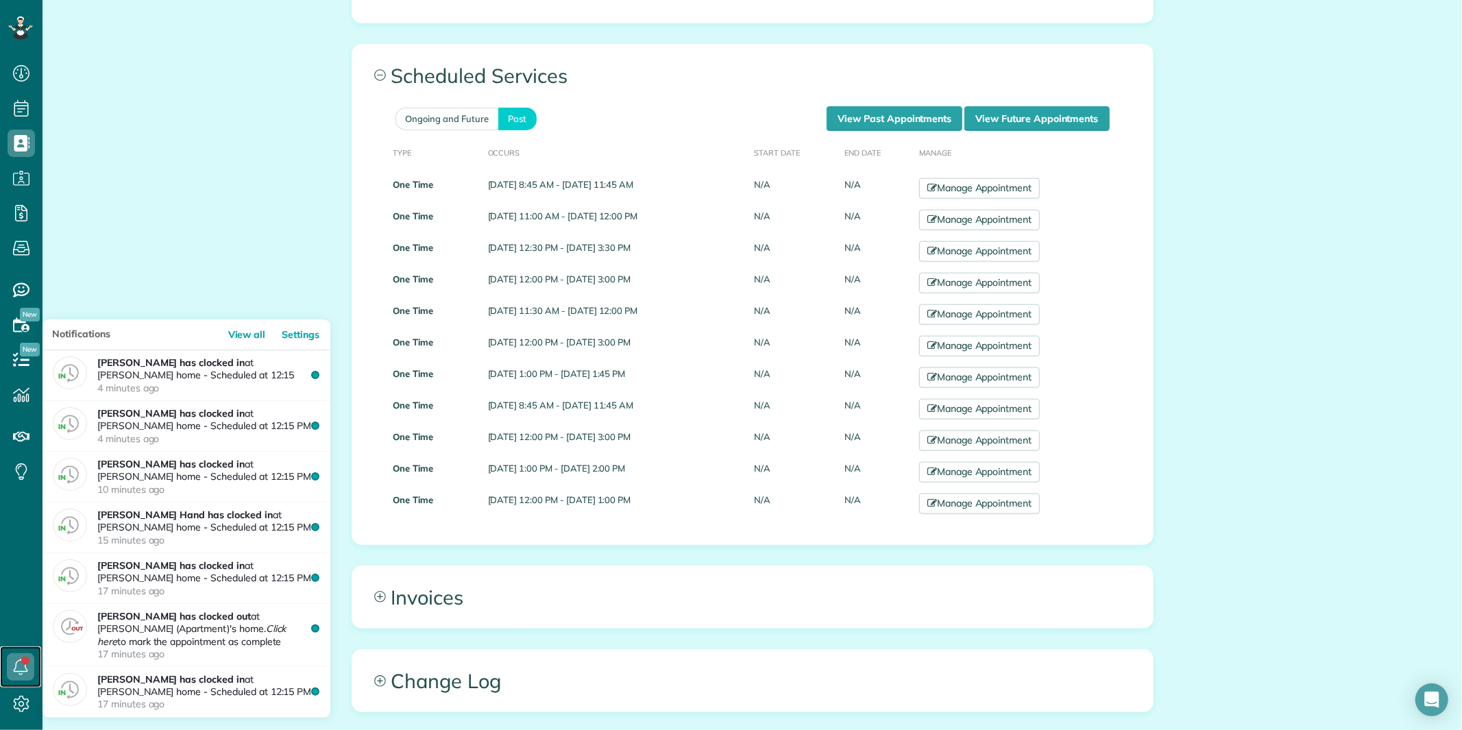
click at [21, 662] on link at bounding box center [20, 666] width 41 height 41
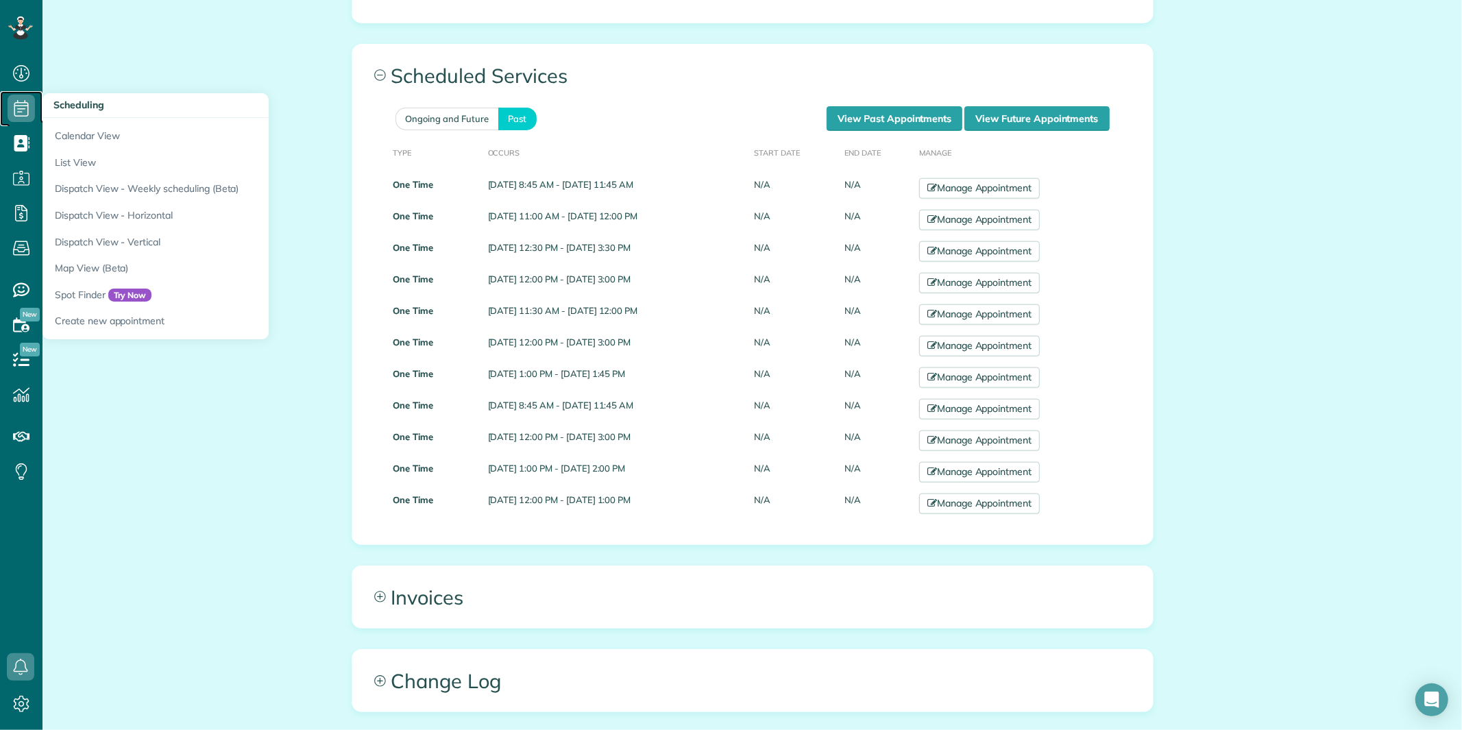
click at [29, 104] on icon at bounding box center [21, 108] width 27 height 27
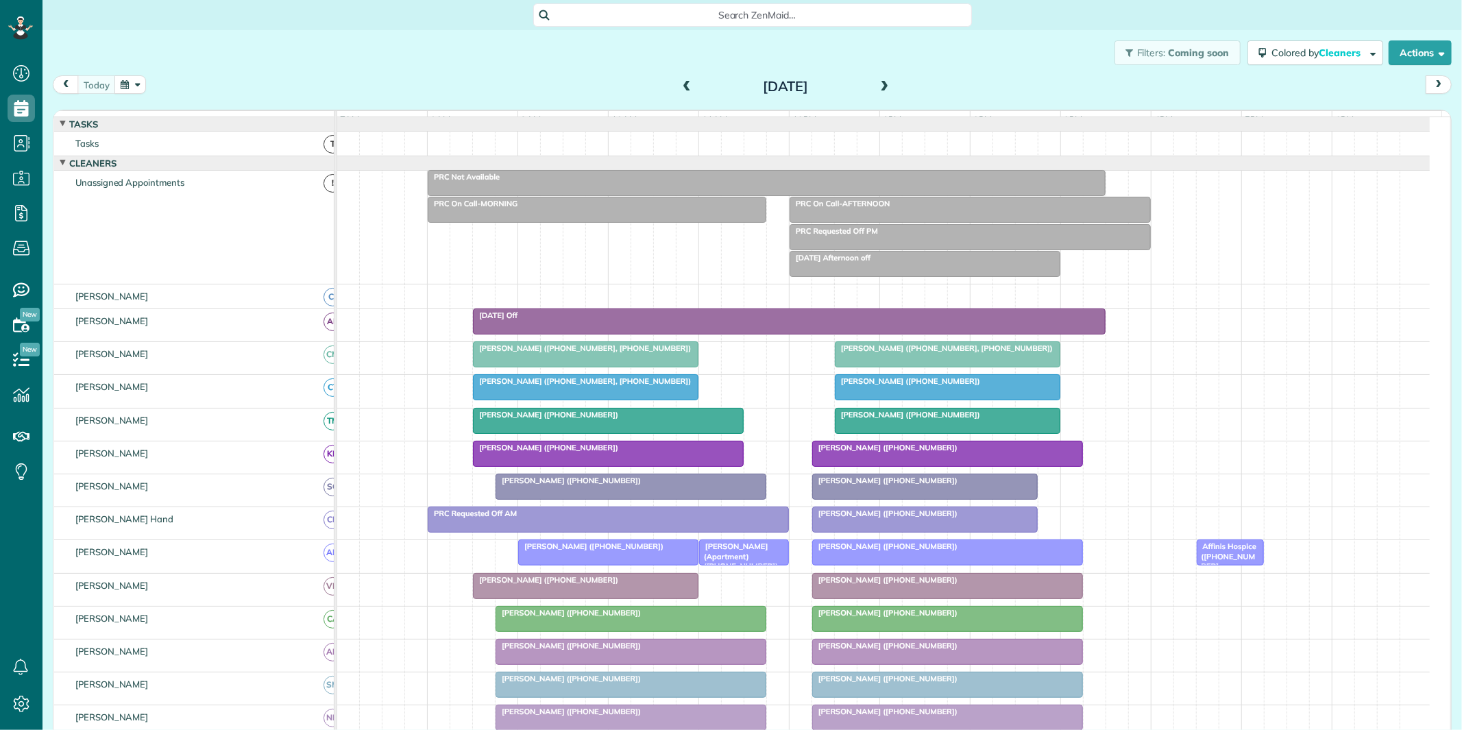
scroll to position [5, 5]
click at [881, 81] on span at bounding box center [884, 87] width 15 height 12
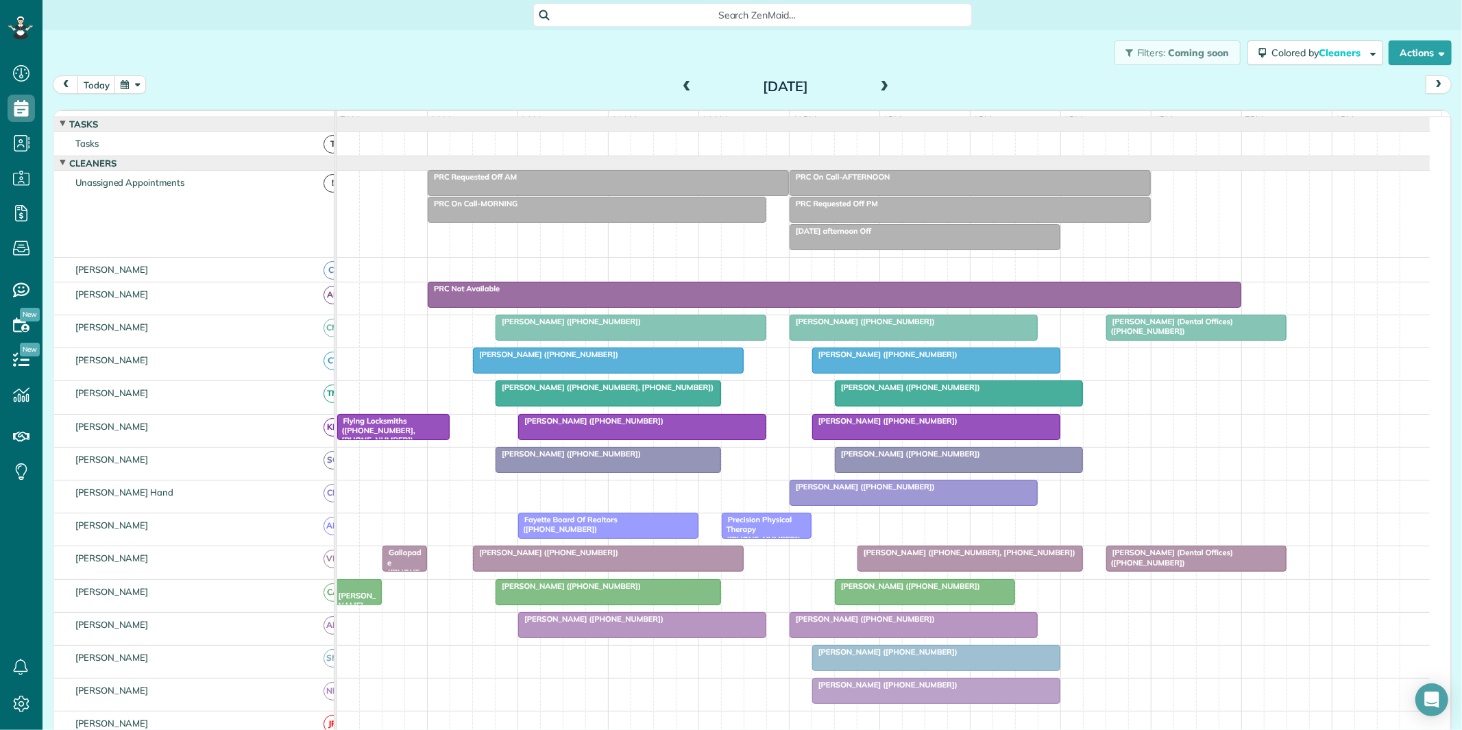
scroll to position [76, 0]
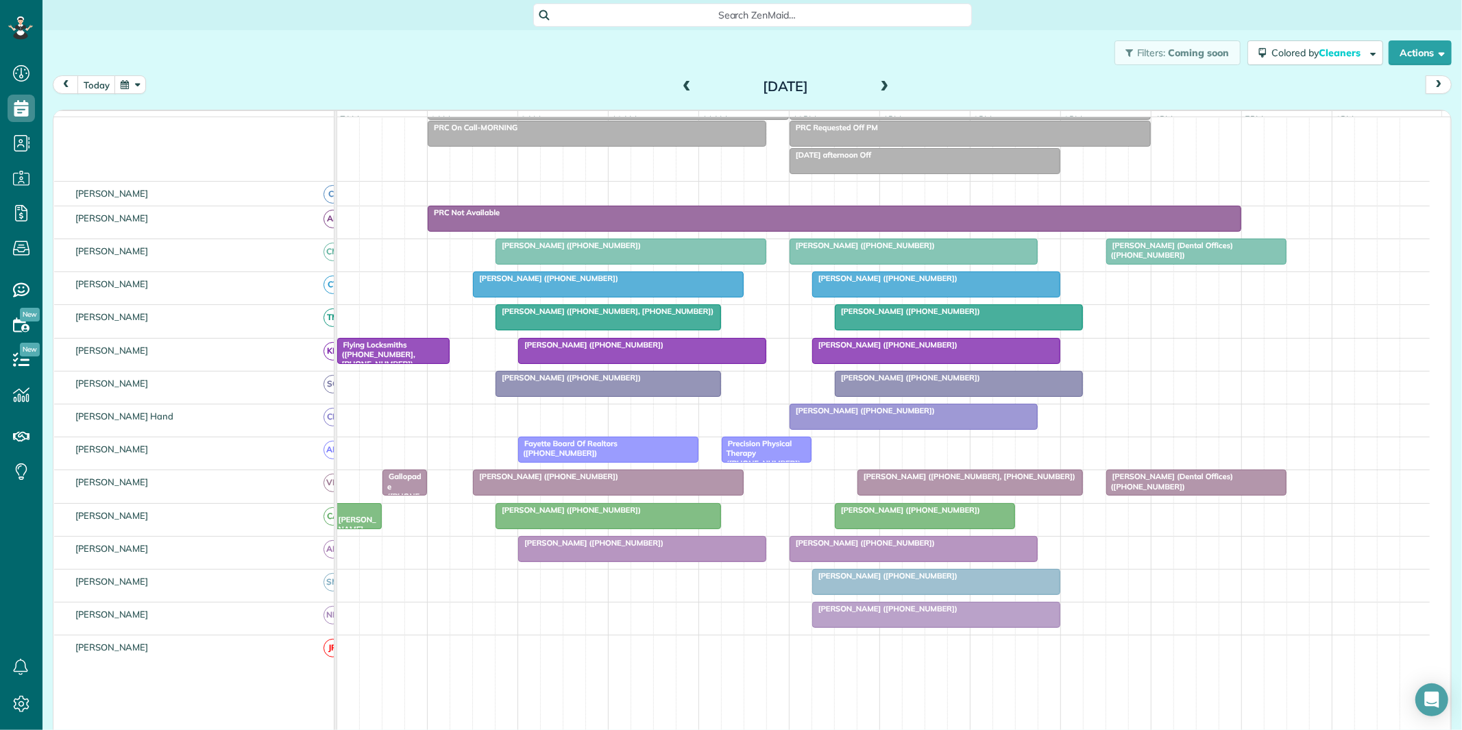
click at [883, 83] on span at bounding box center [884, 87] width 15 height 12
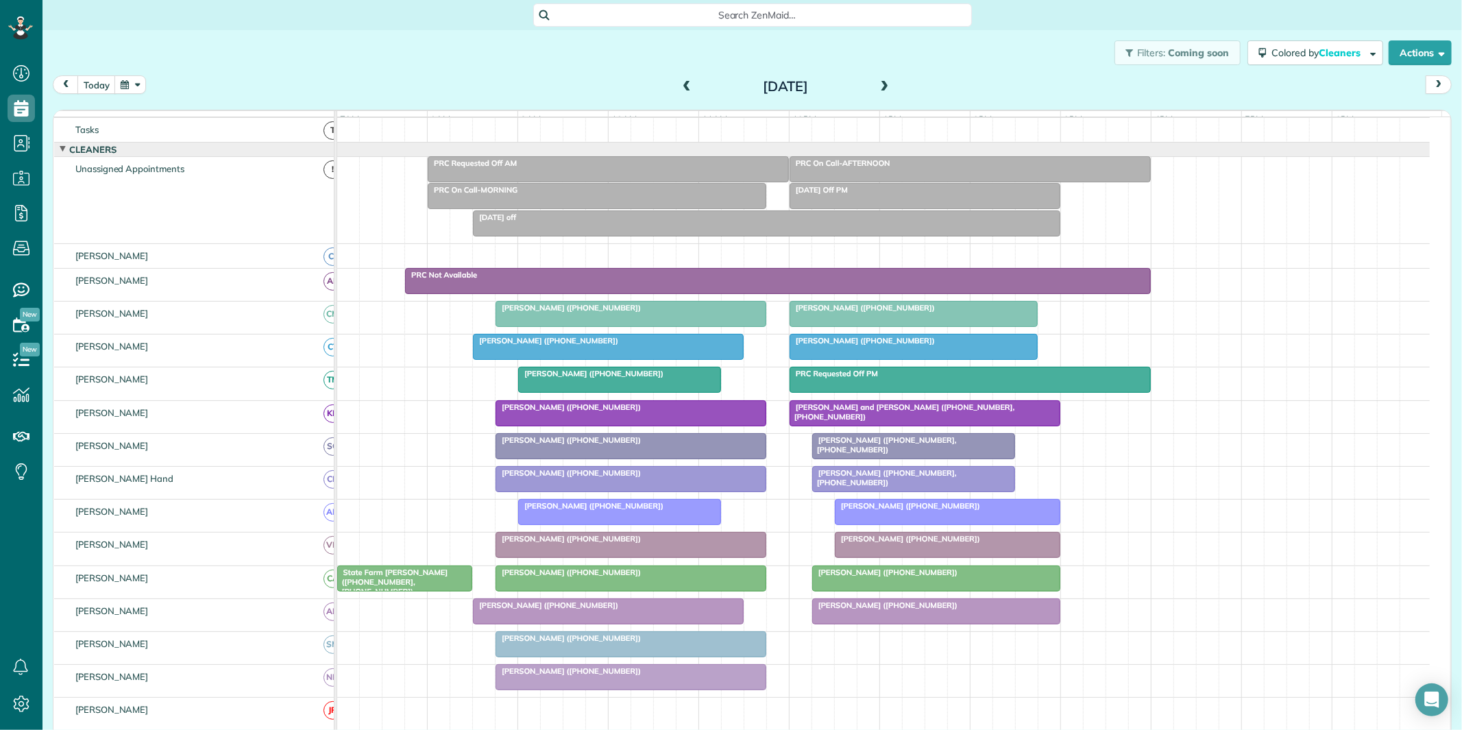
click at [681, 84] on span at bounding box center [686, 87] width 15 height 12
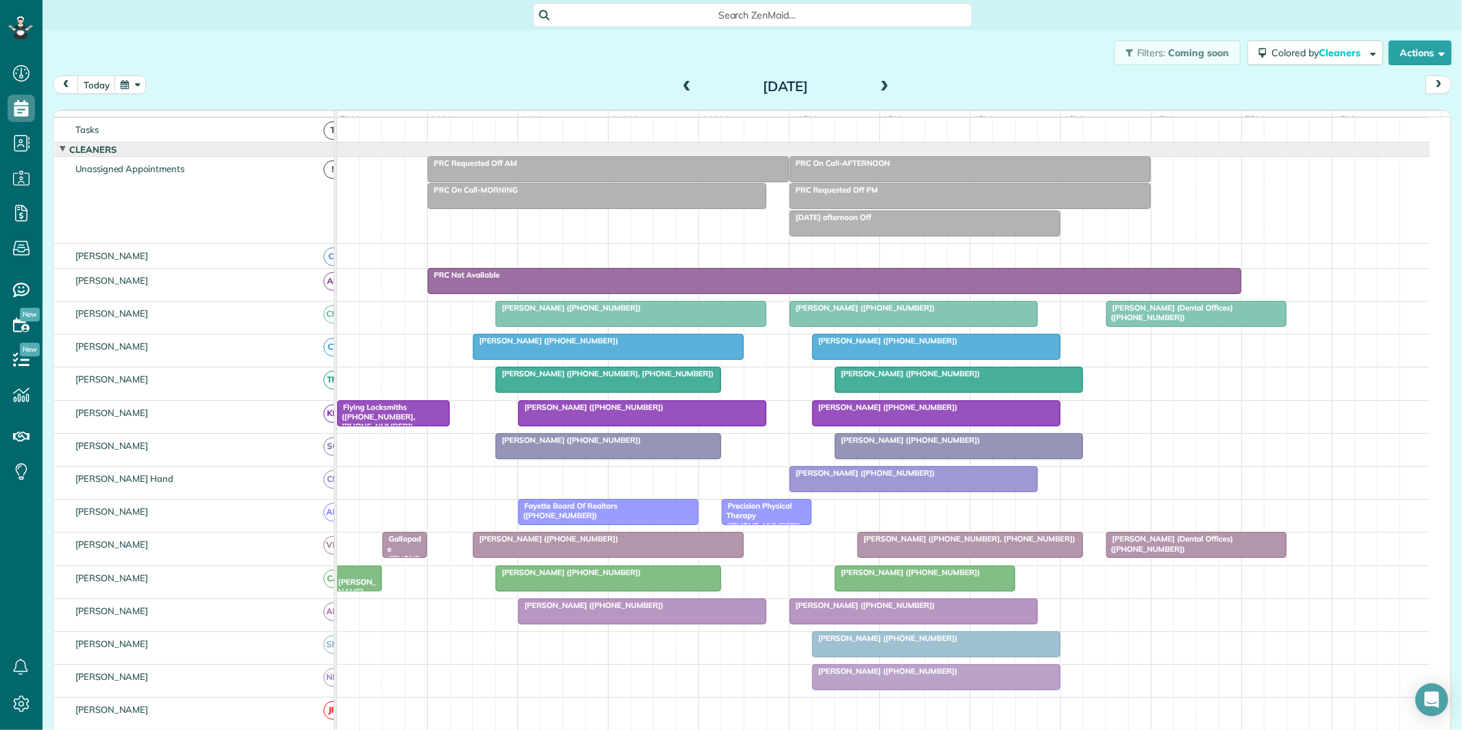
click at [679, 87] on span at bounding box center [686, 87] width 15 height 12
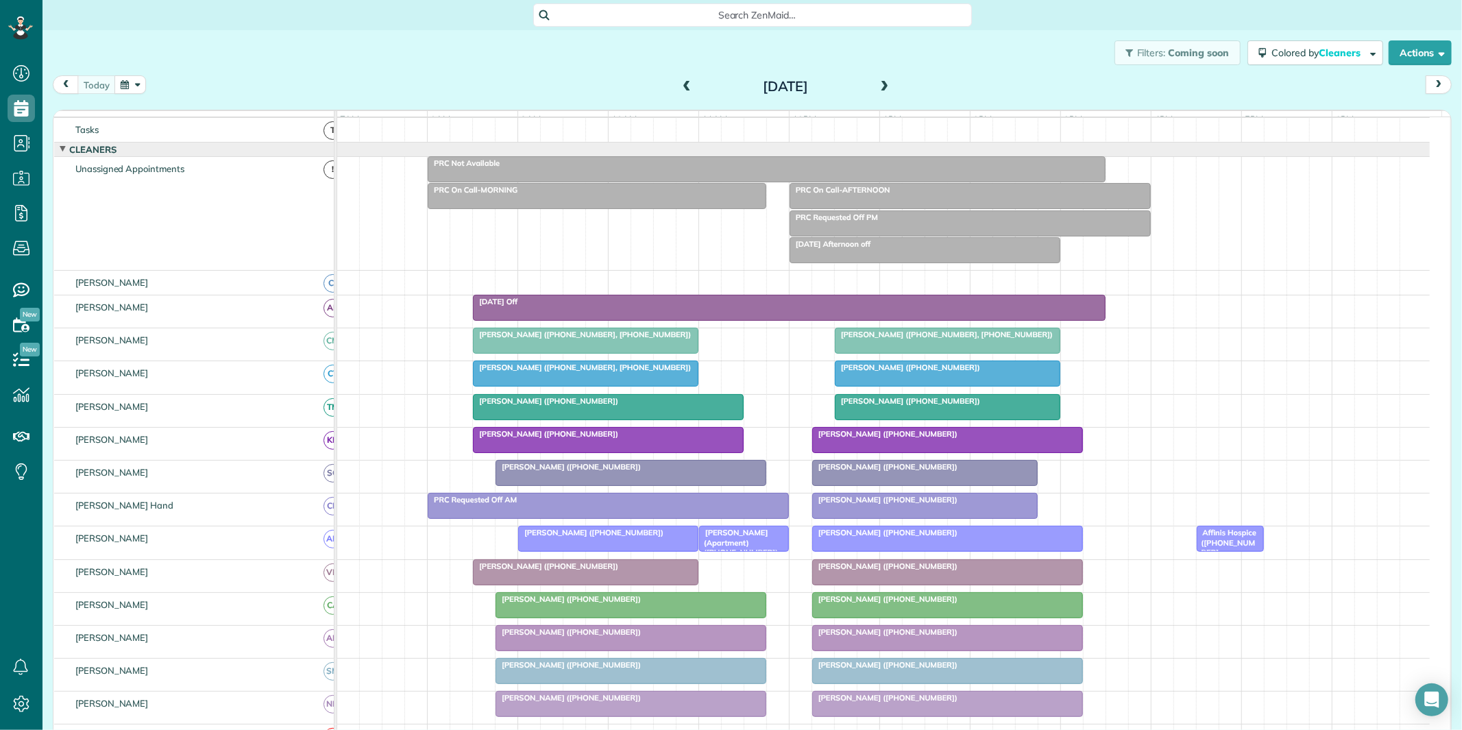
click at [458, 69] on div "Filters: Coming soon Colored by Cleaners Color by Cleaner Color by Team Color b…" at bounding box center [752, 52] width 1420 height 45
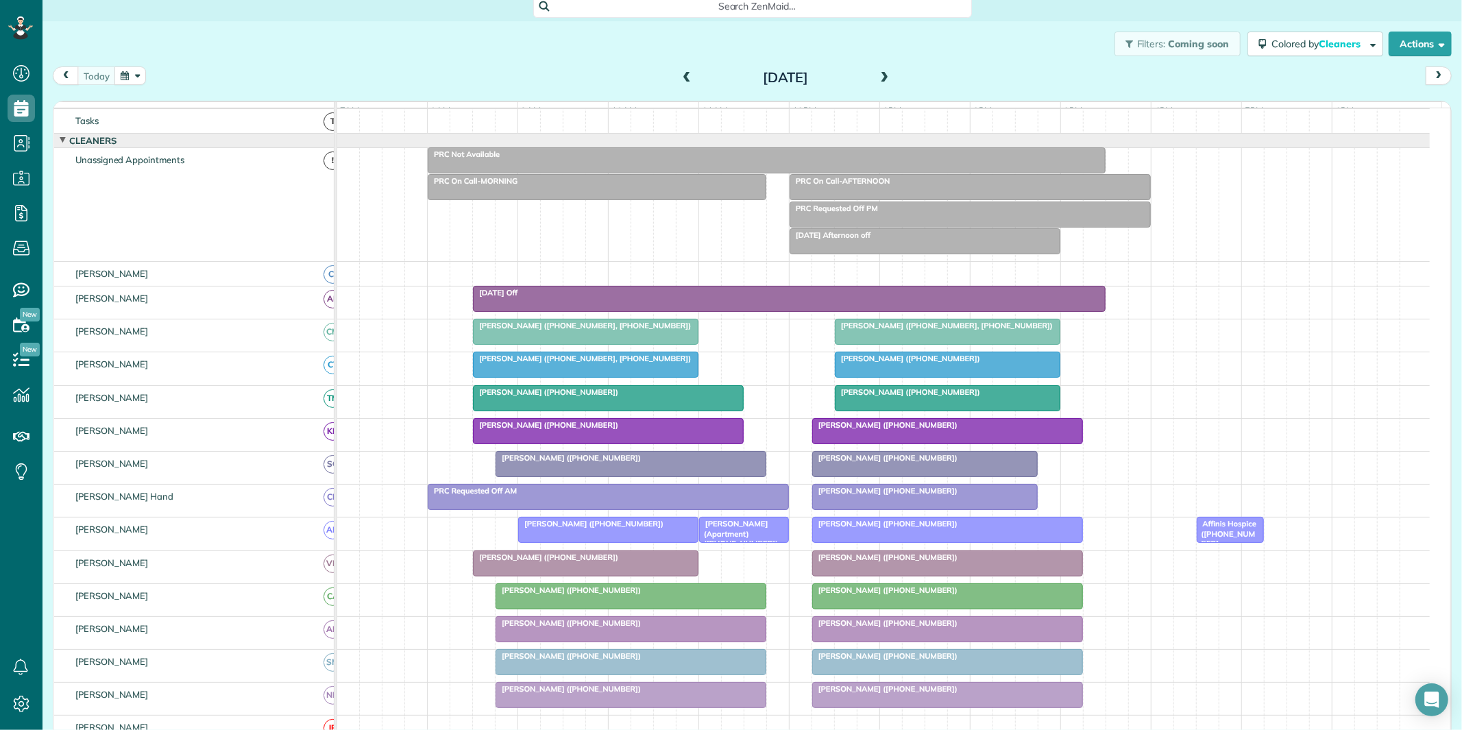
scroll to position [22, 0]
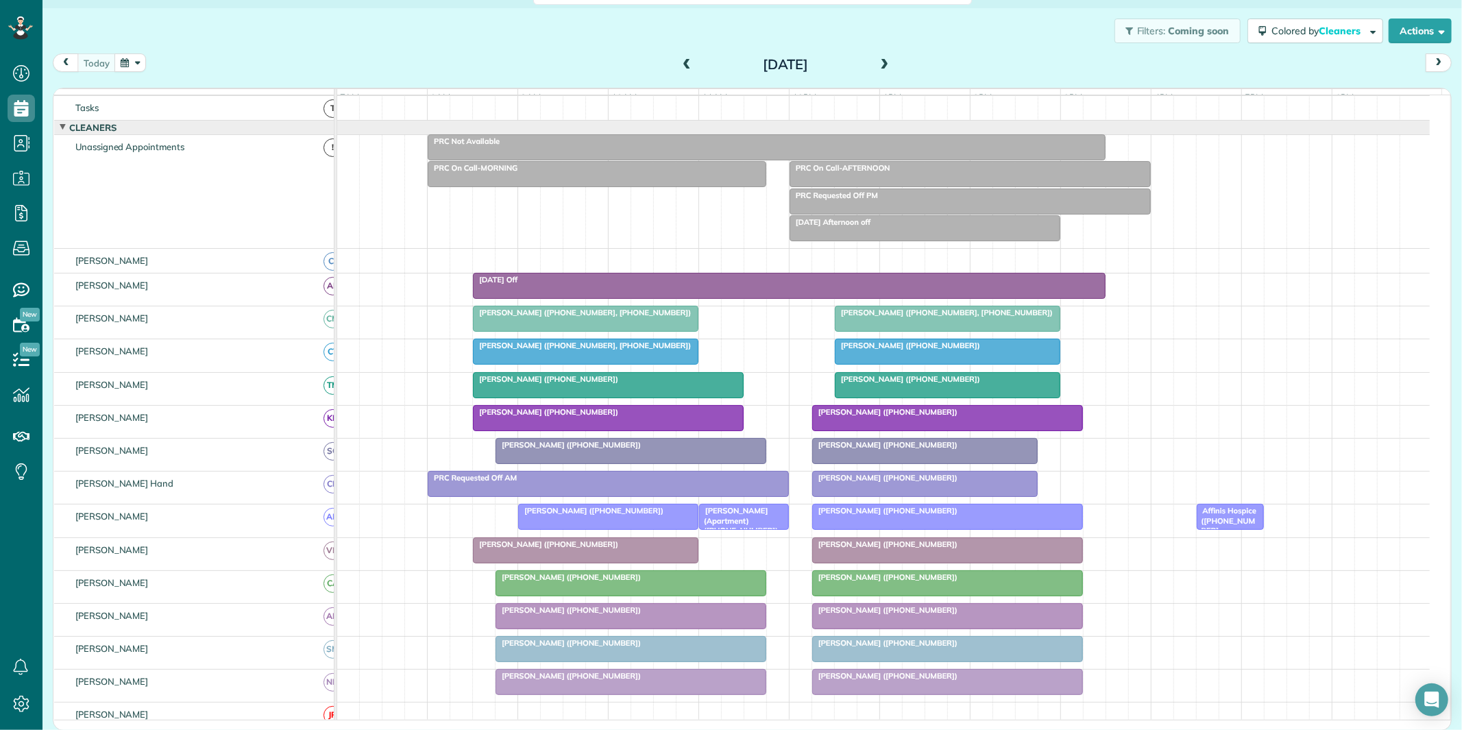
click at [882, 60] on span at bounding box center [884, 65] width 15 height 12
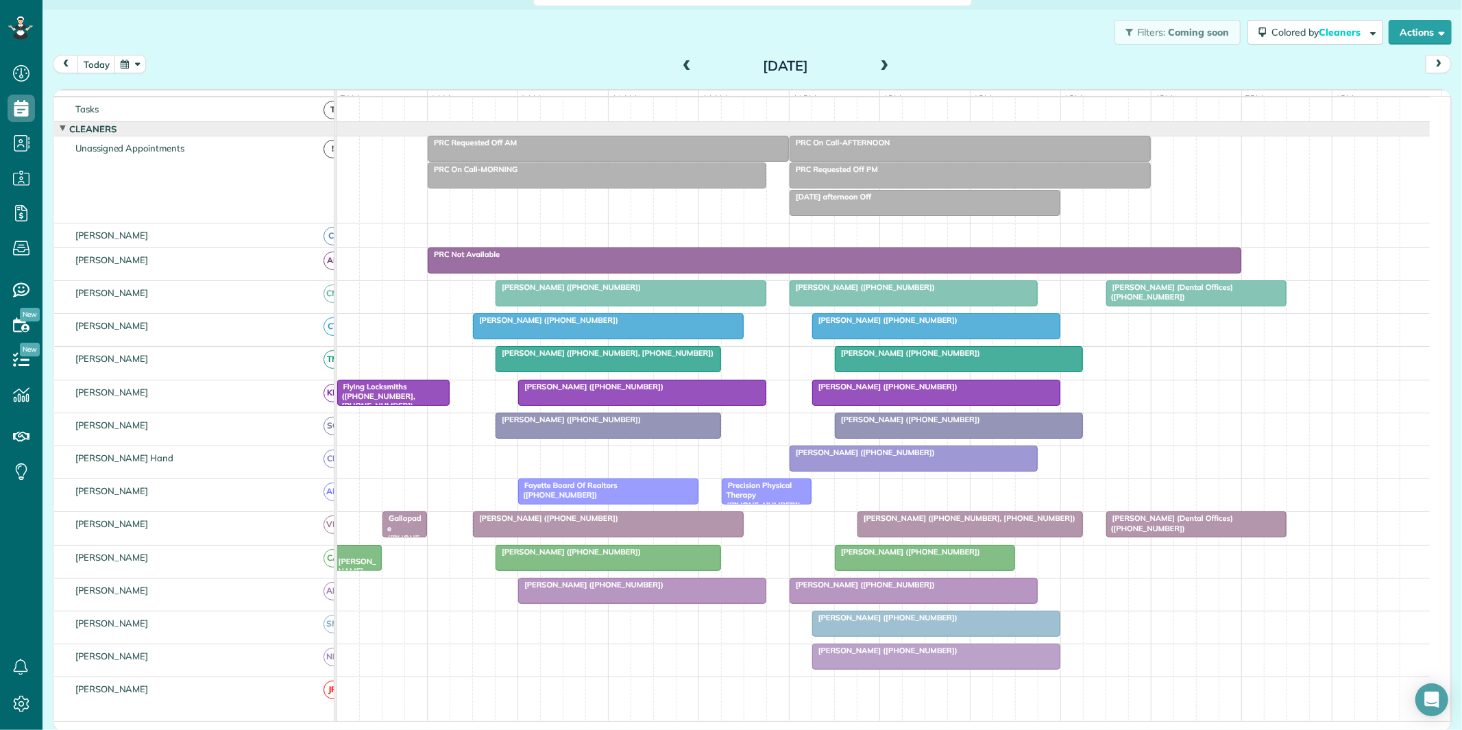
click at [881, 62] on span at bounding box center [884, 66] width 15 height 12
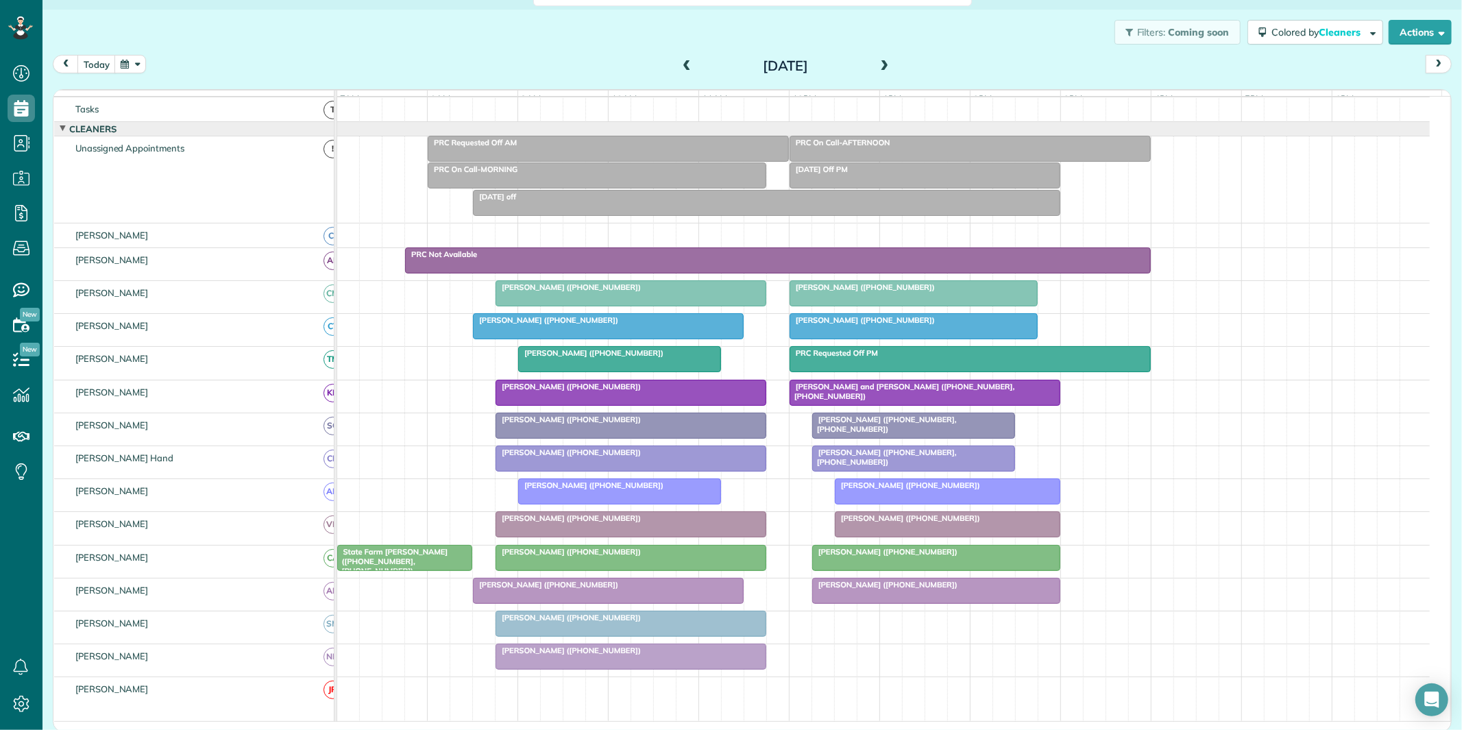
click at [681, 64] on span at bounding box center [686, 66] width 15 height 12
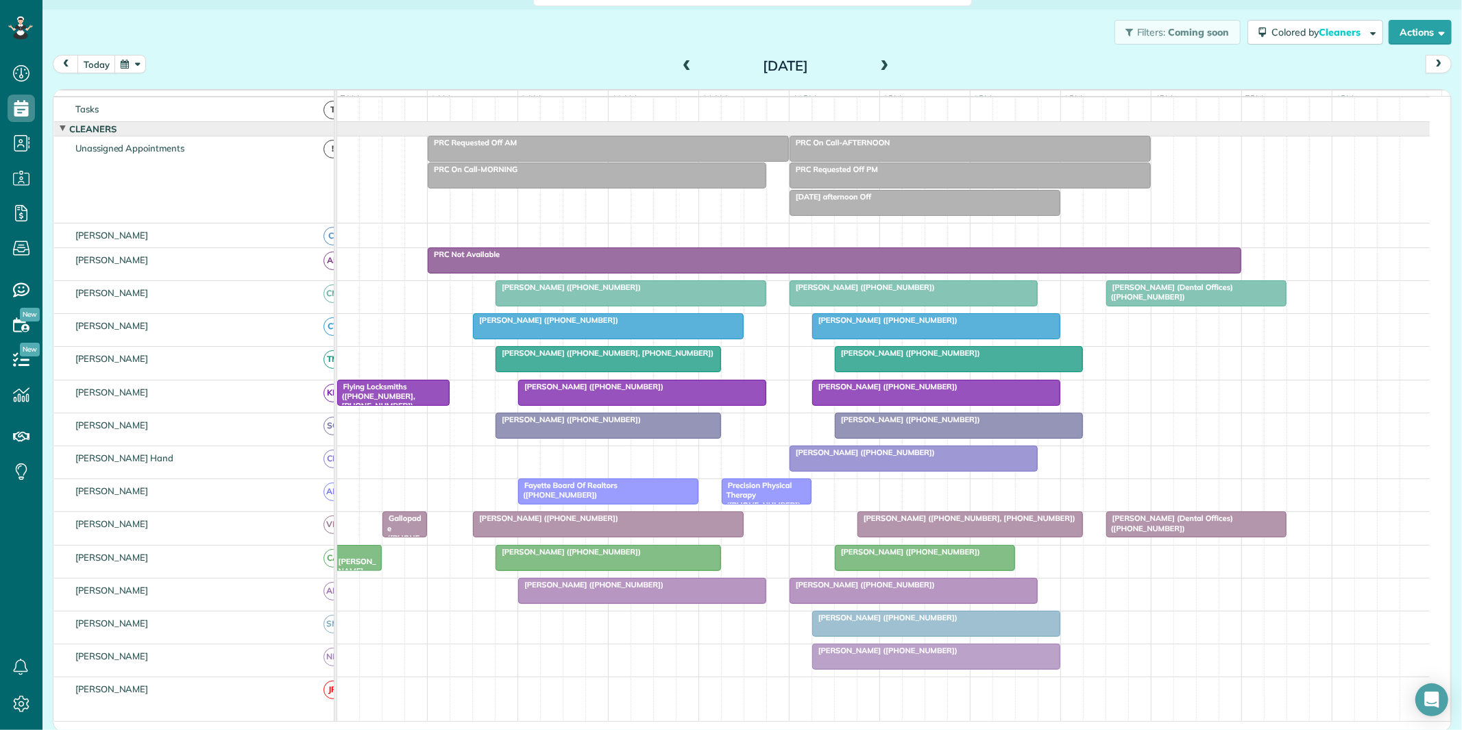
click at [877, 66] on span at bounding box center [884, 66] width 15 height 12
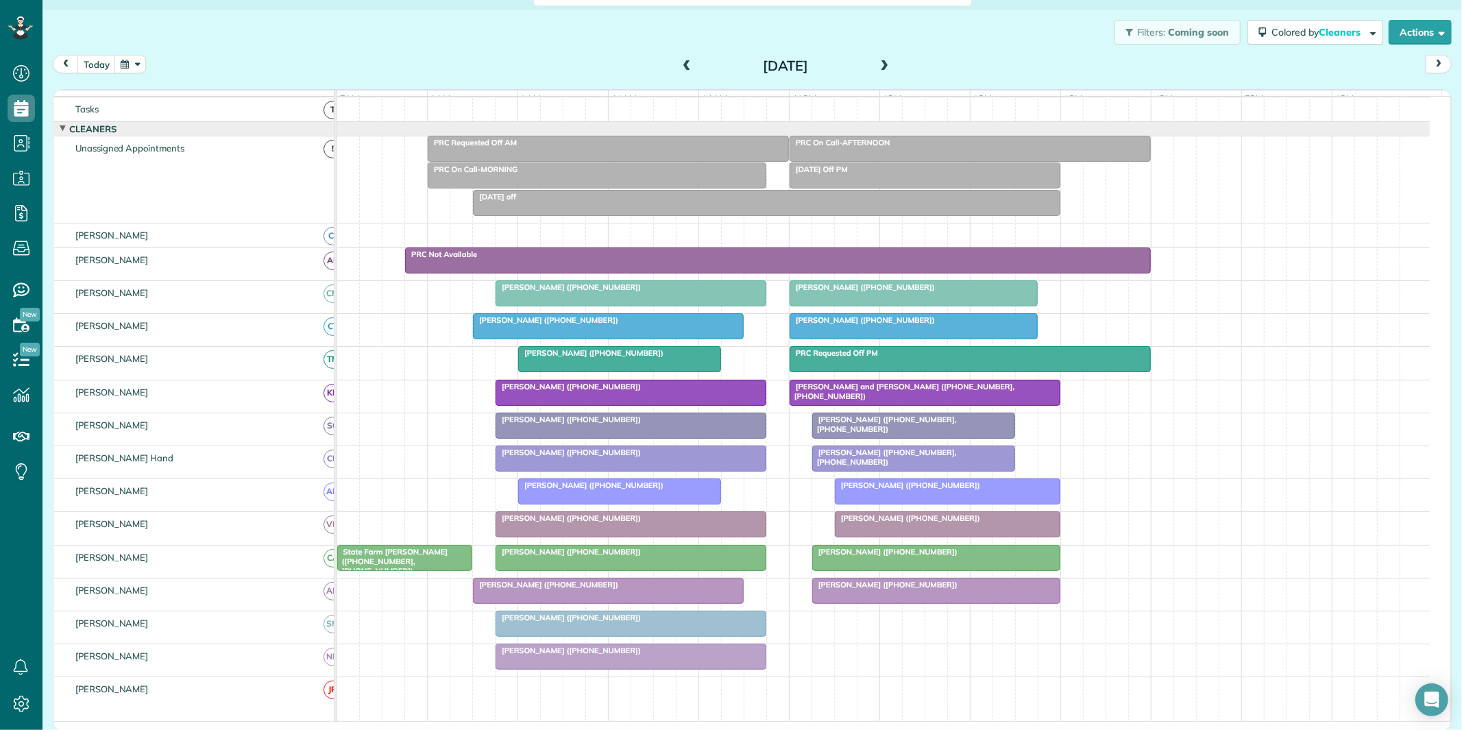
click at [679, 62] on span at bounding box center [686, 66] width 15 height 12
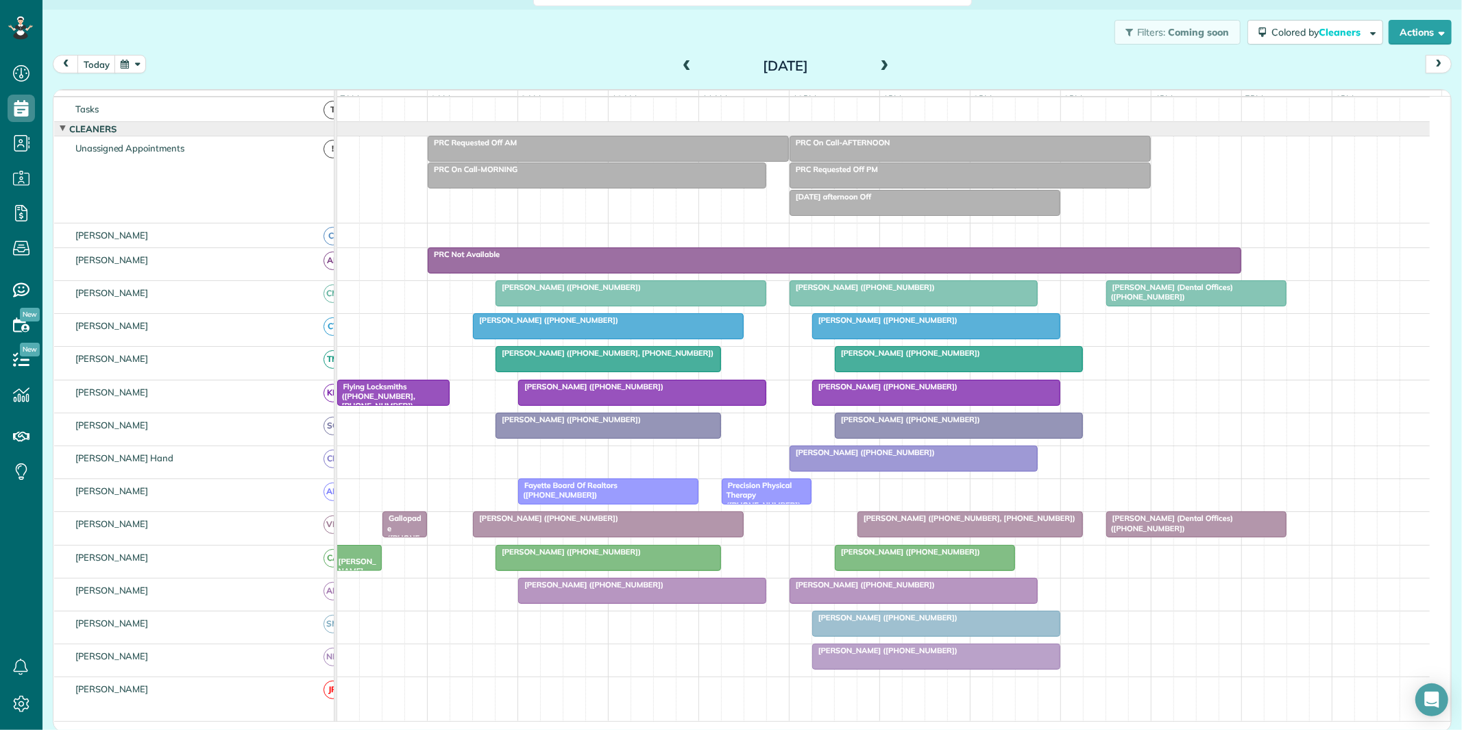
click at [679, 64] on span at bounding box center [686, 66] width 15 height 12
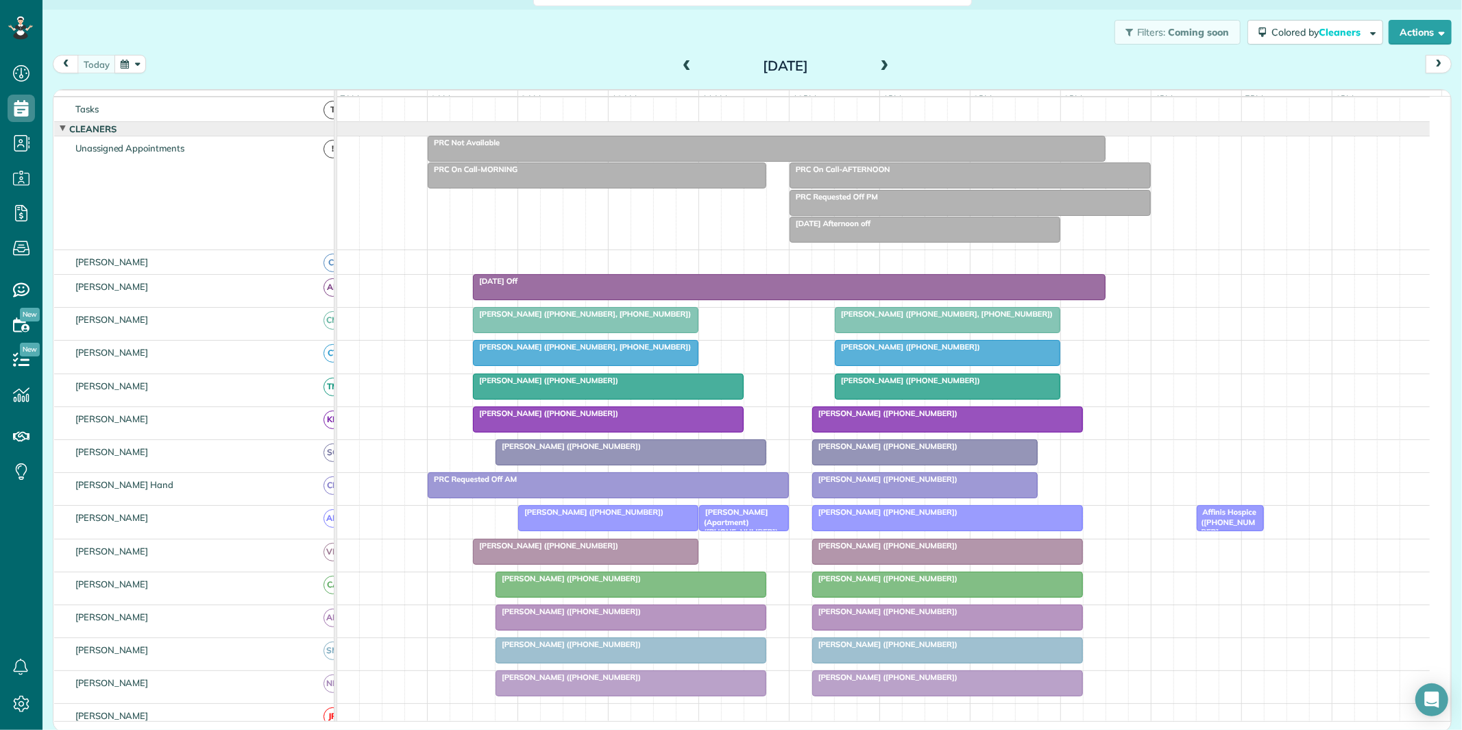
scroll to position [166, 0]
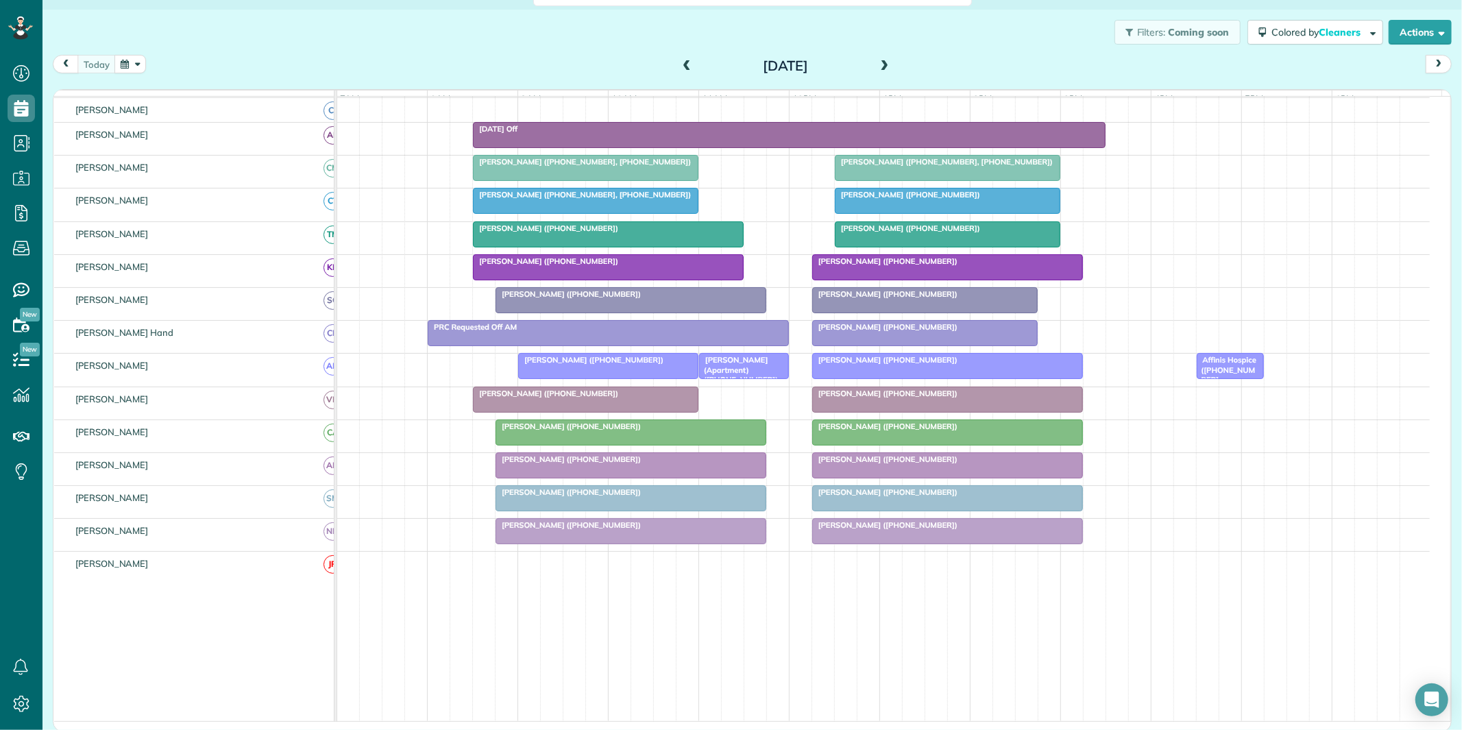
click at [879, 58] on span at bounding box center [884, 66] width 15 height 21
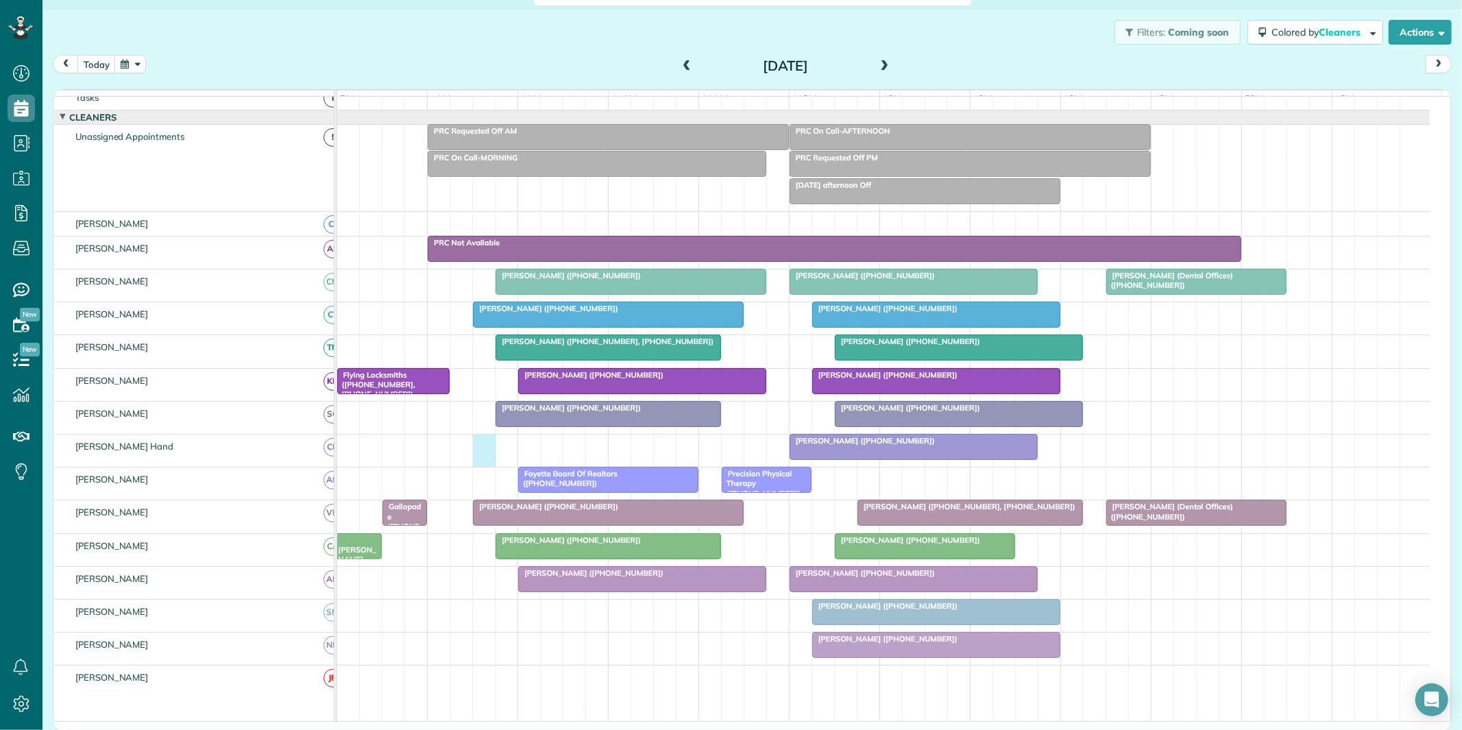
click at [476, 453] on div "[PERSON_NAME] ([PHONE_NUMBER])" at bounding box center [883, 451] width 1093 height 32
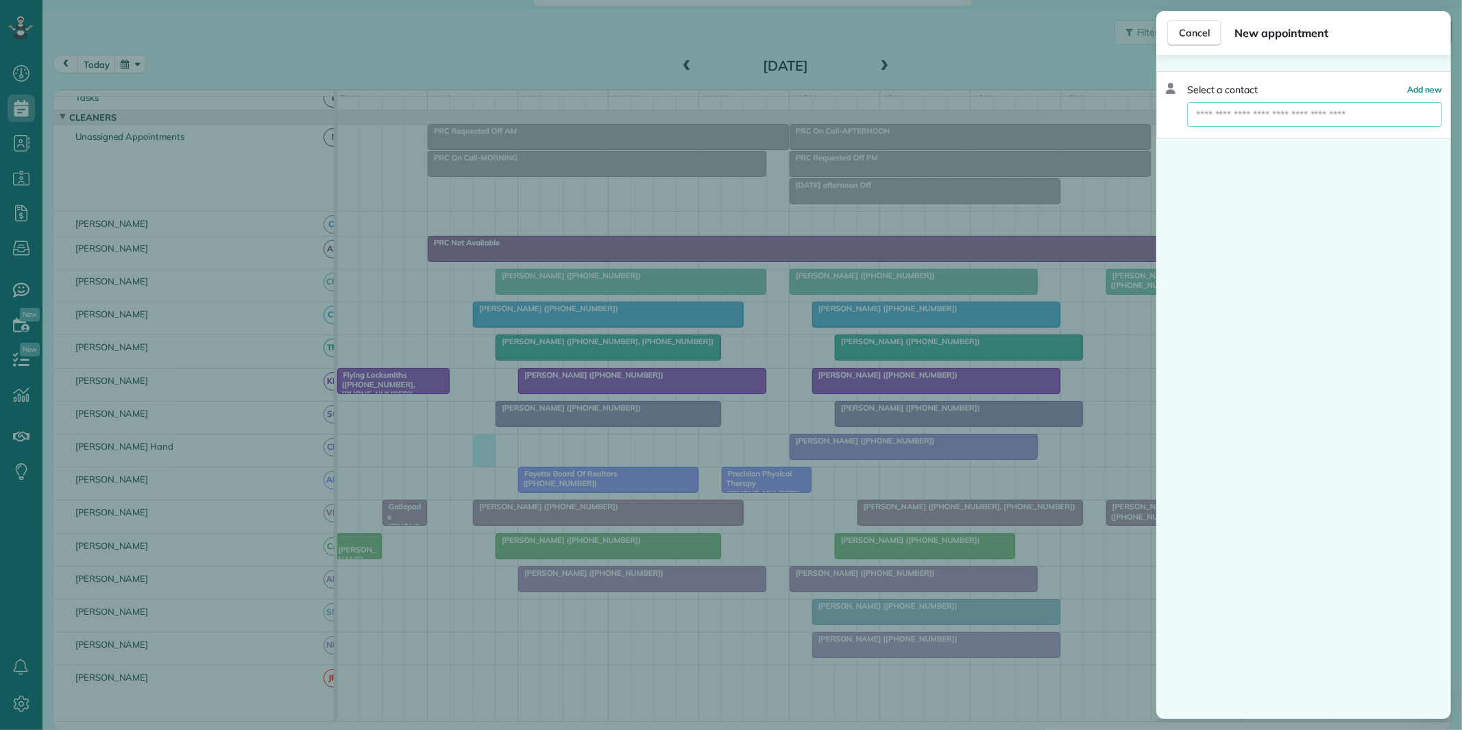
click at [1271, 110] on input "text" at bounding box center [1314, 114] width 255 height 25
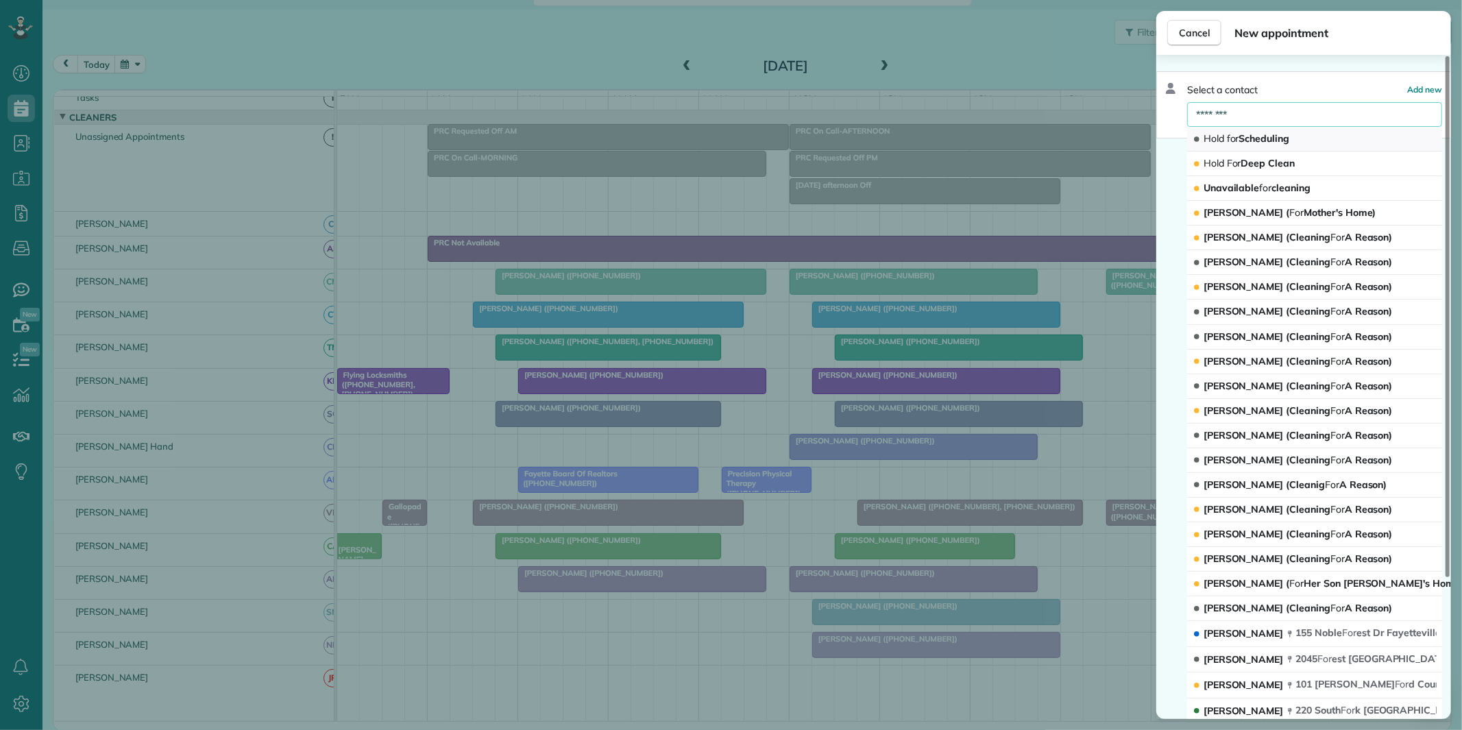
type input "********"
click at [1217, 141] on span "Hold" at bounding box center [1214, 138] width 21 height 12
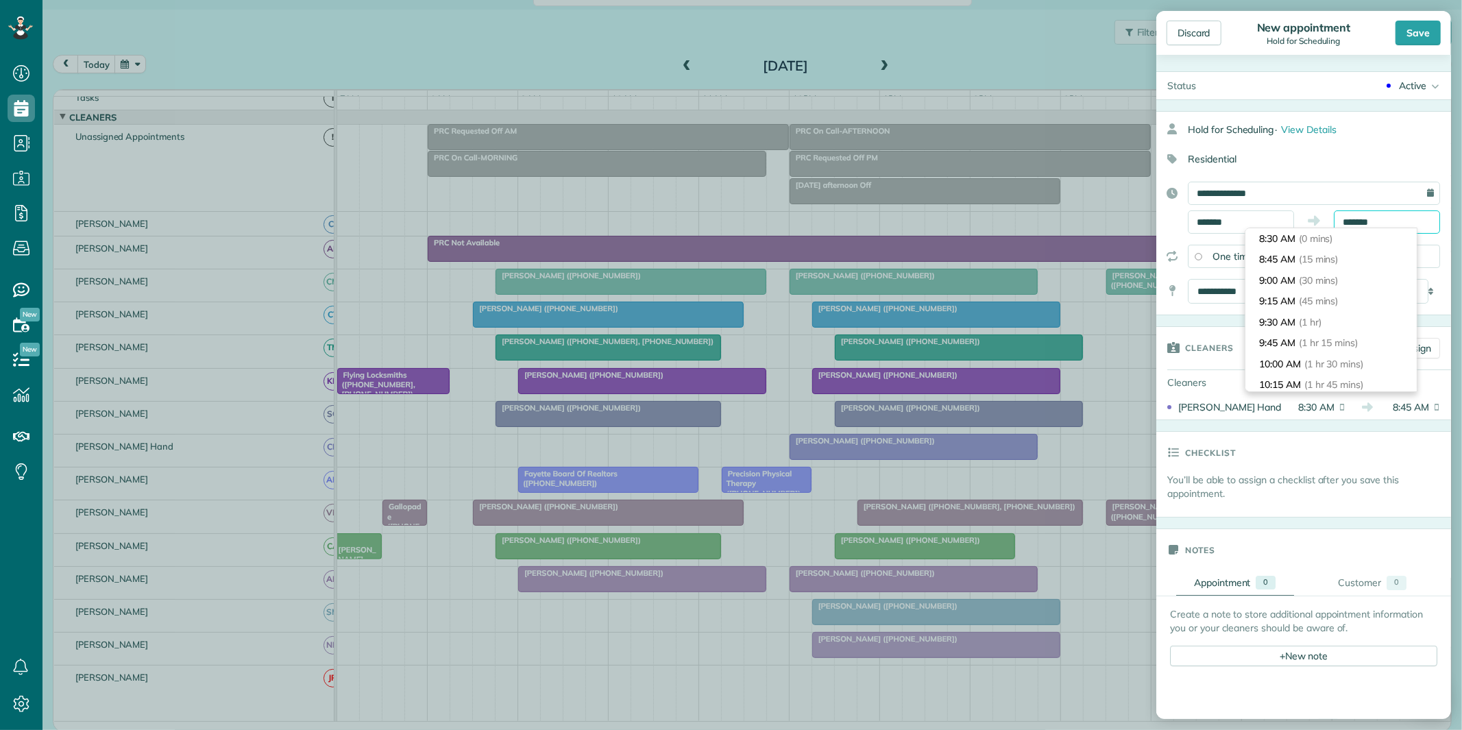
click at [1374, 220] on input "*******" at bounding box center [1387, 221] width 106 height 23
type input "********"
click at [1335, 313] on span "(2 hrs 45 mins)" at bounding box center [1338, 316] width 67 height 12
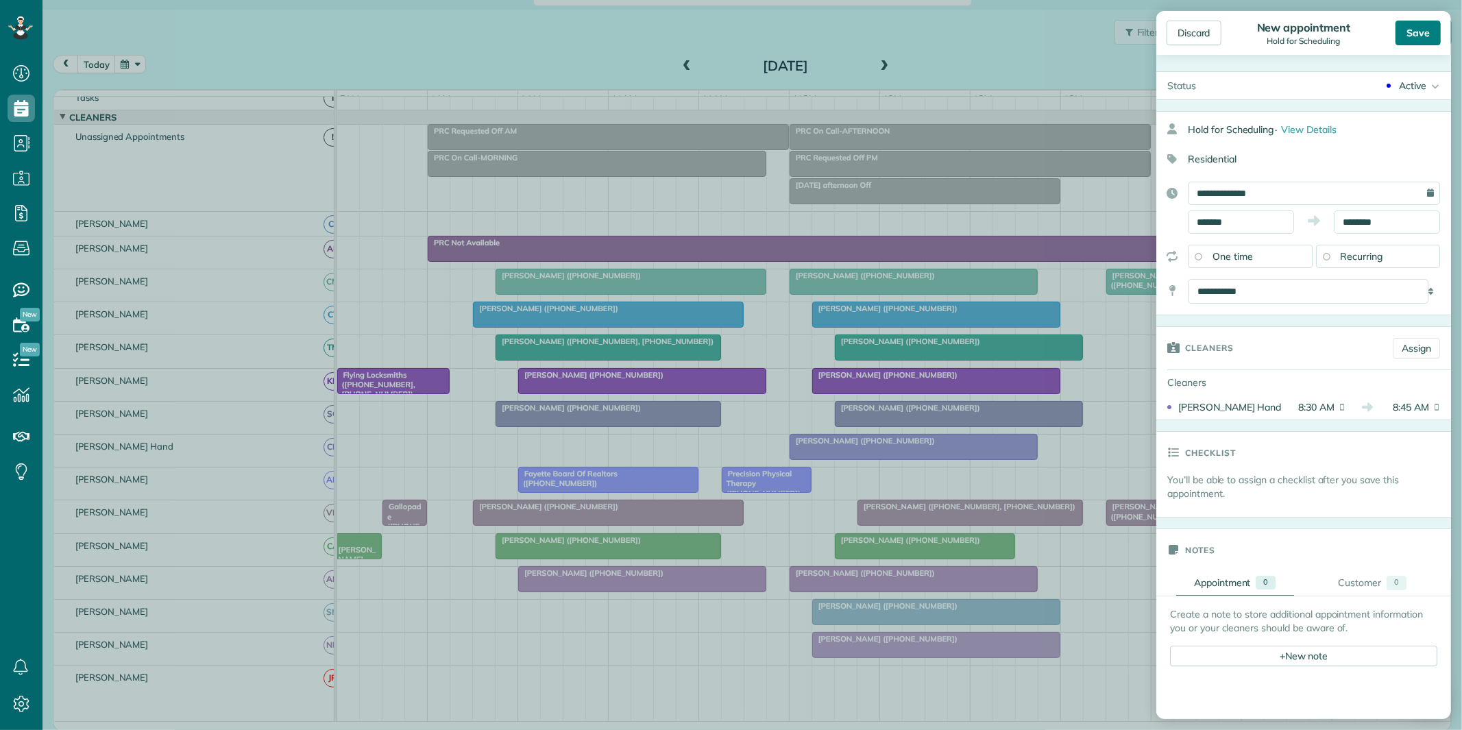
click at [1428, 28] on div "Save" at bounding box center [1418, 33] width 45 height 25
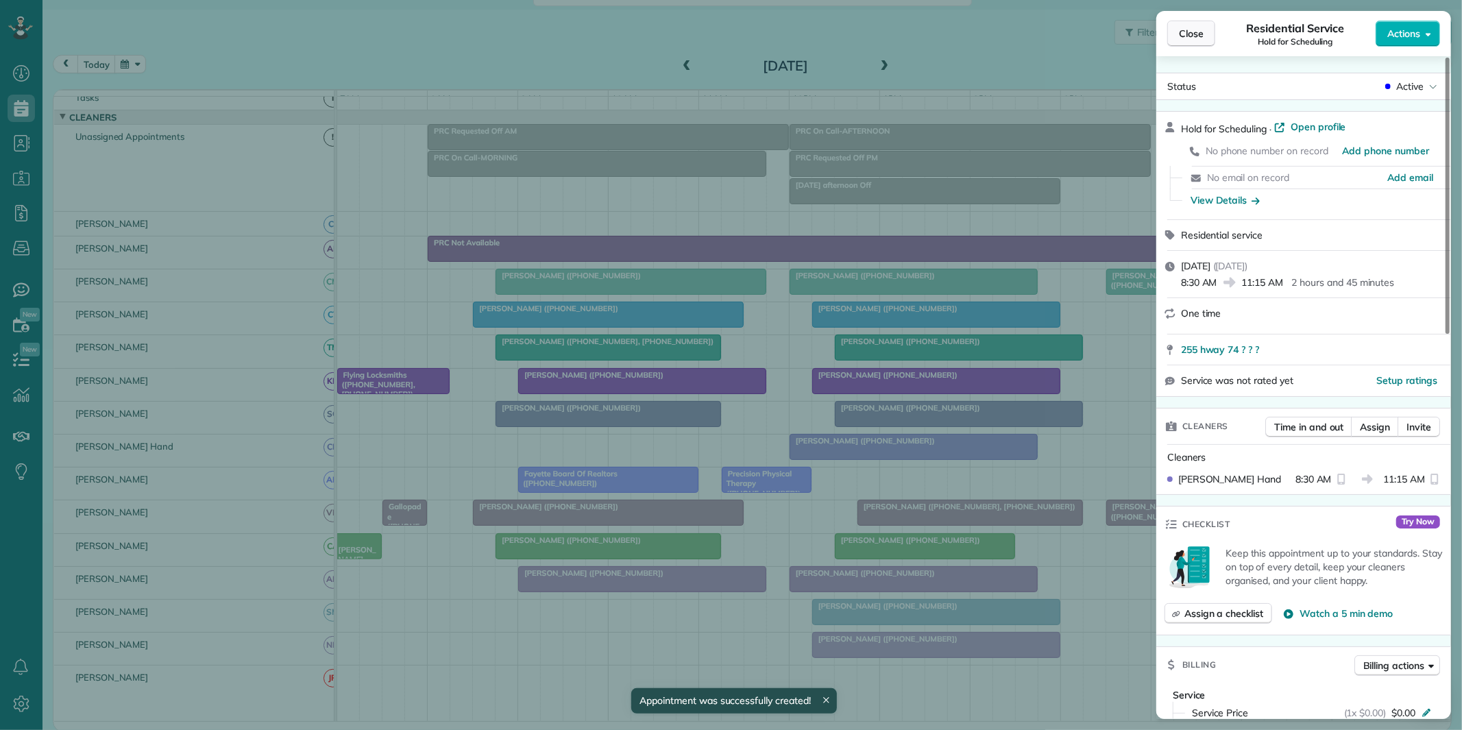
click at [1195, 32] on span "Close" at bounding box center [1191, 34] width 25 height 14
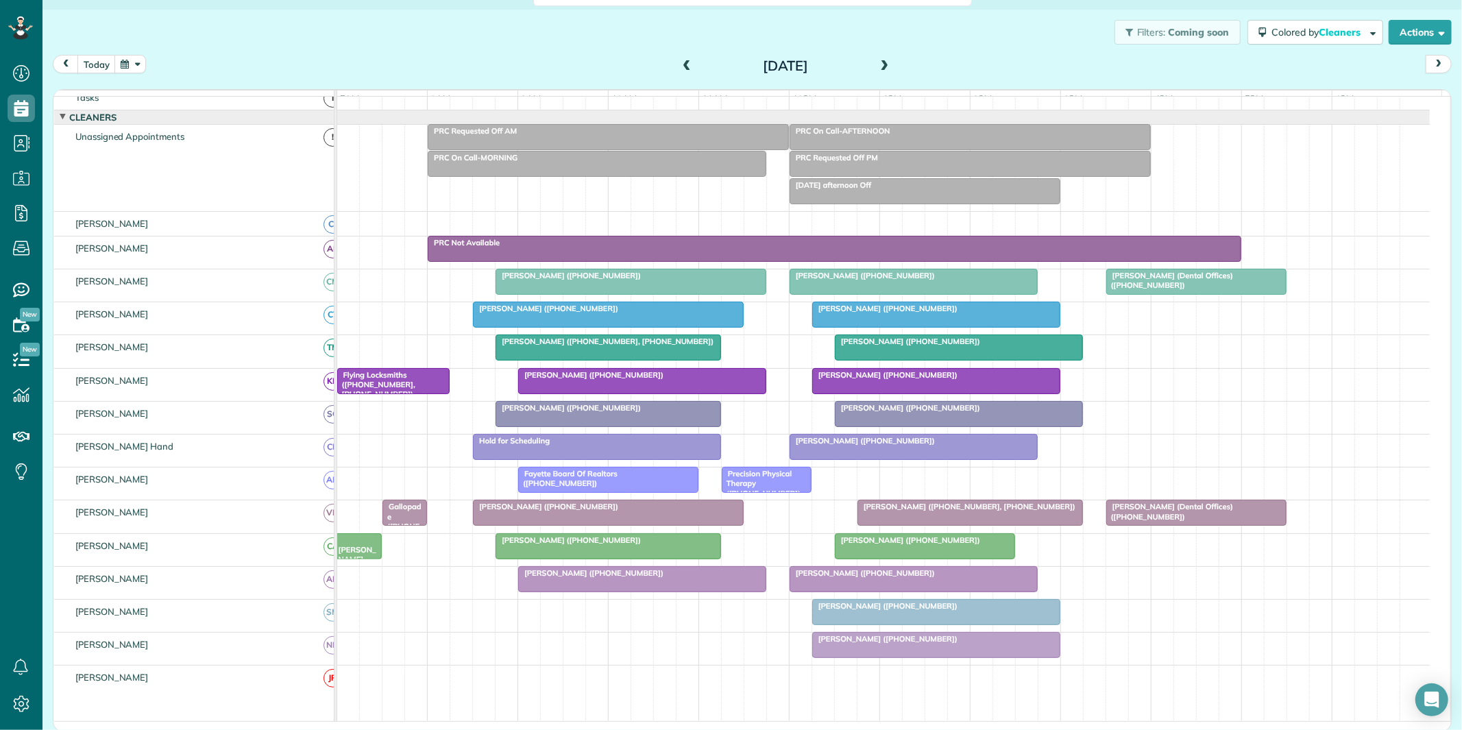
click at [592, 458] on div at bounding box center [597, 447] width 247 height 25
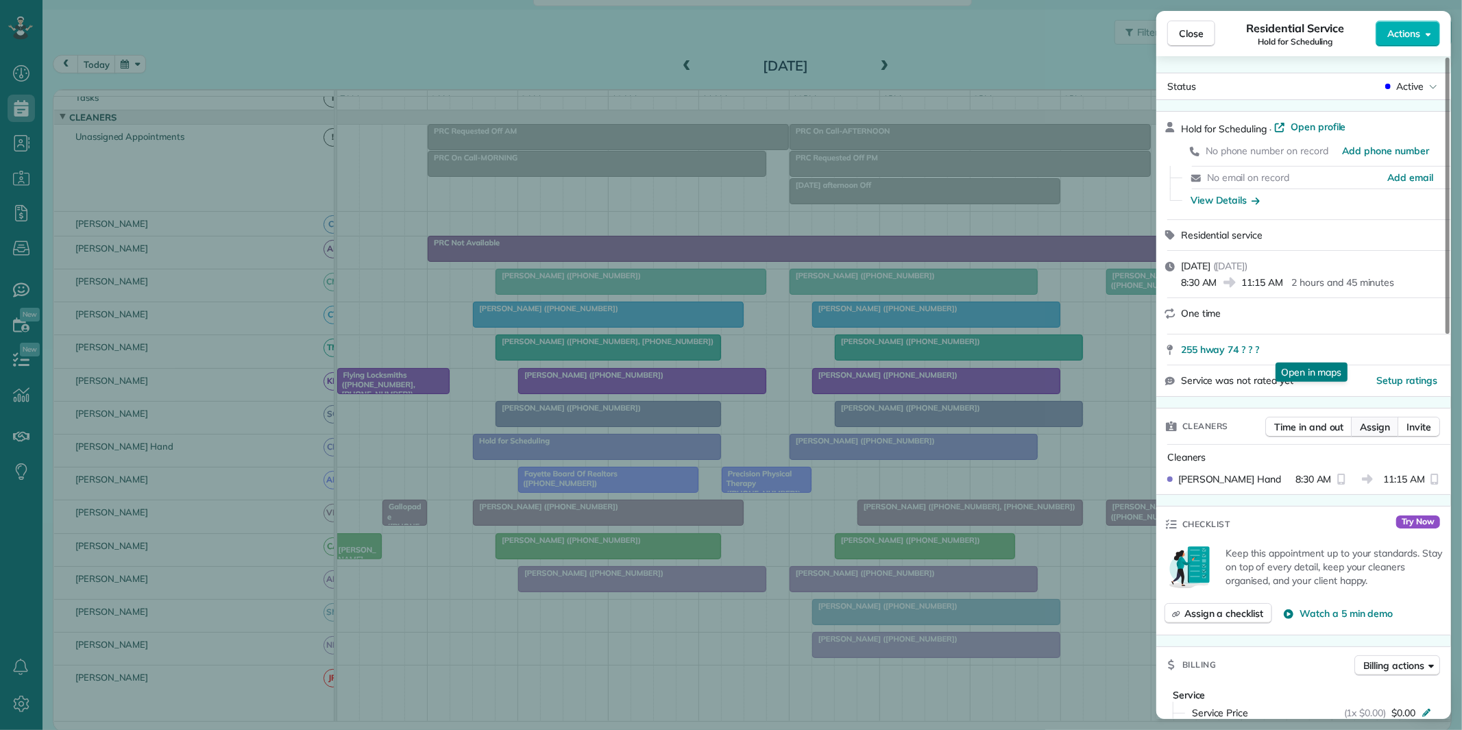
click at [1389, 428] on span "Assign" at bounding box center [1375, 427] width 30 height 14
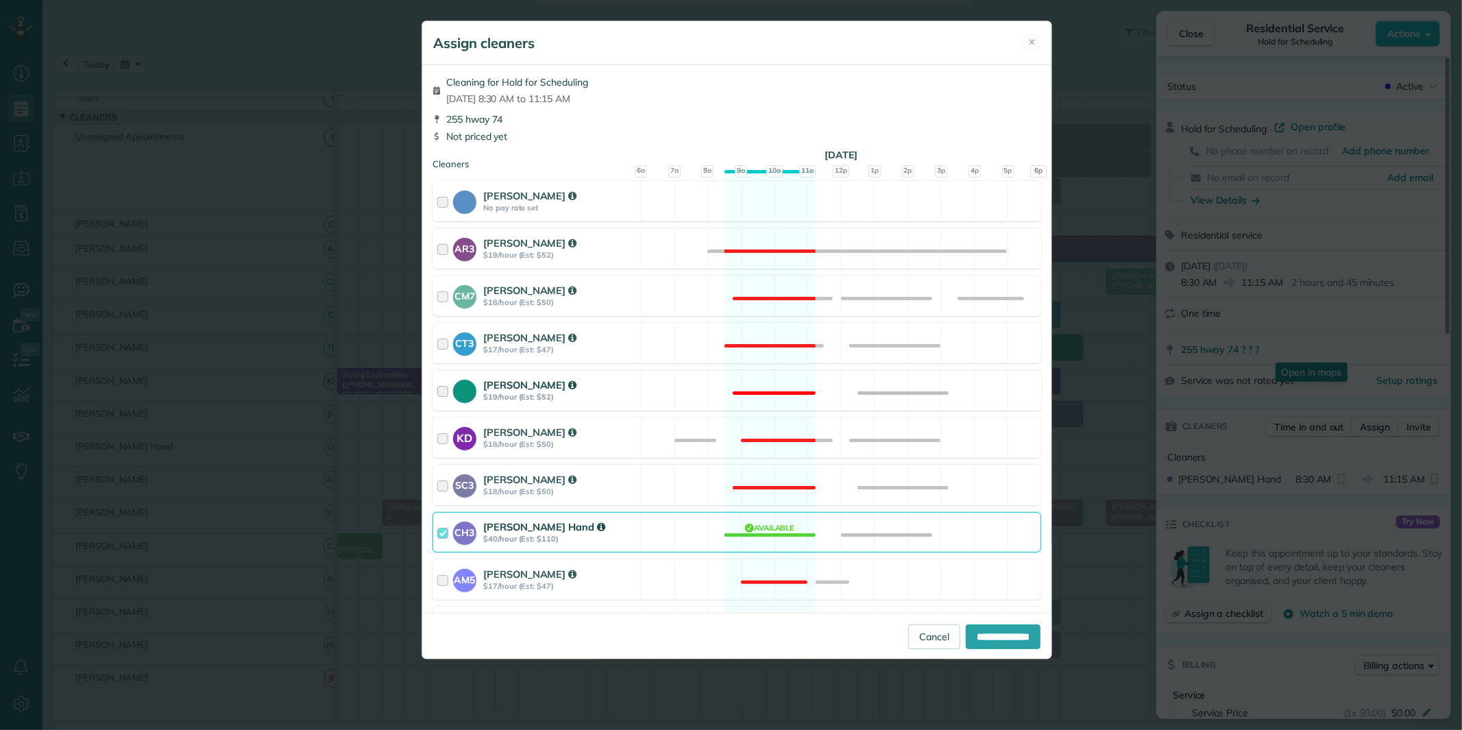
scroll to position [306, 0]
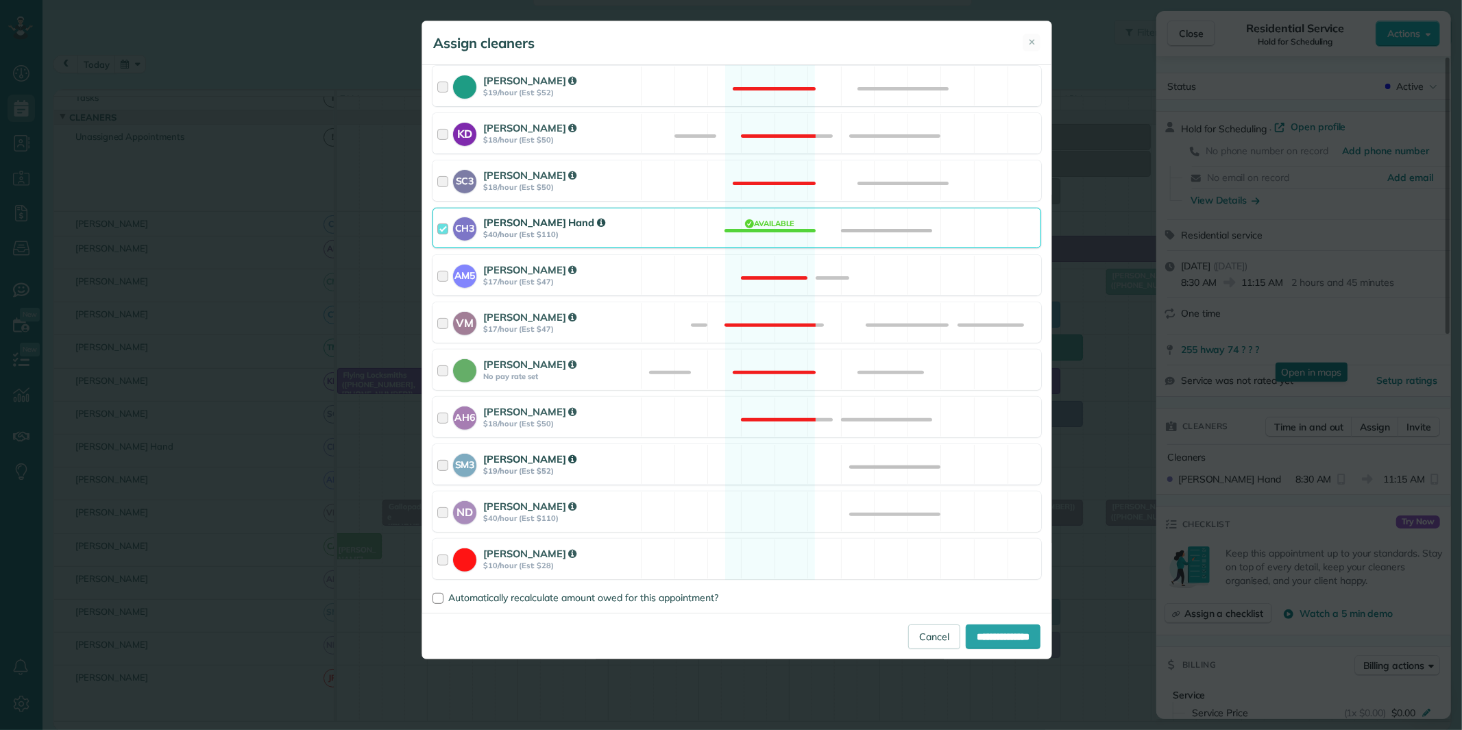
drag, startPoint x: 777, startPoint y: 450, endPoint x: 763, endPoint y: 498, distance: 50.6
click at [775, 452] on div "SM3 [PERSON_NAME] $19/hour (Est: $52) Available" at bounding box center [737, 464] width 609 height 40
drag, startPoint x: 758, startPoint y: 518, endPoint x: 823, endPoint y: 532, distance: 66.5
click at [759, 518] on div "ND [PERSON_NAME] $40/hour (Est: $110) Available" at bounding box center [737, 511] width 609 height 40
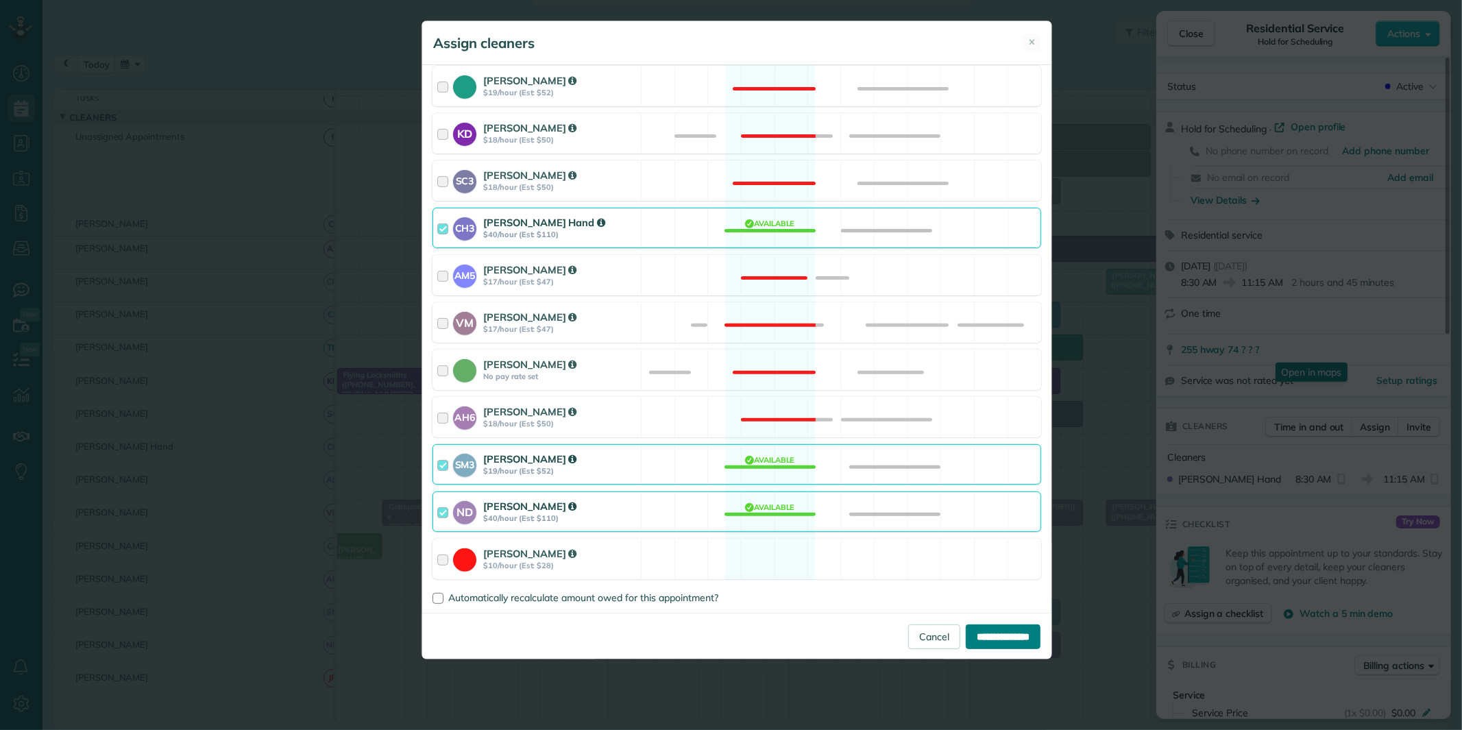
click at [987, 640] on input "**********" at bounding box center [1003, 636] width 75 height 25
type input "**********"
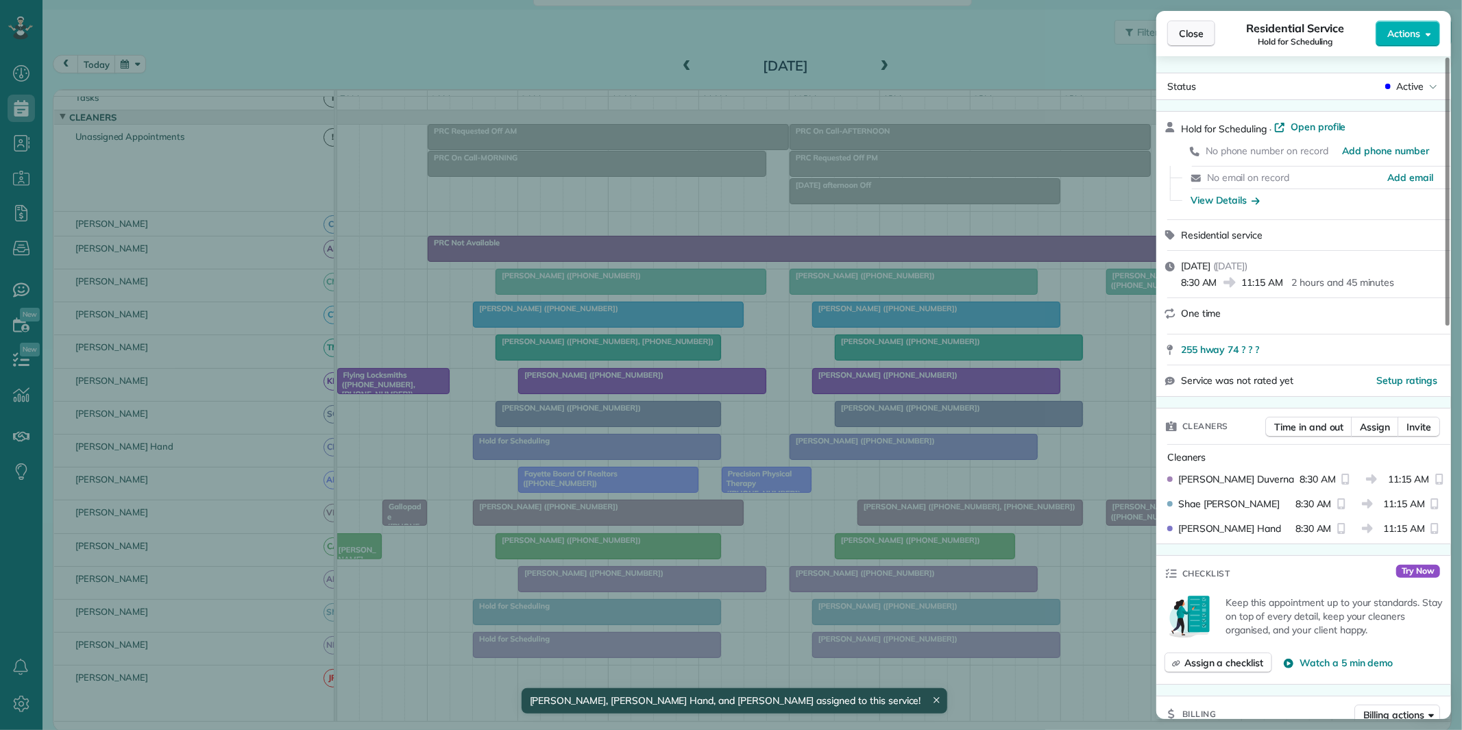
click at [1202, 36] on span "Close" at bounding box center [1191, 34] width 25 height 14
